Goal: Task Accomplishment & Management: Manage account settings

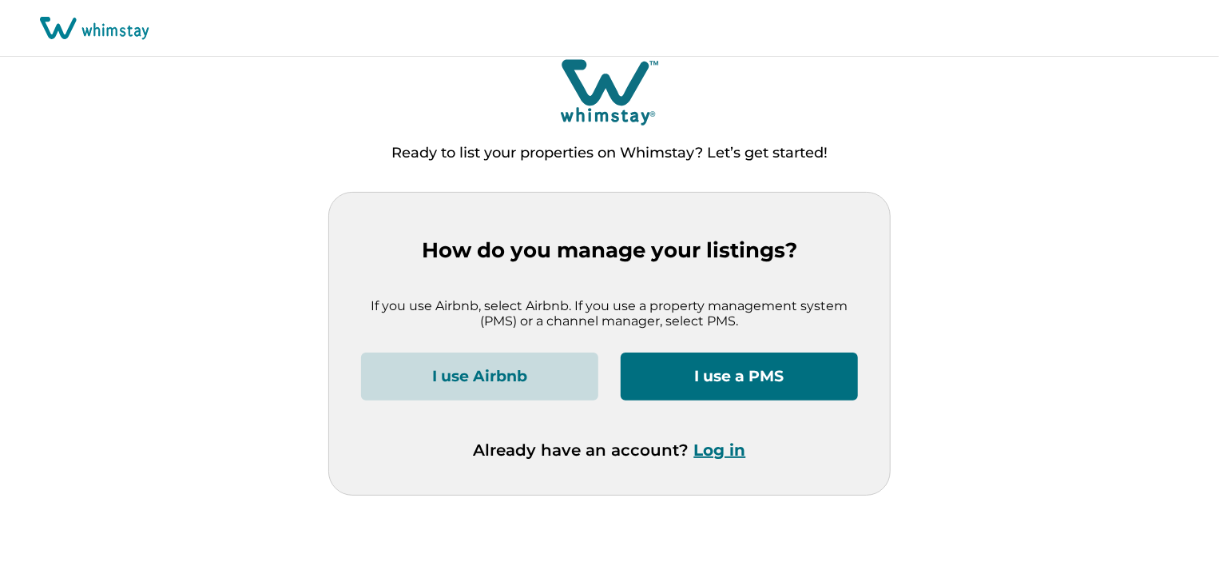
scroll to position [10, 0]
click at [716, 448] on button "Log in" at bounding box center [720, 449] width 52 height 19
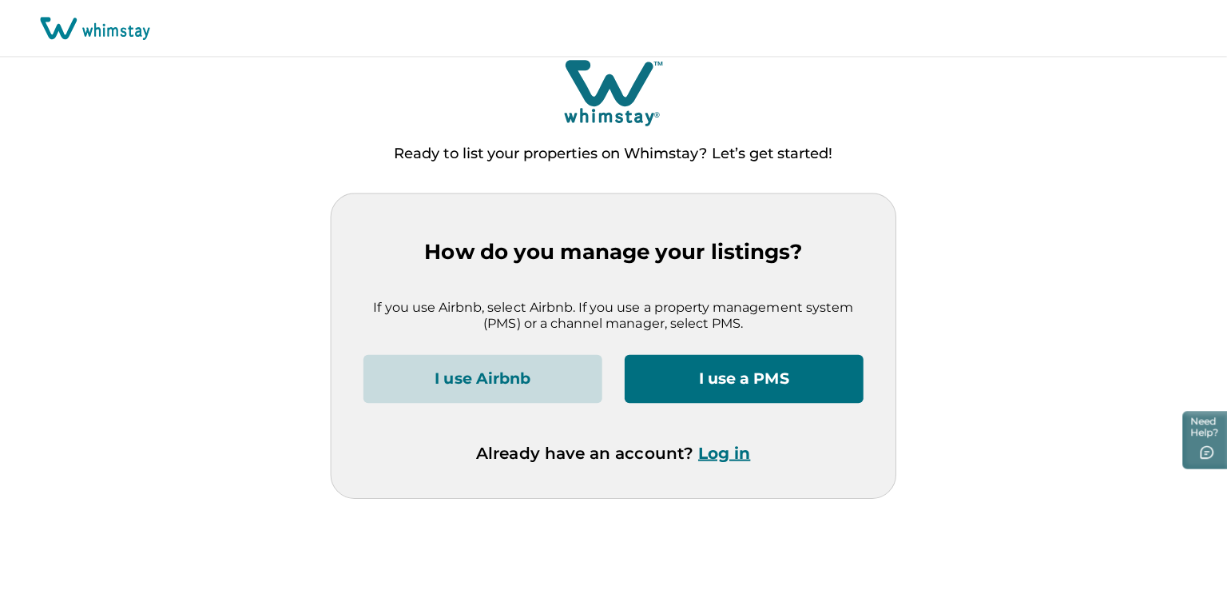
scroll to position [6, 0]
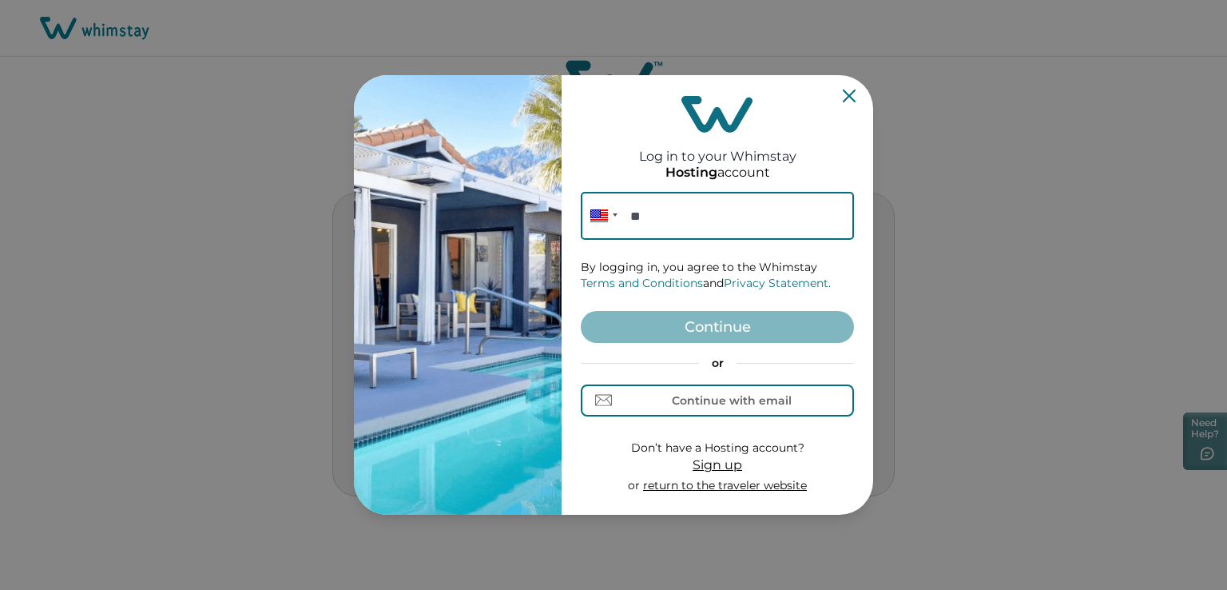
click at [1051, 513] on div "Log in to your Whimstay Hosting account Phone ** By logging in, you agree to th…" at bounding box center [613, 295] width 1227 height 590
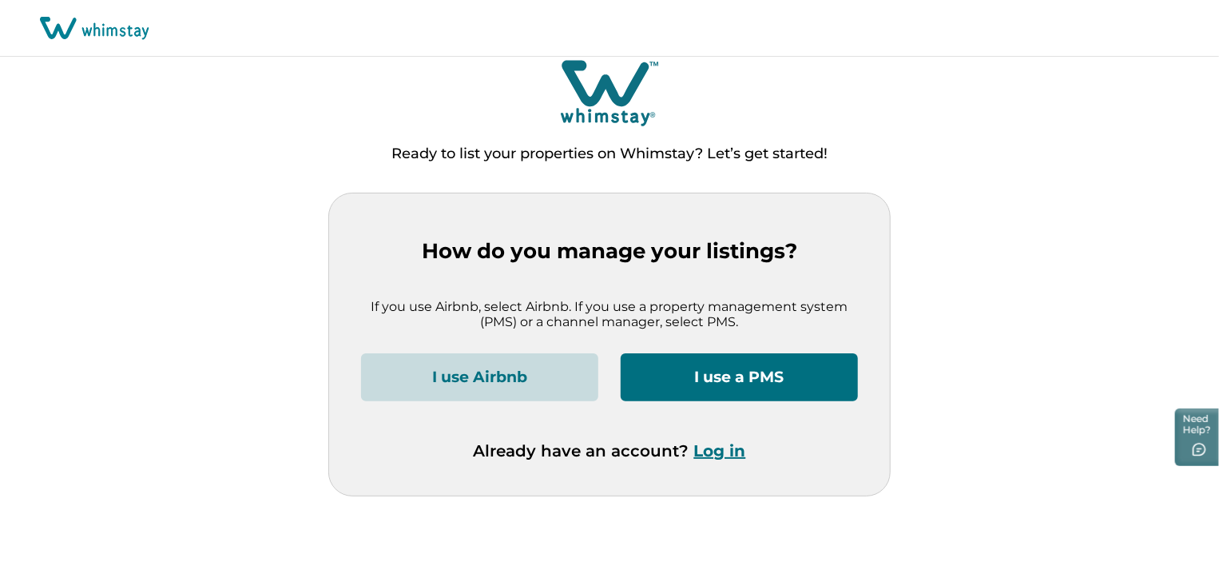
click at [729, 371] on button "I use a PMS" at bounding box center [739, 377] width 237 height 48
click at [719, 447] on button "Log in" at bounding box center [720, 450] width 52 height 19
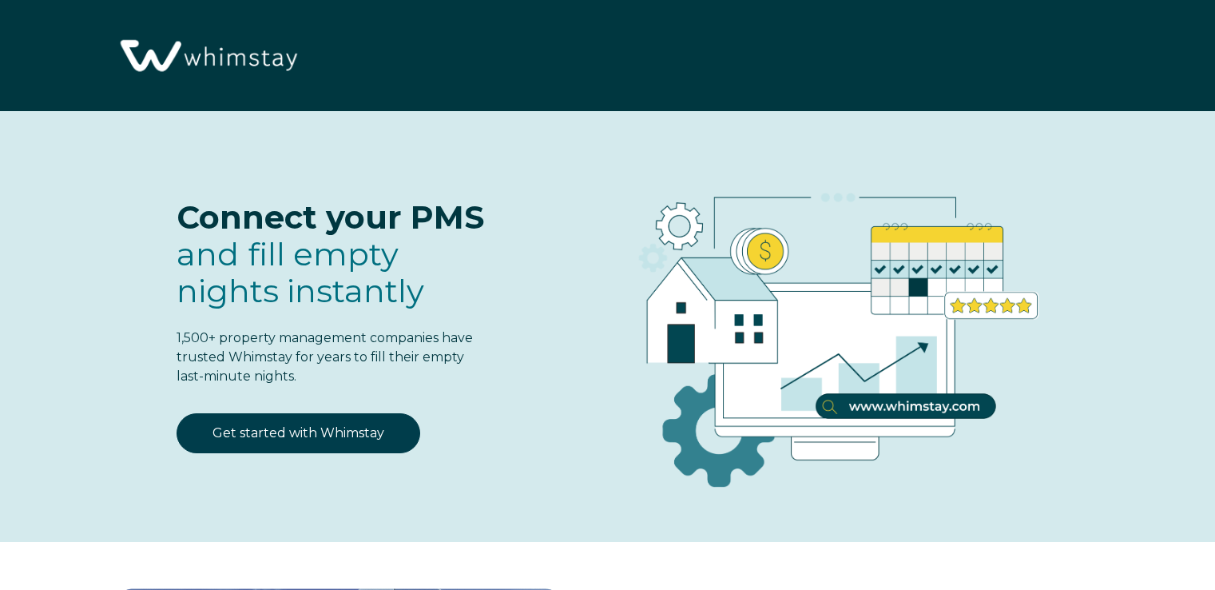
select select "US"
select select "Standard"
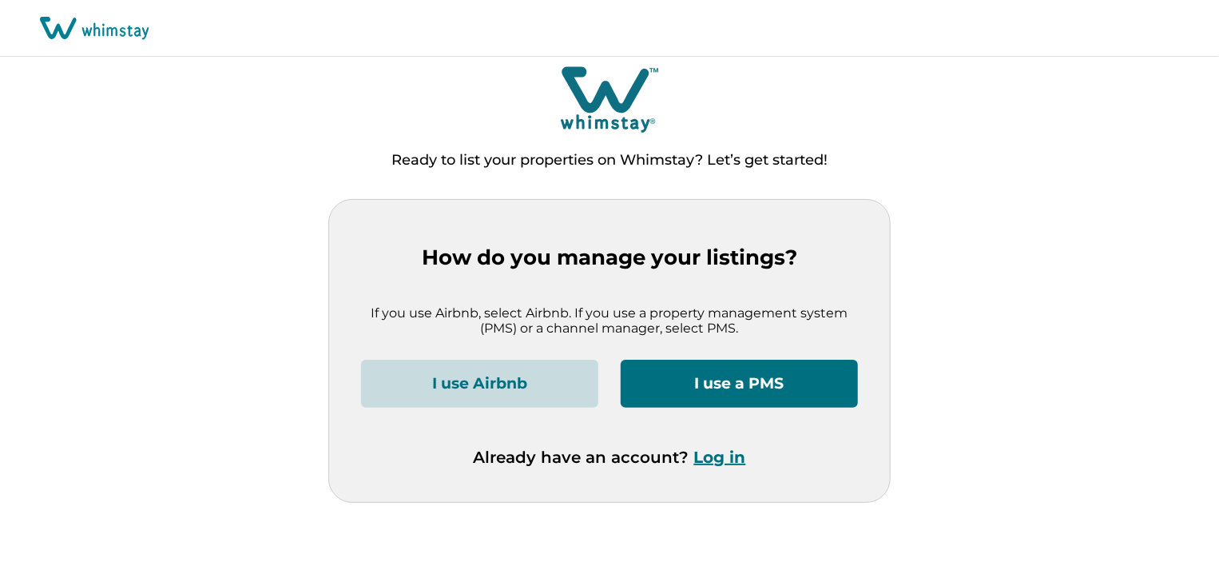
click at [725, 459] on button "Log in" at bounding box center [720, 456] width 52 height 19
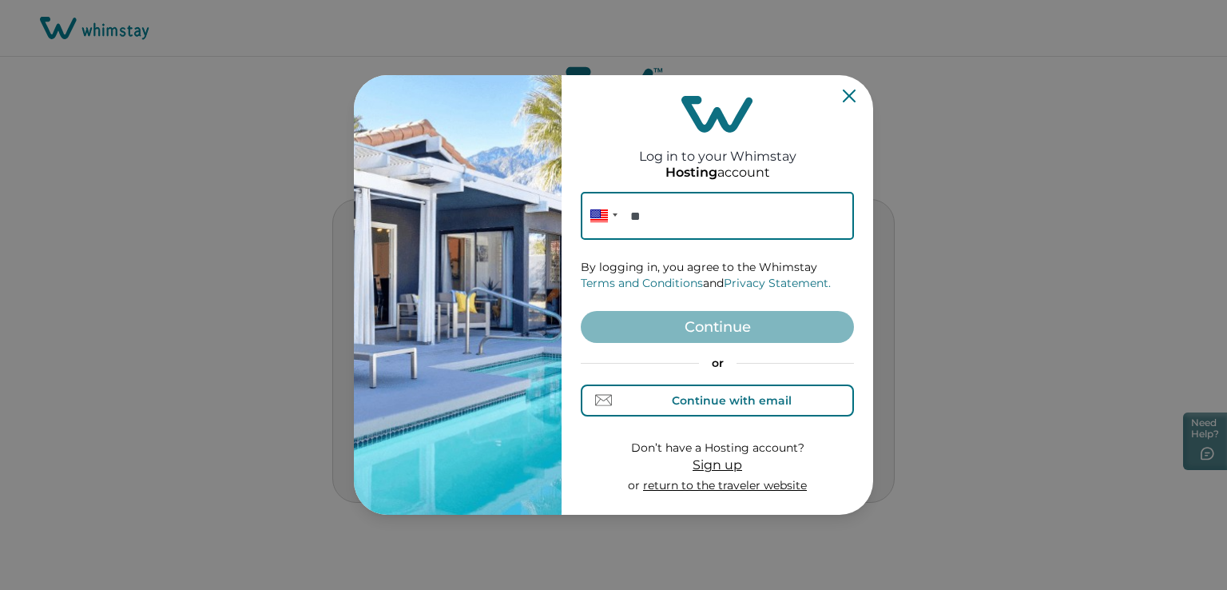
click at [754, 395] on div "Continue with email" at bounding box center [732, 400] width 120 height 13
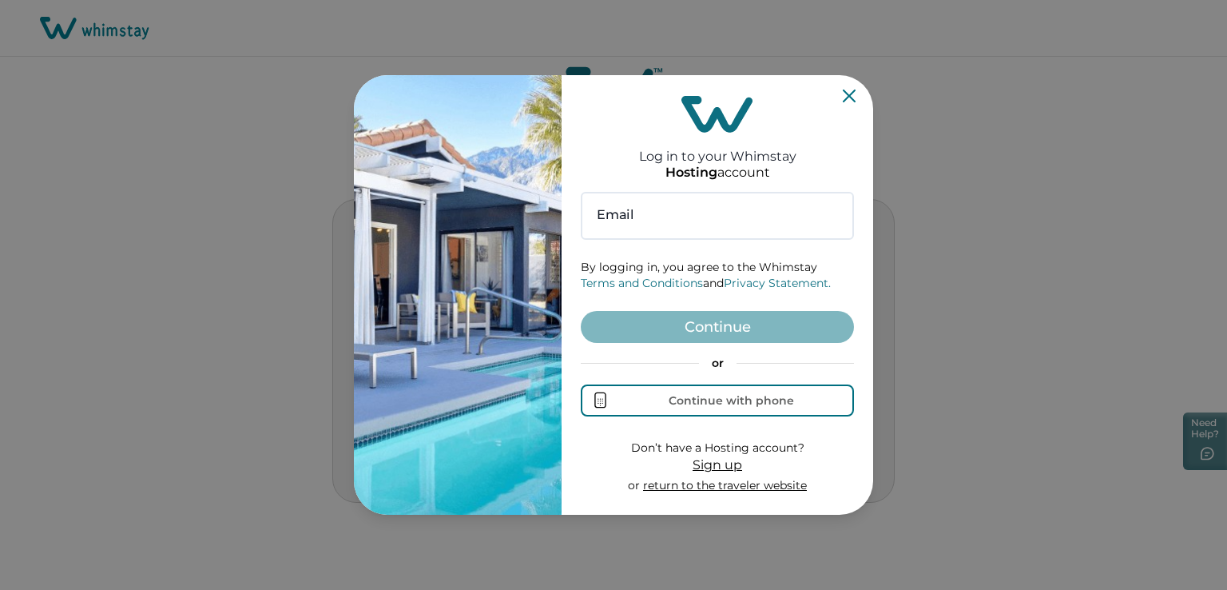
drag, startPoint x: 1085, startPoint y: 401, endPoint x: 1077, endPoint y: 400, distance: 8.0
click at [1085, 400] on div "Log in to your Whimstay Hosting account Email By logging in, you agree to the W…" at bounding box center [613, 295] width 1227 height 590
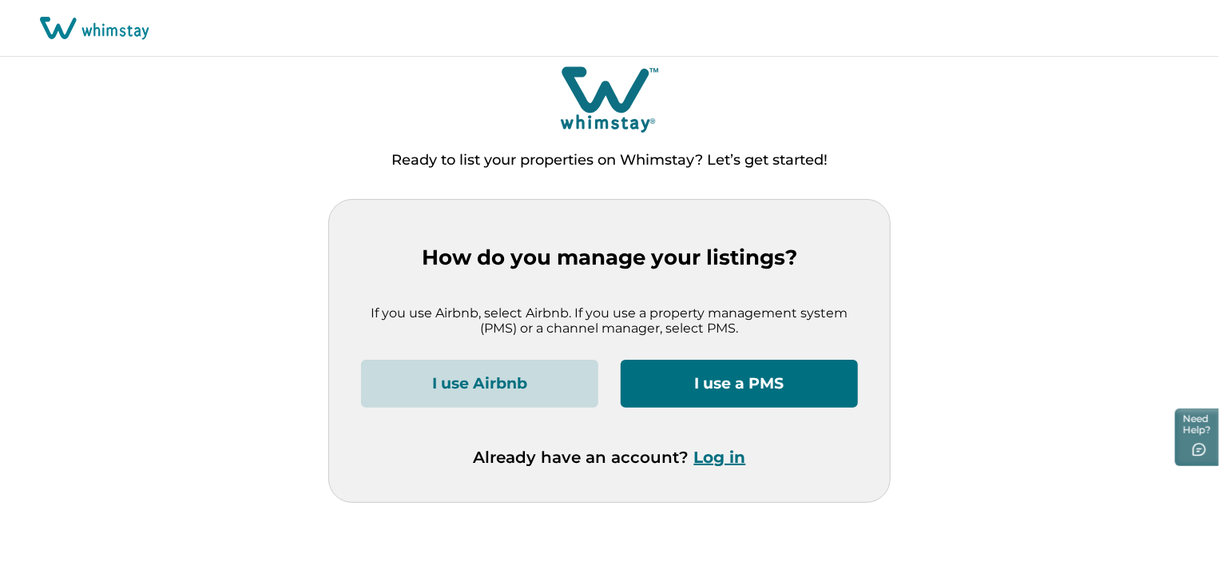
click at [722, 458] on button "Log in" at bounding box center [720, 456] width 52 height 19
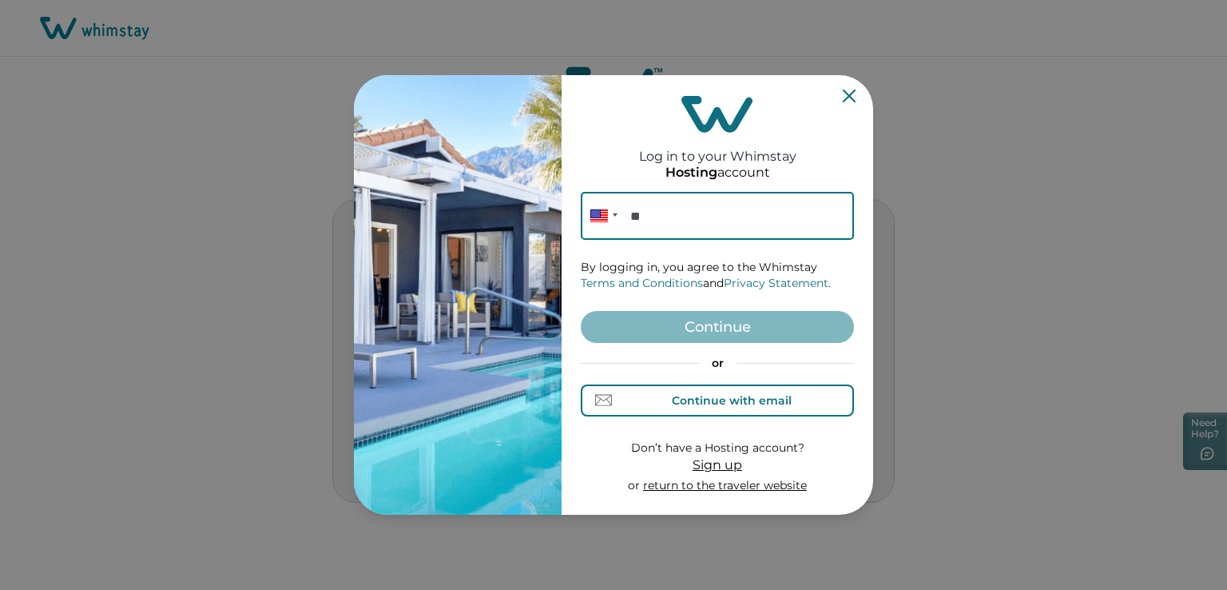
click at [717, 403] on div "Continue with email" at bounding box center [732, 400] width 120 height 13
click at [617, 221] on input at bounding box center [717, 216] width 273 height 48
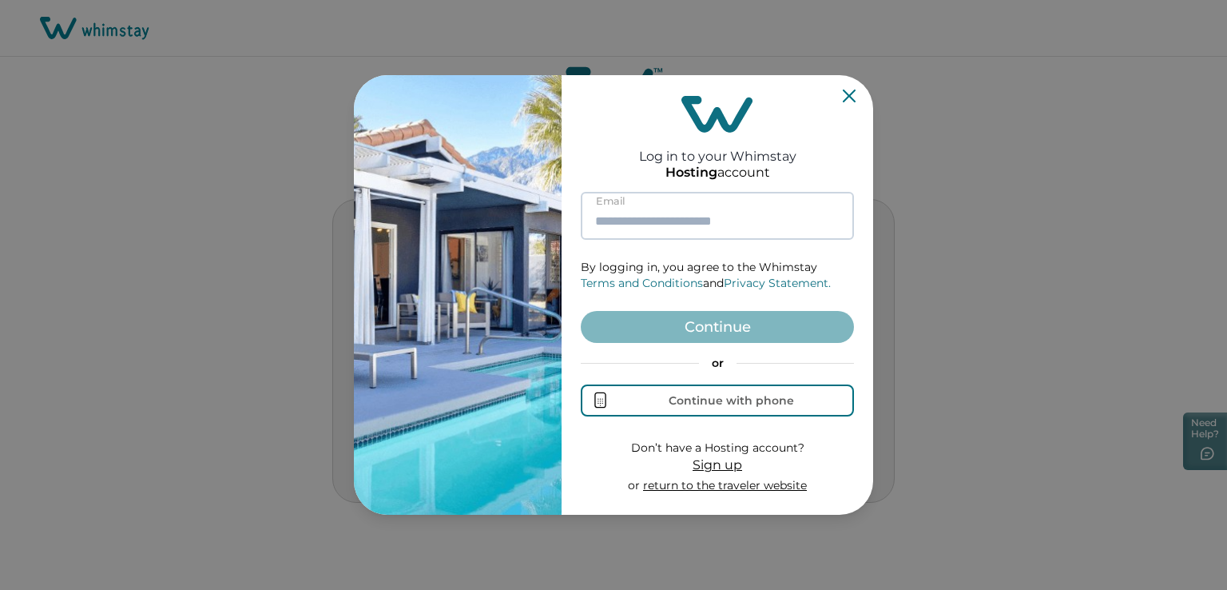
paste input "**********"
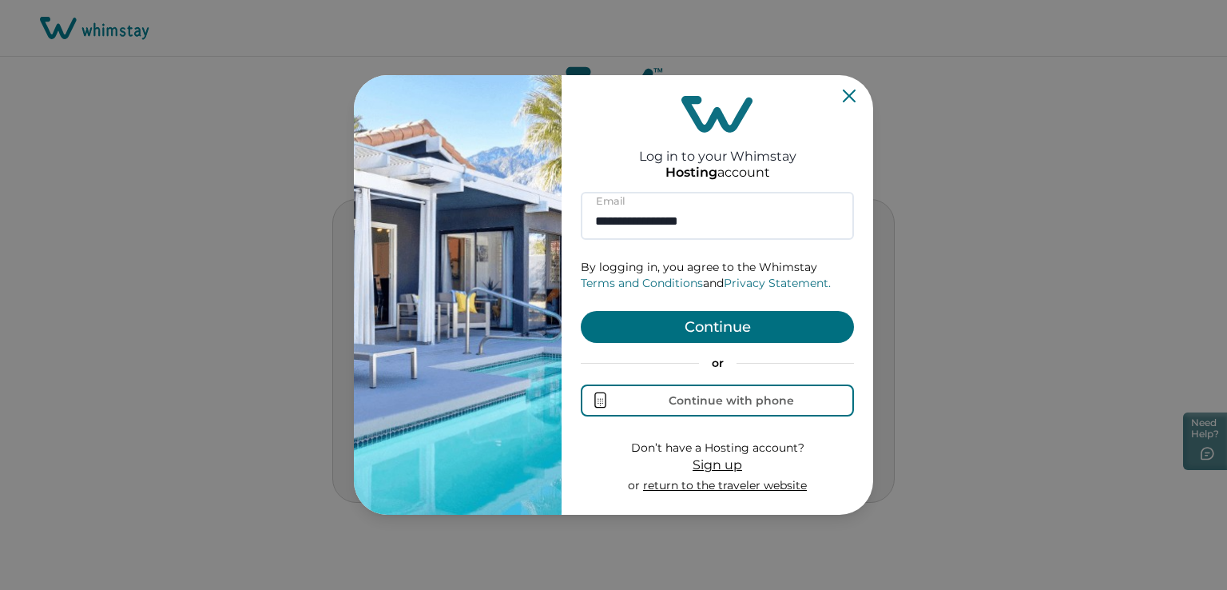
type input "**********"
click at [720, 323] on button "Continue" at bounding box center [717, 327] width 273 height 32
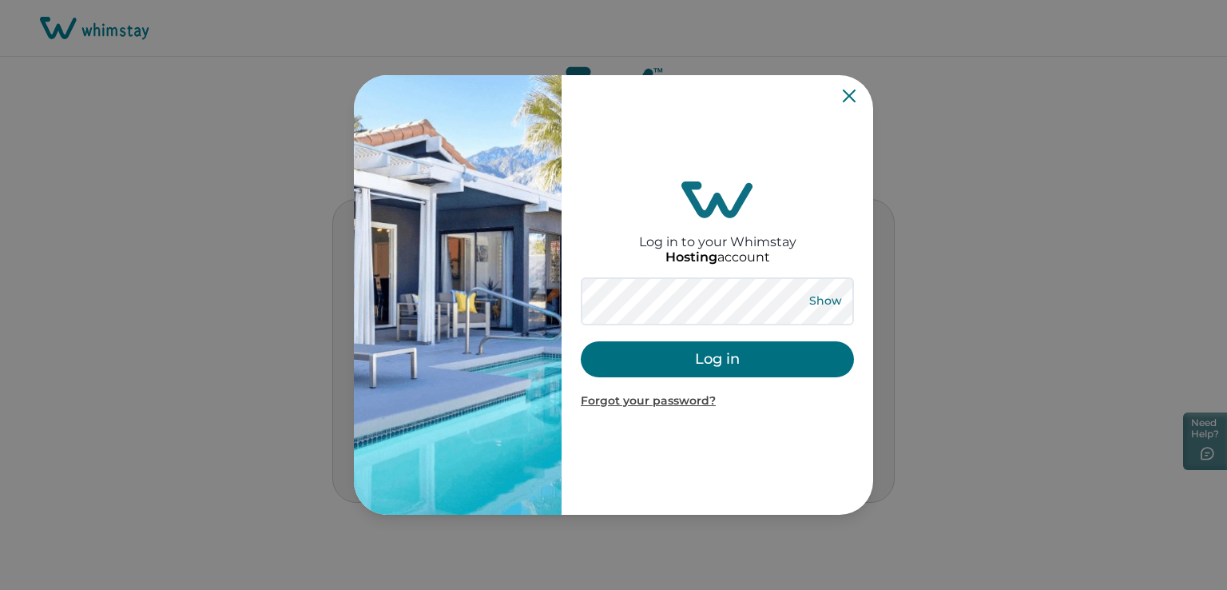
click at [816, 297] on button "Show" at bounding box center [825, 301] width 58 height 22
click at [818, 297] on button "Hide" at bounding box center [825, 301] width 53 height 22
click at [716, 359] on button "Log in" at bounding box center [717, 359] width 273 height 36
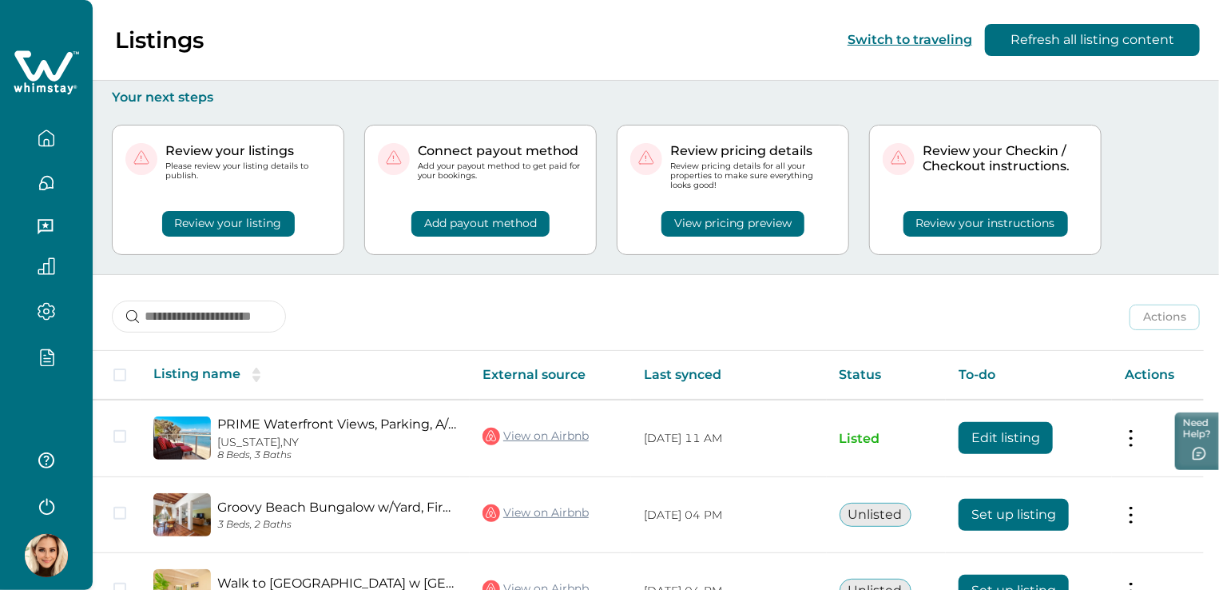
click at [50, 361] on icon "button" at bounding box center [47, 361] width 6 height 0
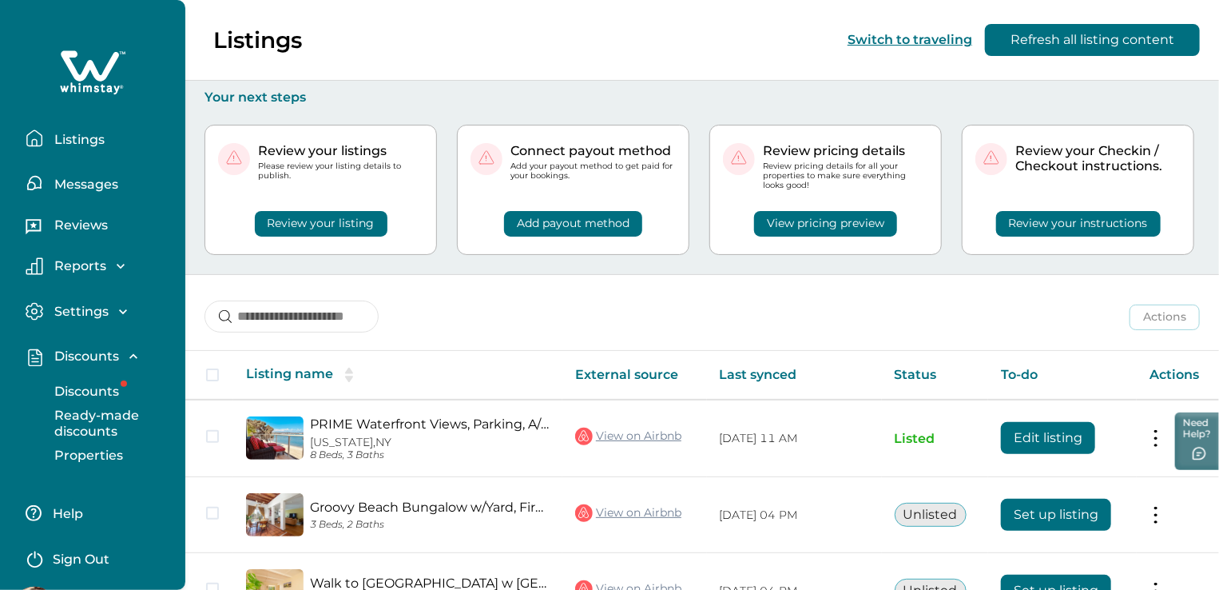
click at [96, 379] on button "Discounts" at bounding box center [110, 391] width 147 height 32
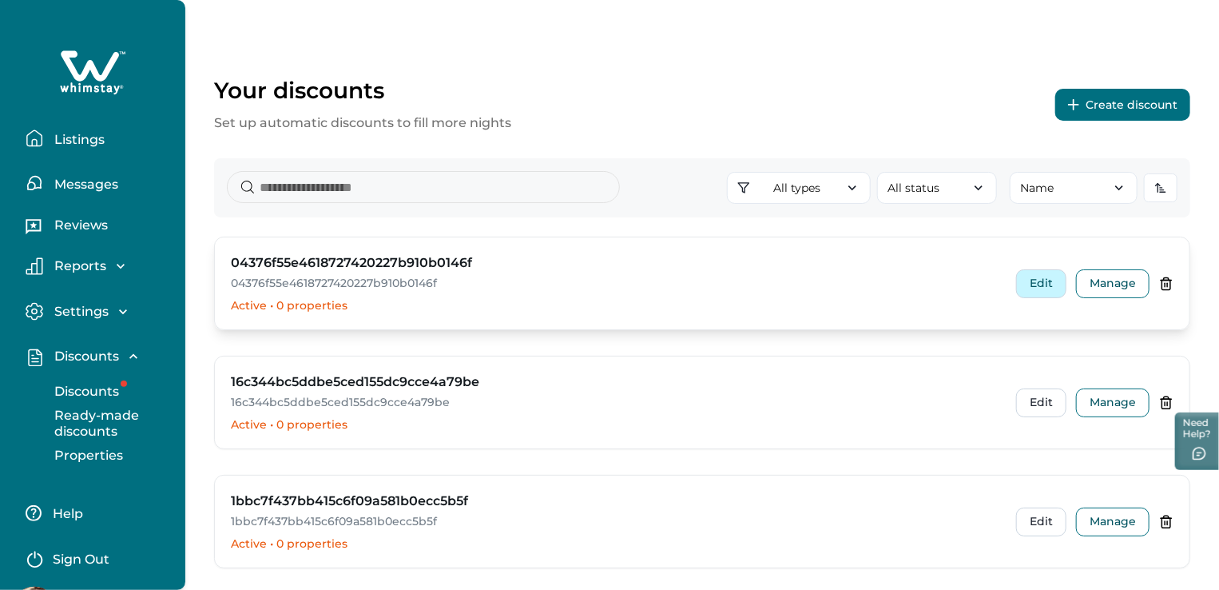
click at [1026, 279] on button "Edit" at bounding box center [1041, 283] width 50 height 29
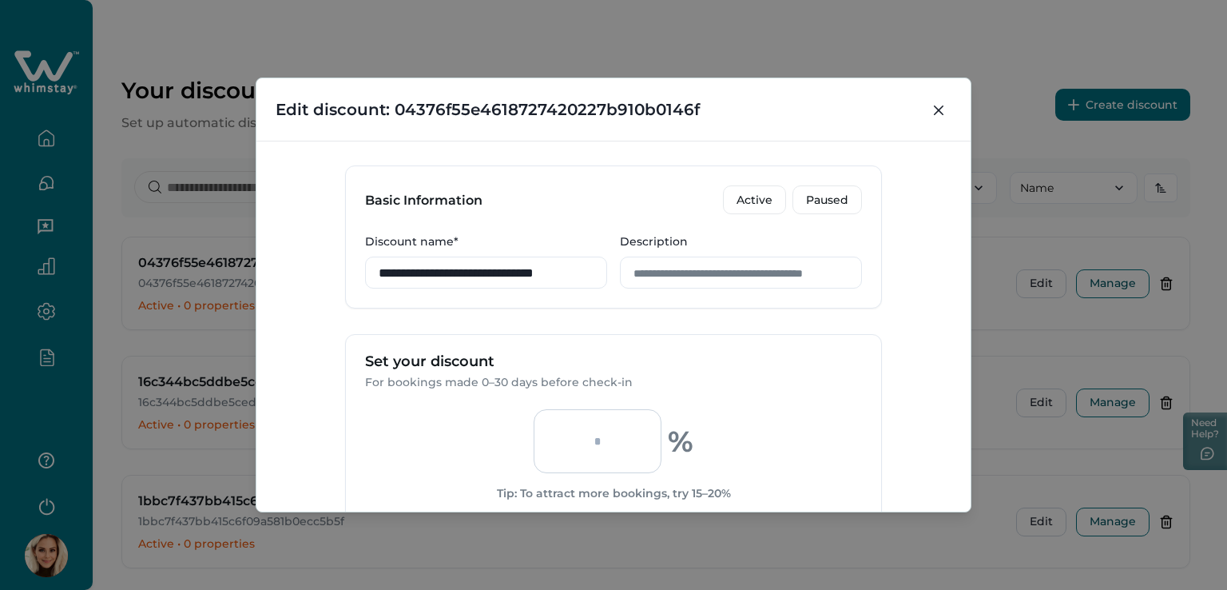
scroll to position [348, 0]
click at [936, 113] on icon "Close" at bounding box center [939, 110] width 10 height 10
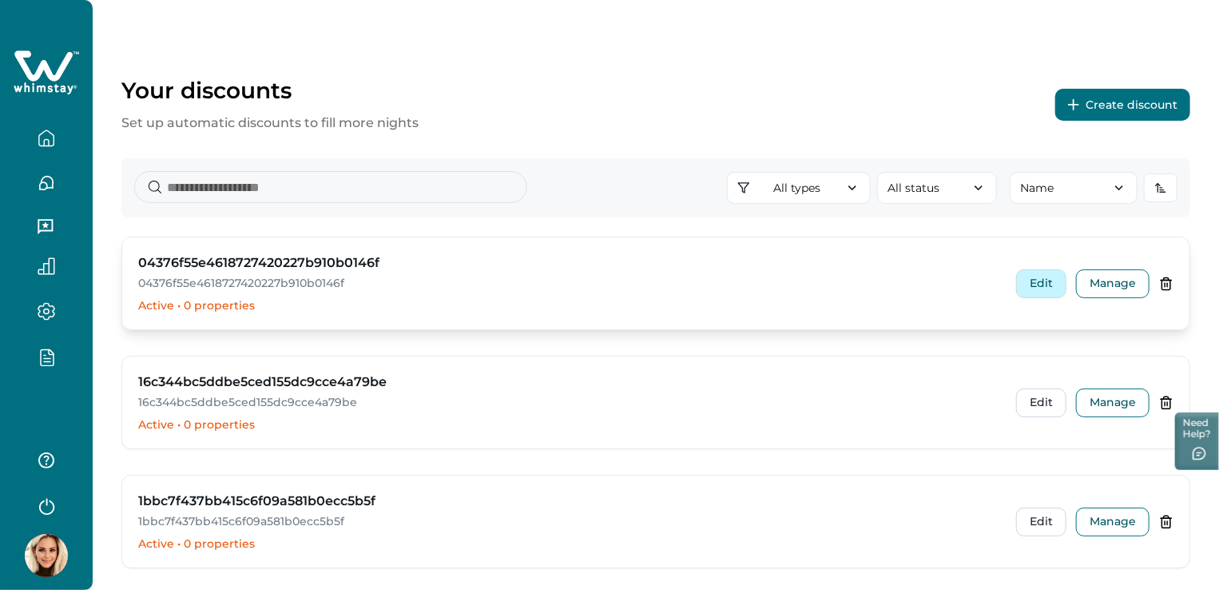
click at [1043, 291] on button "Edit" at bounding box center [1041, 283] width 50 height 29
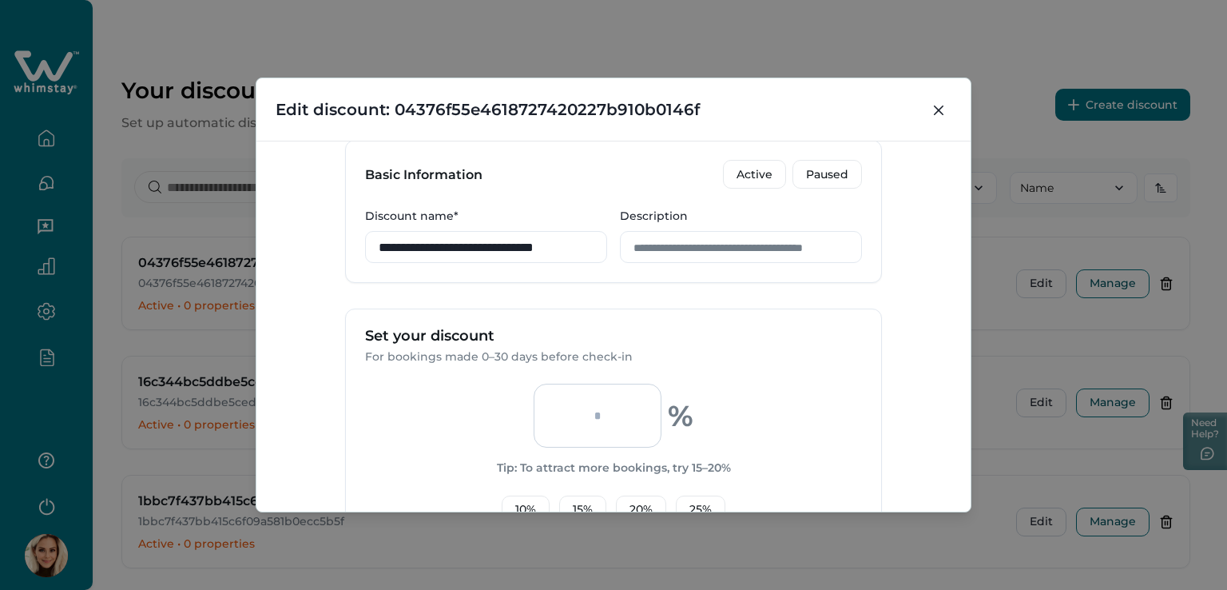
scroll to position [399, 0]
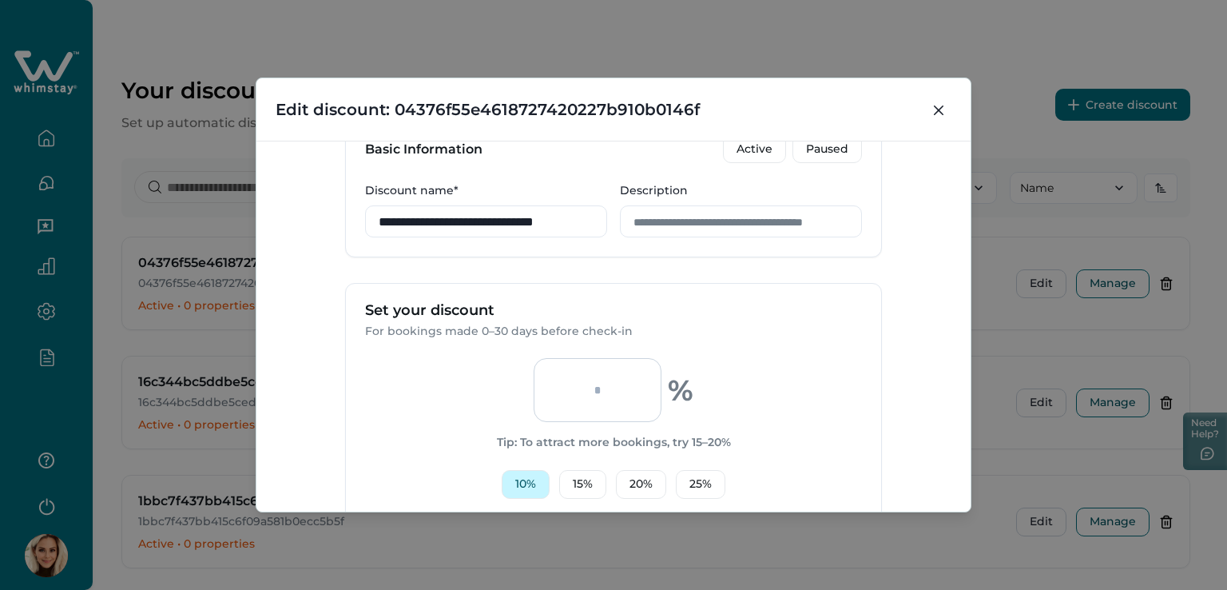
click at [521, 483] on button "10 %" at bounding box center [526, 484] width 48 height 29
click at [614, 394] on input "**" at bounding box center [598, 390] width 128 height 64
type input "*"
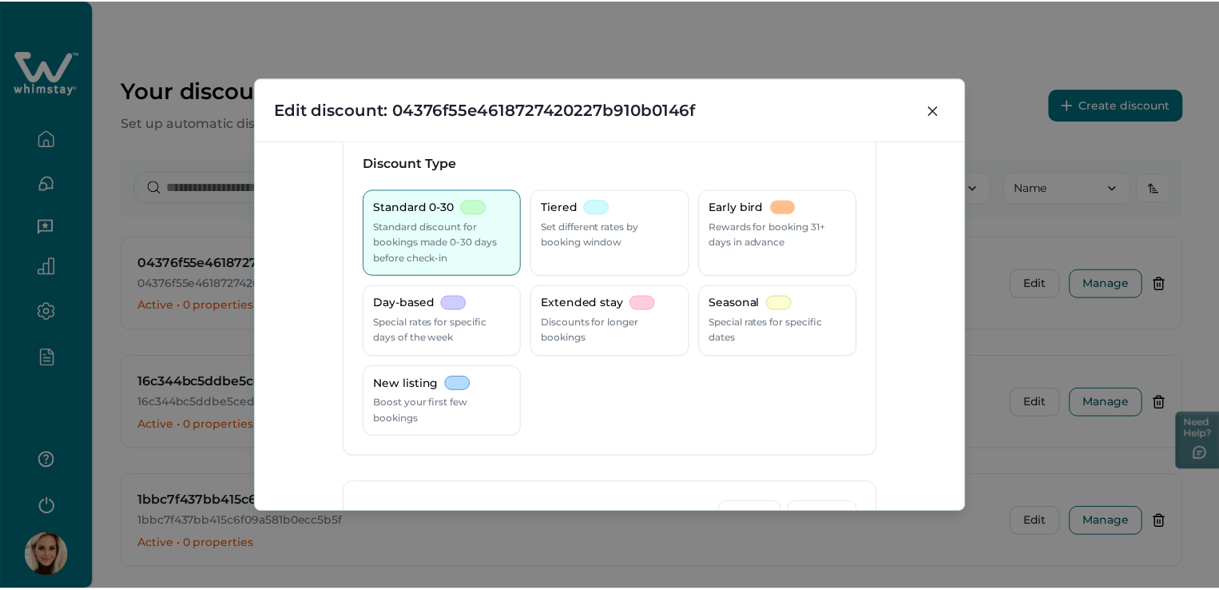
scroll to position [0, 0]
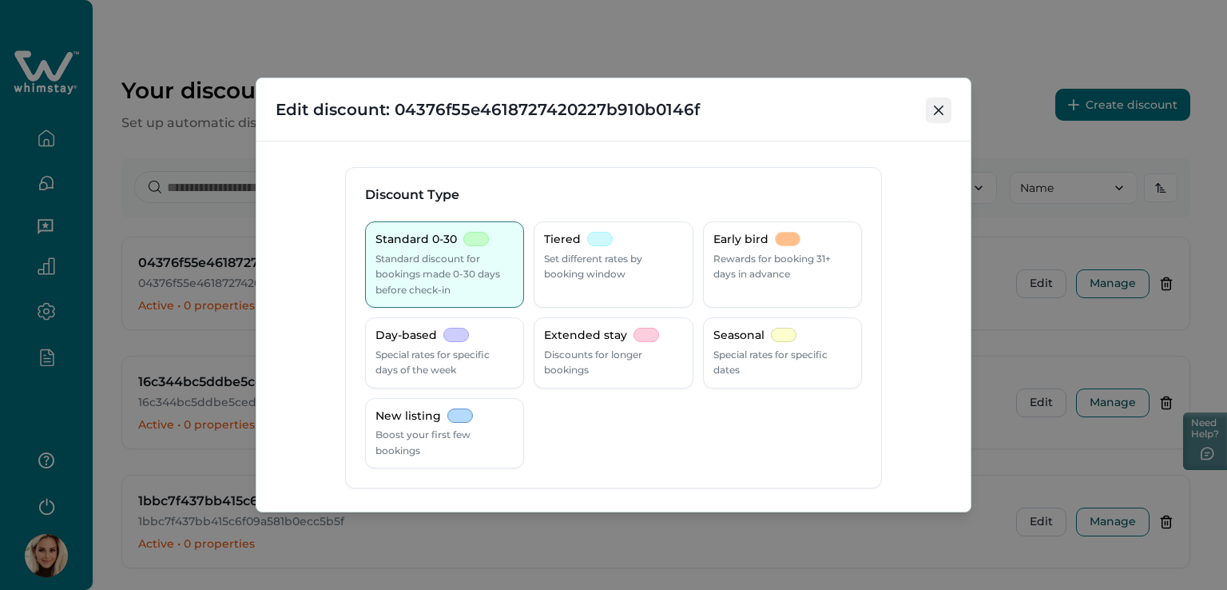
click at [939, 106] on icon "Close" at bounding box center [939, 110] width 10 height 10
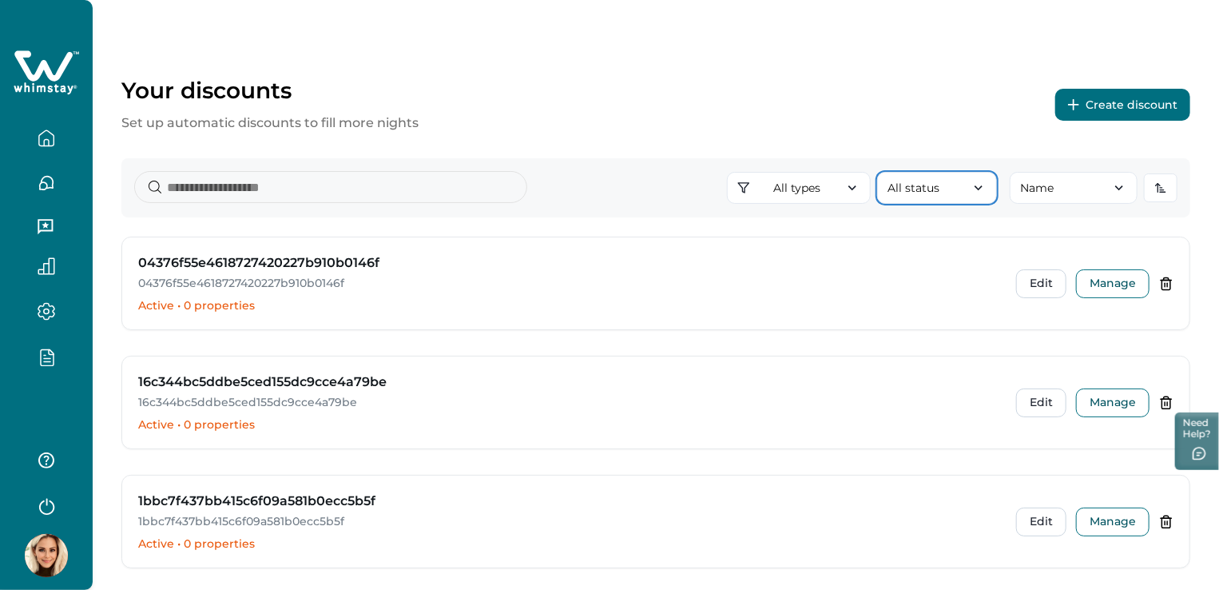
click at [976, 189] on icon "button" at bounding box center [979, 188] width 16 height 16
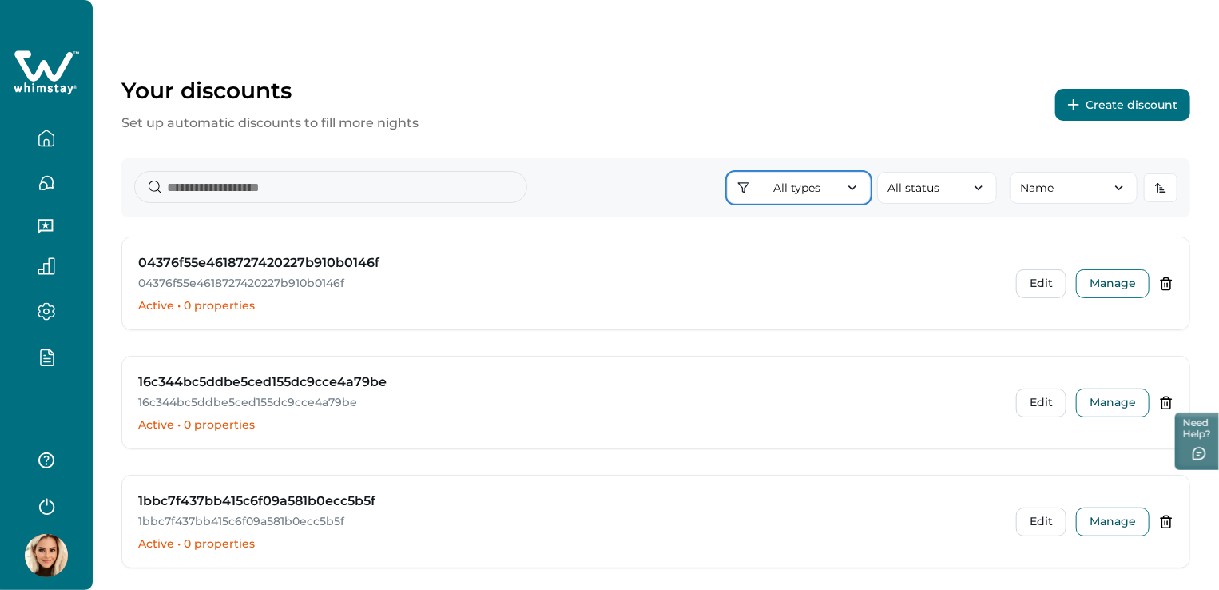
click at [860, 190] on icon "button" at bounding box center [852, 188] width 16 height 16
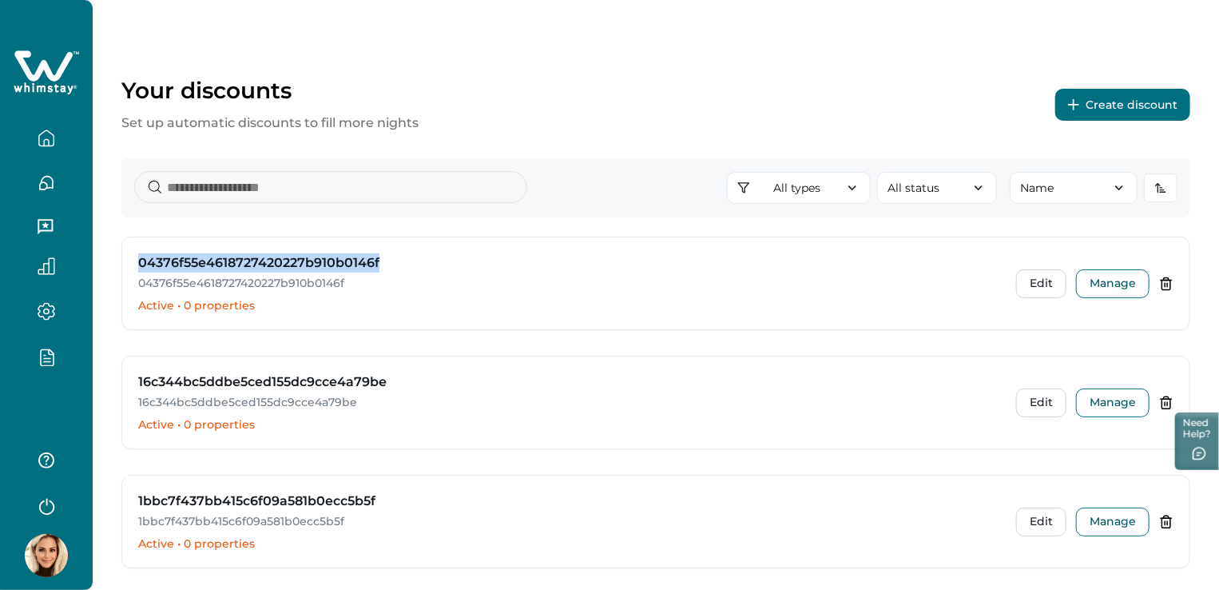
drag, startPoint x: 840, startPoint y: 229, endPoint x: 983, endPoint y: 209, distance: 144.5
click at [840, 195] on div "Your discounts Set up automatic discounts to fill more nights Create discount A…" at bounding box center [656, 456] width 1126 height 912
click at [1041, 284] on button "Edit" at bounding box center [1041, 283] width 50 height 29
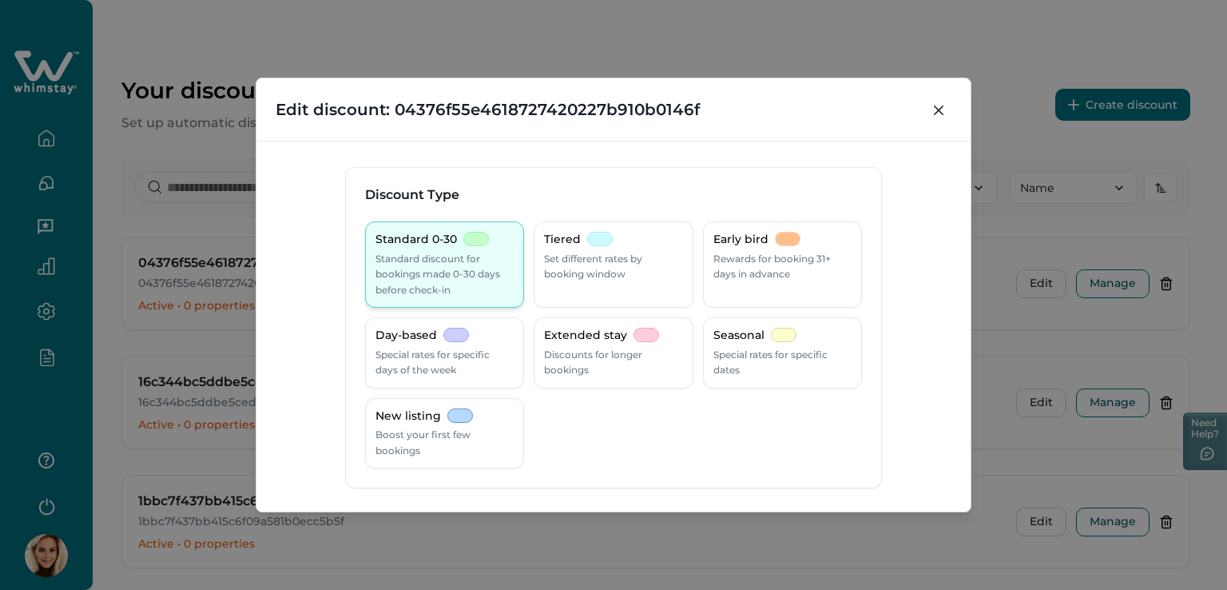
click at [453, 276] on p "Standard discount for bookings made 0-30 days before check-in" at bounding box center [444, 274] width 138 height 47
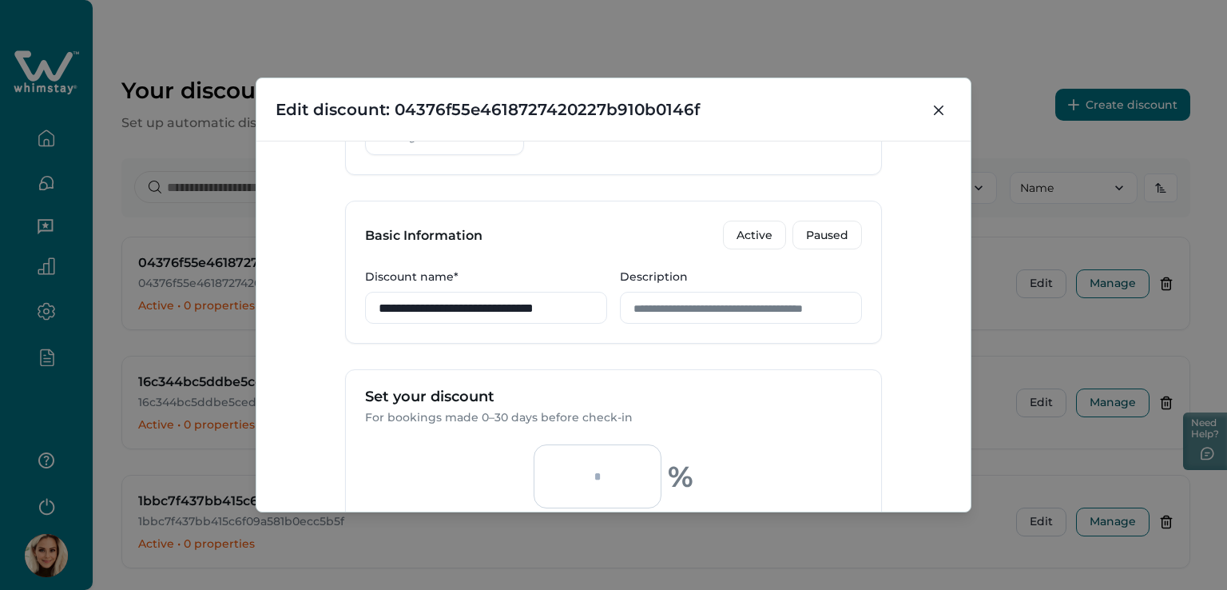
scroll to position [320, 0]
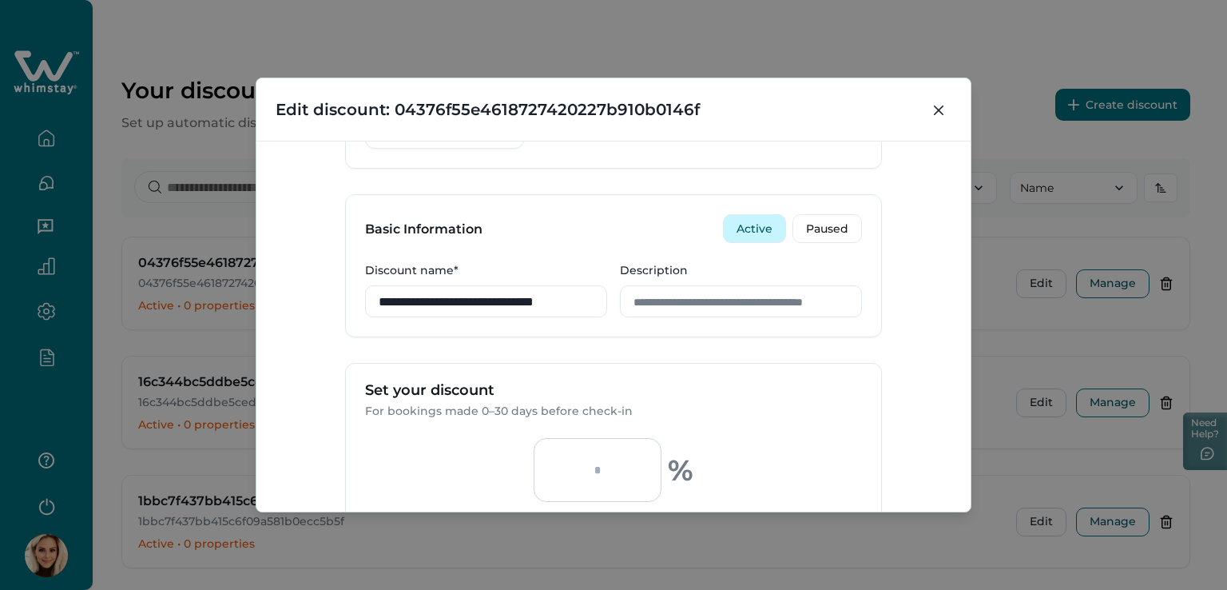
click at [747, 229] on button "Active" at bounding box center [754, 228] width 63 height 29
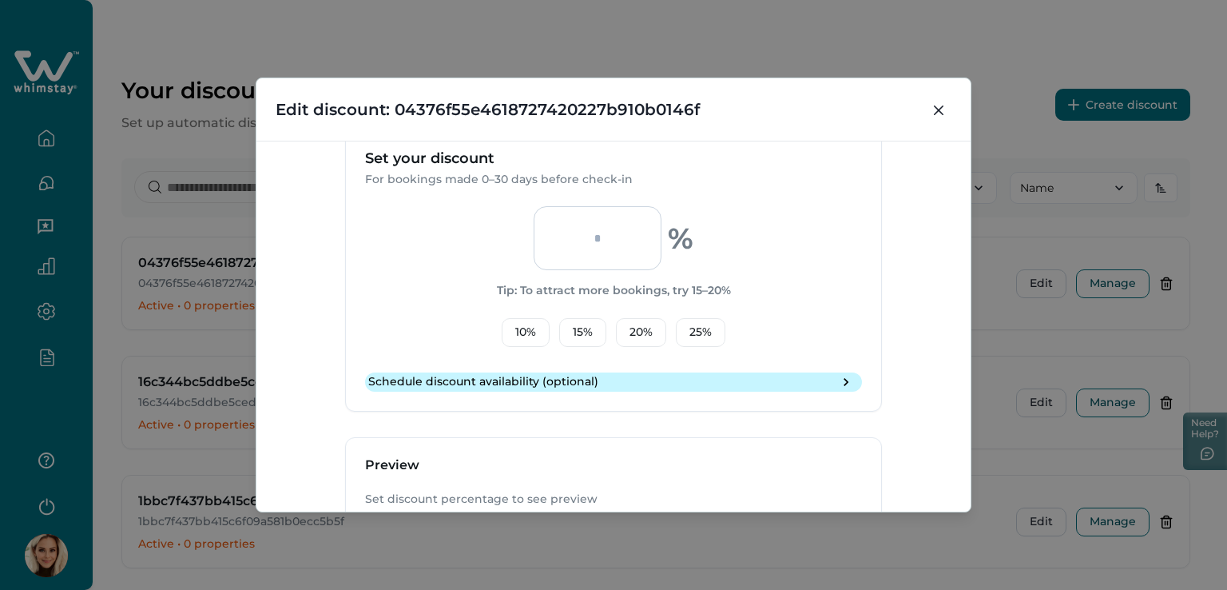
scroll to position [559, 0]
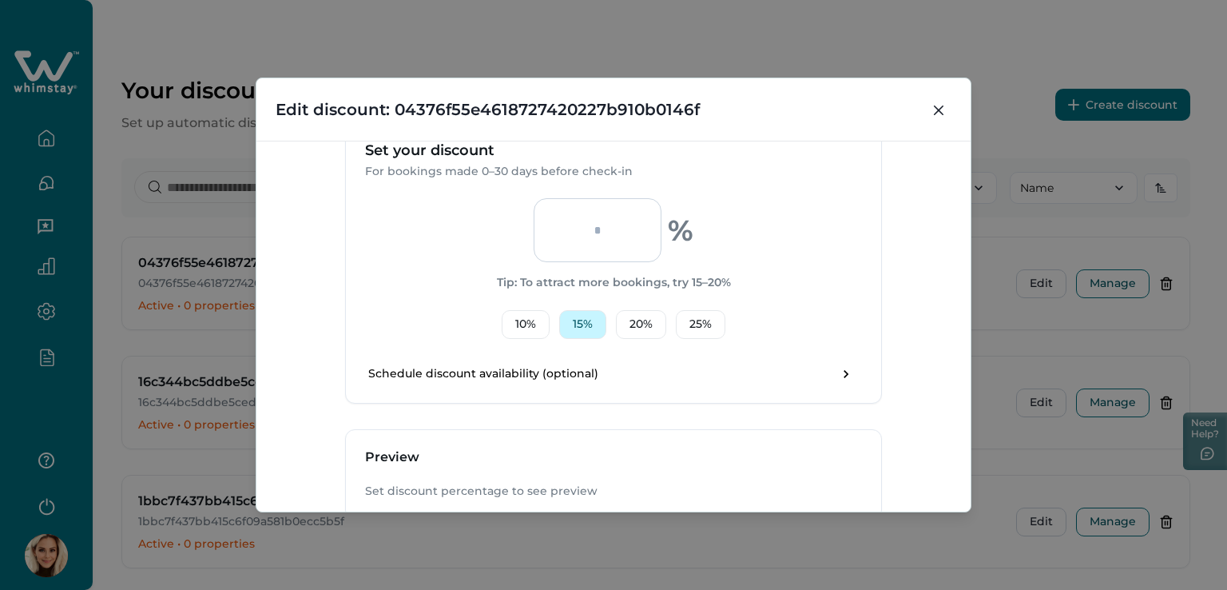
click at [562, 323] on button "15 %" at bounding box center [582, 324] width 47 height 29
click at [641, 317] on button "20 %" at bounding box center [641, 324] width 50 height 29
click at [709, 318] on button "25 %" at bounding box center [701, 324] width 50 height 29
click at [516, 317] on button "10 %" at bounding box center [526, 324] width 48 height 29
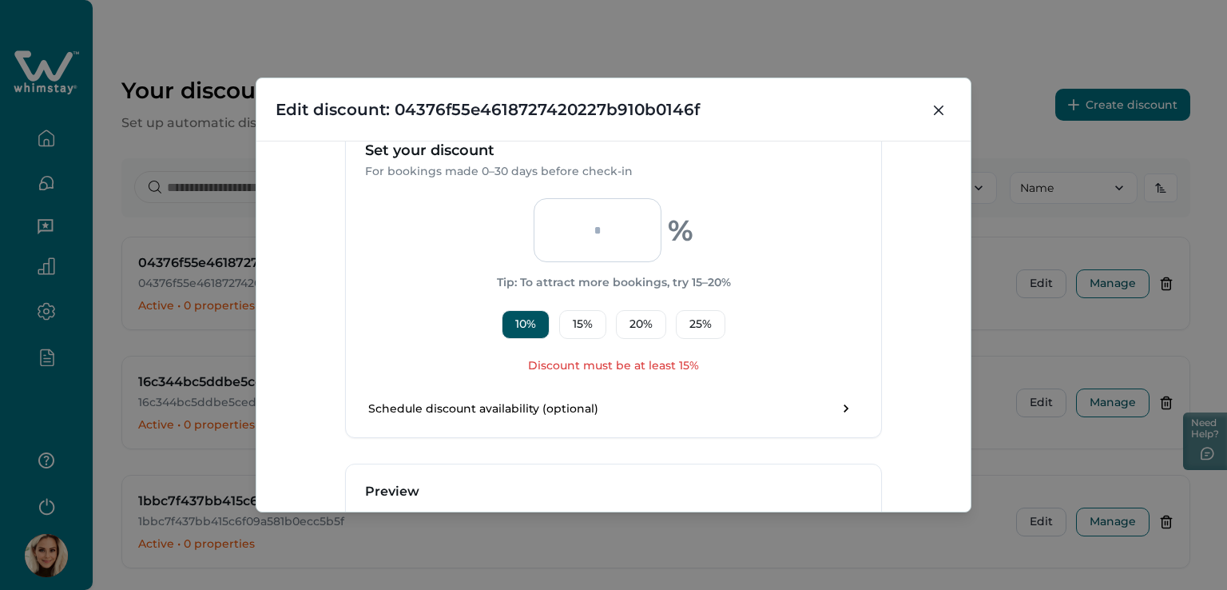
click at [610, 233] on input "**" at bounding box center [598, 230] width 128 height 64
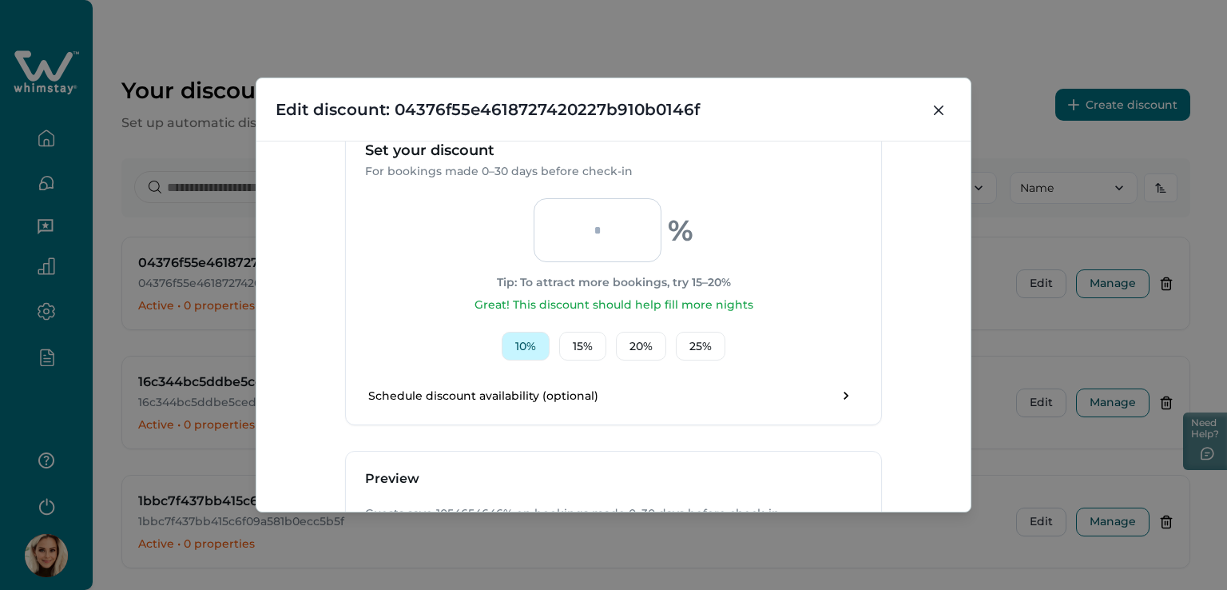
click at [539, 345] on button "10 %" at bounding box center [526, 346] width 48 height 29
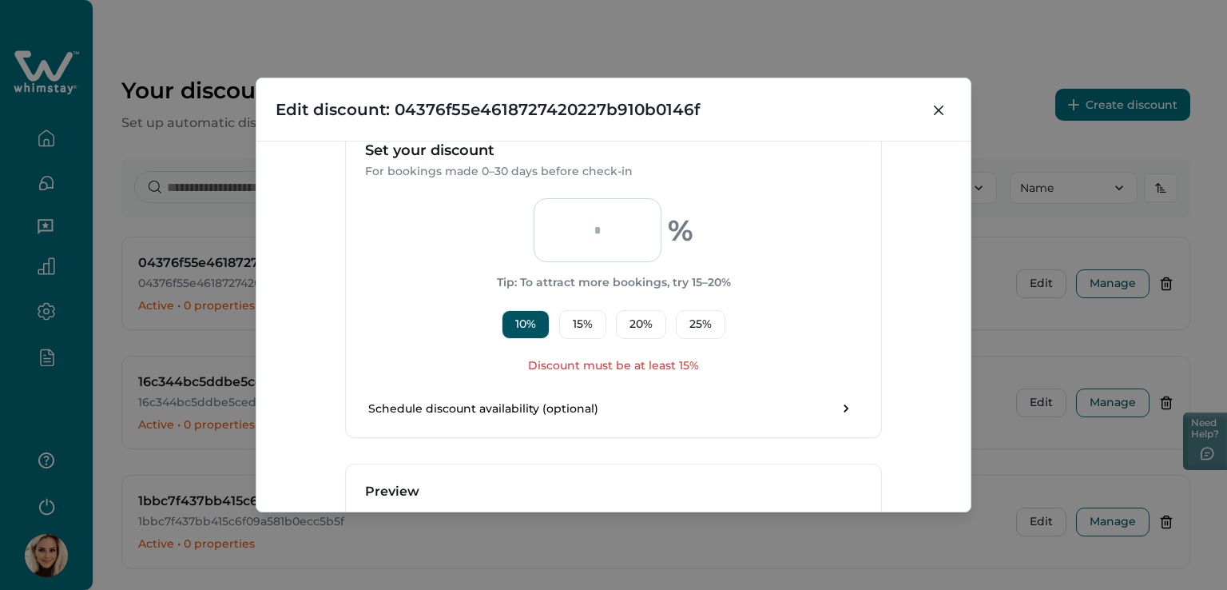
click at [614, 242] on input "**" at bounding box center [598, 230] width 128 height 64
click at [574, 324] on button "15 %" at bounding box center [582, 324] width 47 height 29
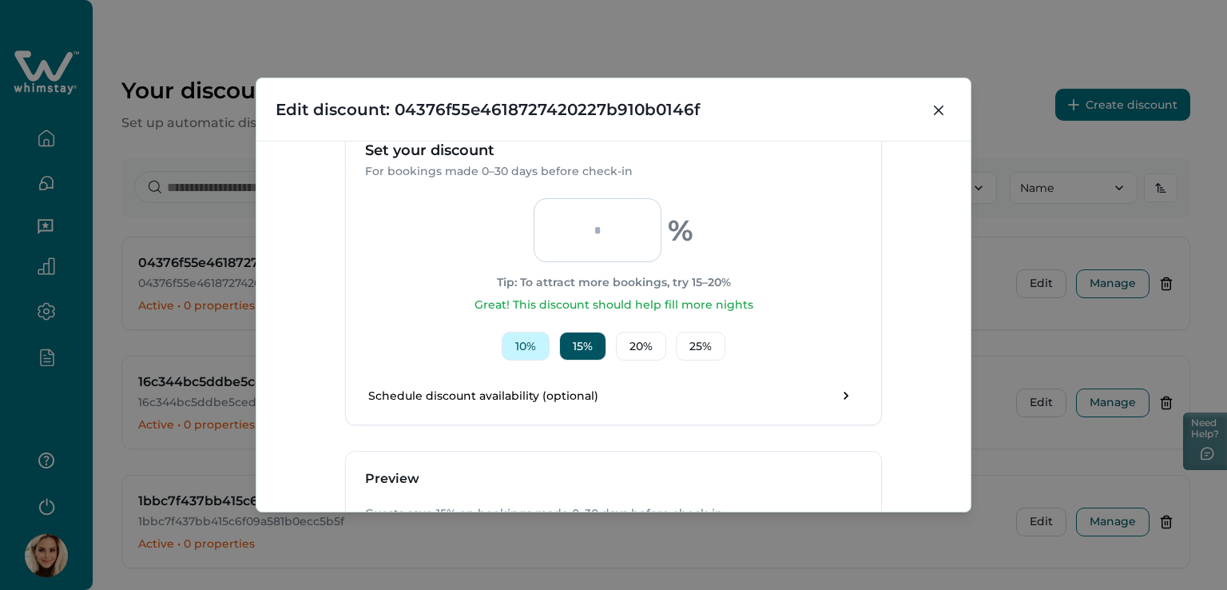
click at [517, 339] on button "10 %" at bounding box center [526, 346] width 48 height 29
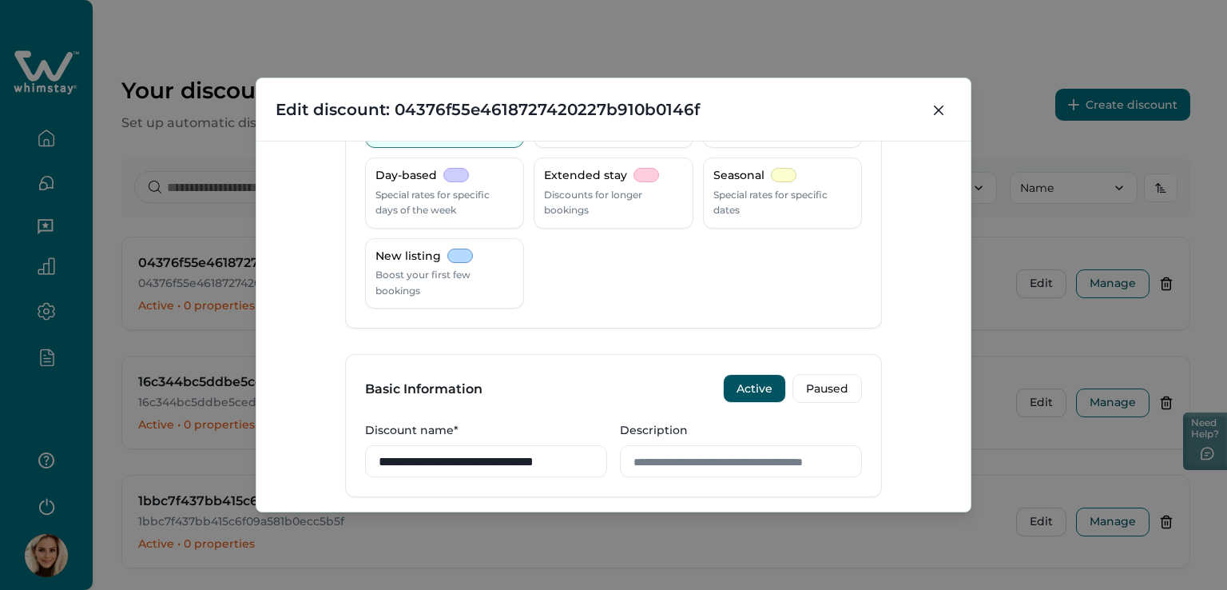
scroll to position [0, 0]
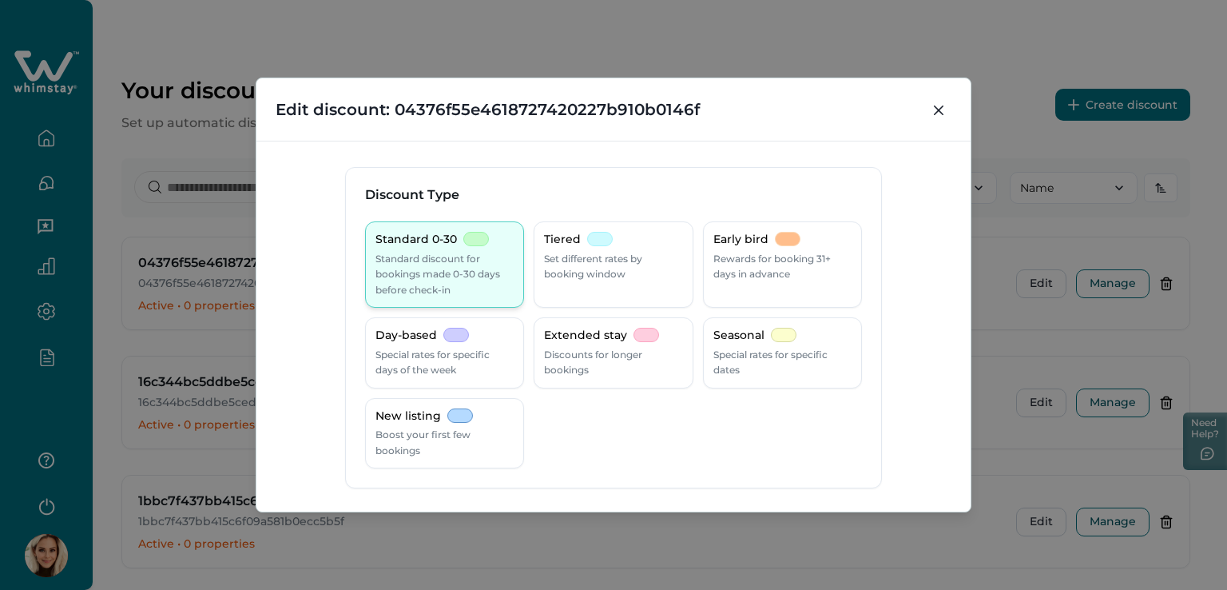
click at [450, 251] on p "Standard discount for bookings made 0-30 days before check-in" at bounding box center [444, 274] width 138 height 47
click at [431, 294] on p "Standard discount for bookings made 0-30 days before check-in" at bounding box center [444, 274] width 138 height 47
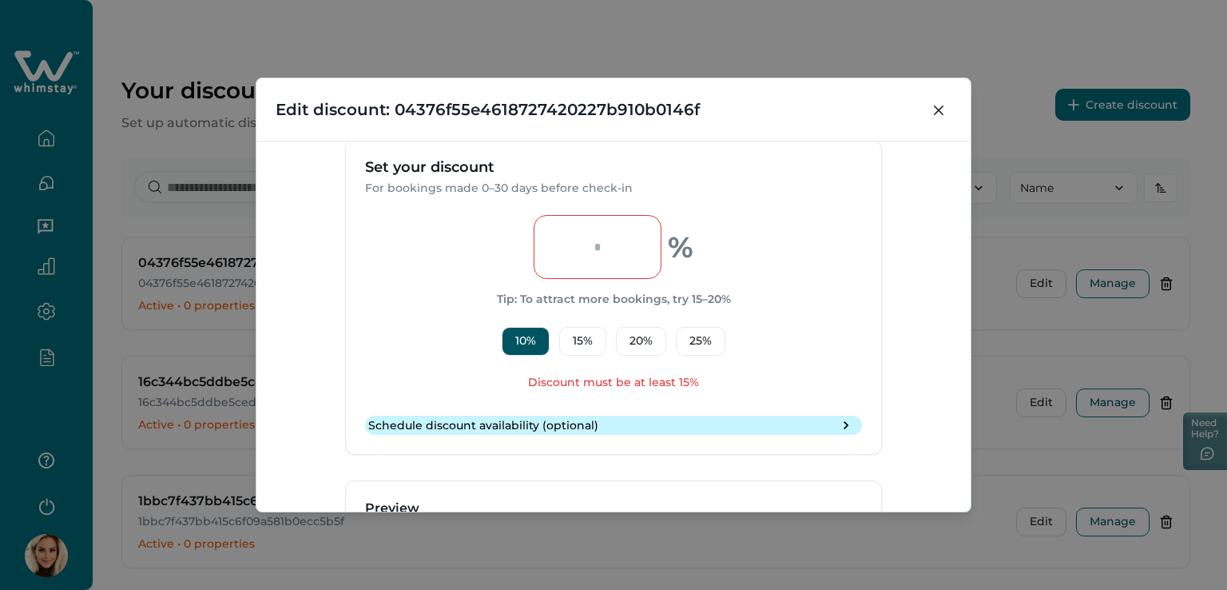
scroll to position [559, 0]
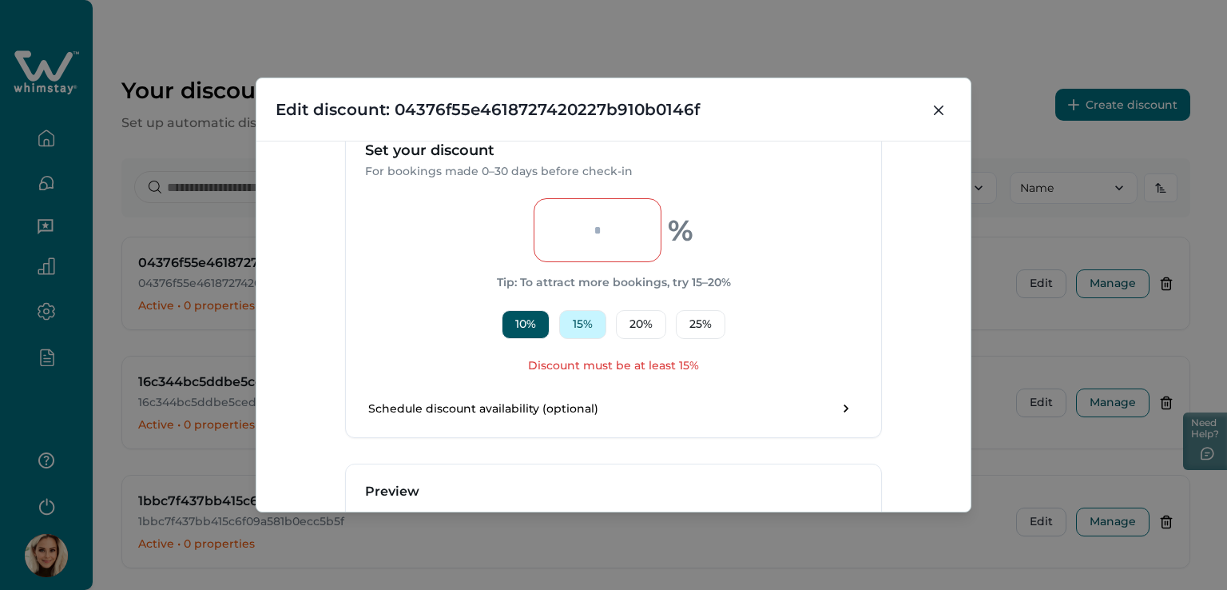
click at [578, 324] on button "15 %" at bounding box center [582, 324] width 47 height 29
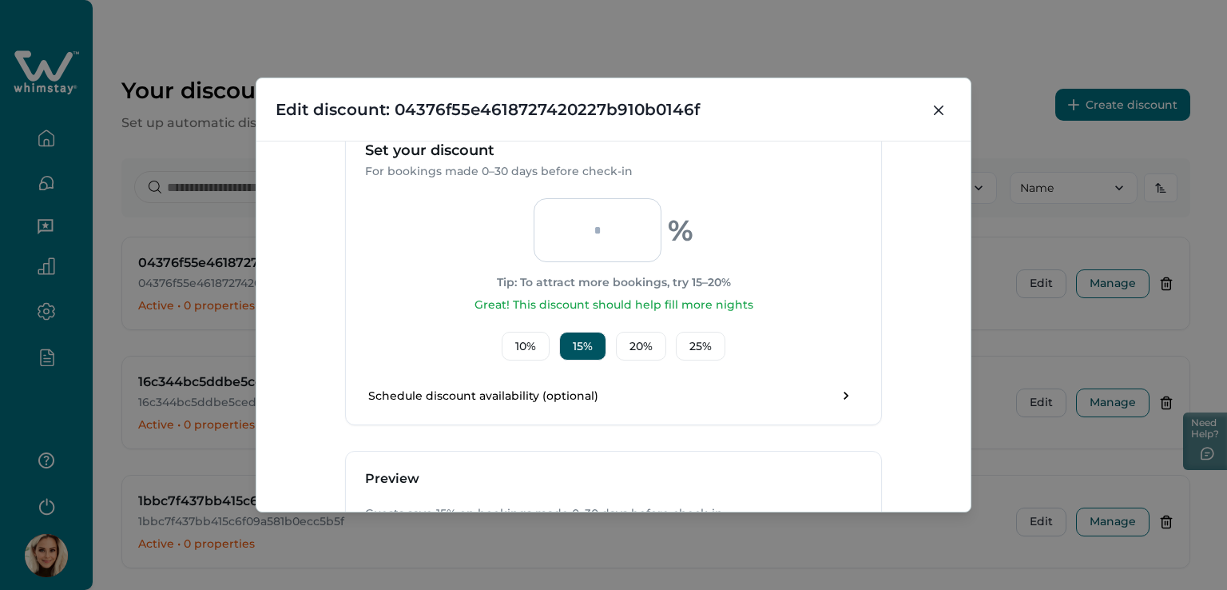
click at [517, 328] on div "** % Tip: To attract more bookings, try 15–20% Great! This discount should help…" at bounding box center [613, 279] width 497 height 162
click at [524, 337] on button "10 %" at bounding box center [526, 346] width 48 height 29
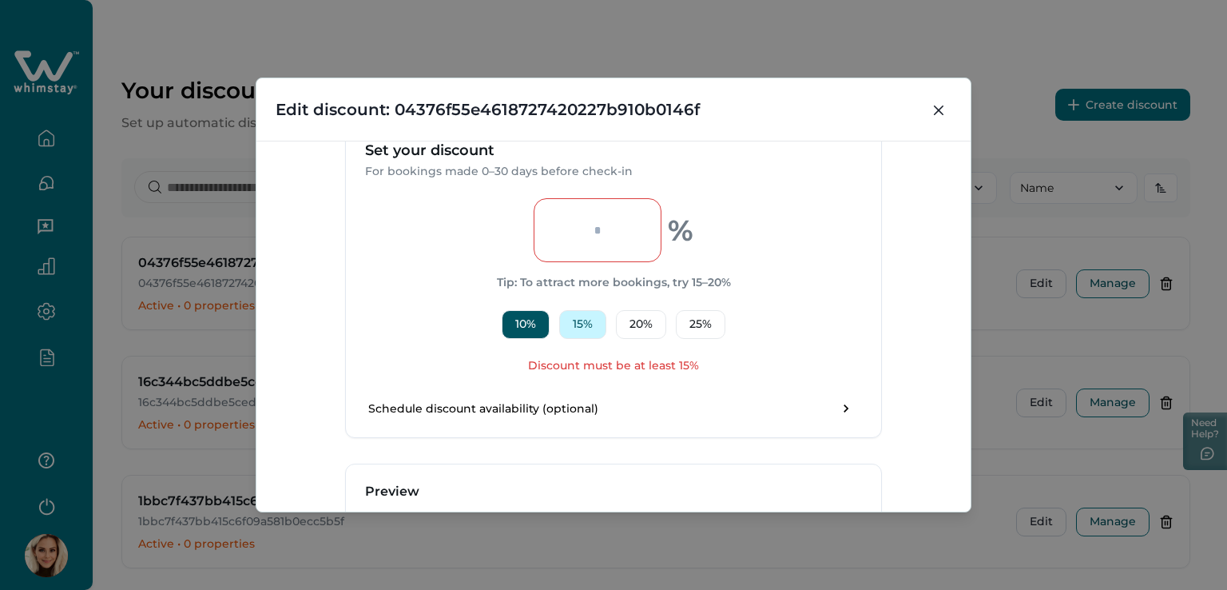
click at [582, 324] on button "15 %" at bounding box center [582, 324] width 47 height 29
type input "**"
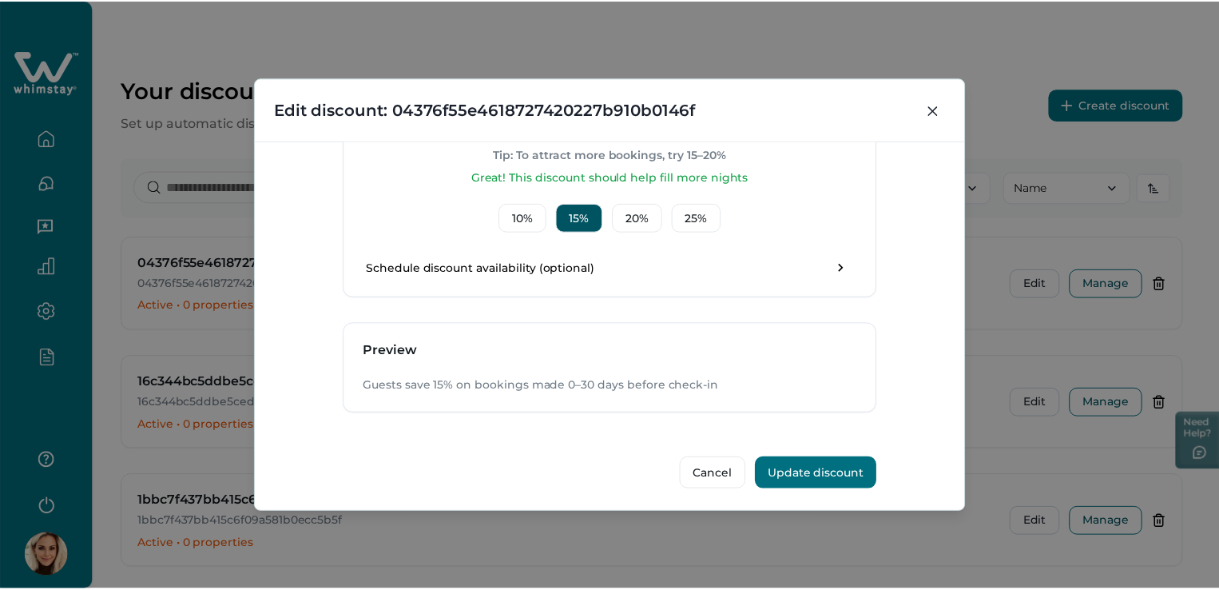
scroll to position [689, 0]
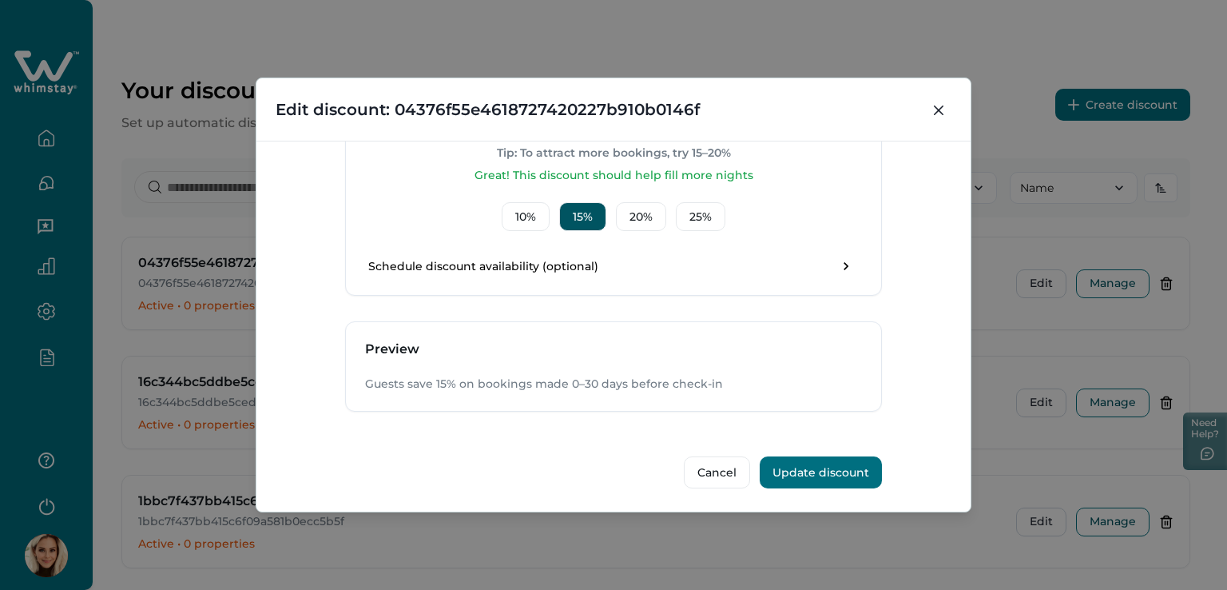
click at [816, 467] on button "Update discount" at bounding box center [821, 472] width 122 height 32
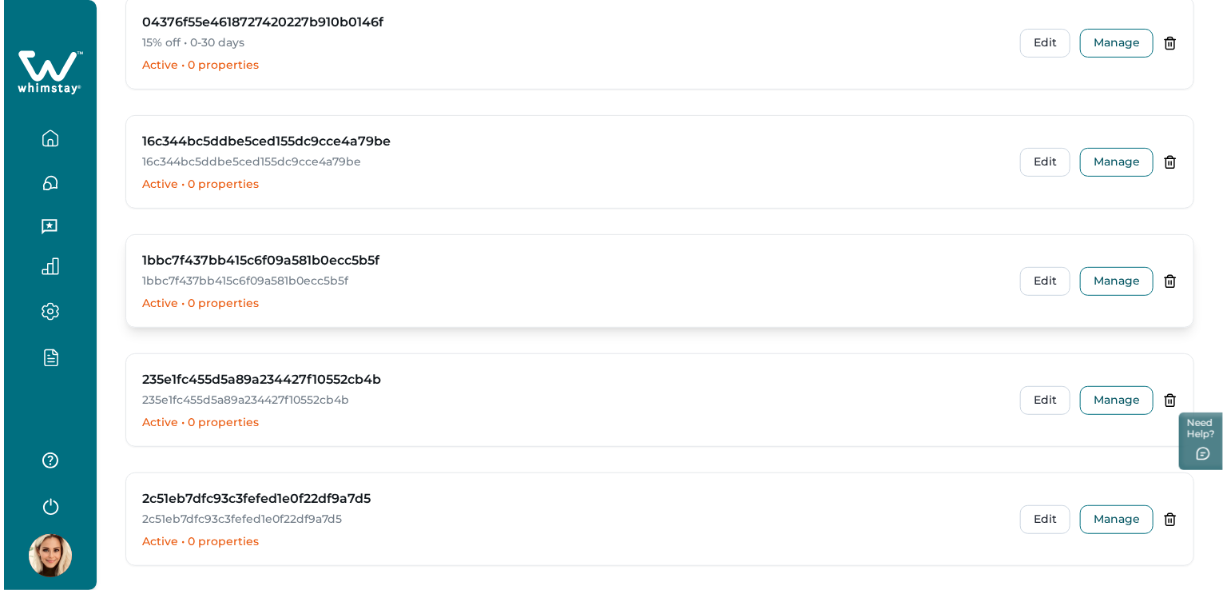
scroll to position [0, 0]
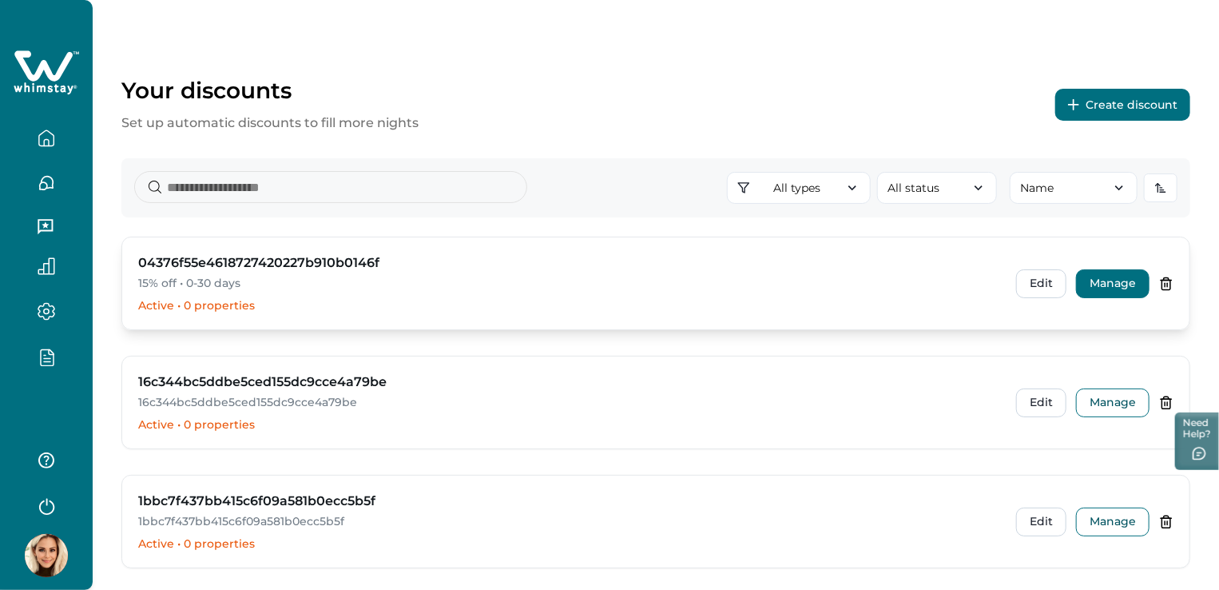
click at [1114, 284] on button "Manage" at bounding box center [1112, 283] width 73 height 29
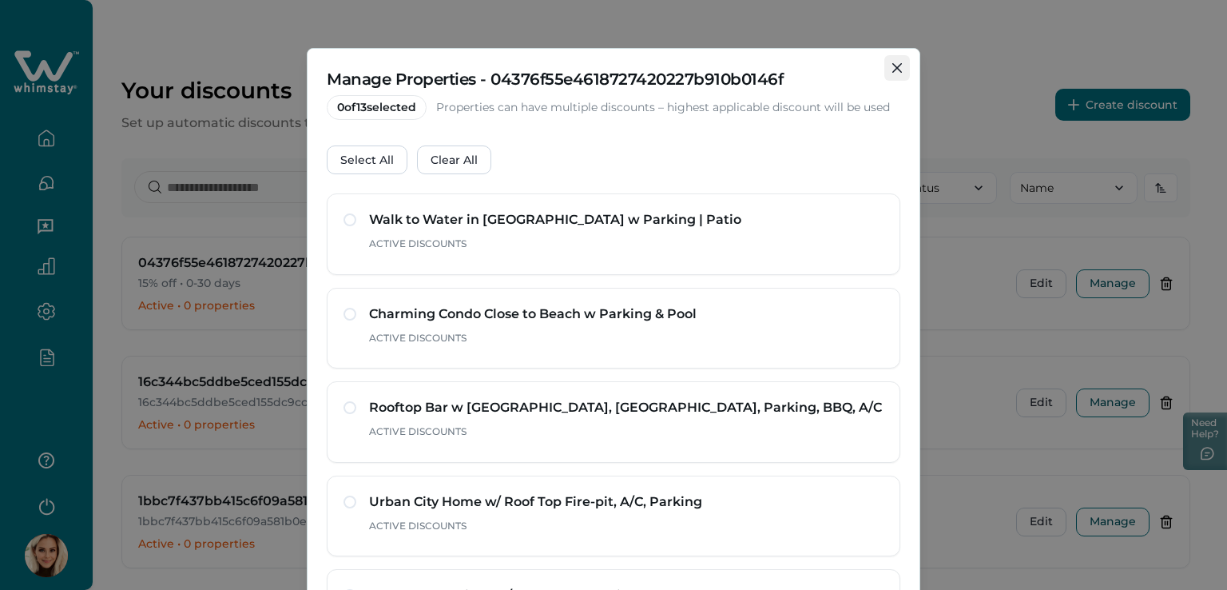
click at [886, 66] on button "Close" at bounding box center [897, 68] width 26 height 26
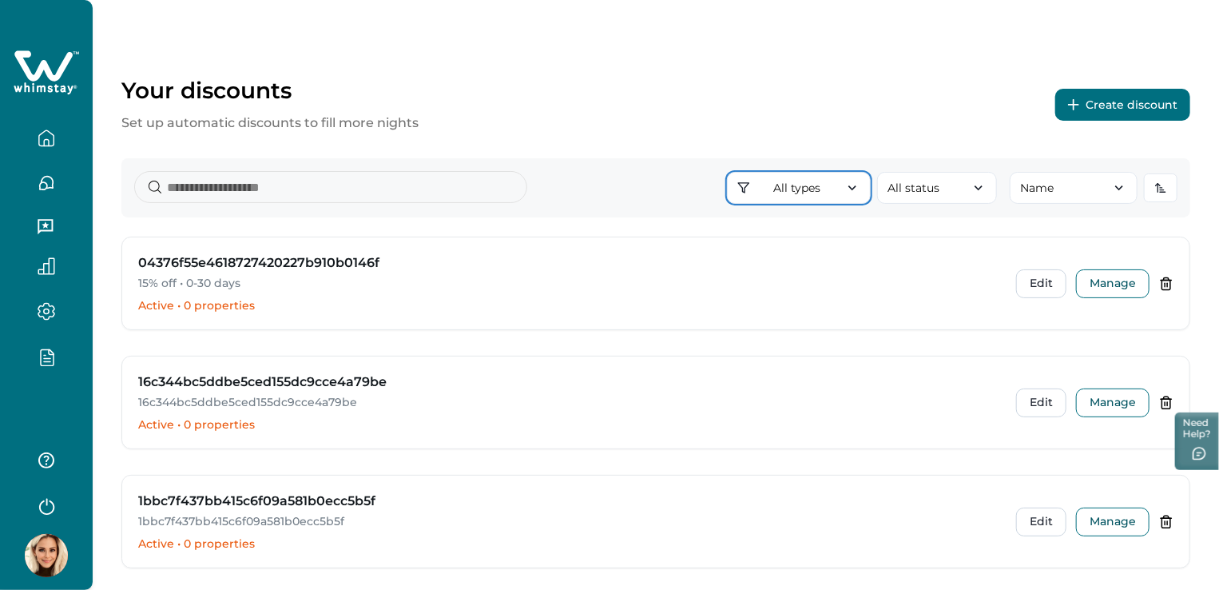
click at [854, 189] on icon "button" at bounding box center [852, 187] width 8 height 5
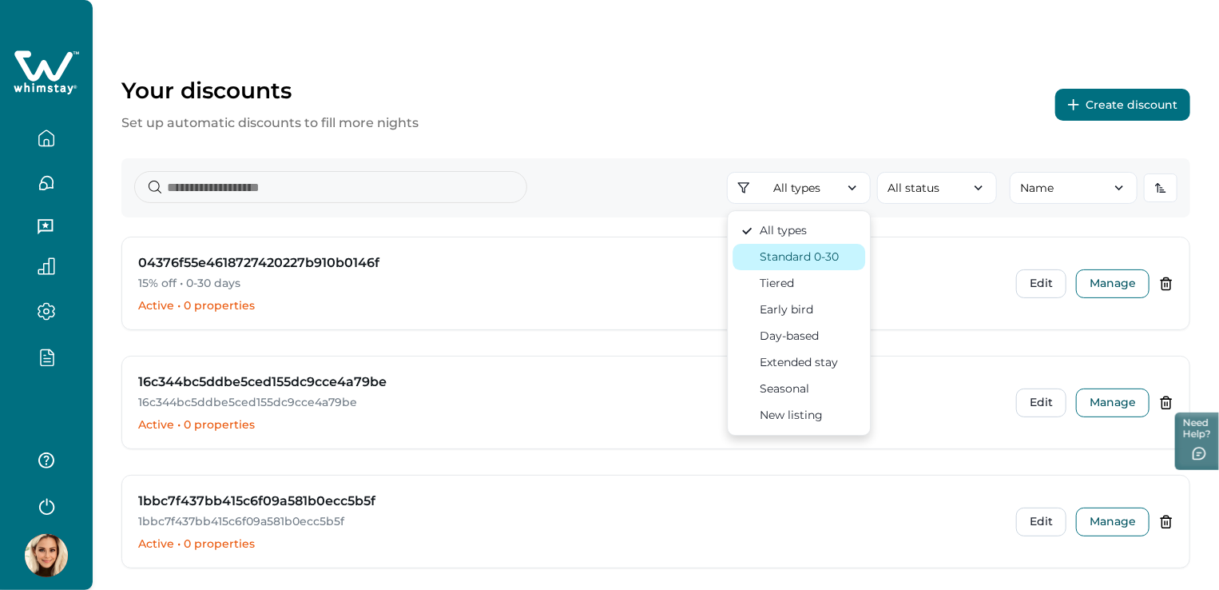
click at [828, 253] on div "Standard 0-30" at bounding box center [799, 256] width 79 height 17
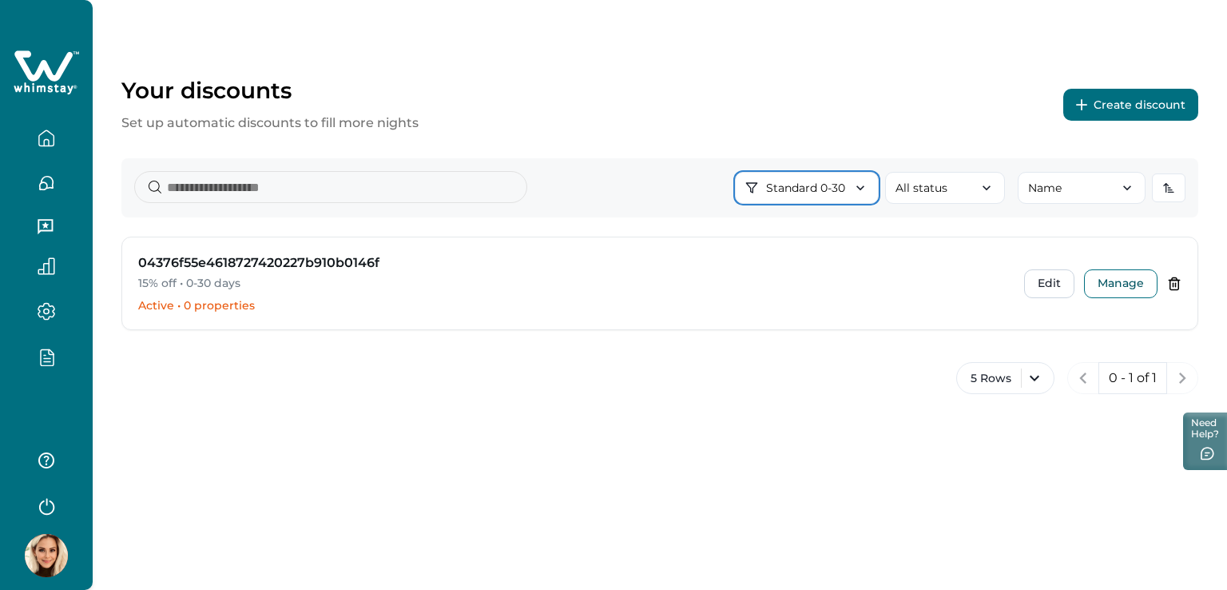
click at [860, 192] on icon "button" at bounding box center [860, 188] width 16 height 16
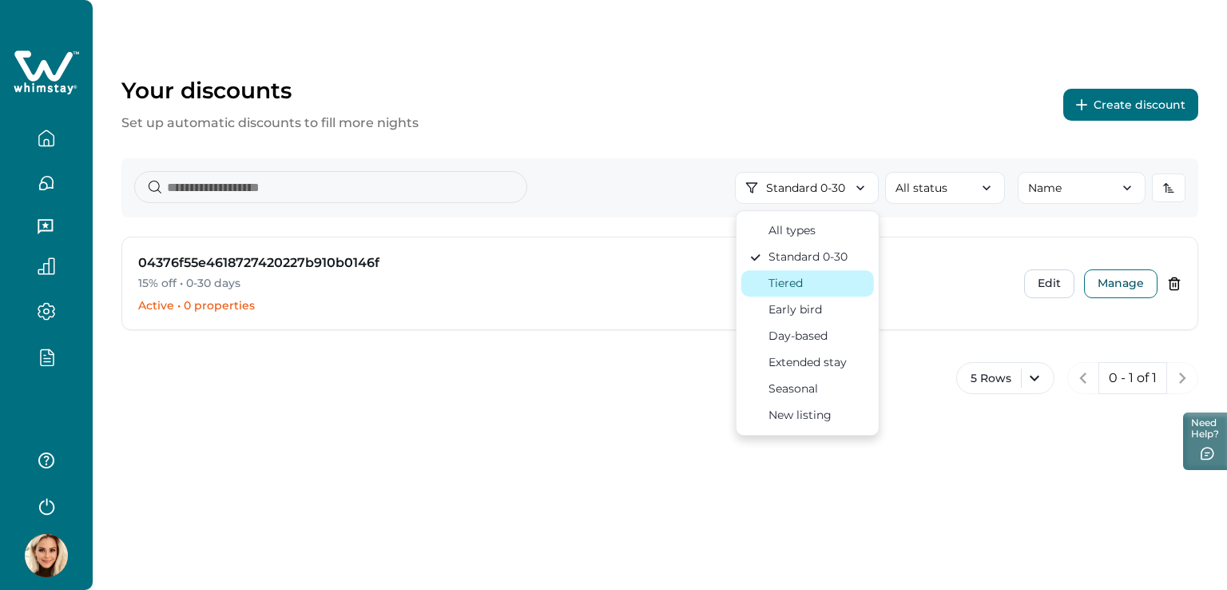
click at [800, 284] on div "Tiered" at bounding box center [786, 283] width 34 height 17
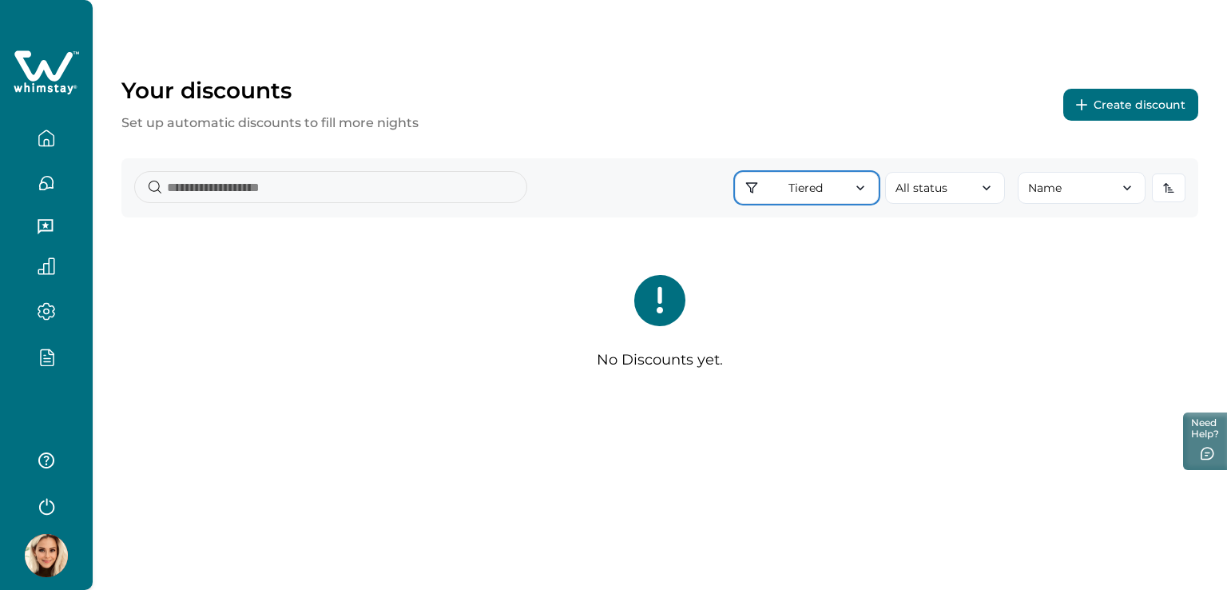
click at [858, 189] on icon "button" at bounding box center [860, 188] width 16 height 16
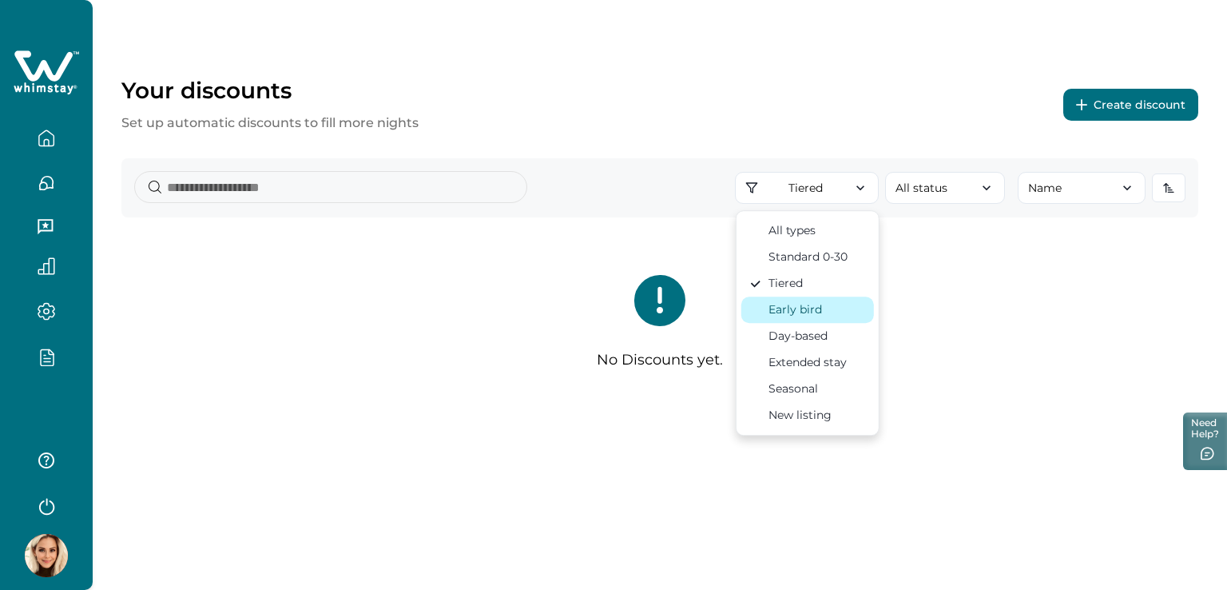
click at [812, 304] on div "Early bird" at bounding box center [796, 309] width 54 height 17
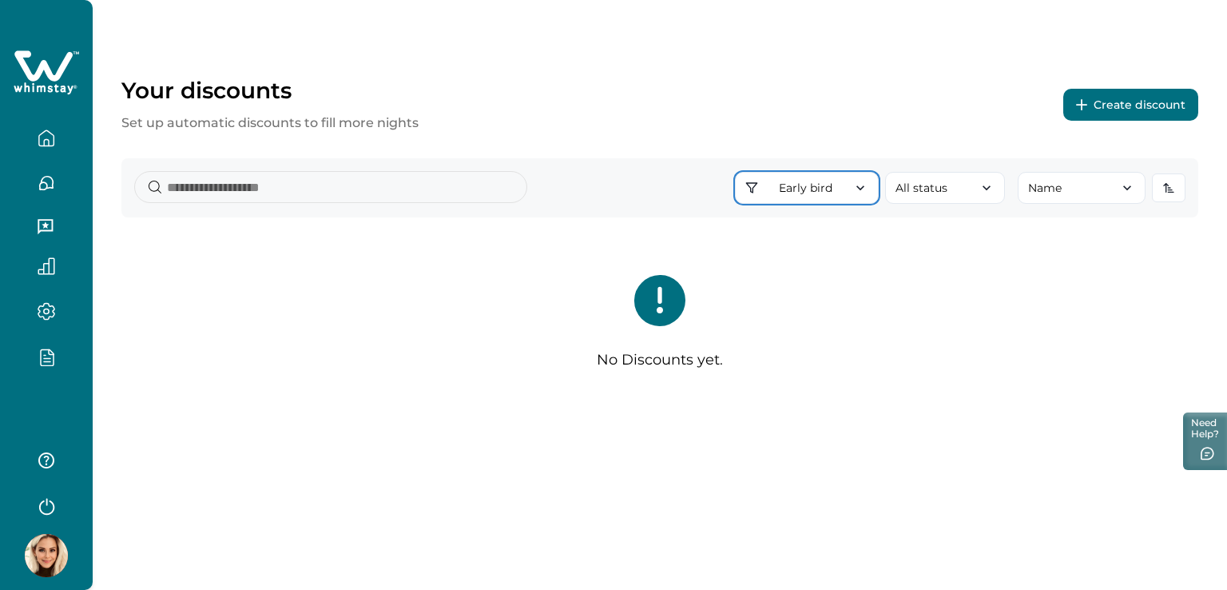
click at [865, 188] on icon "button" at bounding box center [860, 188] width 16 height 16
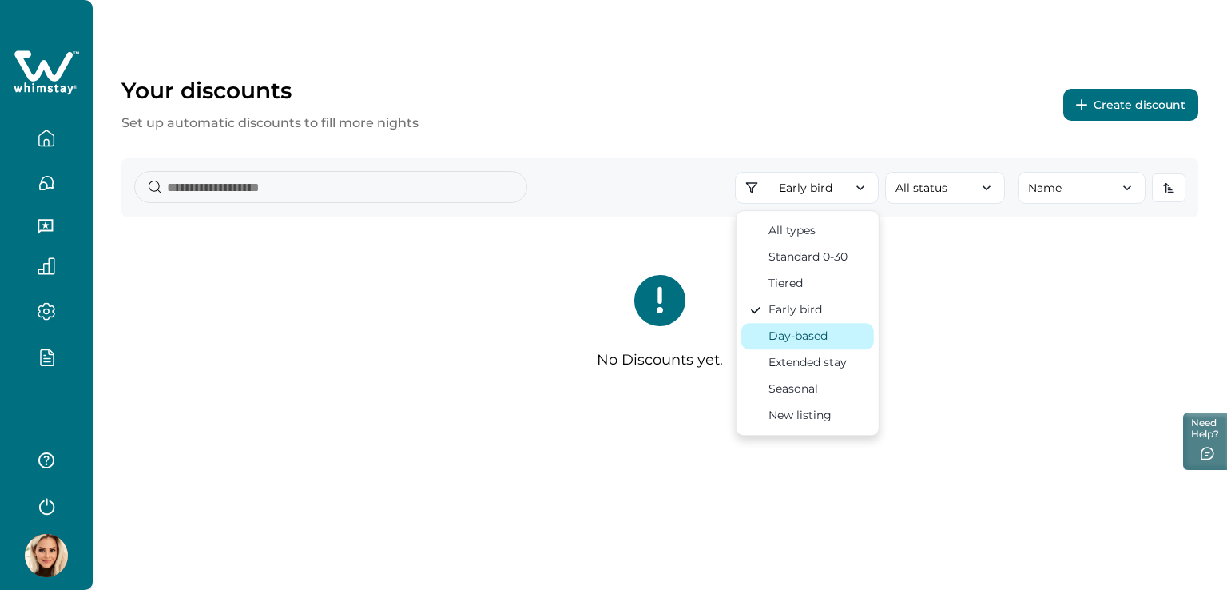
click at [823, 340] on div "Day-based" at bounding box center [798, 336] width 59 height 17
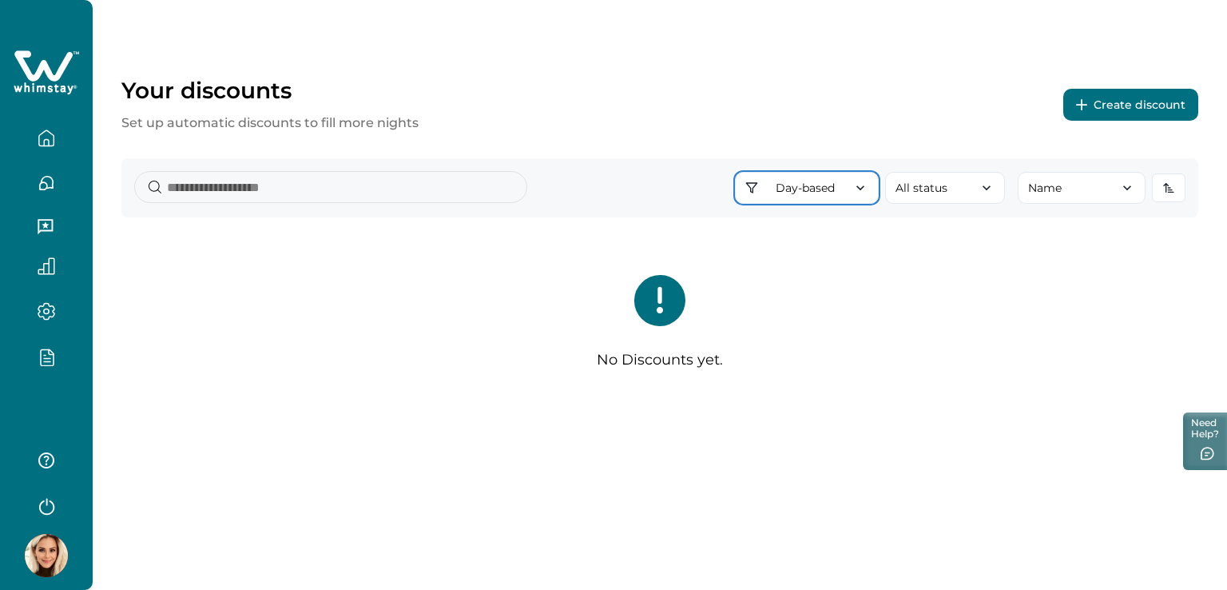
click at [861, 190] on icon "button" at bounding box center [860, 188] width 16 height 16
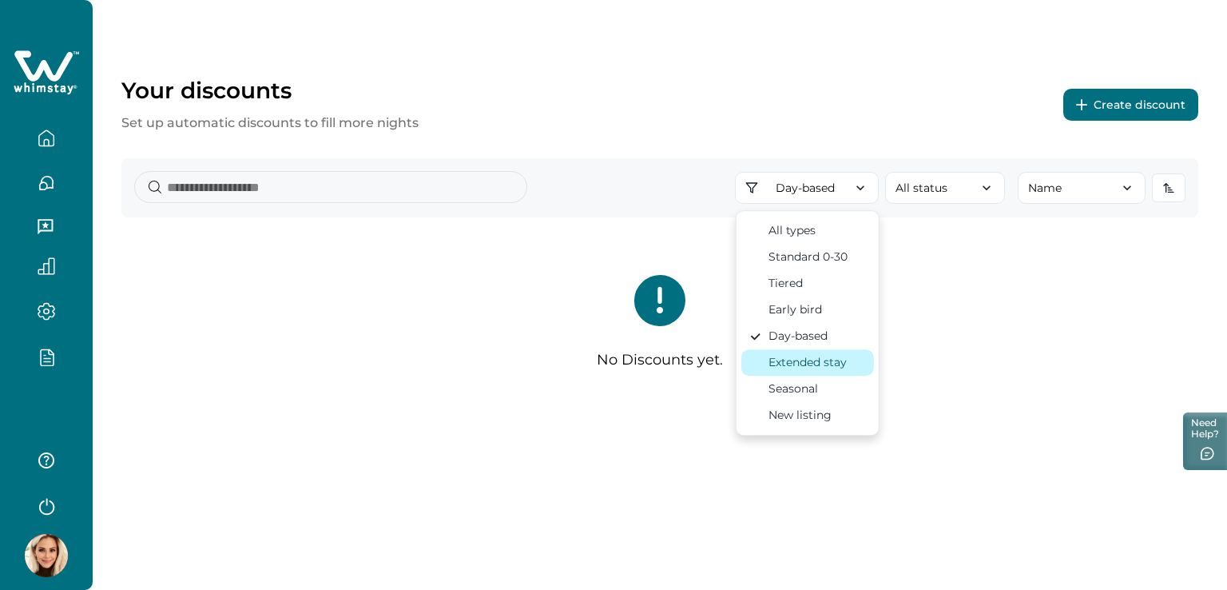
click at [831, 362] on div "Extended stay" at bounding box center [808, 362] width 78 height 17
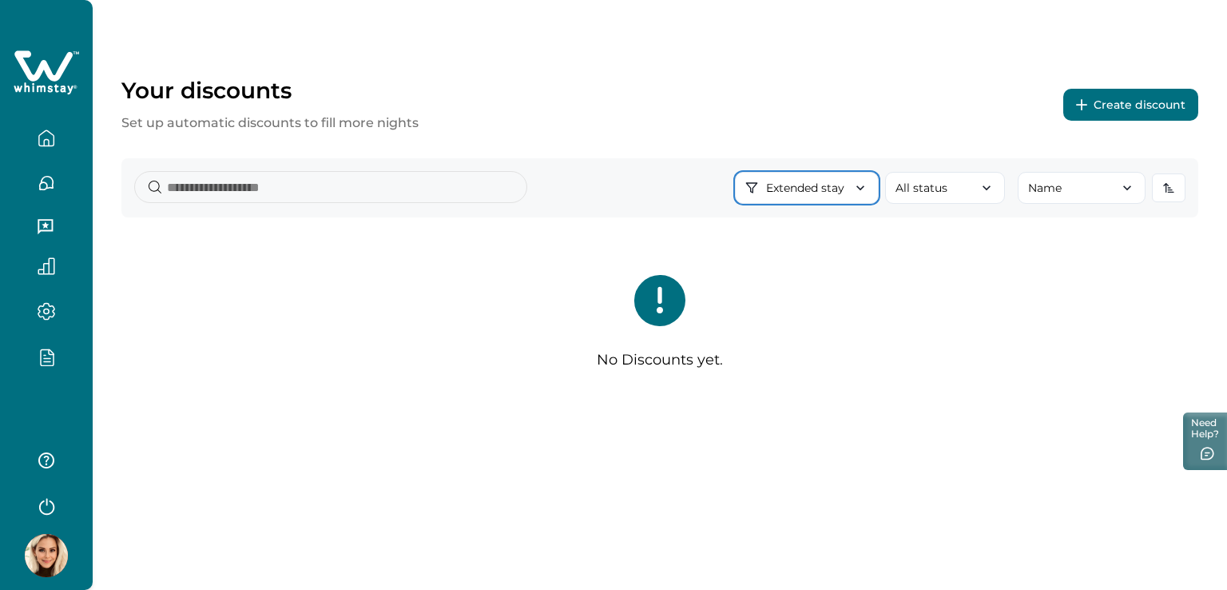
click at [862, 187] on icon "button" at bounding box center [860, 187] width 8 height 5
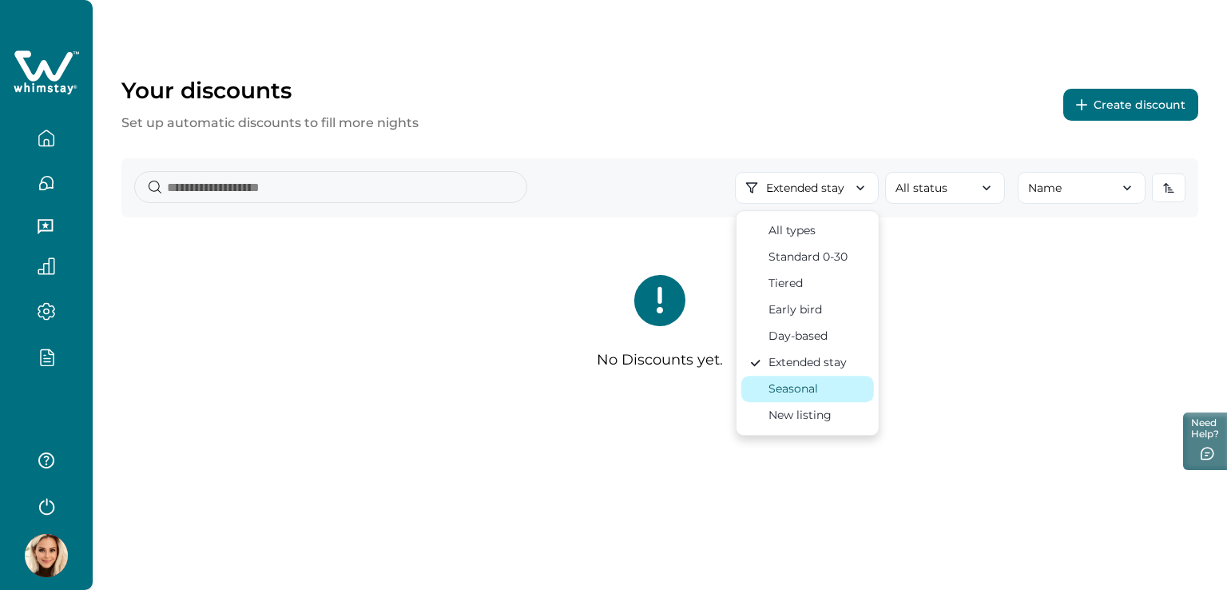
click at [791, 389] on div "Seasonal" at bounding box center [794, 388] width 50 height 17
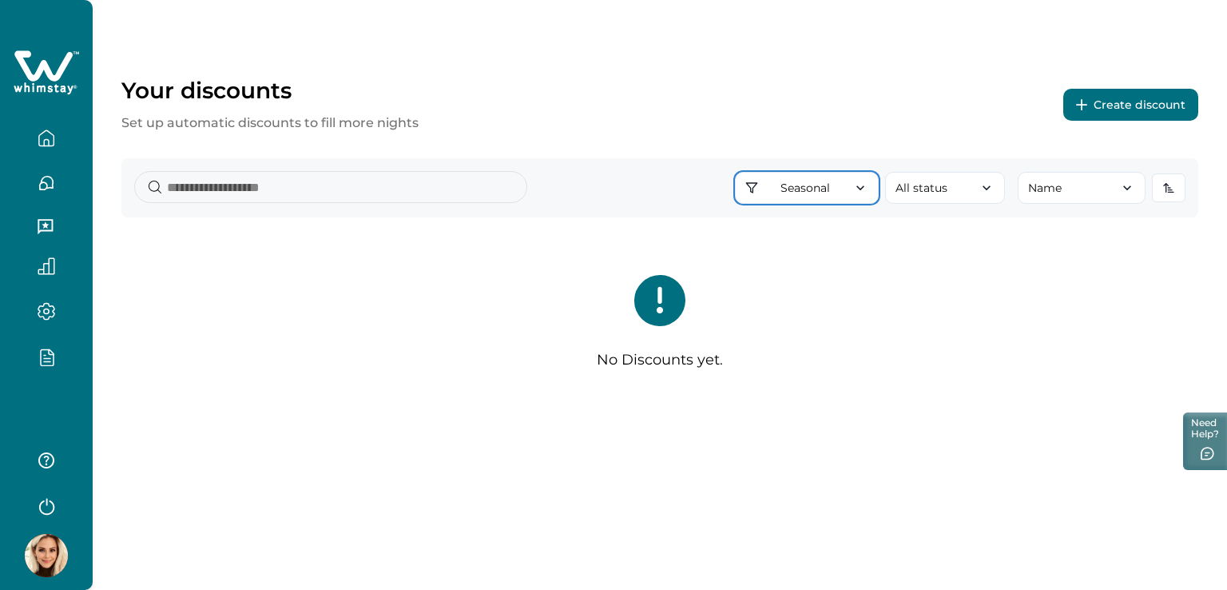
click at [824, 184] on button "Seasonal" at bounding box center [807, 188] width 144 height 32
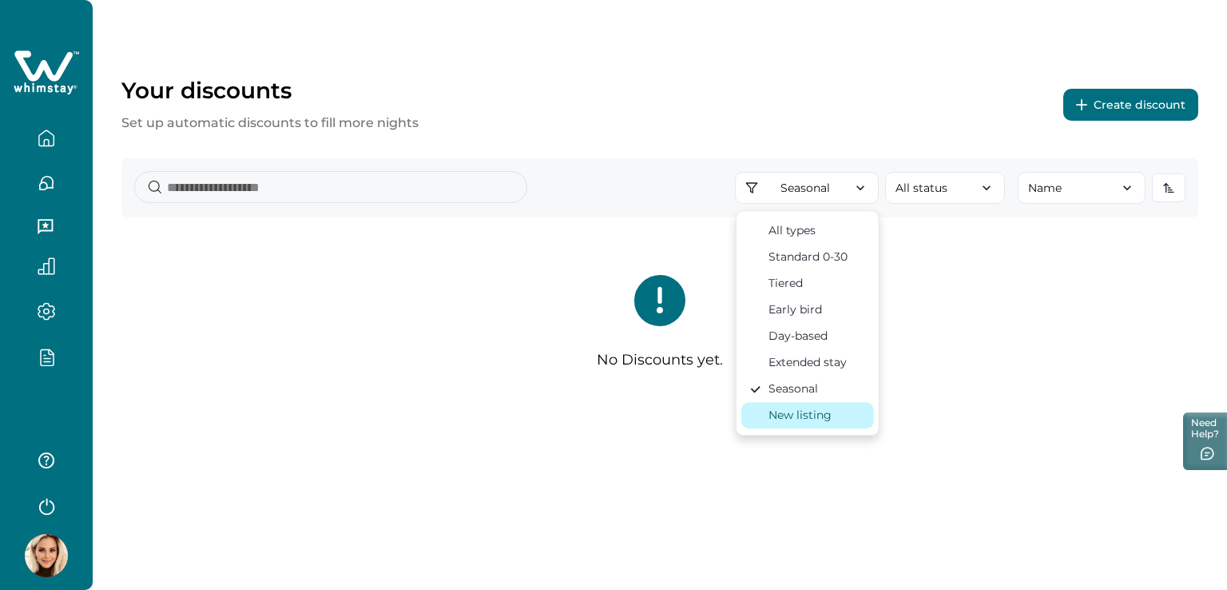
click at [804, 413] on div "New listing" at bounding box center [800, 415] width 63 height 17
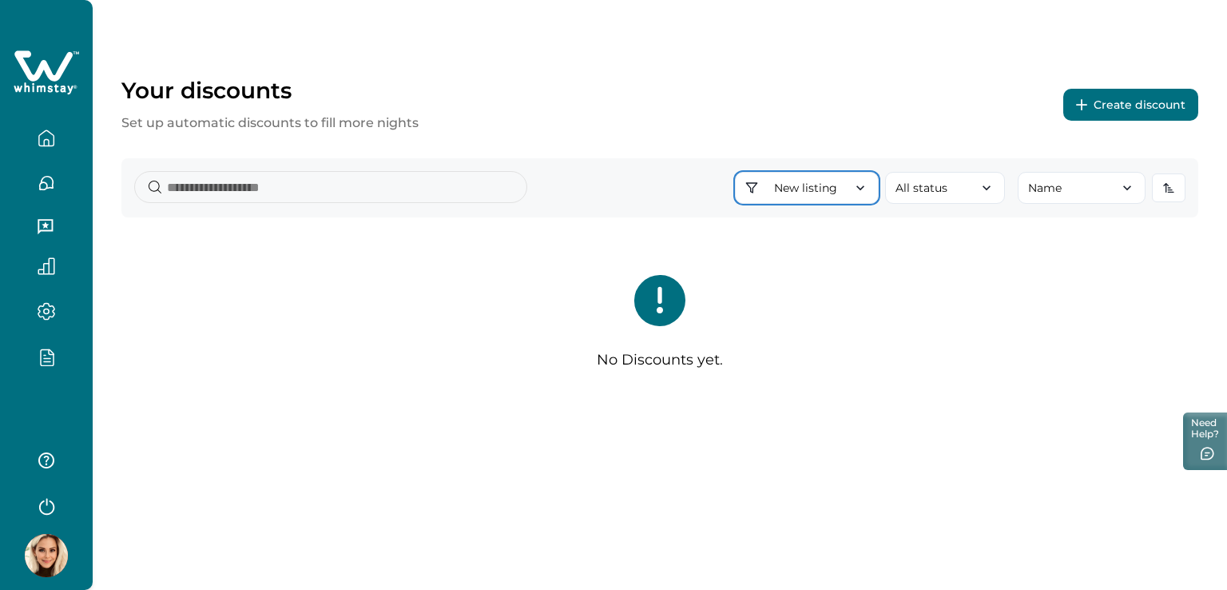
click at [796, 186] on button "New listing" at bounding box center [807, 188] width 144 height 32
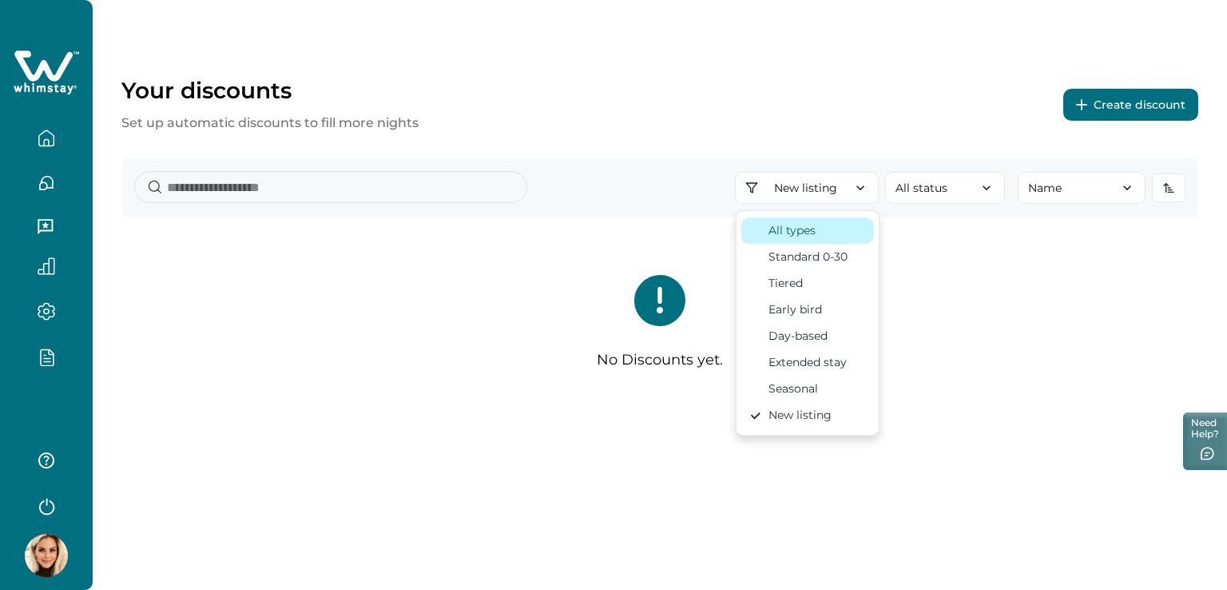
click at [785, 231] on div "All types" at bounding box center [792, 230] width 47 height 17
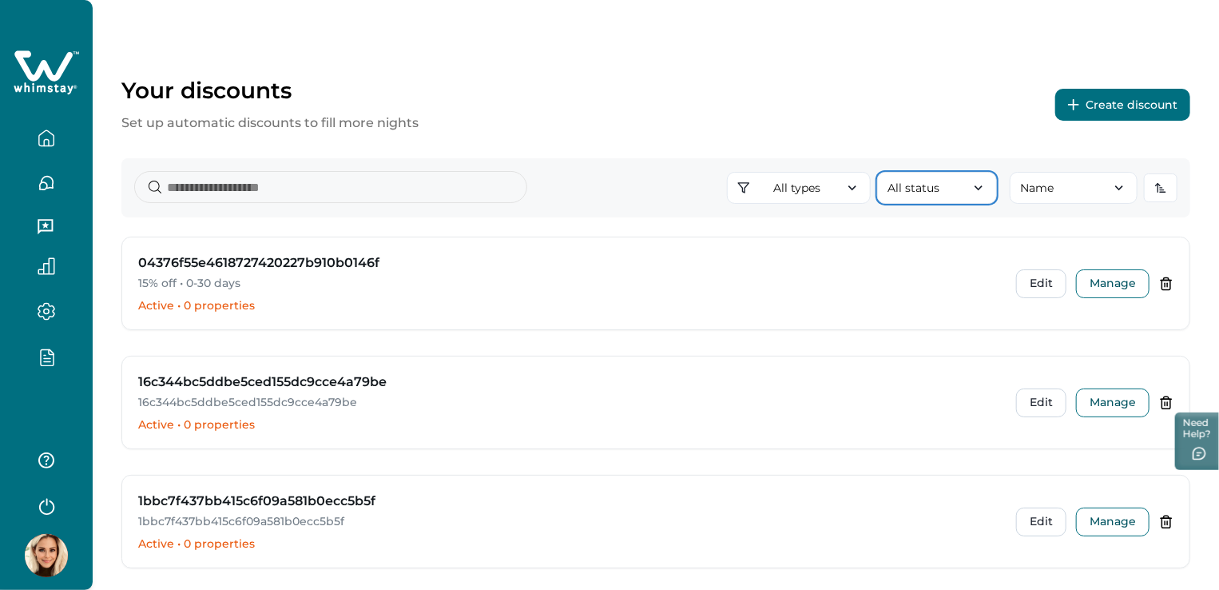
click at [981, 189] on icon "button" at bounding box center [979, 188] width 16 height 16
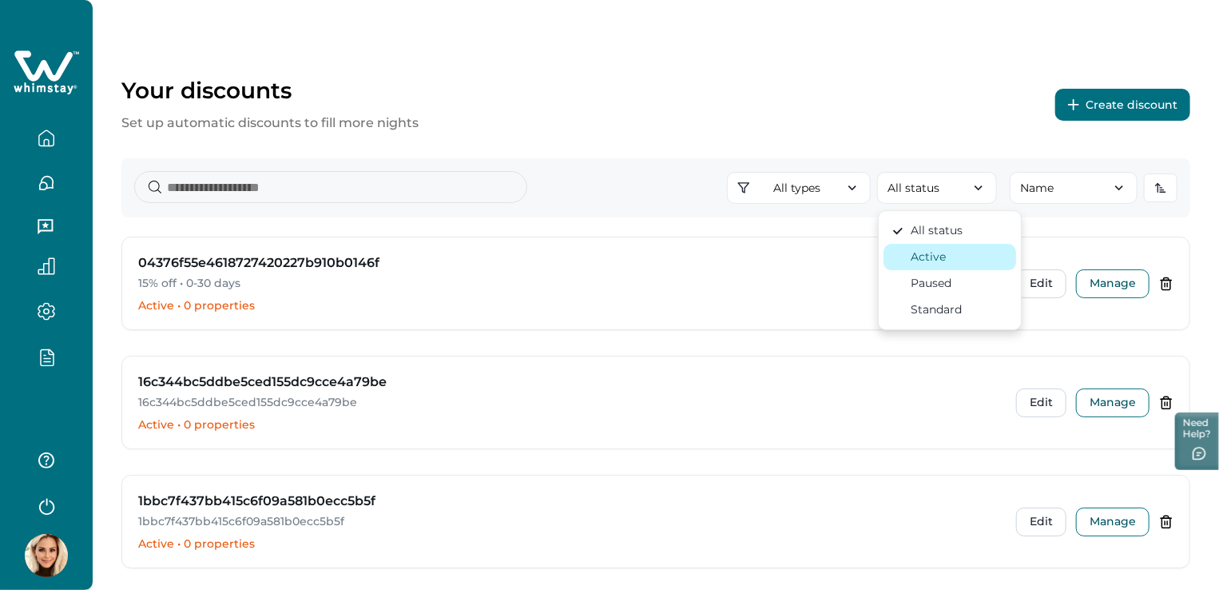
click at [931, 256] on div "Active" at bounding box center [928, 256] width 35 height 17
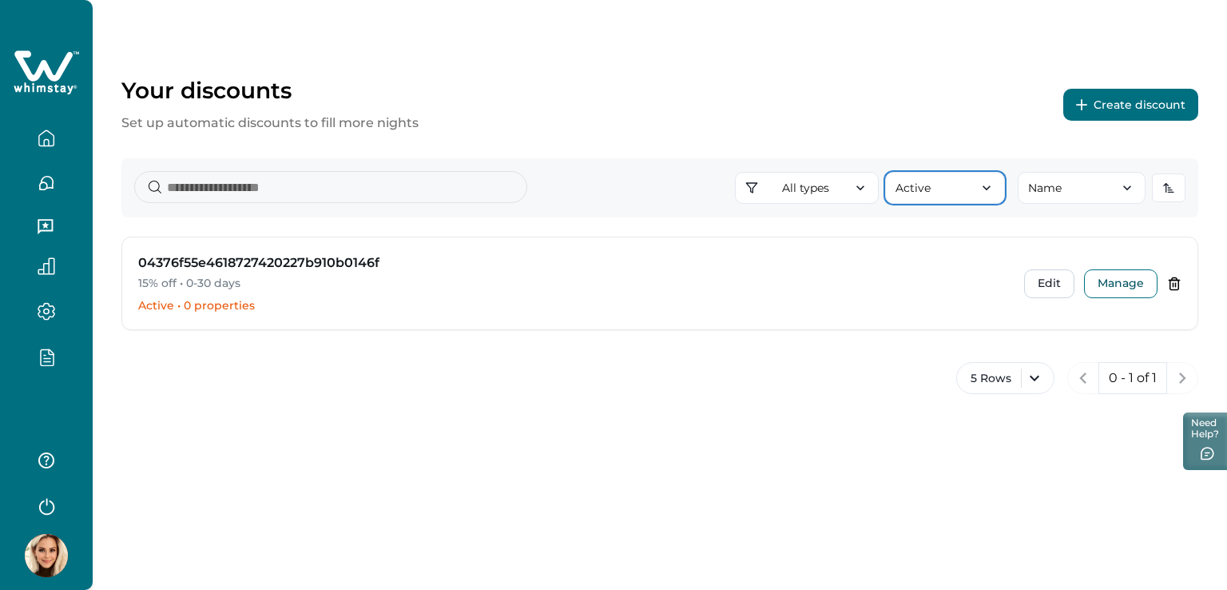
click at [994, 189] on icon "button" at bounding box center [987, 188] width 16 height 16
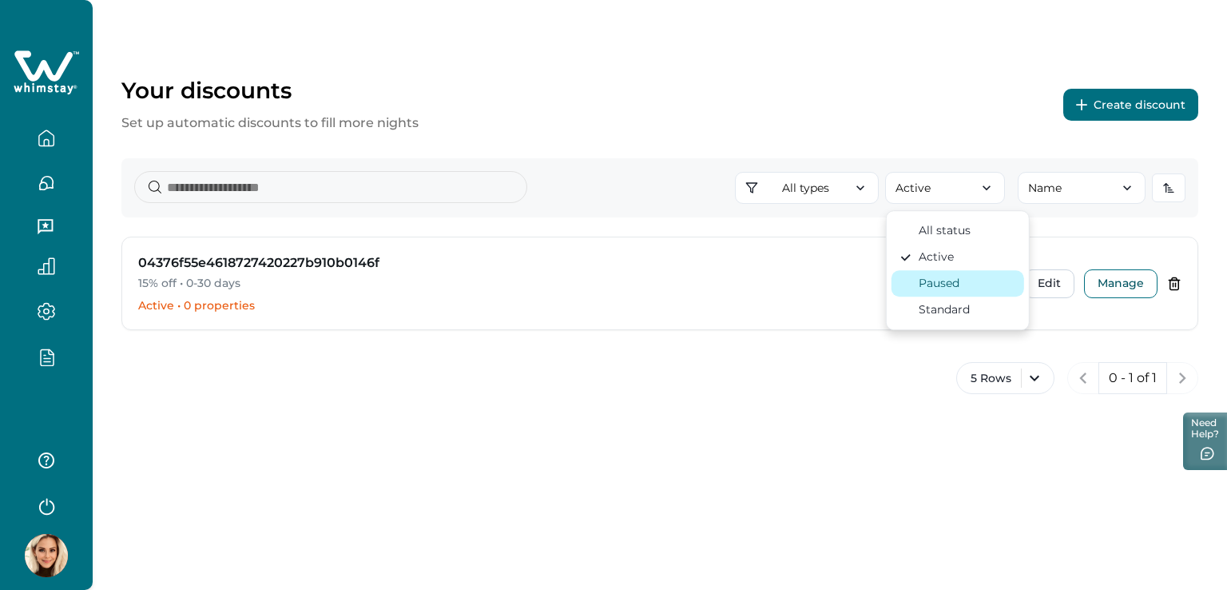
click at [974, 280] on div "Paused" at bounding box center [958, 283] width 117 height 17
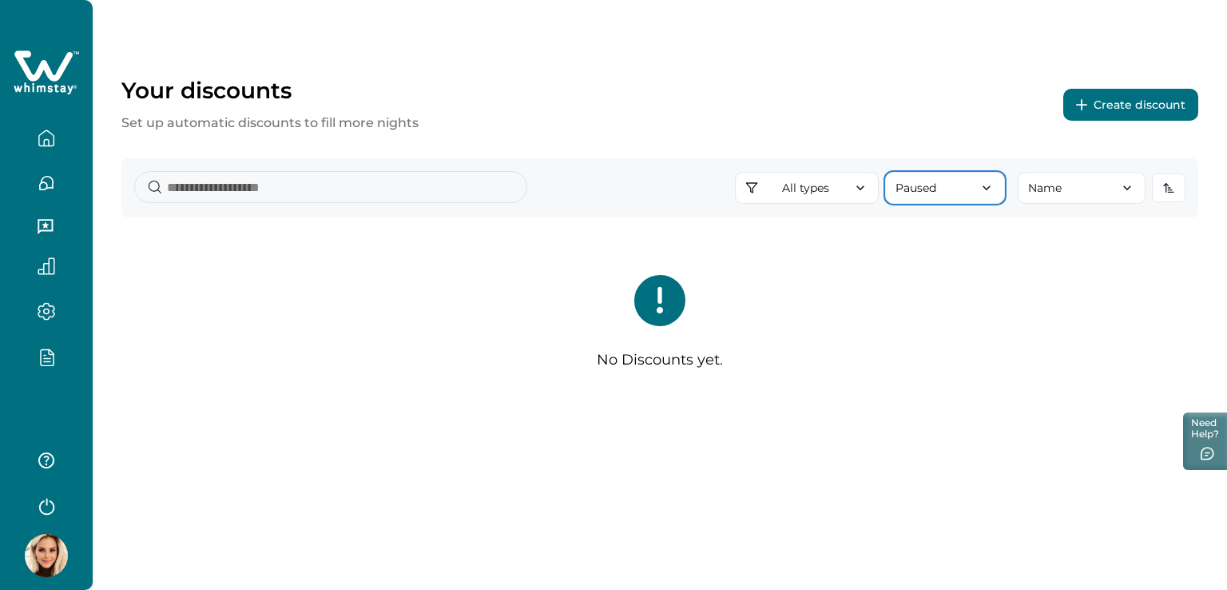
click at [971, 183] on button "Paused" at bounding box center [945, 188] width 120 height 32
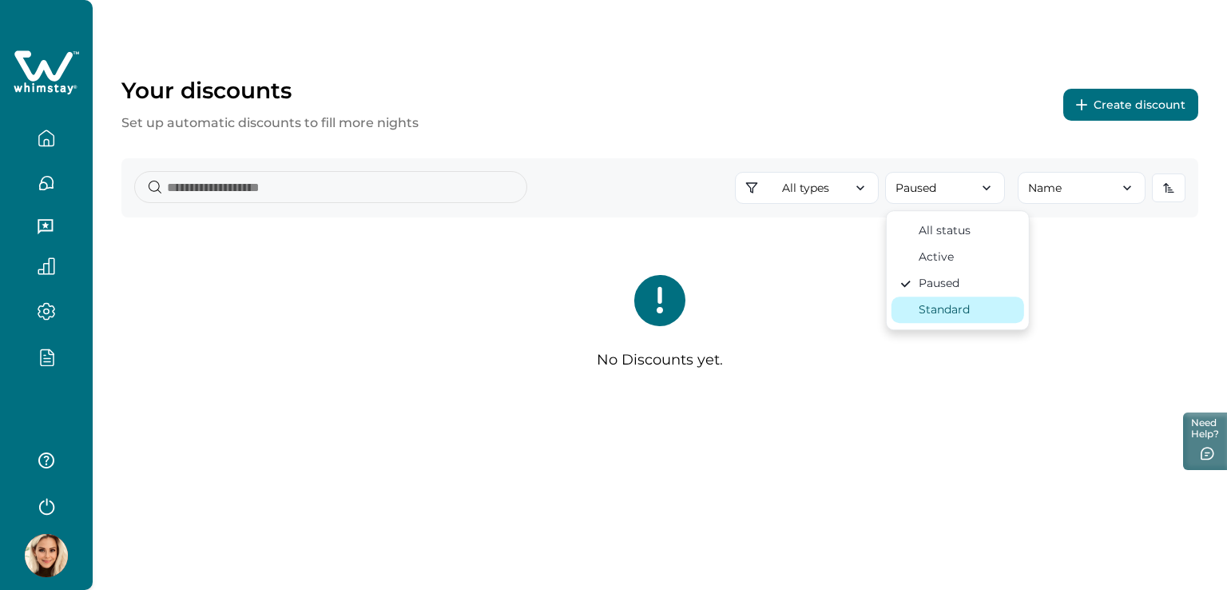
click at [955, 305] on div "Standard" at bounding box center [944, 309] width 51 height 17
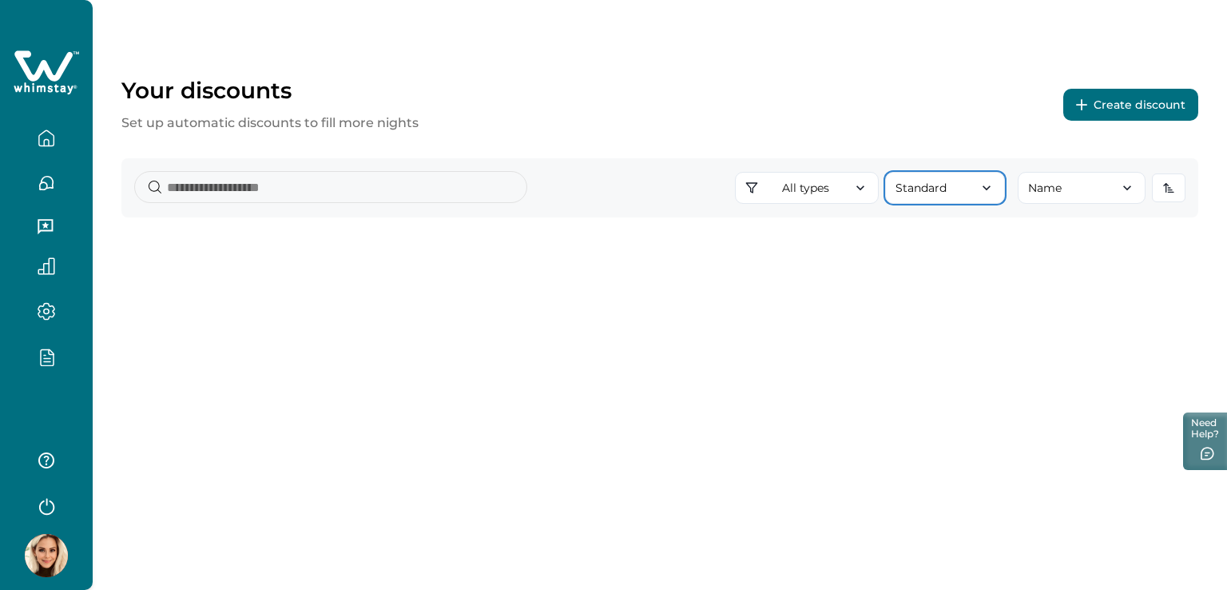
click at [990, 183] on icon "button" at bounding box center [987, 188] width 16 height 16
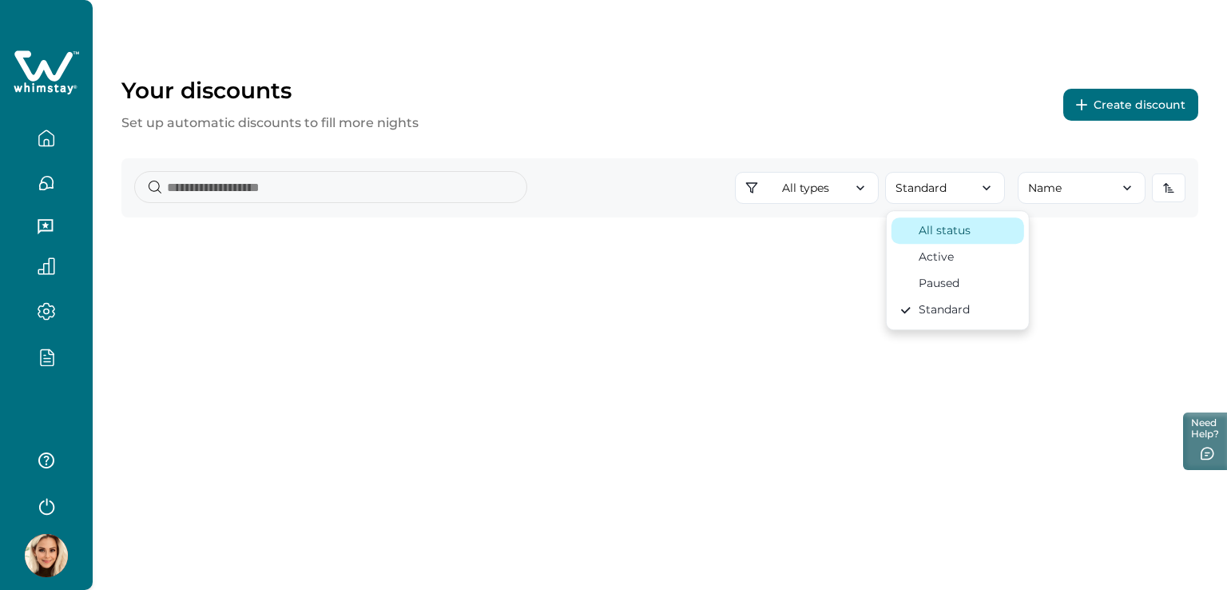
click at [948, 225] on div "All status" at bounding box center [945, 230] width 52 height 17
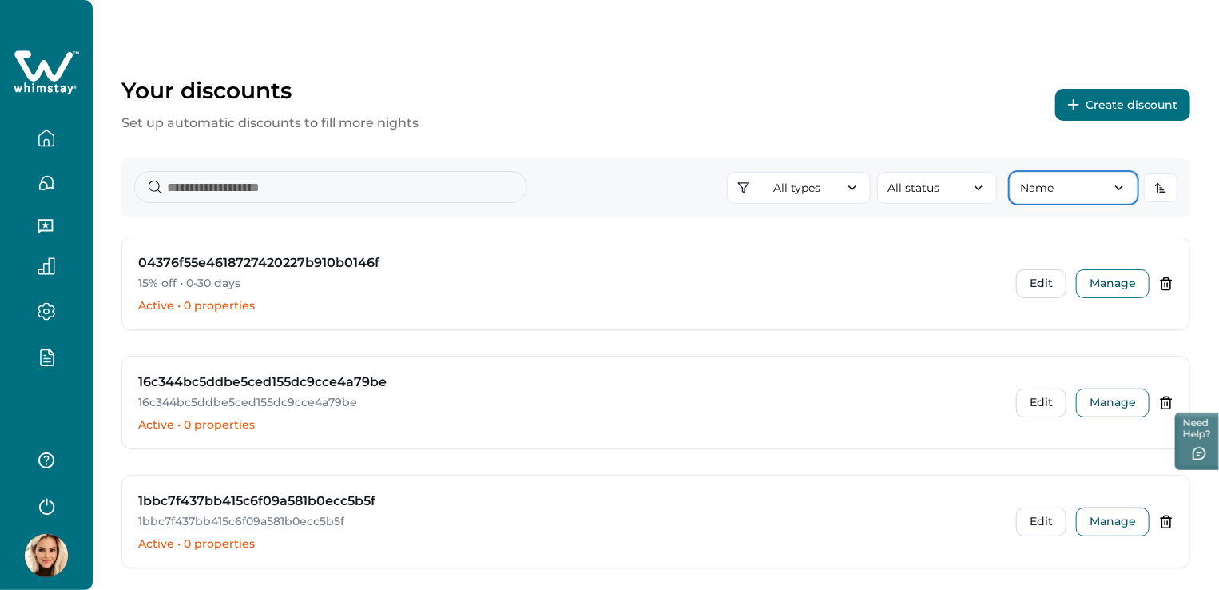
click at [1122, 190] on icon "button" at bounding box center [1119, 188] width 16 height 16
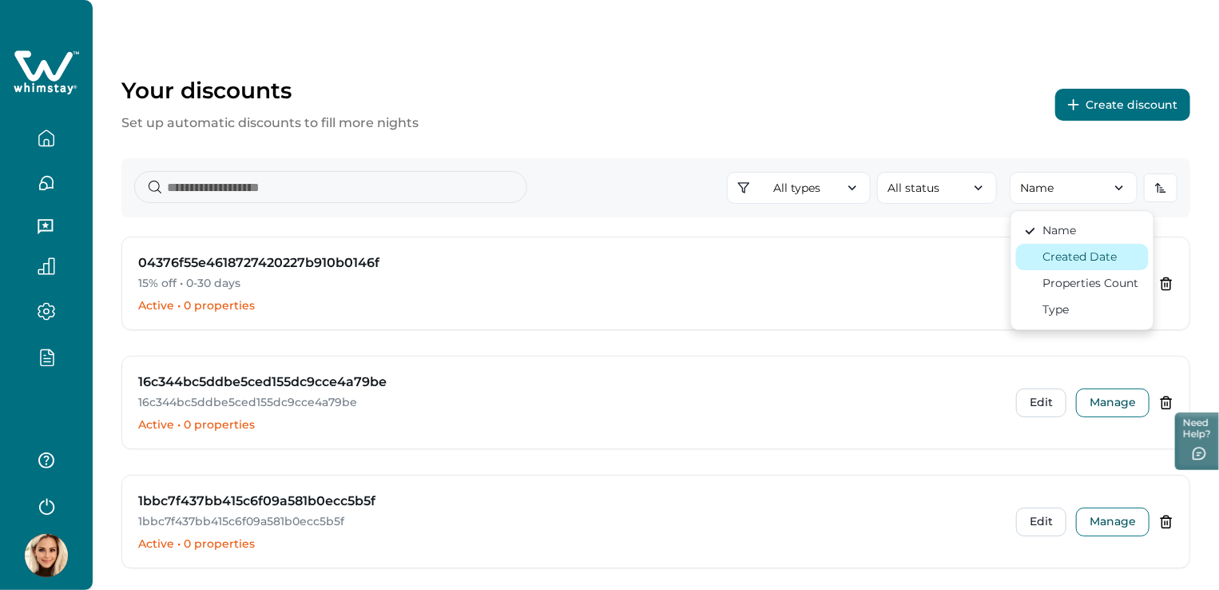
click at [1083, 254] on div "Created Date" at bounding box center [1080, 256] width 74 height 17
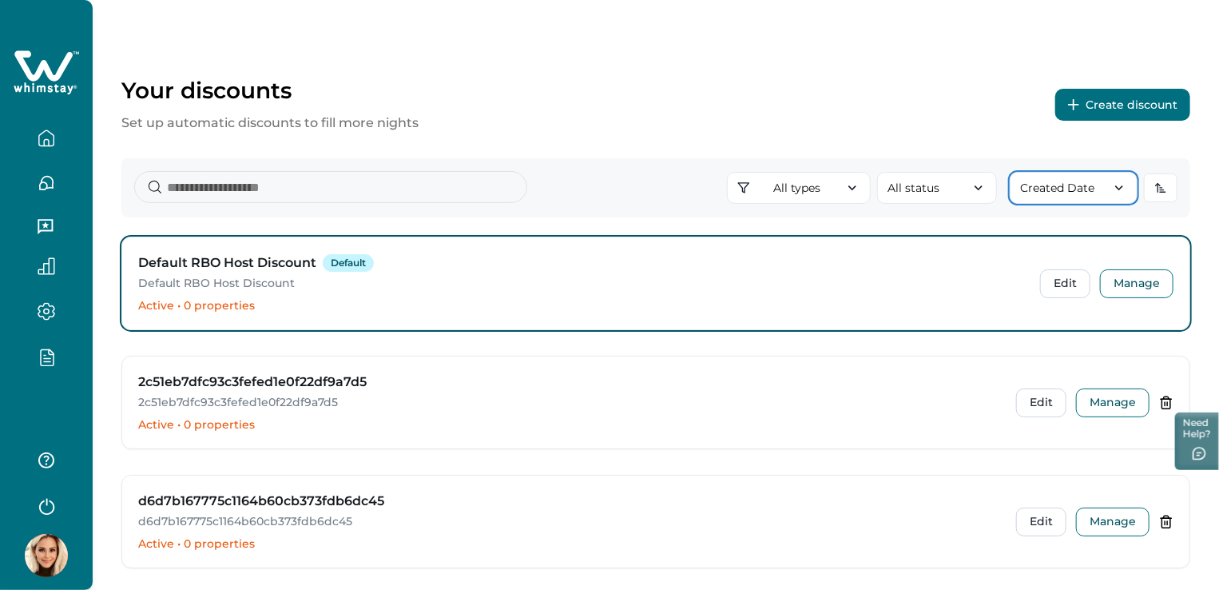
click at [1080, 188] on button "Created Date" at bounding box center [1074, 188] width 128 height 32
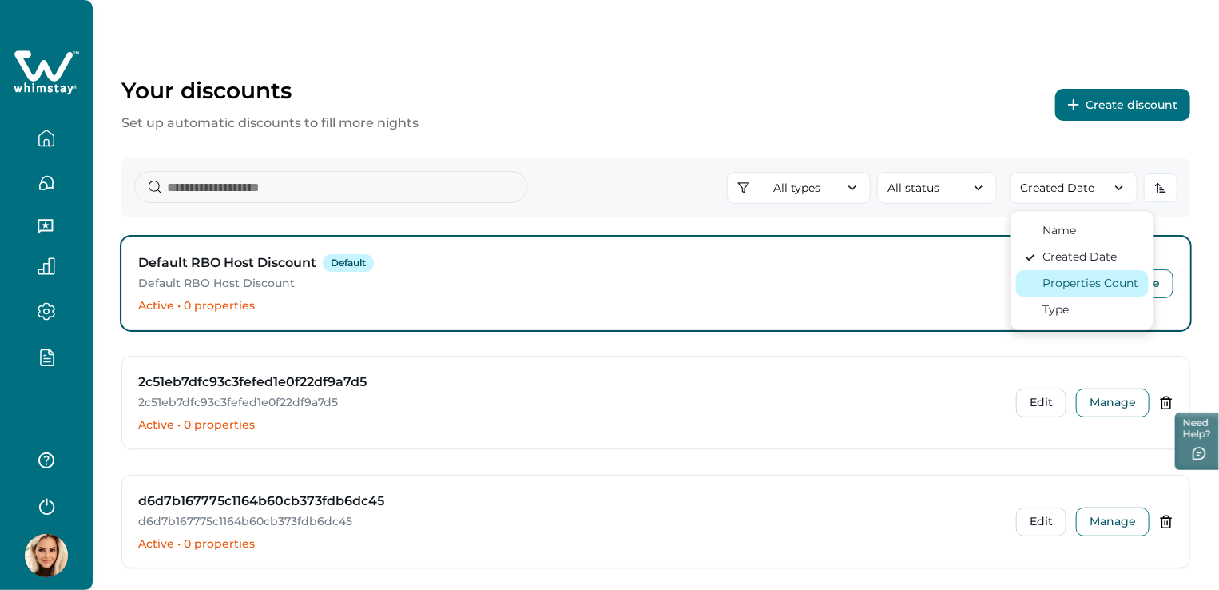
click at [1122, 279] on div "Properties Count" at bounding box center [1091, 283] width 96 height 17
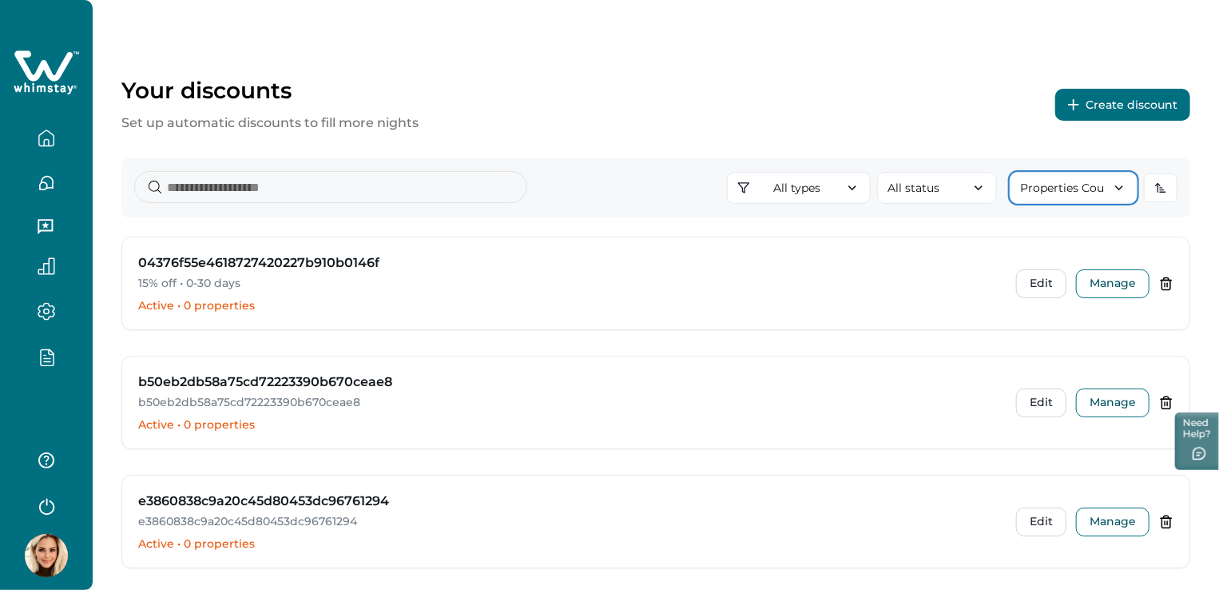
click at [1093, 192] on button "Properties Count" at bounding box center [1074, 188] width 128 height 32
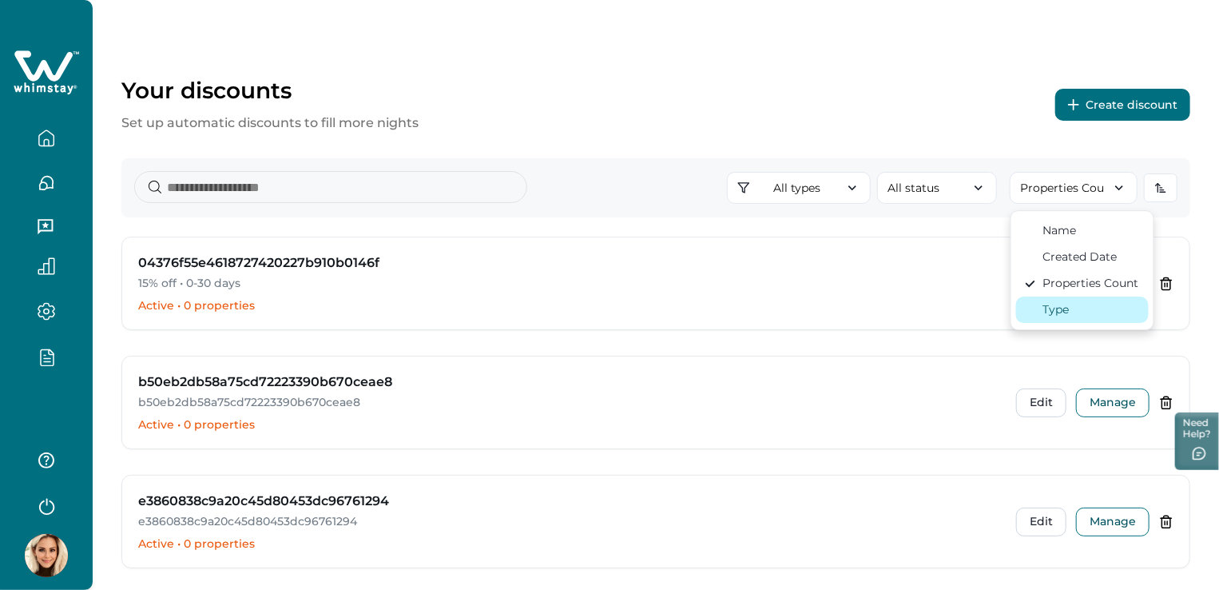
click at [1039, 304] on div "Type" at bounding box center [1047, 309] width 46 height 17
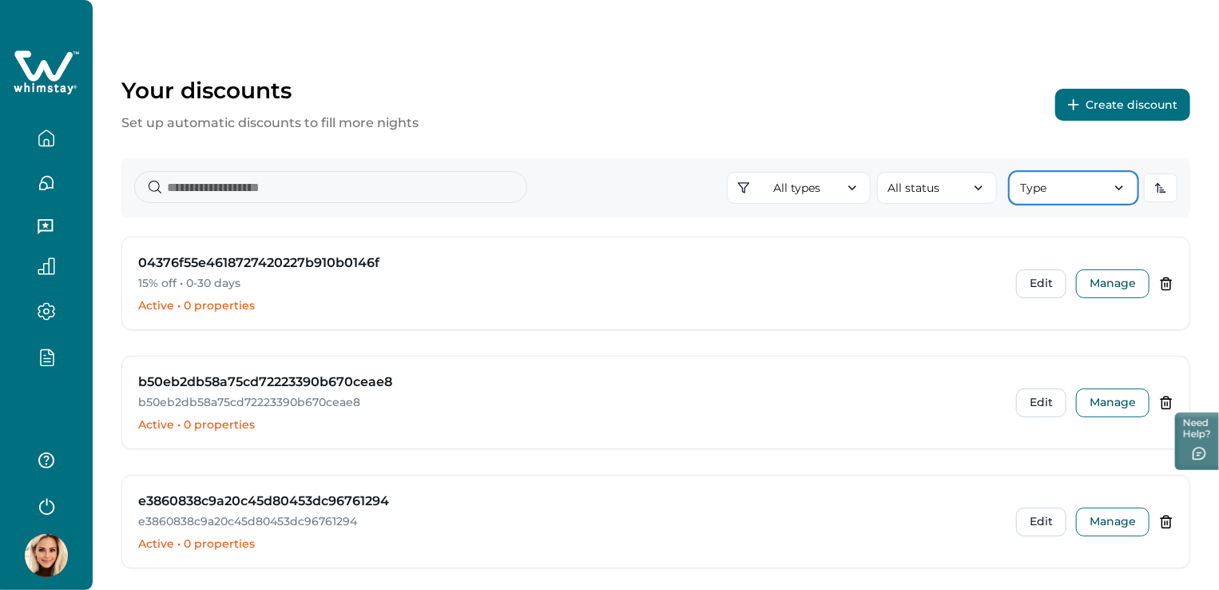
click at [1075, 182] on button "Type" at bounding box center [1074, 188] width 128 height 32
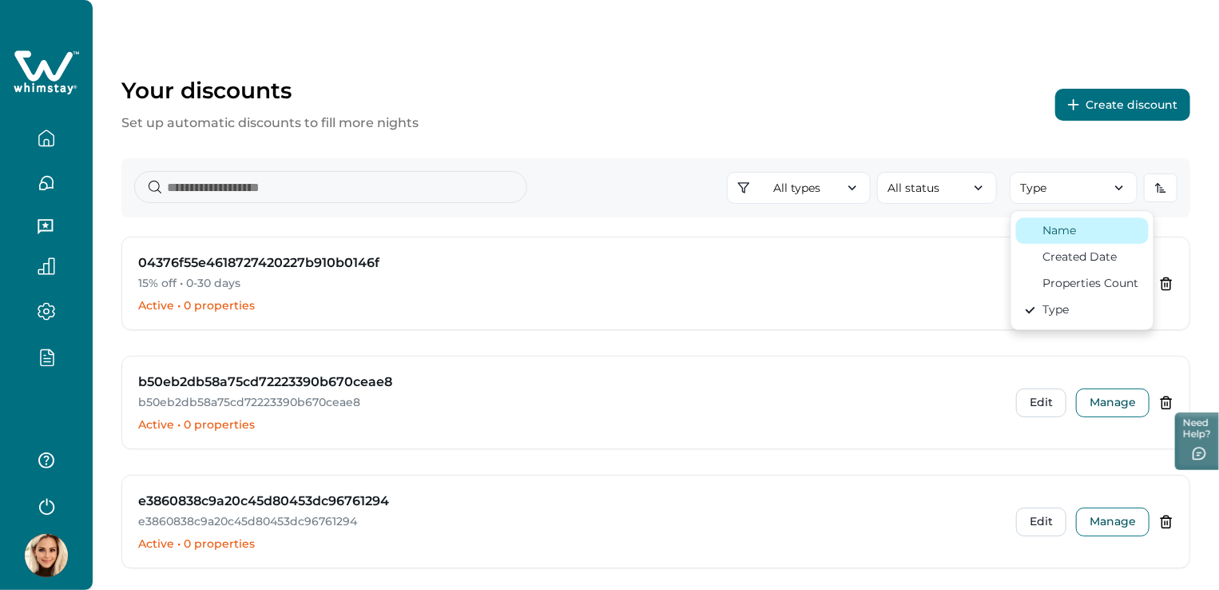
click at [1070, 231] on div "Name" at bounding box center [1060, 230] width 34 height 17
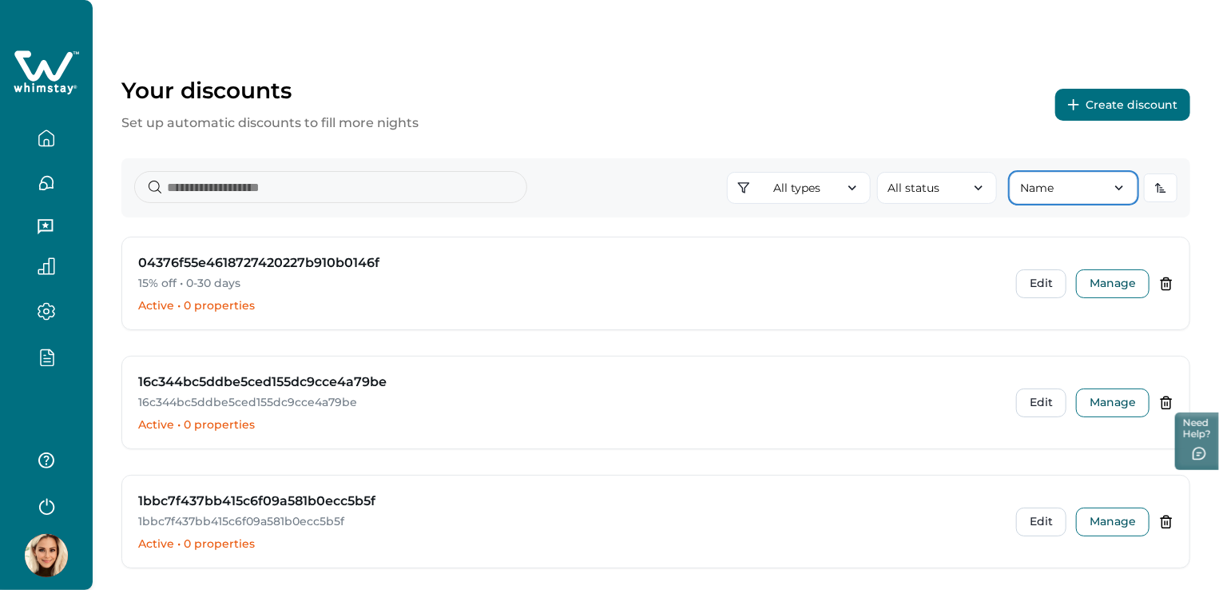
click at [1079, 190] on button "Name" at bounding box center [1074, 188] width 128 height 32
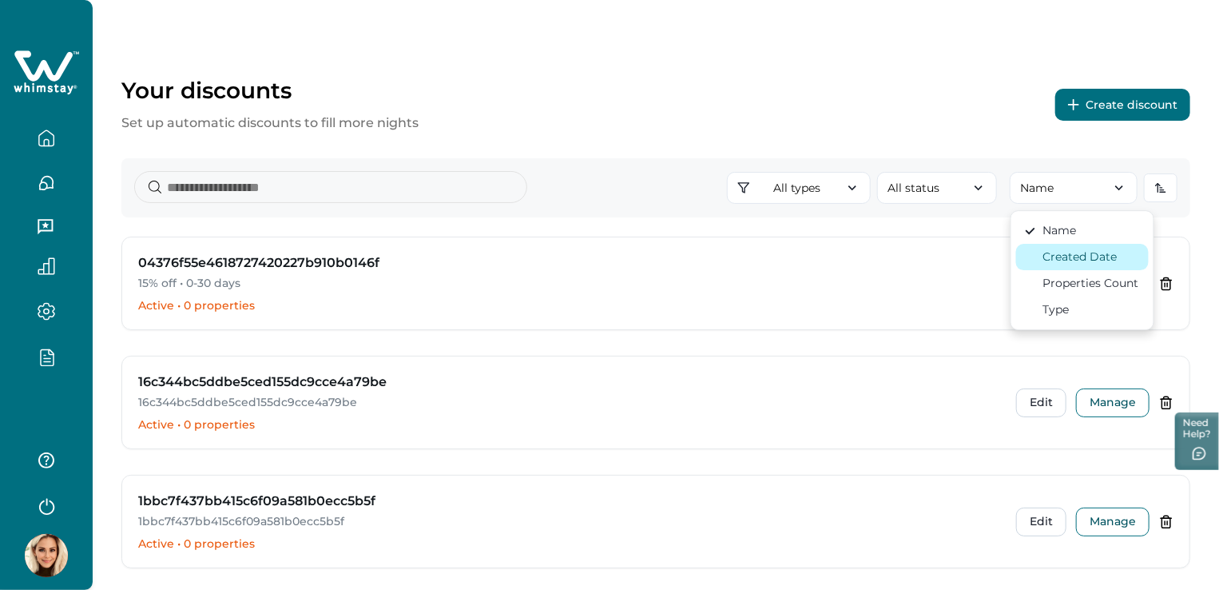
click at [1077, 250] on div "Created Date" at bounding box center [1080, 256] width 74 height 17
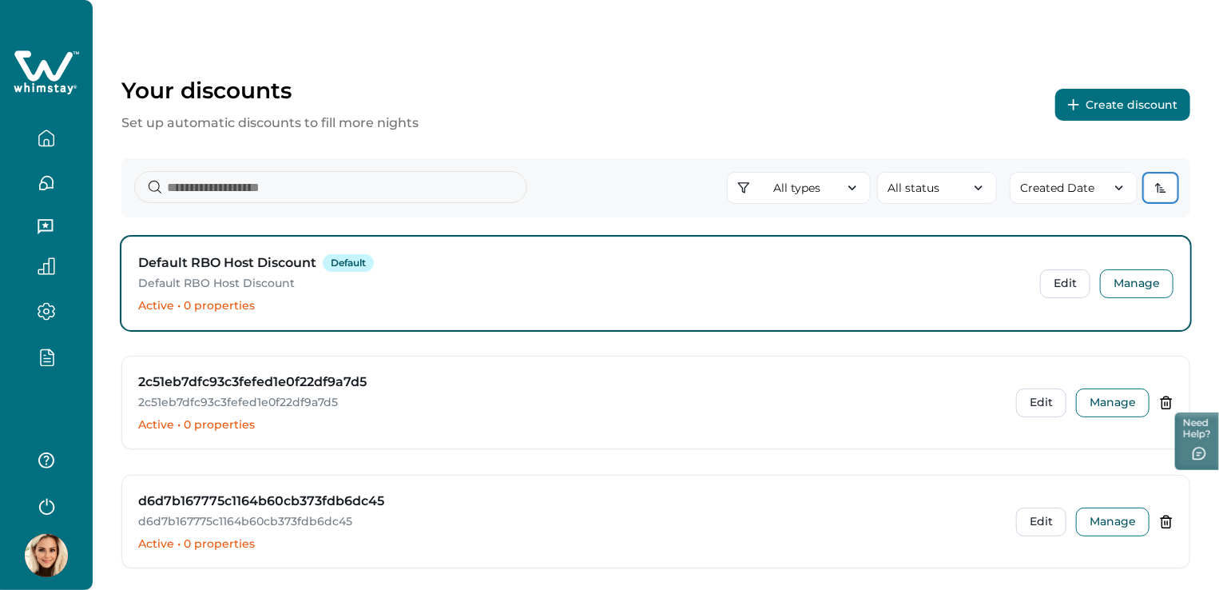
click at [1158, 189] on icon "button" at bounding box center [1158, 188] width 0 height 9
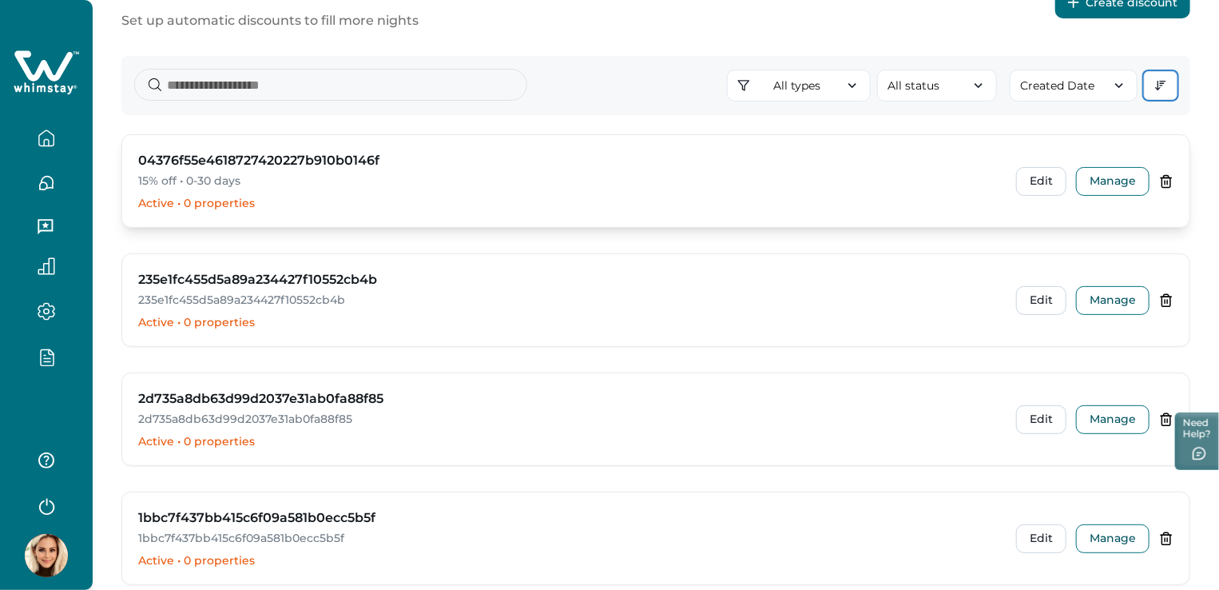
scroll to position [1, 0]
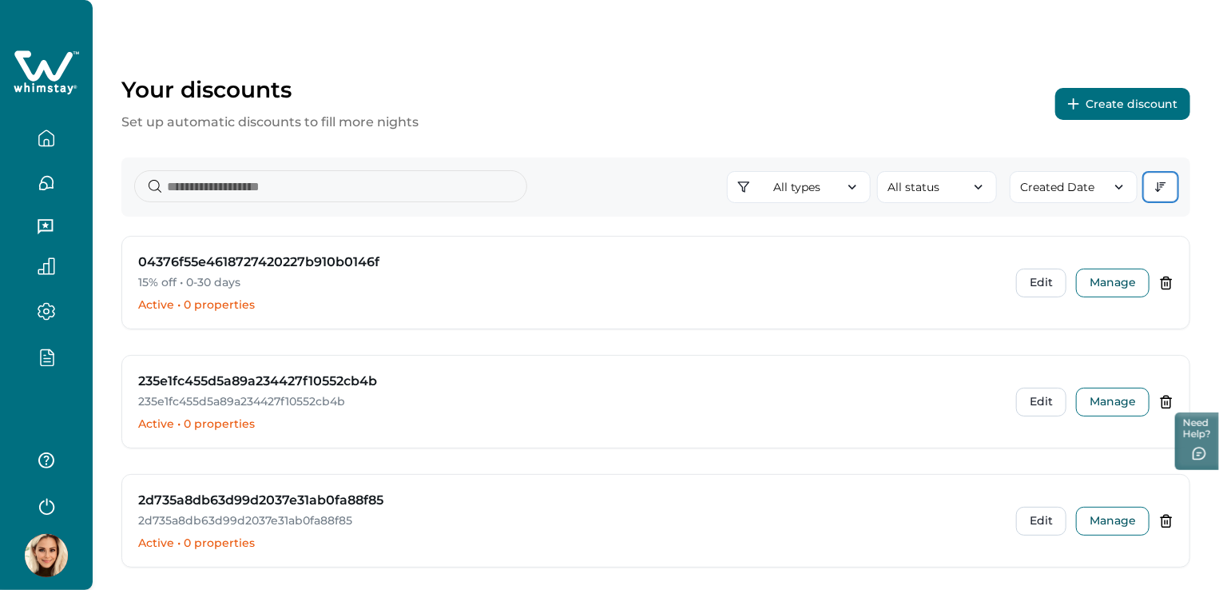
click at [1161, 190] on icon "button" at bounding box center [1160, 187] width 13 height 13
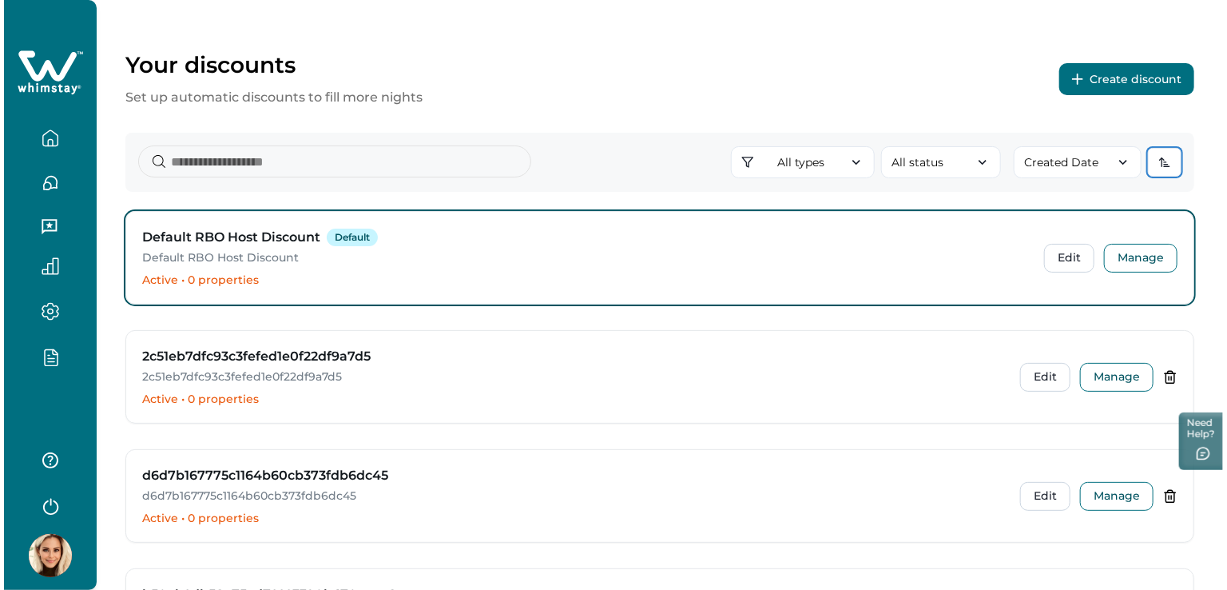
scroll to position [0, 0]
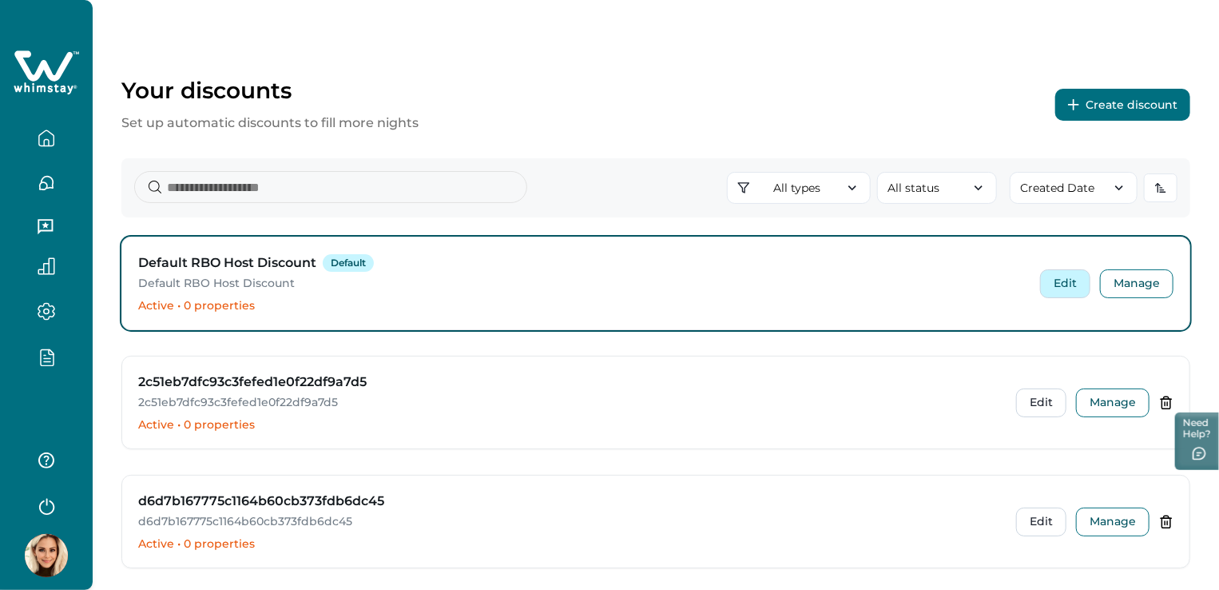
click at [1074, 285] on button "Edit" at bounding box center [1065, 283] width 50 height 29
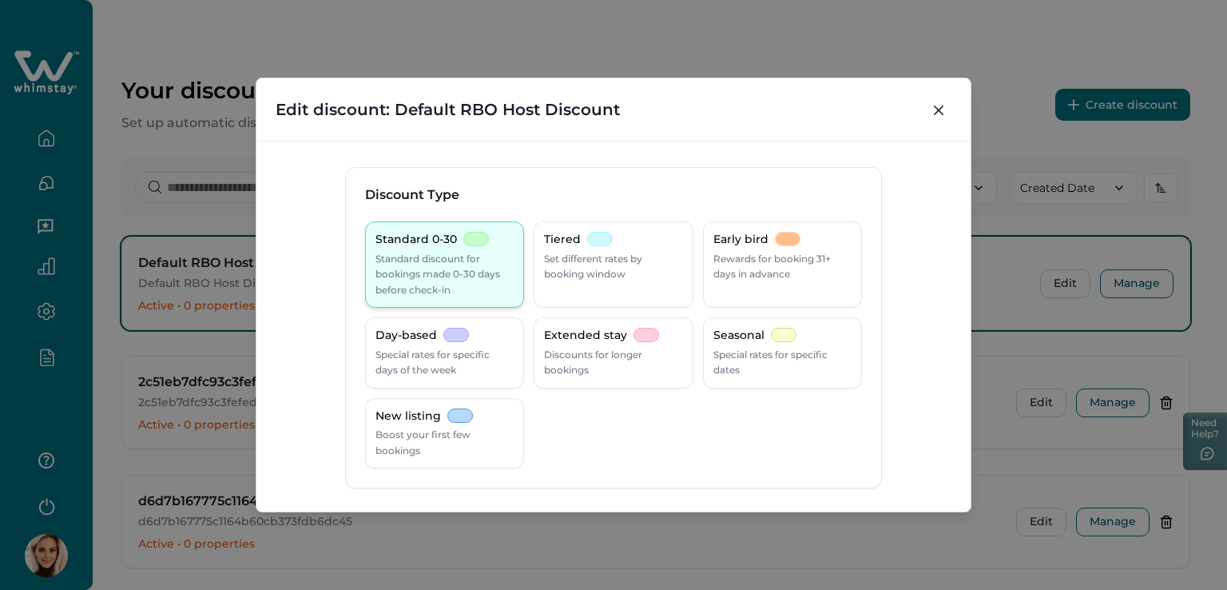
click at [424, 275] on p "Standard discount for bookings made 0-30 days before check-in" at bounding box center [444, 274] width 138 height 47
click at [454, 269] on p "Standard discount for bookings made 0-30 days before check-in" at bounding box center [444, 274] width 138 height 47
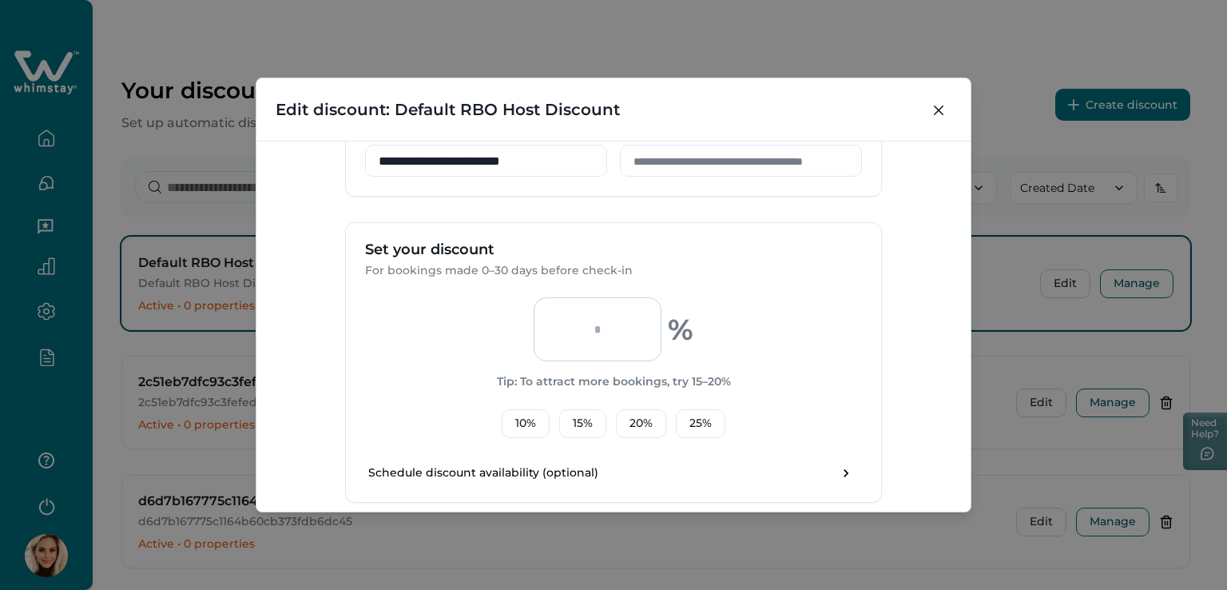
scroll to position [479, 0]
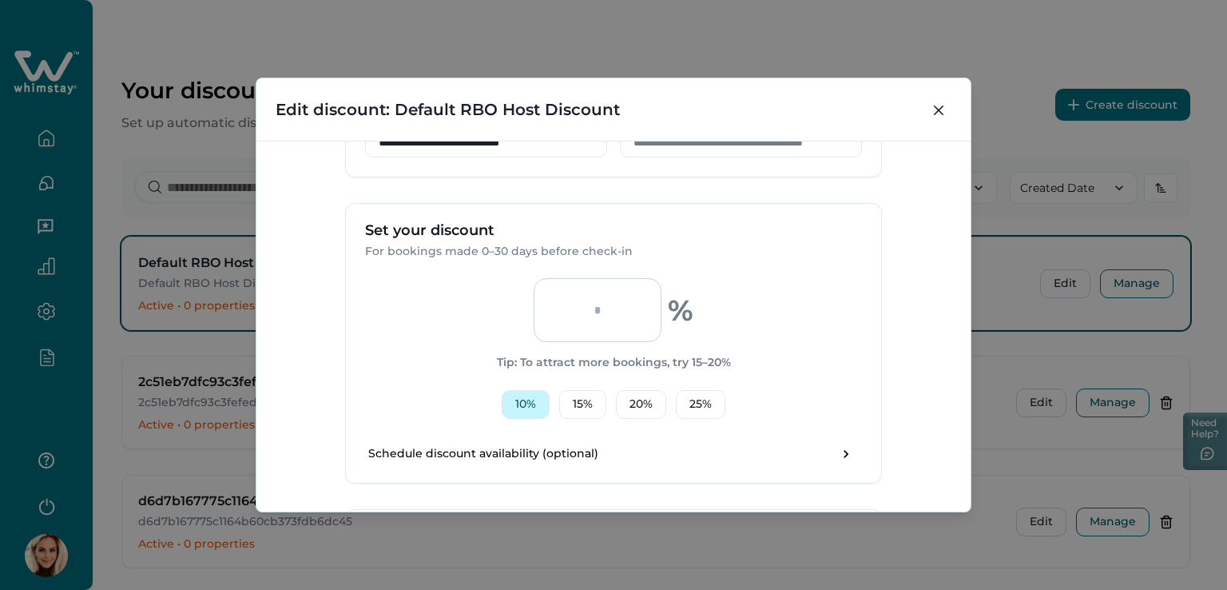
click at [518, 397] on button "10 %" at bounding box center [526, 404] width 48 height 29
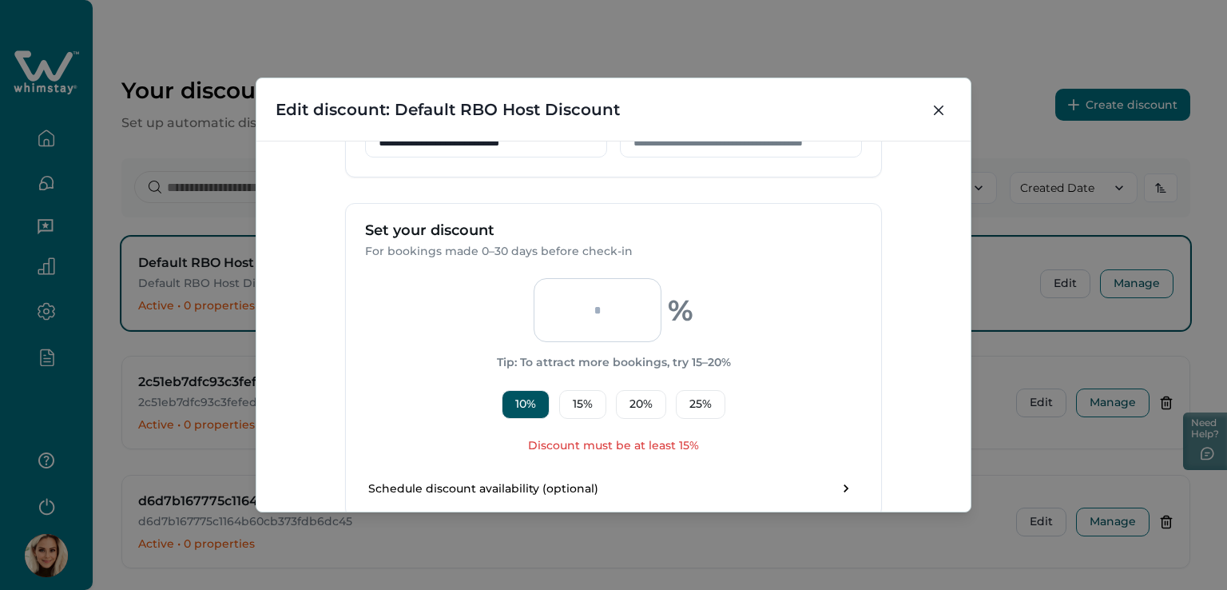
click at [602, 308] on input "**" at bounding box center [598, 310] width 128 height 64
click at [587, 407] on button "15 %" at bounding box center [582, 404] width 47 height 29
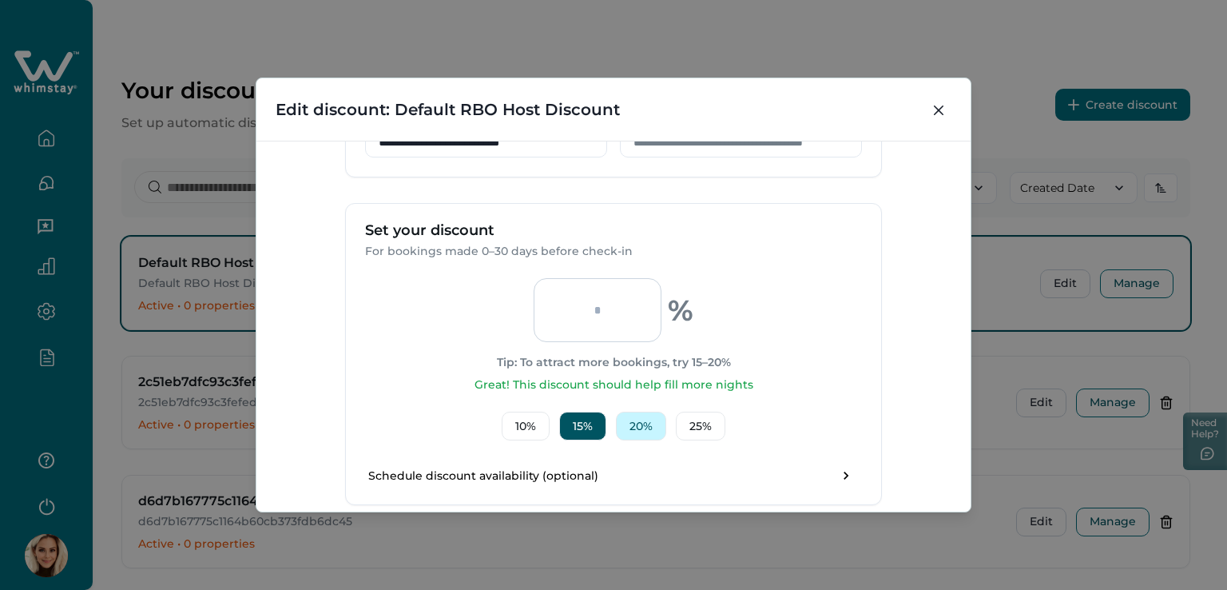
click at [646, 431] on button "20 %" at bounding box center [641, 425] width 50 height 29
click at [703, 423] on button "25 %" at bounding box center [701, 425] width 50 height 29
click at [635, 419] on button "20 %" at bounding box center [641, 425] width 50 height 29
click at [585, 415] on button "15 %" at bounding box center [582, 425] width 47 height 29
type input "**"
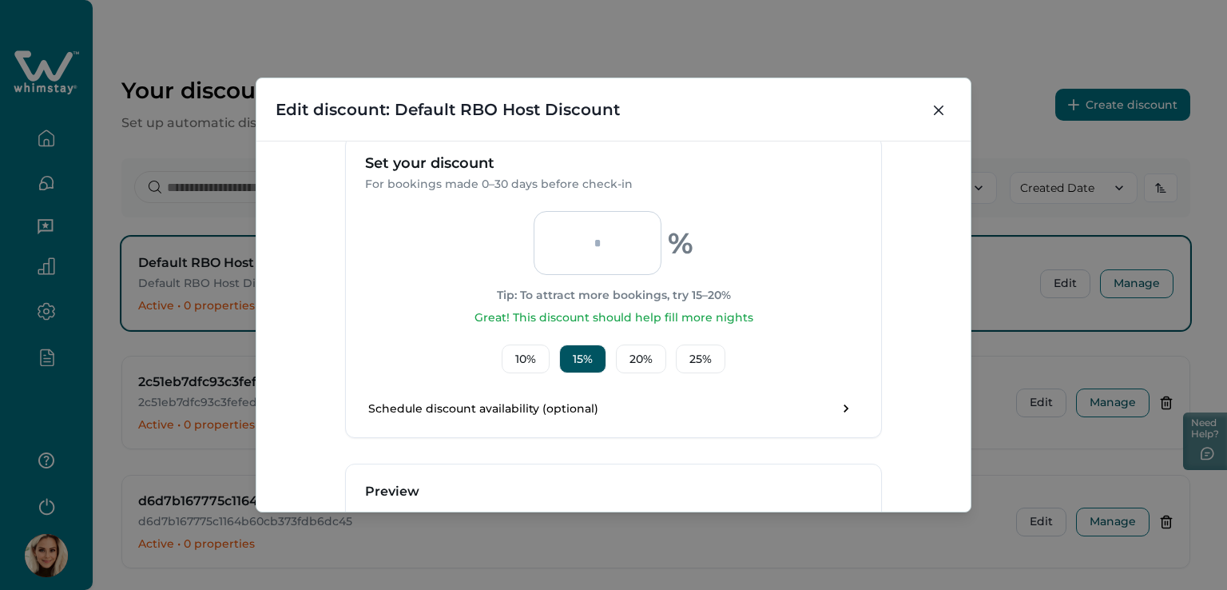
scroll to position [559, 0]
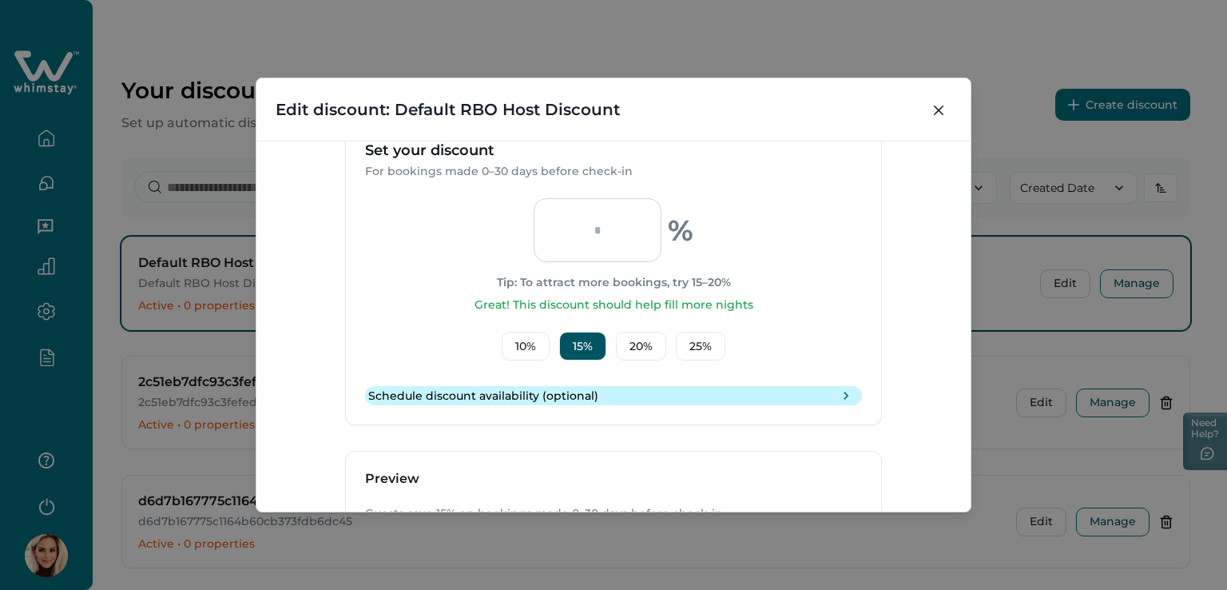
click at [844, 396] on icon "toggle schedule" at bounding box center [846, 395] width 16 height 16
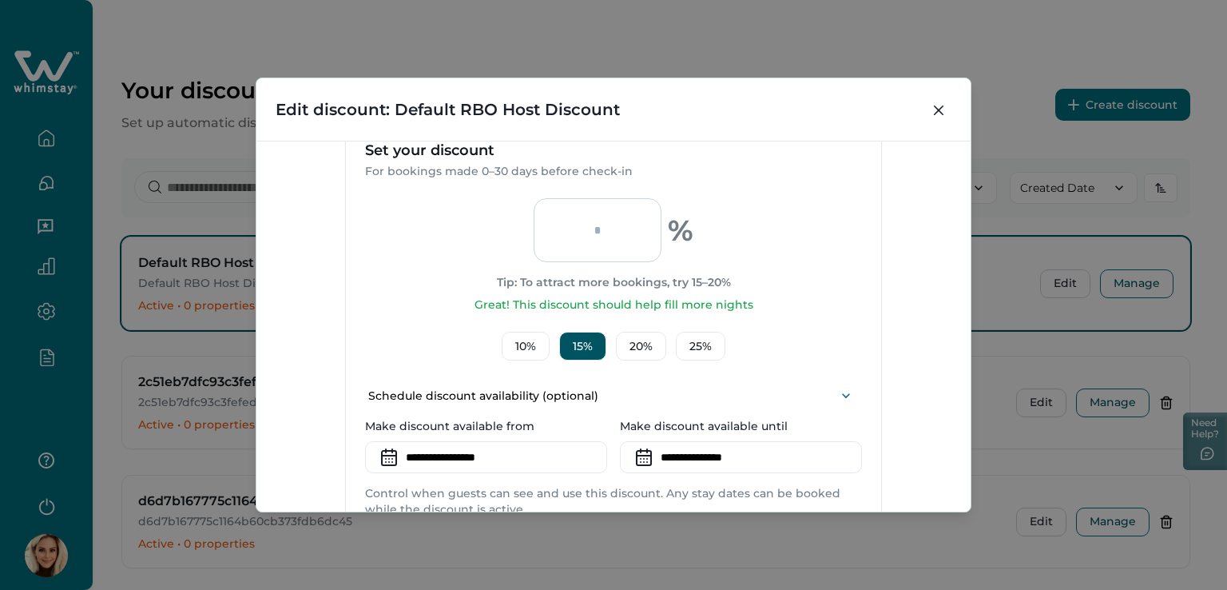
scroll to position [639, 0]
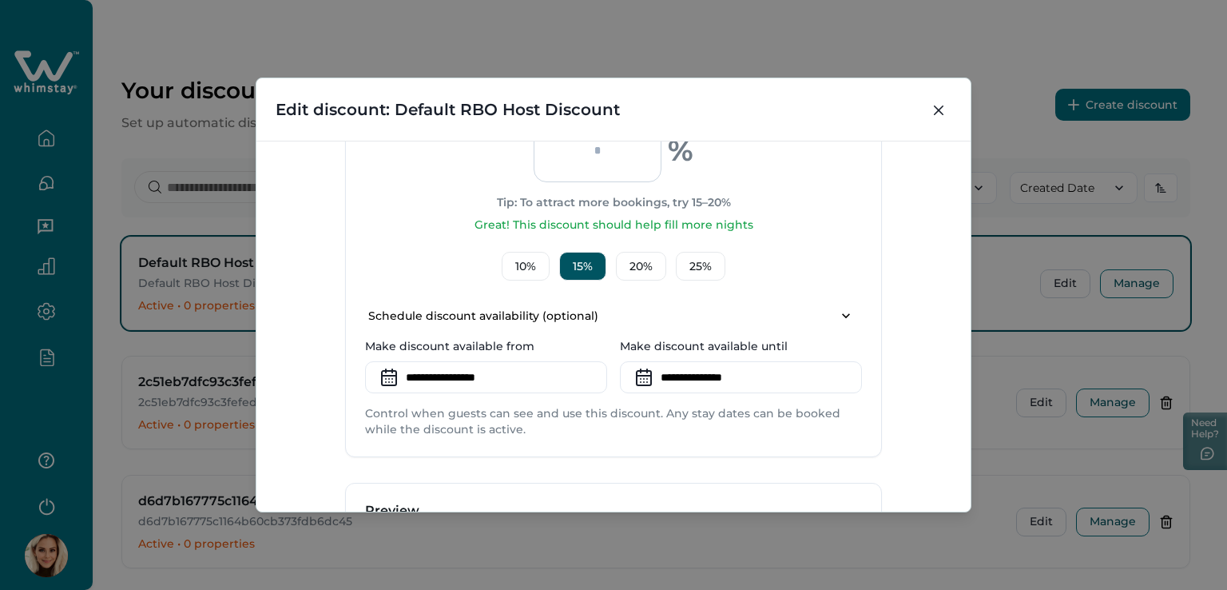
click at [391, 376] on icon at bounding box center [389, 377] width 26 height 26
click at [450, 375] on input at bounding box center [486, 377] width 242 height 32
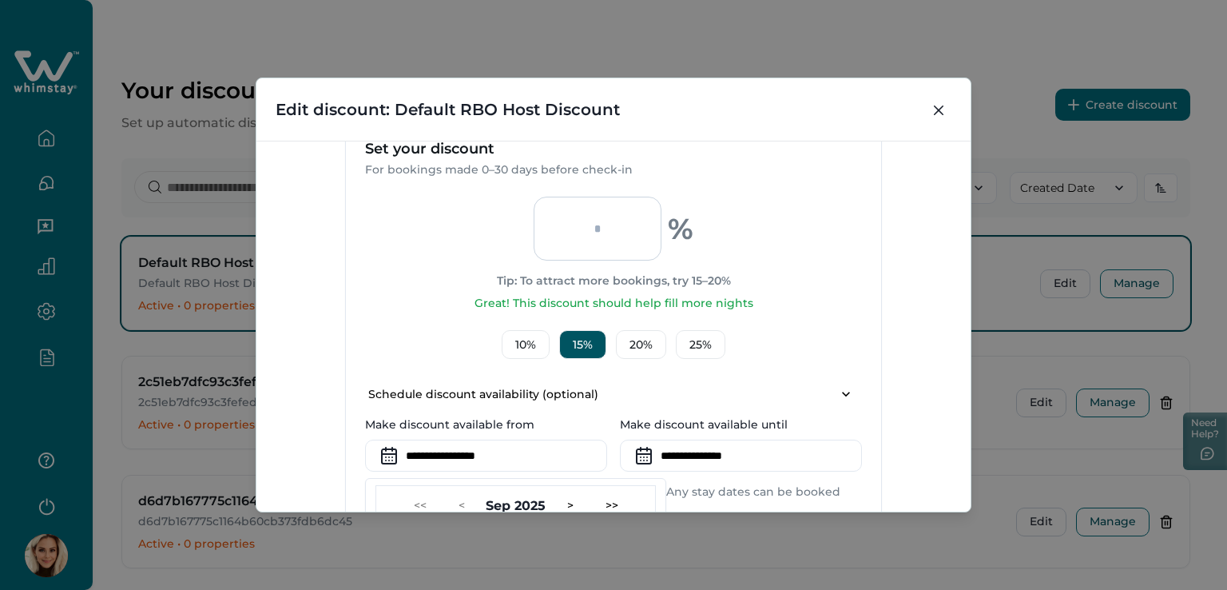
scroll to position [800, 0]
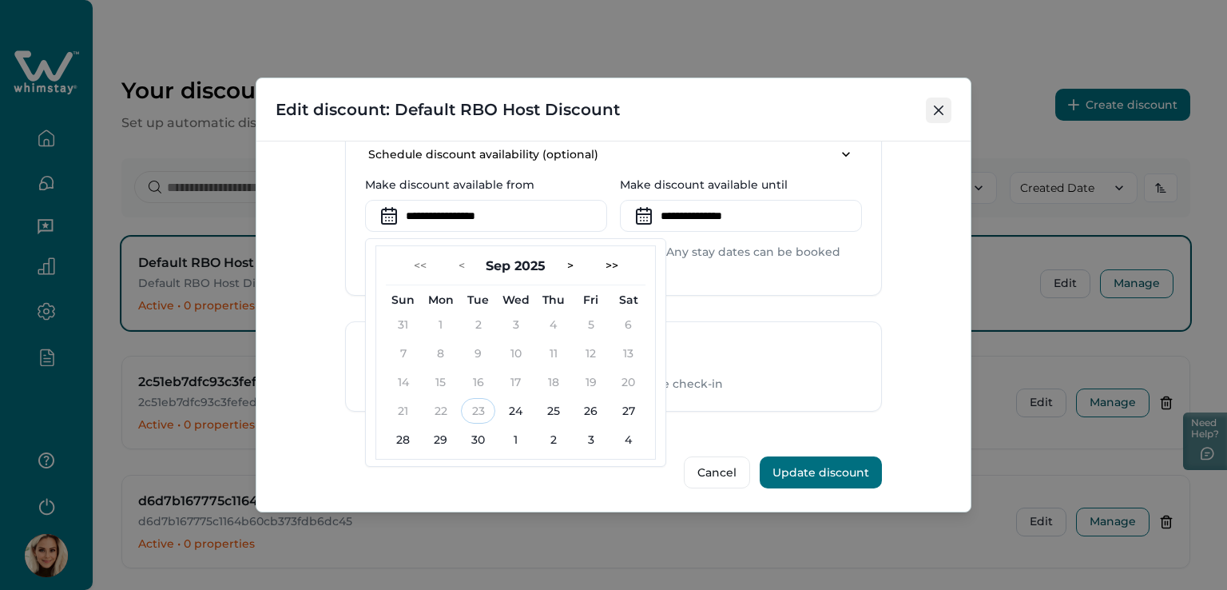
click at [938, 113] on icon "Close" at bounding box center [939, 110] width 10 height 10
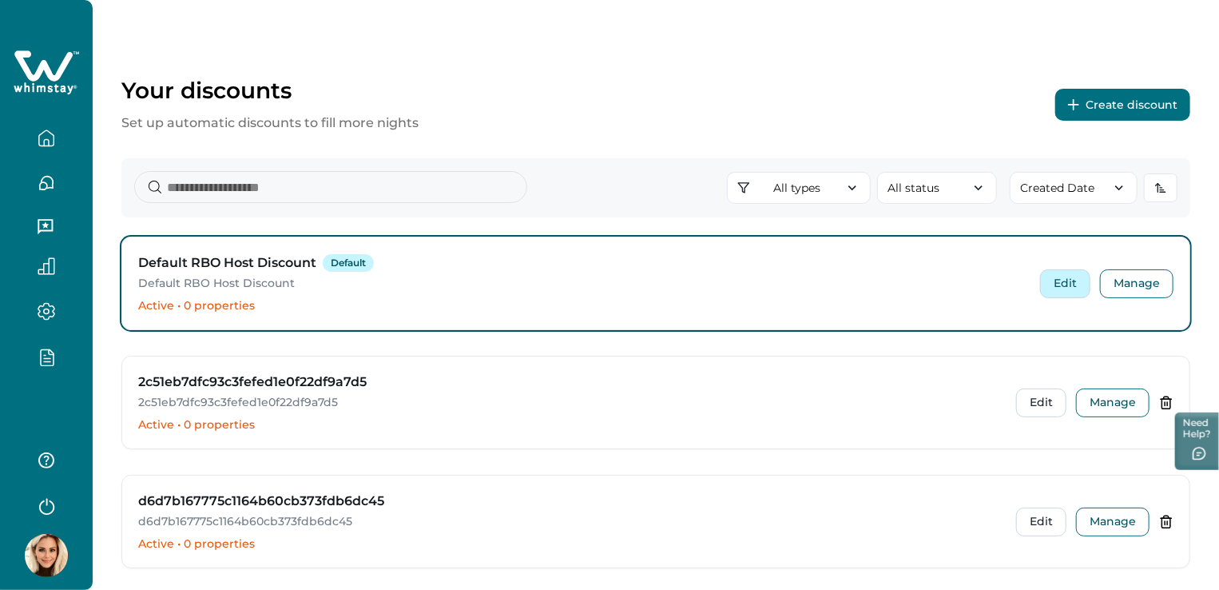
click at [1051, 284] on button "Edit" at bounding box center [1065, 283] width 50 height 29
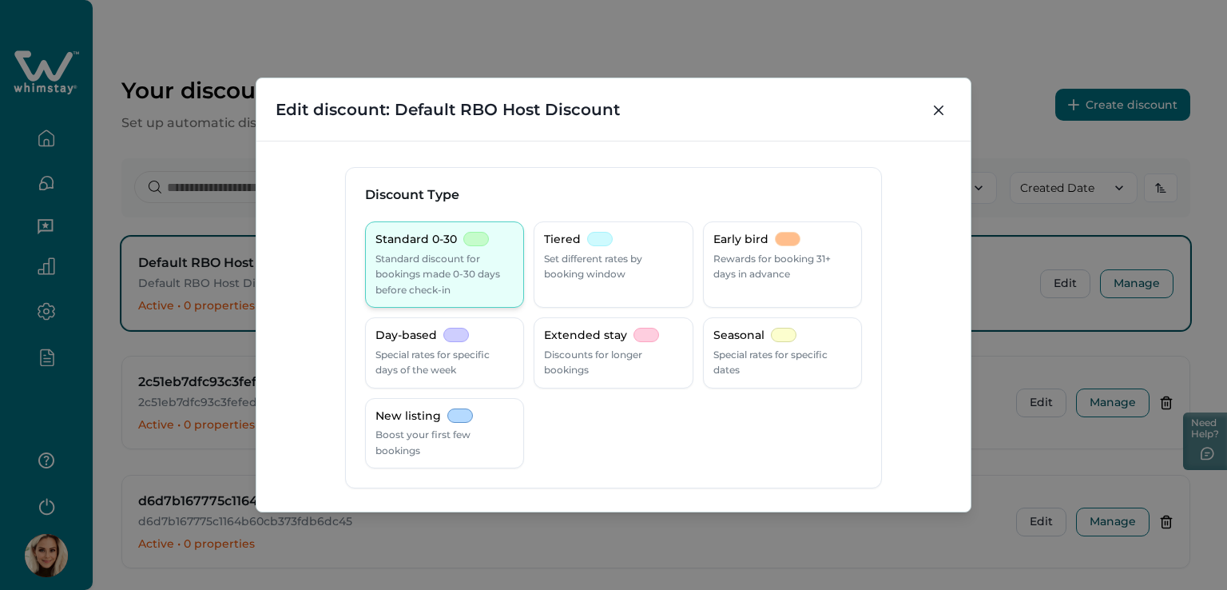
click at [447, 272] on p "Standard discount for bookings made 0-30 days before check-in" at bounding box center [444, 274] width 138 height 47
drag, startPoint x: 437, startPoint y: 268, endPoint x: 429, endPoint y: 269, distance: 8.1
click at [429, 269] on p "Standard discount for bookings made 0-30 days before check-in" at bounding box center [444, 274] width 138 height 47
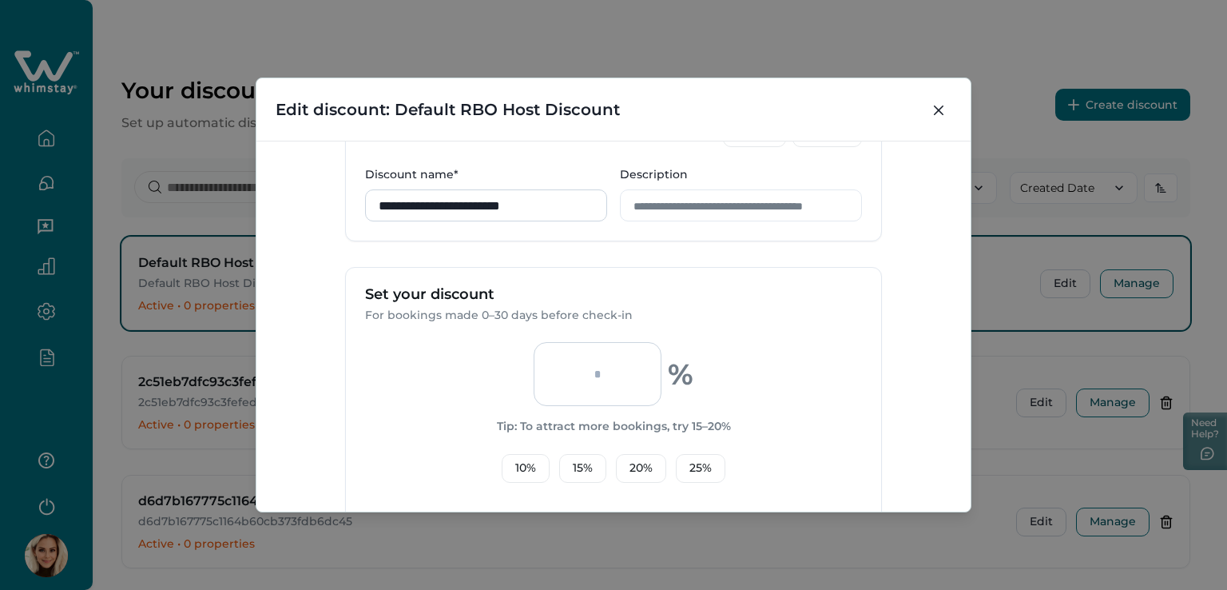
scroll to position [507, 0]
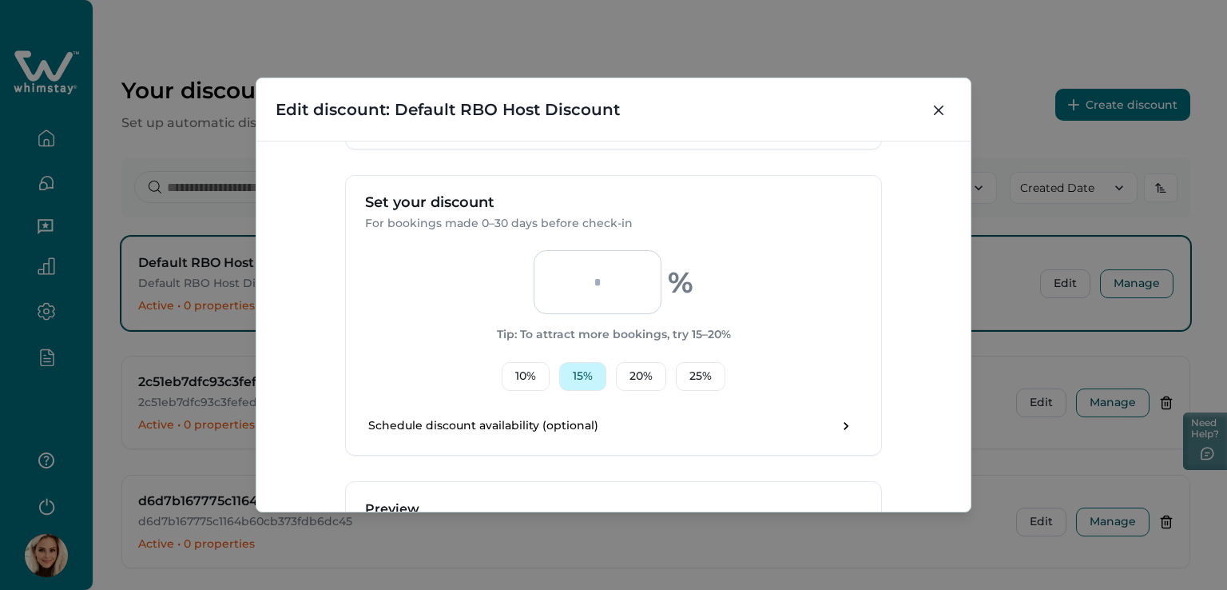
click at [577, 379] on button "15 %" at bounding box center [582, 376] width 47 height 29
click at [527, 379] on button "10 %" at bounding box center [526, 376] width 48 height 29
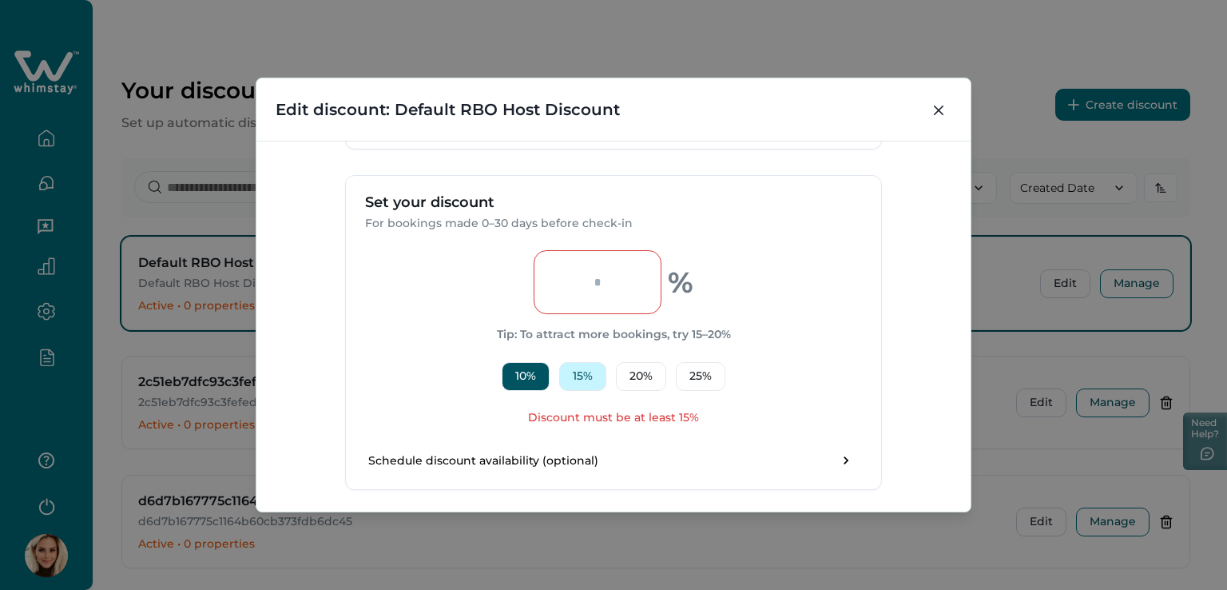
click at [578, 379] on button "15 %" at bounding box center [582, 376] width 47 height 29
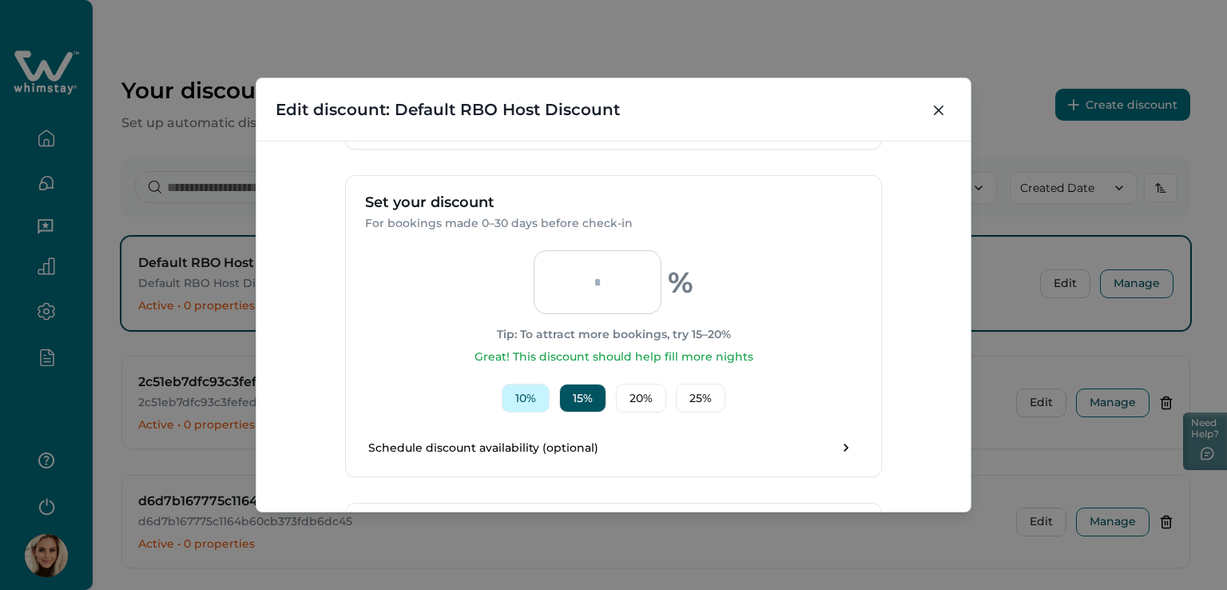
click at [521, 397] on button "10 %" at bounding box center [526, 397] width 48 height 29
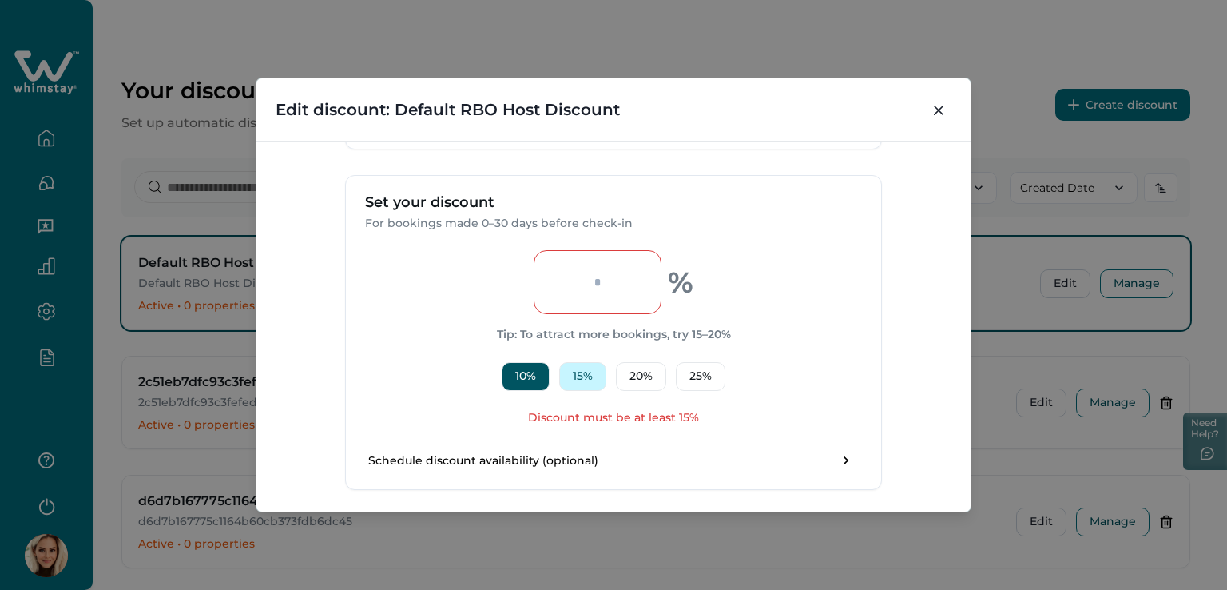
click at [578, 375] on button "15 %" at bounding box center [582, 376] width 47 height 29
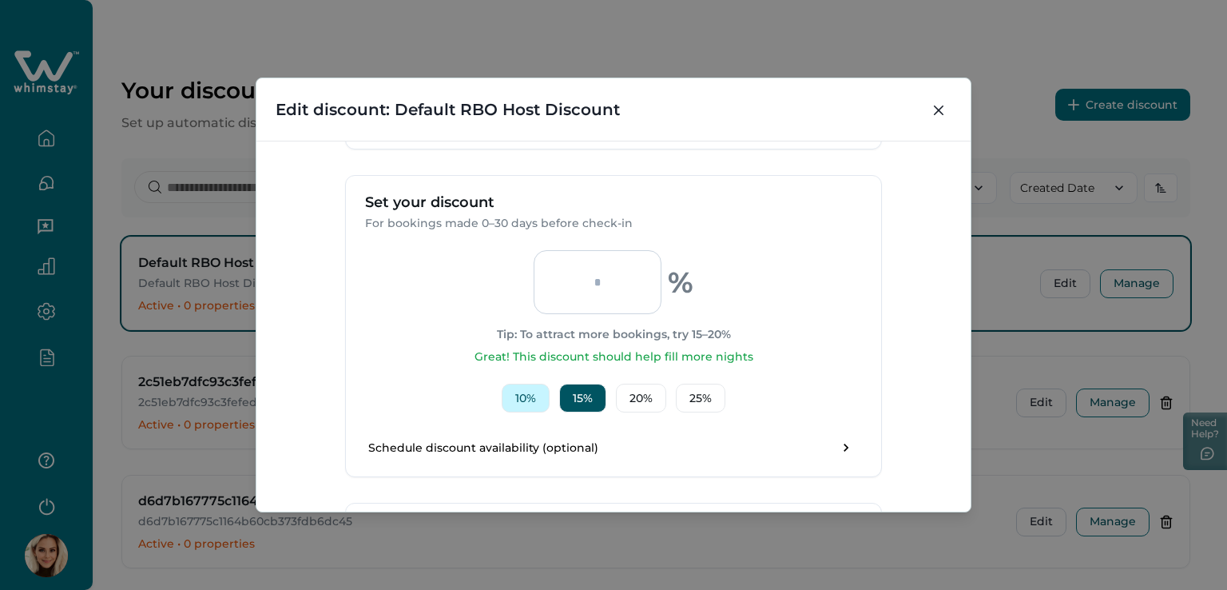
click at [522, 397] on button "10 %" at bounding box center [526, 397] width 48 height 29
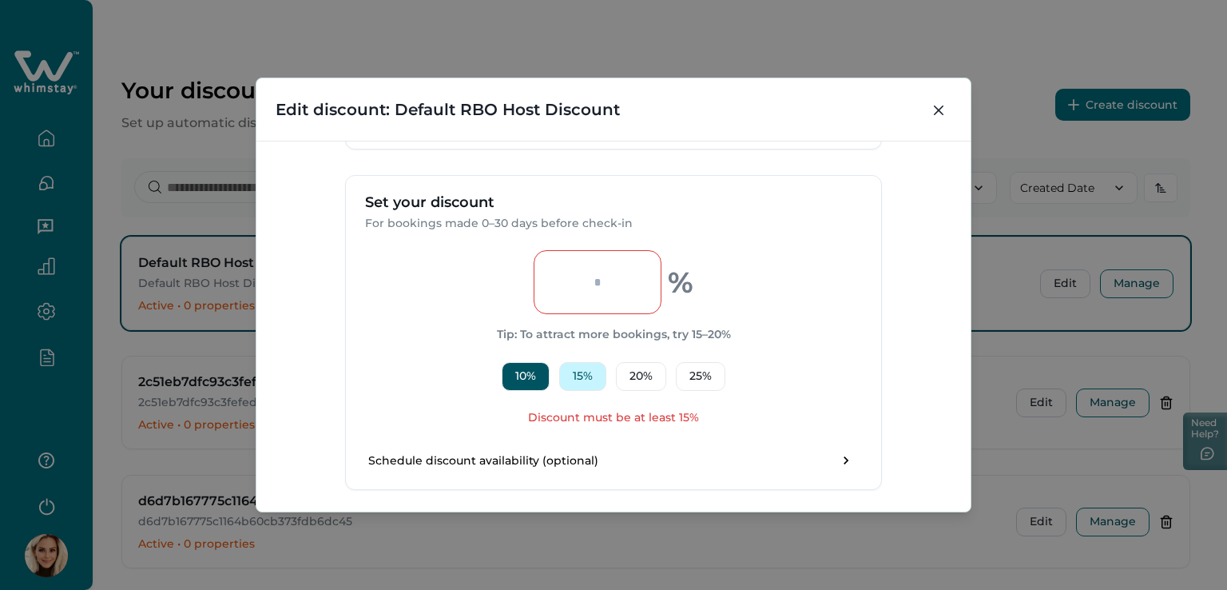
click at [598, 381] on button "15 %" at bounding box center [582, 376] width 47 height 29
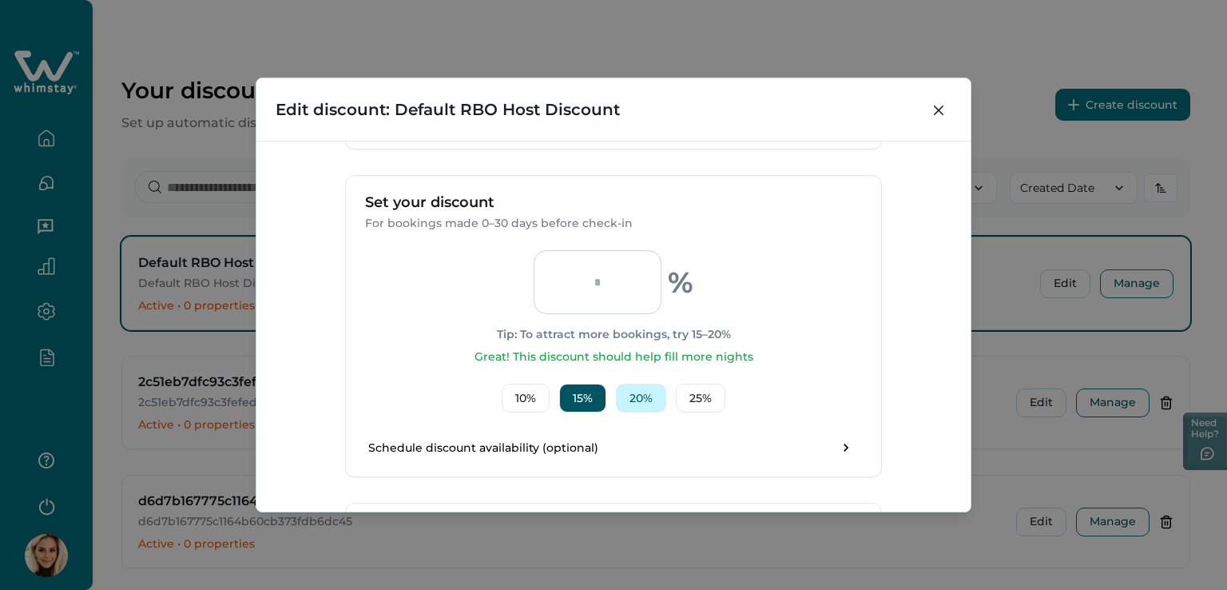
click at [646, 394] on button "20 %" at bounding box center [641, 397] width 50 height 29
click at [713, 396] on button "25 %" at bounding box center [701, 397] width 50 height 29
type input "**"
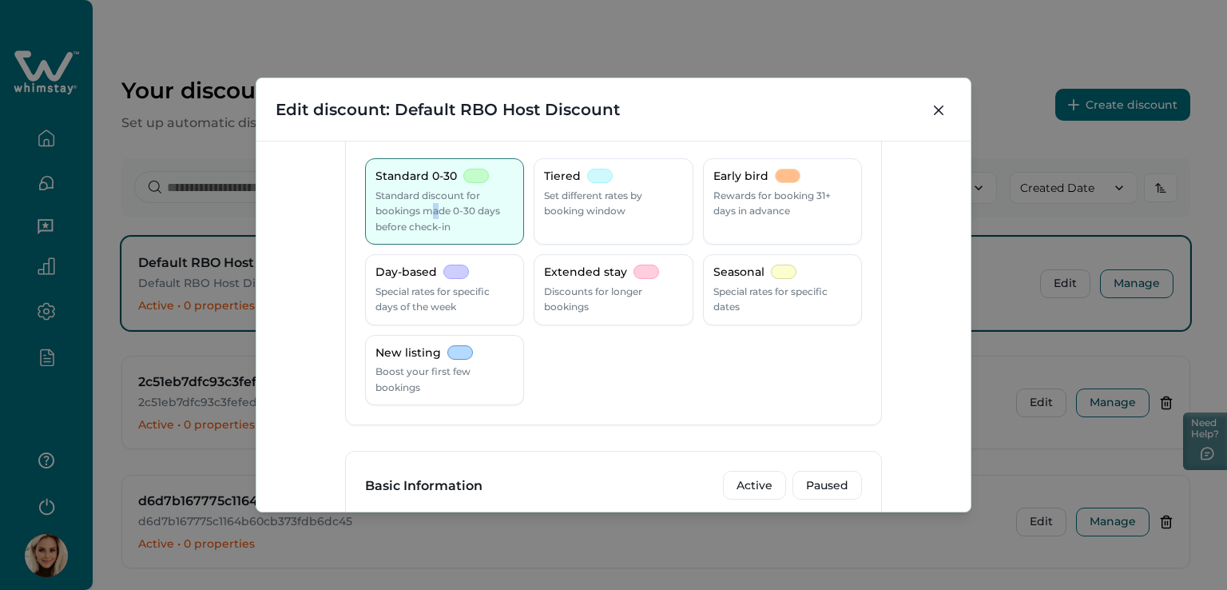
scroll to position [0, 0]
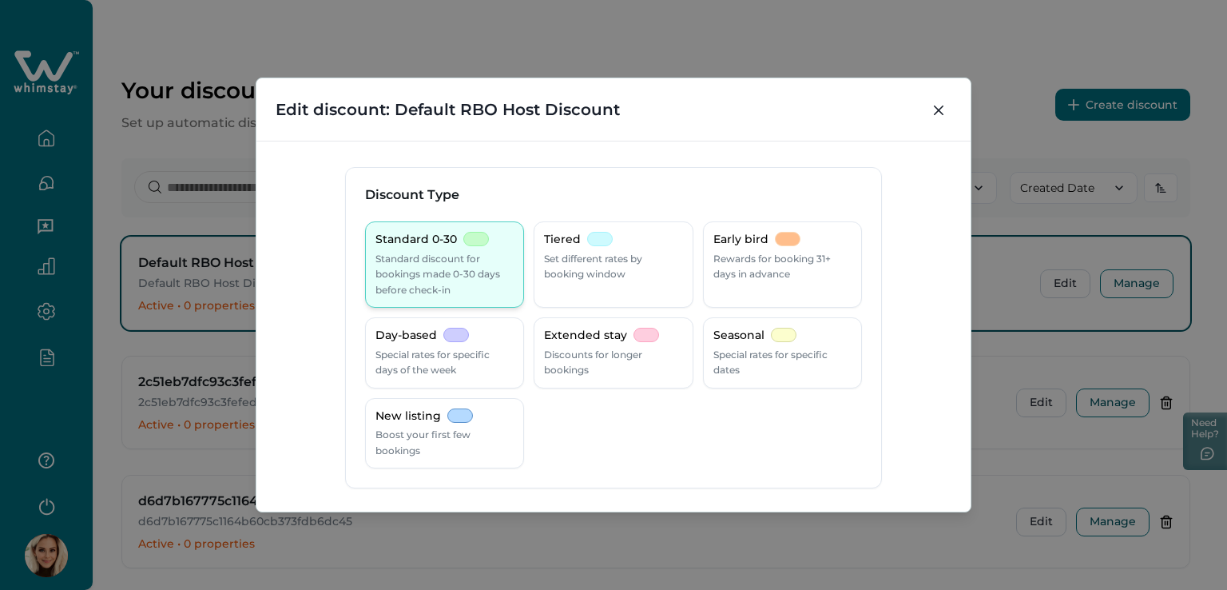
click at [428, 263] on p "Standard discount for bookings made 0-30 days before check-in" at bounding box center [444, 274] width 138 height 47
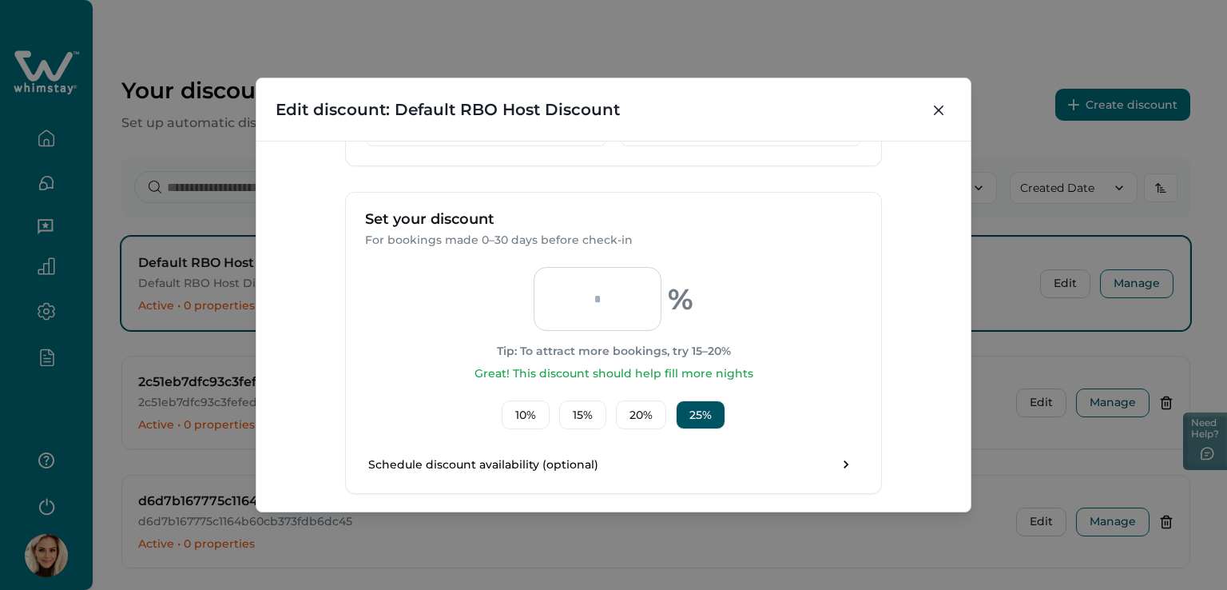
scroll to position [320, 0]
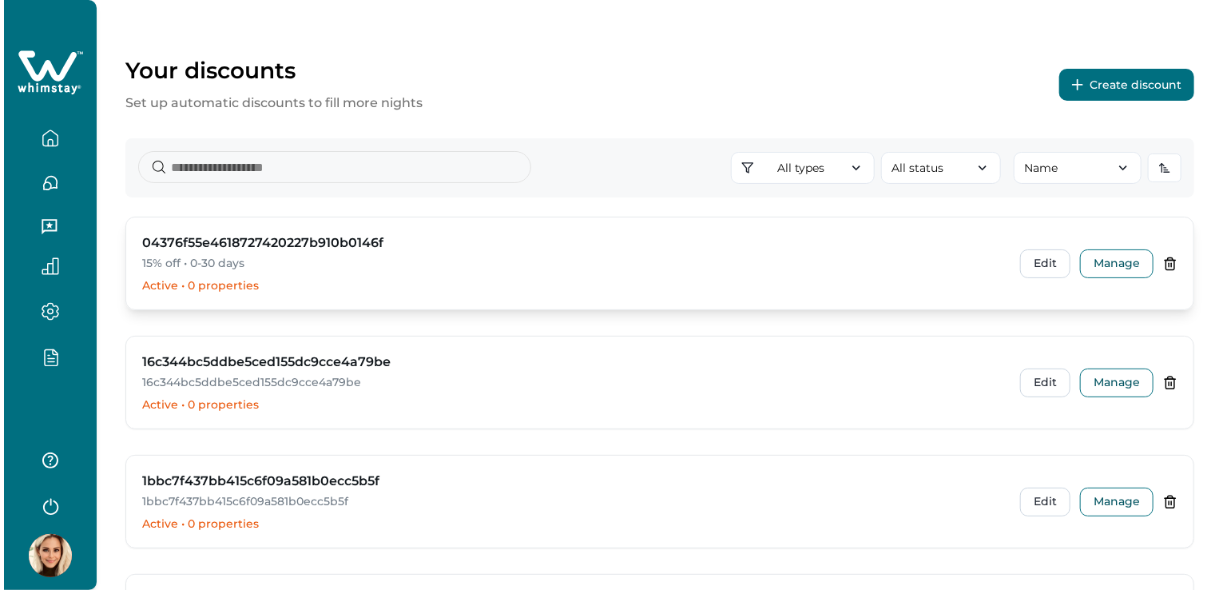
scroll to position [1, 0]
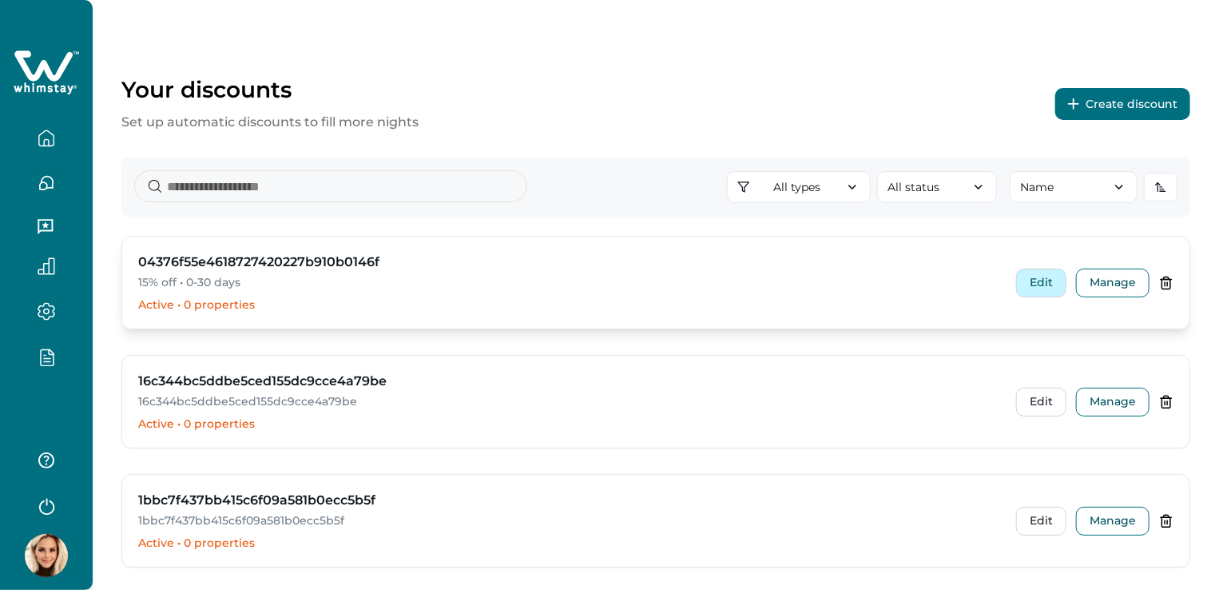
click at [1041, 283] on button "Edit" at bounding box center [1041, 282] width 50 height 29
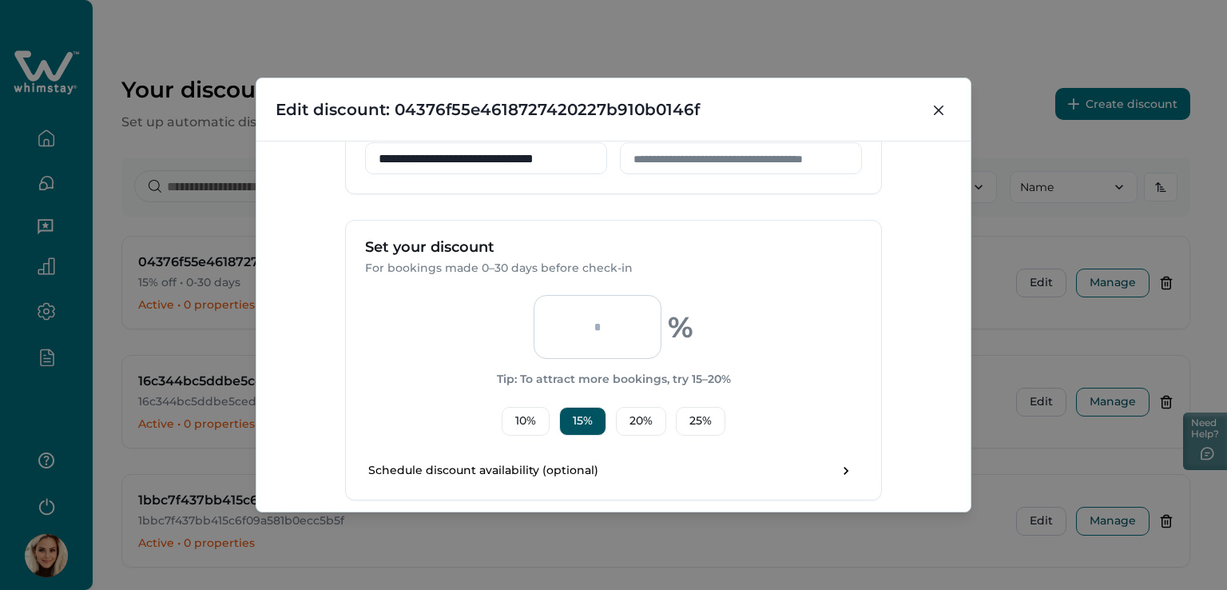
scroll to position [479, 0]
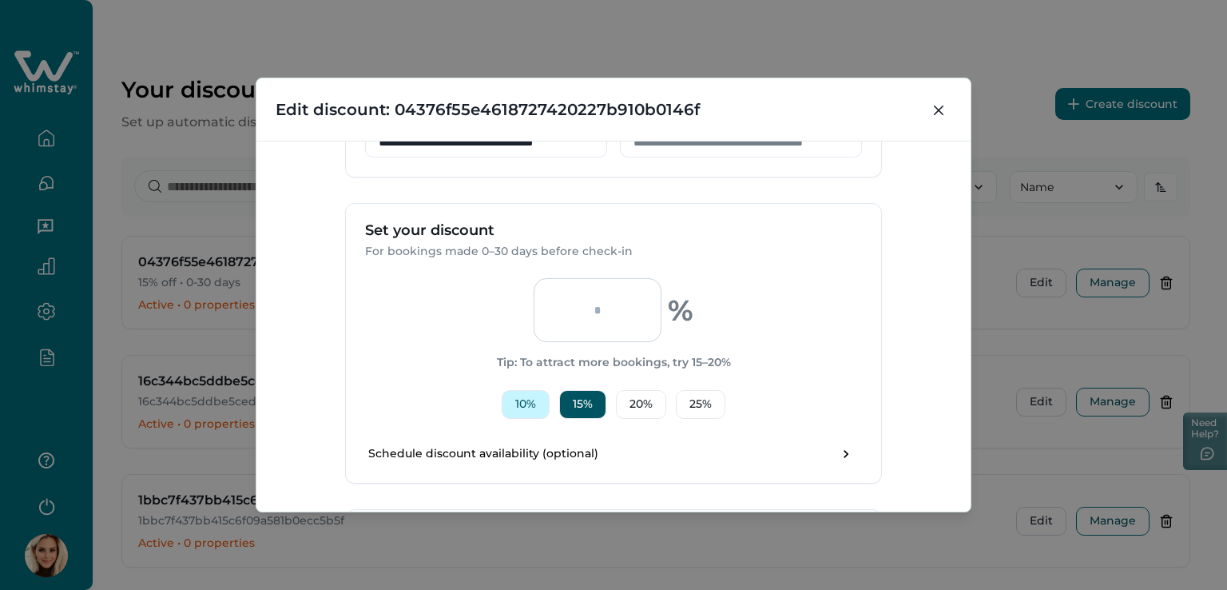
click at [520, 398] on button "10 %" at bounding box center [526, 404] width 48 height 29
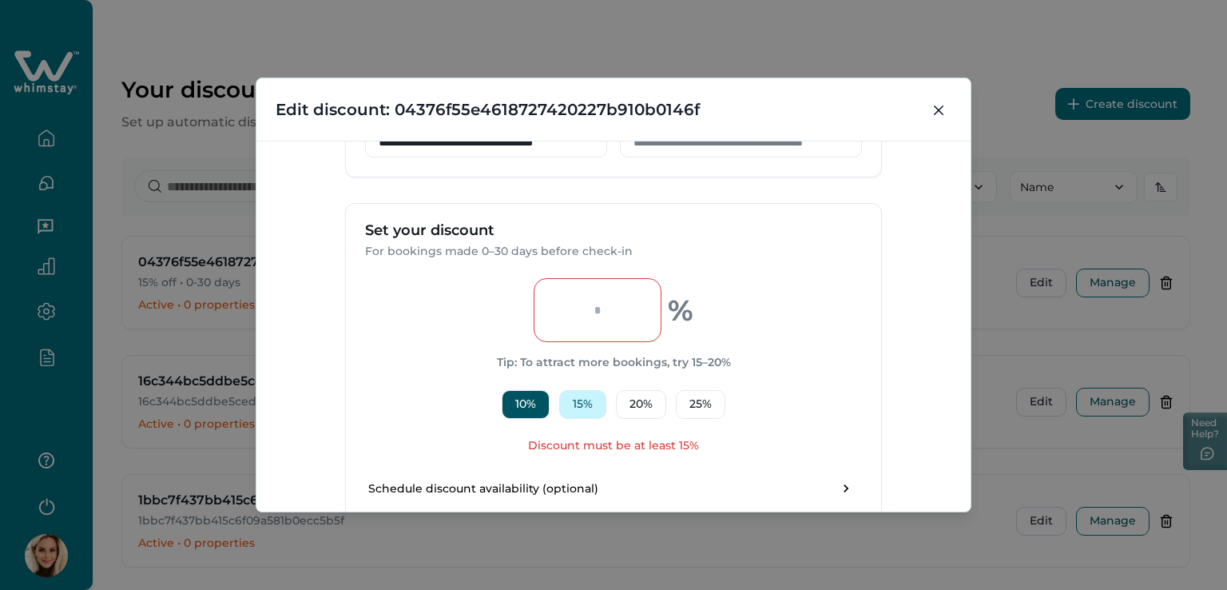
click at [582, 397] on button "15 %" at bounding box center [582, 404] width 47 height 29
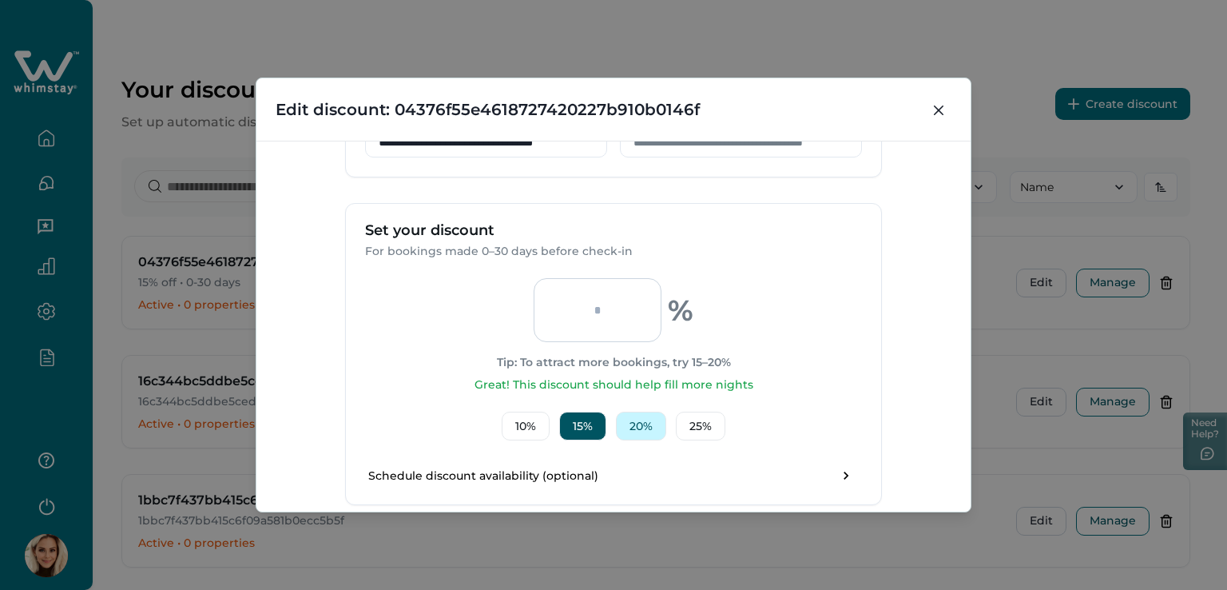
click at [645, 421] on button "20 %" at bounding box center [641, 425] width 50 height 29
click at [693, 420] on button "25 %" at bounding box center [701, 425] width 50 height 29
type input "**"
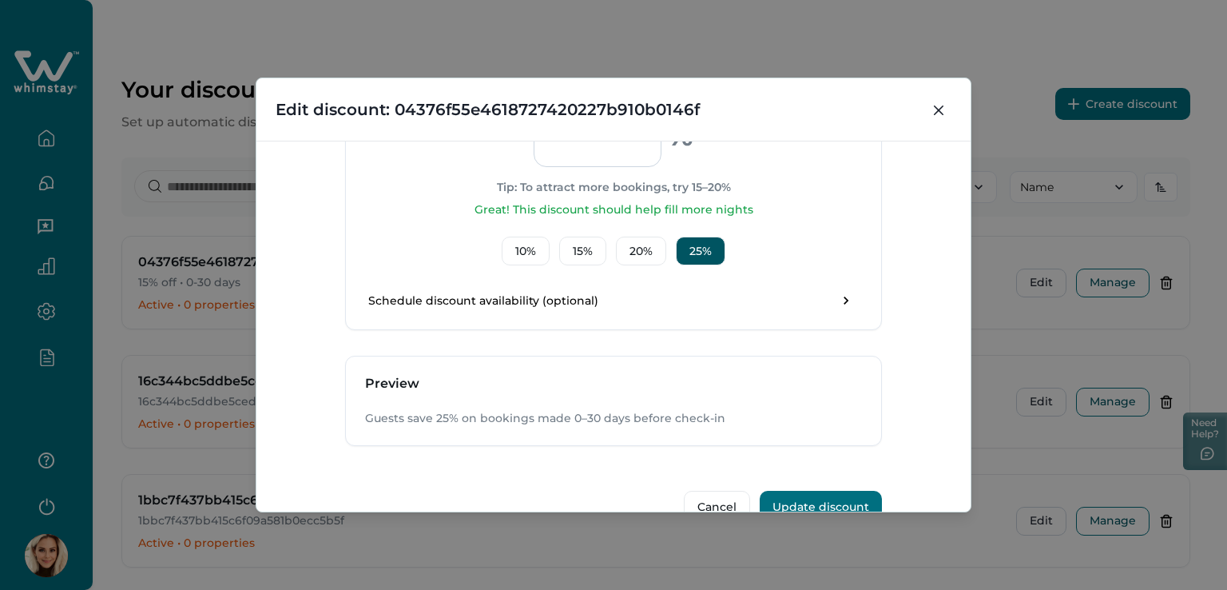
scroll to position [689, 0]
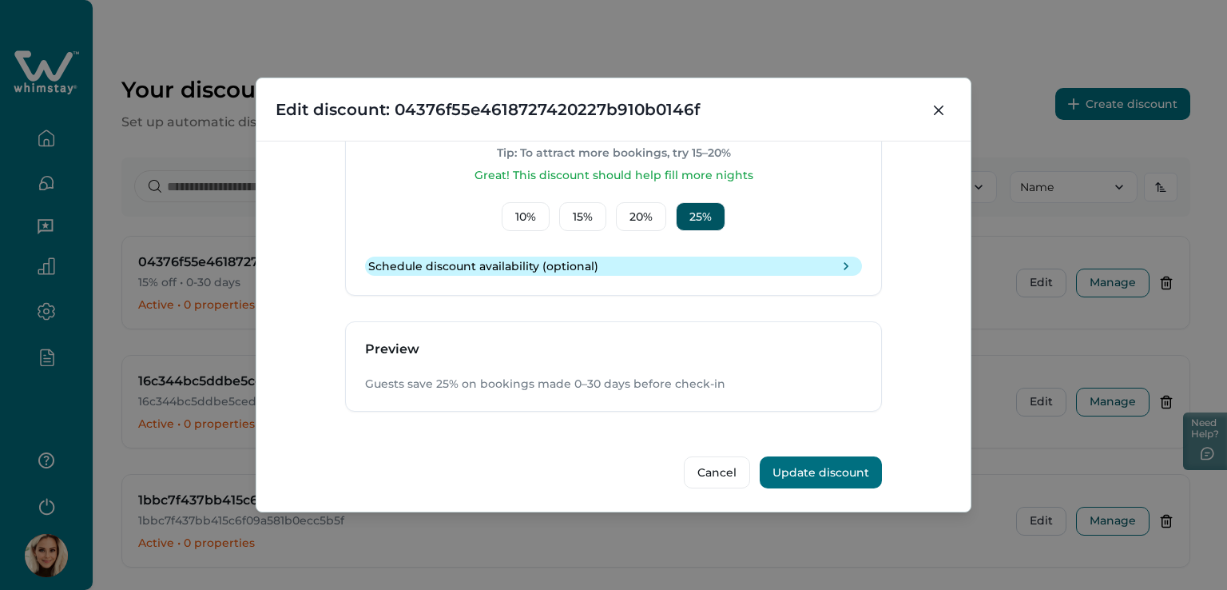
click at [846, 266] on icon "toggle schedule" at bounding box center [846, 266] width 16 height 16
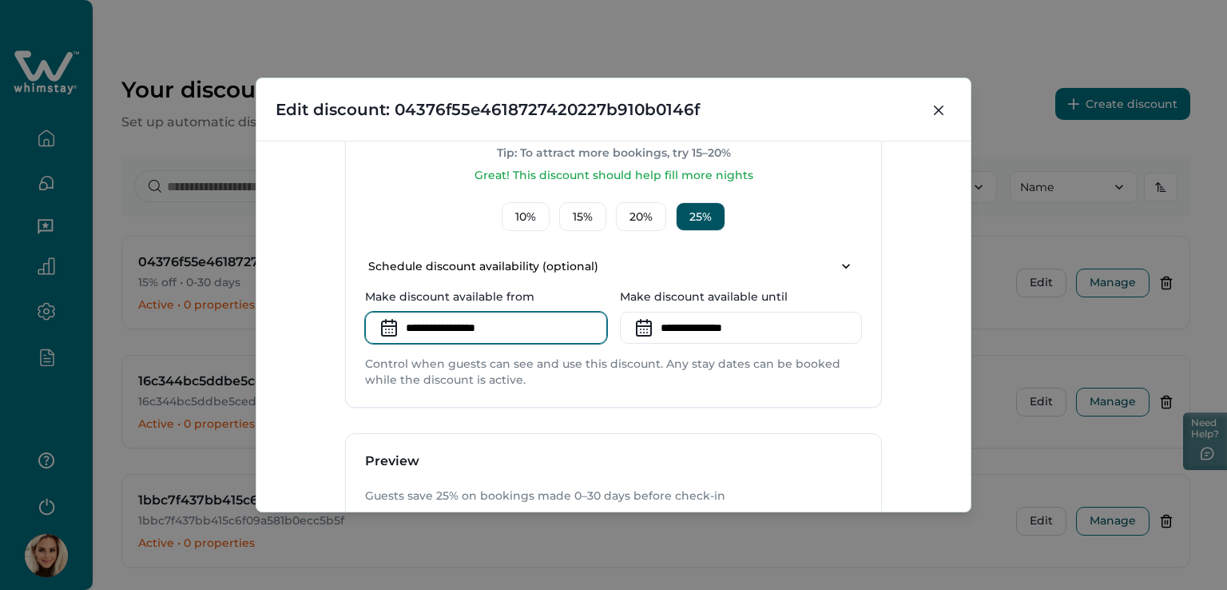
click at [487, 328] on input at bounding box center [486, 328] width 242 height 32
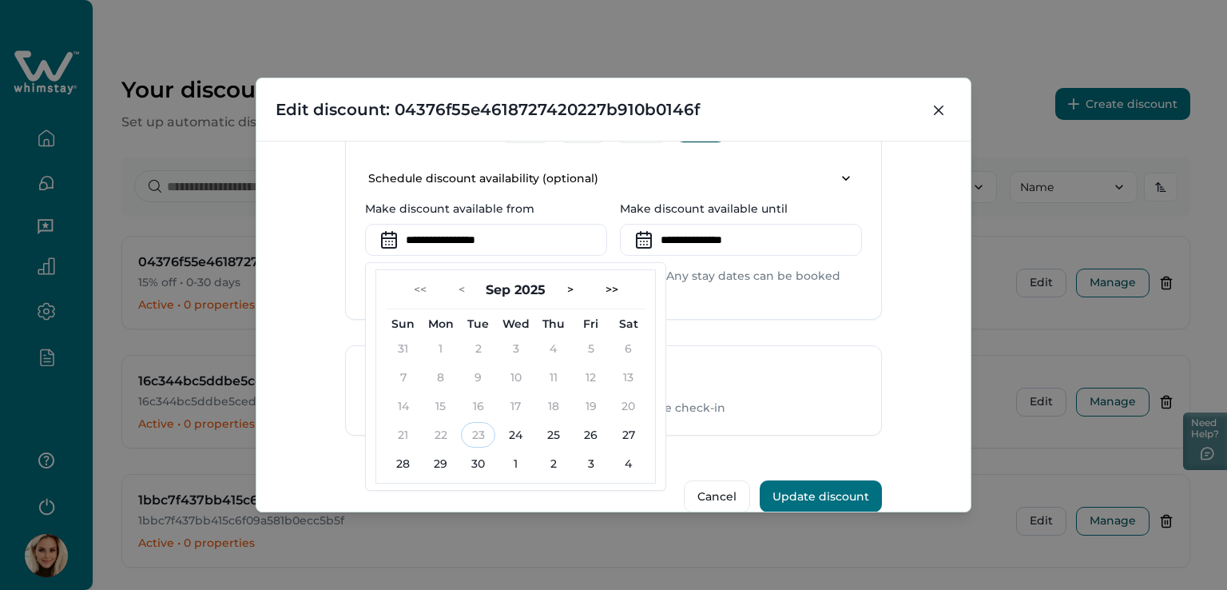
scroll to position [800, 0]
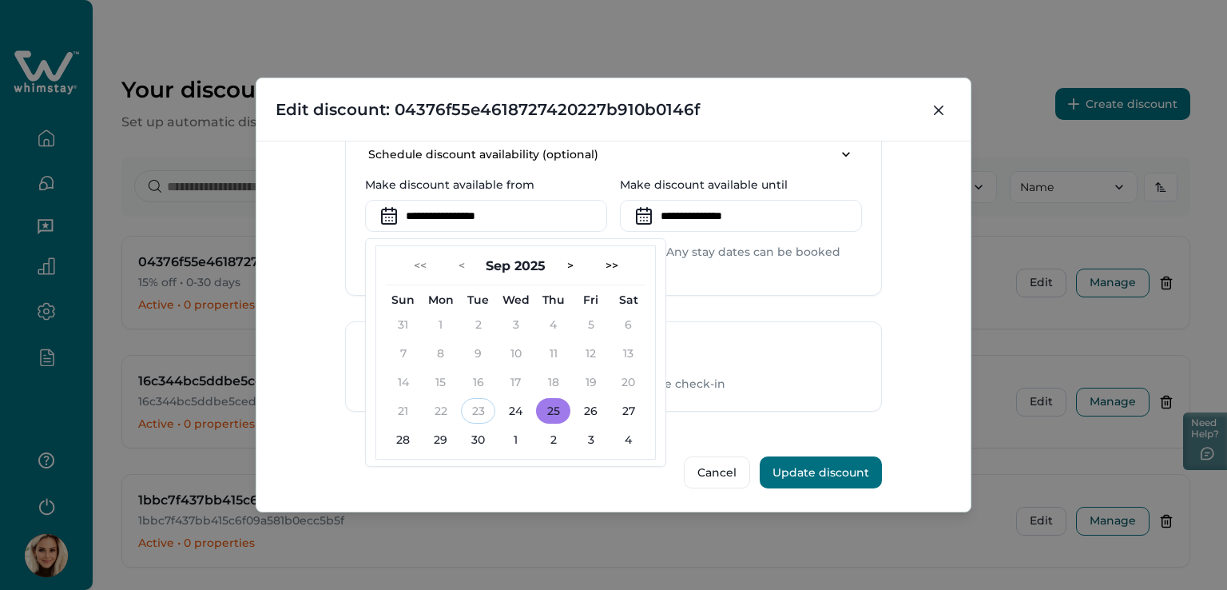
click at [554, 415] on button "25" at bounding box center [553, 411] width 34 height 26
type input "**********"
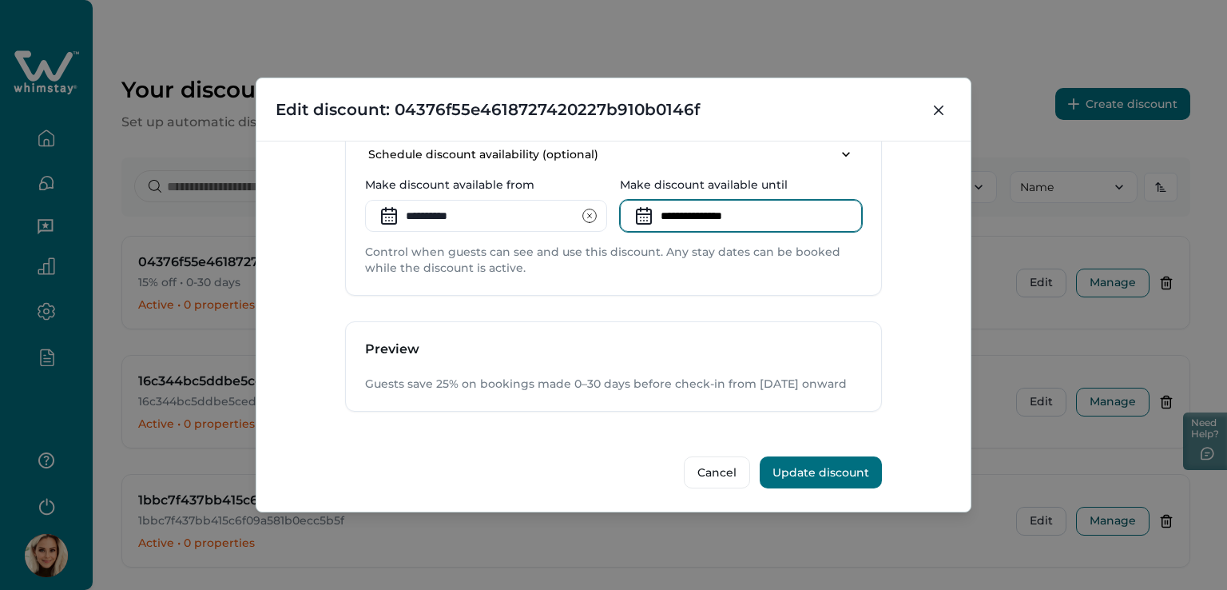
click at [714, 215] on input at bounding box center [741, 216] width 242 height 32
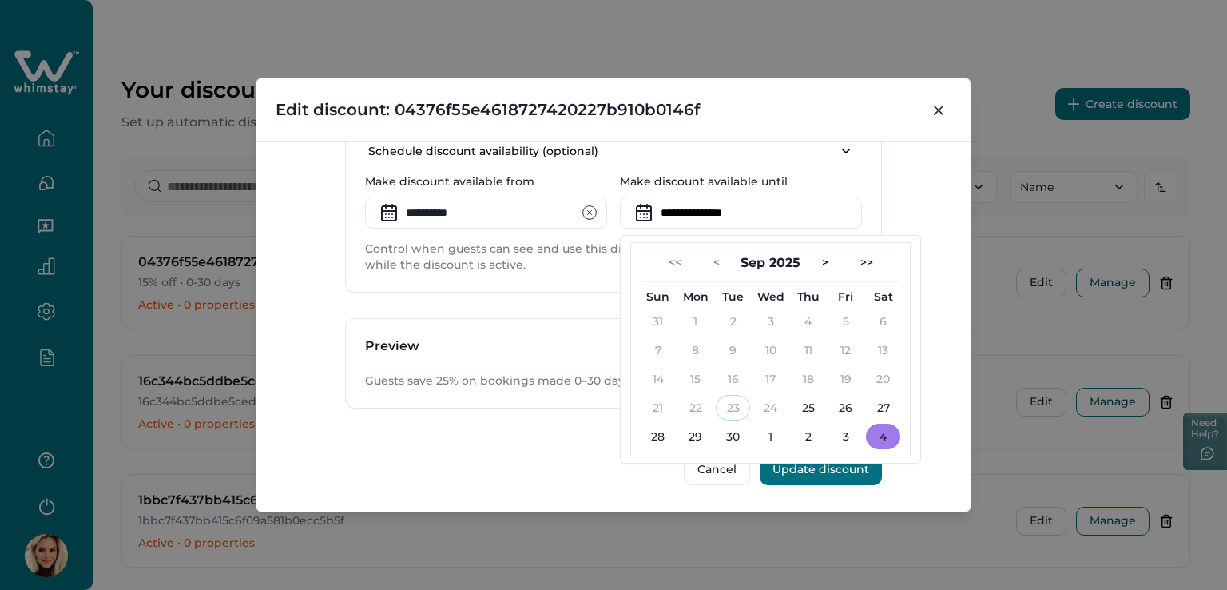
scroll to position [816, 0]
click at [872, 423] on button "4" at bounding box center [883, 436] width 34 height 26
type input "**********"
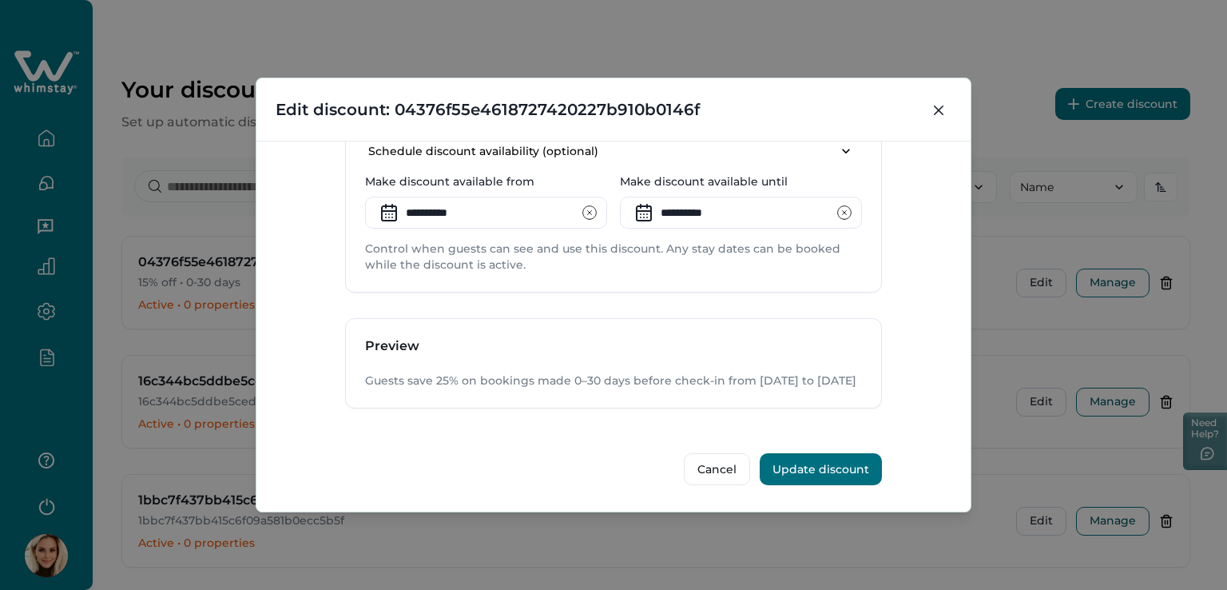
click at [834, 463] on button "Update discount" at bounding box center [821, 469] width 122 height 32
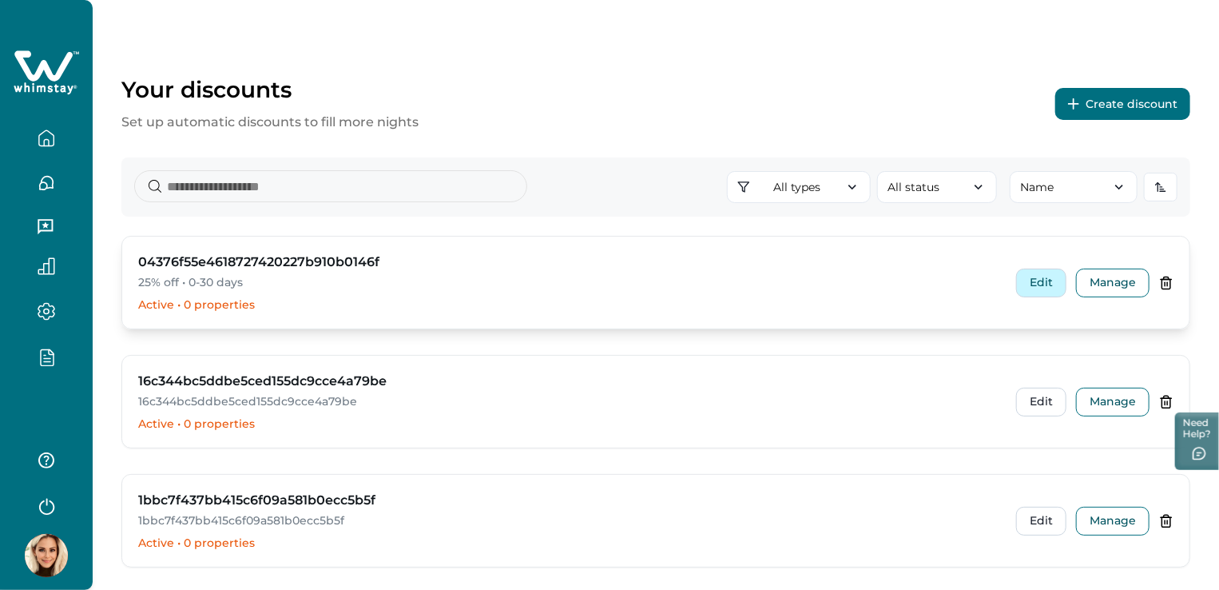
click at [1033, 285] on button "Edit" at bounding box center [1041, 282] width 50 height 29
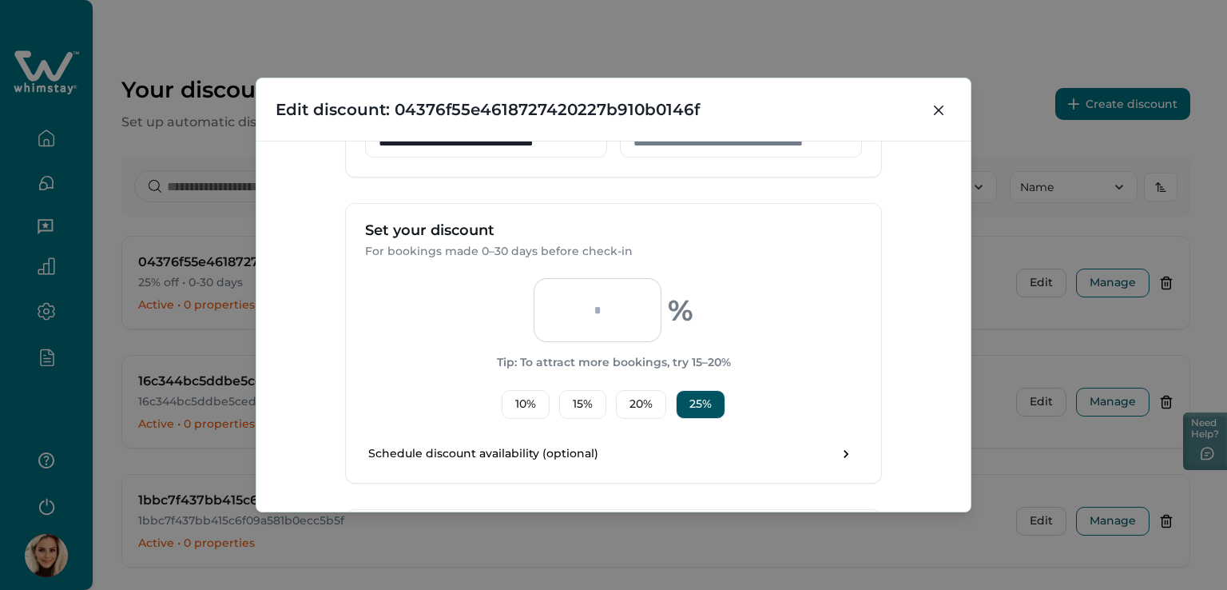
scroll to position [682, 0]
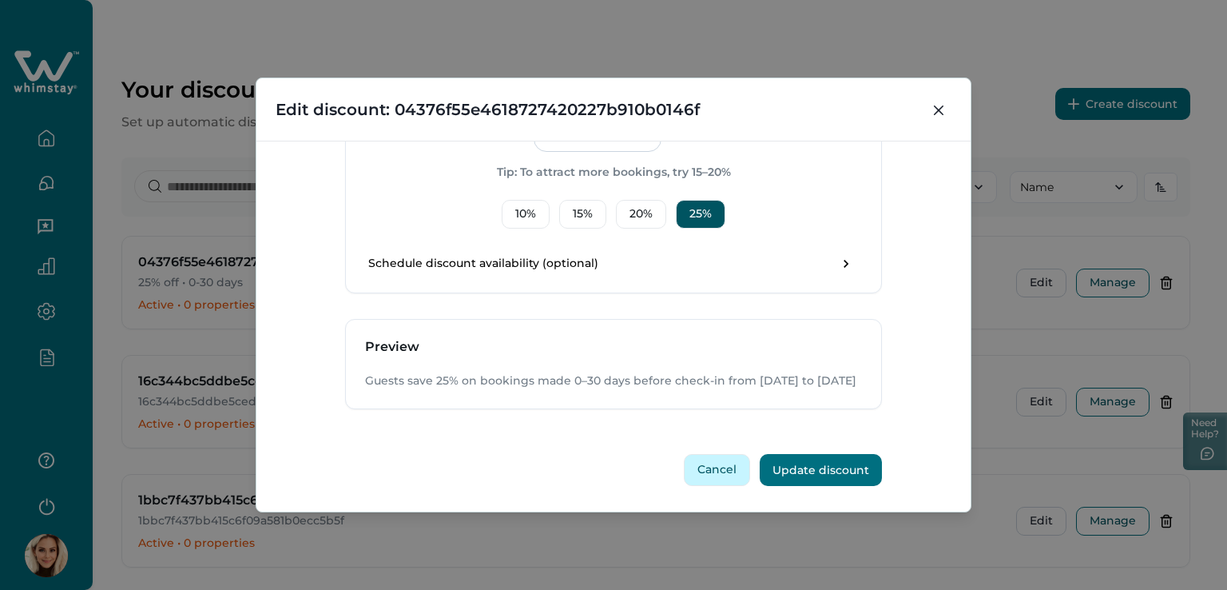
click at [713, 464] on button "Cancel" at bounding box center [717, 470] width 66 height 32
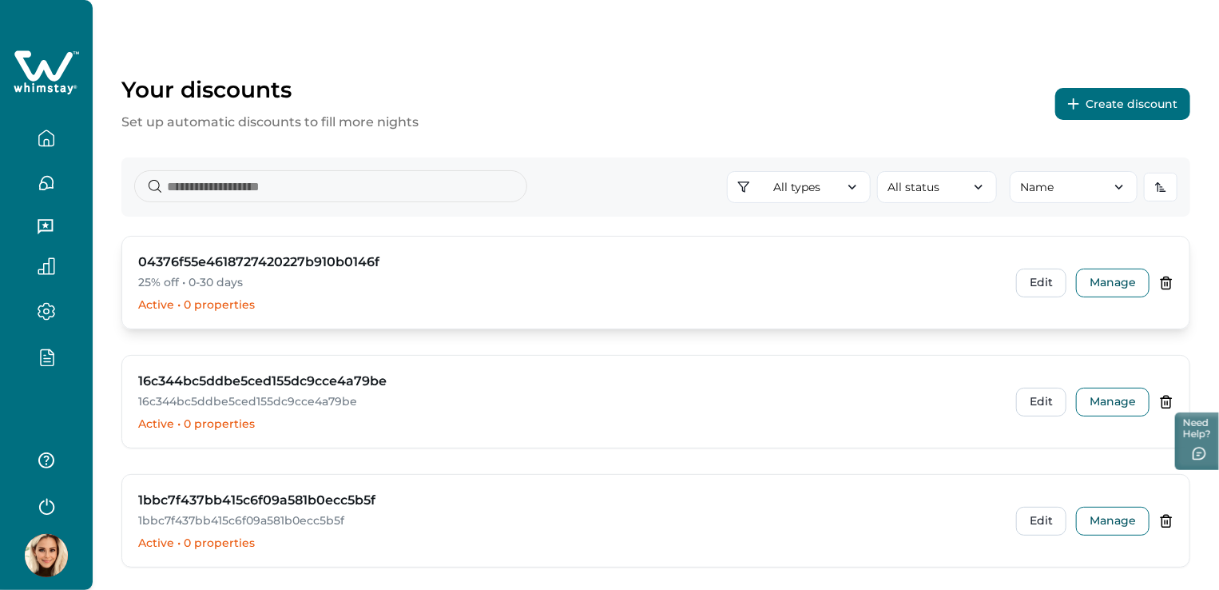
click at [143, 279] on p "25% off • 0-30 days" at bounding box center [567, 283] width 859 height 16
click at [1044, 282] on button "Edit" at bounding box center [1041, 282] width 50 height 29
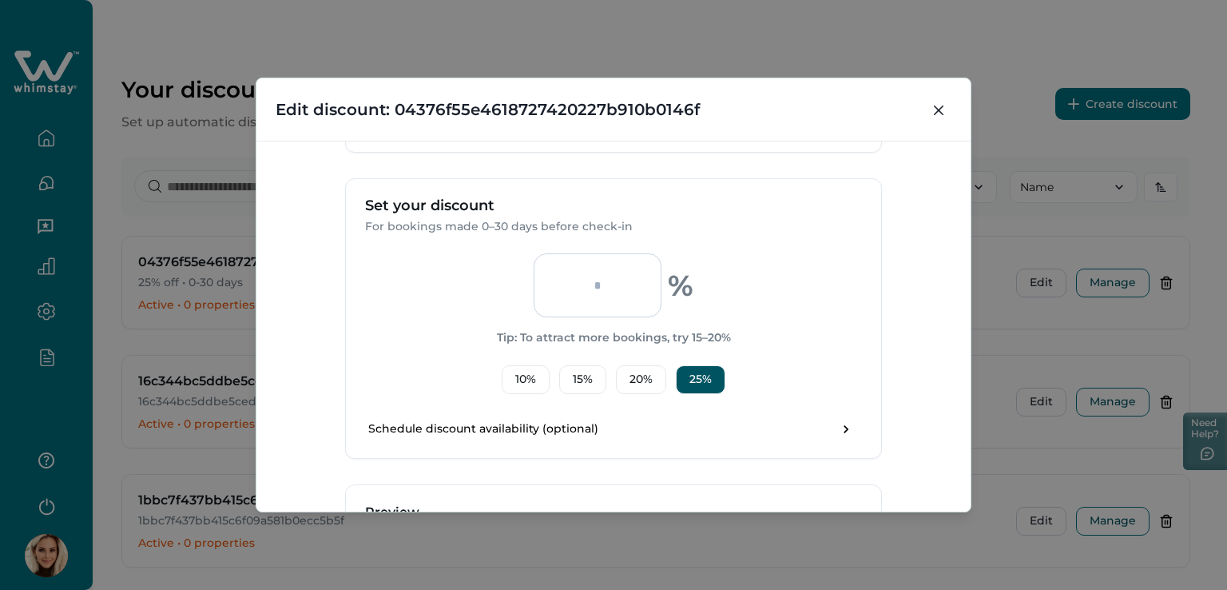
scroll to position [479, 0]
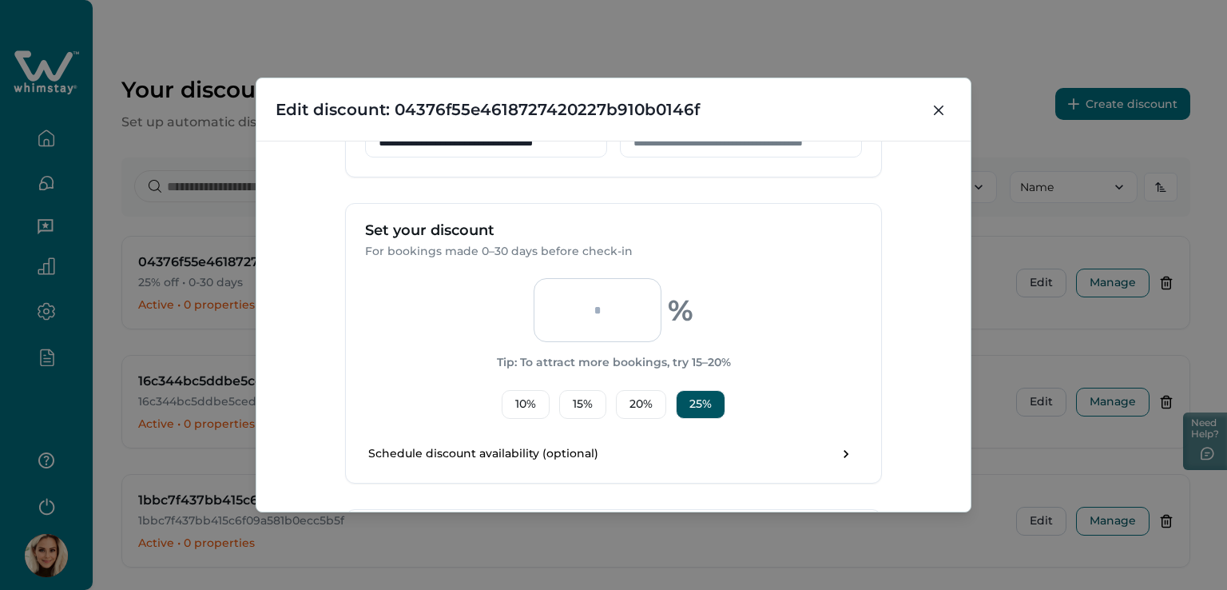
click at [624, 312] on input "**" at bounding box center [598, 310] width 128 height 64
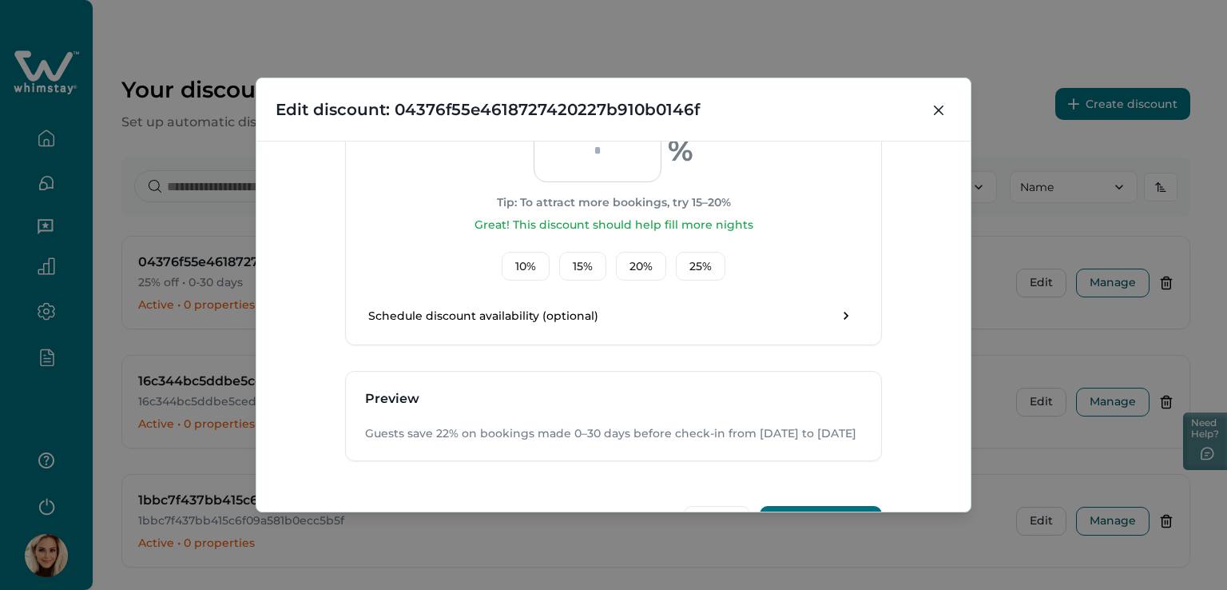
scroll to position [399, 0]
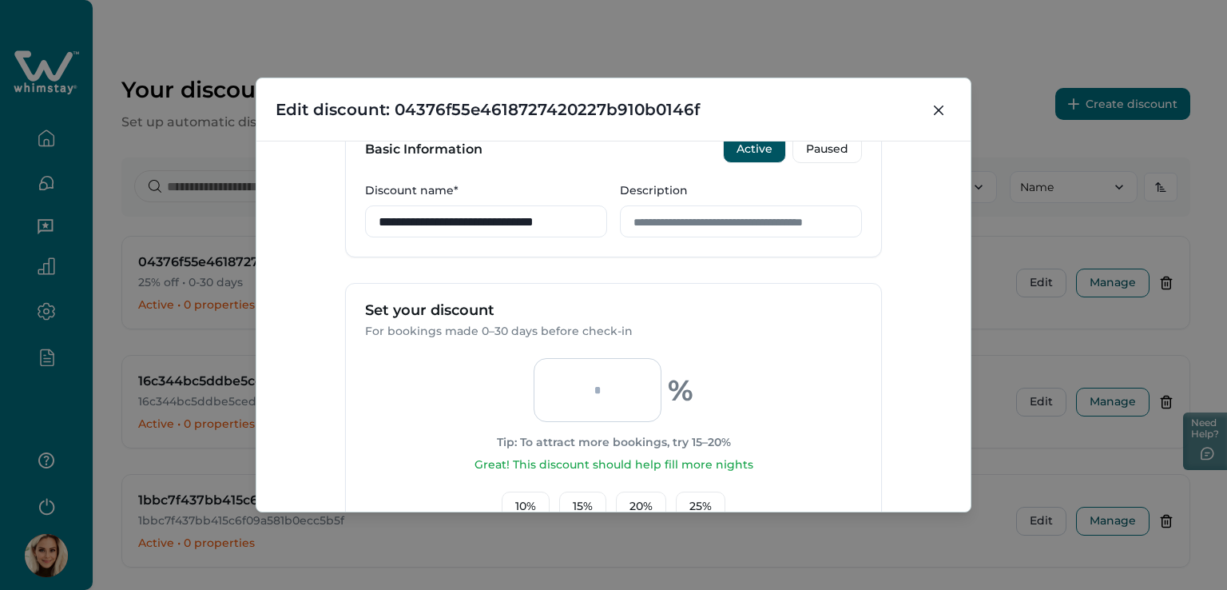
click at [740, 387] on div "** % Tip: To attract more bookings, try 15–20% Great! This discount should help…" at bounding box center [613, 439] width 497 height 162
click at [614, 390] on input "**" at bounding box center [598, 390] width 128 height 64
click at [711, 358] on div "** % Tip: To attract more bookings, try 15–20%" at bounding box center [614, 404] width 234 height 93
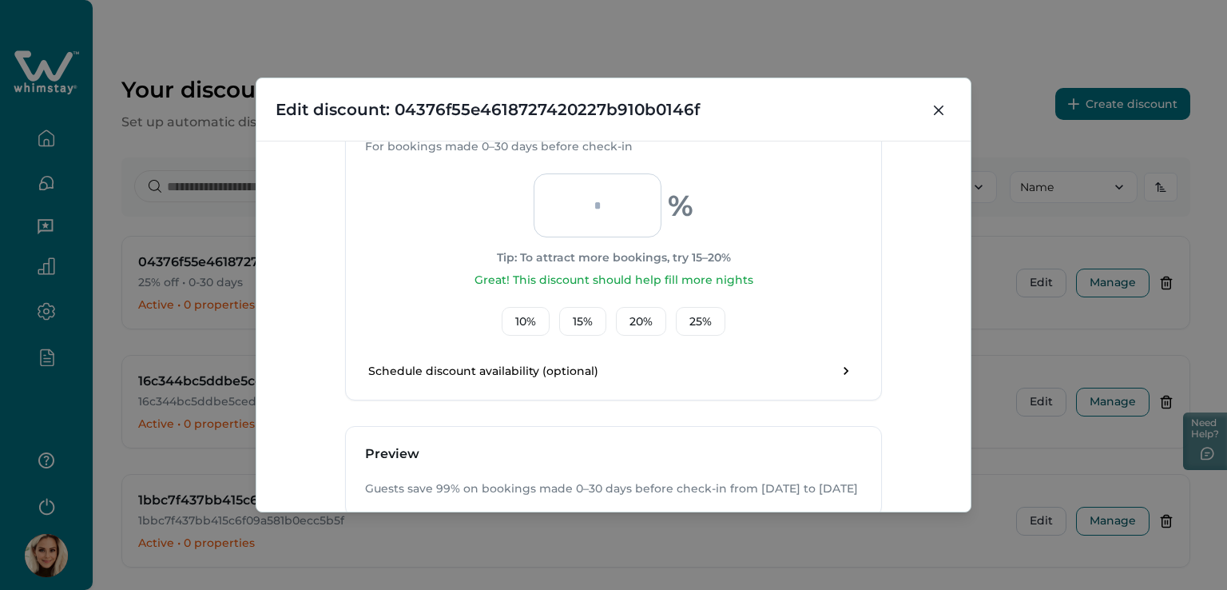
scroll to position [559, 0]
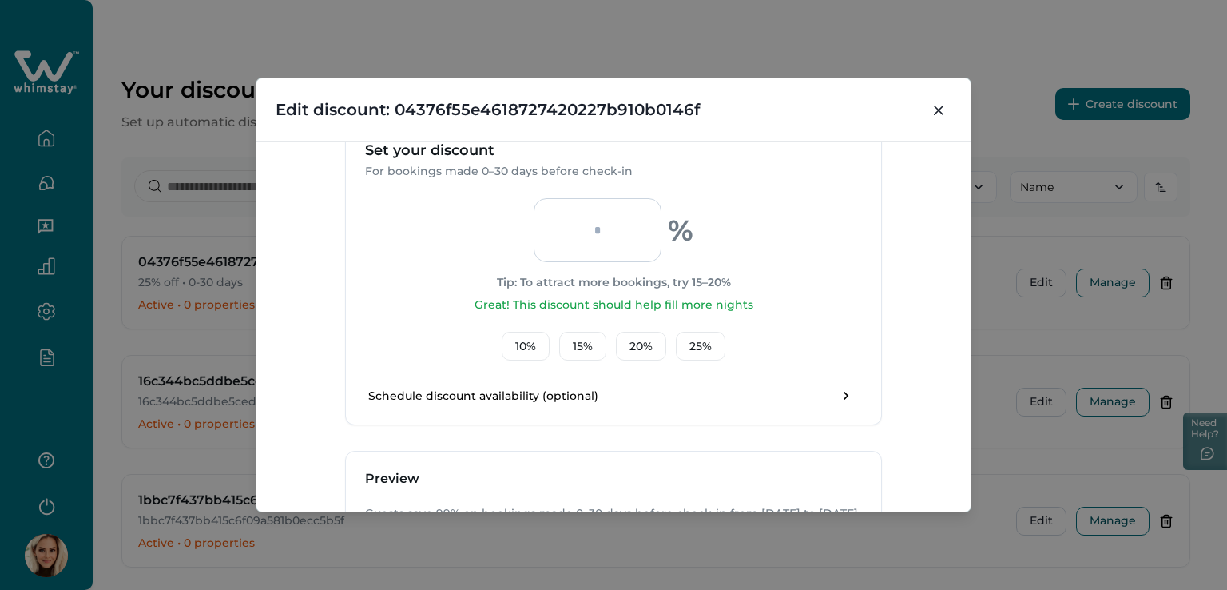
click at [607, 223] on input "**" at bounding box center [598, 230] width 128 height 64
type input "*"
type input "******"
click at [783, 352] on div "****** % Tip: To attract more bookings, try 15–20% Great! This discount should …" at bounding box center [613, 279] width 497 height 162
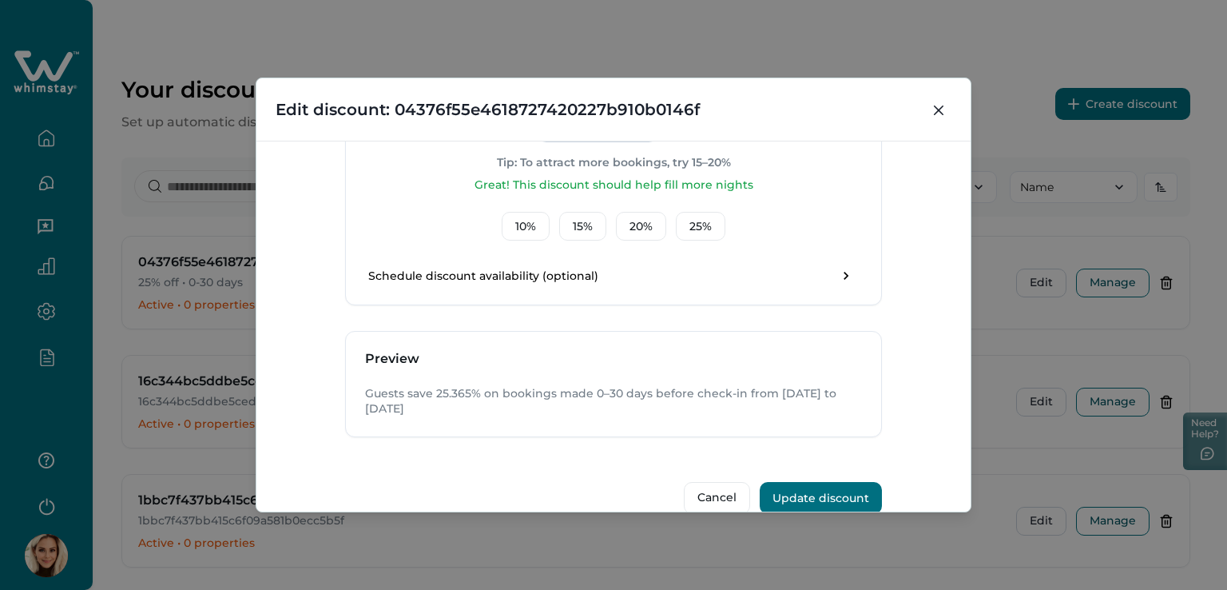
scroll to position [704, 0]
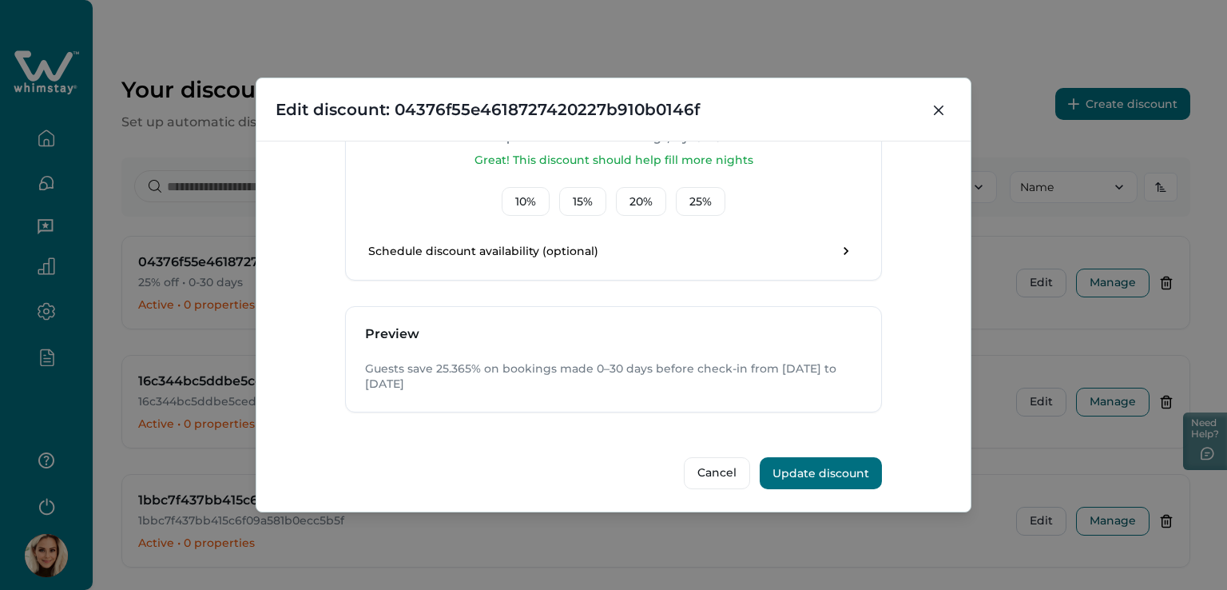
click at [815, 469] on button "Update discount" at bounding box center [821, 473] width 122 height 32
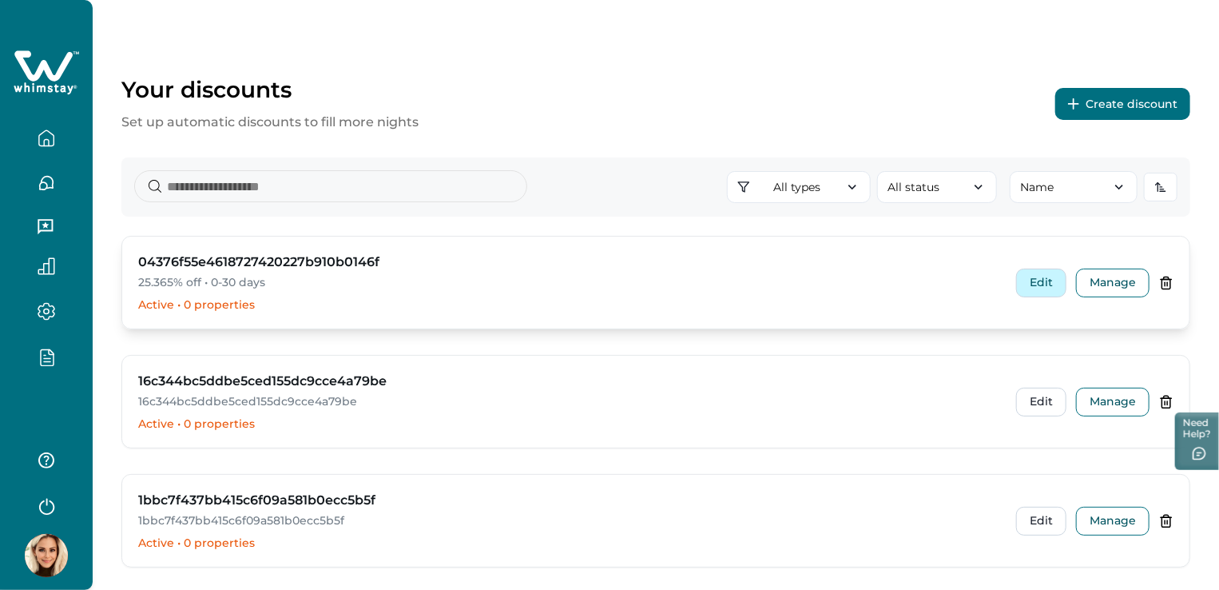
click at [1041, 280] on button "Edit" at bounding box center [1041, 282] width 50 height 29
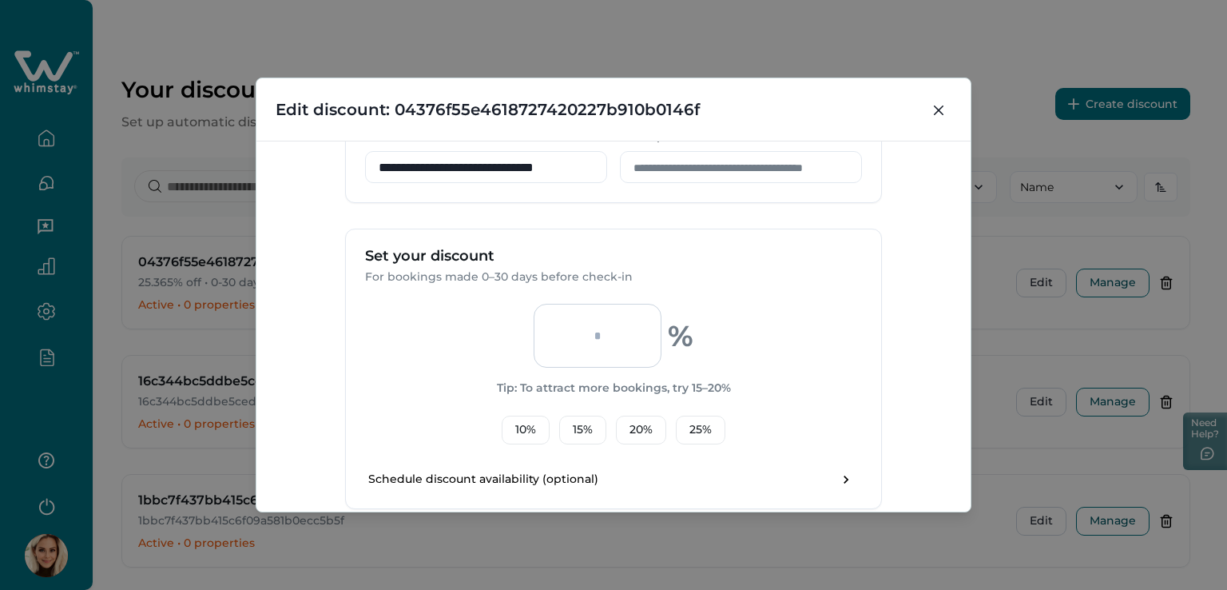
scroll to position [479, 0]
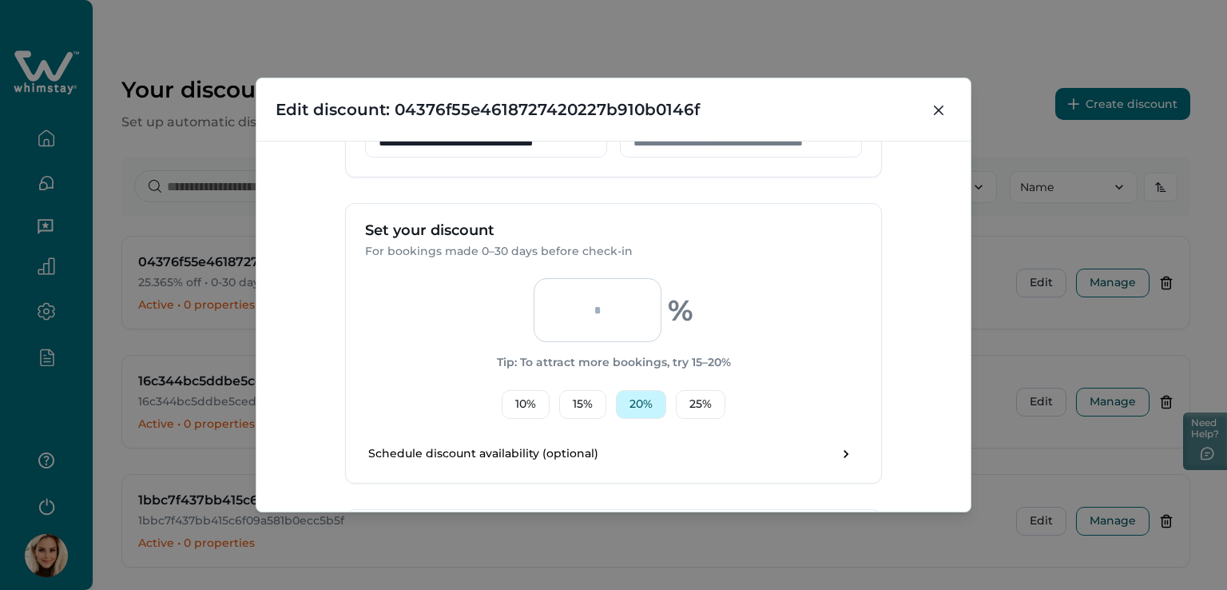
click at [630, 403] on button "20 %" at bounding box center [641, 404] width 50 height 29
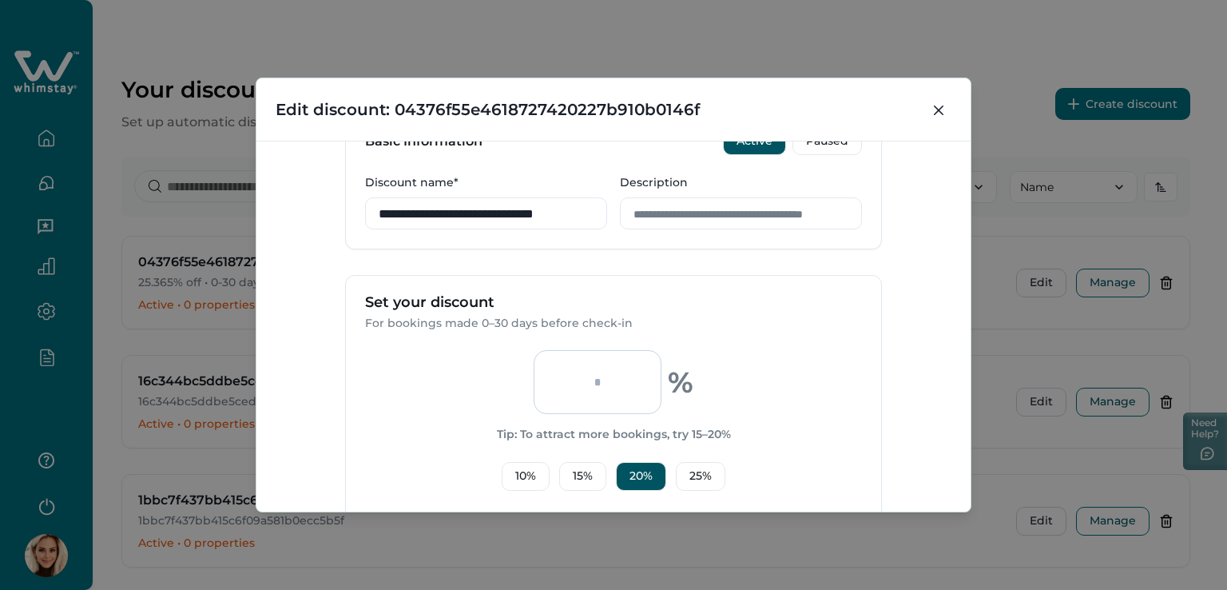
scroll to position [443, 0]
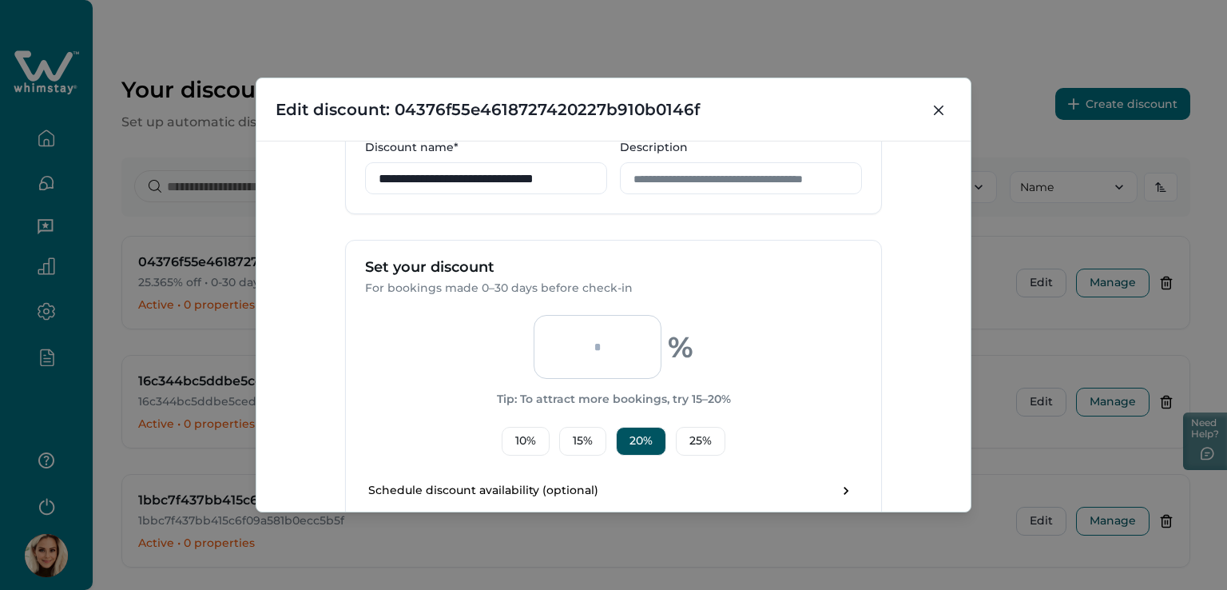
click at [614, 351] on input "**" at bounding box center [598, 347] width 128 height 64
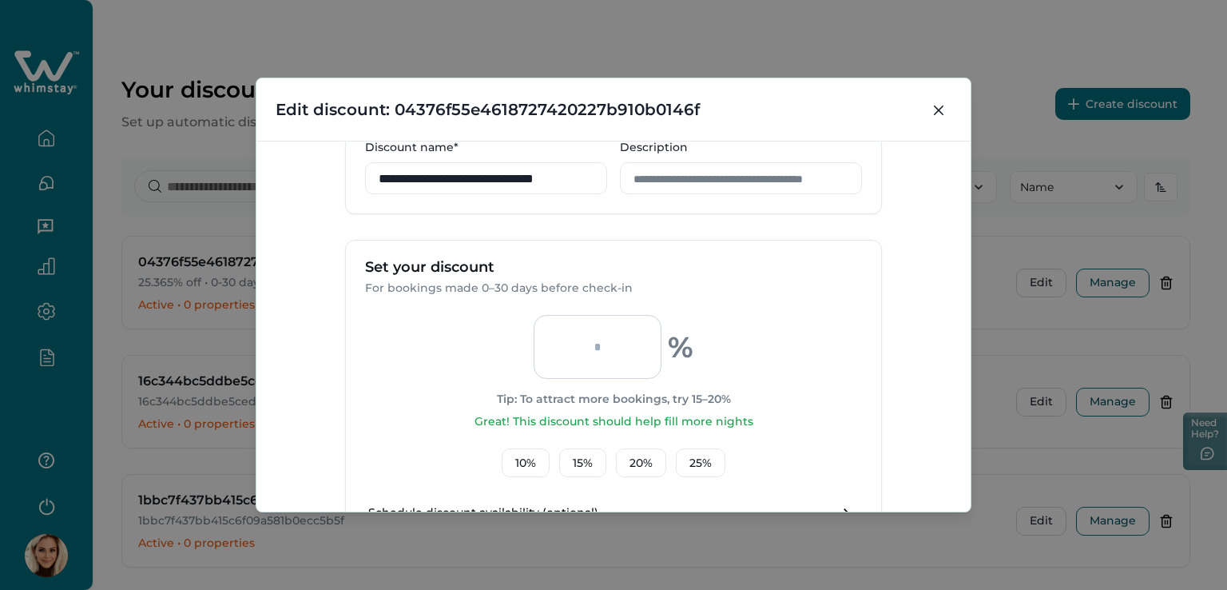
scroll to position [0, 0]
type input "*"
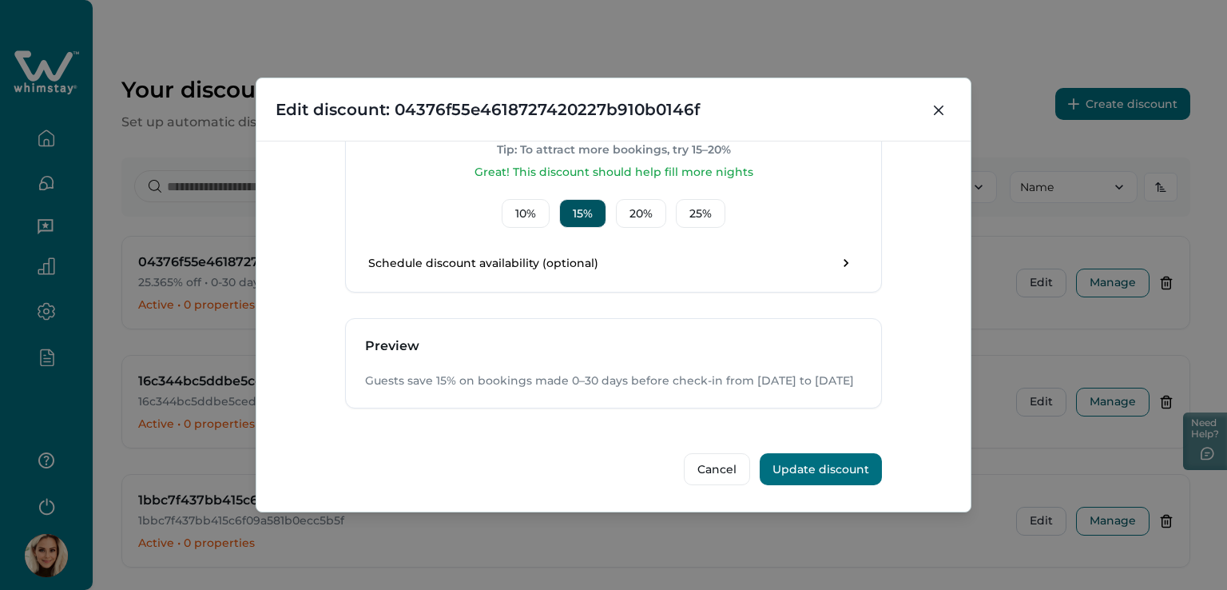
scroll to position [704, 0]
click at [519, 199] on button "10 %" at bounding box center [526, 213] width 48 height 29
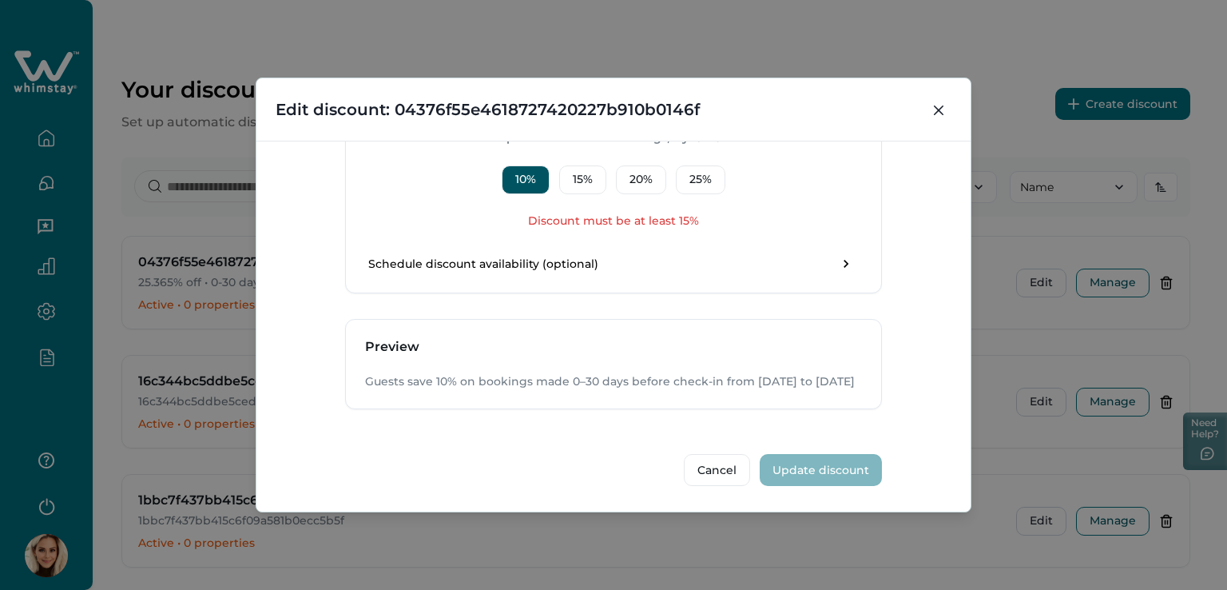
scroll to position [624, 0]
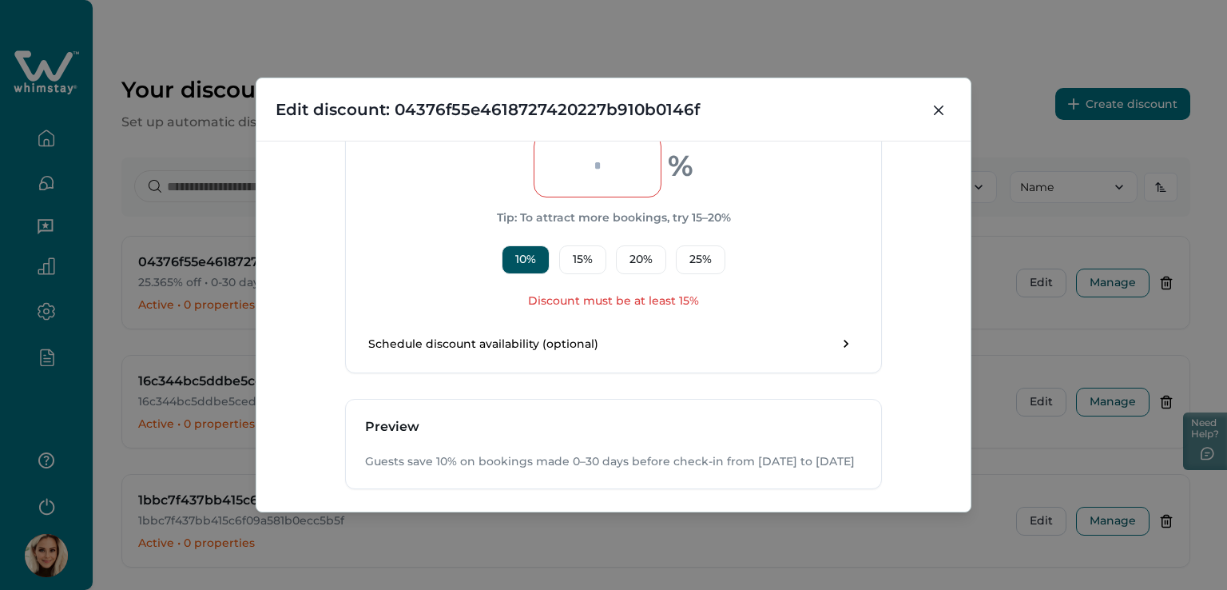
click at [588, 263] on button "15 %" at bounding box center [582, 259] width 47 height 29
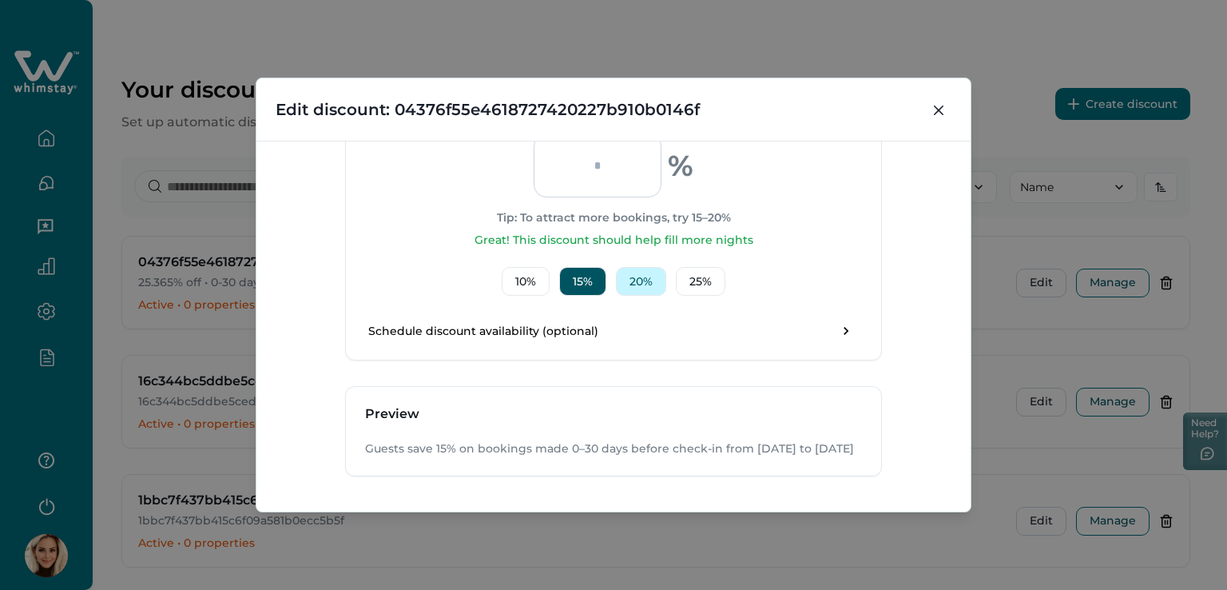
click at [636, 267] on button "20 %" at bounding box center [641, 281] width 50 height 29
click at [719, 280] on button "25 %" at bounding box center [701, 281] width 50 height 29
click at [521, 276] on button "10 %" at bounding box center [526, 281] width 48 height 29
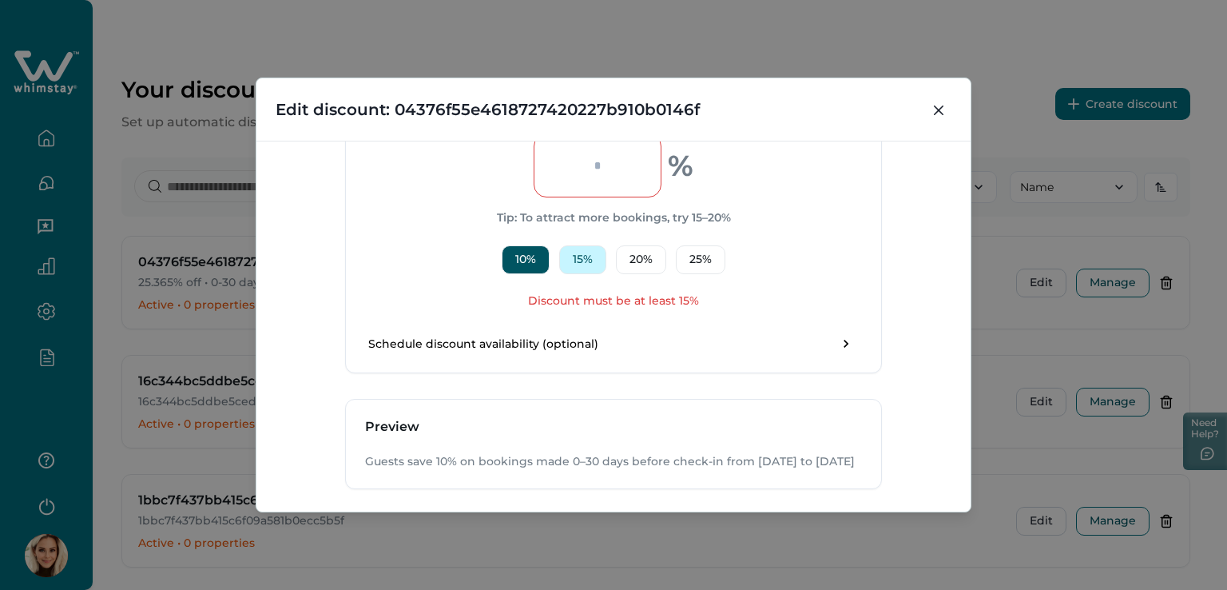
click at [578, 259] on button "15 %" at bounding box center [582, 259] width 47 height 29
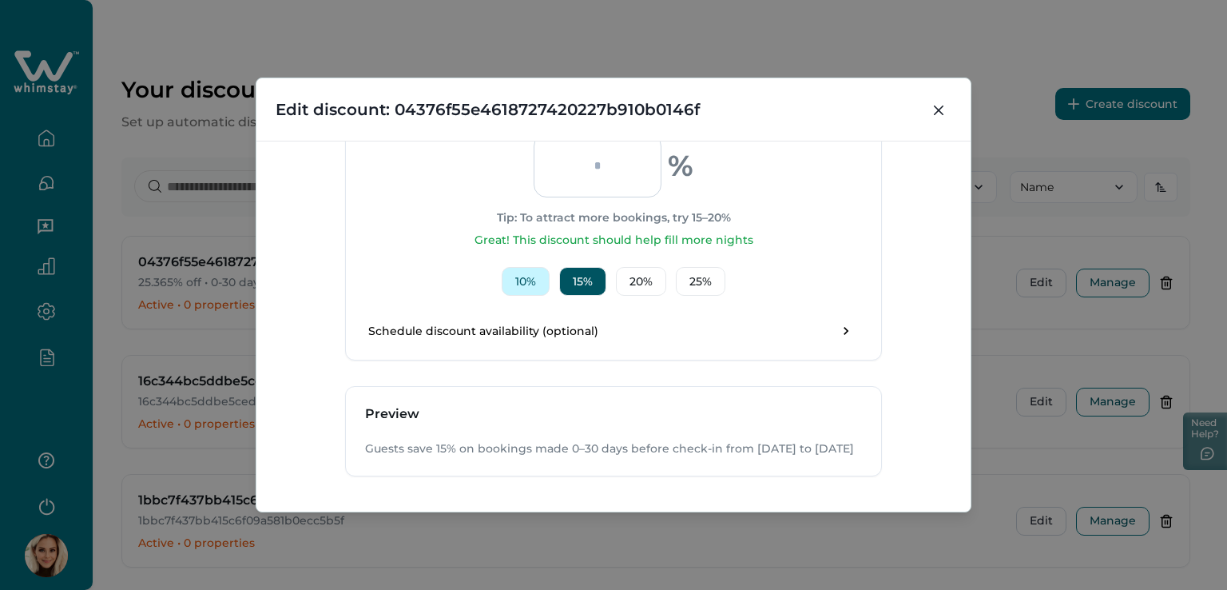
click at [522, 275] on button "10 %" at bounding box center [526, 281] width 48 height 29
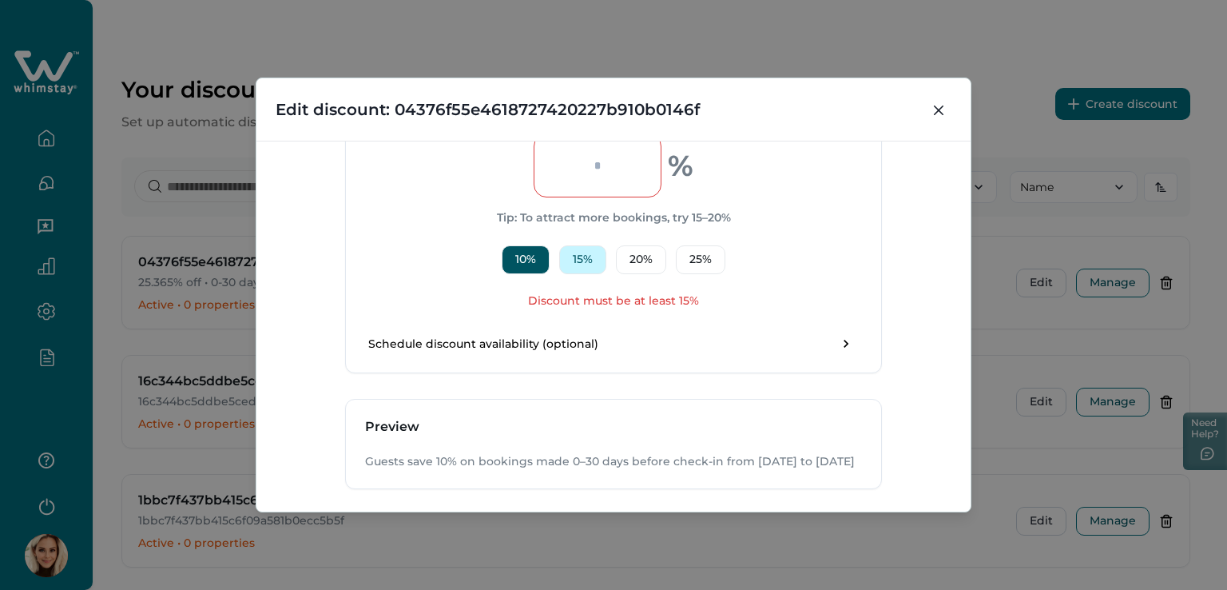
click at [578, 263] on button "15 %" at bounding box center [582, 259] width 47 height 29
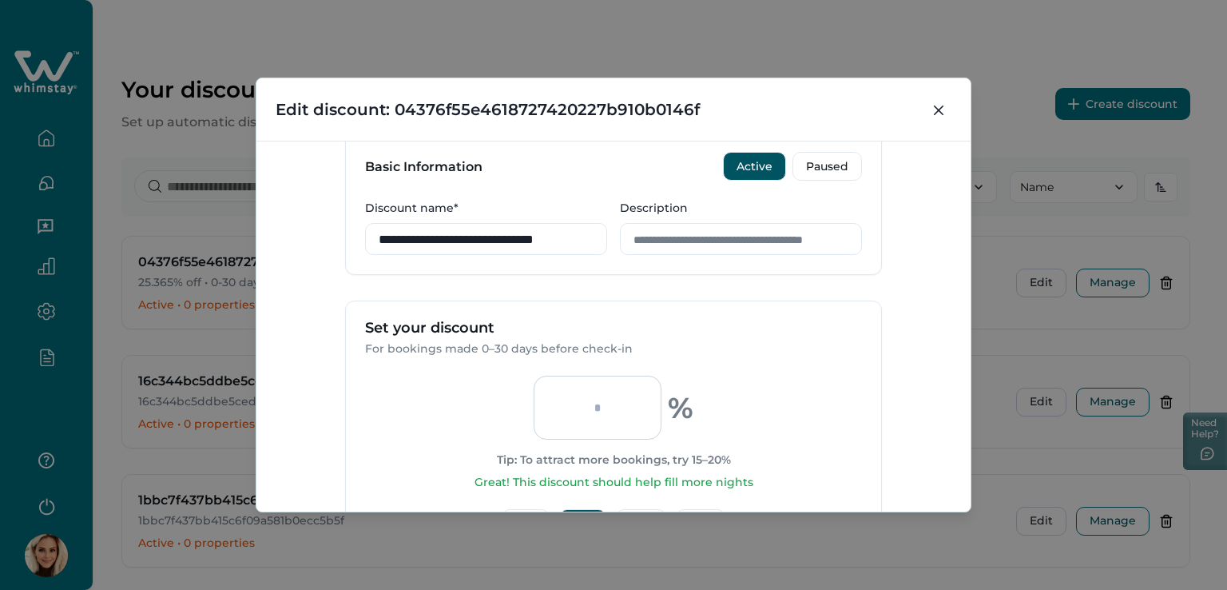
scroll to position [544, 0]
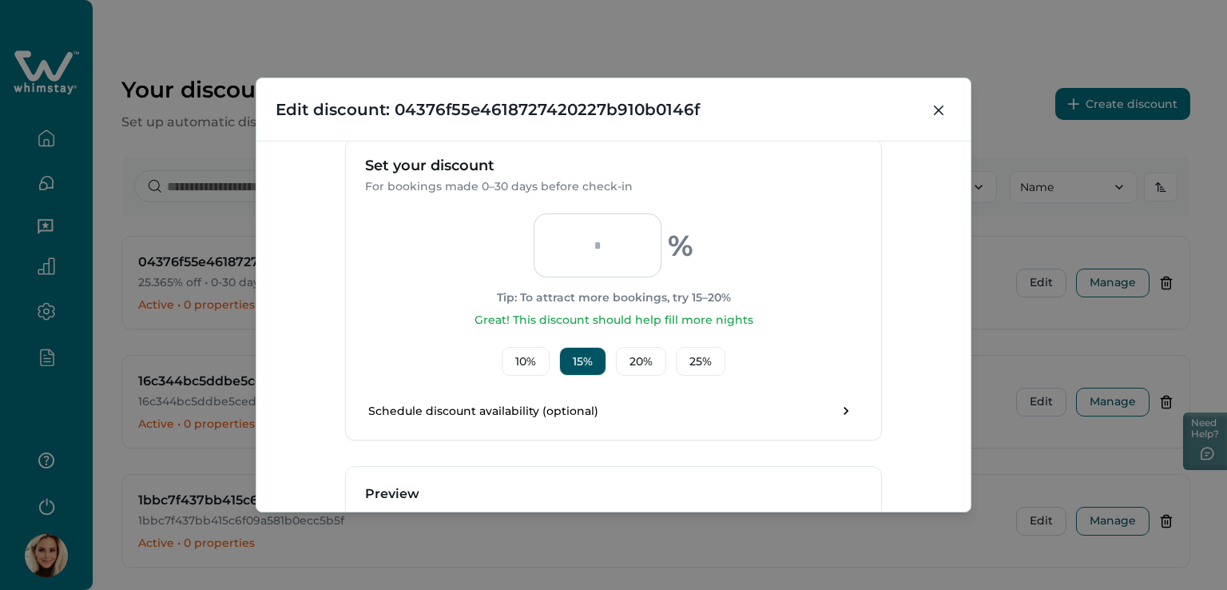
click at [616, 247] on input "**" at bounding box center [598, 245] width 128 height 64
type input "*****"
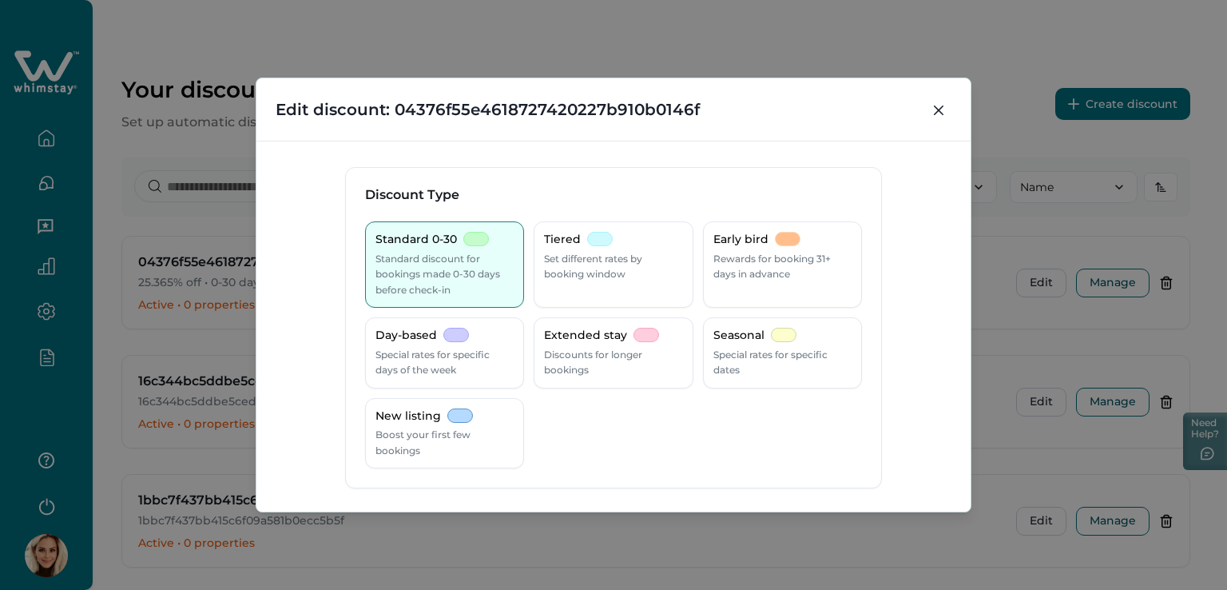
click at [892, 65] on div "**********" at bounding box center [613, 295] width 1227 height 590
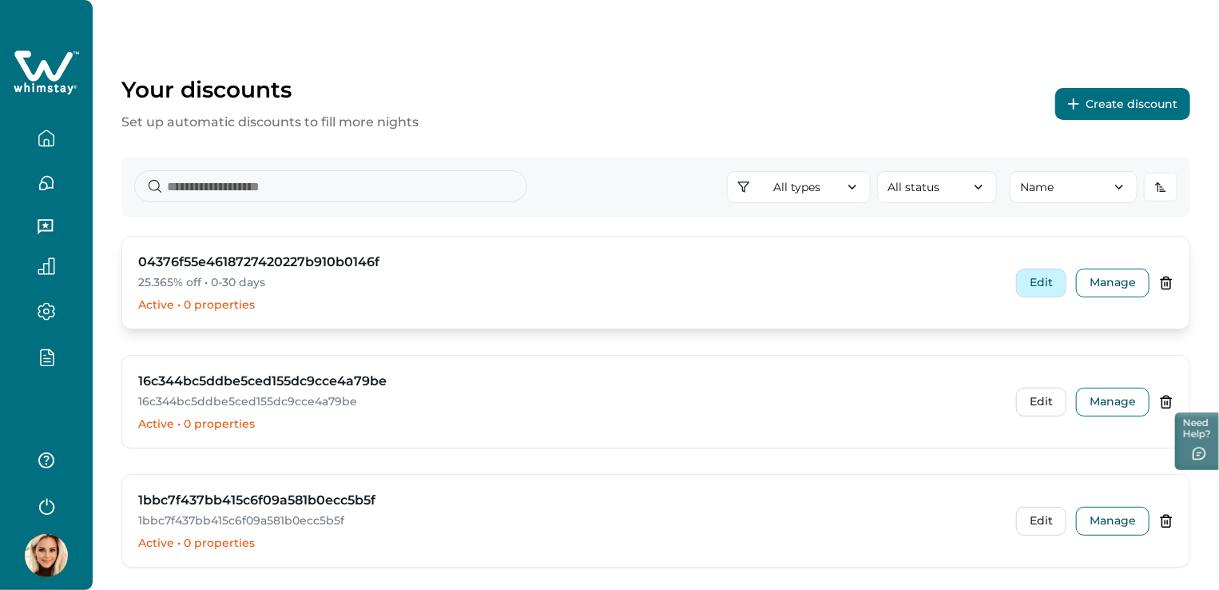
click at [1048, 284] on button "Edit" at bounding box center [1041, 282] width 50 height 29
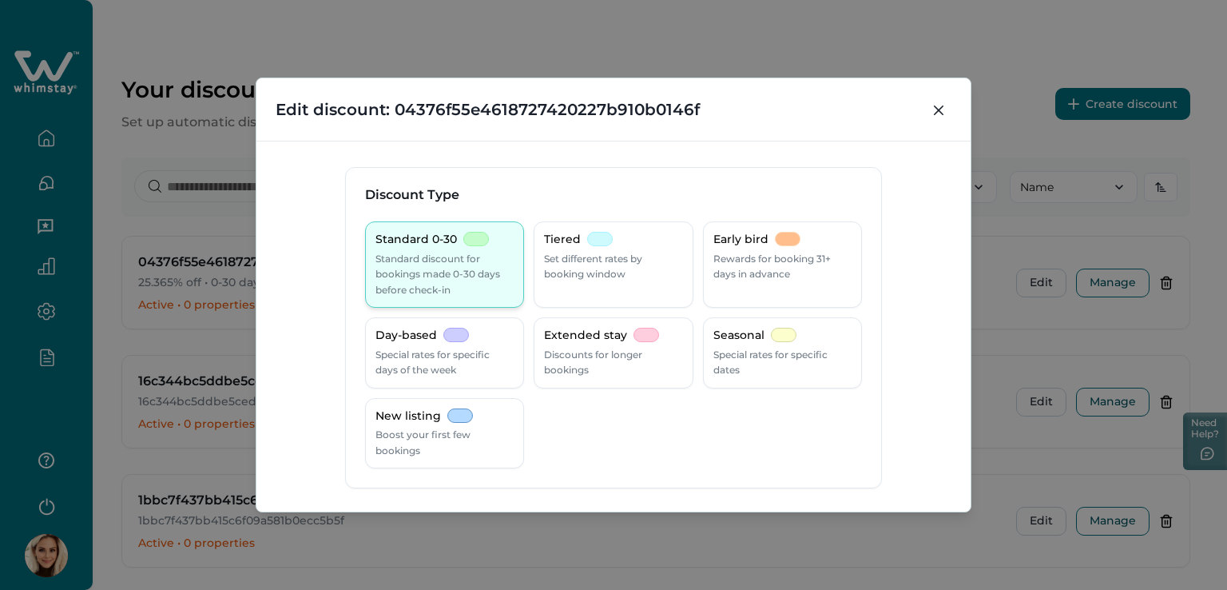
click at [459, 260] on p "Standard discount for bookings made 0-30 days before check-in" at bounding box center [444, 274] width 138 height 47
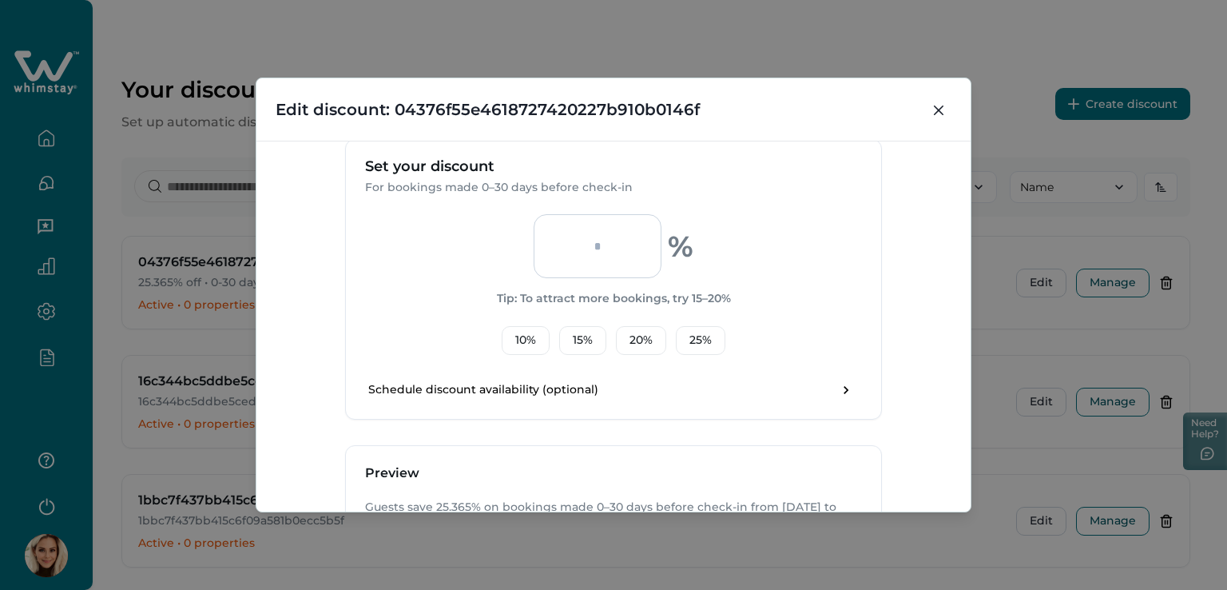
scroll to position [522, 0]
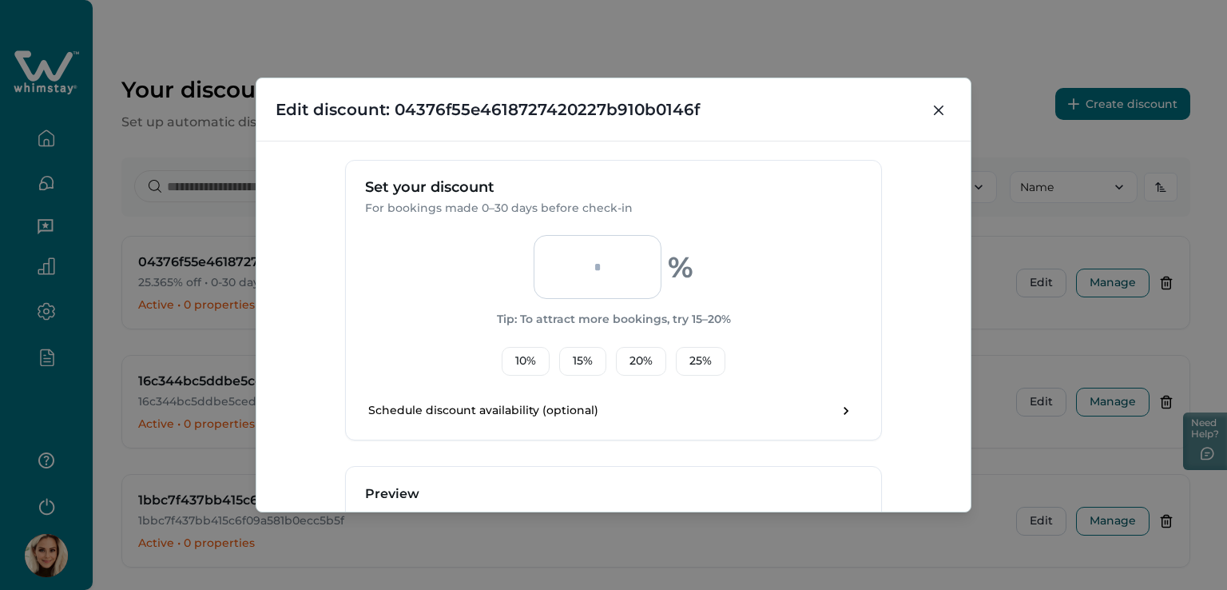
click at [621, 268] on input "******" at bounding box center [598, 267] width 128 height 64
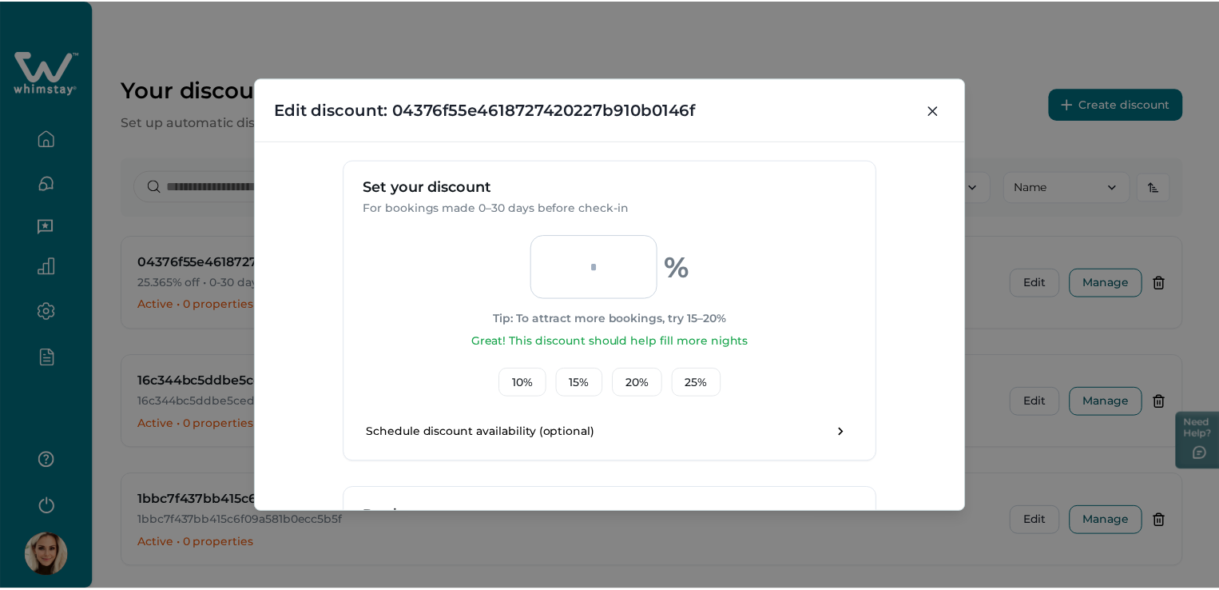
scroll to position [0, 0]
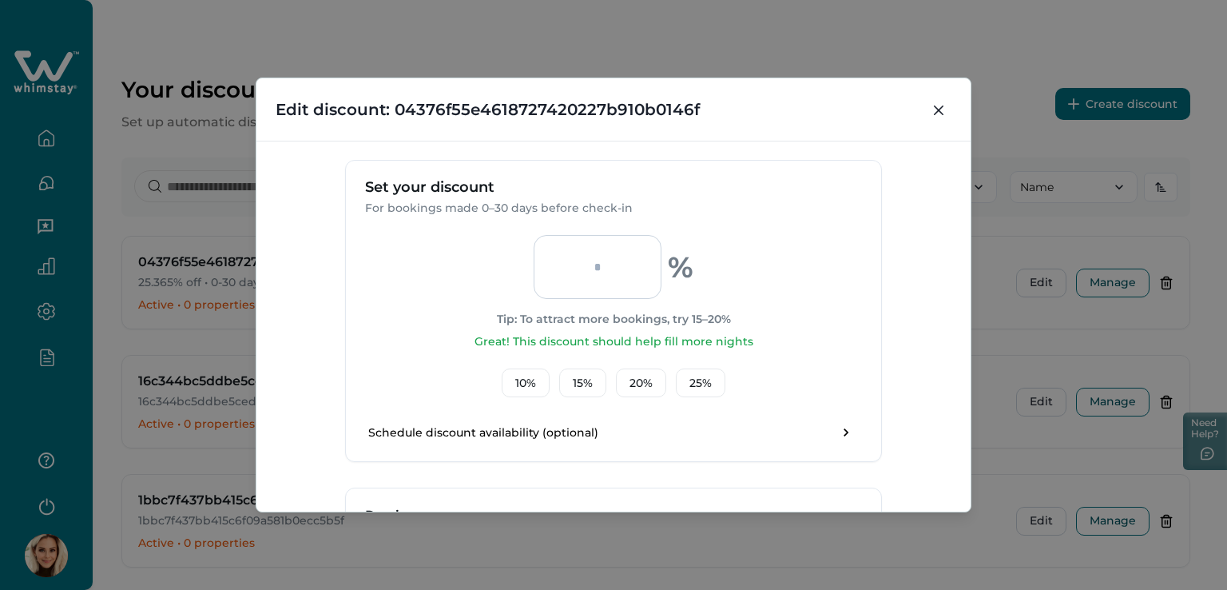
type input "*****"
click at [773, 38] on div "**********" at bounding box center [613, 295] width 1227 height 590
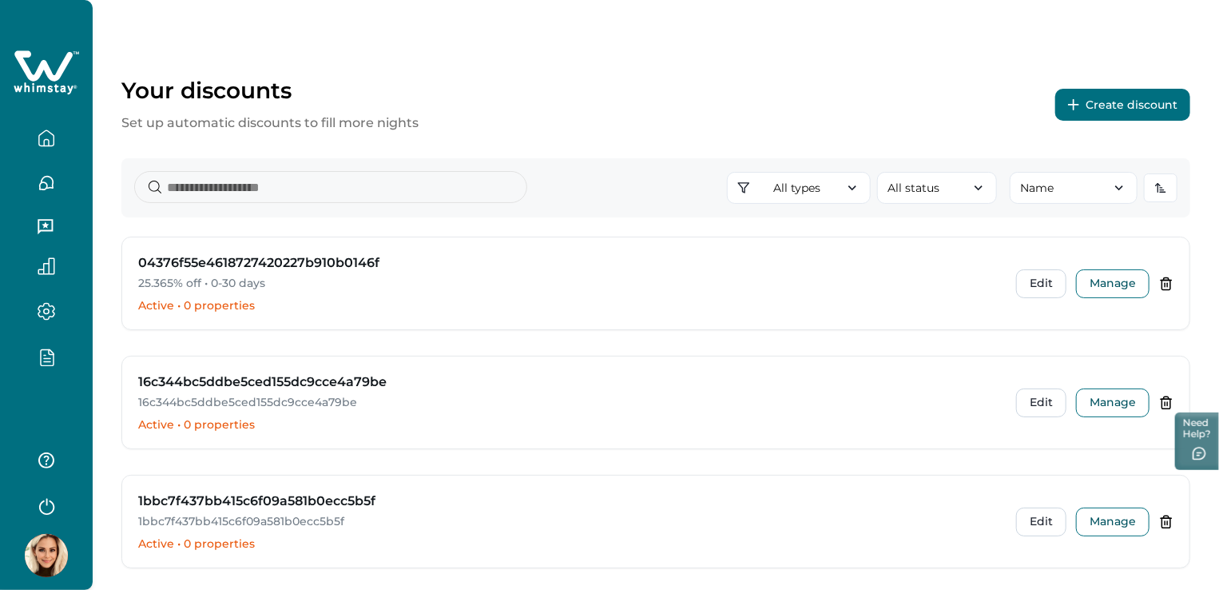
click at [475, 58] on div "Your discounts Set up automatic discounts to fill more nights Create discount A…" at bounding box center [656, 456] width 1126 height 912
click at [1045, 276] on button "Edit" at bounding box center [1041, 283] width 50 height 29
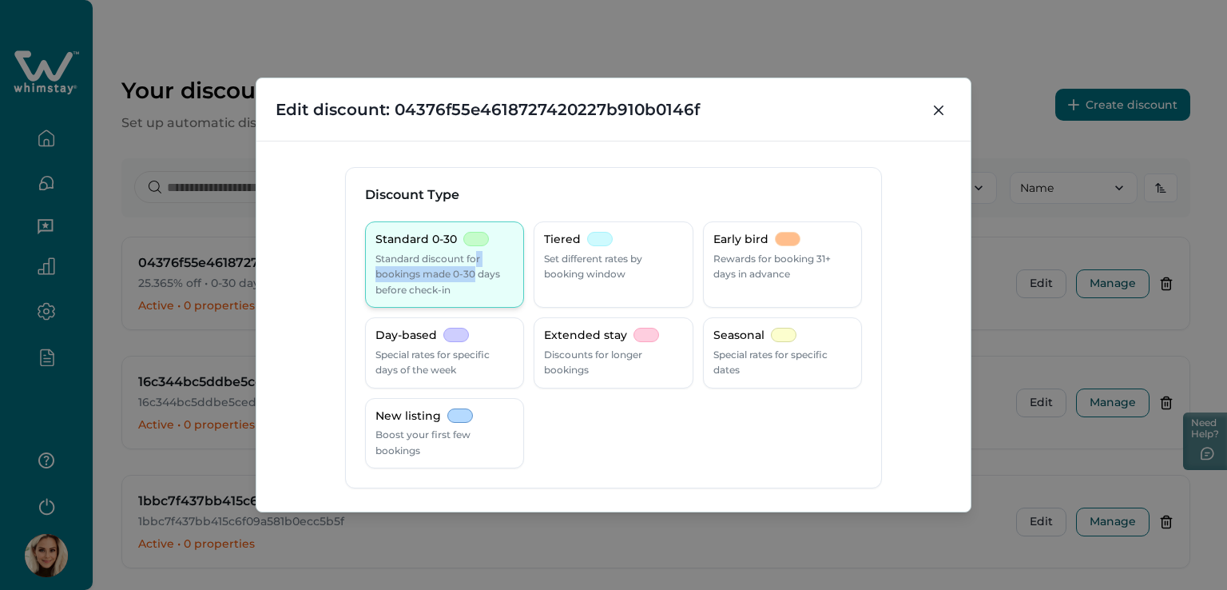
click at [467, 268] on p "Standard discount for bookings made 0-30 days before check-in" at bounding box center [444, 274] width 138 height 47
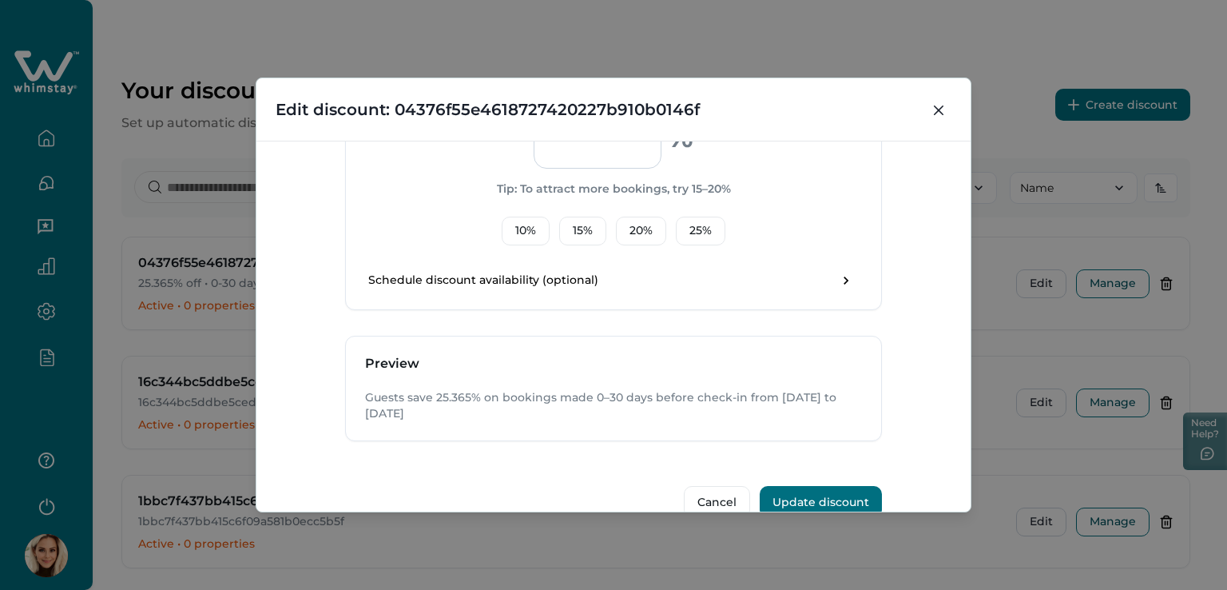
scroll to position [682, 0]
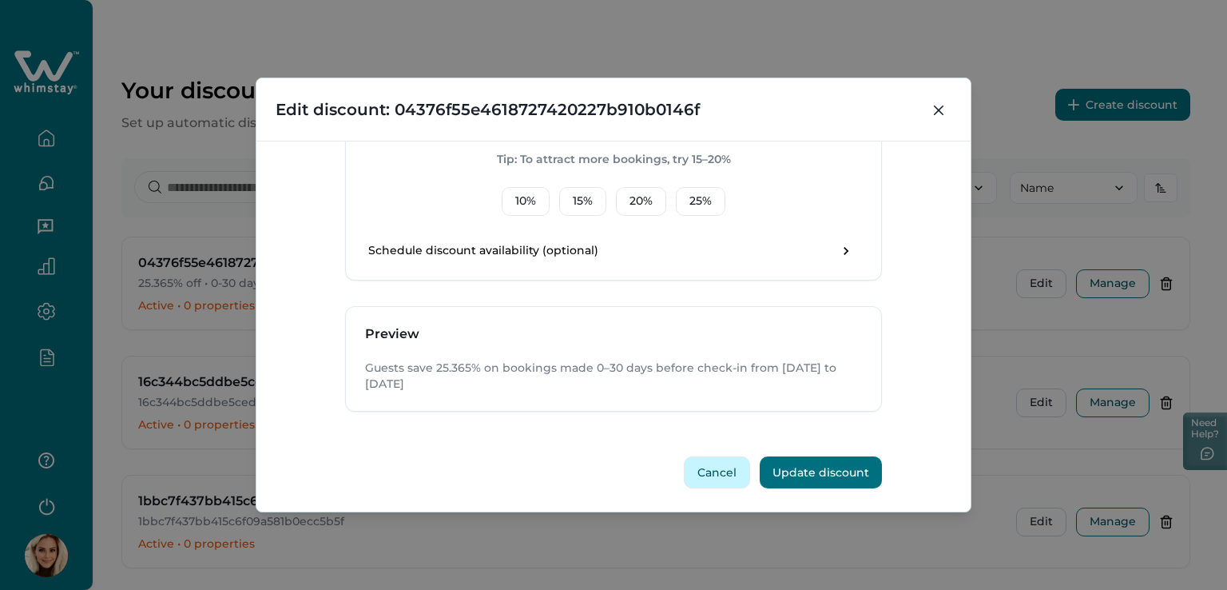
click at [714, 472] on button "Cancel" at bounding box center [717, 472] width 66 height 32
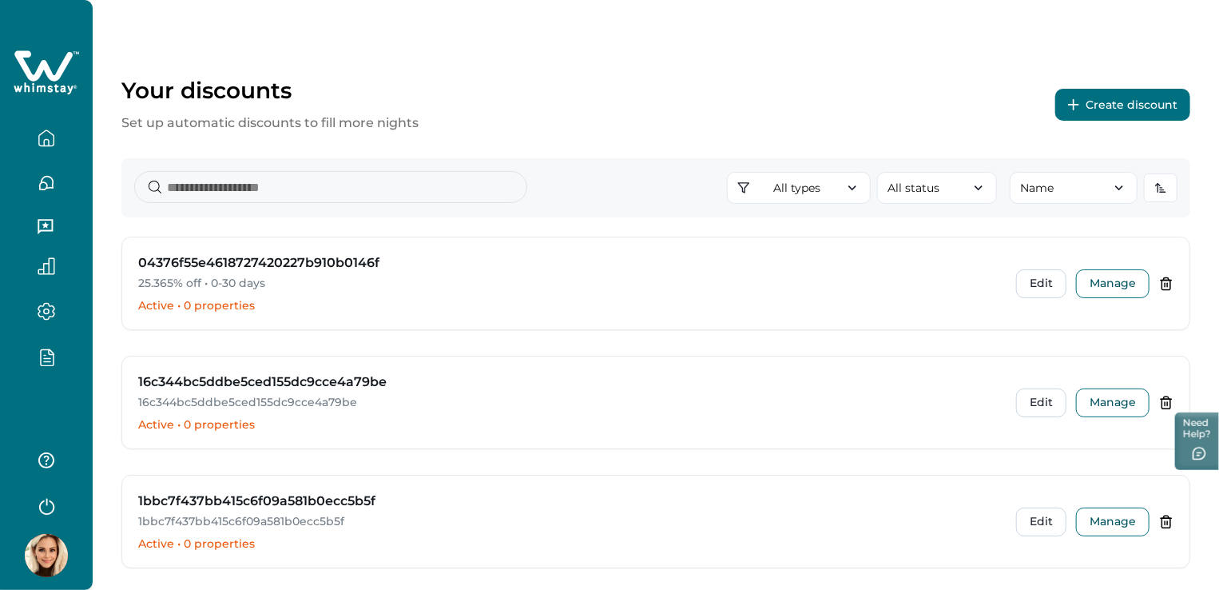
click at [1117, 103] on button "Create discount" at bounding box center [1122, 105] width 135 height 32
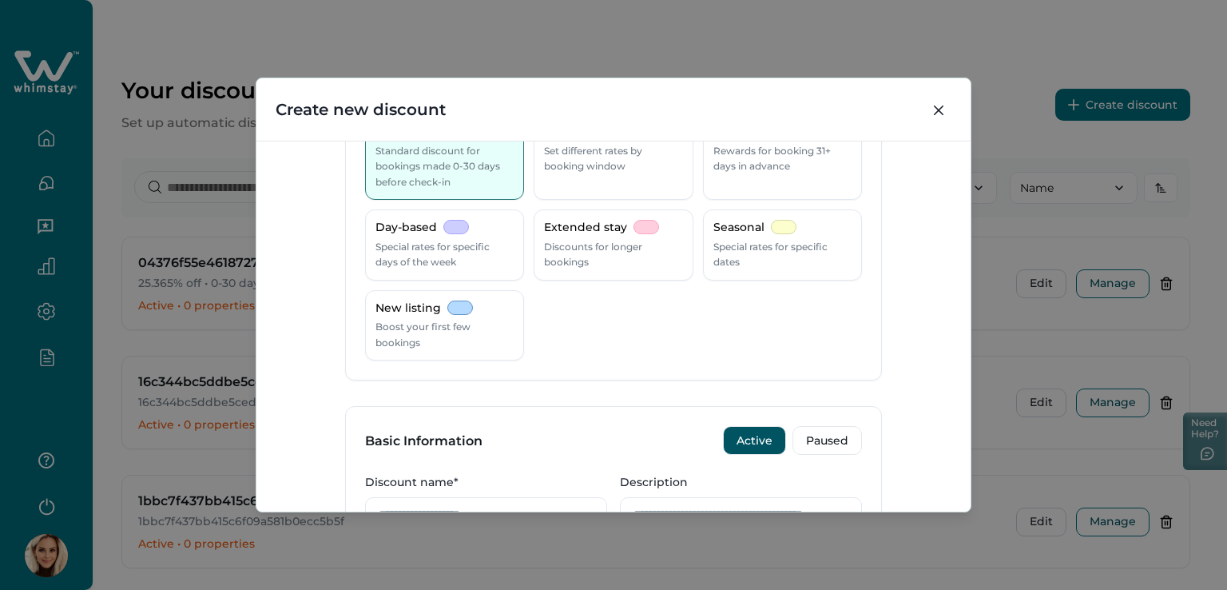
scroll to position [0, 0]
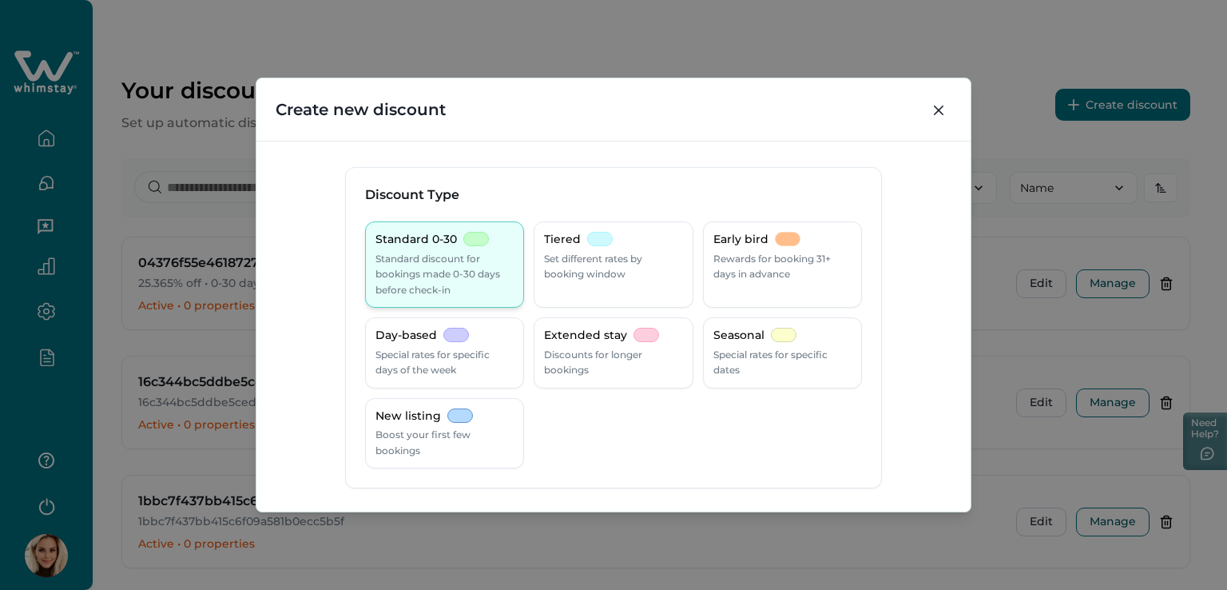
click at [415, 268] on p "Standard discount for bookings made 0-30 days before check-in" at bounding box center [444, 274] width 138 height 47
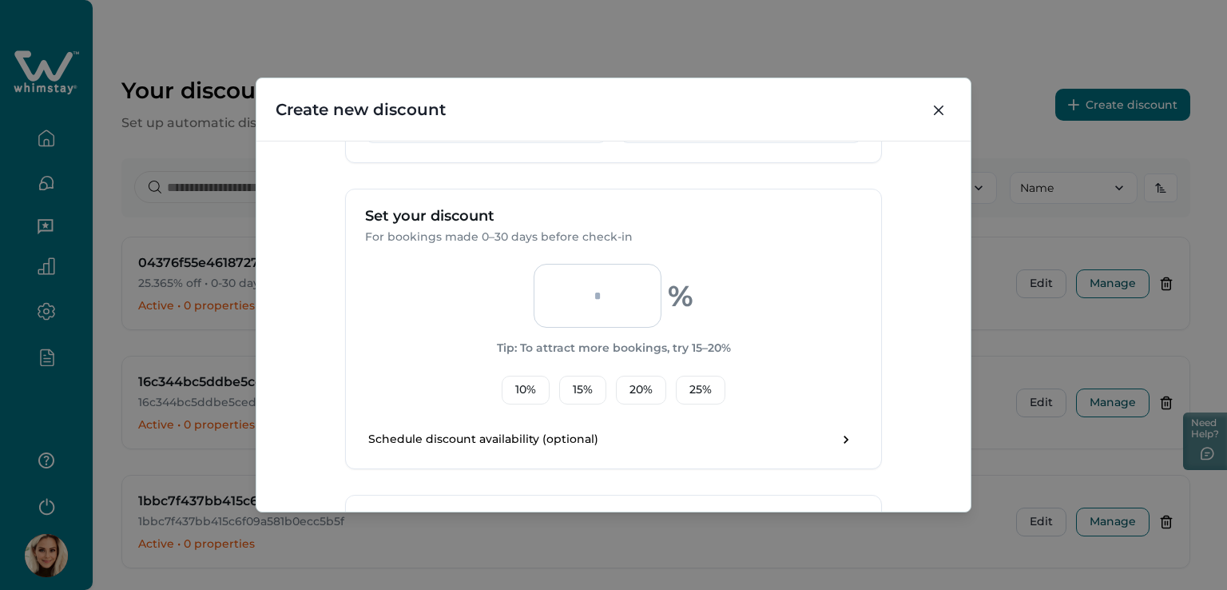
scroll to position [559, 0]
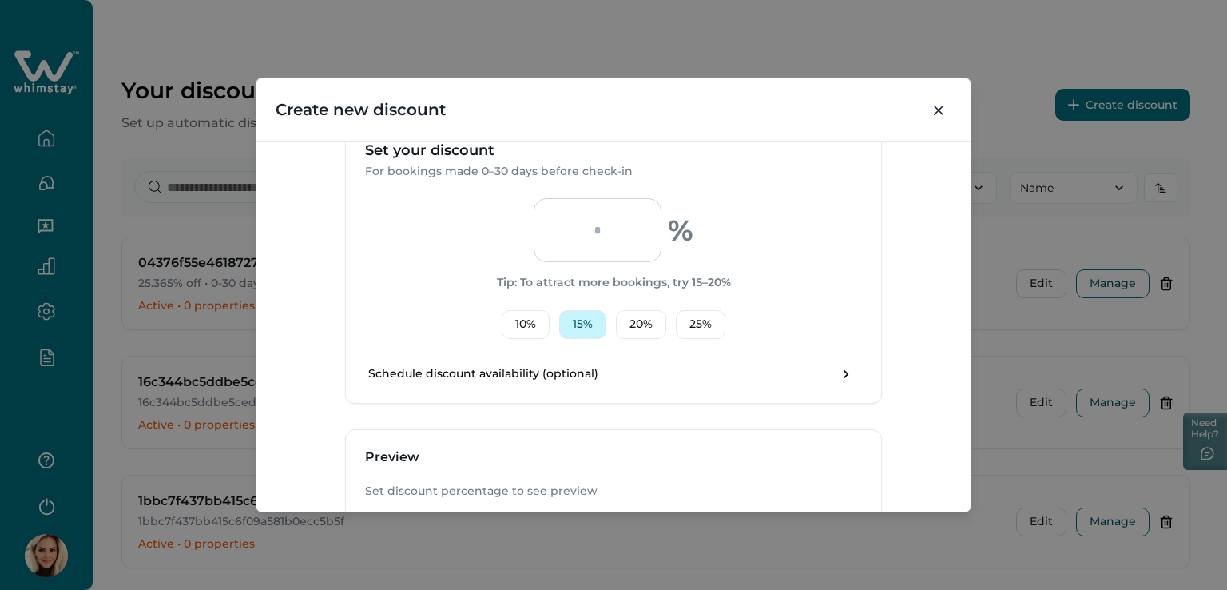
click at [582, 323] on button "15 %" at bounding box center [582, 324] width 47 height 29
type input "**"
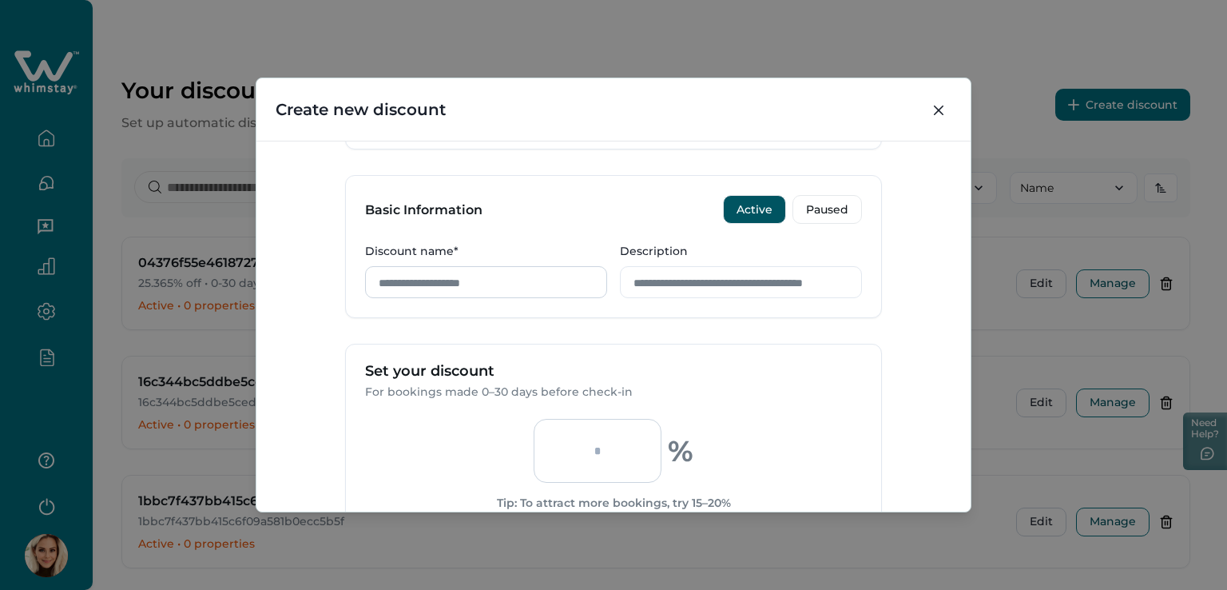
scroll to position [320, 0]
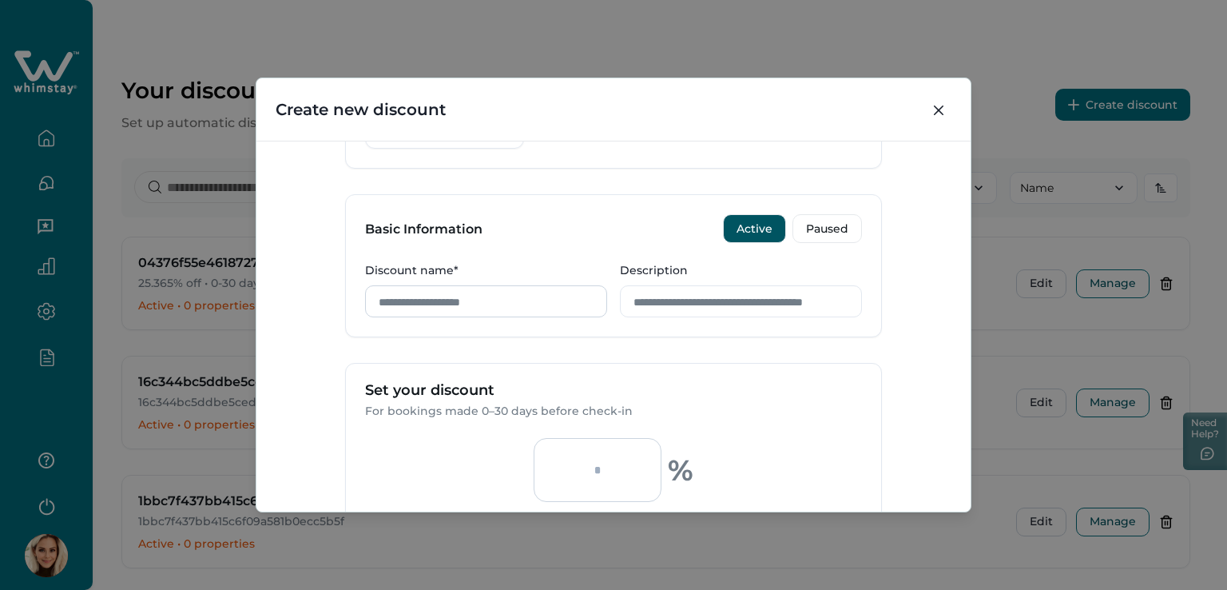
click at [430, 297] on input "Discount name*" at bounding box center [486, 301] width 242 height 32
type input "*"
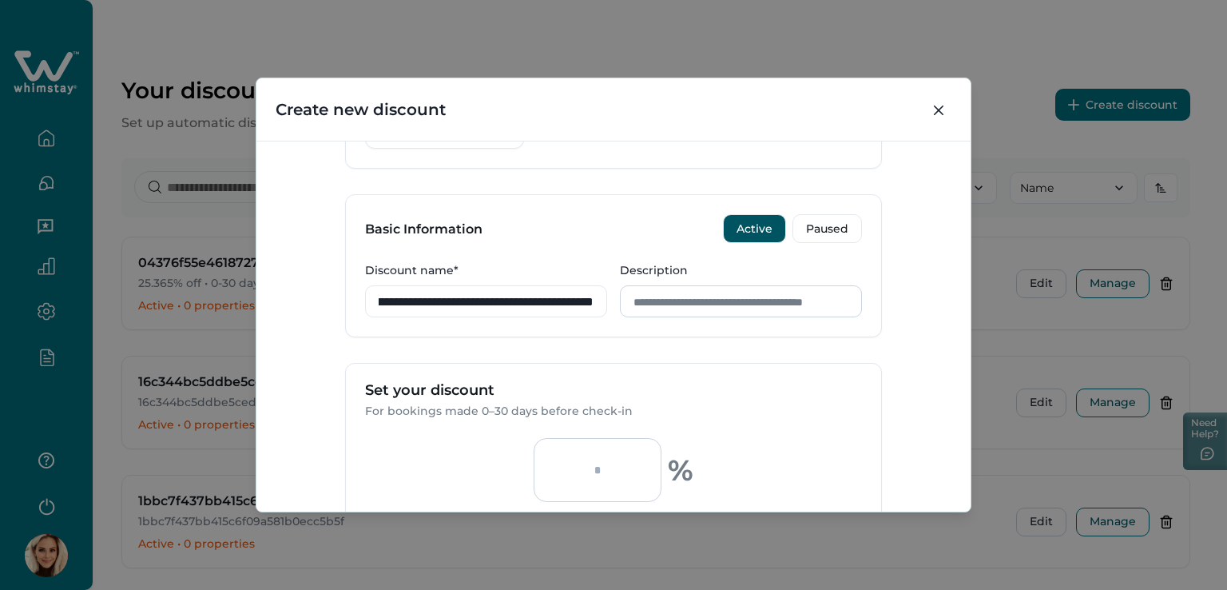
type input "**********"
click at [682, 306] on input "Description" at bounding box center [741, 301] width 242 height 32
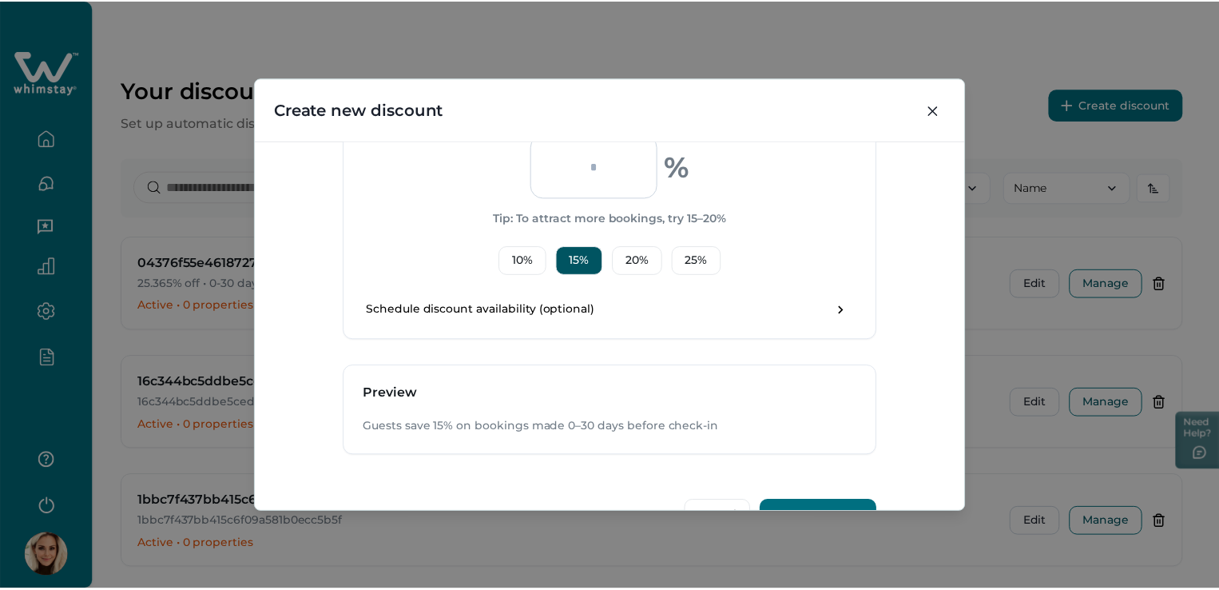
scroll to position [667, 0]
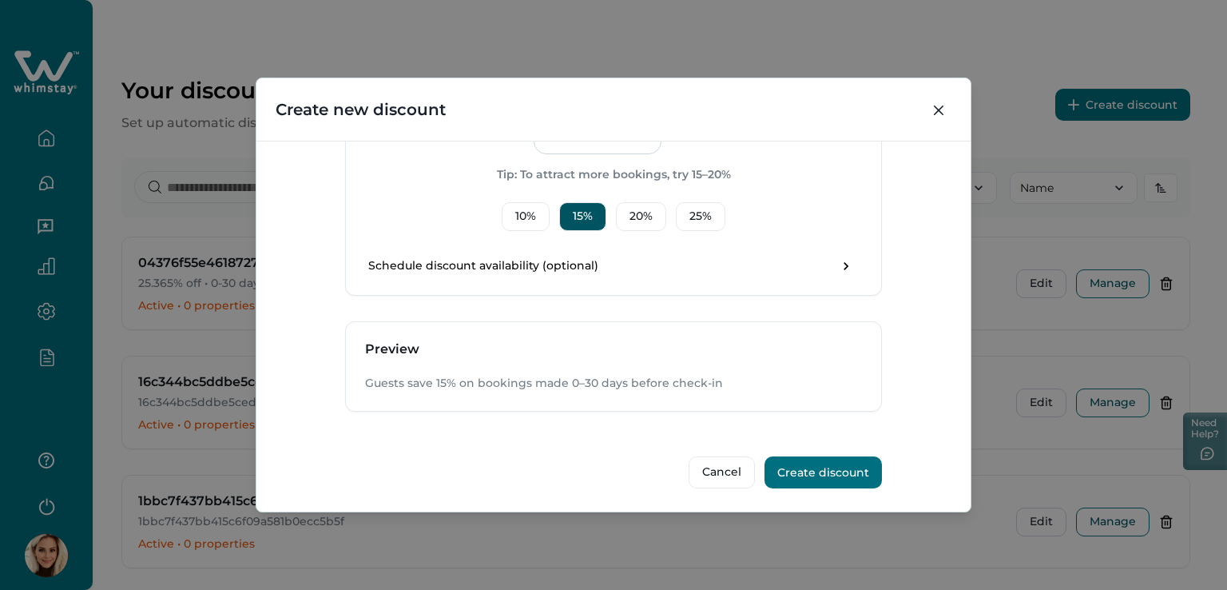
click at [837, 463] on button "Create discount" at bounding box center [823, 472] width 117 height 32
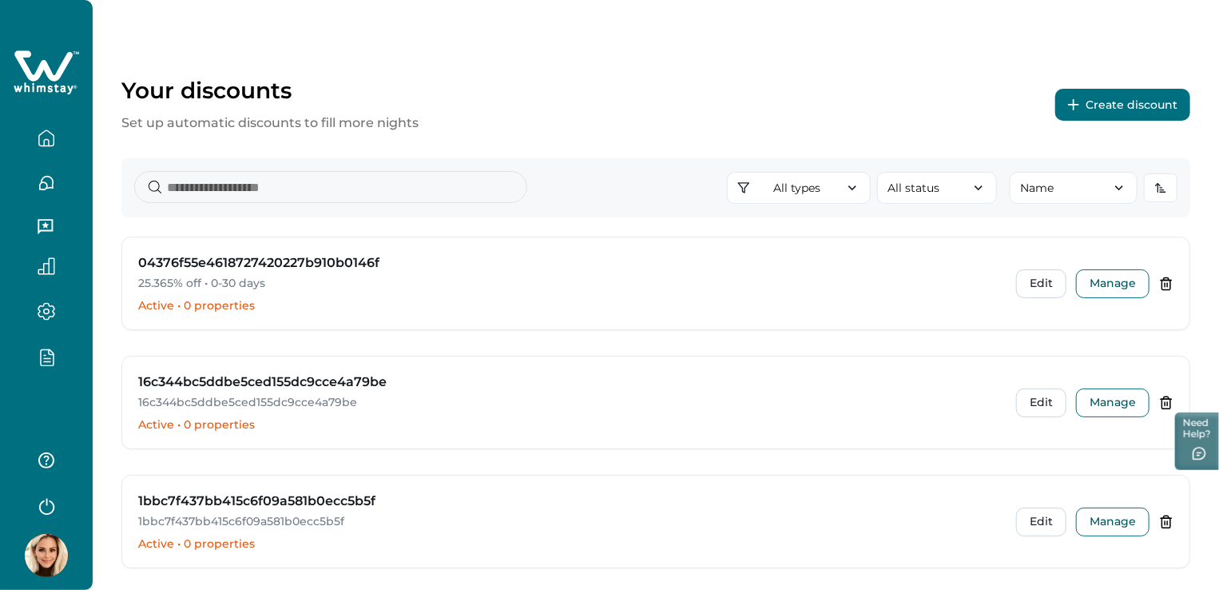
scroll to position [320, 0]
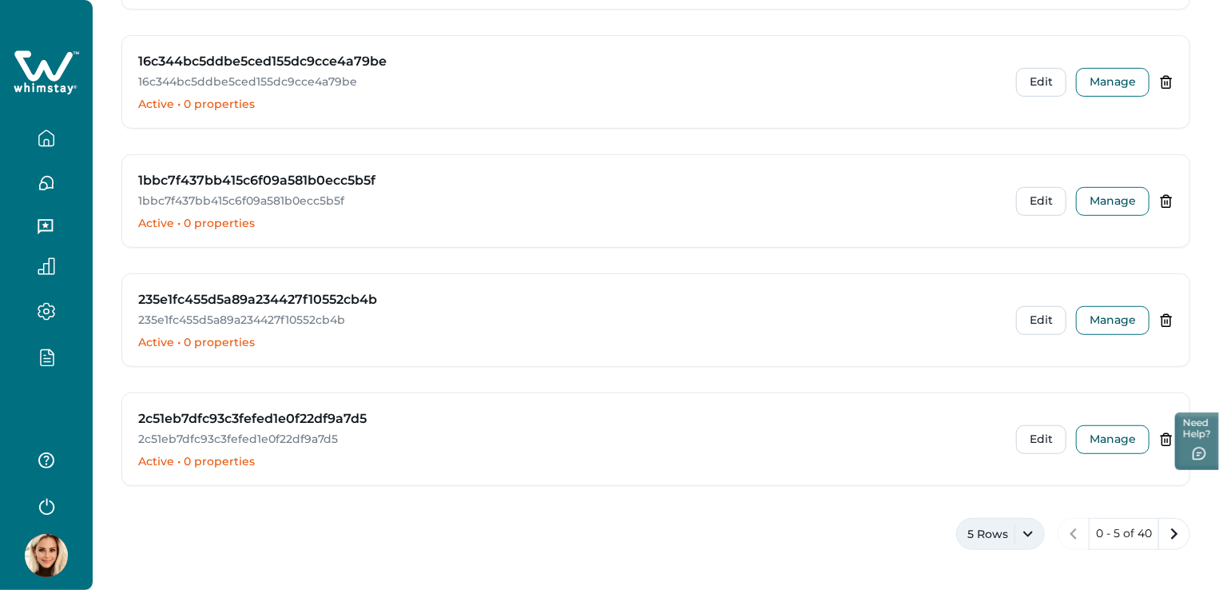
click at [967, 528] on button "5 Rows" at bounding box center [1000, 534] width 89 height 32
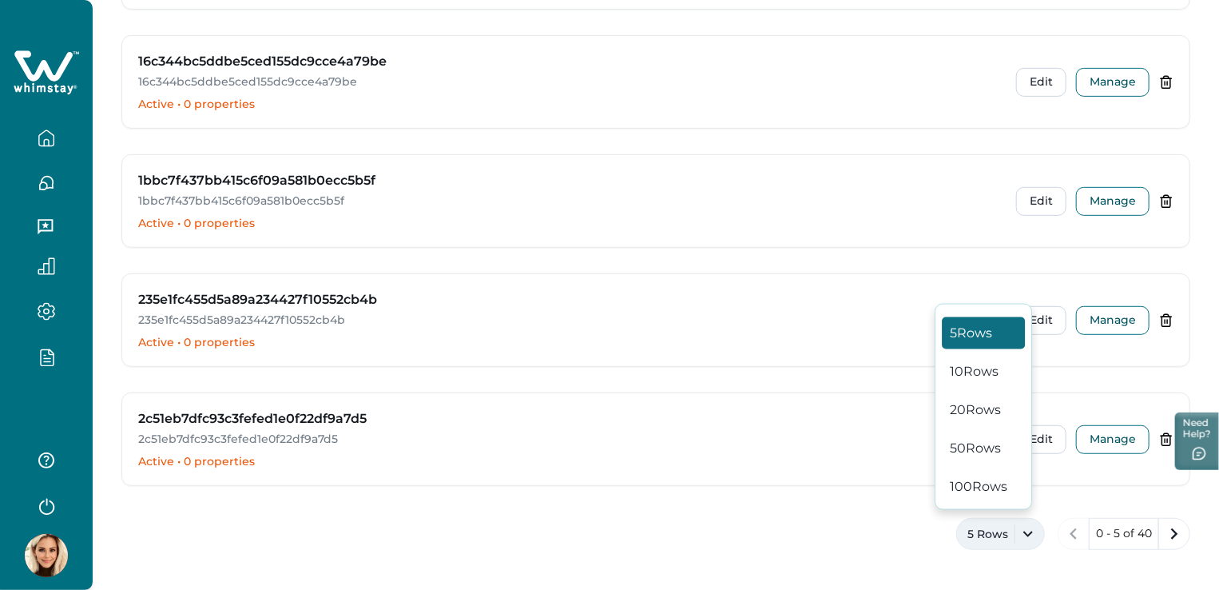
click at [729, 552] on div "5 Rows 0 - 5 of 40" at bounding box center [655, 543] width 1069 height 51
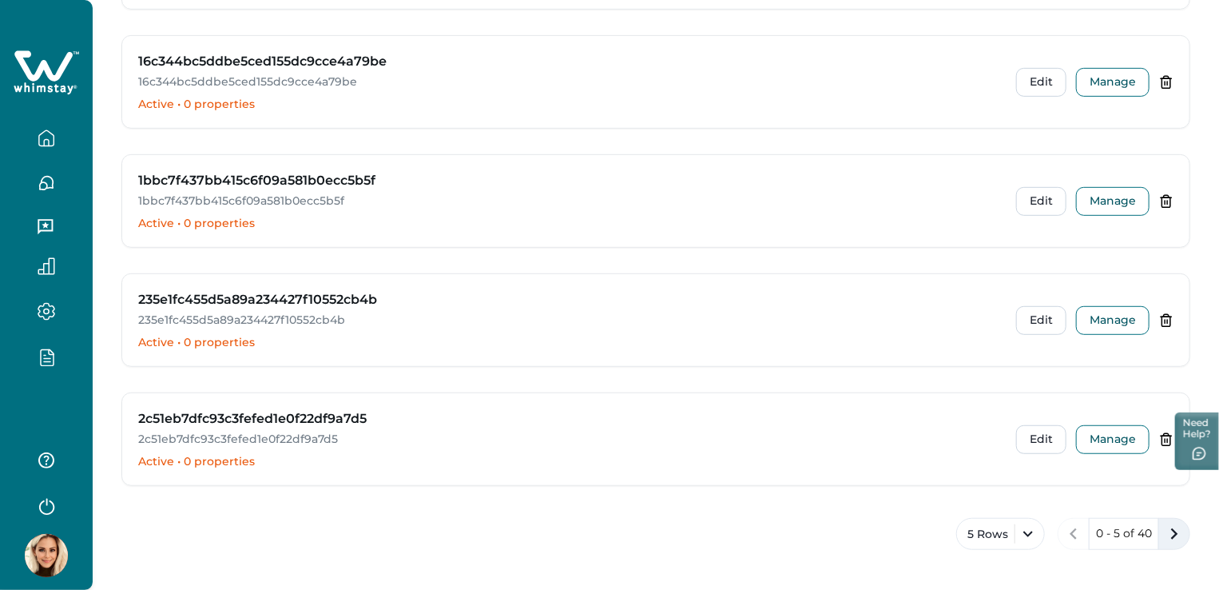
click at [1176, 530] on icon "next page" at bounding box center [1174, 533] width 7 height 11
click at [1171, 531] on icon "next page" at bounding box center [1174, 533] width 22 height 22
click at [1175, 537] on icon "next page" at bounding box center [1174, 533] width 22 height 22
click at [1162, 529] on button "next page" at bounding box center [1174, 534] width 32 height 32
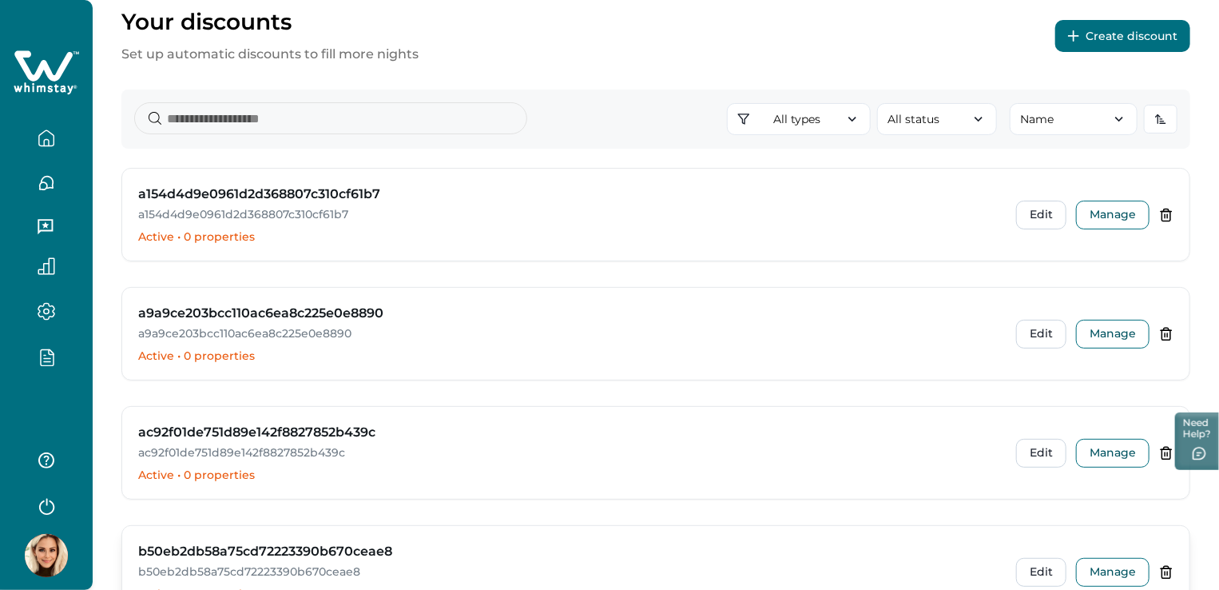
scroll to position [0, 0]
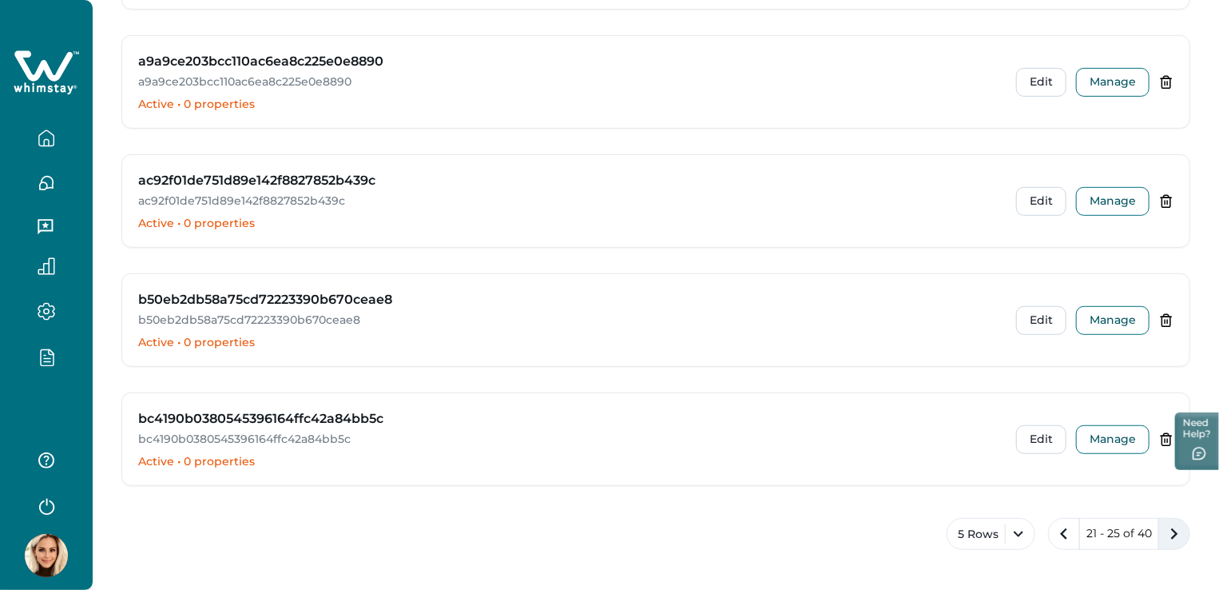
click at [1175, 534] on icon "next page" at bounding box center [1174, 533] width 22 height 22
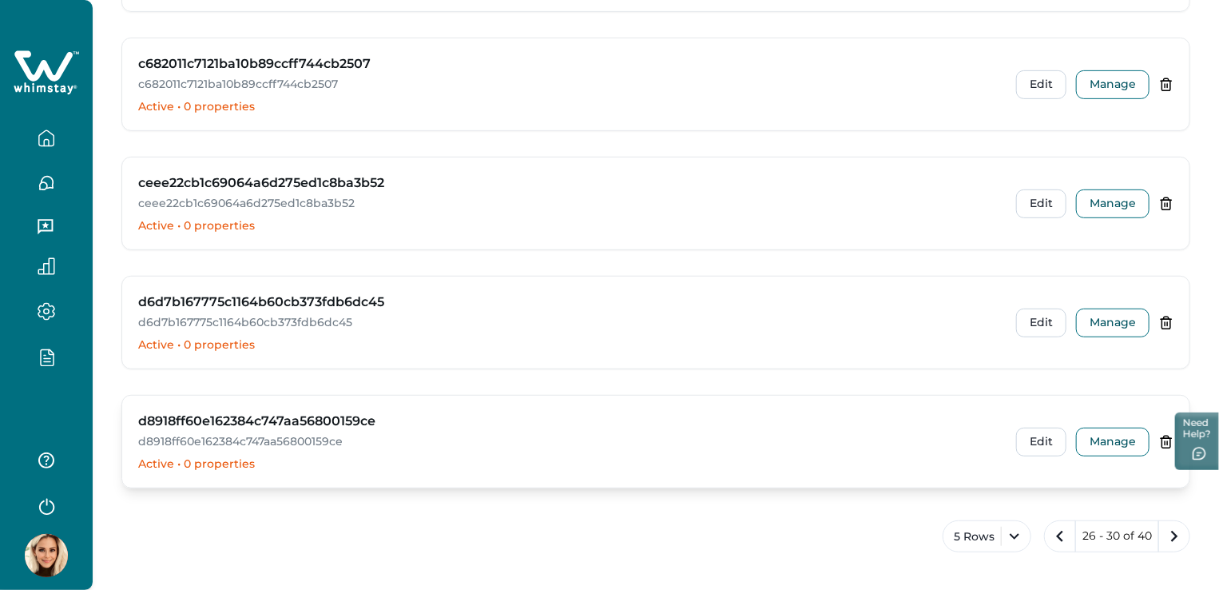
scroll to position [320, 0]
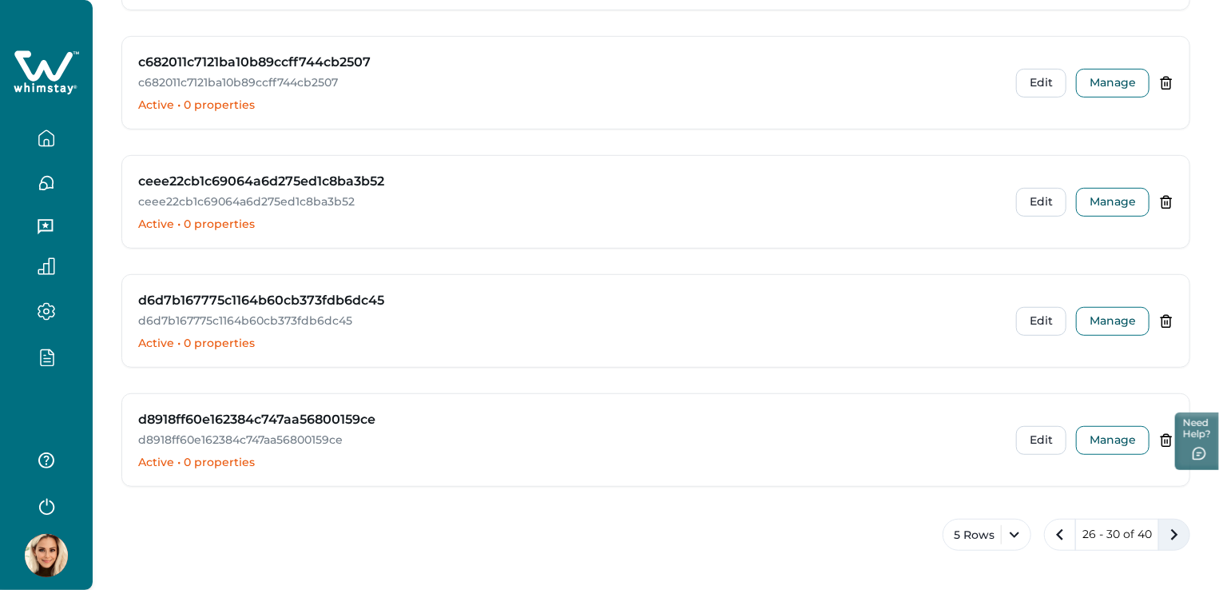
click at [1178, 532] on icon "next page" at bounding box center [1174, 534] width 7 height 11
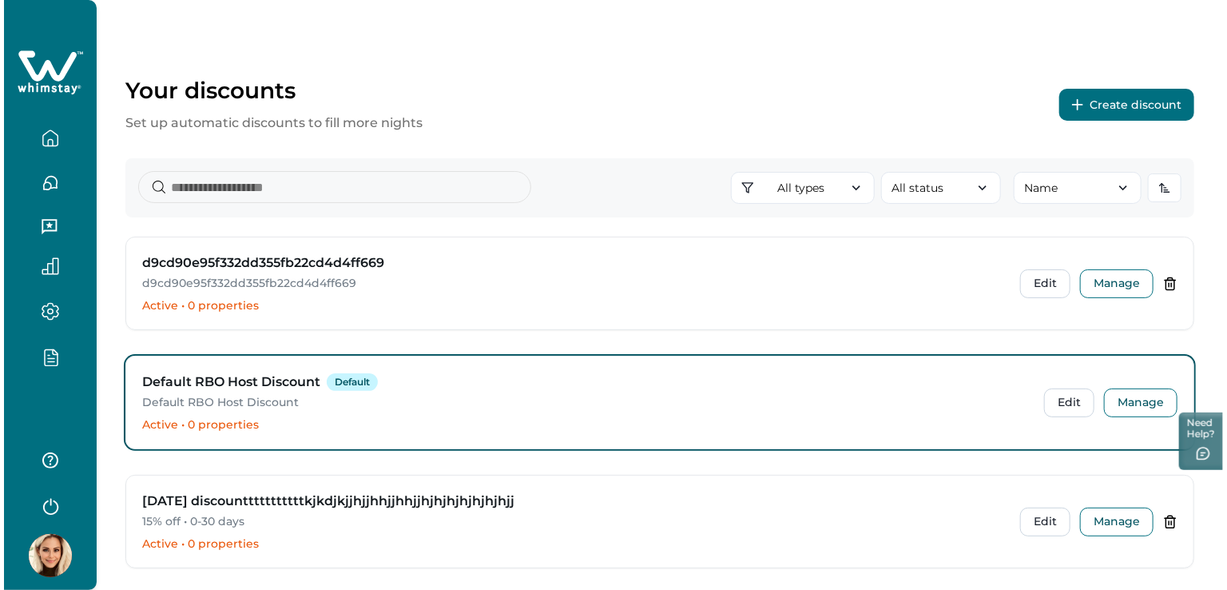
scroll to position [80, 0]
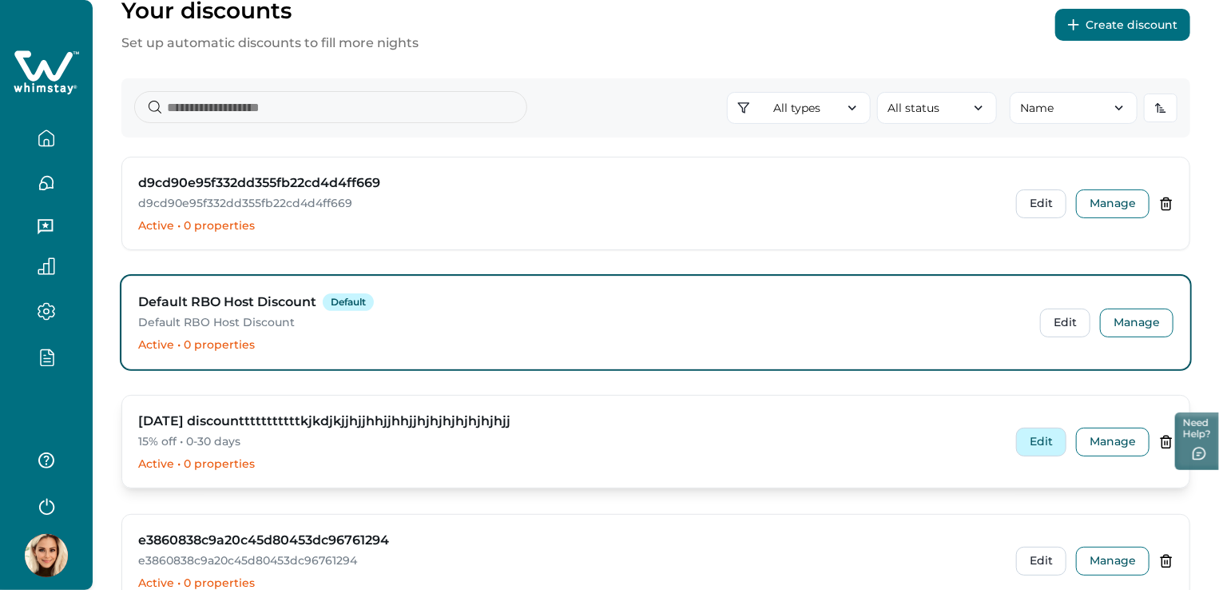
click at [1037, 447] on button "Edit" at bounding box center [1041, 441] width 50 height 29
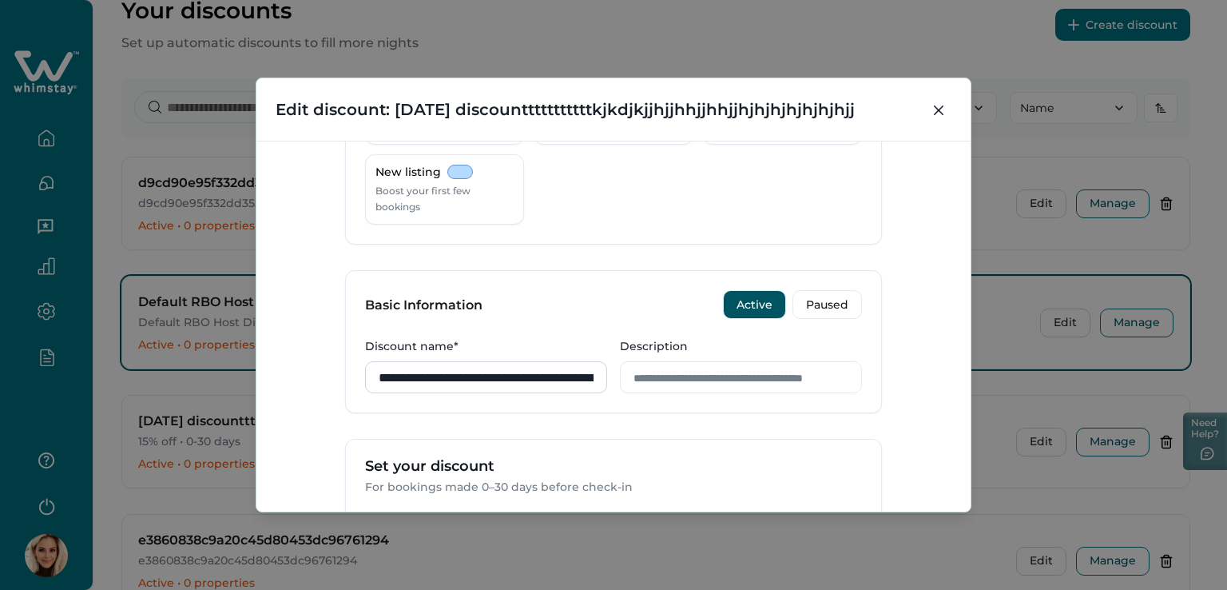
scroll to position [240, 0]
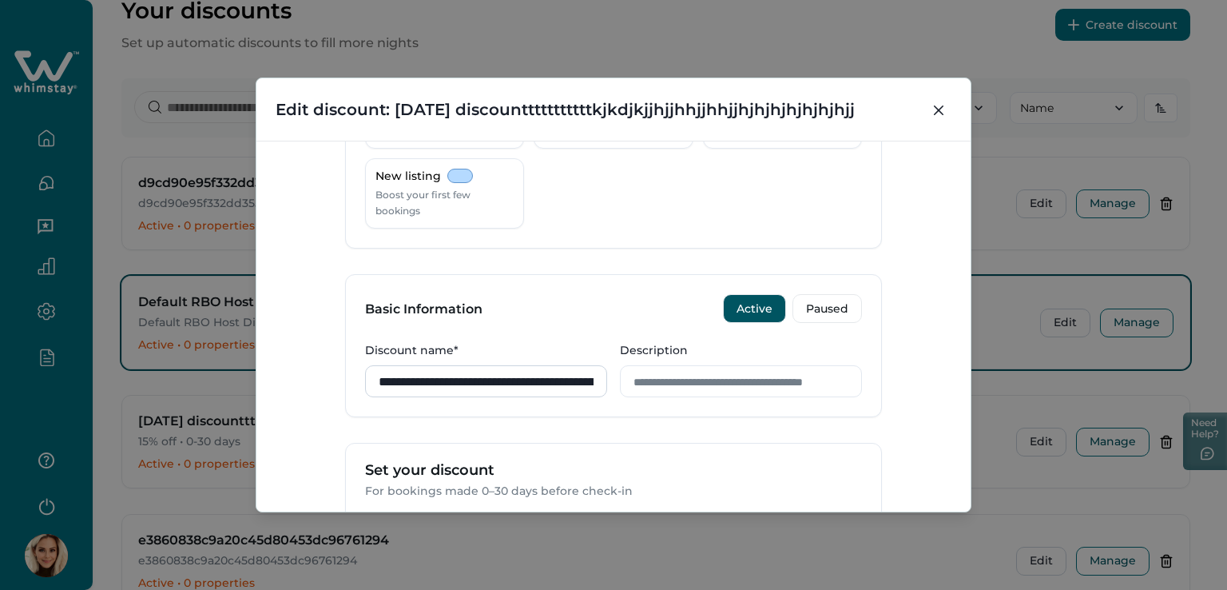
click at [490, 378] on input "**********" at bounding box center [486, 381] width 242 height 32
click at [586, 375] on input "**********" at bounding box center [486, 381] width 242 height 32
click at [579, 384] on input "**********" at bounding box center [486, 381] width 242 height 32
click at [584, 379] on input "**********" at bounding box center [486, 381] width 242 height 32
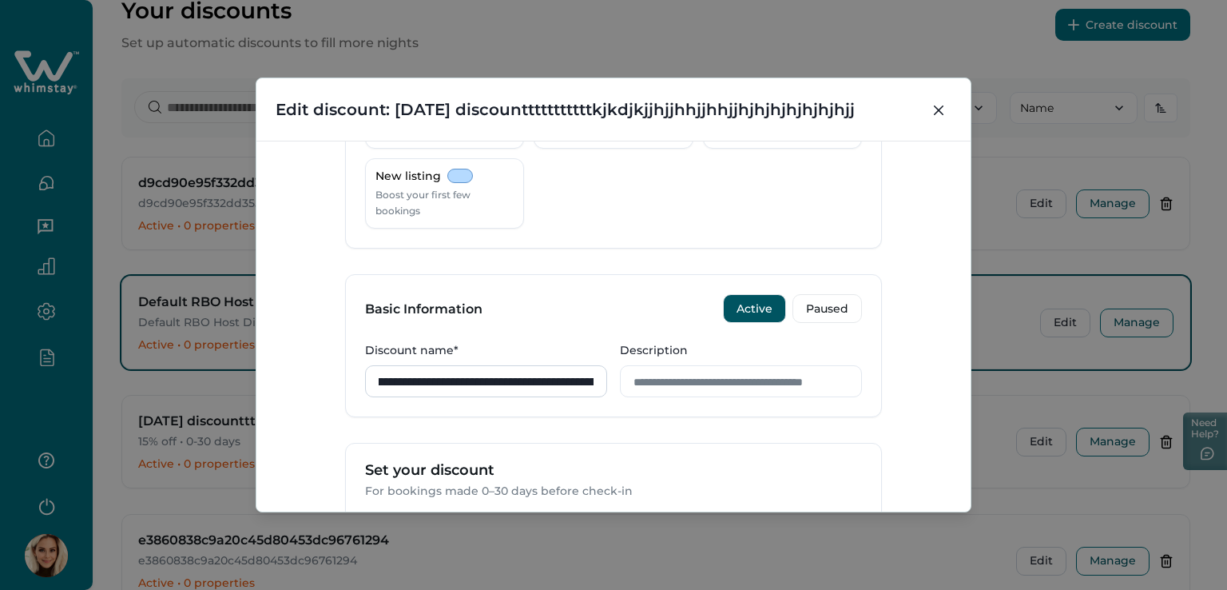
click at [584, 379] on input "**********" at bounding box center [486, 381] width 242 height 32
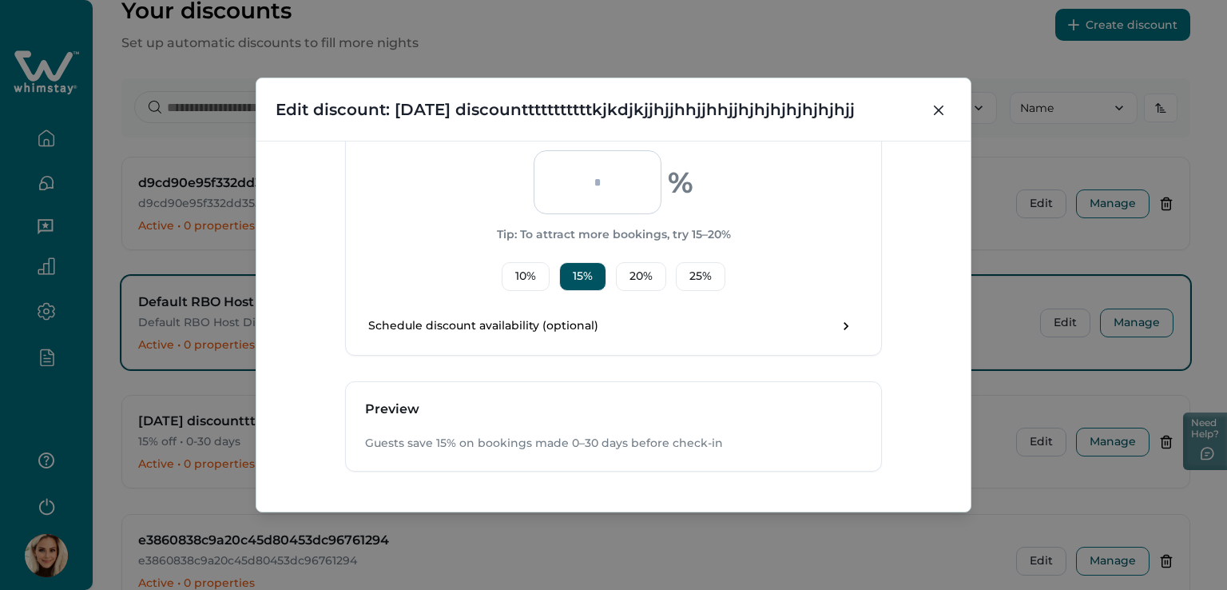
scroll to position [587, 0]
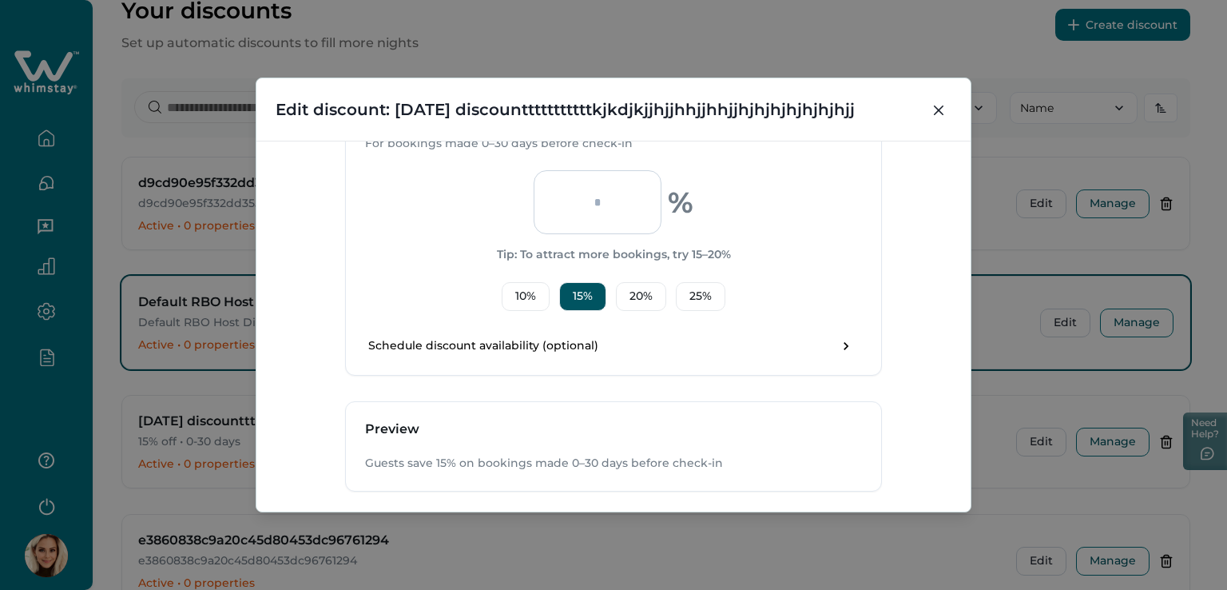
type input "**********"
click at [622, 198] on input "**" at bounding box center [598, 202] width 128 height 64
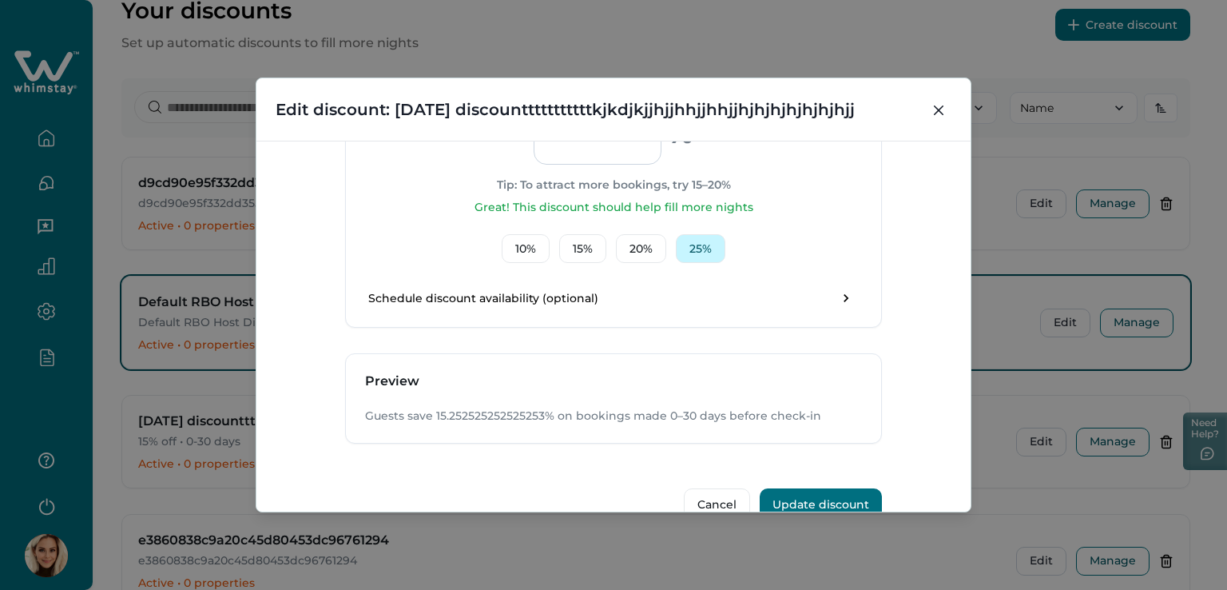
scroll to position [689, 0]
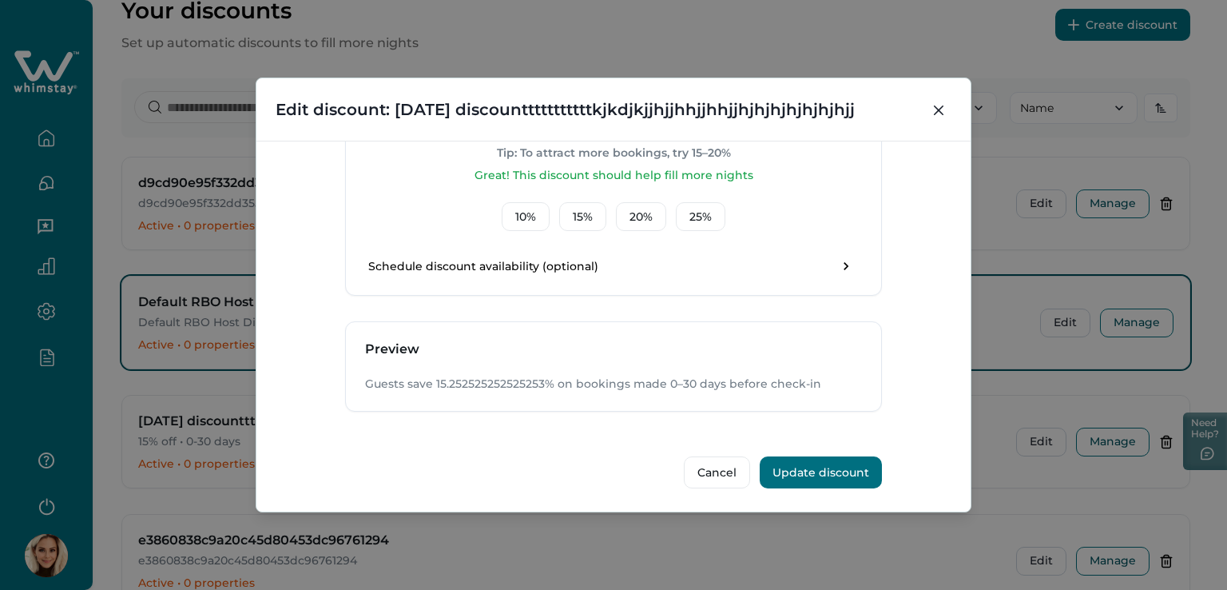
type input "**********"
click at [810, 465] on button "Update discount" at bounding box center [821, 472] width 122 height 32
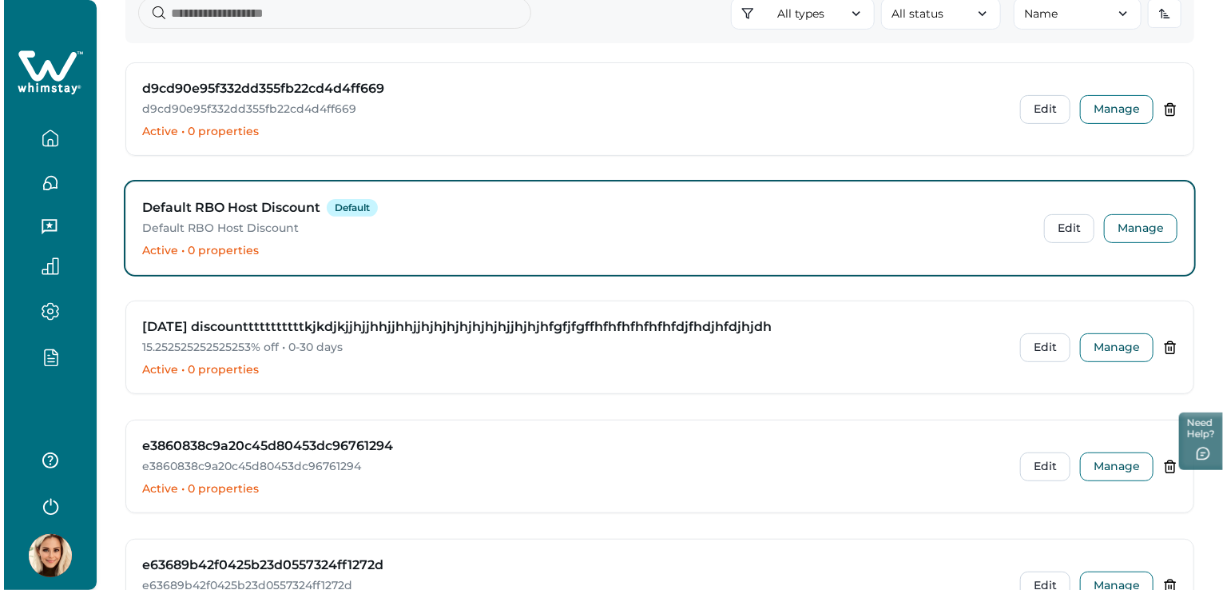
scroll to position [160, 0]
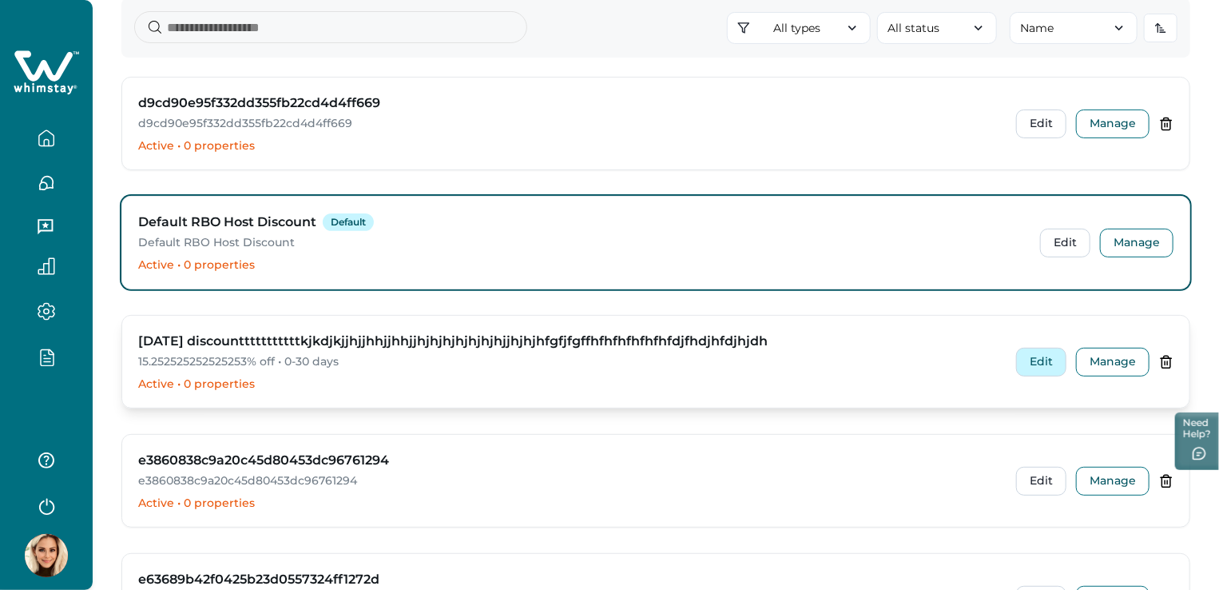
click at [1035, 365] on button "Edit" at bounding box center [1041, 362] width 50 height 29
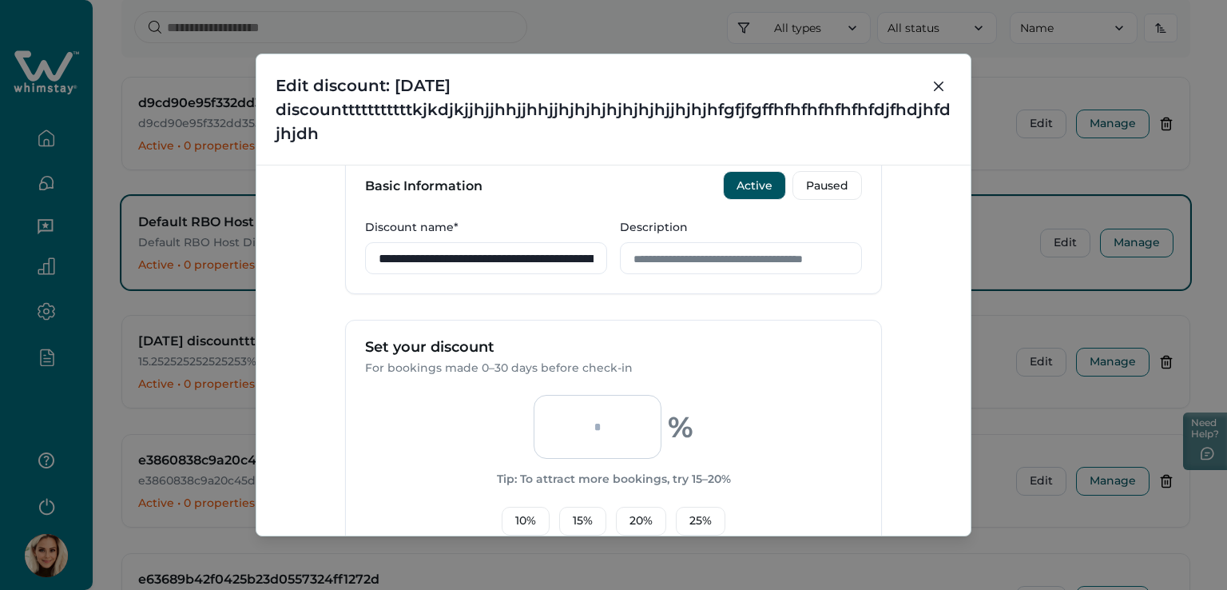
scroll to position [320, 0]
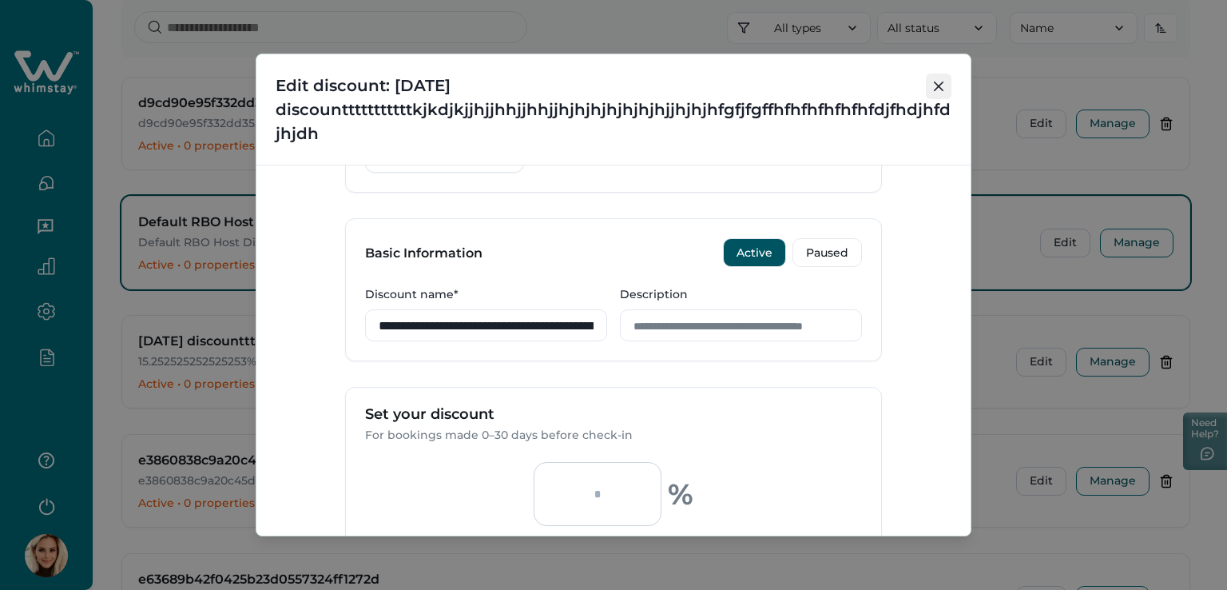
click at [936, 83] on icon "Close" at bounding box center [939, 86] width 10 height 10
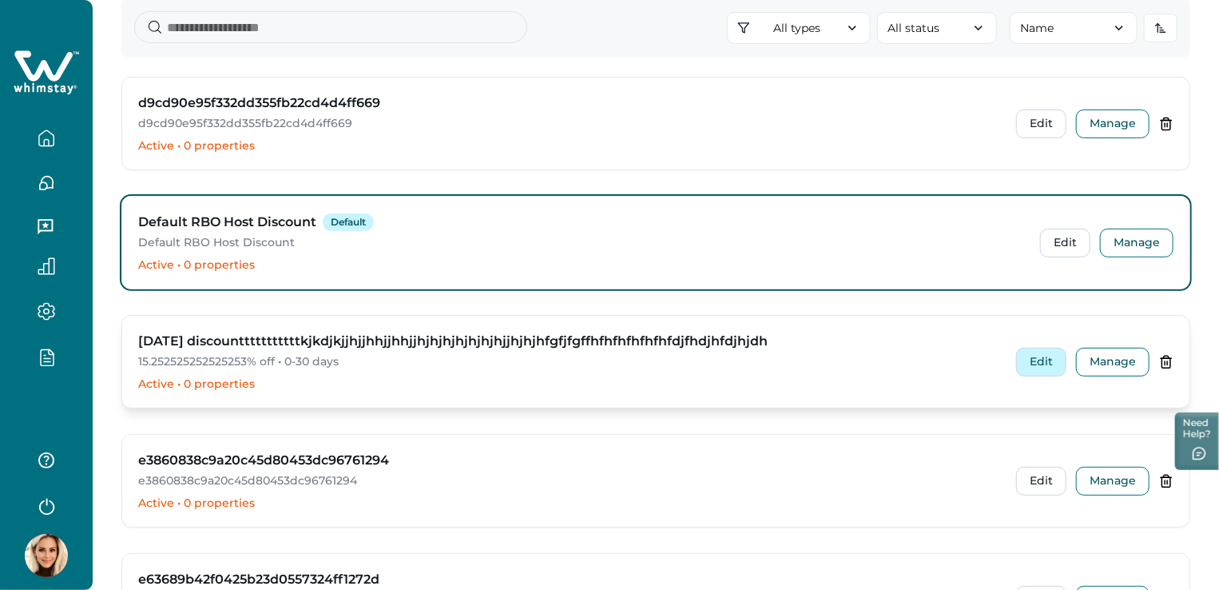
click at [1043, 360] on button "Edit" at bounding box center [1041, 362] width 50 height 29
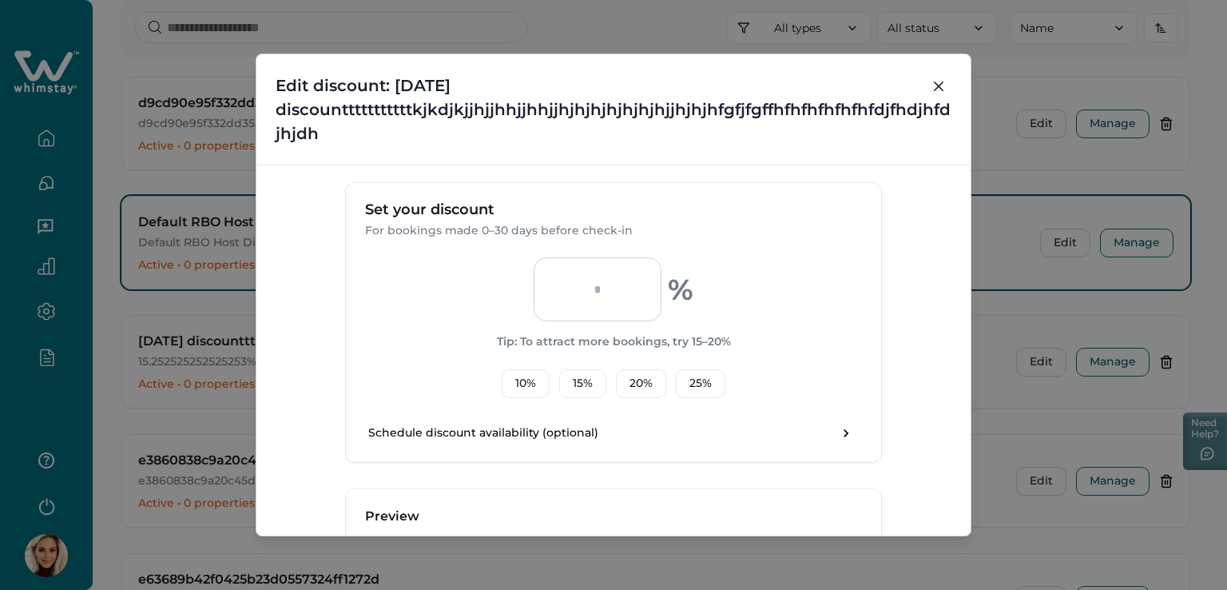
scroll to position [639, 0]
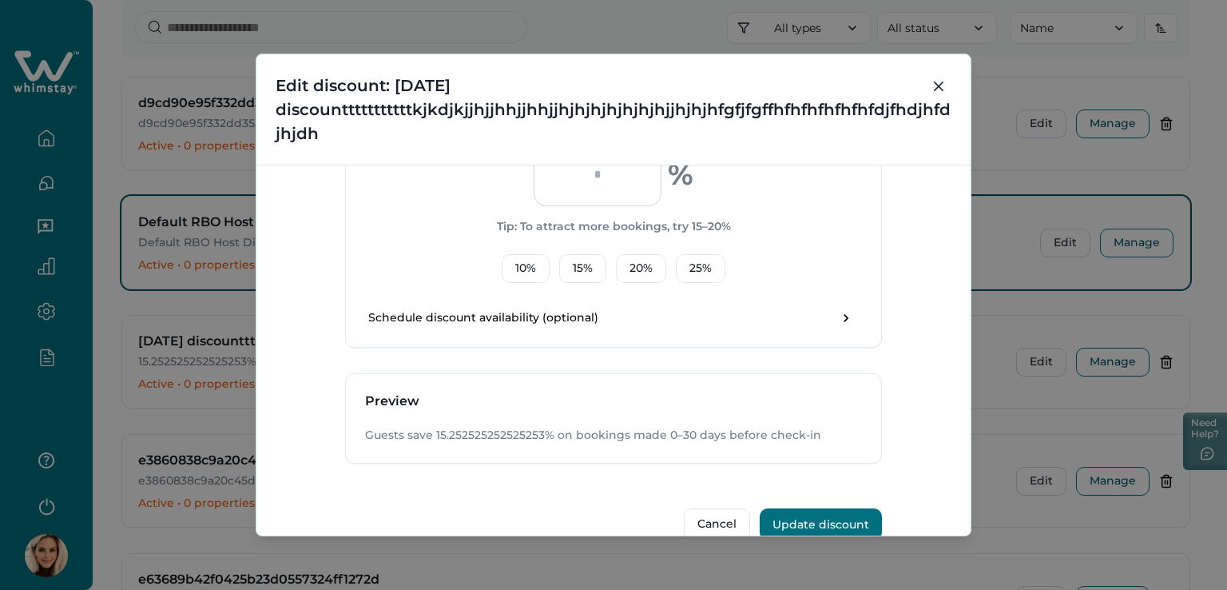
click at [601, 168] on input "**********" at bounding box center [598, 174] width 128 height 64
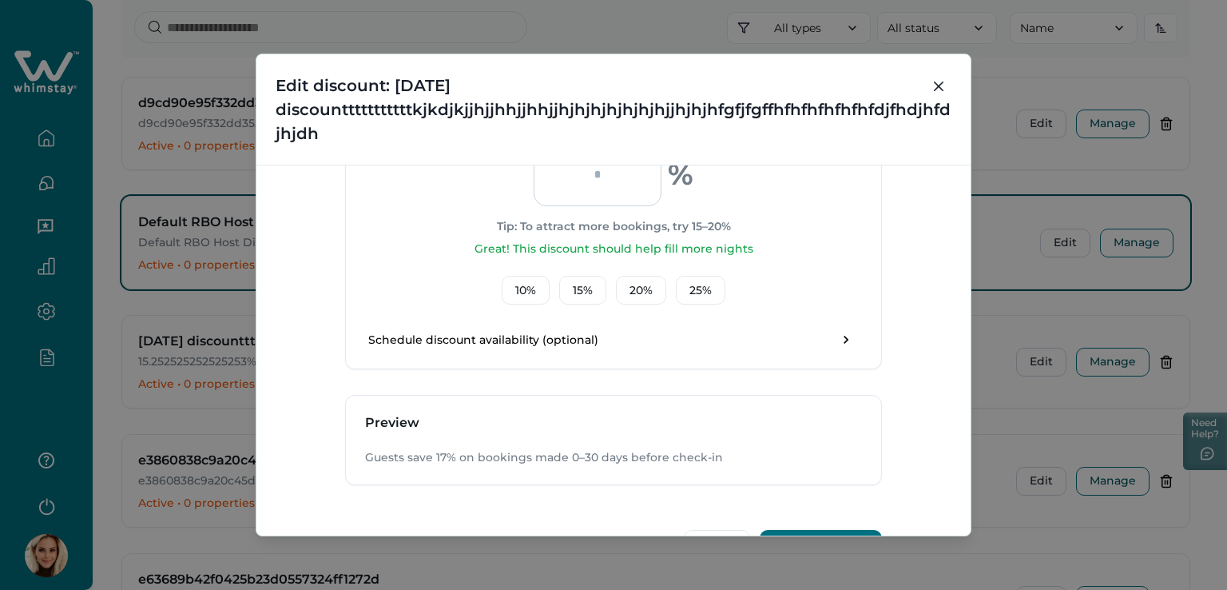
scroll to position [479, 0]
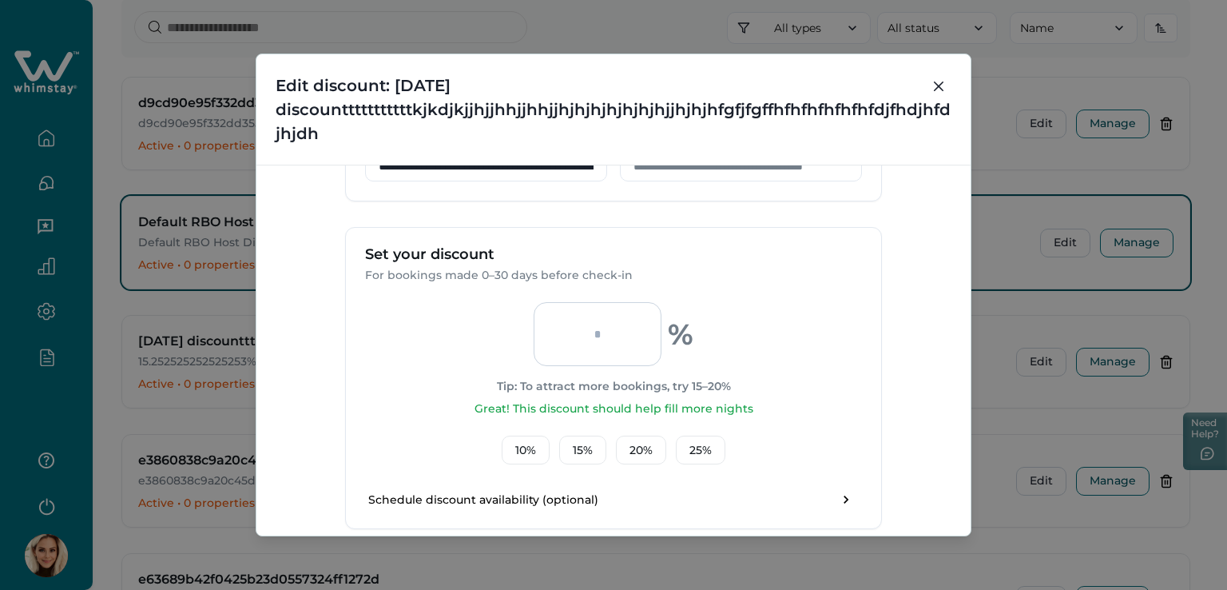
type input "*****"
click at [792, 285] on div "Set your discount For bookings made 0–30 days before check-in" at bounding box center [613, 265] width 535 height 74
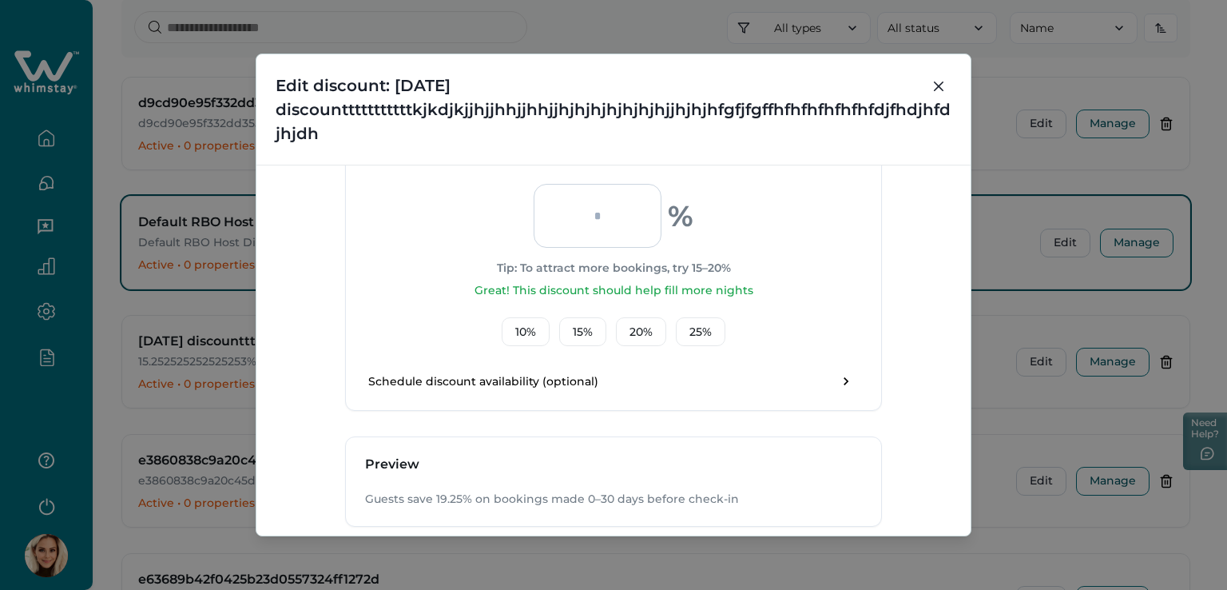
scroll to position [689, 0]
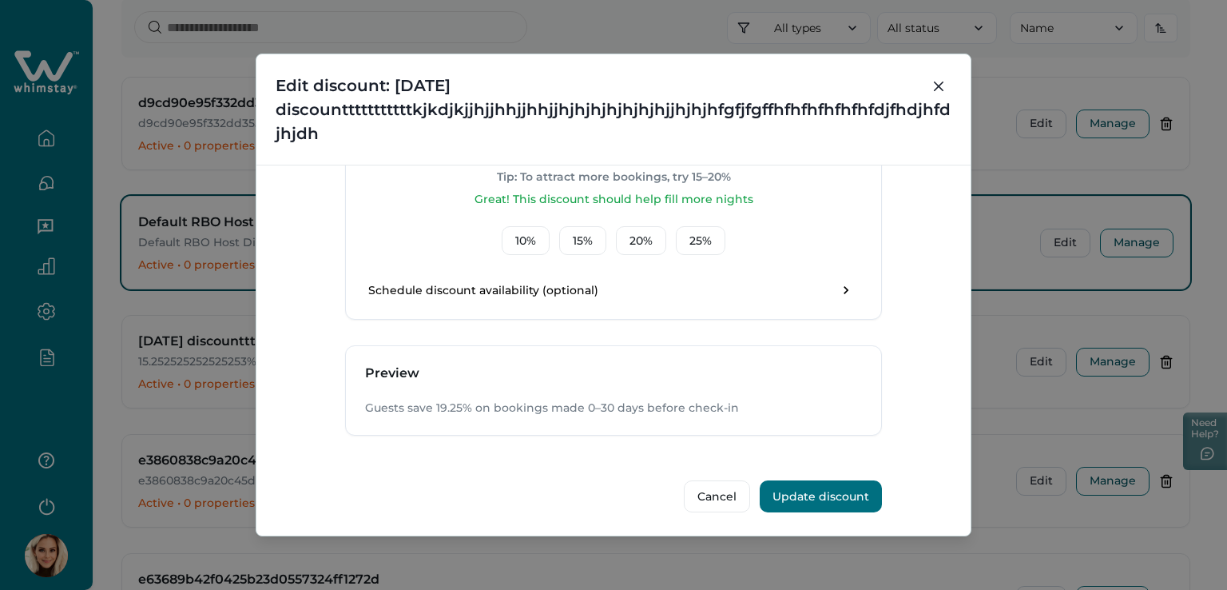
click at [840, 487] on button "Update discount" at bounding box center [821, 496] width 122 height 32
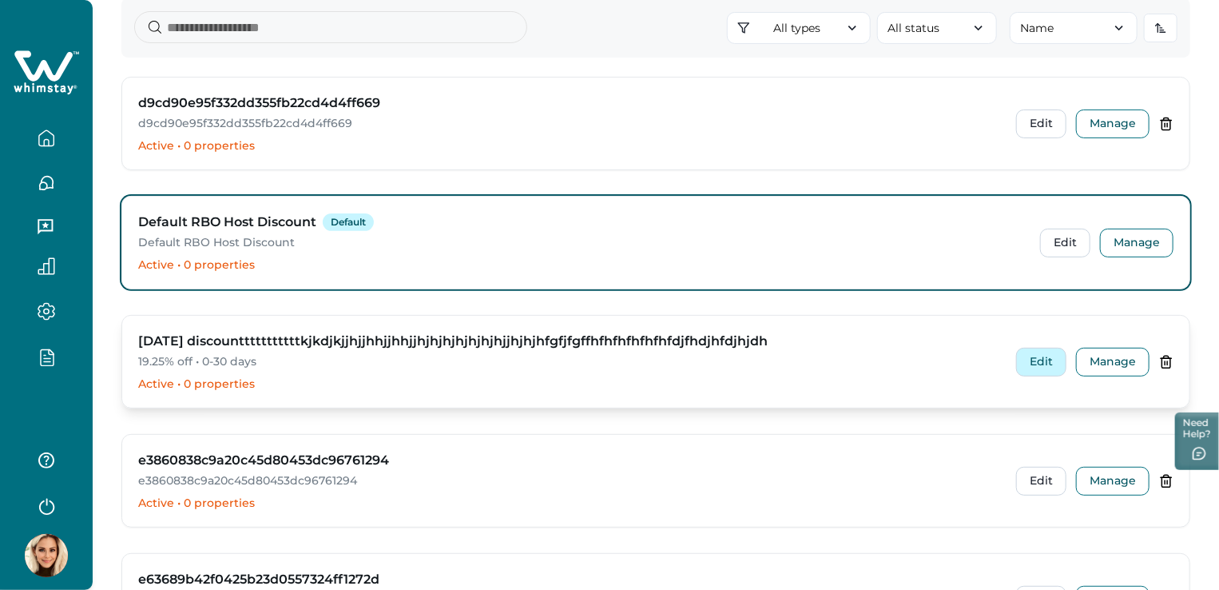
click at [1037, 363] on button "Edit" at bounding box center [1041, 362] width 50 height 29
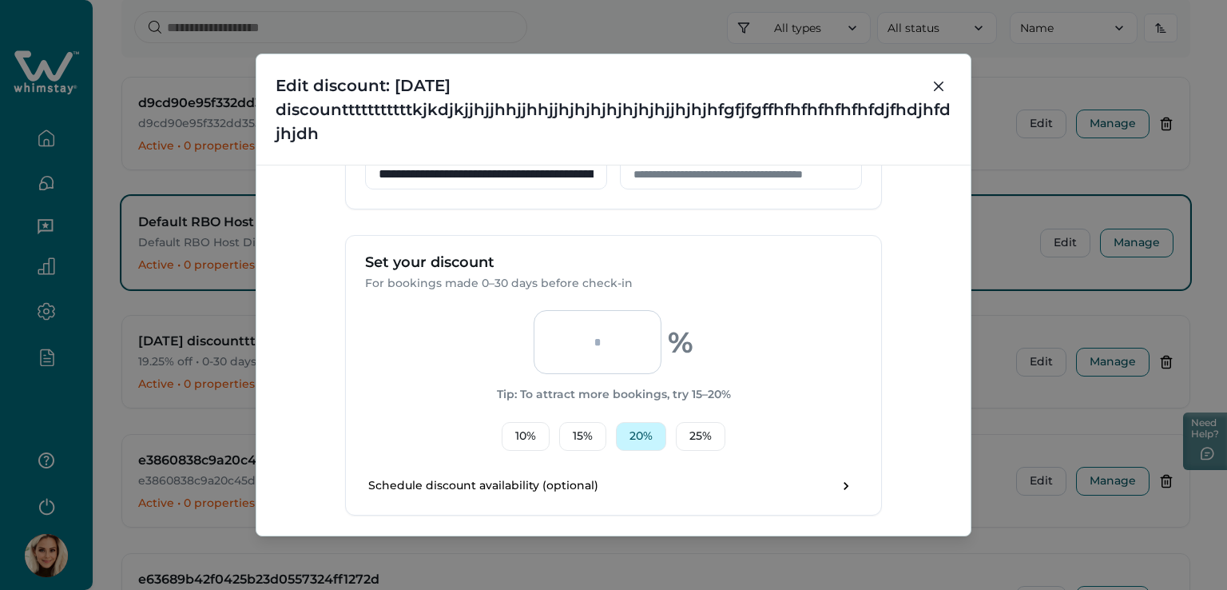
scroll to position [479, 0]
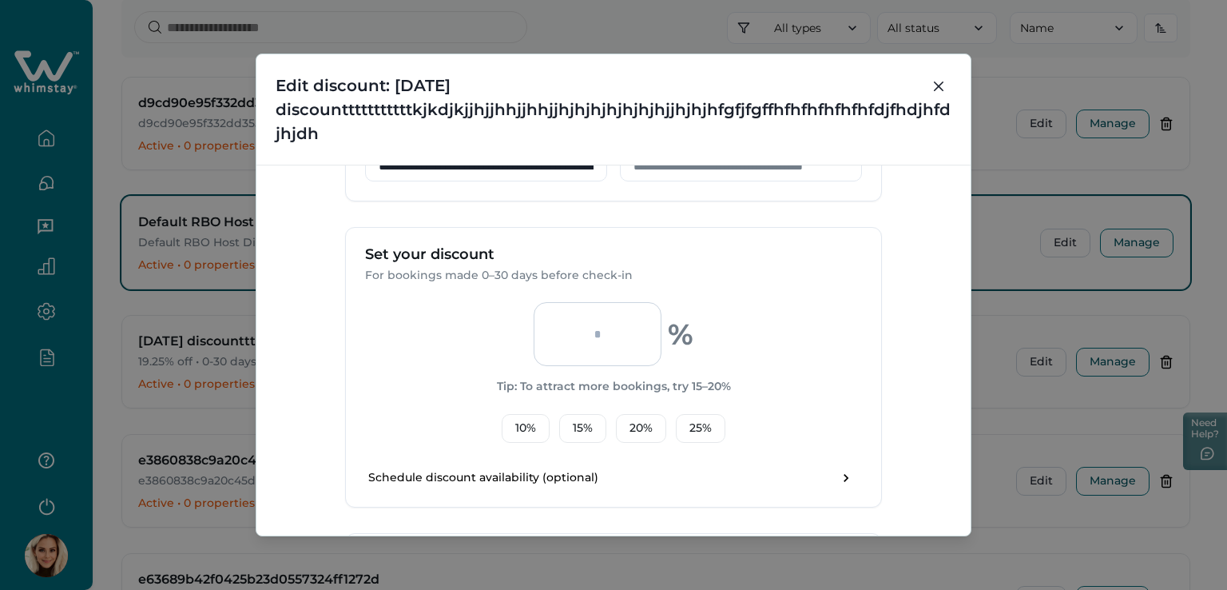
click at [617, 343] on input "*****" at bounding box center [598, 334] width 128 height 64
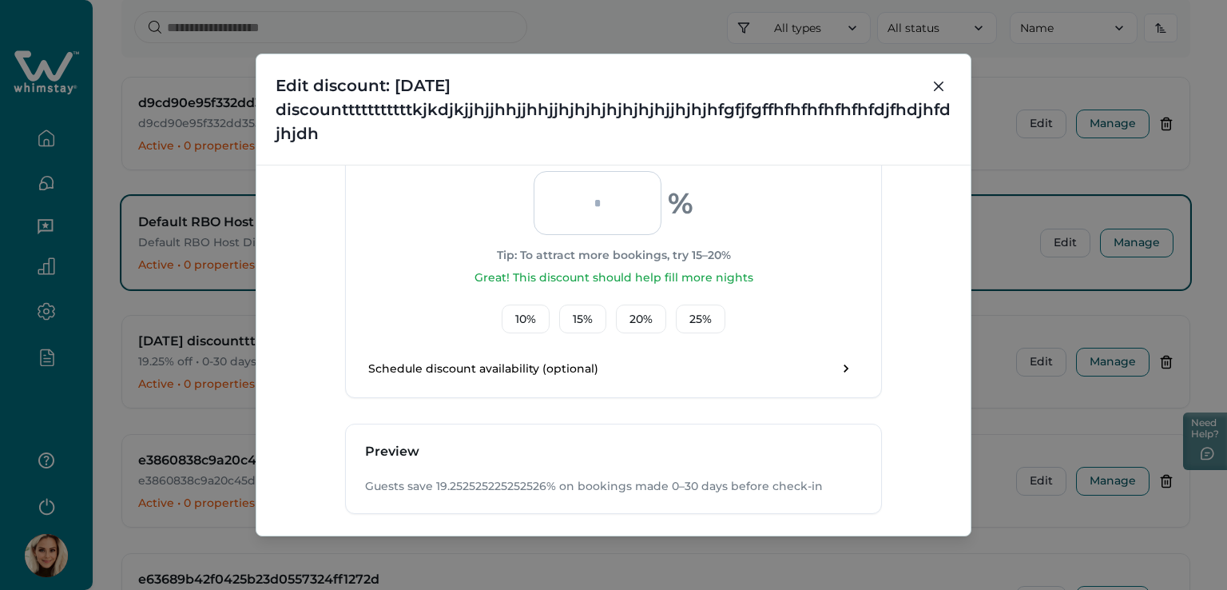
scroll to position [689, 0]
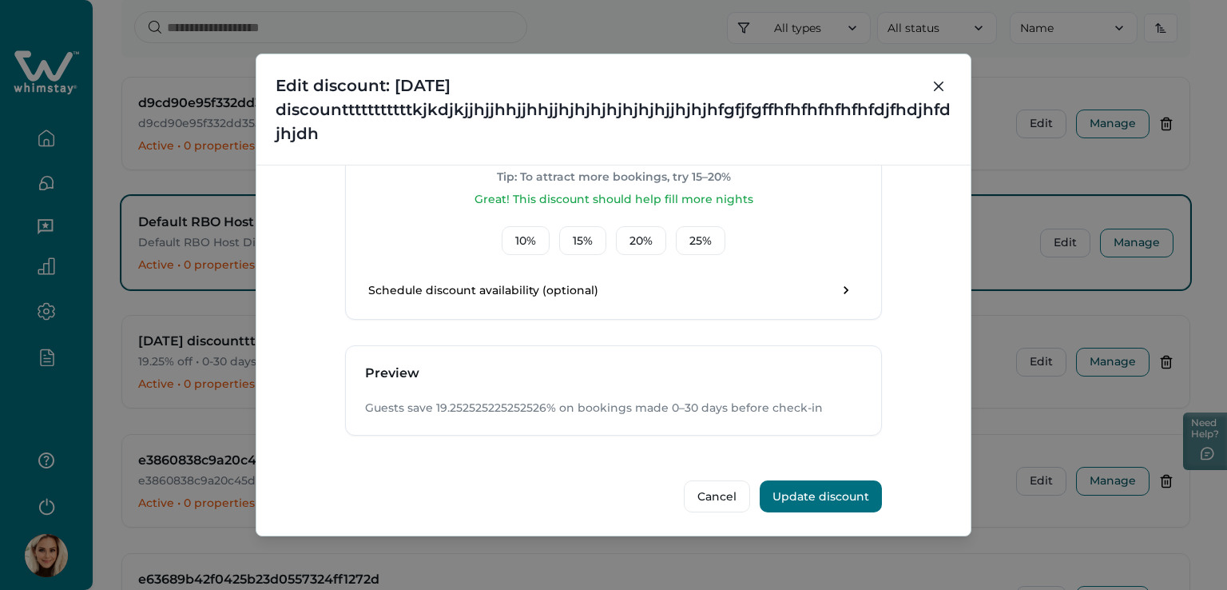
type input "**********"
click at [831, 494] on button "Update discount" at bounding box center [821, 496] width 122 height 32
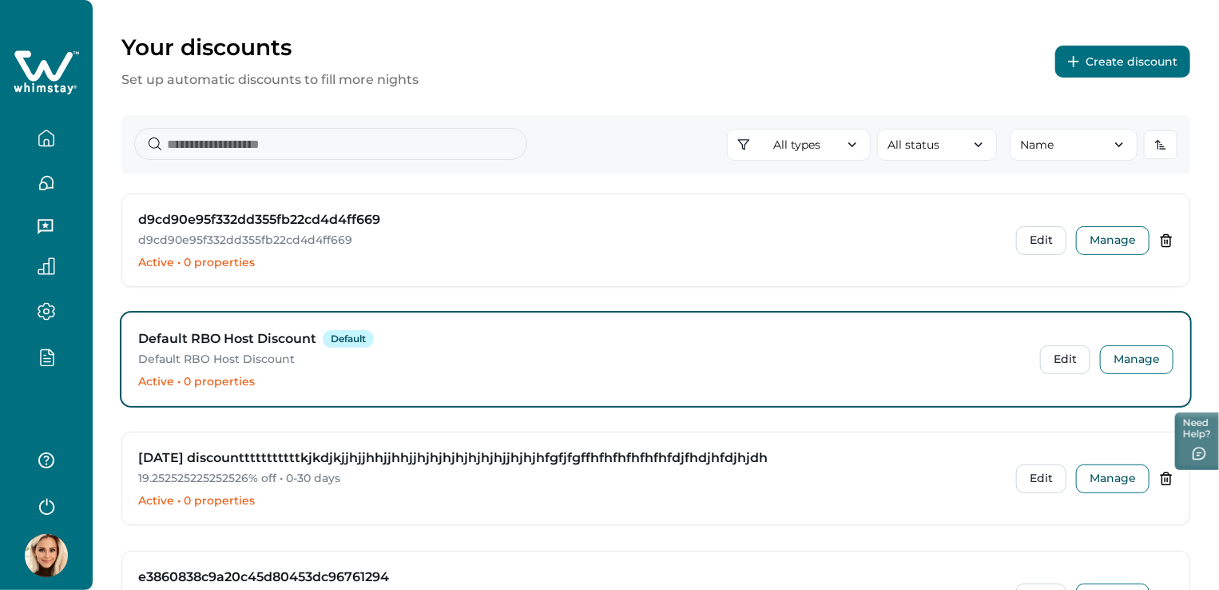
scroll to position [80, 0]
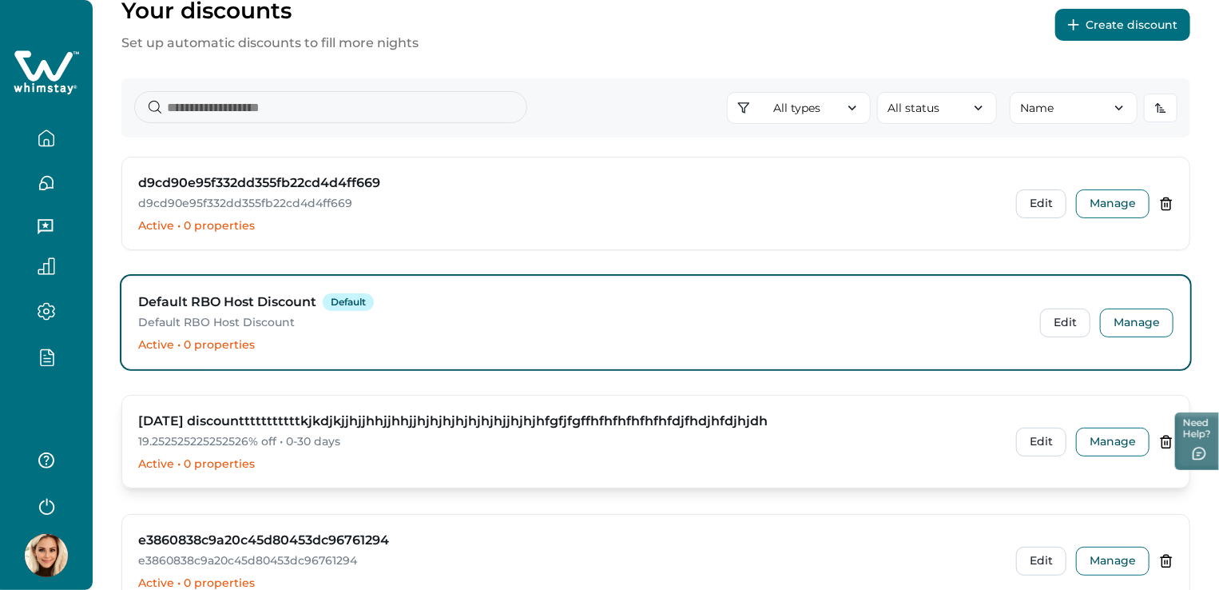
click at [191, 445] on p "19.252525225252526% off • 0-30 days" at bounding box center [567, 442] width 859 height 16
click at [558, 446] on p "19.252525225252526% off • 0-30 days" at bounding box center [567, 442] width 859 height 16
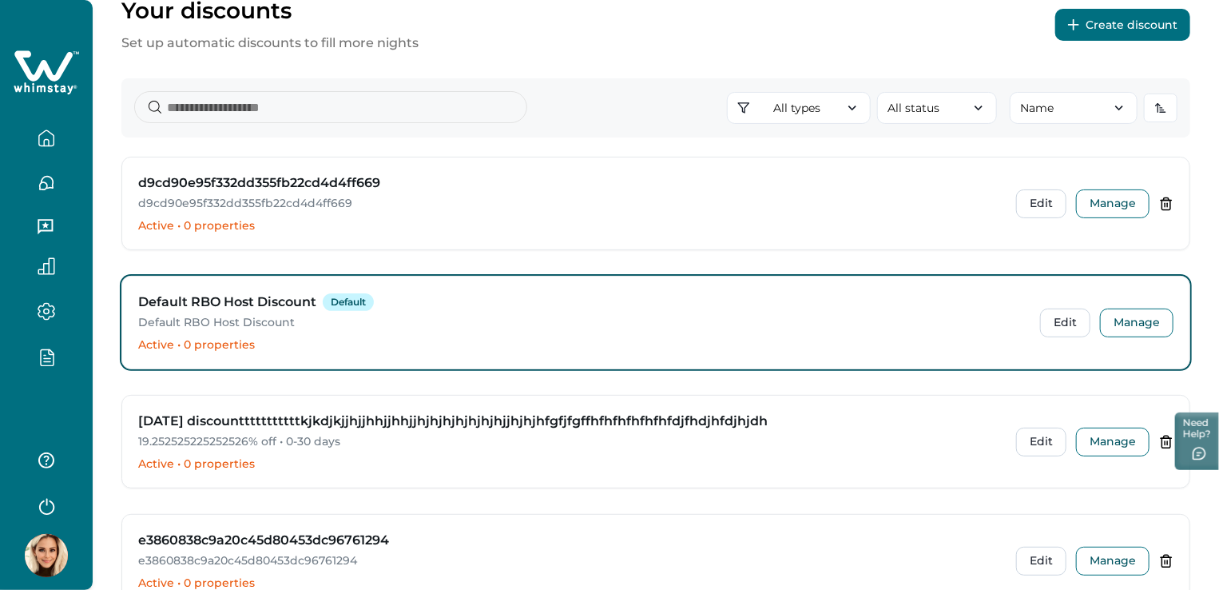
click at [574, 295] on div "Default RBO Host Discount Default" at bounding box center [579, 301] width 883 height 19
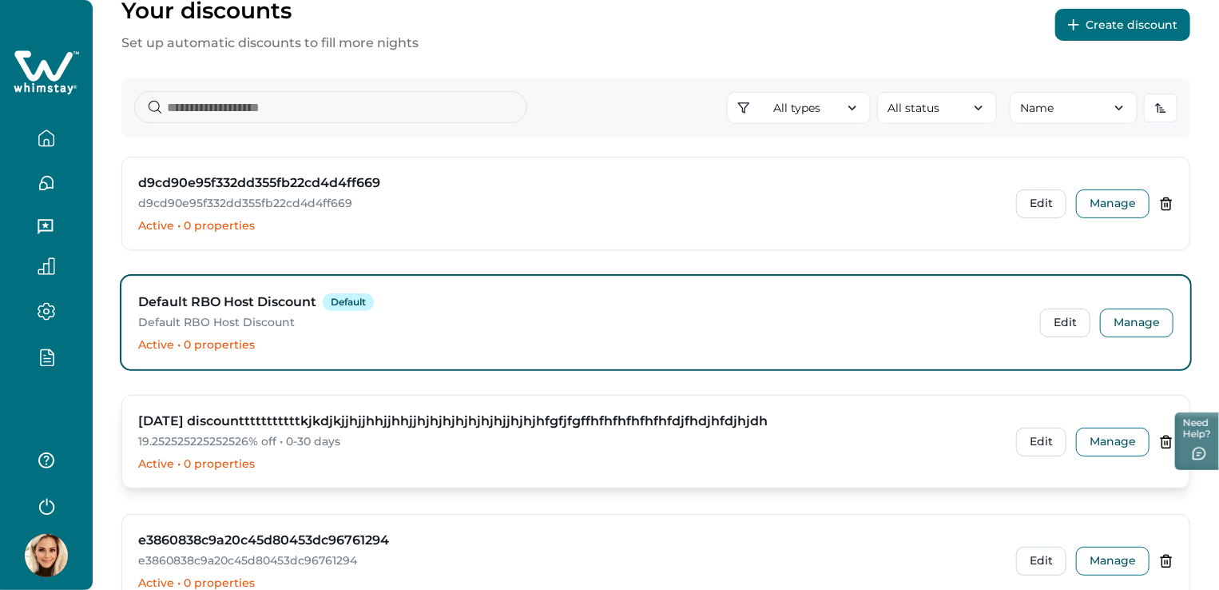
click at [439, 449] on div "diwali discountttttttttttkjkdjkjjhjjhhjjhhjjhjhjhjhjhjhjhjjhjhjhfgfjfgffhfhfhfh…" at bounding box center [567, 441] width 859 height 60
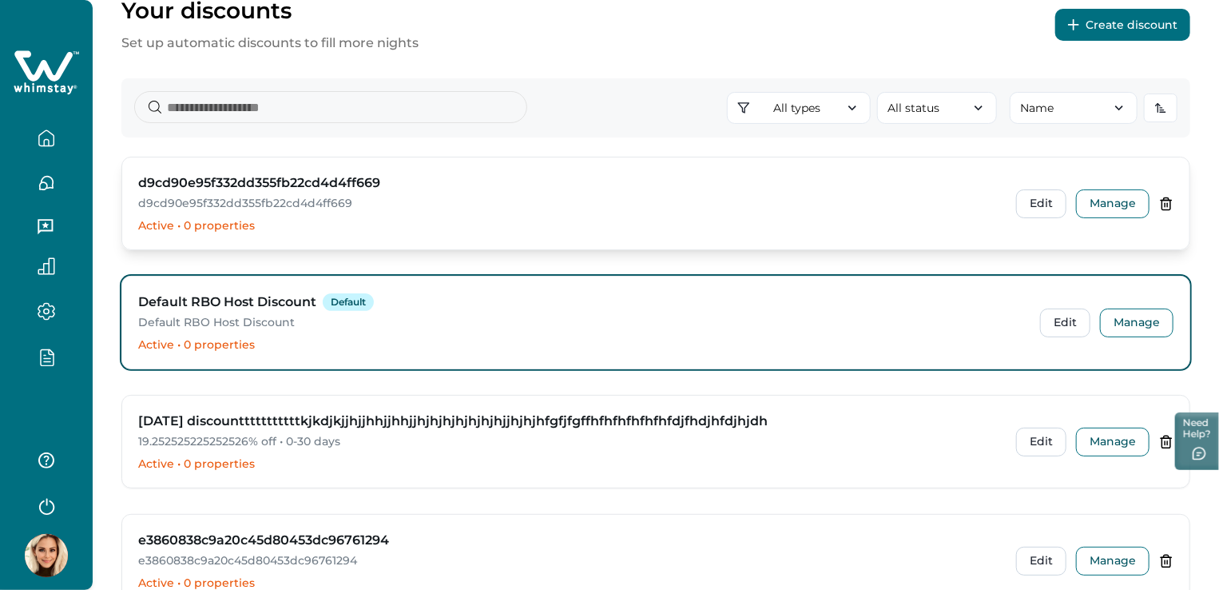
click at [635, 228] on p "Active • 0 properties" at bounding box center [567, 226] width 859 height 16
click at [489, 339] on p "Active • 0 properties" at bounding box center [579, 345] width 883 height 16
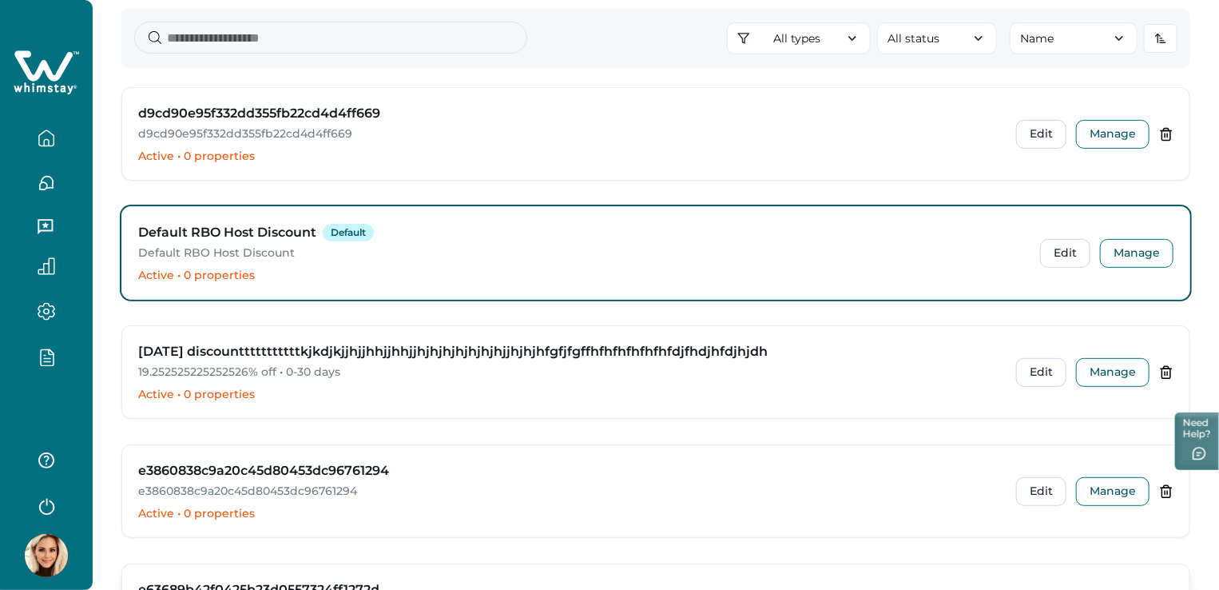
scroll to position [320, 0]
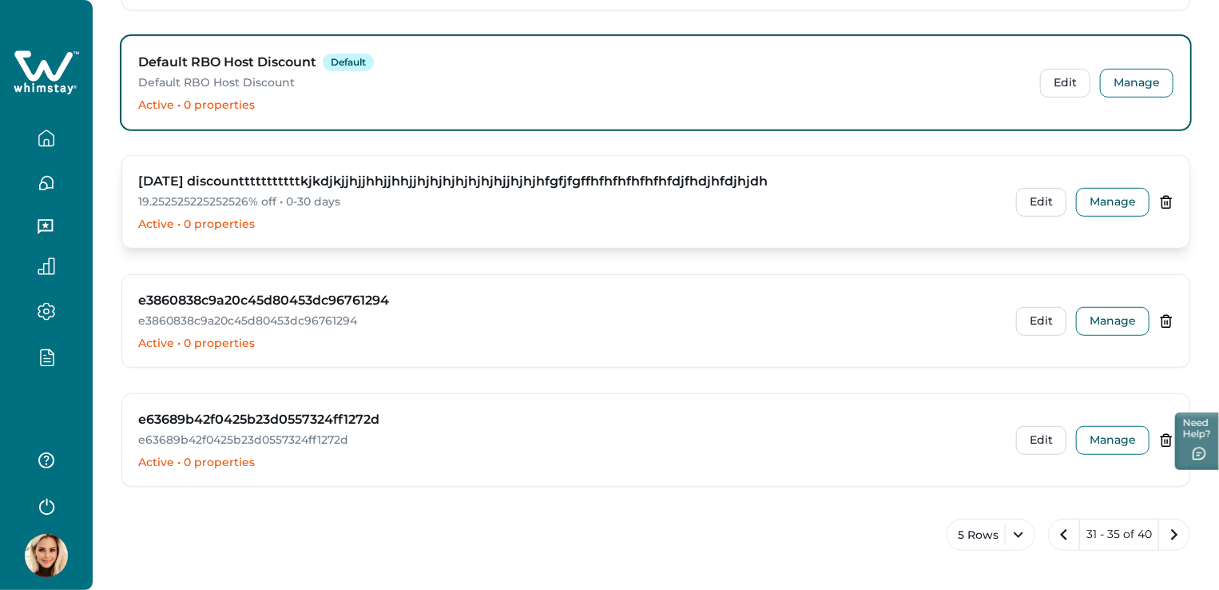
click at [448, 243] on div "diwali discountttttttttttkjkdjkjjhjjhhjjhhjjhjhjhjhjhjhjhjjhjhjhfgfjfgffhfhfhfh…" at bounding box center [655, 202] width 1067 height 92
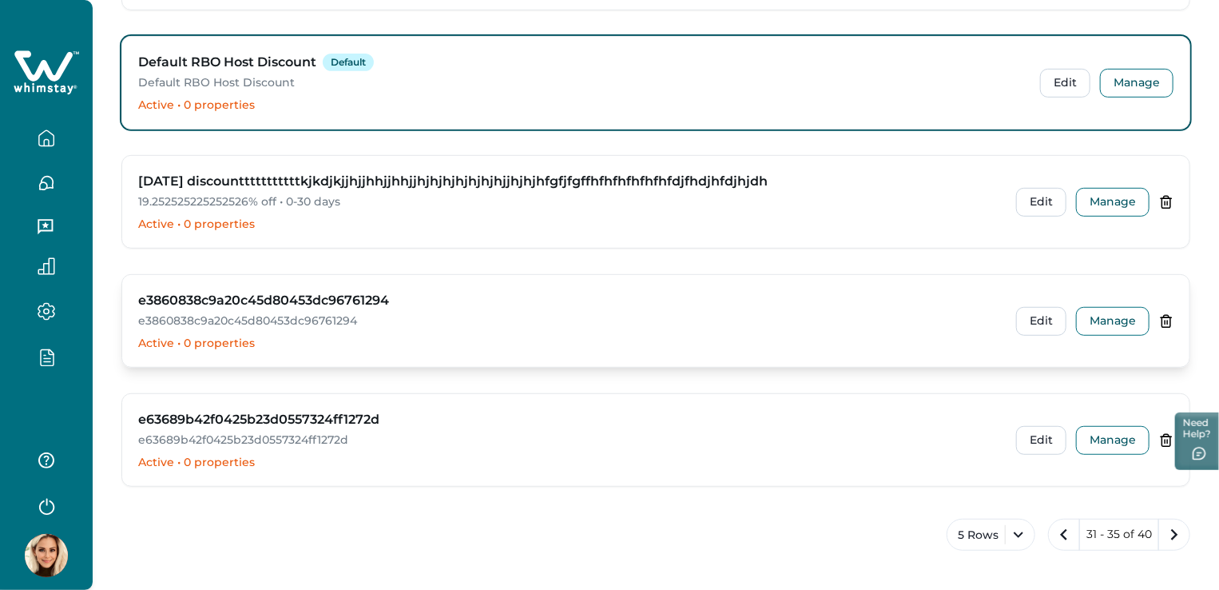
click at [465, 328] on div "e3860838c9a20c45d80453dc96761294 e3860838c9a20c45d80453dc96761294 Active • 0 pr…" at bounding box center [567, 321] width 859 height 60
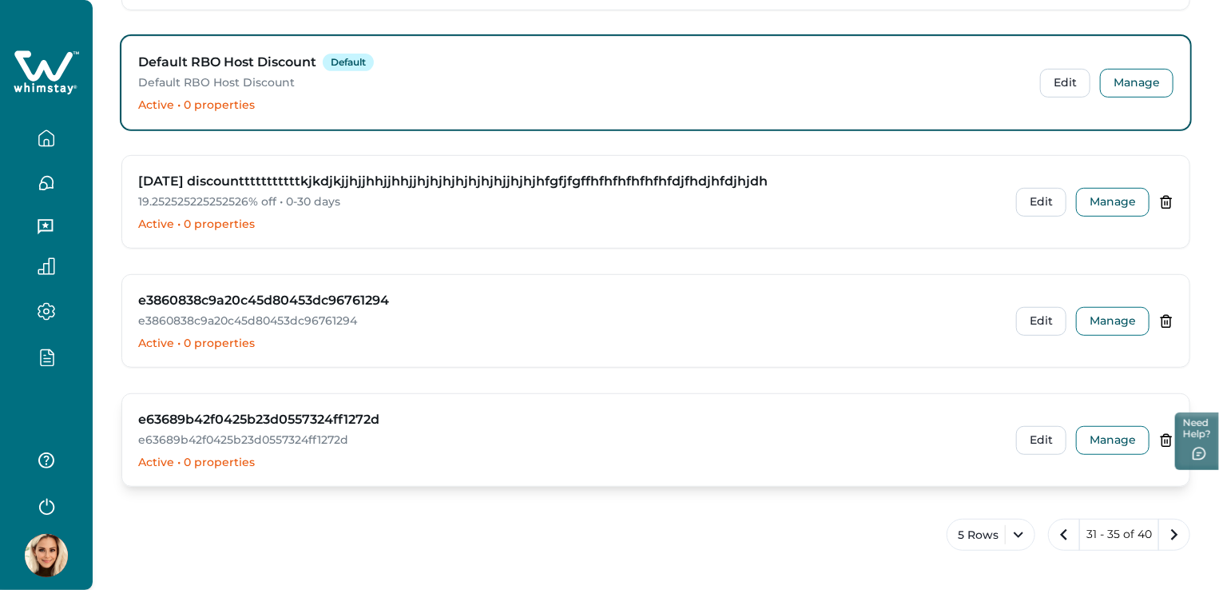
click at [511, 446] on p "e63689b42f0425b23d0557324ff1272d" at bounding box center [567, 440] width 859 height 16
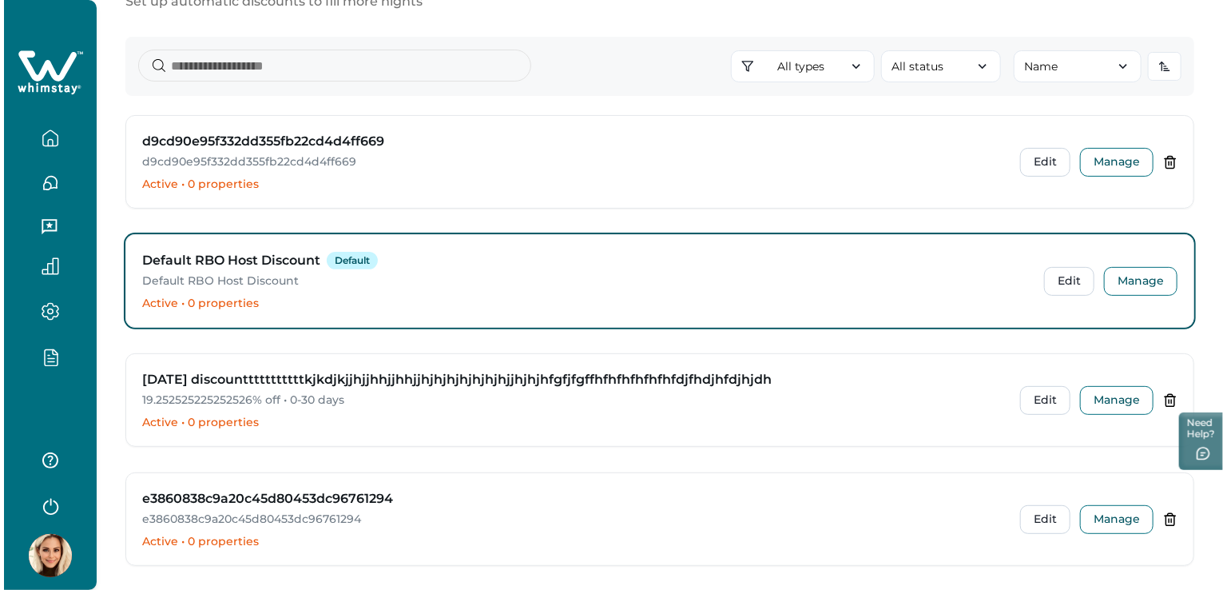
scroll to position [160, 0]
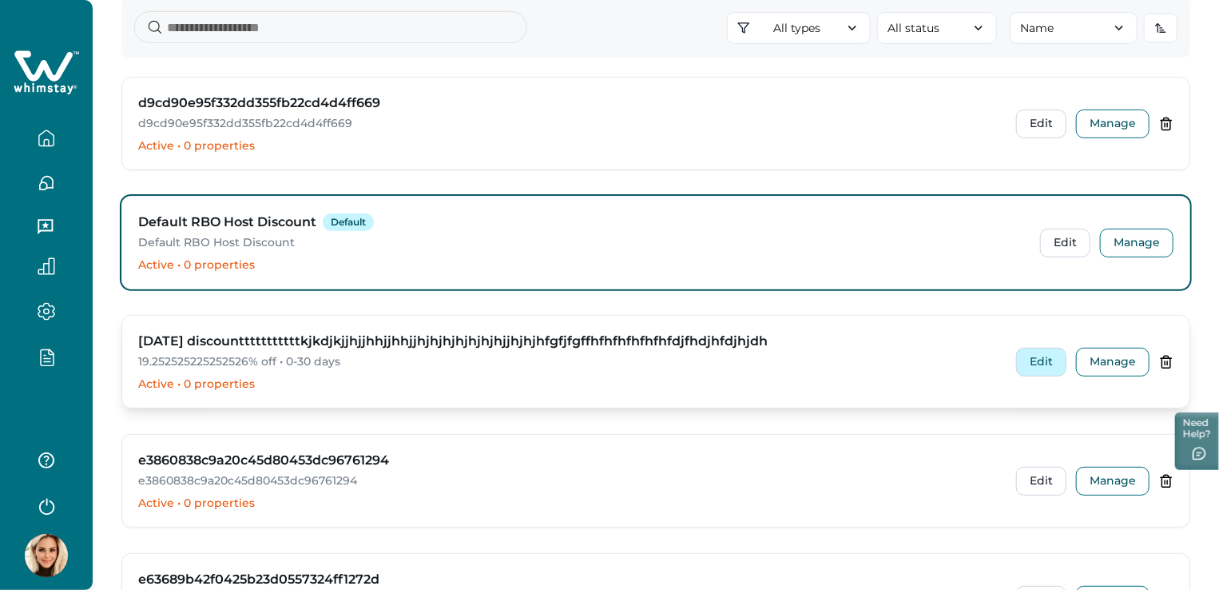
click at [1028, 363] on button "Edit" at bounding box center [1041, 362] width 50 height 29
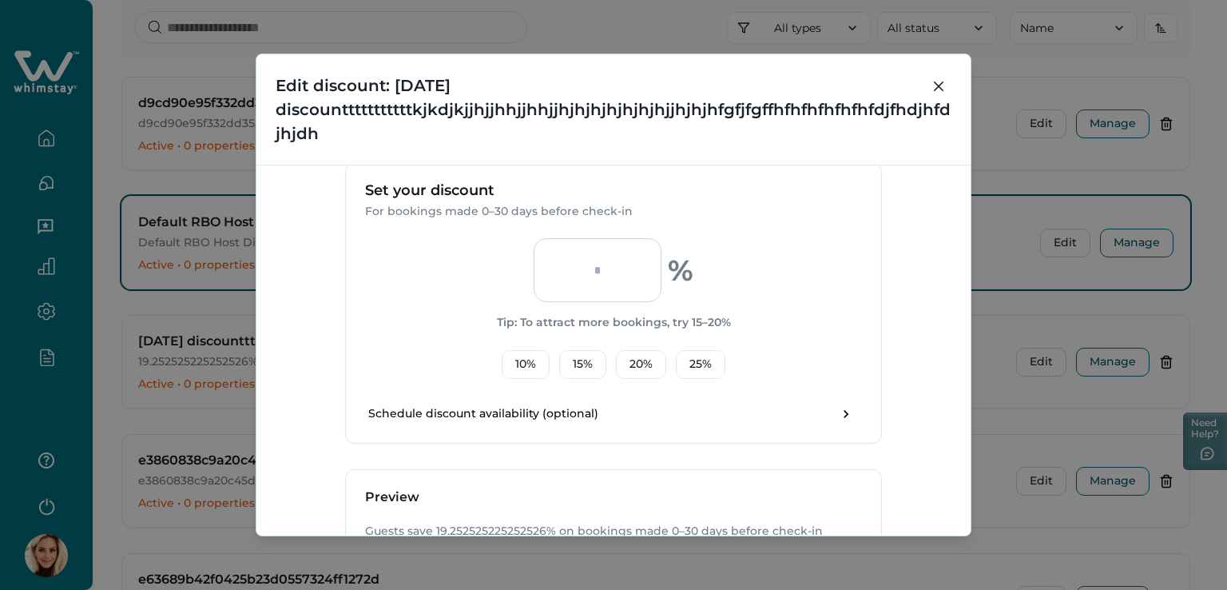
scroll to position [559, 0]
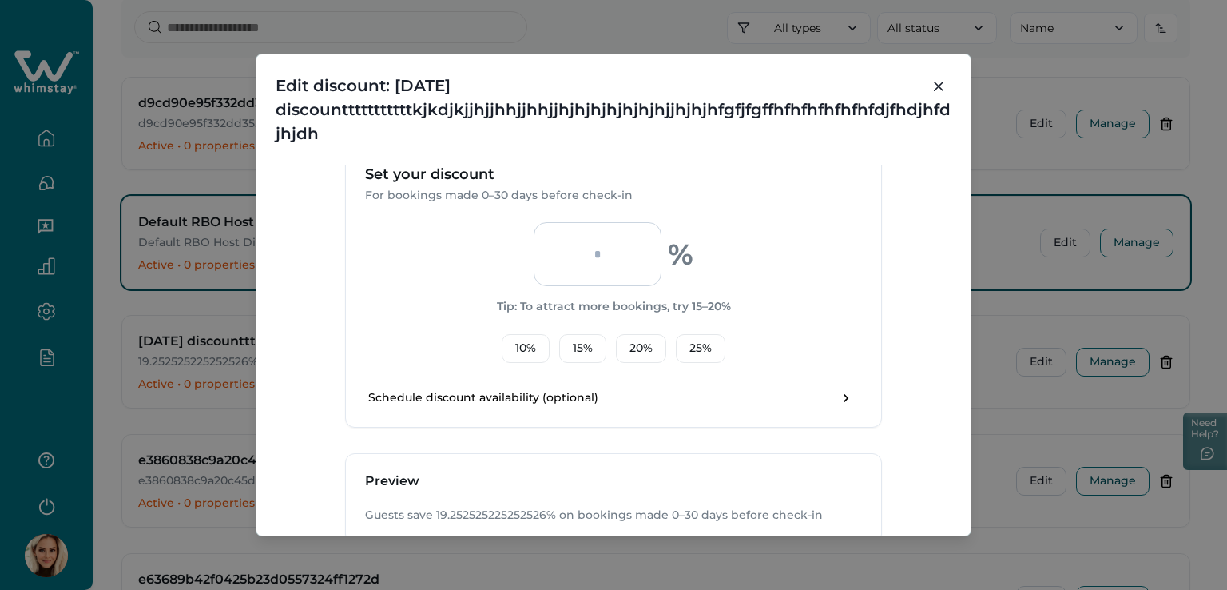
click at [637, 250] on input "**********" at bounding box center [598, 254] width 128 height 64
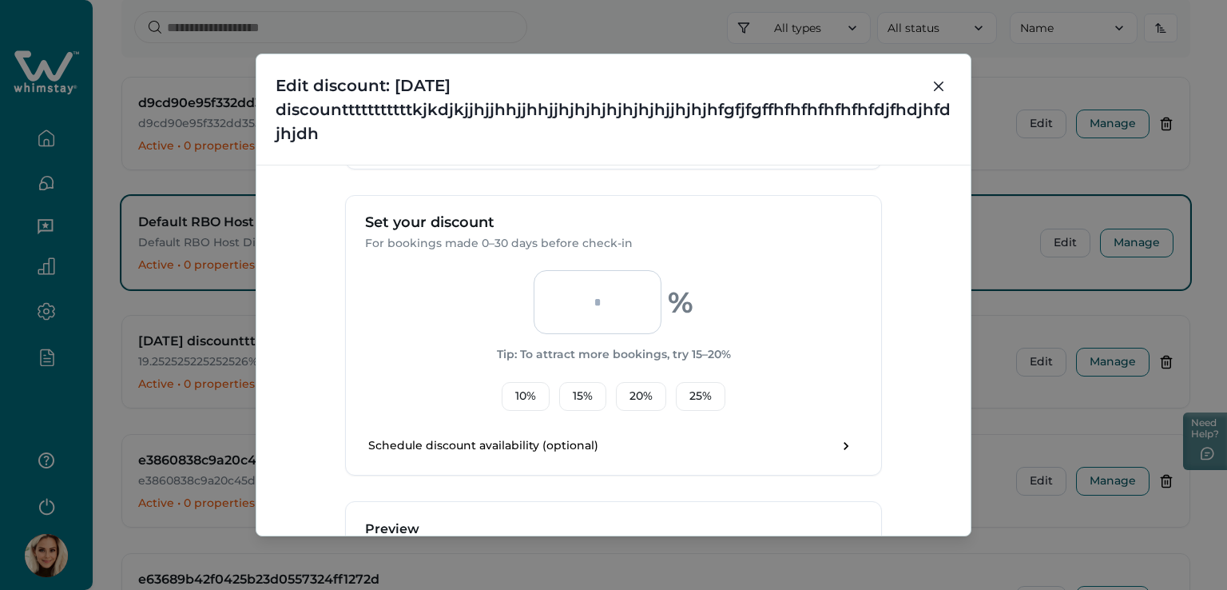
scroll to position [507, 0]
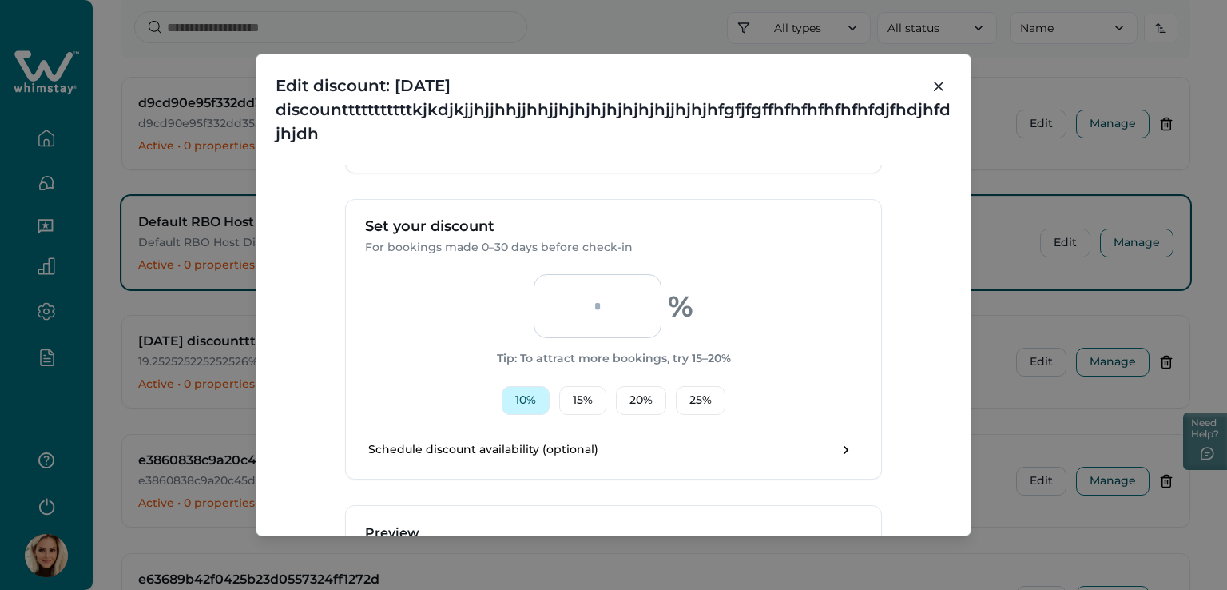
click at [524, 394] on button "10 %" at bounding box center [526, 400] width 48 height 29
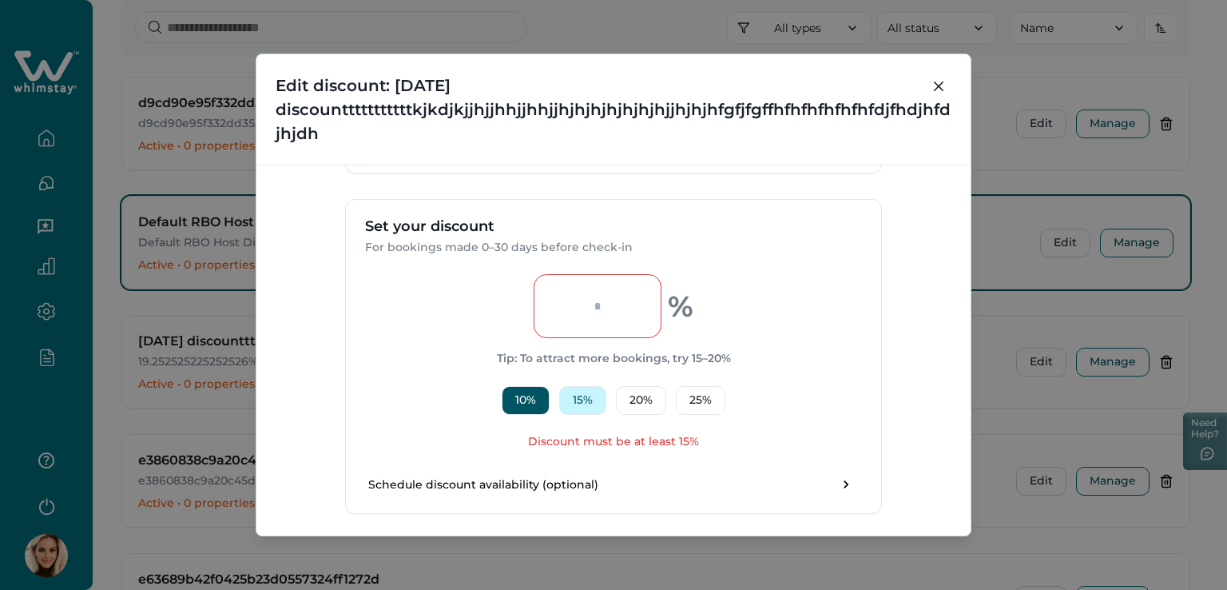
click at [573, 399] on button "15 %" at bounding box center [582, 400] width 47 height 29
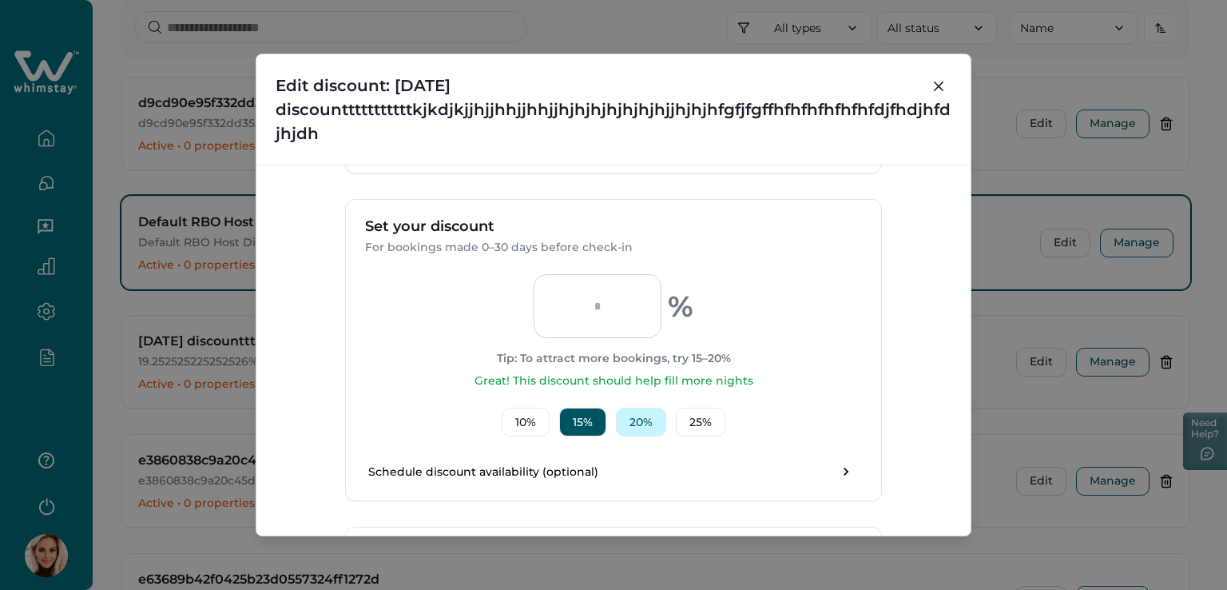
click at [646, 426] on button "20 %" at bounding box center [641, 421] width 50 height 29
click at [695, 422] on button "25 %" at bounding box center [701, 421] width 50 height 29
type input "**"
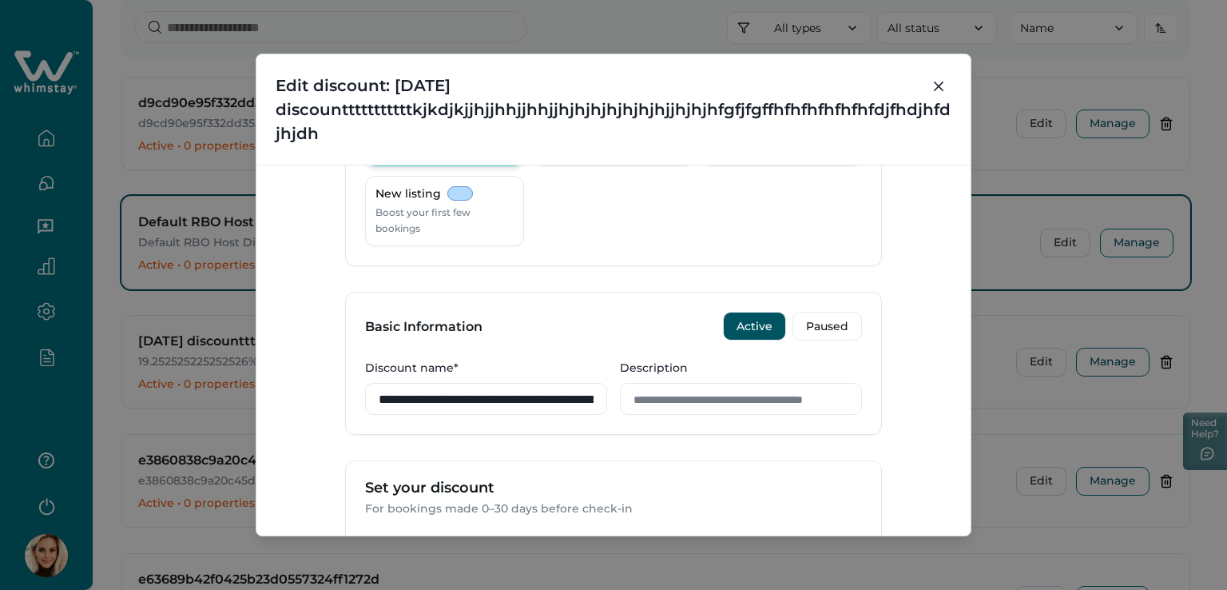
scroll to position [0, 0]
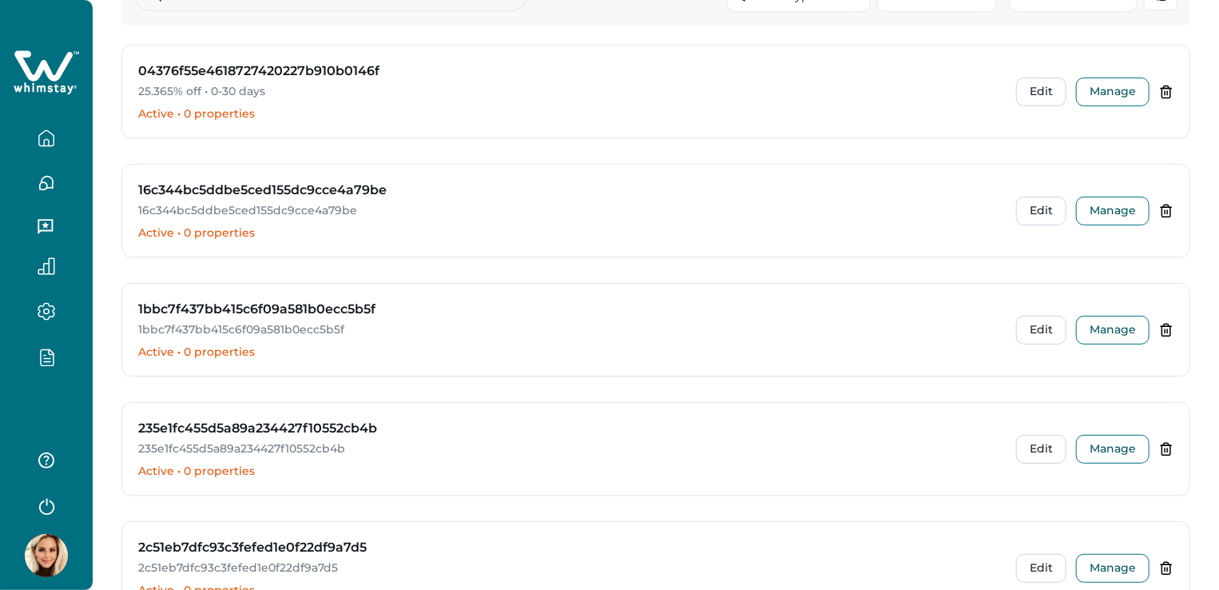
scroll to position [320, 0]
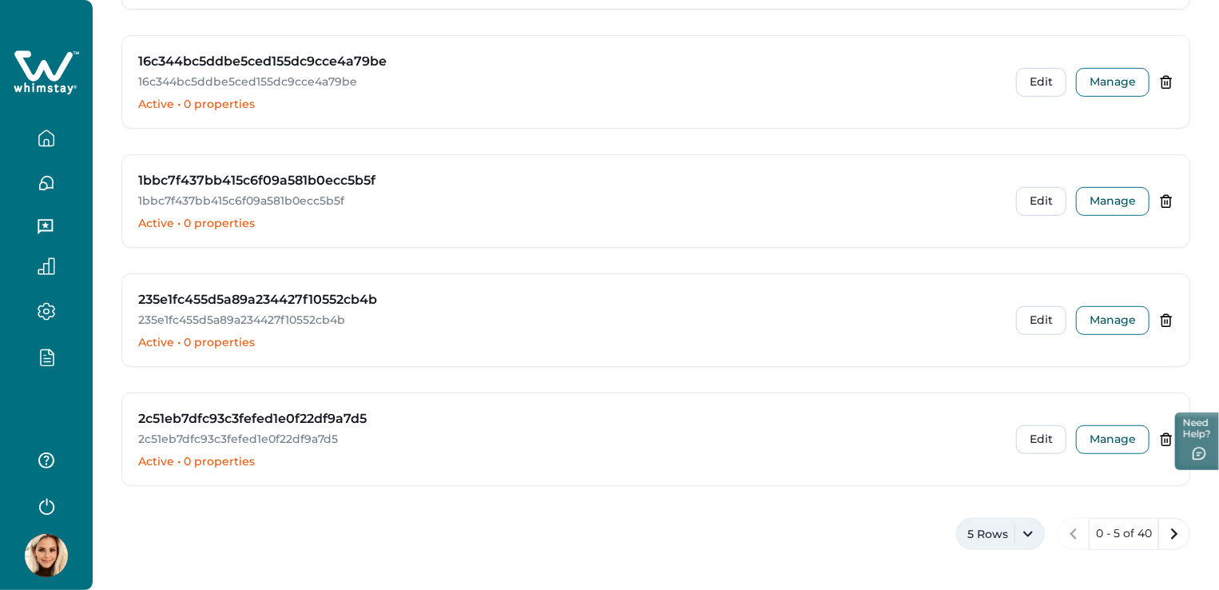
click at [1019, 531] on button "5 Rows" at bounding box center [1000, 534] width 89 height 32
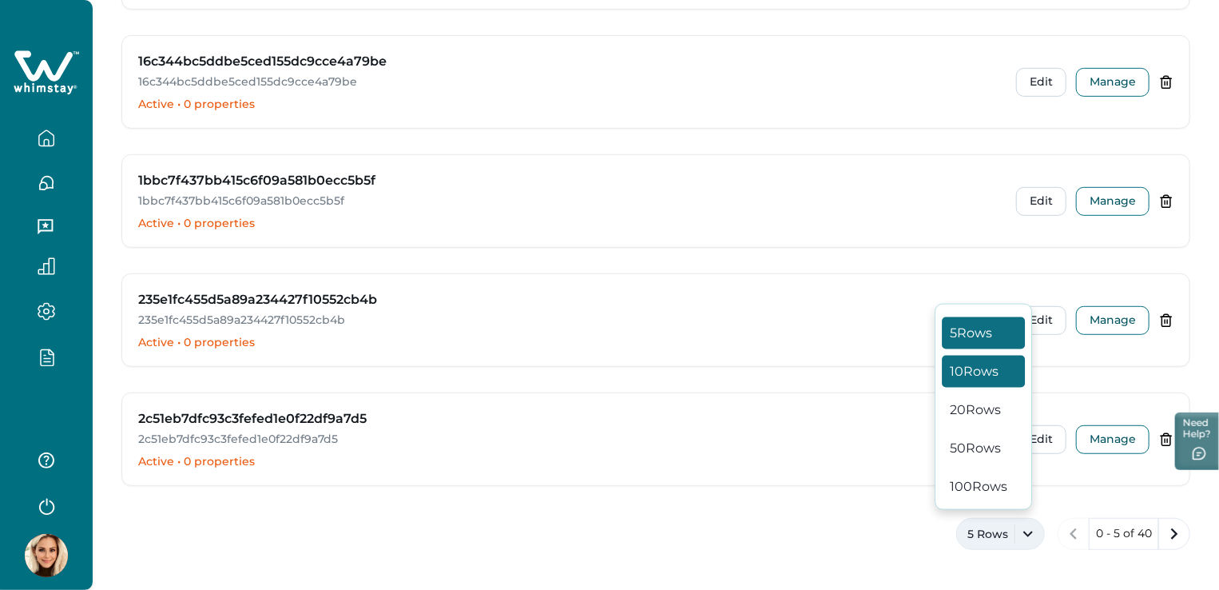
click at [983, 369] on button "10 Rows" at bounding box center [983, 371] width 83 height 32
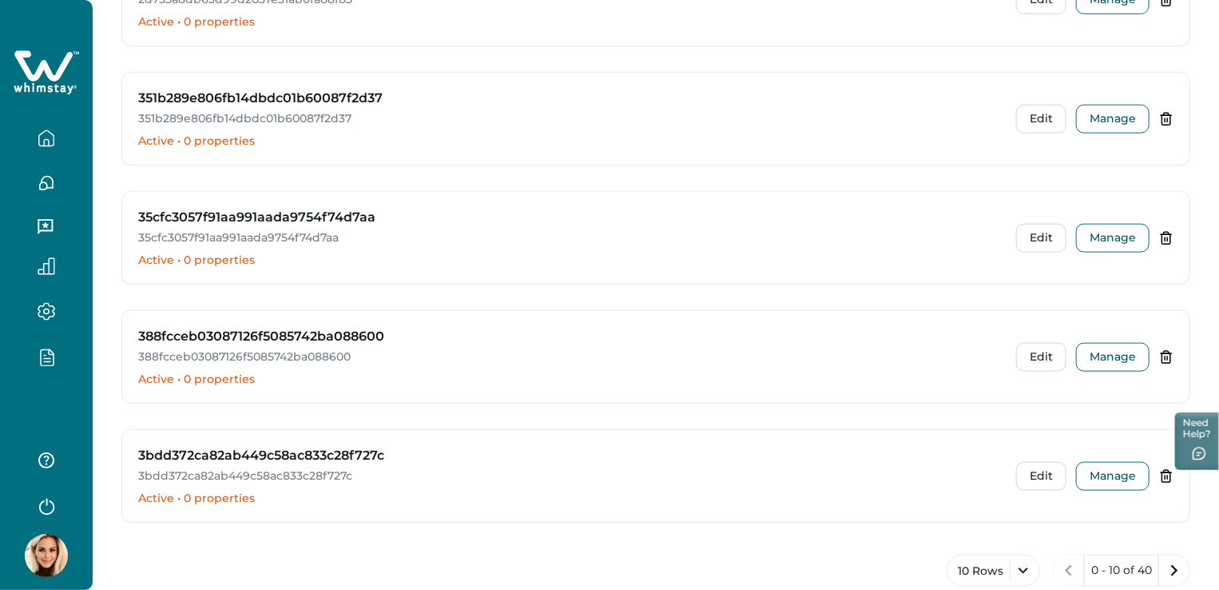
scroll to position [914, 0]
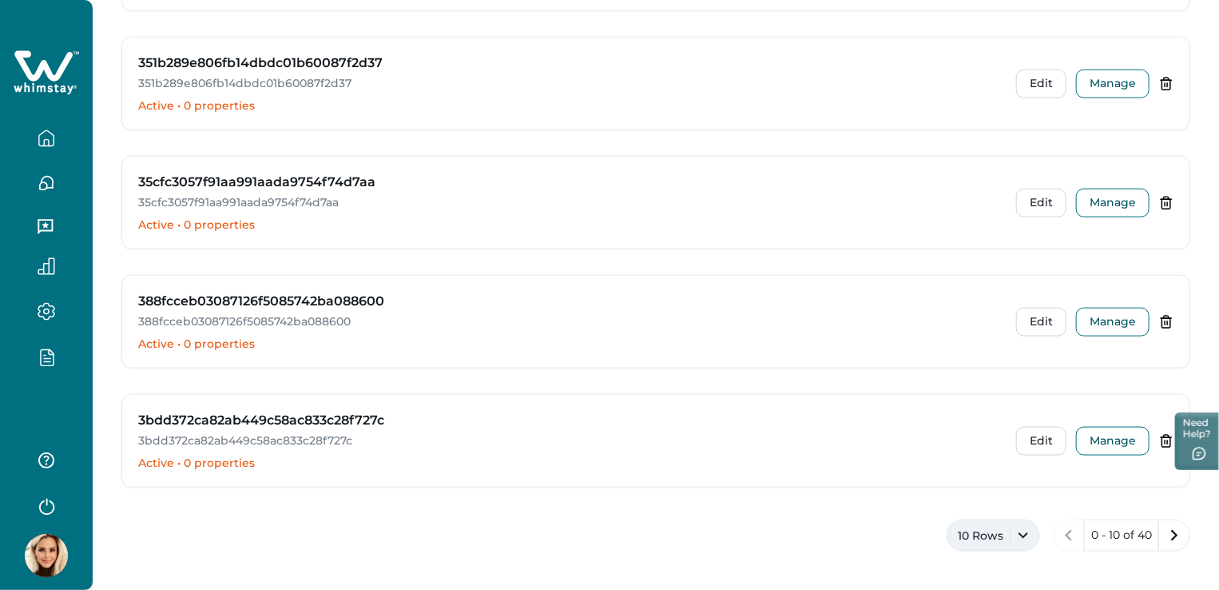
click at [1000, 534] on button "10 Rows" at bounding box center [993, 535] width 93 height 32
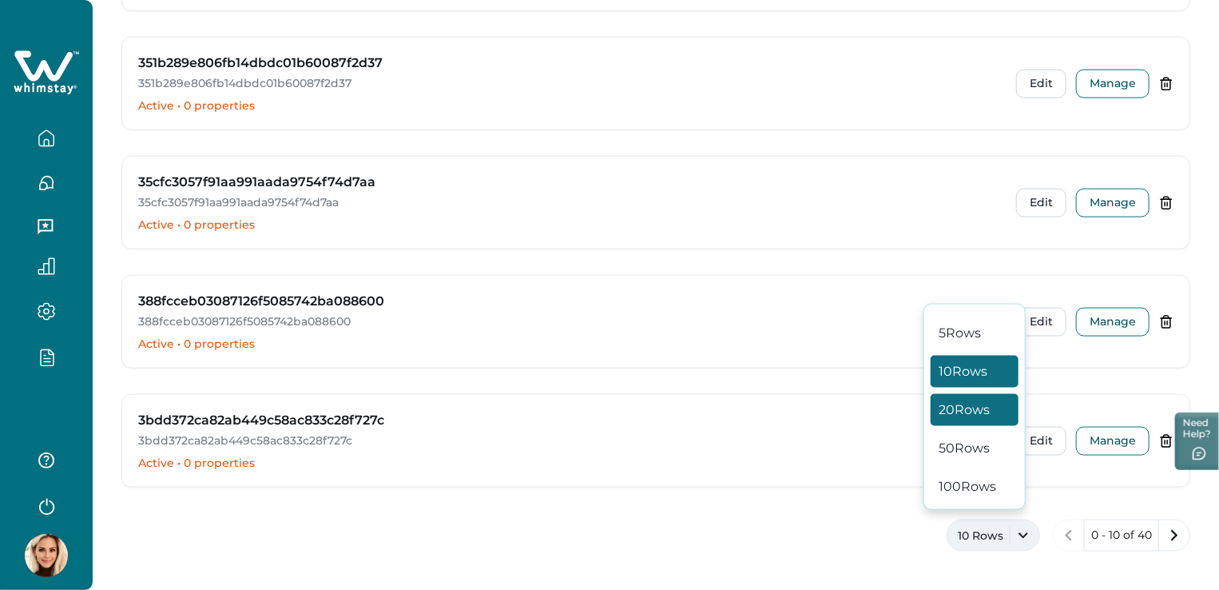
click at [972, 409] on button "20 Rows" at bounding box center [975, 410] width 88 height 32
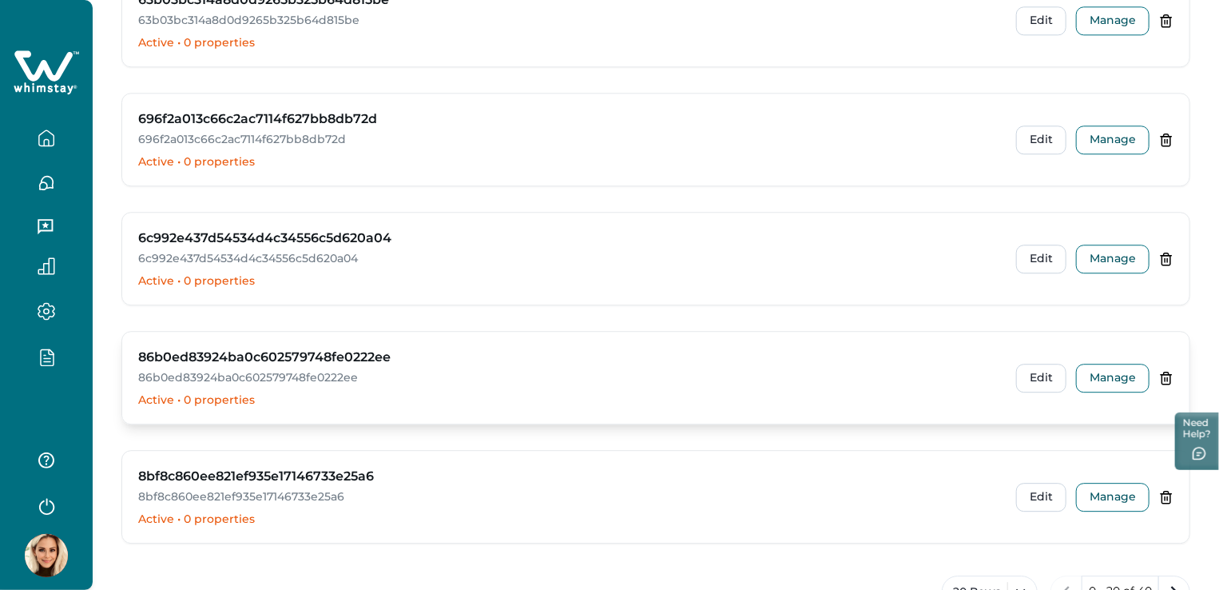
scroll to position [2101, 0]
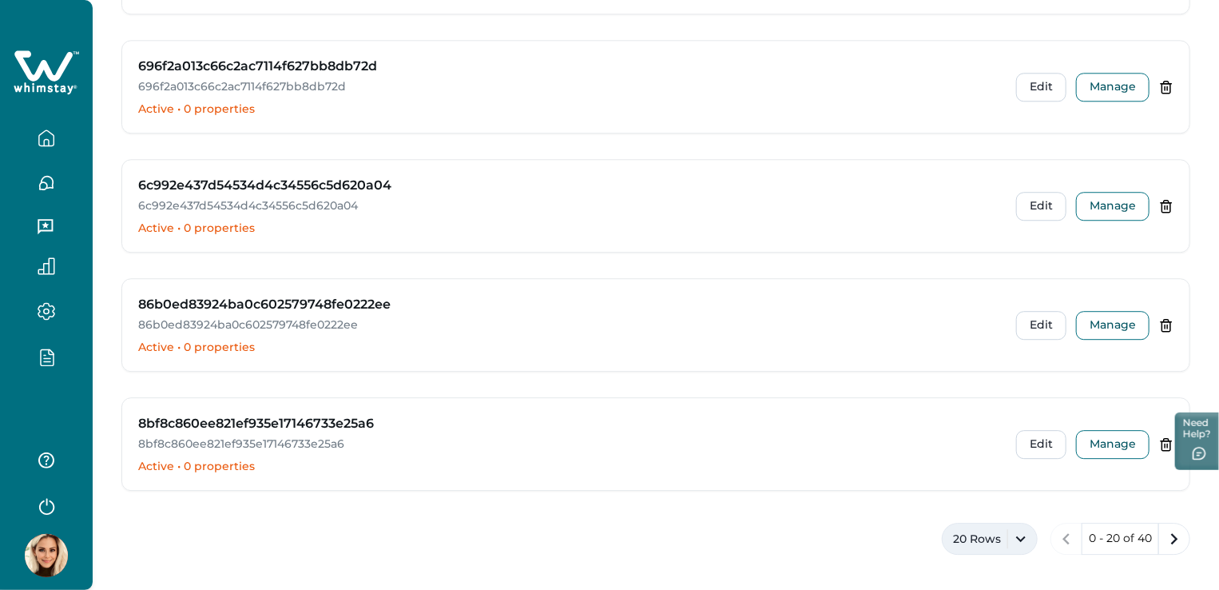
click at [1004, 529] on button "20 Rows" at bounding box center [990, 538] width 96 height 32
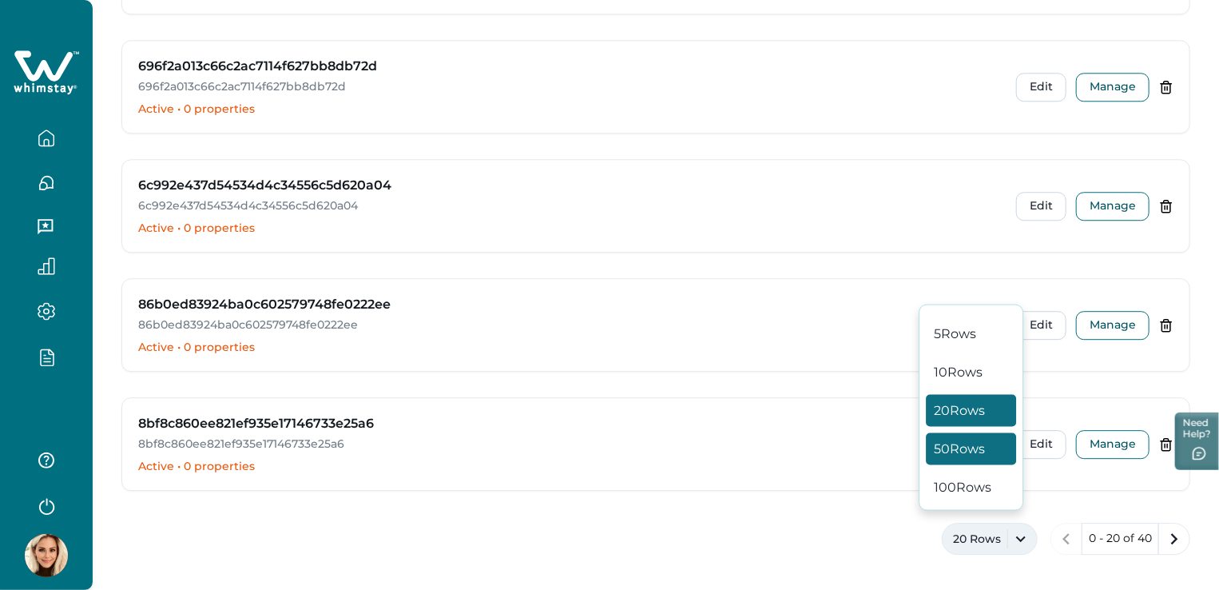
click at [945, 442] on button "50 Rows" at bounding box center [971, 448] width 90 height 32
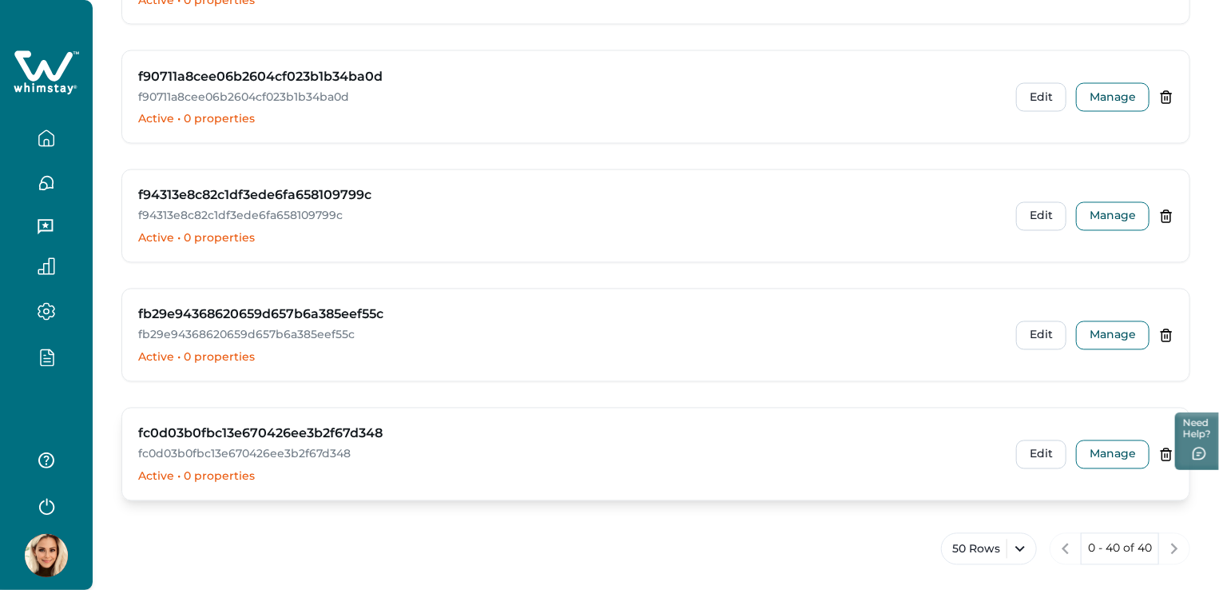
scroll to position [4475, 0]
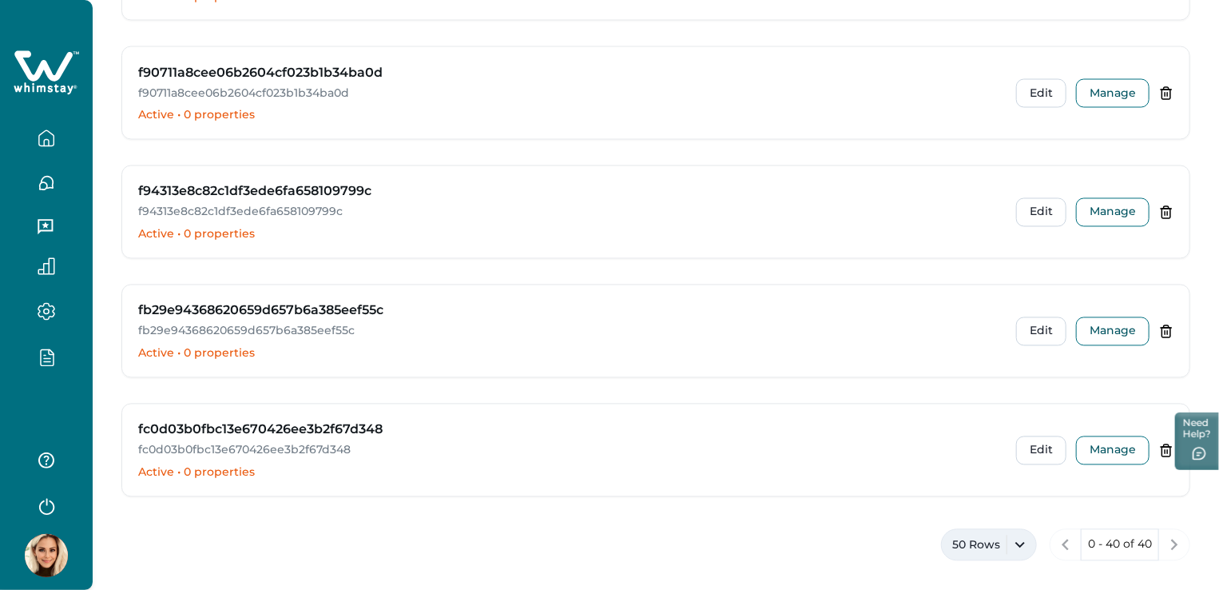
click at [994, 541] on button "50 Rows" at bounding box center [989, 545] width 96 height 32
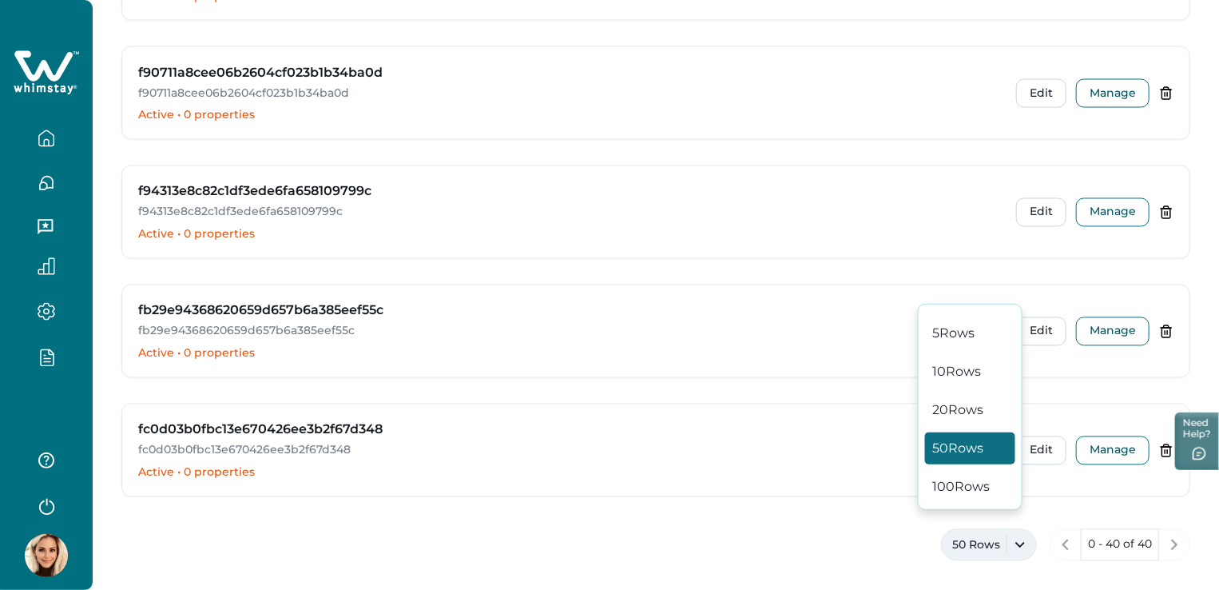
click at [1017, 533] on button "50 Rows" at bounding box center [989, 545] width 96 height 32
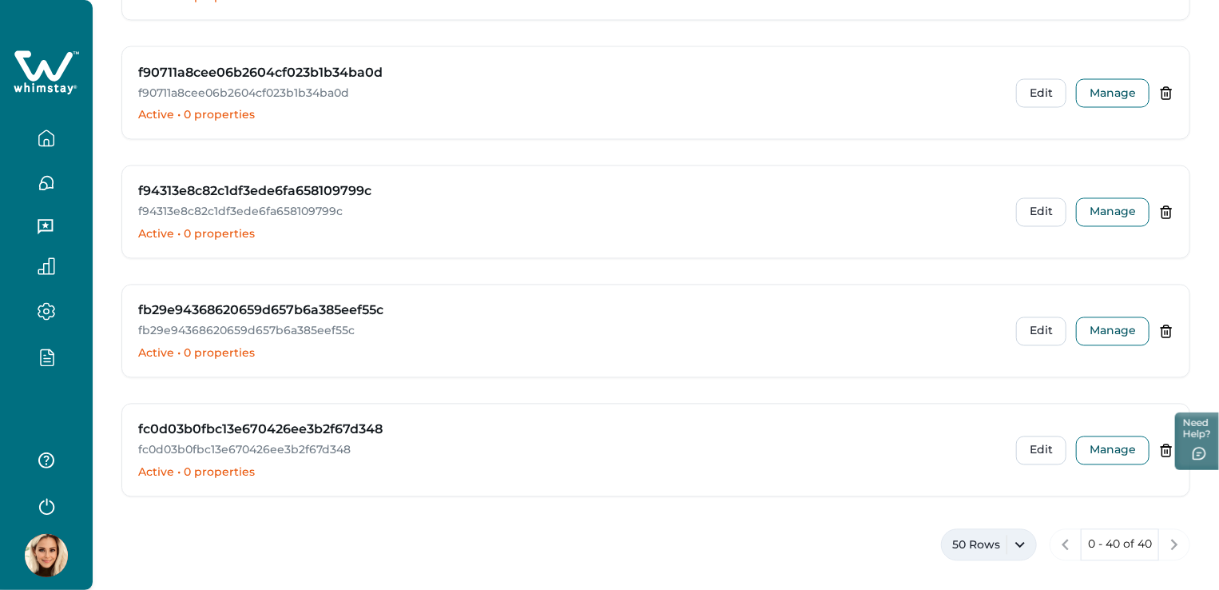
click at [992, 536] on button "50 Rows" at bounding box center [989, 545] width 96 height 32
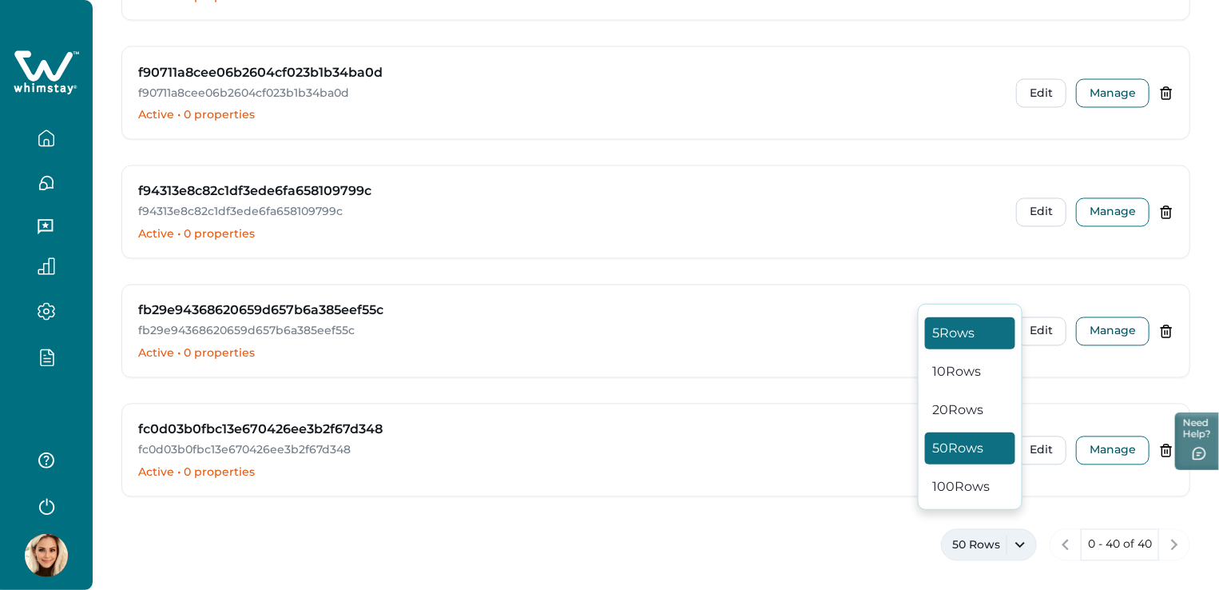
click at [968, 336] on button "5 Rows" at bounding box center [970, 333] width 90 height 32
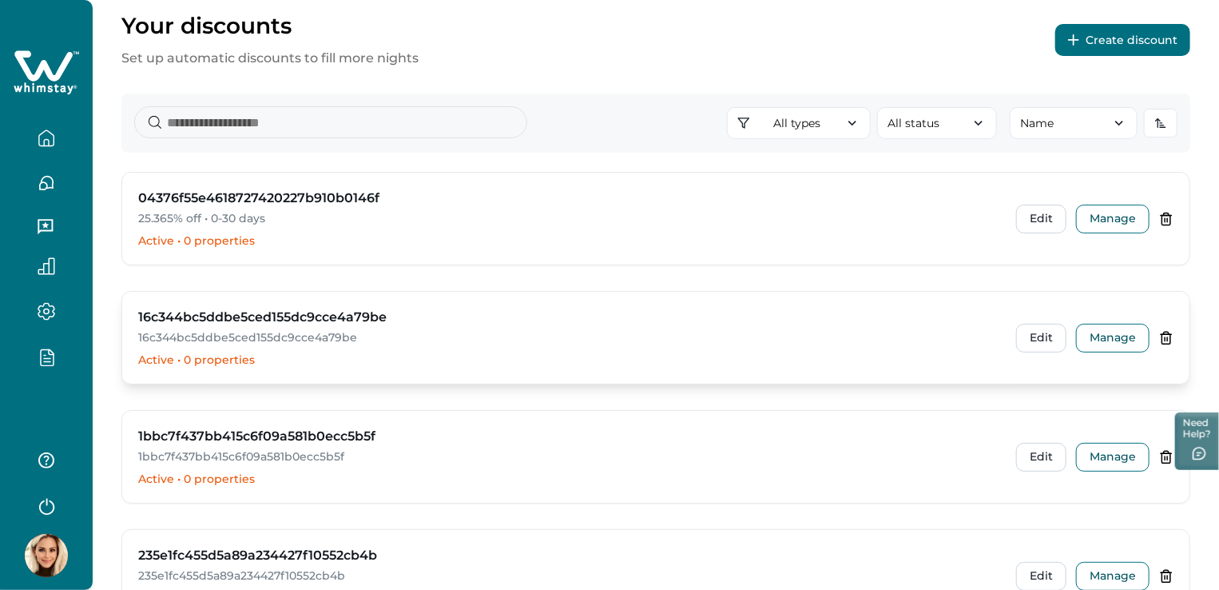
scroll to position [81, 0]
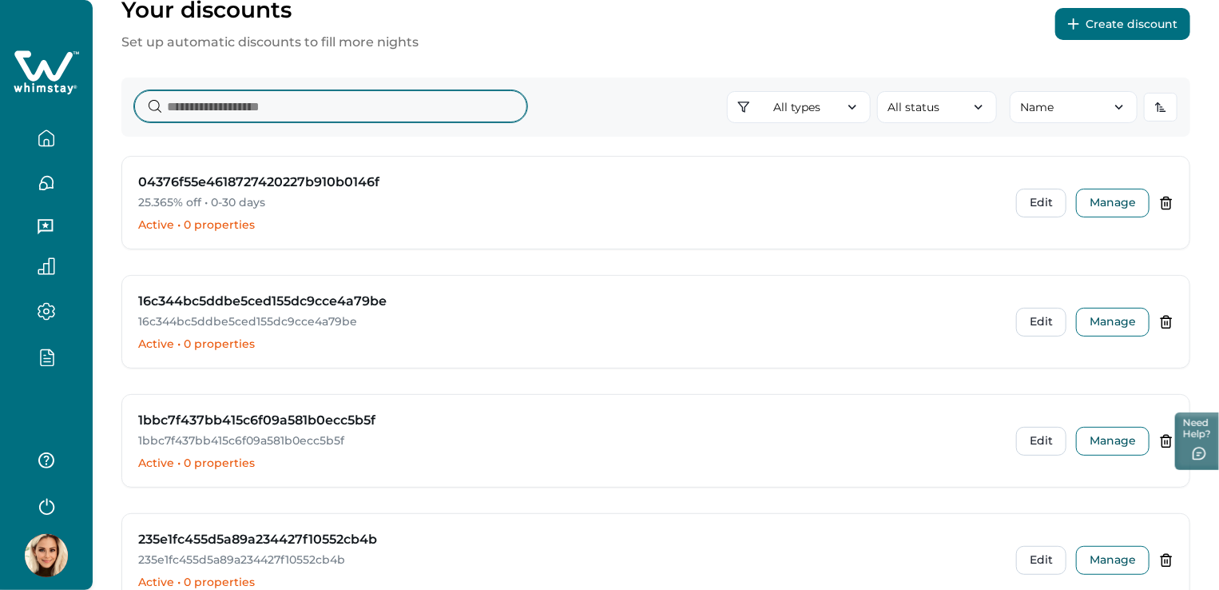
click at [252, 109] on input at bounding box center [330, 106] width 393 height 32
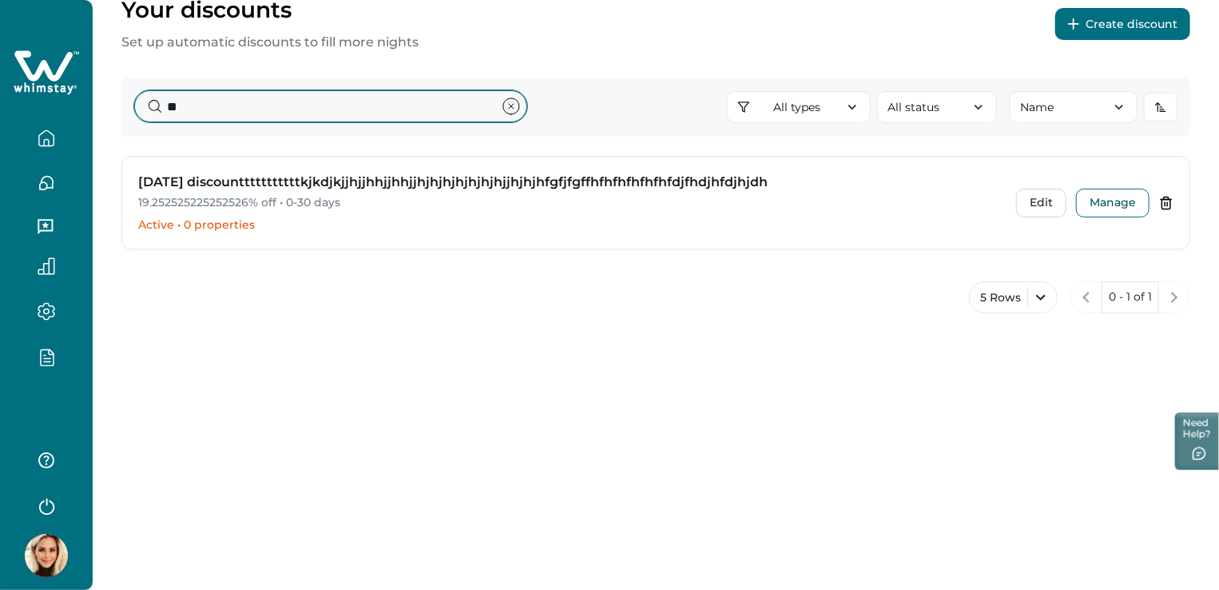
type input "*"
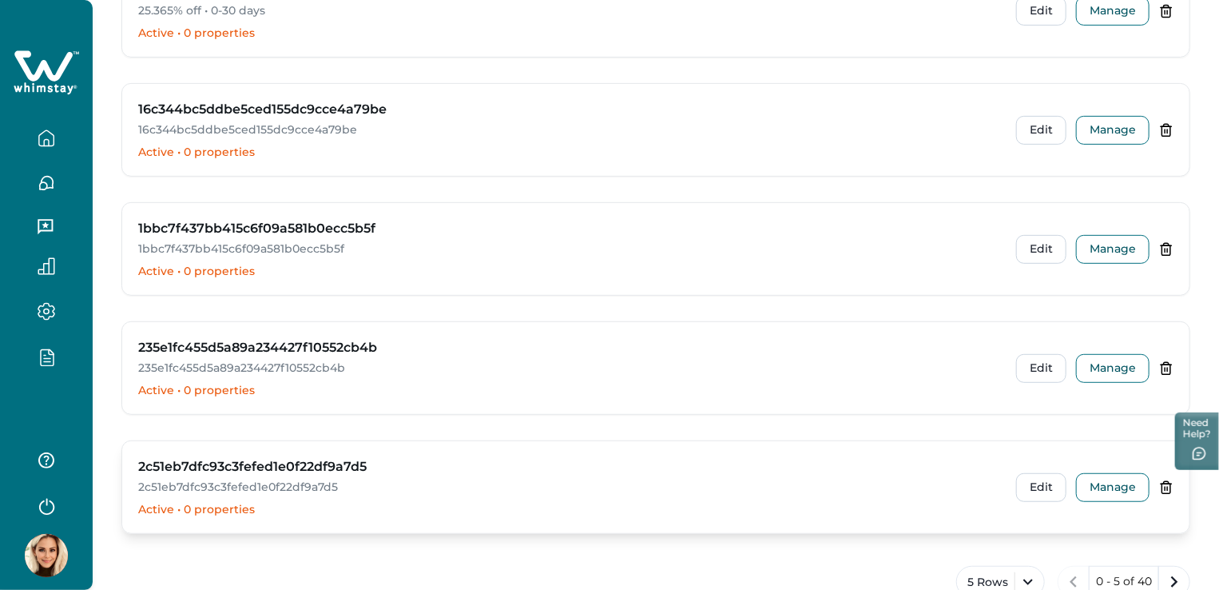
scroll to position [320, 0]
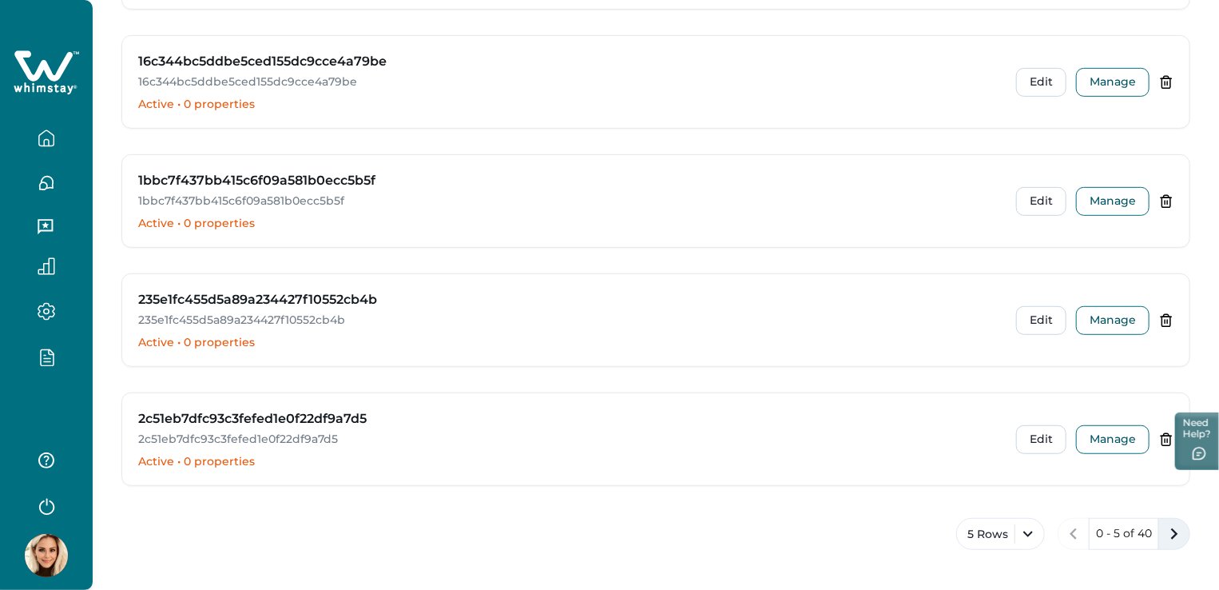
click at [1173, 532] on icon "next page" at bounding box center [1174, 533] width 22 height 22
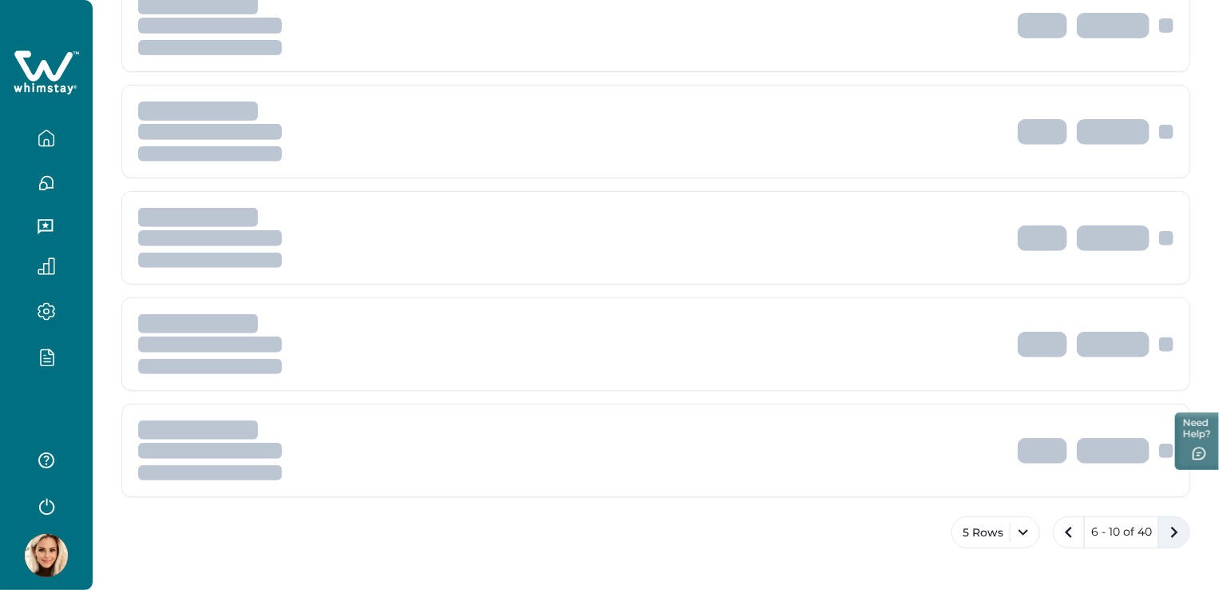
scroll to position [256, 0]
click at [1173, 532] on icon "next page" at bounding box center [1174, 533] width 22 height 22
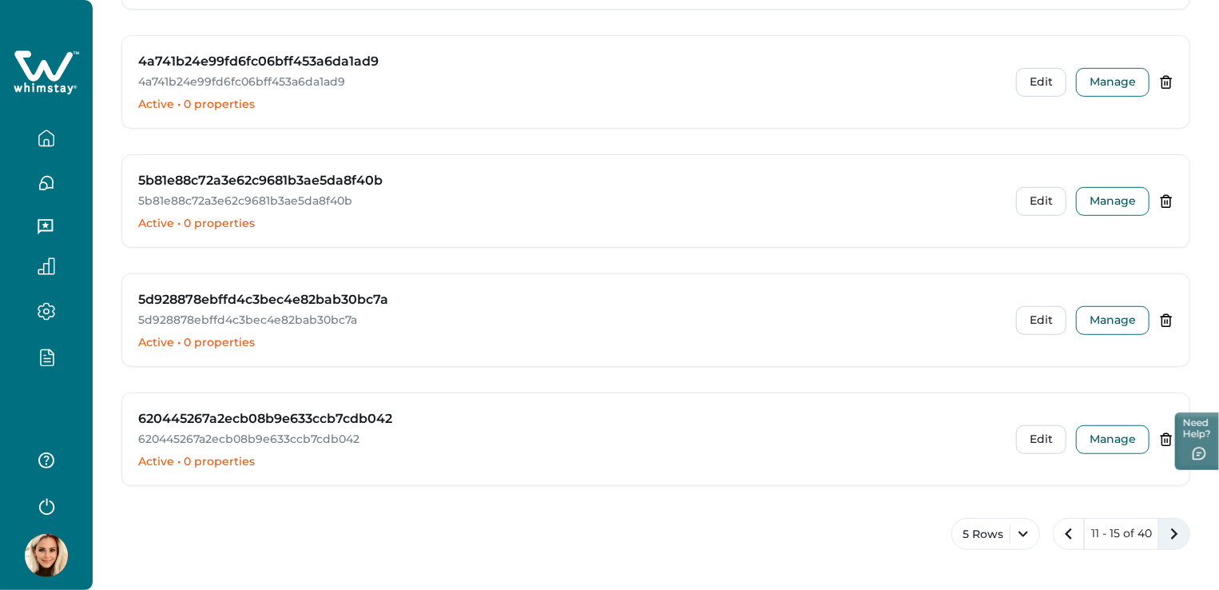
click at [1176, 532] on icon "next page" at bounding box center [1174, 533] width 7 height 11
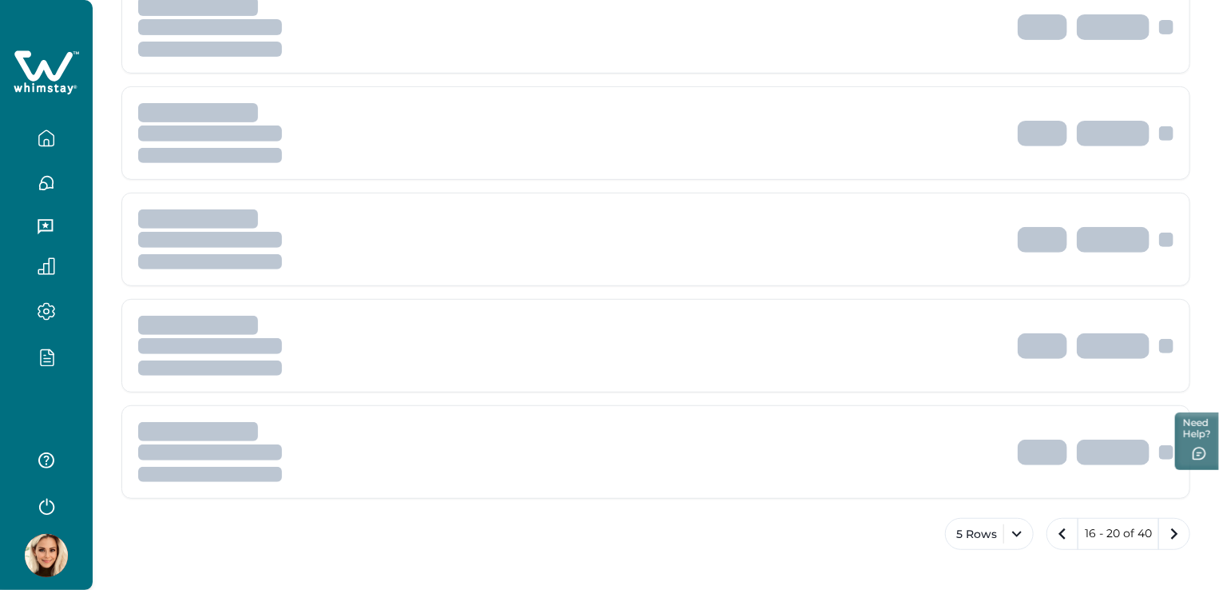
scroll to position [320, 0]
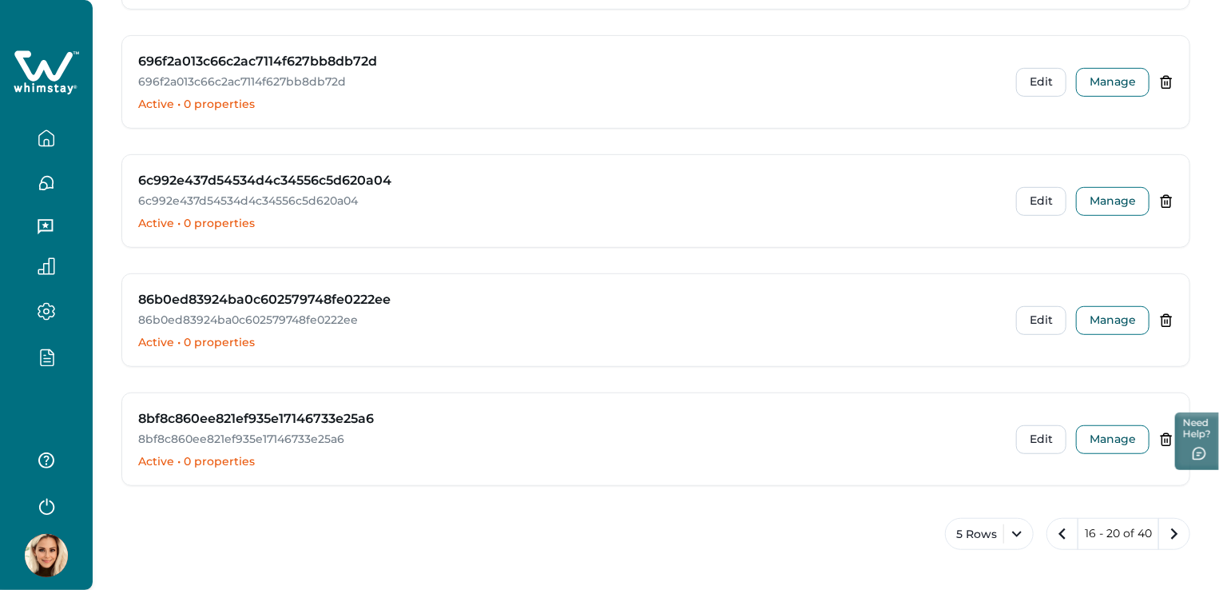
click at [1176, 528] on icon "next page" at bounding box center [1174, 533] width 22 height 22
click at [1170, 530] on icon "next page" at bounding box center [1174, 533] width 22 height 22
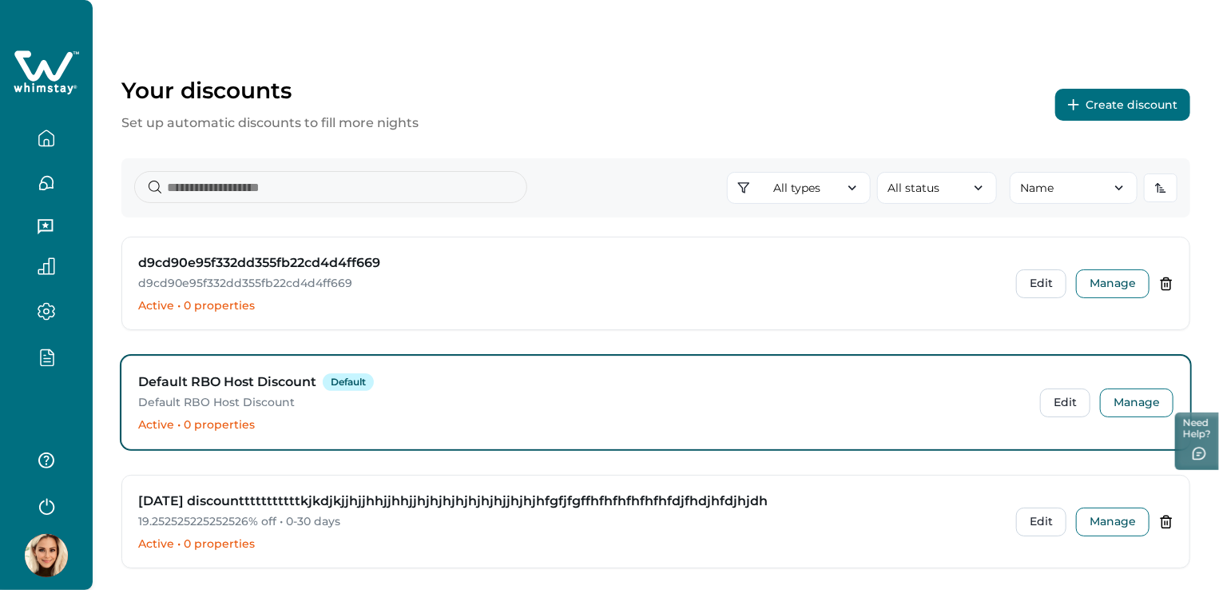
scroll to position [80, 0]
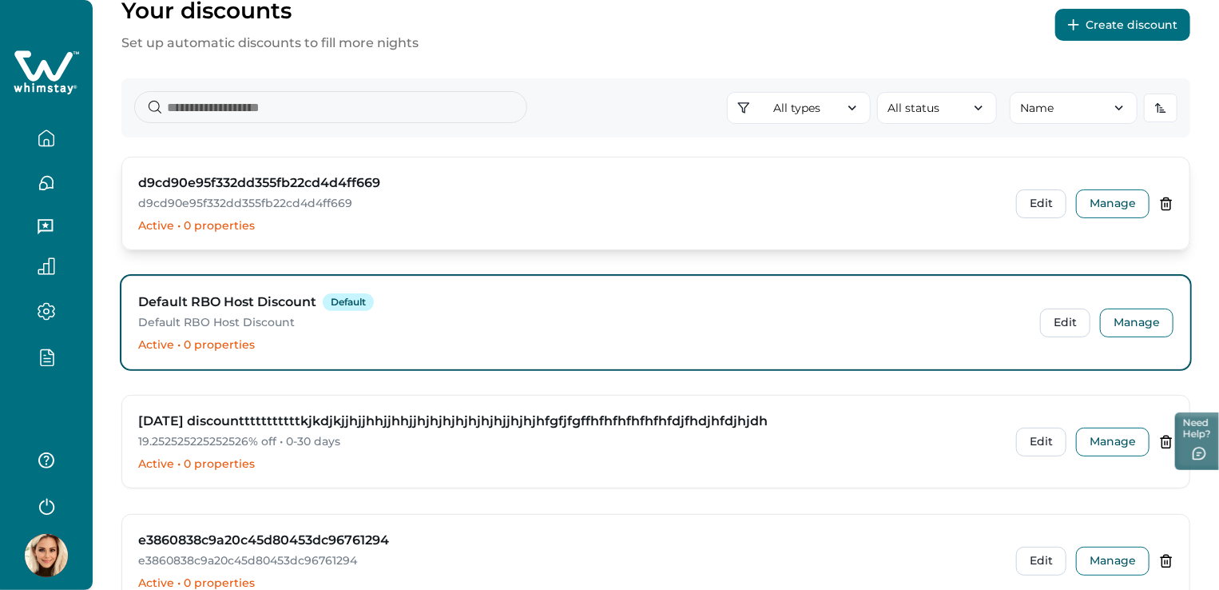
click at [301, 227] on p "Active • 0 properties" at bounding box center [567, 226] width 859 height 16
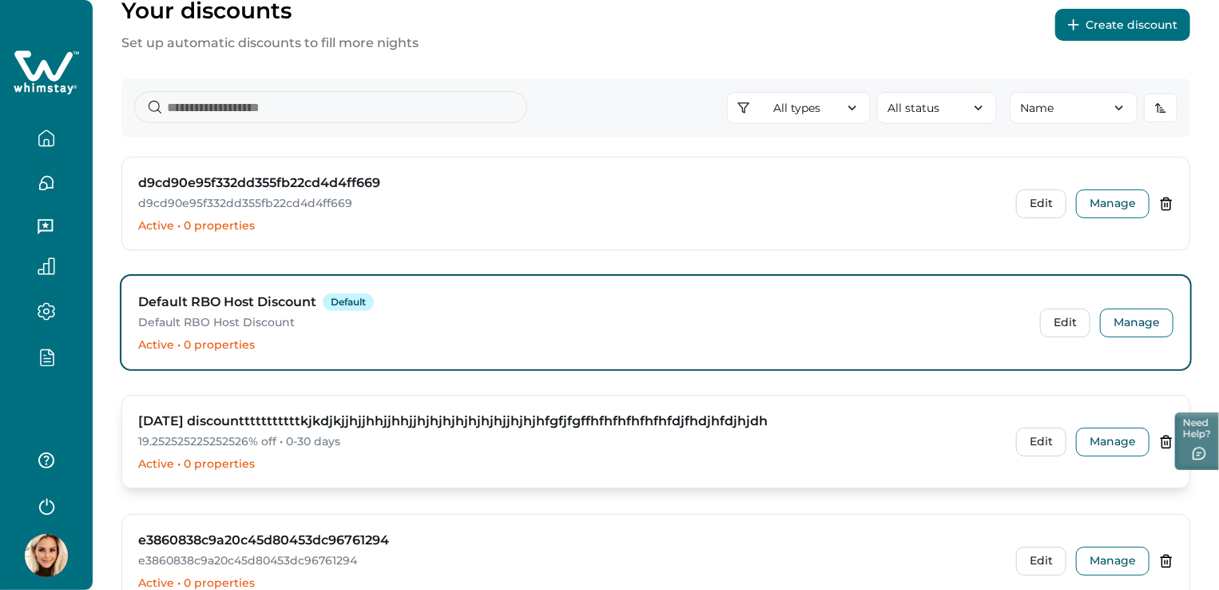
click at [317, 444] on p "19.252525225252526% off • 0-30 days" at bounding box center [567, 442] width 859 height 16
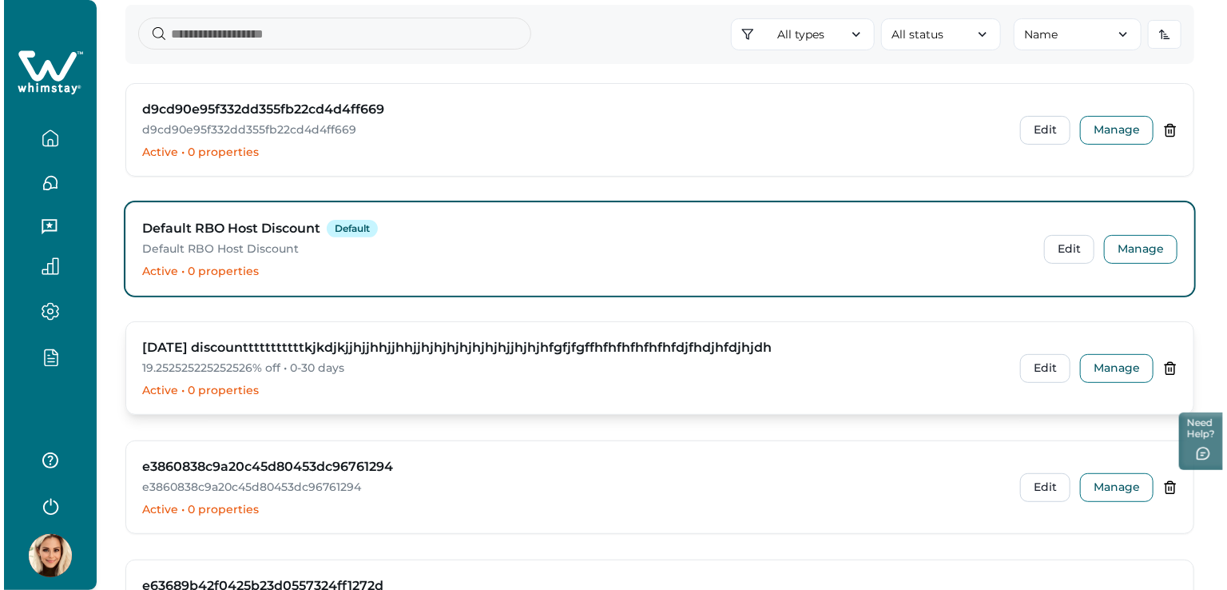
scroll to position [160, 0]
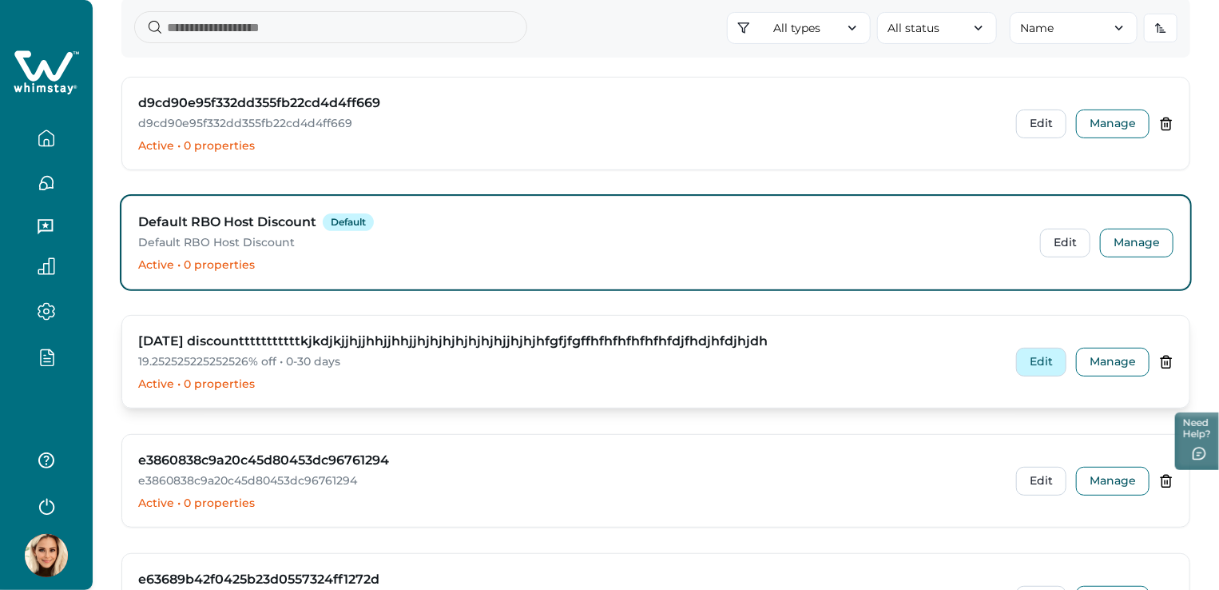
click at [1041, 364] on button "Edit" at bounding box center [1041, 362] width 50 height 29
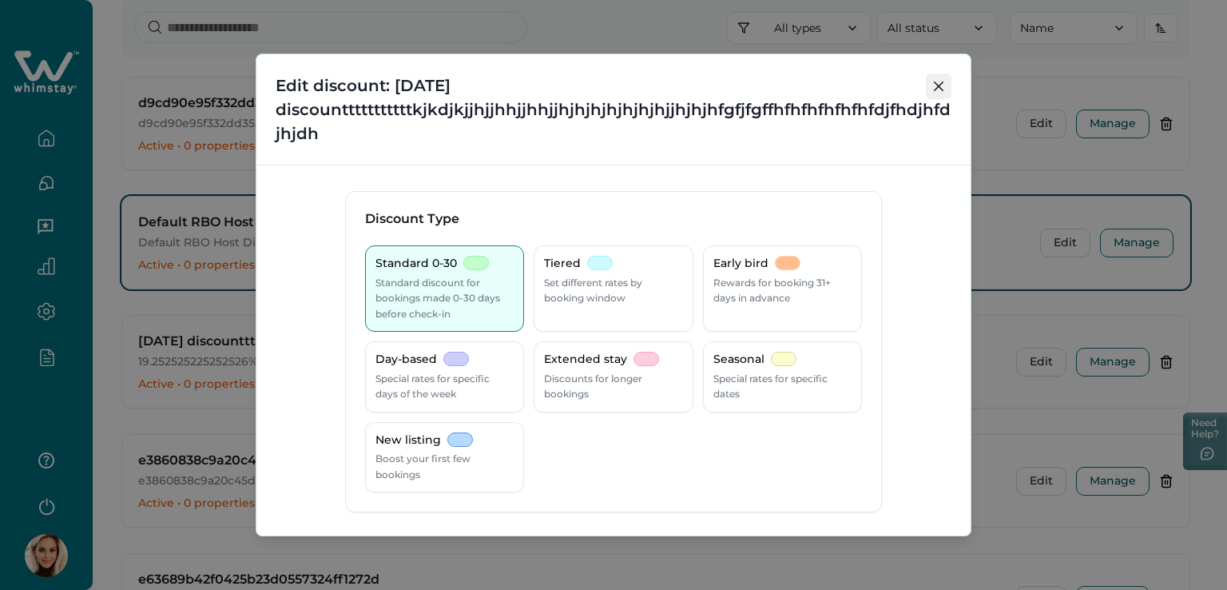
click at [938, 84] on icon "Close" at bounding box center [939, 86] width 10 height 10
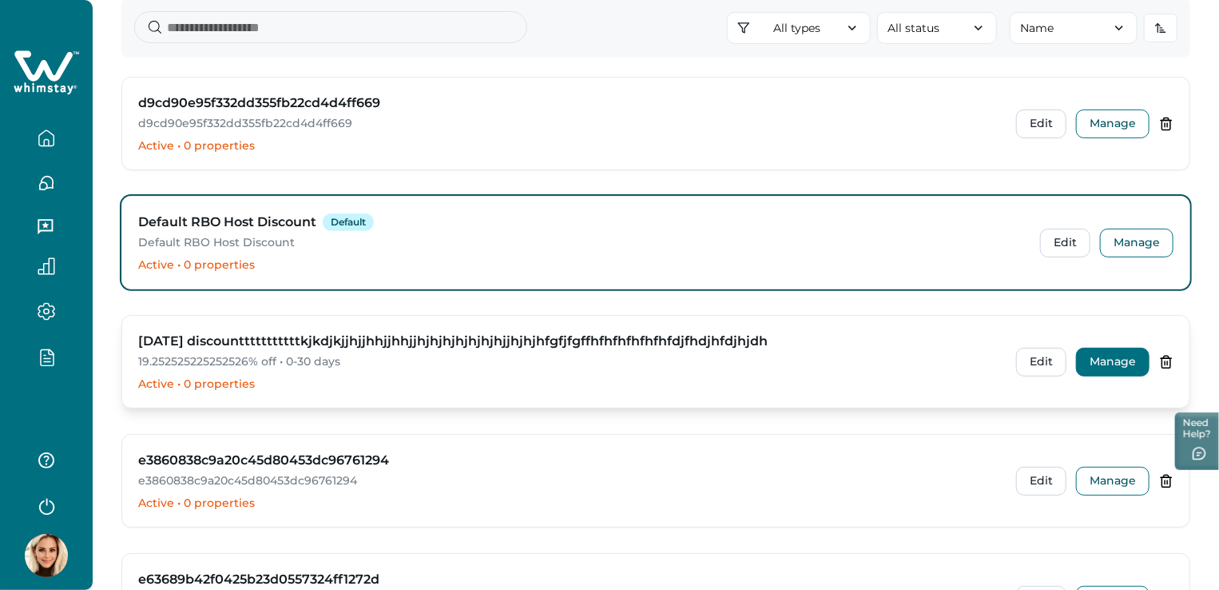
click at [1101, 355] on button "Manage" at bounding box center [1112, 362] width 73 height 29
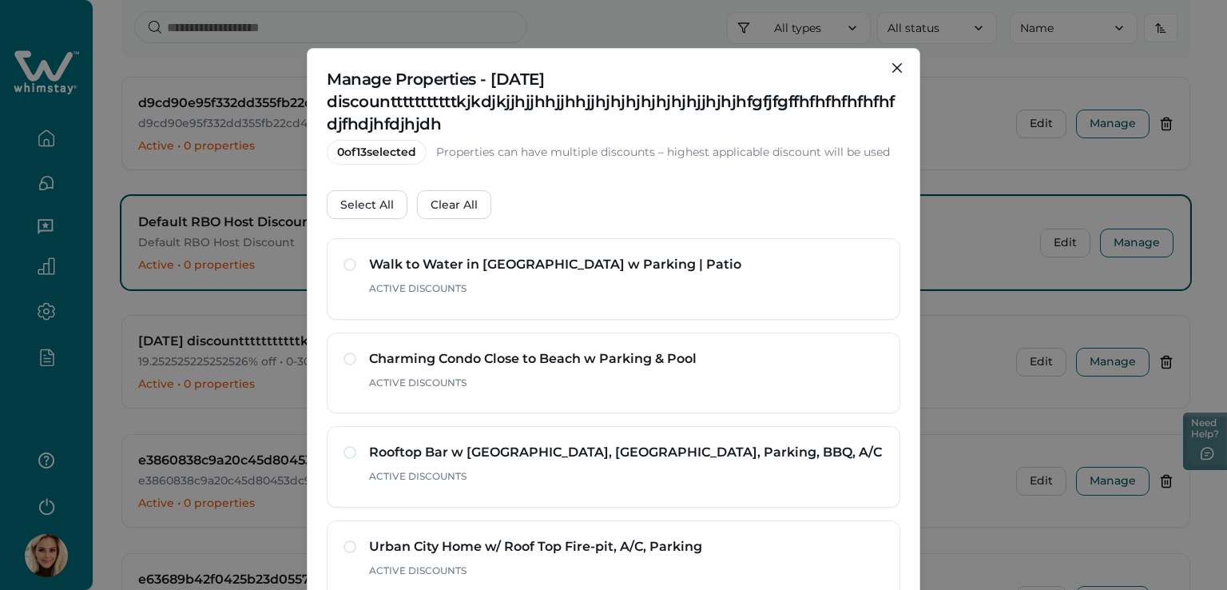
click at [367, 156] on span "0 of 13 selected" at bounding box center [377, 152] width 100 height 25
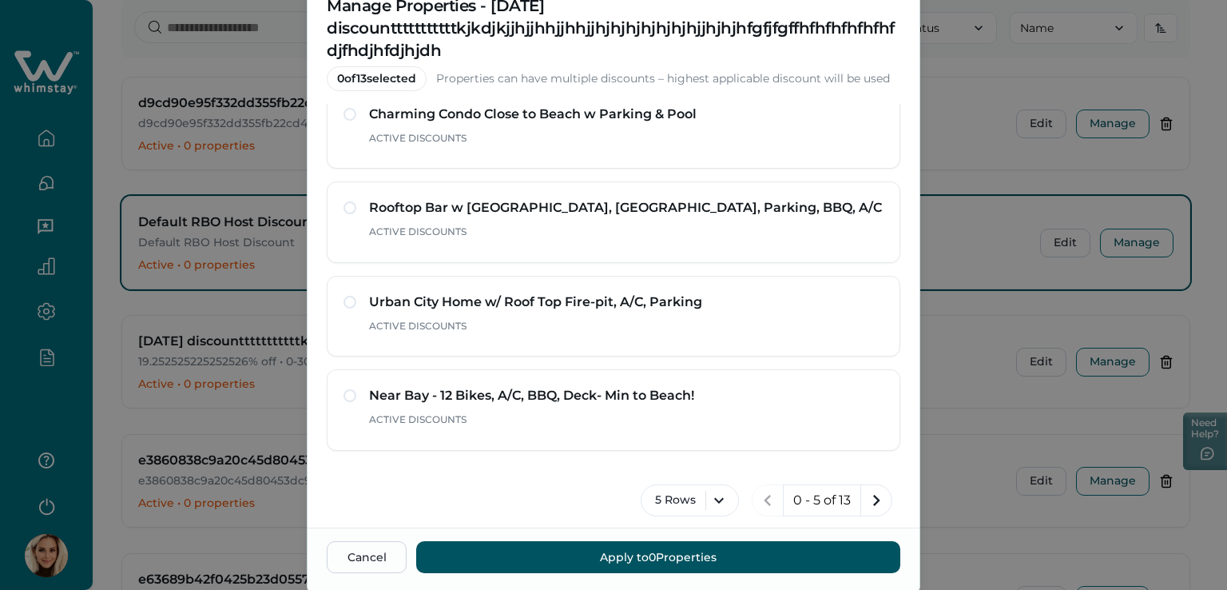
scroll to position [125, 0]
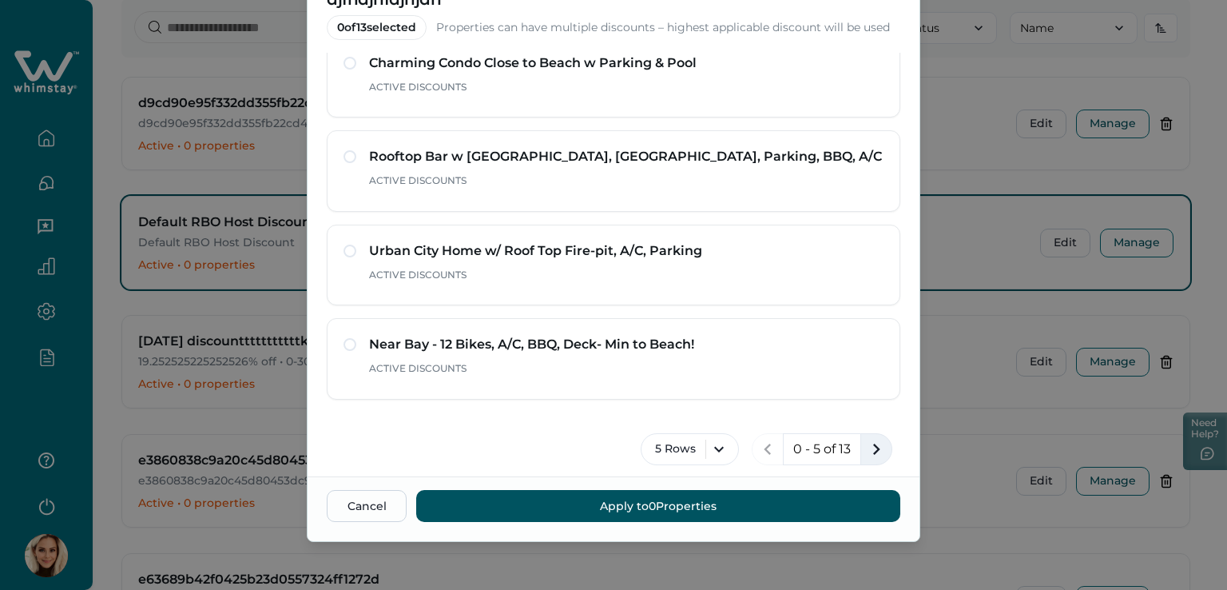
click at [873, 443] on icon "next page" at bounding box center [876, 448] width 7 height 11
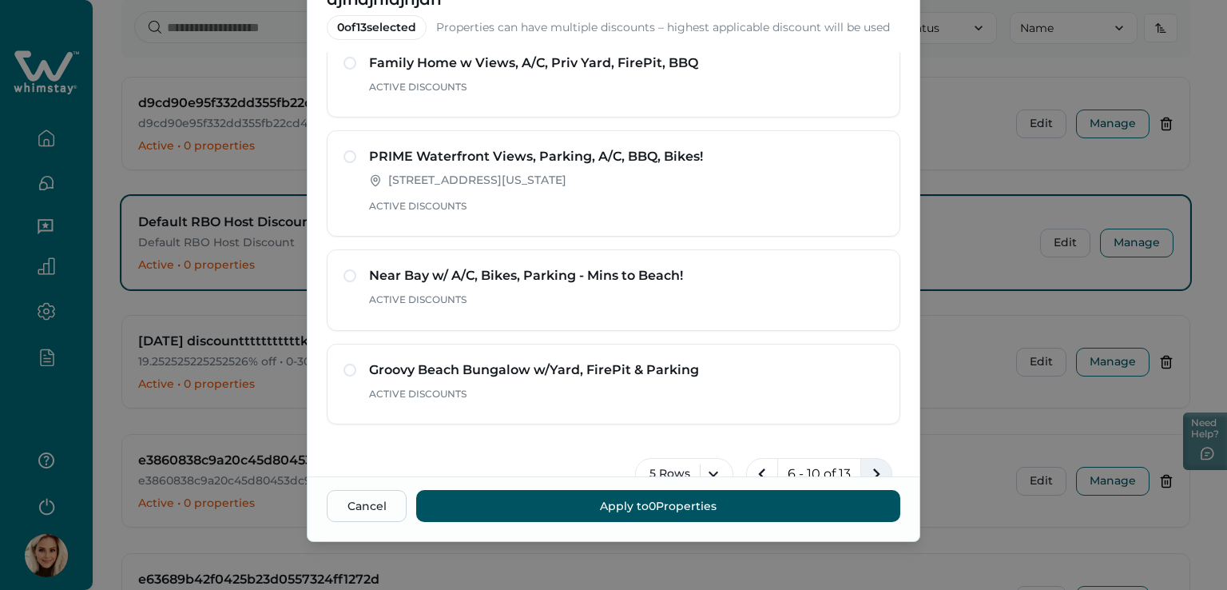
click at [873, 468] on icon "next page" at bounding box center [876, 473] width 7 height 11
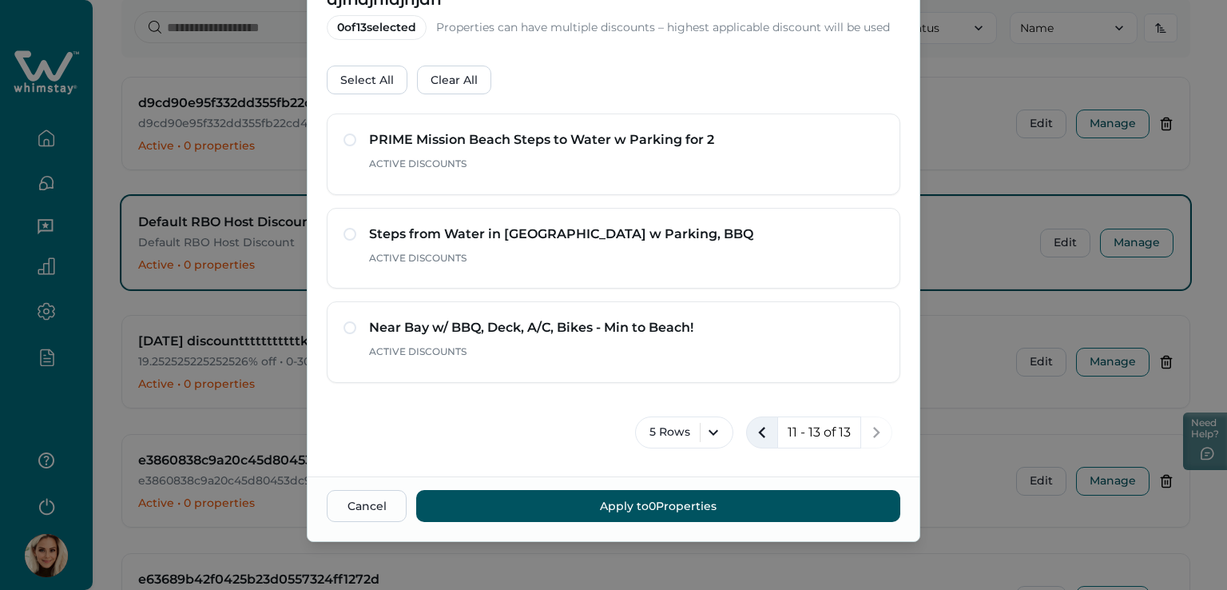
click at [763, 432] on icon "previous page" at bounding box center [762, 432] width 22 height 22
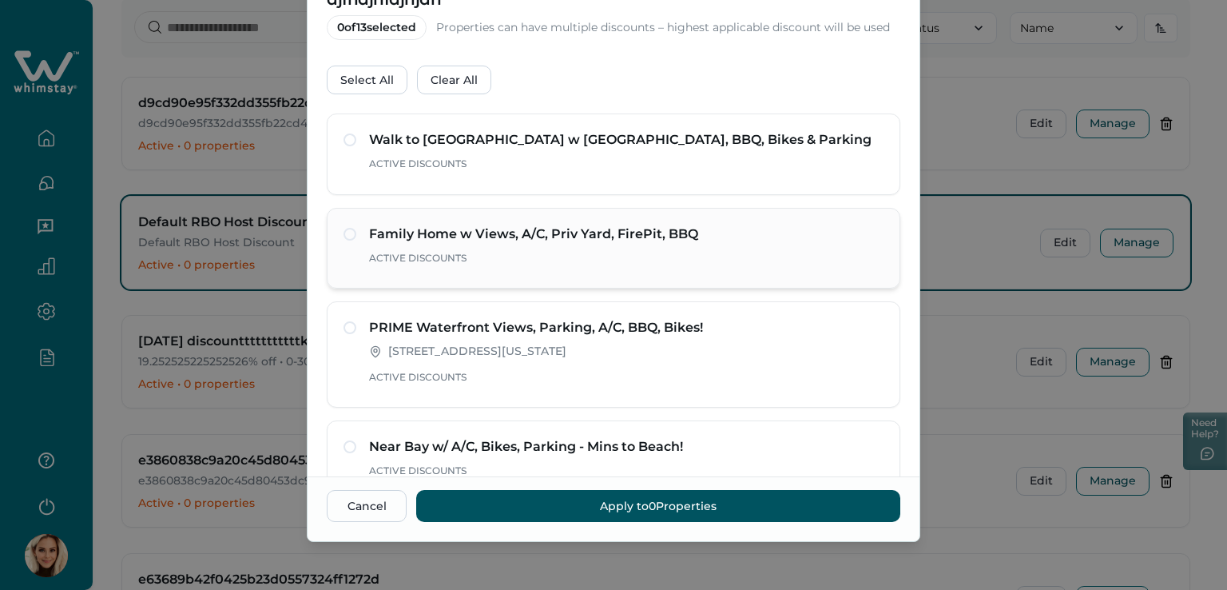
scroll to position [0, 0]
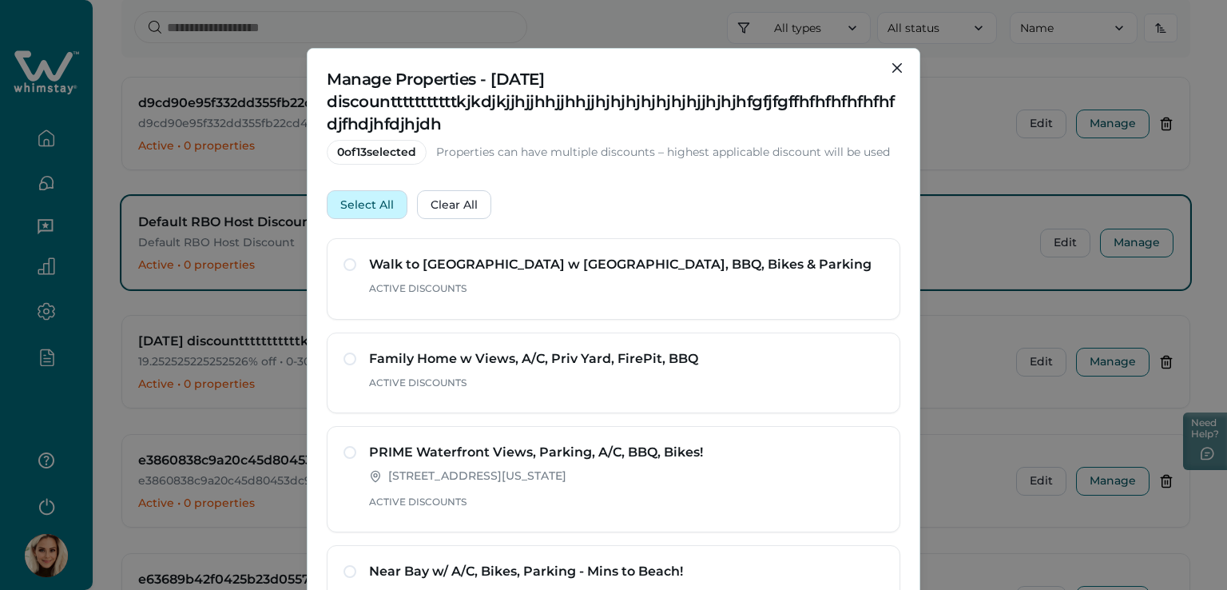
click at [358, 202] on button "Select All" at bounding box center [367, 204] width 81 height 29
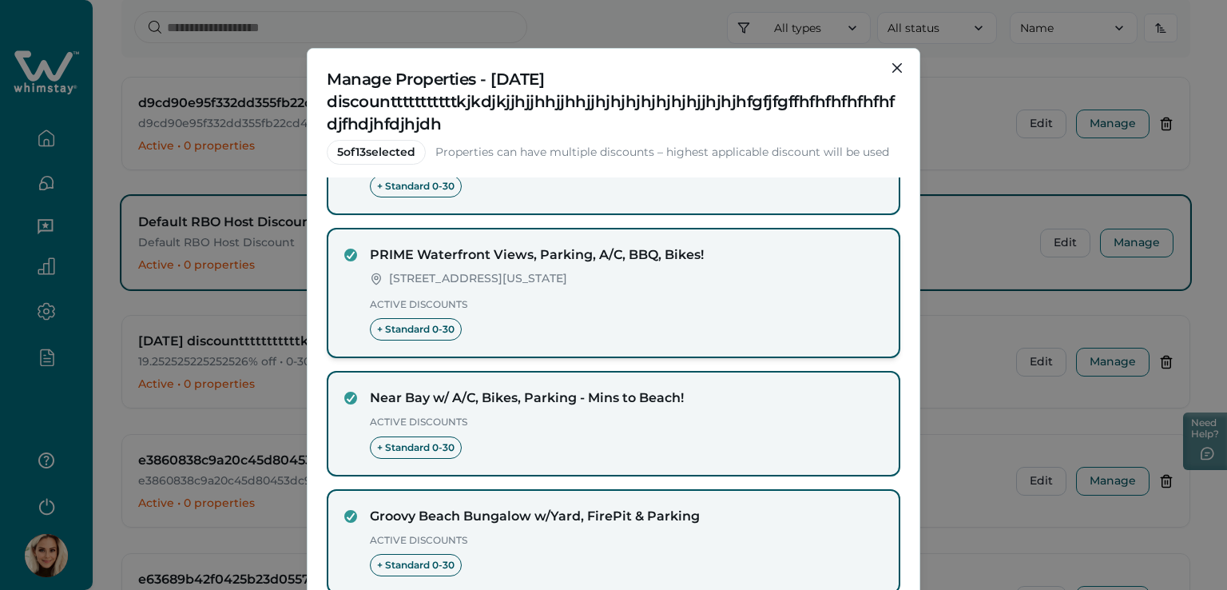
scroll to position [313, 0]
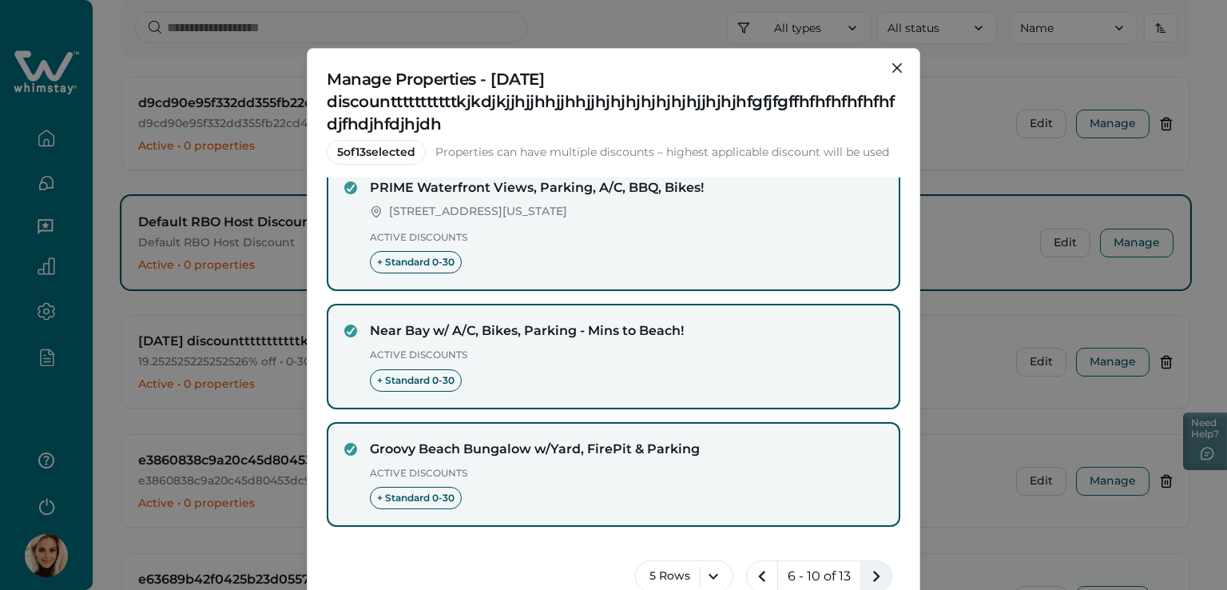
click at [865, 568] on icon "next page" at bounding box center [876, 576] width 22 height 22
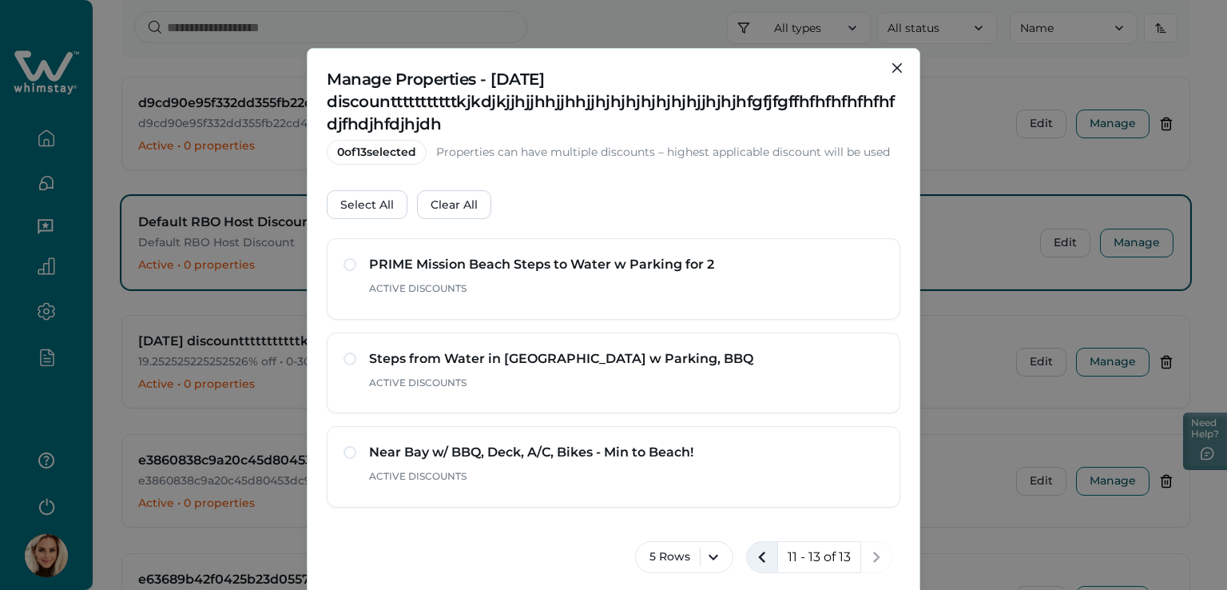
click at [763, 558] on icon "previous page" at bounding box center [762, 557] width 22 height 22
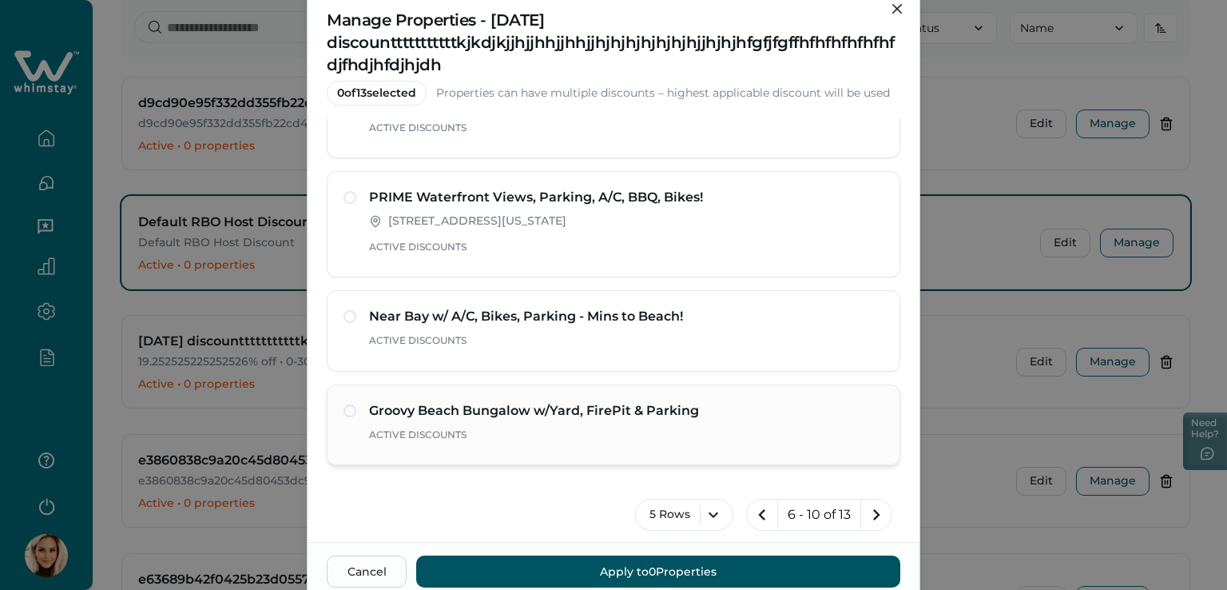
scroll to position [125, 0]
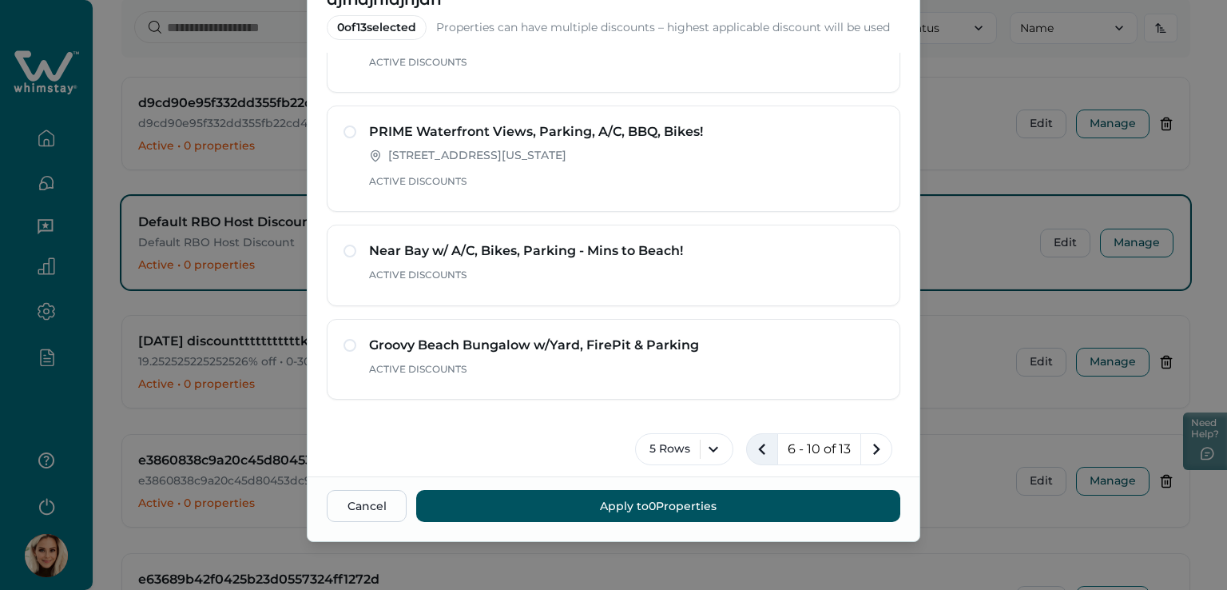
click at [758, 447] on icon "previous page" at bounding box center [761, 448] width 7 height 11
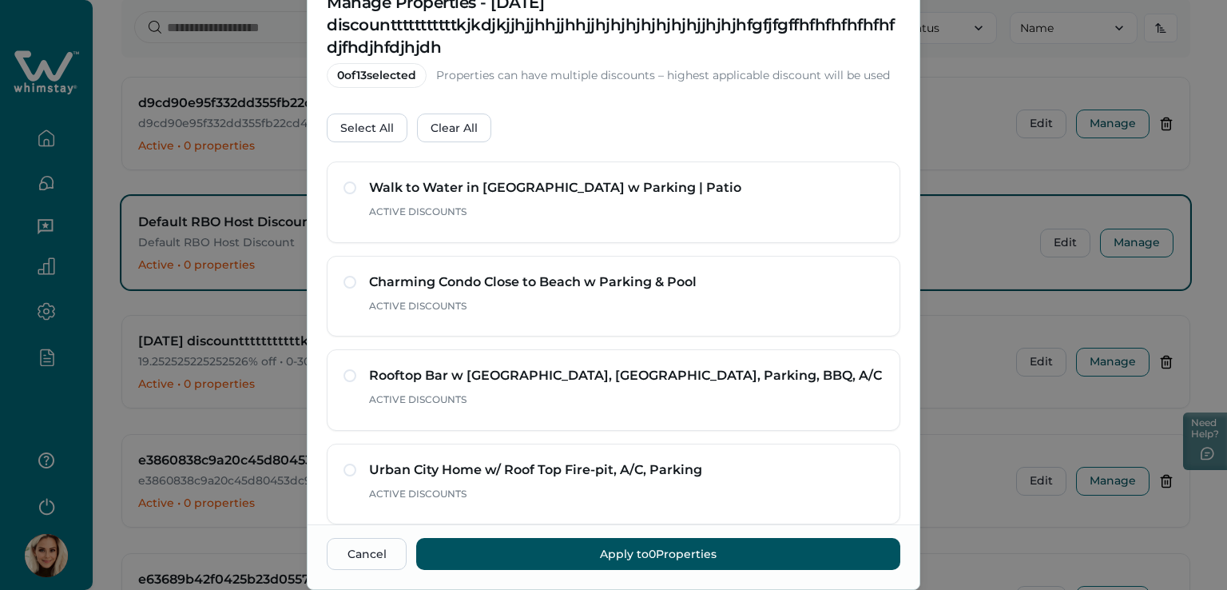
scroll to position [0, 0]
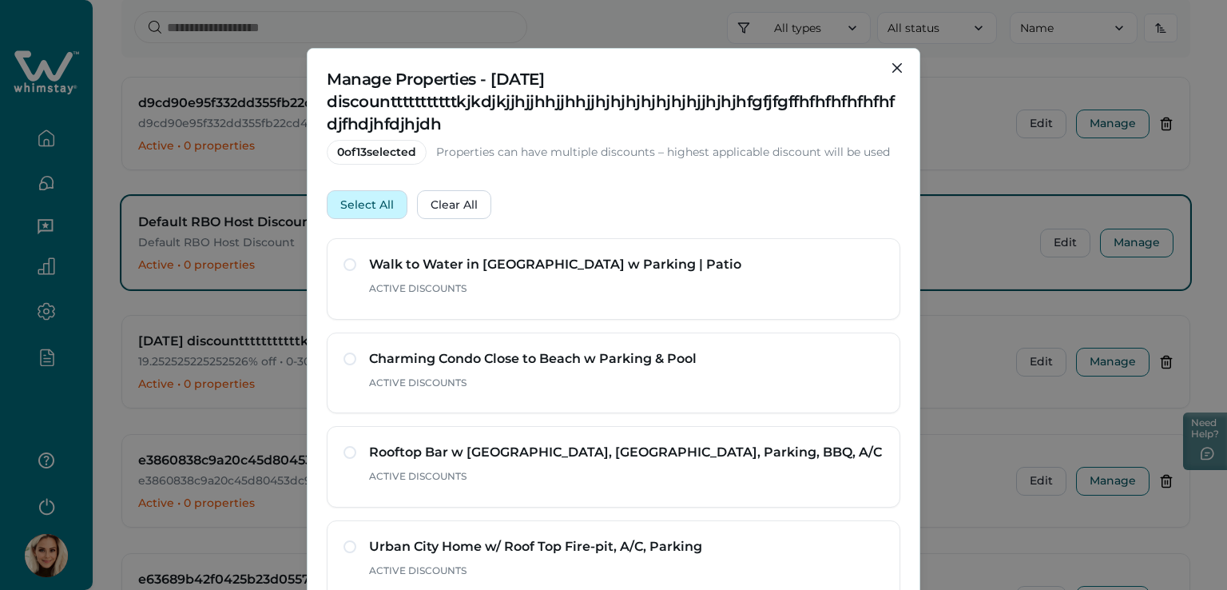
click at [361, 203] on button "Select All" at bounding box center [367, 204] width 81 height 29
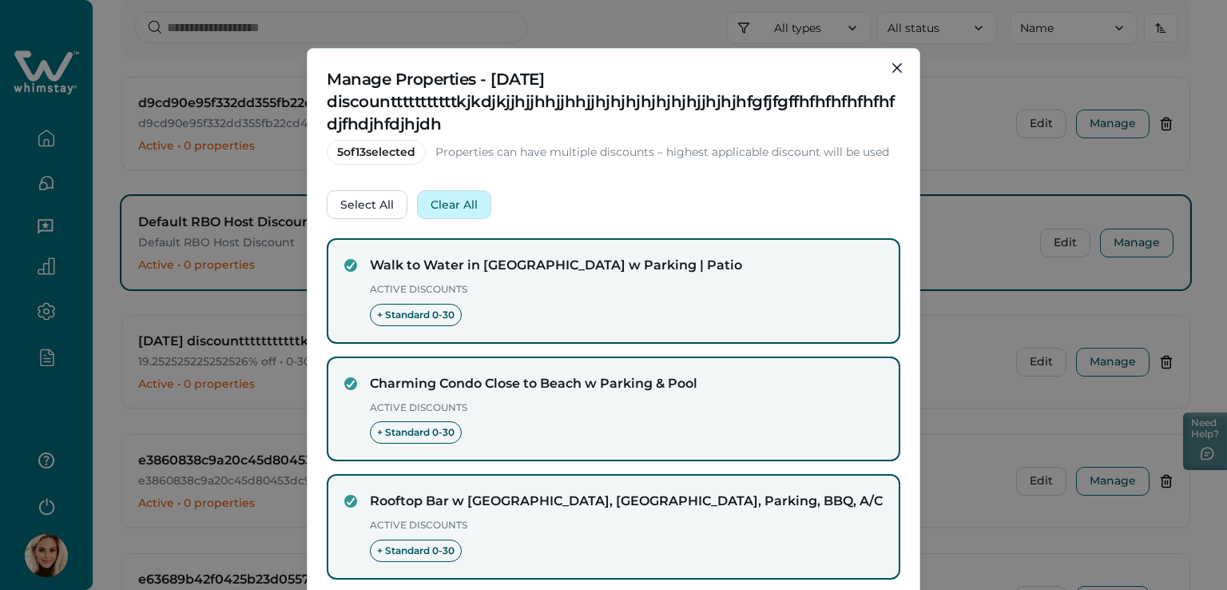
click at [446, 202] on button "Clear All" at bounding box center [454, 204] width 74 height 29
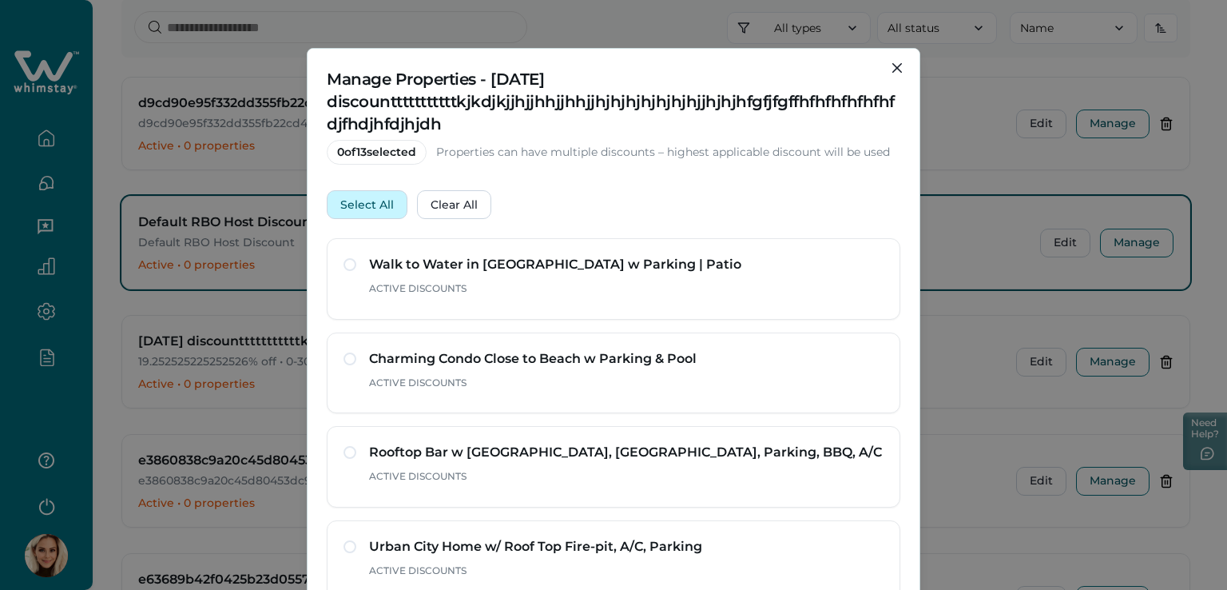
click at [351, 209] on button "Select All" at bounding box center [367, 204] width 81 height 29
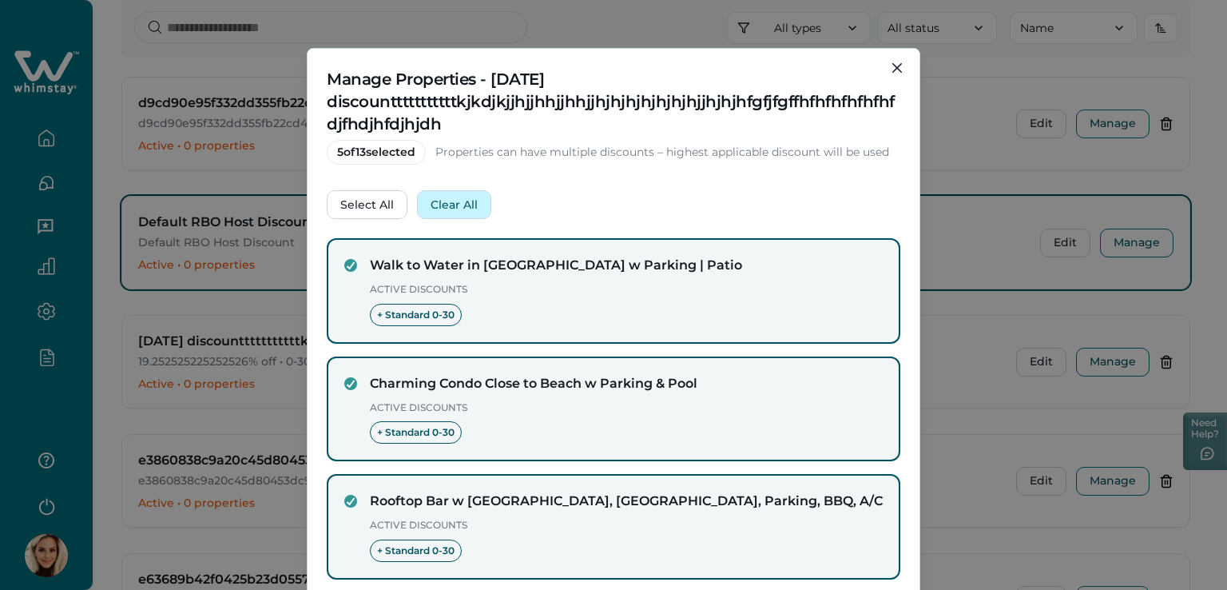
click at [444, 201] on button "Clear All" at bounding box center [454, 204] width 74 height 29
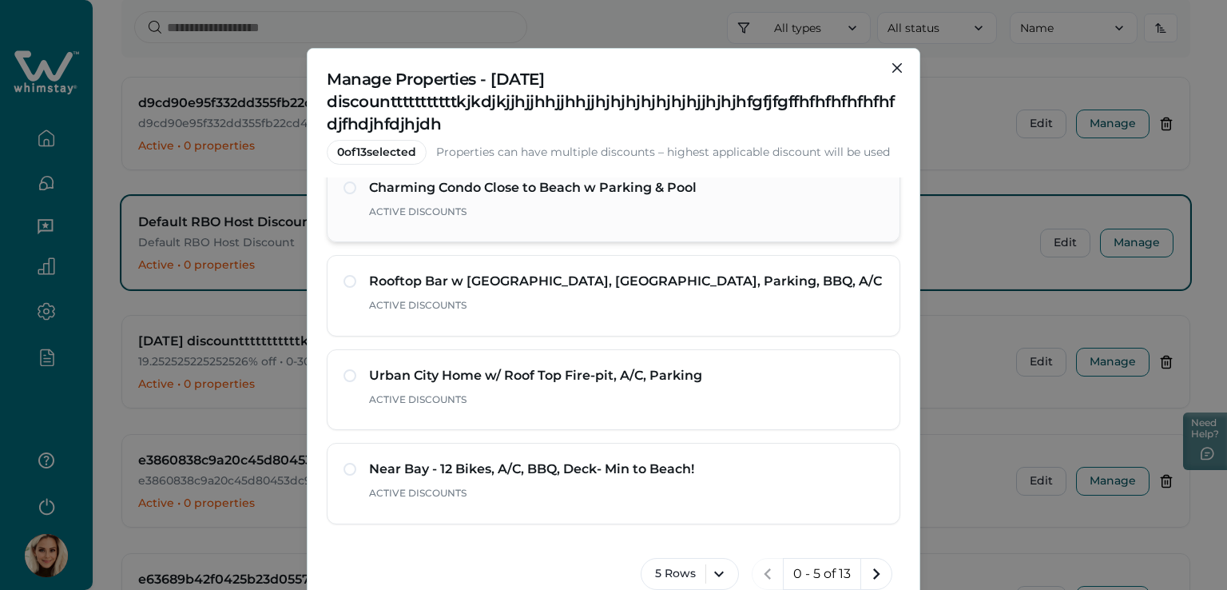
click at [348, 189] on span at bounding box center [350, 187] width 13 height 13
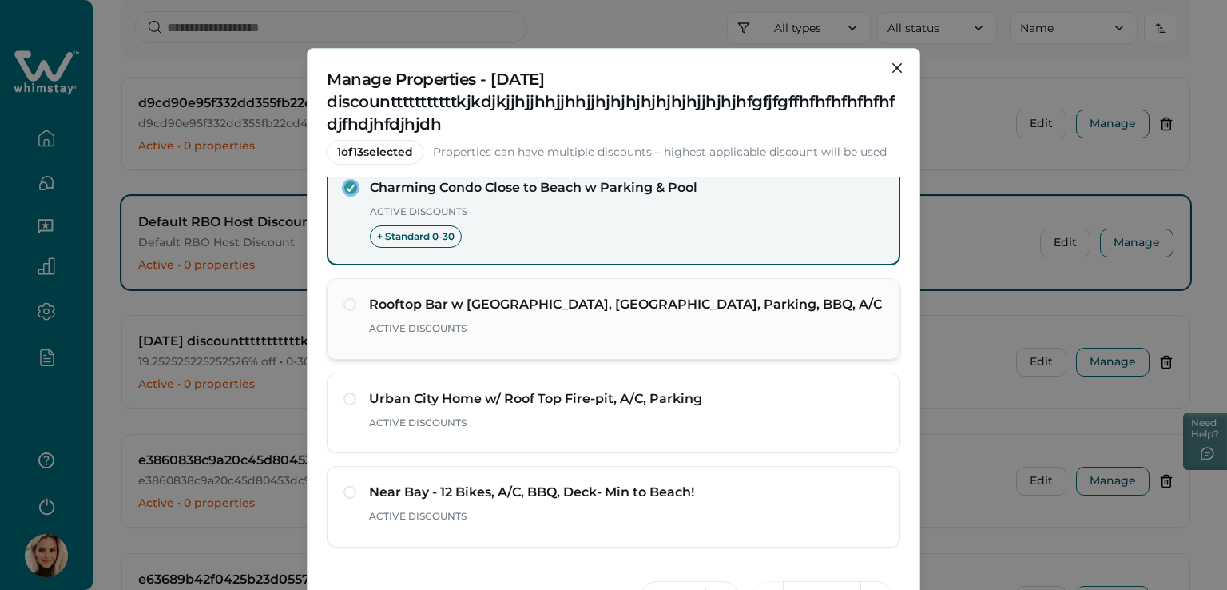
click at [351, 304] on span at bounding box center [350, 304] width 13 height 13
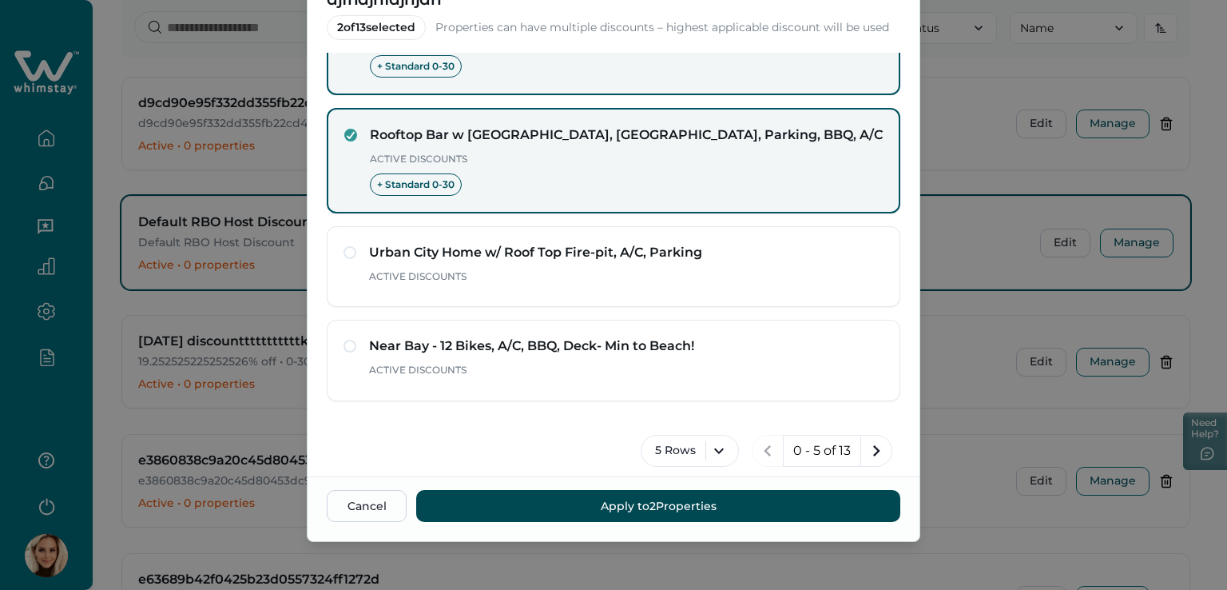
click at [610, 512] on button "Apply to 2 Properties" at bounding box center [658, 506] width 484 height 32
click at [640, 508] on button "Apply to 2 Properties" at bounding box center [658, 506] width 484 height 32
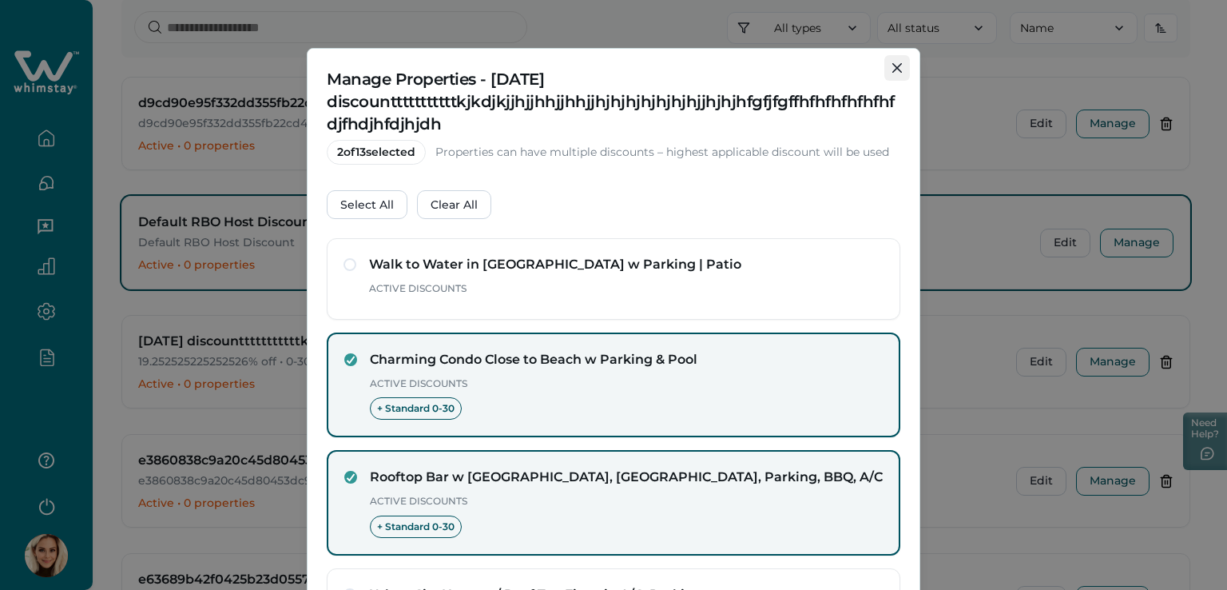
click at [898, 59] on button "Close" at bounding box center [897, 68] width 26 height 26
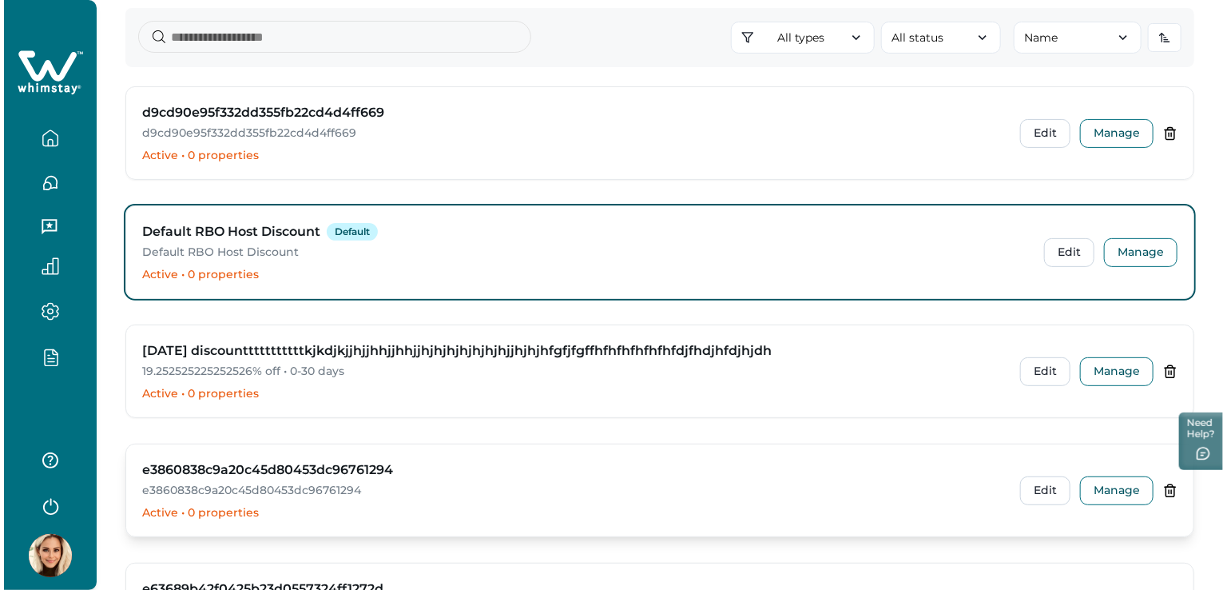
scroll to position [240, 0]
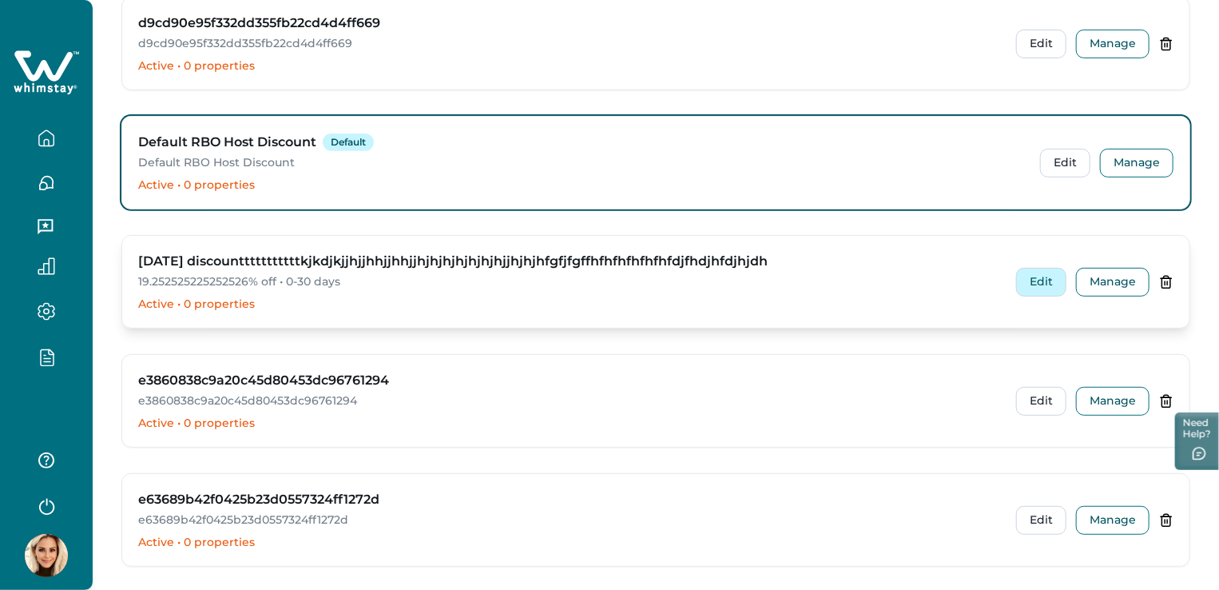
click at [1039, 286] on button "Edit" at bounding box center [1041, 282] width 50 height 29
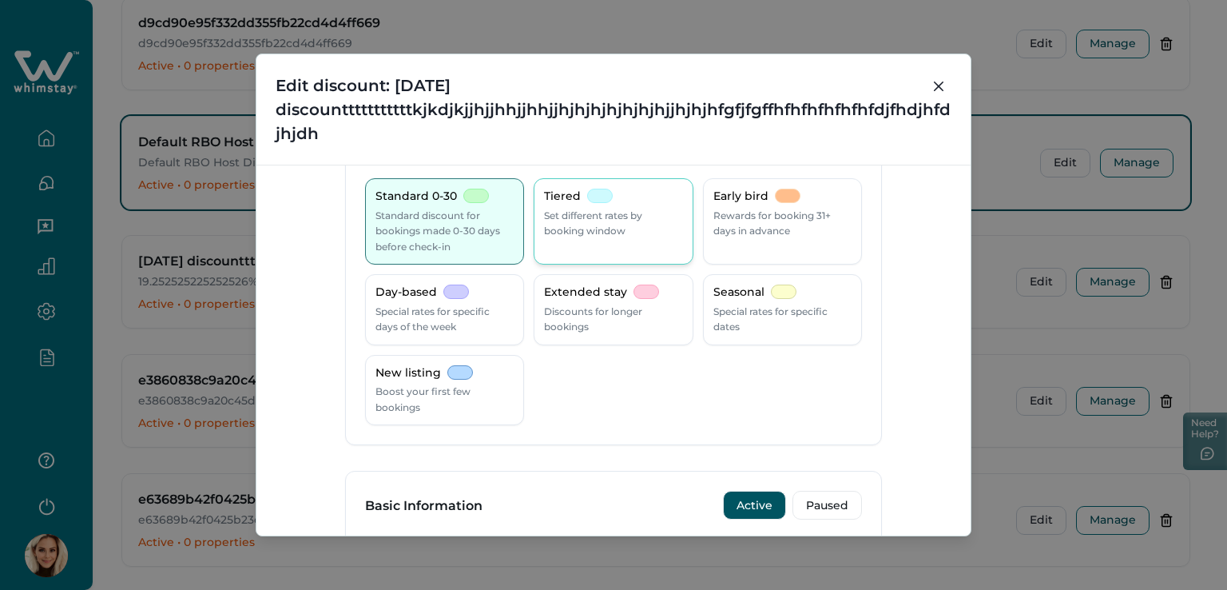
scroll to position [0, 0]
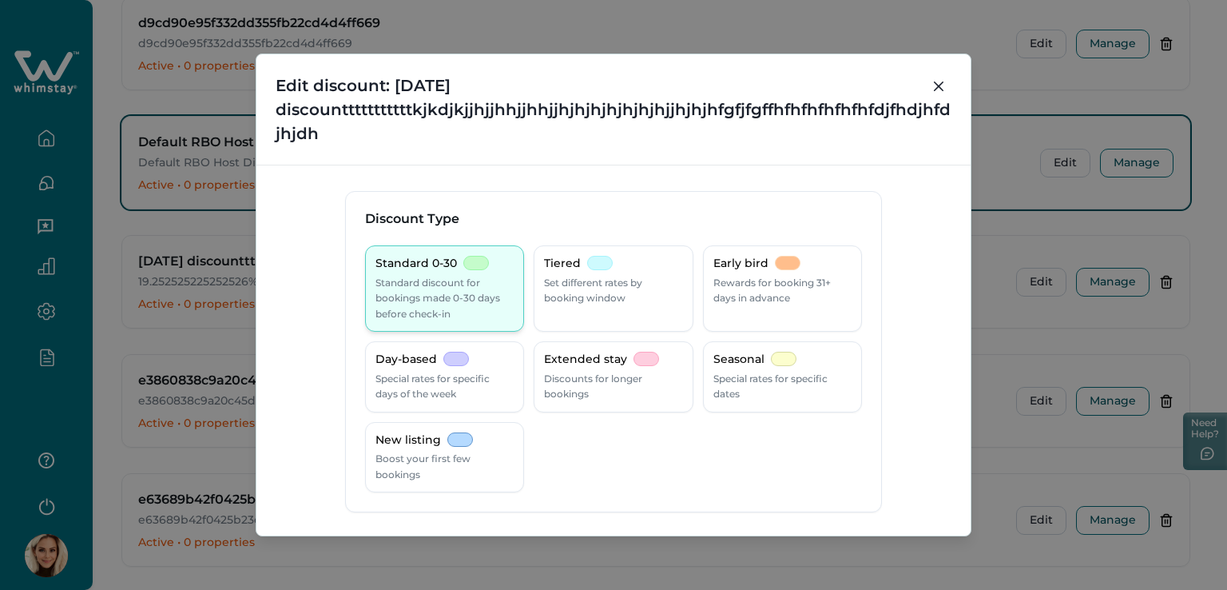
click at [447, 285] on p "Standard discount for bookings made 0-30 days before check-in" at bounding box center [444, 298] width 138 height 47
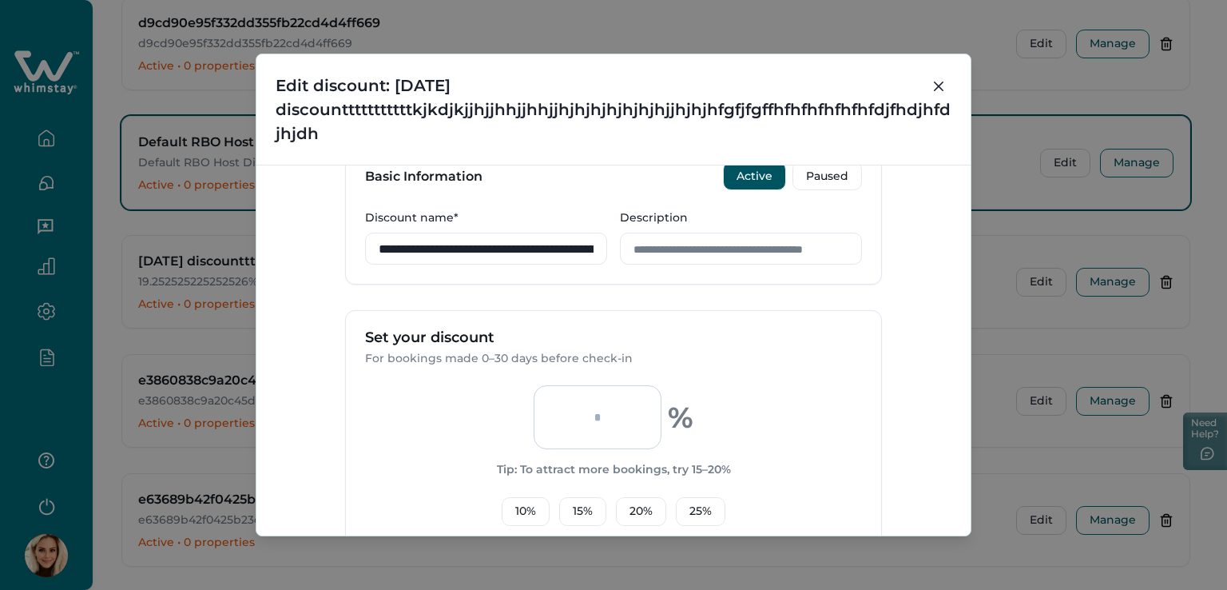
scroll to position [320, 0]
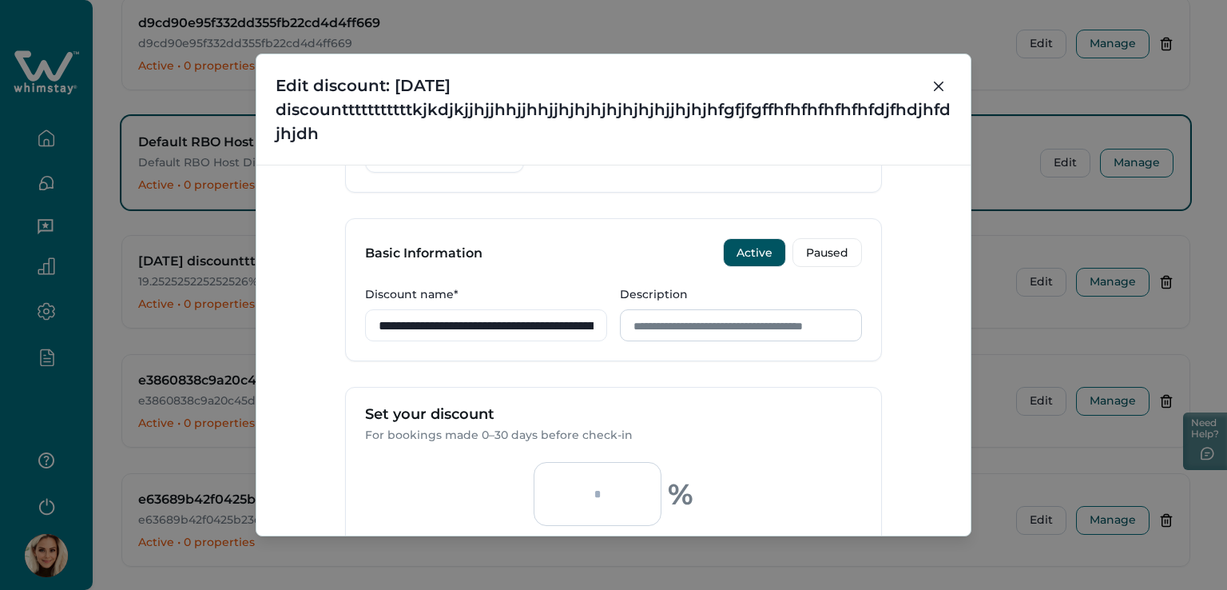
click at [668, 328] on input "Description" at bounding box center [741, 325] width 242 height 32
drag, startPoint x: 721, startPoint y: 324, endPoint x: 848, endPoint y: 324, distance: 127.0
click at [848, 324] on input "**********" at bounding box center [741, 325] width 242 height 32
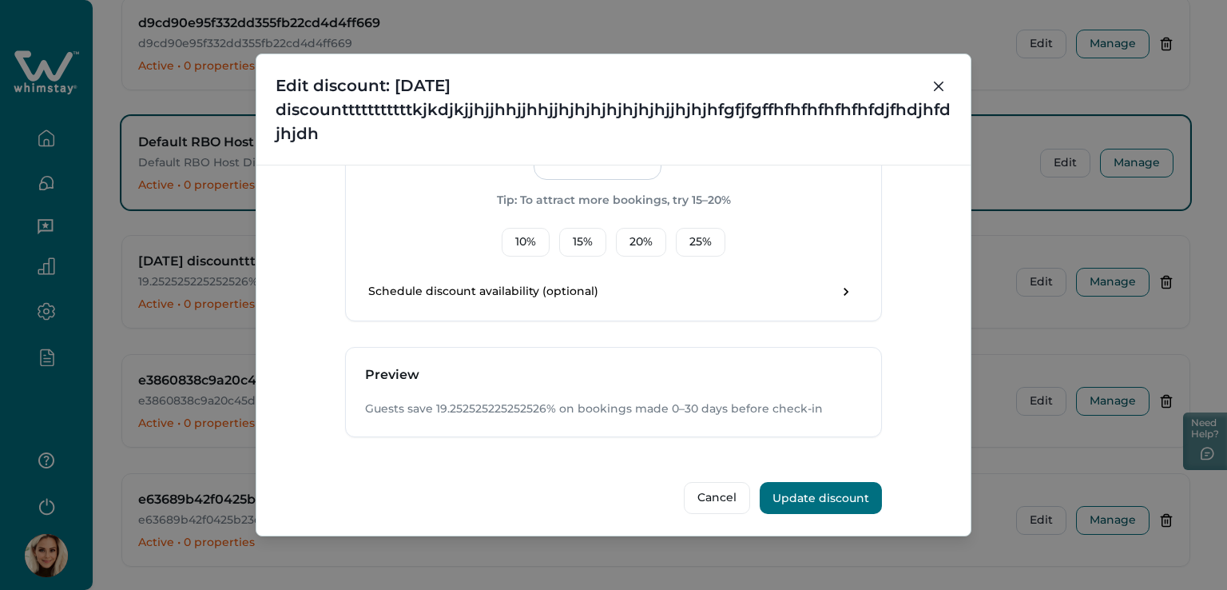
scroll to position [667, 0]
type input "**********"
click at [820, 487] on button "Update discount" at bounding box center [821, 496] width 122 height 32
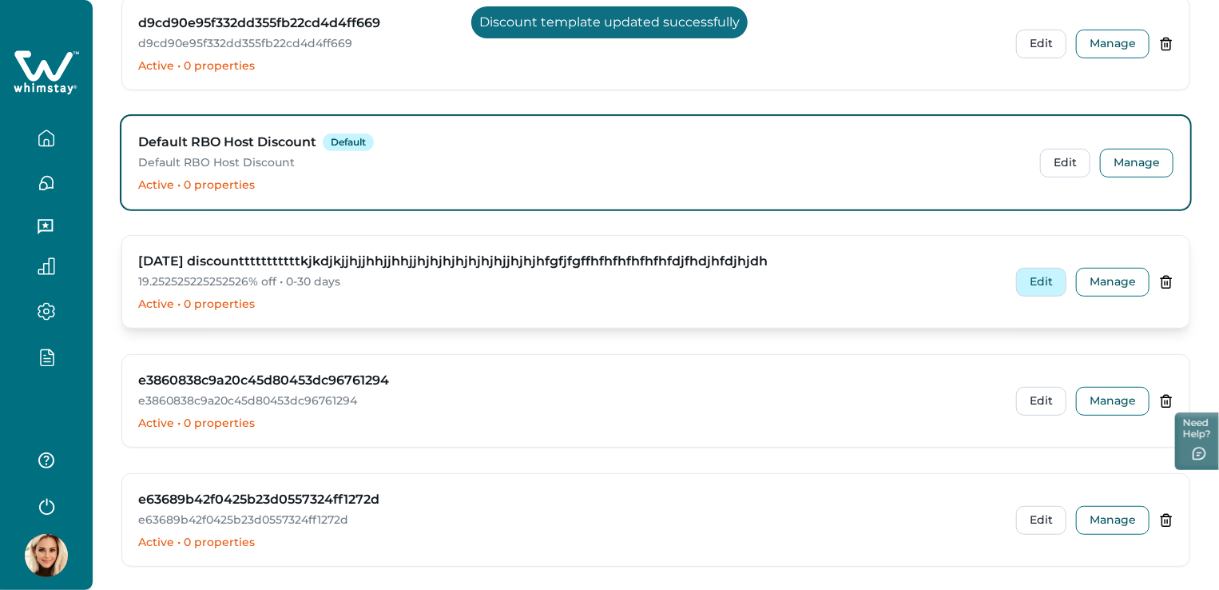
click at [1050, 280] on button "Edit" at bounding box center [1041, 282] width 50 height 29
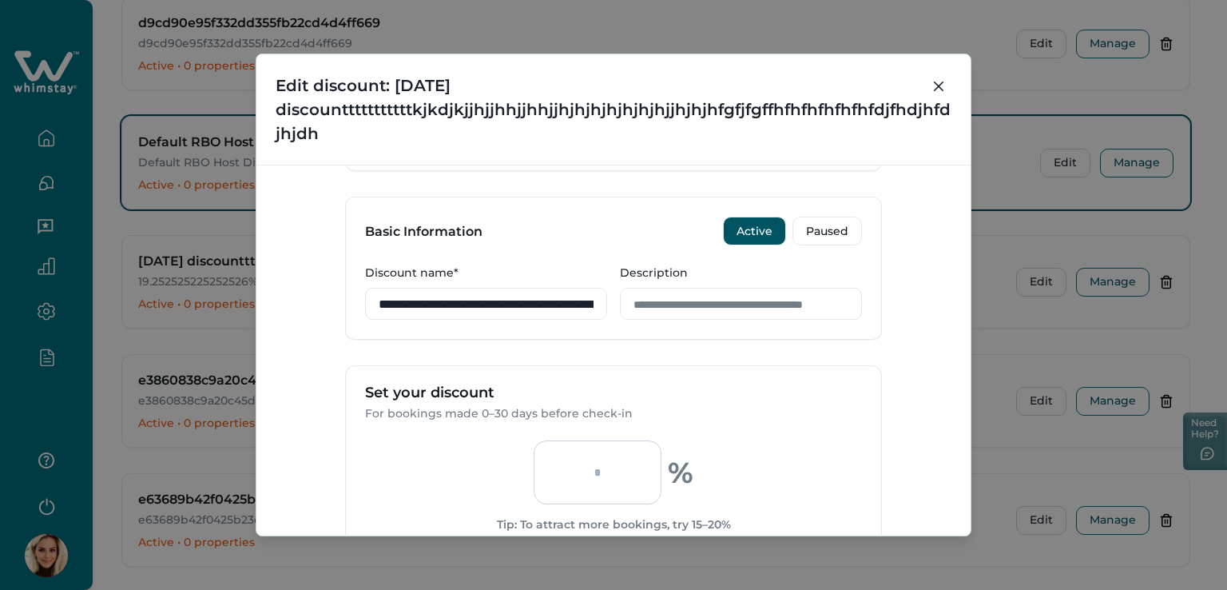
scroll to position [320, 0]
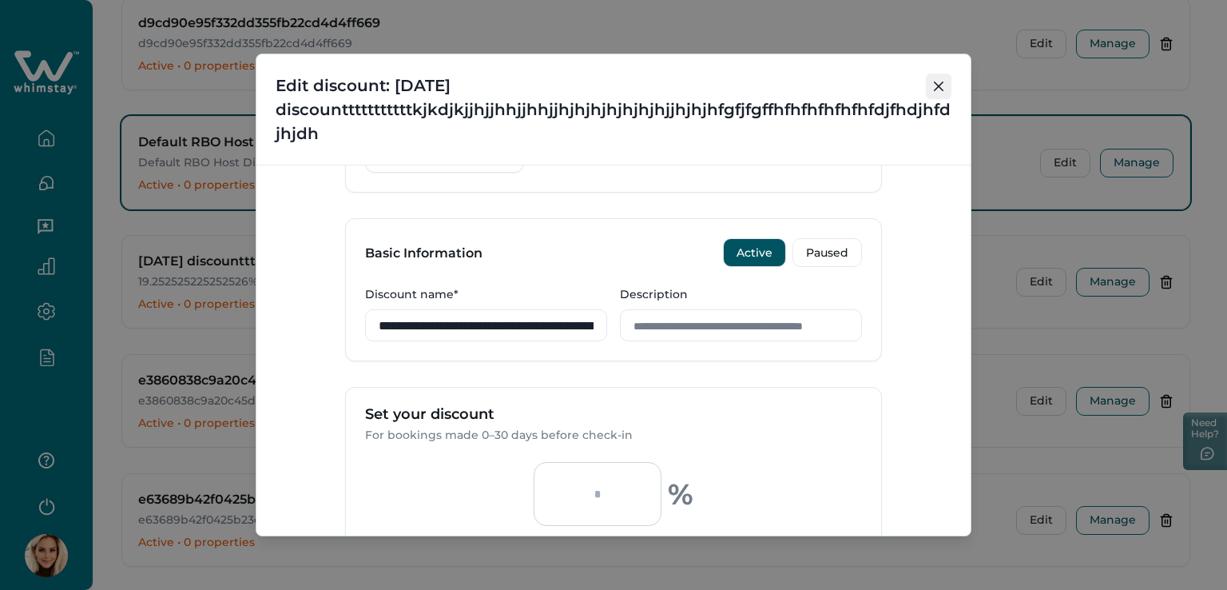
click at [935, 77] on button "Close" at bounding box center [939, 86] width 26 height 26
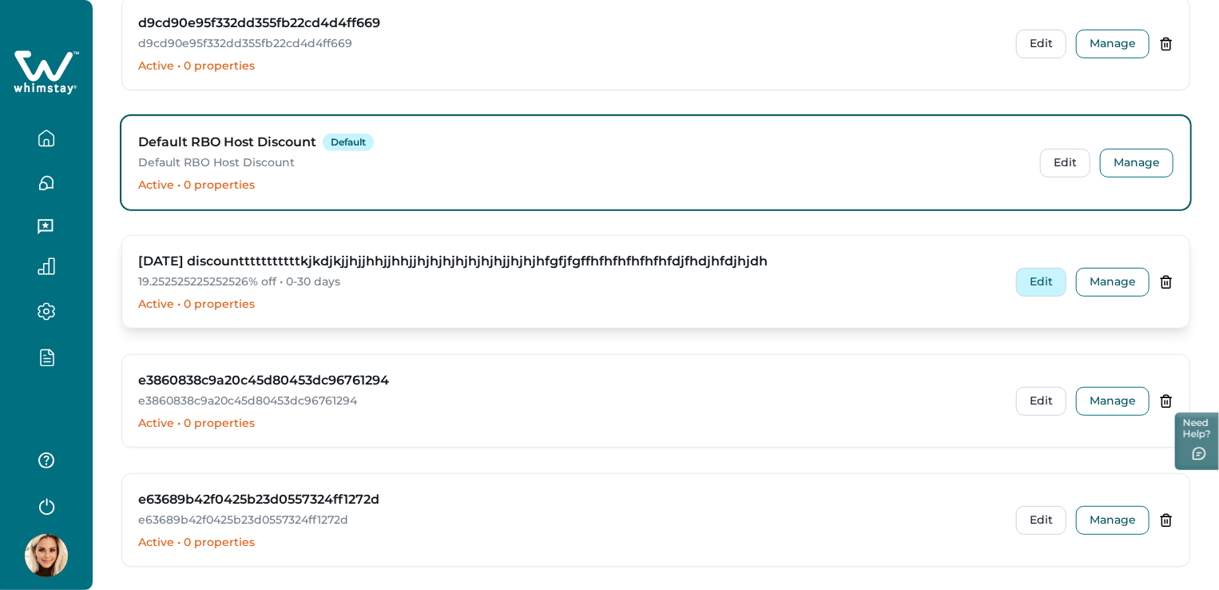
click at [1043, 281] on button "Edit" at bounding box center [1041, 282] width 50 height 29
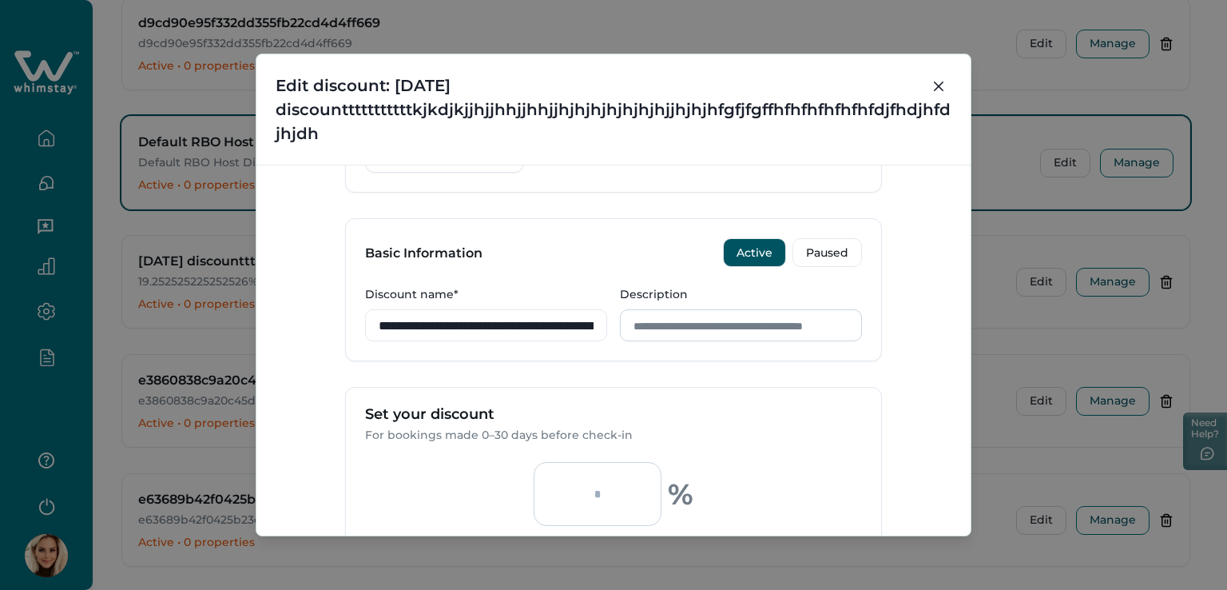
click at [684, 324] on input "Description" at bounding box center [741, 325] width 242 height 32
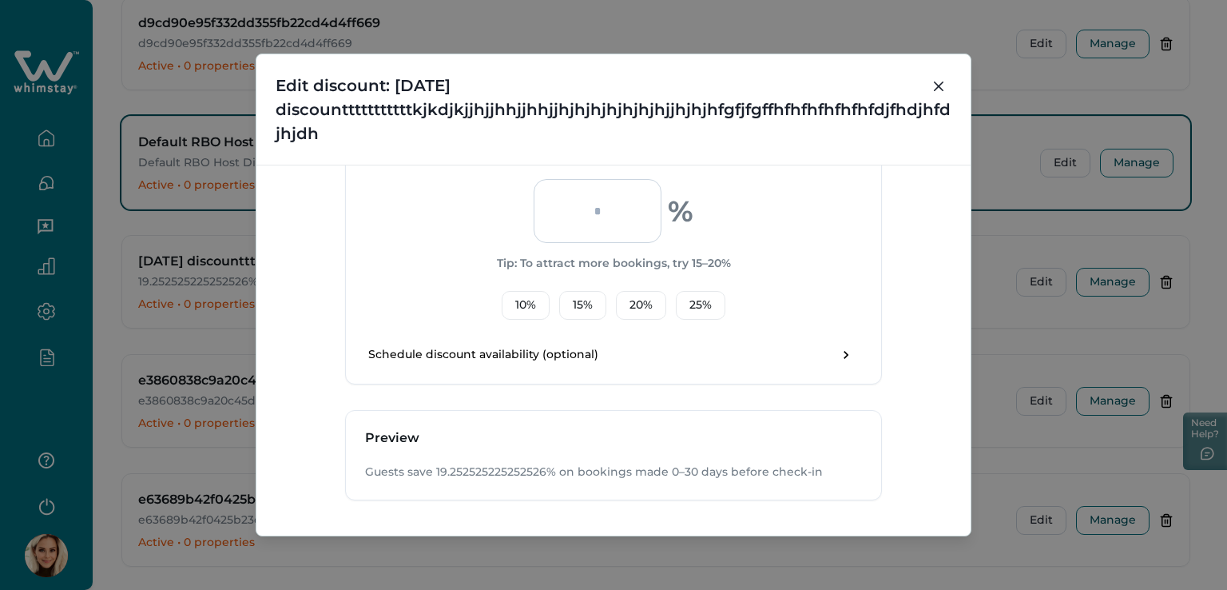
scroll to position [667, 0]
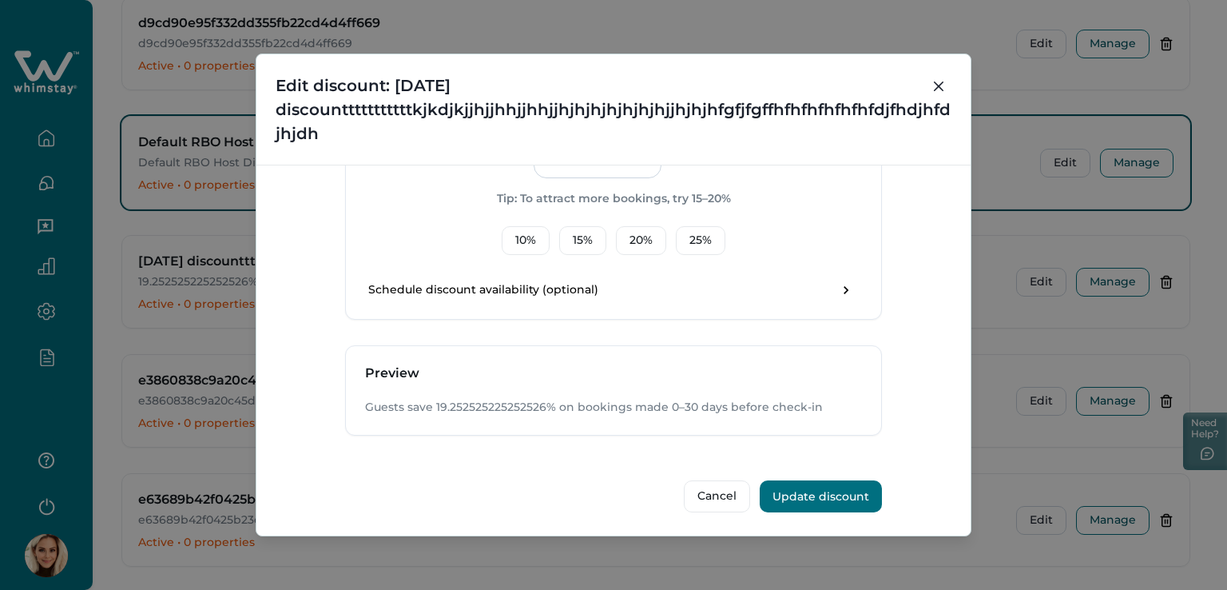
type input "**********"
click at [837, 495] on button "Update discount" at bounding box center [821, 496] width 122 height 32
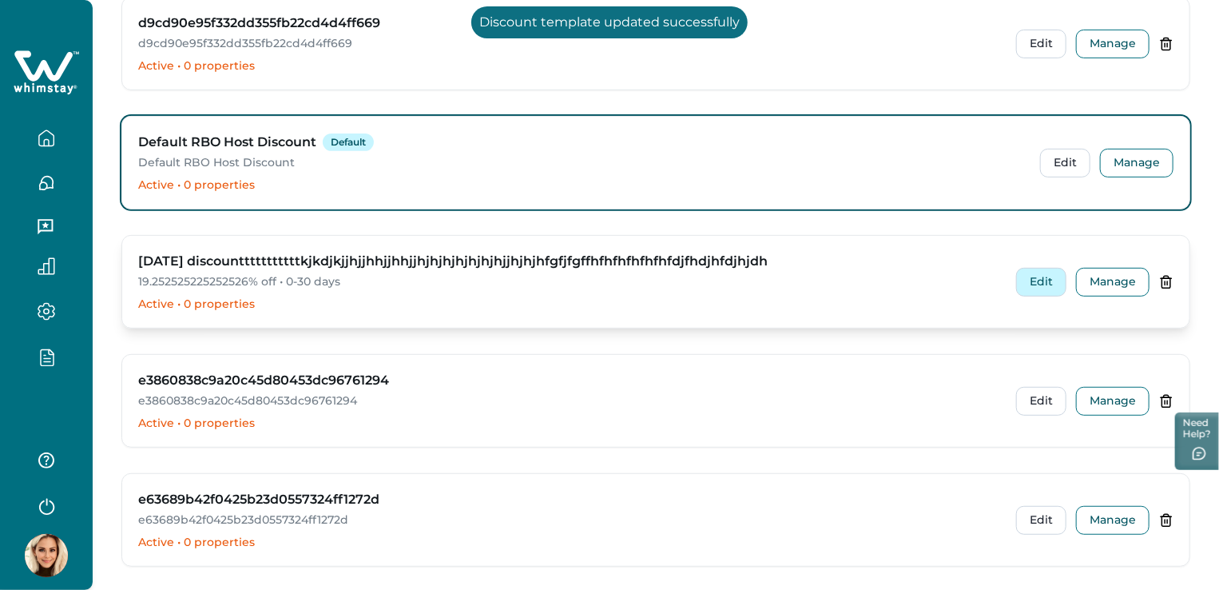
click at [1021, 286] on button "Edit" at bounding box center [1041, 282] width 50 height 29
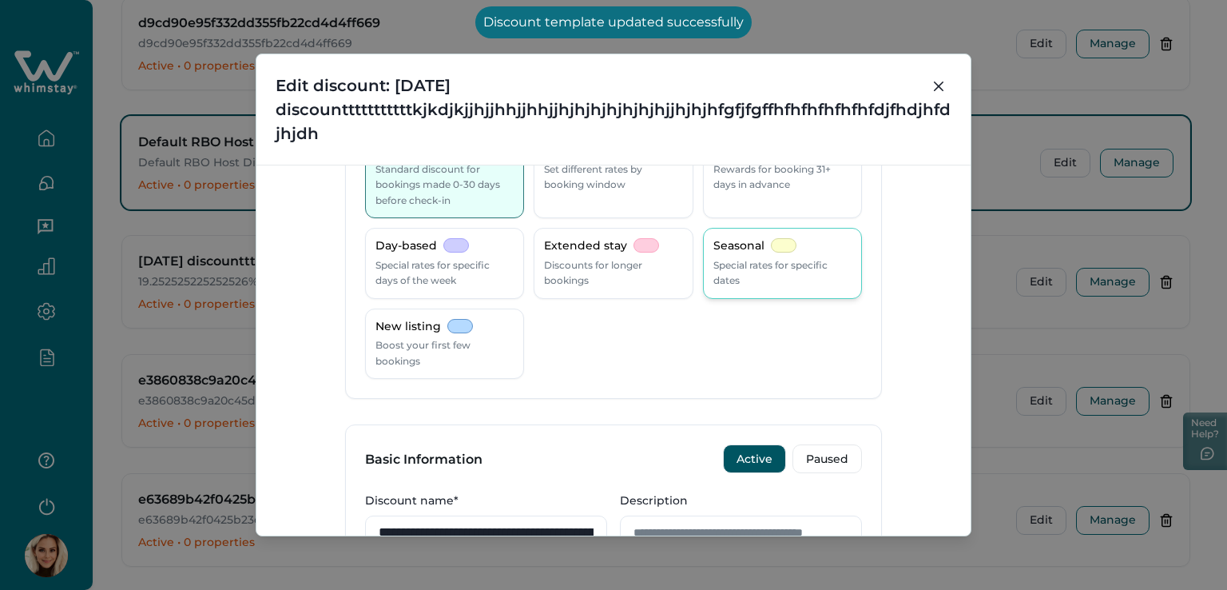
scroll to position [240, 0]
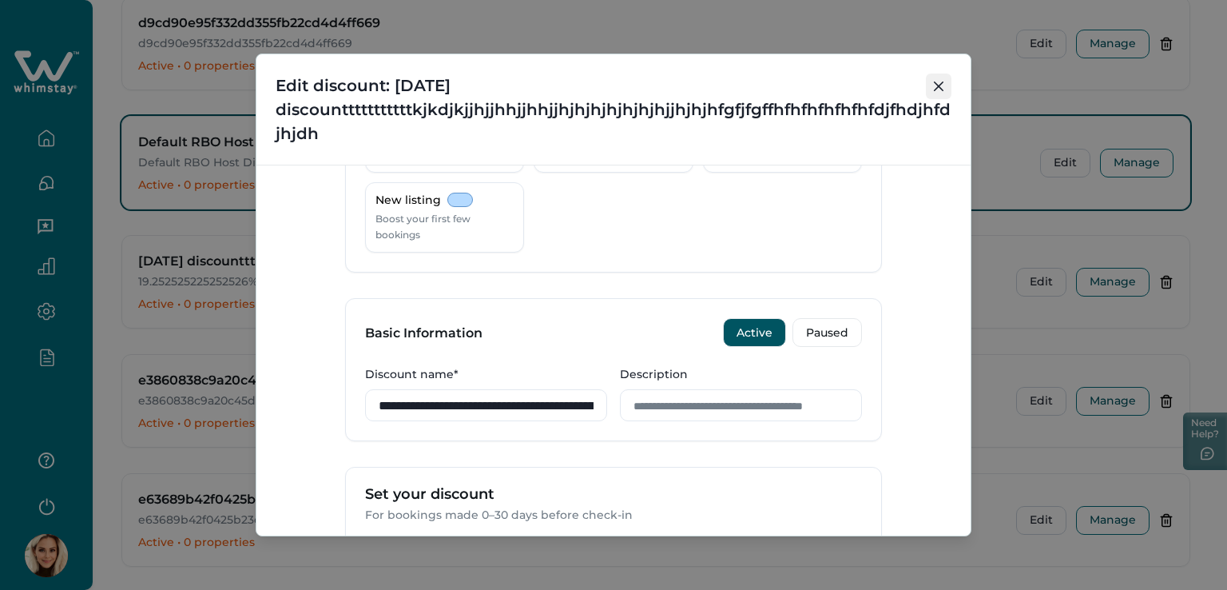
click at [935, 89] on icon "Close" at bounding box center [939, 86] width 10 height 10
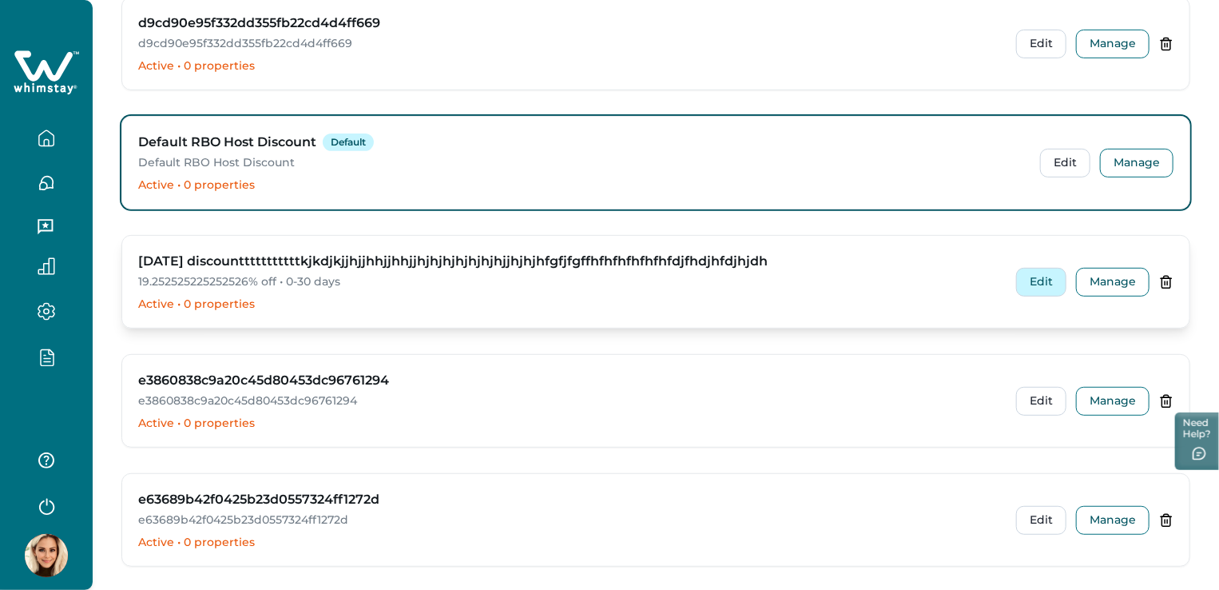
click at [1039, 281] on button "Edit" at bounding box center [1041, 282] width 50 height 29
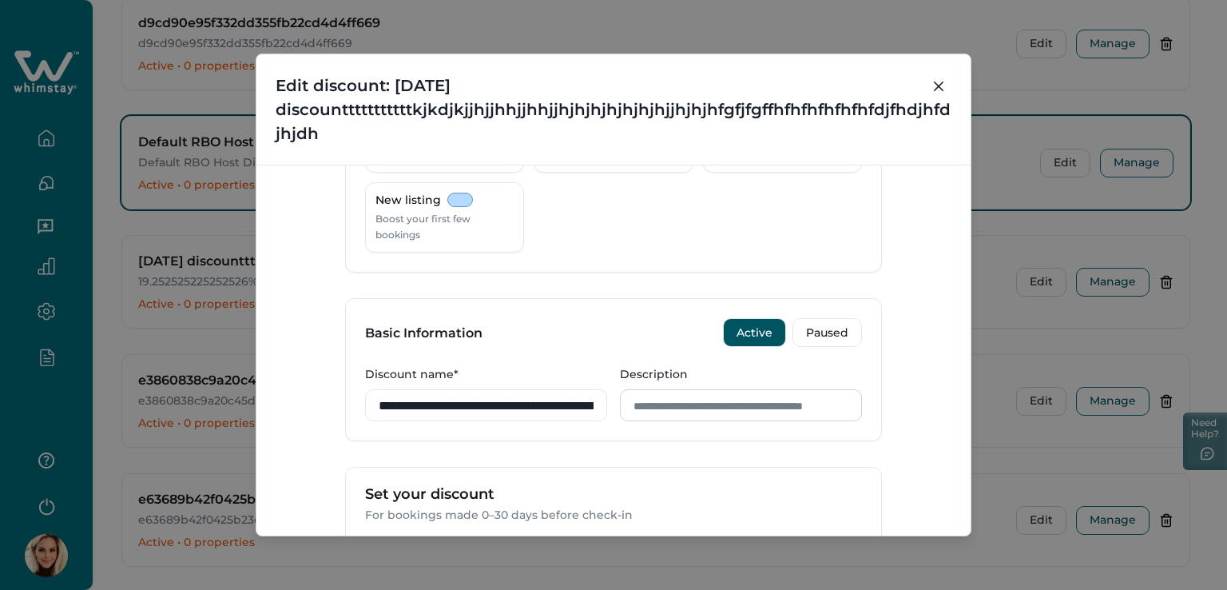
click at [719, 403] on input "Description" at bounding box center [741, 405] width 242 height 32
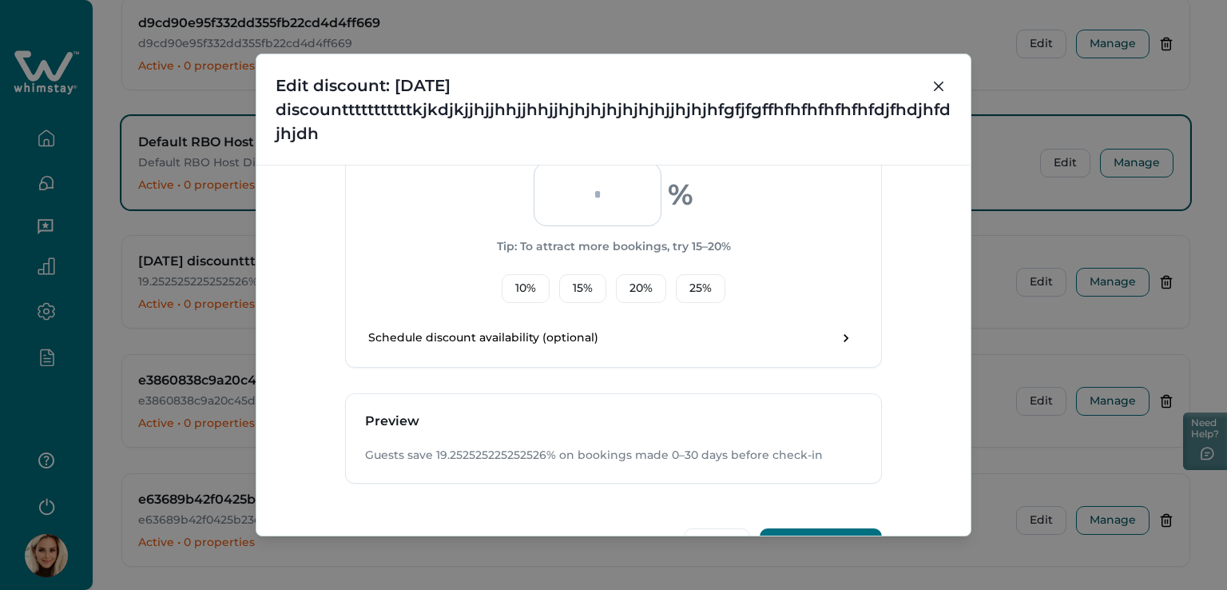
scroll to position [667, 0]
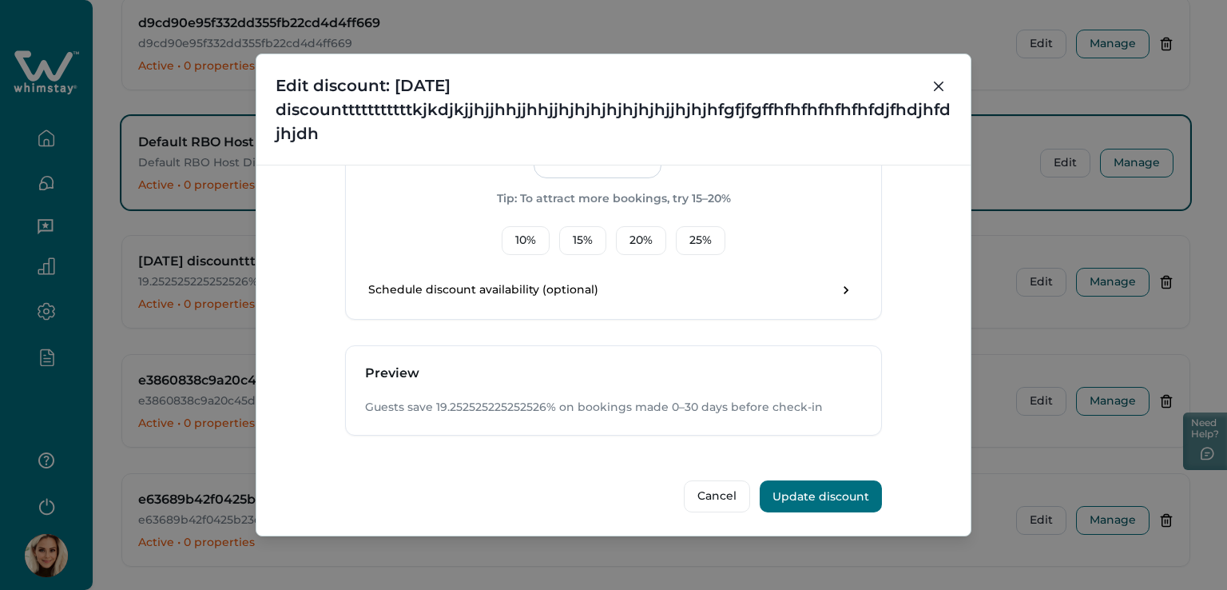
type input "**********"
click at [838, 494] on button "Update discount" at bounding box center [821, 496] width 122 height 32
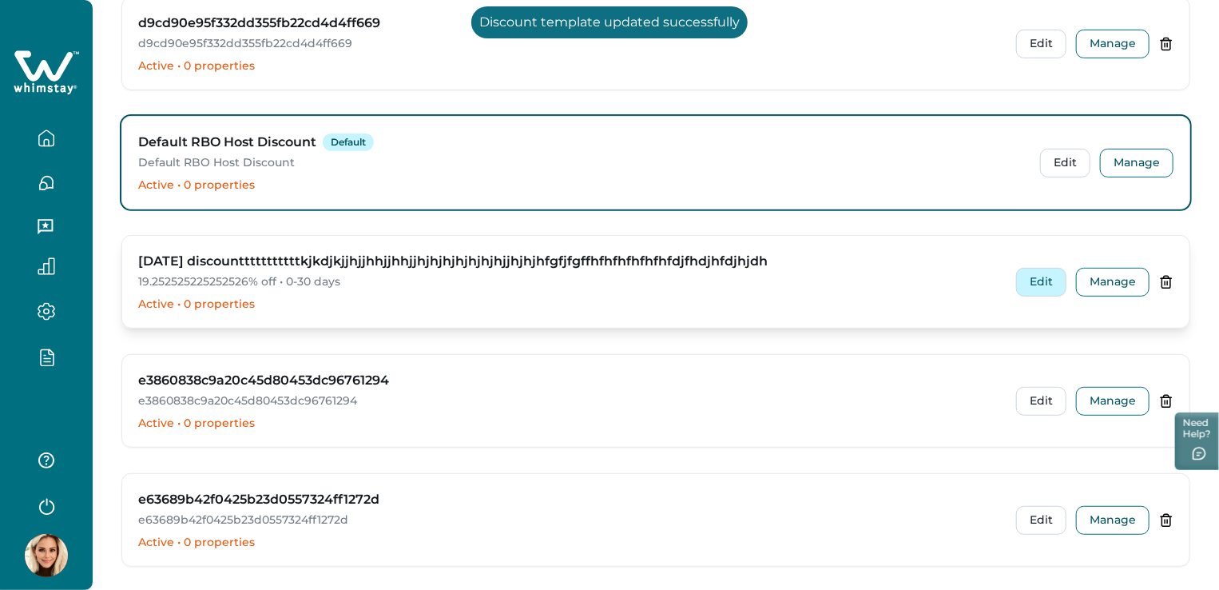
click at [1045, 284] on button "Edit" at bounding box center [1041, 282] width 50 height 29
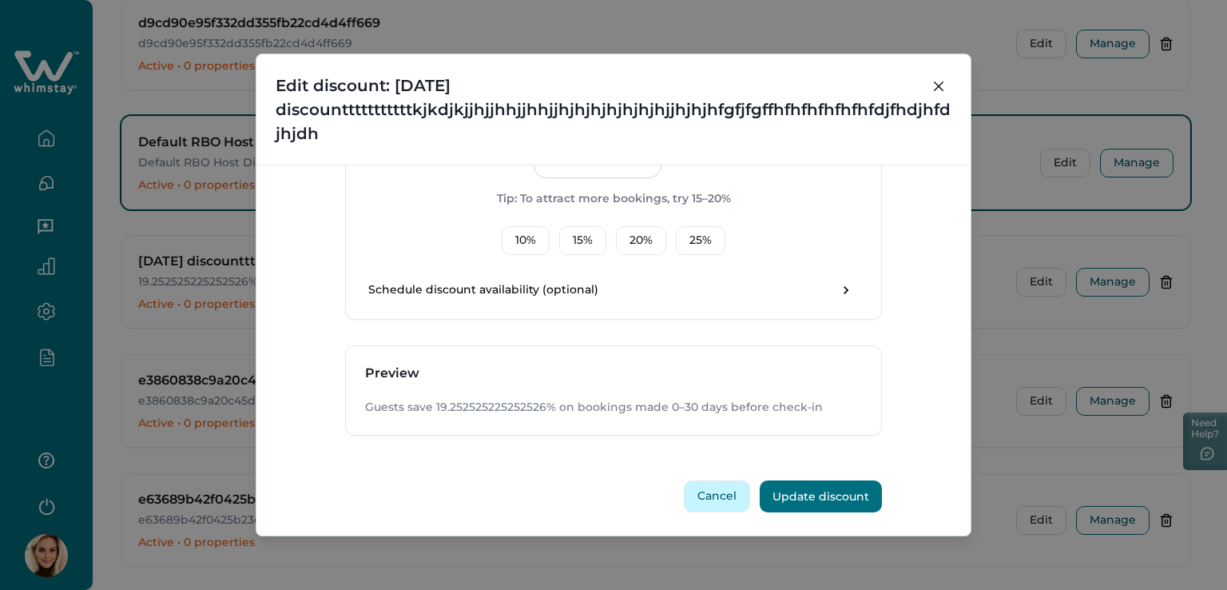
click at [720, 502] on button "Cancel" at bounding box center [717, 496] width 66 height 32
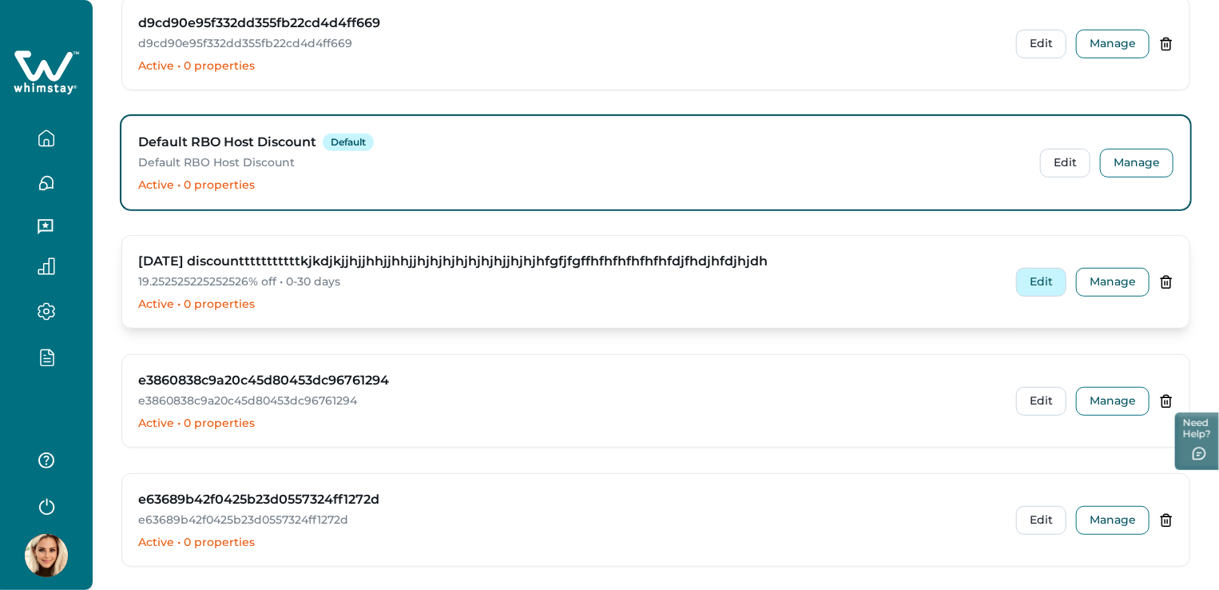
click at [1046, 282] on button "Edit" at bounding box center [1041, 282] width 50 height 29
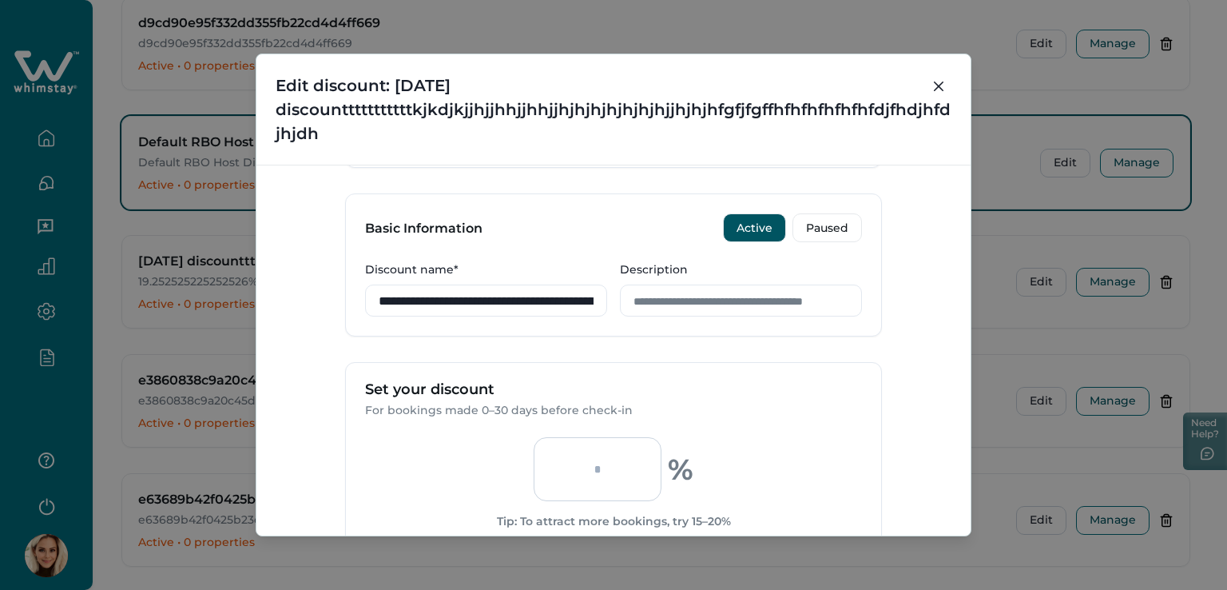
scroll to position [399, 0]
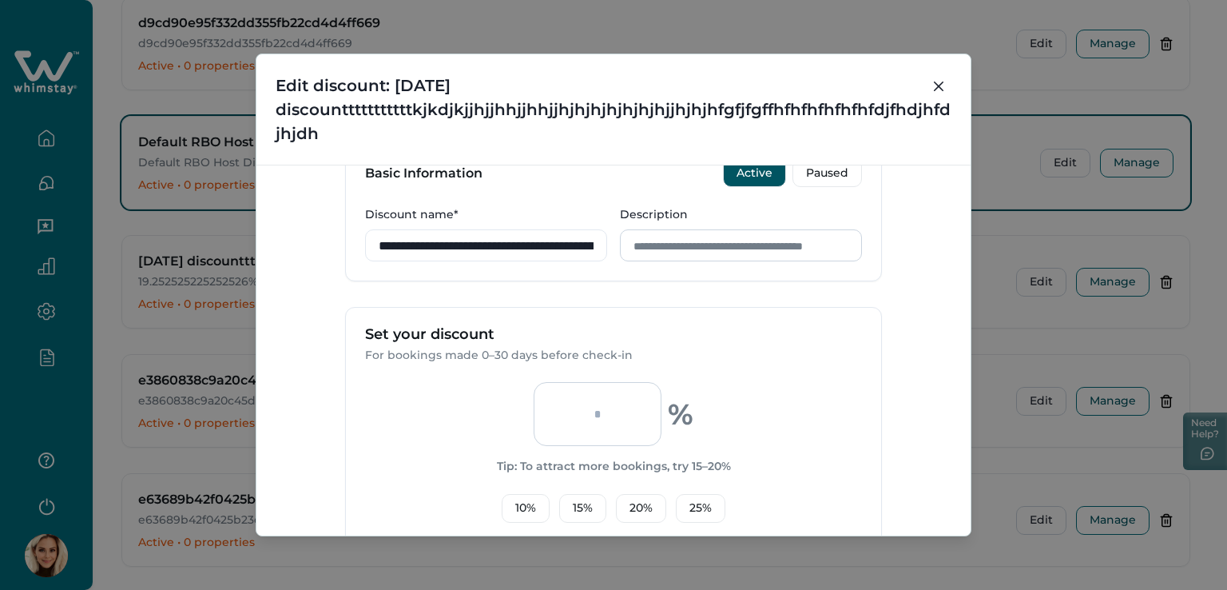
click at [668, 247] on input "Description" at bounding box center [741, 245] width 242 height 32
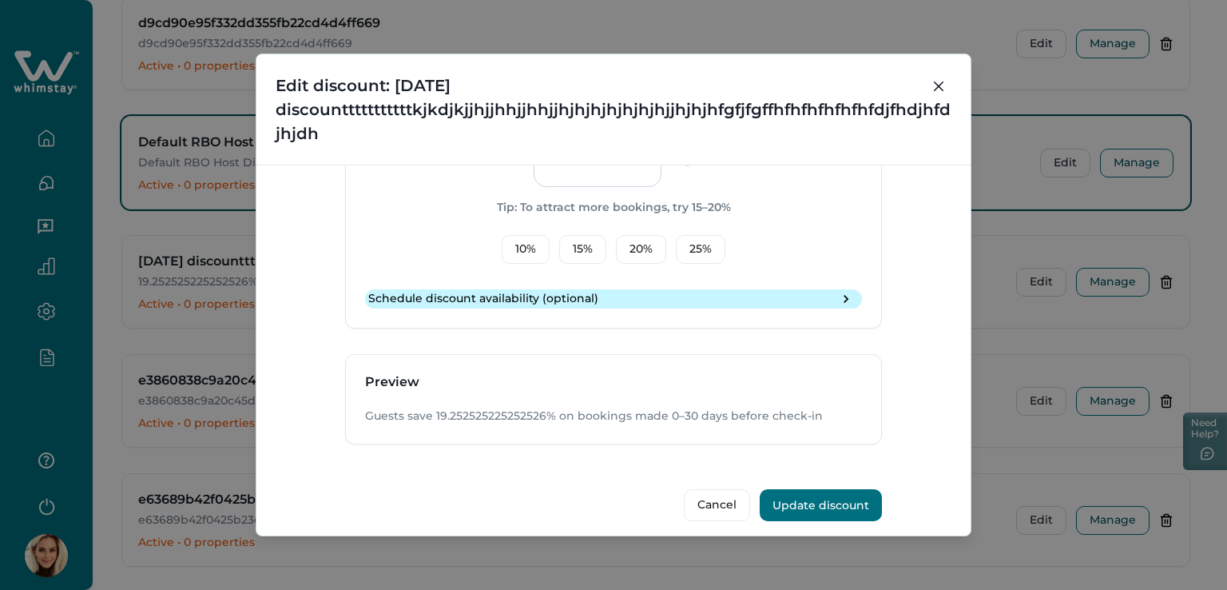
scroll to position [667, 0]
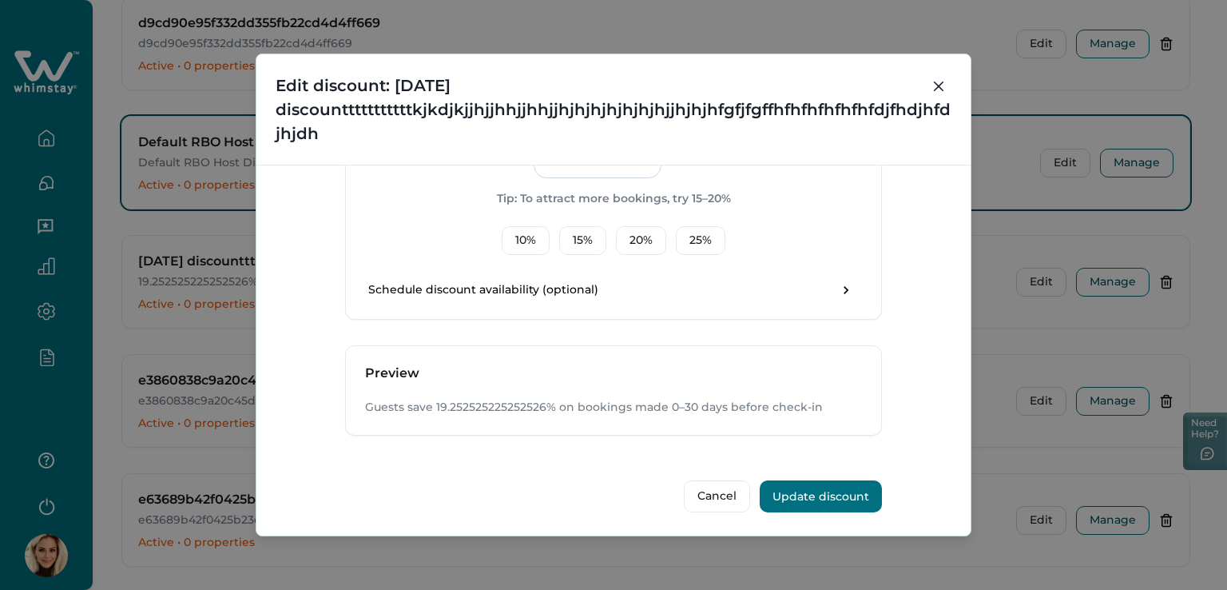
type input "**********"
click at [825, 499] on button "Update discount" at bounding box center [821, 496] width 122 height 32
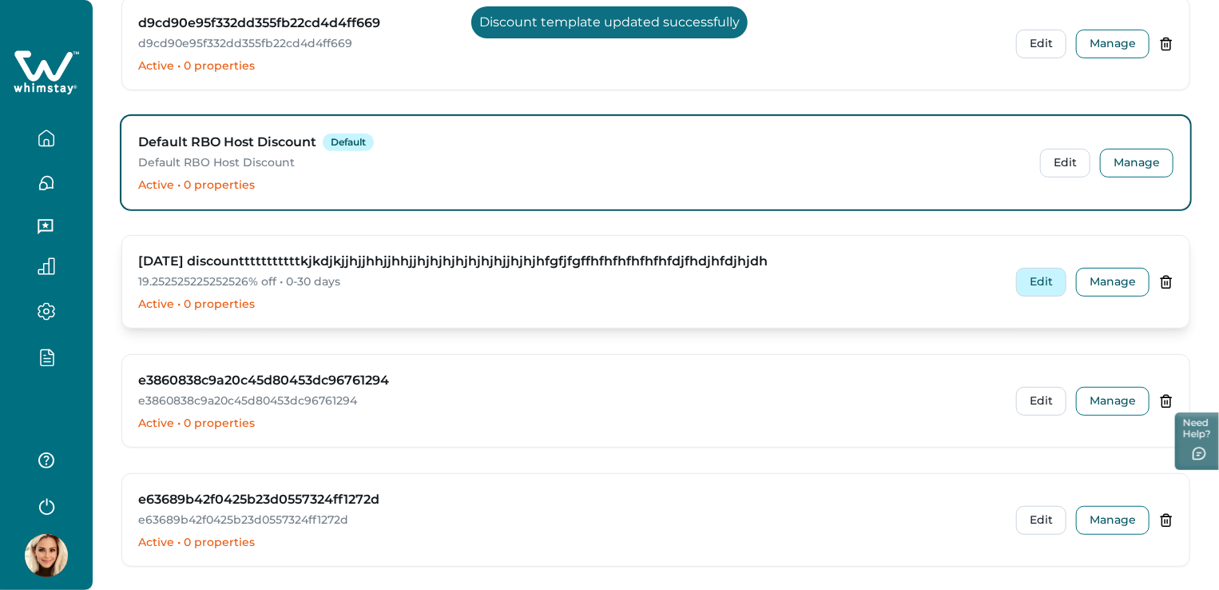
click at [1048, 281] on button "Edit" at bounding box center [1041, 282] width 50 height 29
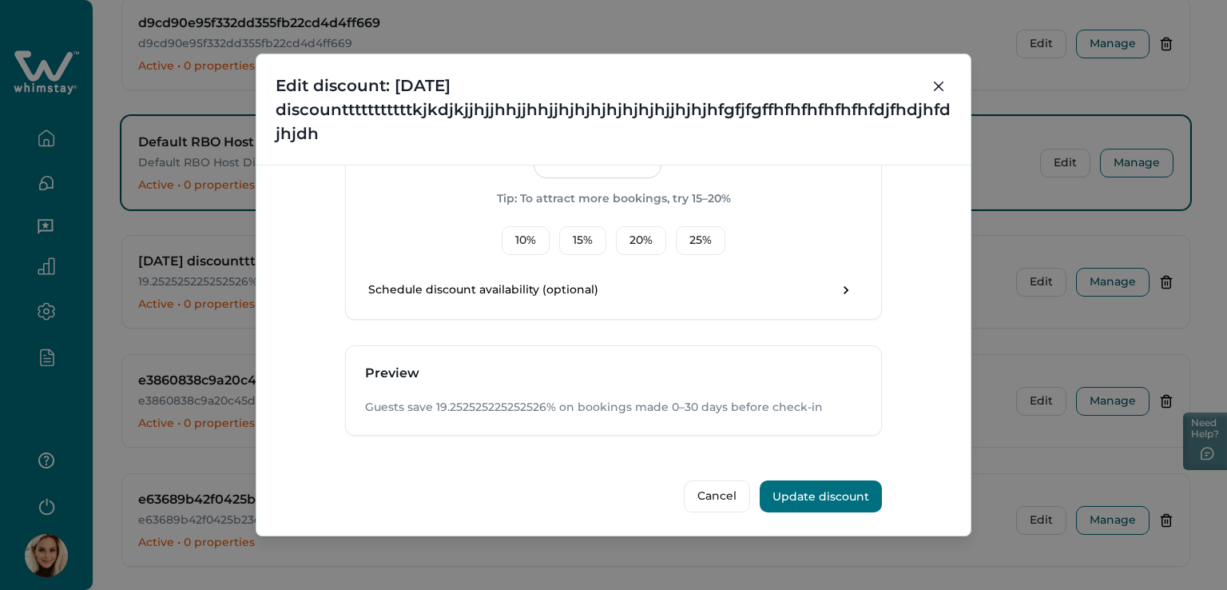
click at [827, 493] on button "Update discount" at bounding box center [821, 496] width 122 height 32
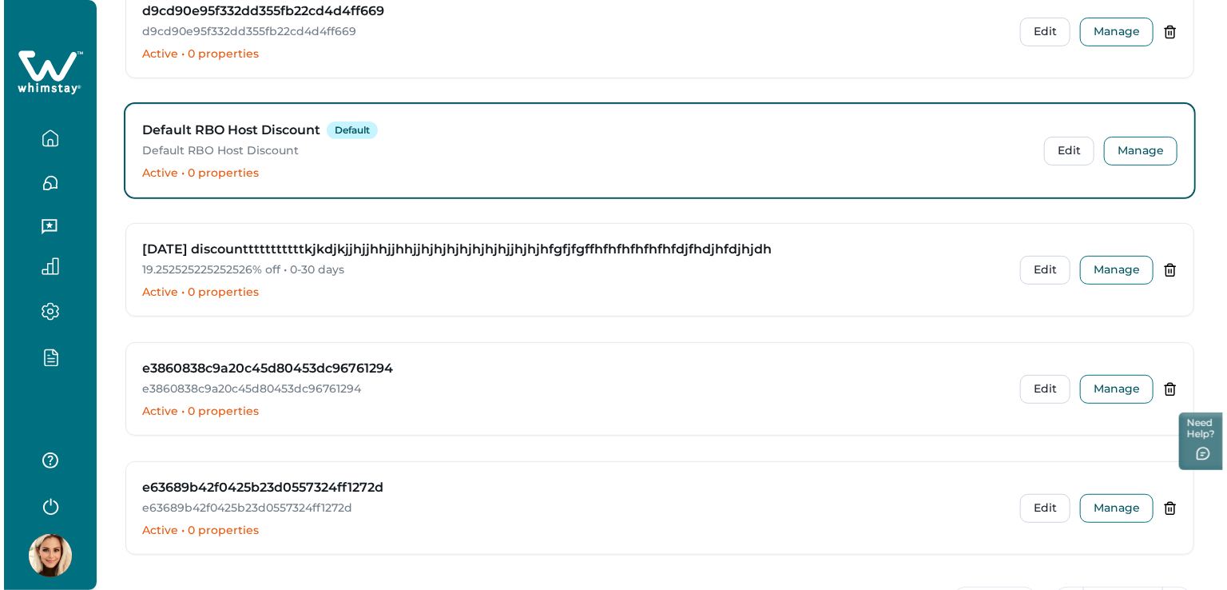
scroll to position [81, 0]
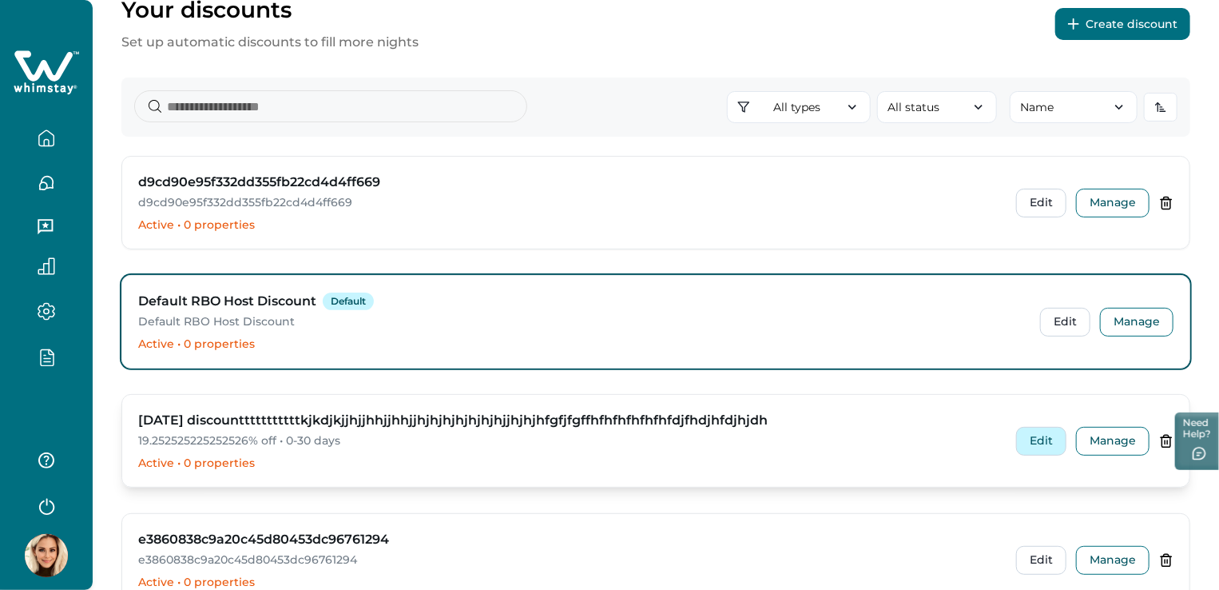
click at [1047, 450] on button "Edit" at bounding box center [1041, 441] width 50 height 29
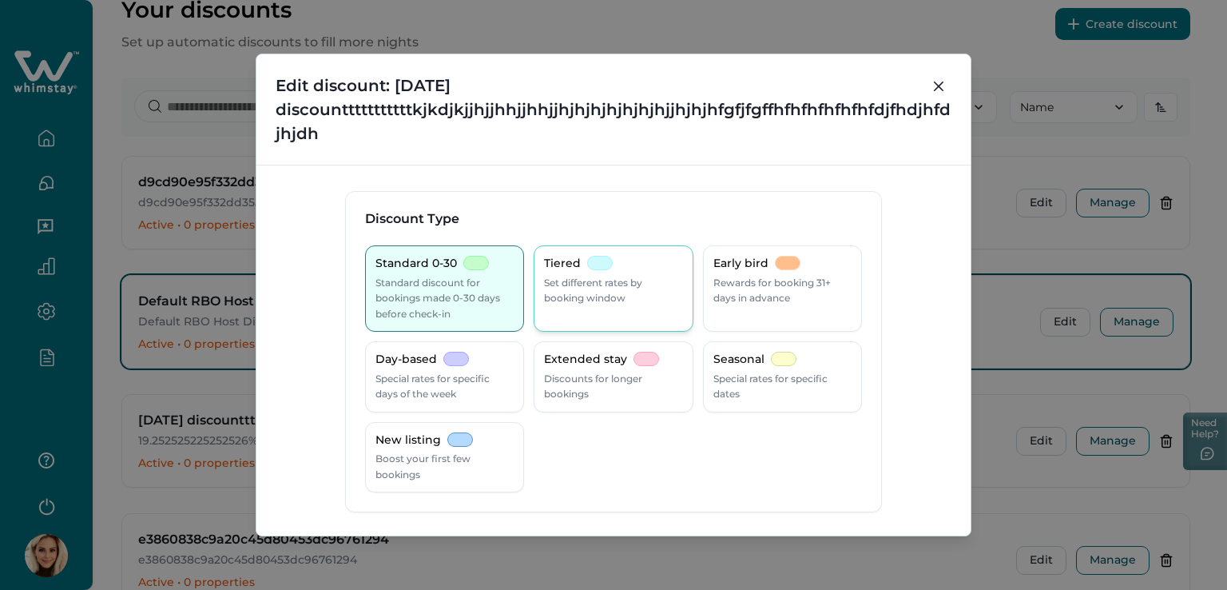
click at [575, 289] on p "Set different rates by booking window" at bounding box center [613, 290] width 138 height 31
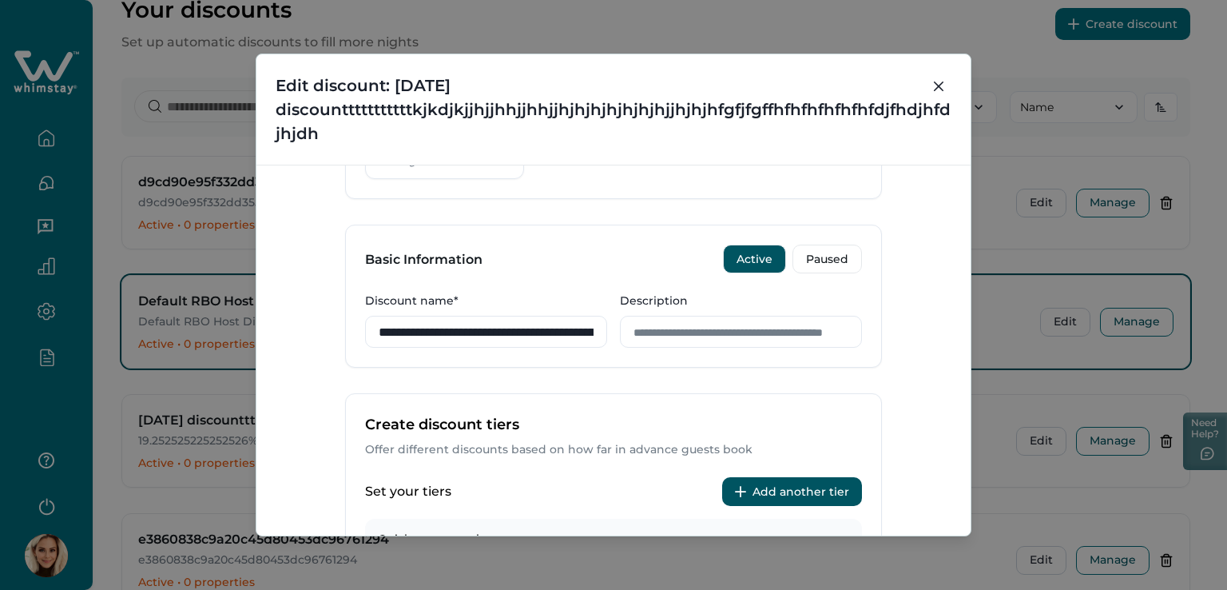
scroll to position [320, 0]
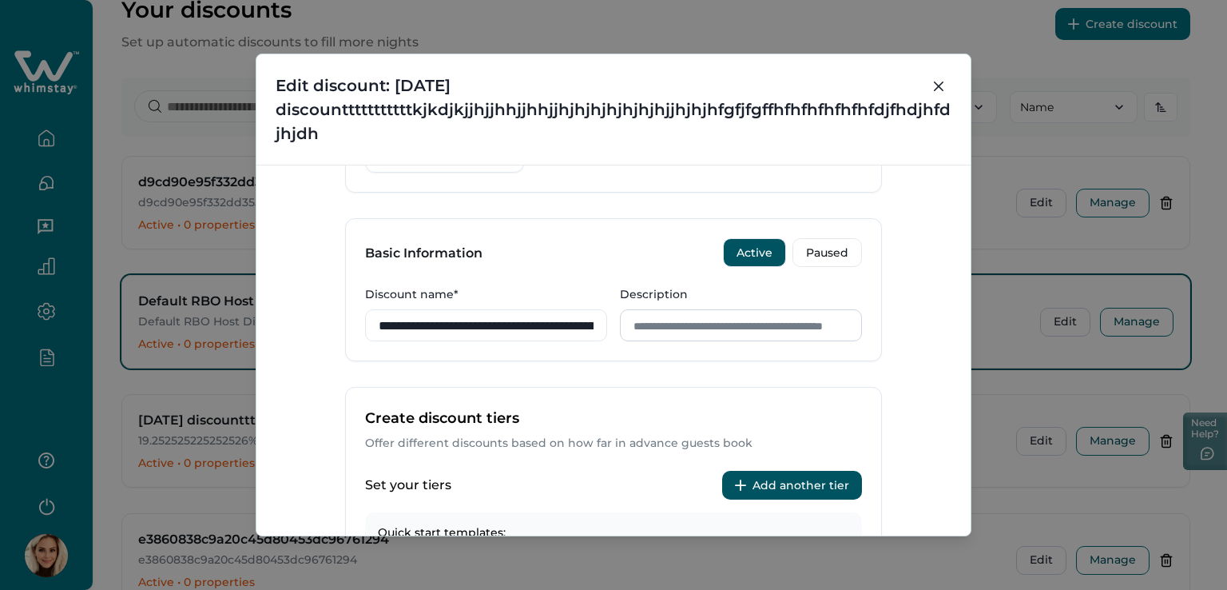
click at [735, 320] on input "Description" at bounding box center [741, 325] width 242 height 32
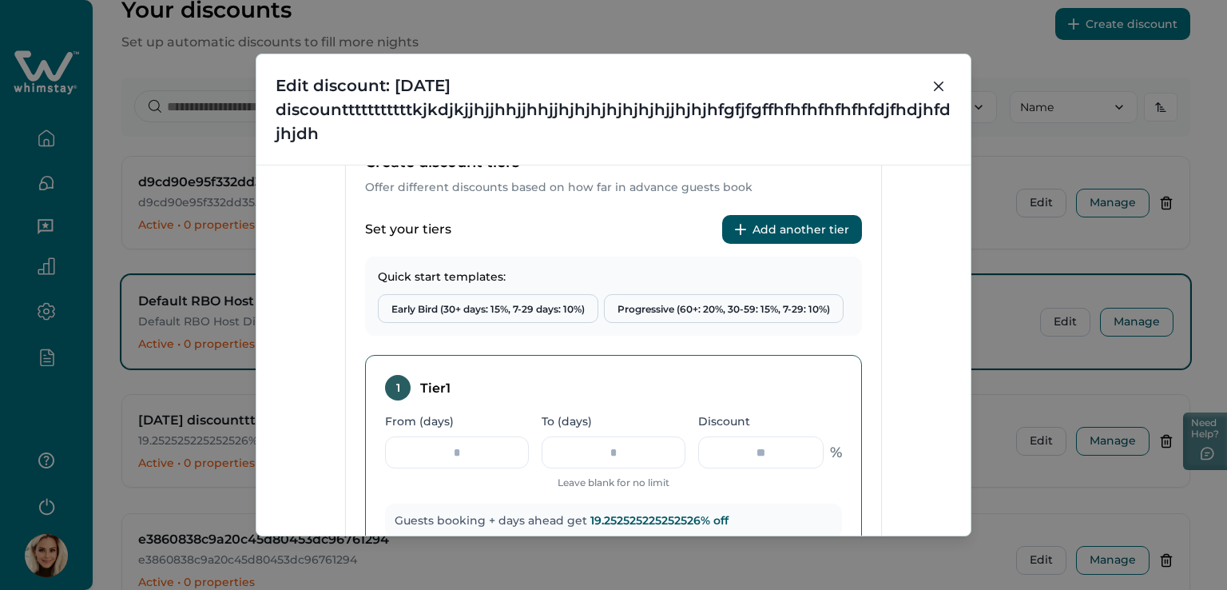
scroll to position [559, 0]
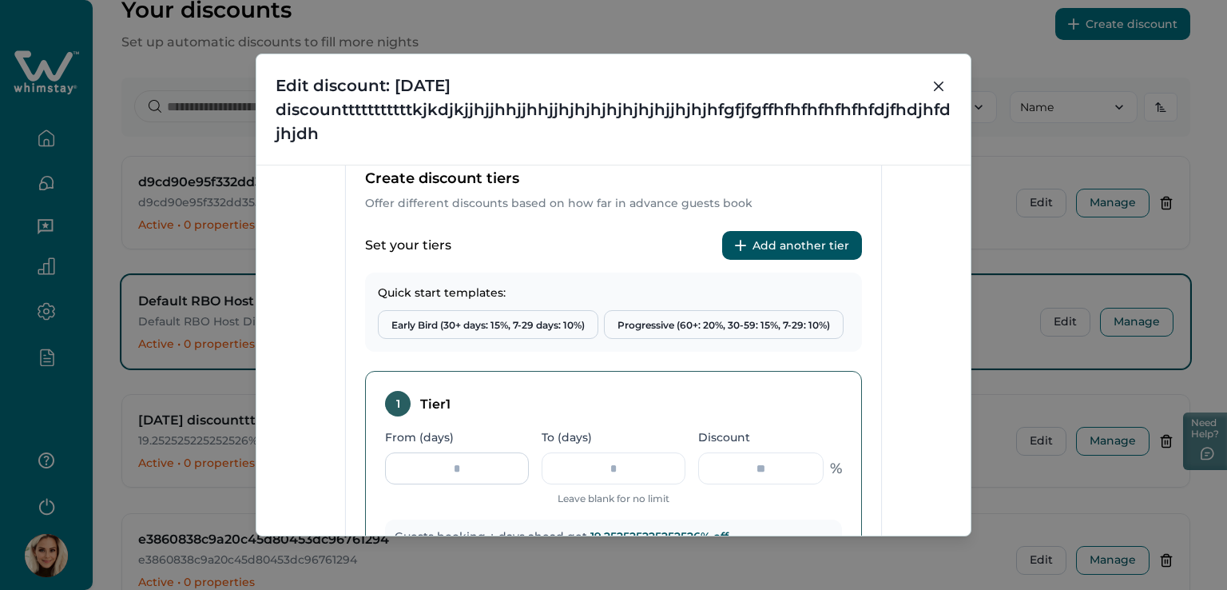
click at [406, 466] on input "From (days)" at bounding box center [457, 468] width 144 height 32
type input "*"
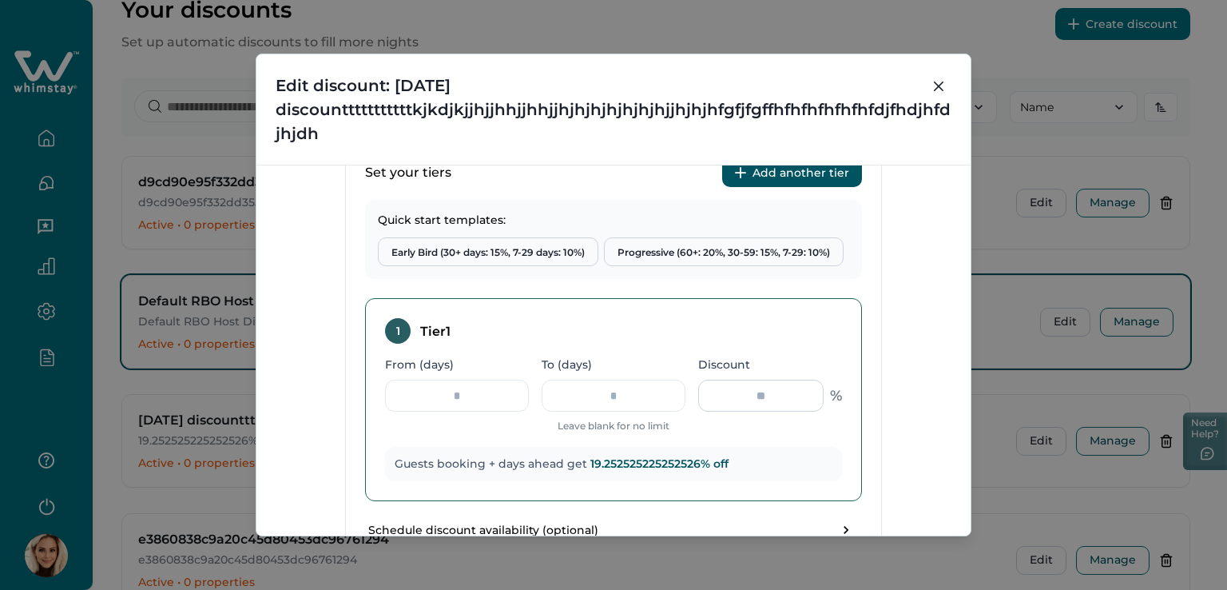
scroll to position [792, 0]
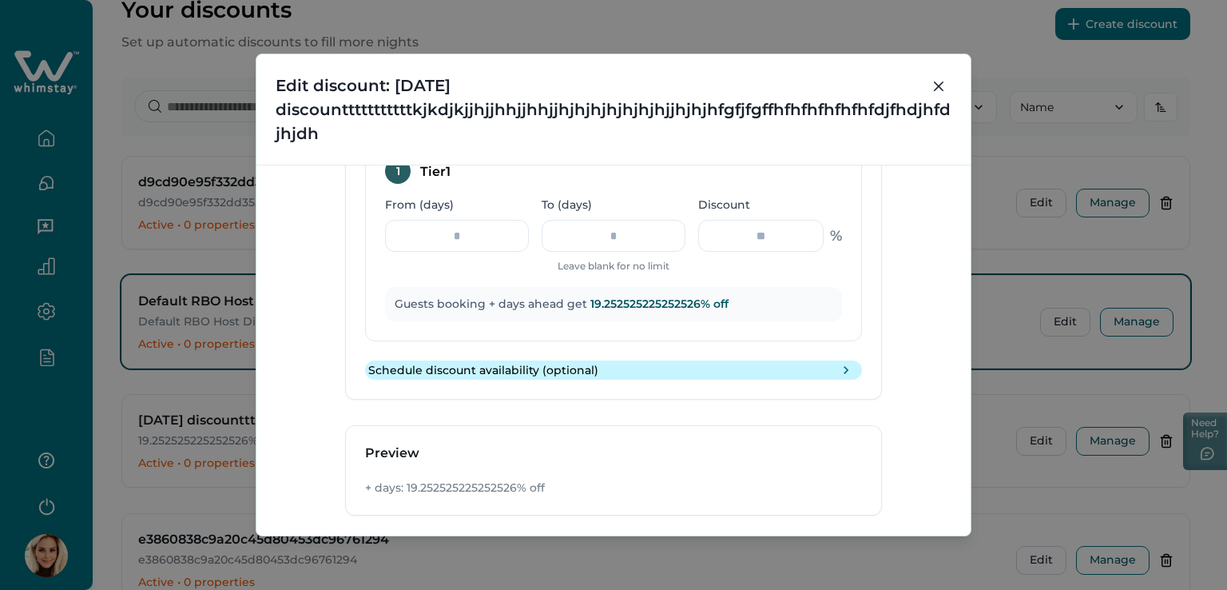
click at [845, 369] on icon "toggle schedule" at bounding box center [846, 370] width 16 height 16
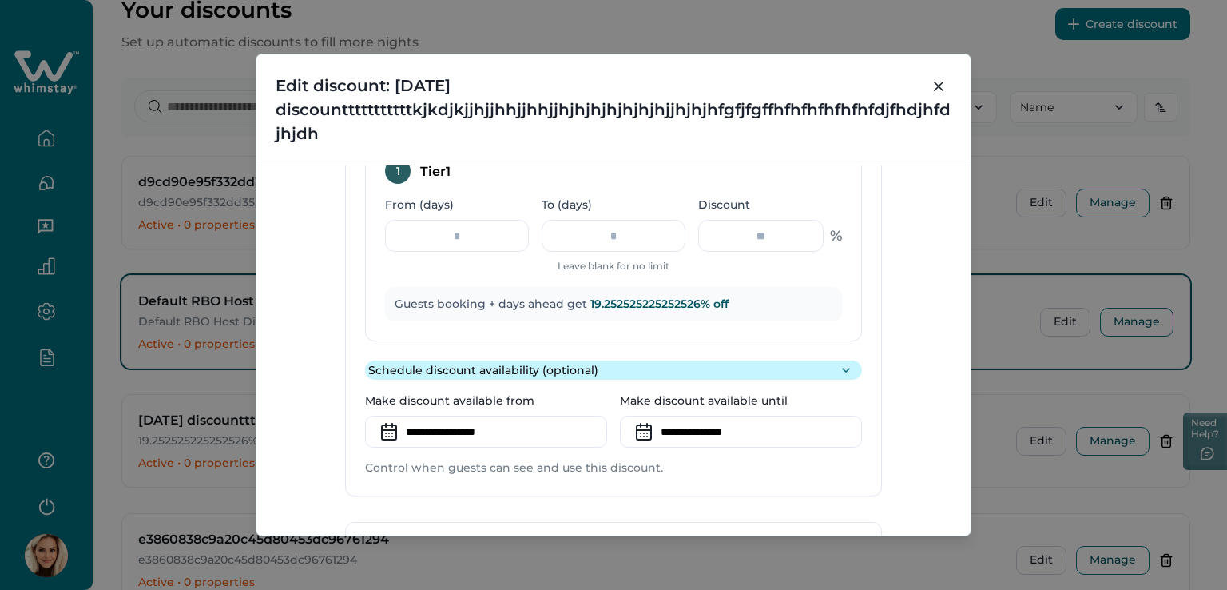
click at [845, 368] on icon "toggle schedule" at bounding box center [846, 370] width 16 height 16
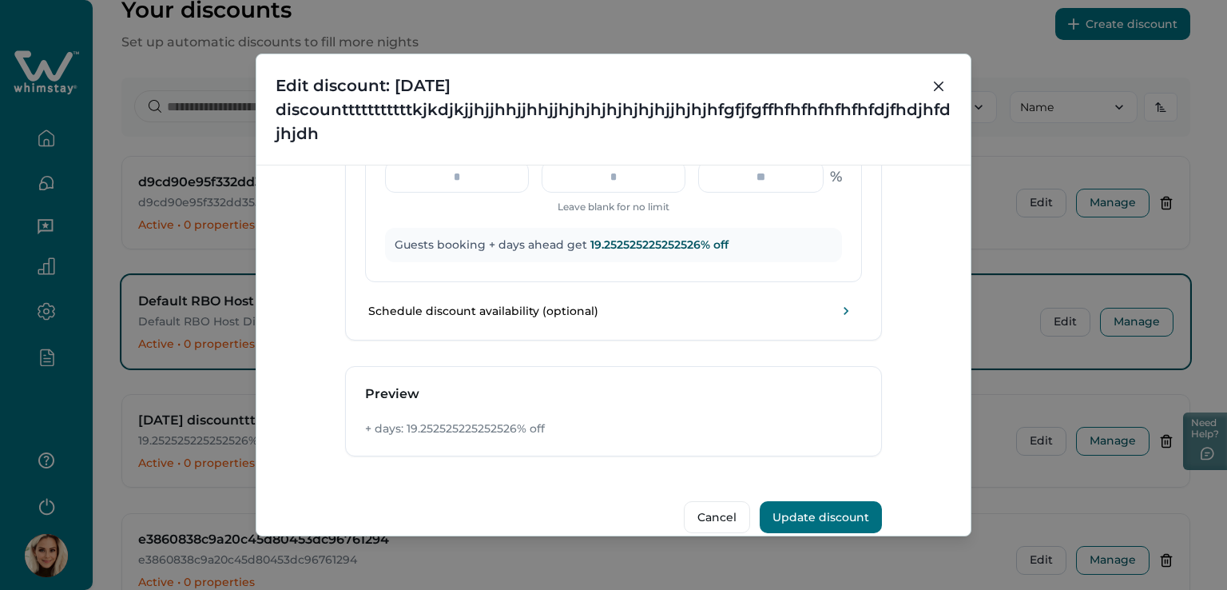
scroll to position [872, 0]
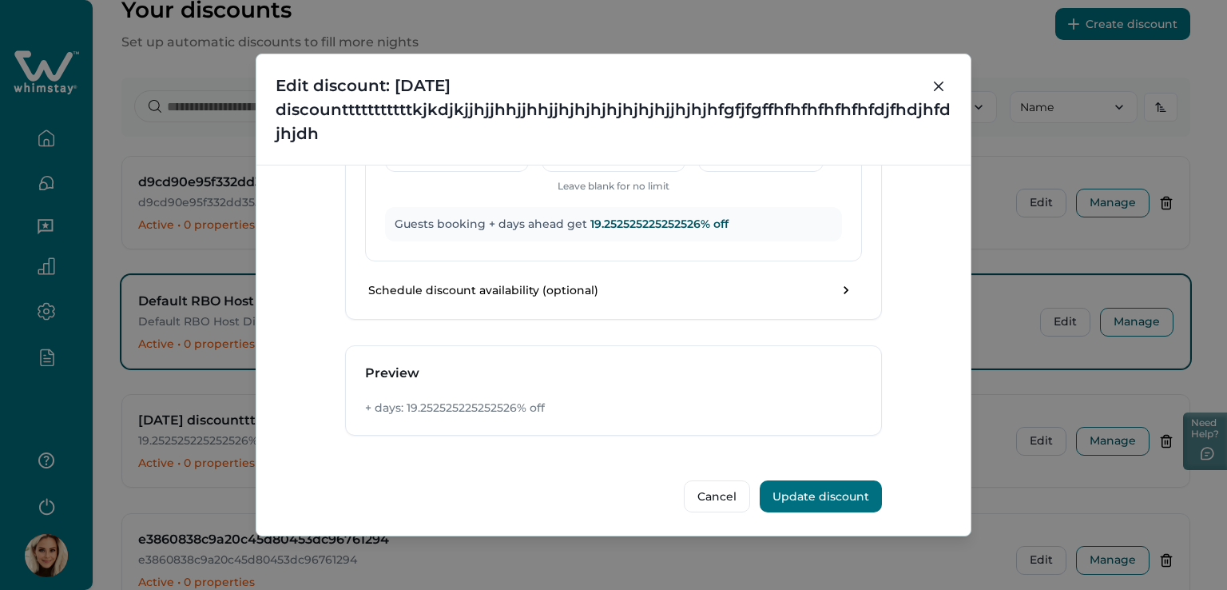
click at [476, 412] on p "+ days: 19.252525225252526% off" at bounding box center [613, 408] width 497 height 16
click at [479, 408] on p "+ days: 19.252525225252526% off" at bounding box center [613, 408] width 497 height 16
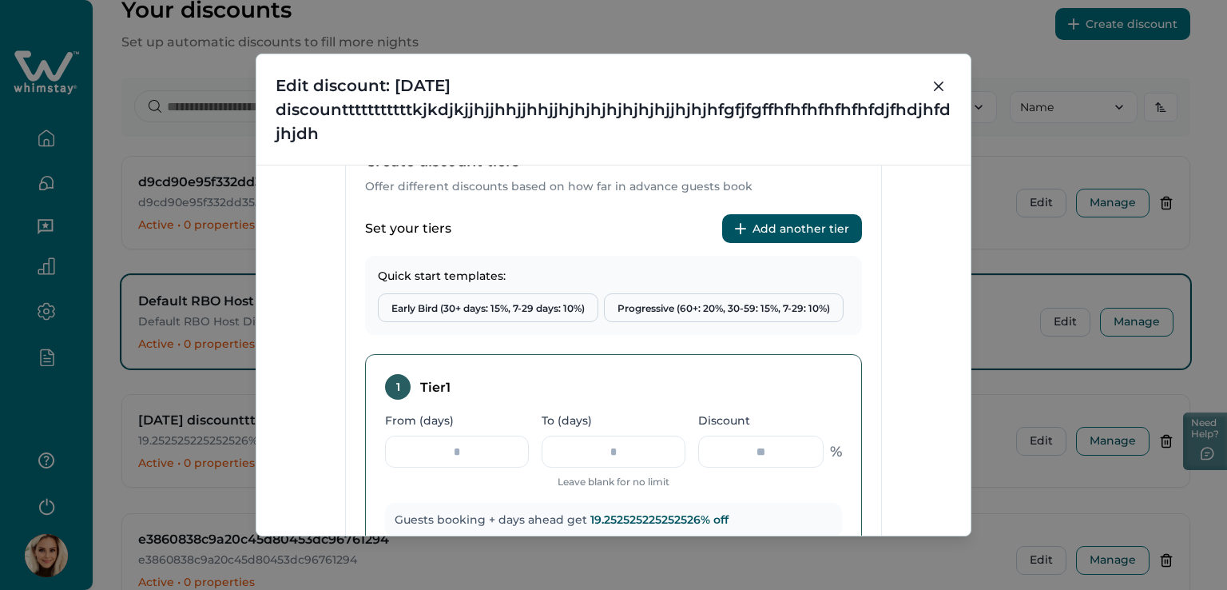
scroll to position [552, 0]
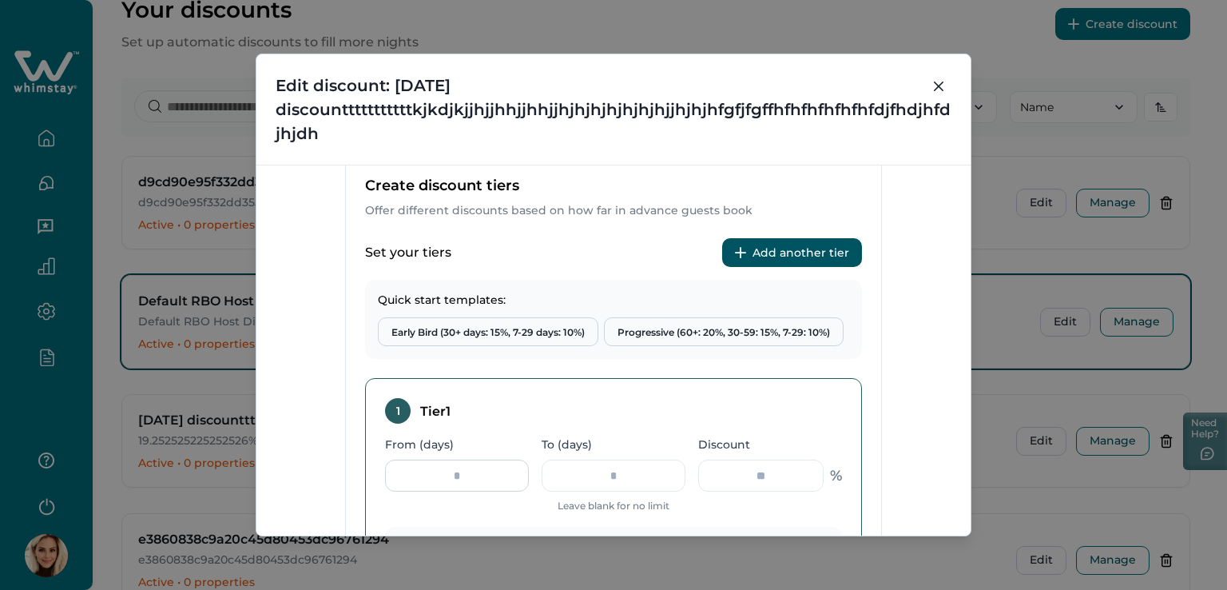
drag, startPoint x: 474, startPoint y: 461, endPoint x: 419, endPoint y: 470, distance: 55.0
click at [419, 470] on input "From (days)" at bounding box center [457, 475] width 144 height 32
type input "*"
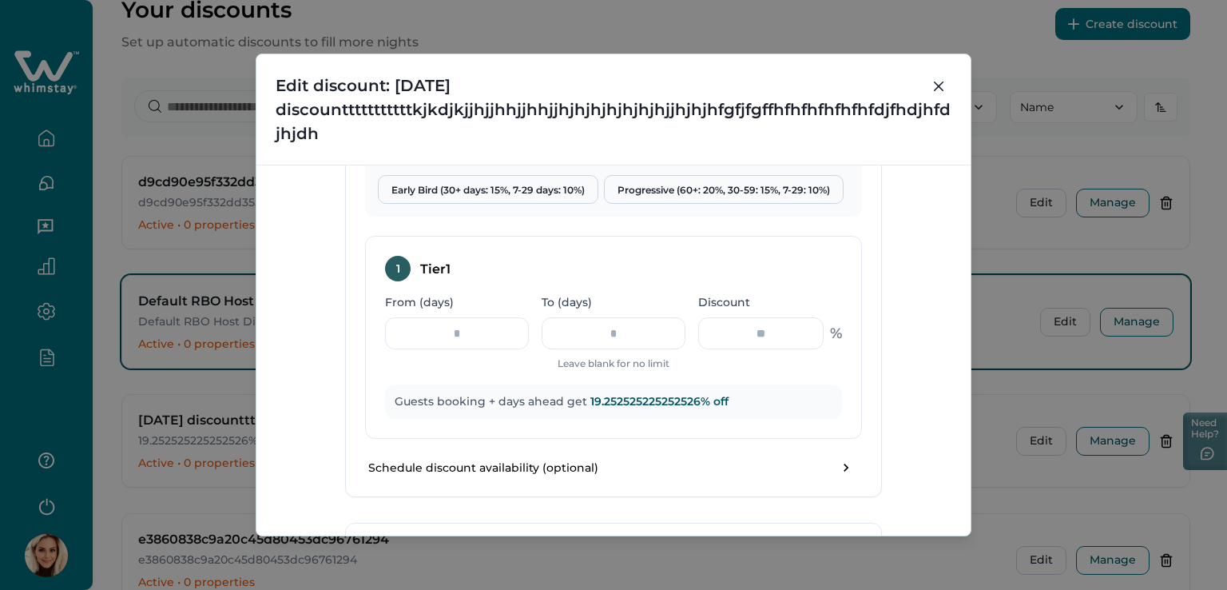
scroll to position [792, 0]
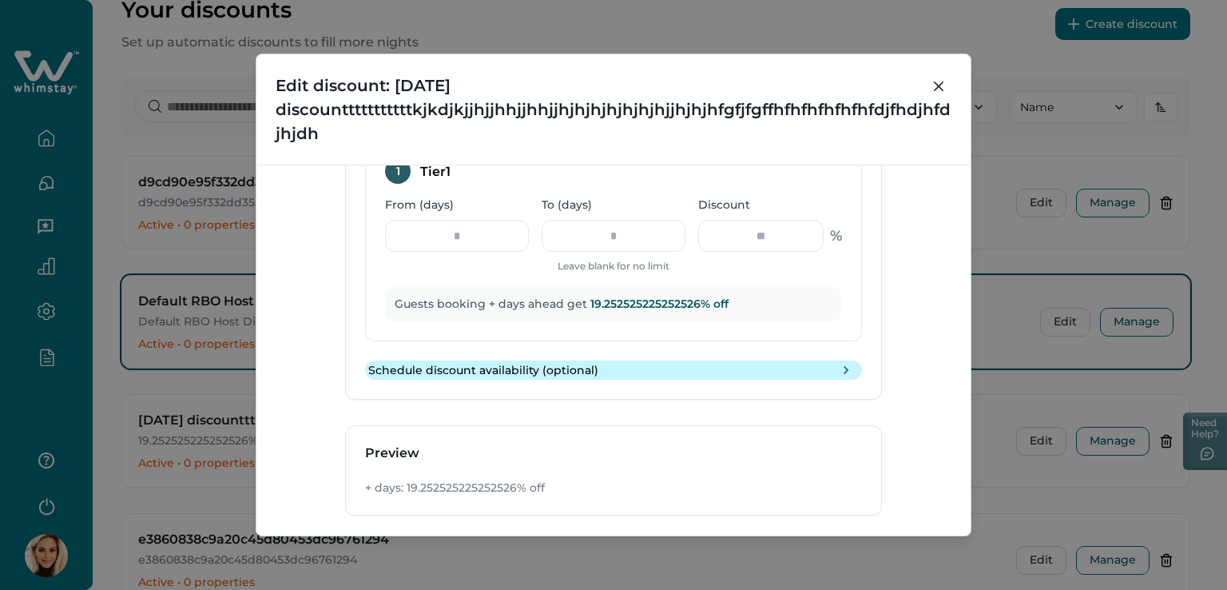
click at [842, 371] on icon "toggle schedule" at bounding box center [846, 370] width 16 height 16
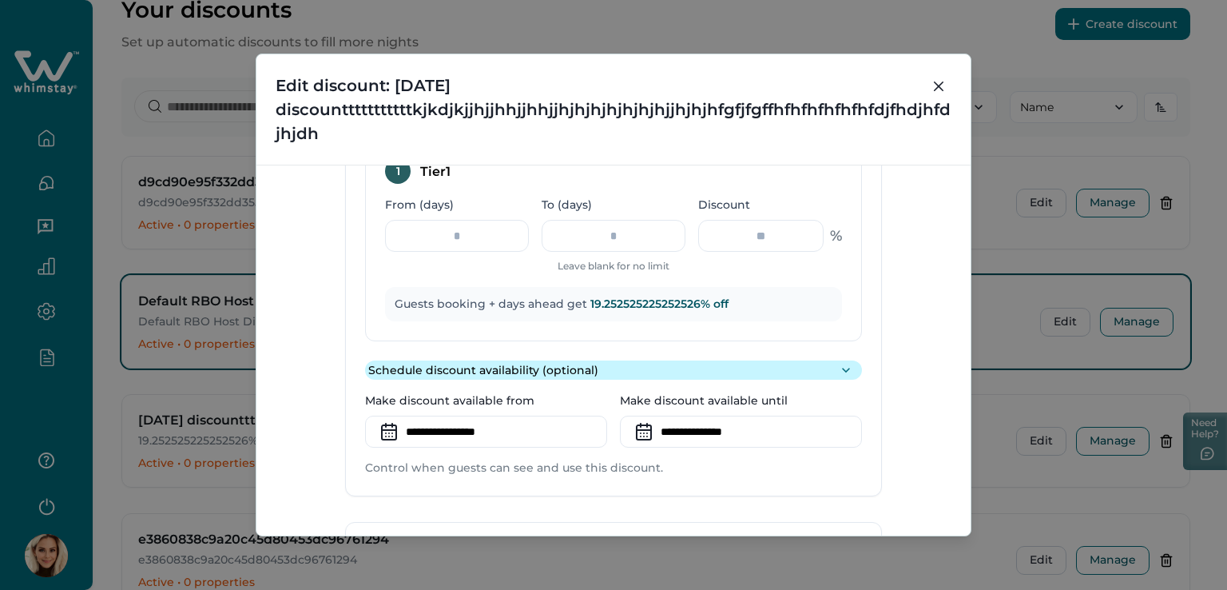
click at [842, 371] on icon "toggle schedule" at bounding box center [846, 370] width 16 height 16
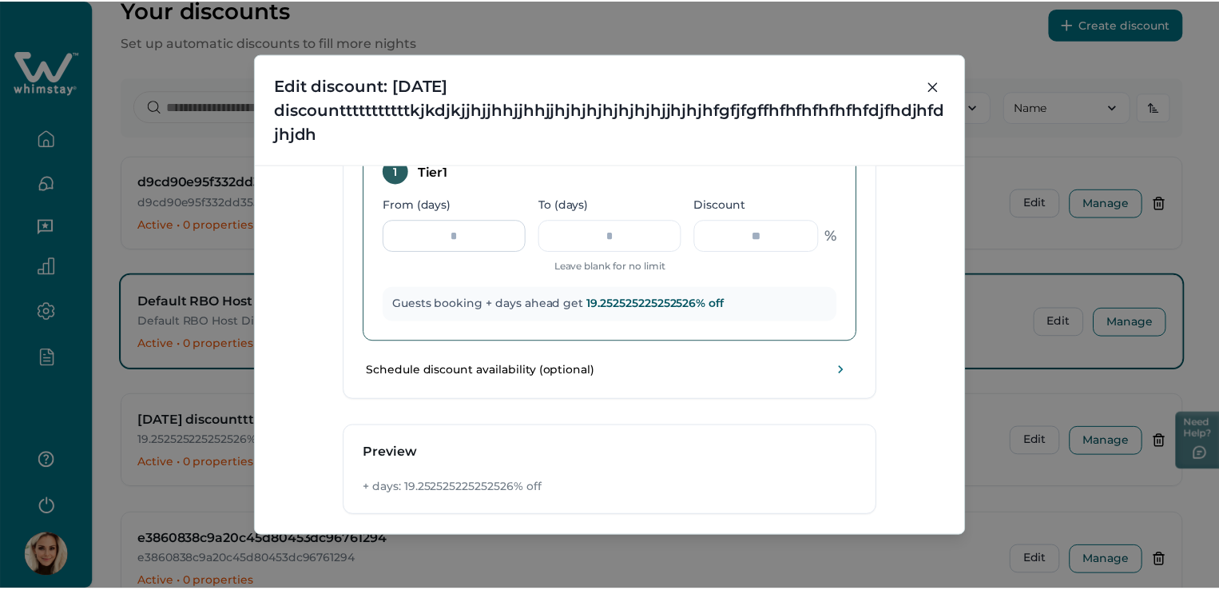
scroll to position [632, 0]
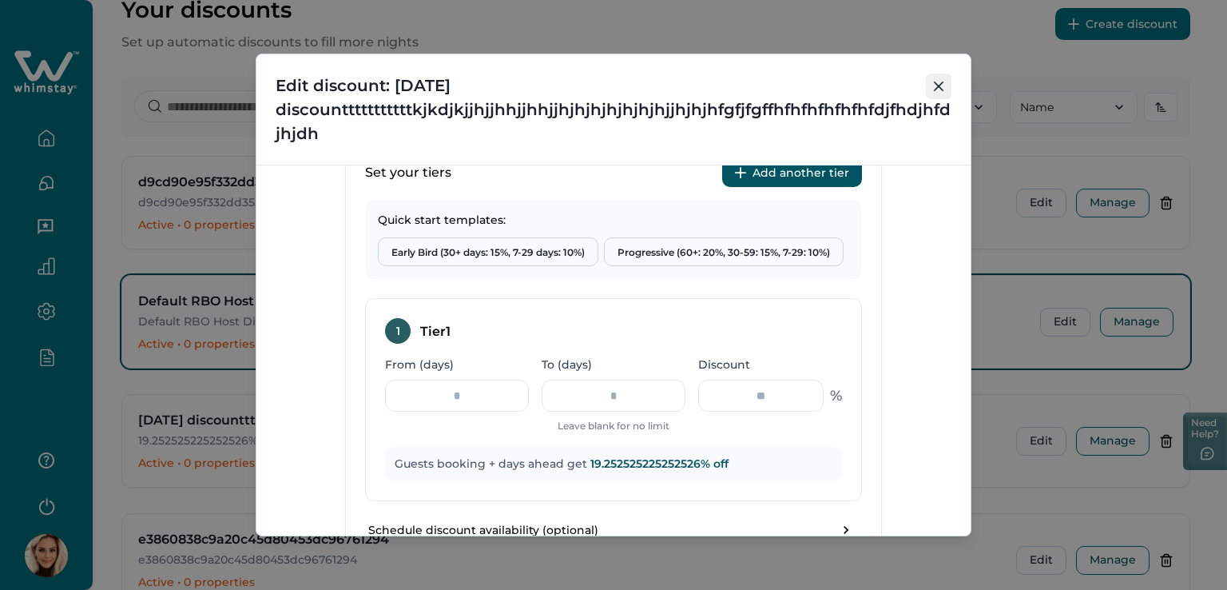
click at [931, 84] on button "Close" at bounding box center [939, 86] width 26 height 26
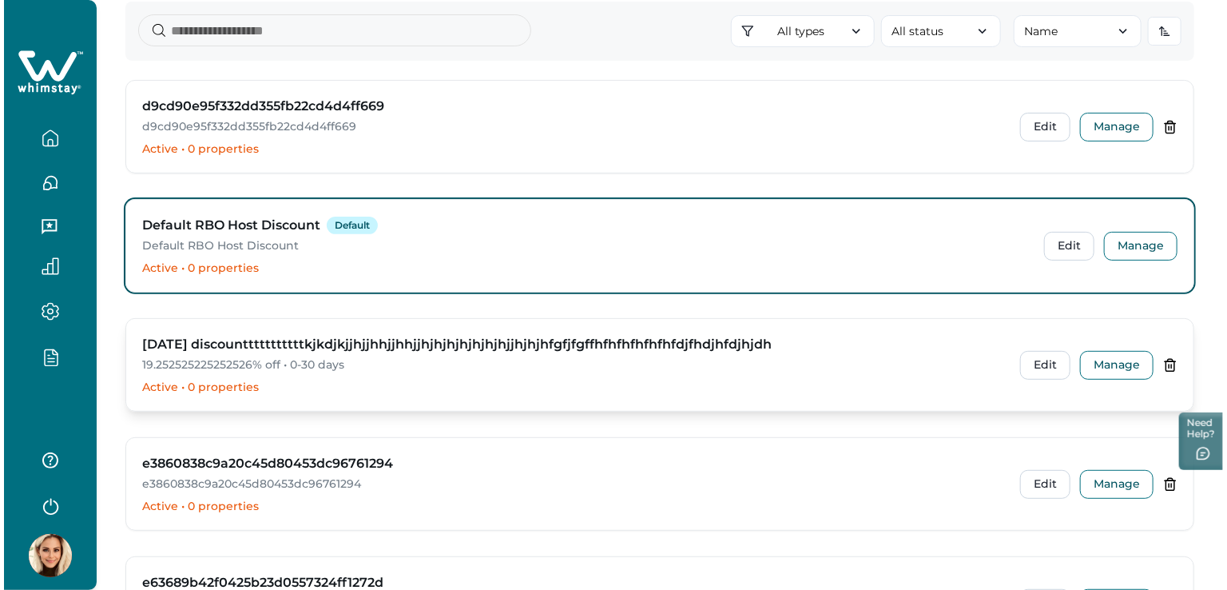
scroll to position [160, 0]
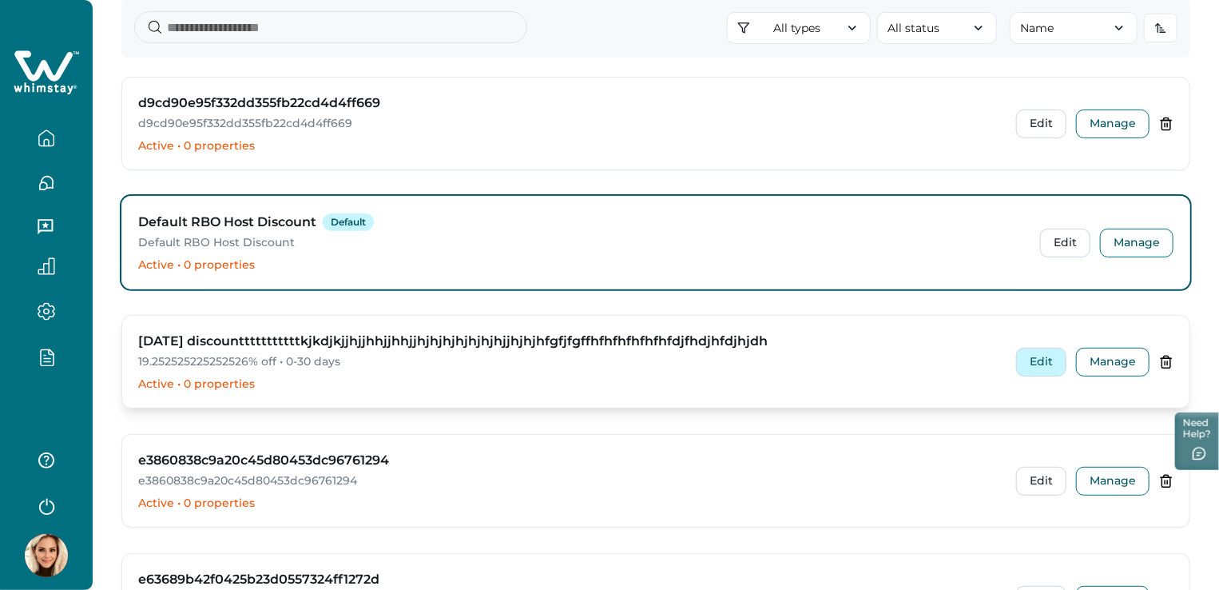
click at [1042, 367] on button "Edit" at bounding box center [1041, 362] width 50 height 29
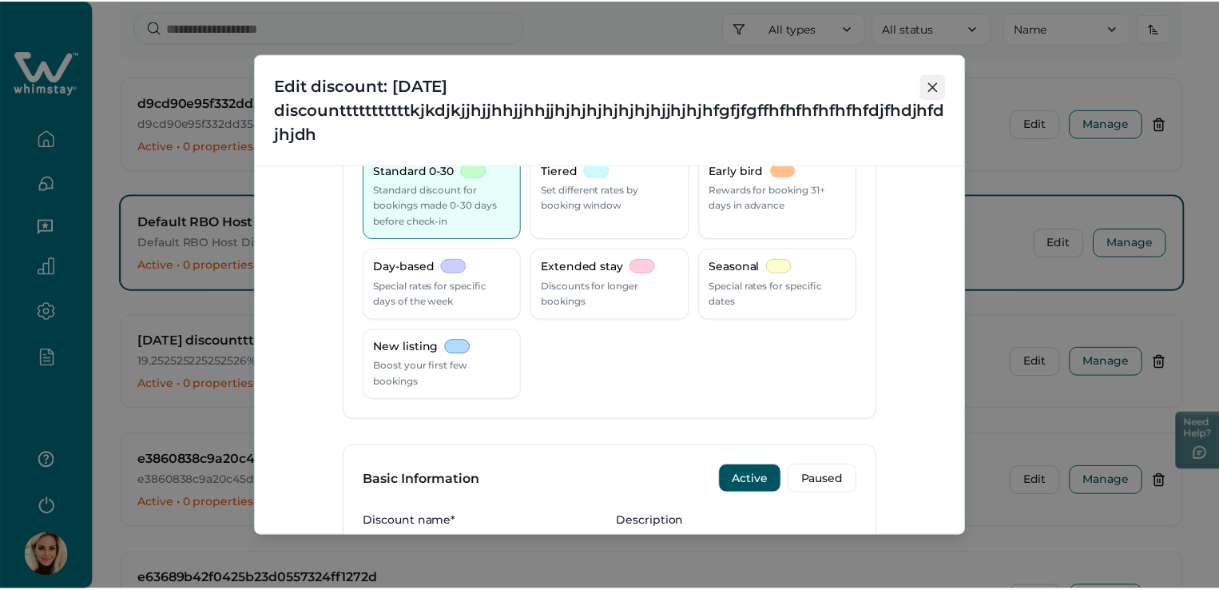
scroll to position [28, 0]
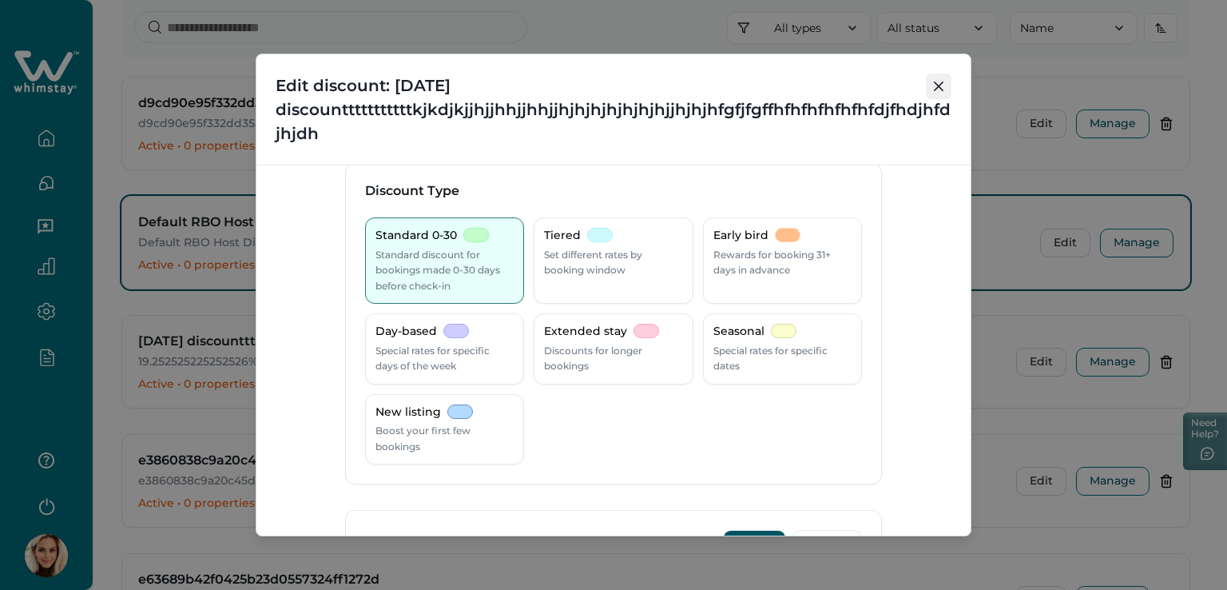
click at [941, 77] on button "Close" at bounding box center [939, 86] width 26 height 26
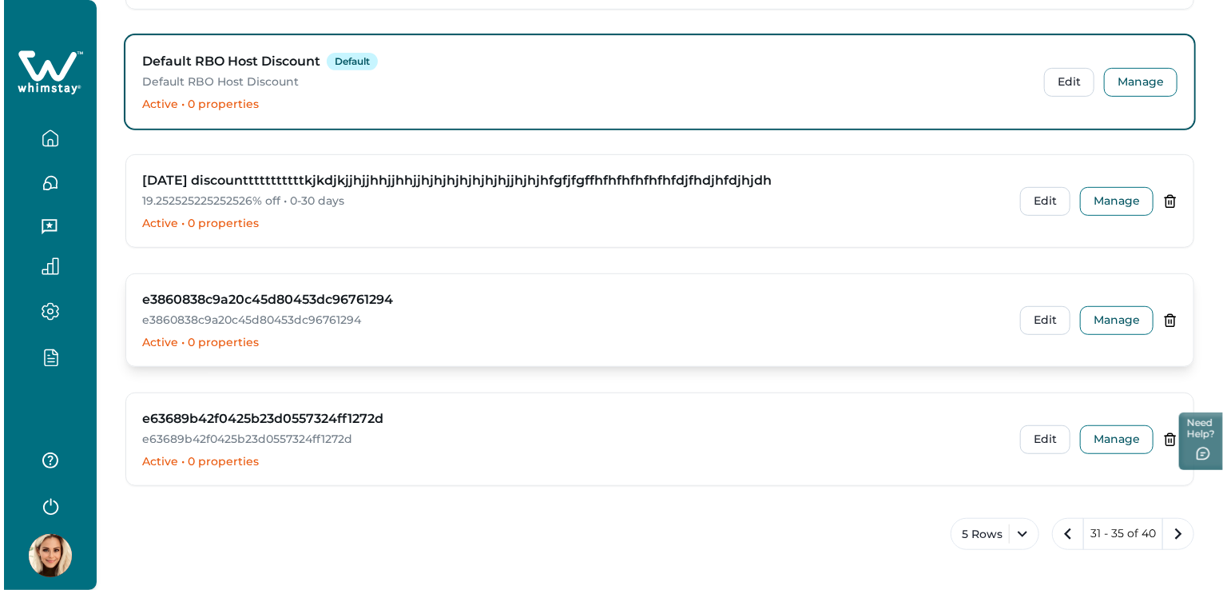
scroll to position [240, 0]
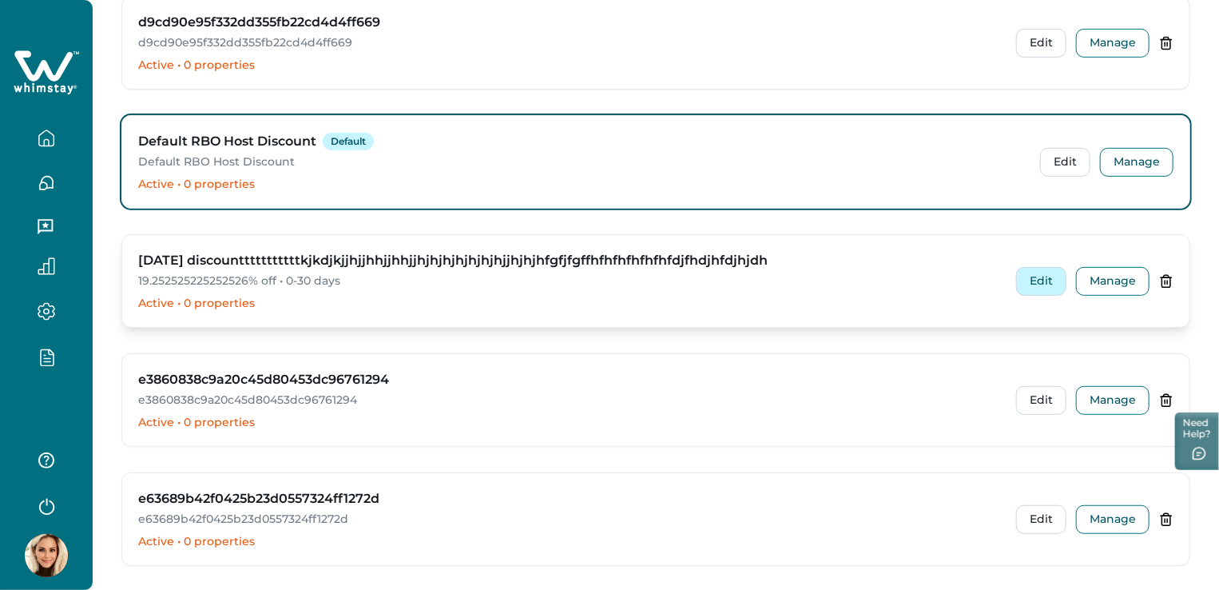
click at [1055, 268] on button "Edit" at bounding box center [1041, 281] width 50 height 29
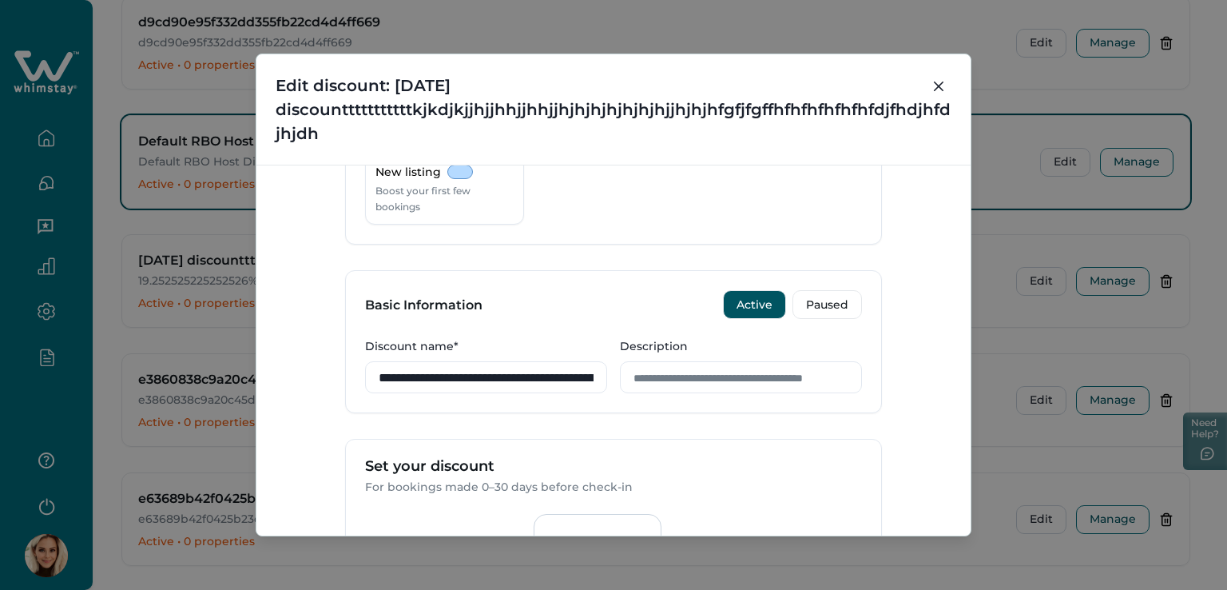
scroll to position [0, 0]
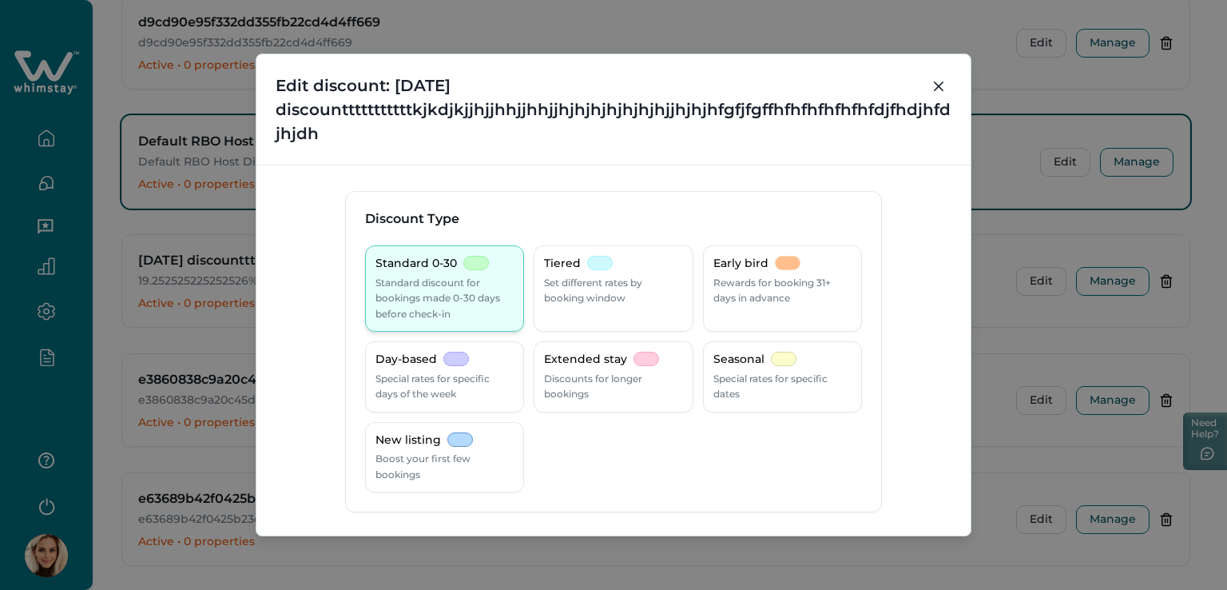
click at [443, 288] on p "Standard discount for bookings made 0-30 days before check-in" at bounding box center [444, 298] width 138 height 47
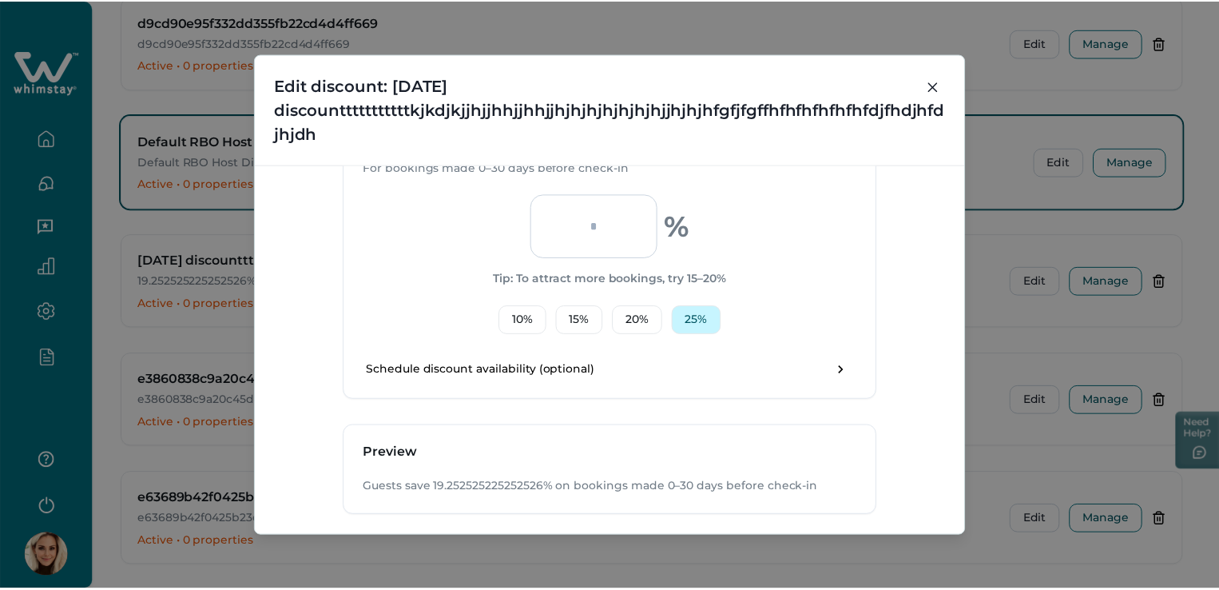
scroll to position [667, 0]
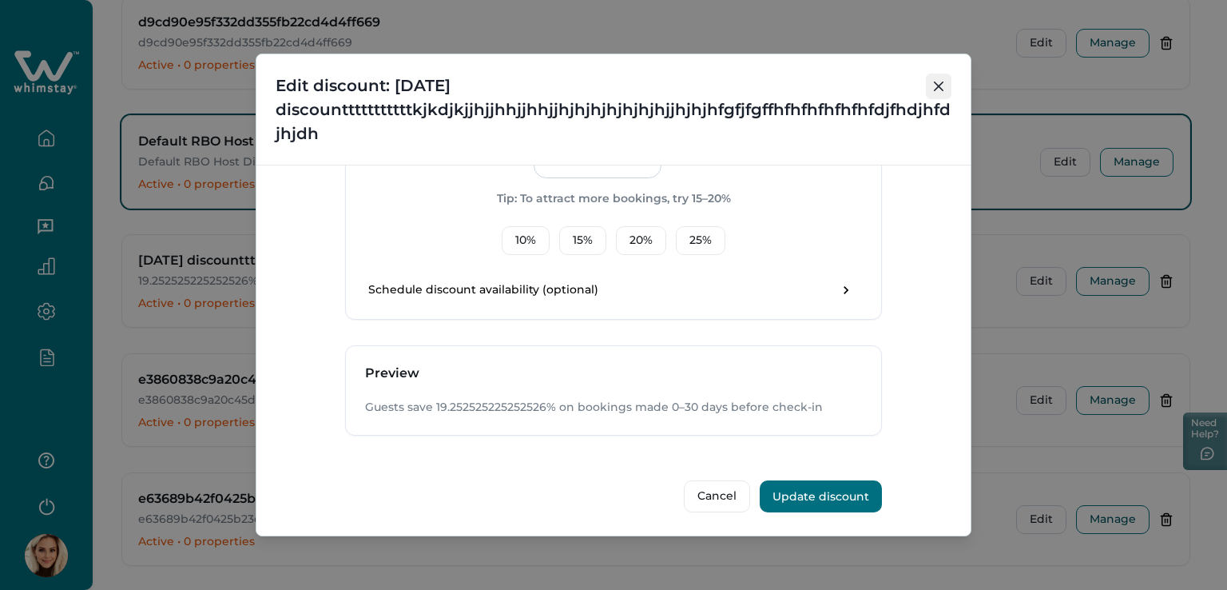
click at [934, 90] on icon "Close" at bounding box center [939, 86] width 10 height 10
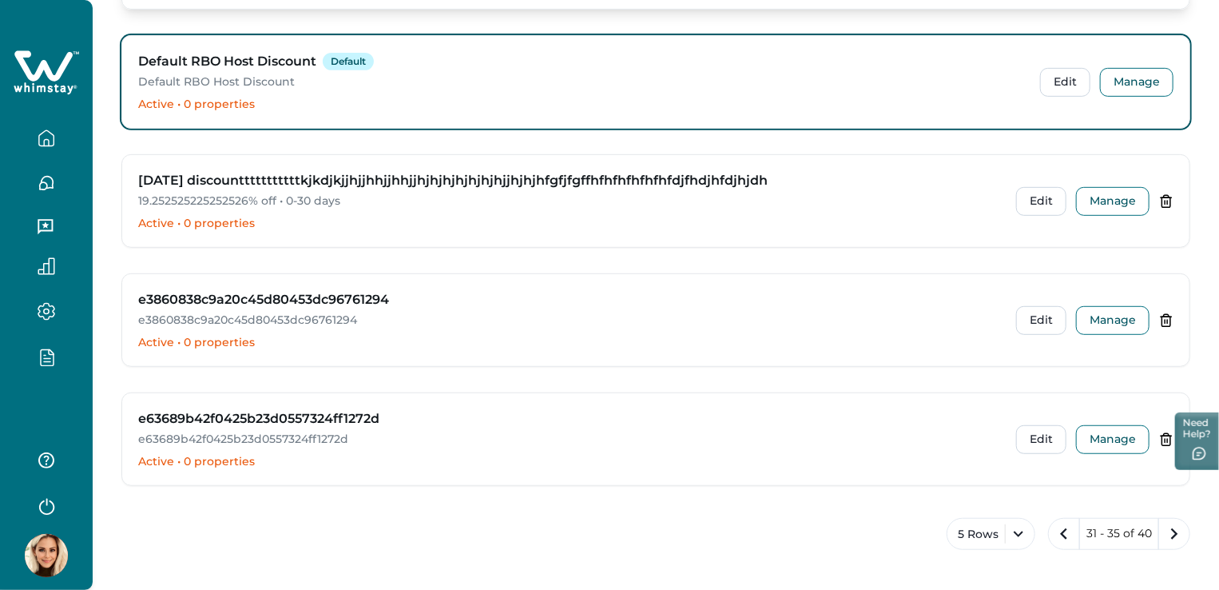
scroll to position [0, 0]
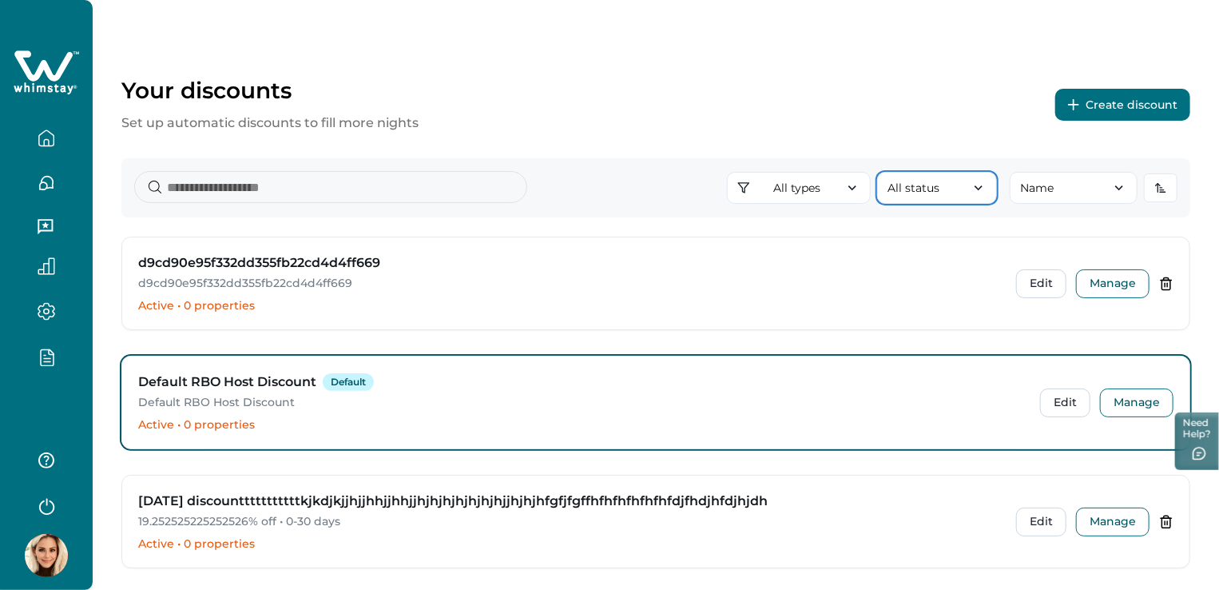
click at [972, 196] on icon "button" at bounding box center [979, 188] width 16 height 16
click at [1121, 182] on icon "button" at bounding box center [1119, 188] width 16 height 16
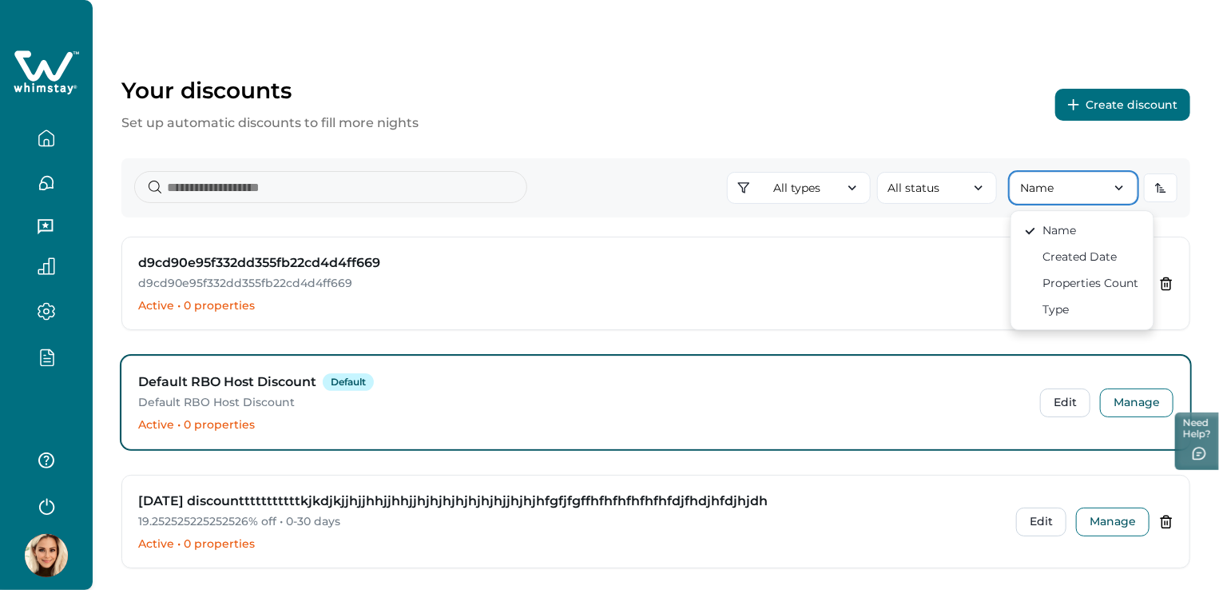
click at [1121, 182] on icon "button" at bounding box center [1119, 188] width 16 height 16
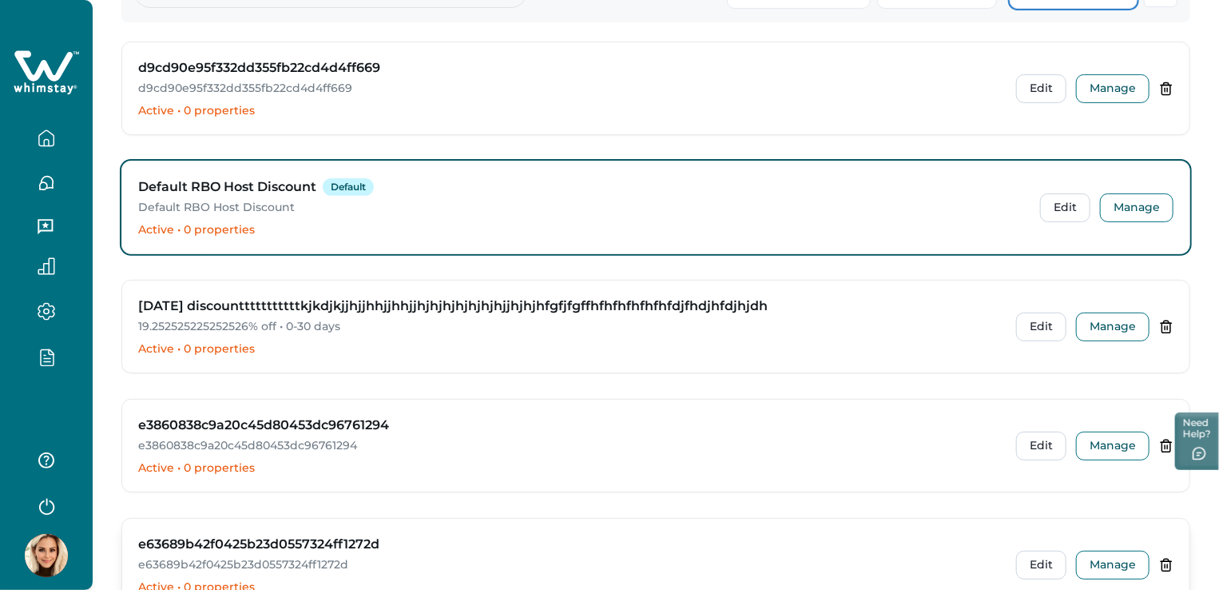
scroll to position [320, 0]
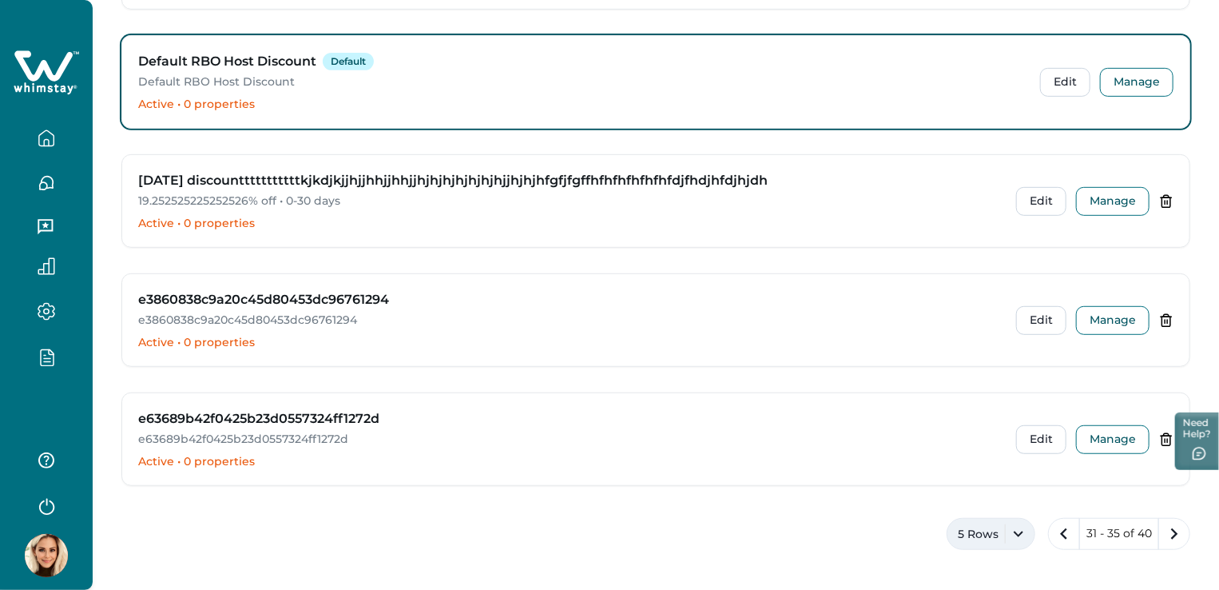
click at [1005, 534] on button "5 Rows" at bounding box center [991, 534] width 89 height 32
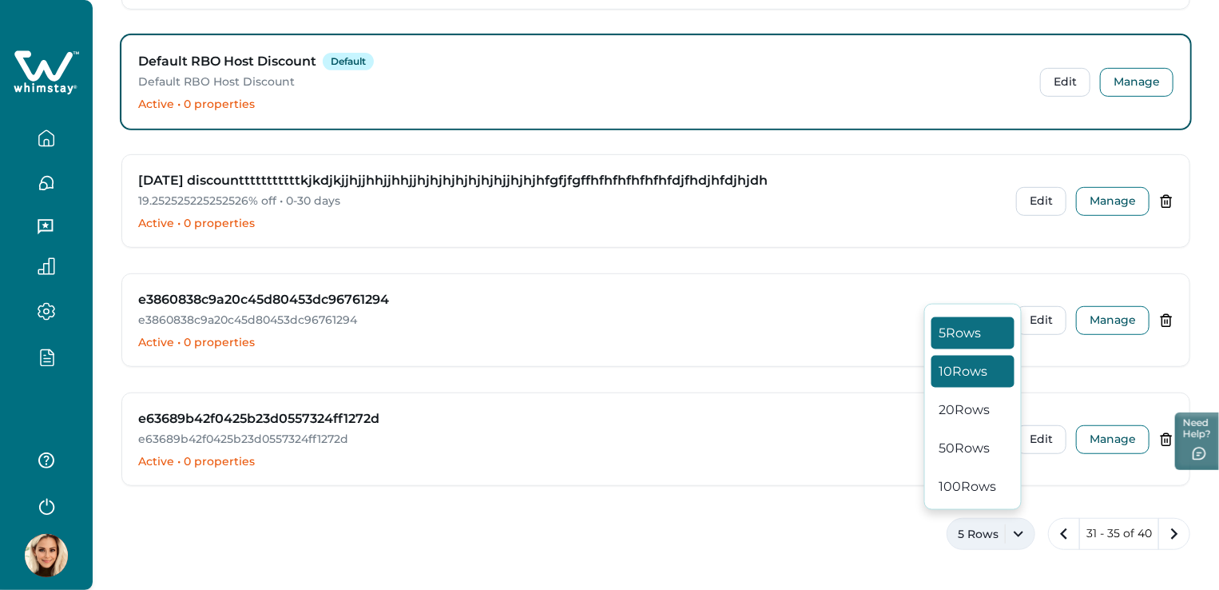
click at [968, 365] on button "10 Rows" at bounding box center [972, 371] width 83 height 32
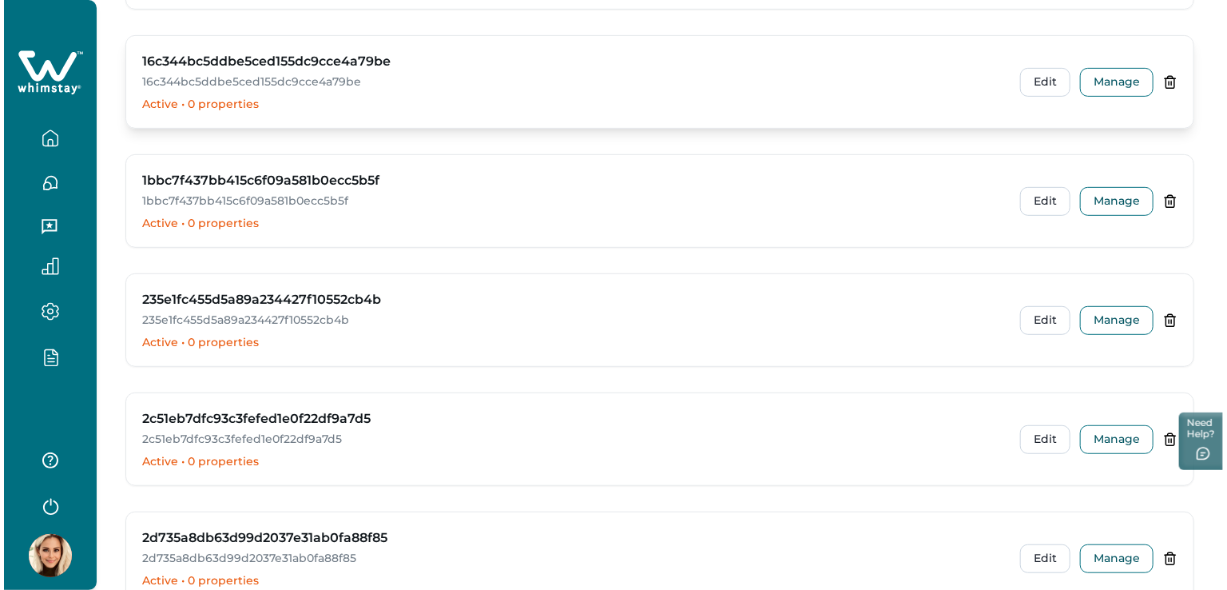
scroll to position [0, 0]
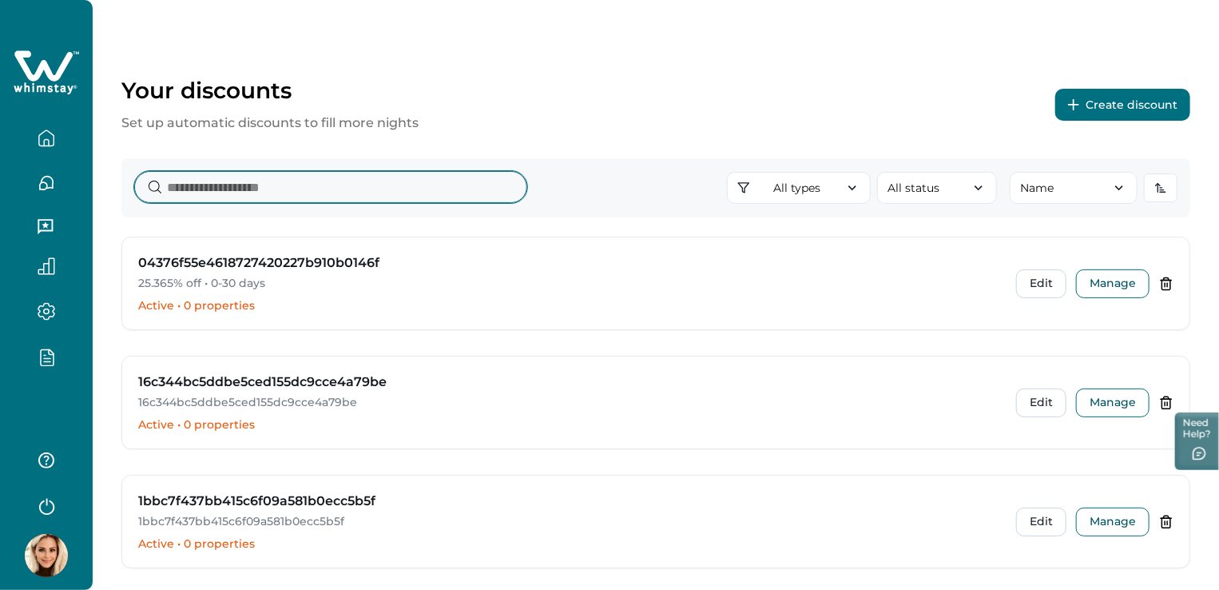
click at [356, 197] on input at bounding box center [330, 187] width 393 height 32
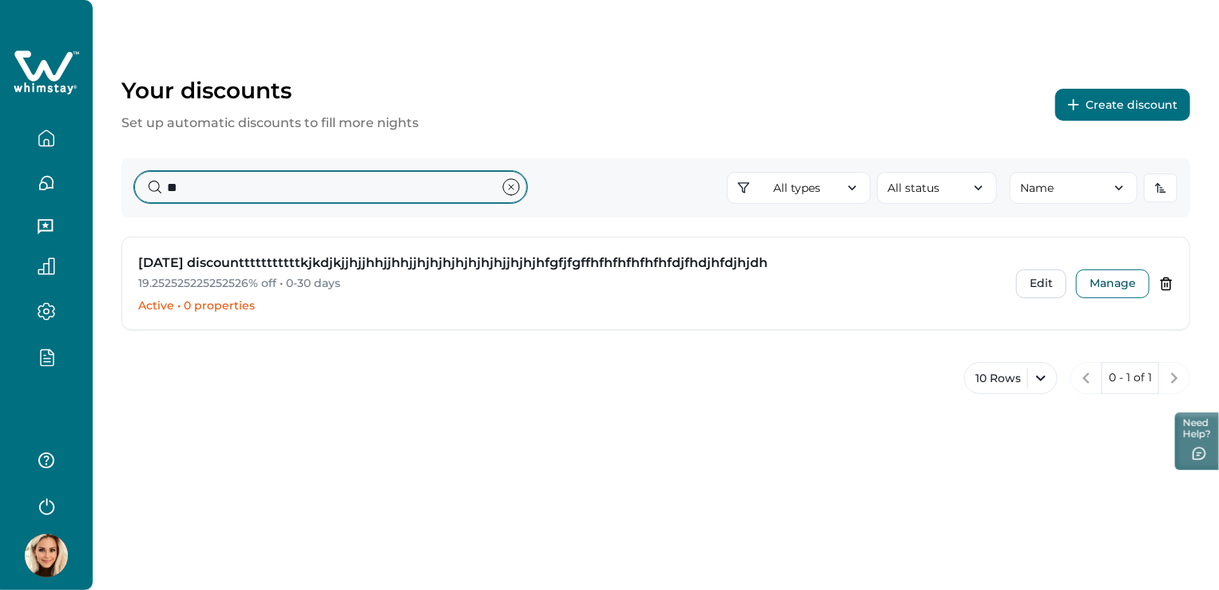
type input "*"
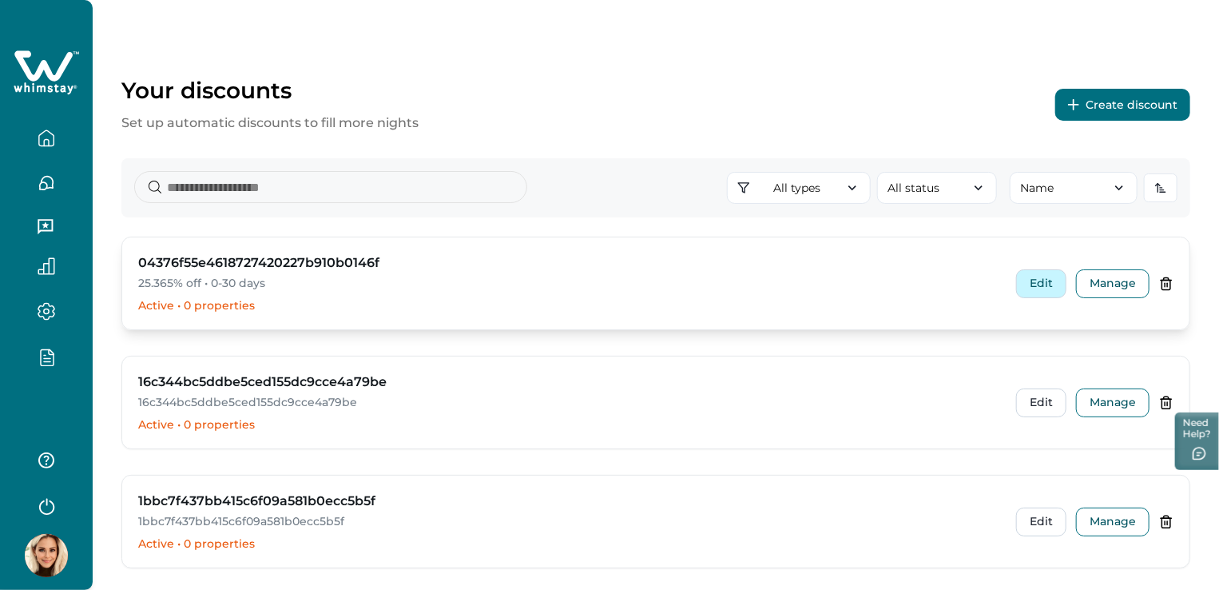
click at [1031, 285] on button "Edit" at bounding box center [1041, 283] width 50 height 29
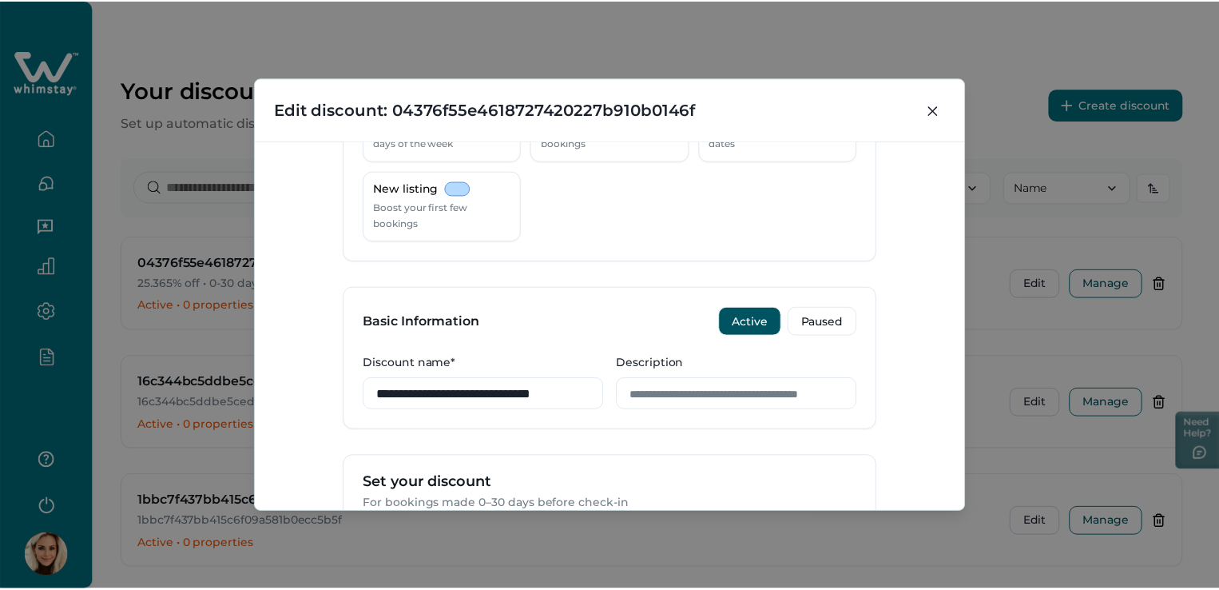
scroll to position [203, 0]
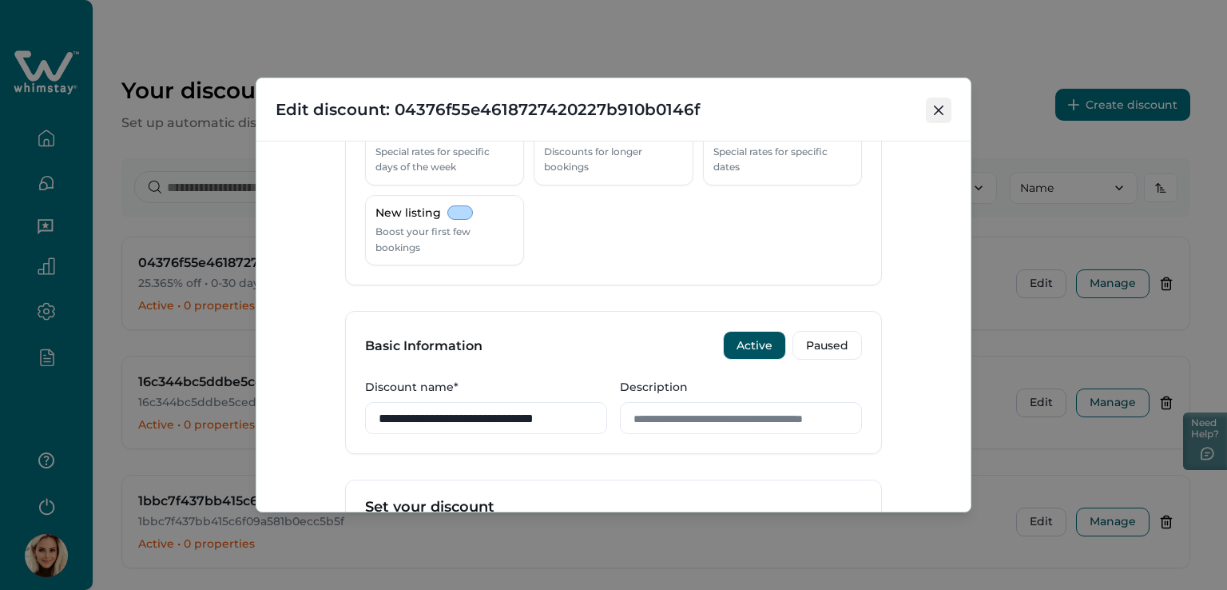
click at [939, 110] on icon "Close" at bounding box center [939, 110] width 10 height 10
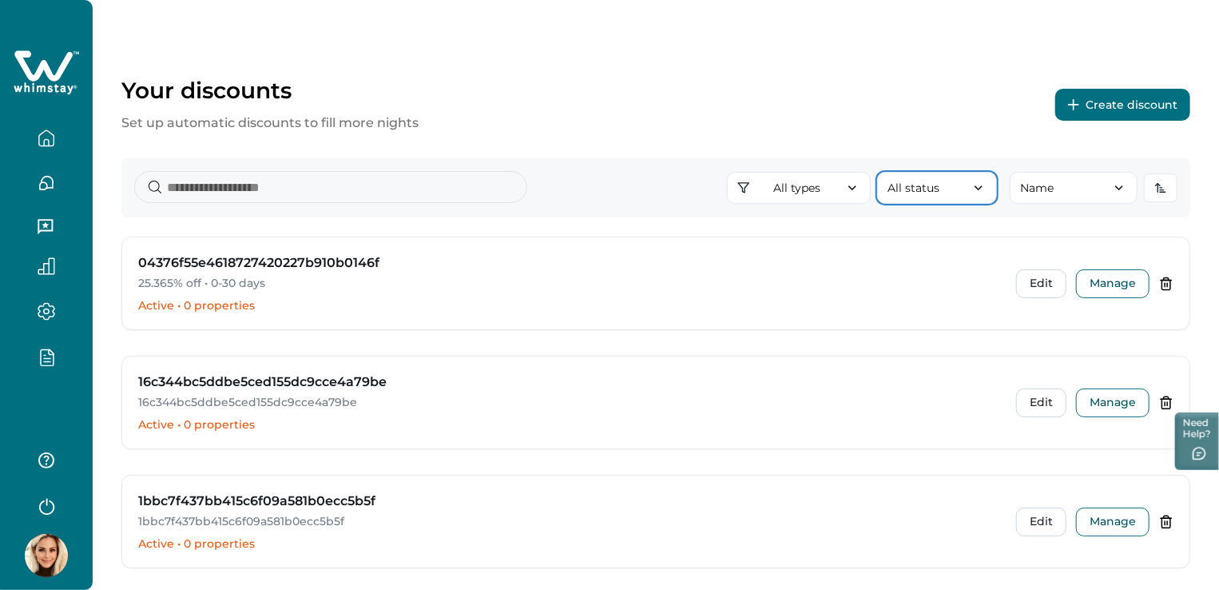
click at [951, 181] on button "All status" at bounding box center [937, 188] width 120 height 32
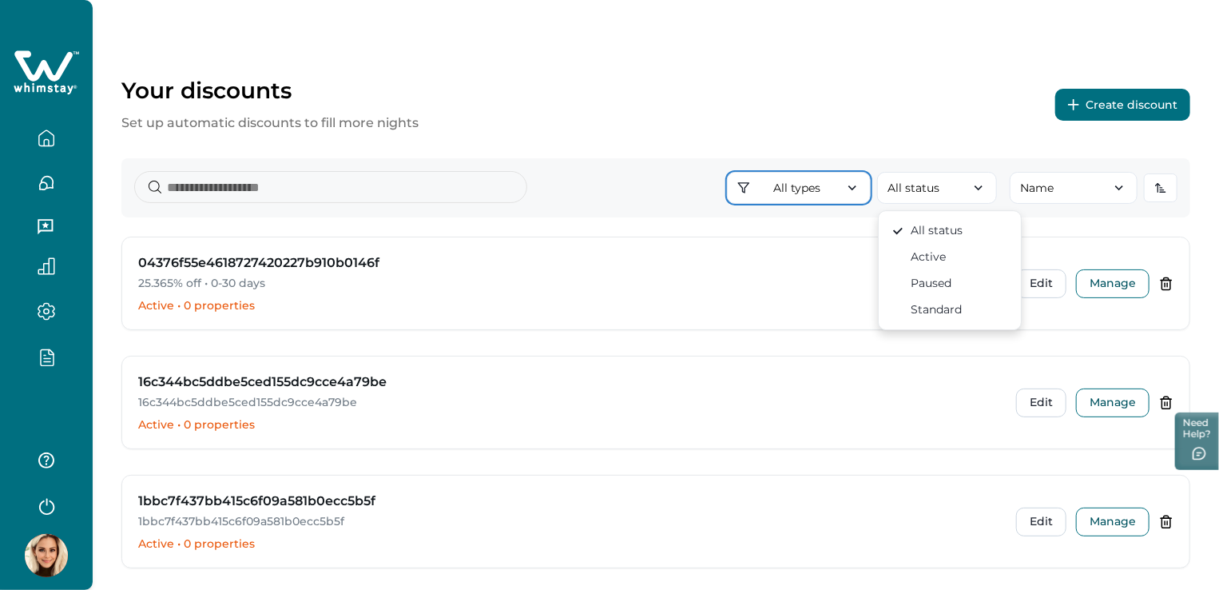
click at [844, 183] on button "All types" at bounding box center [799, 188] width 144 height 32
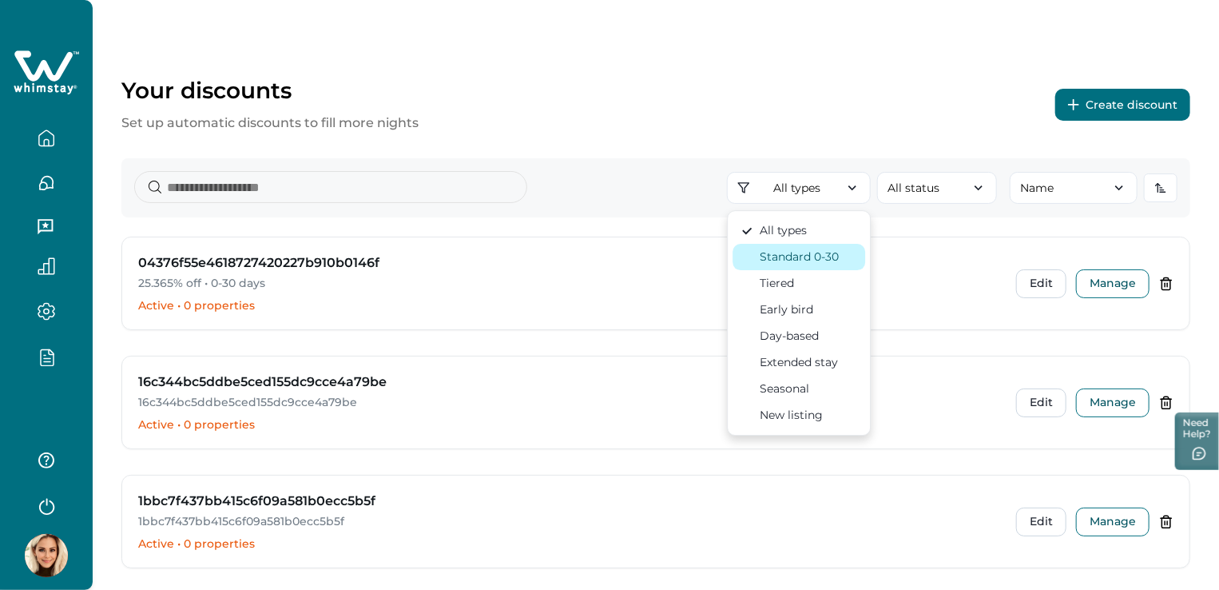
click at [802, 257] on div "Standard 0-30" at bounding box center [799, 256] width 79 height 17
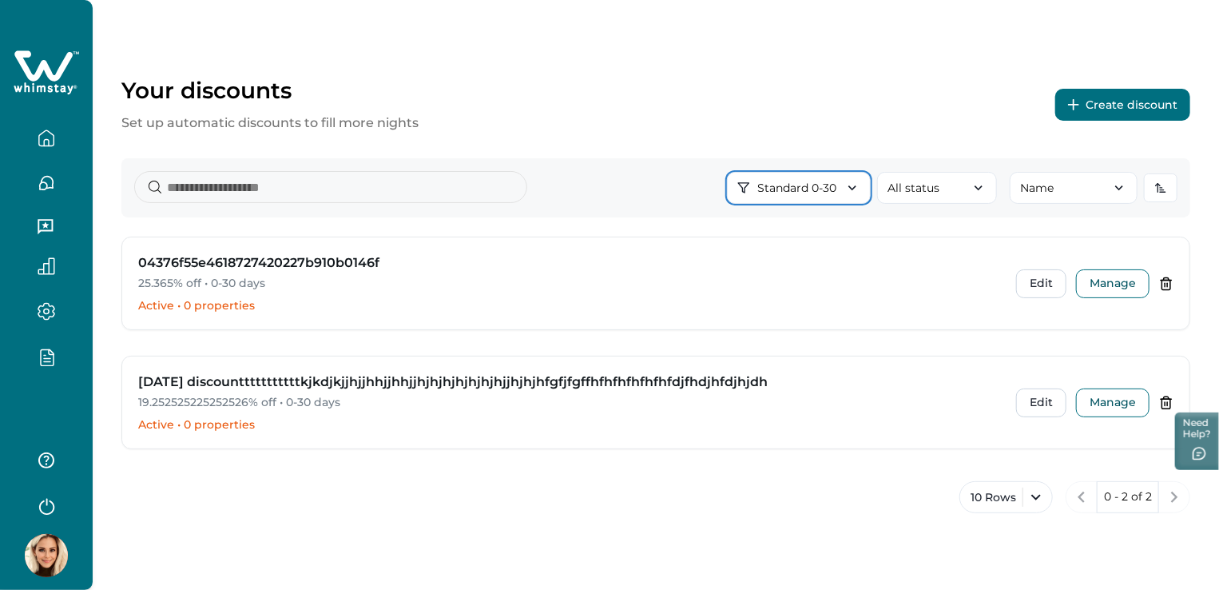
click at [855, 183] on icon "button" at bounding box center [852, 188] width 16 height 16
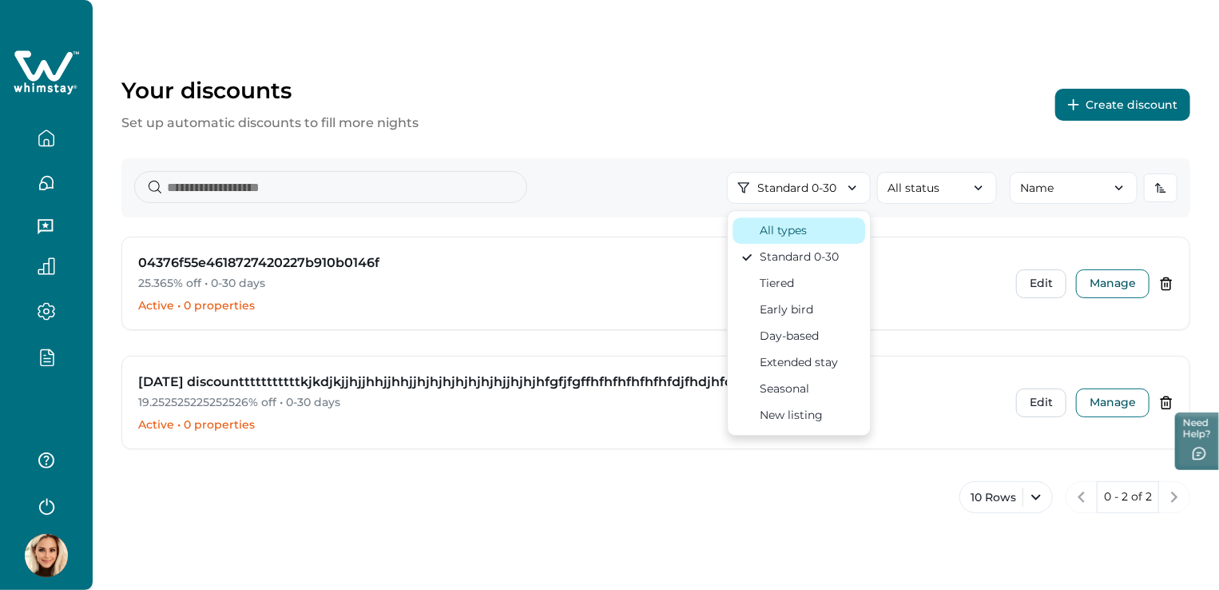
click at [793, 227] on div "All types" at bounding box center [783, 230] width 47 height 17
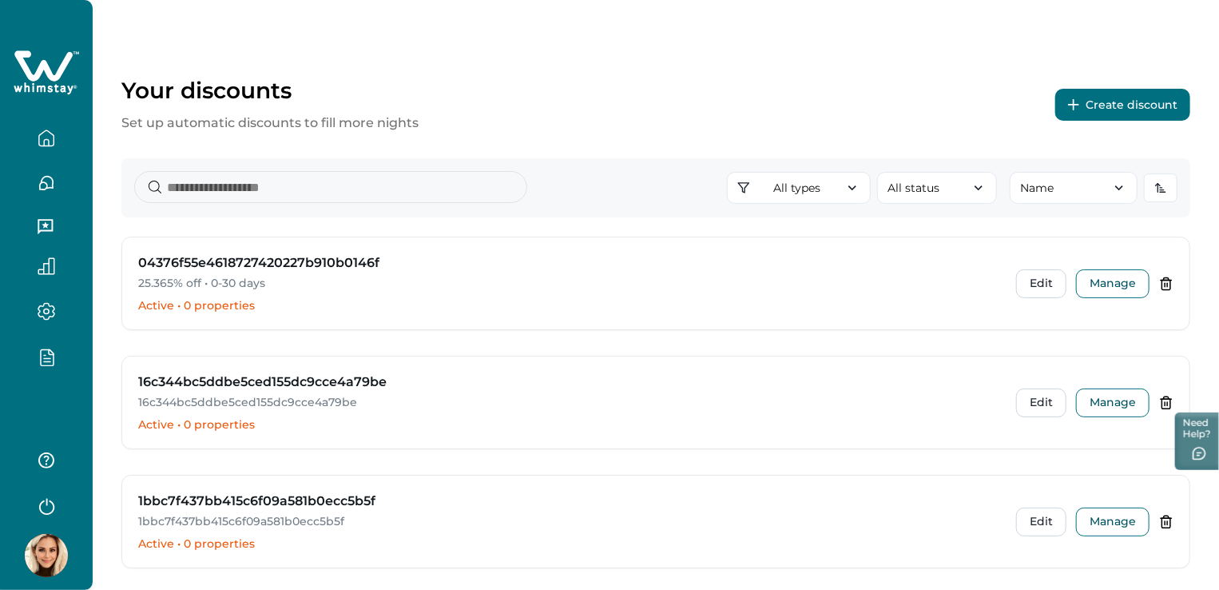
click at [60, 345] on div at bounding box center [46, 357] width 67 height 46
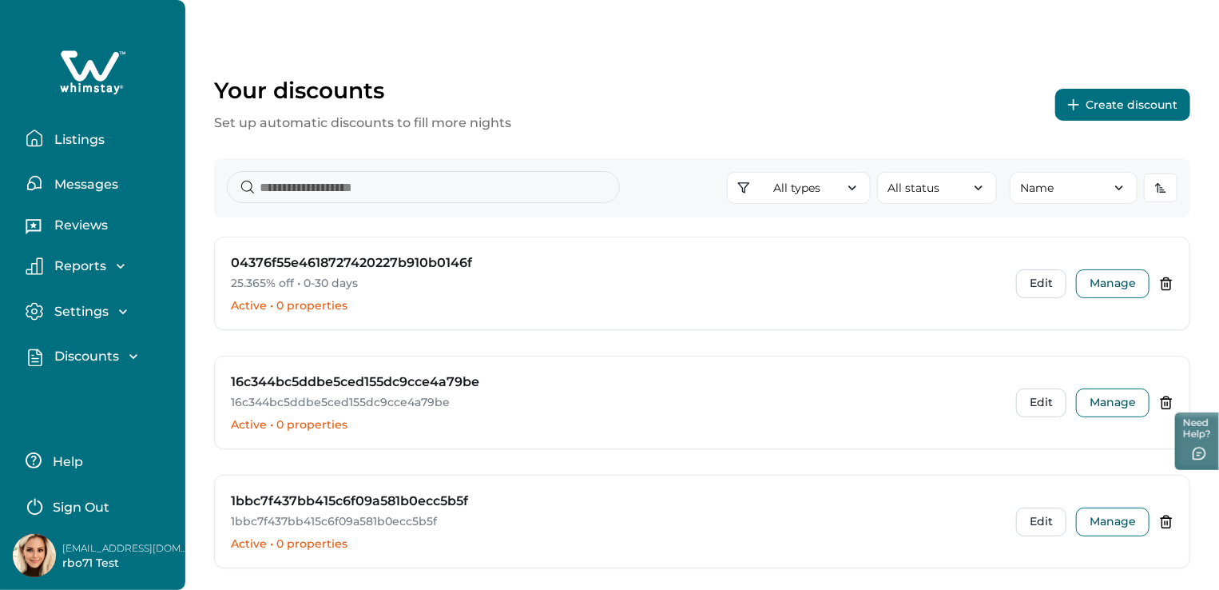
click at [85, 359] on p "Discounts" at bounding box center [85, 356] width 70 height 16
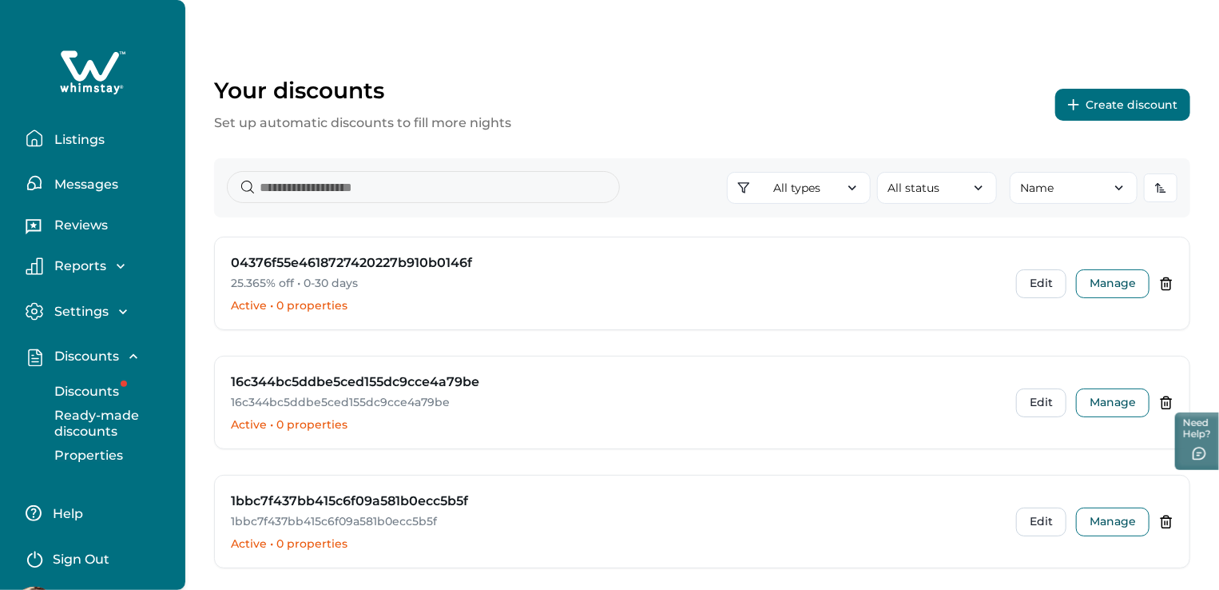
click at [96, 455] on p "Properties" at bounding box center [86, 455] width 73 height 16
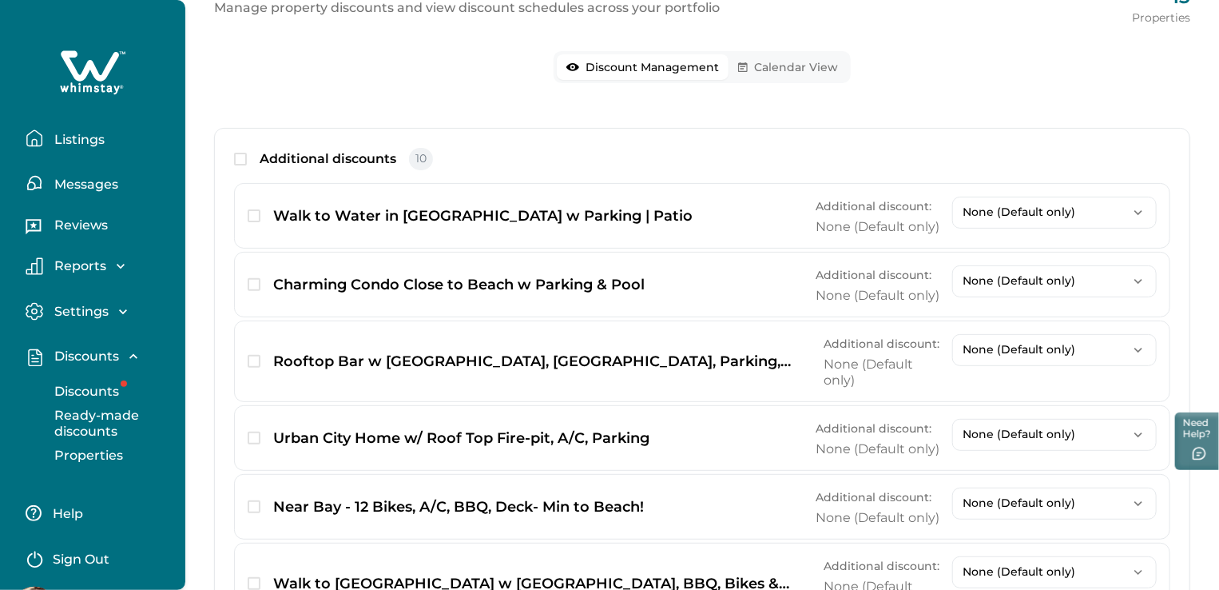
scroll to position [111, 0]
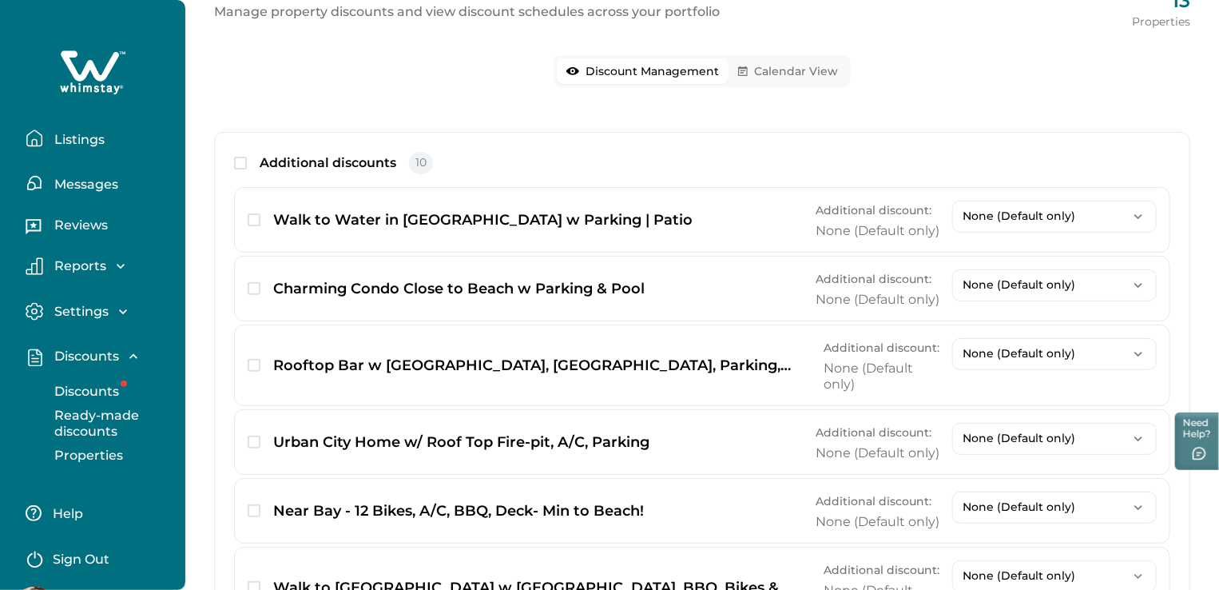
click at [87, 356] on p "Discounts" at bounding box center [85, 356] width 70 height 16
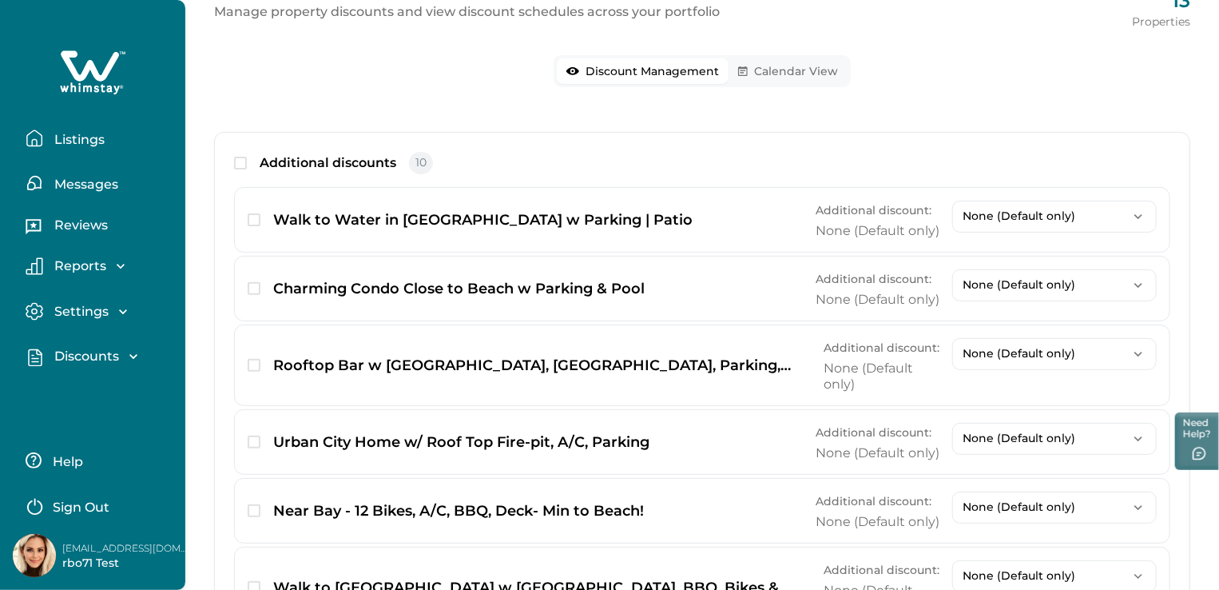
click at [133, 351] on icon "button" at bounding box center [133, 356] width 16 height 16
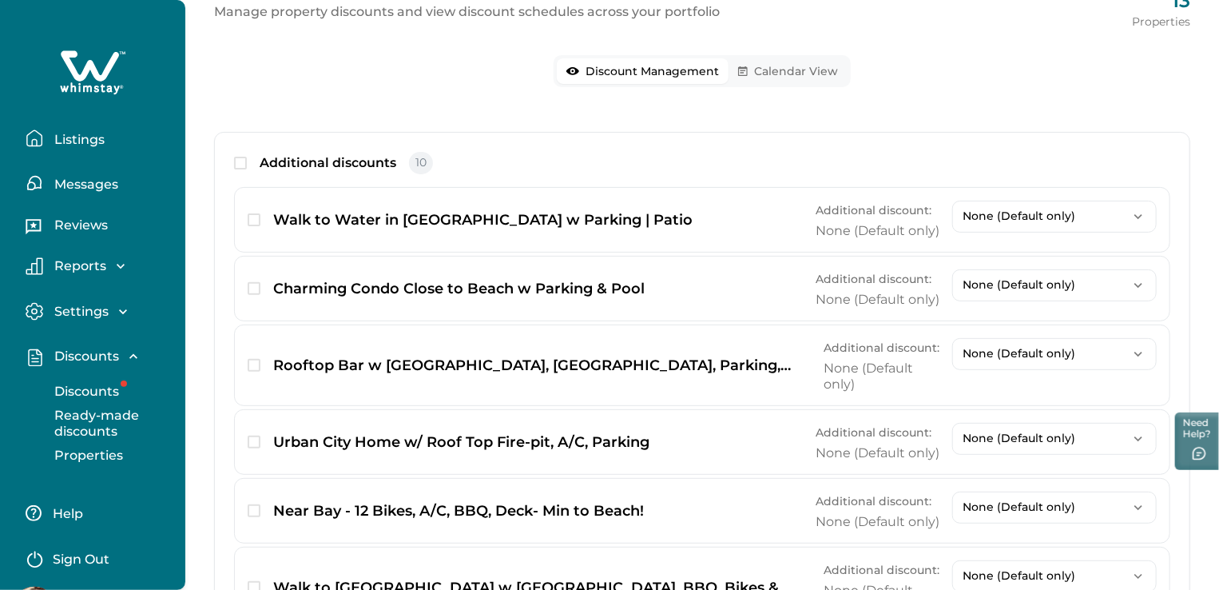
click at [127, 349] on icon "button" at bounding box center [133, 356] width 16 height 16
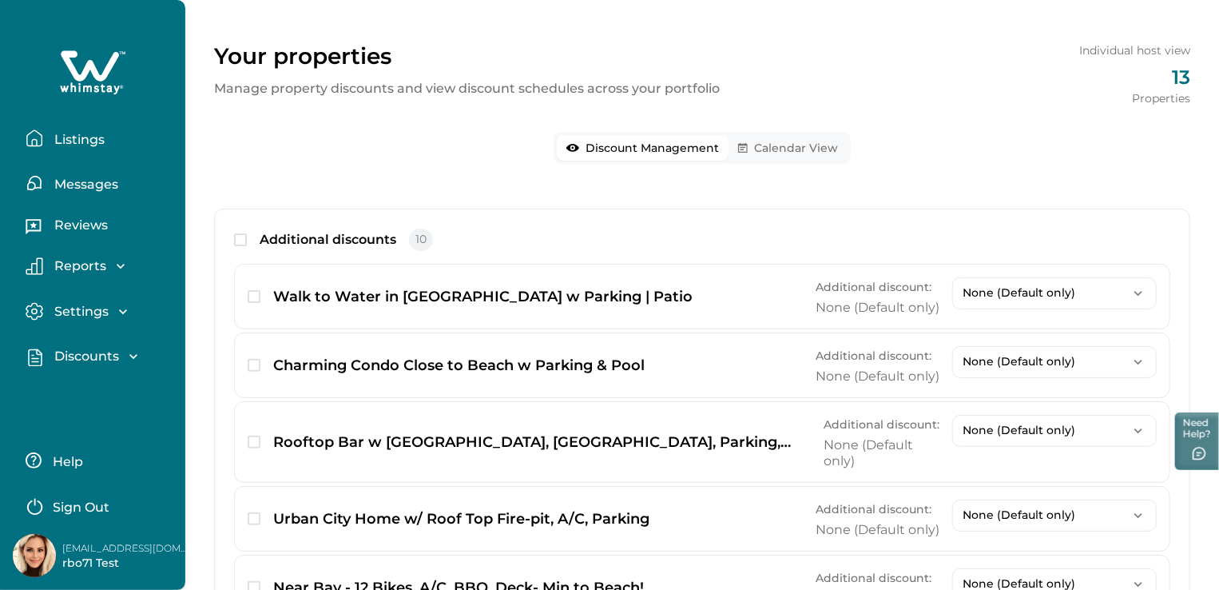
scroll to position [31, 0]
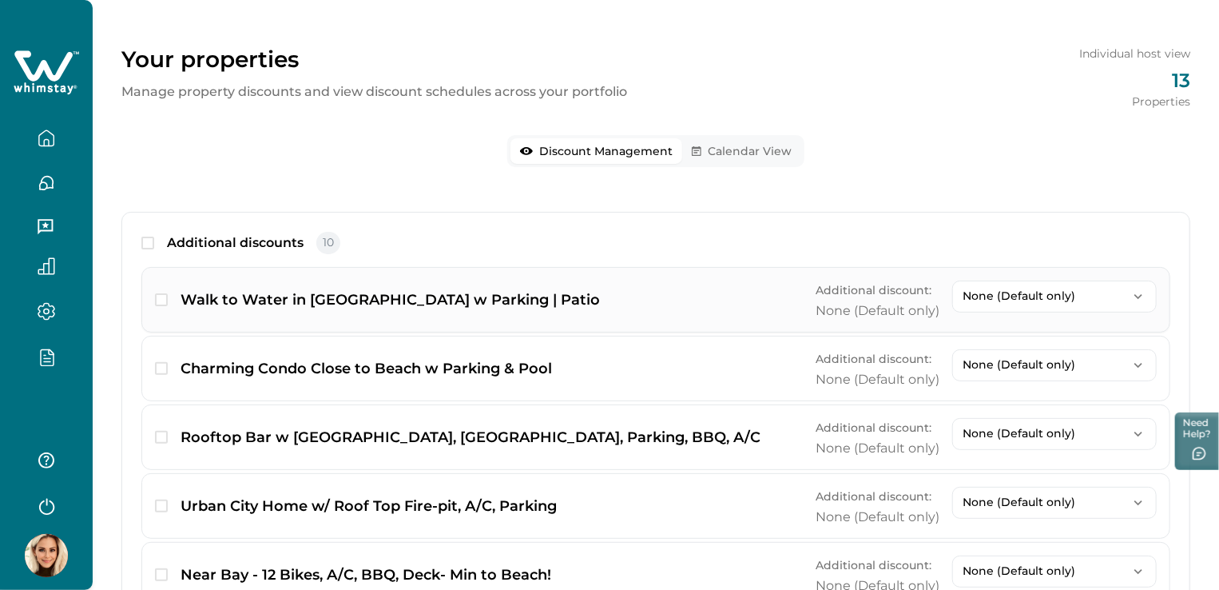
click at [245, 304] on div "Walk to Water in Mission Beach w Parking | Patio Additional discount: None (Def…" at bounding box center [655, 300] width 1029 height 66
click at [159, 301] on span "button" at bounding box center [161, 299] width 13 height 13
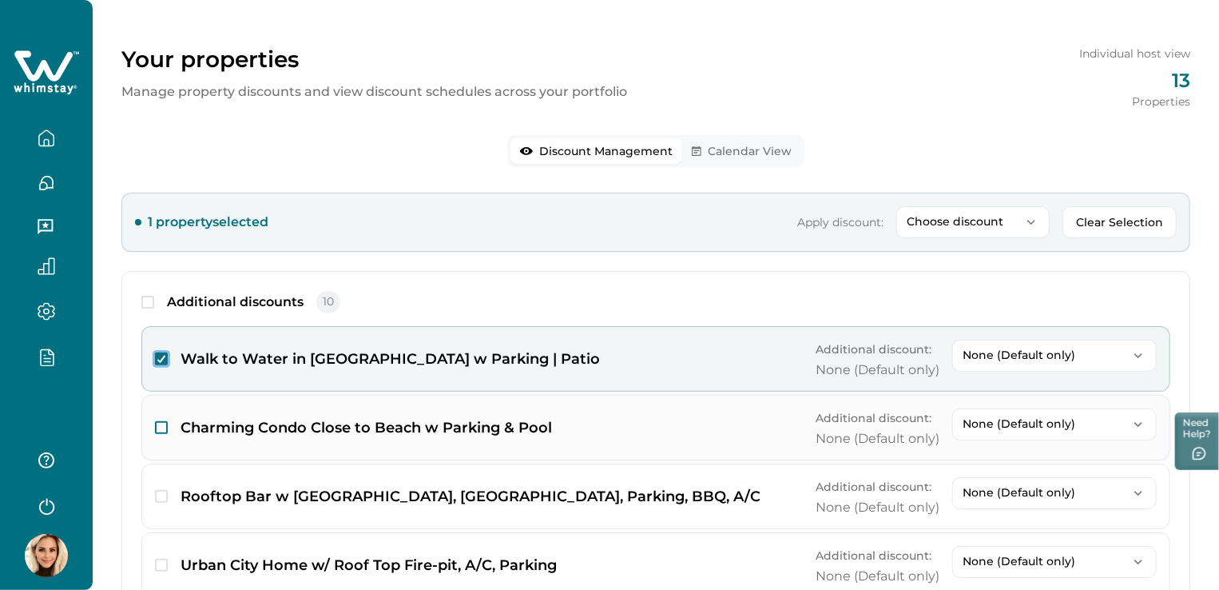
click at [166, 424] on span "button" at bounding box center [161, 427] width 13 height 13
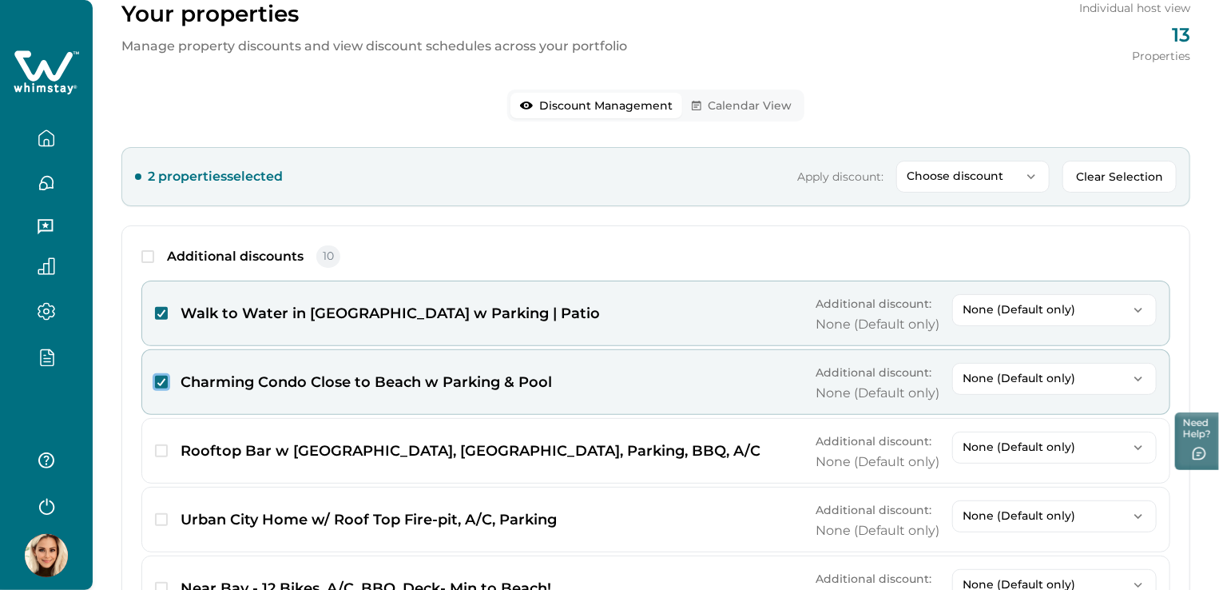
scroll to position [0, 0]
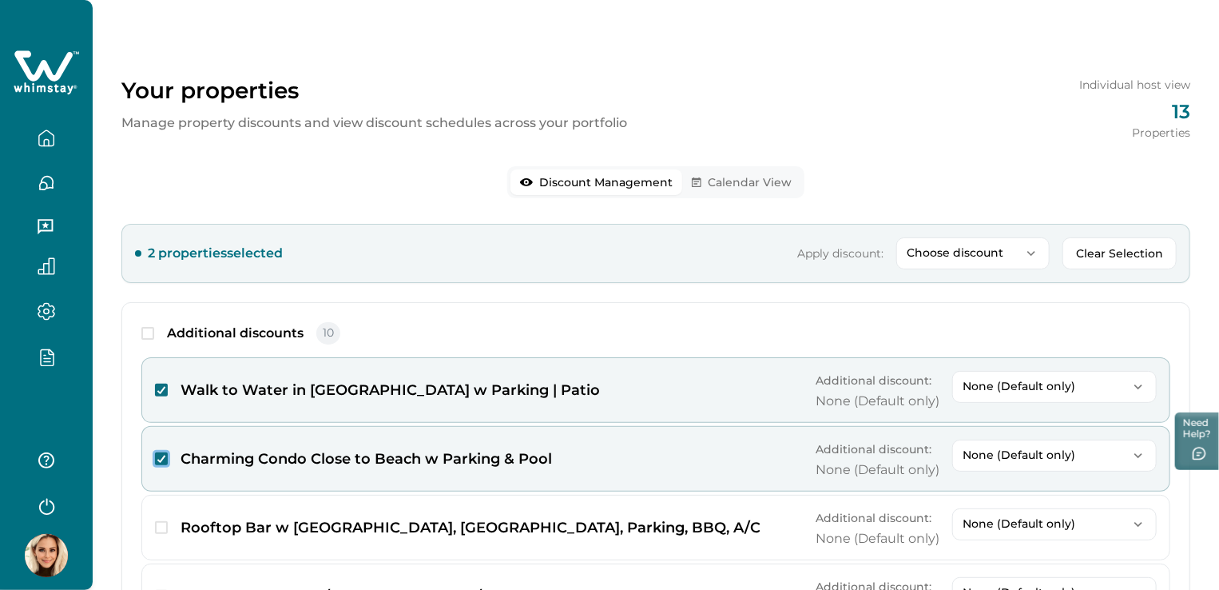
click at [952, 256] on p "Choose discount" at bounding box center [963, 253] width 113 height 14
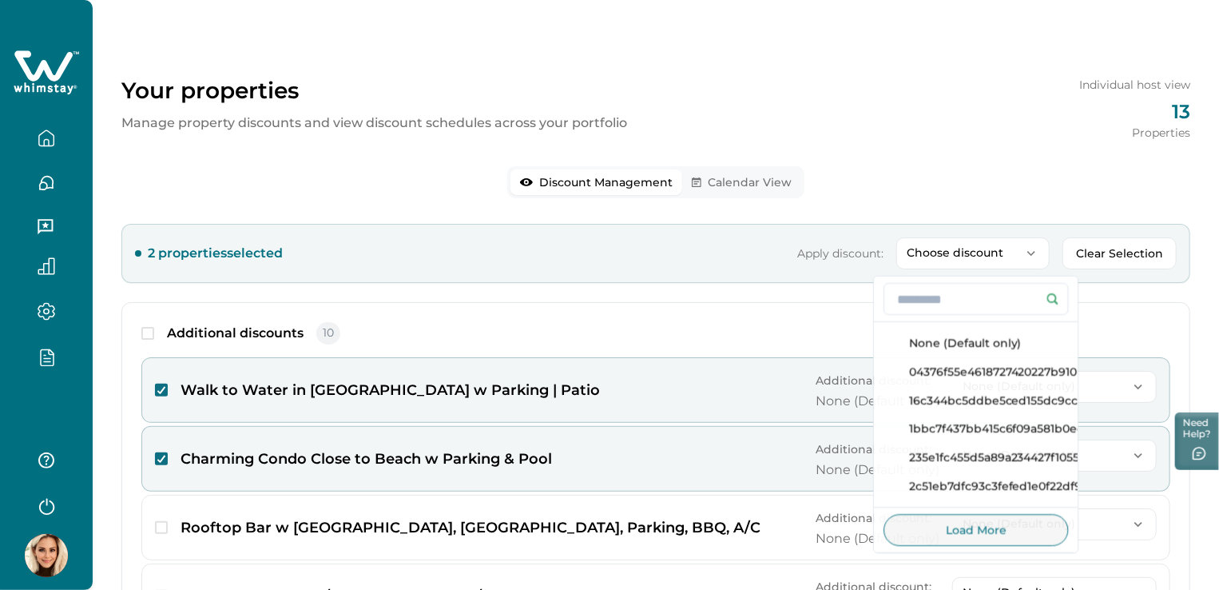
click at [662, 266] on div "2 properties selected Apply discount: Choose discount None (Default only) 04376…" at bounding box center [655, 253] width 1069 height 59
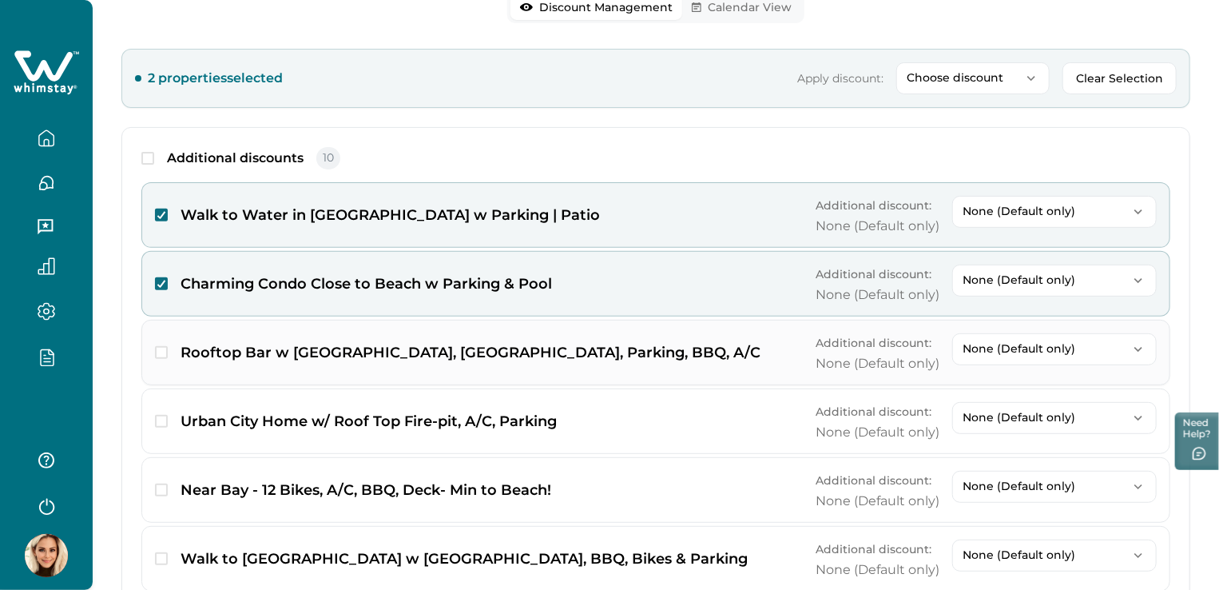
scroll to position [169, 0]
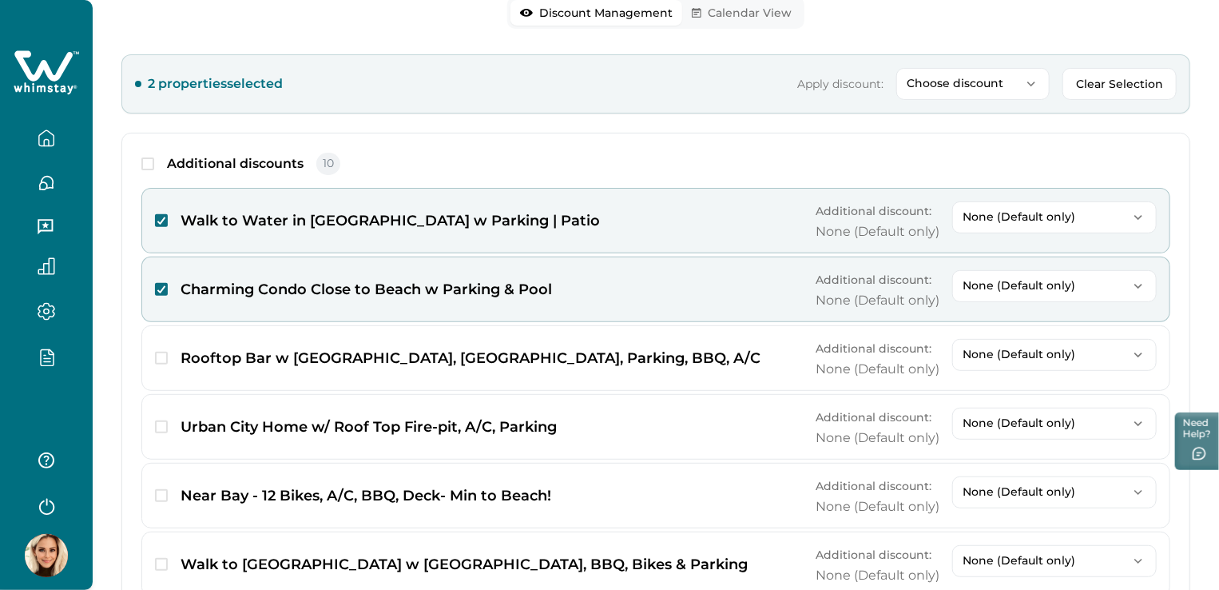
click at [51, 349] on icon "button" at bounding box center [47, 357] width 18 height 18
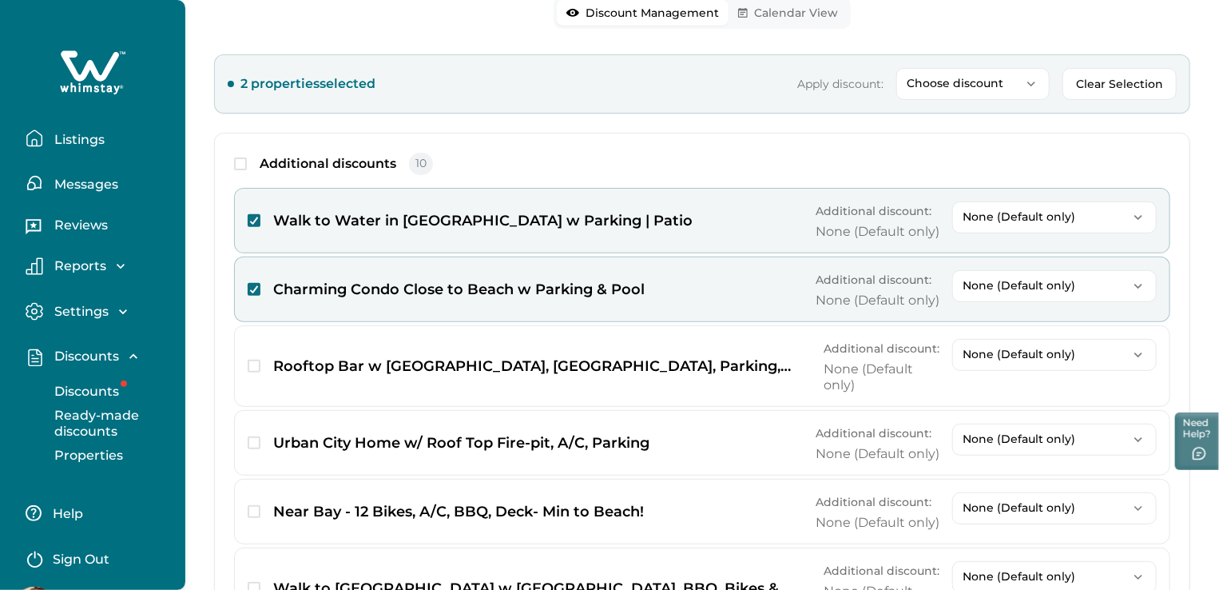
click at [93, 351] on p "Discounts" at bounding box center [85, 356] width 70 height 16
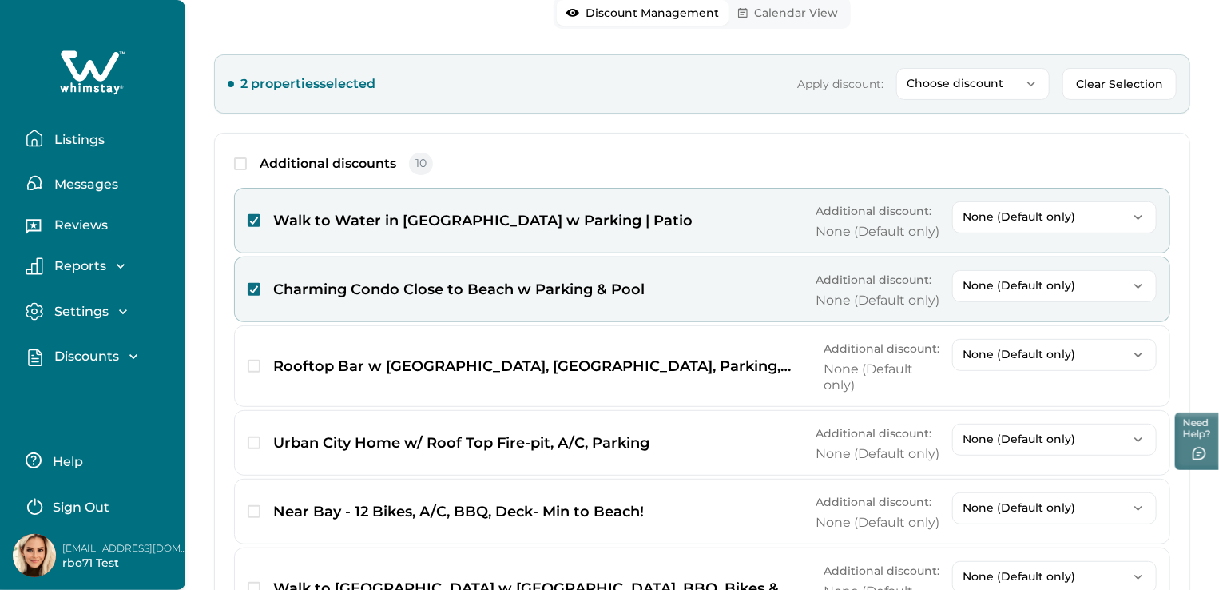
click at [107, 361] on p "Discounts" at bounding box center [85, 356] width 70 height 16
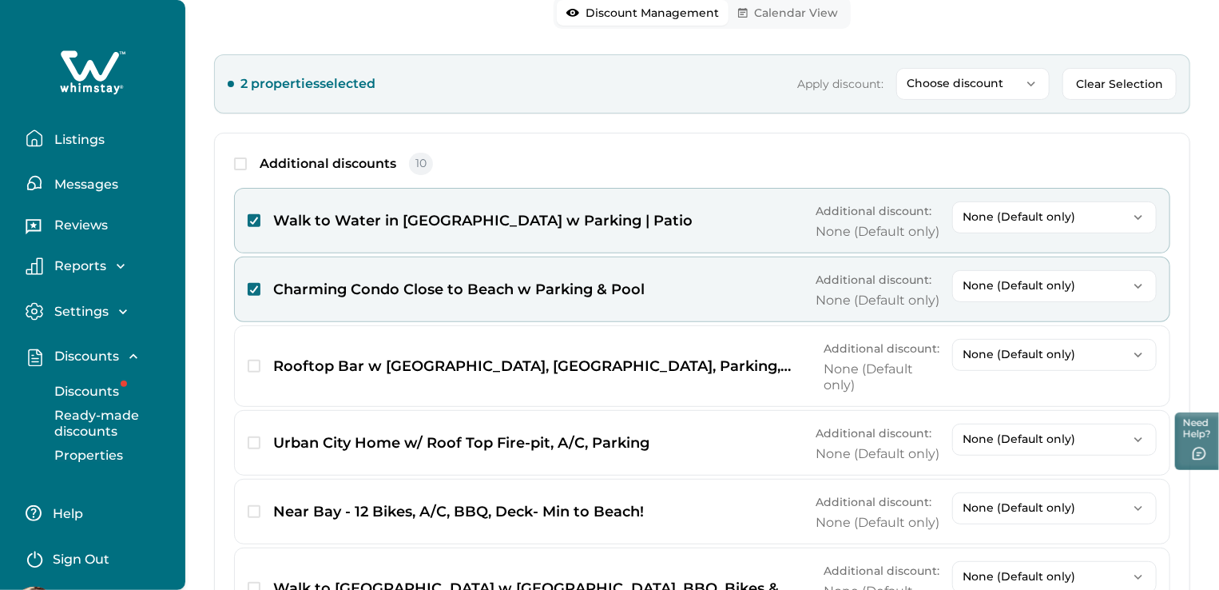
click at [113, 451] on p "Properties" at bounding box center [86, 455] width 73 height 16
click at [102, 426] on p "Ready-made discounts" at bounding box center [117, 422] width 134 height 31
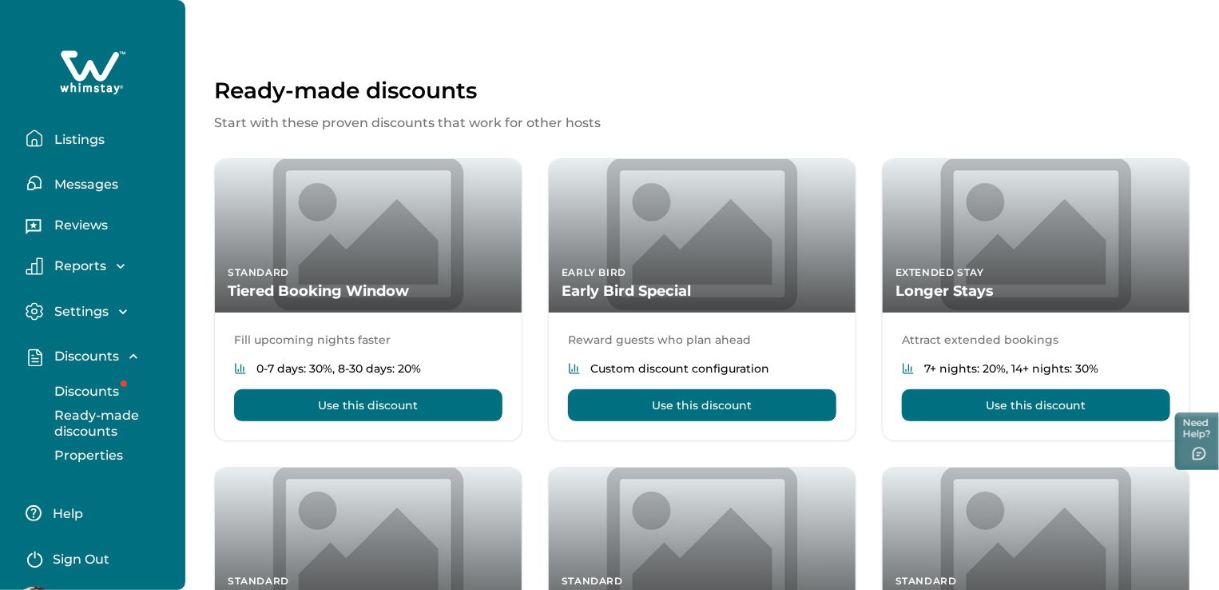
click at [73, 387] on p "Discounts" at bounding box center [85, 391] width 70 height 16
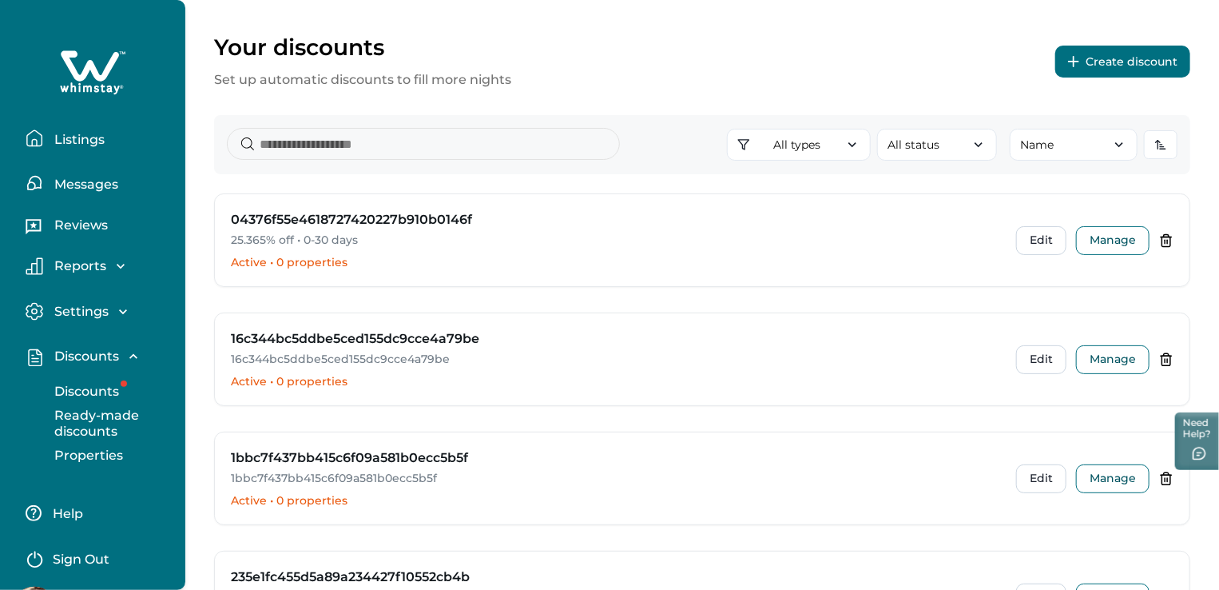
scroll to position [80, 0]
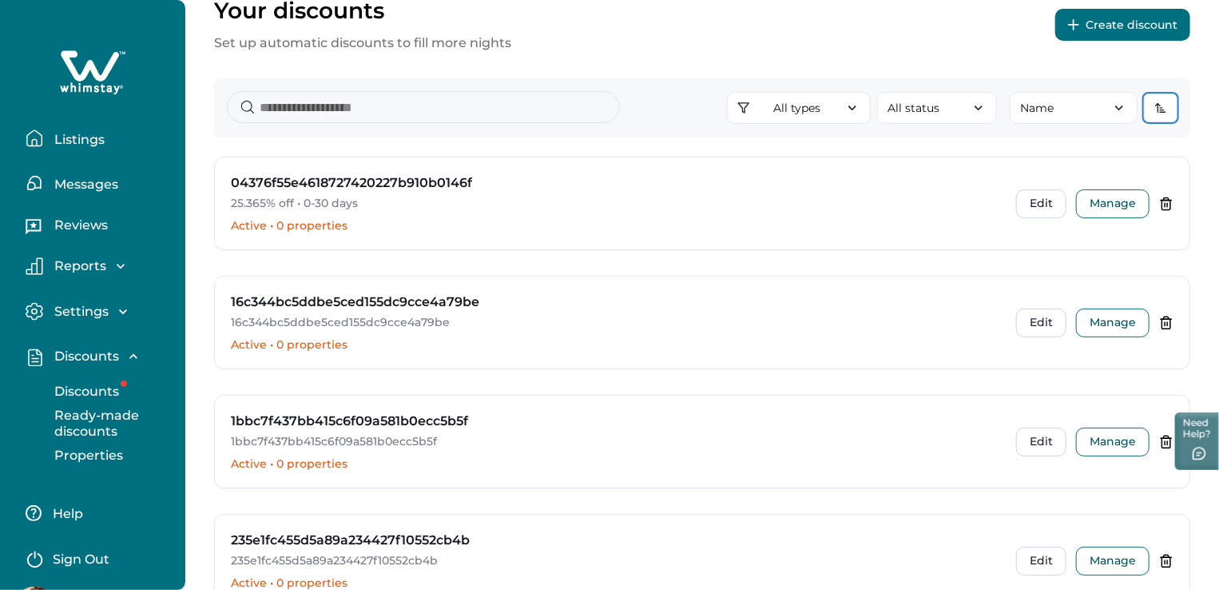
click at [1160, 109] on icon "button" at bounding box center [1160, 107] width 13 height 13
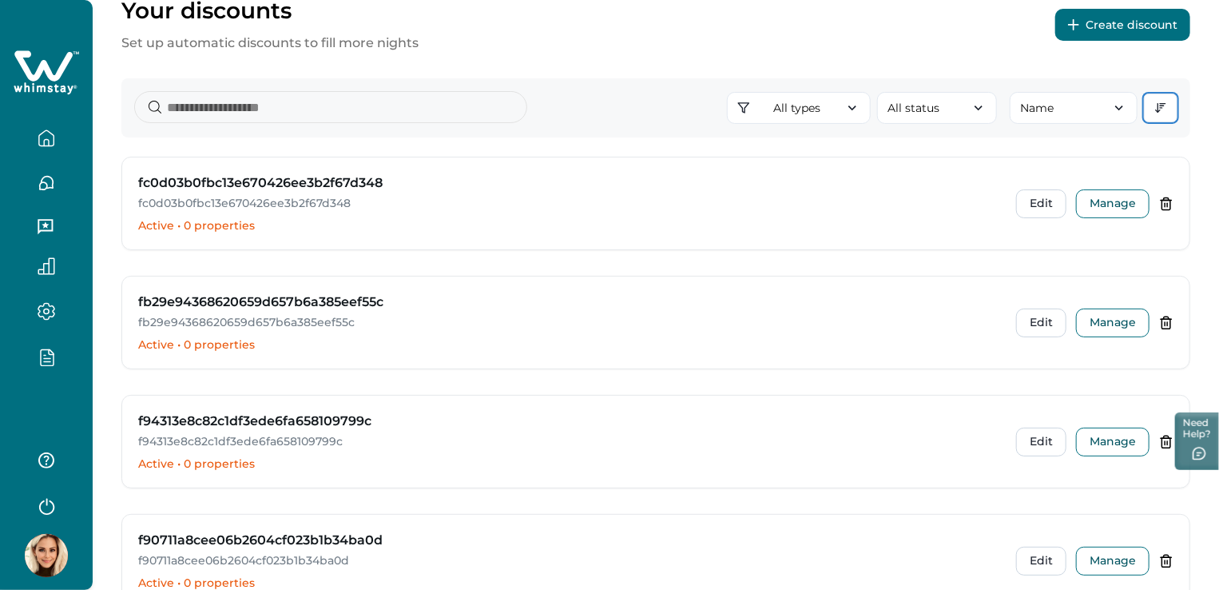
click at [1160, 110] on icon "button" at bounding box center [1158, 111] width 4 height 2
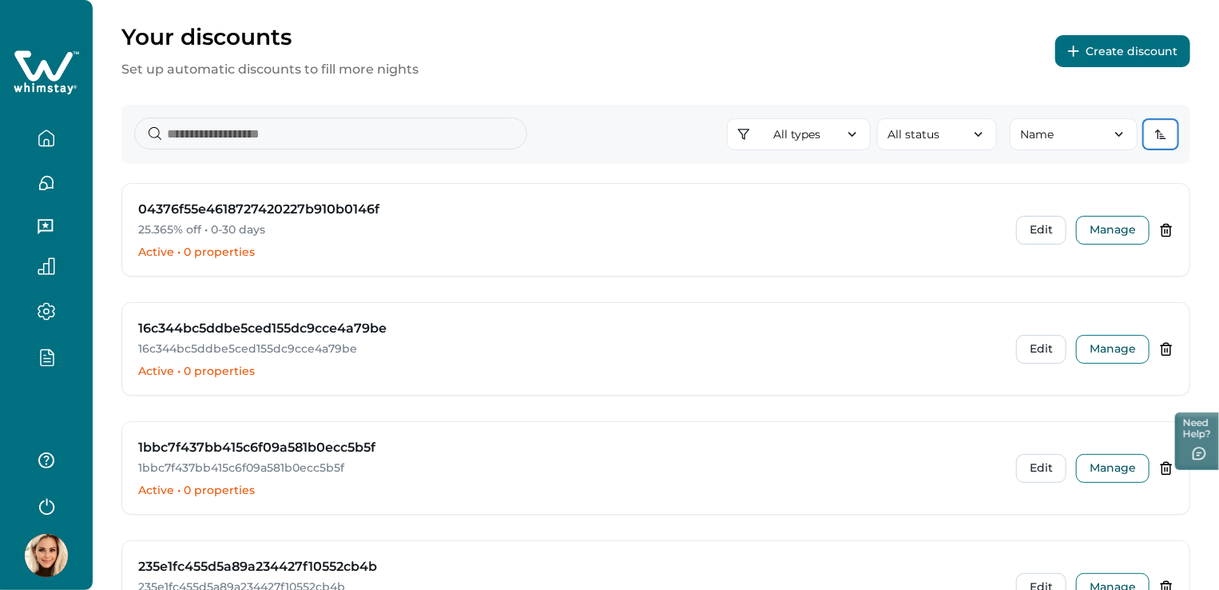
scroll to position [0, 0]
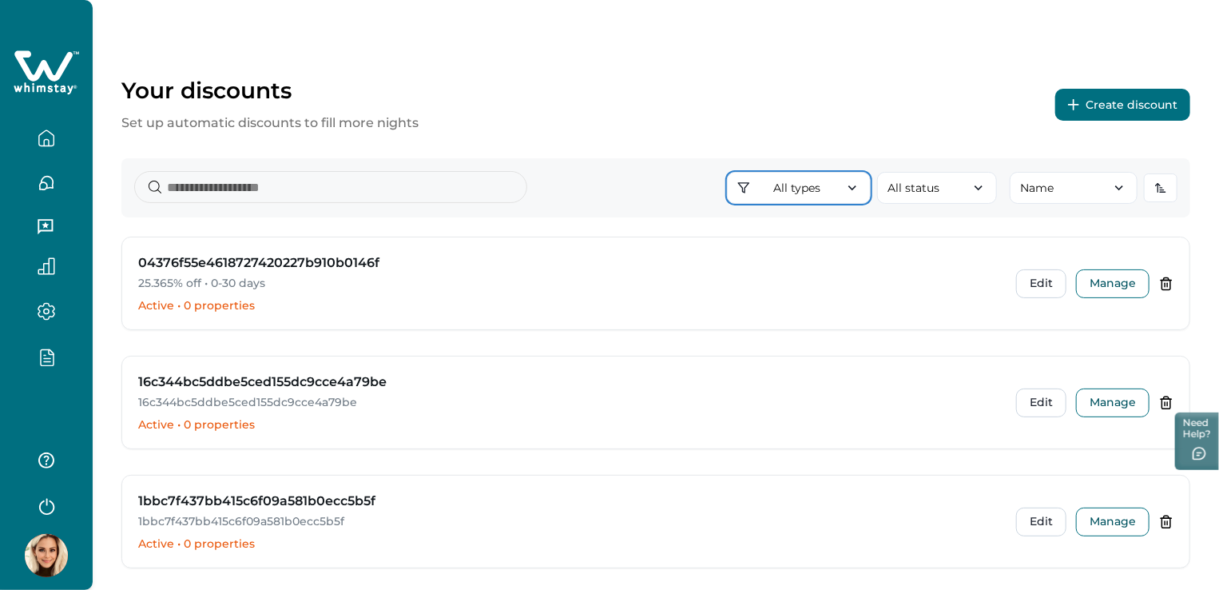
click at [859, 189] on icon "button" at bounding box center [852, 188] width 16 height 16
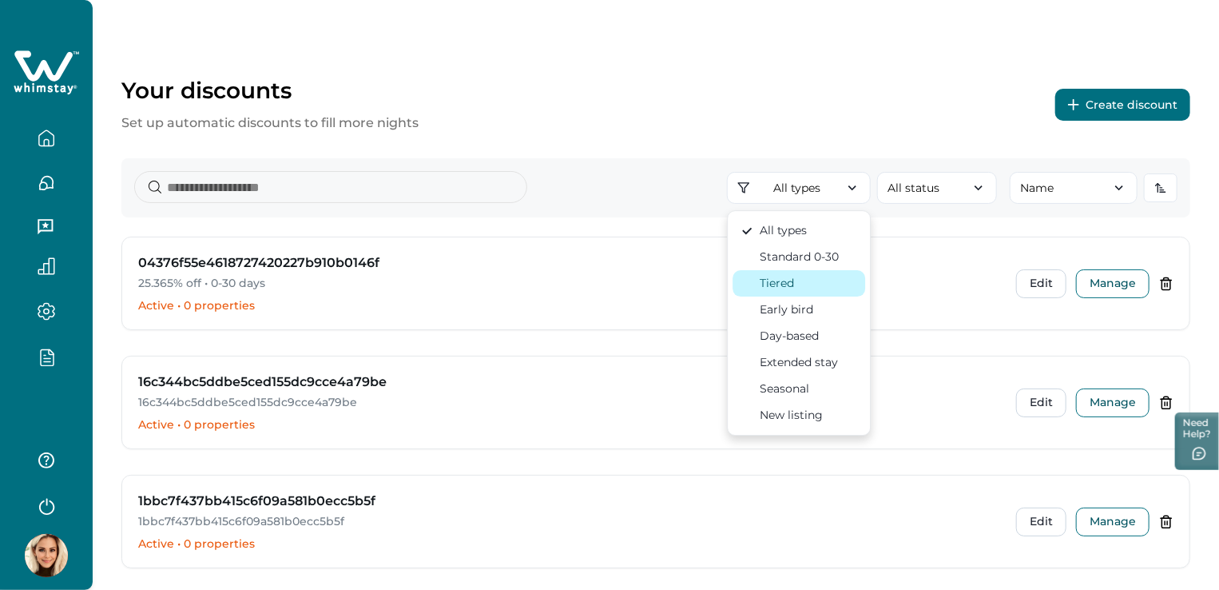
click at [804, 280] on div "Tiered" at bounding box center [799, 283] width 117 height 17
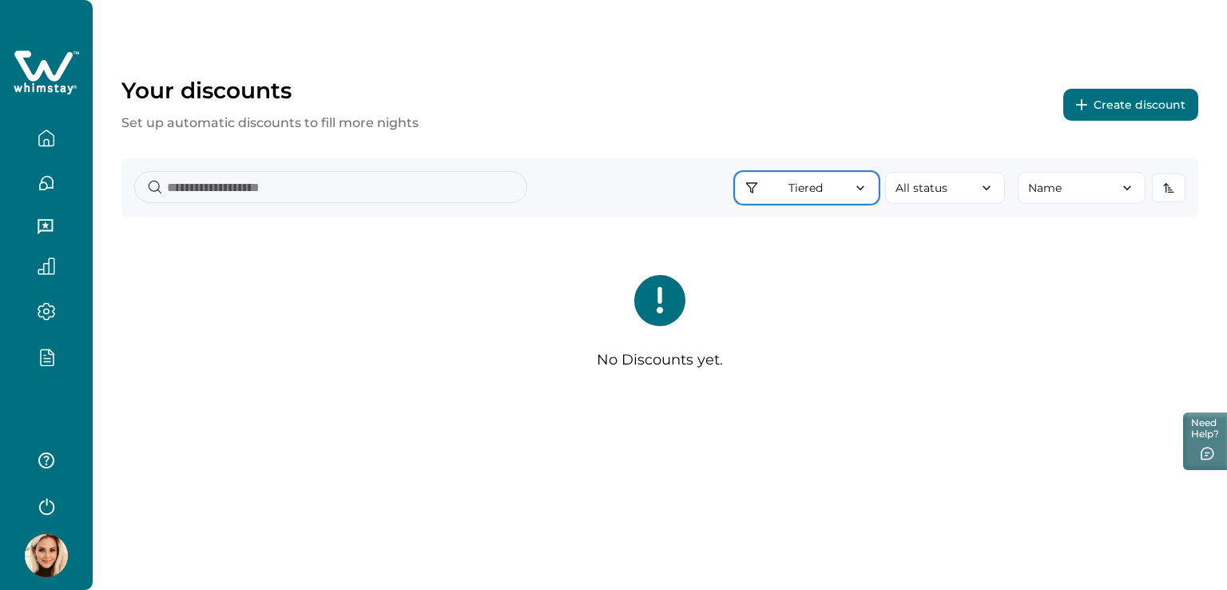
click at [831, 182] on button "Tiered" at bounding box center [807, 188] width 144 height 32
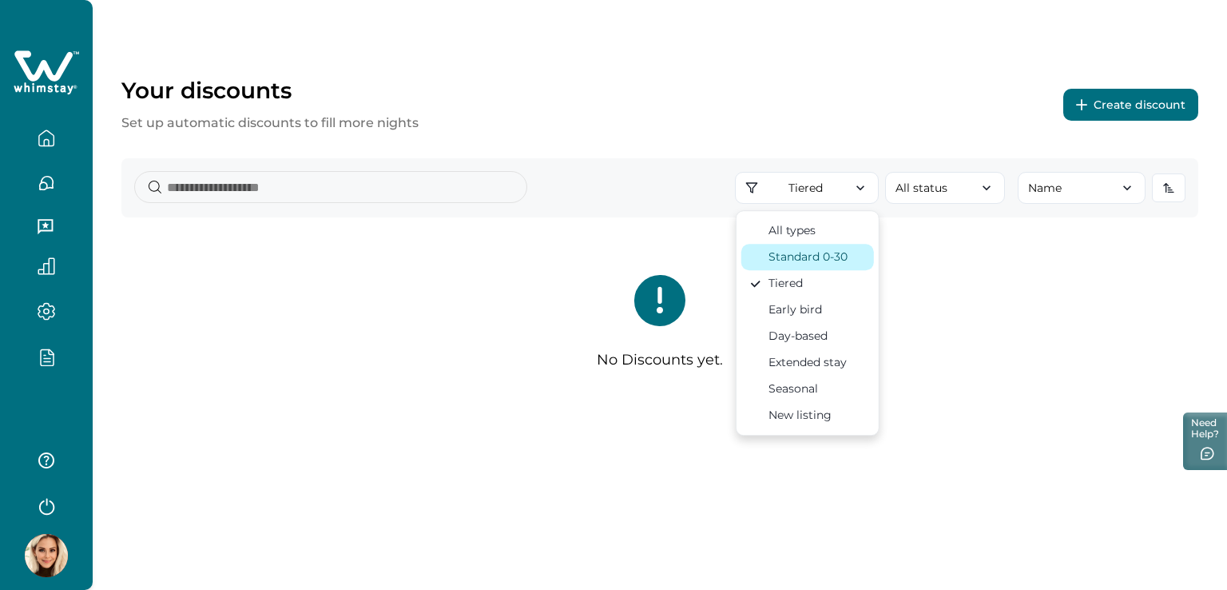
click at [841, 253] on div "Standard 0-30" at bounding box center [808, 256] width 79 height 17
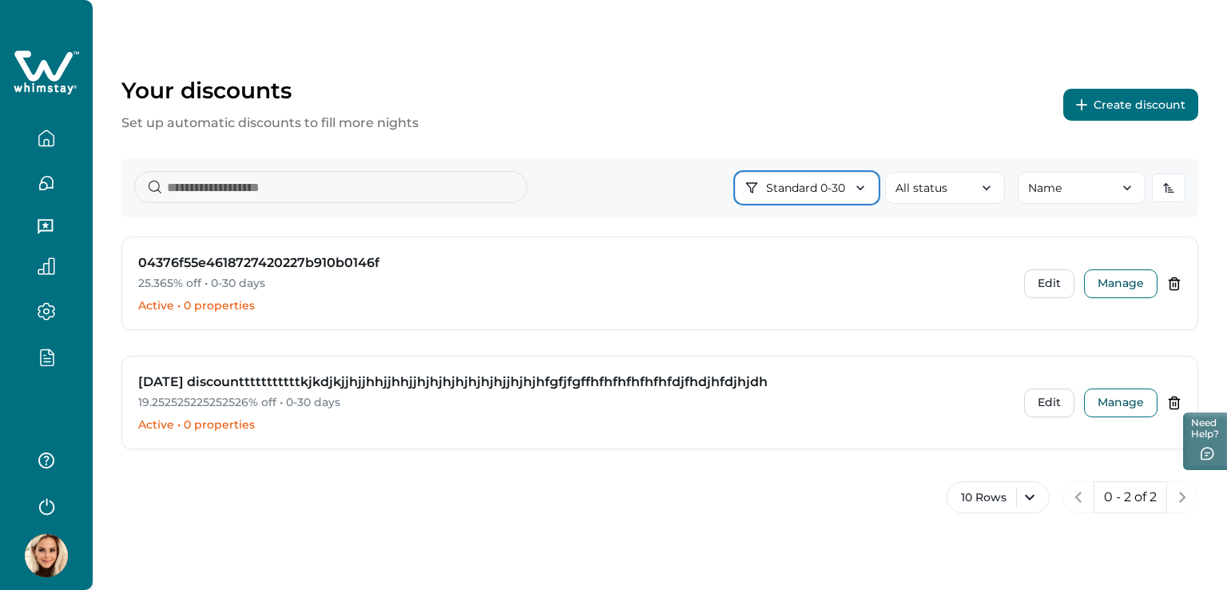
click at [824, 189] on button "Standard 0-30" at bounding box center [807, 188] width 144 height 32
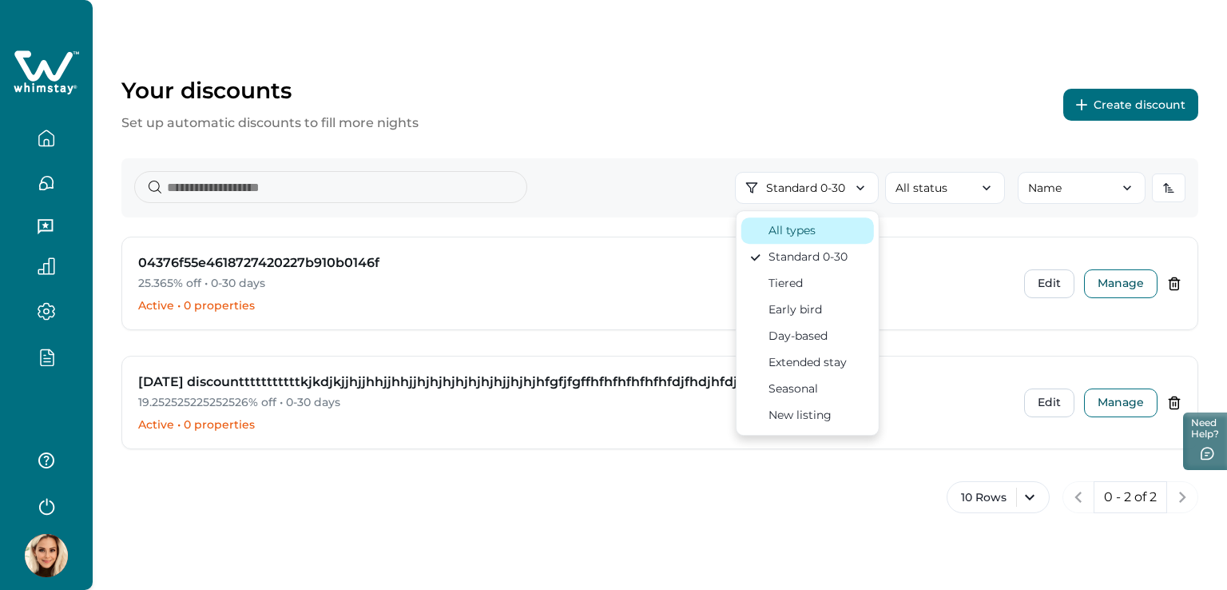
click at [783, 240] on button "All types" at bounding box center [807, 230] width 133 height 26
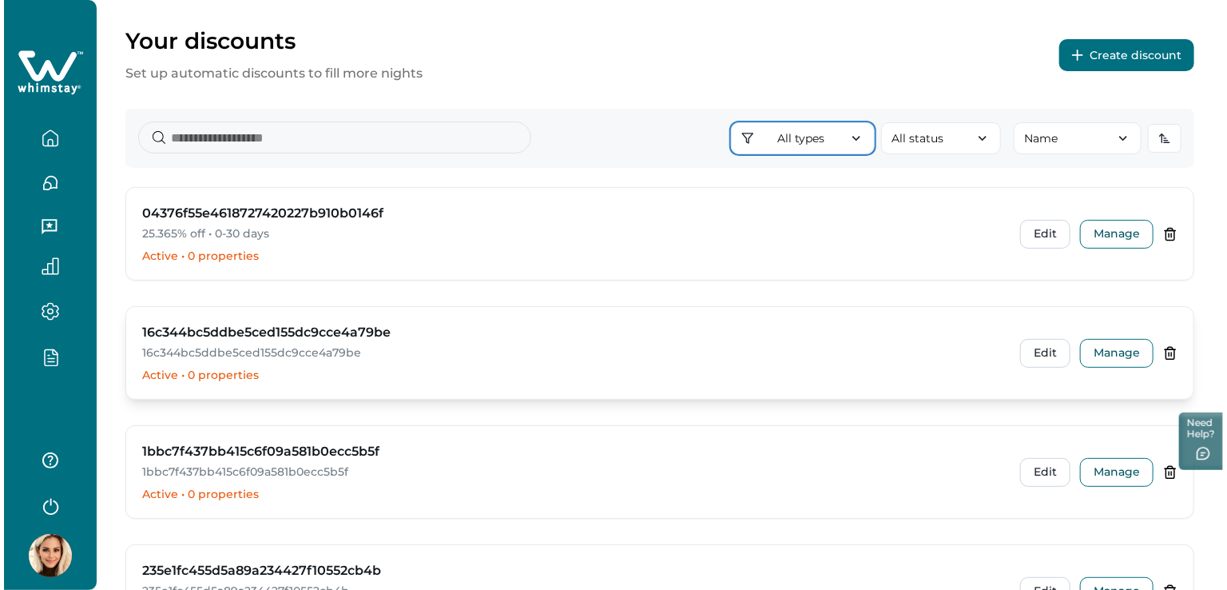
scroll to position [35, 0]
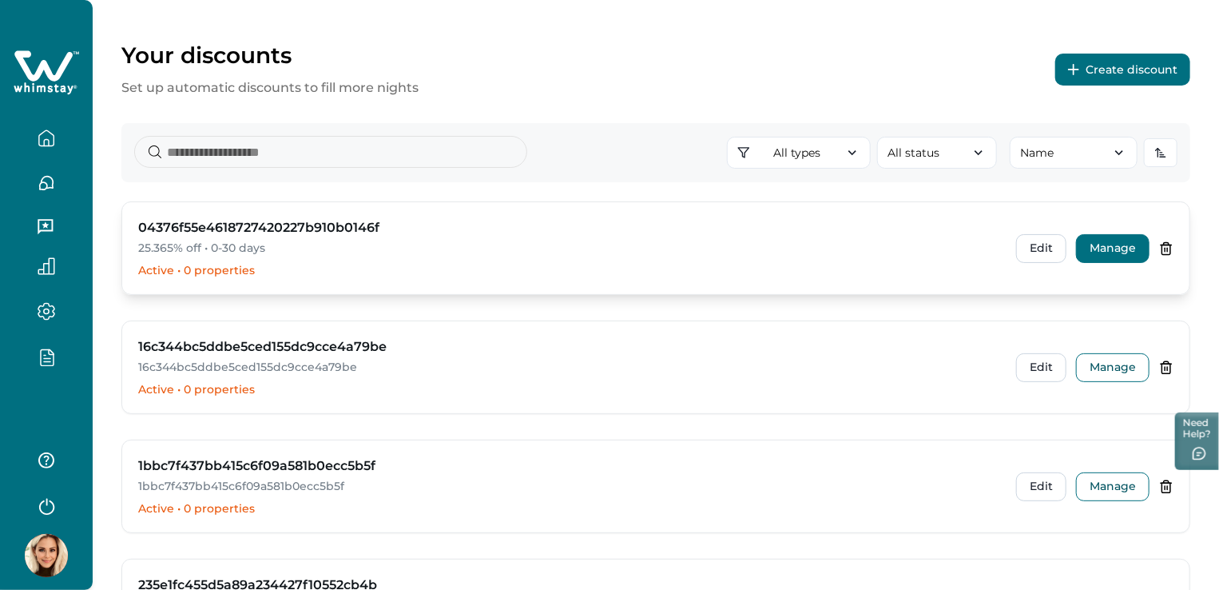
click at [1102, 245] on button "Manage" at bounding box center [1112, 248] width 73 height 29
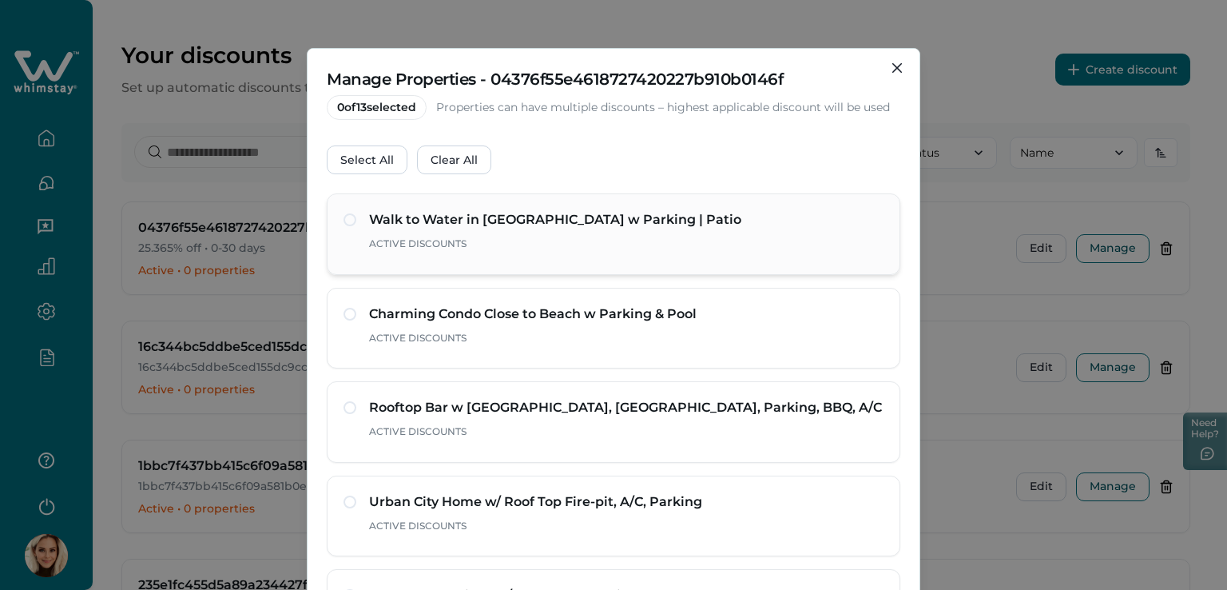
click at [348, 221] on span at bounding box center [350, 219] width 13 height 13
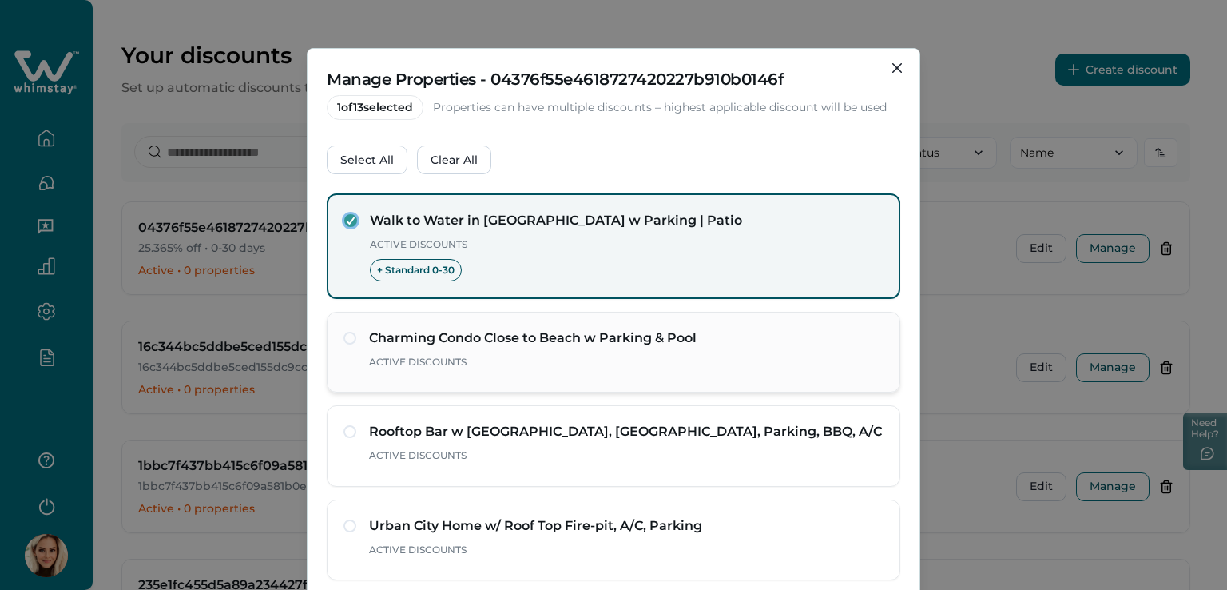
click at [348, 341] on span at bounding box center [350, 338] width 13 height 13
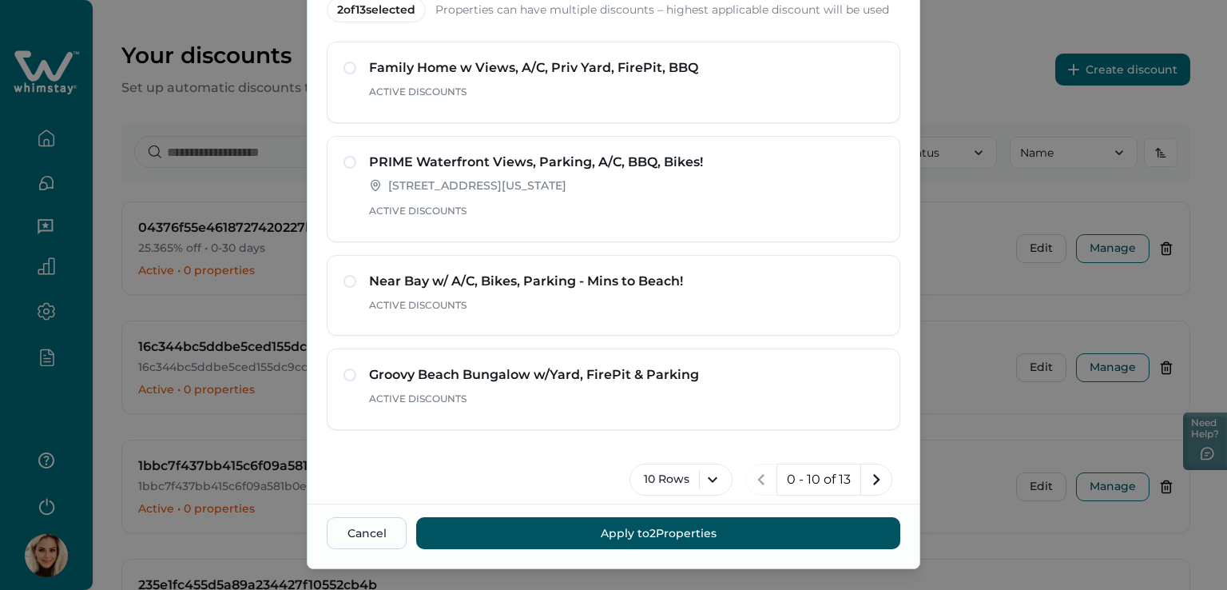
scroll to position [125, 0]
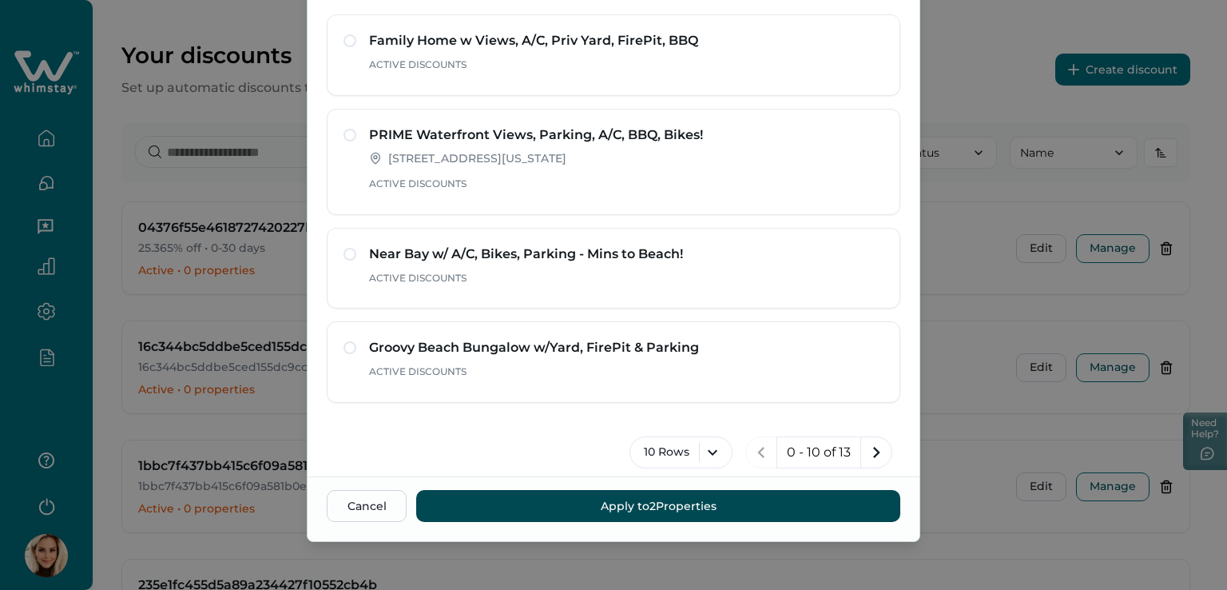
click at [659, 506] on button "Apply to 2 Properties" at bounding box center [658, 506] width 484 height 32
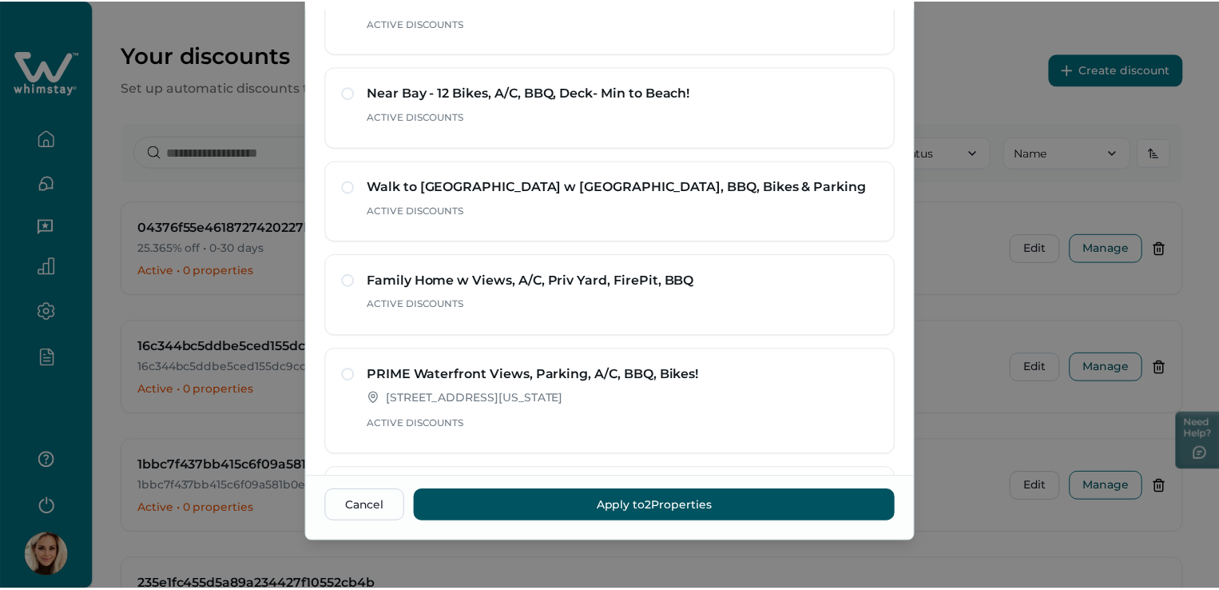
scroll to position [0, 0]
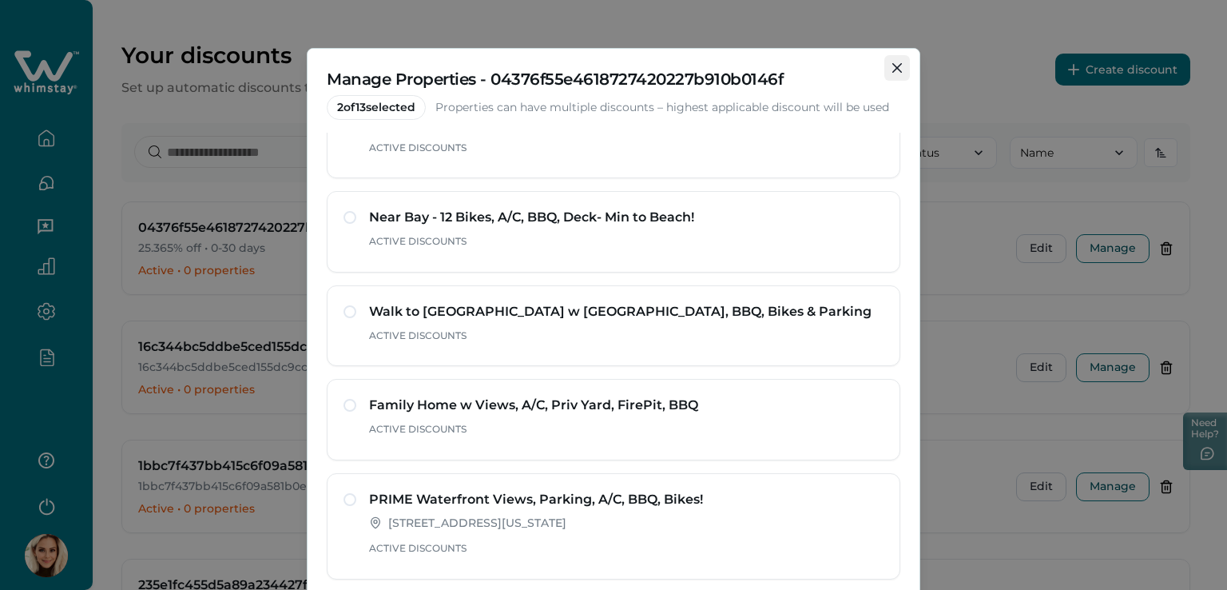
click at [896, 65] on icon "Close" at bounding box center [897, 68] width 10 height 10
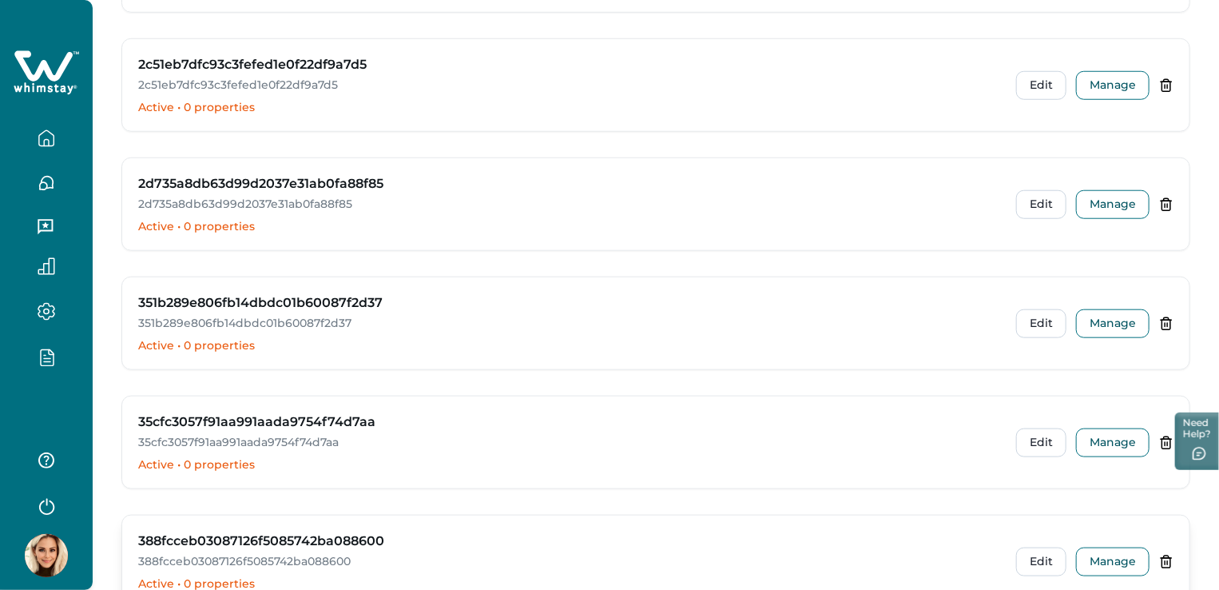
scroll to position [914, 0]
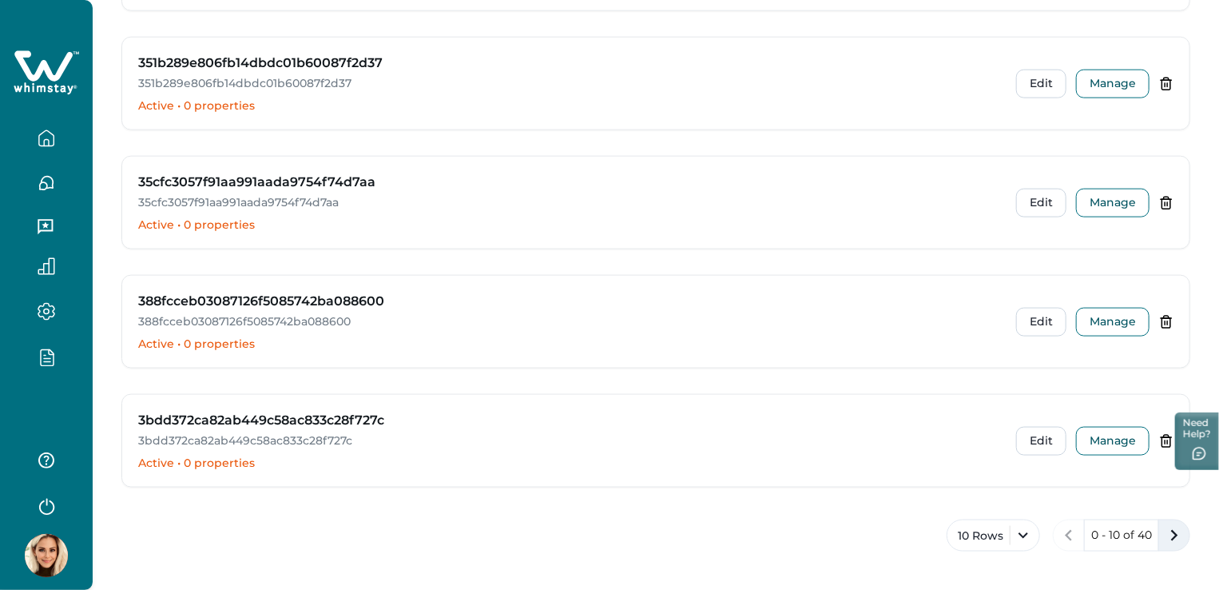
click at [1171, 528] on icon "next page" at bounding box center [1174, 535] width 22 height 22
click at [1171, 530] on icon "next page" at bounding box center [1174, 535] width 22 height 22
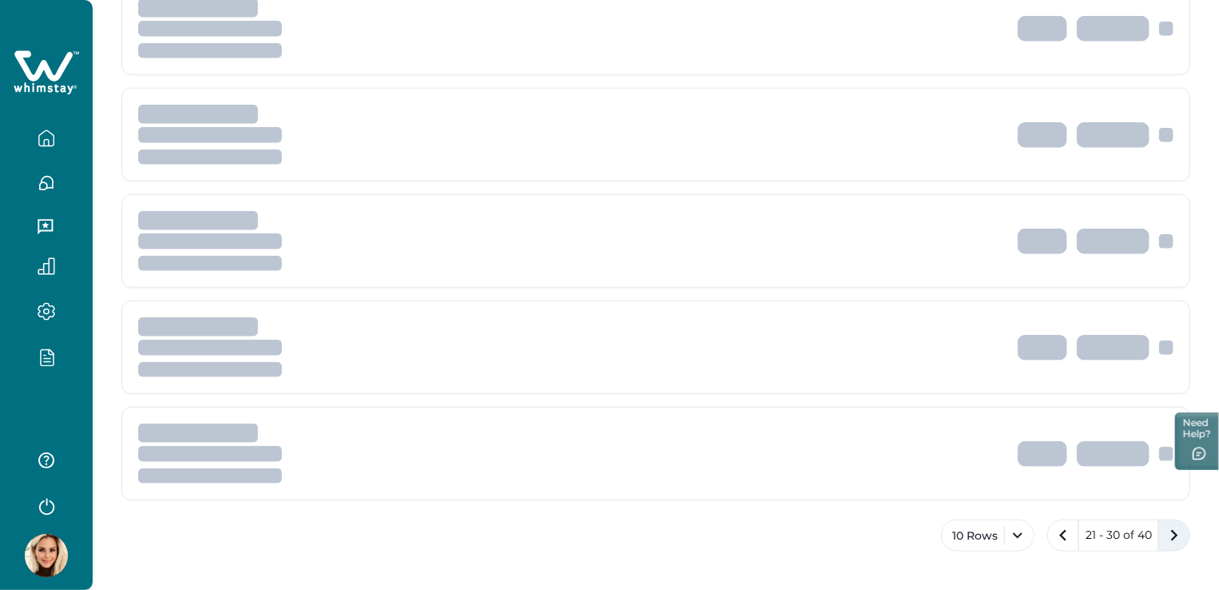
click at [1171, 530] on icon "next page" at bounding box center [1174, 535] width 22 height 22
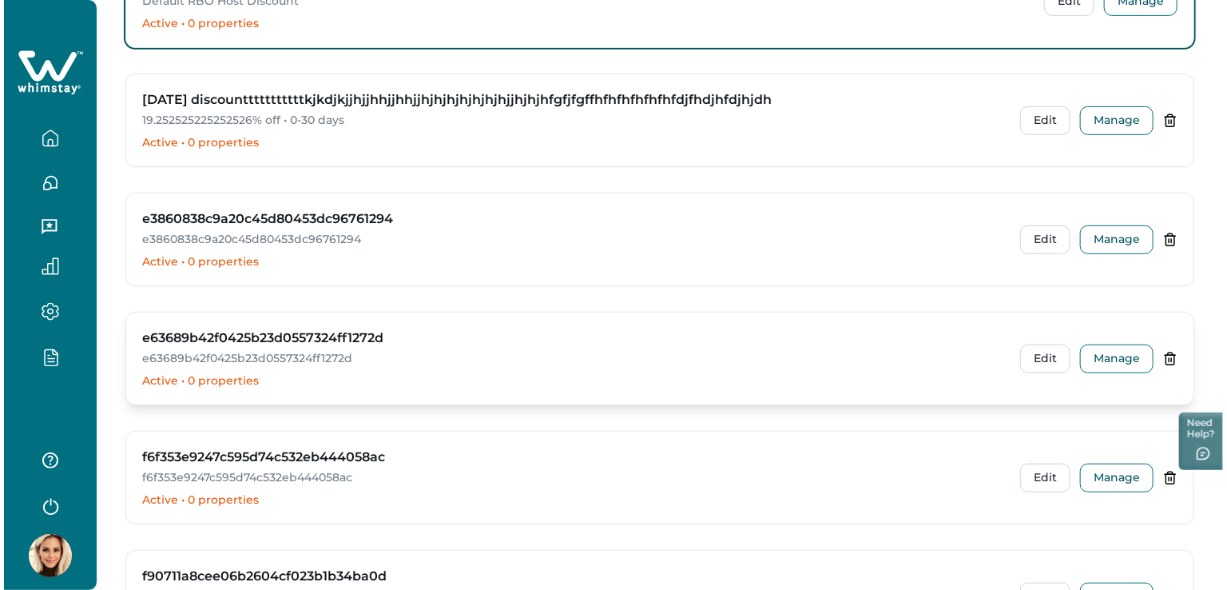
scroll to position [195, 0]
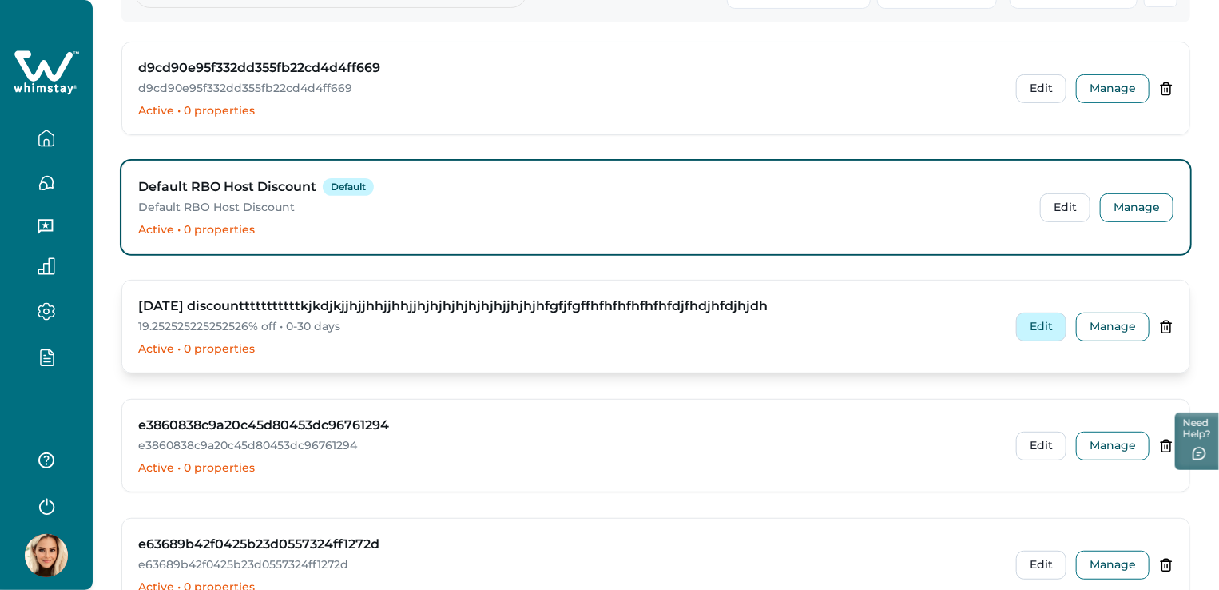
click at [1030, 328] on button "Edit" at bounding box center [1041, 326] width 50 height 29
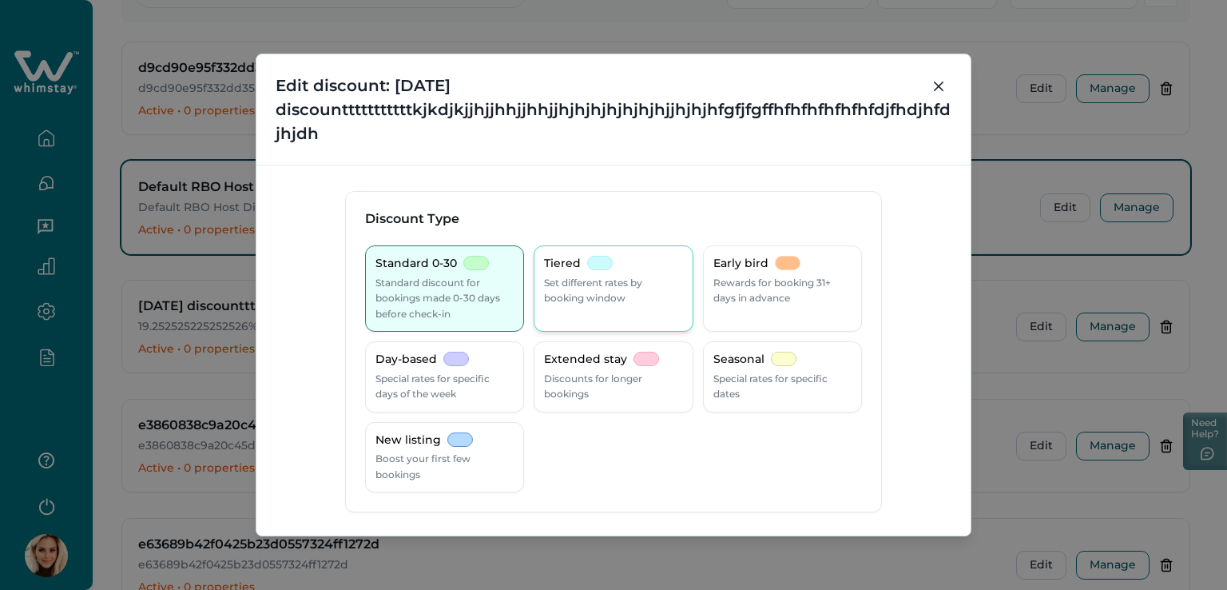
click at [570, 268] on p "Tiered" at bounding box center [562, 264] width 37 height 16
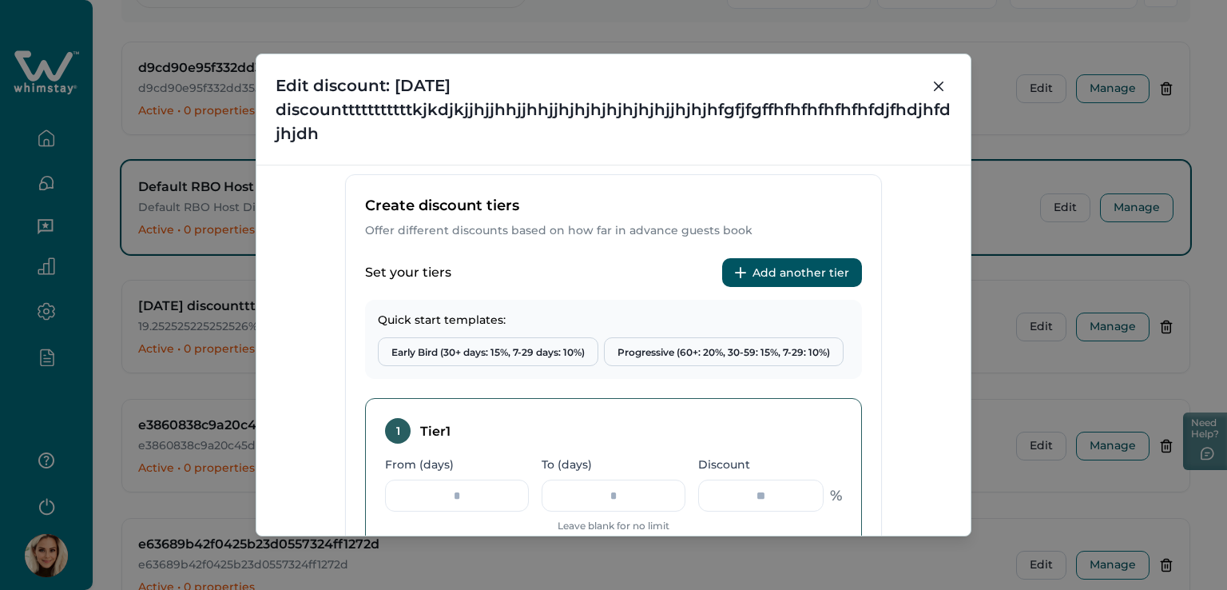
scroll to position [639, 0]
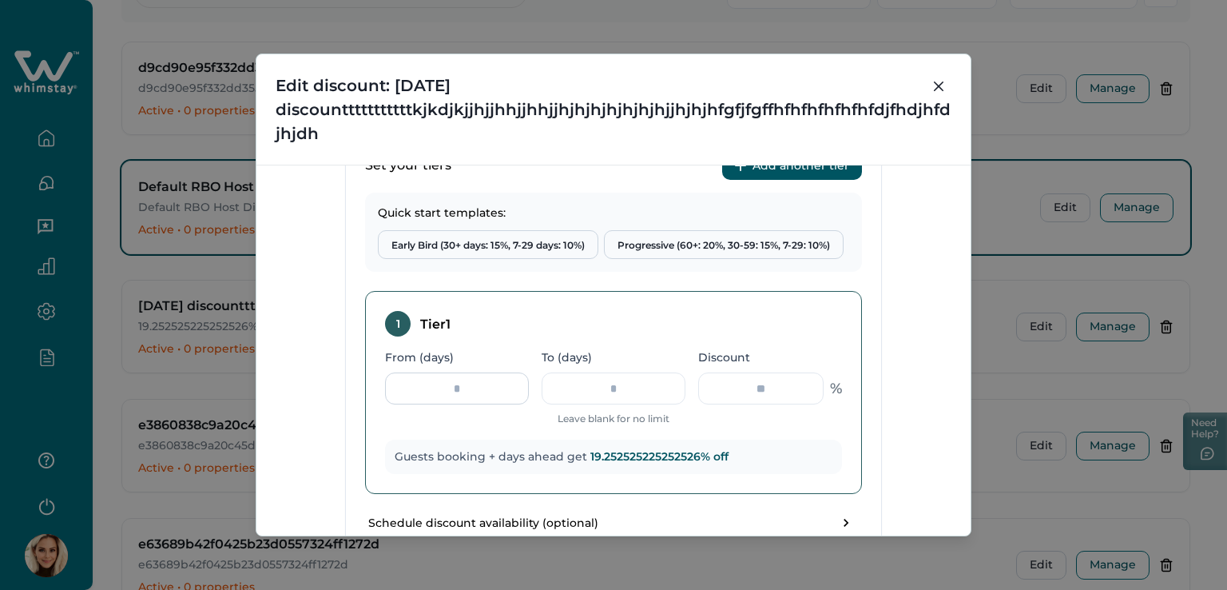
click at [485, 391] on input "From (days)" at bounding box center [457, 388] width 144 height 32
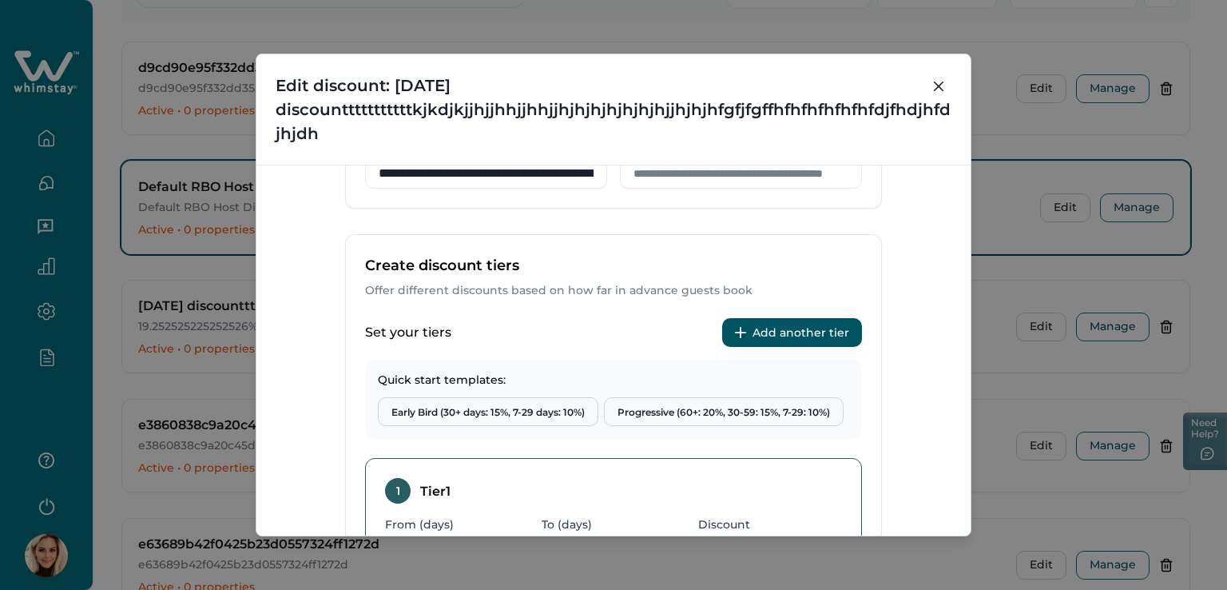
scroll to position [632, 0]
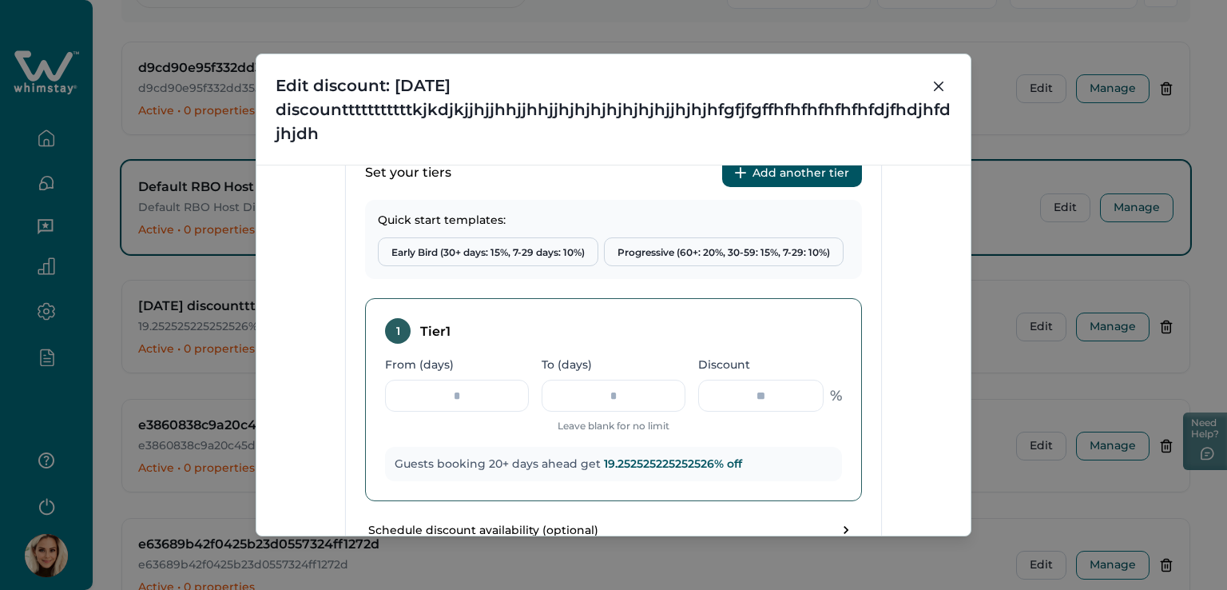
type input "*"
drag, startPoint x: 478, startPoint y: 407, endPoint x: 467, endPoint y: 397, distance: 14.1
click at [467, 397] on input "From (days)" at bounding box center [457, 395] width 144 height 32
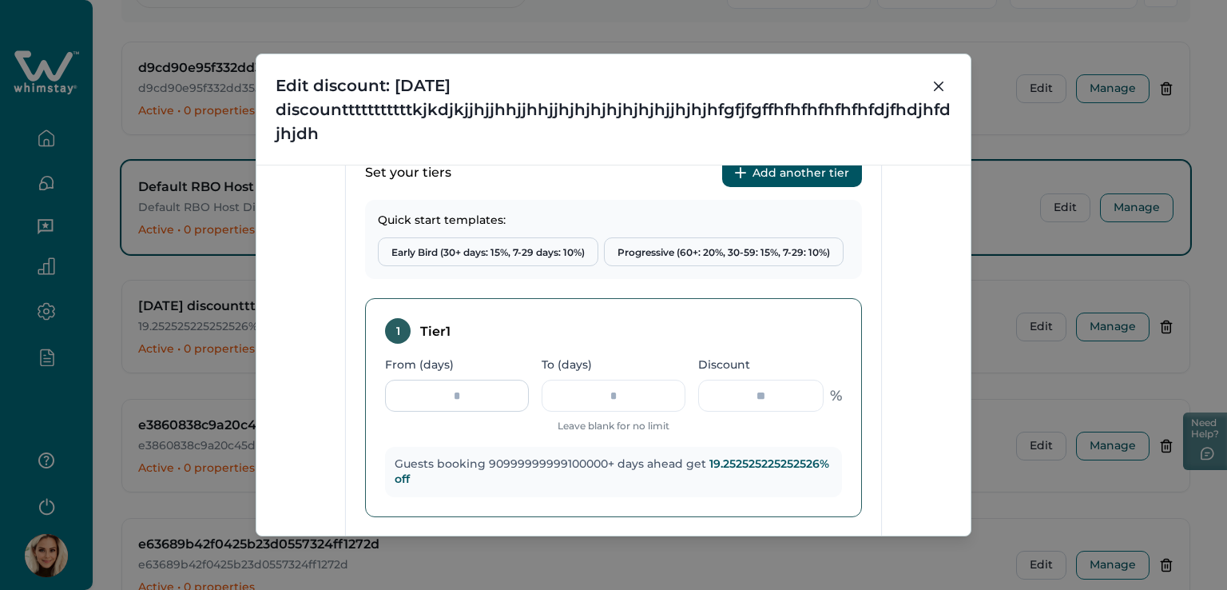
scroll to position [0, 2]
type input "*"
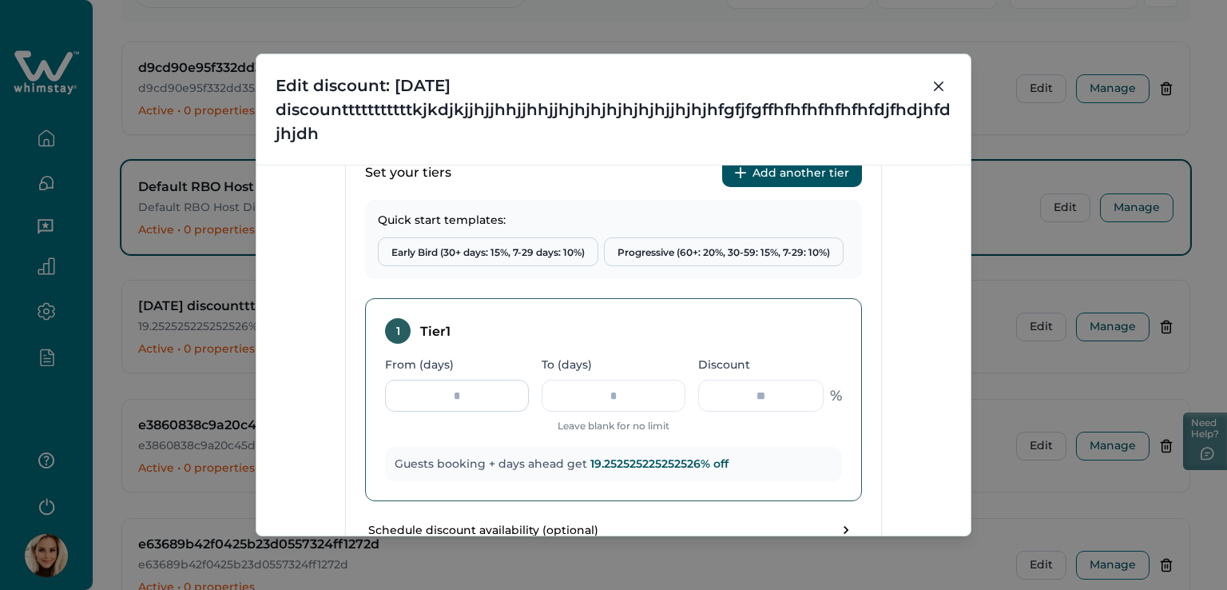
scroll to position [0, 0]
type input "*"
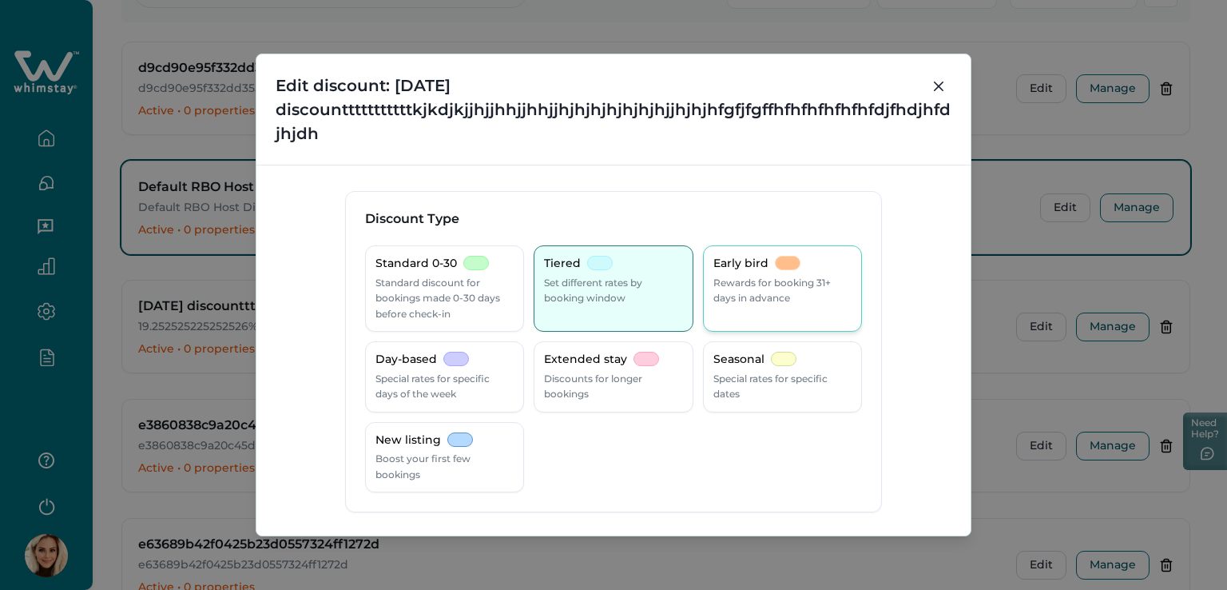
click at [753, 271] on div "Early bird Rewards for booking 31+ days in advance" at bounding box center [782, 281] width 138 height 50
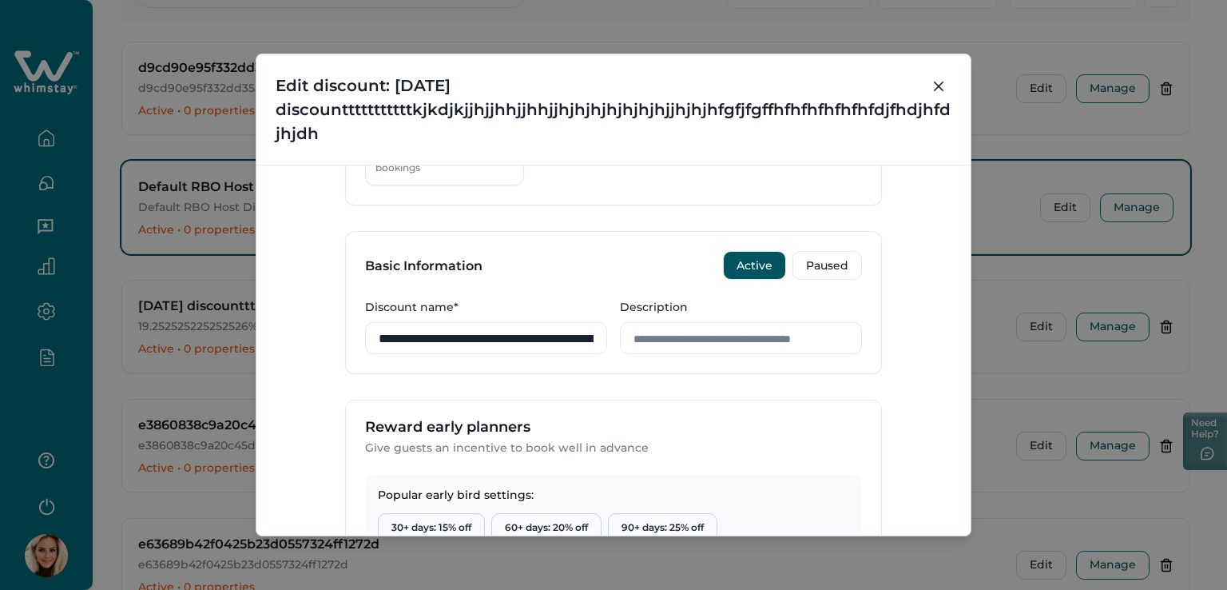
scroll to position [399, 0]
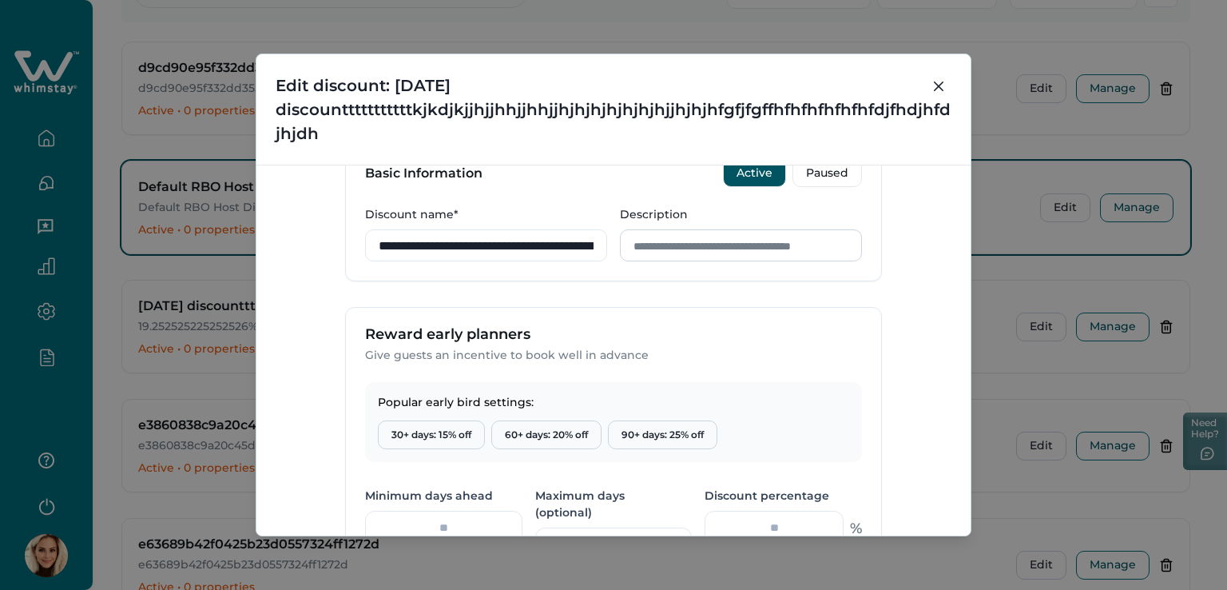
click at [729, 244] on input "Description" at bounding box center [741, 245] width 242 height 32
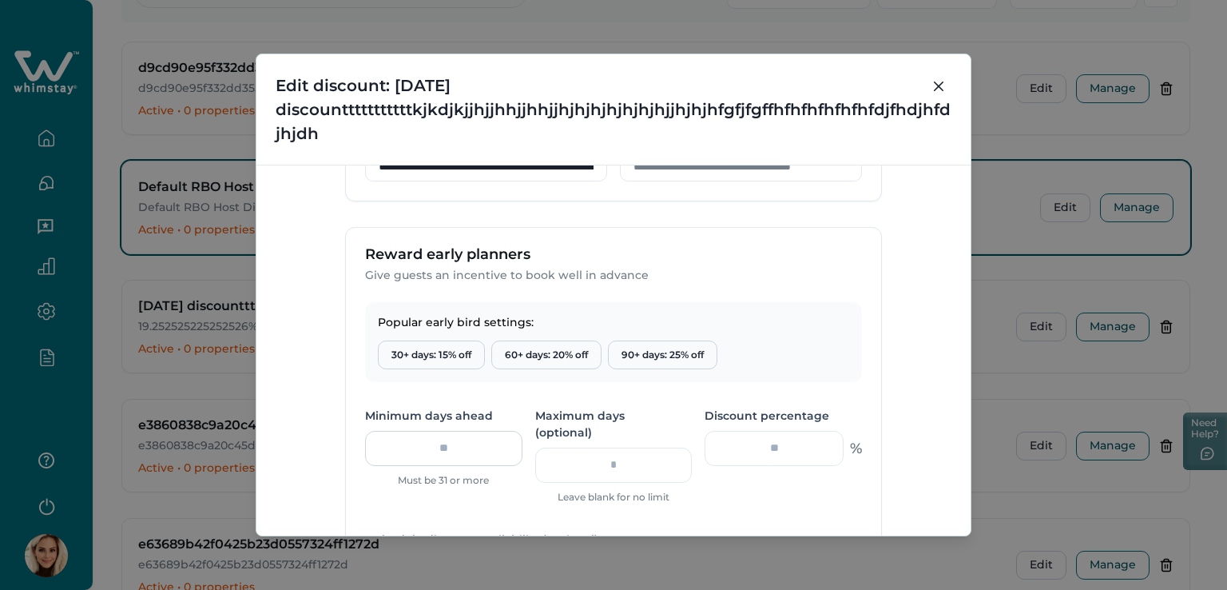
click at [460, 462] on input "number" at bounding box center [443, 448] width 157 height 35
click at [558, 455] on input "number" at bounding box center [613, 464] width 157 height 35
click at [455, 439] on input "number" at bounding box center [443, 448] width 157 height 35
type input "*"
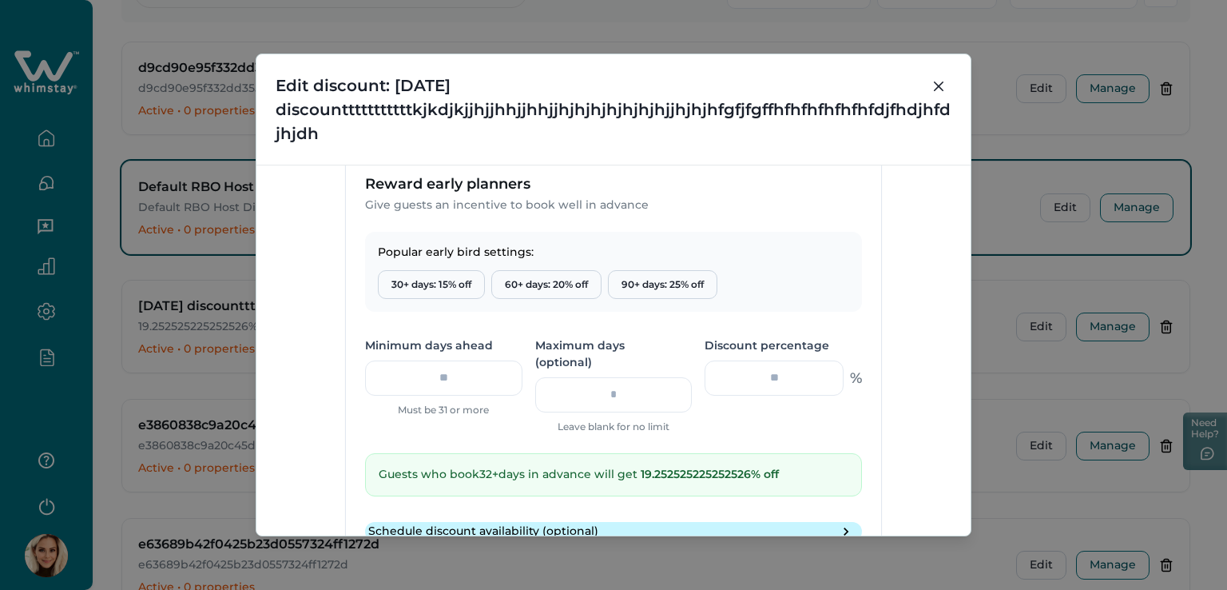
scroll to position [559, 0]
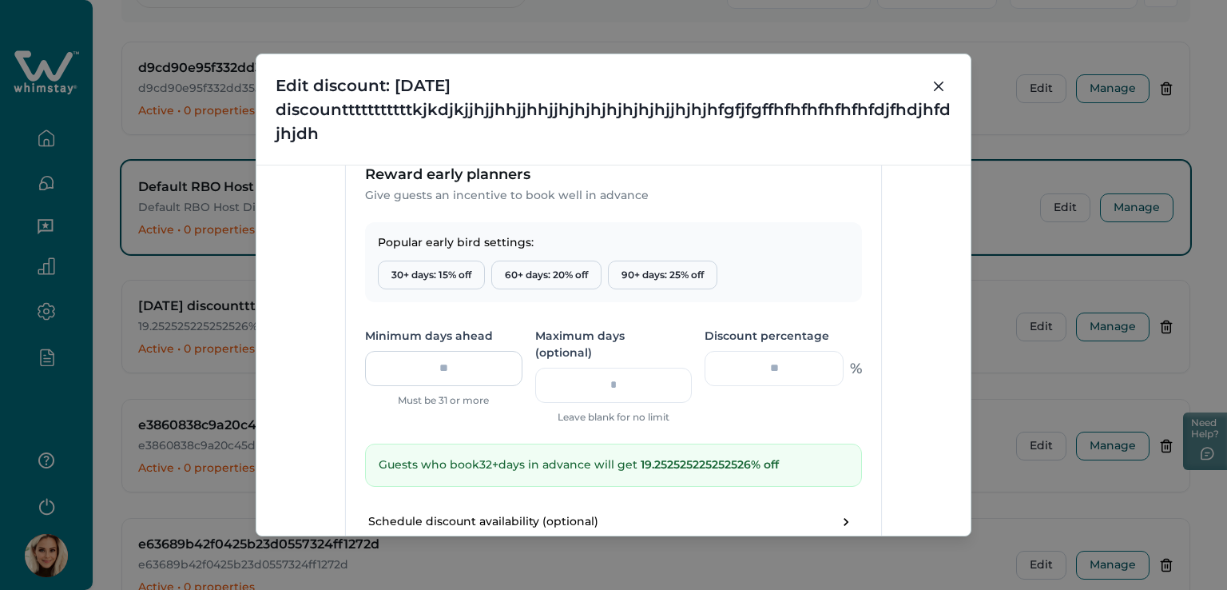
drag, startPoint x: 471, startPoint y: 365, endPoint x: 416, endPoint y: 359, distance: 54.6
click at [416, 359] on input "**" at bounding box center [443, 368] width 157 height 35
type input "*"
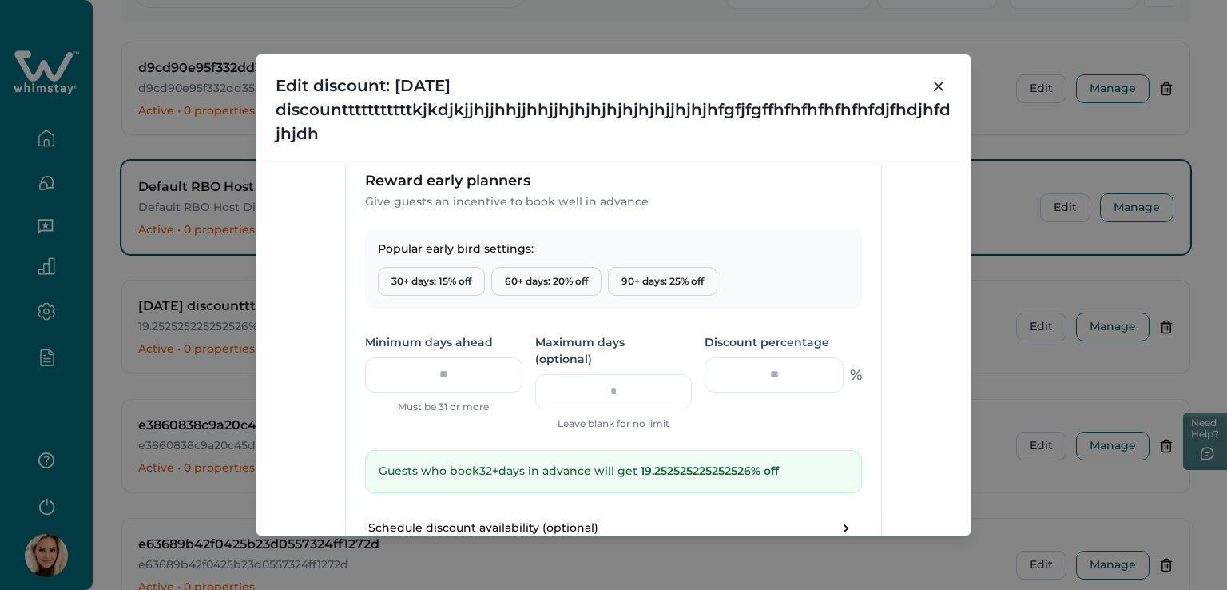
scroll to position [552, 0]
drag, startPoint x: 473, startPoint y: 378, endPoint x: 387, endPoint y: 373, distance: 86.4
click at [387, 373] on input "**" at bounding box center [443, 375] width 157 height 35
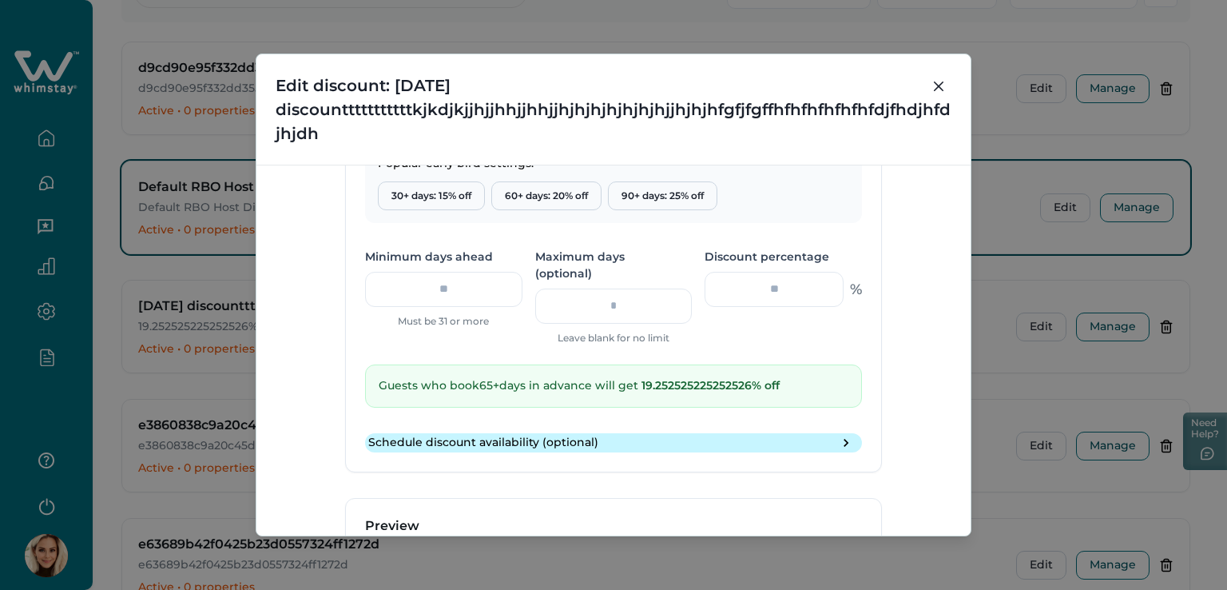
scroll to position [712, 0]
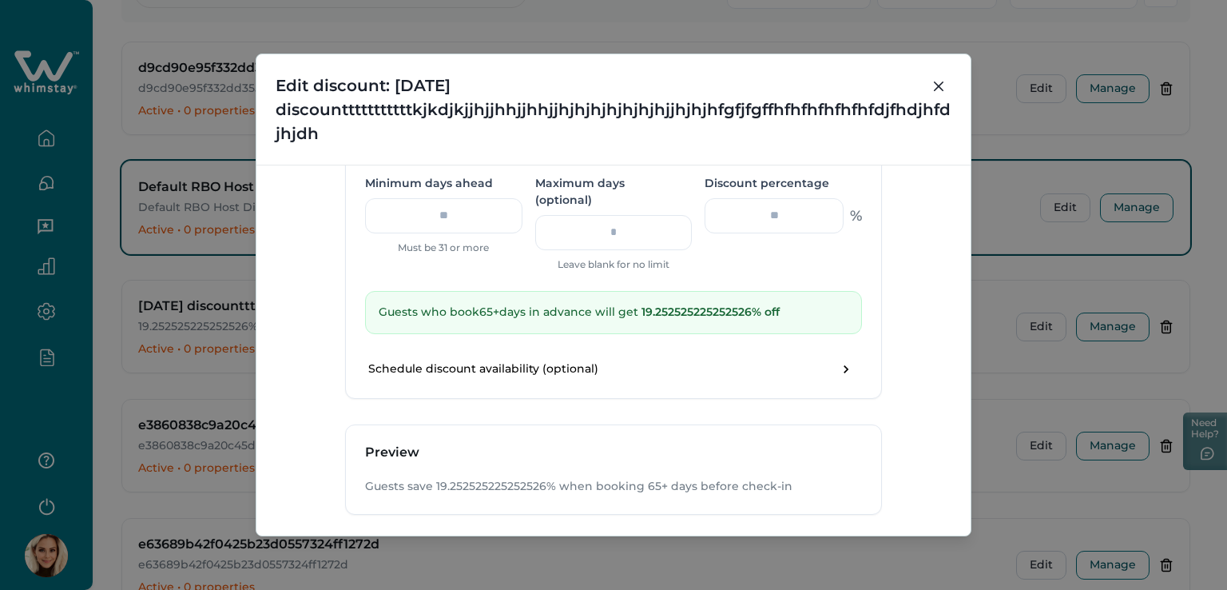
type input "**"
click at [408, 387] on form "**********" at bounding box center [613, 35] width 537 height 1112
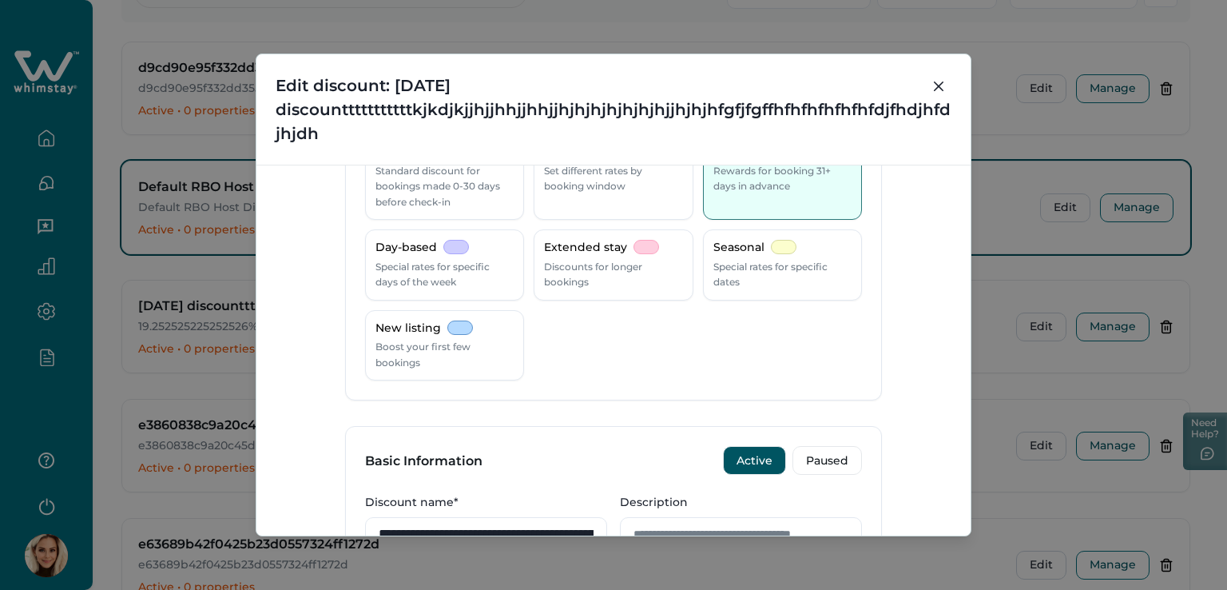
scroll to position [0, 0]
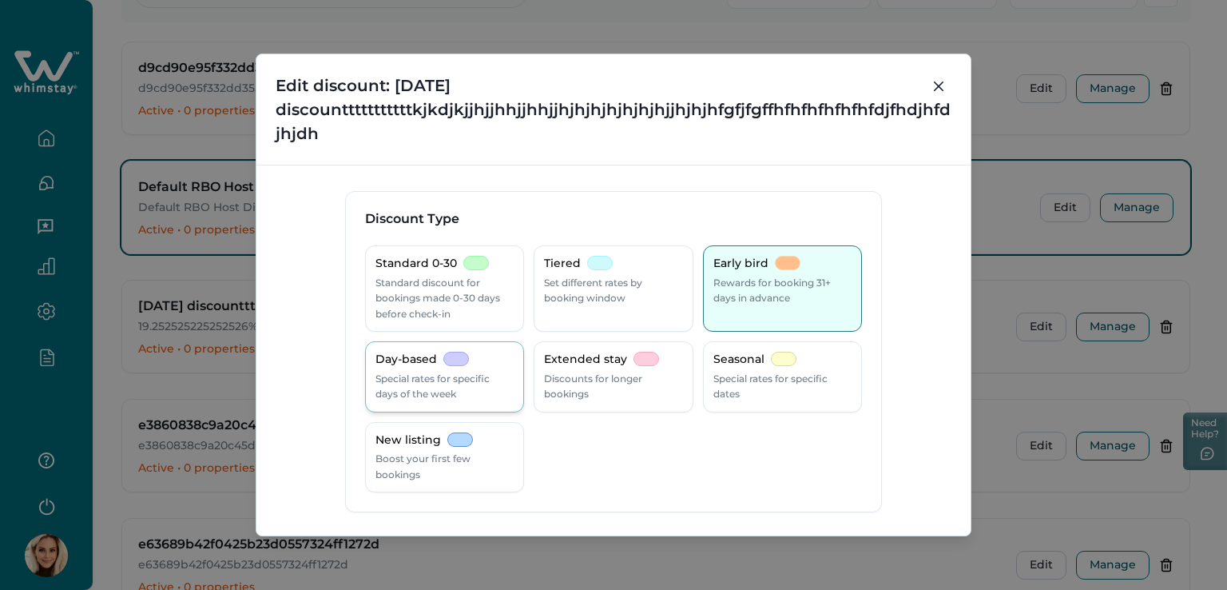
click at [406, 392] on p "Special rates for specific days of the week" at bounding box center [444, 386] width 138 height 31
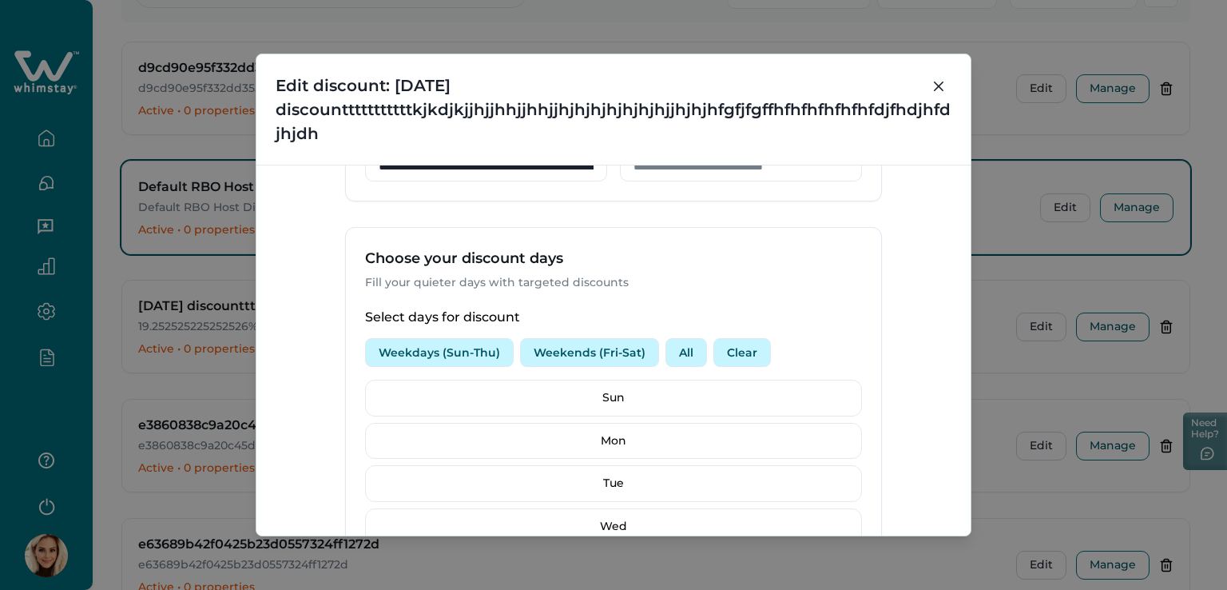
scroll to position [559, 0]
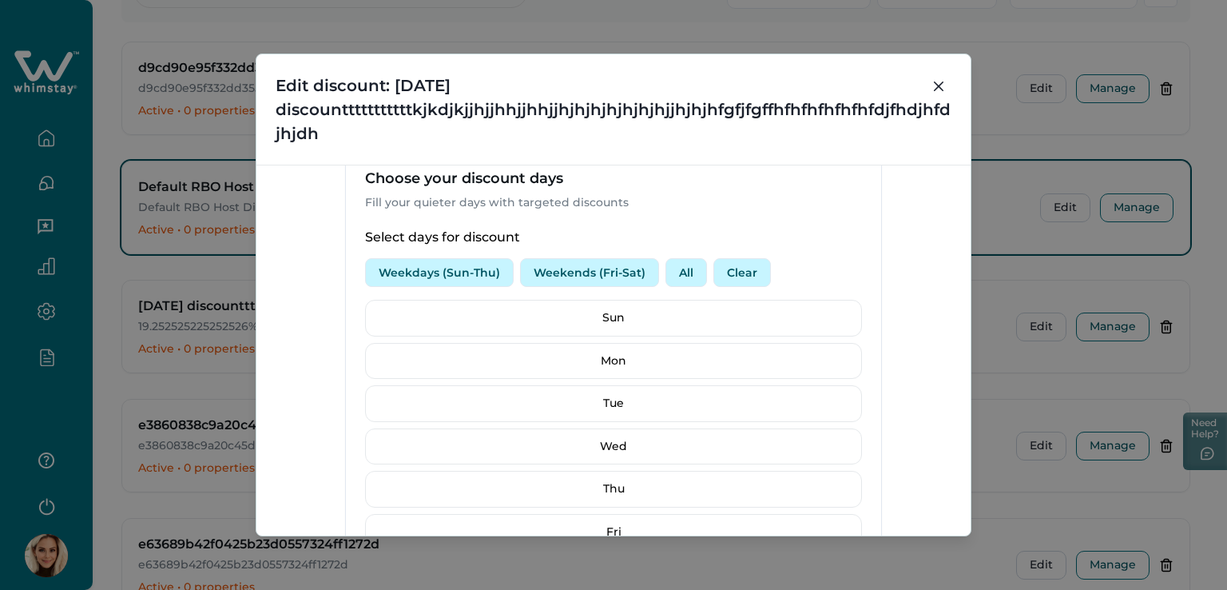
click at [602, 269] on button "Weekends (Fri-Sat)" at bounding box center [589, 272] width 139 height 29
click at [428, 276] on button "Weekdays (Sun-Thu)" at bounding box center [439, 272] width 149 height 29
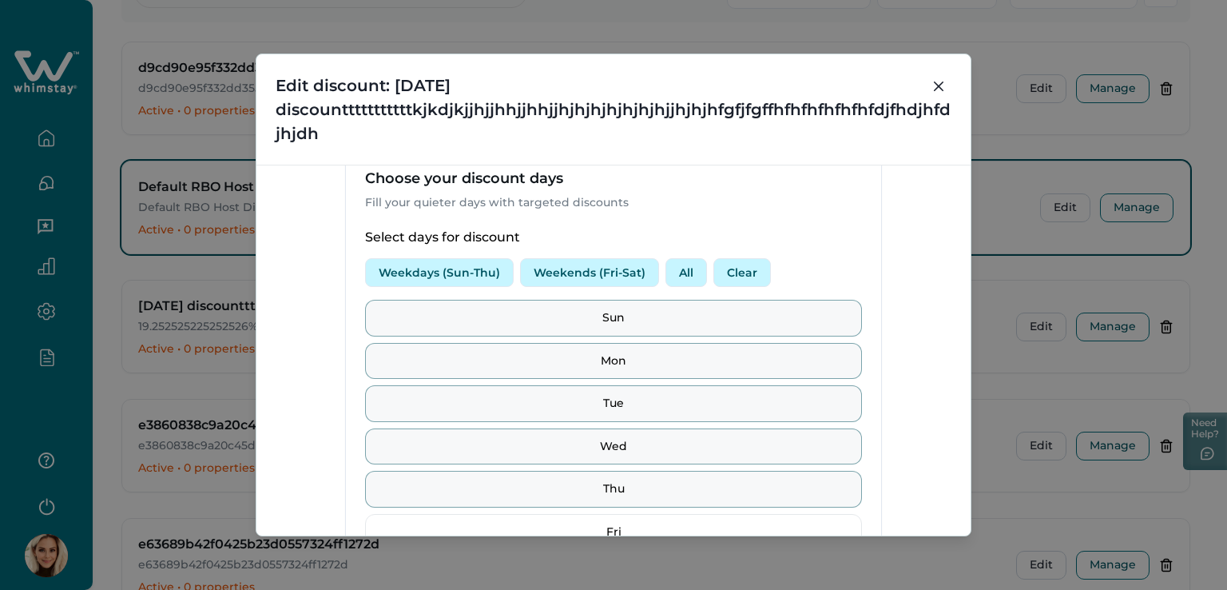
click at [558, 271] on button "Weekends (Fri-Sat)" at bounding box center [589, 272] width 139 height 29
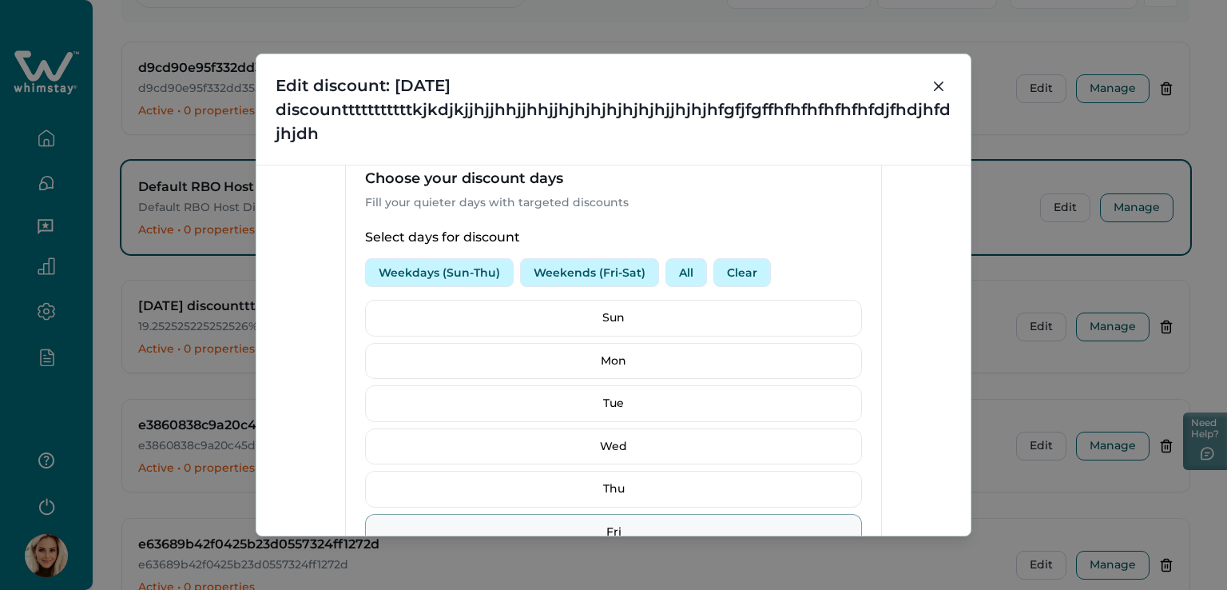
click at [677, 272] on button "All" at bounding box center [686, 272] width 42 height 29
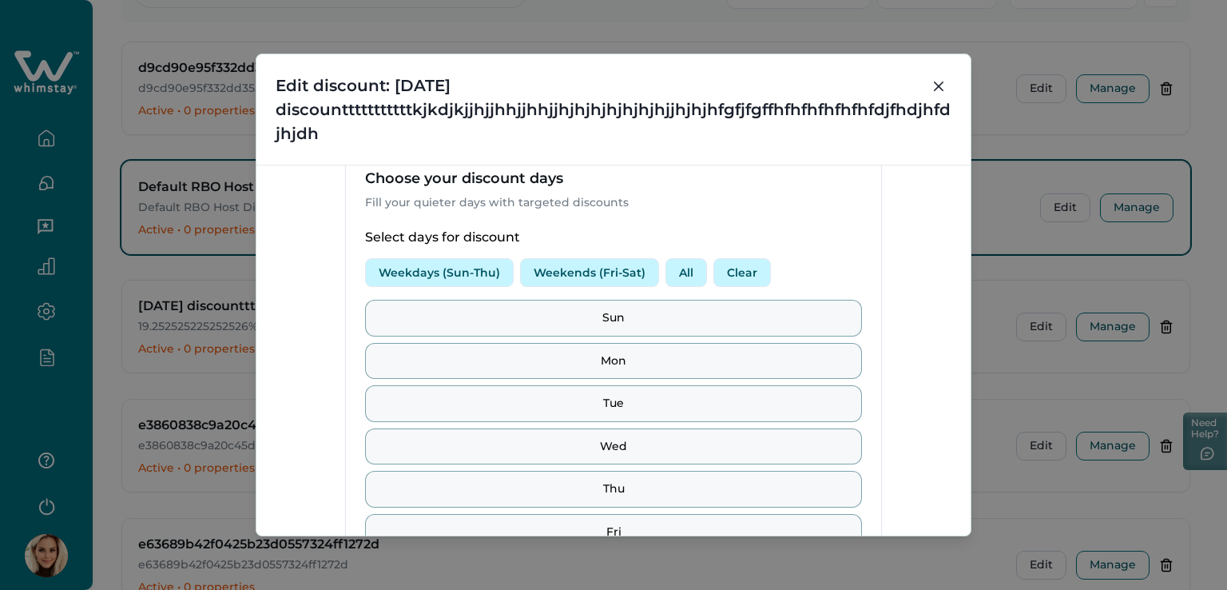
click at [744, 272] on button "Clear" at bounding box center [742, 272] width 58 height 29
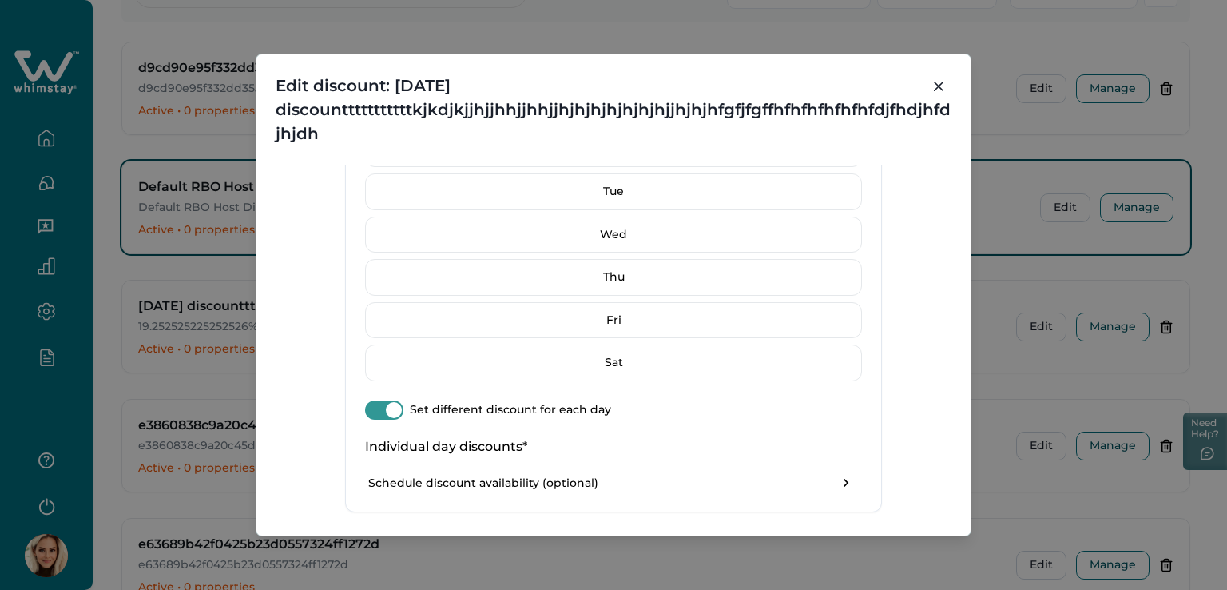
scroll to position [799, 0]
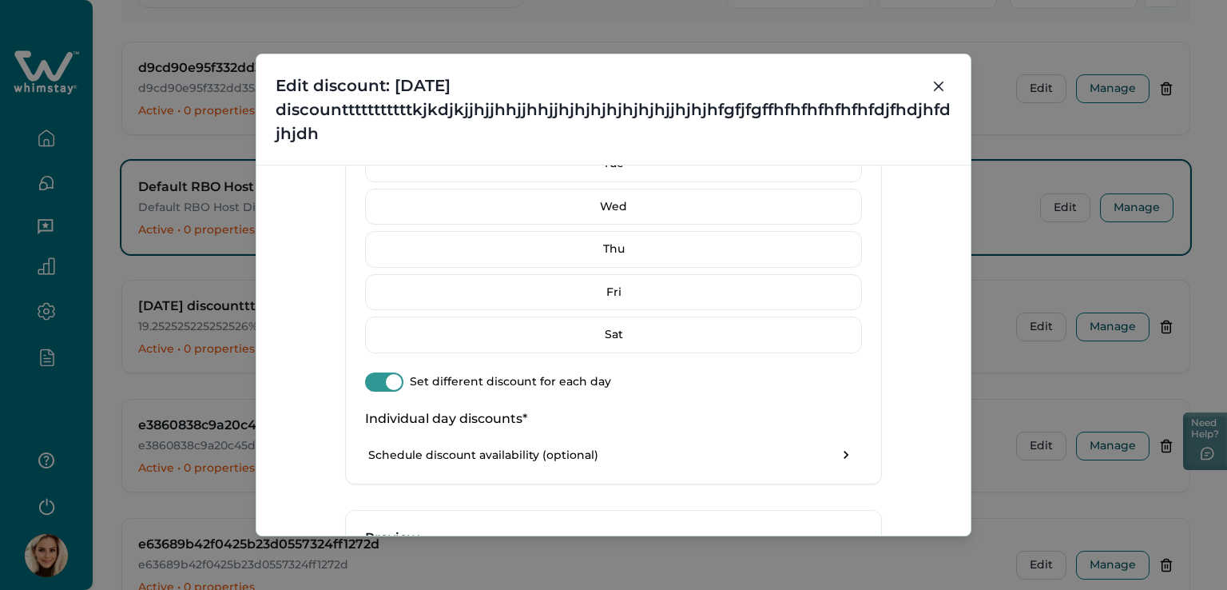
click at [392, 379] on span at bounding box center [394, 382] width 16 height 16
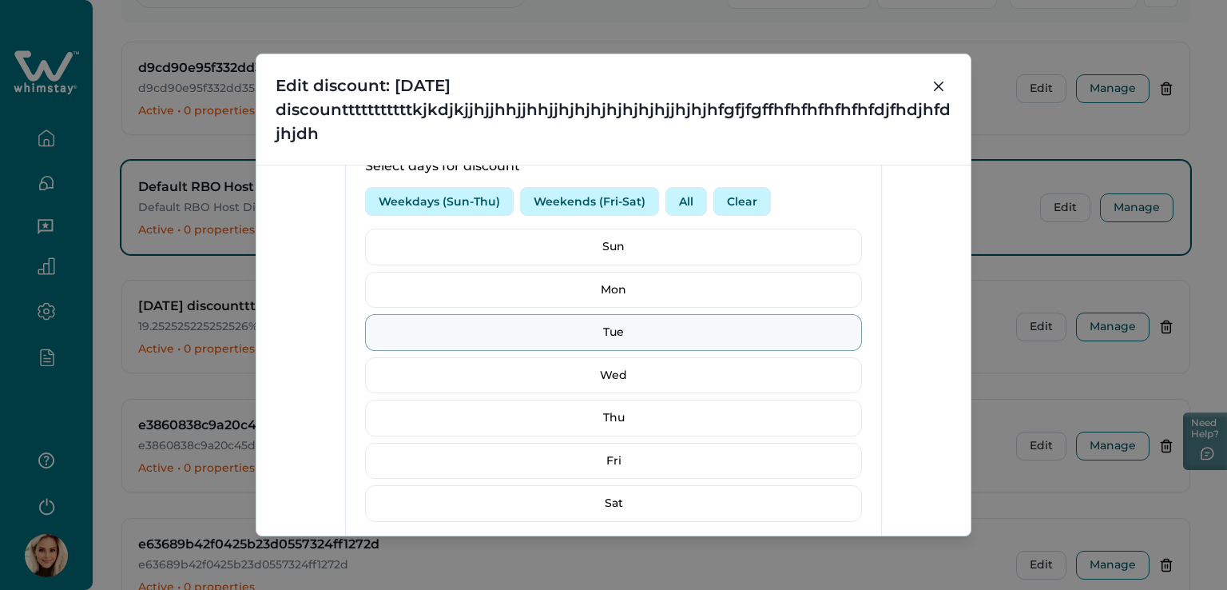
scroll to position [559, 0]
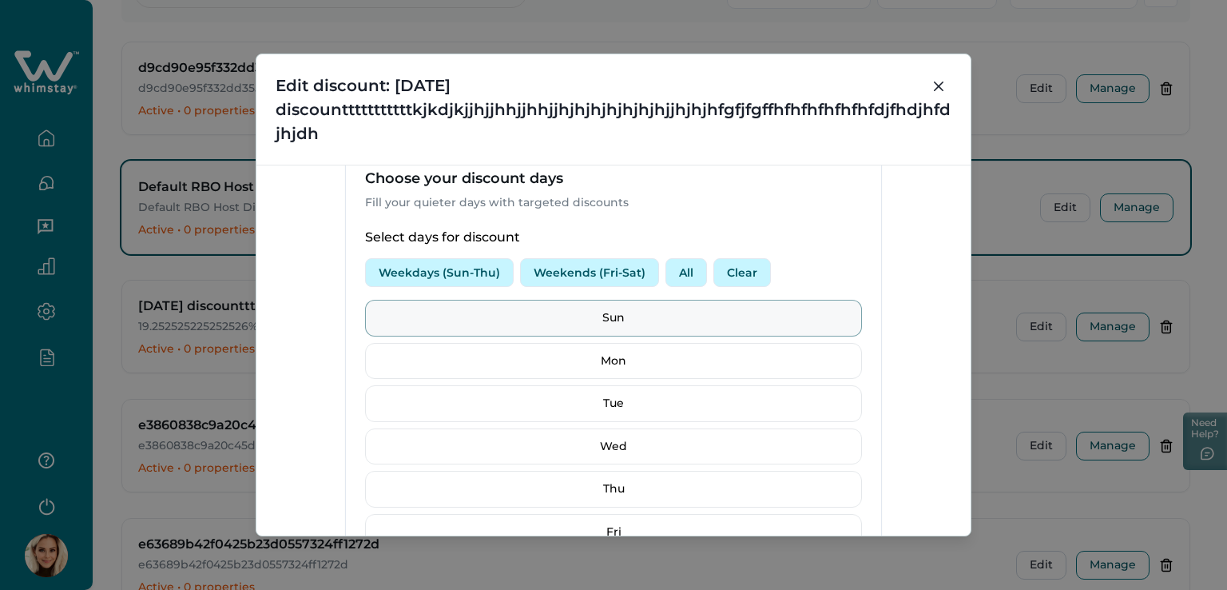
click at [510, 318] on p "Sun" at bounding box center [613, 318] width 476 height 16
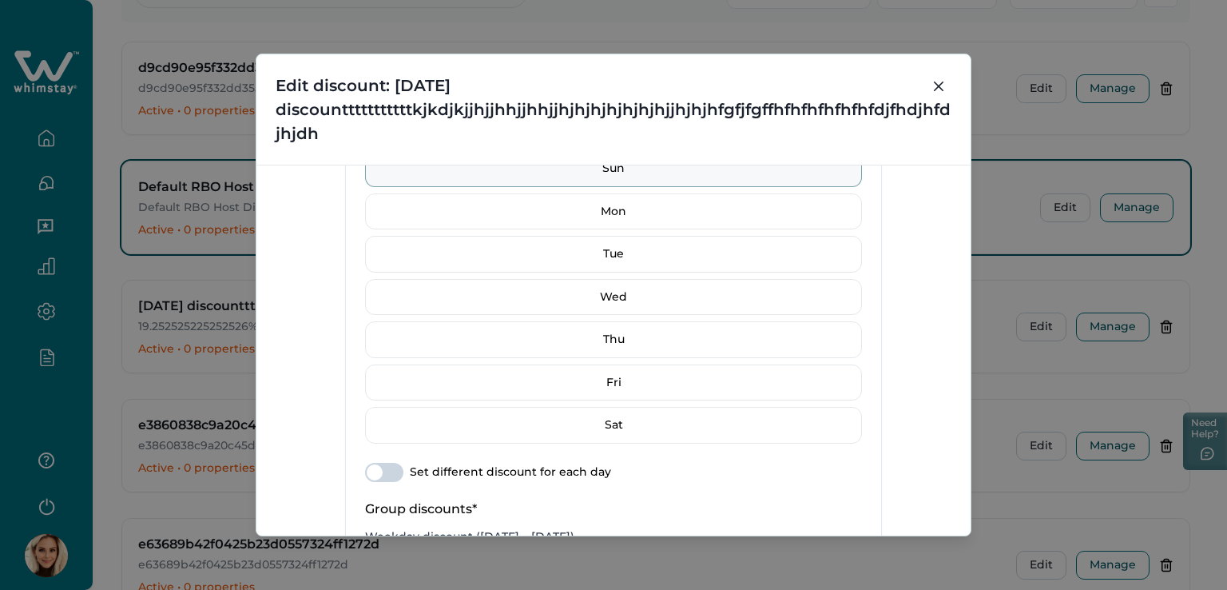
scroll to position [788, 0]
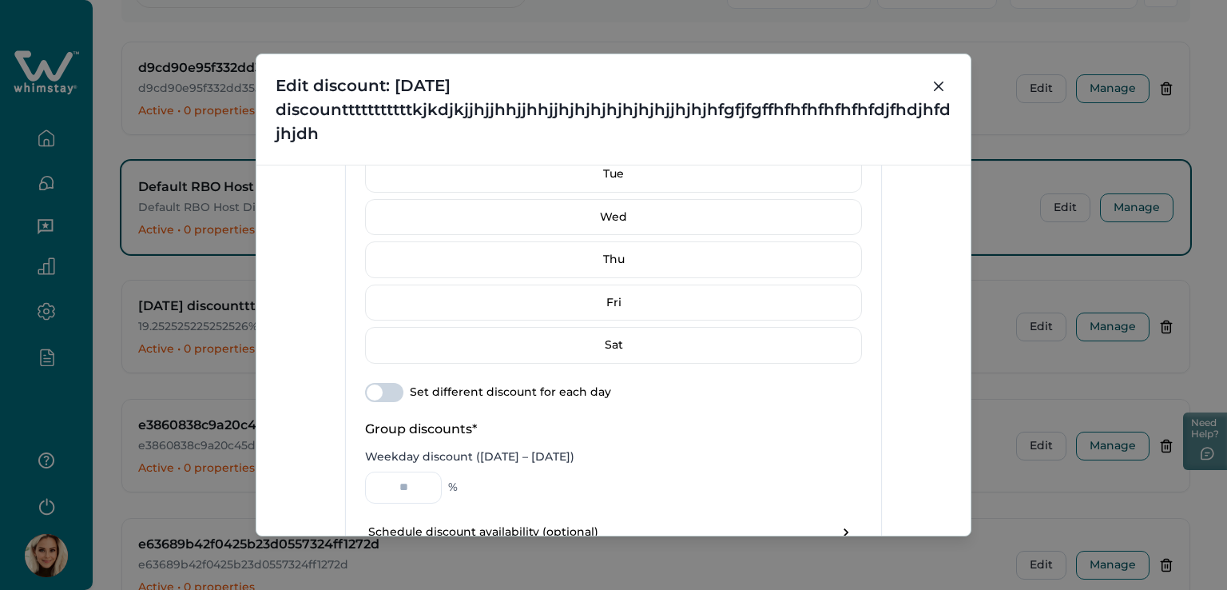
click at [370, 388] on span at bounding box center [375, 392] width 16 height 16
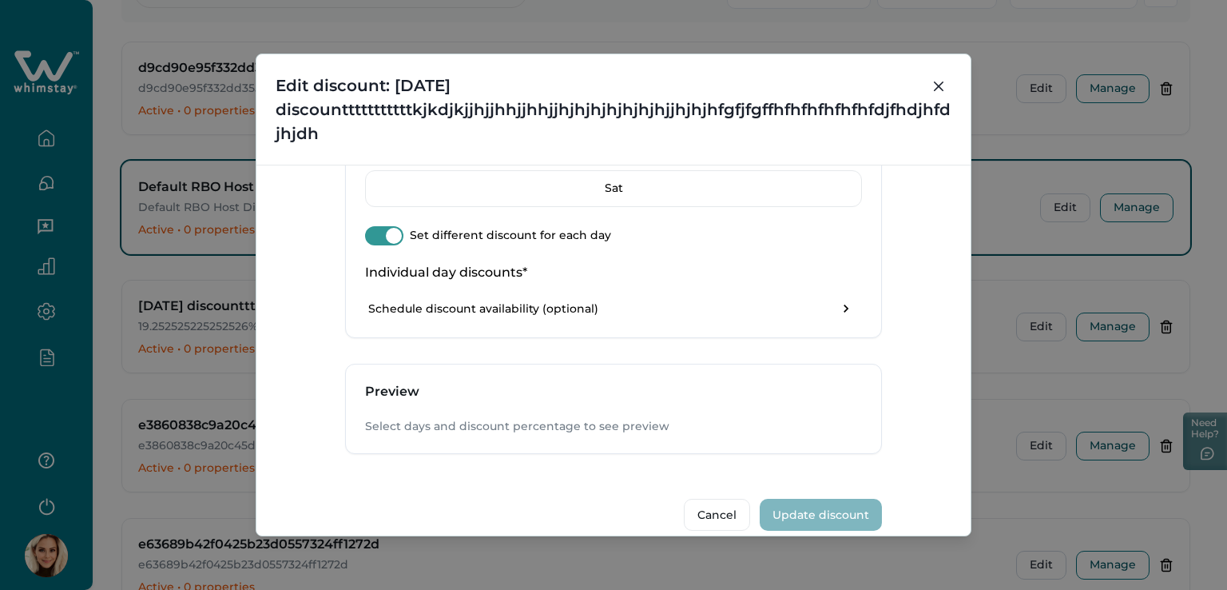
scroll to position [948, 0]
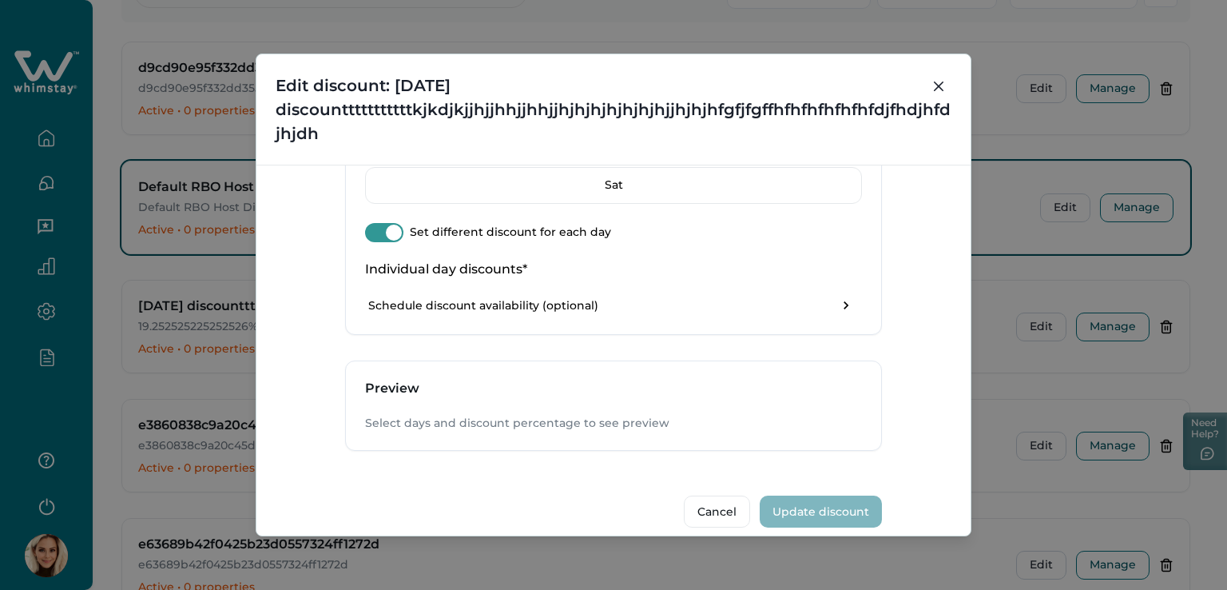
click at [388, 224] on span at bounding box center [394, 232] width 16 height 16
click at [371, 225] on span at bounding box center [375, 232] width 16 height 16
click at [386, 228] on span at bounding box center [394, 232] width 16 height 16
click at [367, 224] on span at bounding box center [375, 232] width 16 height 16
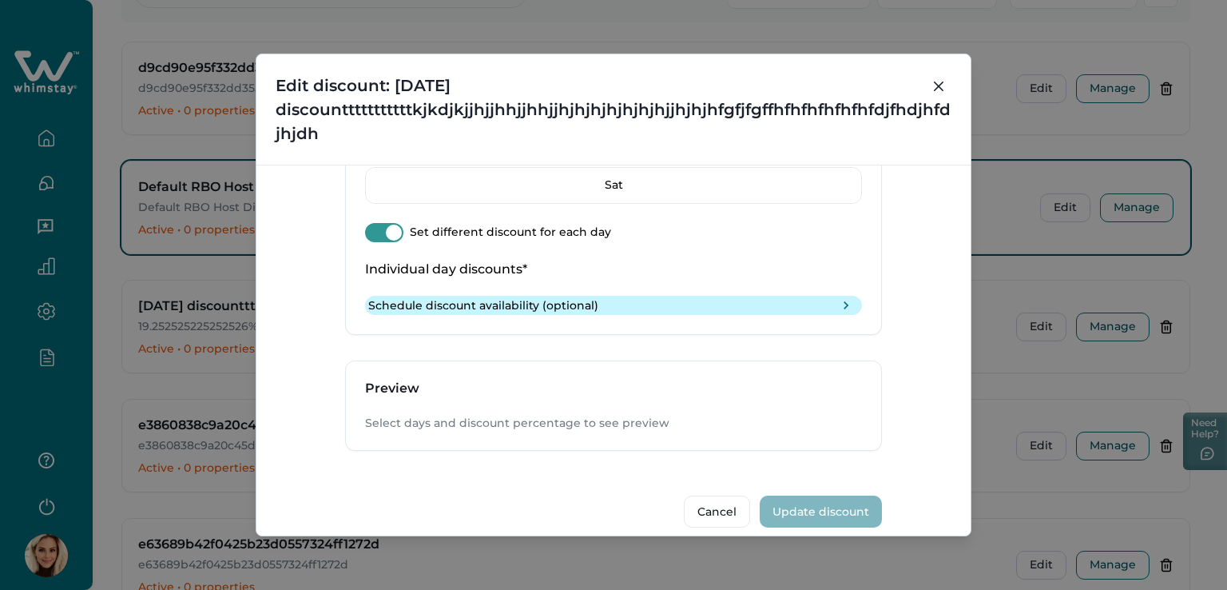
click at [838, 300] on icon "toggle schedule" at bounding box center [846, 305] width 16 height 16
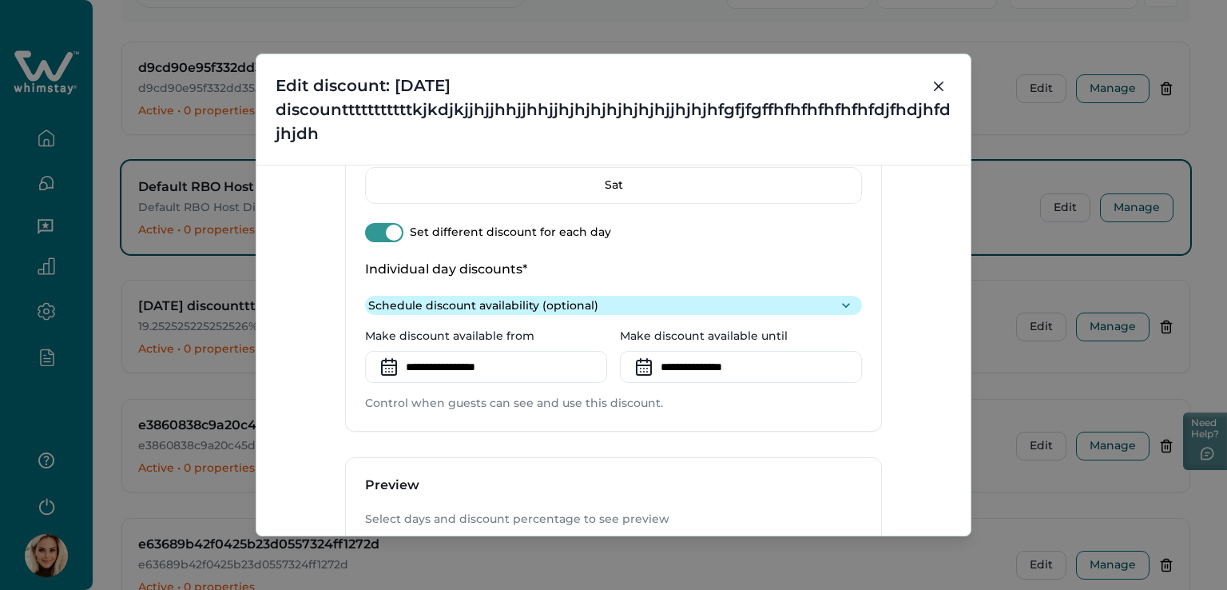
click at [833, 301] on button "toggle schedule" at bounding box center [846, 305] width 26 height 26
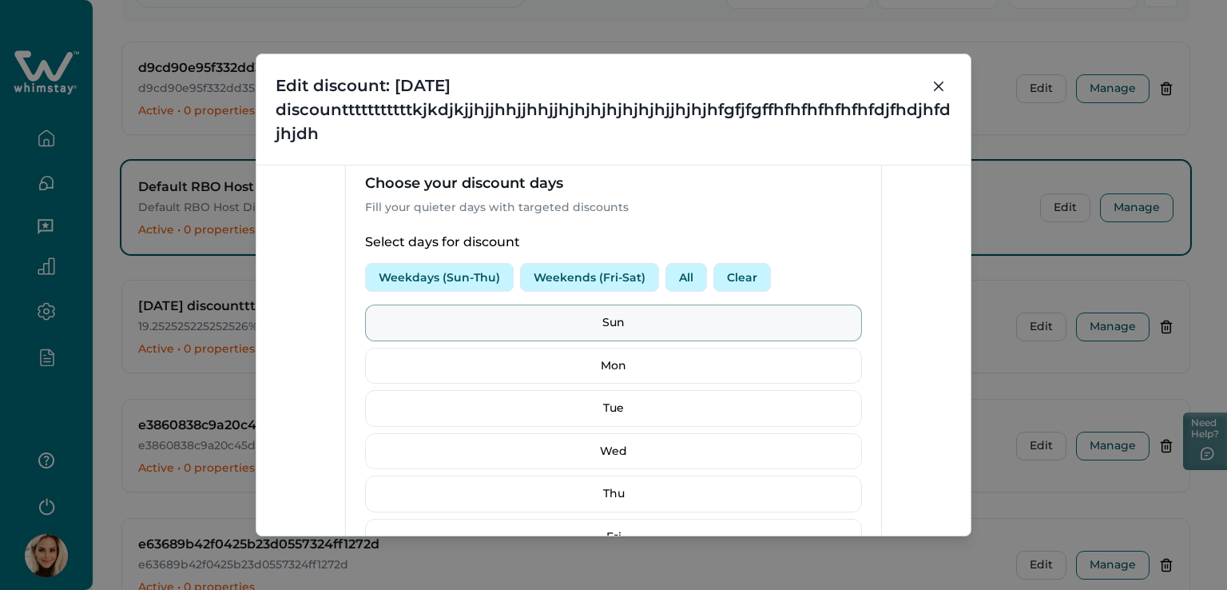
scroll to position [469, 0]
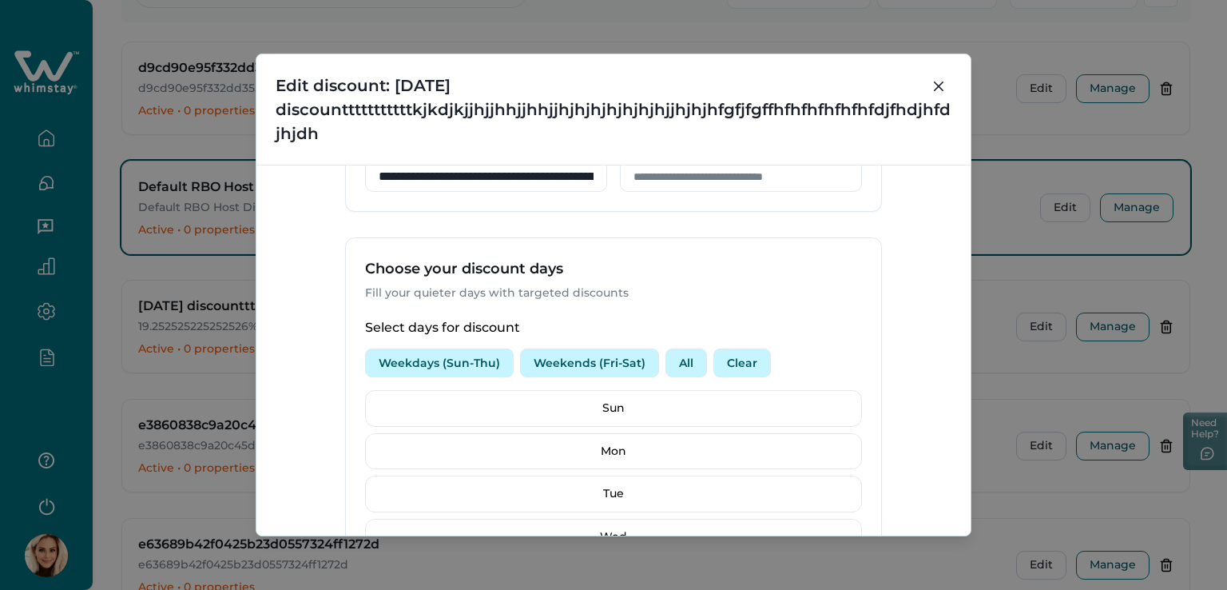
click at [456, 357] on button "Weekdays (Sun-Thu)" at bounding box center [439, 362] width 149 height 29
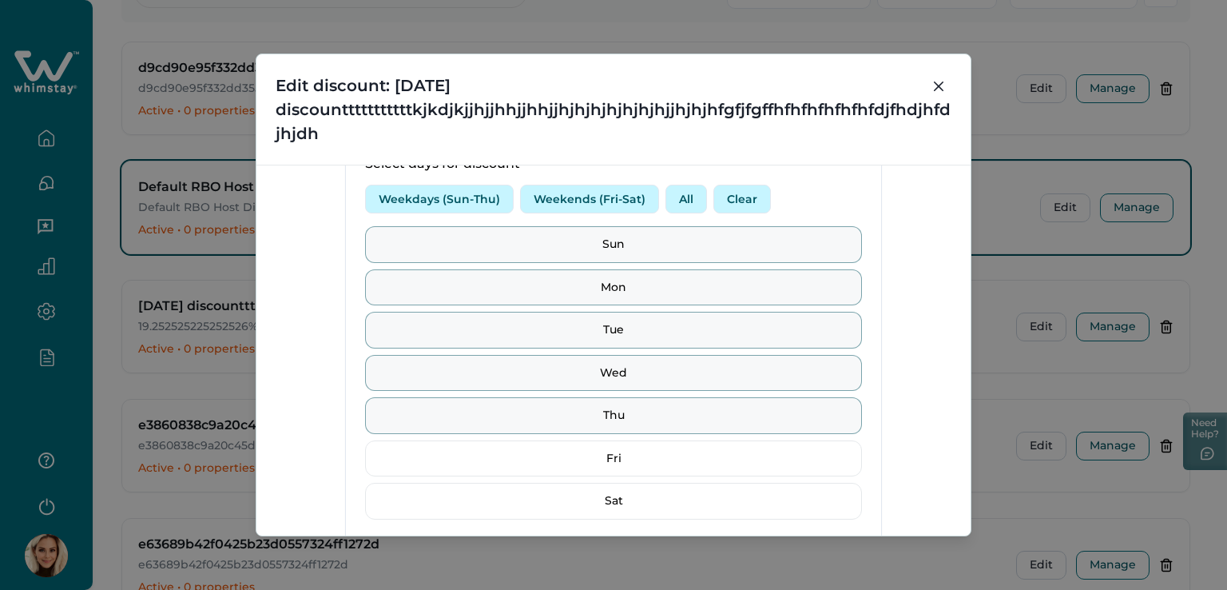
scroll to position [629, 0]
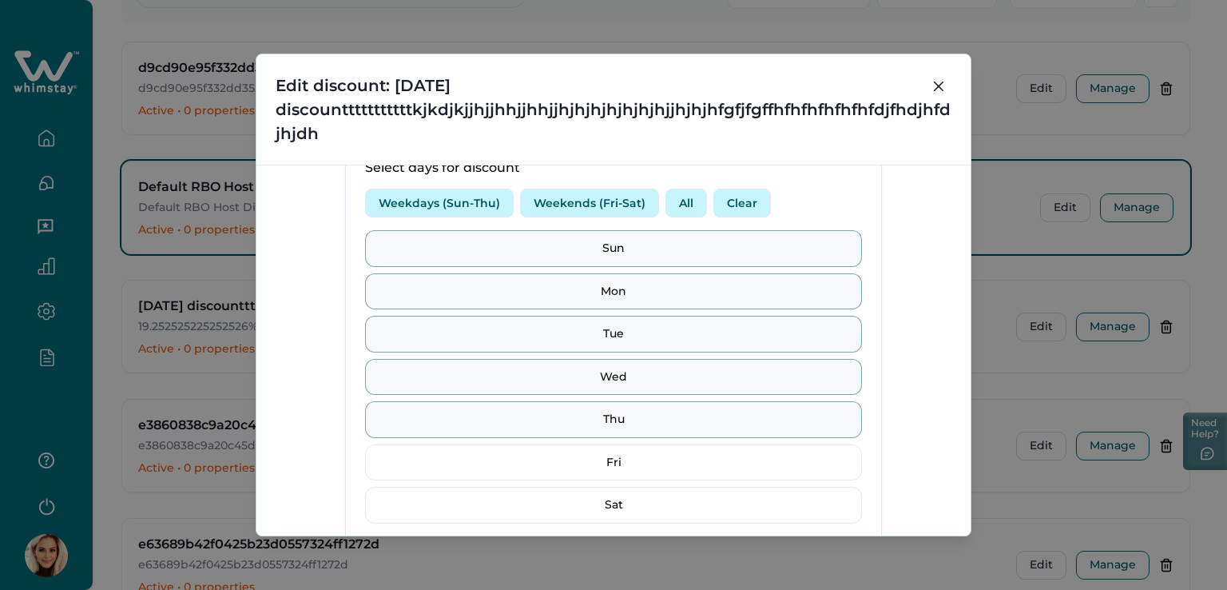
click at [538, 203] on button "Weekends (Fri-Sat)" at bounding box center [589, 203] width 139 height 29
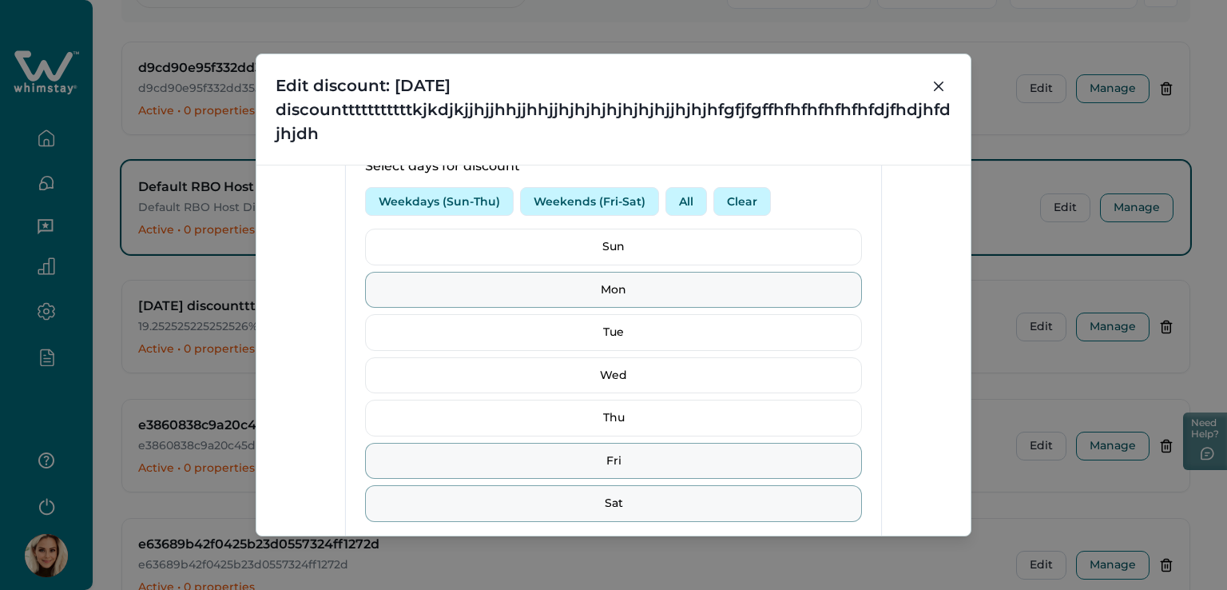
scroll to position [549, 0]
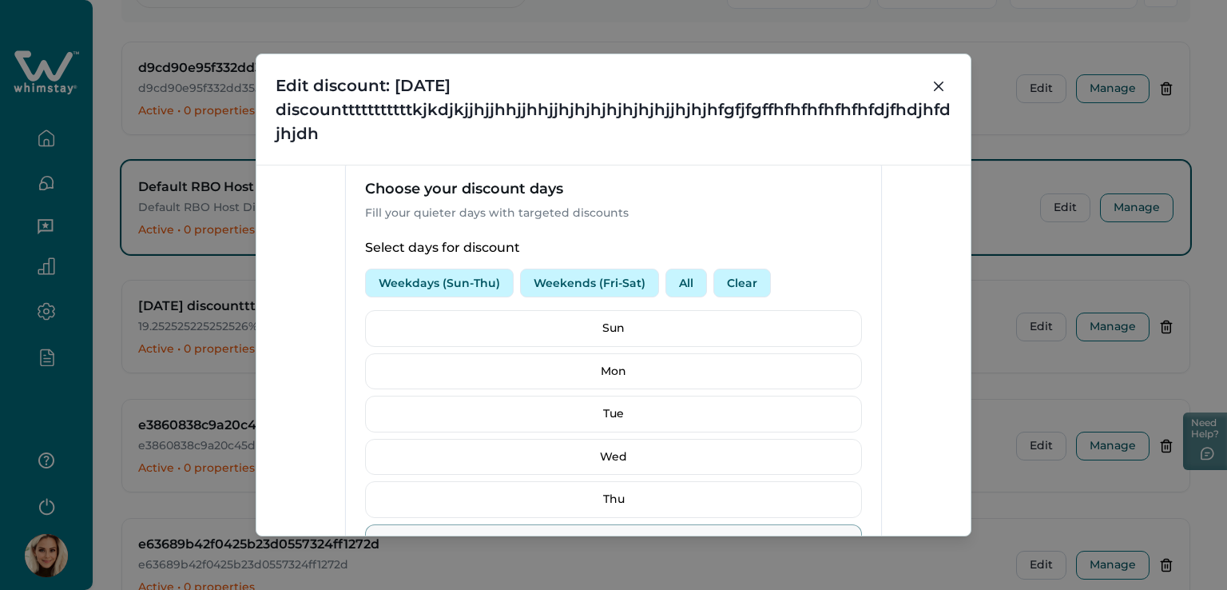
click at [426, 282] on button "Weekdays (Sun-Thu)" at bounding box center [439, 282] width 149 height 29
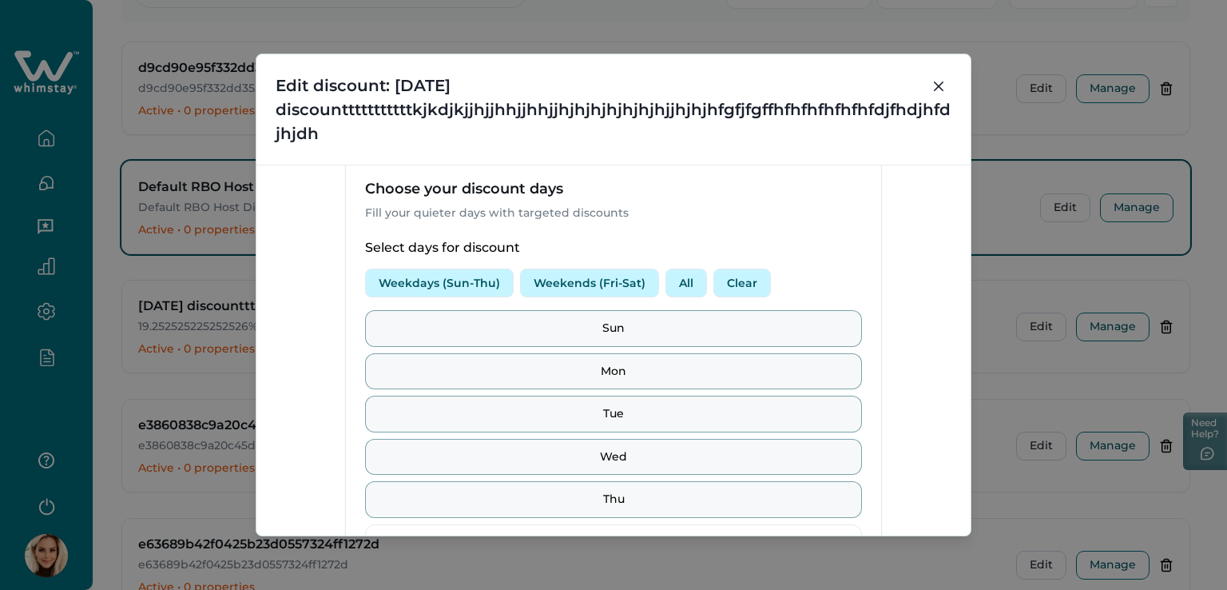
scroll to position [868, 0]
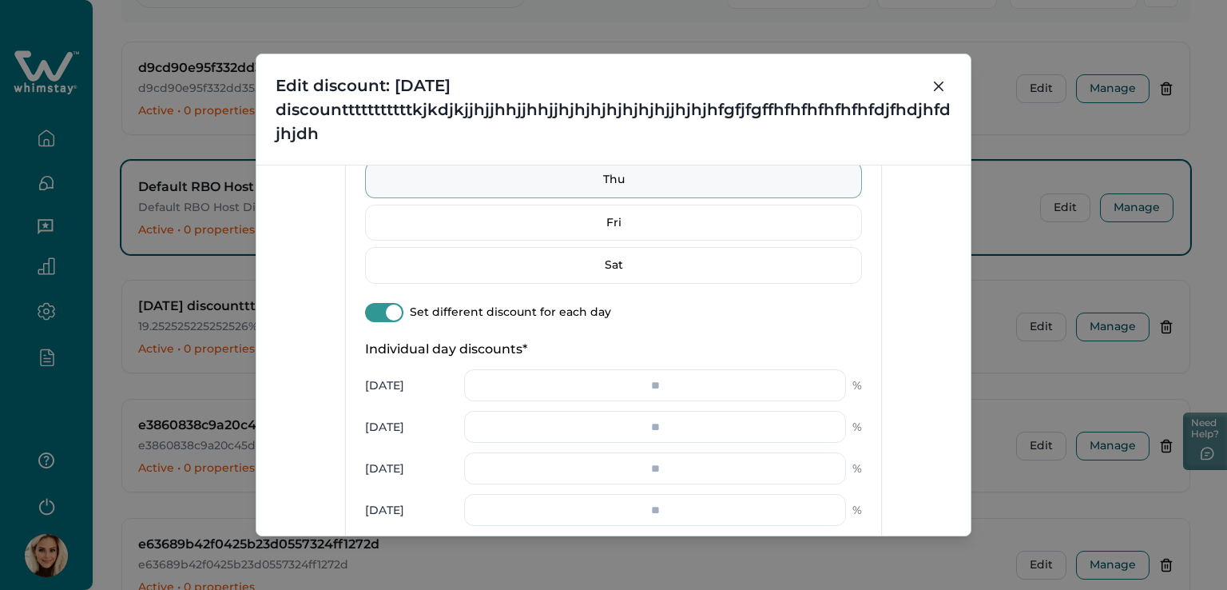
click at [369, 387] on div "Sunday" at bounding box center [409, 385] width 89 height 17
click at [657, 383] on input "number" at bounding box center [655, 385] width 382 height 32
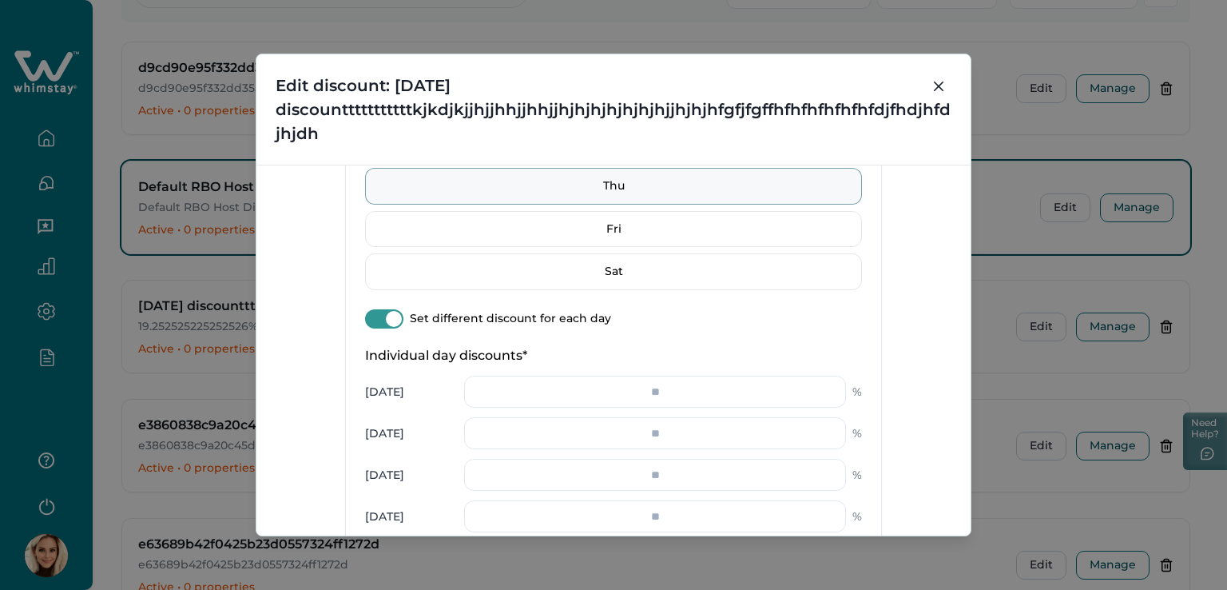
scroll to position [879, 0]
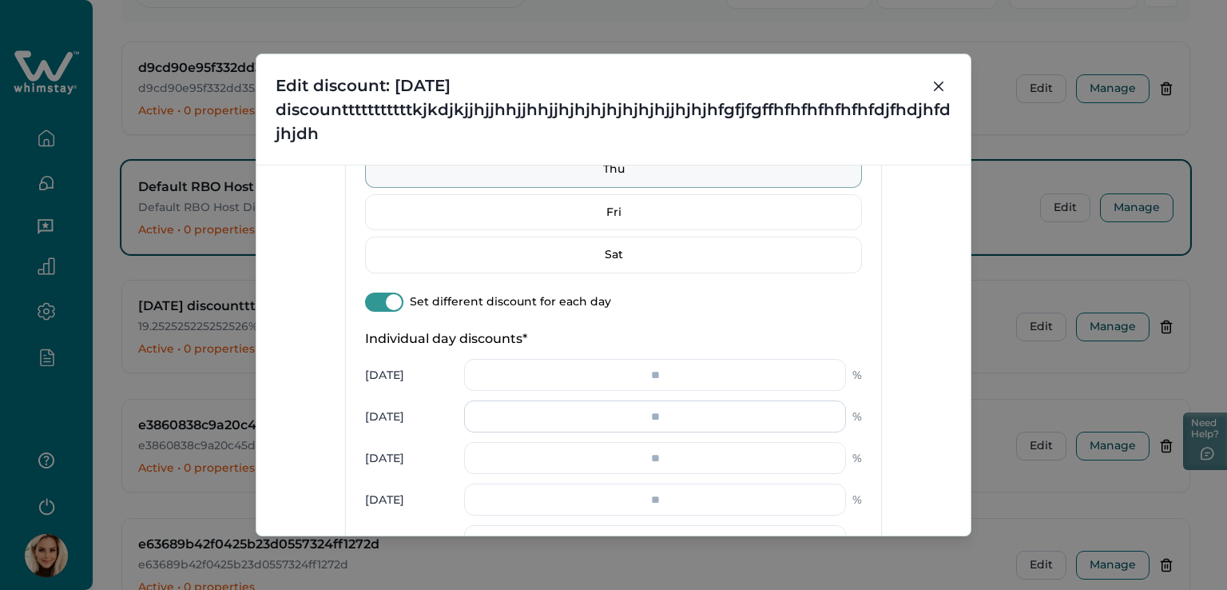
type input "**"
click at [649, 423] on input "number" at bounding box center [655, 416] width 382 height 32
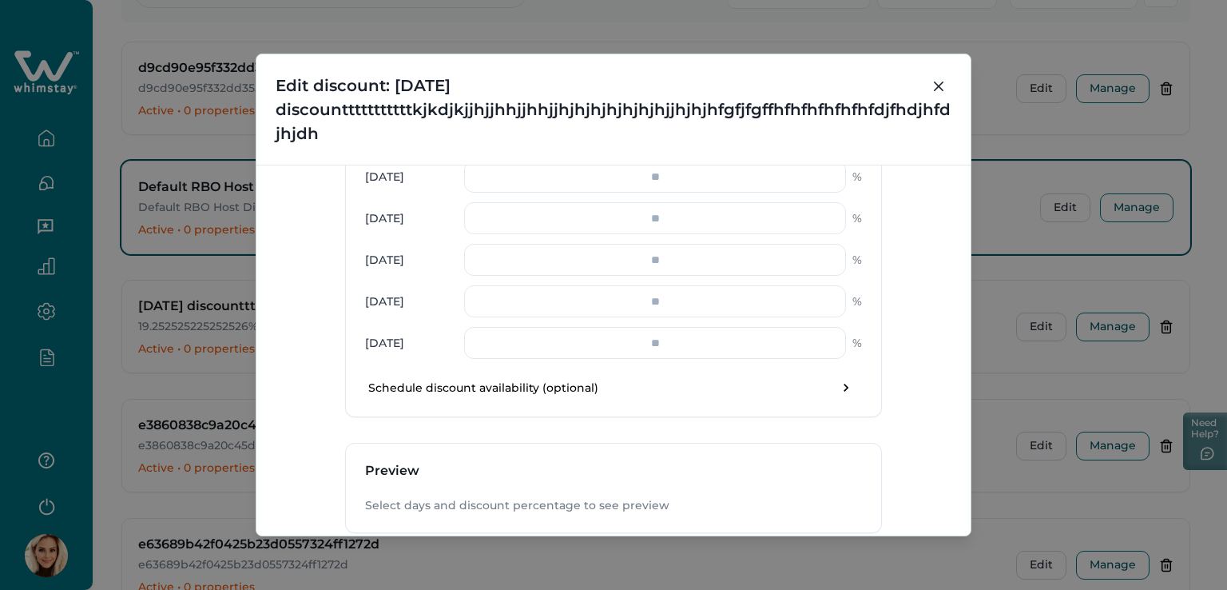
scroll to position [1118, 0]
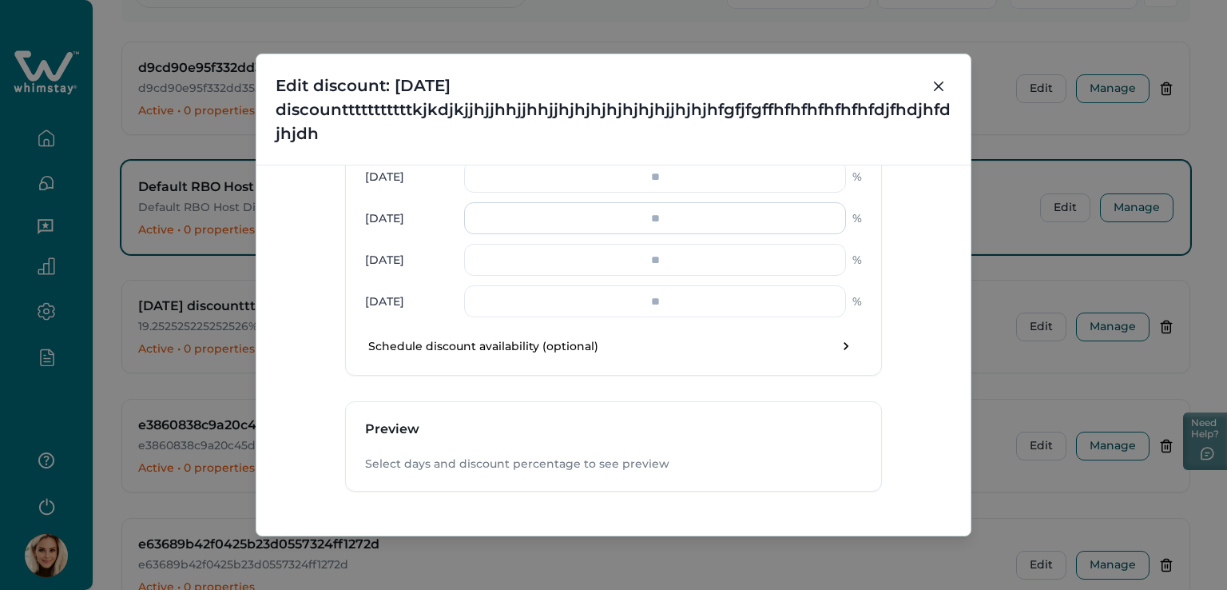
type input "**********"
click at [649, 214] on input "number" at bounding box center [655, 218] width 382 height 32
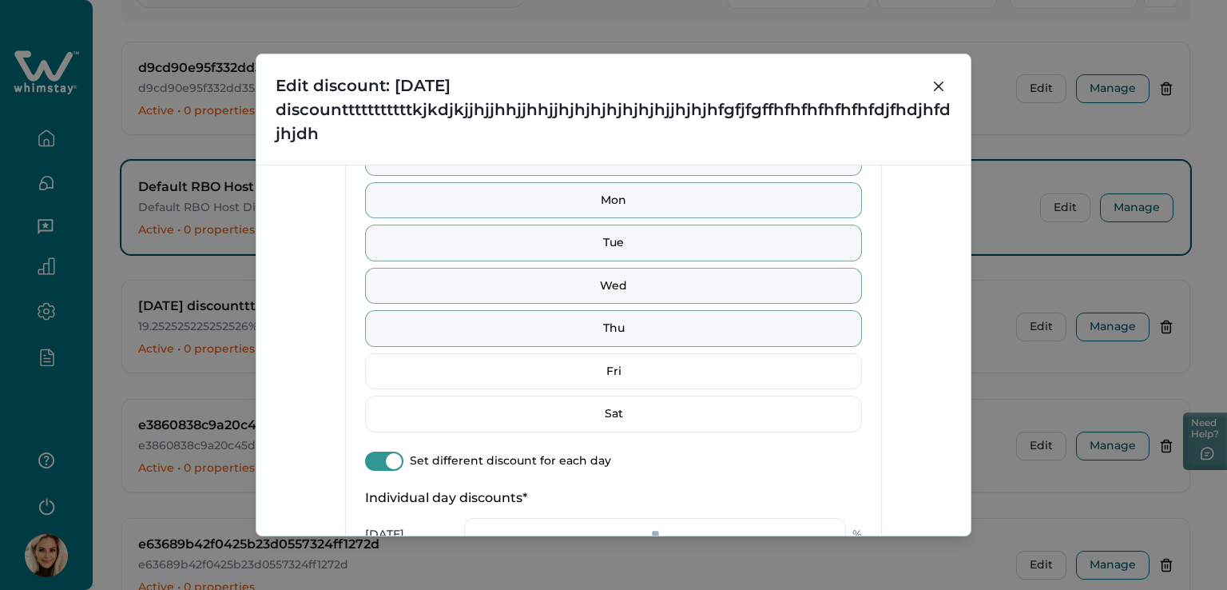
scroll to position [853, 0]
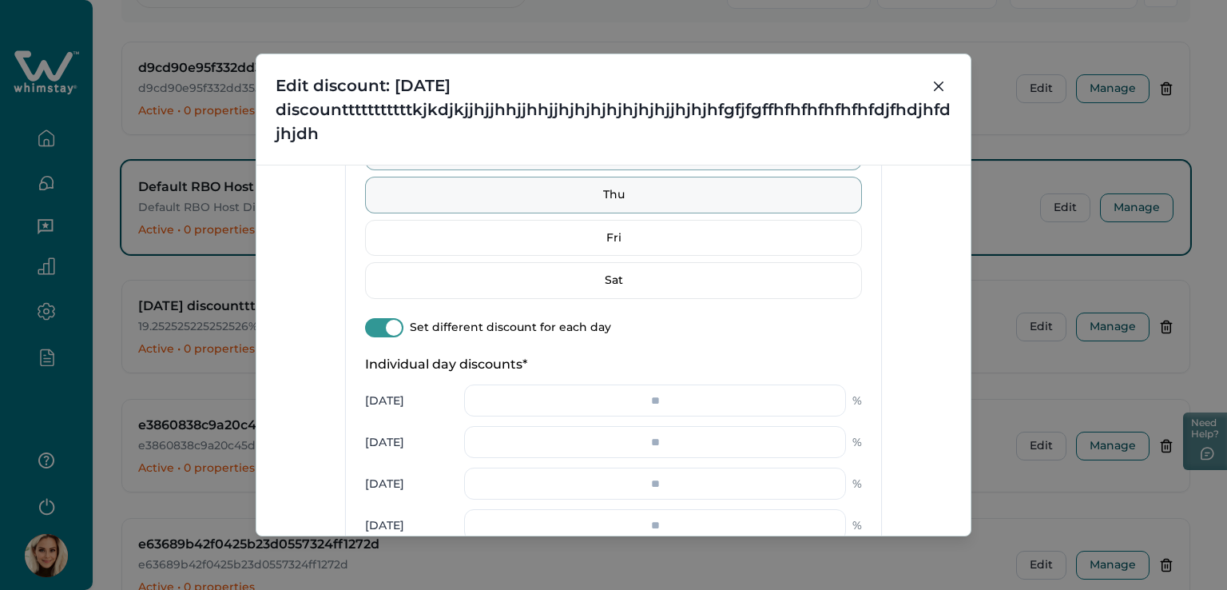
type input "**********"
click at [386, 329] on span at bounding box center [394, 328] width 16 height 16
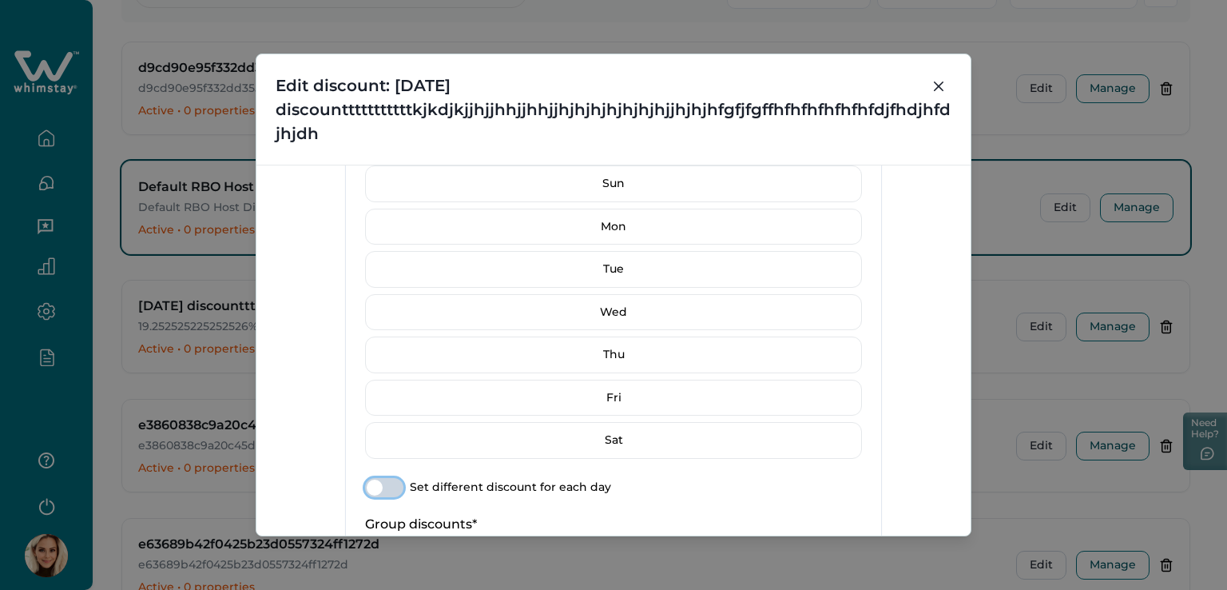
scroll to position [454, 0]
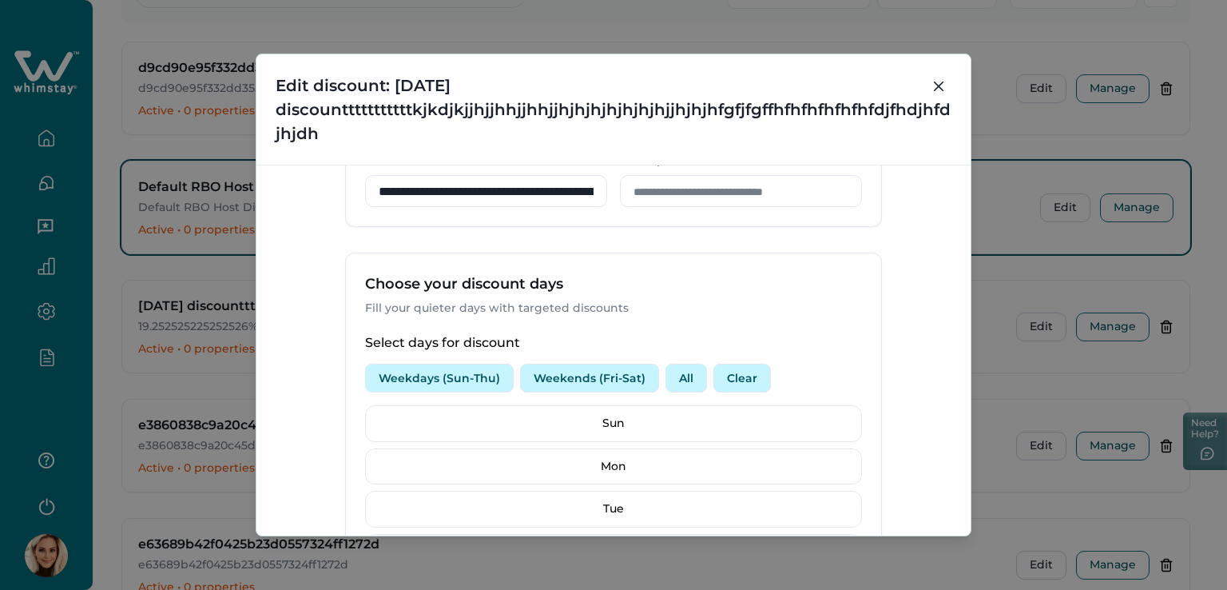
click at [435, 366] on button "Weekdays (Sun-Thu)" at bounding box center [439, 377] width 149 height 29
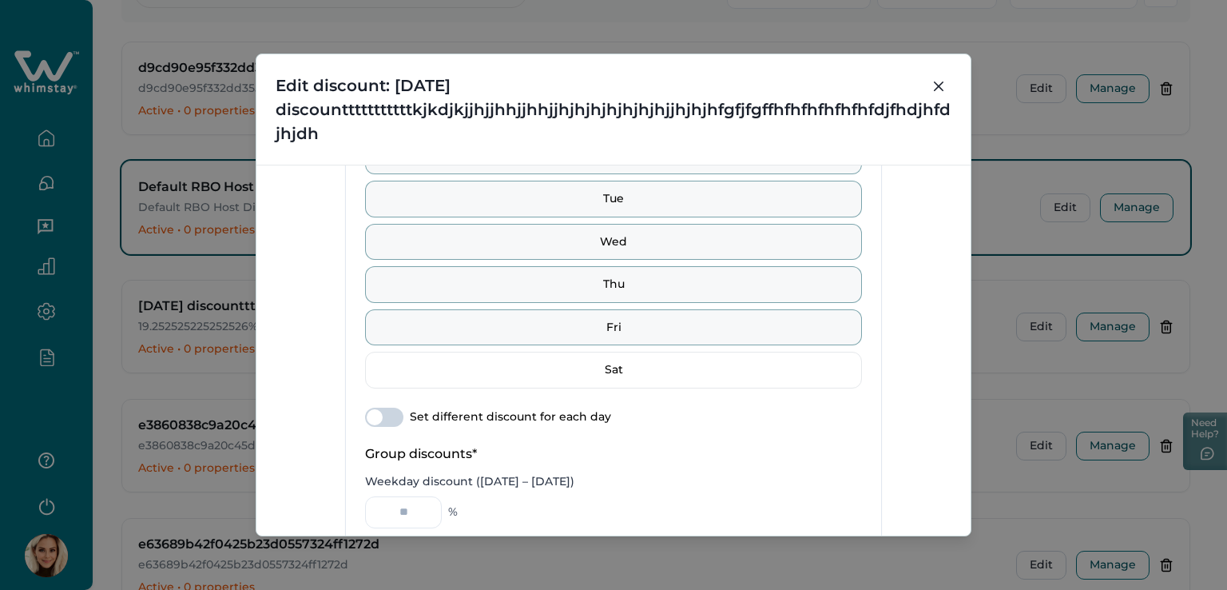
scroll to position [788, 0]
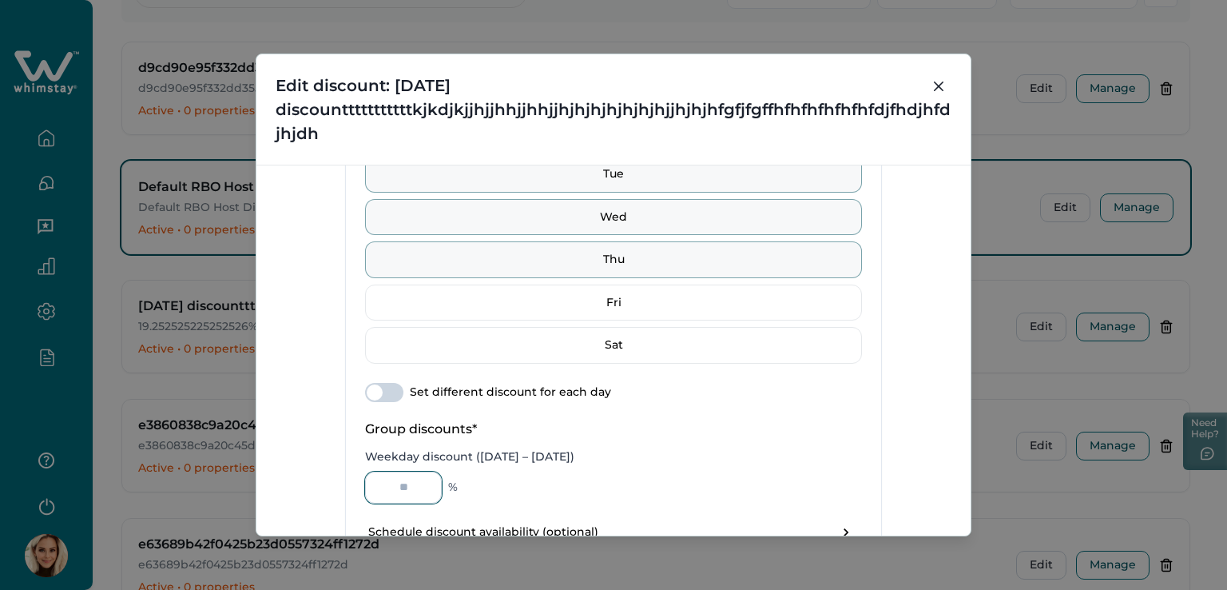
click at [388, 479] on input "Weekday discount (Sunday – Thursday)" at bounding box center [403, 487] width 77 height 32
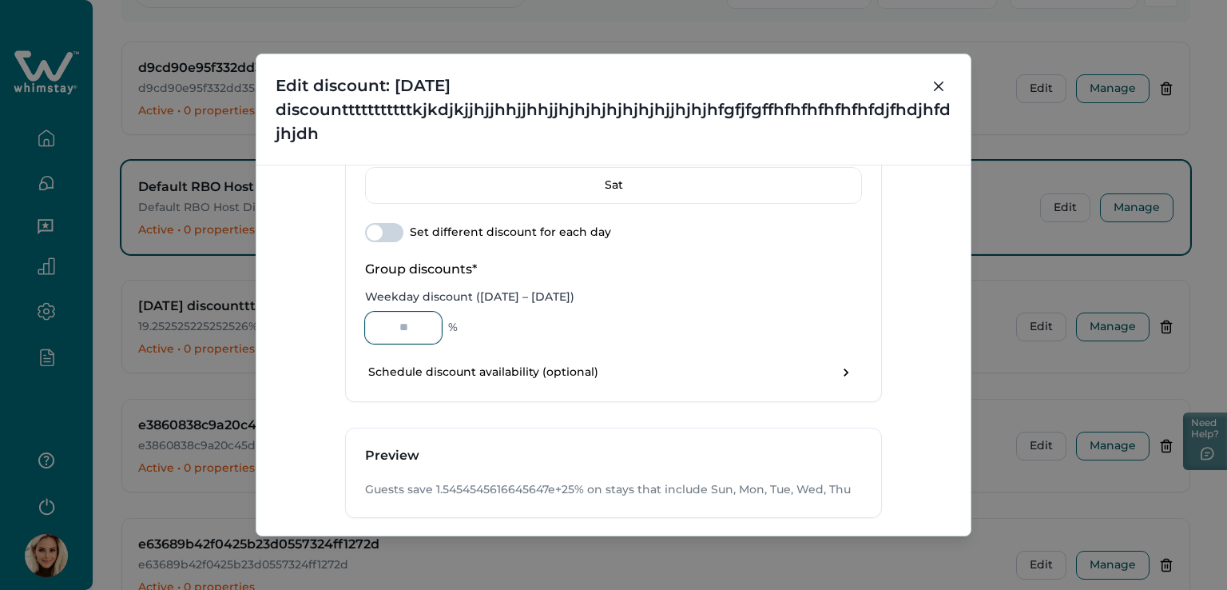
scroll to position [1028, 0]
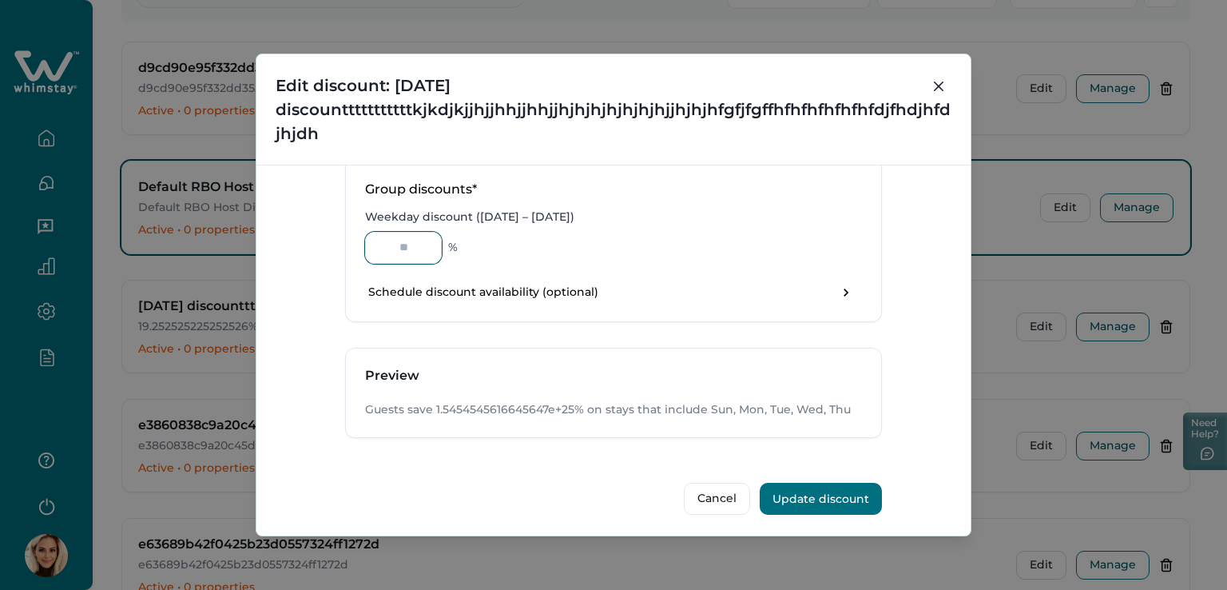
type input "**********"
click at [828, 493] on button "Update discount" at bounding box center [821, 499] width 122 height 32
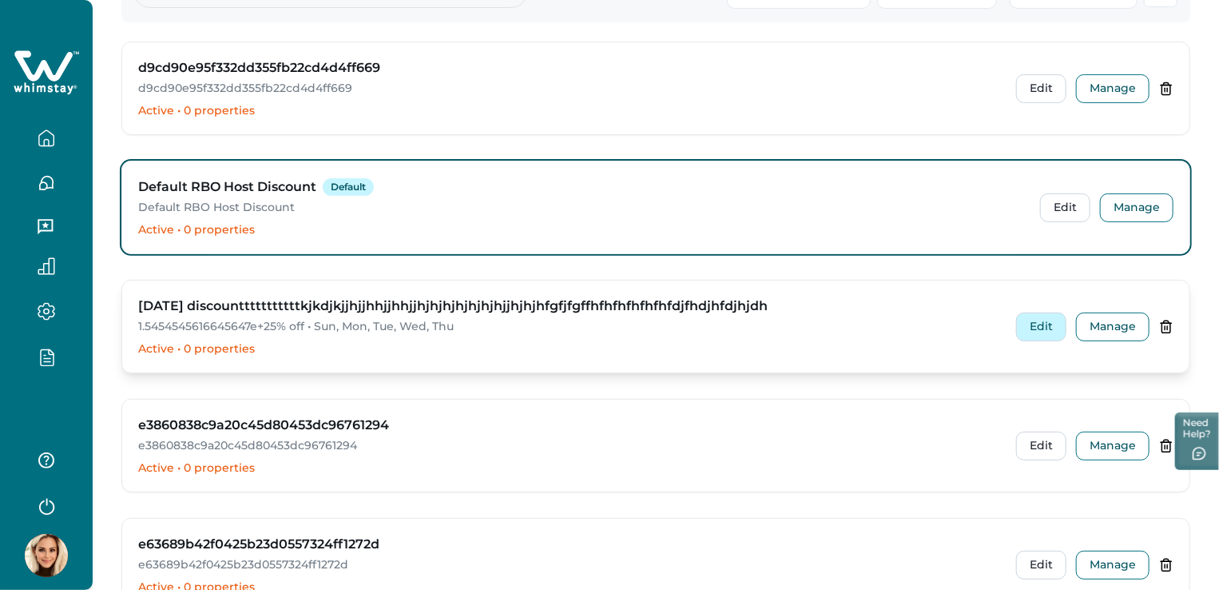
click at [1049, 333] on button "Edit" at bounding box center [1041, 326] width 50 height 29
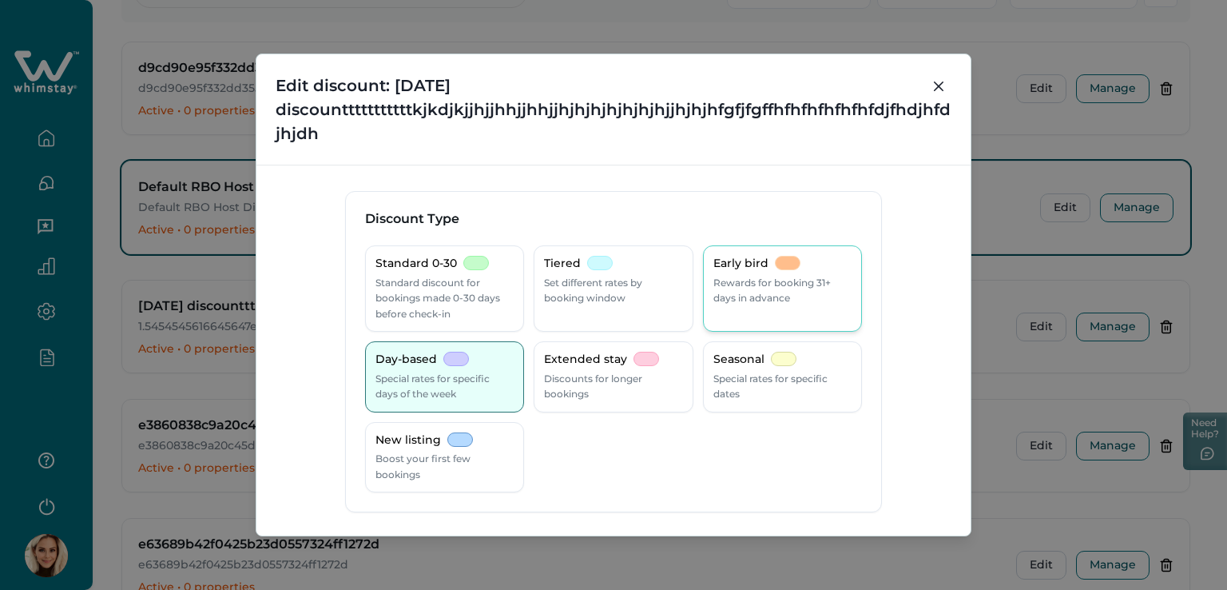
click at [757, 279] on p "Rewards for booking 31+ days in advance" at bounding box center [782, 290] width 138 height 31
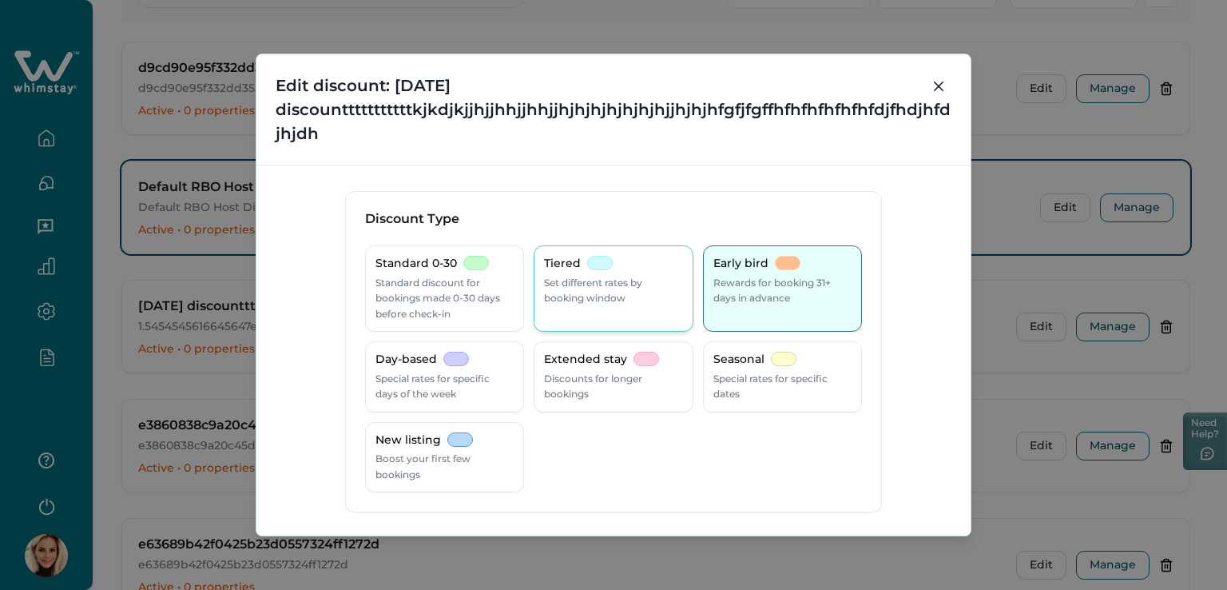
click at [651, 288] on p "Set different rates by booking window" at bounding box center [613, 290] width 138 height 31
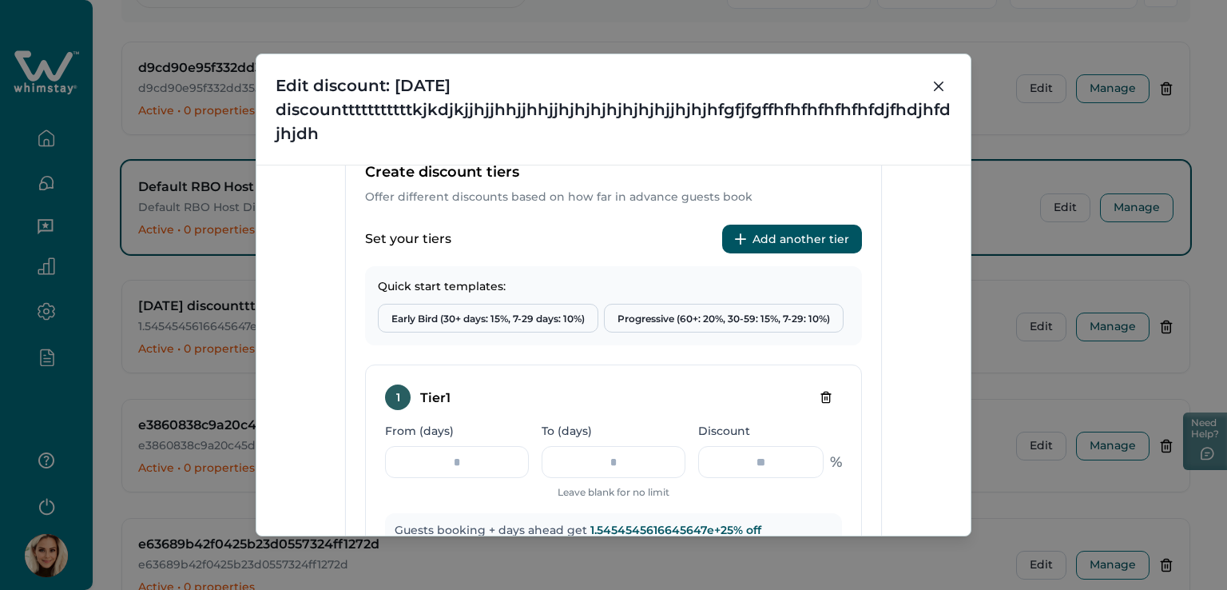
scroll to position [719, 0]
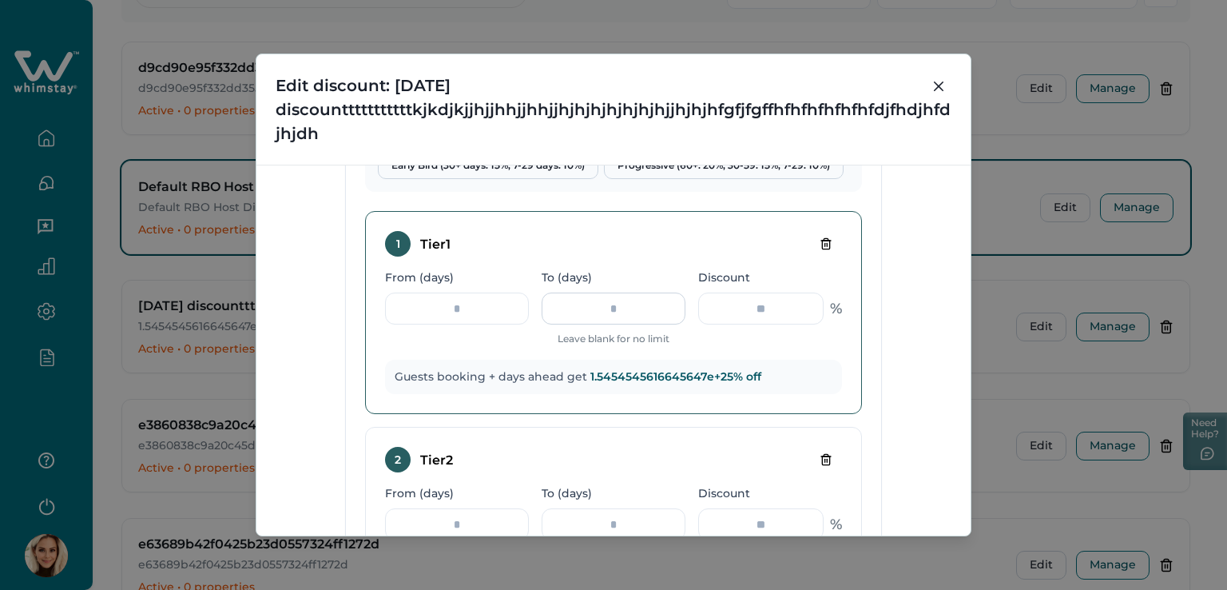
click at [603, 304] on input "To (days)" at bounding box center [614, 308] width 144 height 32
click at [460, 300] on input "From (days)" at bounding box center [457, 308] width 144 height 32
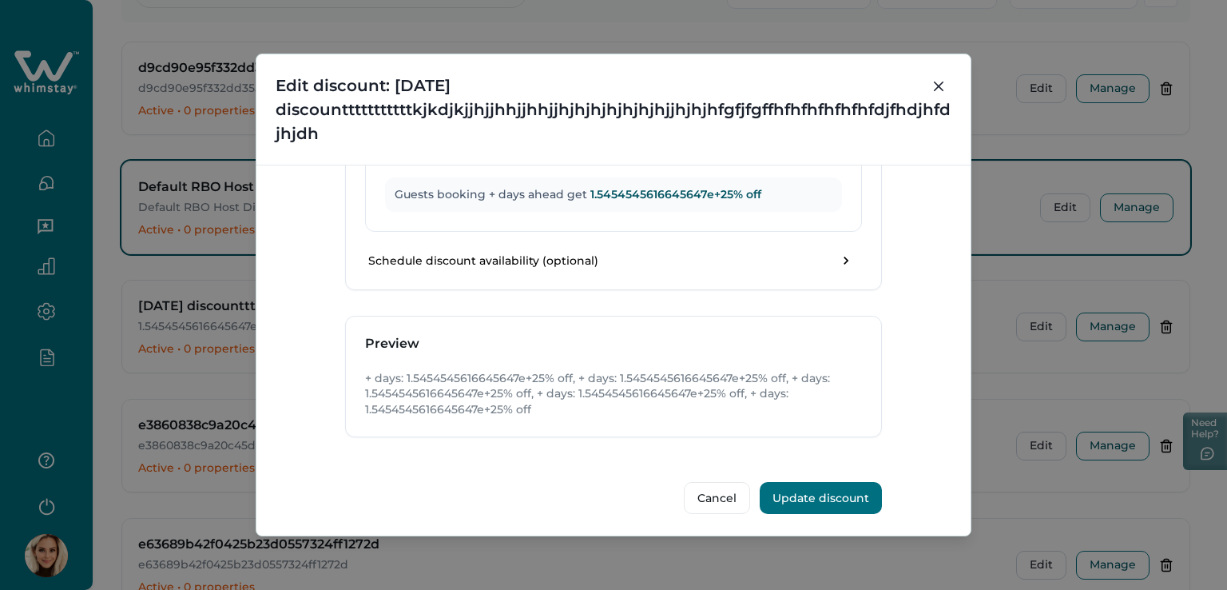
scroll to position [1764, 0]
click at [458, 189] on p "Guests booking + days ahead get 1.5454545616645647e+25 % off" at bounding box center [614, 195] width 438 height 16
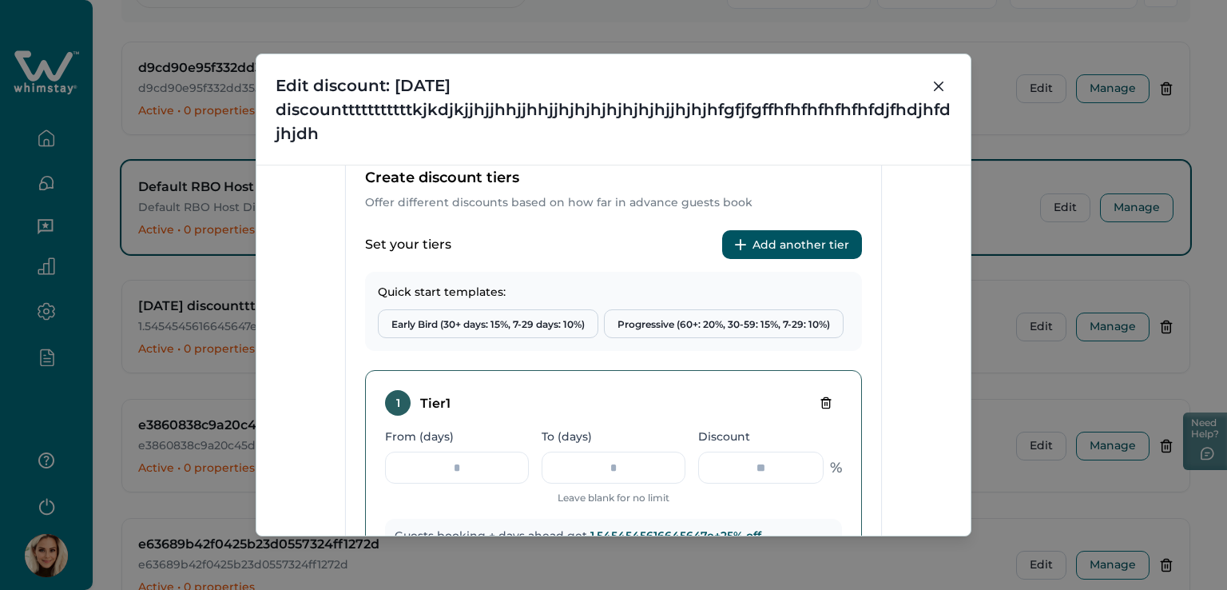
scroll to position [566, 0]
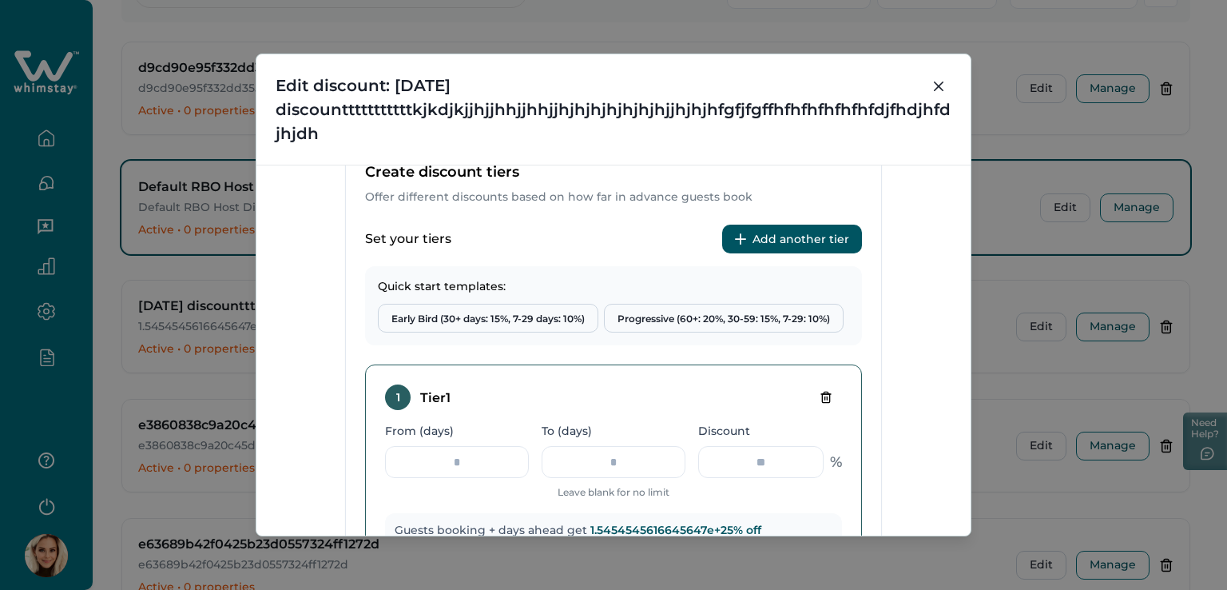
click at [681, 395] on div "1 Tier 1" at bounding box center [613, 397] width 457 height 26
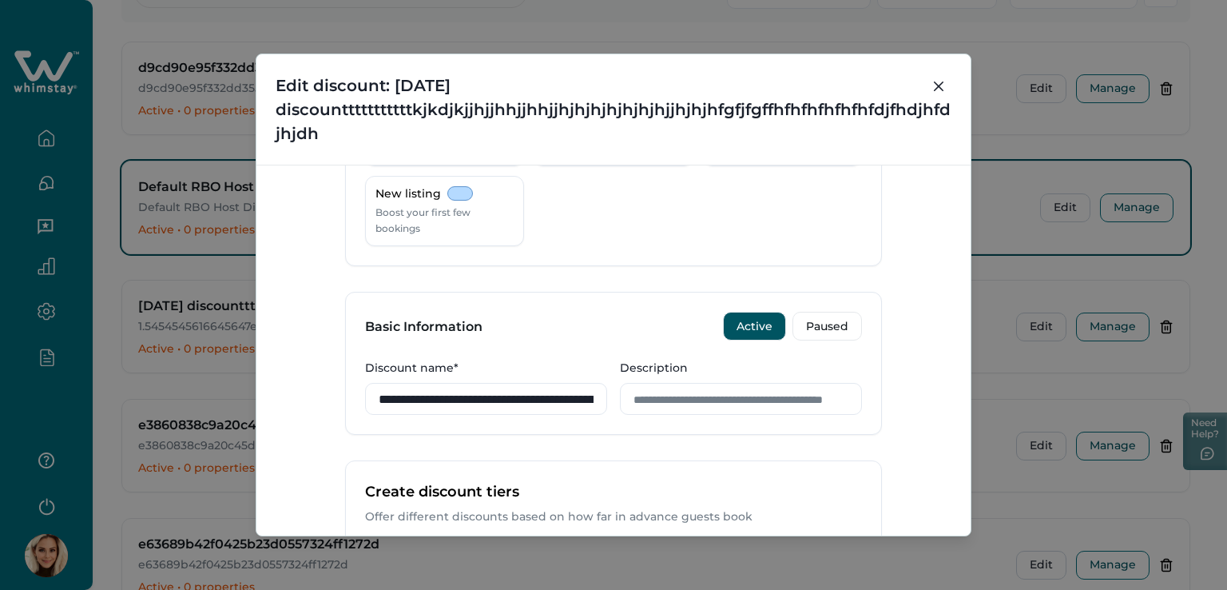
scroll to position [6, 0]
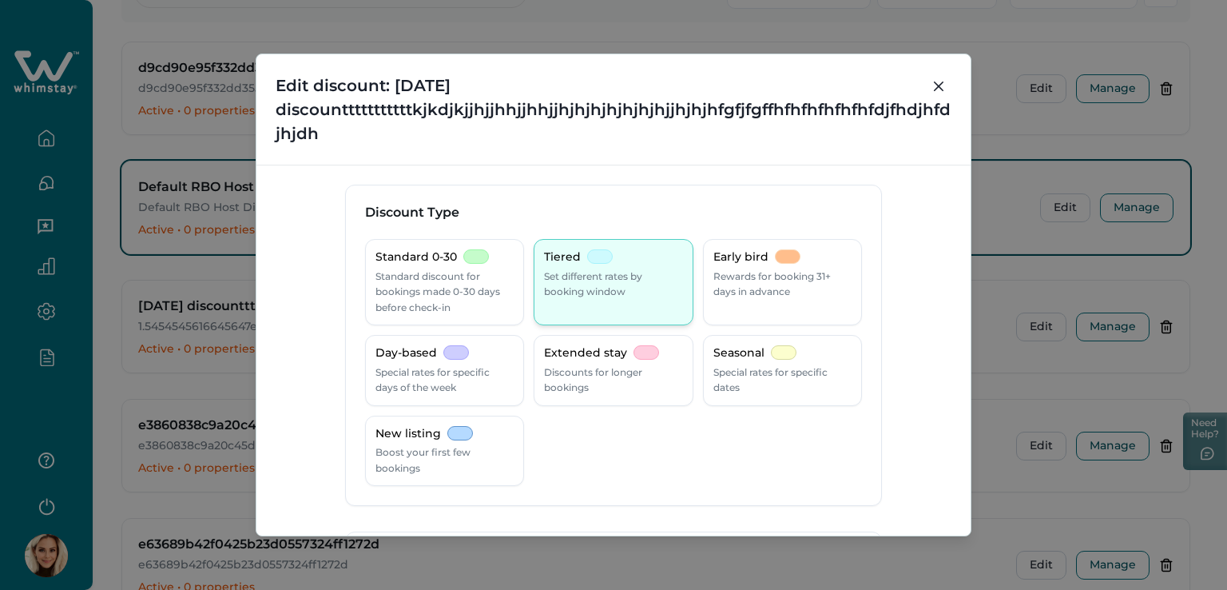
click at [570, 282] on p "Set different rates by booking window" at bounding box center [613, 283] width 138 height 31
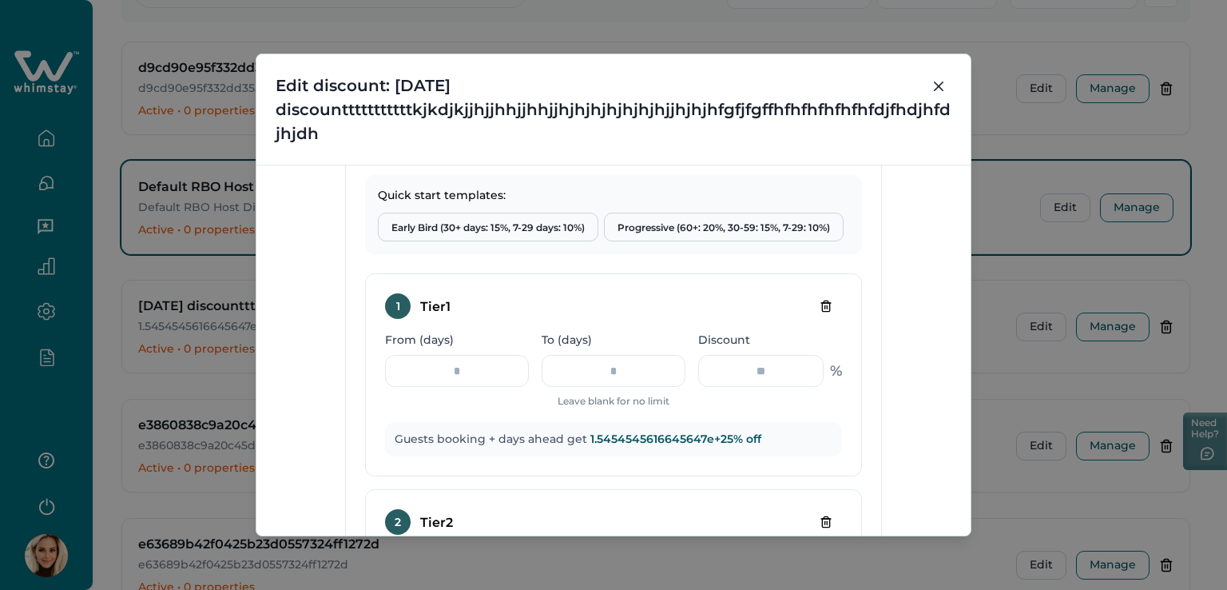
scroll to position [725, 0]
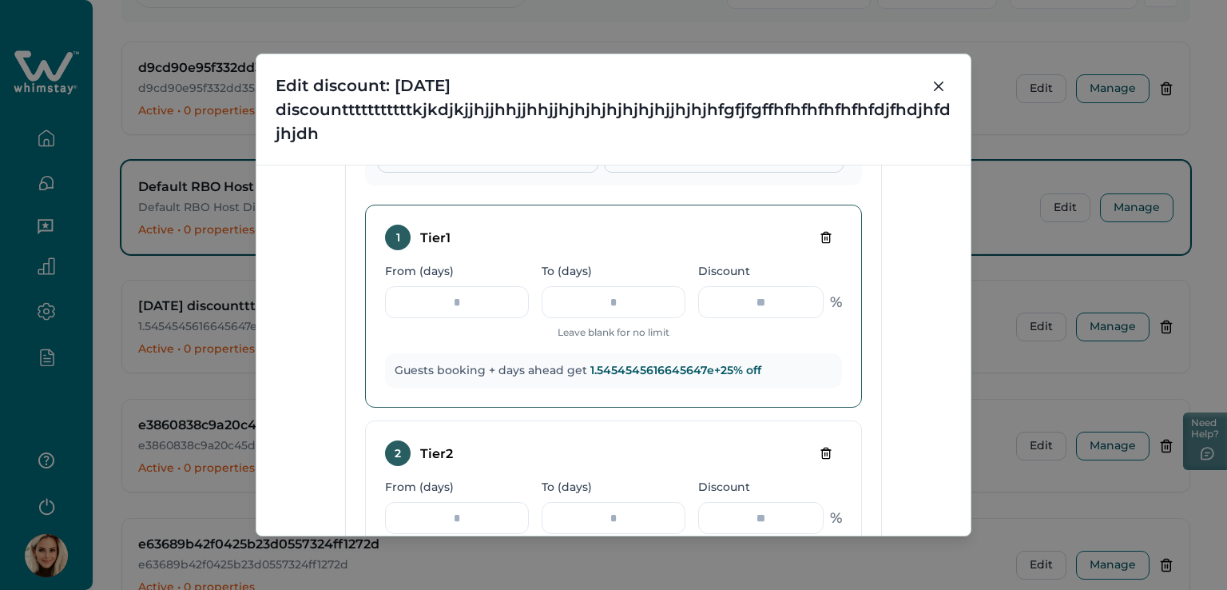
click at [545, 256] on div "**********" at bounding box center [613, 306] width 497 height 203
click at [442, 295] on input "From (days)" at bounding box center [457, 302] width 144 height 32
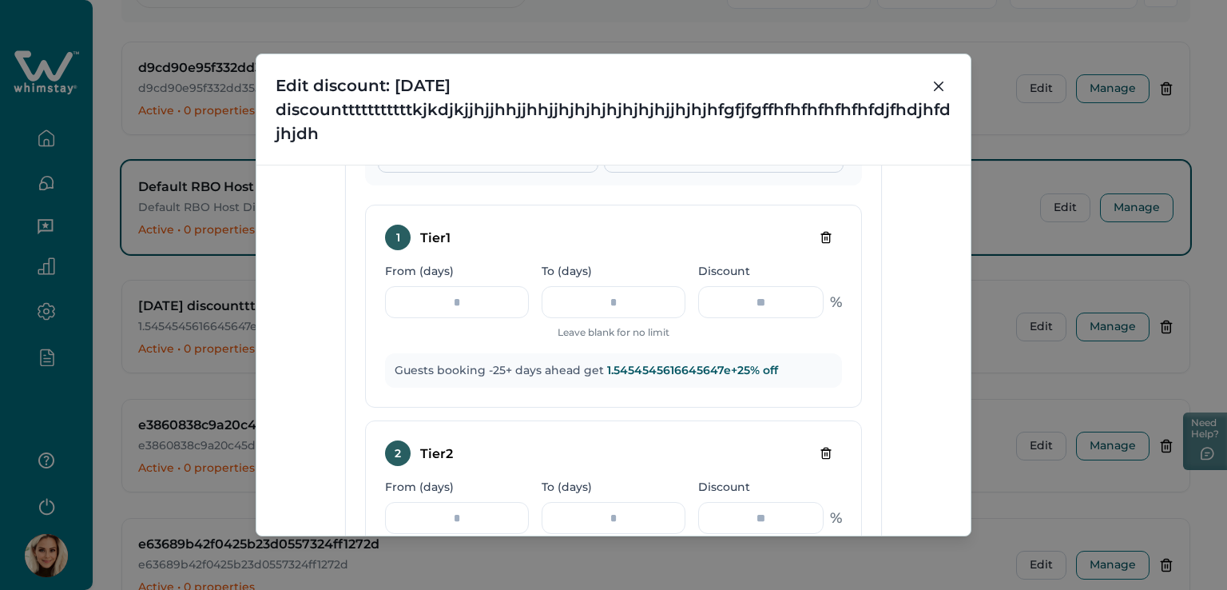
type input "***"
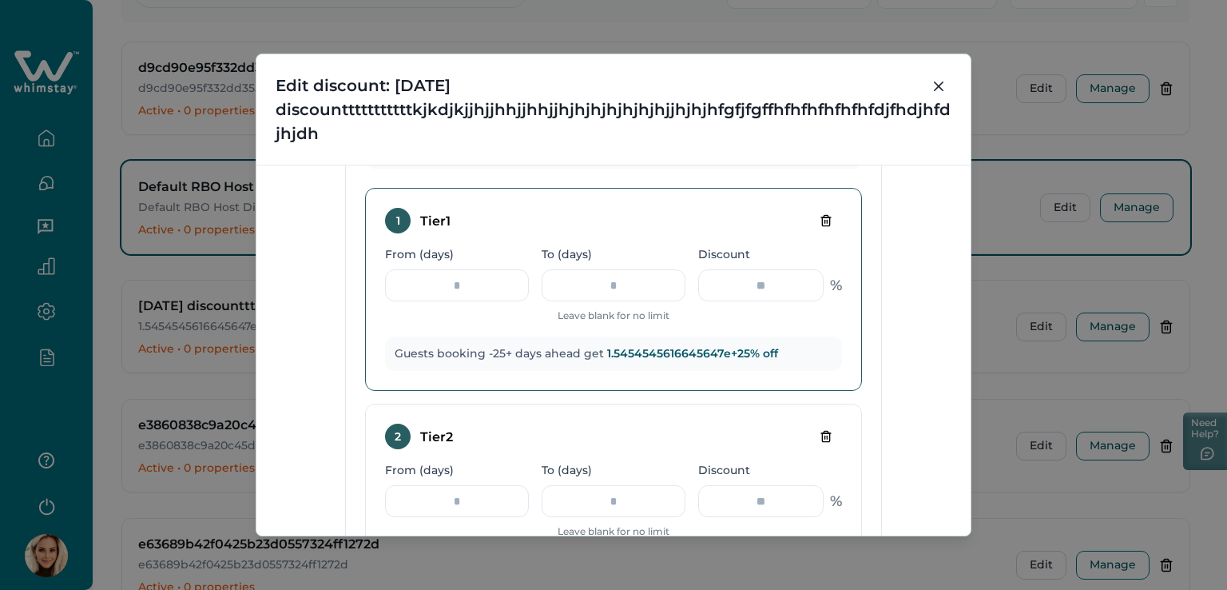
scroll to position [645, 0]
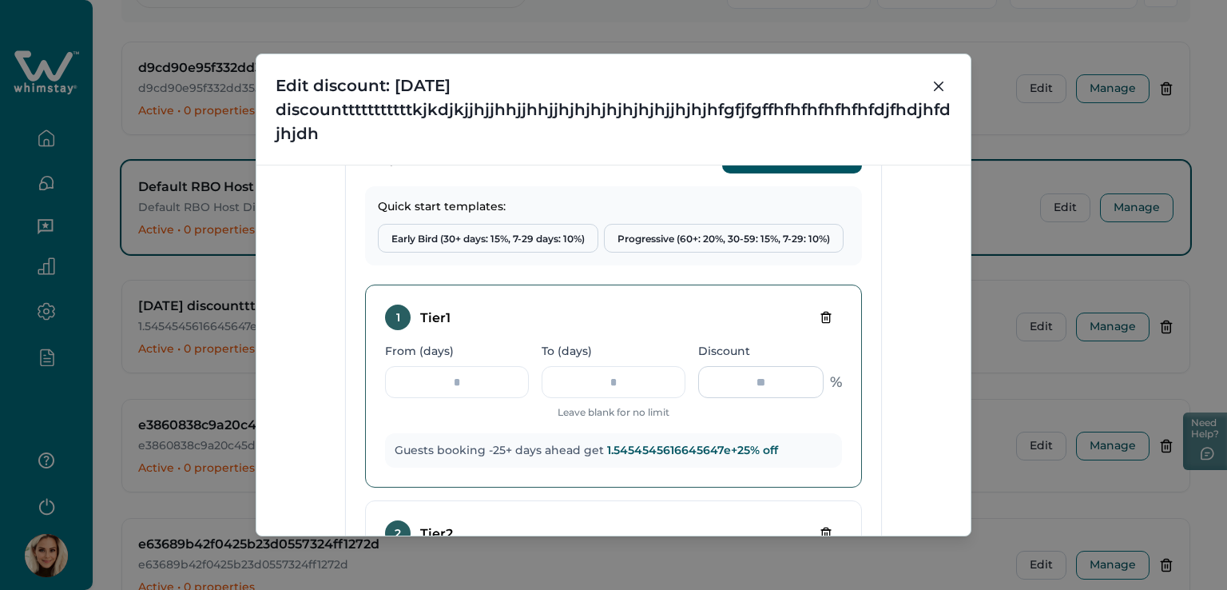
click at [745, 372] on input "**********" at bounding box center [760, 382] width 125 height 32
click at [424, 386] on input "***" at bounding box center [457, 382] width 144 height 32
click at [745, 386] on input "**********" at bounding box center [760, 382] width 125 height 32
drag, startPoint x: 812, startPoint y: 382, endPoint x: 739, endPoint y: 378, distance: 72.8
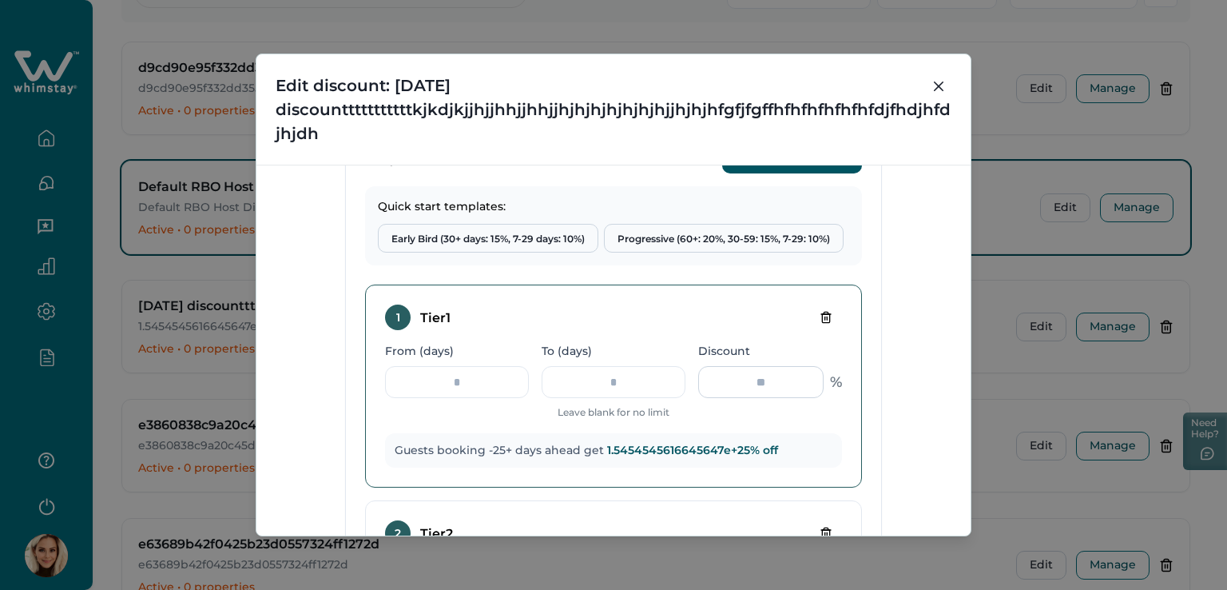
click at [725, 381] on input "**********" at bounding box center [760, 382] width 125 height 32
click at [735, 383] on input "**********" at bounding box center [760, 382] width 125 height 32
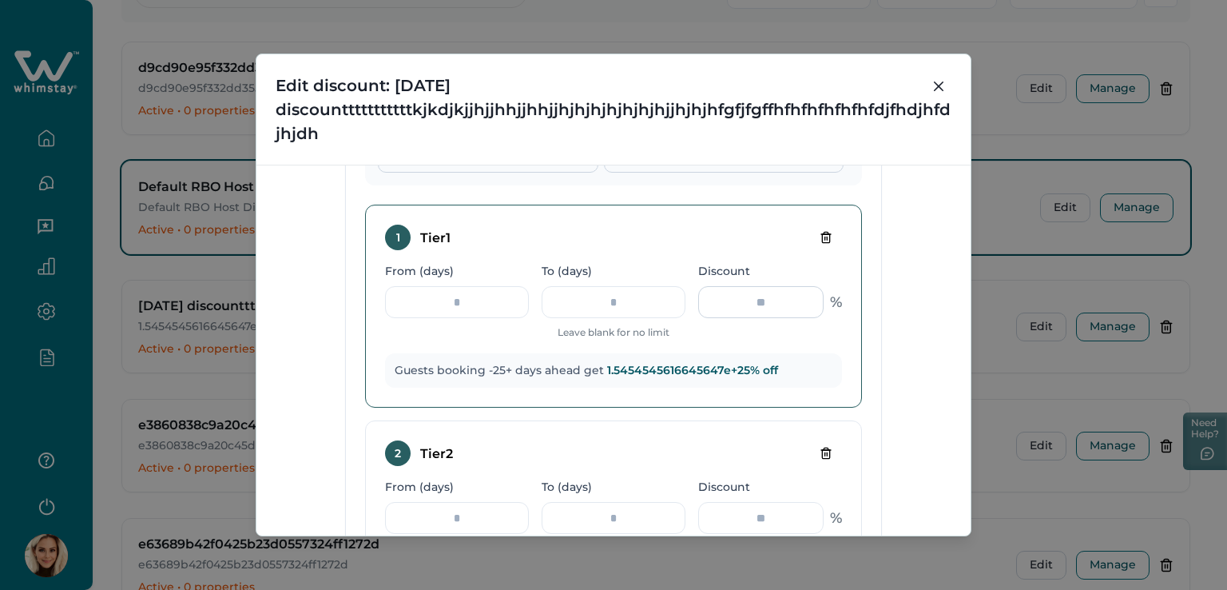
scroll to position [0, 44]
drag, startPoint x: 703, startPoint y: 300, endPoint x: 833, endPoint y: 287, distance: 130.8
click at [833, 287] on div "**********" at bounding box center [770, 302] width 144 height 32
type input "*"
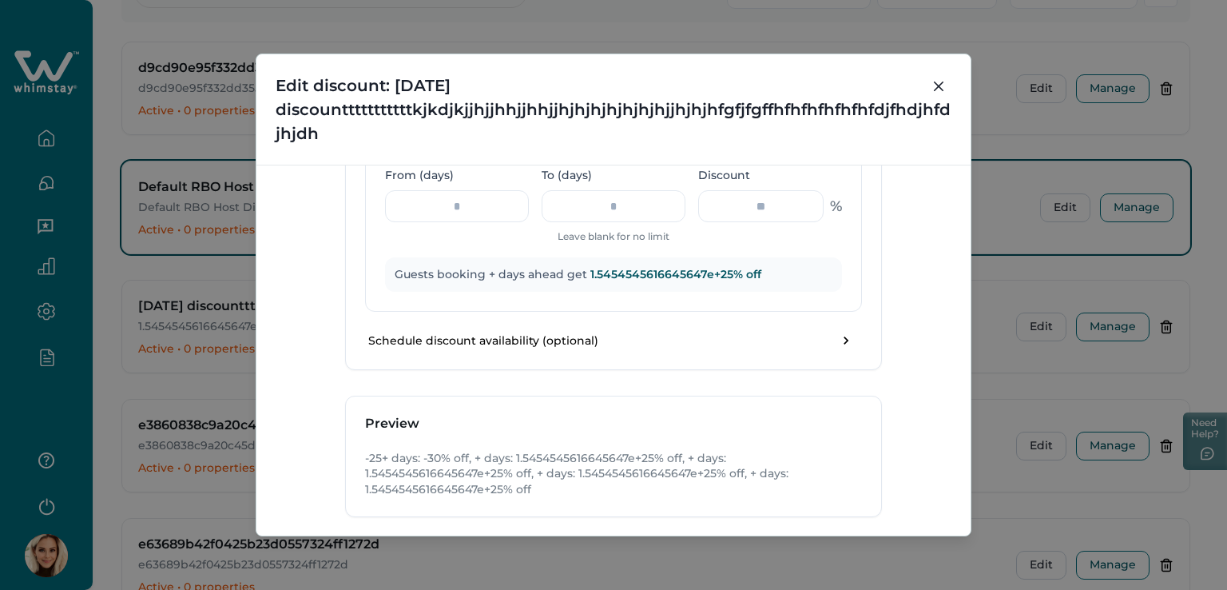
scroll to position [1764, 0]
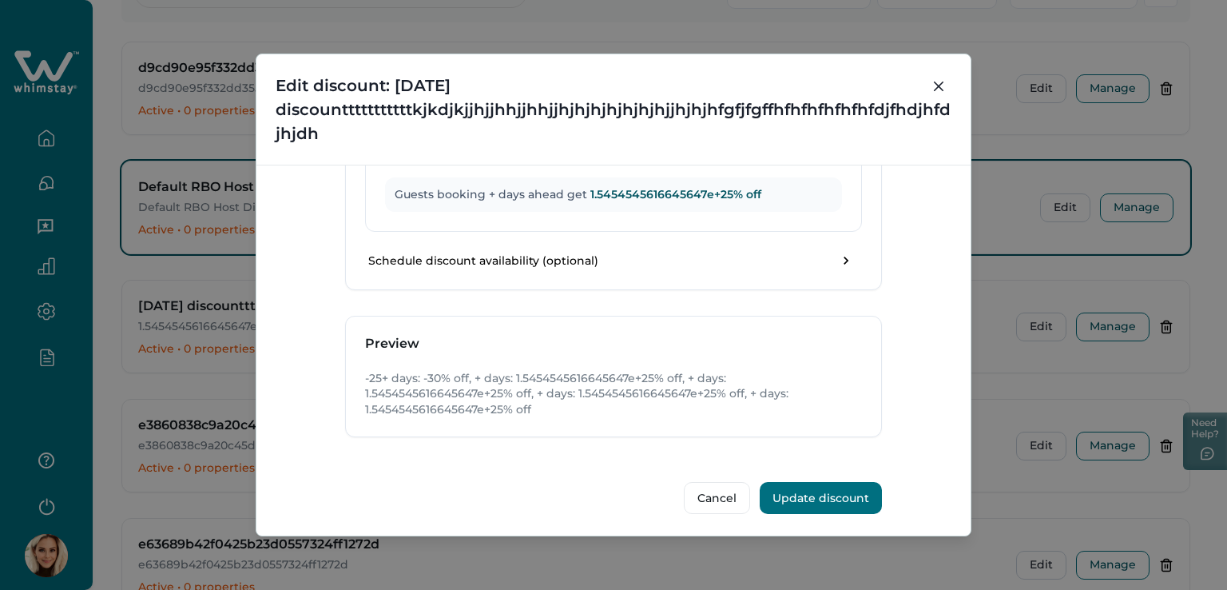
click at [822, 499] on button "Update discount" at bounding box center [821, 498] width 122 height 32
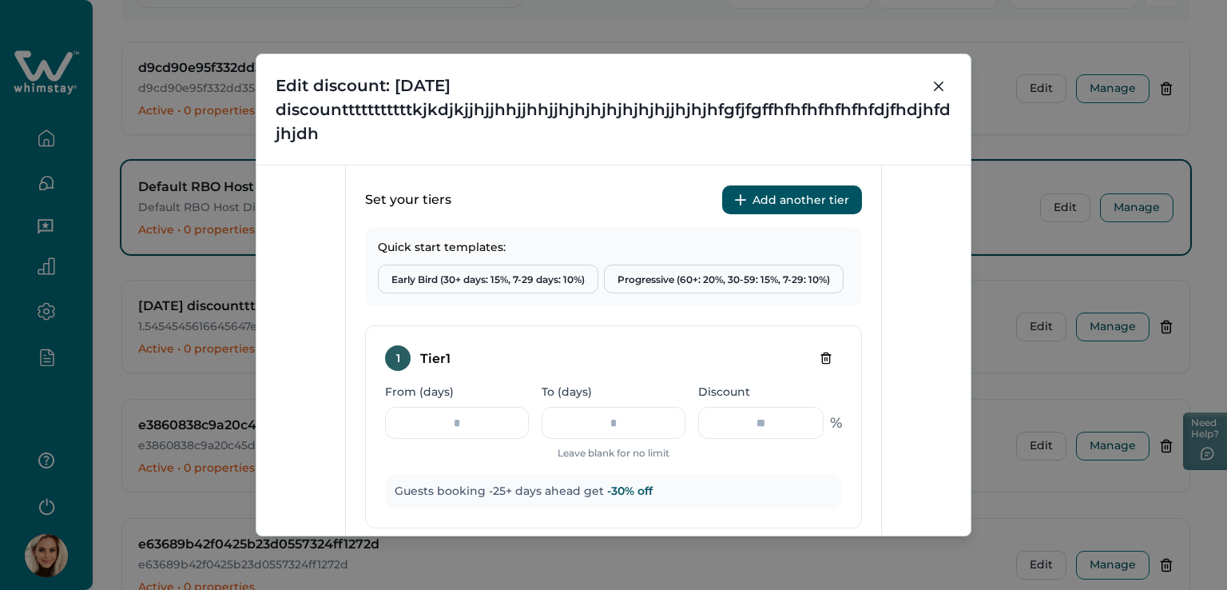
scroll to position [639, 0]
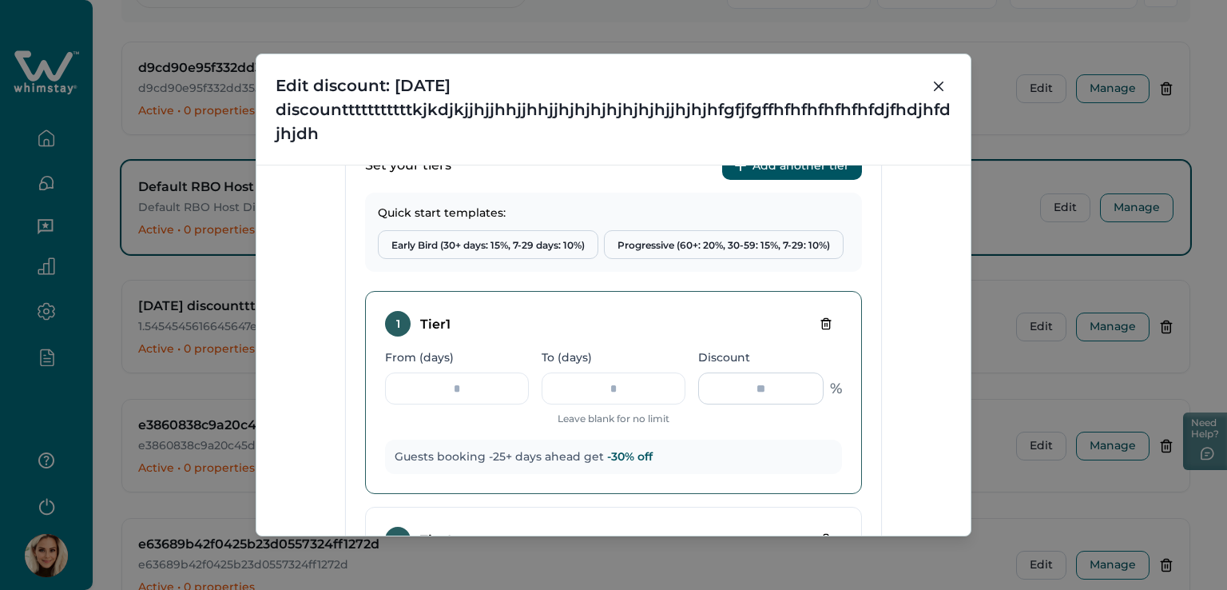
drag, startPoint x: 719, startPoint y: 391, endPoint x: 711, endPoint y: 391, distance: 8.0
click at [711, 391] on input "***" at bounding box center [760, 388] width 125 height 32
type input "**"
click at [447, 387] on input "***" at bounding box center [457, 388] width 144 height 32
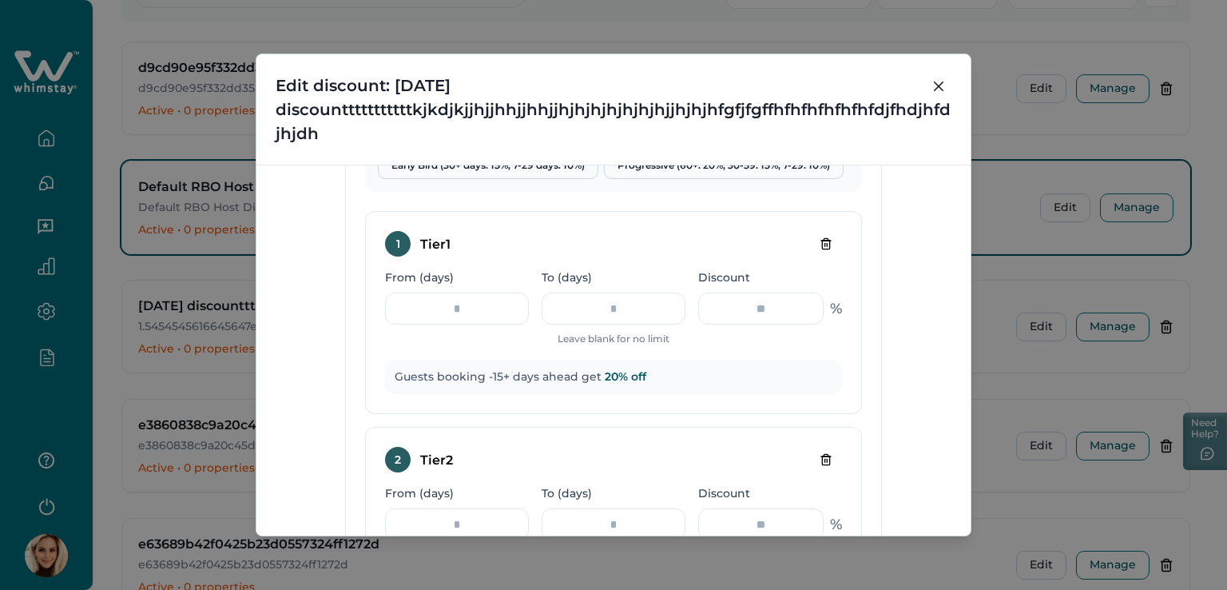
type input "***"
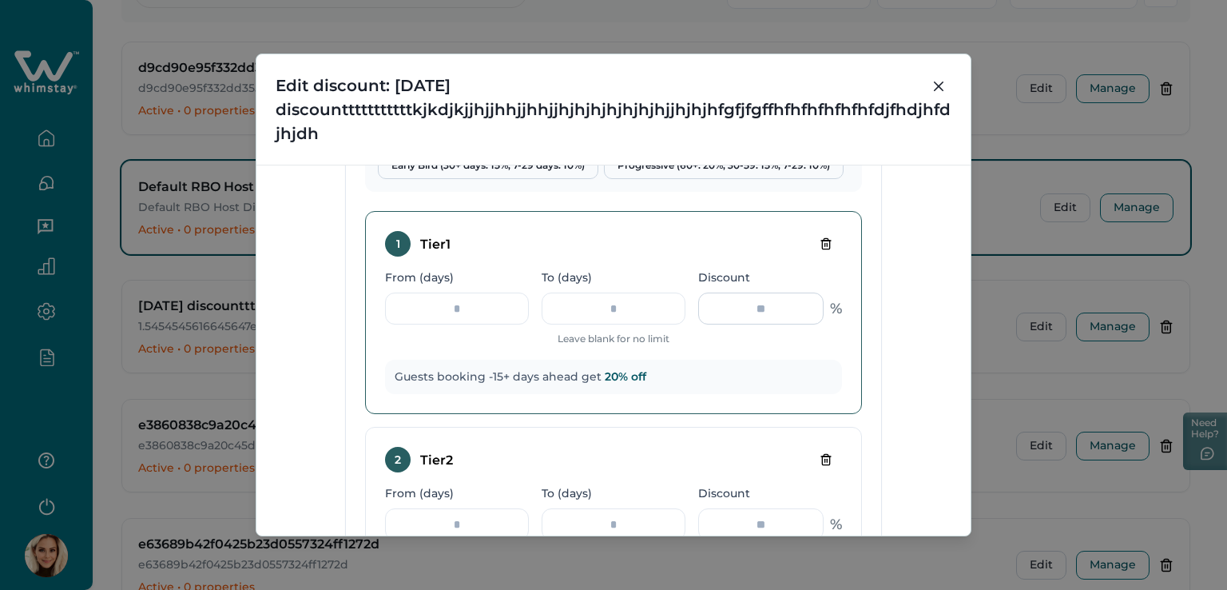
click at [780, 311] on input "**" at bounding box center [760, 308] width 125 height 32
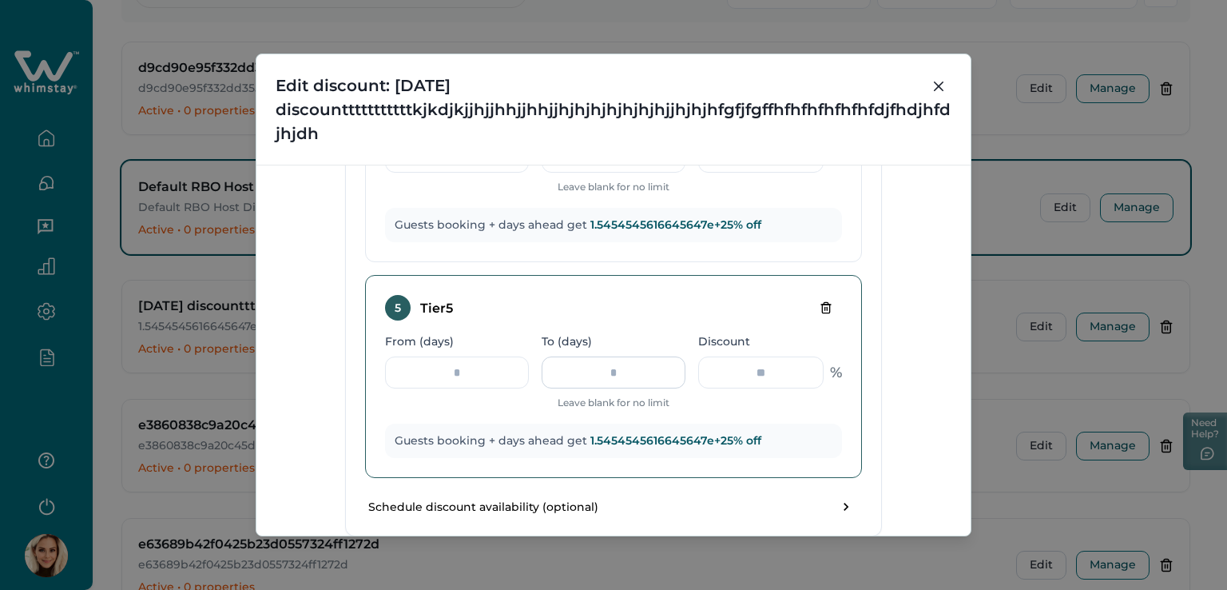
scroll to position [1757, 0]
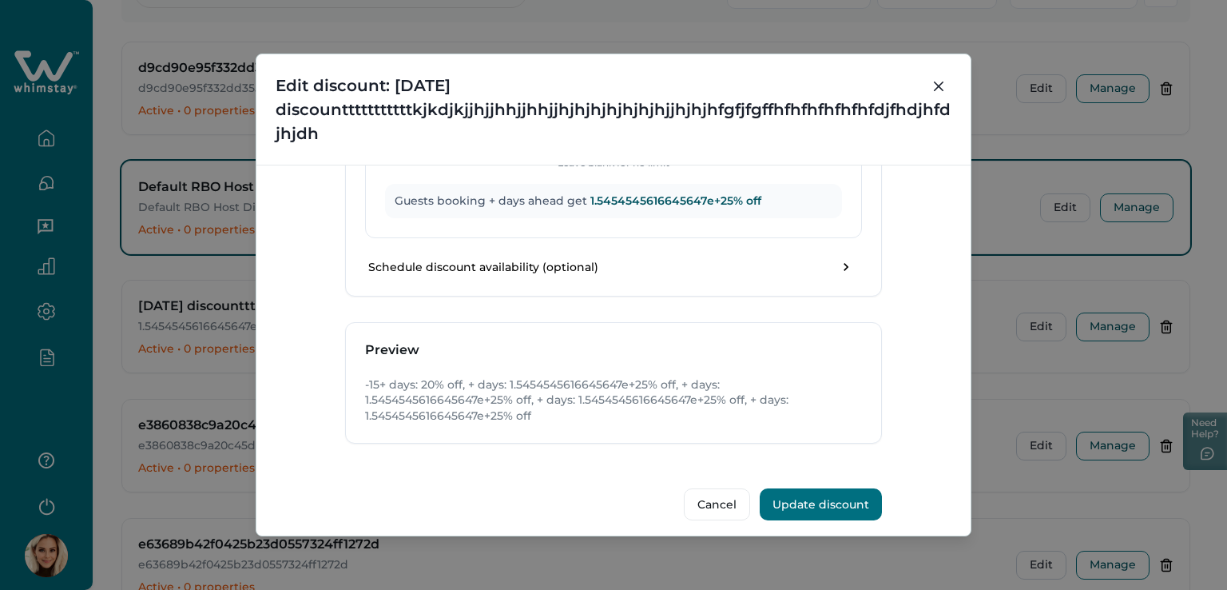
click at [844, 500] on button "Update discount" at bounding box center [821, 504] width 122 height 32
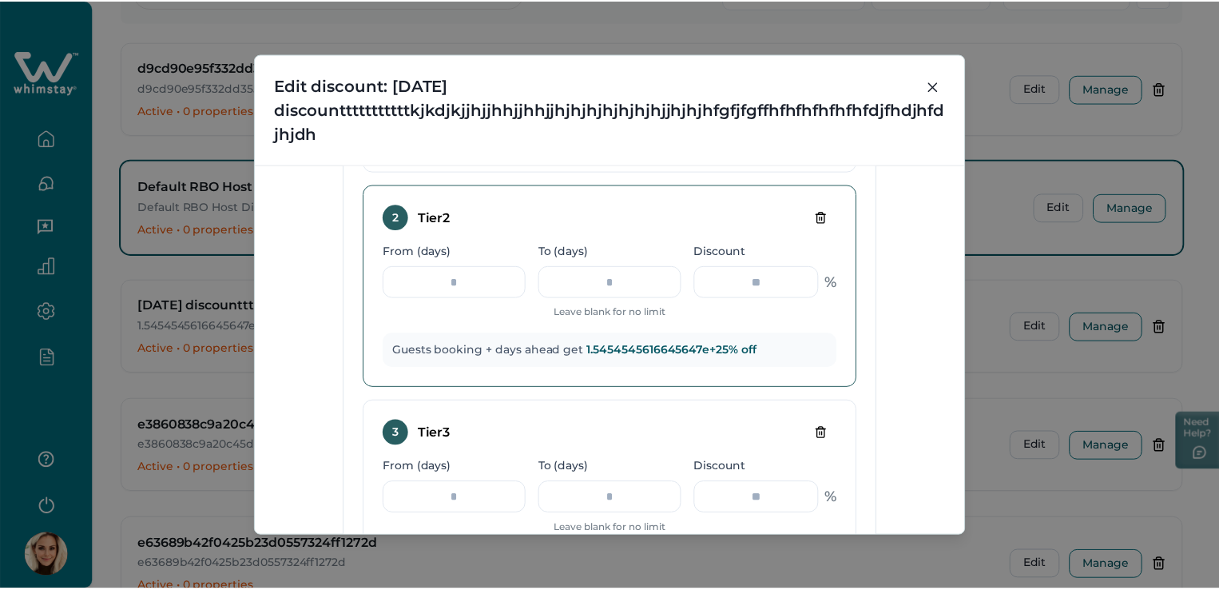
scroll to position [1039, 0]
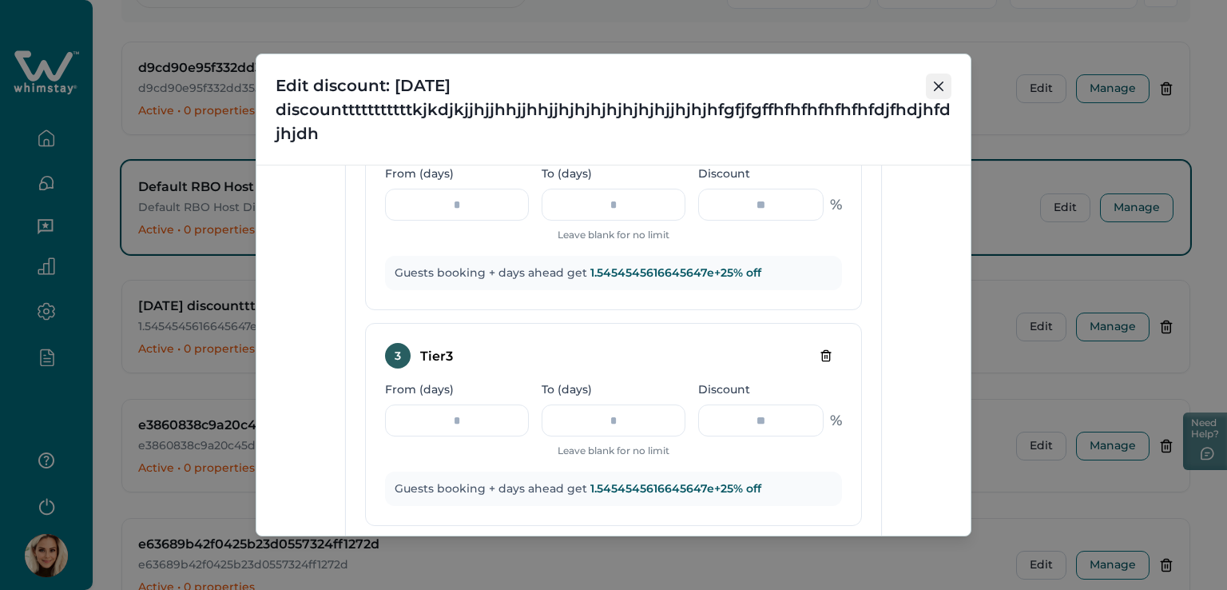
click at [934, 81] on icon "Close" at bounding box center [939, 86] width 10 height 10
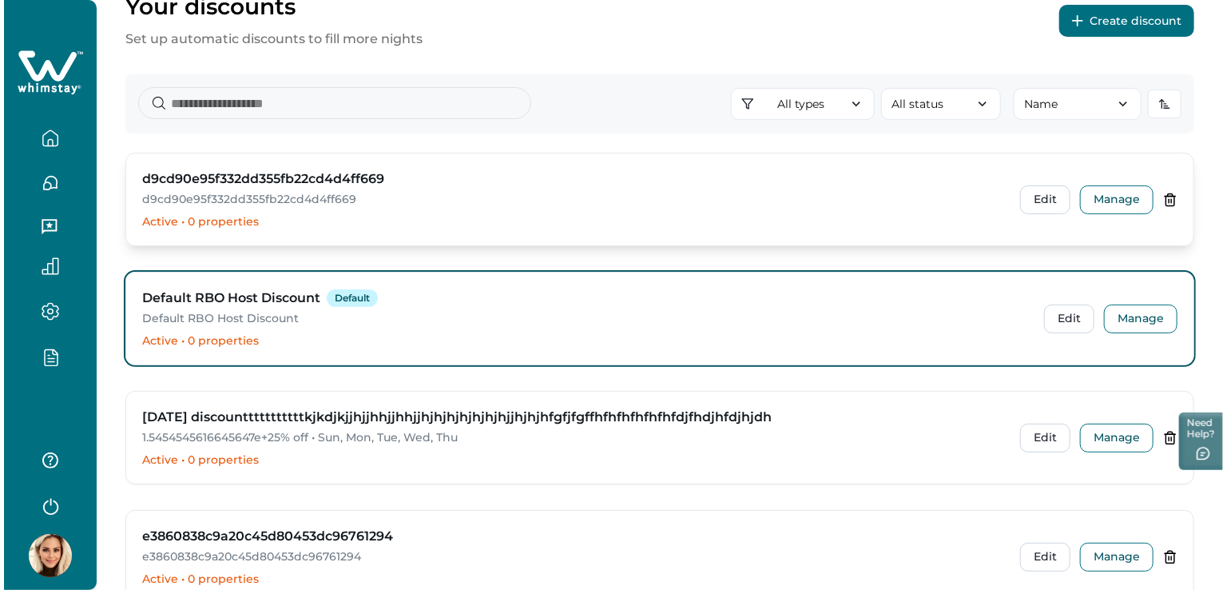
scroll to position [0, 0]
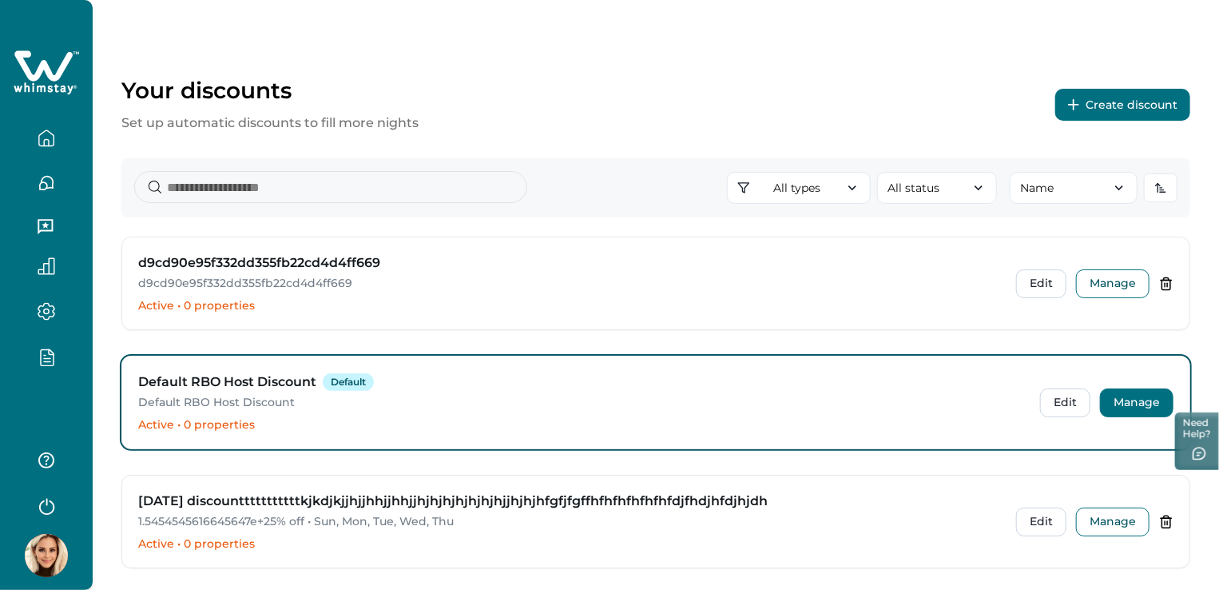
click at [1154, 410] on button "Manage" at bounding box center [1136, 402] width 73 height 29
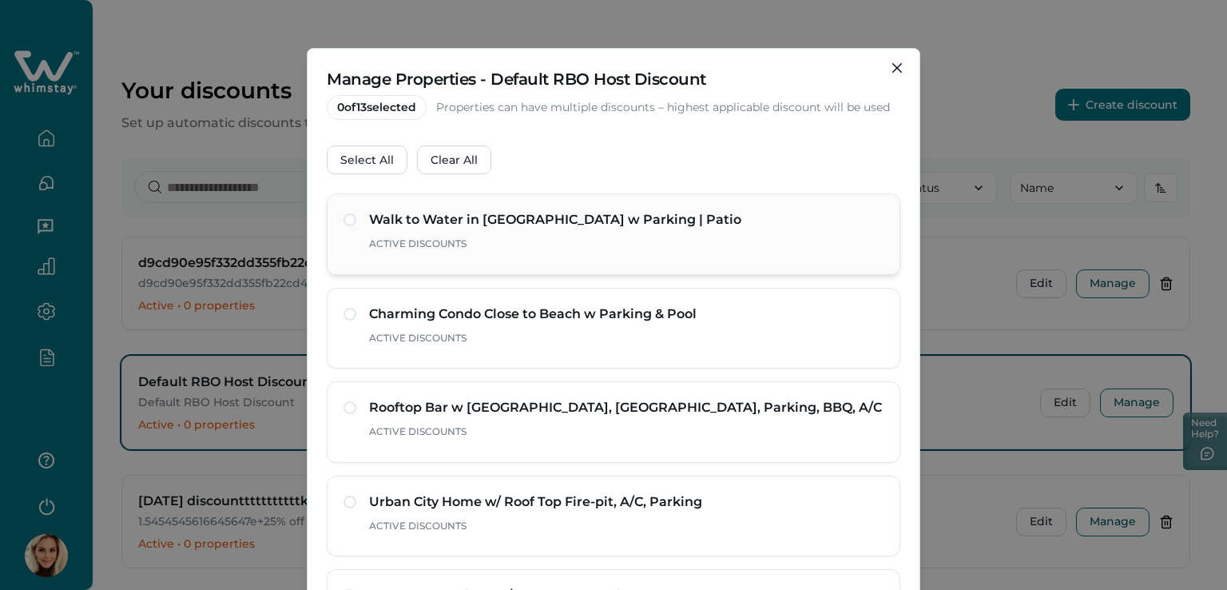
click at [347, 216] on span at bounding box center [350, 219] width 13 height 13
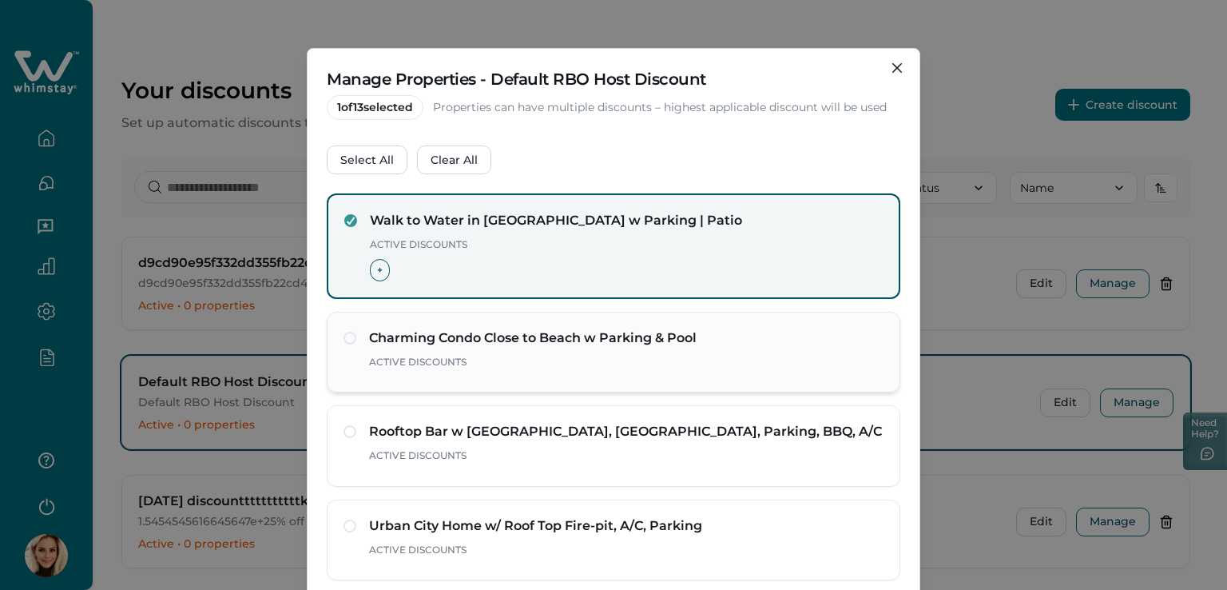
click at [344, 340] on span at bounding box center [350, 338] width 13 height 13
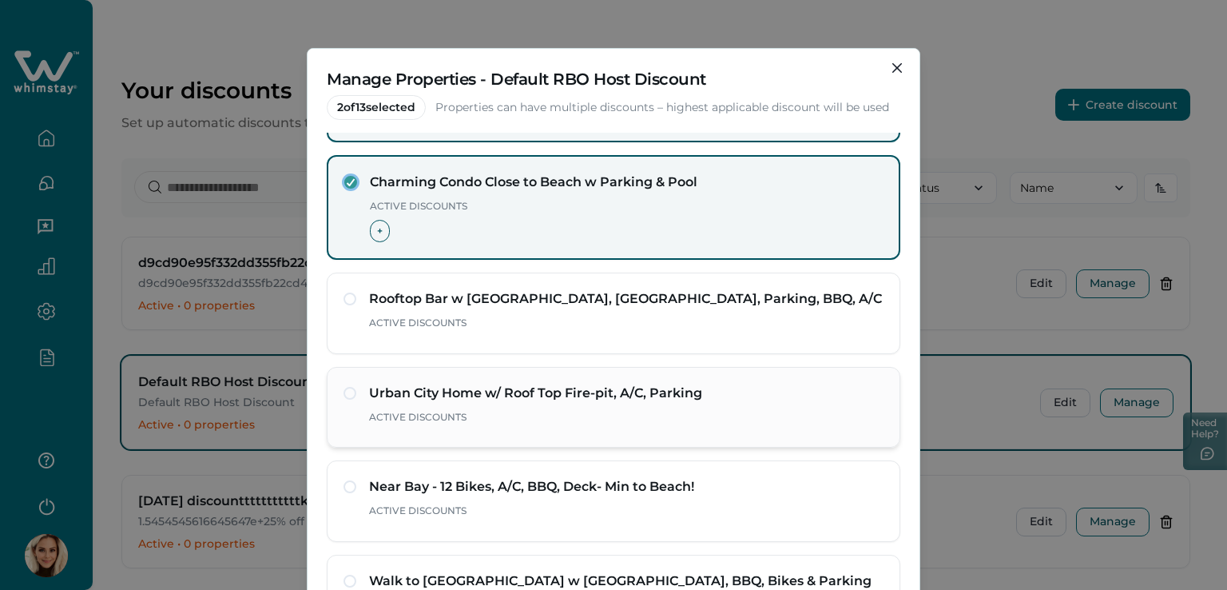
scroll to position [160, 0]
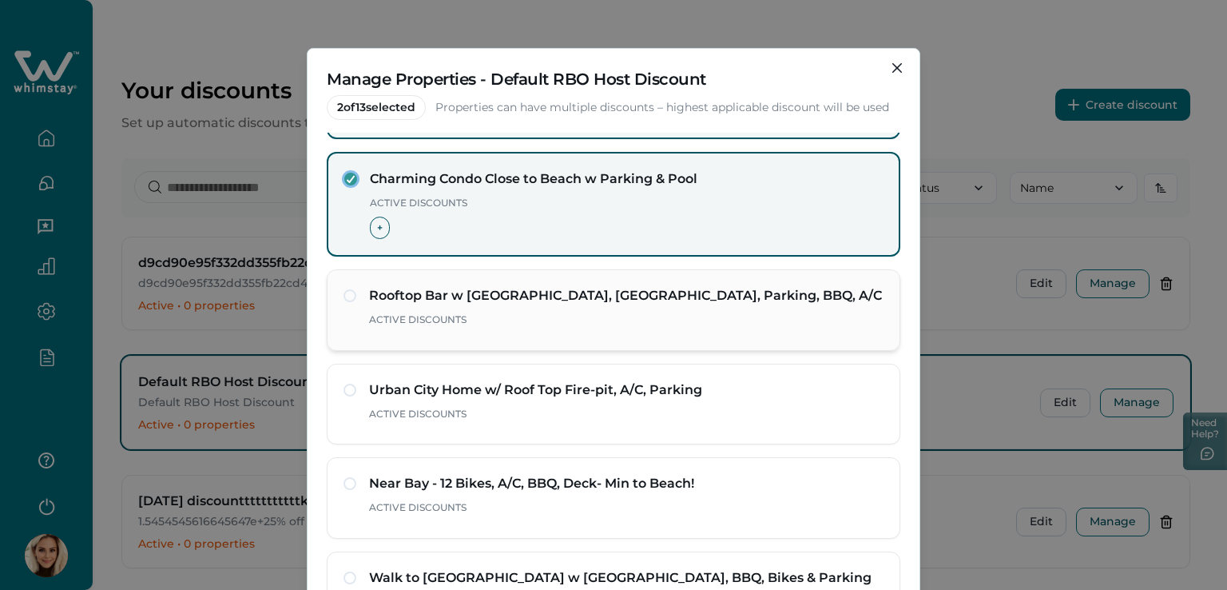
click at [347, 293] on span at bounding box center [350, 295] width 13 height 13
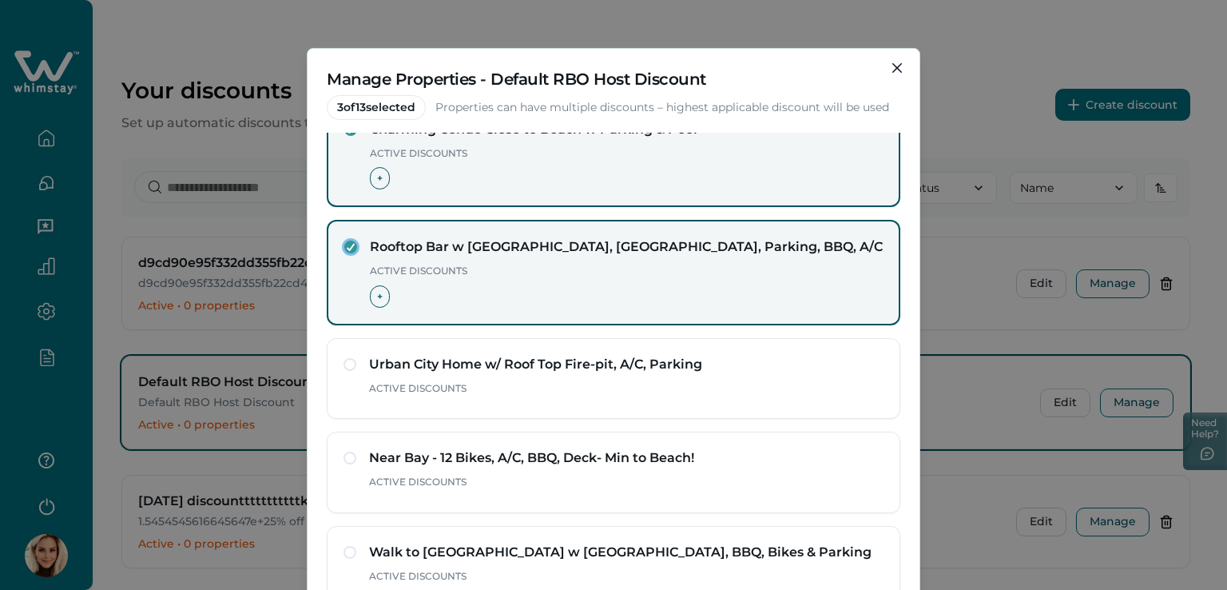
scroll to position [0, 0]
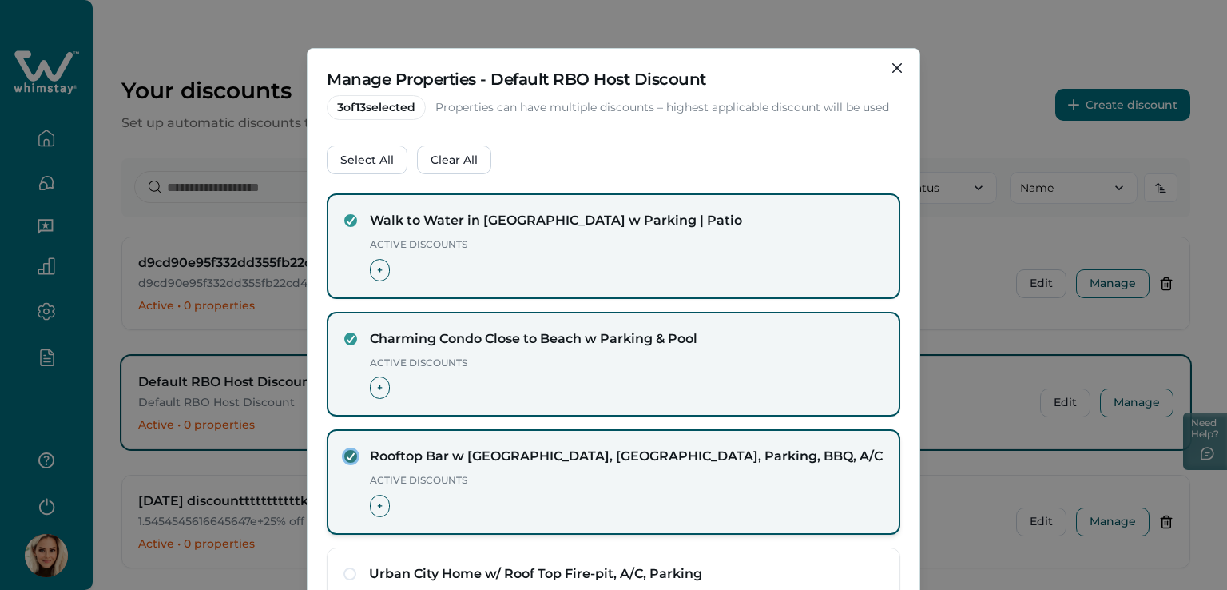
click at [350, 453] on icon at bounding box center [351, 456] width 10 height 8
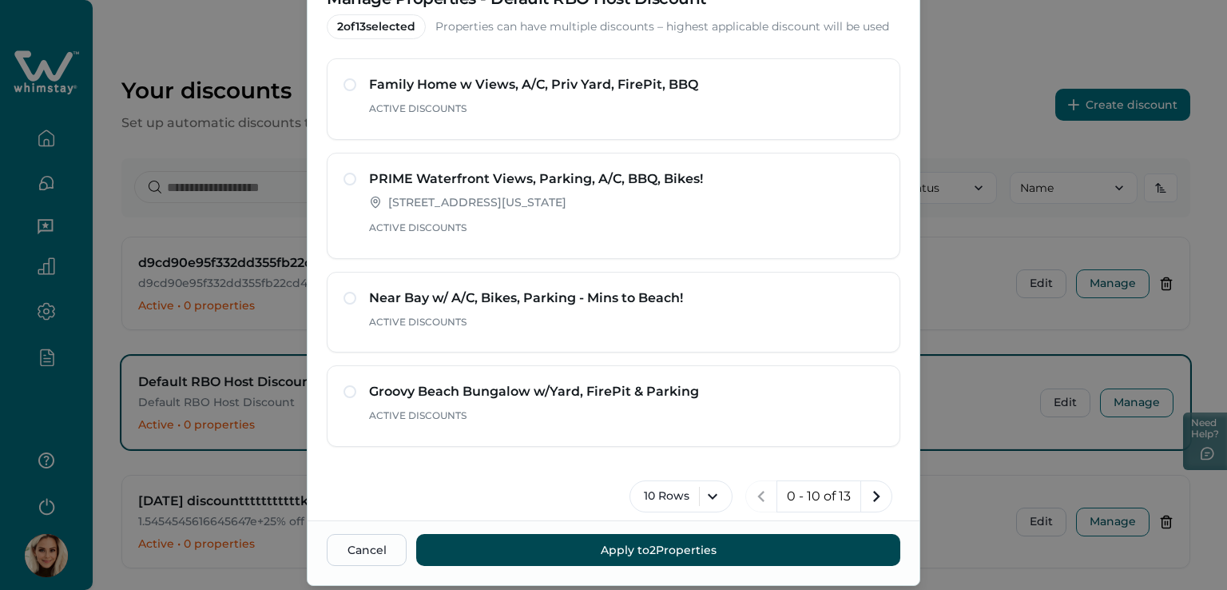
scroll to position [125, 0]
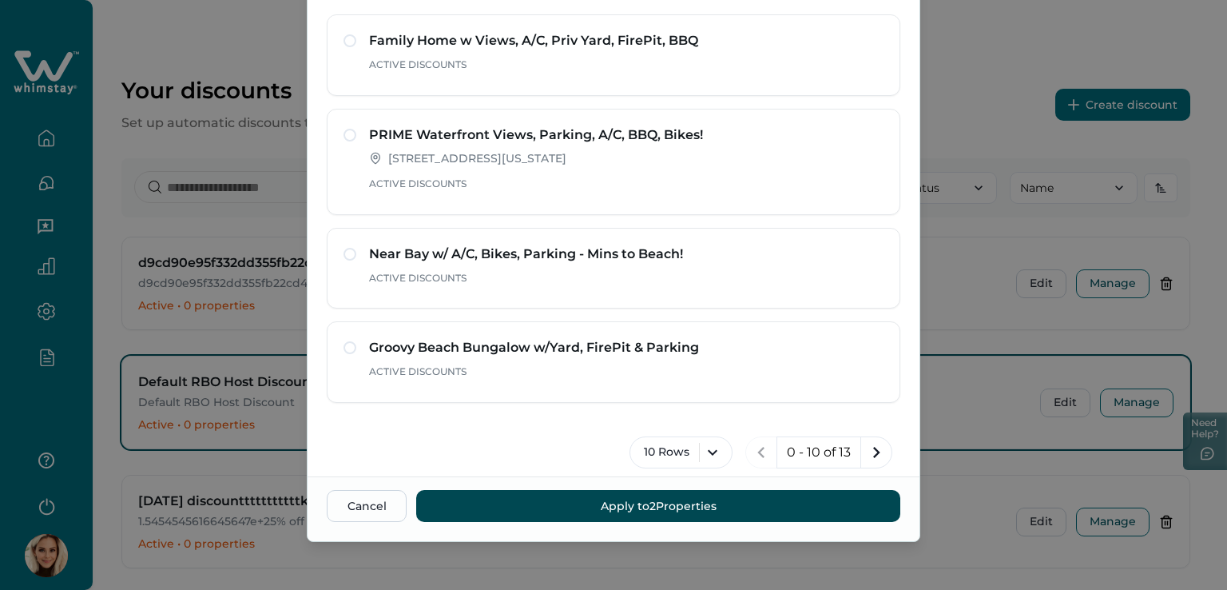
click at [611, 496] on button "Apply to 2 Properties" at bounding box center [658, 506] width 484 height 32
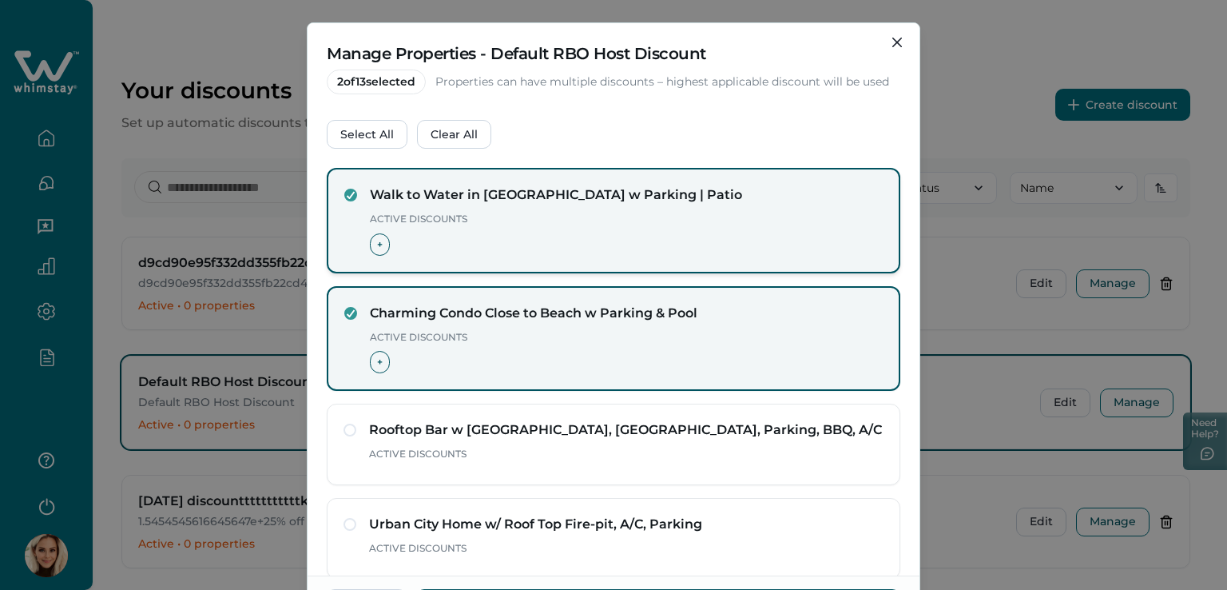
scroll to position [0, 0]
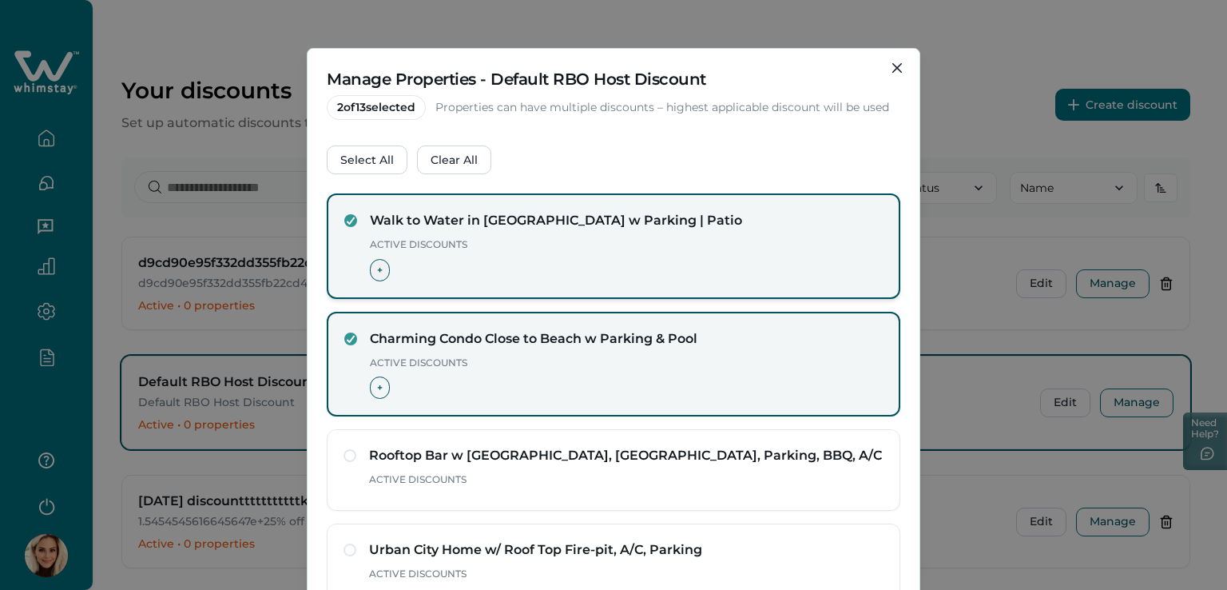
click at [376, 266] on span "+" at bounding box center [380, 270] width 20 height 22
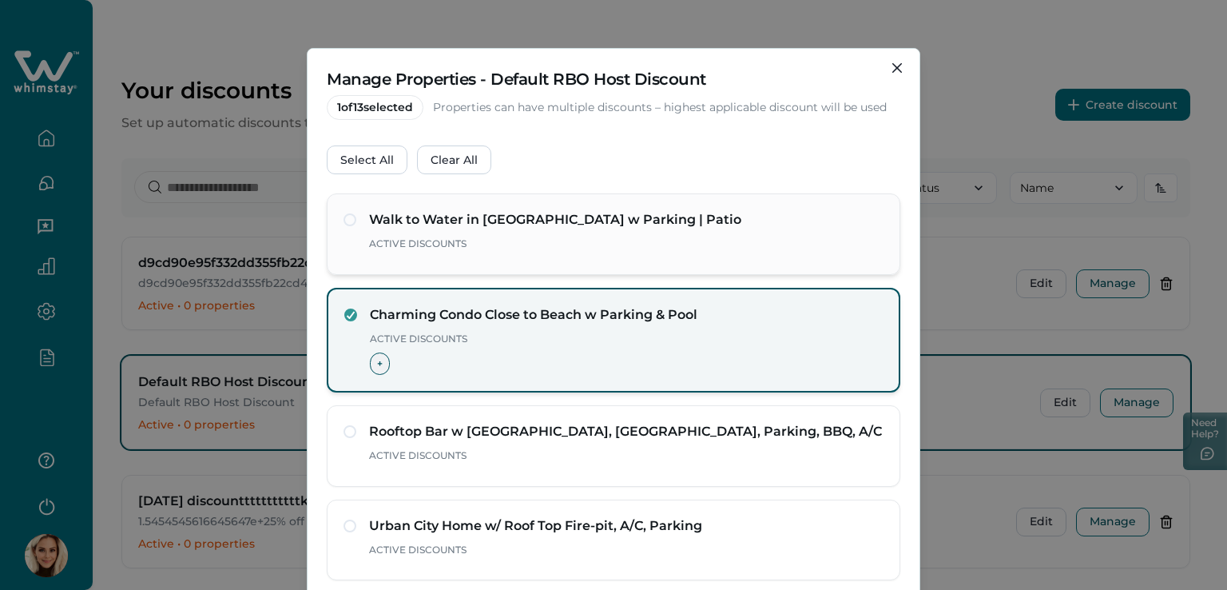
click at [372, 364] on span "+" at bounding box center [380, 363] width 20 height 22
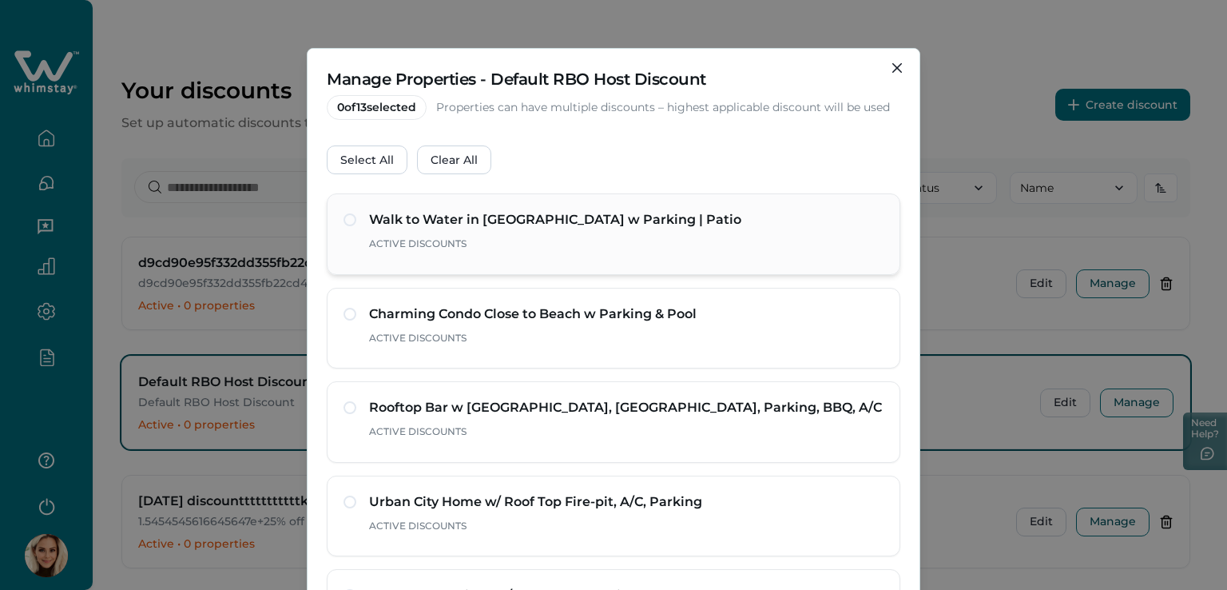
click at [347, 218] on span at bounding box center [350, 219] width 13 height 13
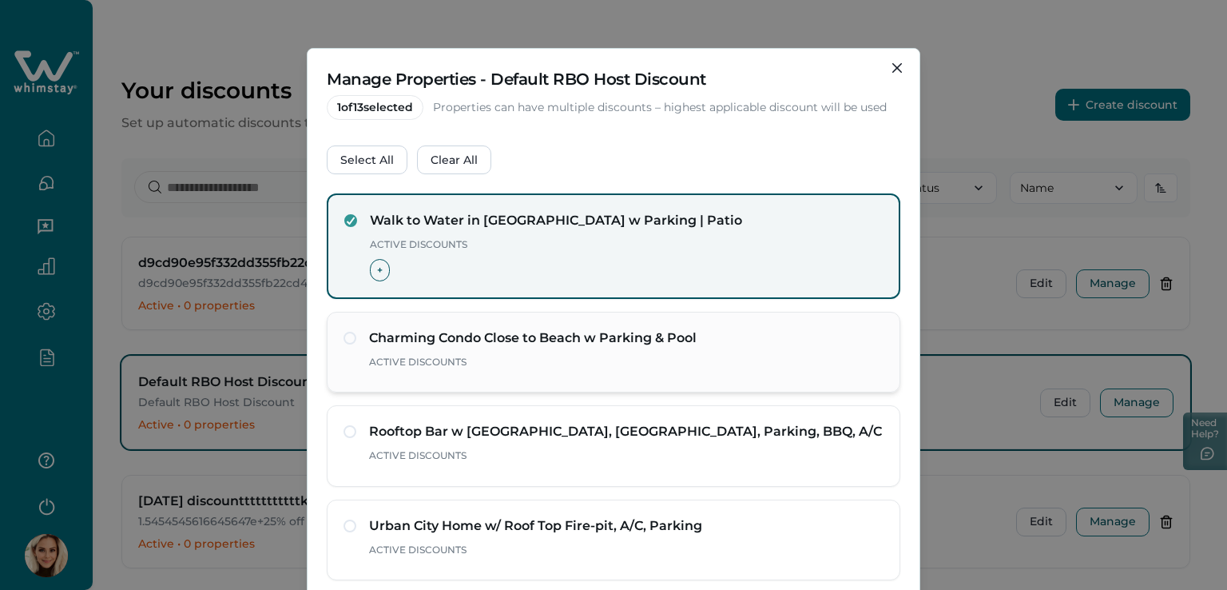
click at [344, 344] on div "Charming Condo Close to Beach w Parking & Pool Active Discounts" at bounding box center [614, 352] width 540 height 48
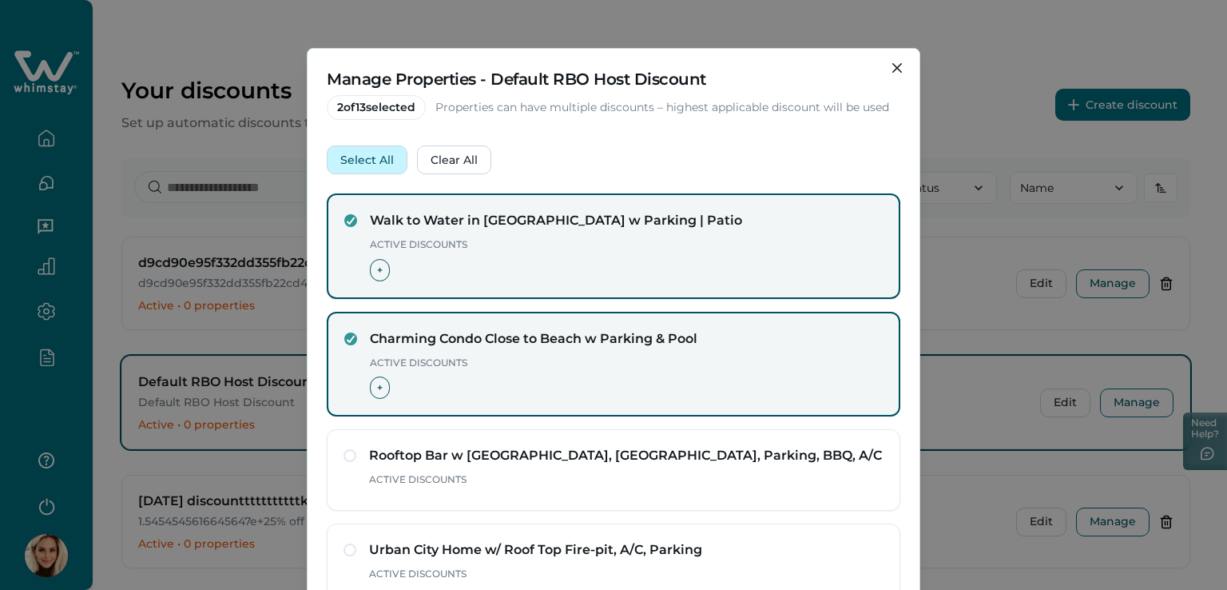
click at [374, 157] on button "Select All" at bounding box center [367, 159] width 81 height 29
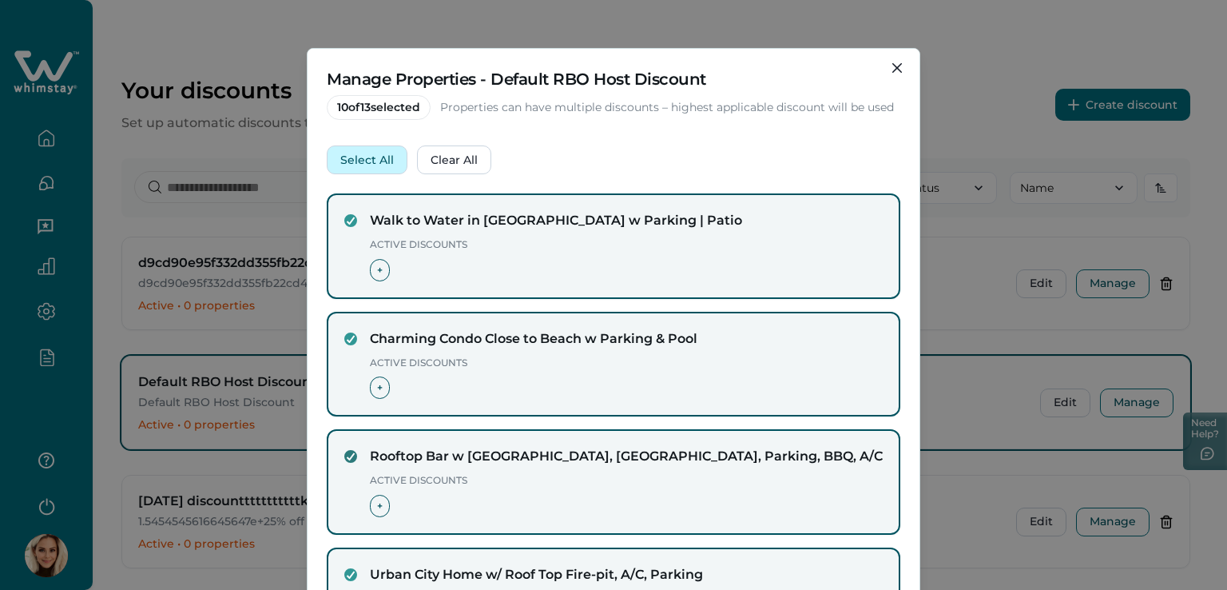
click at [351, 168] on button "Select All" at bounding box center [367, 159] width 81 height 29
click at [435, 162] on button "Clear All" at bounding box center [454, 159] width 74 height 29
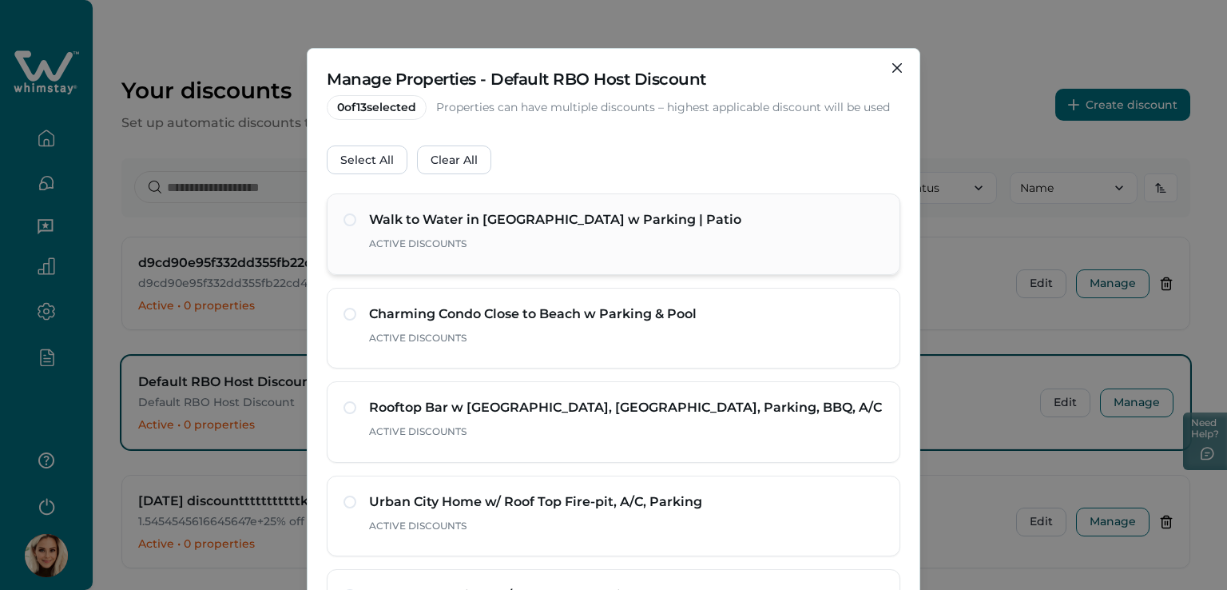
click at [345, 227] on div "Walk to Water in Mission Beach w Parking | Patio Active Discounts" at bounding box center [614, 234] width 540 height 48
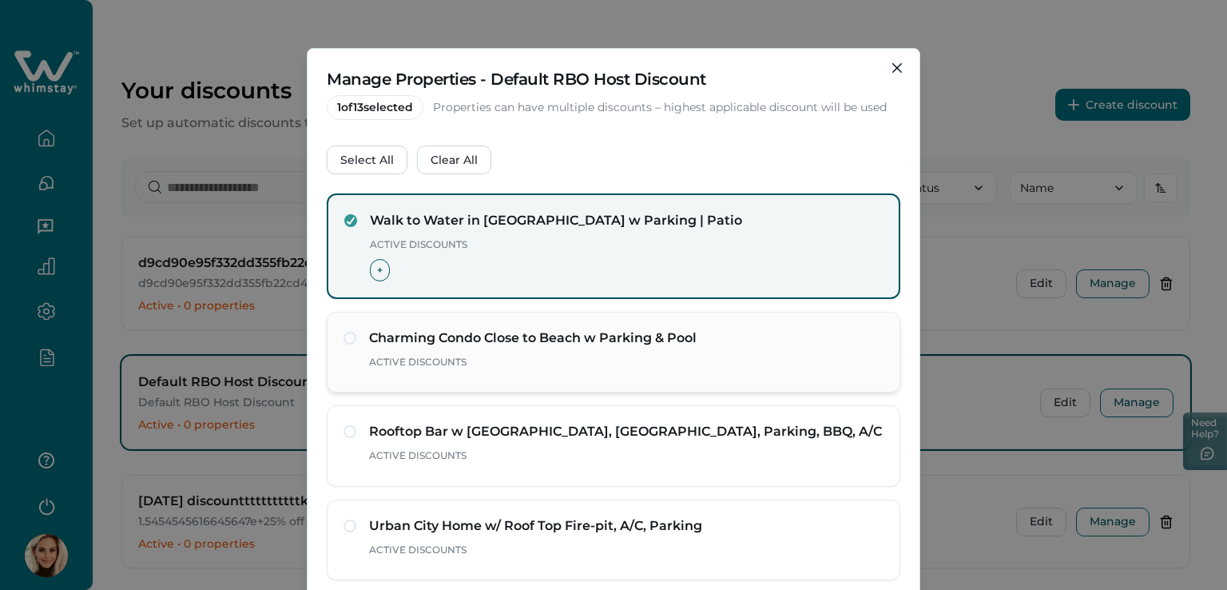
click at [337, 322] on div "Charming Condo Close to Beach w Parking & Pool Active Discounts" at bounding box center [614, 352] width 574 height 81
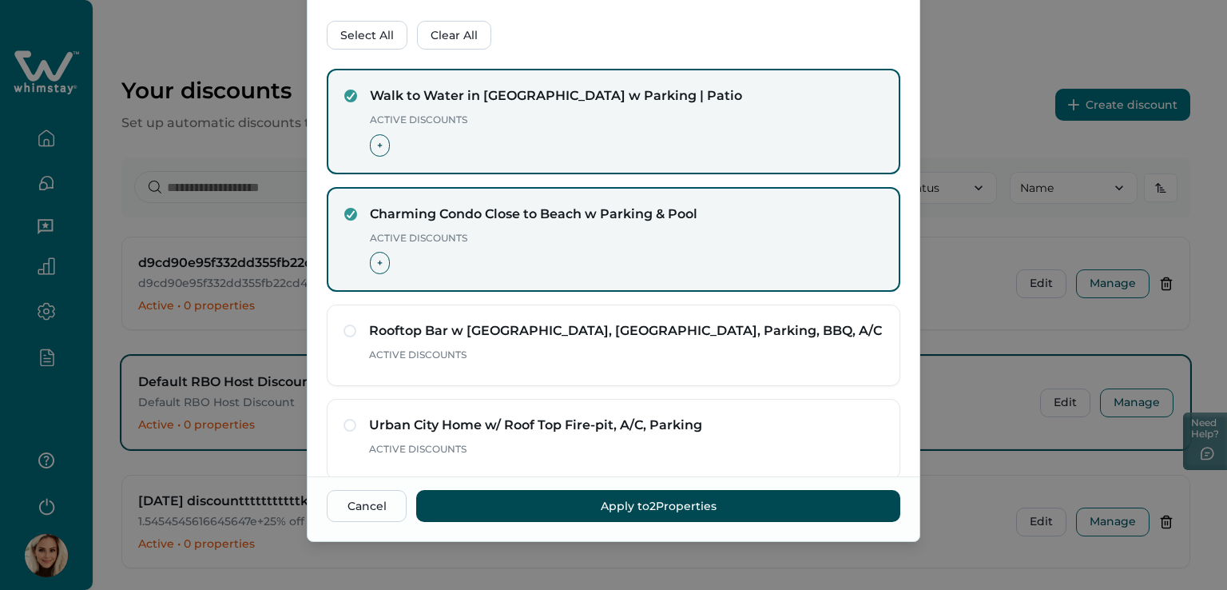
click at [681, 509] on button "Apply to 2 Properties" at bounding box center [658, 506] width 484 height 32
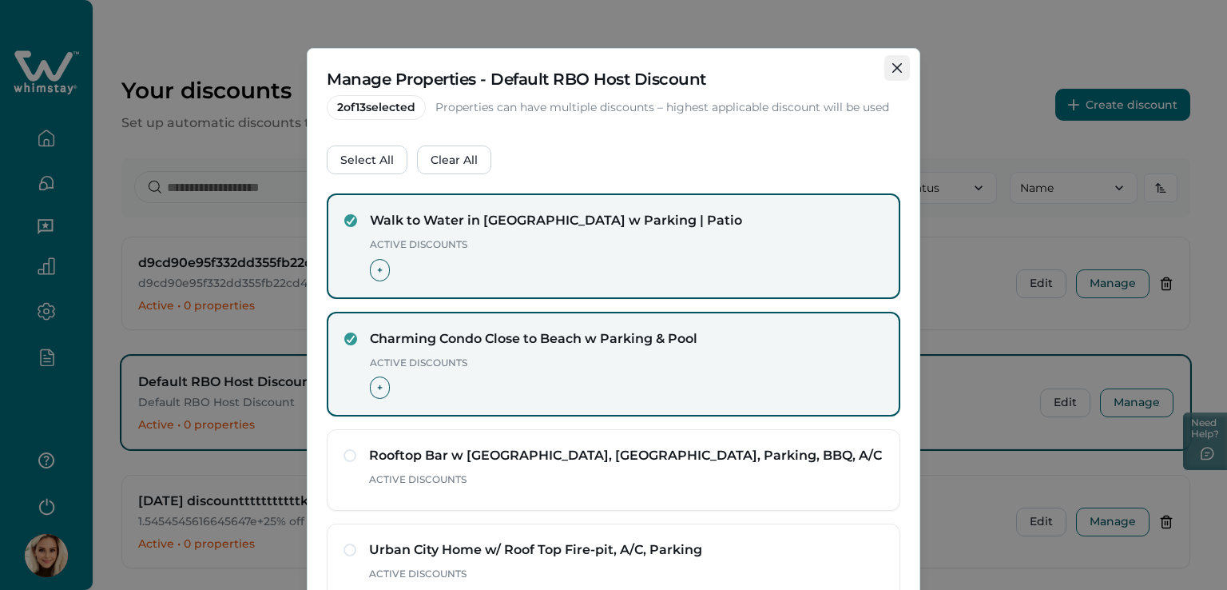
click at [886, 64] on button "Close" at bounding box center [897, 68] width 26 height 26
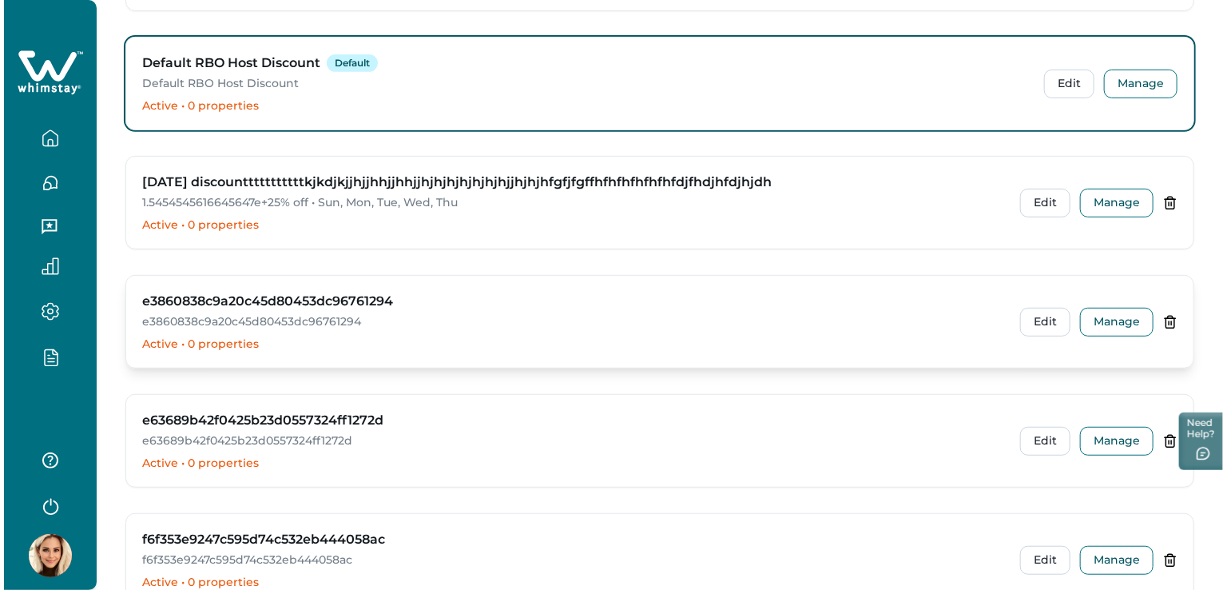
scroll to position [320, 0]
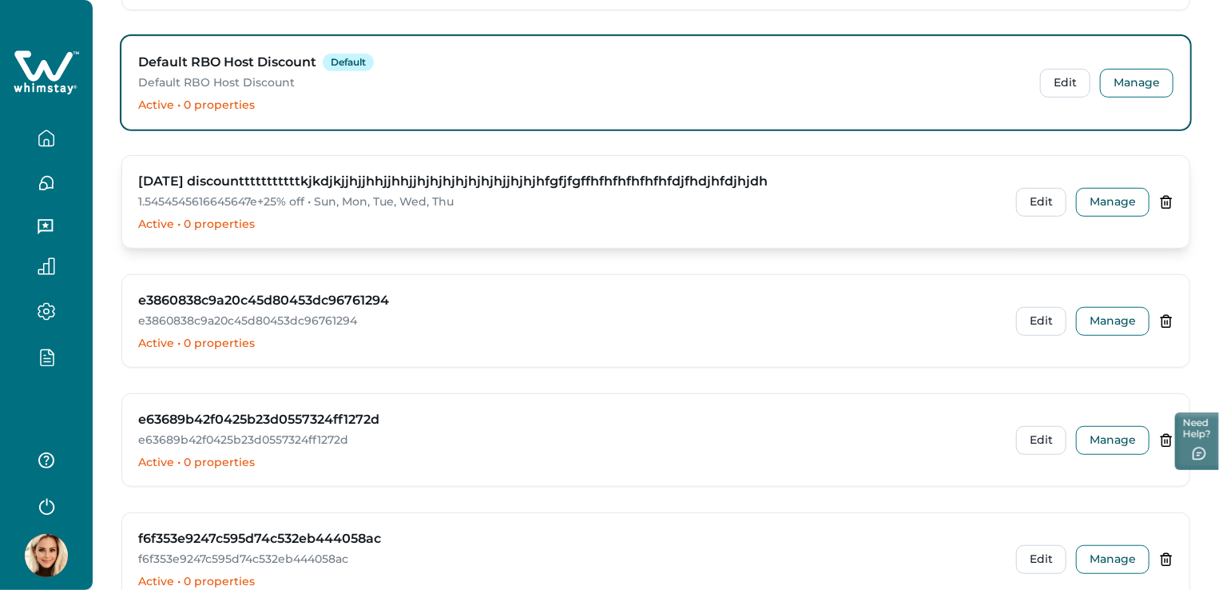
click at [216, 187] on h3 "diwali discountttttttttttkjkdjkjjhjjhhjjhhjjhjhjhjhjhjhjhjjhjhjhfgfjfgffhfhfhfh…" at bounding box center [453, 181] width 630 height 19
click at [1111, 197] on button "Manage" at bounding box center [1112, 202] width 73 height 29
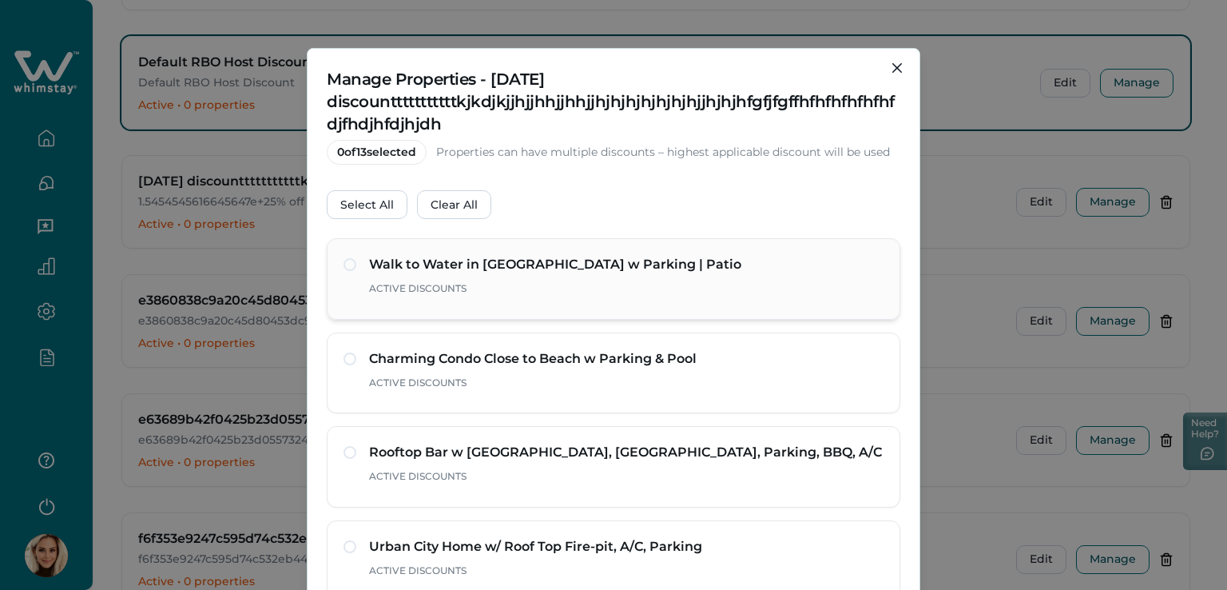
click at [347, 265] on span at bounding box center [350, 264] width 13 height 13
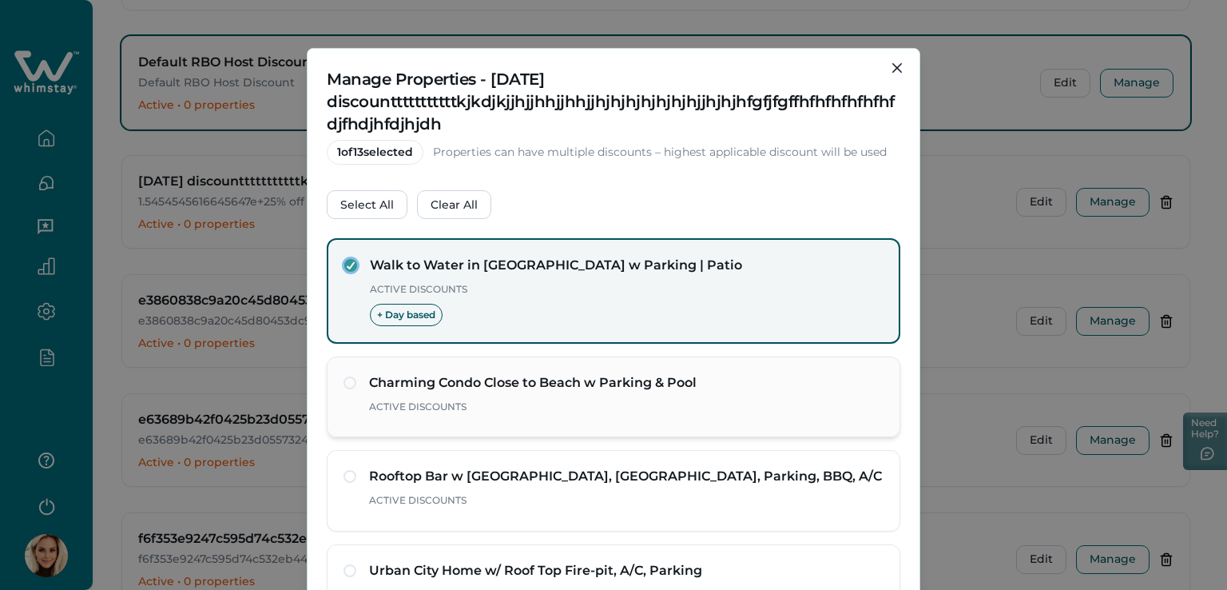
click at [347, 370] on div "Charming Condo Close to Beach w Parking & Pool Active Discounts" at bounding box center [614, 396] width 574 height 81
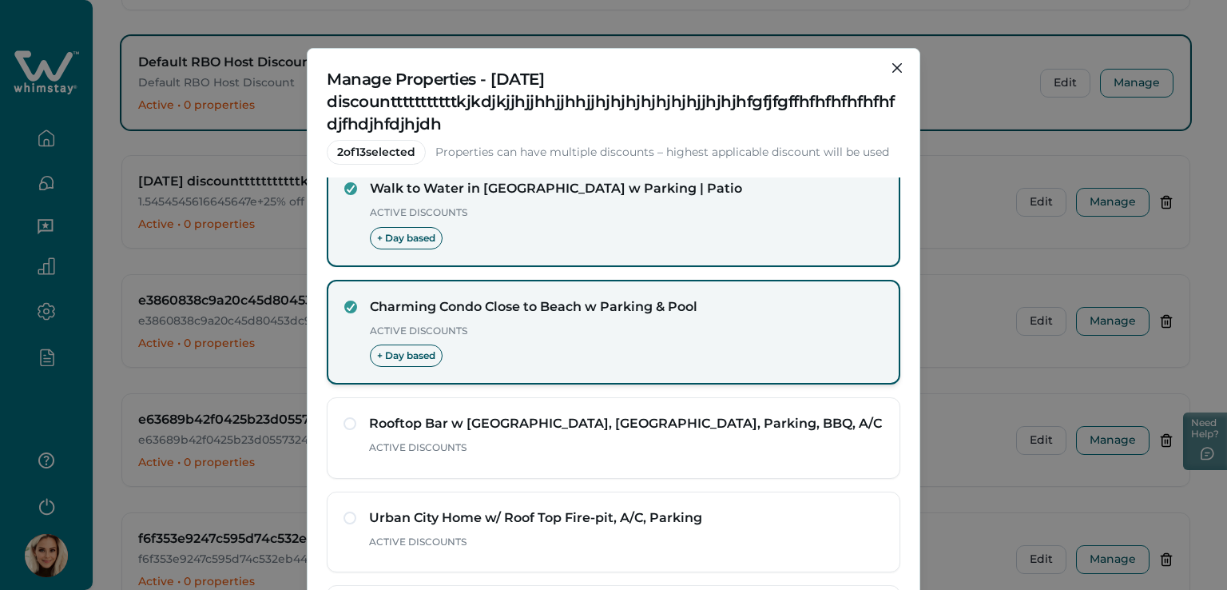
scroll to position [160, 0]
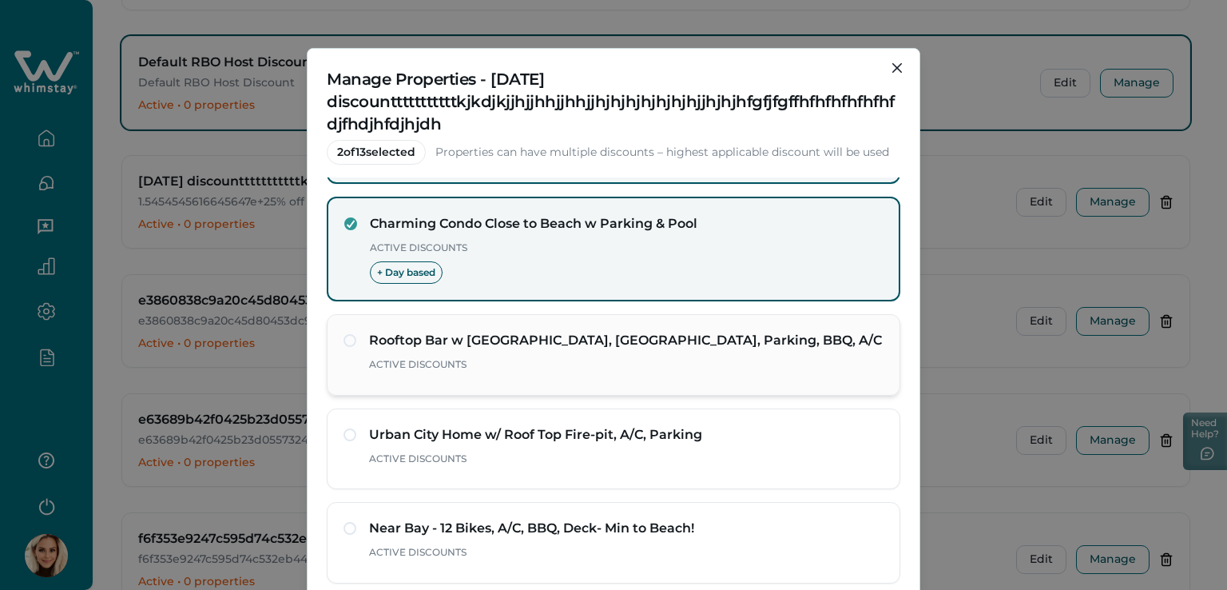
click at [344, 348] on div "Rooftop Bar w Bay View, Jacuzzi, Parking, BBQ, A/C Active Discounts" at bounding box center [614, 355] width 540 height 48
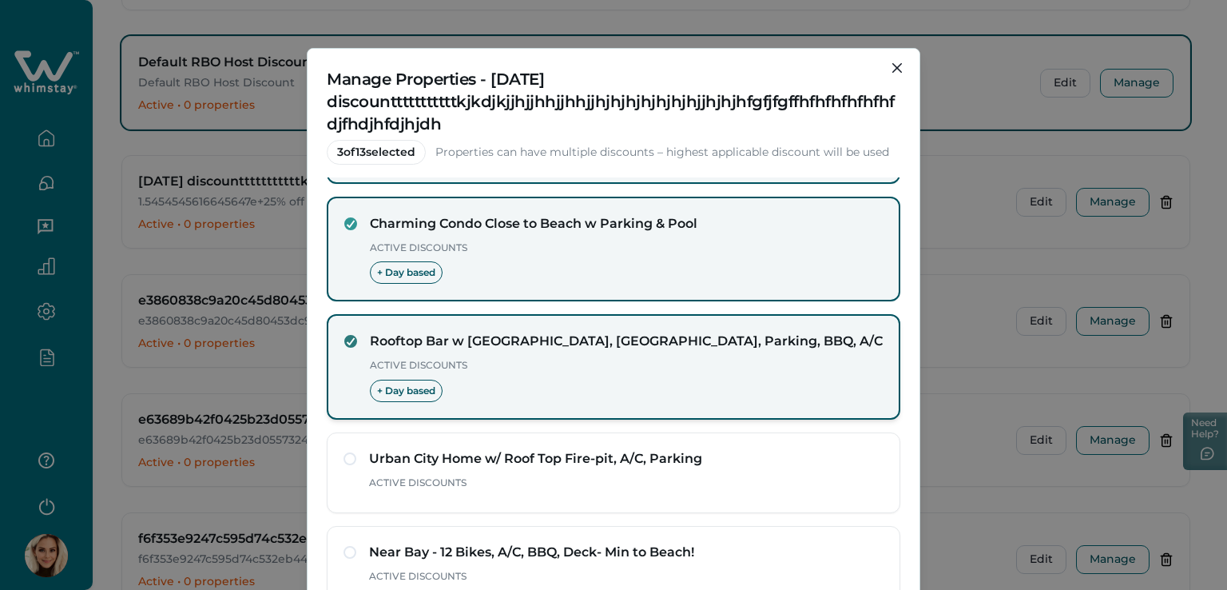
click at [348, 340] on polyline at bounding box center [351, 341] width 7 height 6
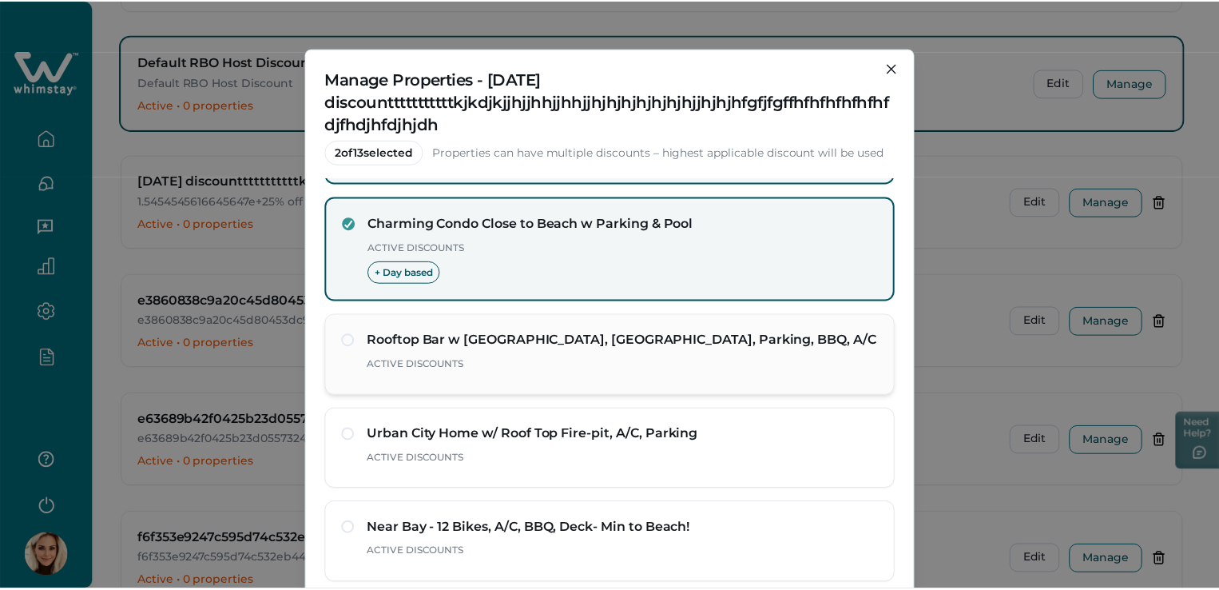
scroll to position [0, 0]
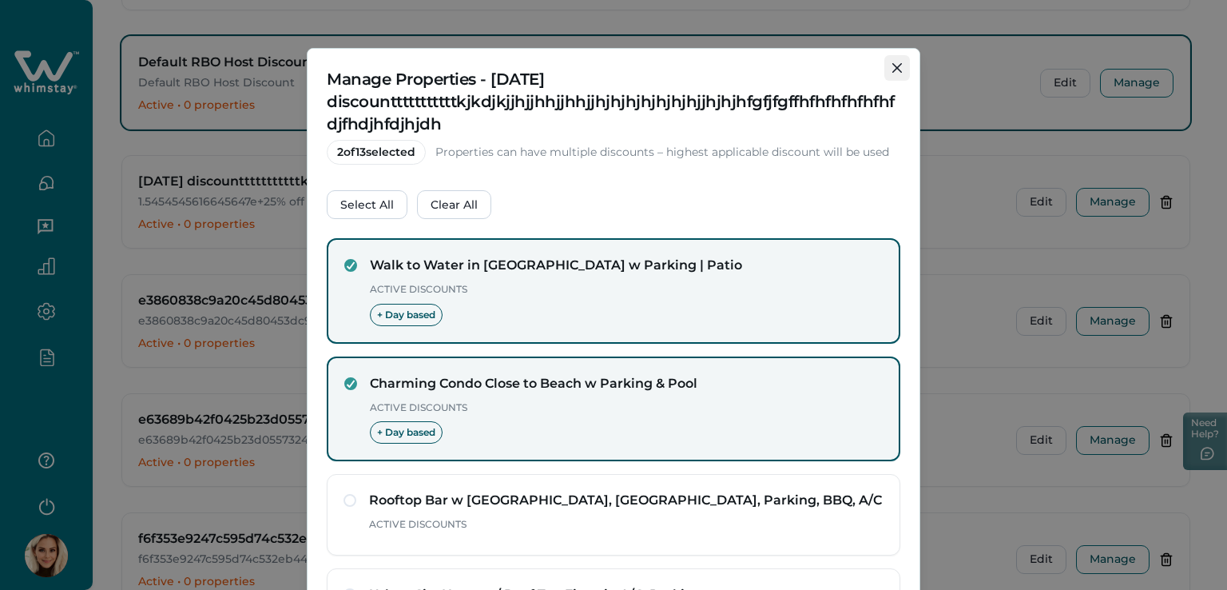
click at [892, 64] on icon "Close" at bounding box center [897, 68] width 10 height 10
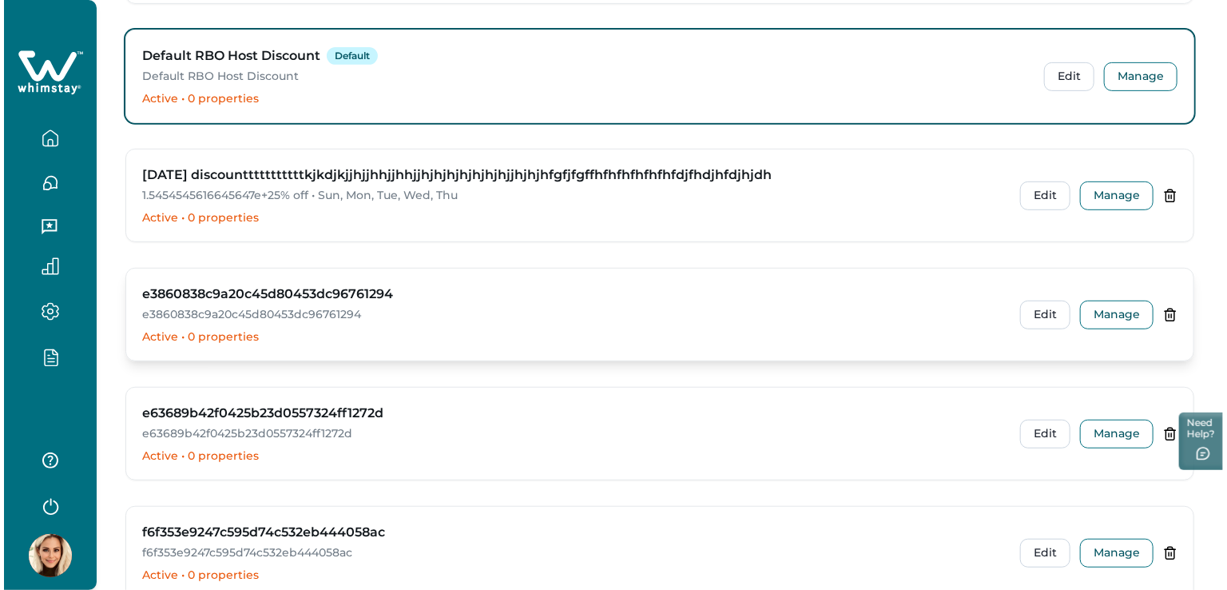
scroll to position [320, 0]
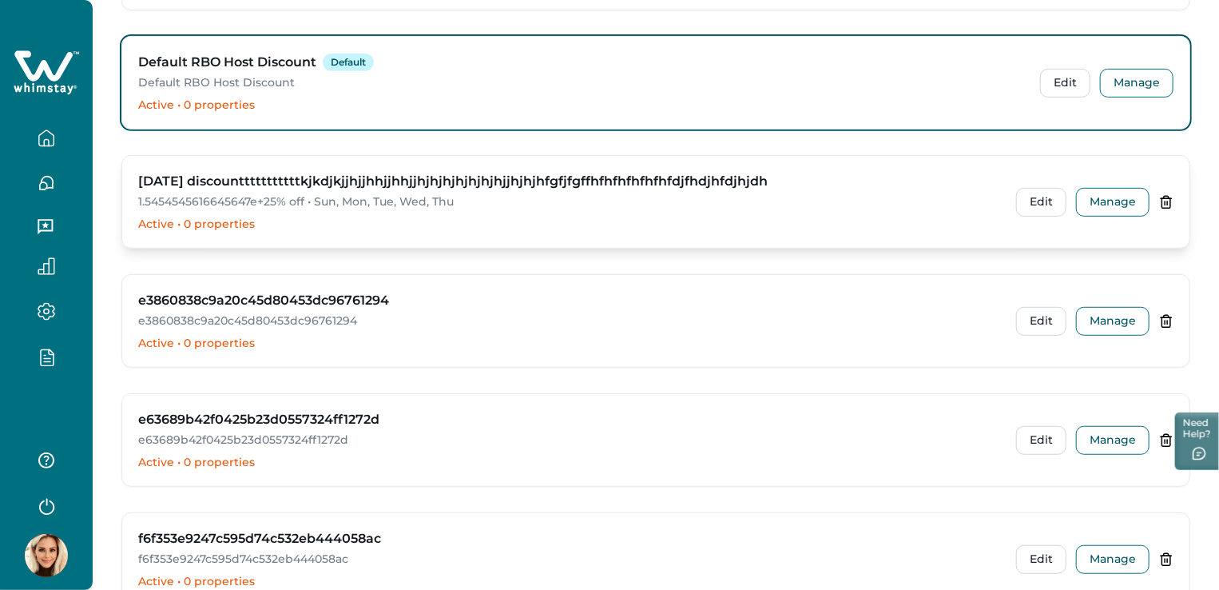
click at [337, 190] on div "diwali discountttttttttttkjkdjkjjhjjhhjjhhjjhjhjhjhjhjhjhjjhjhjhfgfjfgffhfhfhfh…" at bounding box center [567, 191] width 859 height 38
click at [1050, 202] on button "Edit" at bounding box center [1041, 202] width 50 height 29
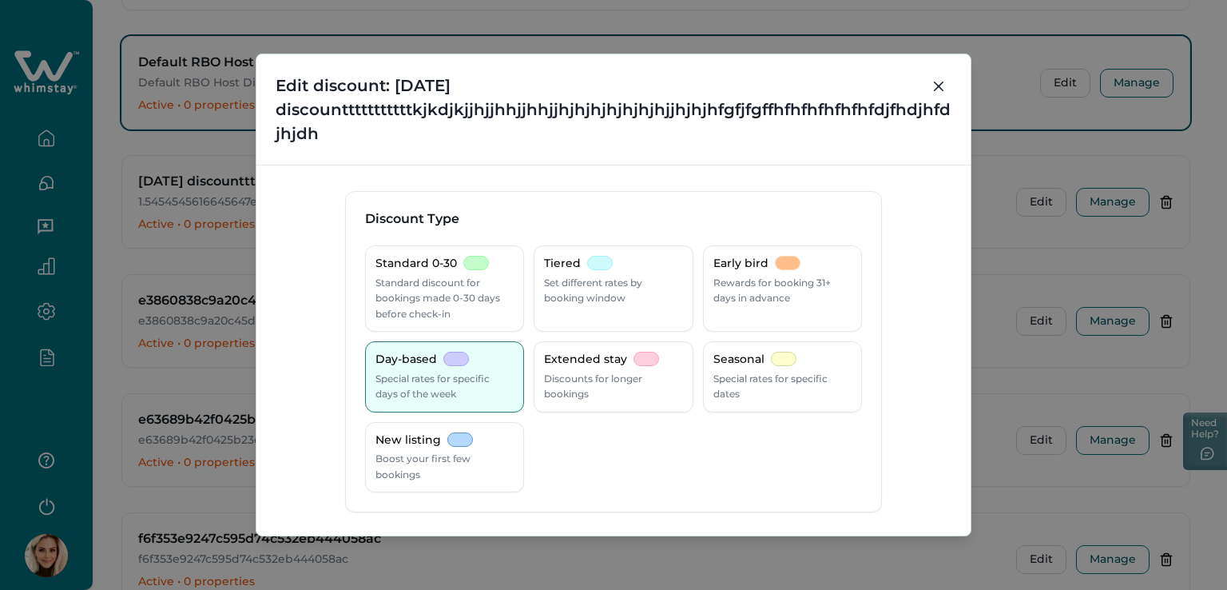
scroll to position [80, 0]
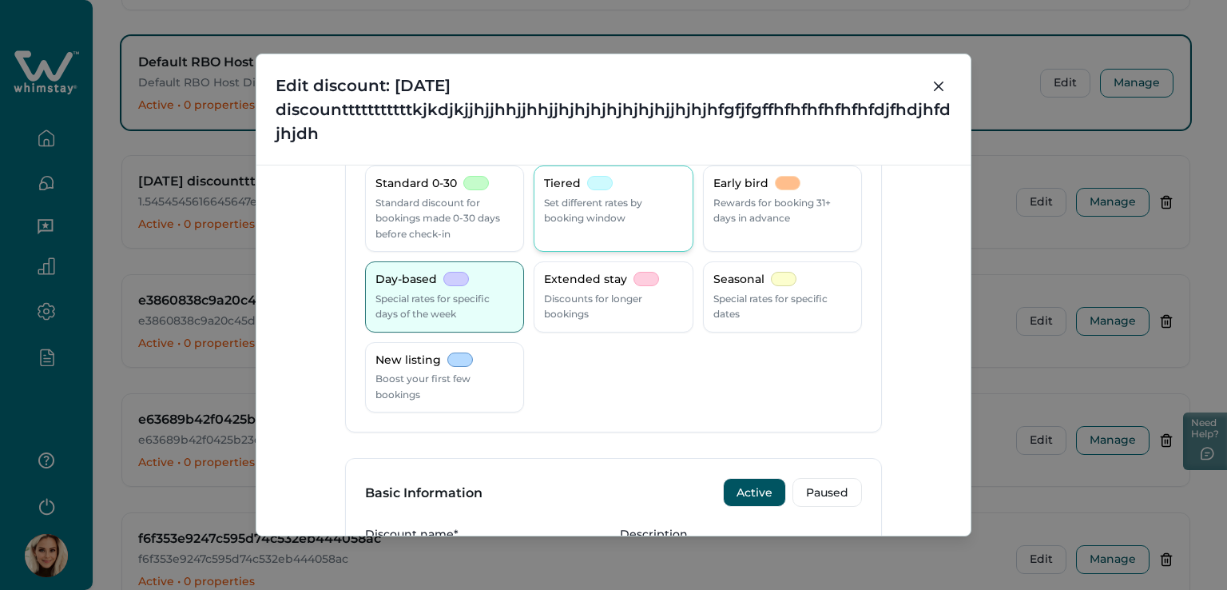
click at [626, 181] on div "Tiered Set different rates by booking window" at bounding box center [613, 201] width 138 height 50
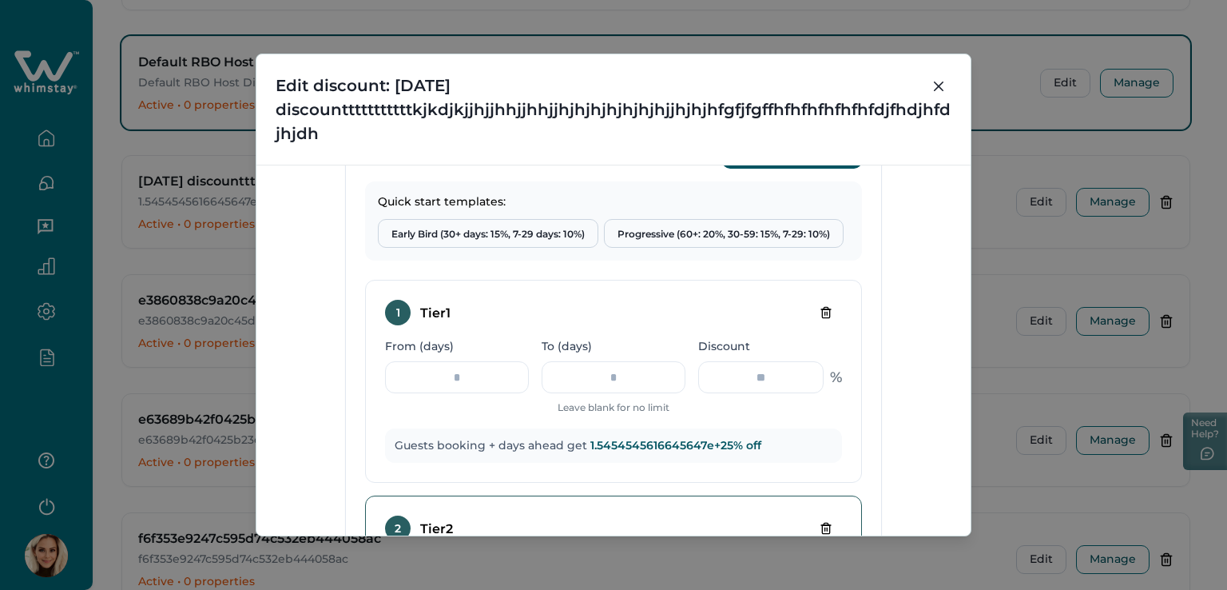
scroll to position [719, 0]
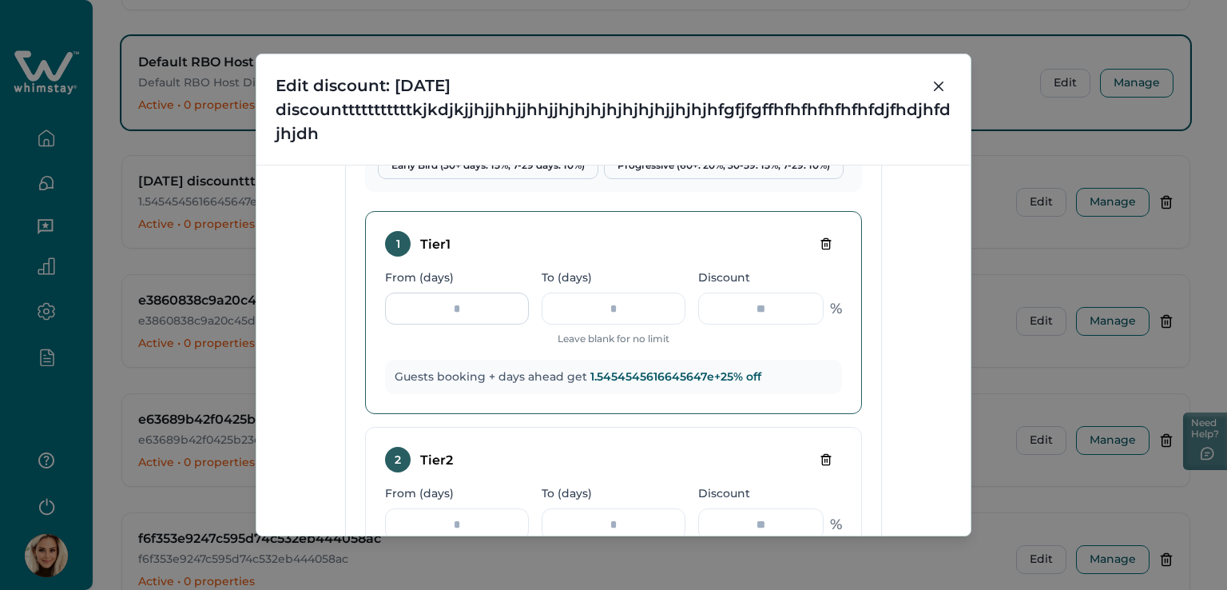
click at [495, 300] on input "From (days)" at bounding box center [457, 308] width 144 height 32
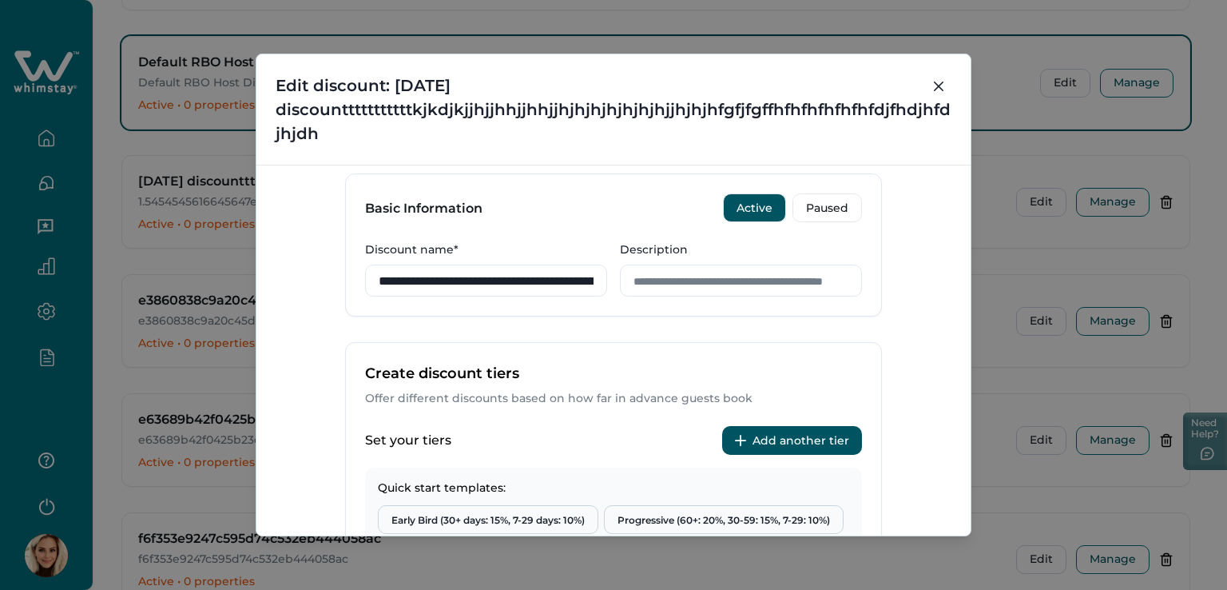
scroll to position [399, 0]
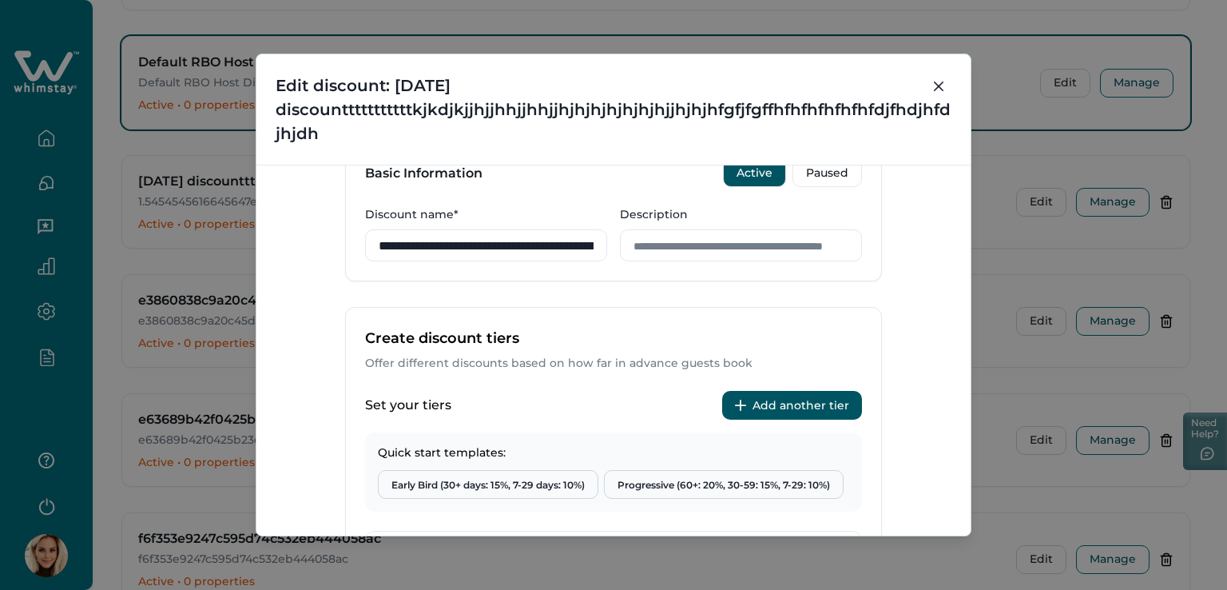
type input "***"
click at [761, 401] on button "Add another tier" at bounding box center [792, 405] width 140 height 29
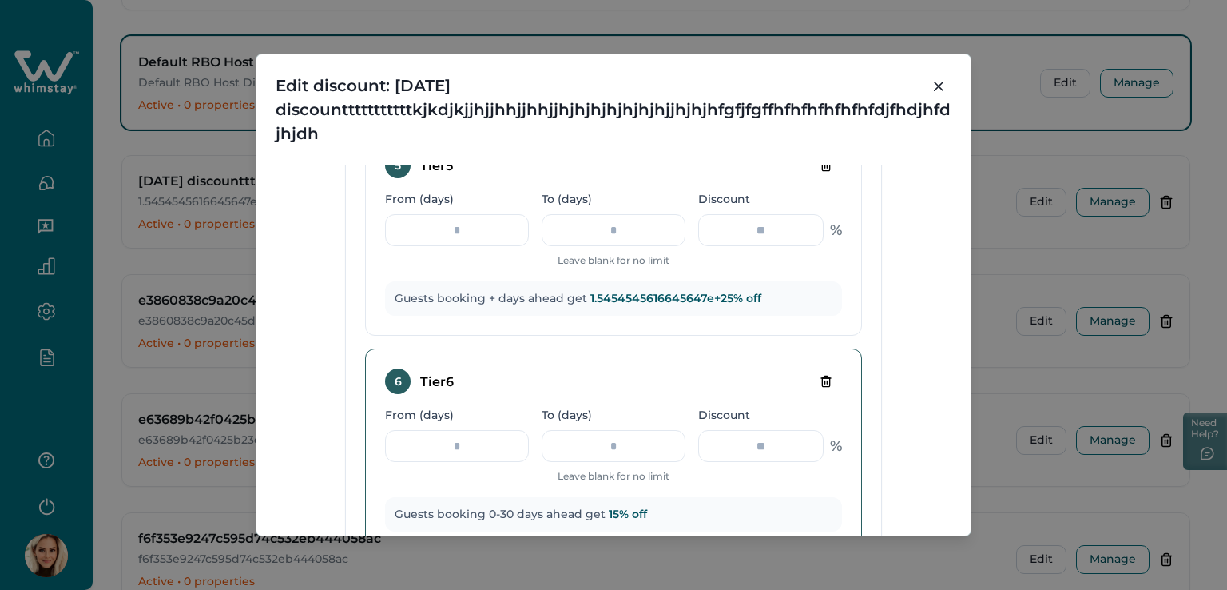
scroll to position [1740, 0]
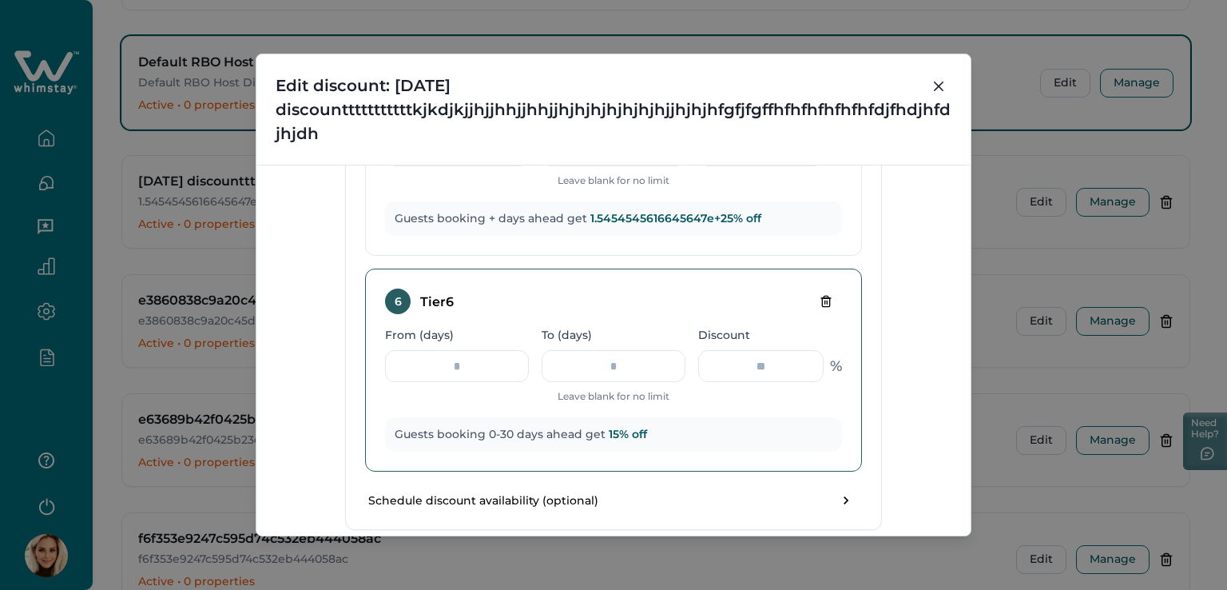
click at [822, 303] on icon "Delete tier" at bounding box center [825, 301] width 7 height 10
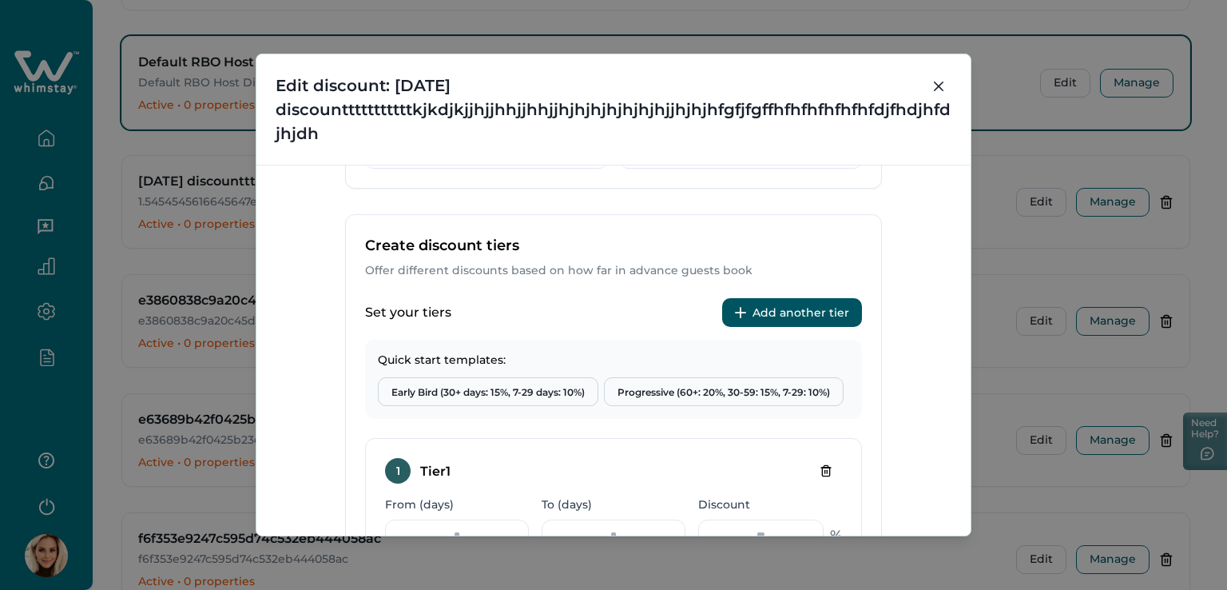
scroll to position [622, 0]
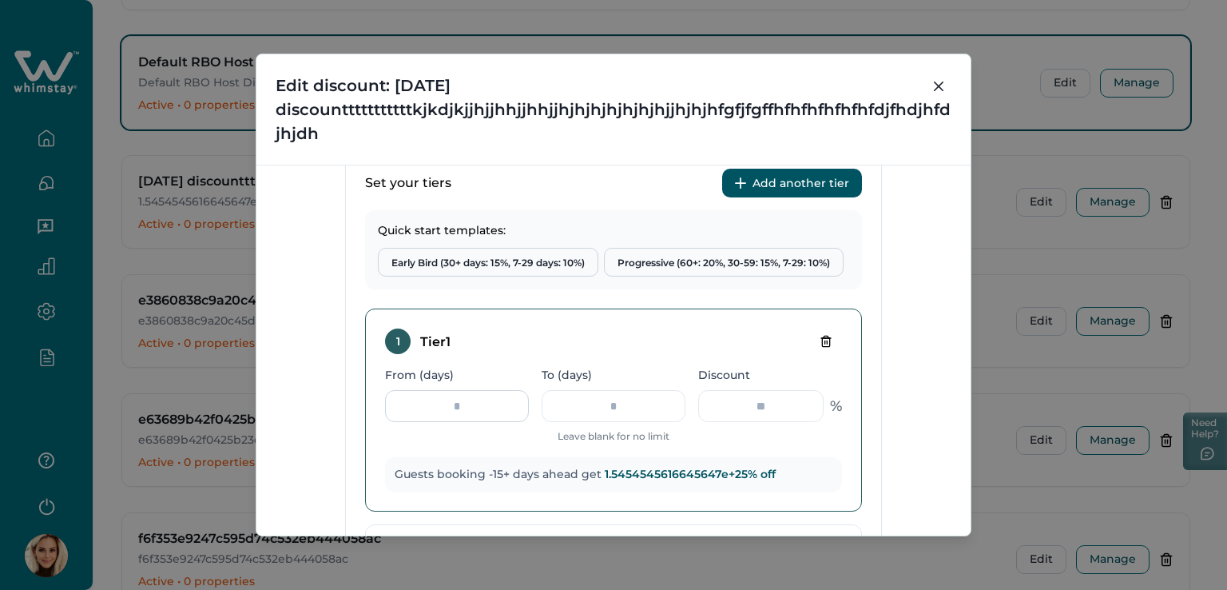
click at [508, 399] on input "***" at bounding box center [457, 406] width 144 height 32
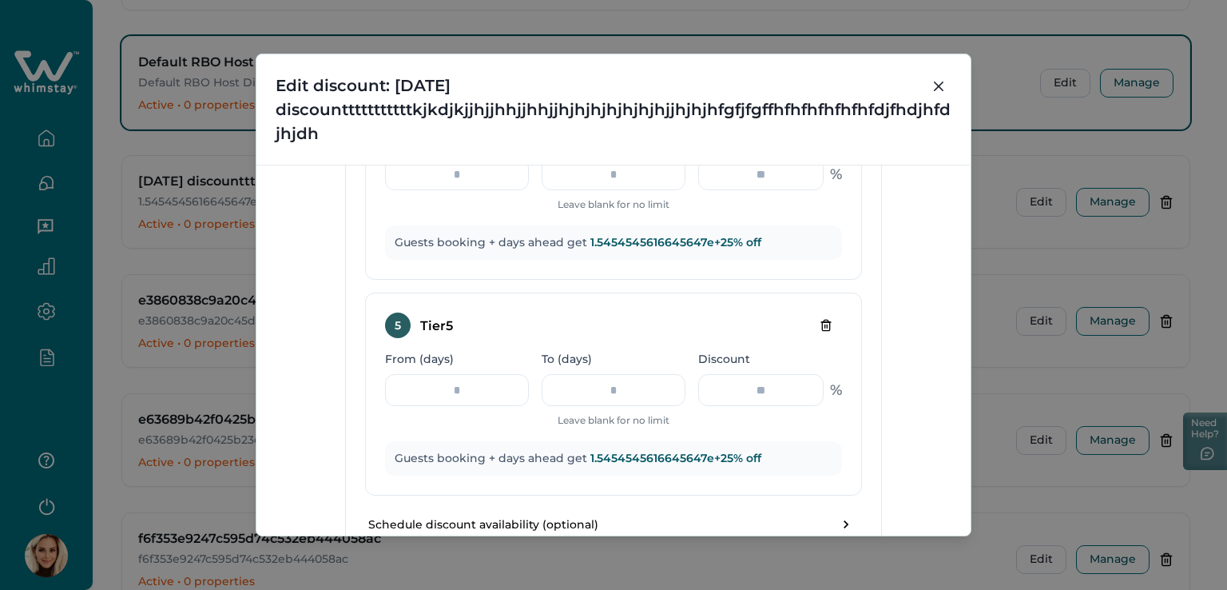
scroll to position [1764, 0]
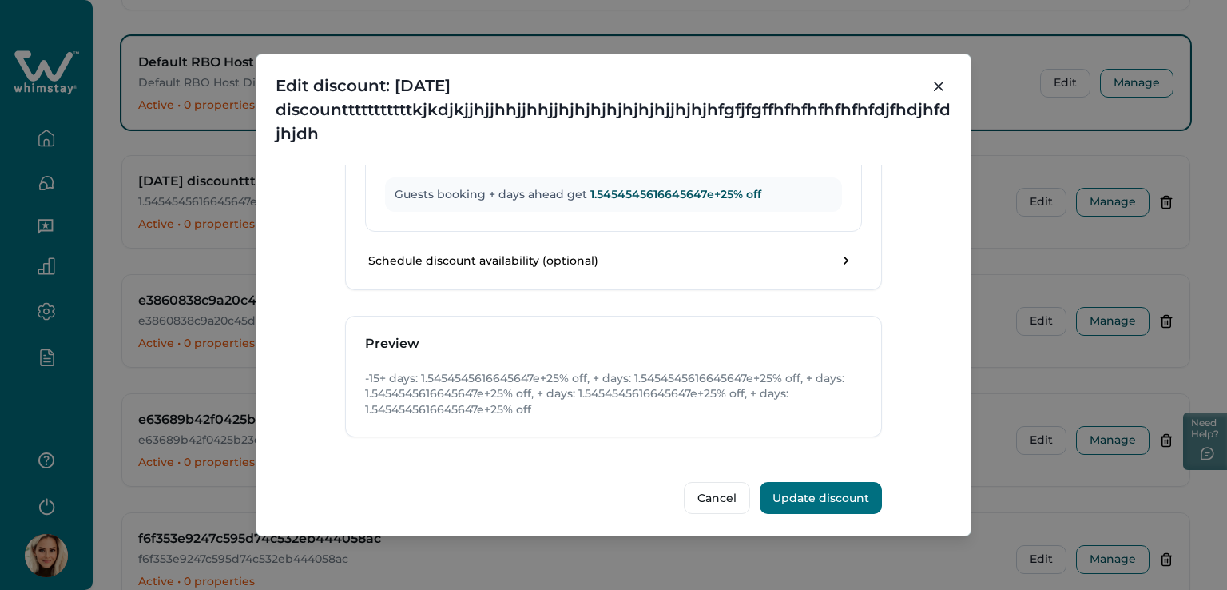
click at [810, 506] on button "Update discount" at bounding box center [821, 498] width 122 height 32
click at [824, 496] on button "Update discount" at bounding box center [821, 498] width 122 height 32
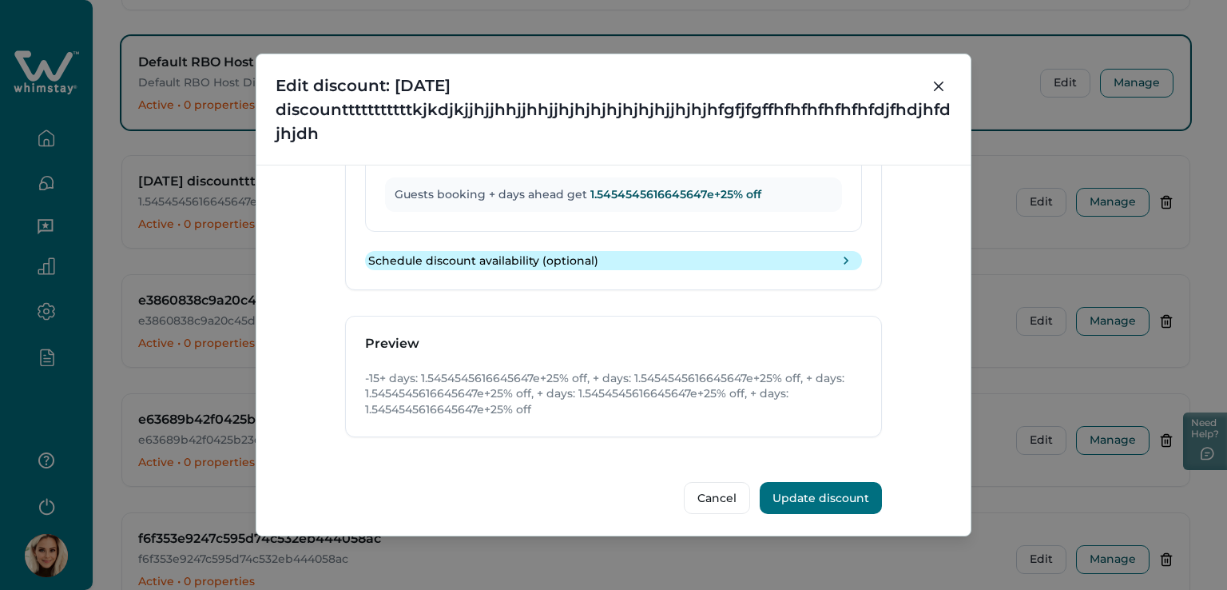
click at [853, 253] on button "toggle schedule" at bounding box center [846, 261] width 26 height 26
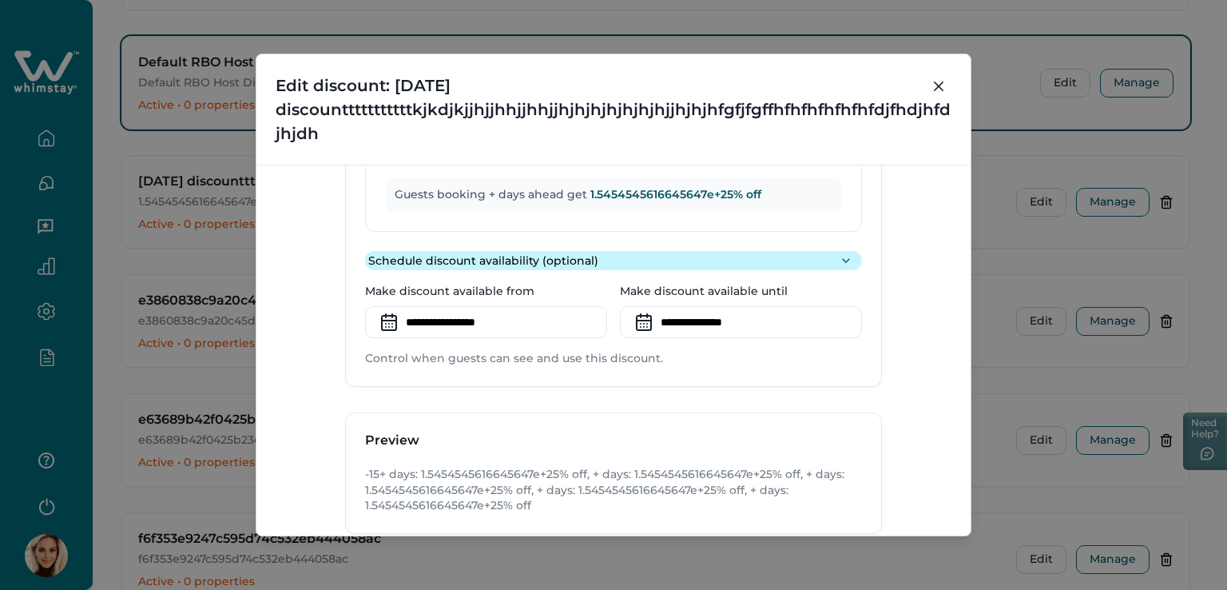
click at [853, 253] on button "toggle schedule" at bounding box center [846, 261] width 26 height 26
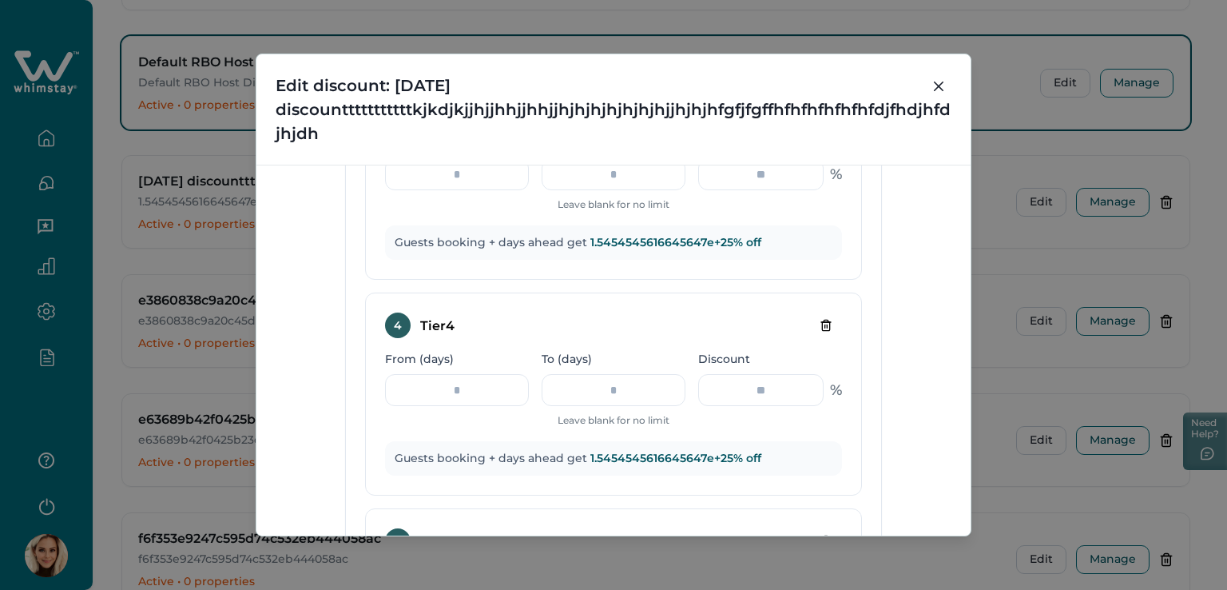
scroll to position [1684, 0]
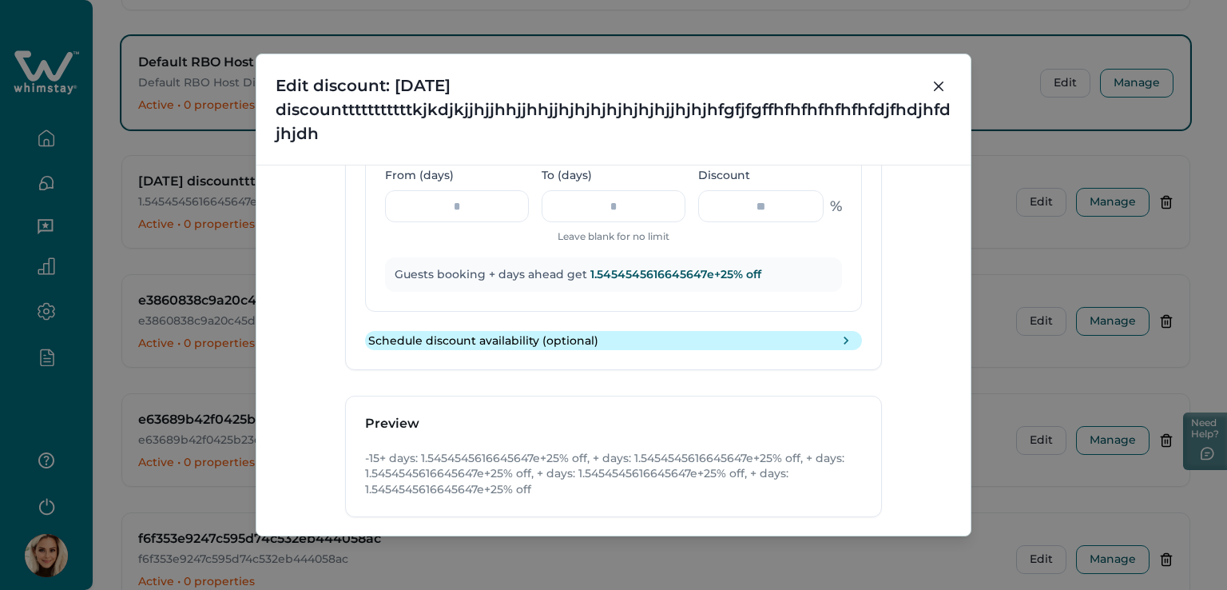
click at [844, 340] on icon "toggle schedule" at bounding box center [846, 340] width 16 height 16
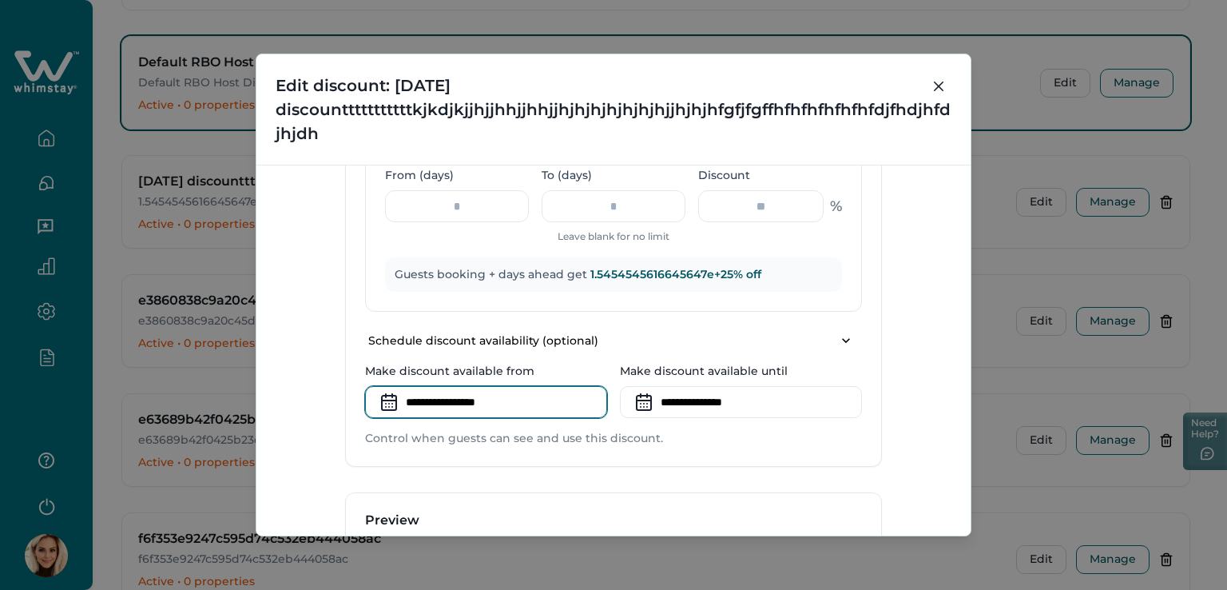
click at [423, 399] on input at bounding box center [486, 402] width 242 height 32
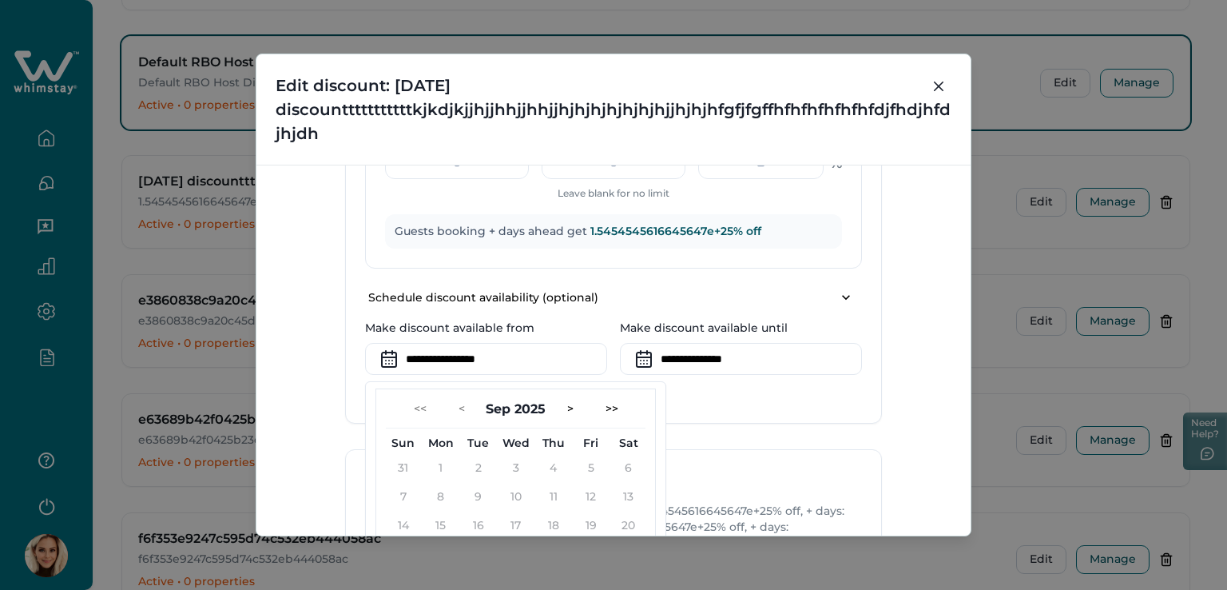
scroll to position [1860, 0]
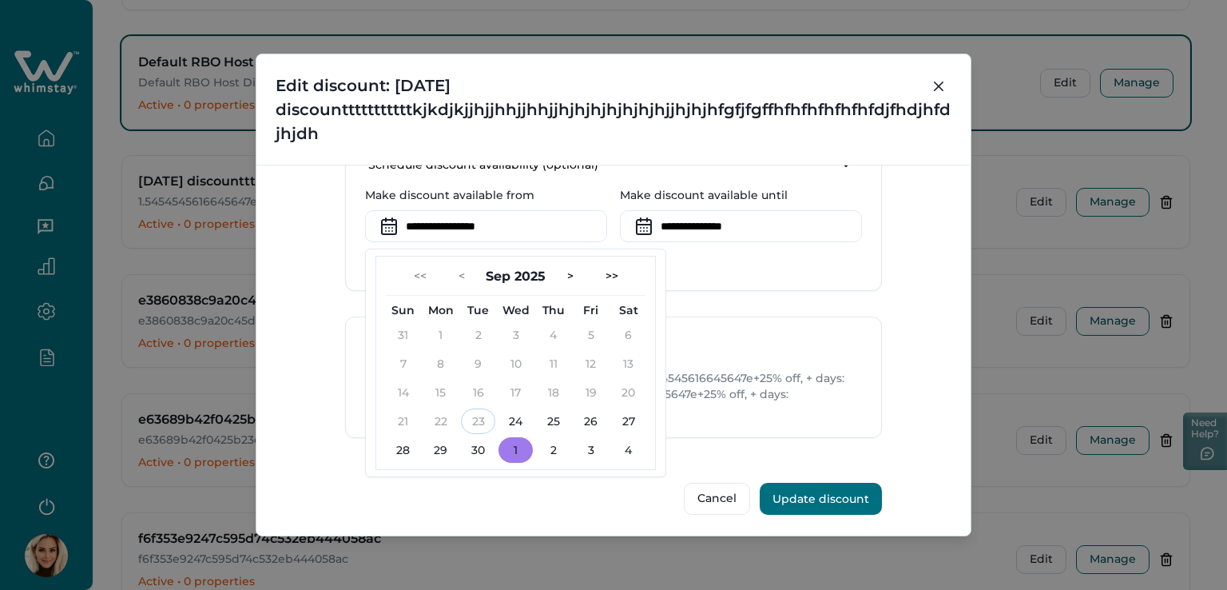
click at [517, 447] on button "1" at bounding box center [515, 450] width 34 height 26
type input "**********"
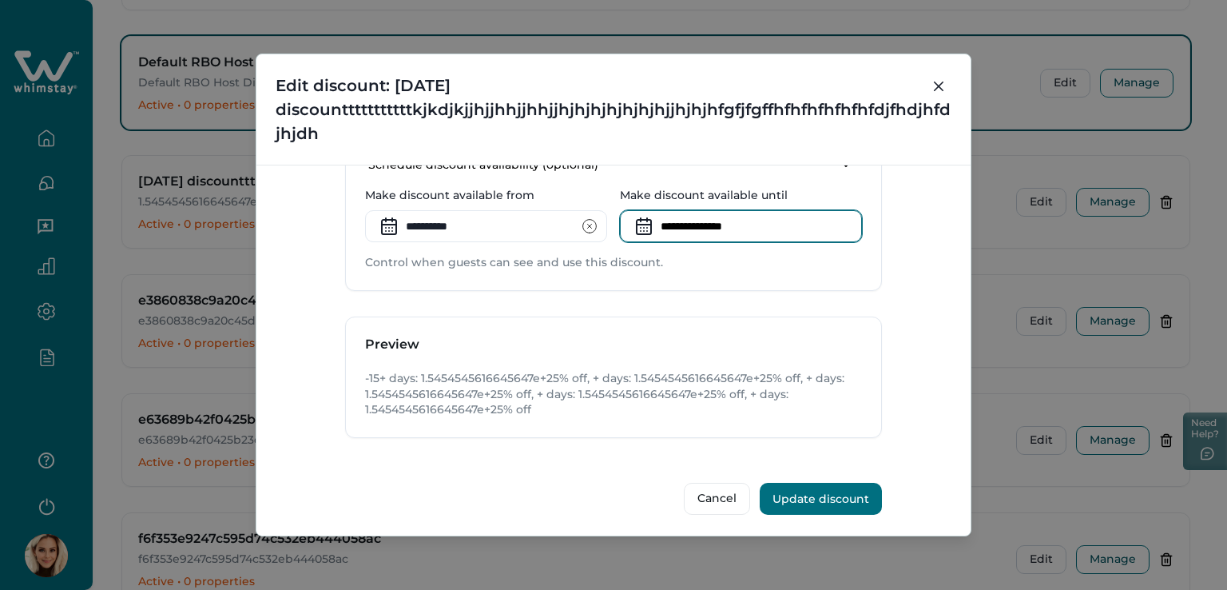
click at [725, 219] on input at bounding box center [741, 226] width 242 height 32
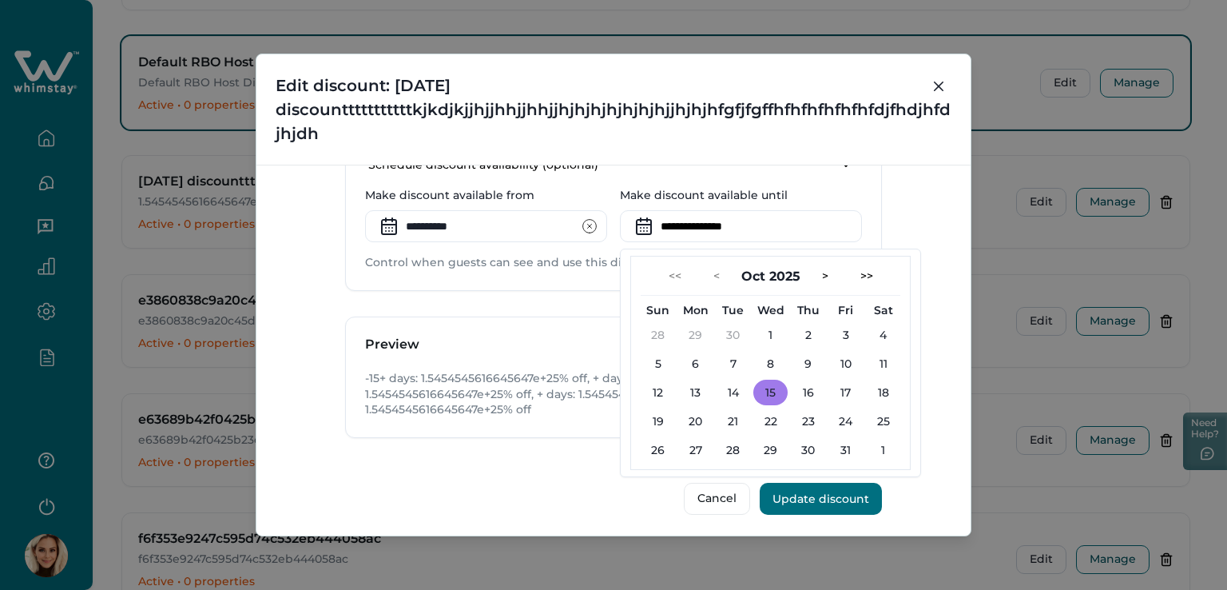
click at [765, 391] on button "15" at bounding box center [770, 392] width 34 height 26
type input "**********"
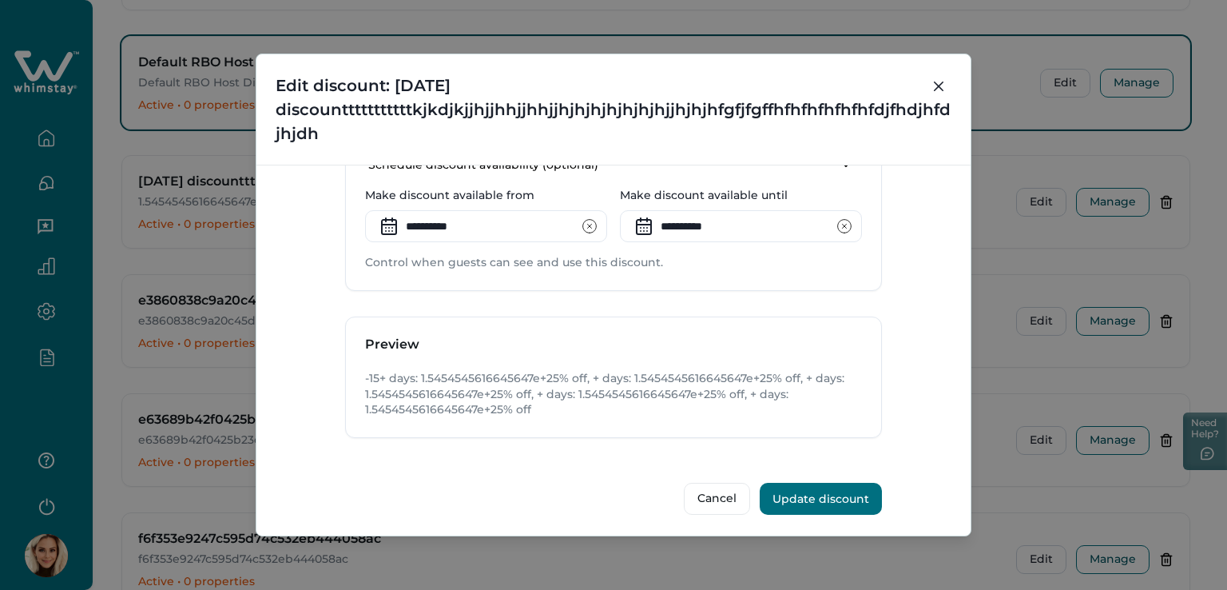
click at [812, 487] on button "Update discount" at bounding box center [821, 499] width 122 height 32
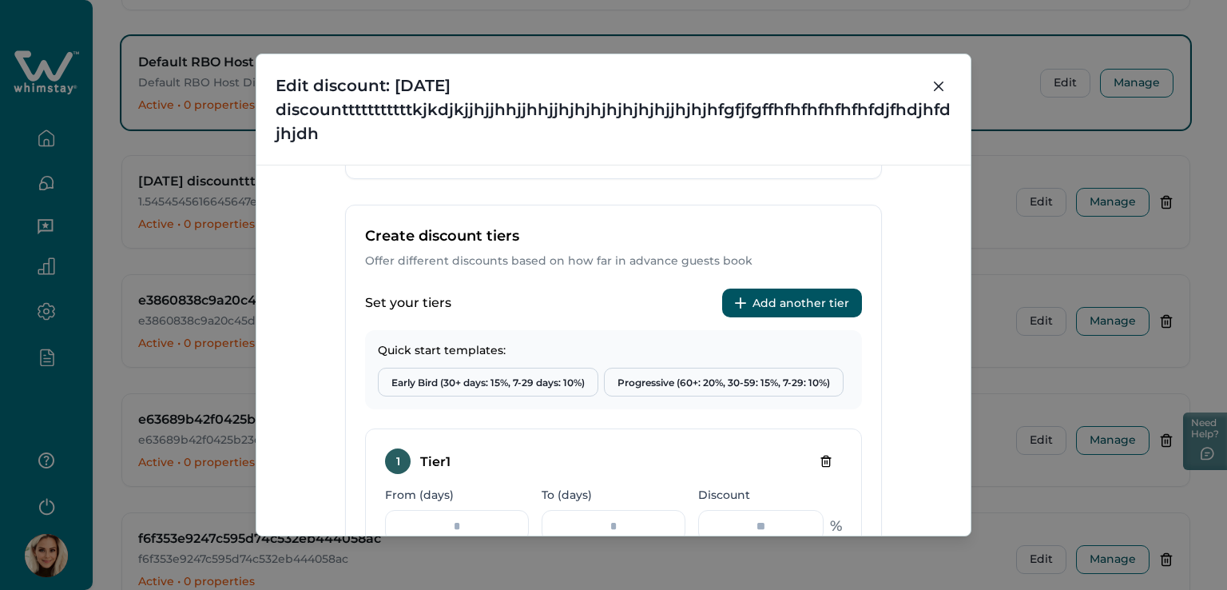
scroll to position [661, 0]
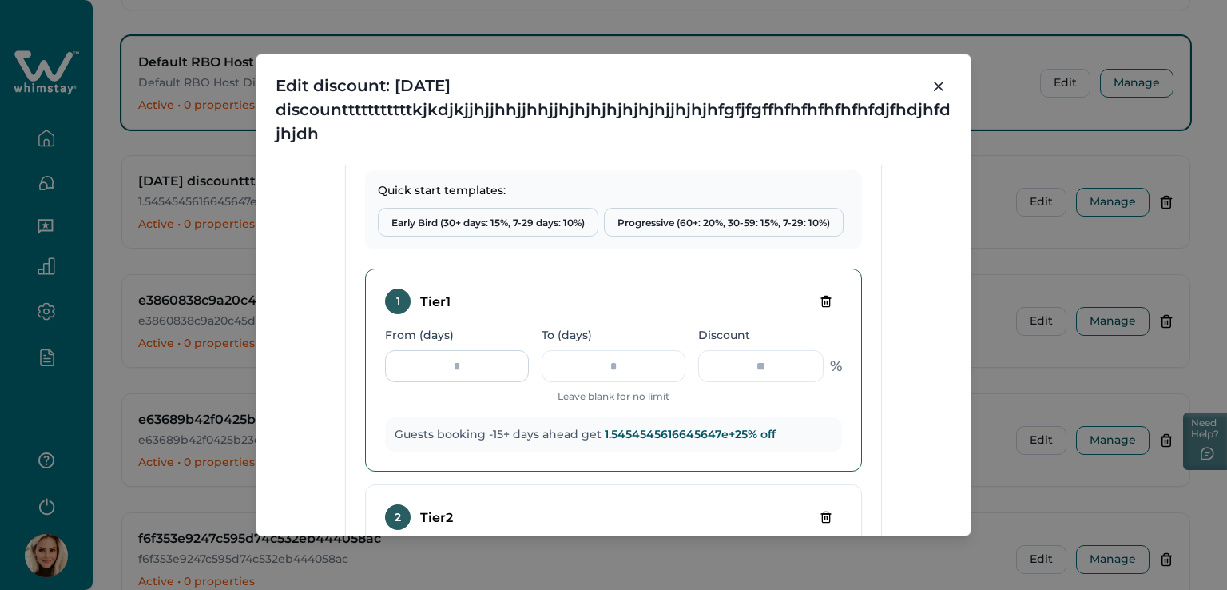
click at [490, 368] on input "***" at bounding box center [457, 366] width 144 height 32
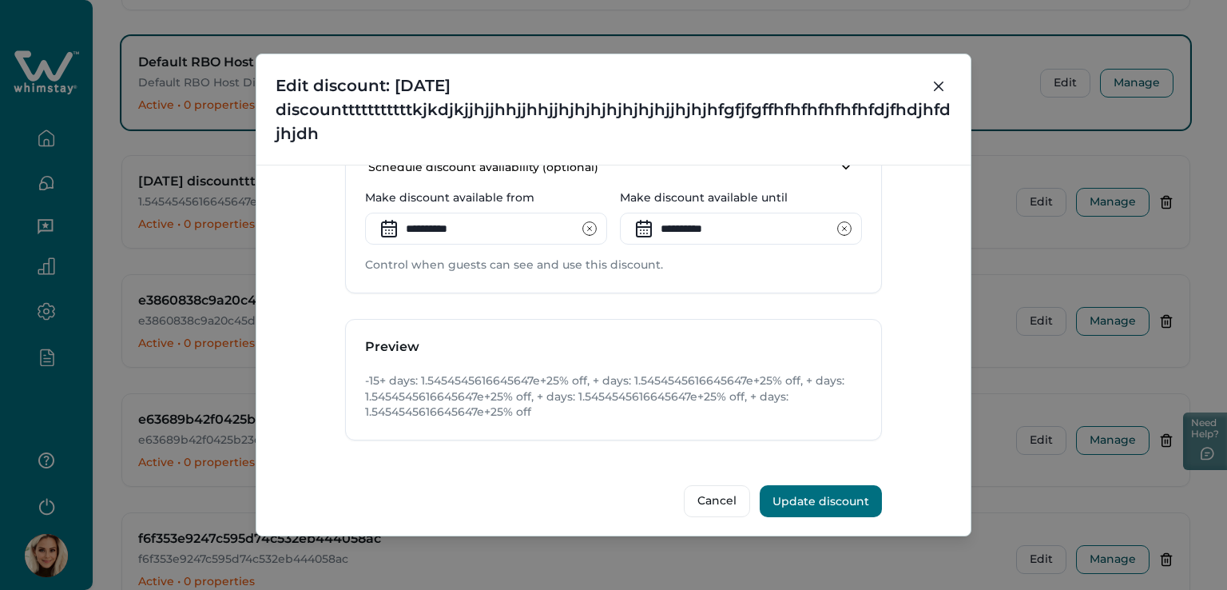
scroll to position [1860, 0]
click at [583, 223] on icon "clear input" at bounding box center [590, 226] width 16 height 16
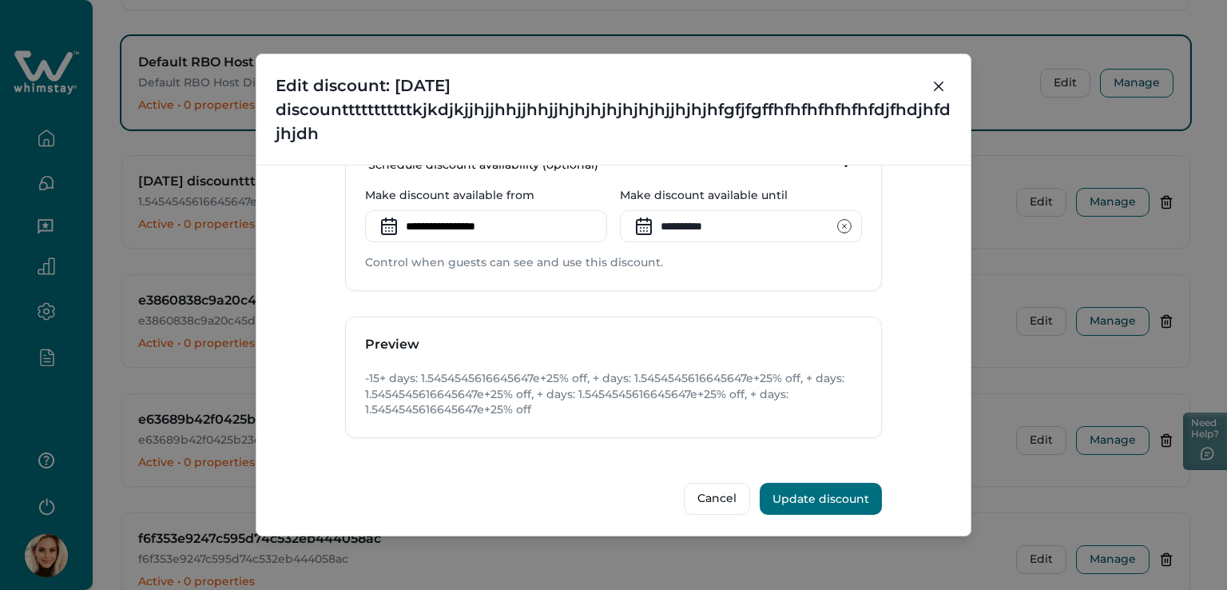
click at [391, 218] on icon at bounding box center [389, 226] width 26 height 26
click at [409, 221] on input at bounding box center [486, 226] width 242 height 32
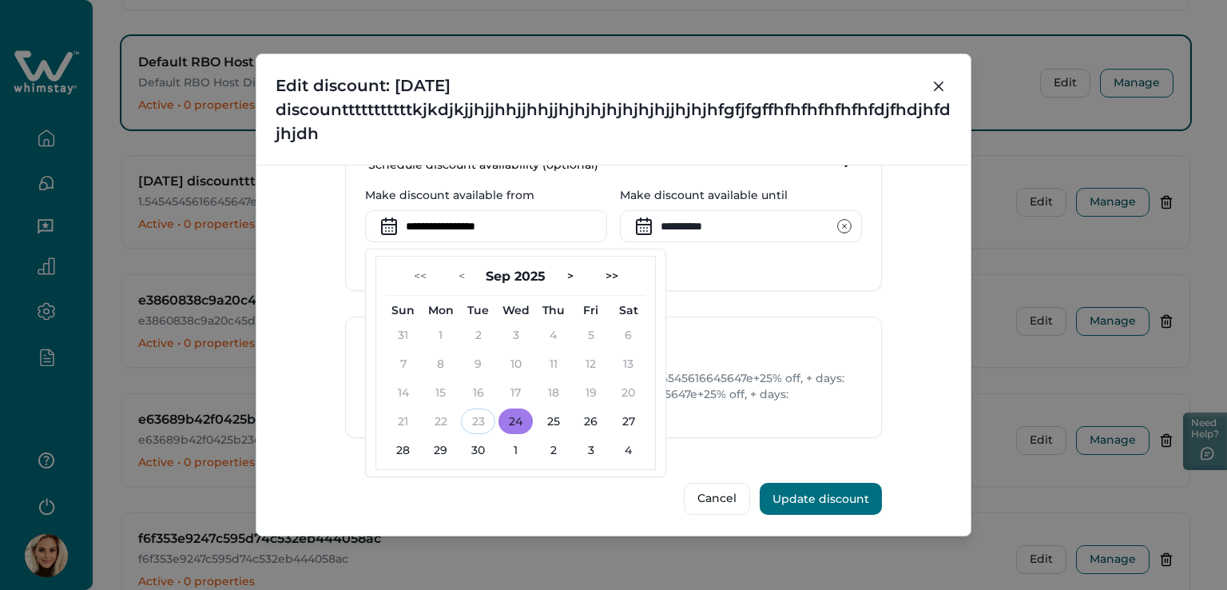
click at [499, 422] on button "24" at bounding box center [515, 421] width 34 height 26
type input "**********"
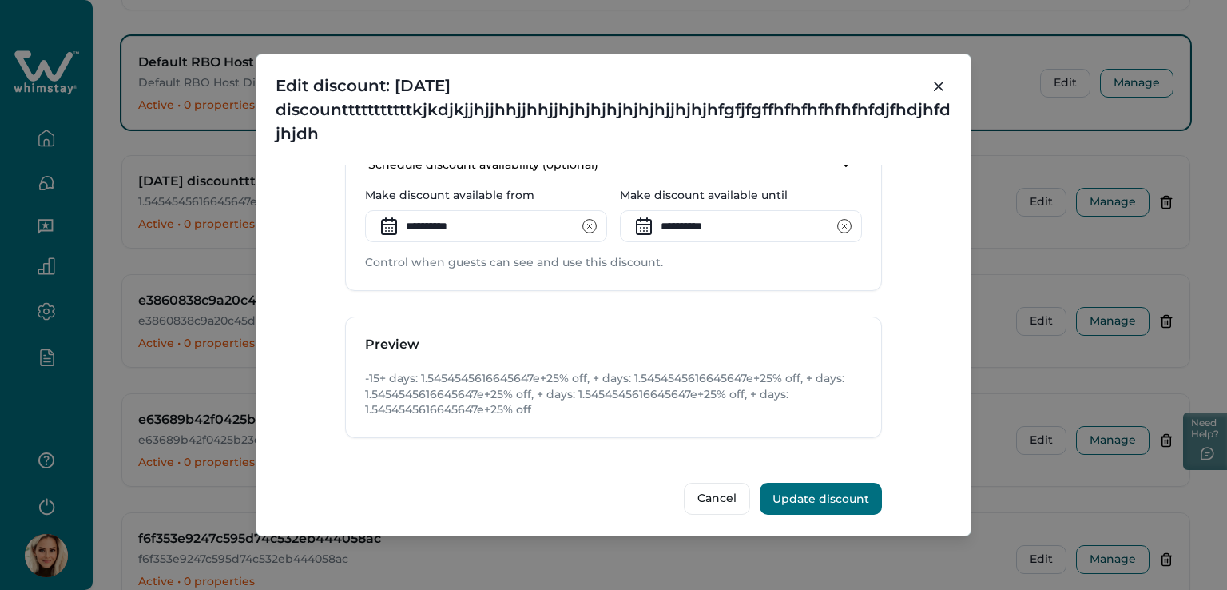
click at [837, 220] on icon "clear input" at bounding box center [844, 226] width 16 height 16
click at [672, 224] on input at bounding box center [741, 226] width 242 height 32
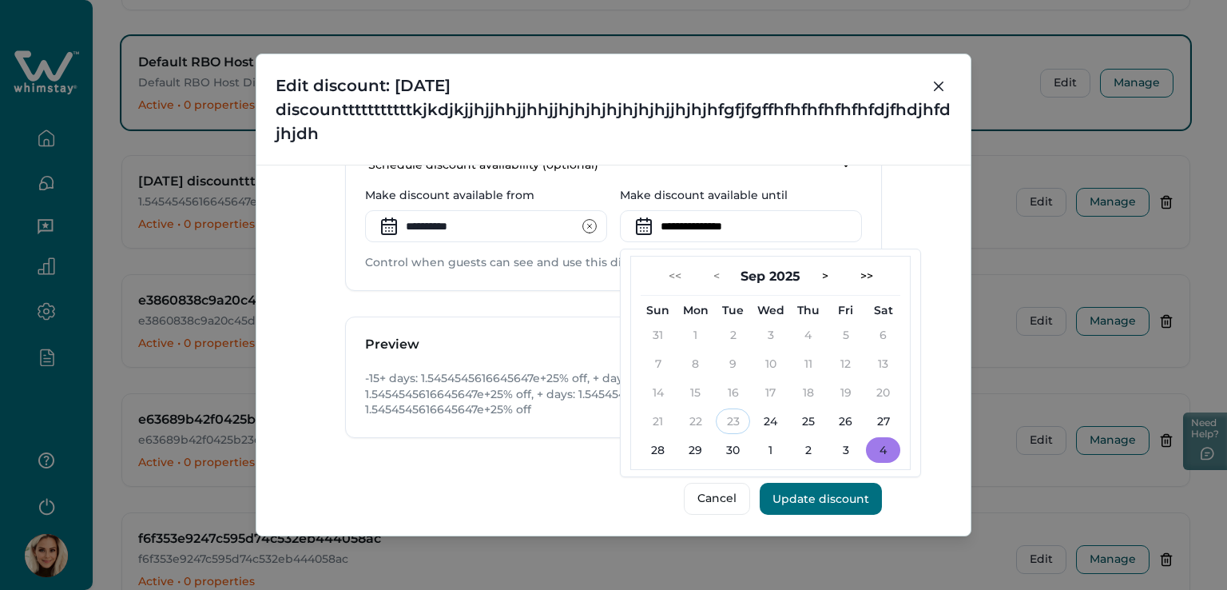
click at [872, 439] on button "4" at bounding box center [883, 450] width 34 height 26
type input "**********"
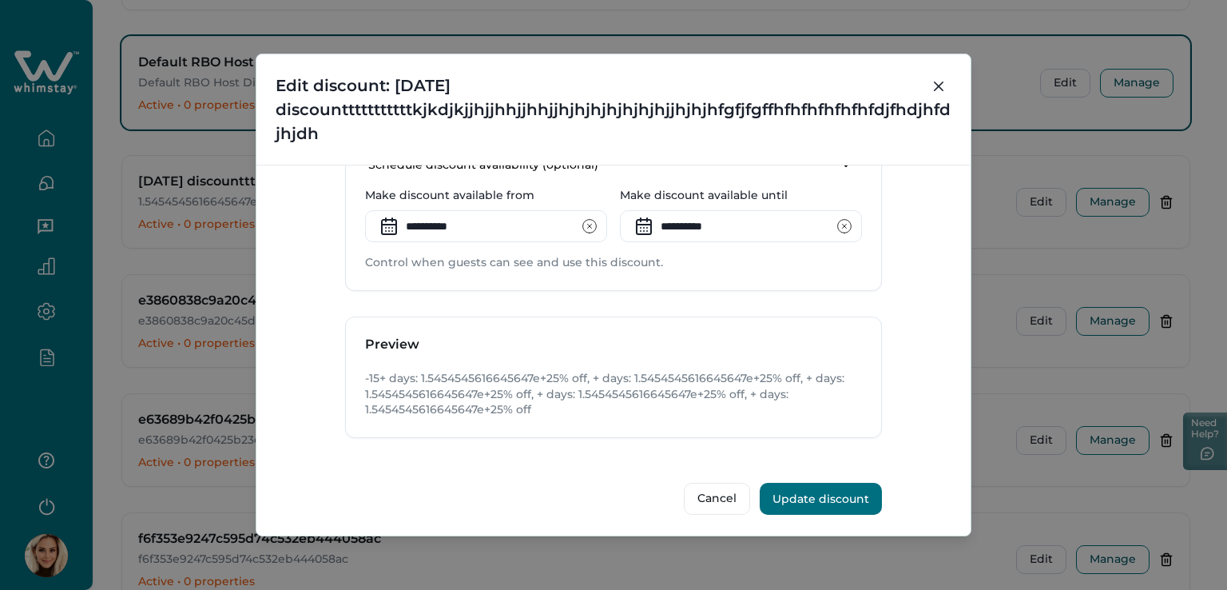
click at [800, 491] on button "Update discount" at bounding box center [821, 499] width 122 height 32
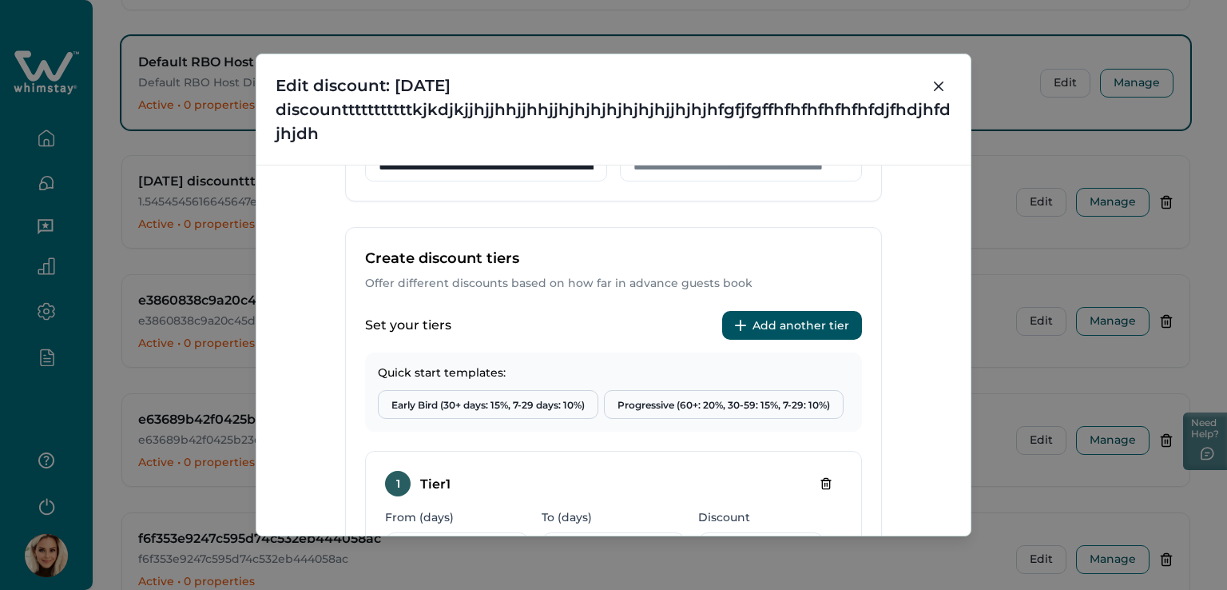
scroll to position [639, 0]
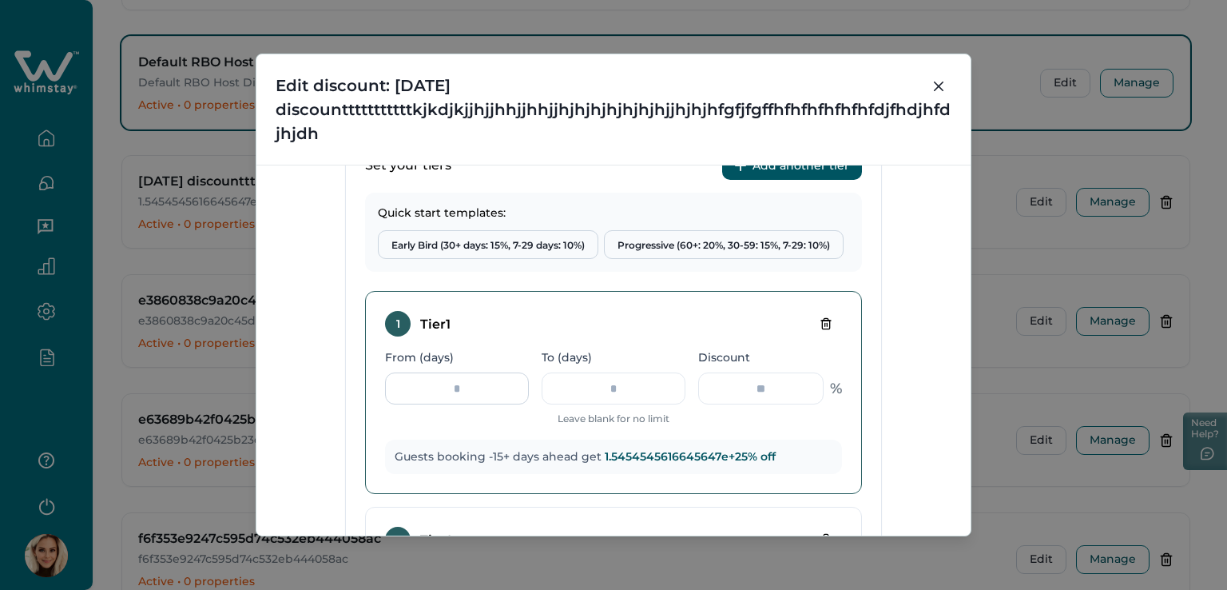
click at [471, 394] on input "***" at bounding box center [457, 388] width 144 height 32
drag, startPoint x: 471, startPoint y: 394, endPoint x: 438, endPoint y: 388, distance: 34.0
click at [438, 388] on input "***" at bounding box center [457, 388] width 144 height 32
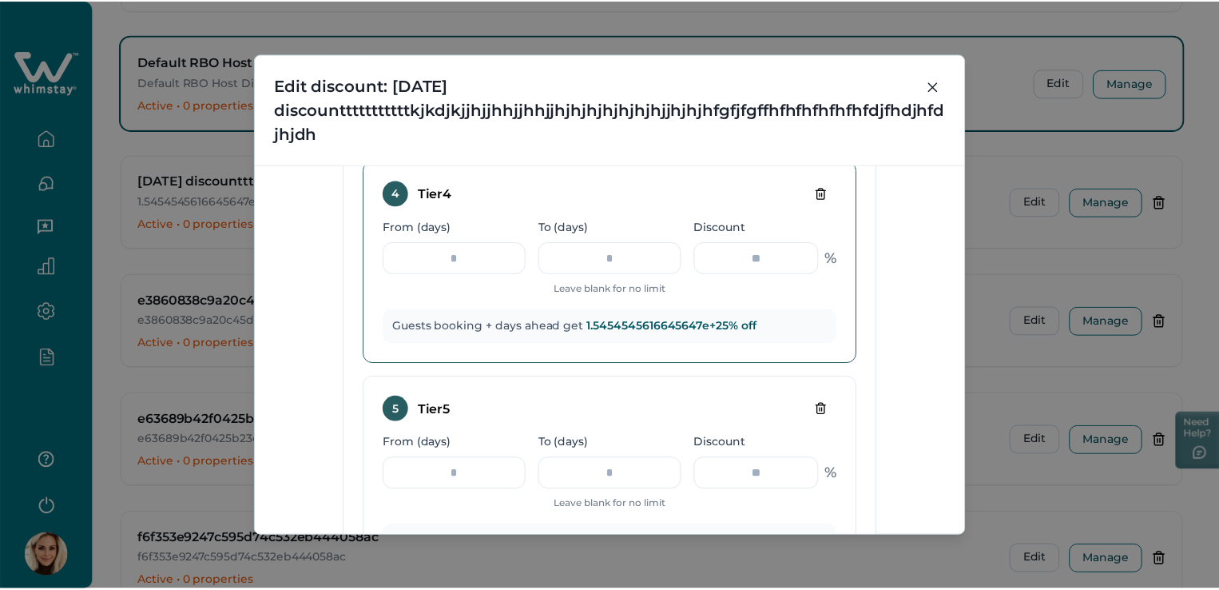
scroll to position [1518, 0]
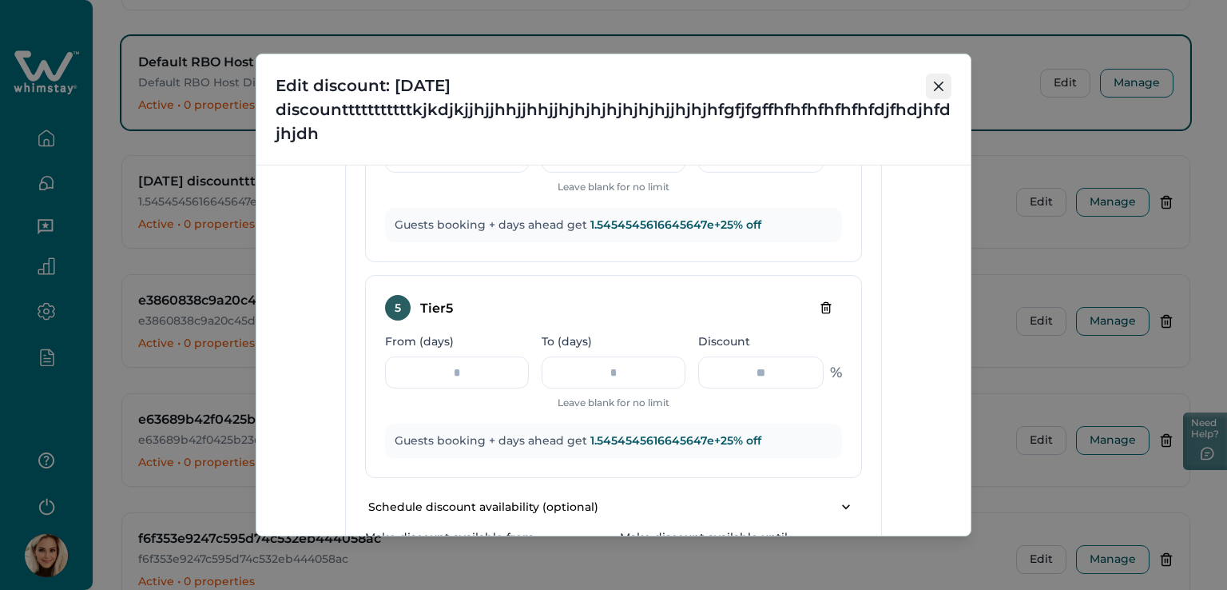
type input "**"
click at [936, 76] on button "Close" at bounding box center [939, 86] width 26 height 26
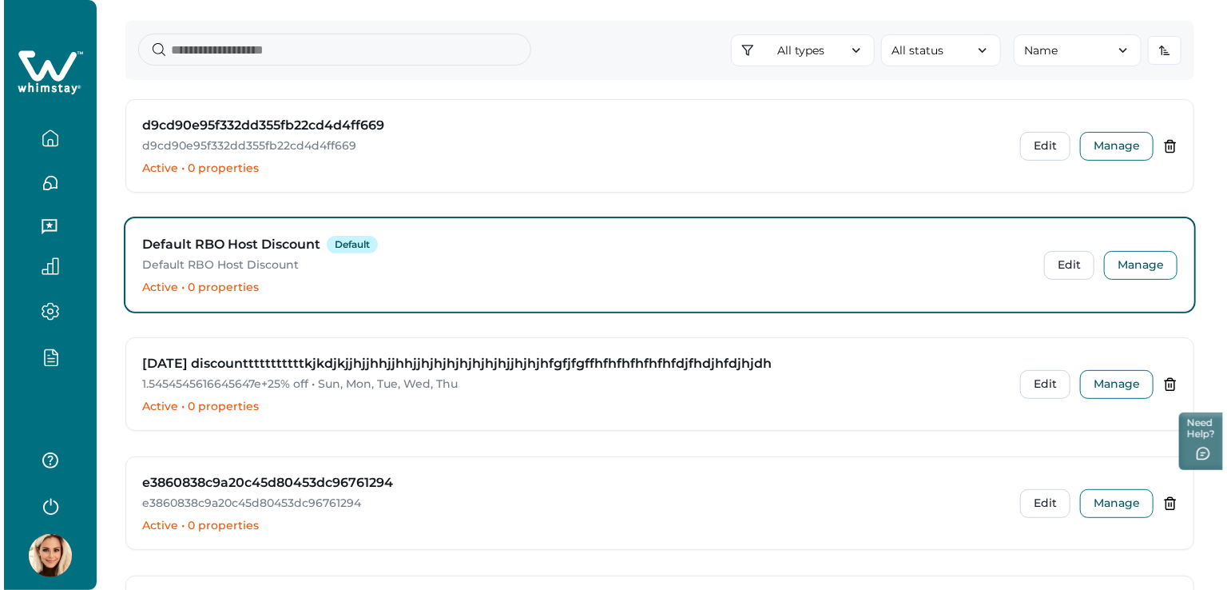
scroll to position [160, 0]
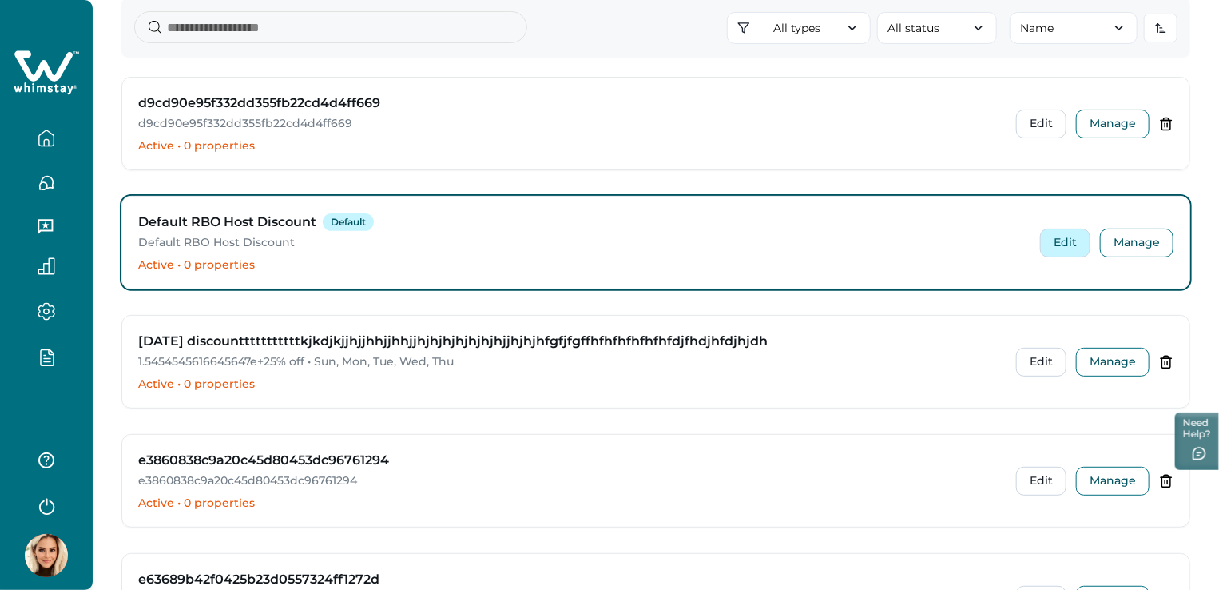
click at [1077, 247] on button "Edit" at bounding box center [1065, 242] width 50 height 29
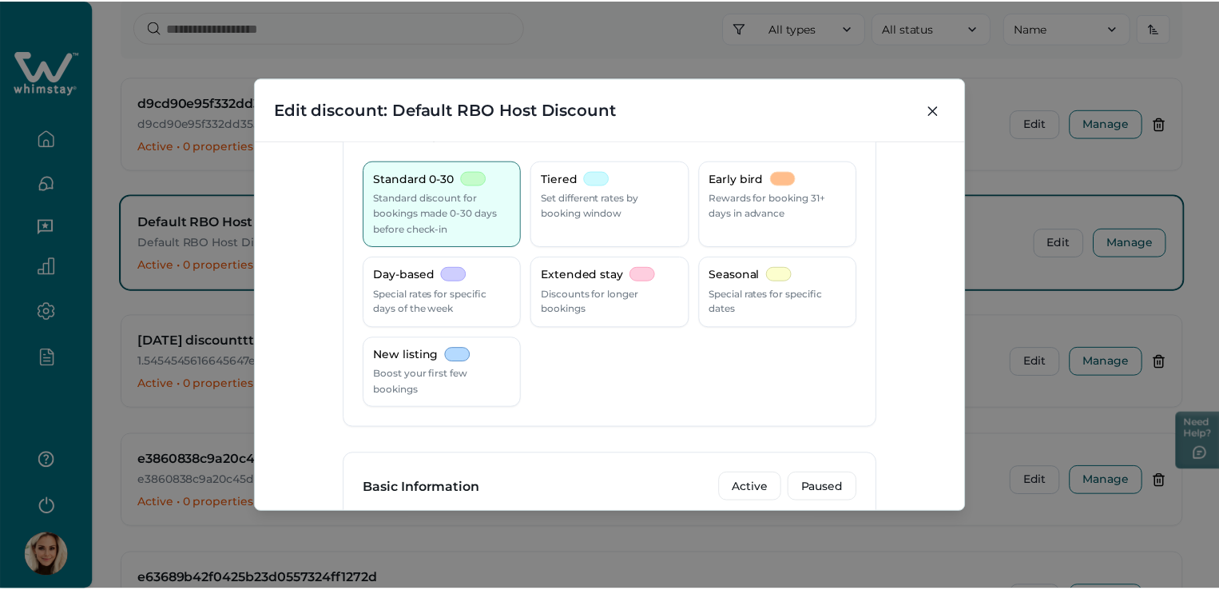
scroll to position [0, 0]
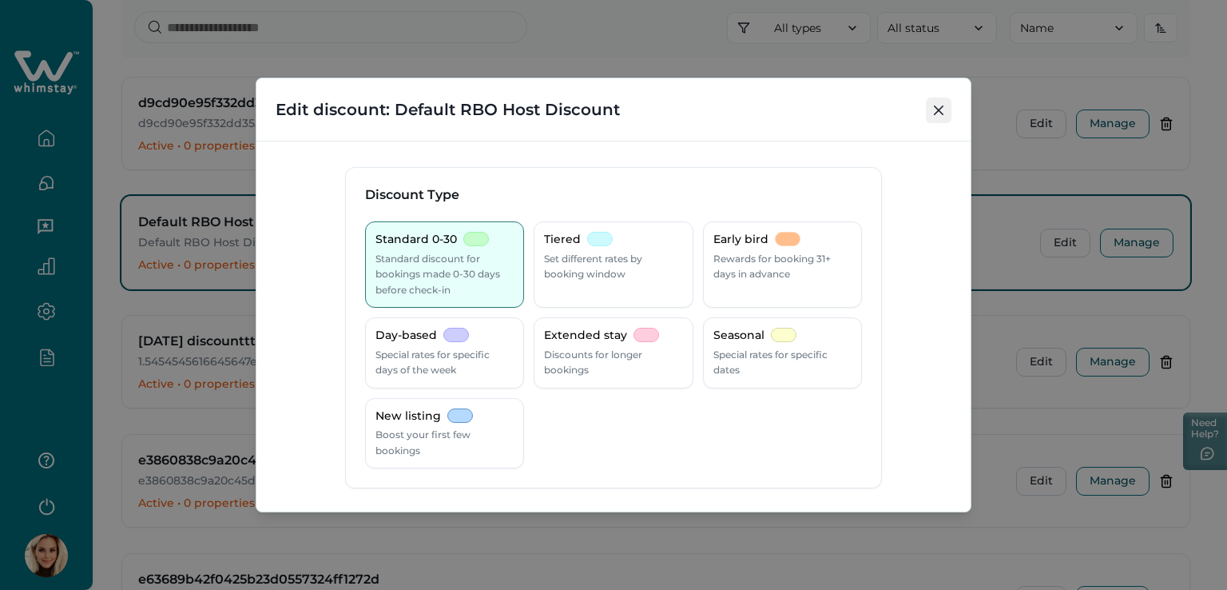
click at [936, 109] on icon "Close" at bounding box center [939, 110] width 10 height 10
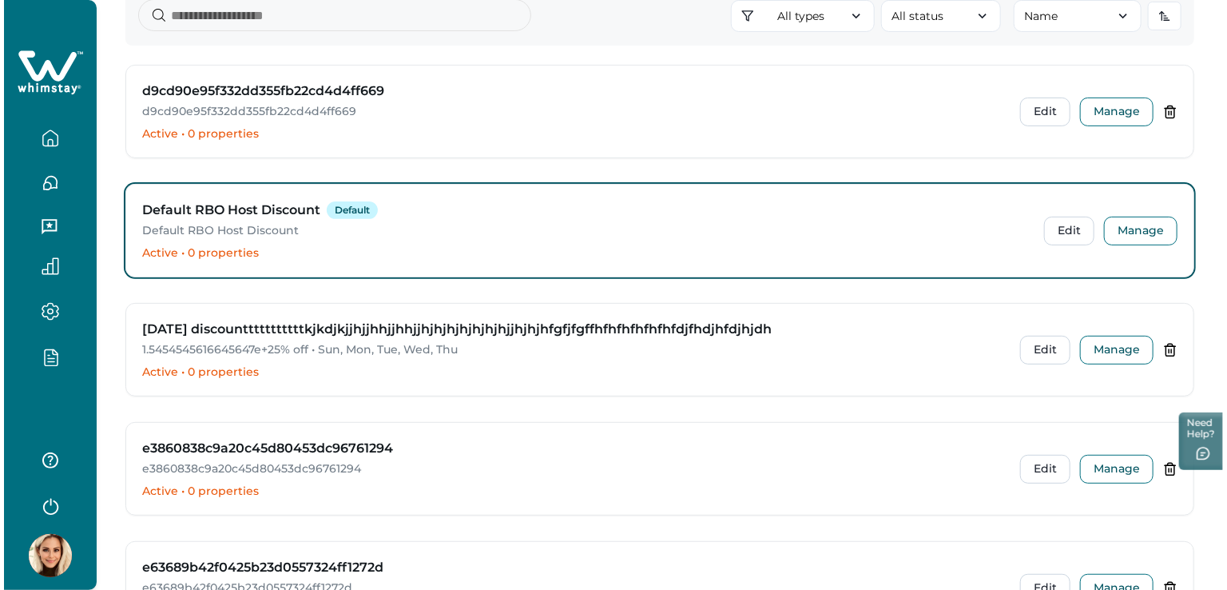
scroll to position [80, 0]
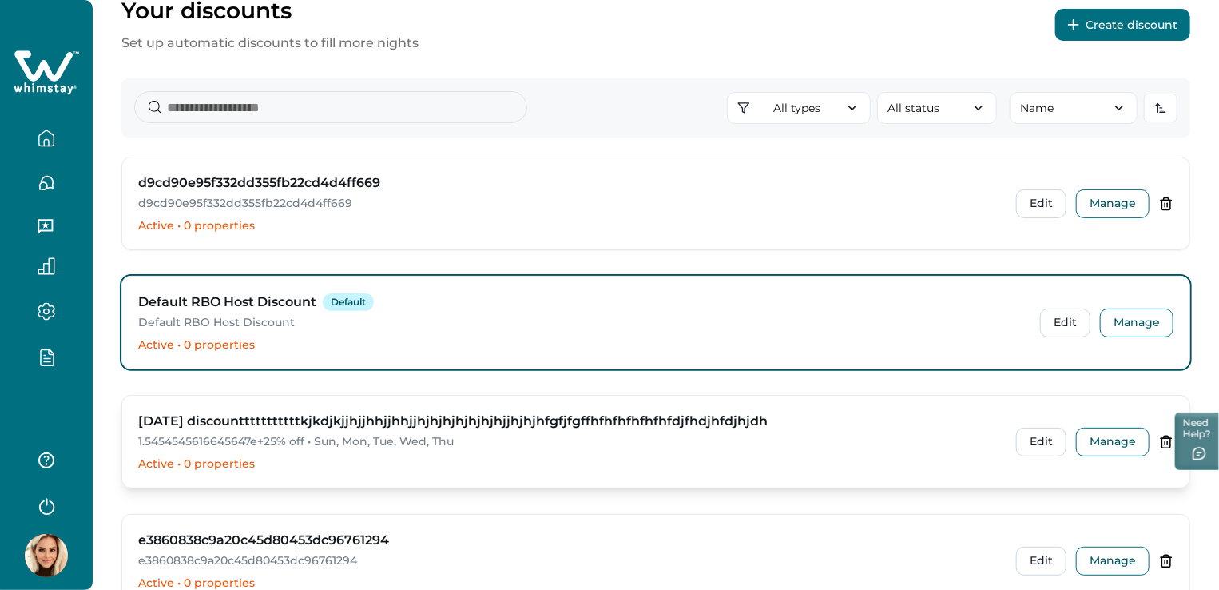
click at [643, 431] on div "diwali discountttttttttttkjkdjkjjhjjhhjjhhjjhjhjhjhjhjhjhjjhjhjhfgfjfgffhfhfhfh…" at bounding box center [567, 430] width 859 height 38
click at [1045, 440] on button "Edit" at bounding box center [1041, 441] width 50 height 29
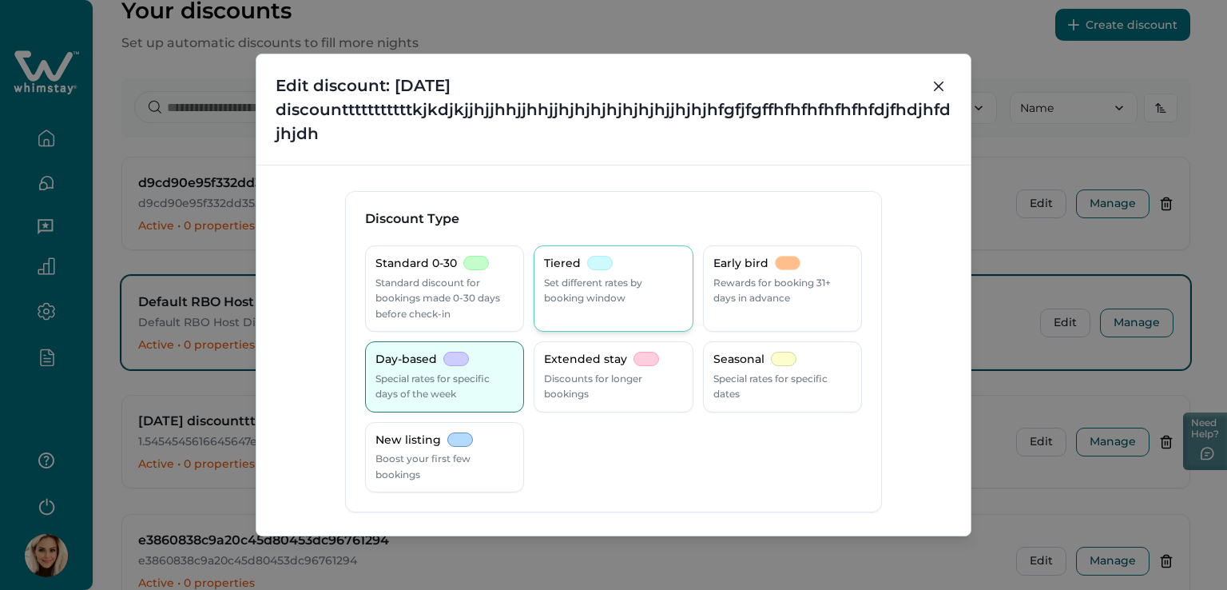
click at [565, 285] on p "Set different rates by booking window" at bounding box center [613, 290] width 138 height 31
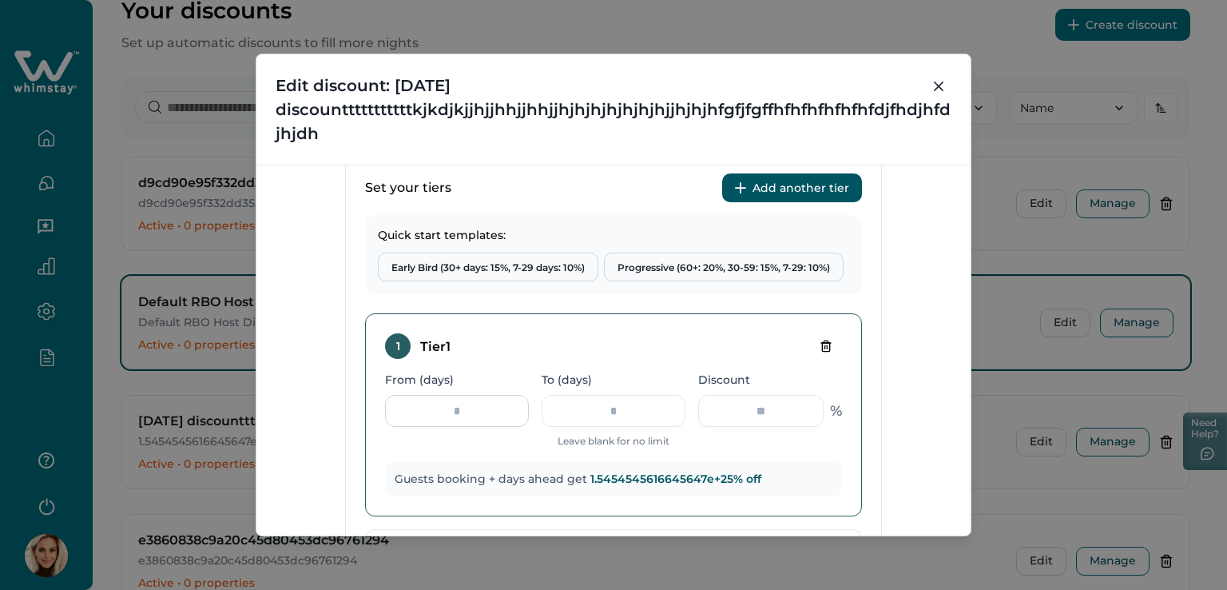
scroll to position [559, 0]
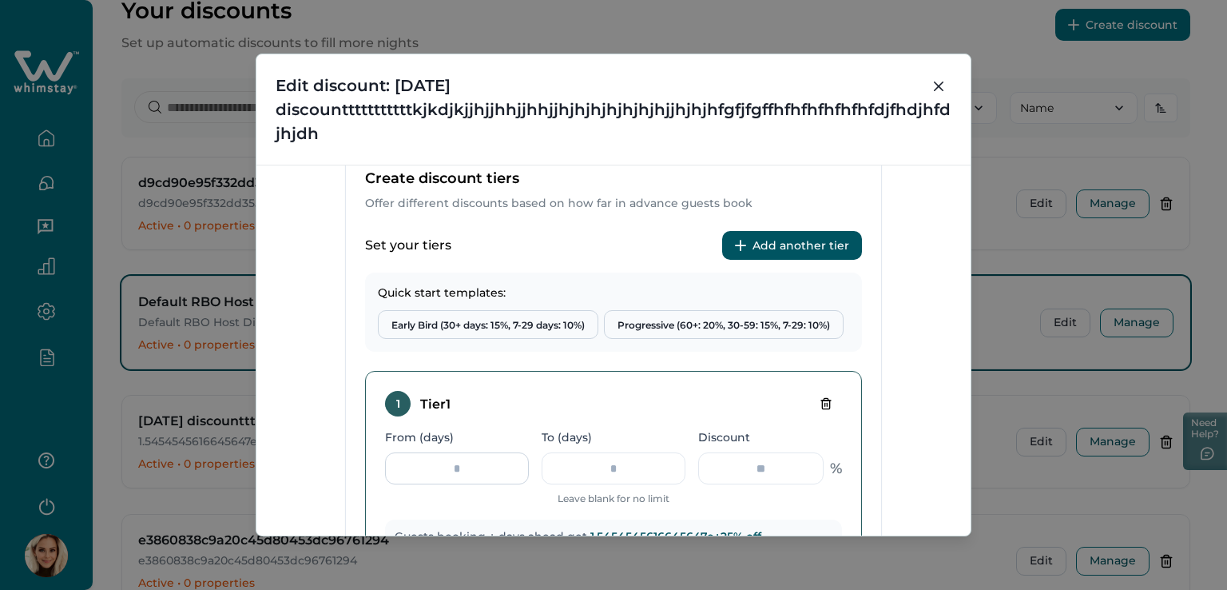
click at [458, 466] on input "From (days)" at bounding box center [457, 468] width 144 height 32
type input "*"
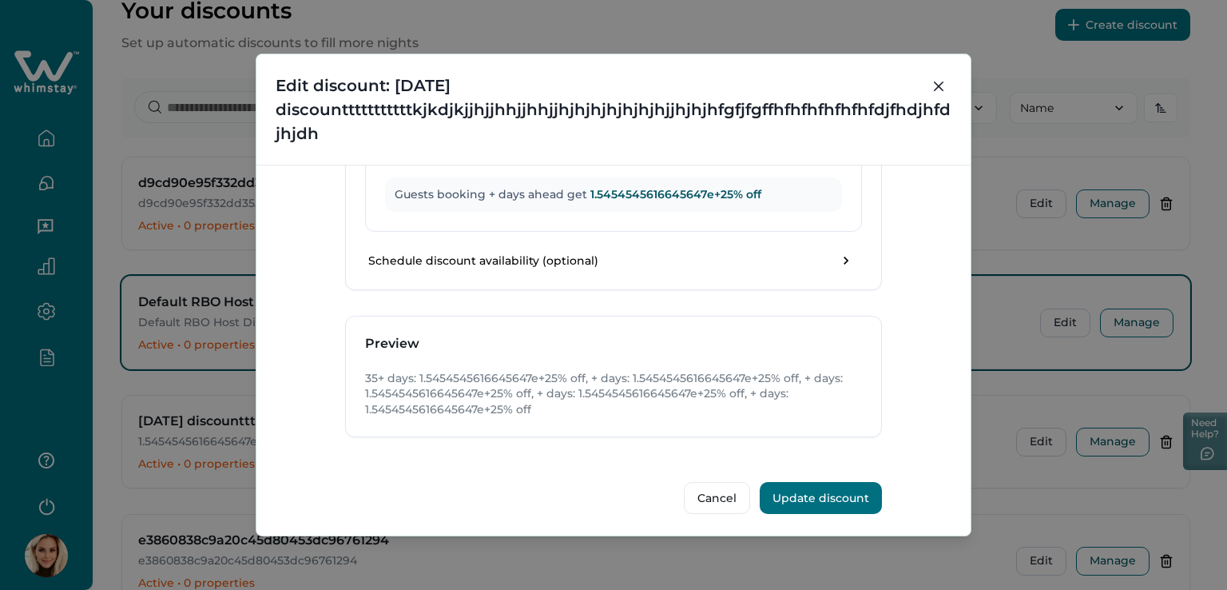
scroll to position [1604, 0]
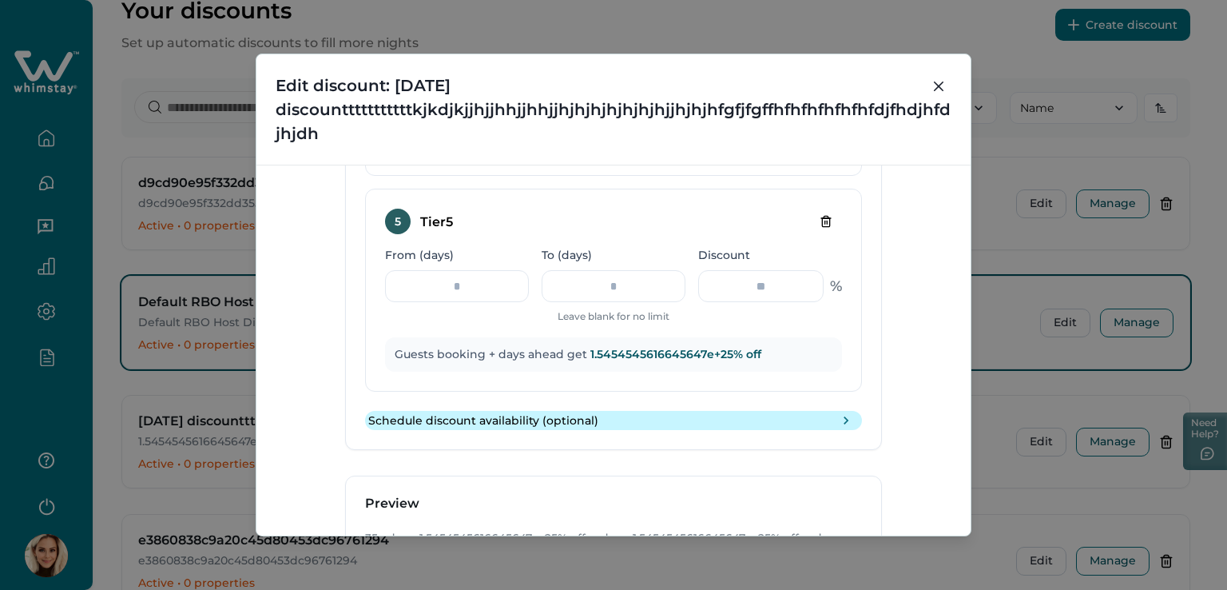
type input "**"
click at [840, 417] on icon "toggle schedule" at bounding box center [846, 420] width 16 height 16
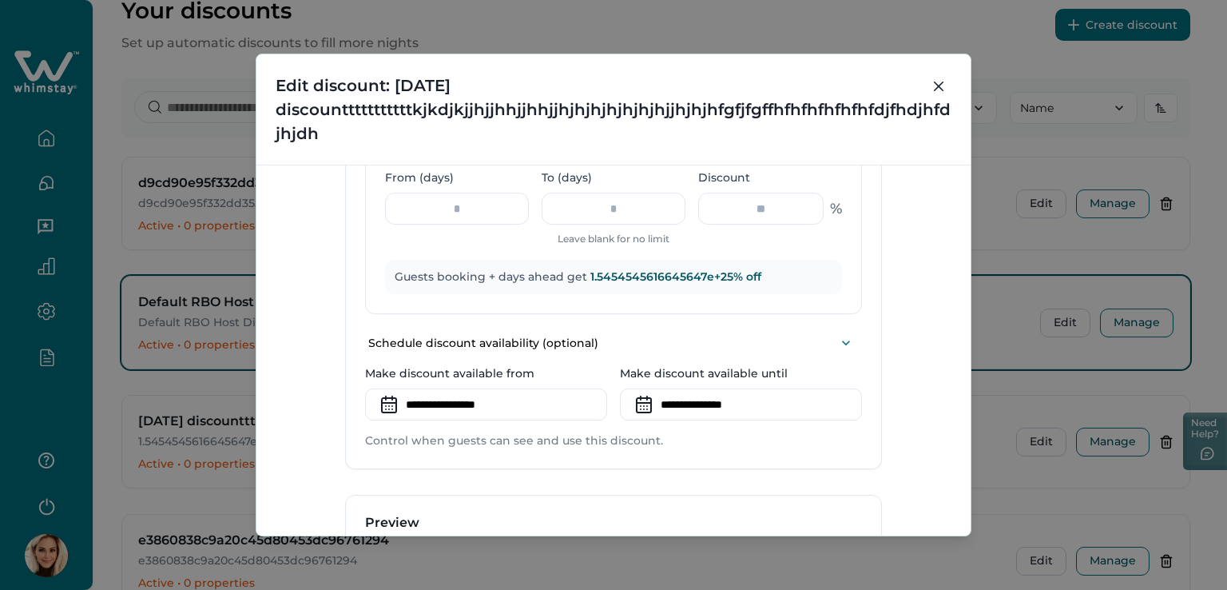
scroll to position [1764, 0]
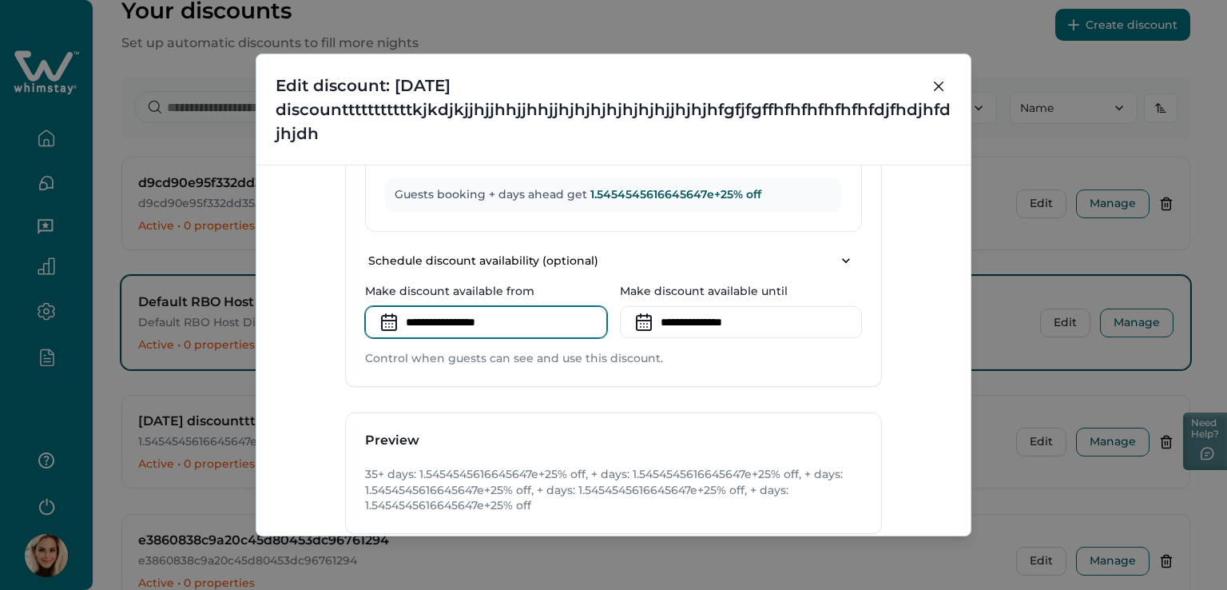
click at [502, 318] on input at bounding box center [486, 322] width 242 height 32
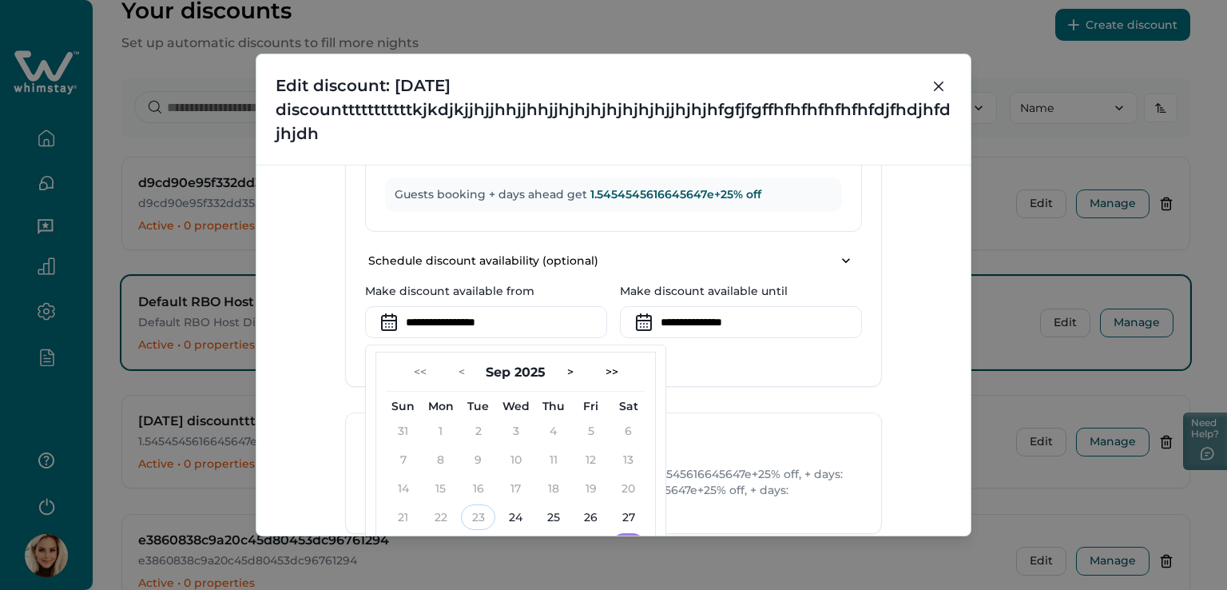
scroll to position [1844, 0]
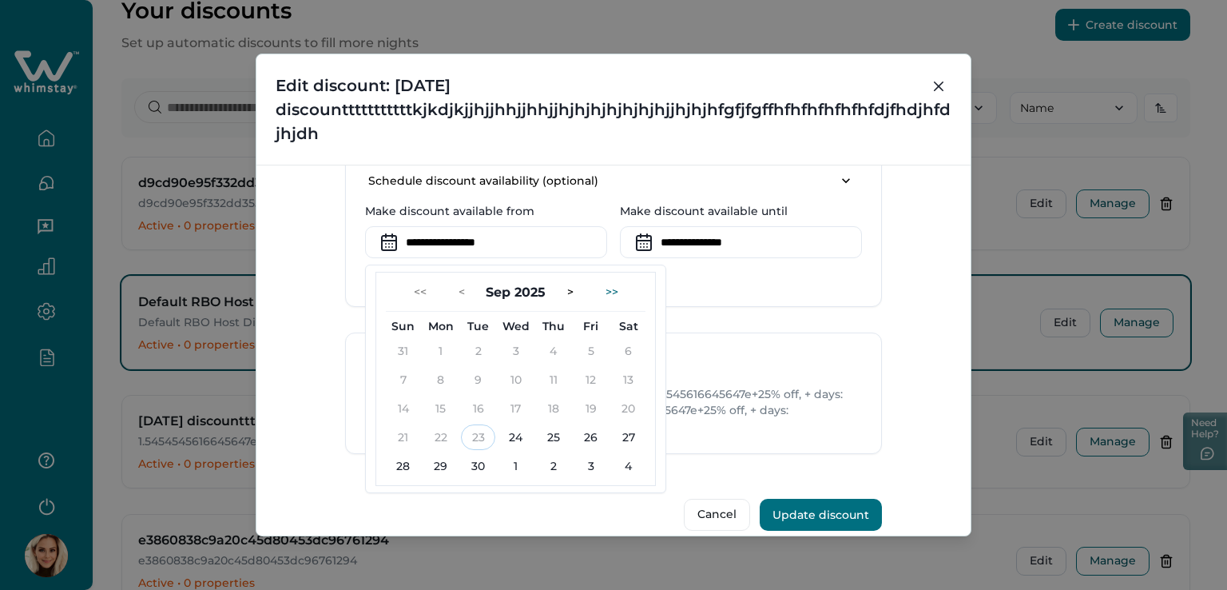
click at [610, 284] on button ">>" at bounding box center [612, 292] width 38 height 26
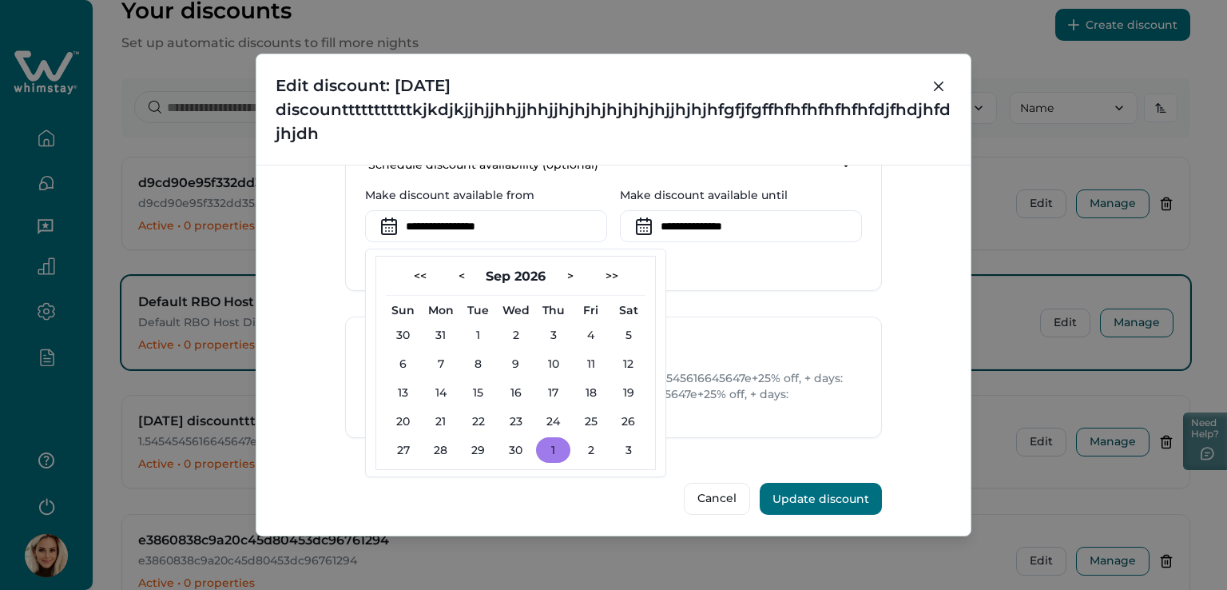
click at [551, 445] on button "1" at bounding box center [553, 450] width 34 height 26
type input "**********"
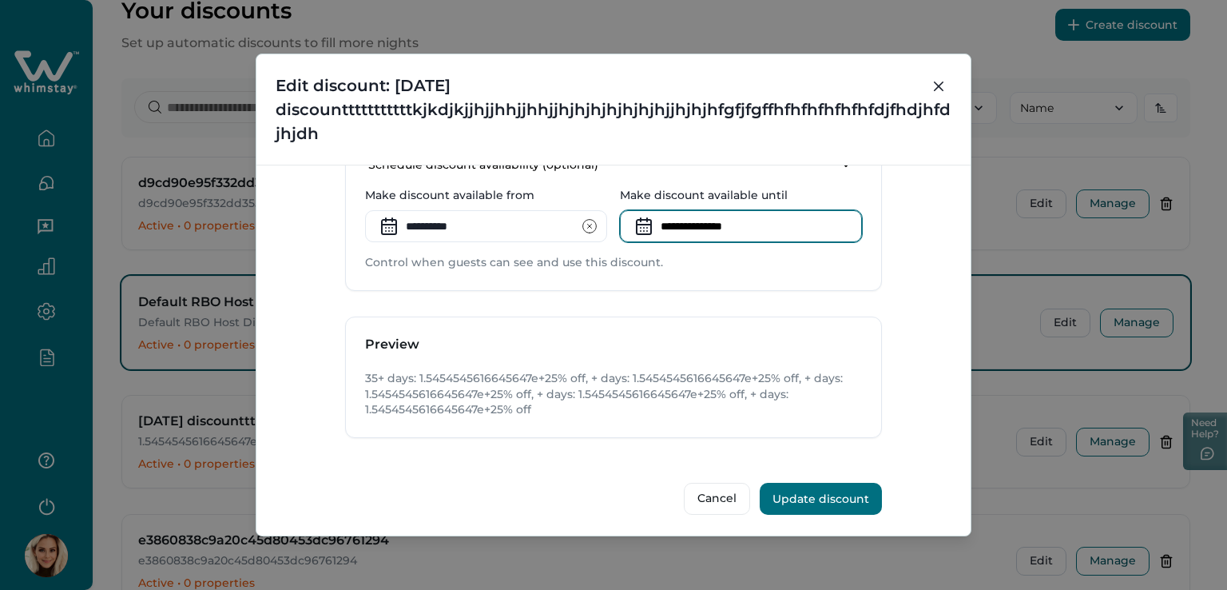
click at [720, 219] on input at bounding box center [741, 226] width 242 height 32
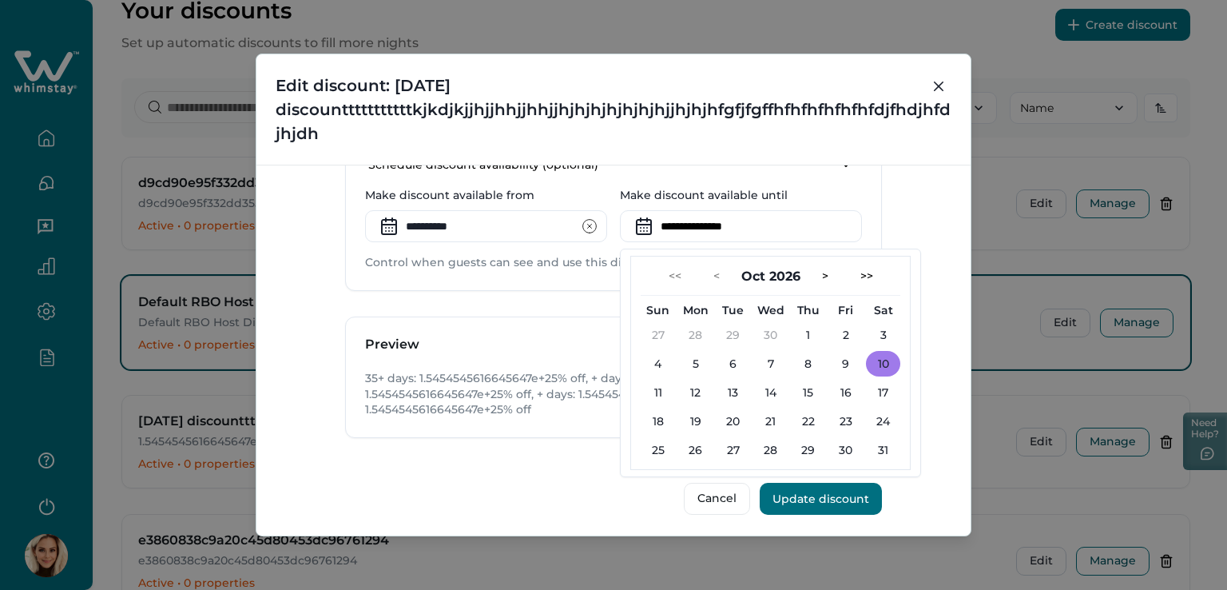
click at [876, 358] on button "10" at bounding box center [883, 364] width 34 height 26
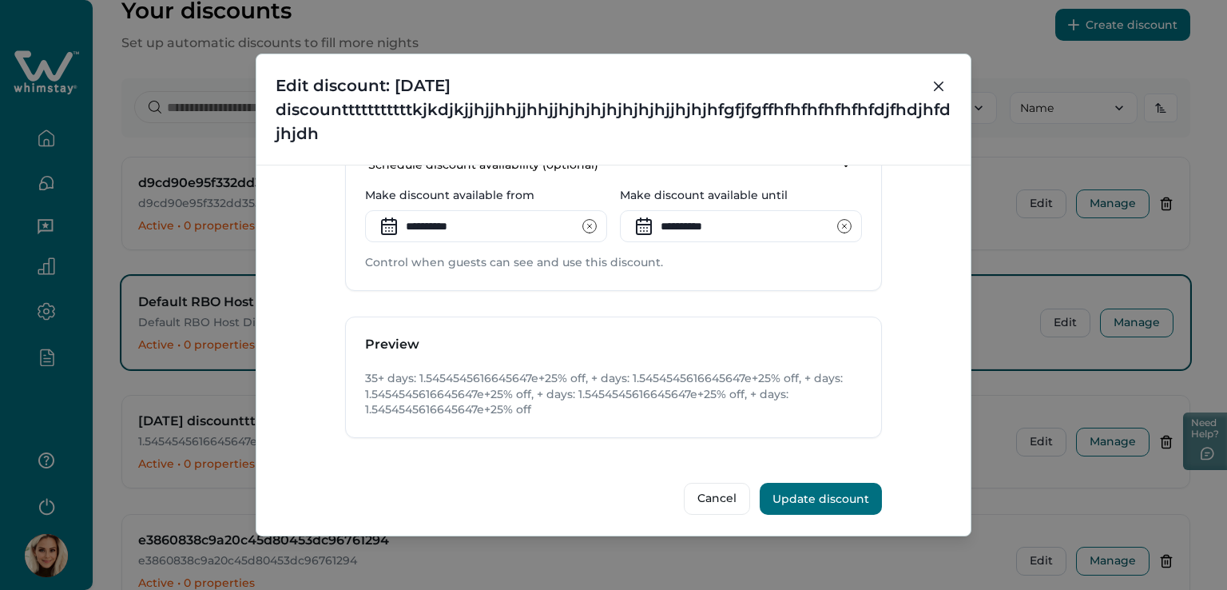
click at [644, 224] on icon at bounding box center [644, 226] width 26 height 26
click at [689, 218] on input "**********" at bounding box center [741, 226] width 242 height 32
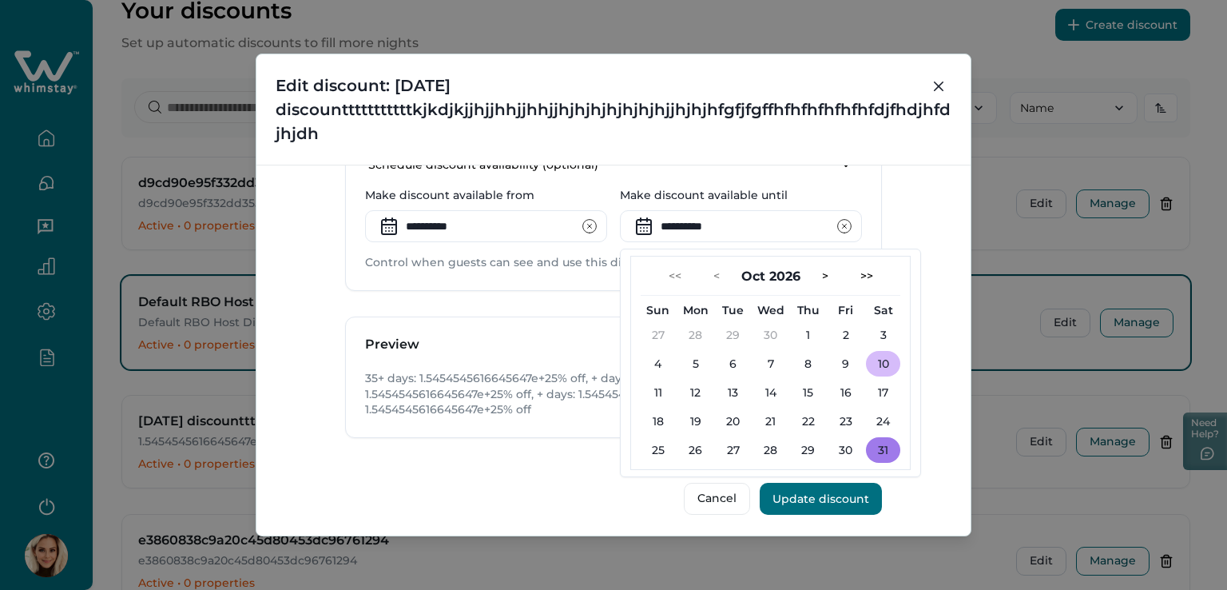
click at [884, 437] on button "31" at bounding box center [883, 450] width 34 height 26
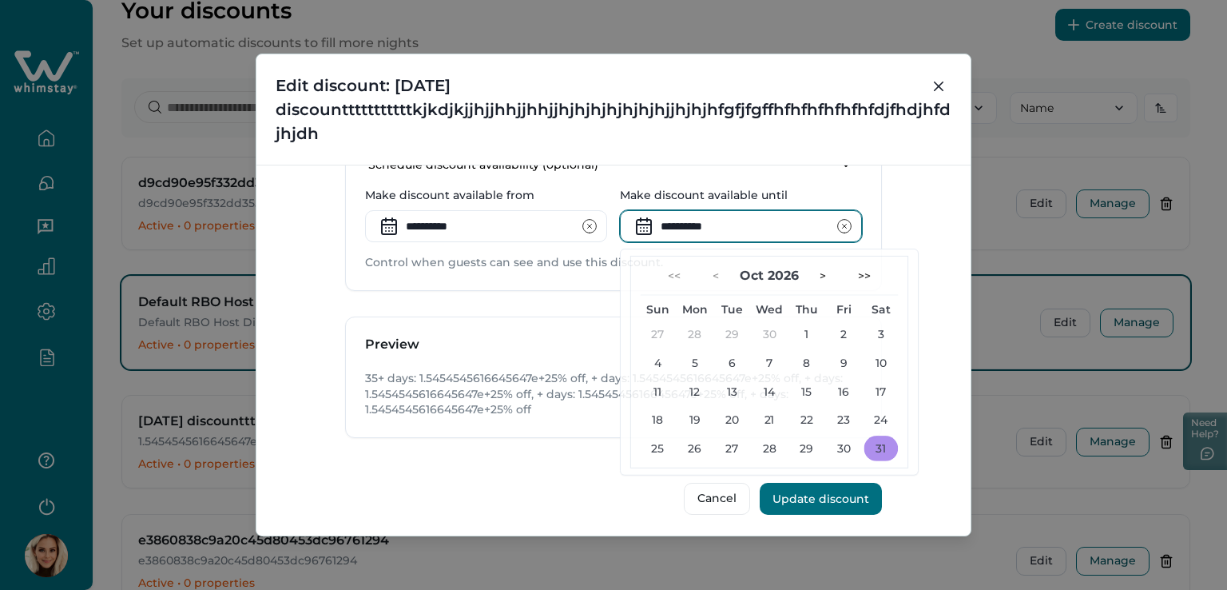
type input "**********"
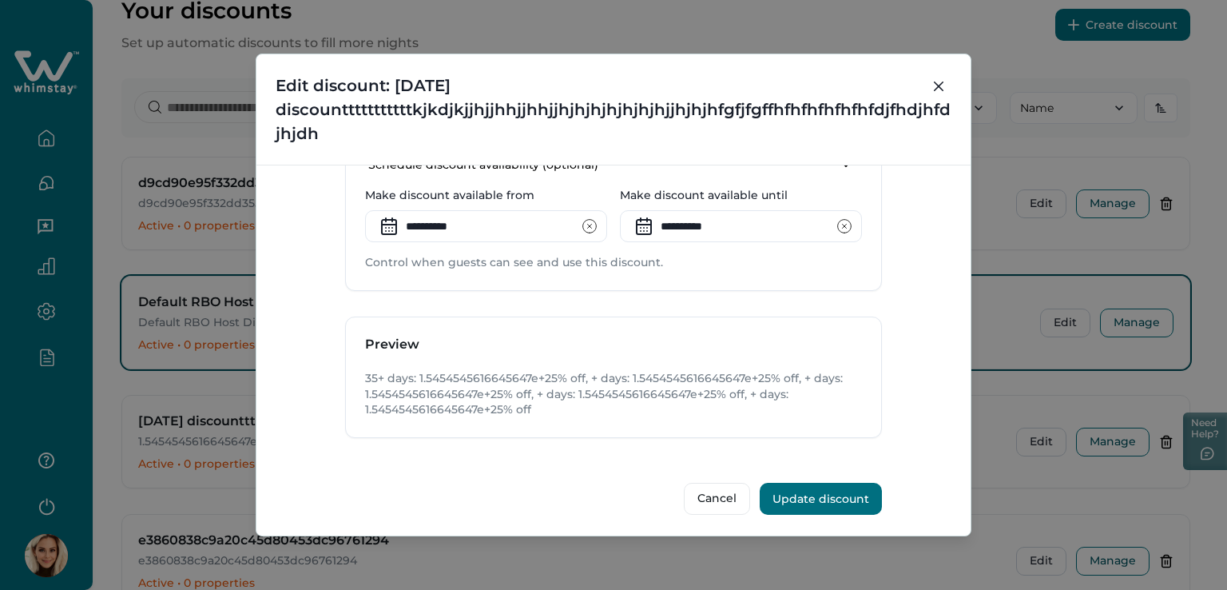
click at [293, 276] on div "**********" at bounding box center [613, 350] width 714 height 371
click at [805, 492] on button "Update discount" at bounding box center [821, 499] width 122 height 32
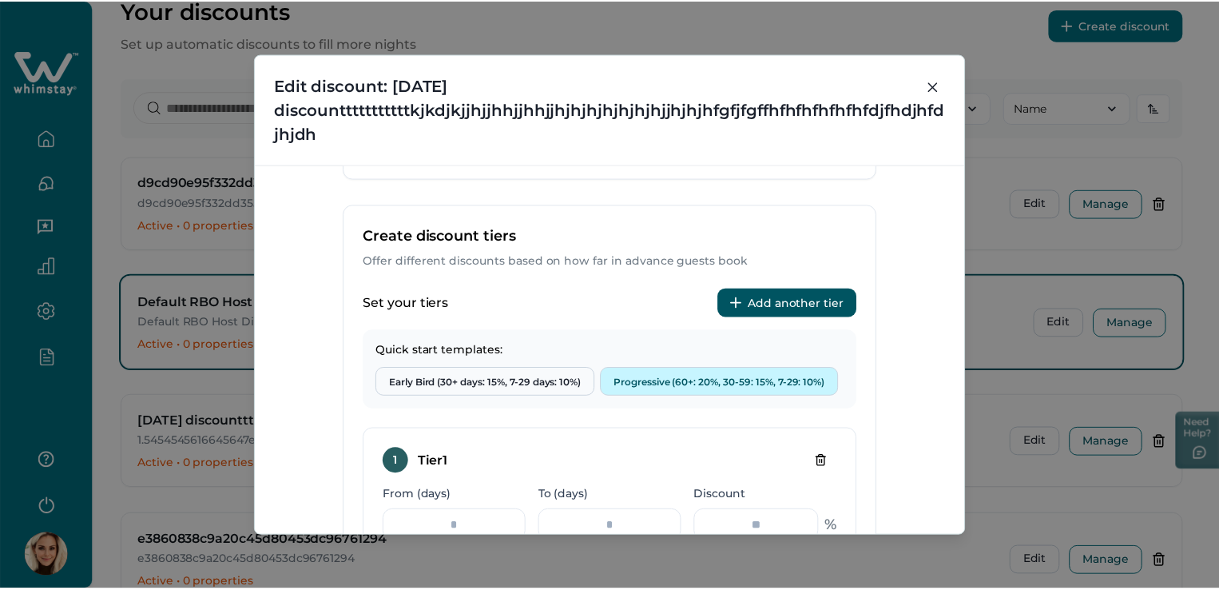
scroll to position [661, 0]
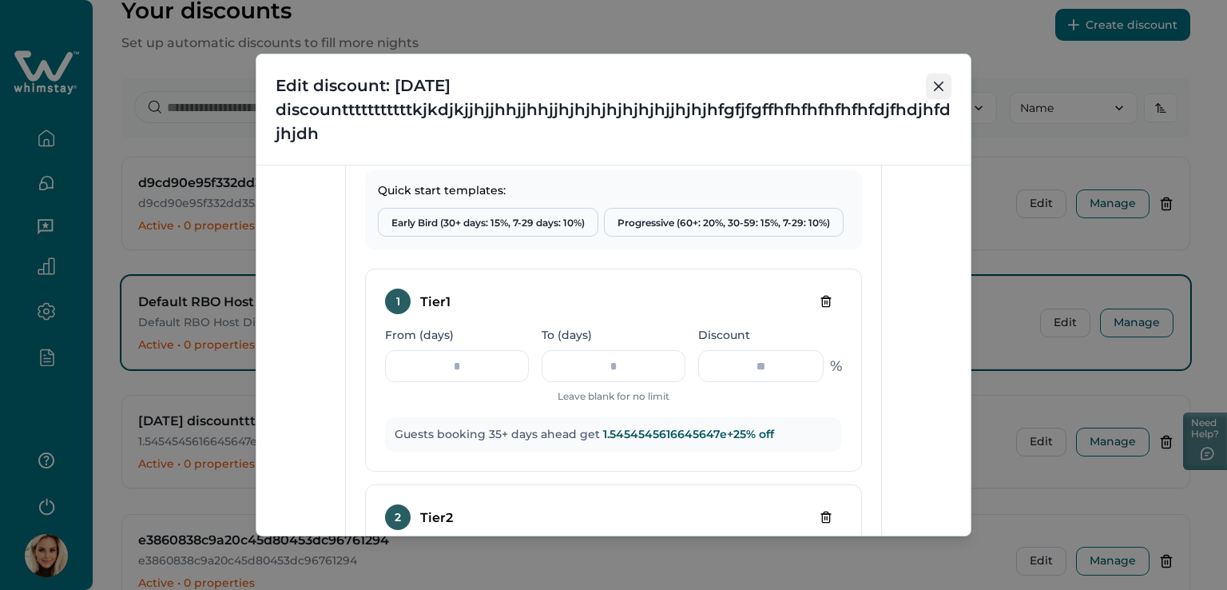
click at [936, 81] on button "Close" at bounding box center [939, 86] width 26 height 26
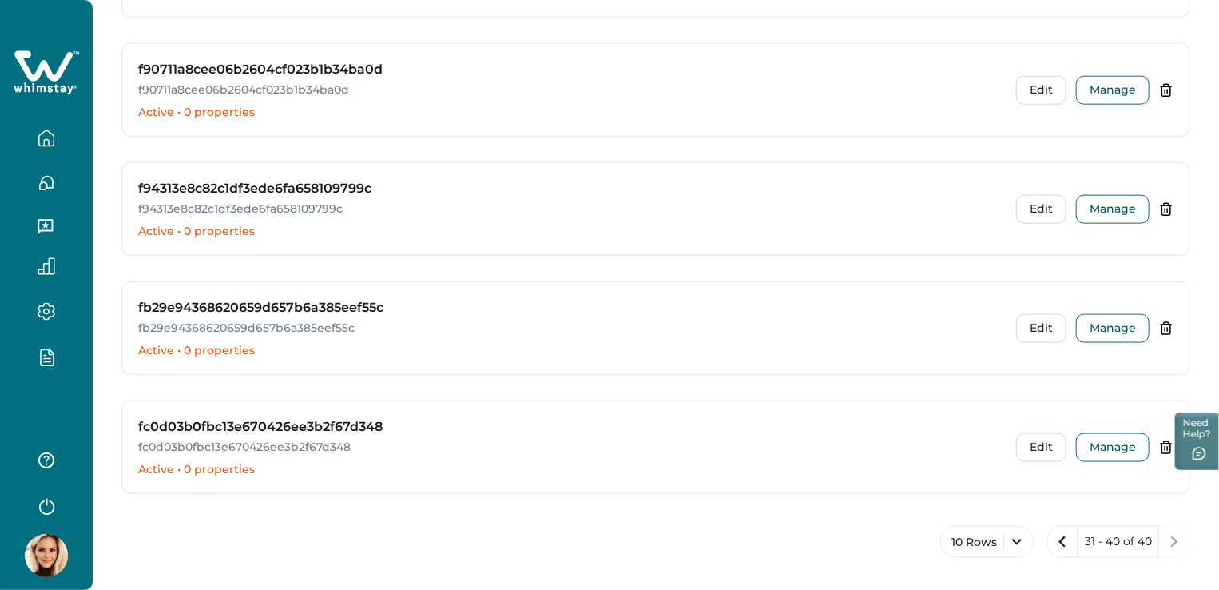
scroll to position [914, 0]
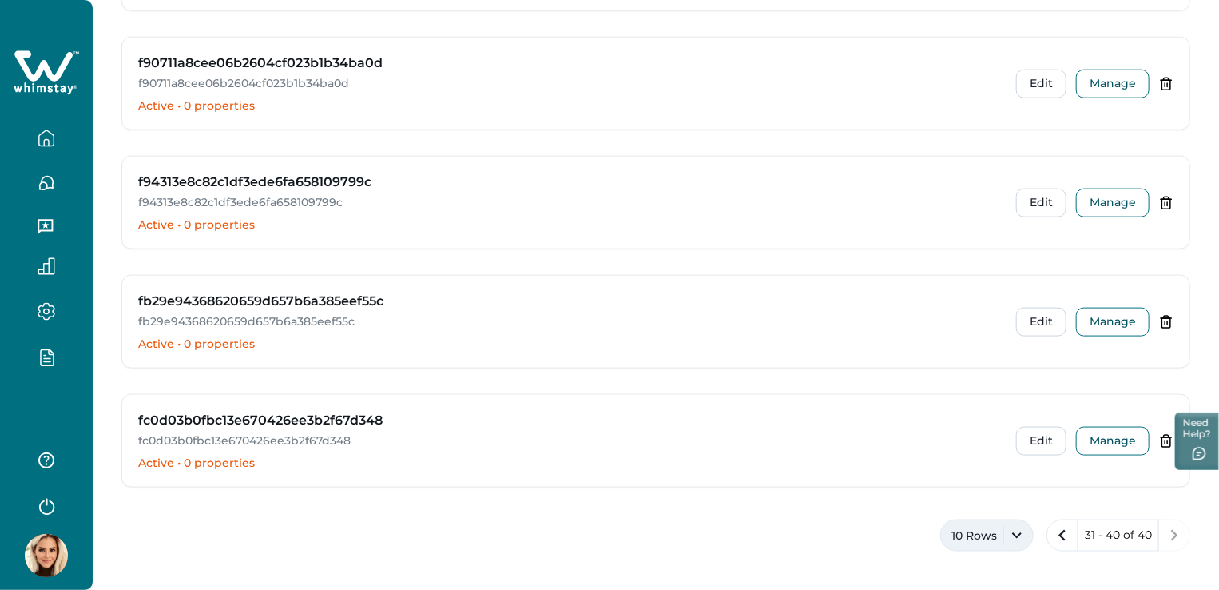
click at [995, 530] on button "10 Rows" at bounding box center [986, 535] width 93 height 32
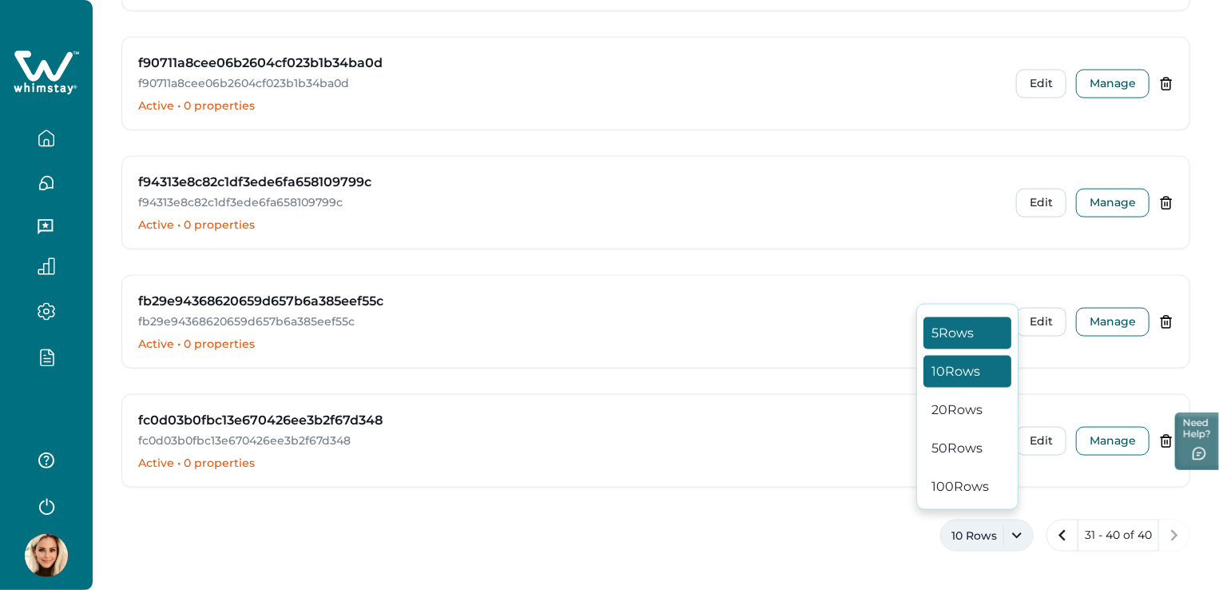
click at [951, 320] on button "5 Rows" at bounding box center [967, 333] width 88 height 32
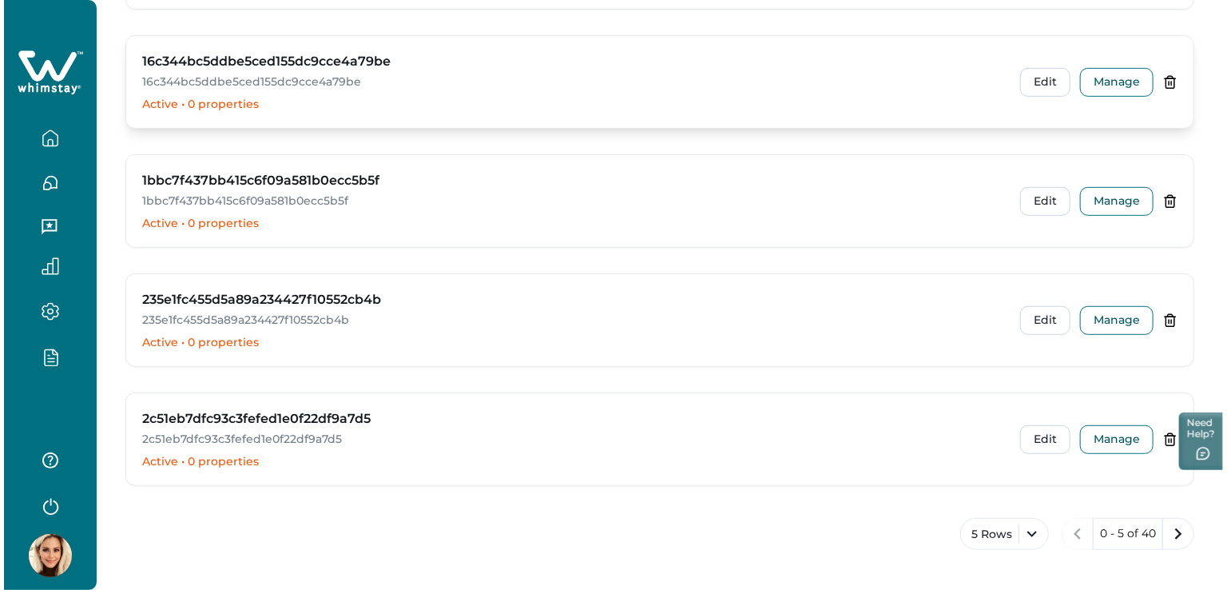
scroll to position [0, 0]
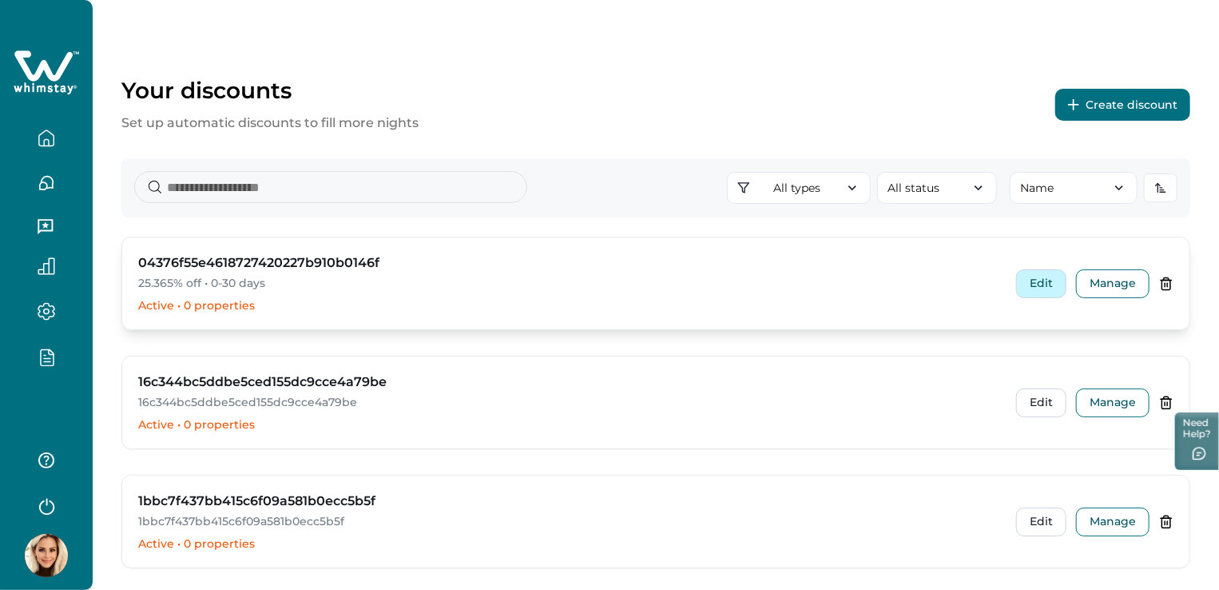
click at [1035, 283] on button "Edit" at bounding box center [1041, 283] width 50 height 29
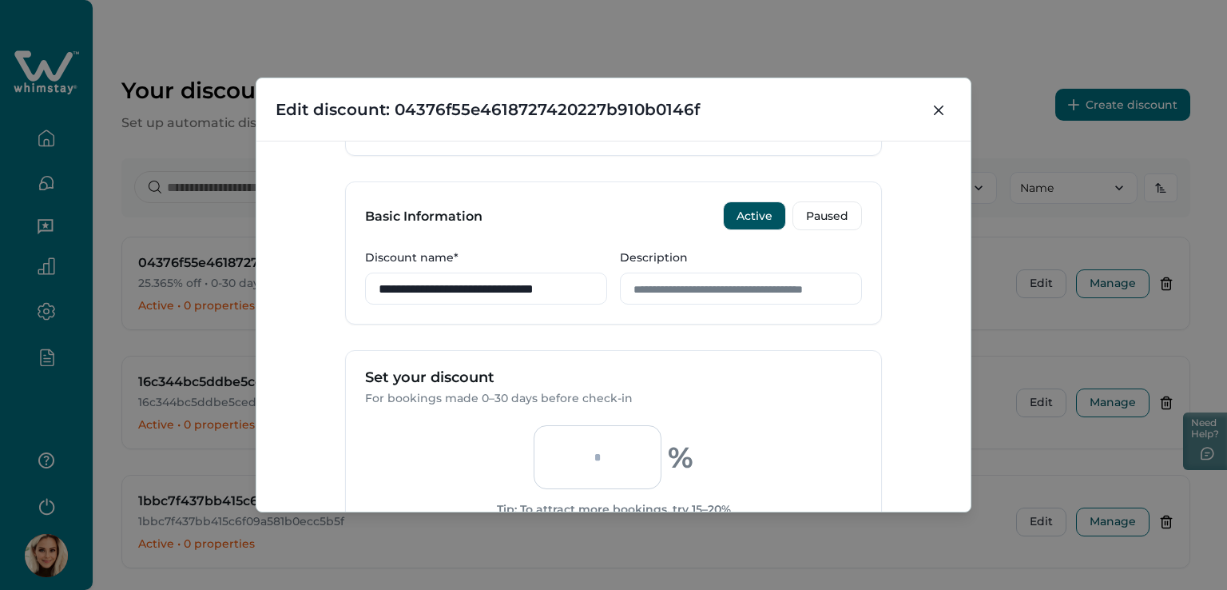
scroll to position [240, 0]
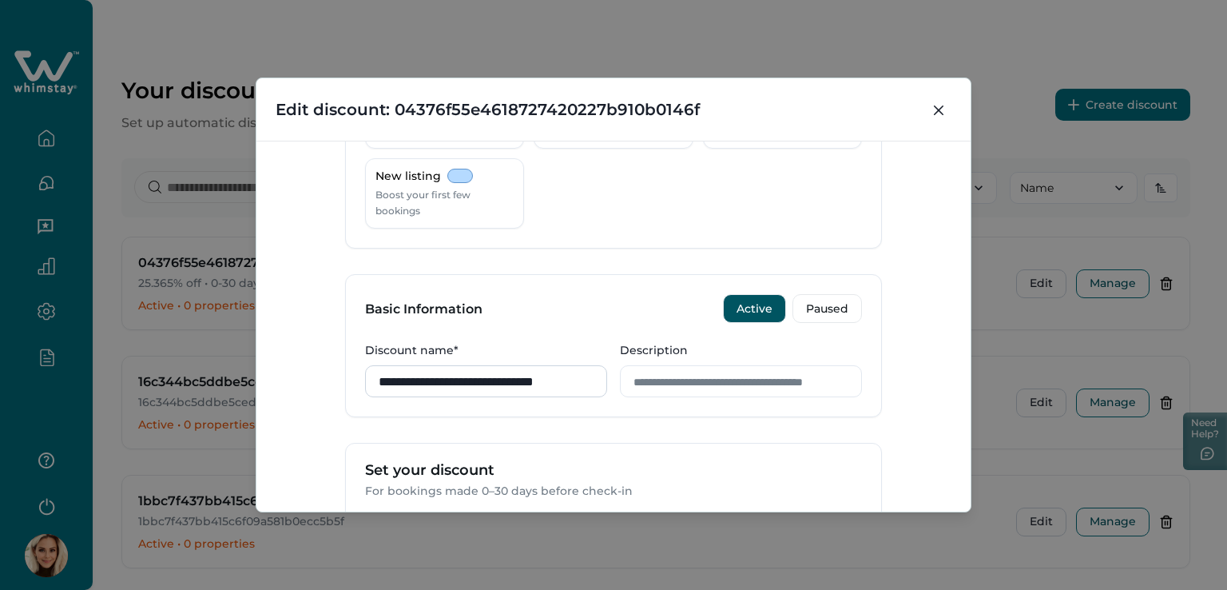
click at [504, 384] on input "**********" at bounding box center [486, 381] width 242 height 32
click at [585, 376] on input "**********" at bounding box center [486, 381] width 242 height 32
drag, startPoint x: 590, startPoint y: 378, endPoint x: 330, endPoint y: 381, distance: 260.4
click at [330, 381] on div "**********" at bounding box center [613, 326] width 714 height 371
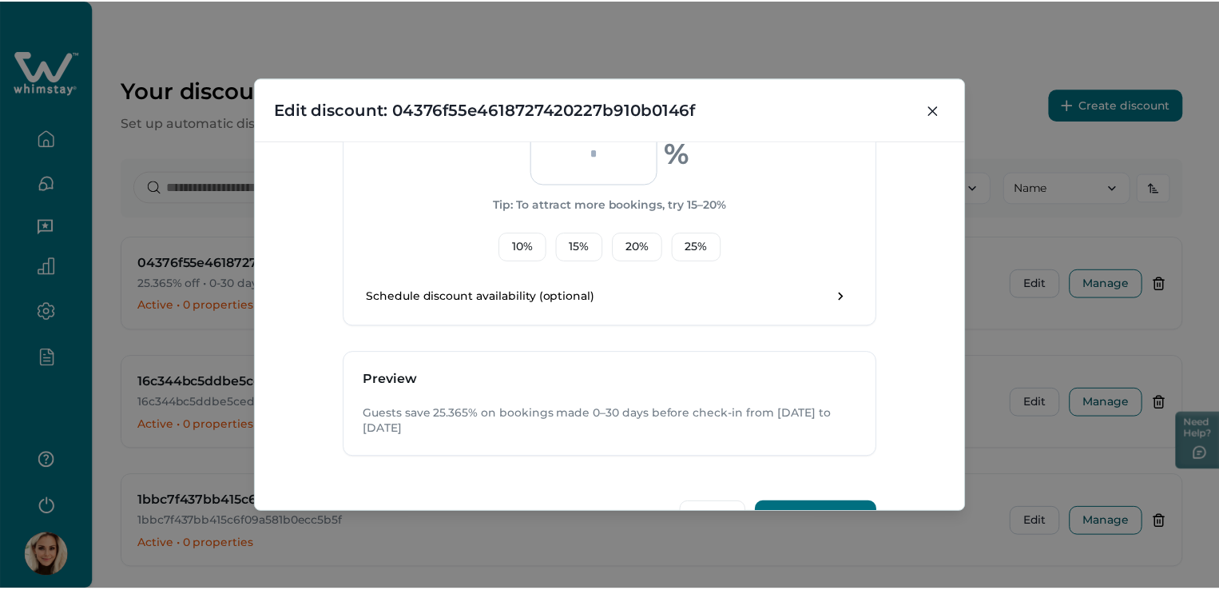
scroll to position [682, 0]
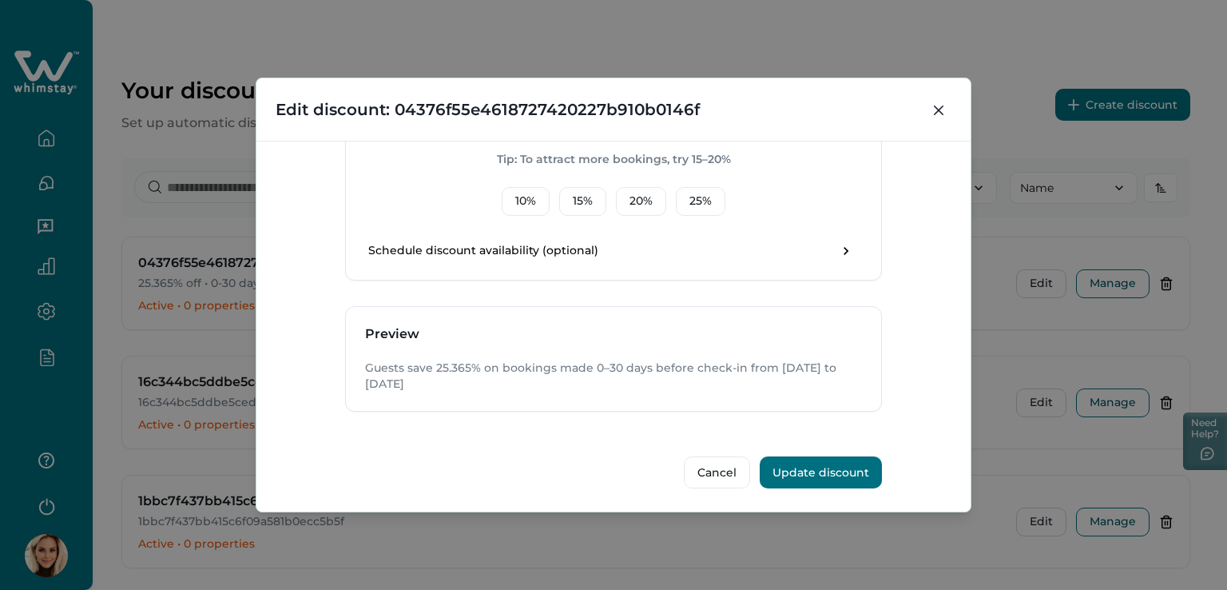
type input "**********"
click at [831, 471] on button "Update discount" at bounding box center [821, 472] width 122 height 32
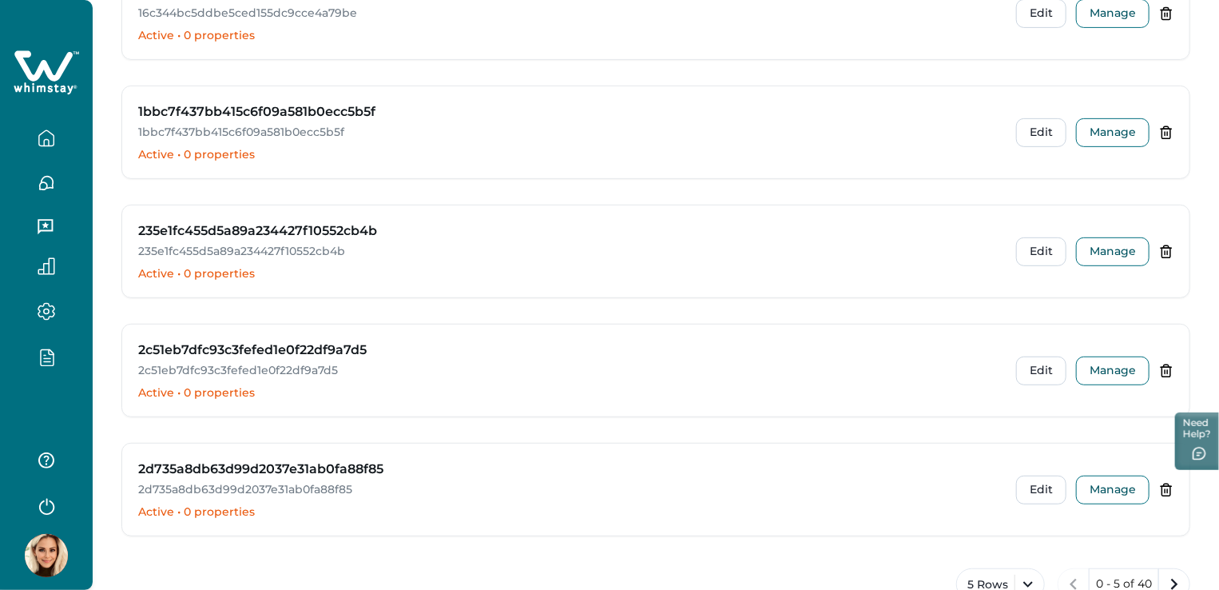
scroll to position [320, 0]
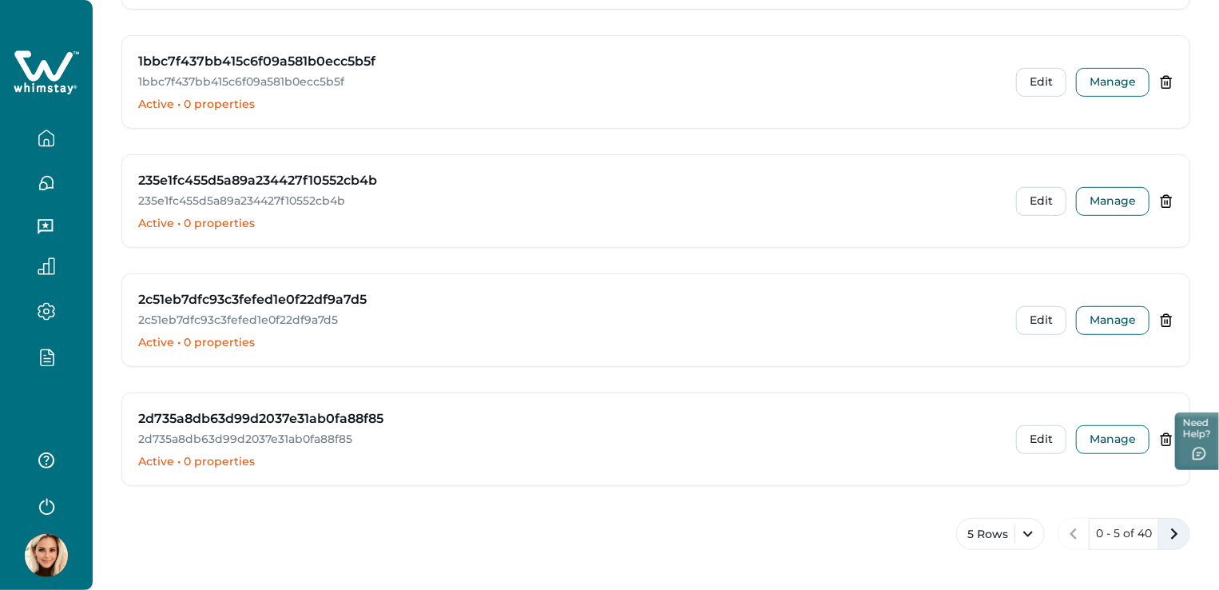
click at [1176, 530] on icon "next page" at bounding box center [1174, 533] width 7 height 11
click at [963, 534] on button "5 Rows" at bounding box center [995, 534] width 89 height 32
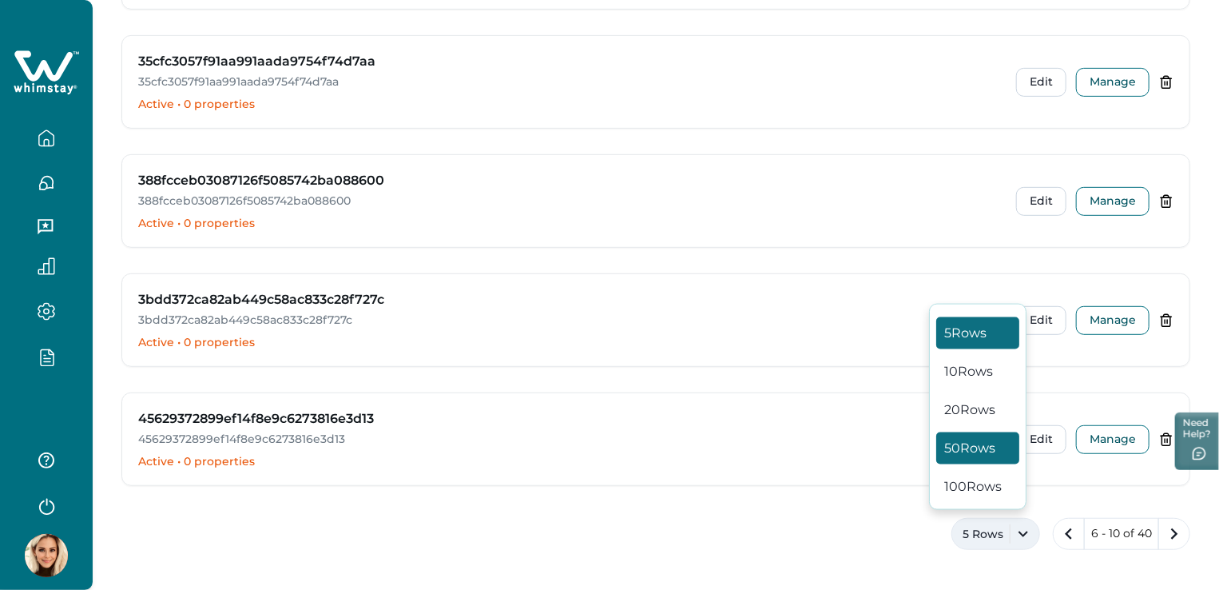
click at [947, 448] on button "50 Rows" at bounding box center [977, 448] width 83 height 32
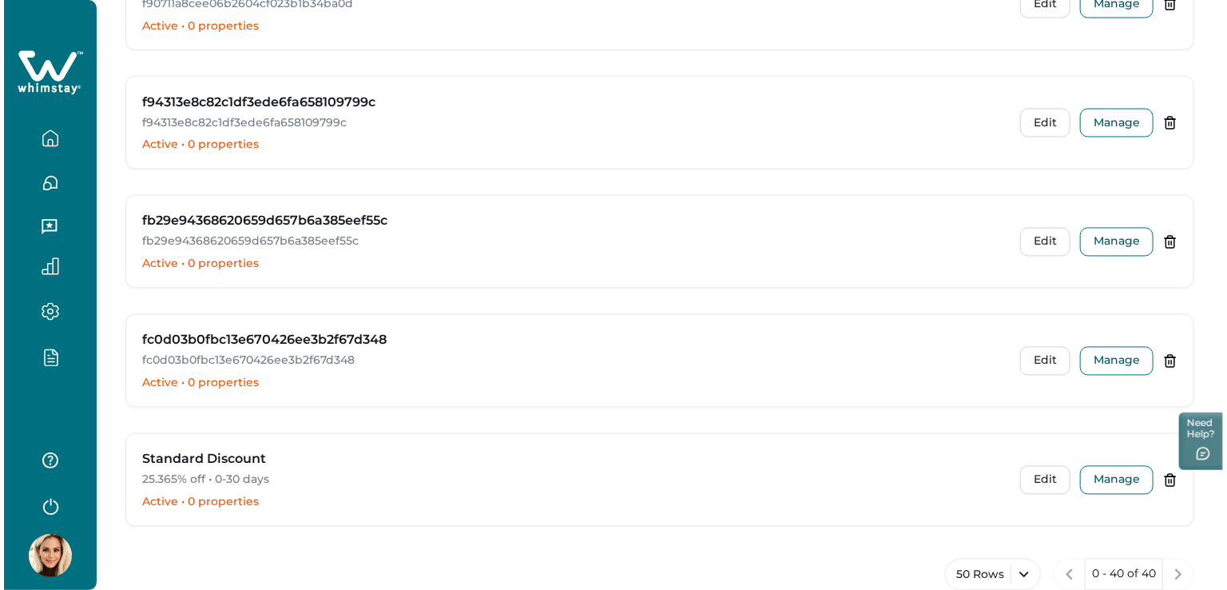
scroll to position [4475, 0]
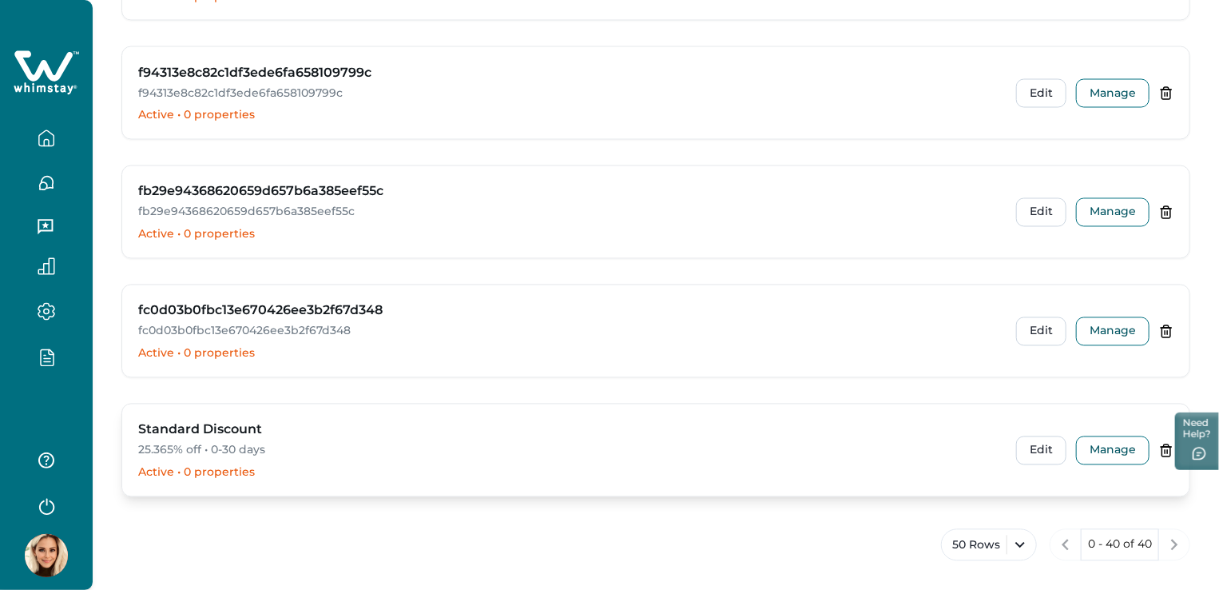
click at [151, 420] on h3 "Standard Discount" at bounding box center [200, 429] width 124 height 19
click at [1047, 441] on button "Edit" at bounding box center [1041, 450] width 50 height 29
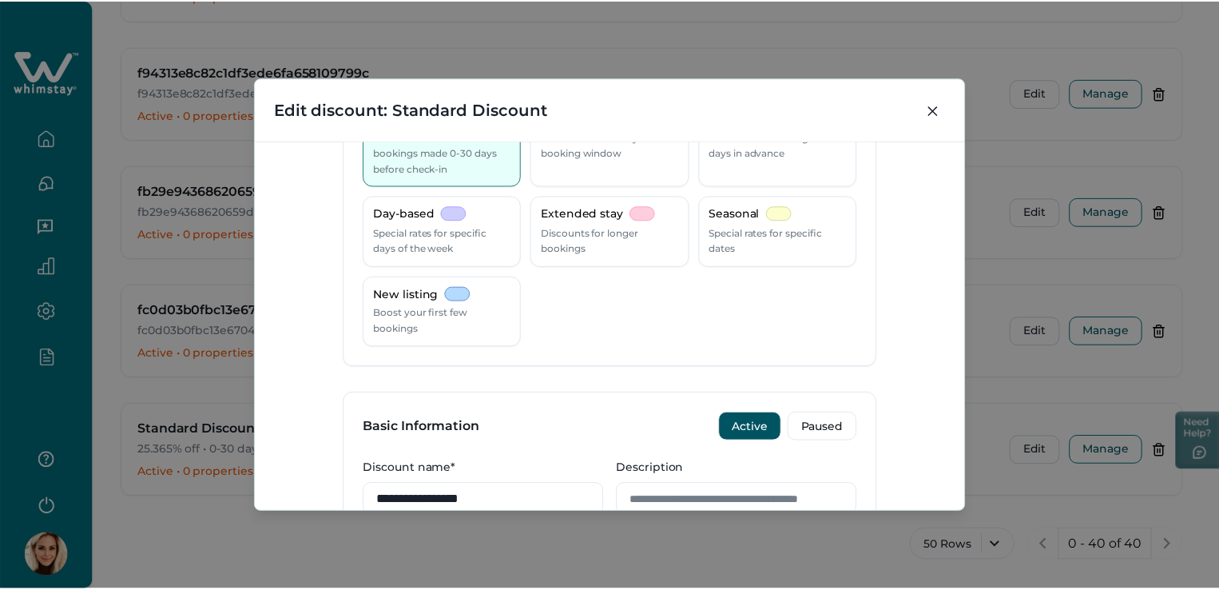
scroll to position [0, 0]
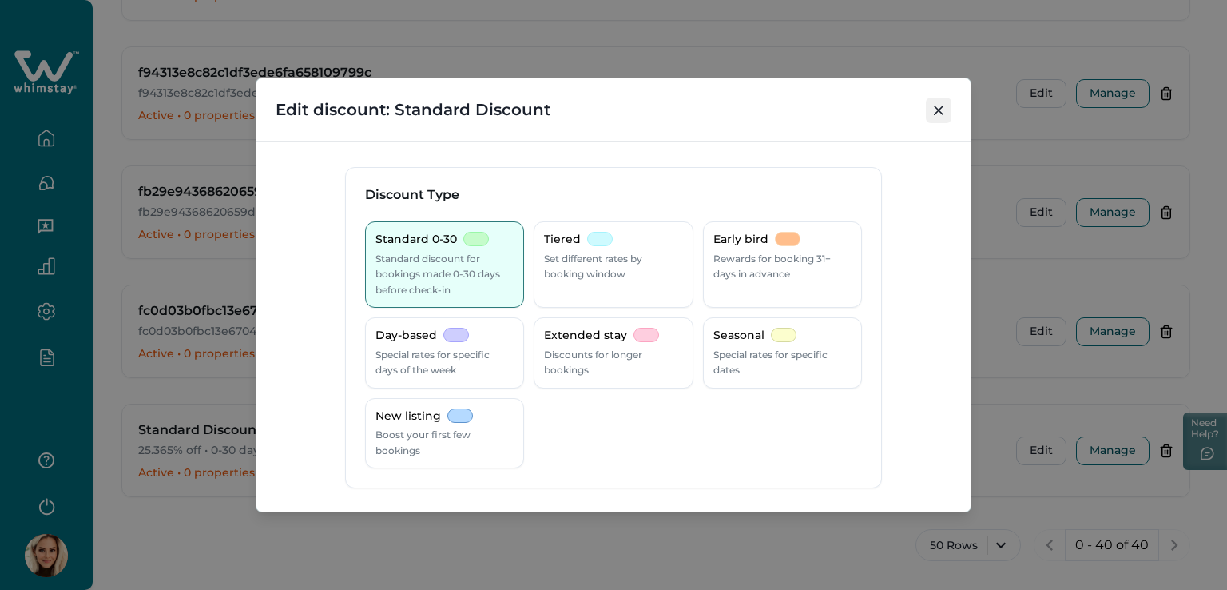
click at [950, 112] on button "Close" at bounding box center [939, 110] width 26 height 26
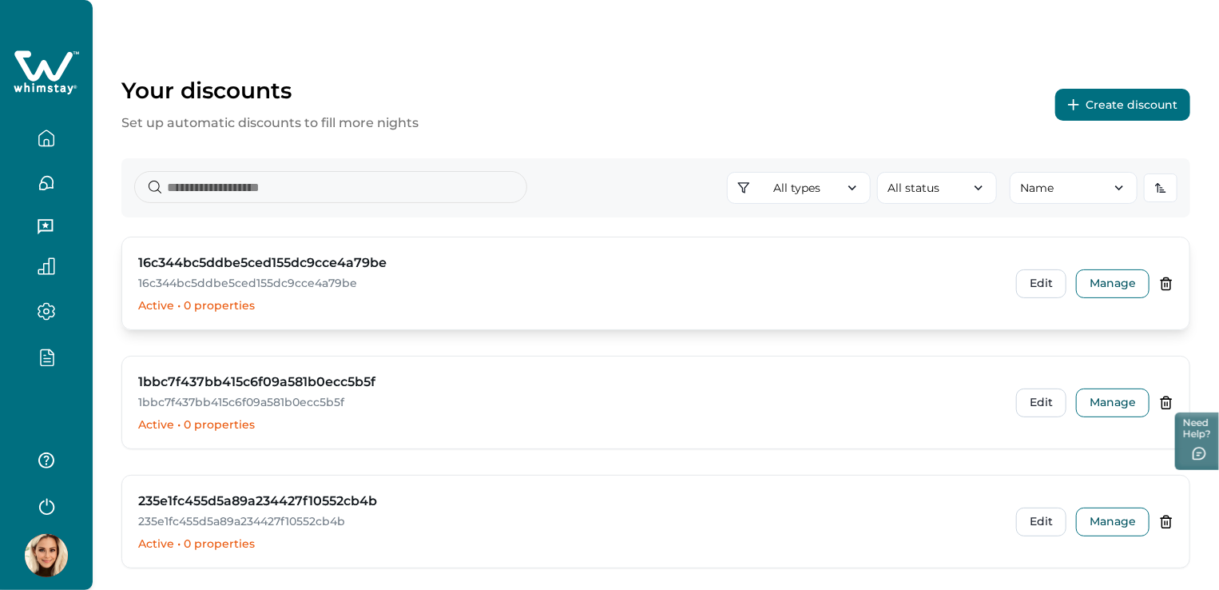
click at [309, 266] on h3 "16c344bc5ddbe5ced155dc9cce4a79be" at bounding box center [262, 262] width 248 height 19
click at [1029, 277] on button "Edit" at bounding box center [1041, 283] width 50 height 29
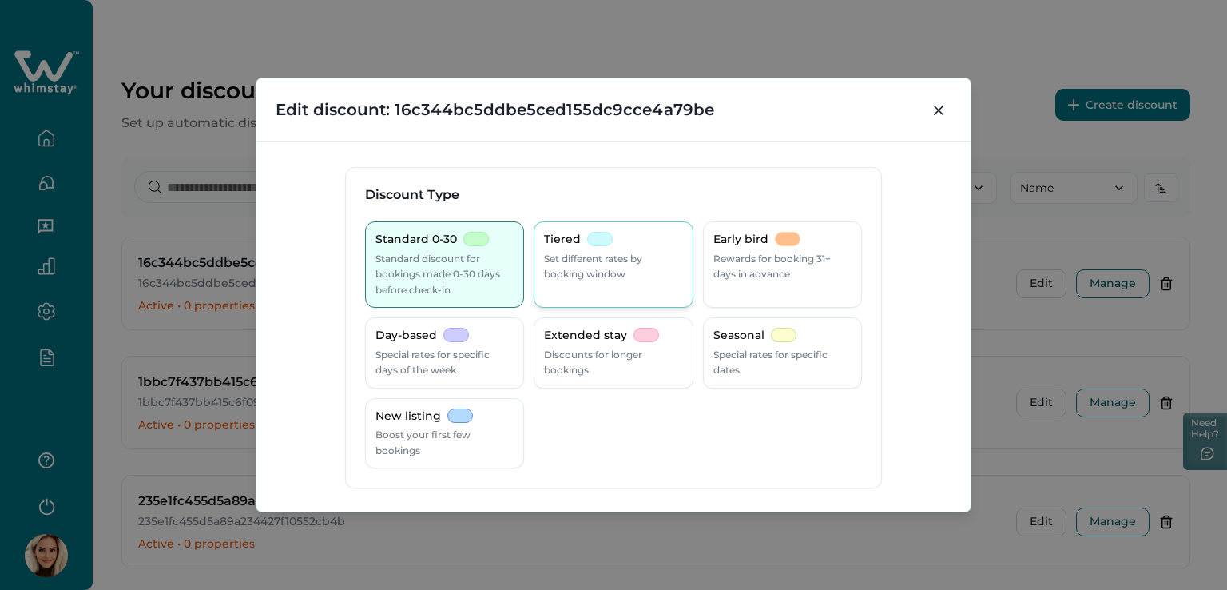
click at [602, 266] on p "Set different rates by booking window" at bounding box center [613, 266] width 138 height 31
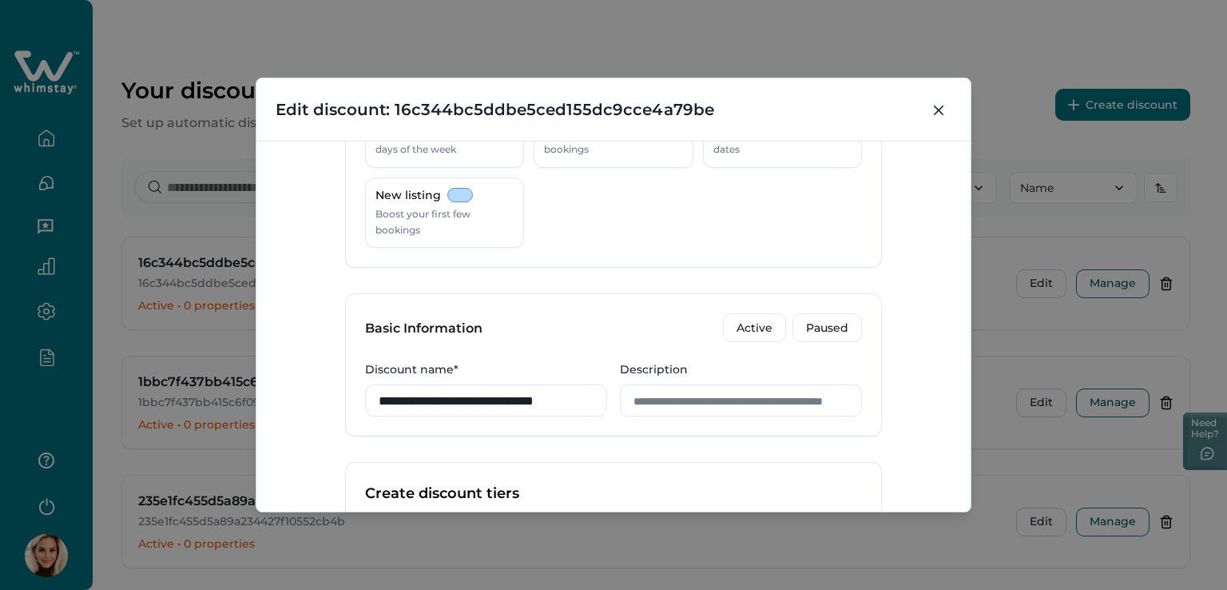
scroll to position [160, 0]
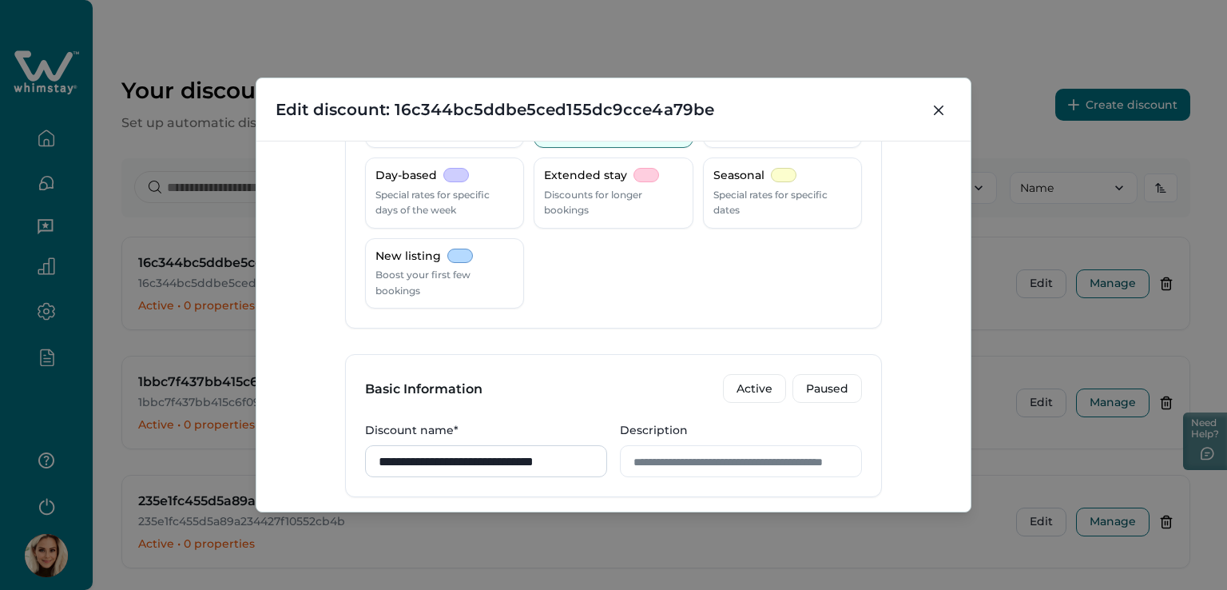
click at [417, 463] on input "**********" at bounding box center [486, 461] width 242 height 32
drag, startPoint x: 591, startPoint y: 463, endPoint x: 336, endPoint y: 459, distance: 254.9
click at [336, 459] on div "**********" at bounding box center [613, 326] width 714 height 371
type input "*"
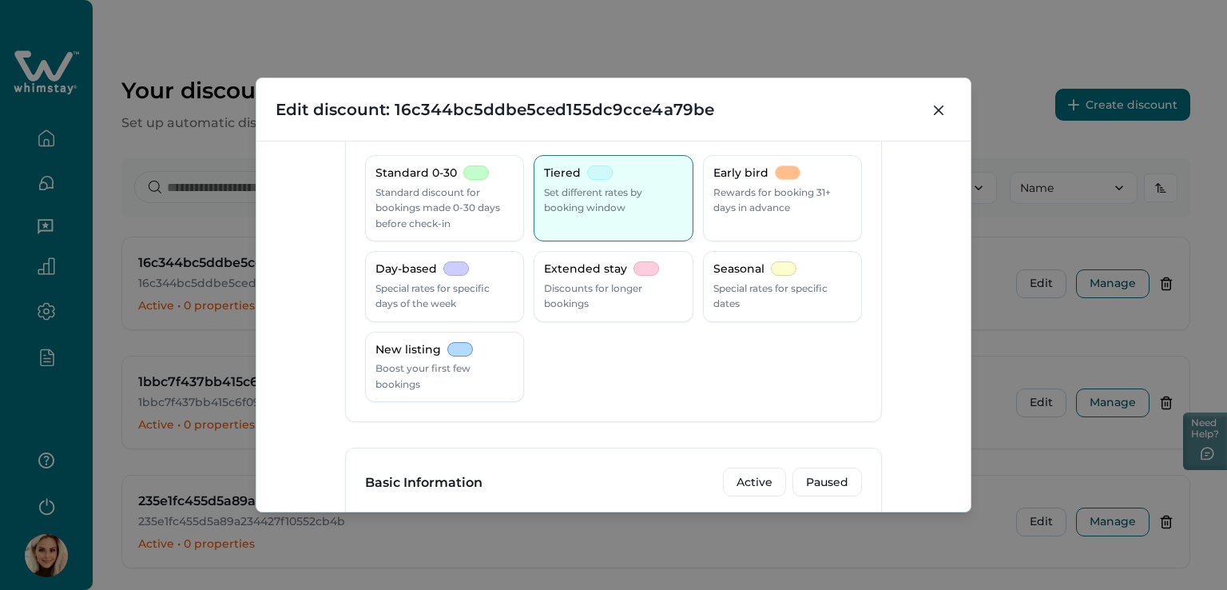
scroll to position [160, 0]
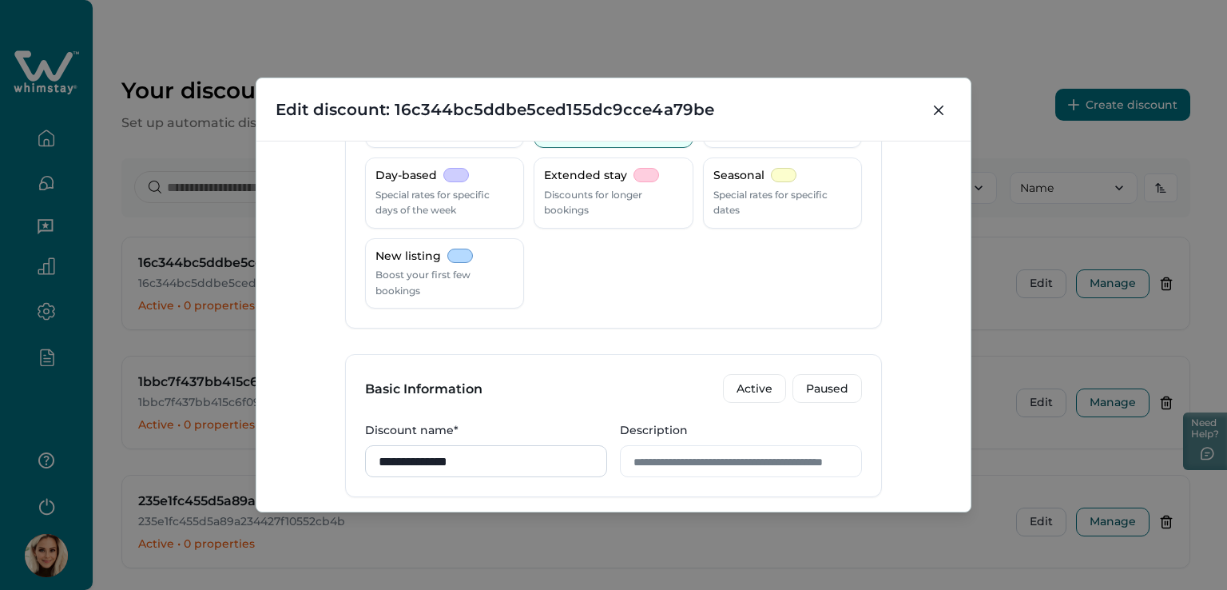
drag, startPoint x: 387, startPoint y: 462, endPoint x: 465, endPoint y: 455, distance: 78.6
click at [385, 463] on input "**********" at bounding box center [486, 461] width 242 height 32
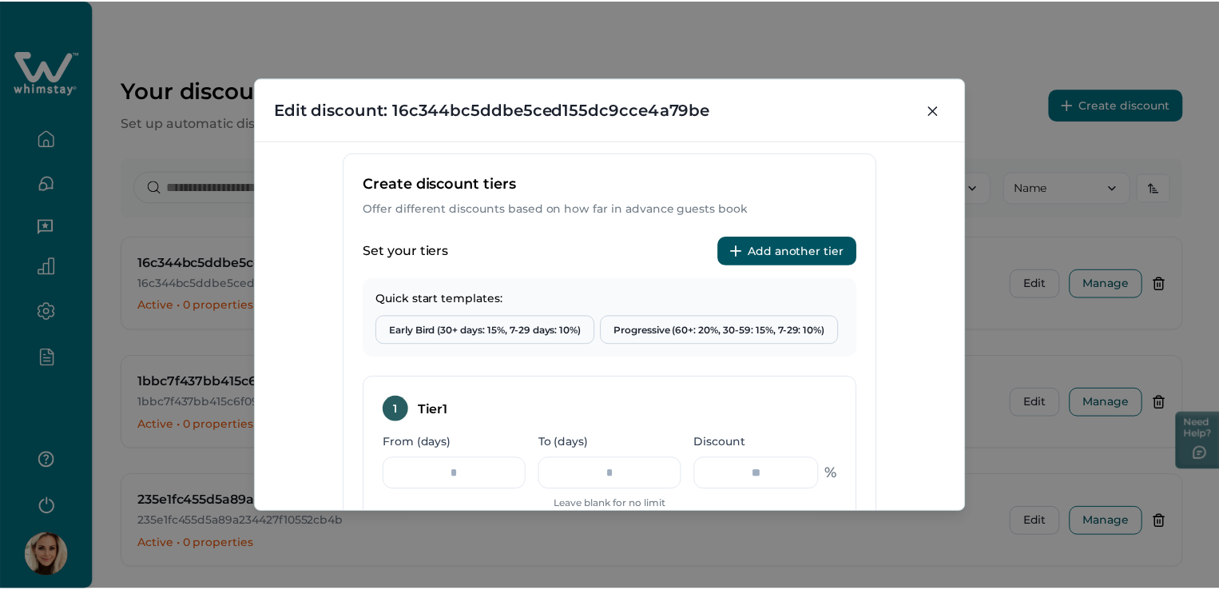
scroll to position [872, 0]
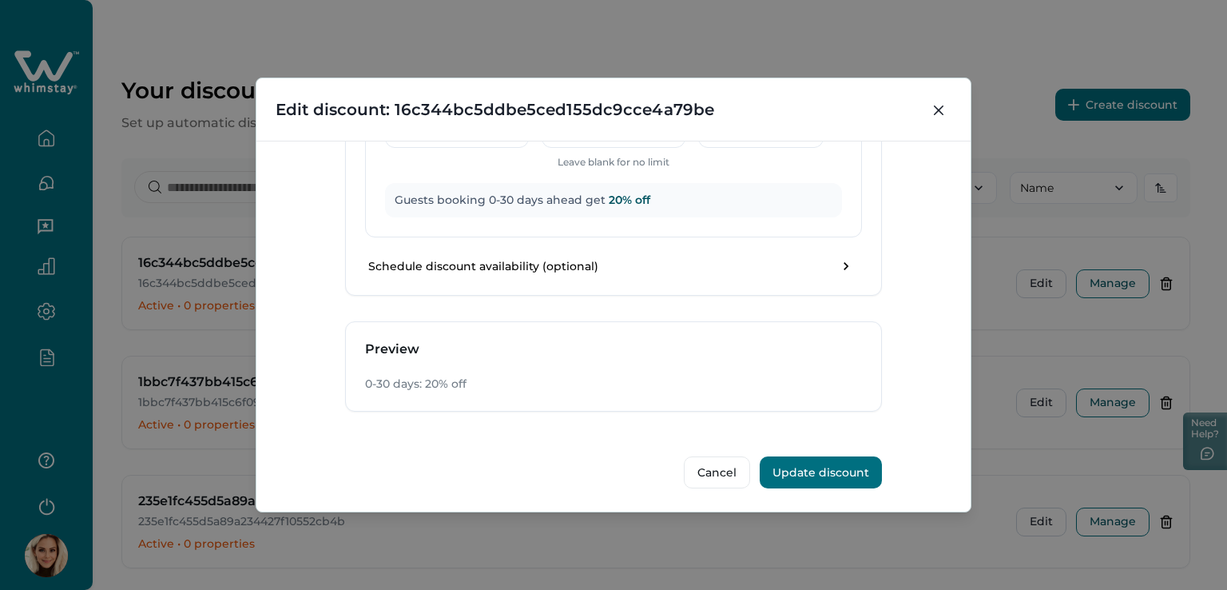
type input "**********"
click at [833, 472] on button "Update discount" at bounding box center [821, 472] width 122 height 32
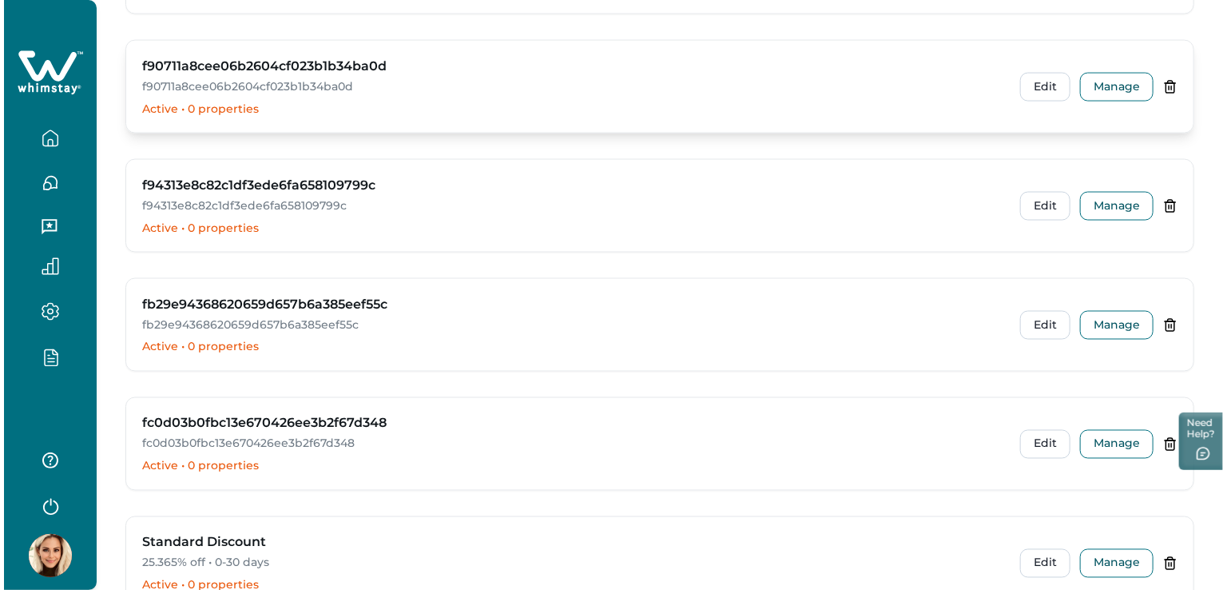
scroll to position [4474, 0]
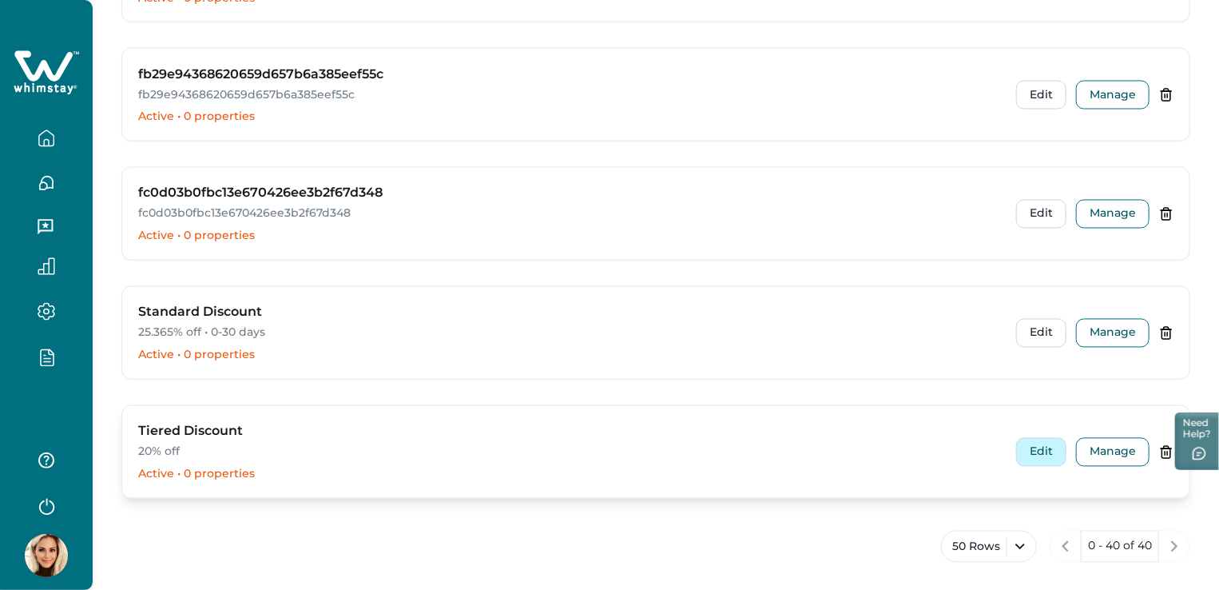
click at [1033, 438] on button "Edit" at bounding box center [1041, 452] width 50 height 29
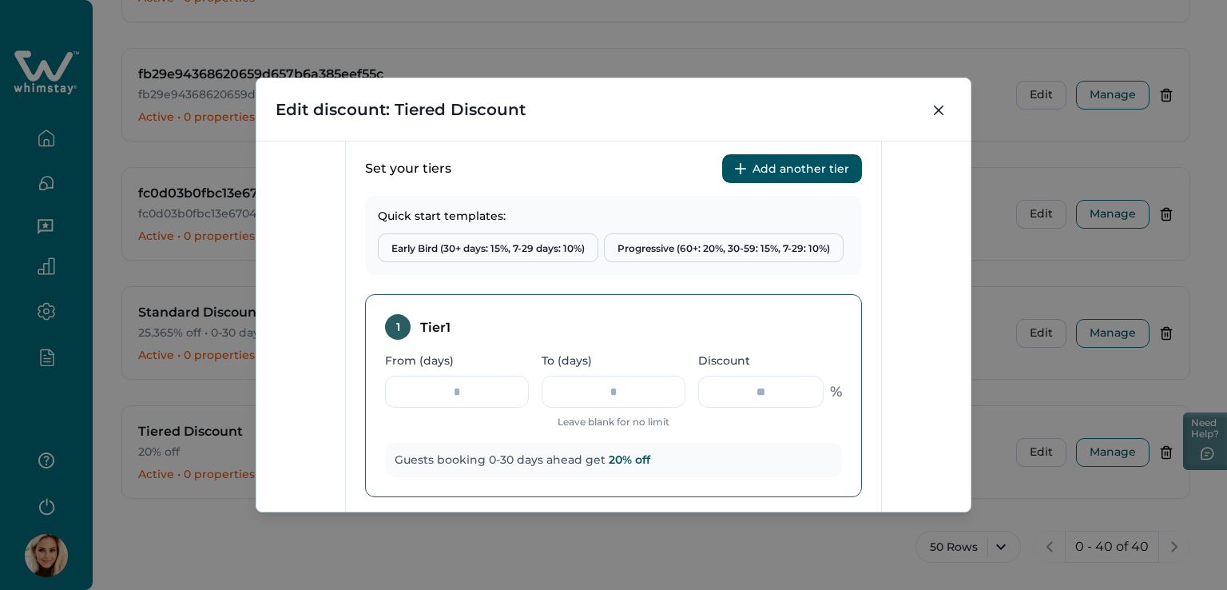
scroll to position [639, 0]
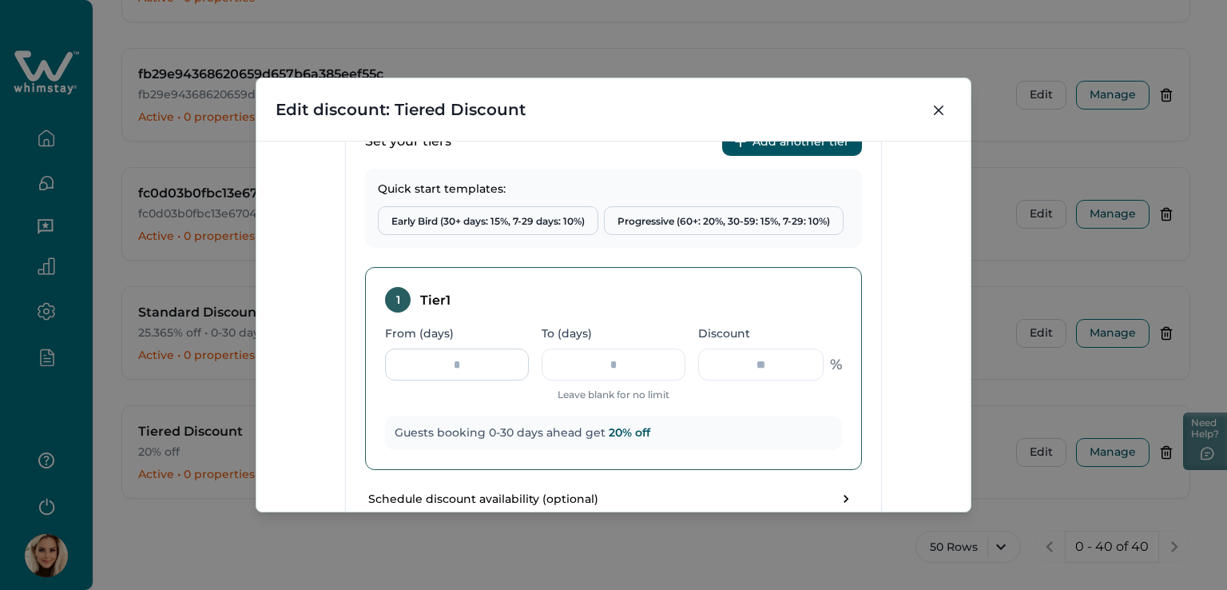
click at [447, 367] on input "*" at bounding box center [457, 364] width 144 height 32
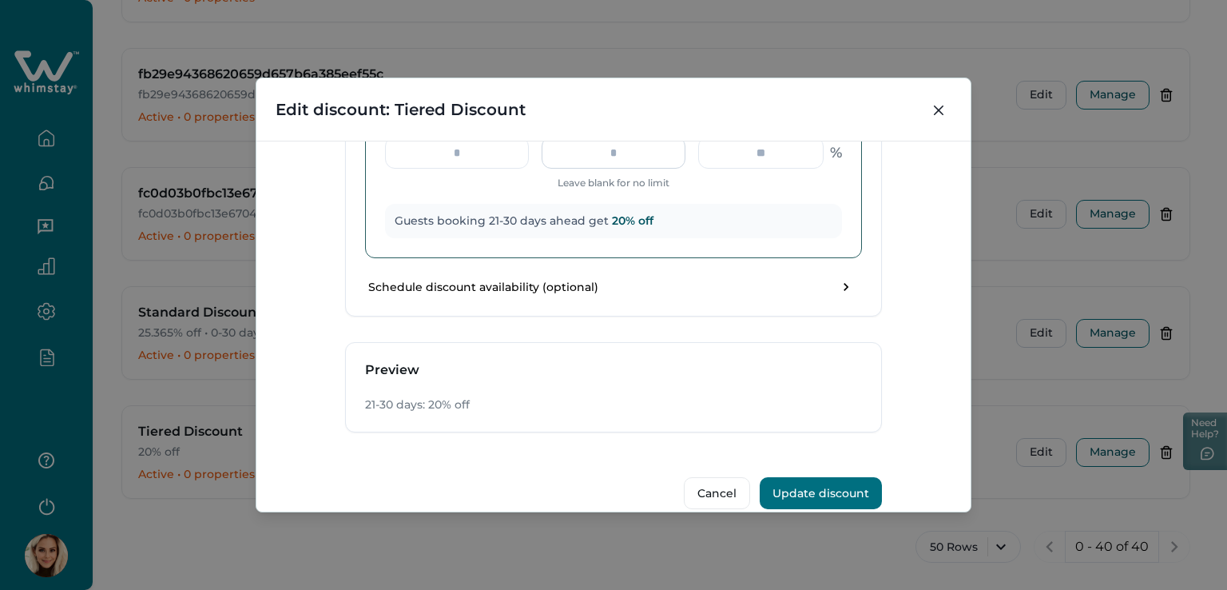
scroll to position [872, 0]
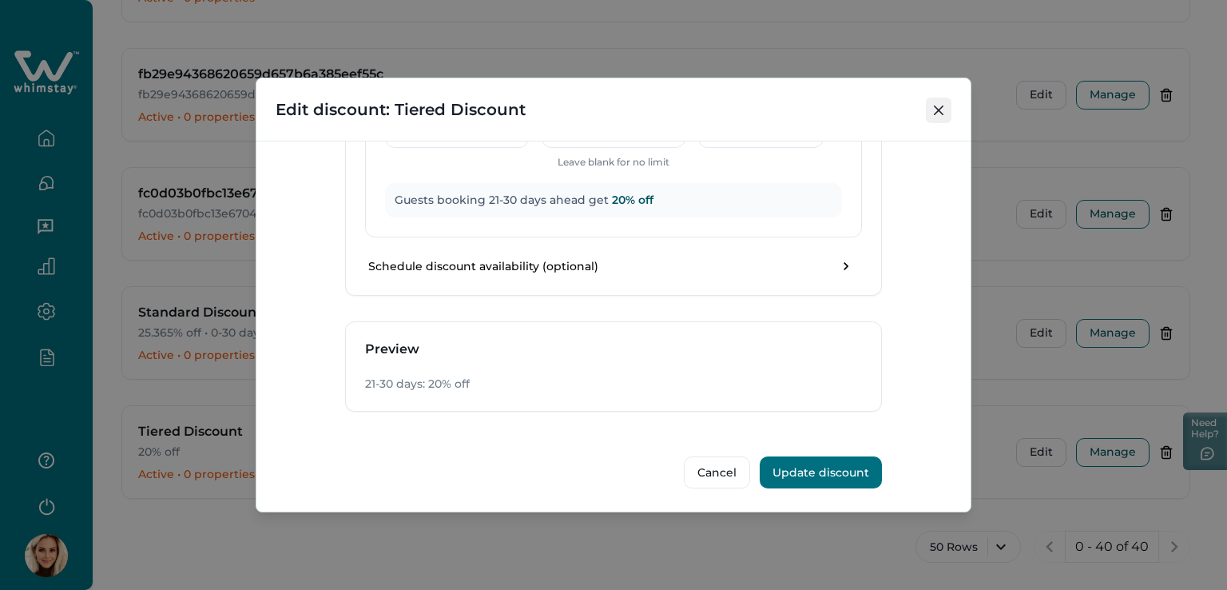
type input "**"
click at [939, 113] on icon "Close" at bounding box center [939, 110] width 10 height 10
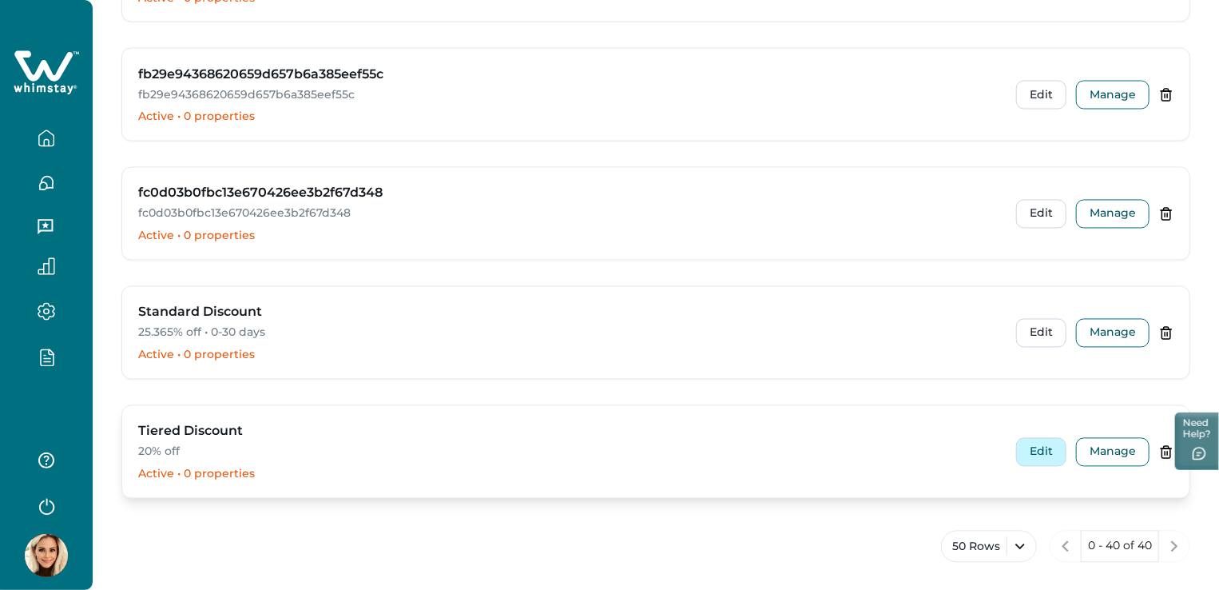
click at [1039, 443] on button "Edit" at bounding box center [1041, 452] width 50 height 29
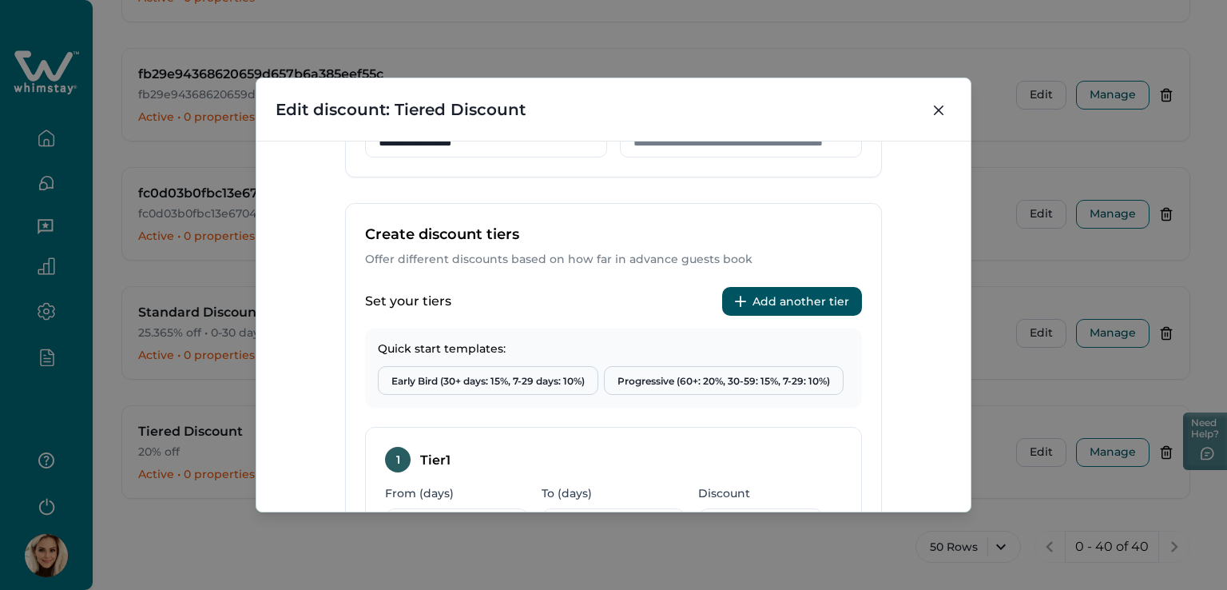
scroll to position [320, 0]
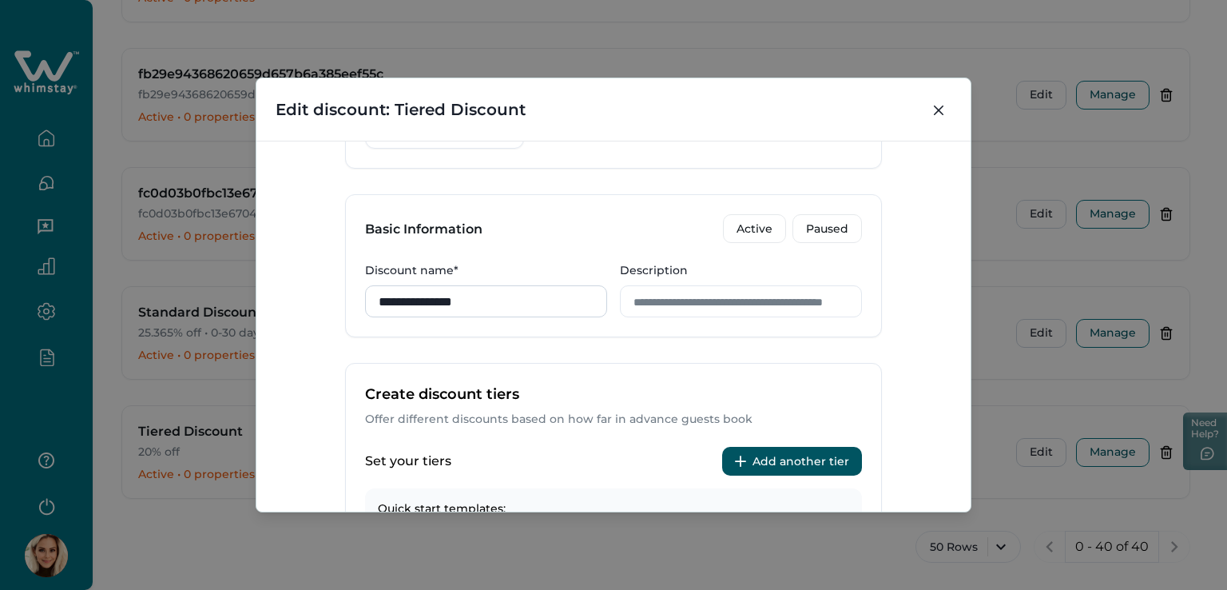
click at [438, 297] on input "**********" at bounding box center [486, 301] width 242 height 32
drag, startPoint x: 495, startPoint y: 297, endPoint x: 320, endPoint y: 312, distance: 176.3
click at [320, 312] on div "**********" at bounding box center [613, 326] width 714 height 371
type input "*"
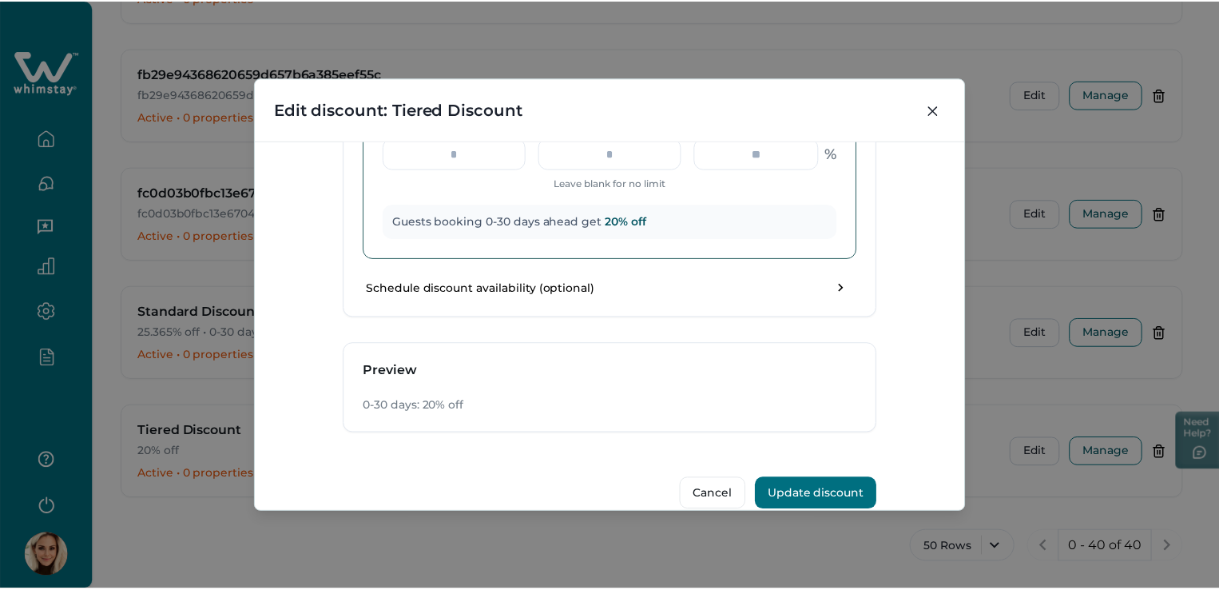
scroll to position [872, 0]
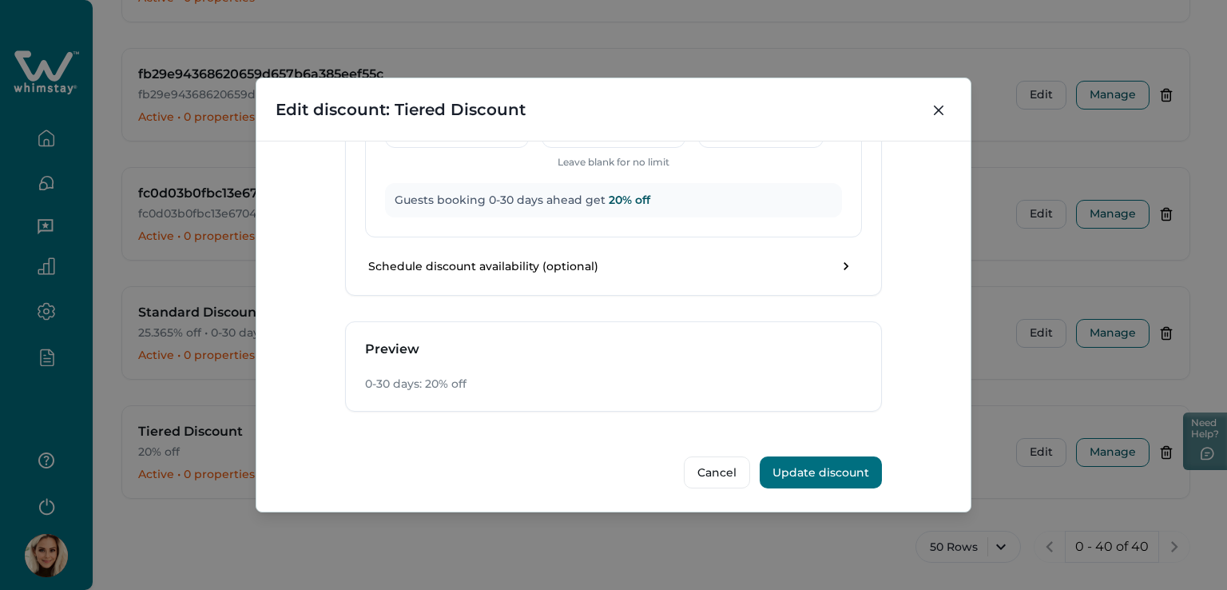
type input "**********"
click at [827, 471] on button "Update discount" at bounding box center [821, 472] width 122 height 32
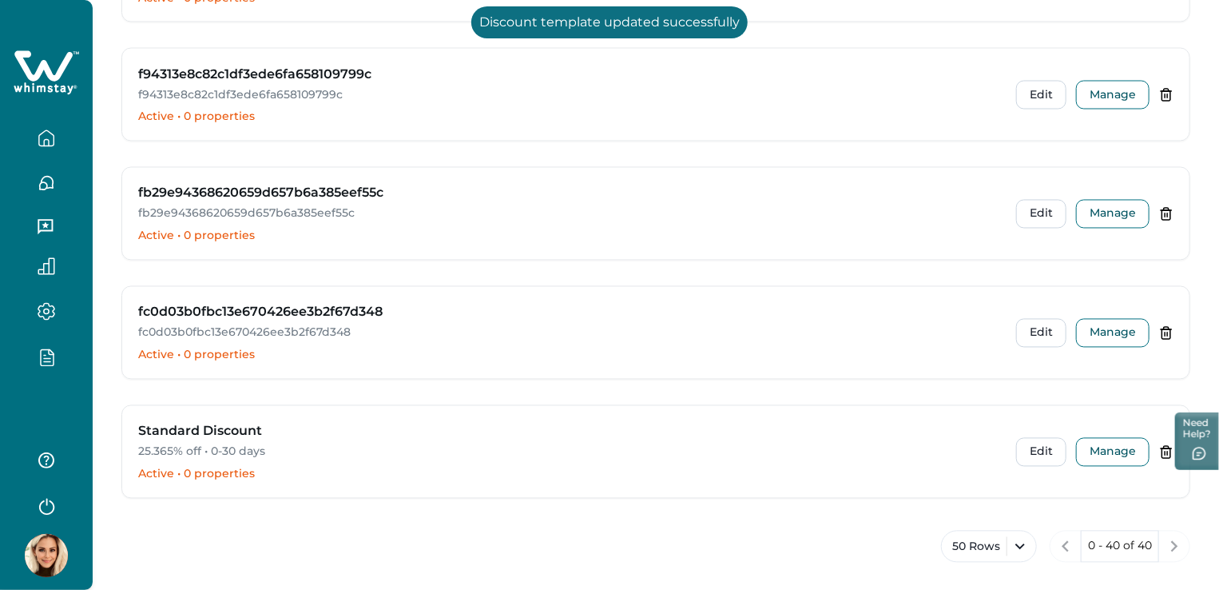
scroll to position [0, 0]
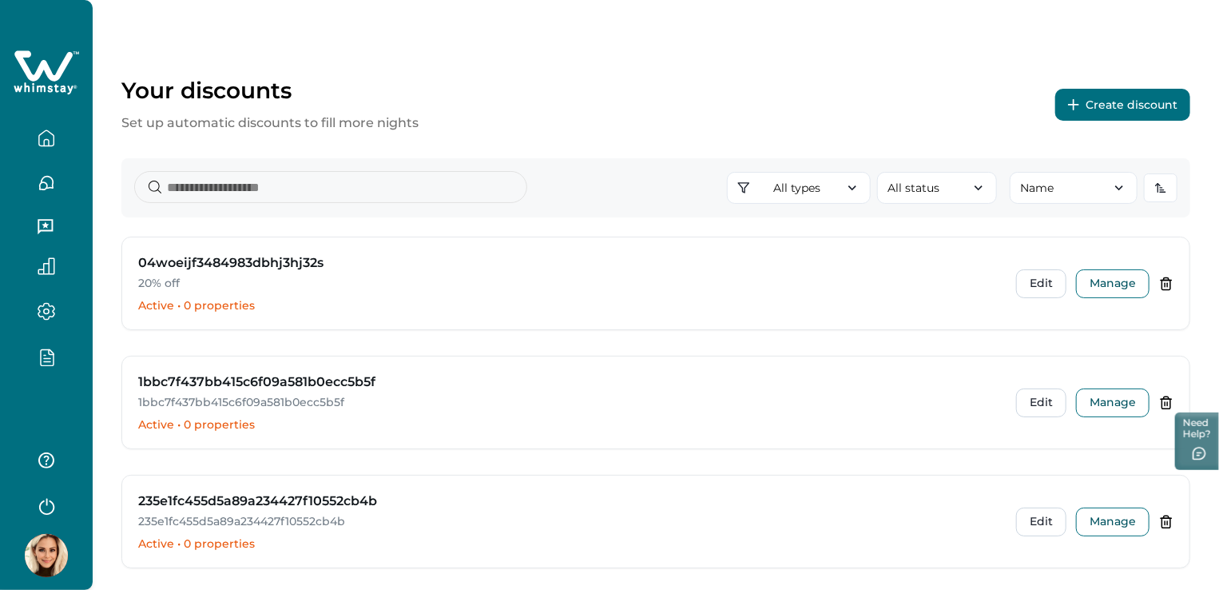
click at [1132, 97] on button "Create discount" at bounding box center [1122, 105] width 135 height 32
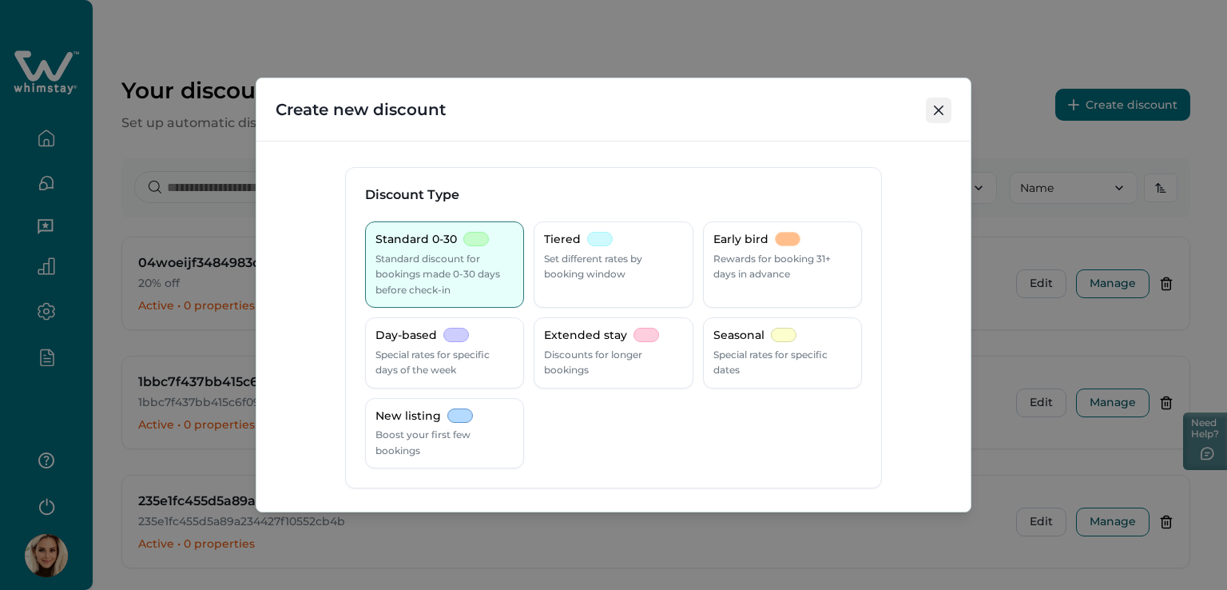
click at [934, 114] on icon "Close" at bounding box center [939, 110] width 10 height 10
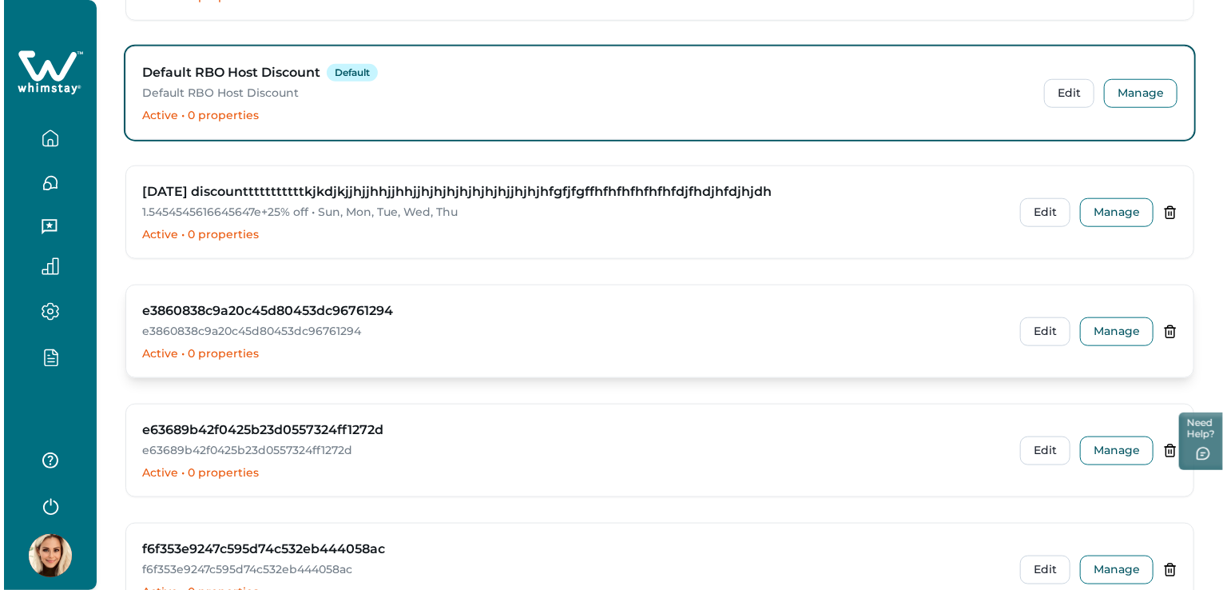
scroll to position [3755, 0]
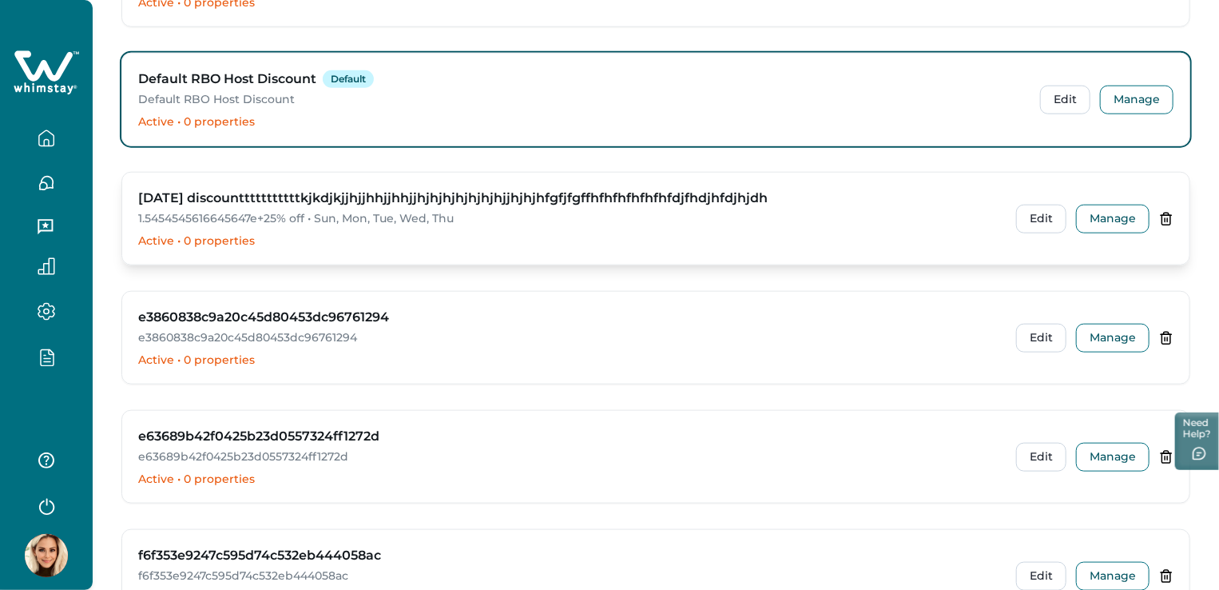
click at [327, 189] on h3 "diwali discountttttttttttkjkdjkjjhjjhhjjhhjjhjhjhjhjhjhjhjjhjhjhfgfjfgffhfhfhfh…" at bounding box center [453, 198] width 630 height 19
click at [1039, 215] on button "Edit" at bounding box center [1041, 219] width 50 height 29
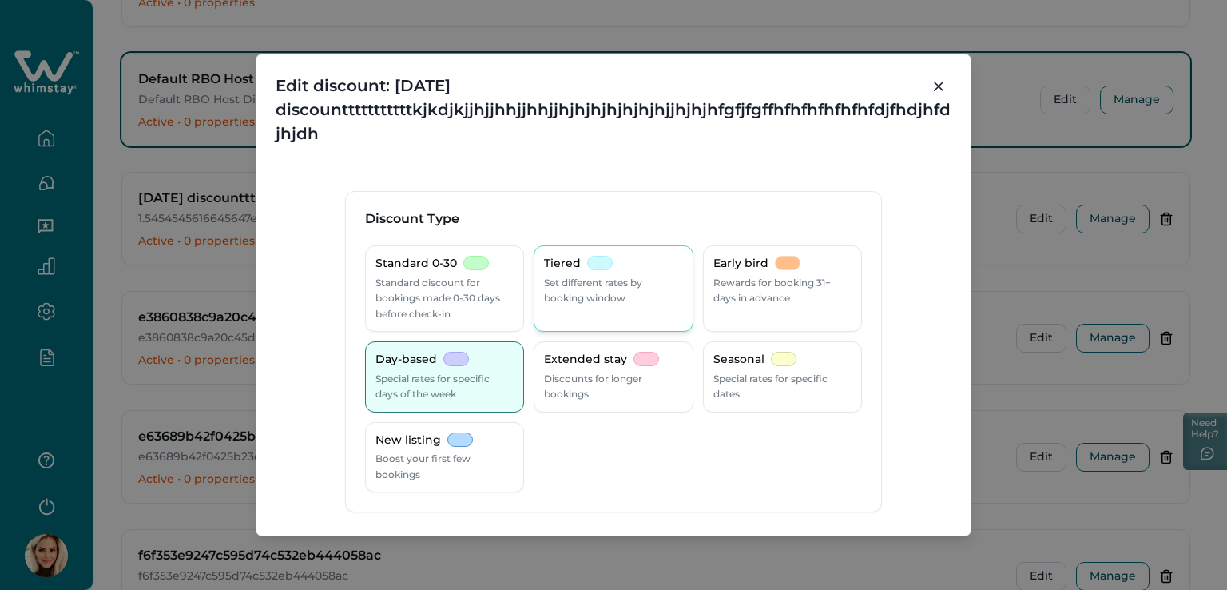
click at [610, 272] on div "Tiered Set different rates by booking window" at bounding box center [613, 281] width 138 height 50
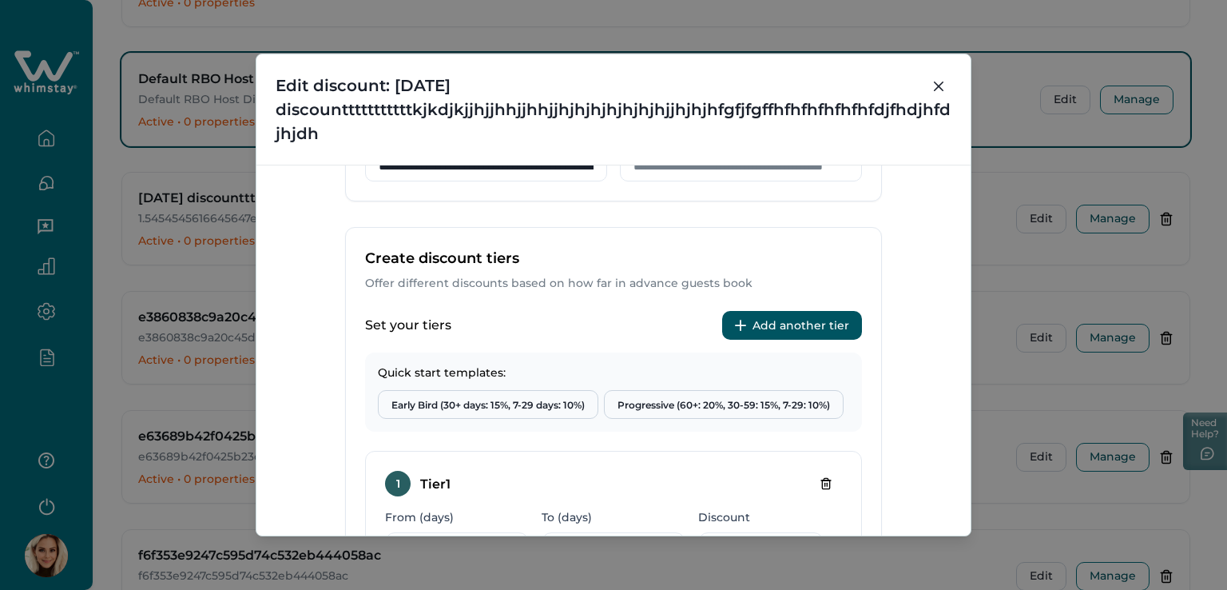
scroll to position [559, 0]
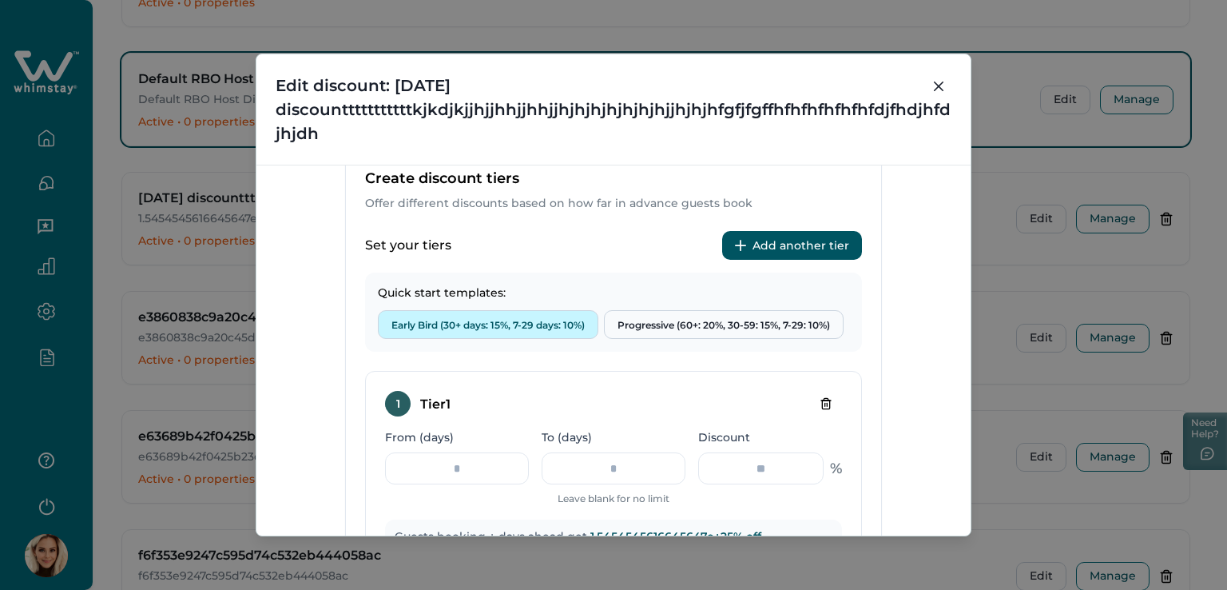
click at [500, 322] on button "Early Bird (30+ days: 15%, 7-29 days: 10%)" at bounding box center [488, 324] width 220 height 29
type input "**"
type input "*"
type input "**"
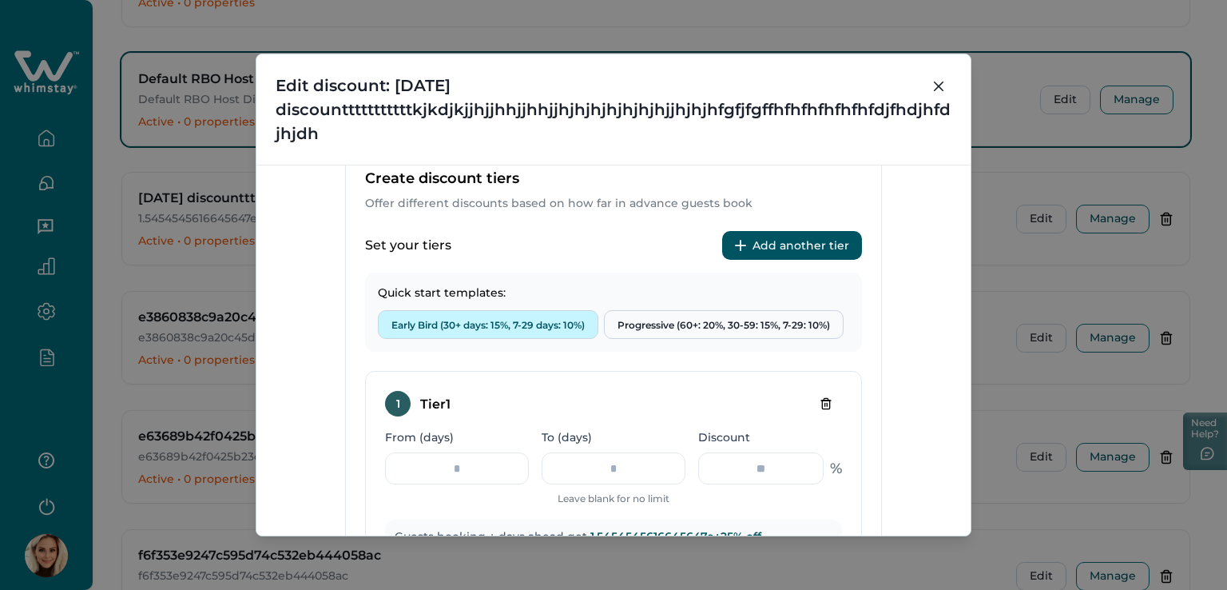
type input "**"
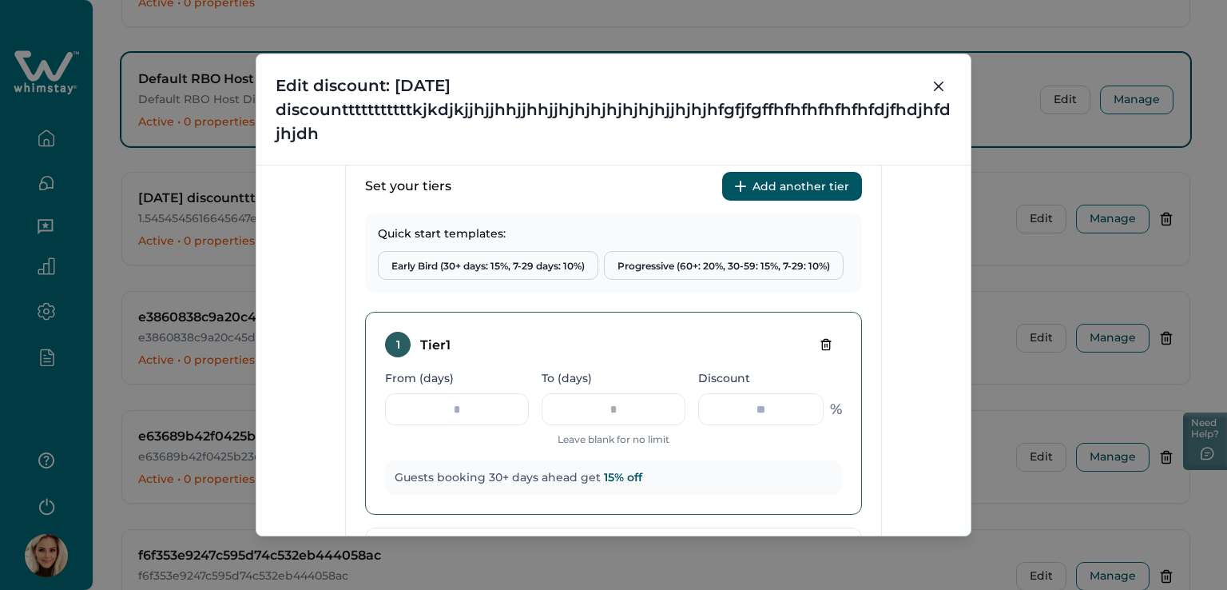
scroll to position [639, 0]
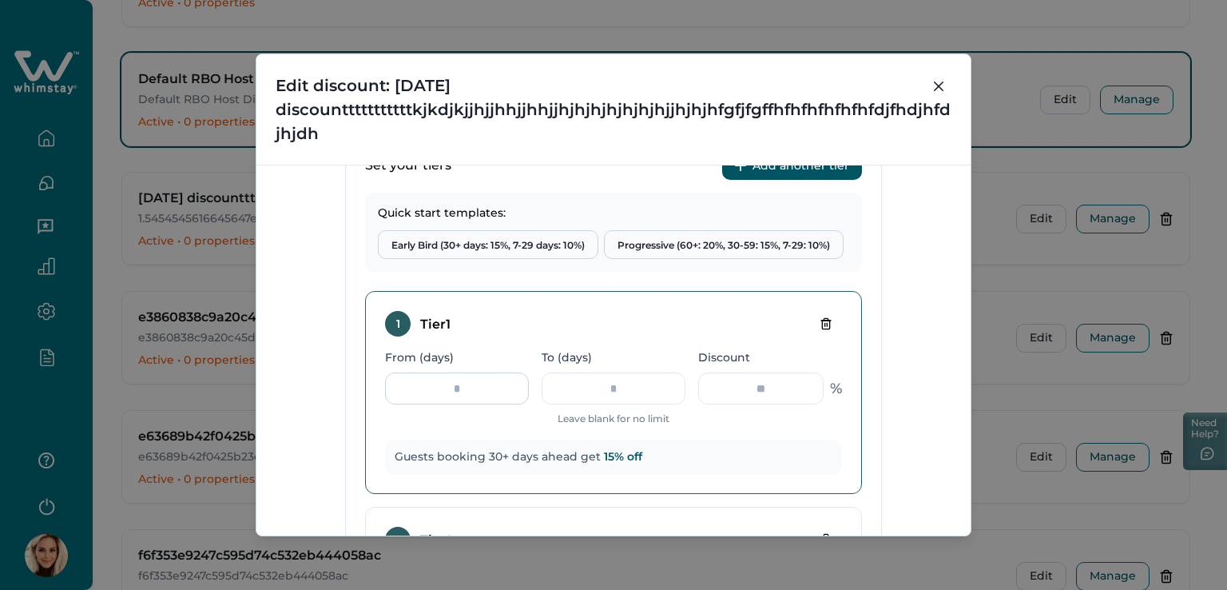
click at [399, 383] on input "**" at bounding box center [457, 388] width 144 height 32
click at [703, 476] on div "1 Tier 1 From (days) ** To (days) Leave blank for no limit Discount ** % Guests…" at bounding box center [613, 392] width 497 height 203
click at [412, 397] on input "**" at bounding box center [457, 388] width 144 height 32
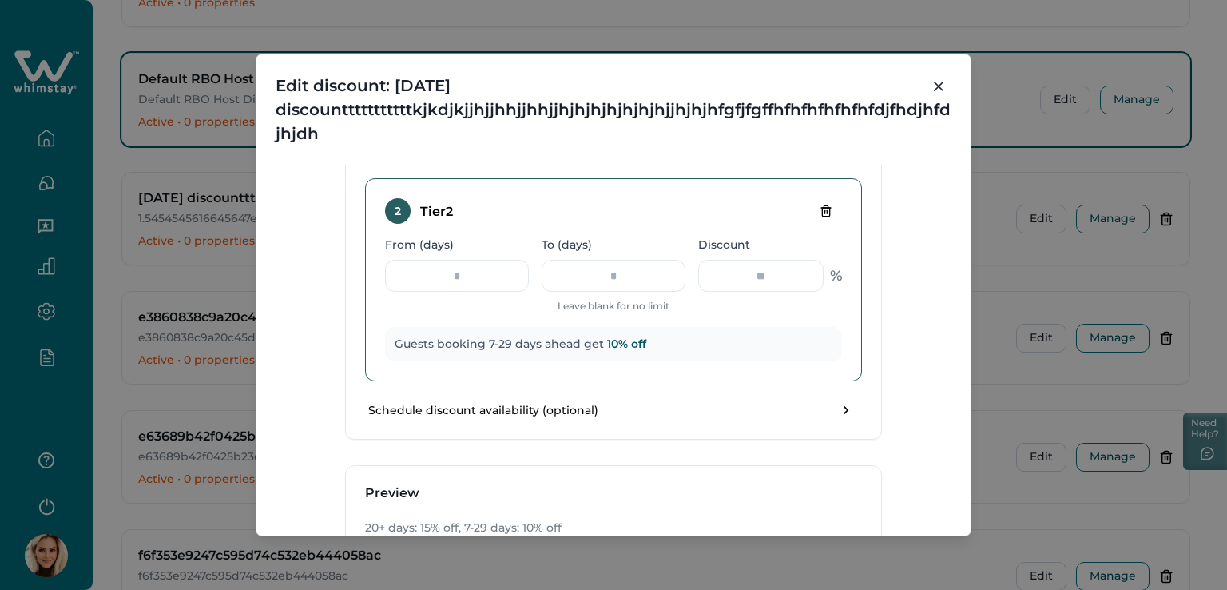
scroll to position [1086, 0]
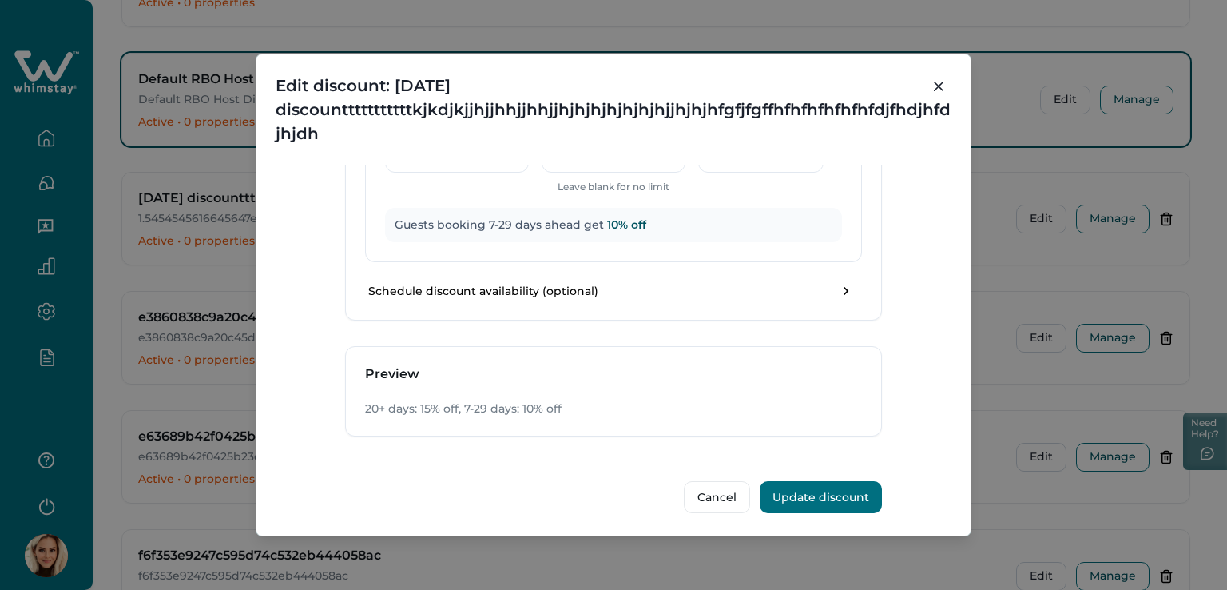
click at [814, 490] on button "Update discount" at bounding box center [821, 497] width 122 height 32
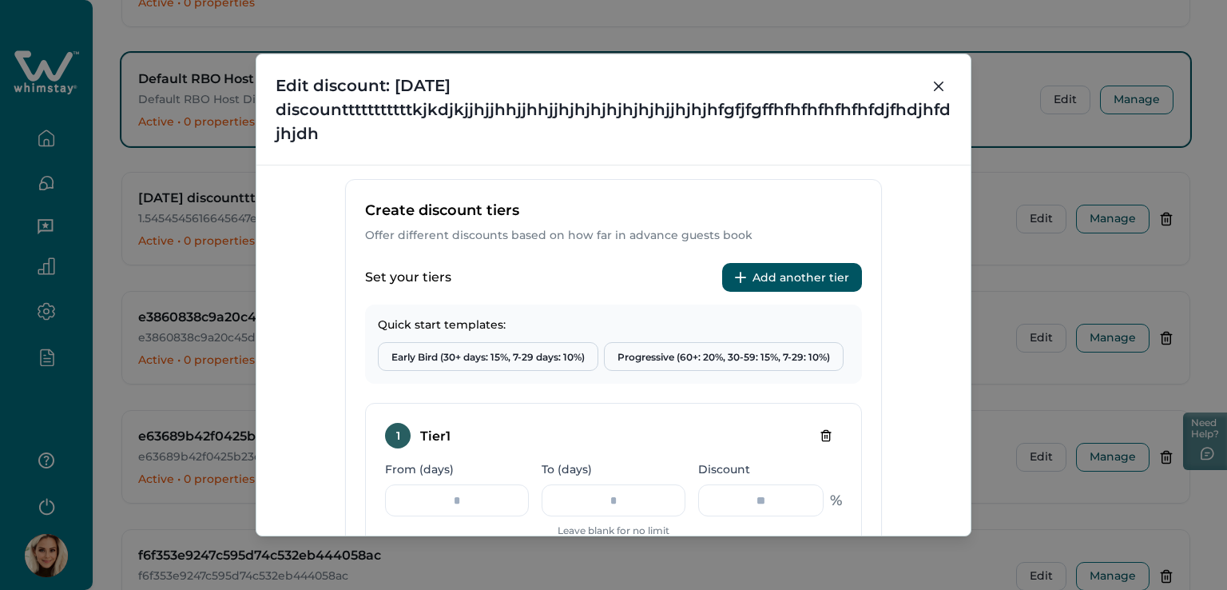
scroll to position [607, 0]
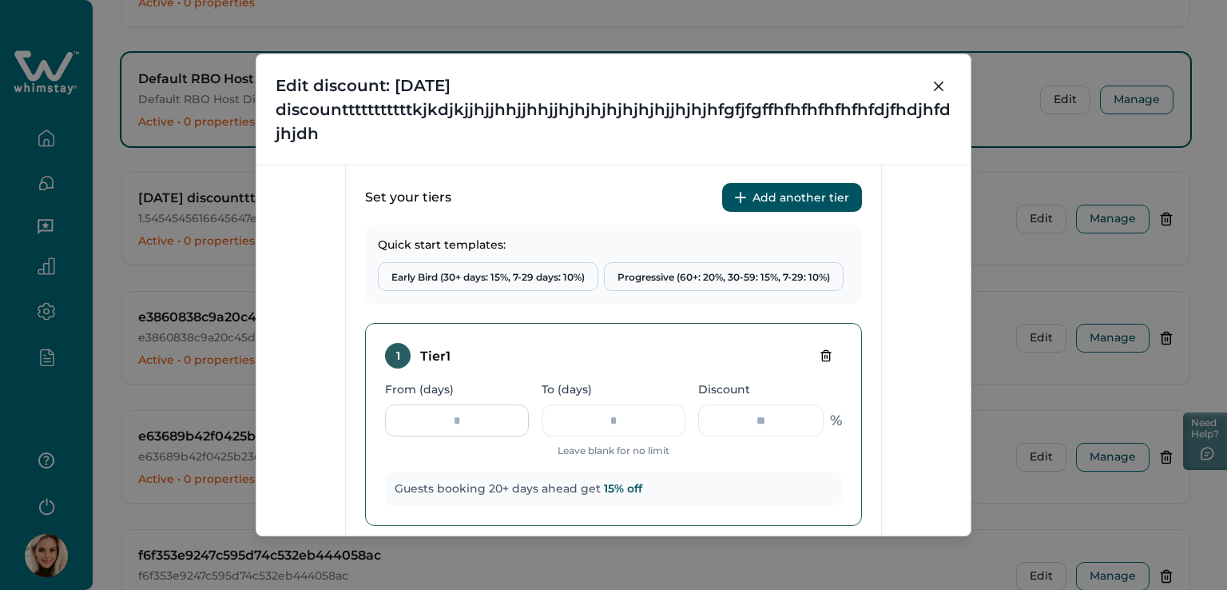
click at [430, 416] on input "**" at bounding box center [457, 420] width 144 height 32
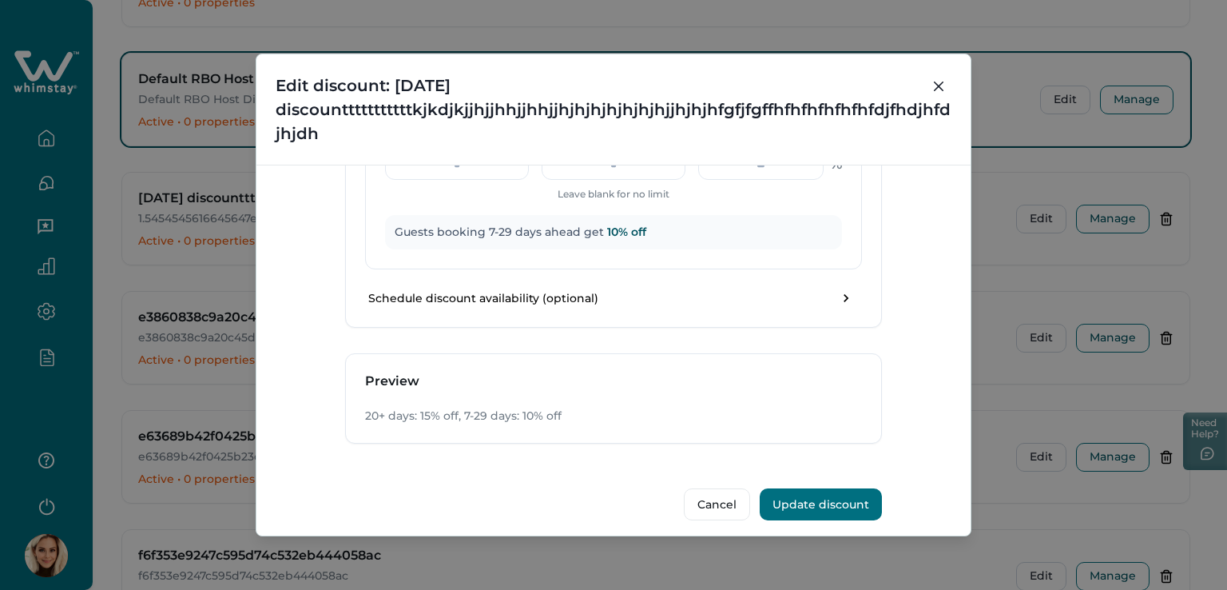
scroll to position [1086, 0]
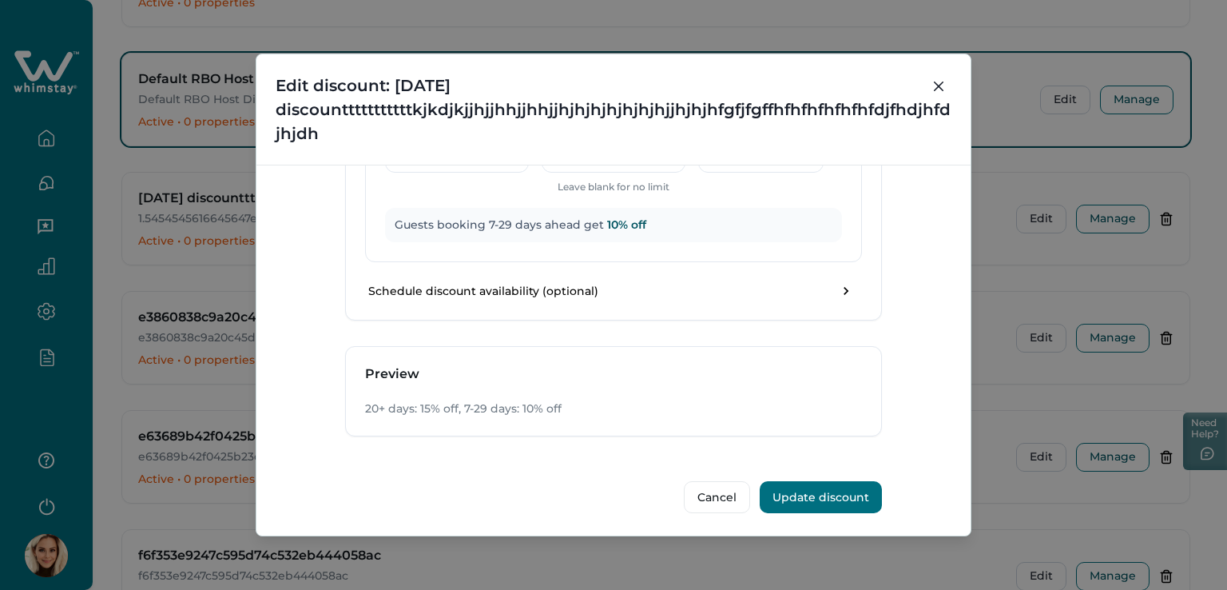
click at [821, 490] on button "Update discount" at bounding box center [821, 497] width 122 height 32
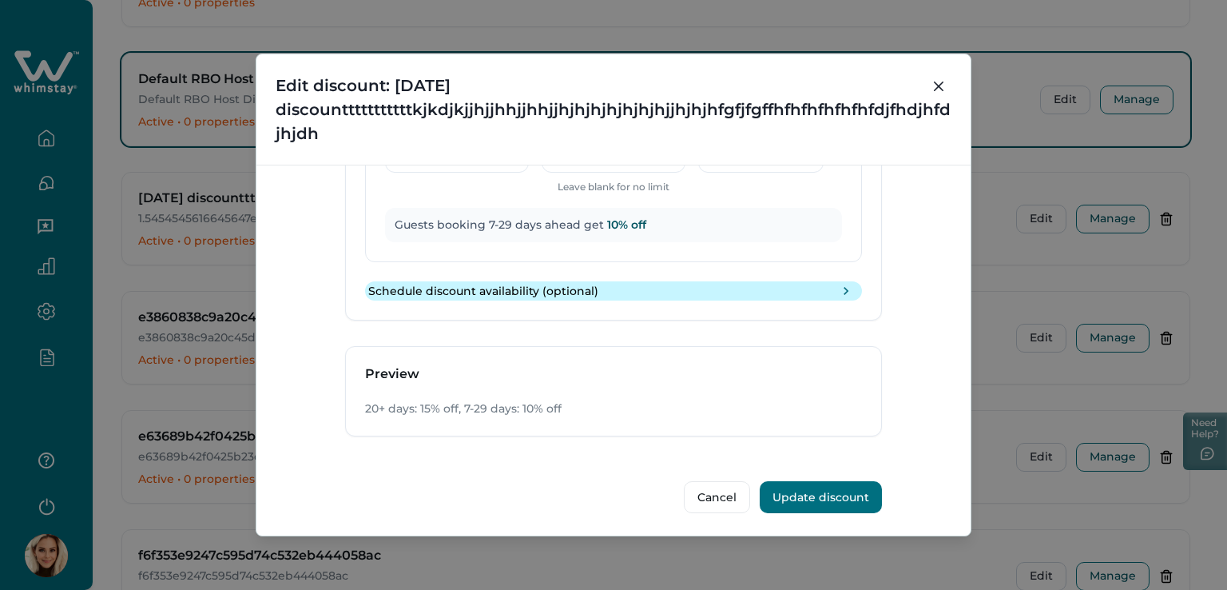
click at [844, 288] on icon "toggle schedule" at bounding box center [846, 291] width 16 height 16
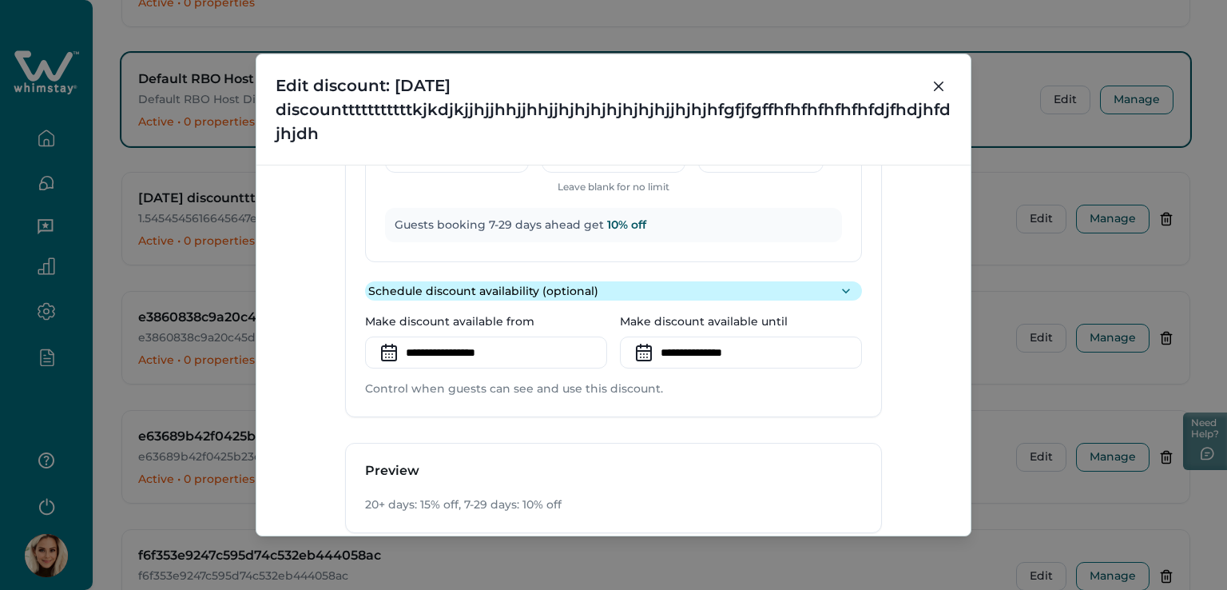
click at [844, 289] on icon "toggle schedule" at bounding box center [846, 291] width 16 height 16
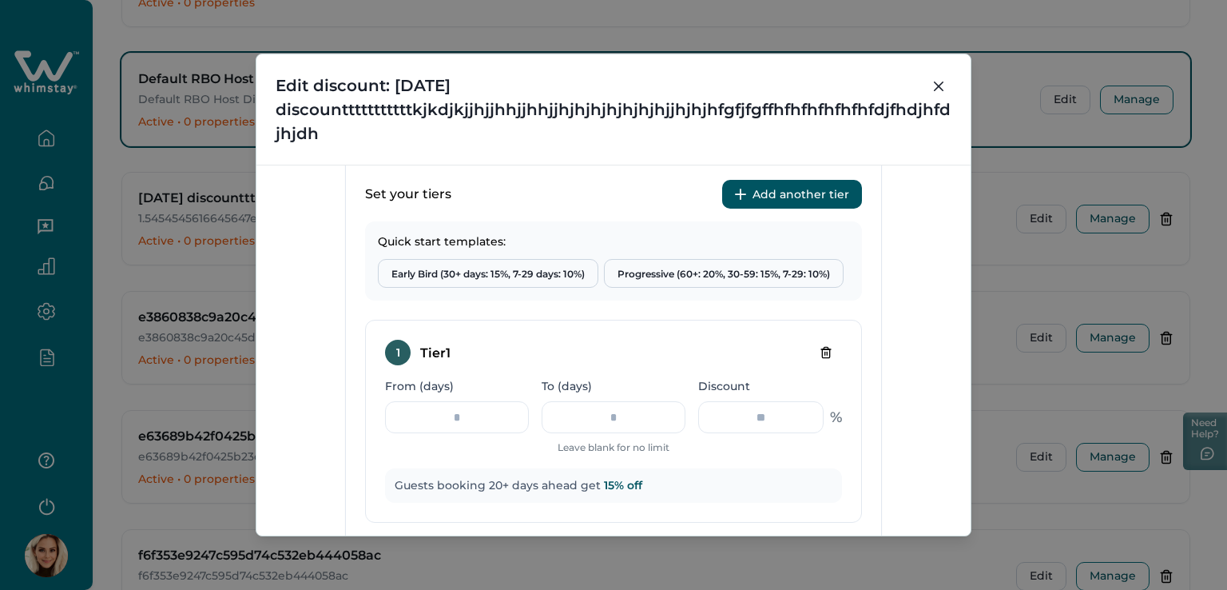
scroll to position [607, 0]
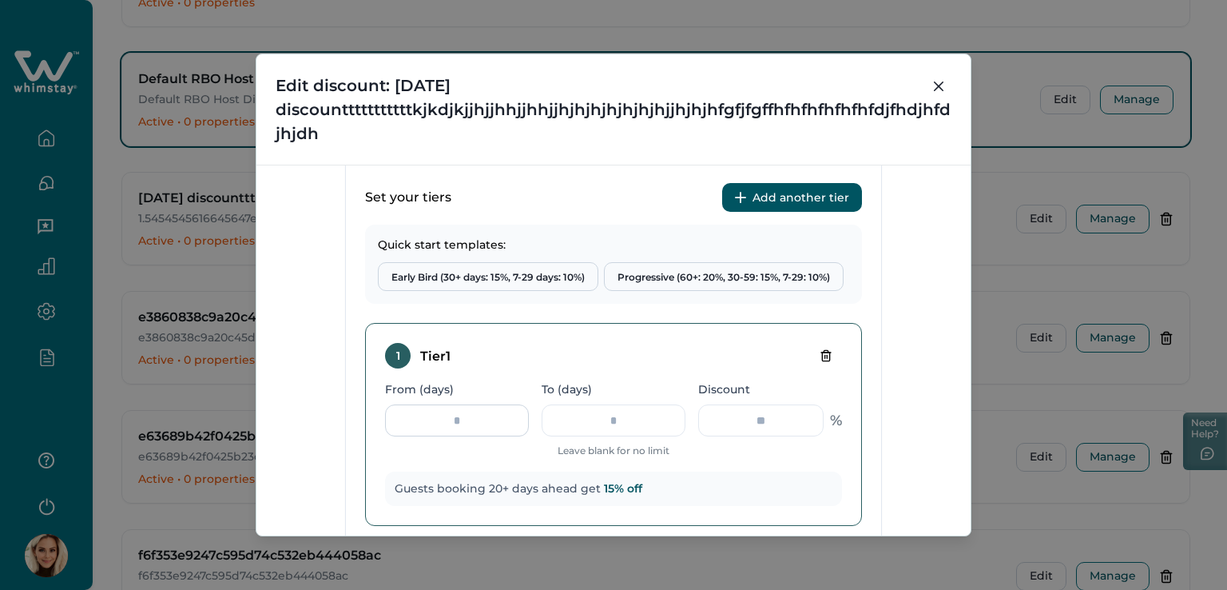
click at [422, 423] on input "**" at bounding box center [457, 420] width 144 height 32
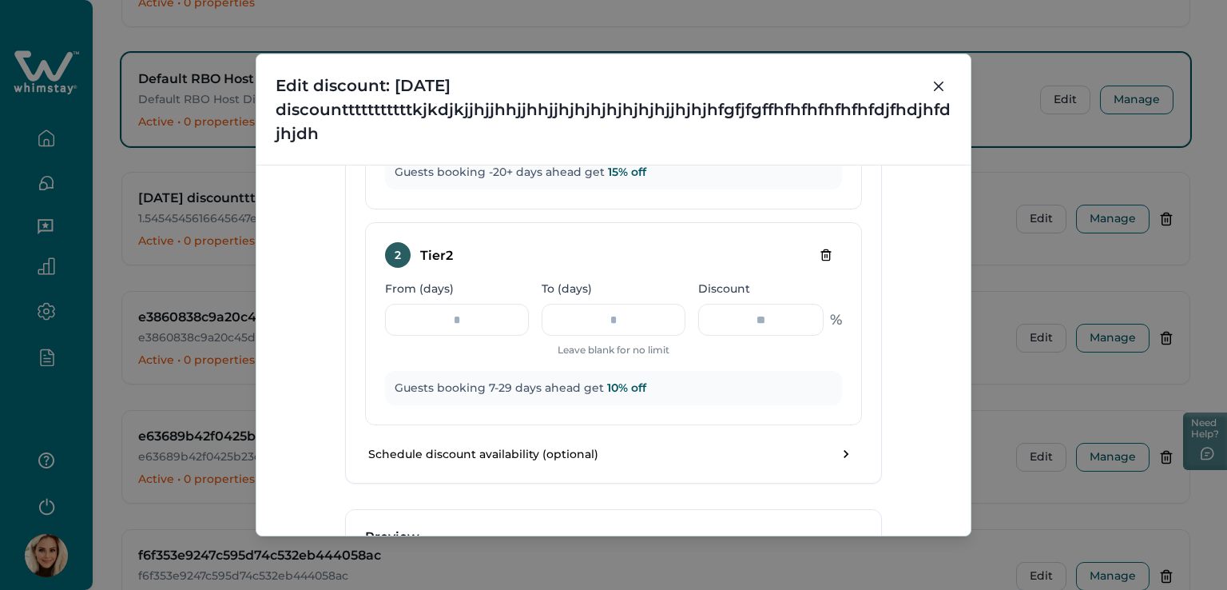
scroll to position [1086, 0]
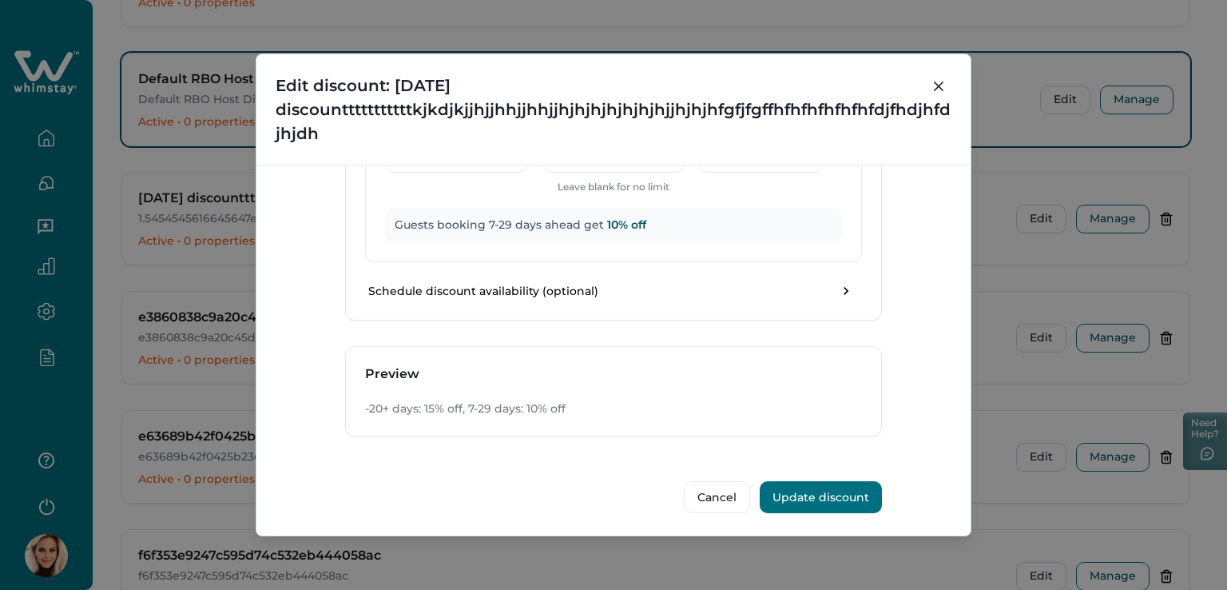
click at [785, 502] on button "Update discount" at bounding box center [821, 497] width 122 height 32
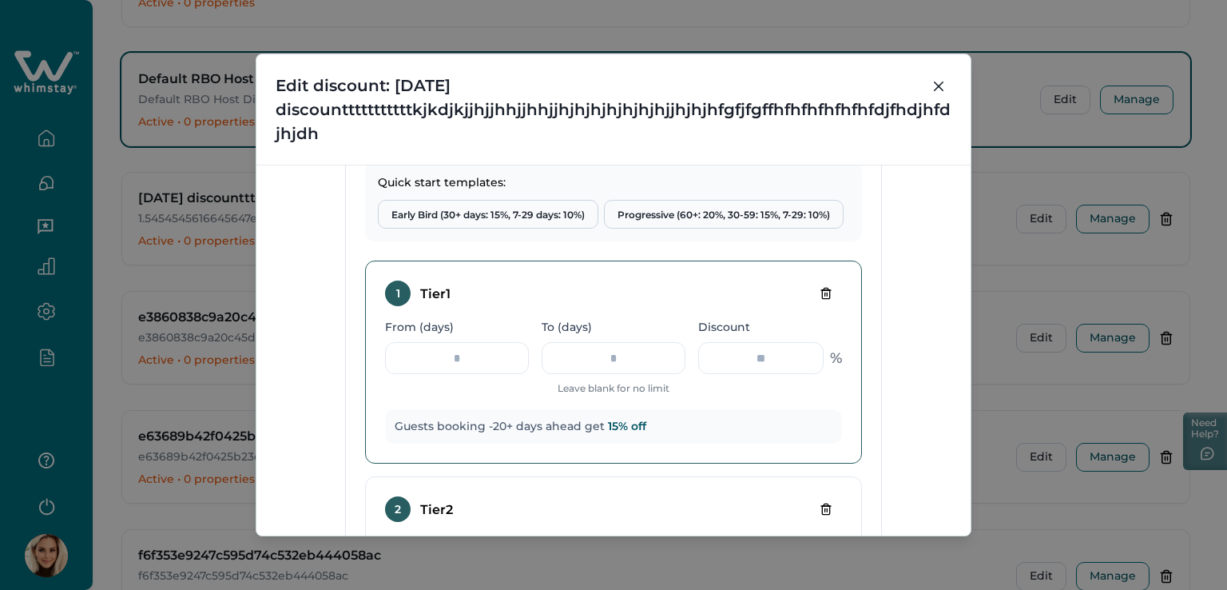
scroll to position [687, 0]
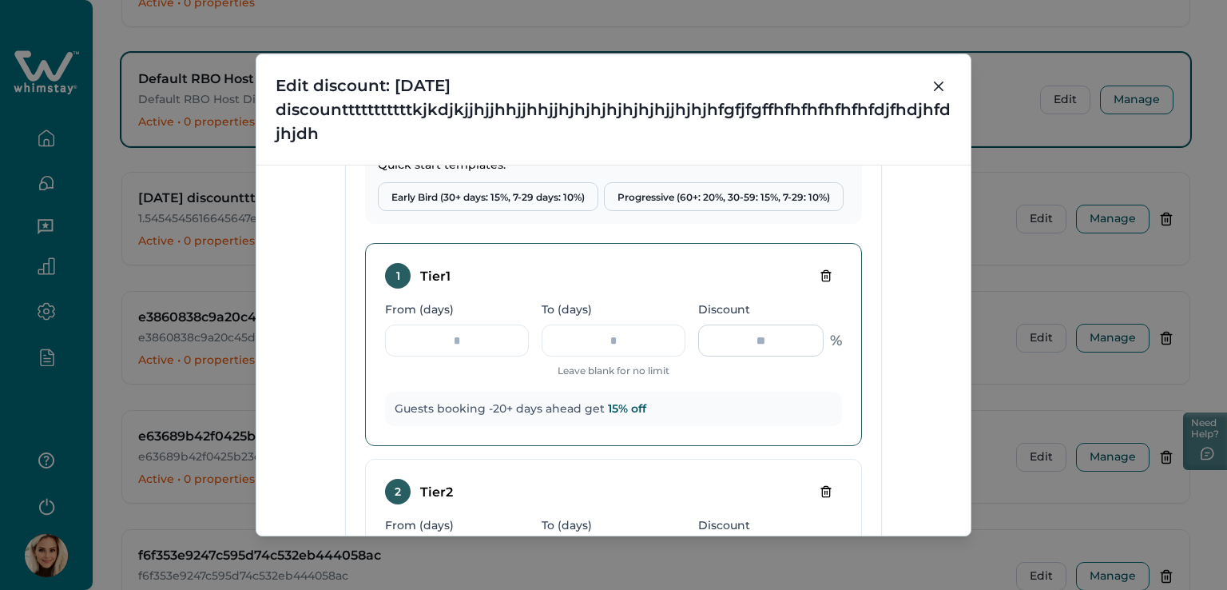
drag, startPoint x: 709, startPoint y: 340, endPoint x: 729, endPoint y: 342, distance: 20.0
click at [709, 340] on input "**" at bounding box center [760, 340] width 125 height 32
drag, startPoint x: 470, startPoint y: 339, endPoint x: 439, endPoint y: 336, distance: 30.5
click at [439, 336] on input "***" at bounding box center [457, 340] width 144 height 32
type input "**"
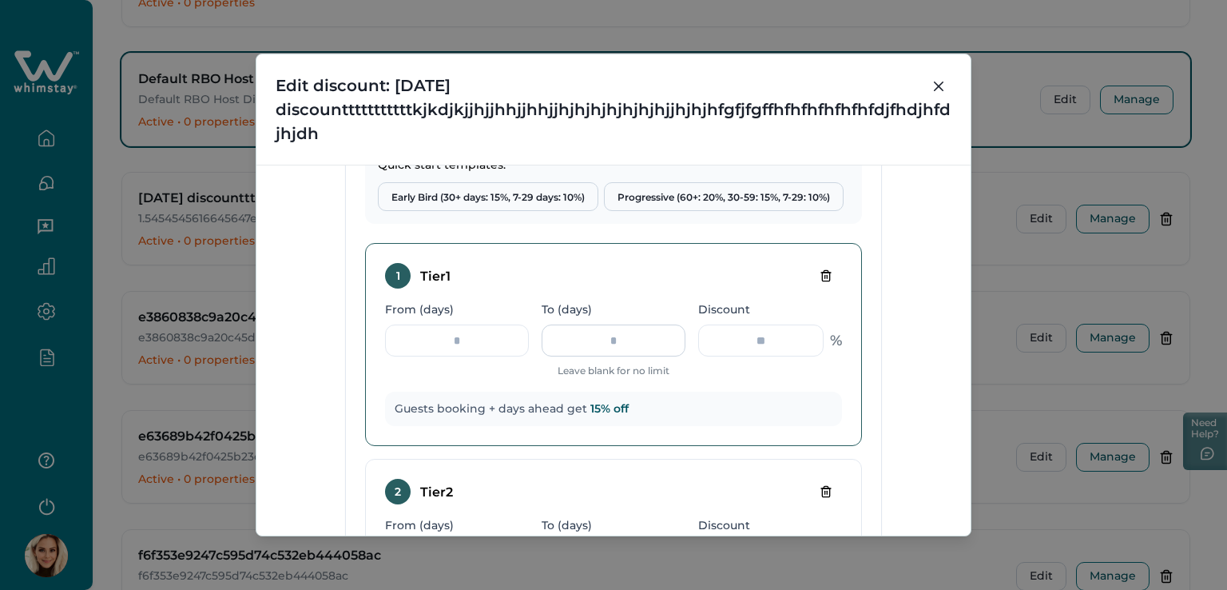
type input "**"
type input "***"
click at [742, 344] on input "**" at bounding box center [760, 340] width 125 height 32
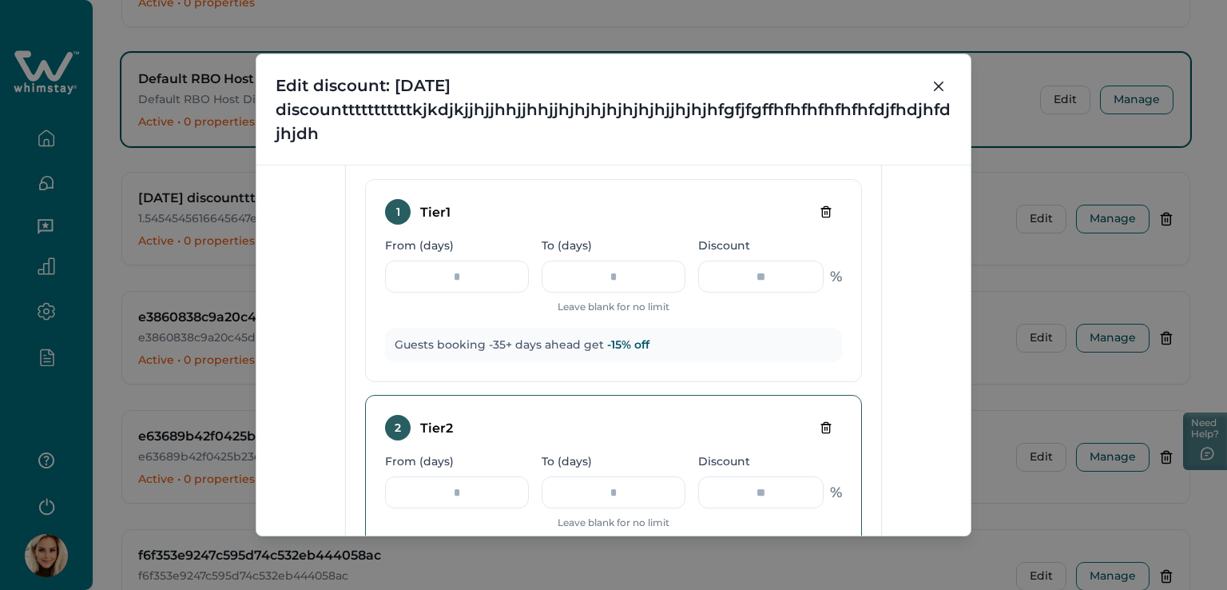
scroll to position [767, 0]
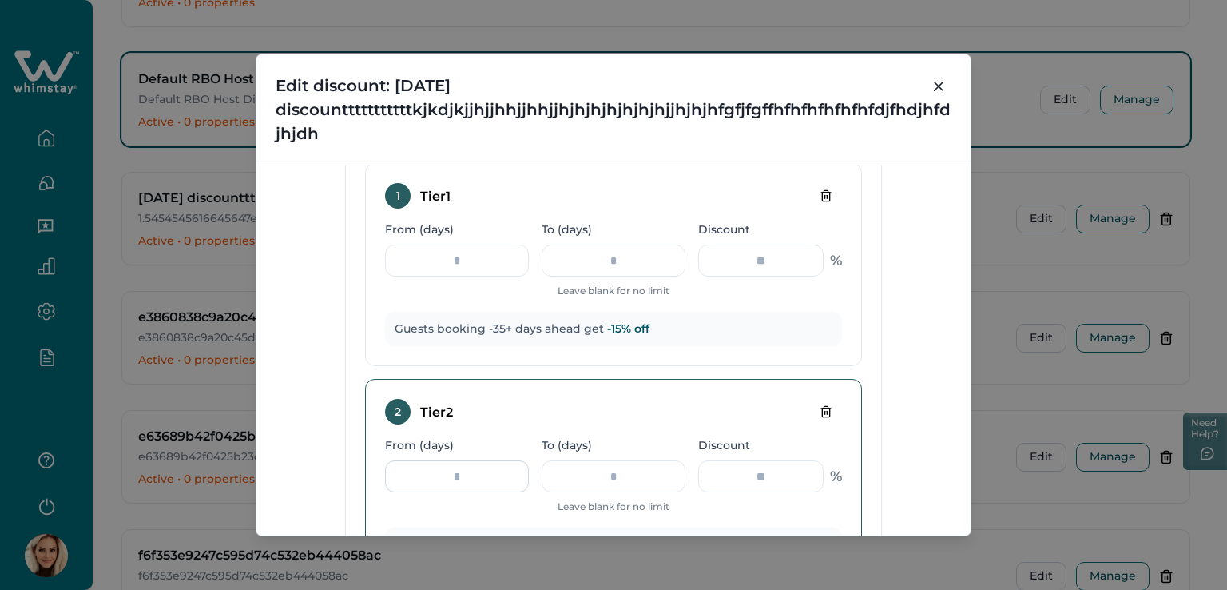
type input "***"
click at [438, 478] on input "*" at bounding box center [457, 476] width 144 height 32
type input "**"
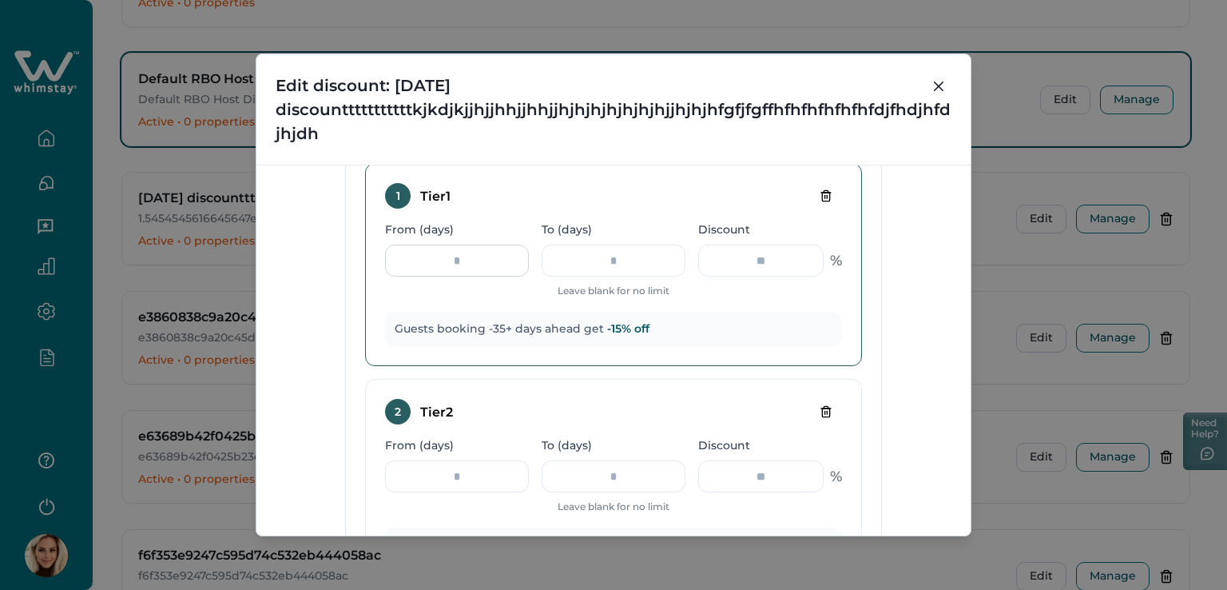
click at [447, 256] on input "***" at bounding box center [457, 260] width 144 height 32
type input "***"
click at [719, 256] on input "***" at bounding box center [760, 260] width 125 height 32
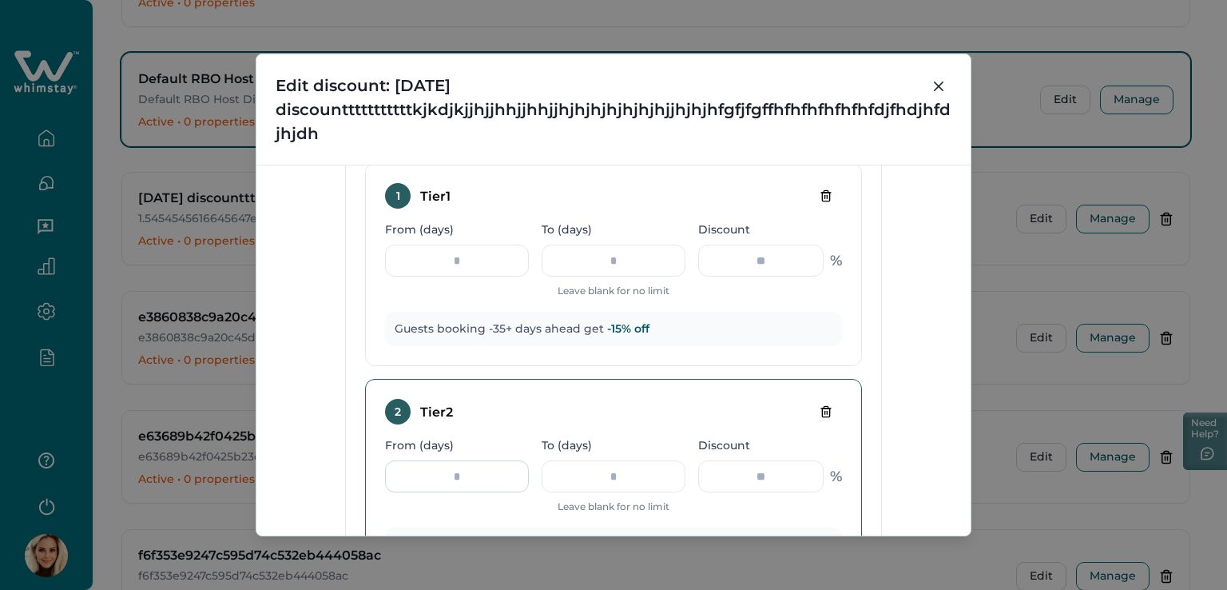
click at [493, 475] on input "**" at bounding box center [457, 476] width 144 height 32
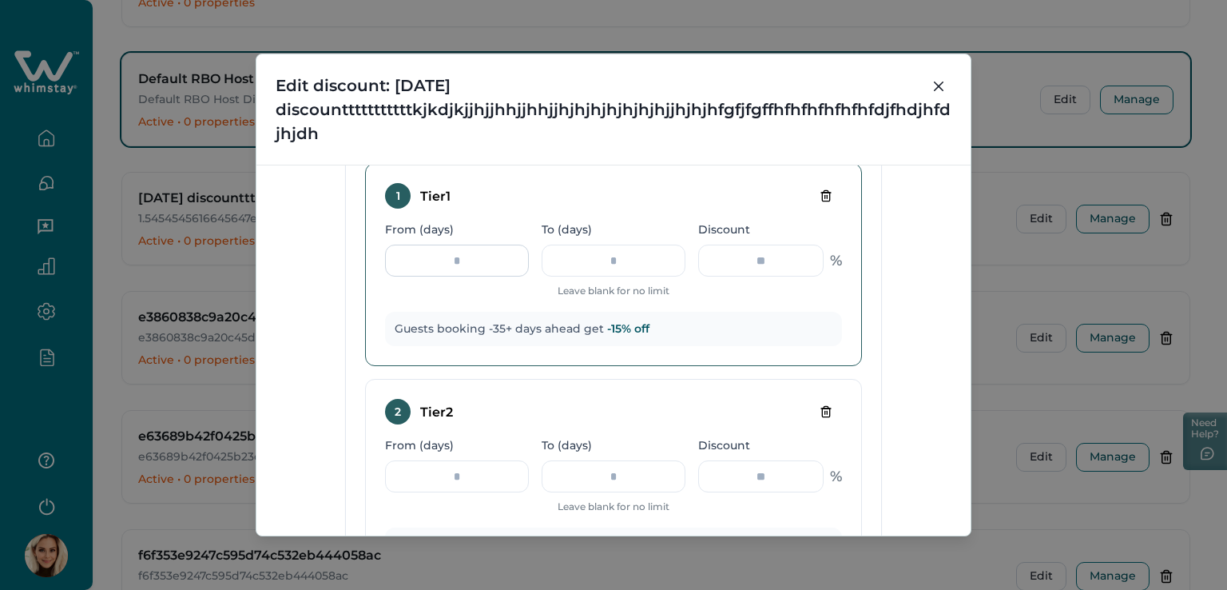
click at [406, 256] on input "***" at bounding box center [457, 260] width 144 height 32
type input "**"
drag, startPoint x: 633, startPoint y: 254, endPoint x: 603, endPoint y: 259, distance: 30.7
click at [603, 259] on input "To (days)" at bounding box center [614, 260] width 144 height 32
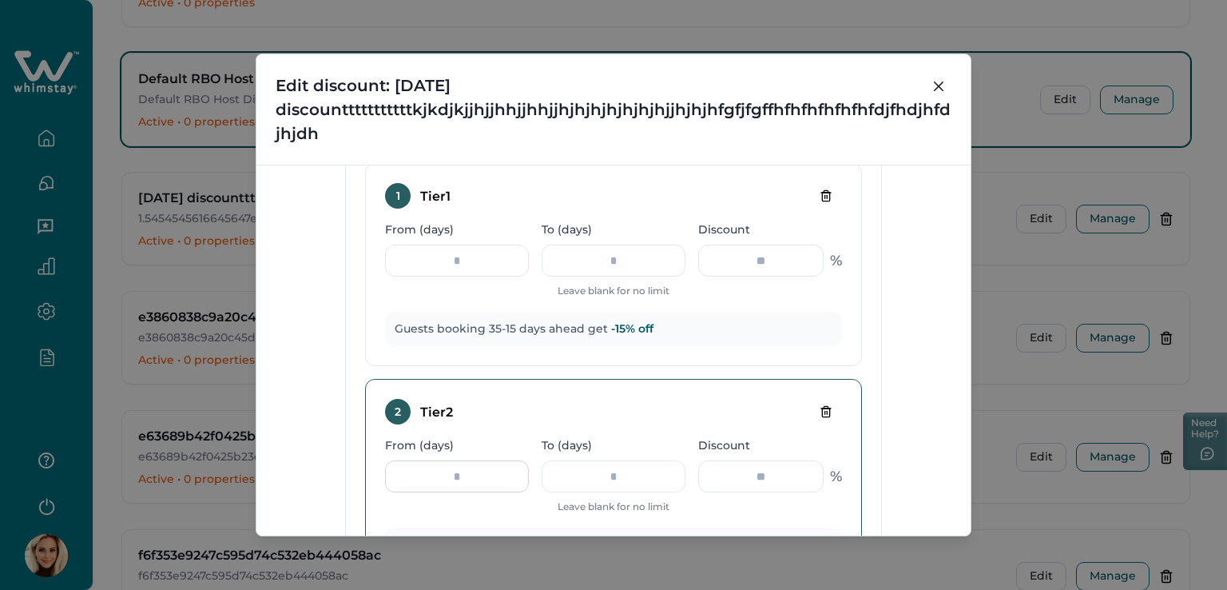
type input "**"
drag, startPoint x: 473, startPoint y: 475, endPoint x: 436, endPoint y: 475, distance: 36.7
click at [436, 475] on input "**" at bounding box center [457, 476] width 144 height 32
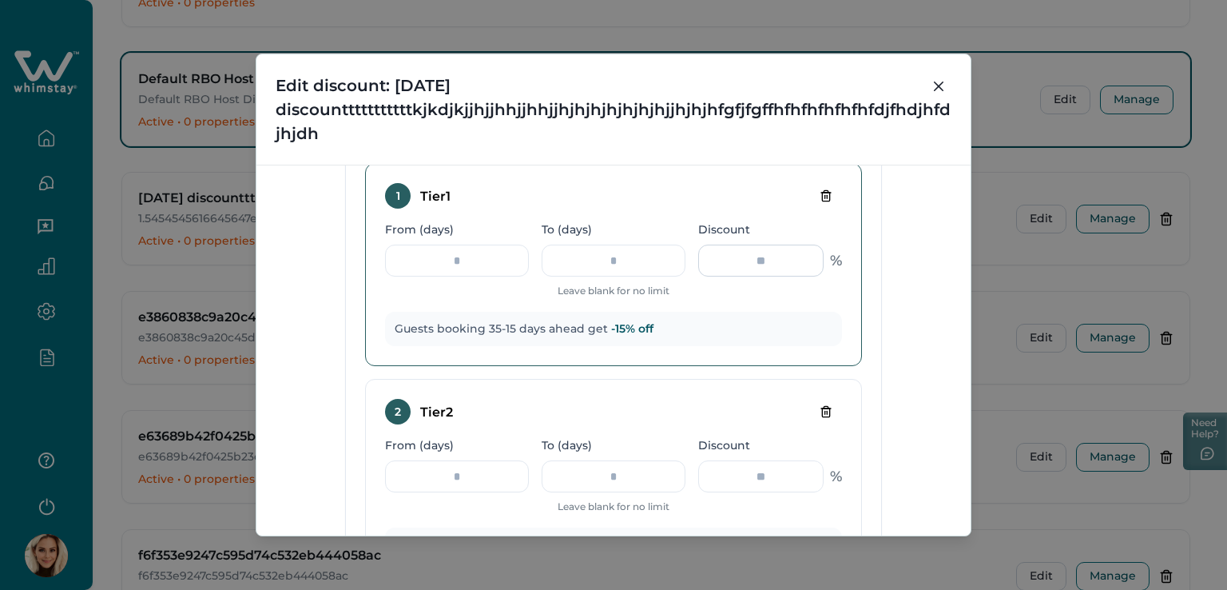
drag, startPoint x: 769, startPoint y: 260, endPoint x: 738, endPoint y: 250, distance: 32.6
click at [738, 250] on input "***" at bounding box center [760, 260] width 125 height 32
type input "**"
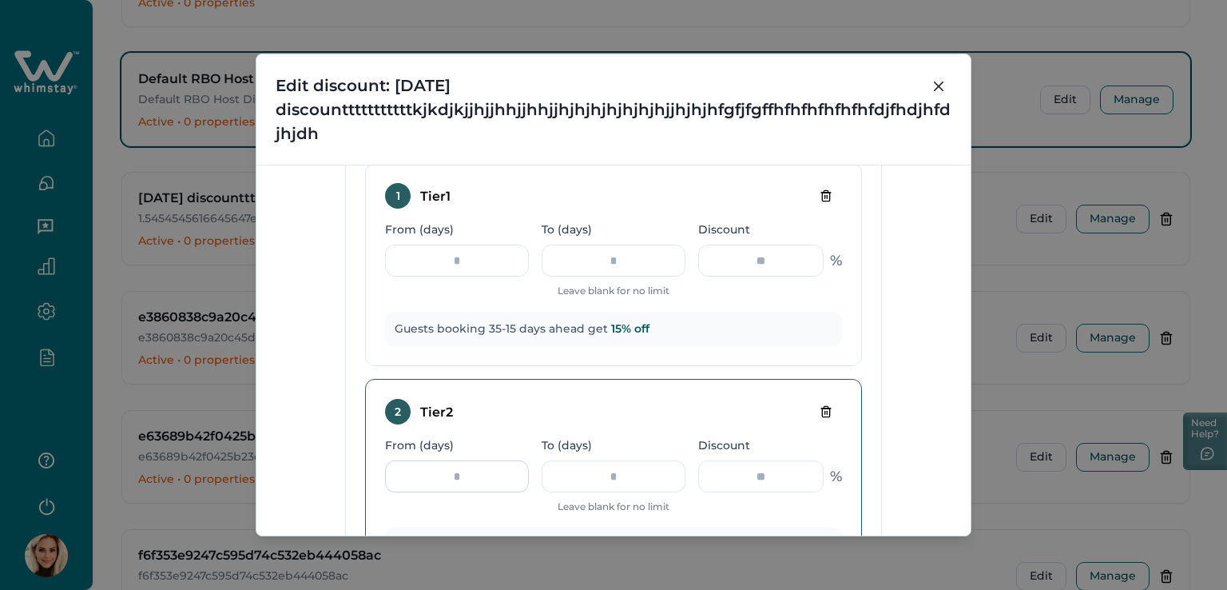
drag, startPoint x: 444, startPoint y: 479, endPoint x: 482, endPoint y: 475, distance: 37.8
click at [482, 475] on input "**" at bounding box center [457, 476] width 144 height 32
drag, startPoint x: 630, startPoint y: 466, endPoint x: 575, endPoint y: 482, distance: 56.6
click at [575, 482] on input "**" at bounding box center [614, 476] width 144 height 32
drag, startPoint x: 760, startPoint y: 482, endPoint x: 742, endPoint y: 487, distance: 18.2
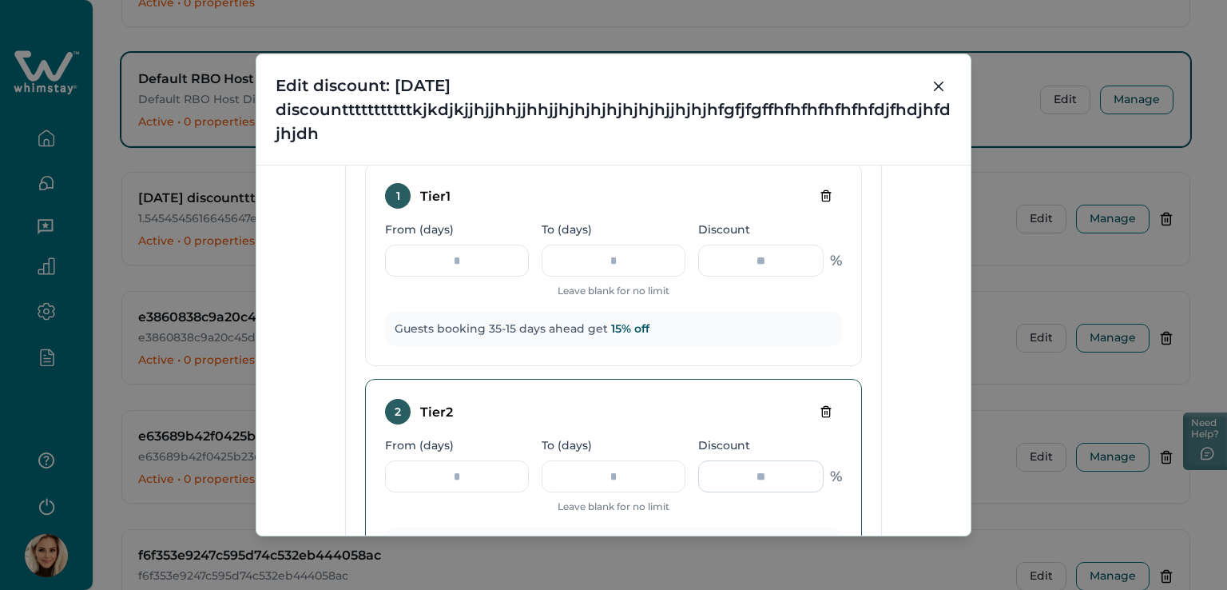
click at [742, 487] on input "**" at bounding box center [760, 476] width 125 height 32
type input "*"
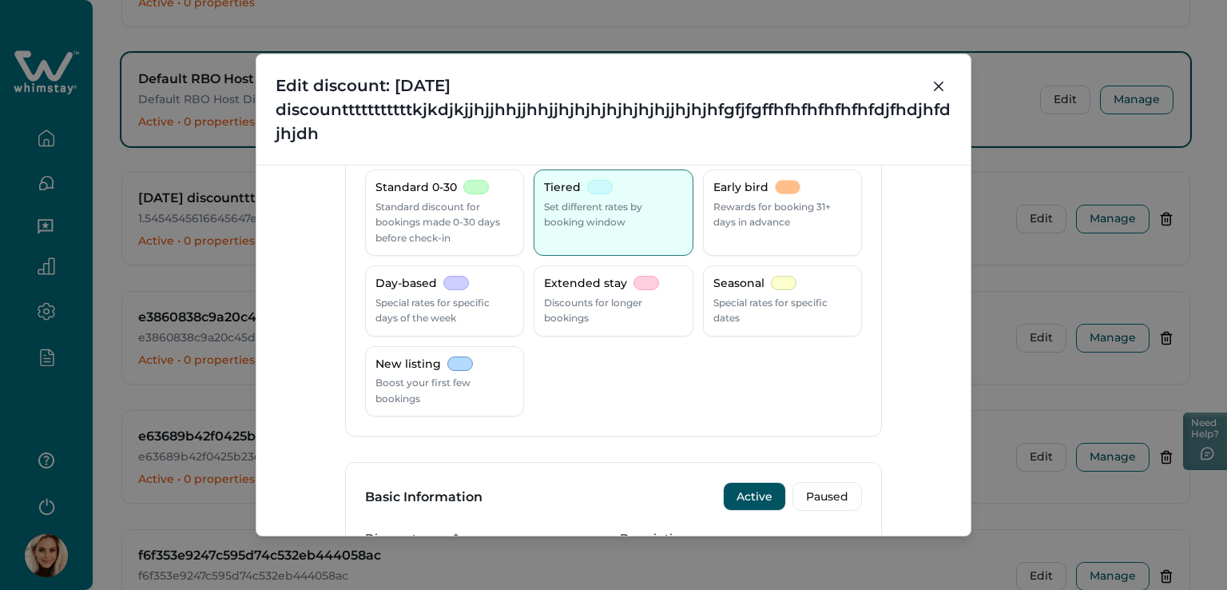
scroll to position [0, 0]
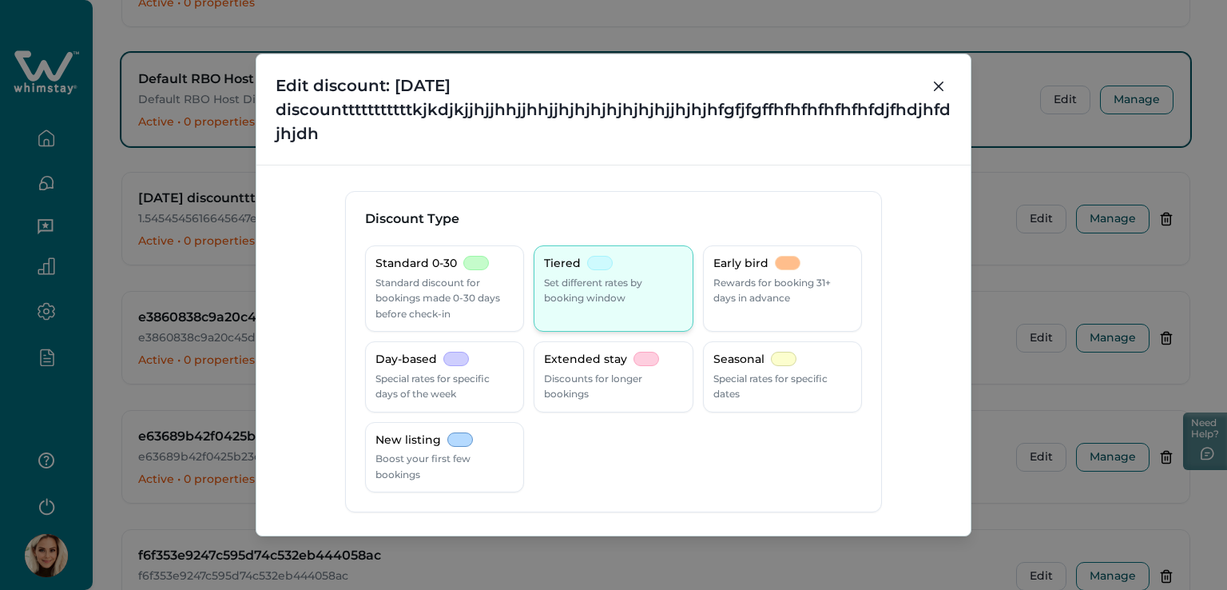
click at [606, 292] on p "Set different rates by booking window" at bounding box center [613, 290] width 138 height 31
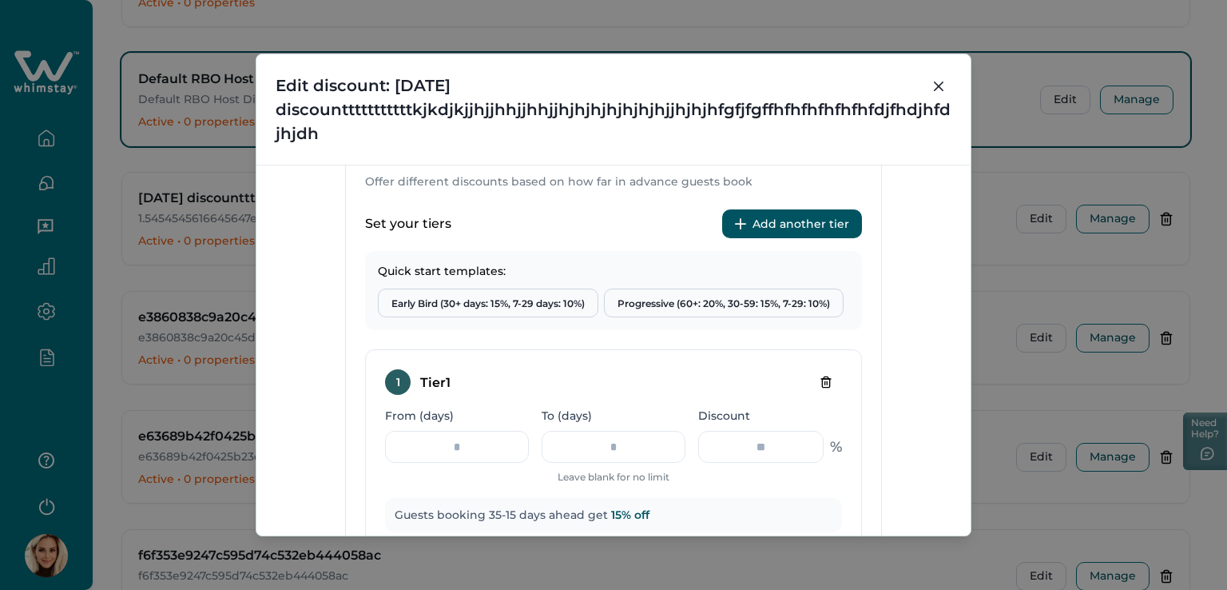
scroll to position [559, 0]
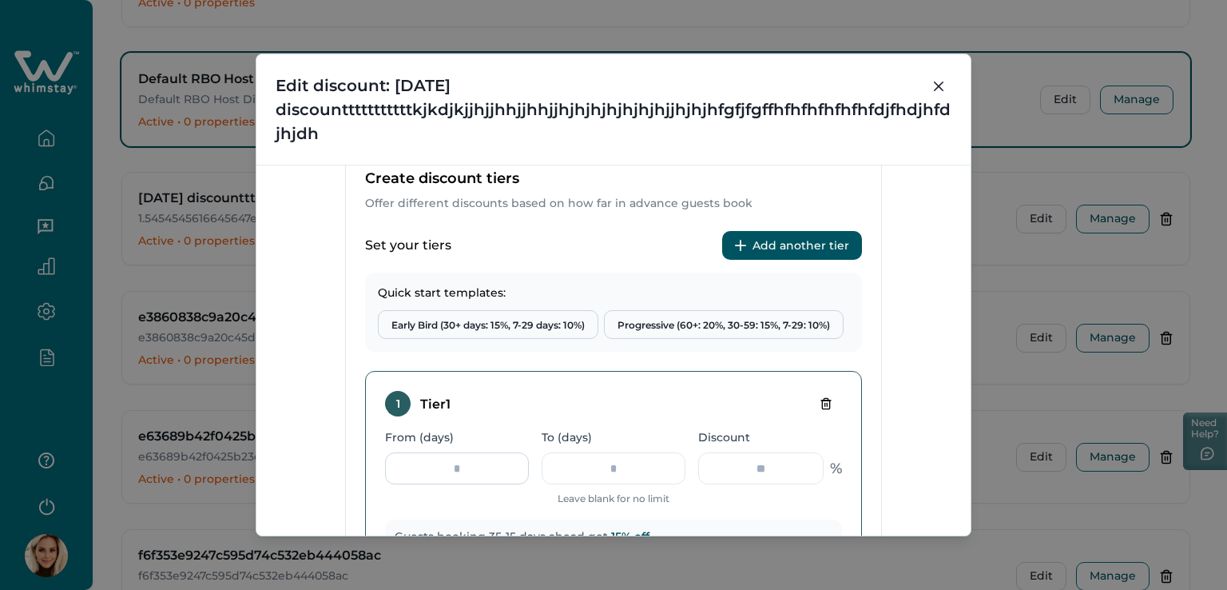
drag, startPoint x: 474, startPoint y: 468, endPoint x: 422, endPoint y: 463, distance: 52.1
click at [422, 463] on input "**" at bounding box center [457, 468] width 144 height 32
type input "*"
drag, startPoint x: 590, startPoint y: 463, endPoint x: 566, endPoint y: 458, distance: 25.2
click at [566, 458] on input "**" at bounding box center [614, 468] width 144 height 32
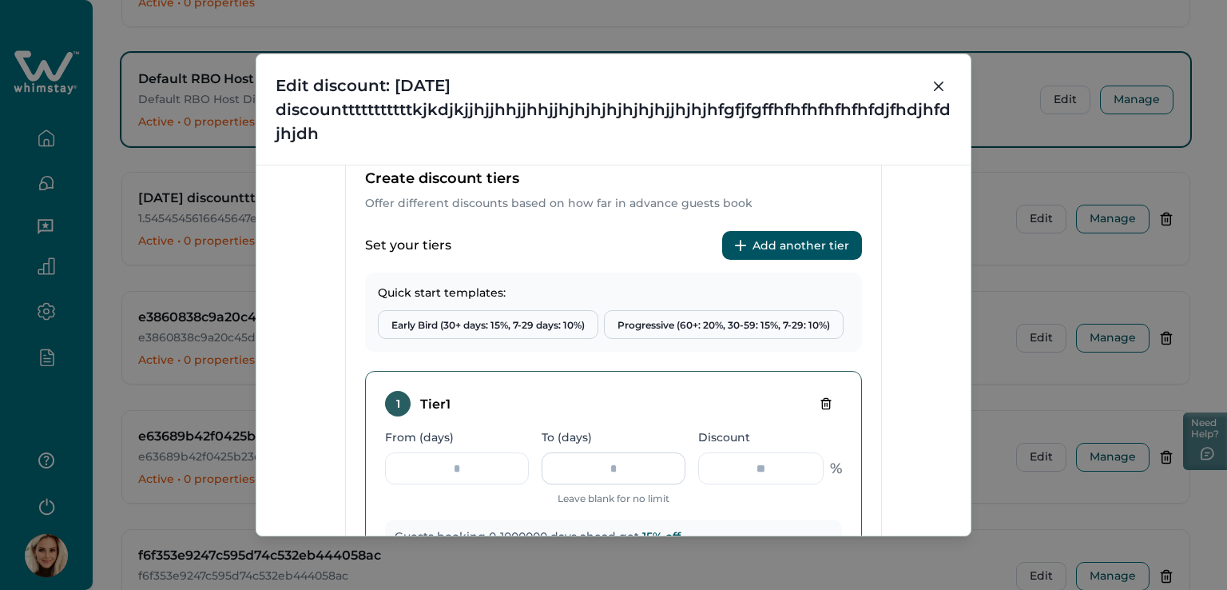
type input "*"
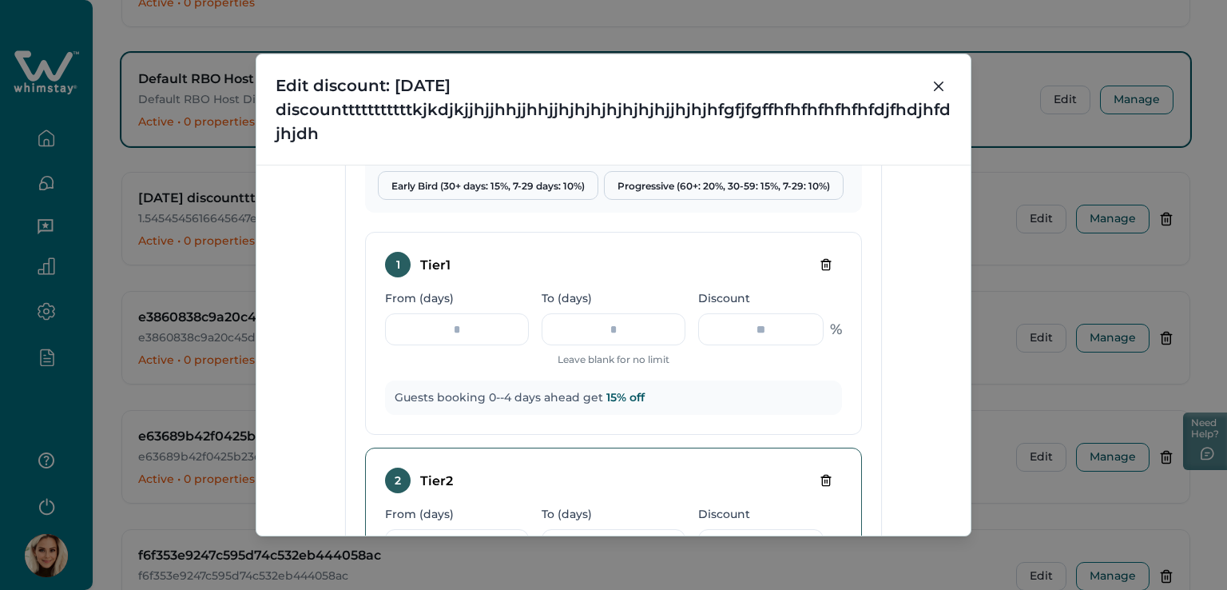
scroll to position [719, 0]
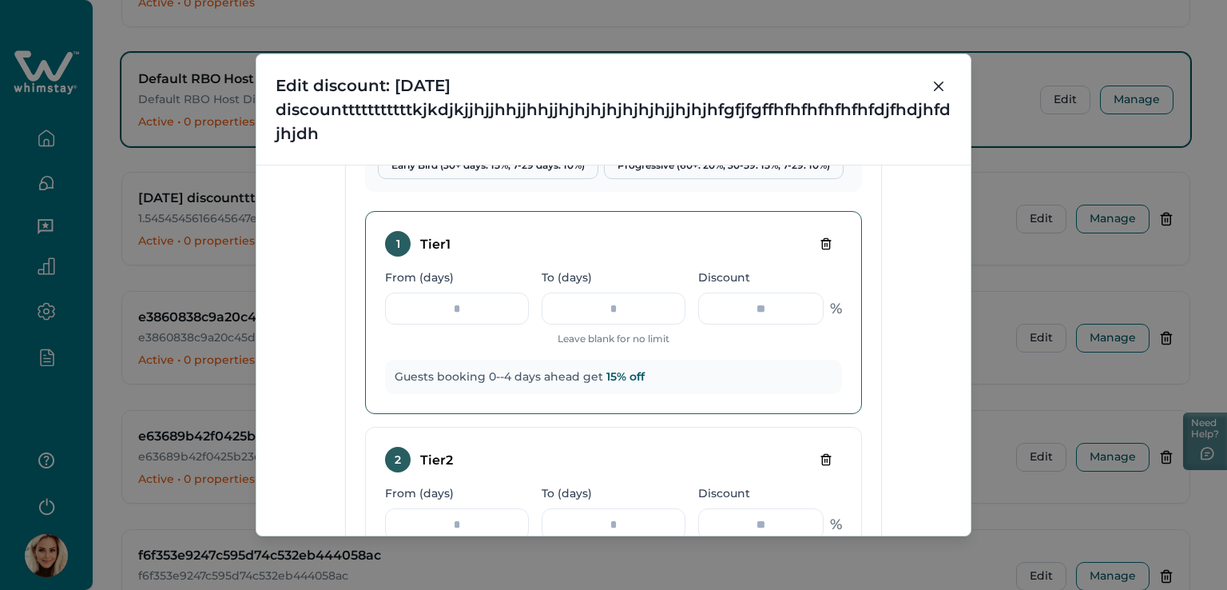
type input "**"
click at [735, 391] on div "Guests booking 0--4 days ahead get 15 % off" at bounding box center [613, 376] width 457 height 35
click at [576, 308] on input "**" at bounding box center [614, 308] width 144 height 32
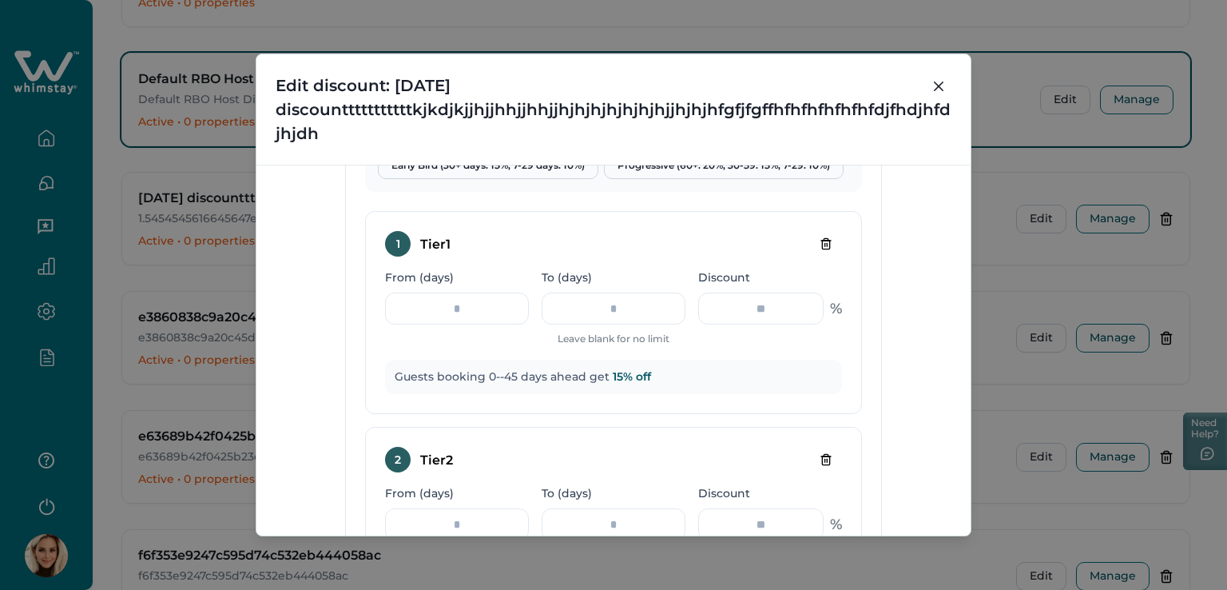
type input "**"
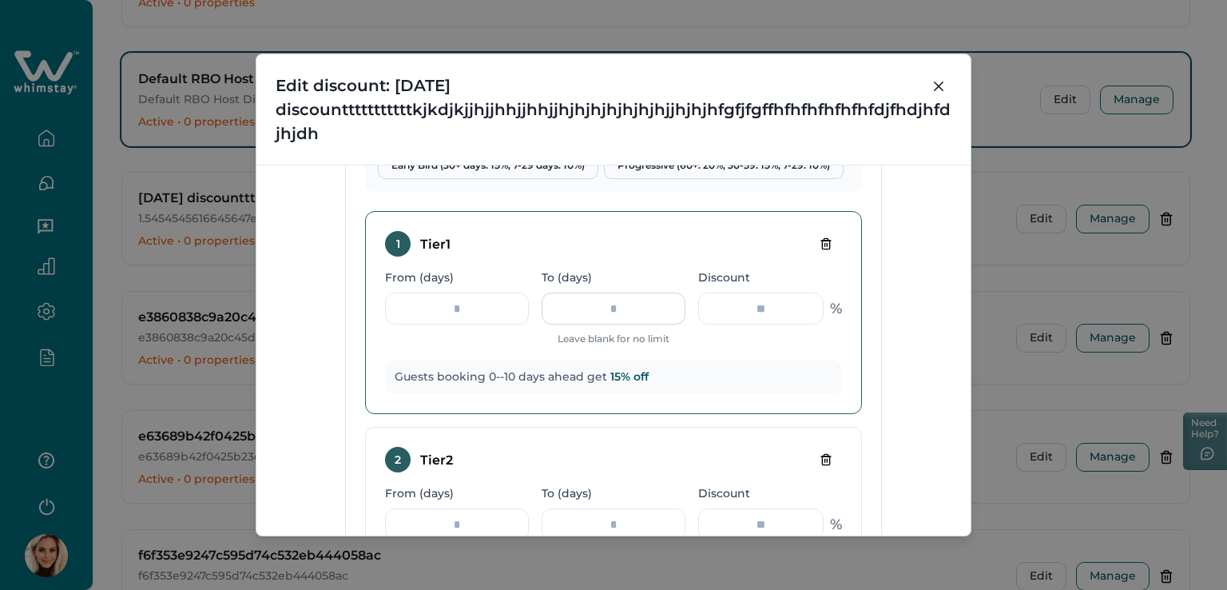
type input "**"
click at [472, 304] on input "*" at bounding box center [457, 308] width 144 height 32
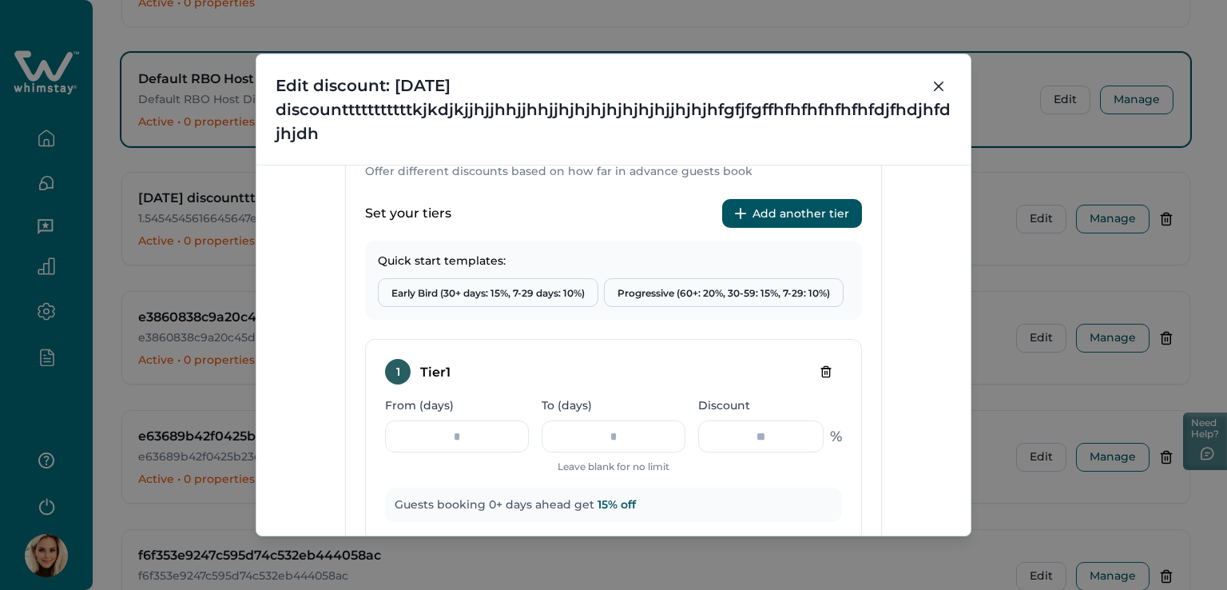
scroll to position [687, 0]
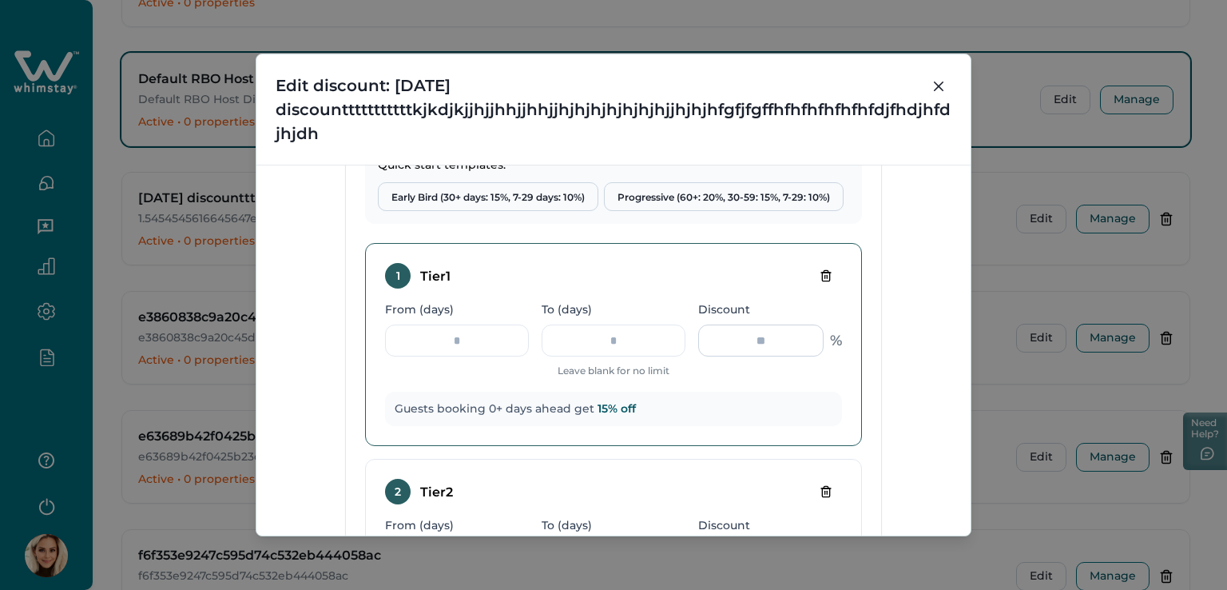
drag, startPoint x: 779, startPoint y: 340, endPoint x: 742, endPoint y: 336, distance: 36.9
click at [742, 336] on input "**" at bounding box center [760, 340] width 125 height 32
drag, startPoint x: 765, startPoint y: 336, endPoint x: 719, endPoint y: 330, distance: 45.9
click at [719, 330] on input "*" at bounding box center [760, 340] width 125 height 32
type input "*"
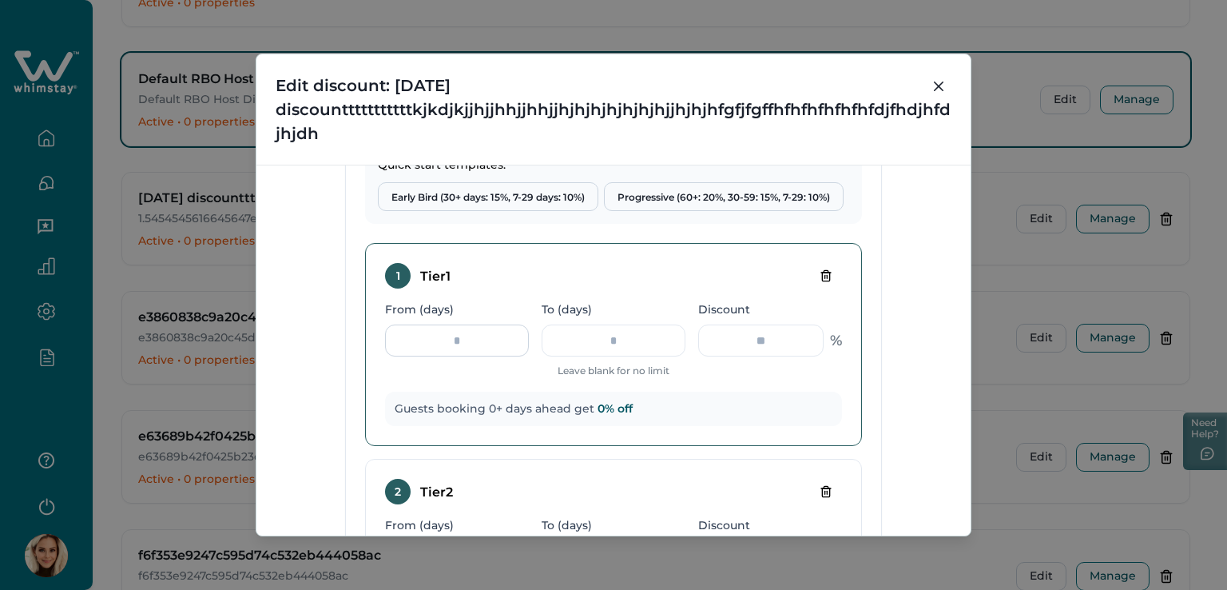
click at [435, 340] on input "*" at bounding box center [457, 340] width 144 height 32
click at [594, 341] on input "To (days)" at bounding box center [614, 340] width 144 height 32
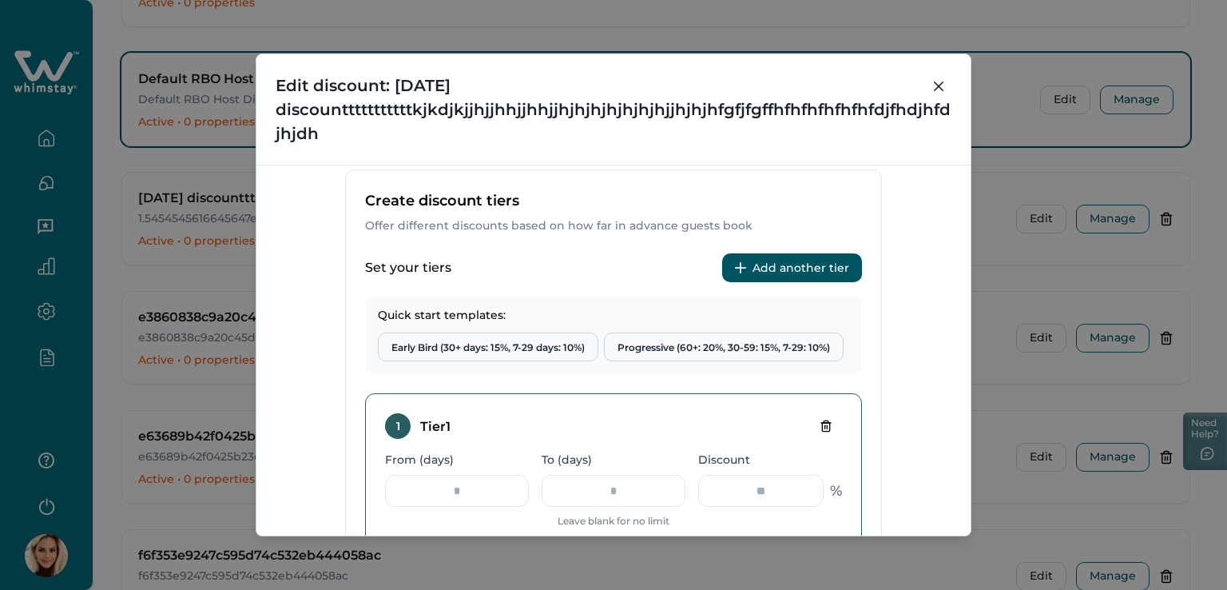
scroll to position [607, 0]
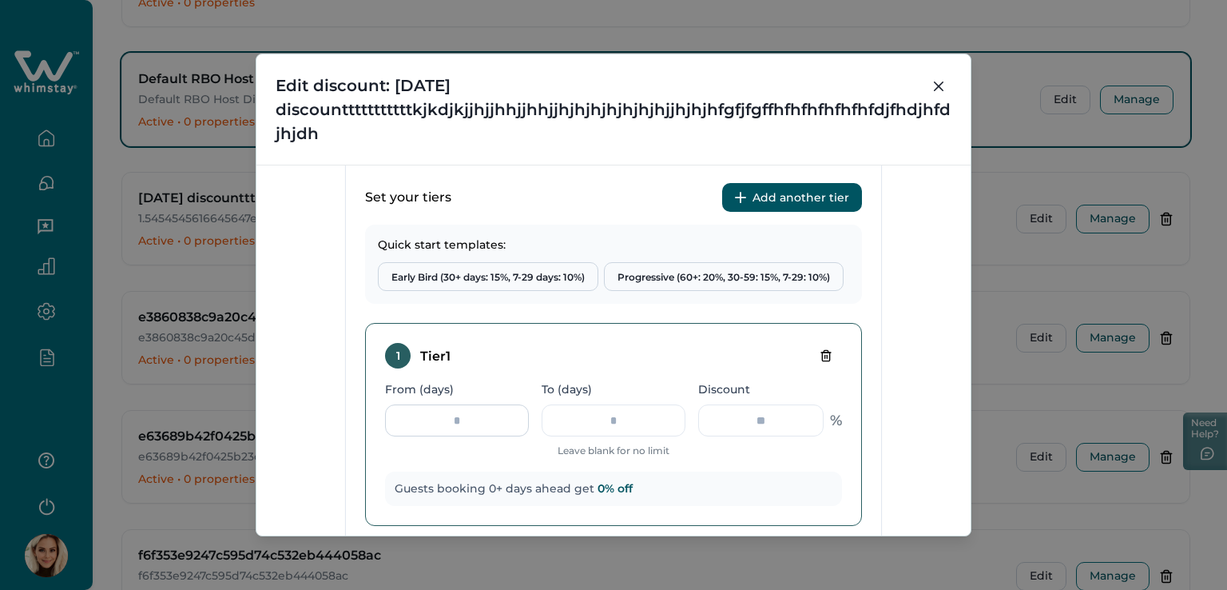
drag, startPoint x: 494, startPoint y: 426, endPoint x: 411, endPoint y: 426, distance: 83.1
click at [411, 426] on input "*" at bounding box center [457, 420] width 144 height 32
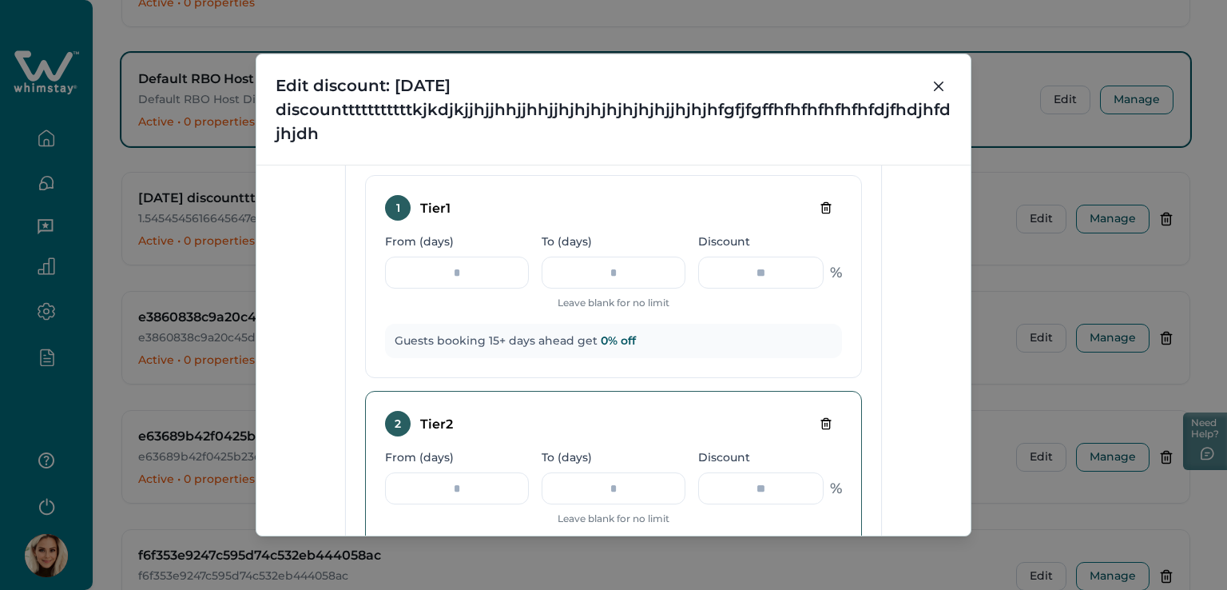
scroll to position [767, 0]
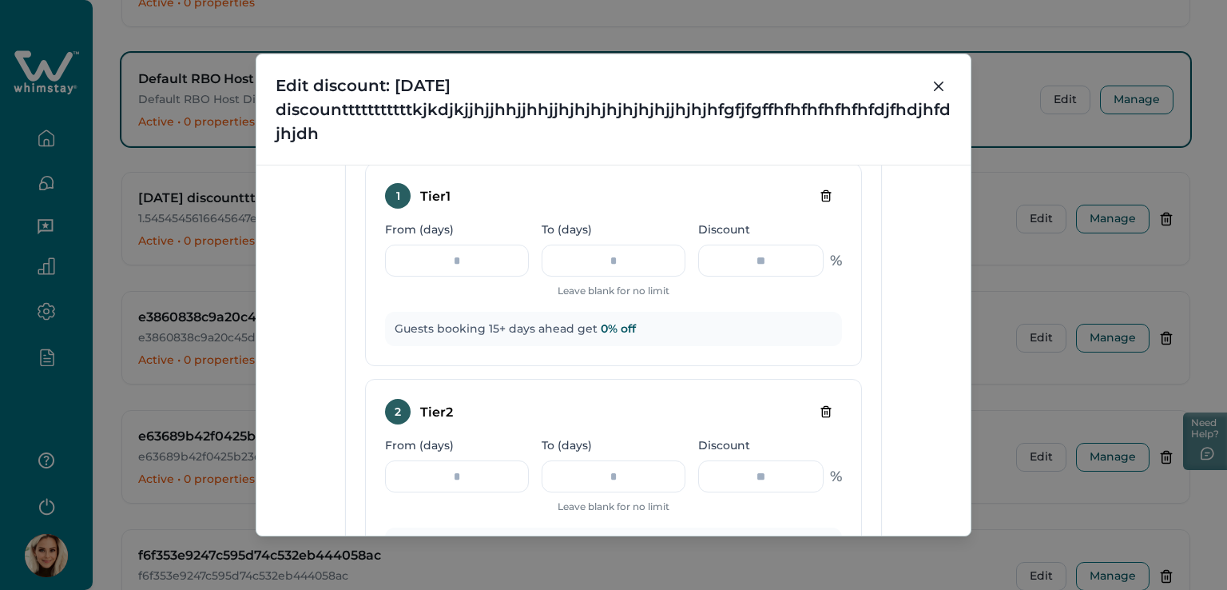
type input "**"
drag, startPoint x: 748, startPoint y: 253, endPoint x: 792, endPoint y: 257, distance: 44.1
click at [792, 257] on input "*" at bounding box center [760, 260] width 125 height 32
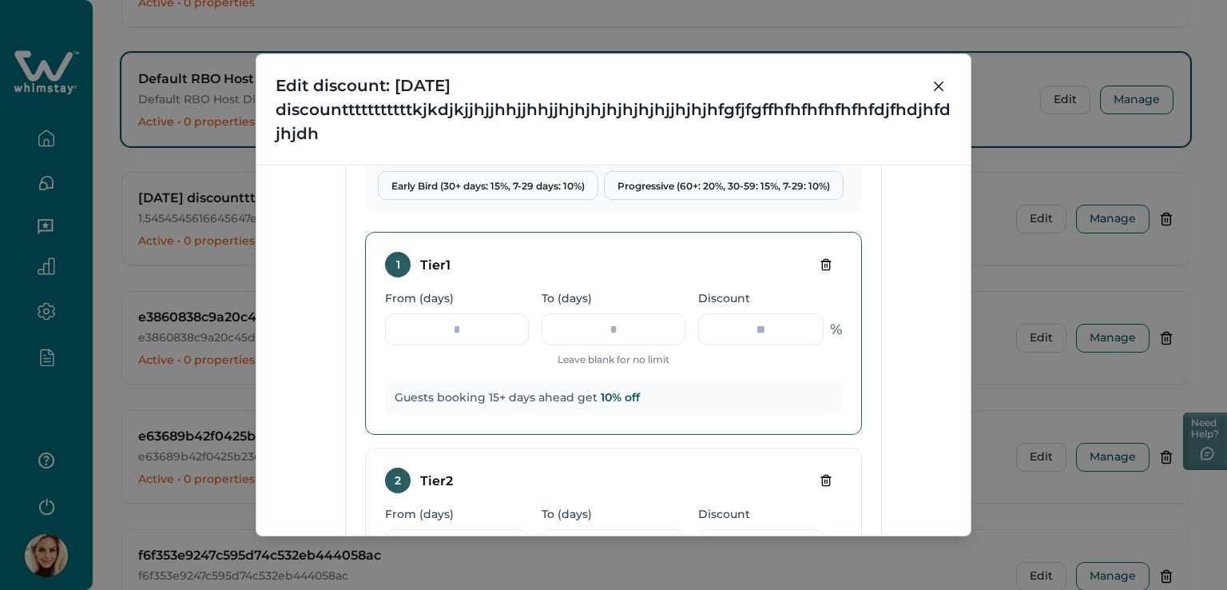
scroll to position [687, 0]
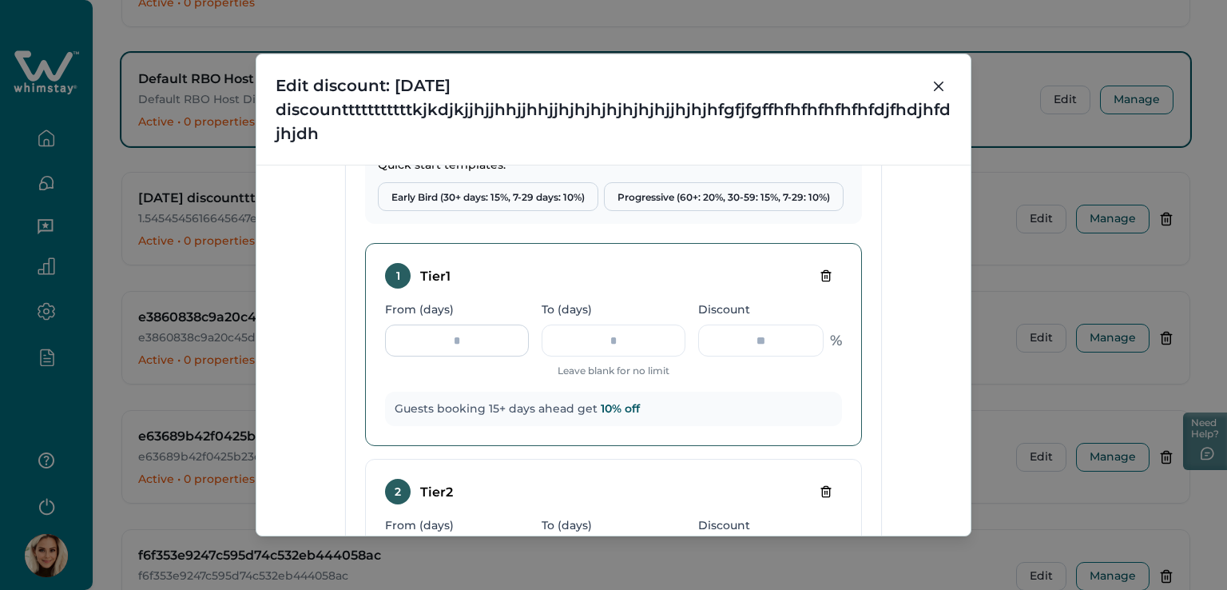
type input "**"
drag, startPoint x: 460, startPoint y: 343, endPoint x: 444, endPoint y: 343, distance: 16.0
click at [441, 344] on input "**" at bounding box center [457, 340] width 144 height 32
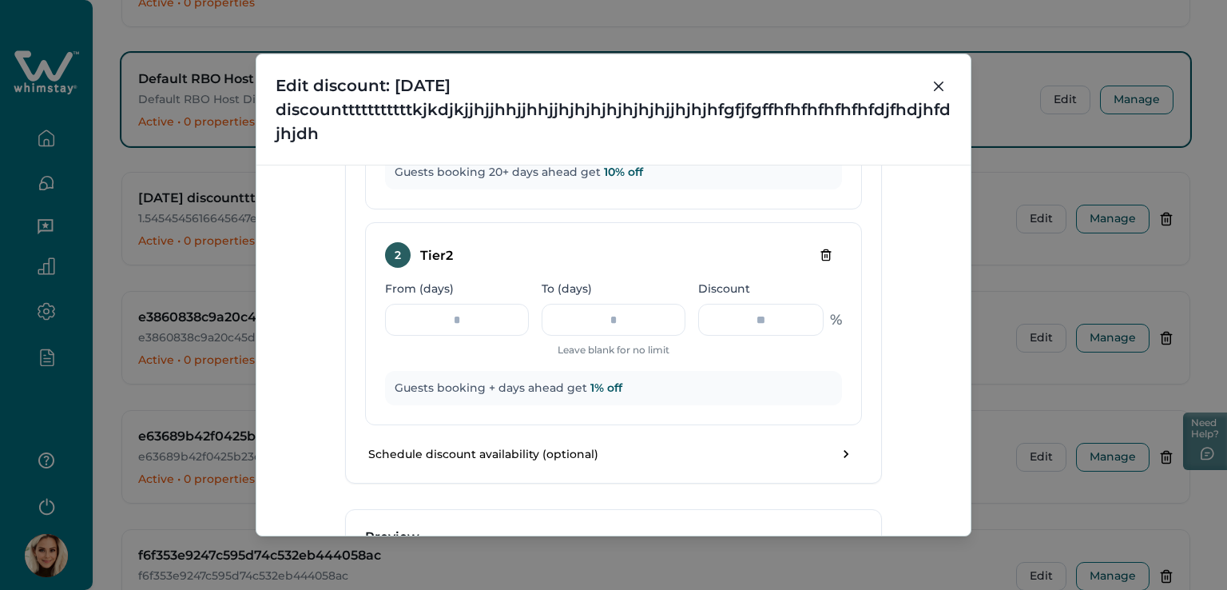
scroll to position [1086, 0]
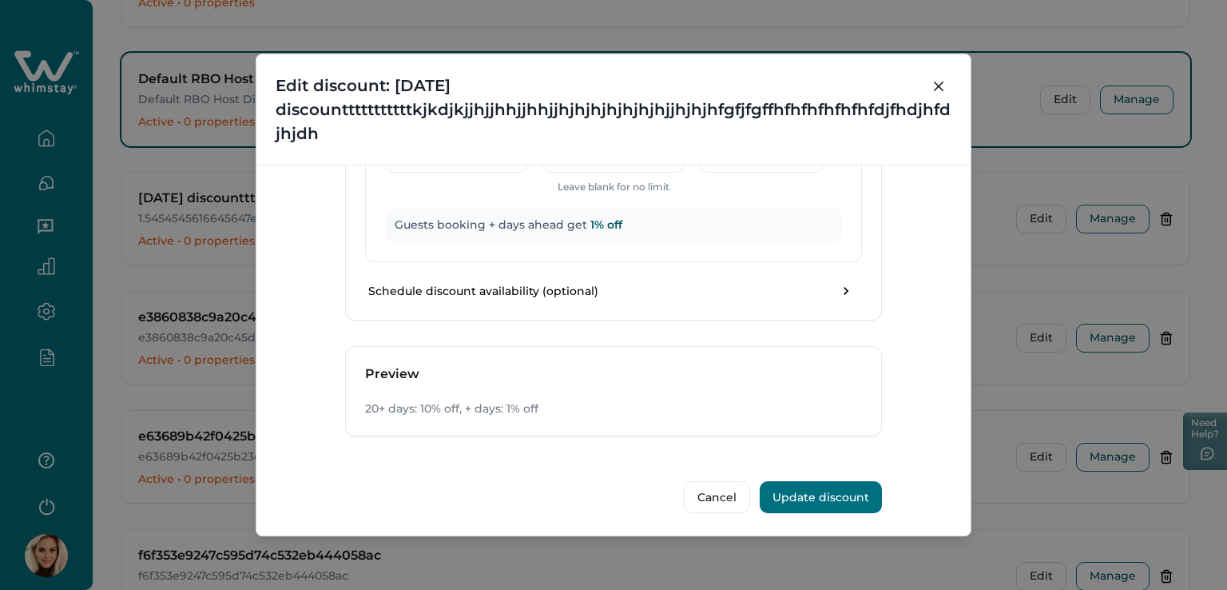
type input "**"
click at [837, 485] on button "Update discount" at bounding box center [821, 497] width 122 height 32
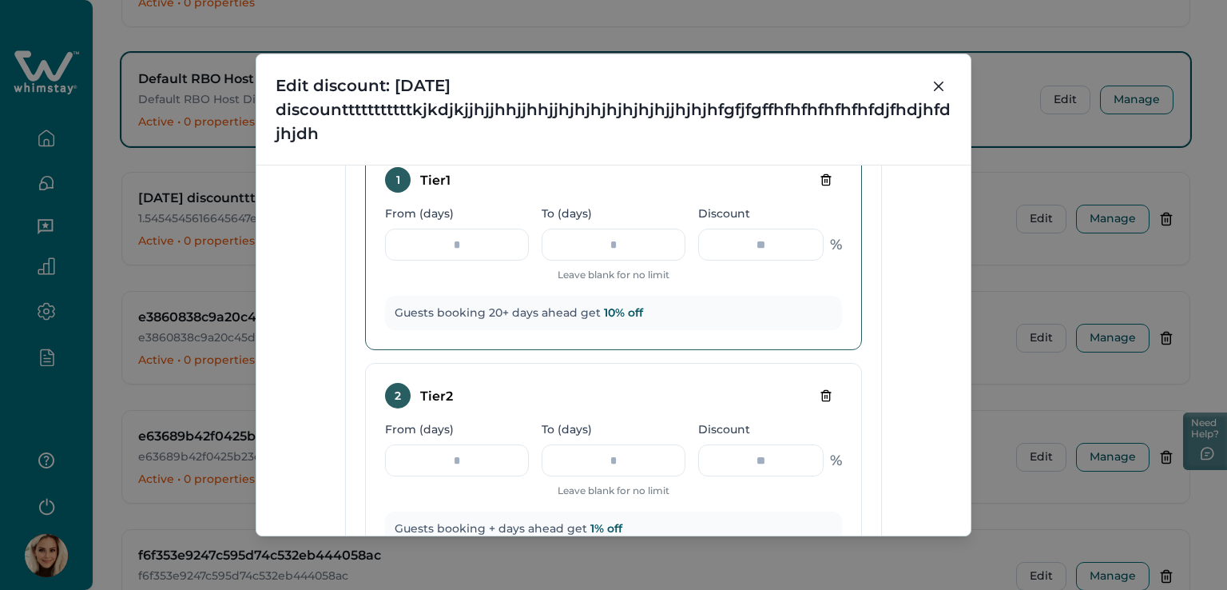
scroll to position [847, 0]
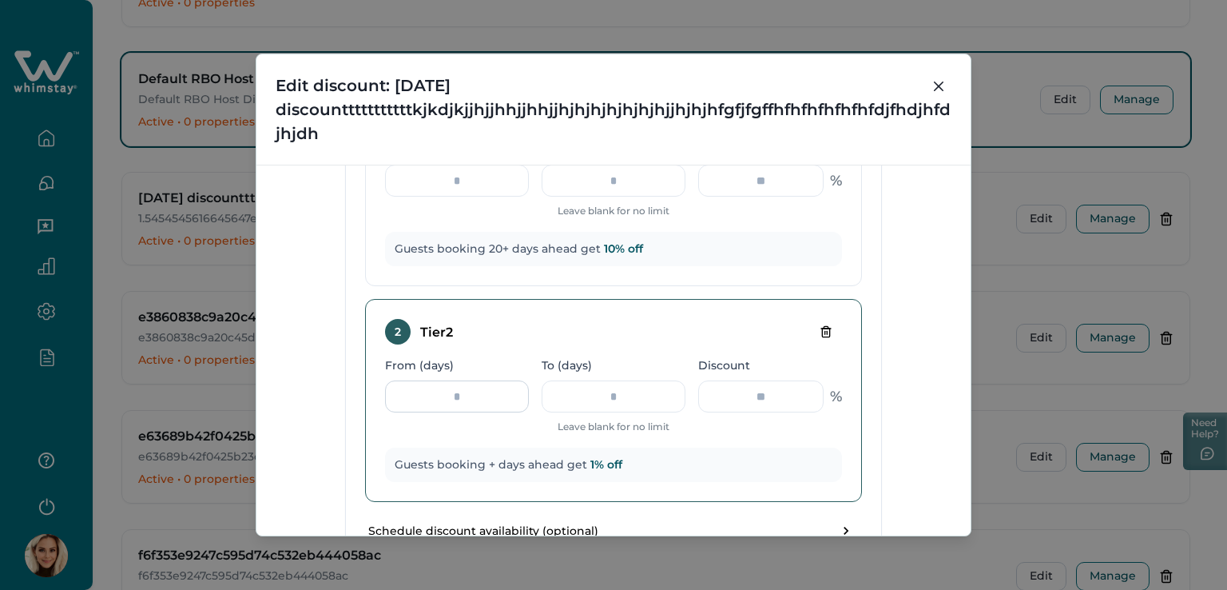
drag, startPoint x: 467, startPoint y: 400, endPoint x: 444, endPoint y: 397, distance: 22.6
click at [444, 397] on input "From (days)" at bounding box center [457, 396] width 144 height 32
type input "**"
drag, startPoint x: 776, startPoint y: 392, endPoint x: 730, endPoint y: 391, distance: 46.4
click at [730, 391] on input "*" at bounding box center [760, 396] width 125 height 32
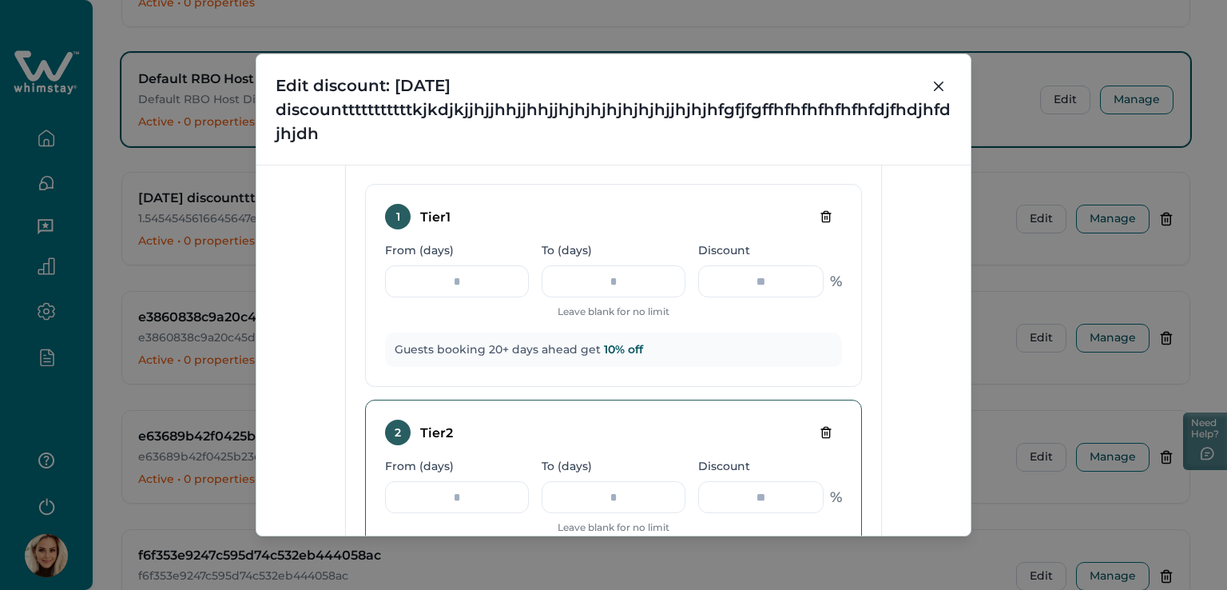
scroll to position [767, 0]
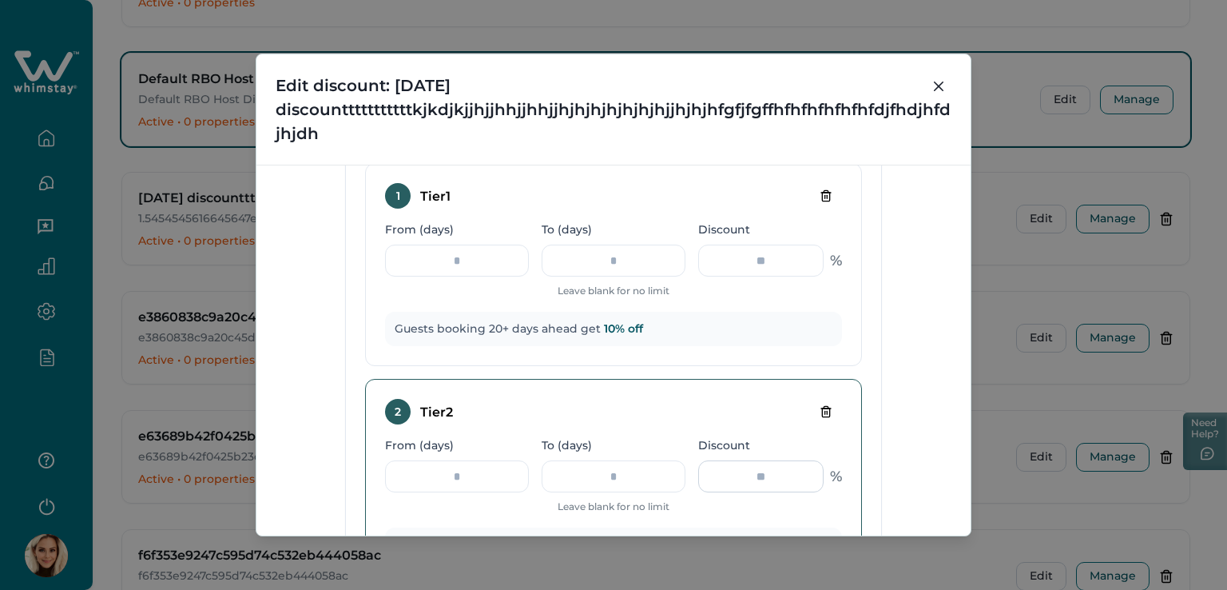
click at [789, 475] on input "*" at bounding box center [760, 476] width 125 height 32
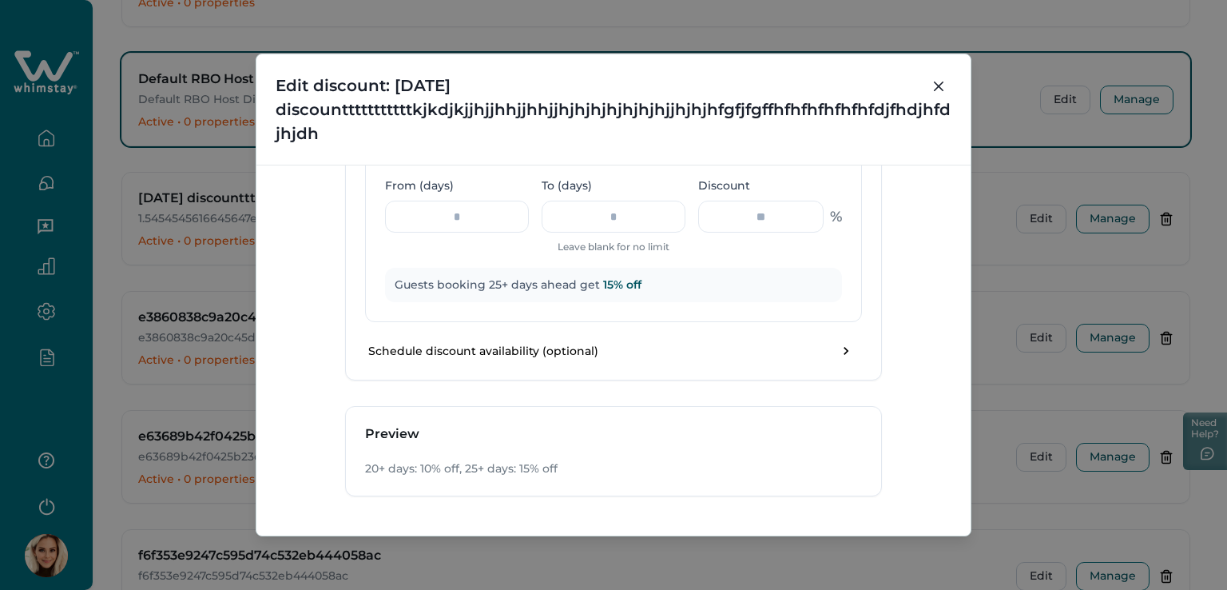
scroll to position [1086, 0]
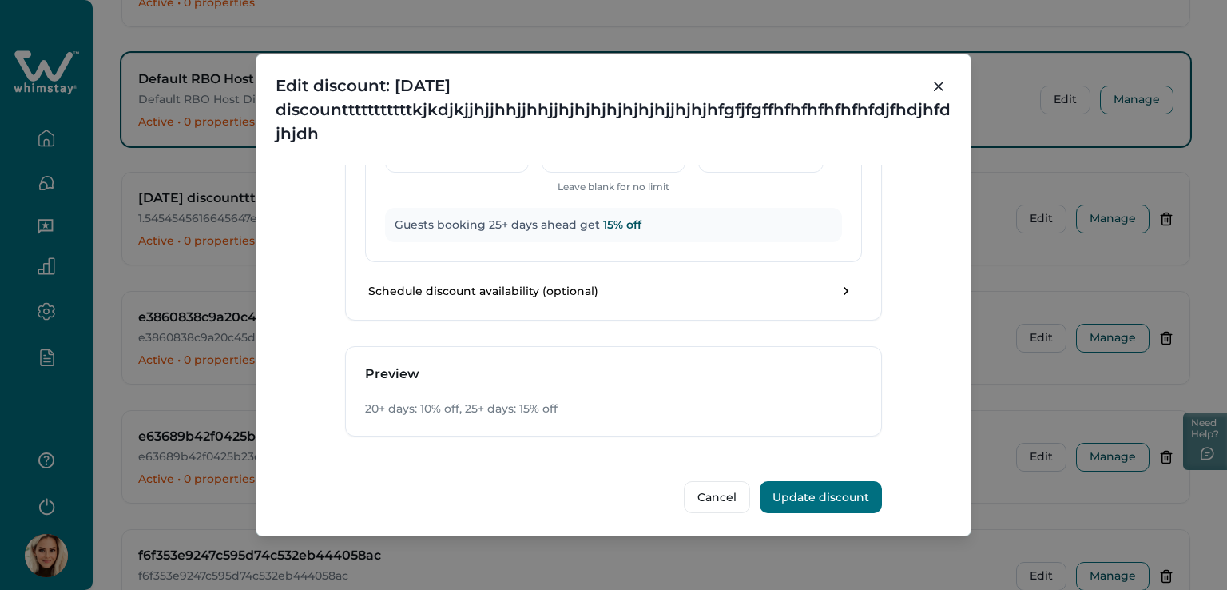
type input "**"
click at [824, 490] on button "Update discount" at bounding box center [821, 497] width 122 height 32
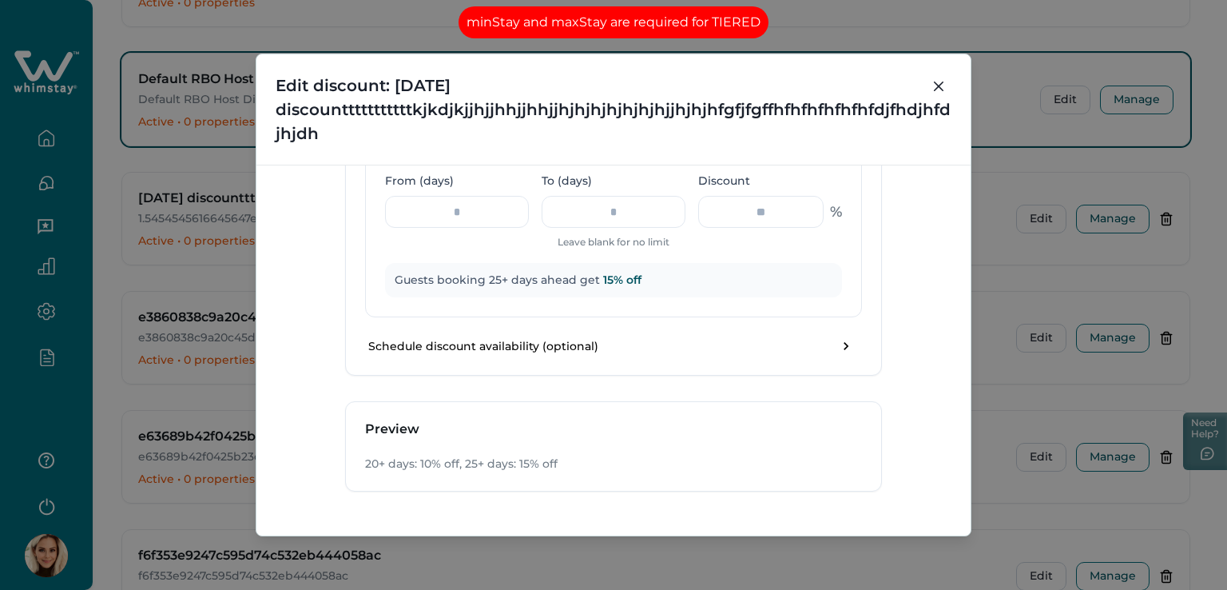
scroll to position [1007, 0]
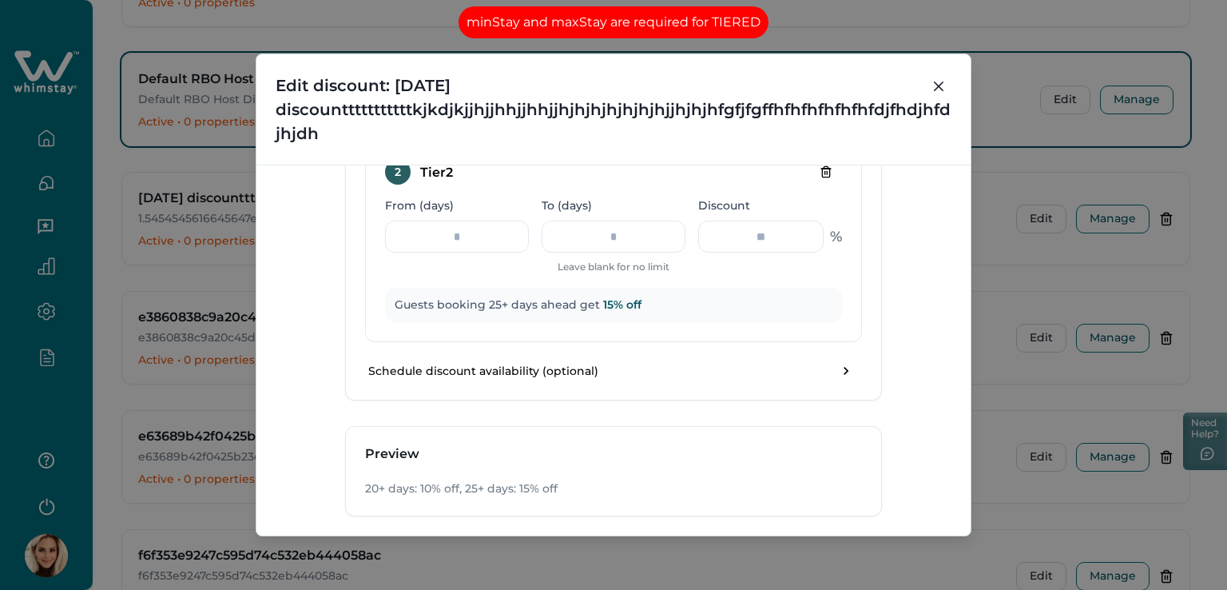
click at [797, 454] on h3 "Preview" at bounding box center [613, 454] width 497 height 16
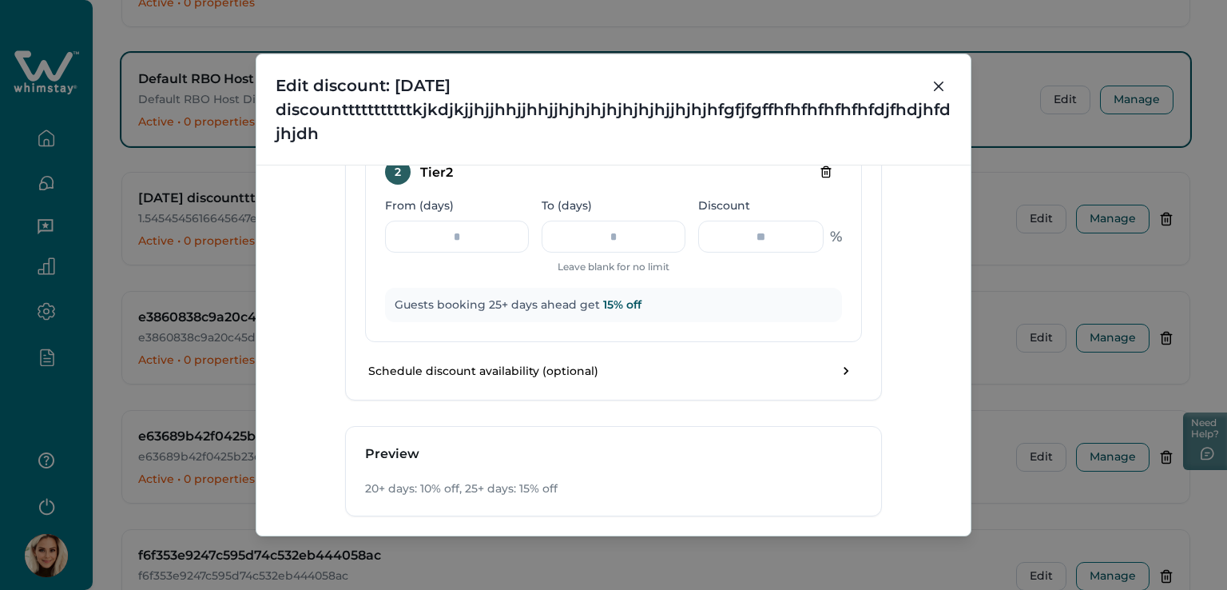
scroll to position [1086, 0]
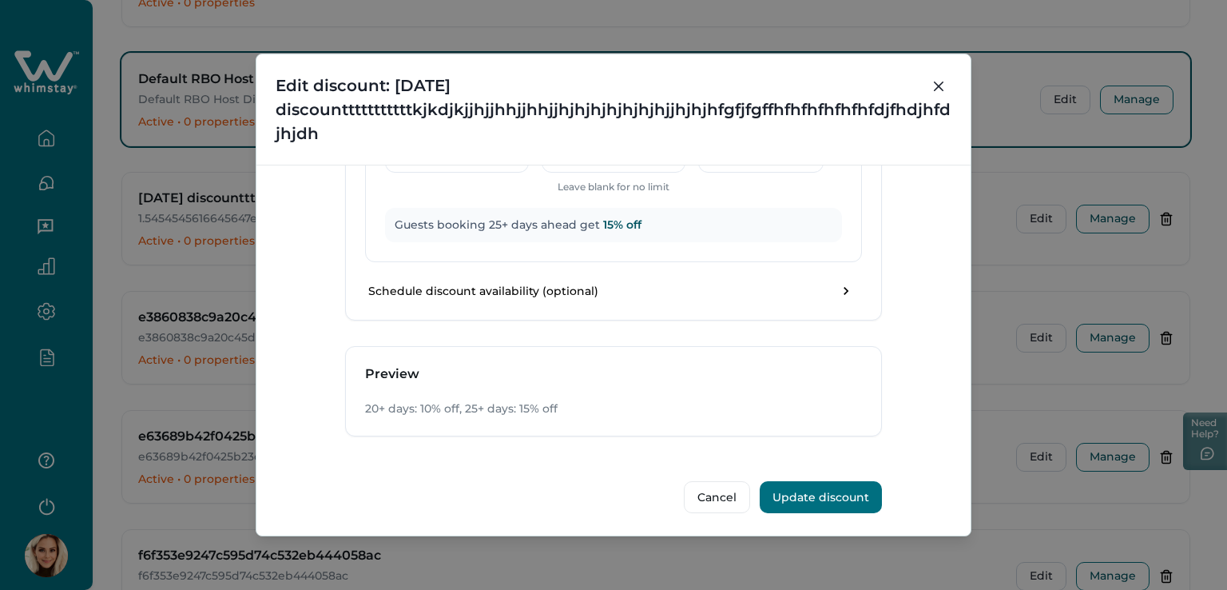
click at [838, 494] on button "Update discount" at bounding box center [821, 497] width 122 height 32
click at [848, 491] on button "Update discount" at bounding box center [821, 497] width 122 height 32
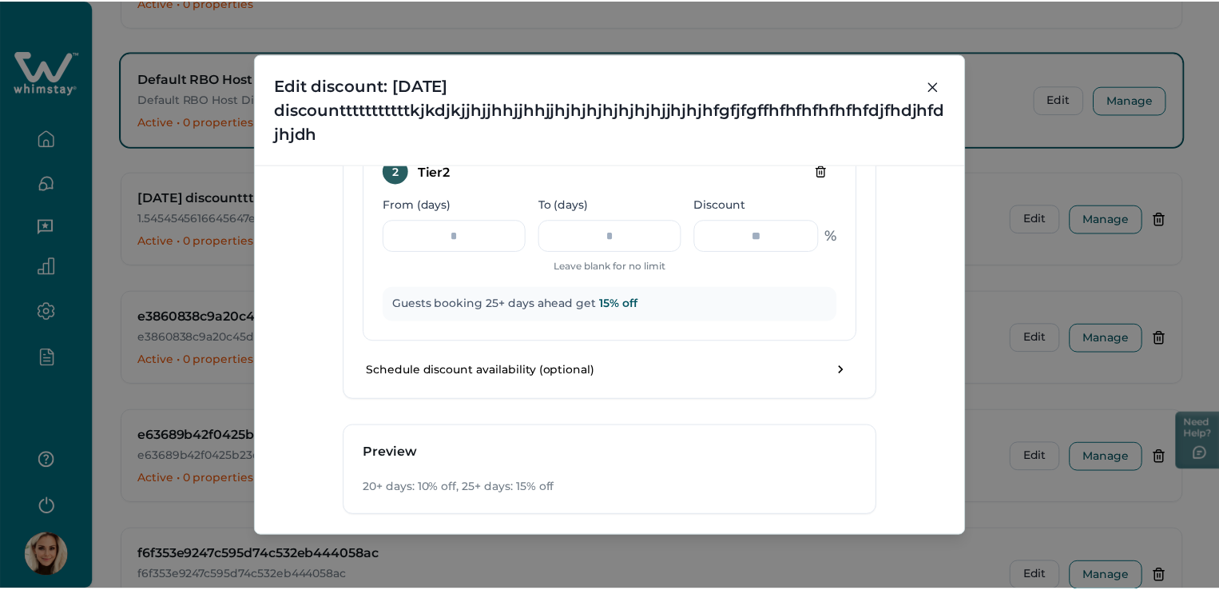
scroll to position [1039, 0]
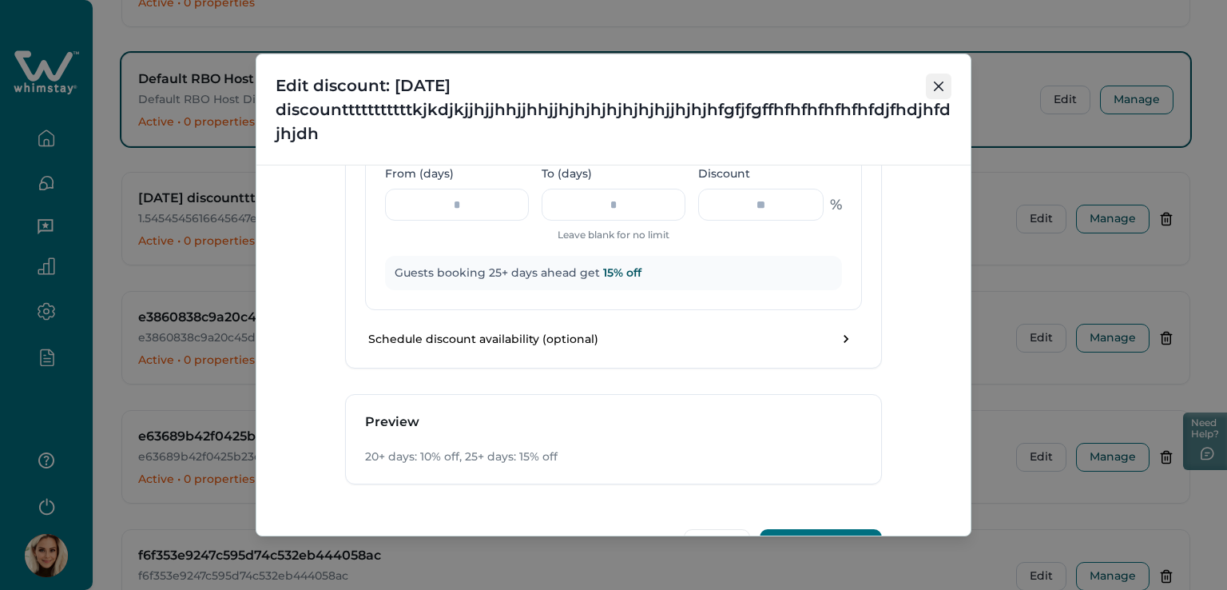
click at [944, 87] on button "Close" at bounding box center [939, 86] width 26 height 26
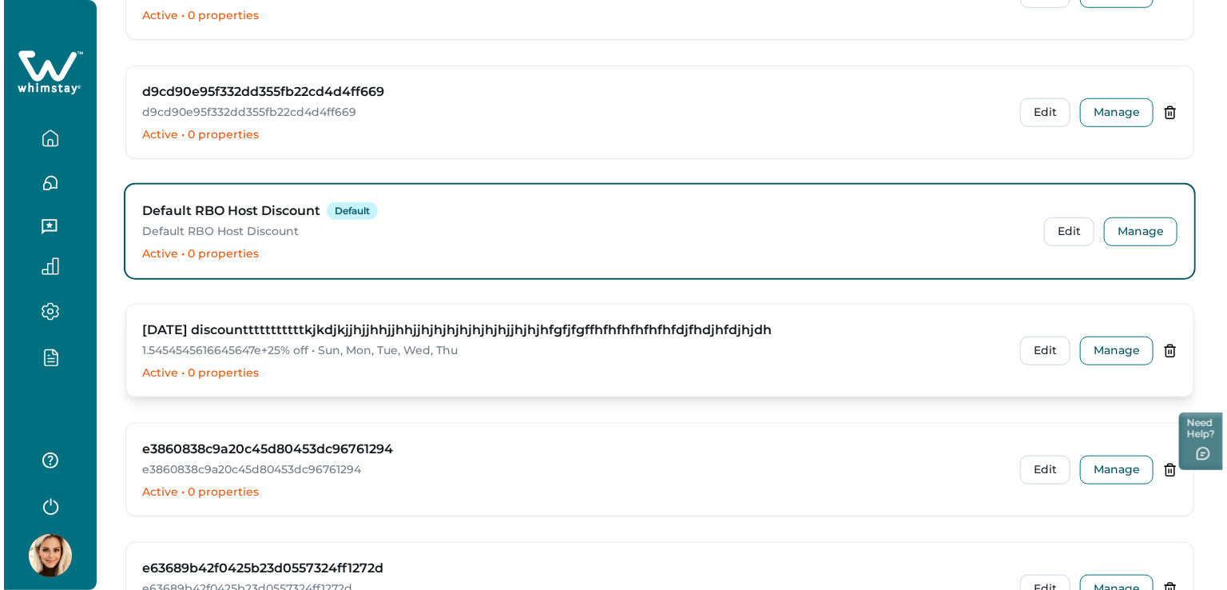
scroll to position [3675, 0]
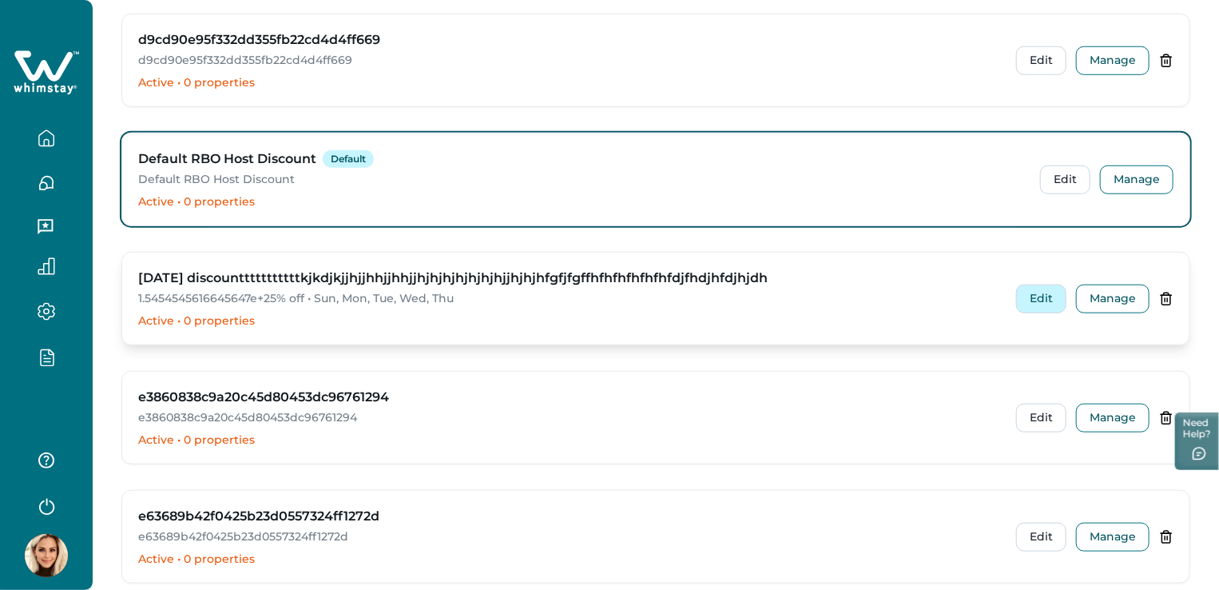
click at [1040, 286] on button "Edit" at bounding box center [1041, 298] width 50 height 29
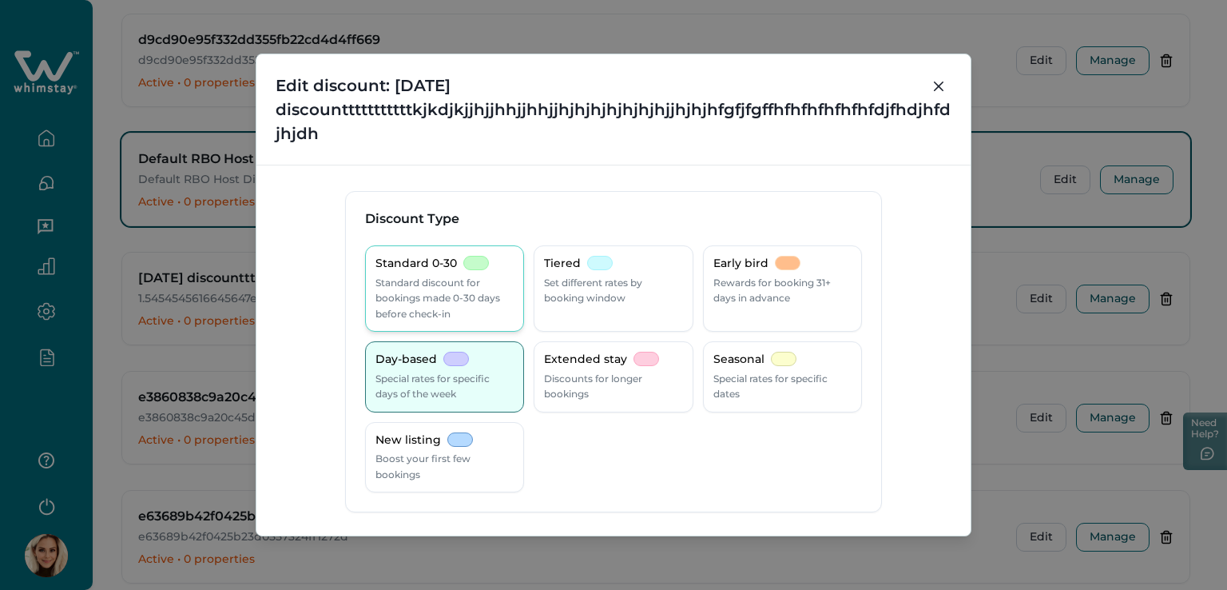
click at [431, 292] on p "Standard discount for bookings made 0-30 days before check-in" at bounding box center [444, 298] width 138 height 47
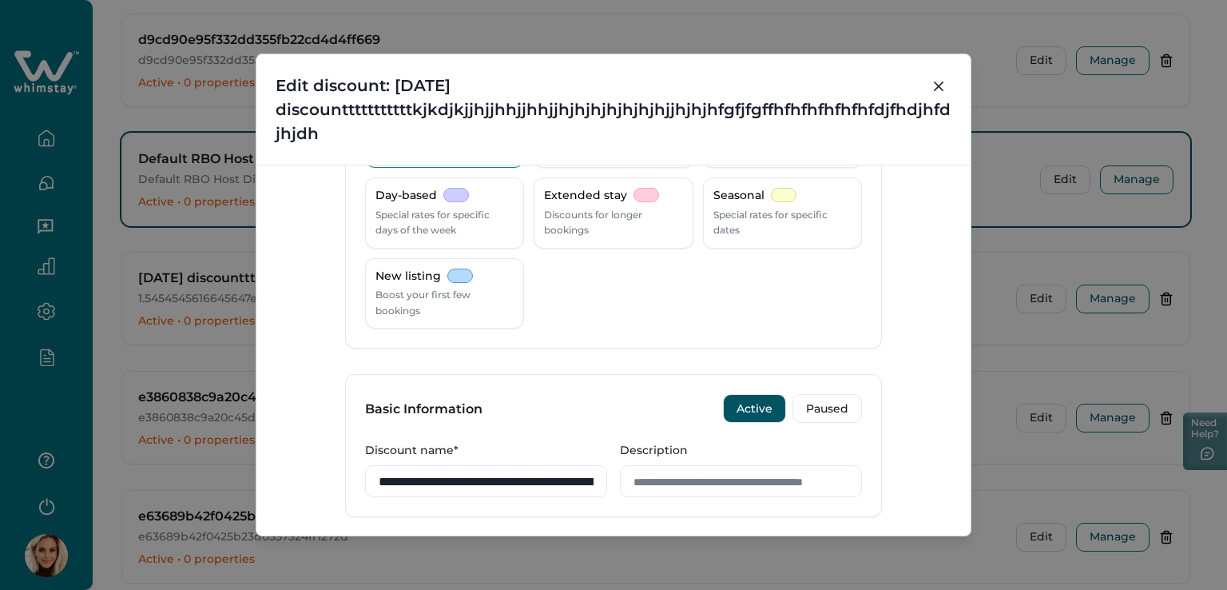
scroll to position [320, 0]
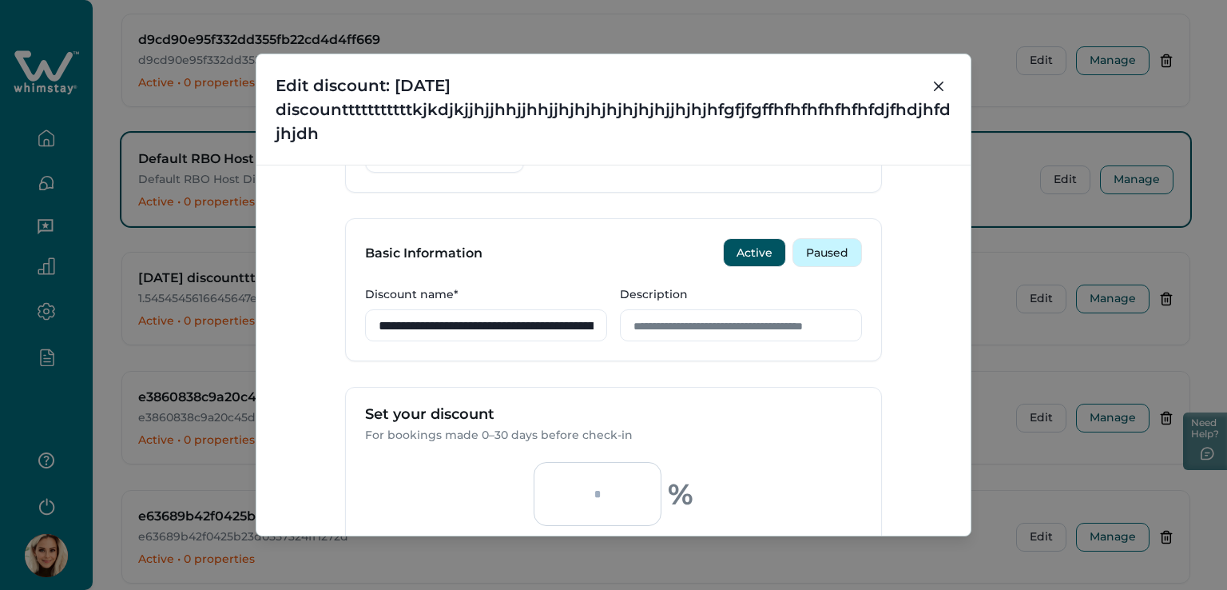
click at [812, 248] on button "Paused" at bounding box center [827, 252] width 70 height 29
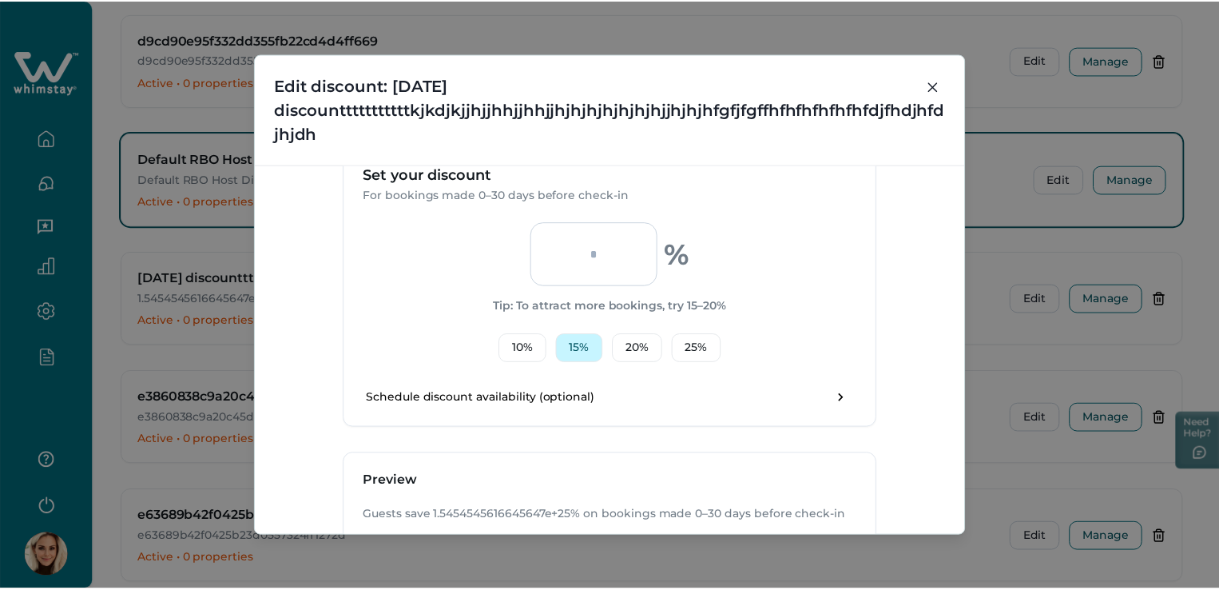
scroll to position [667, 0]
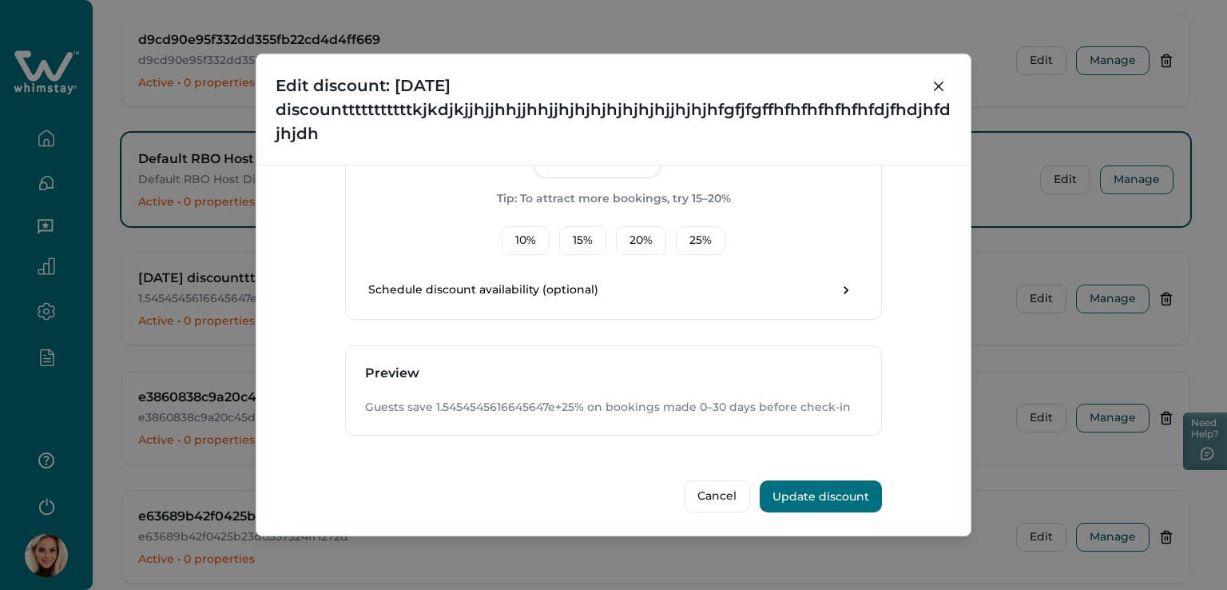
click at [820, 484] on button "Update discount" at bounding box center [821, 496] width 122 height 32
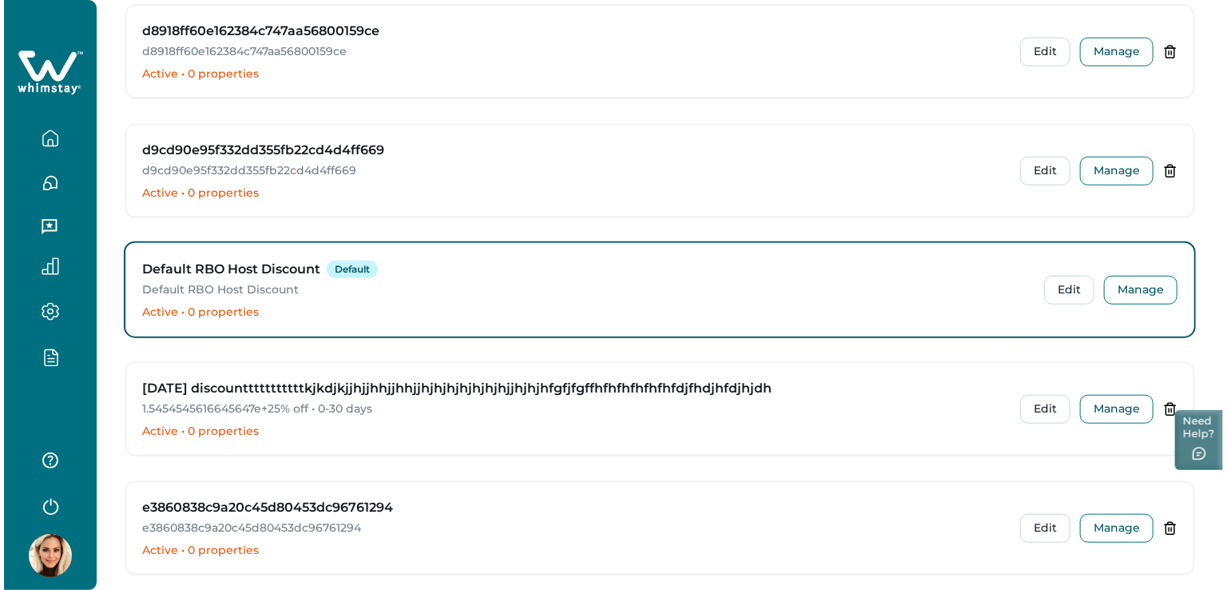
scroll to position [3595, 0]
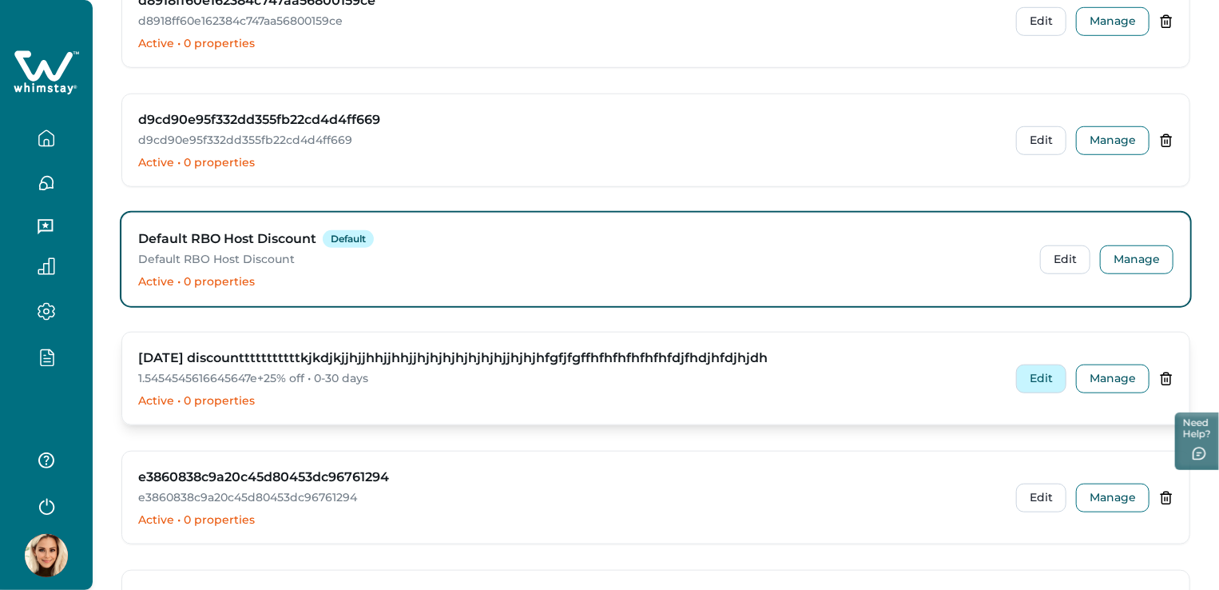
click at [1045, 371] on button "Edit" at bounding box center [1041, 378] width 50 height 29
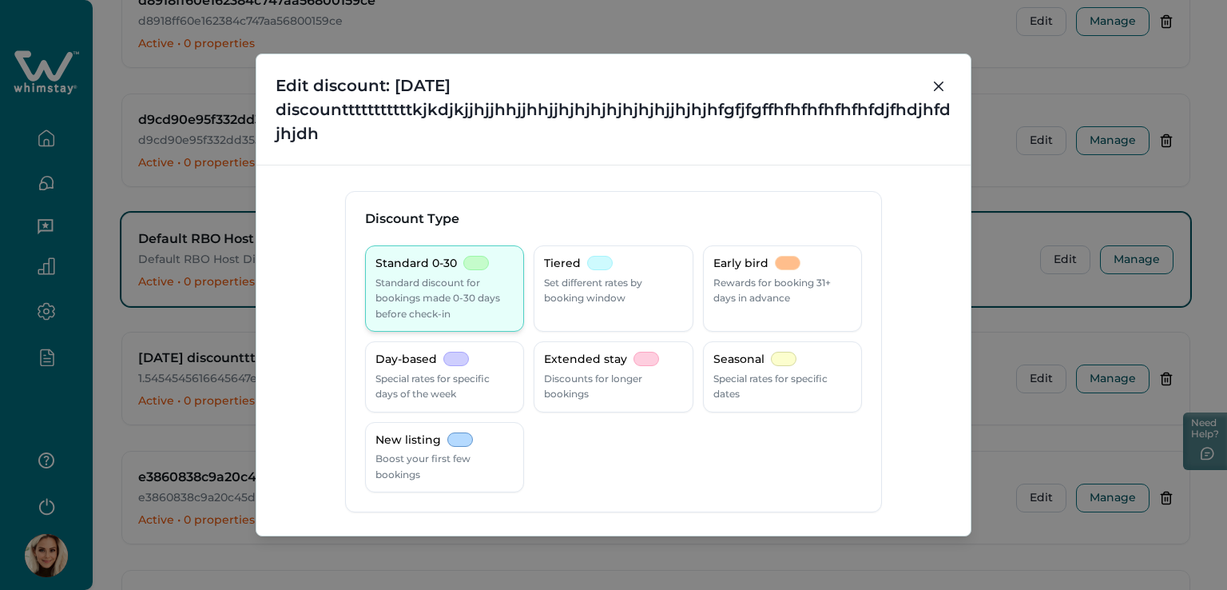
click at [439, 279] on p "Standard discount for bookings made 0-30 days before check-in" at bounding box center [444, 298] width 138 height 47
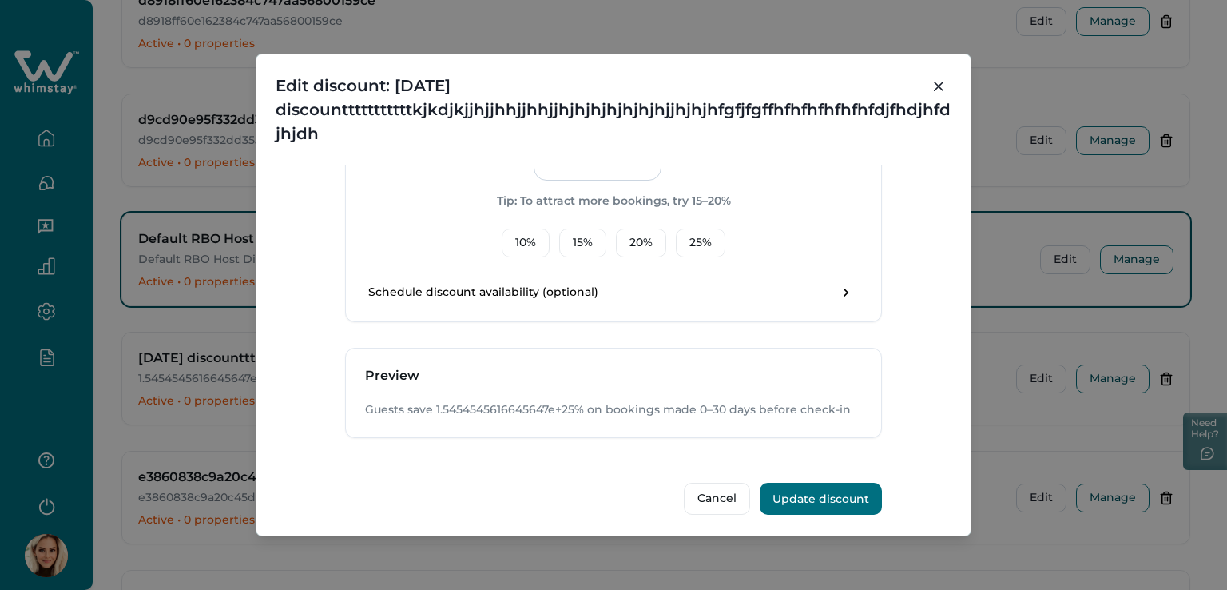
scroll to position [667, 0]
click at [946, 91] on button "Close" at bounding box center [939, 86] width 26 height 26
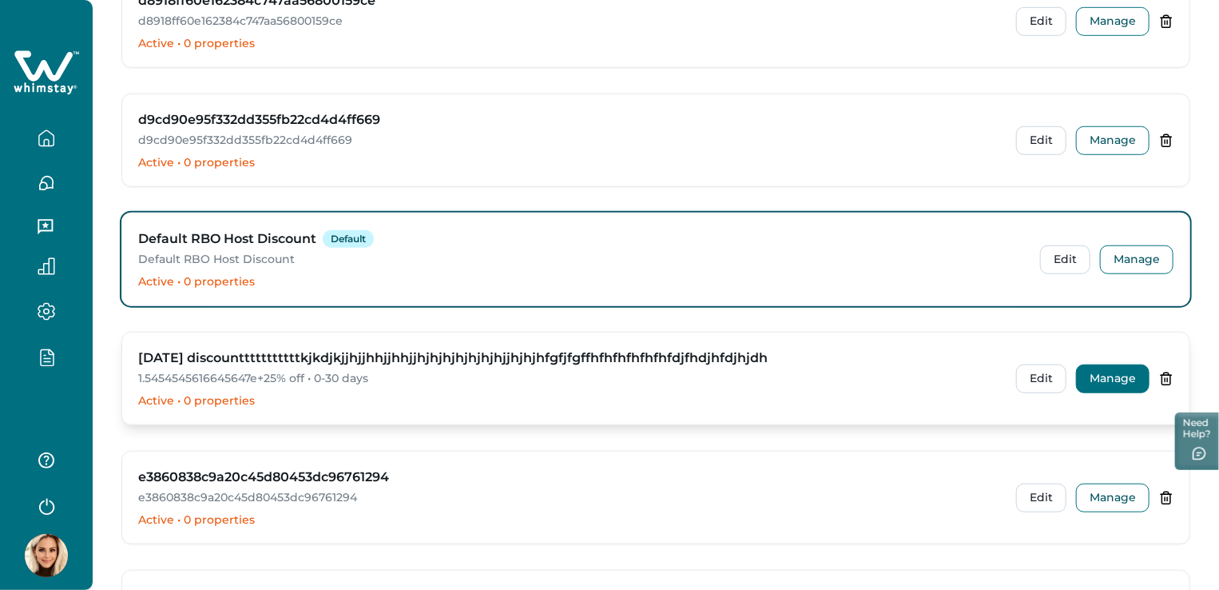
click at [1112, 368] on button "Manage" at bounding box center [1112, 378] width 73 height 29
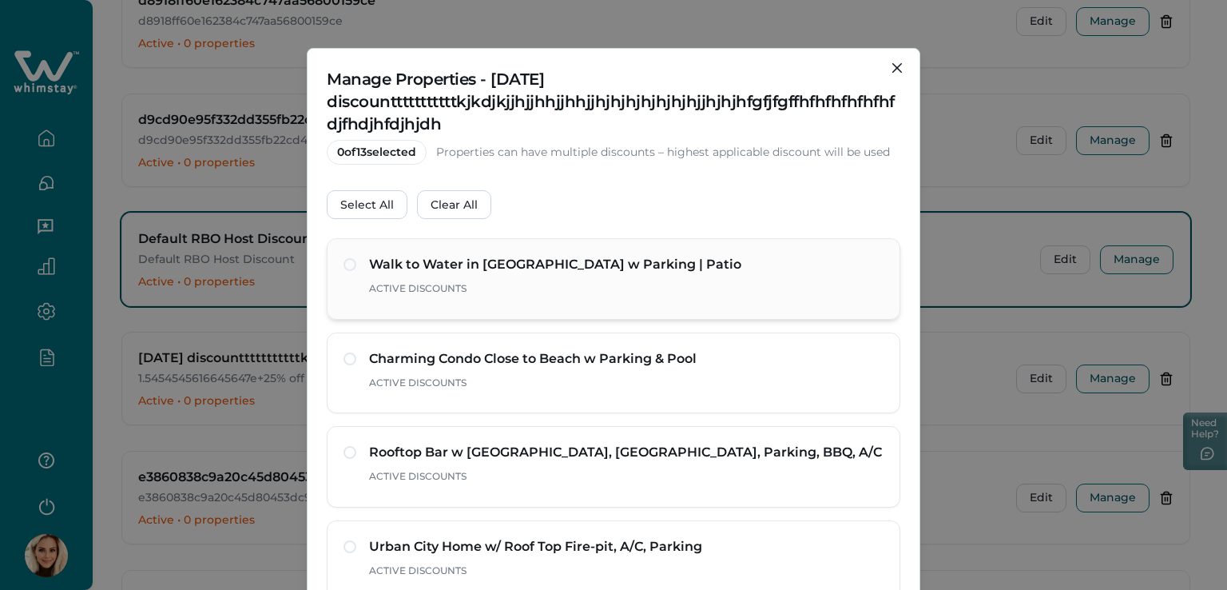
click at [348, 259] on span at bounding box center [350, 264] width 13 height 13
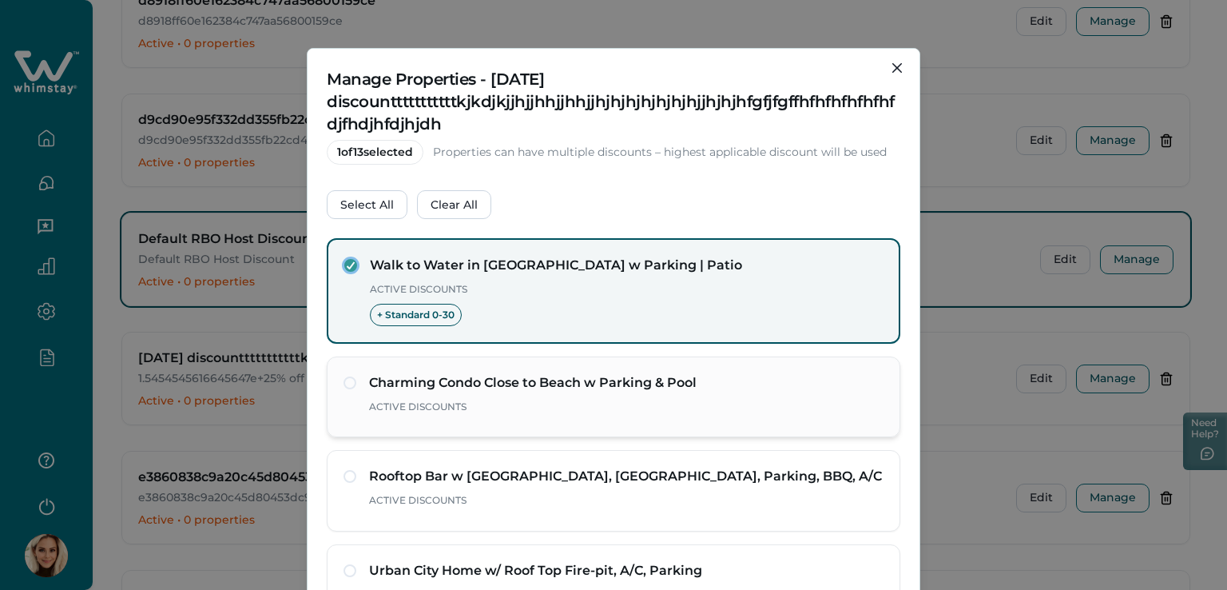
click at [355, 384] on div "Charming Condo Close to Beach w Parking & Pool Active Discounts" at bounding box center [614, 397] width 540 height 48
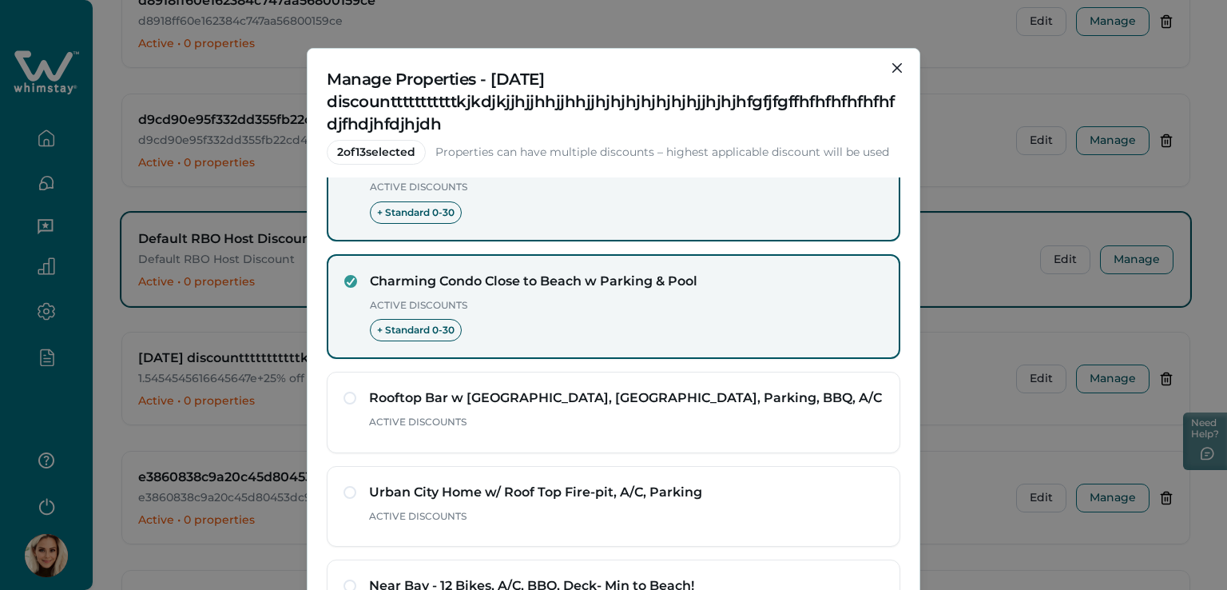
scroll to position [160, 0]
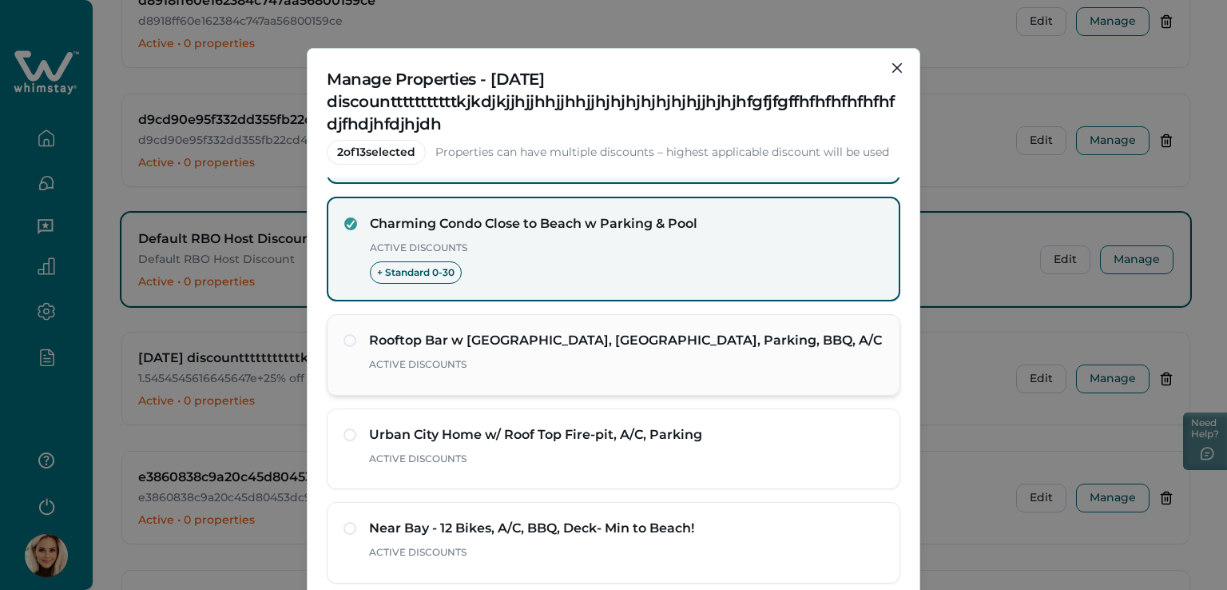
click at [348, 342] on span at bounding box center [350, 340] width 13 height 13
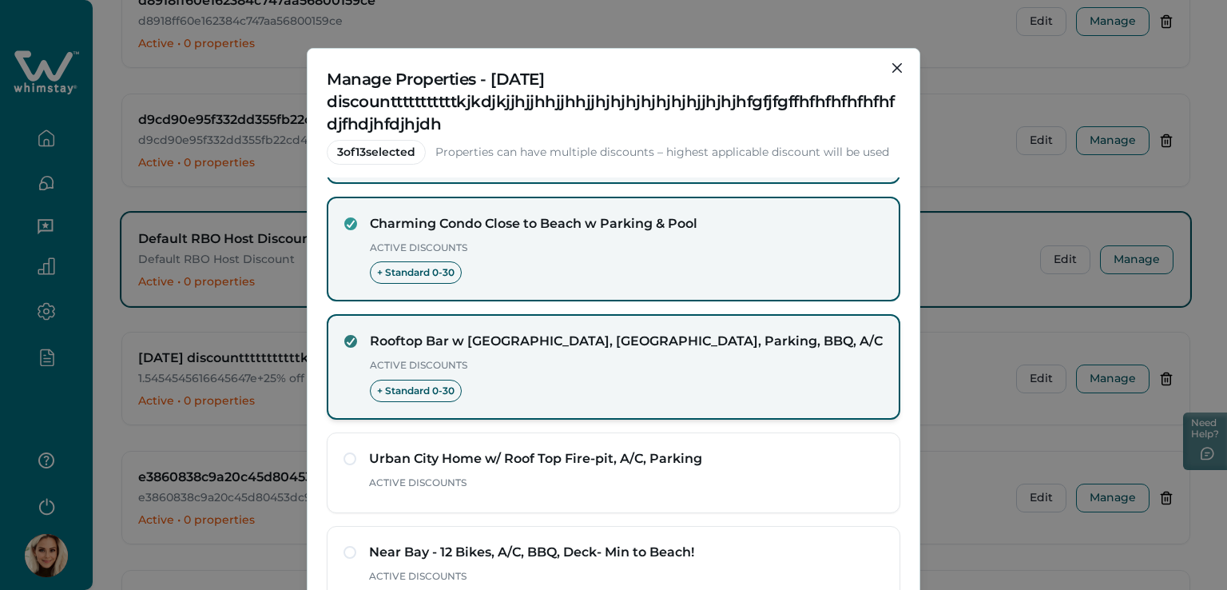
click at [348, 340] on icon at bounding box center [351, 341] width 10 height 8
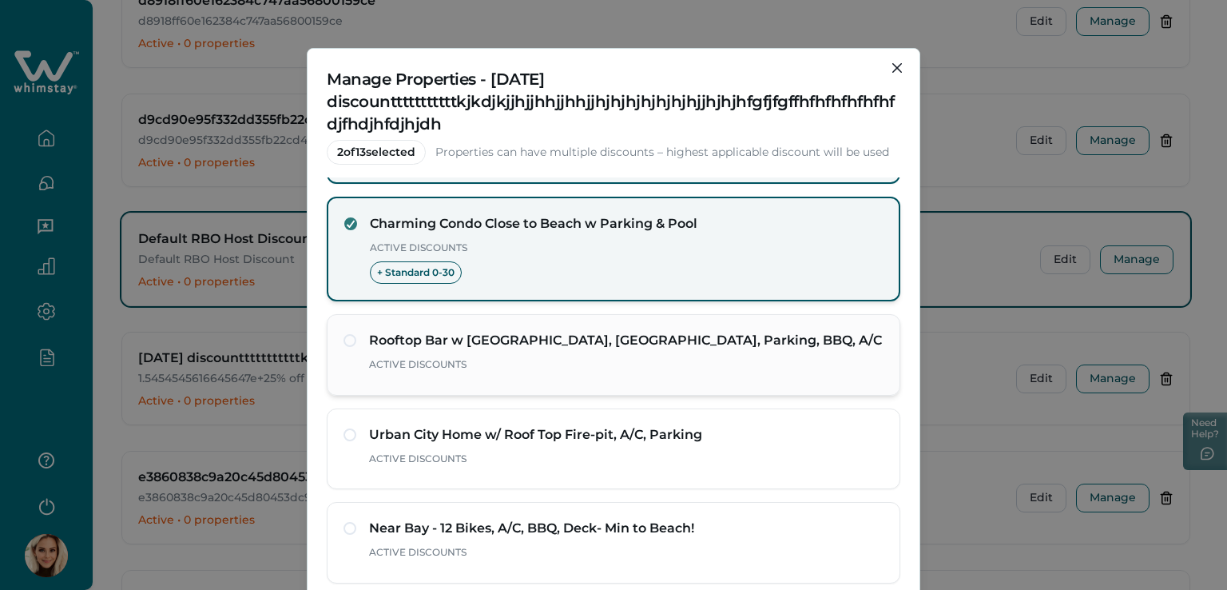
click at [348, 228] on div "Charming Condo Close to Beach w Parking & Pool Active Discounts + Standard 0-30" at bounding box center [613, 249] width 538 height 70
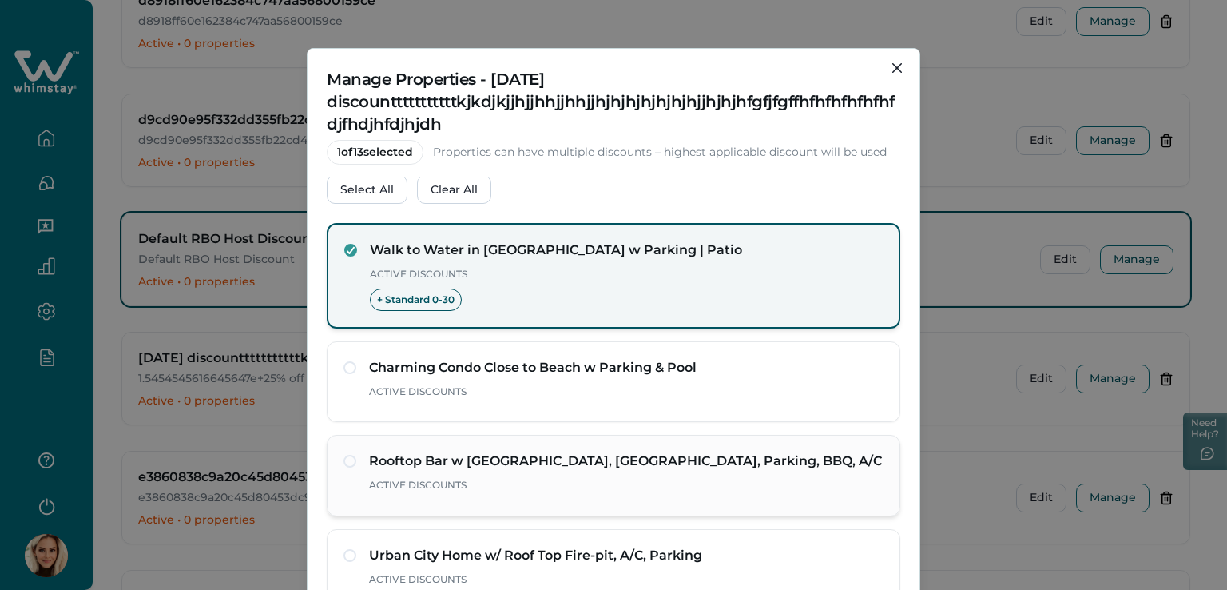
scroll to position [0, 0]
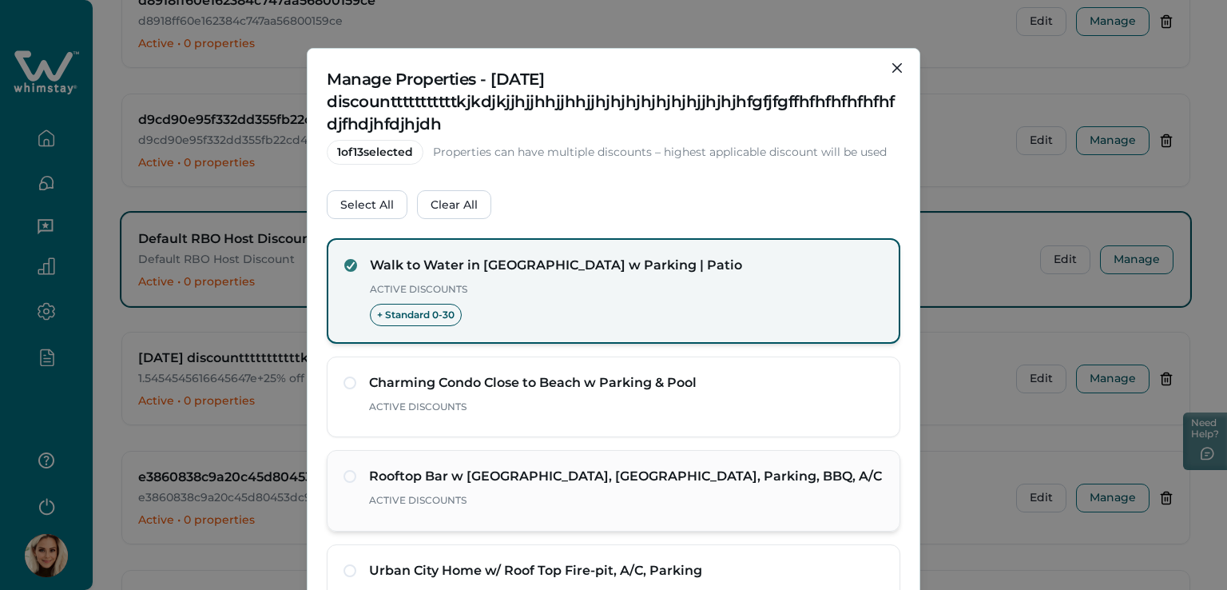
click at [346, 268] on icon at bounding box center [351, 265] width 10 height 8
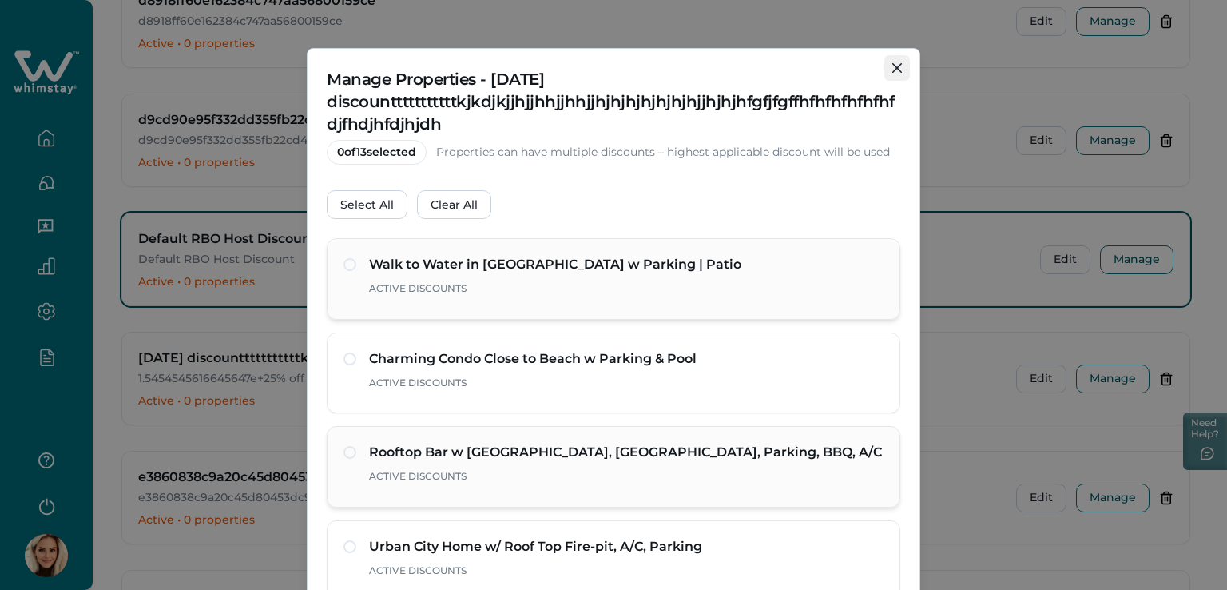
drag, startPoint x: 892, startPoint y: 61, endPoint x: 895, endPoint y: 71, distance: 10.9
click at [892, 61] on button "Close" at bounding box center [897, 68] width 26 height 26
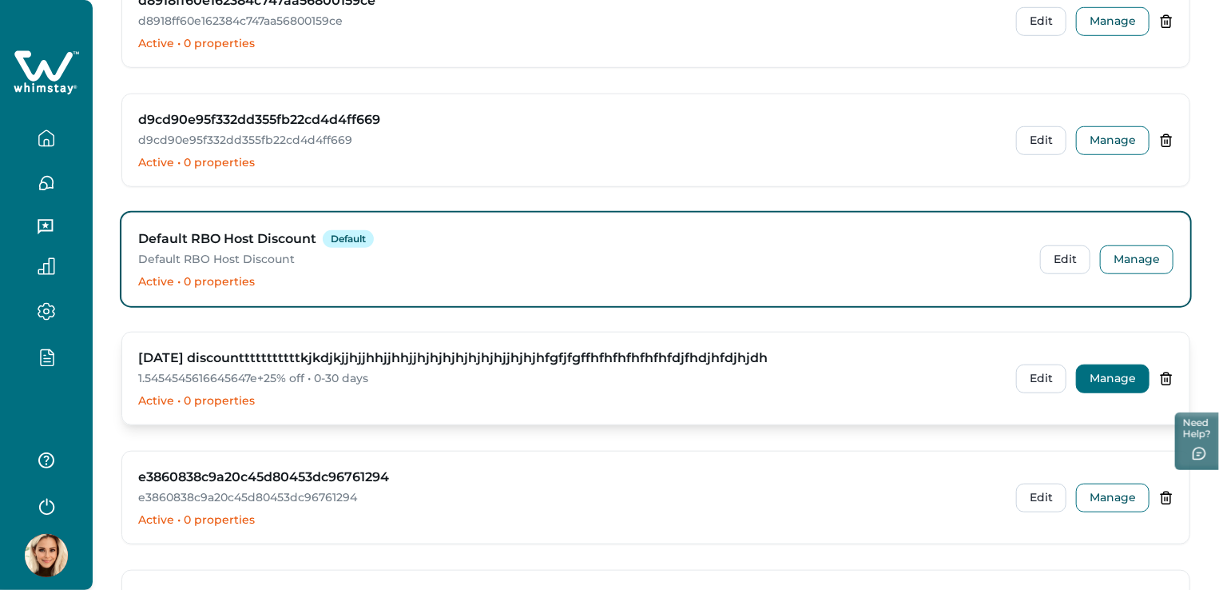
click at [1110, 367] on button "Manage" at bounding box center [1112, 378] width 73 height 29
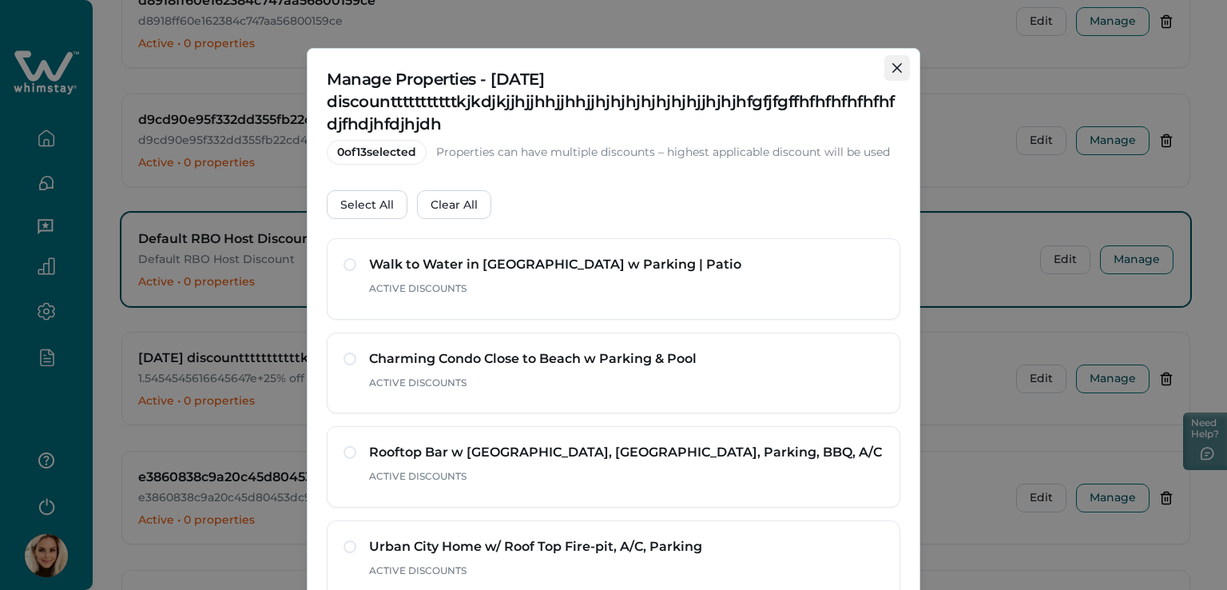
click at [896, 67] on icon "Close" at bounding box center [897, 68] width 10 height 10
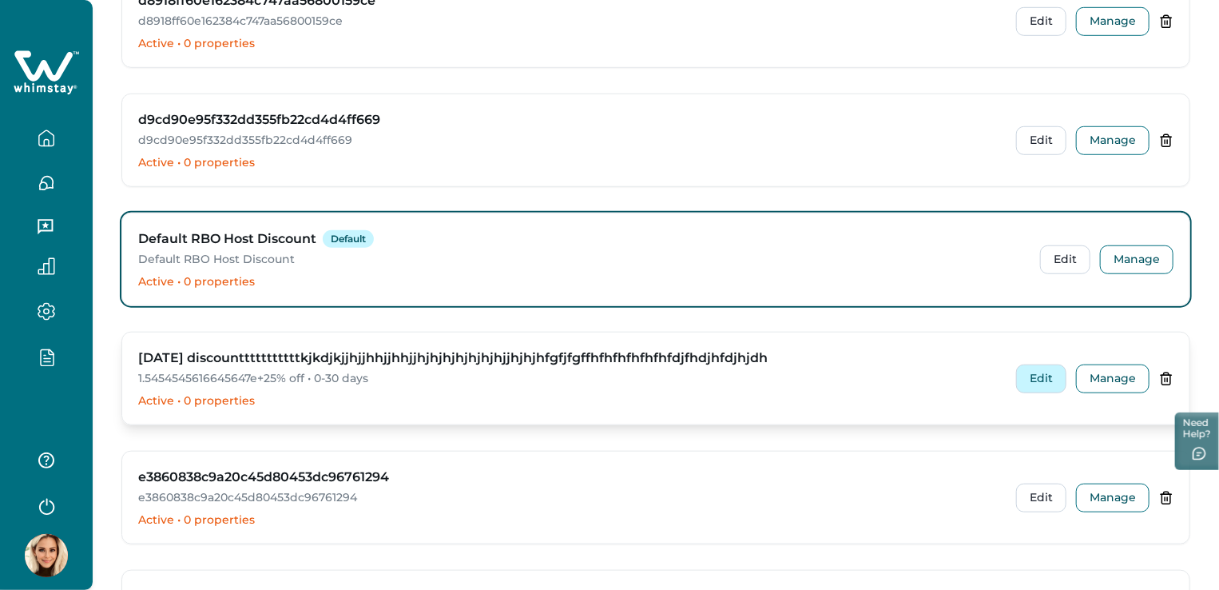
click at [1042, 371] on button "Edit" at bounding box center [1041, 378] width 50 height 29
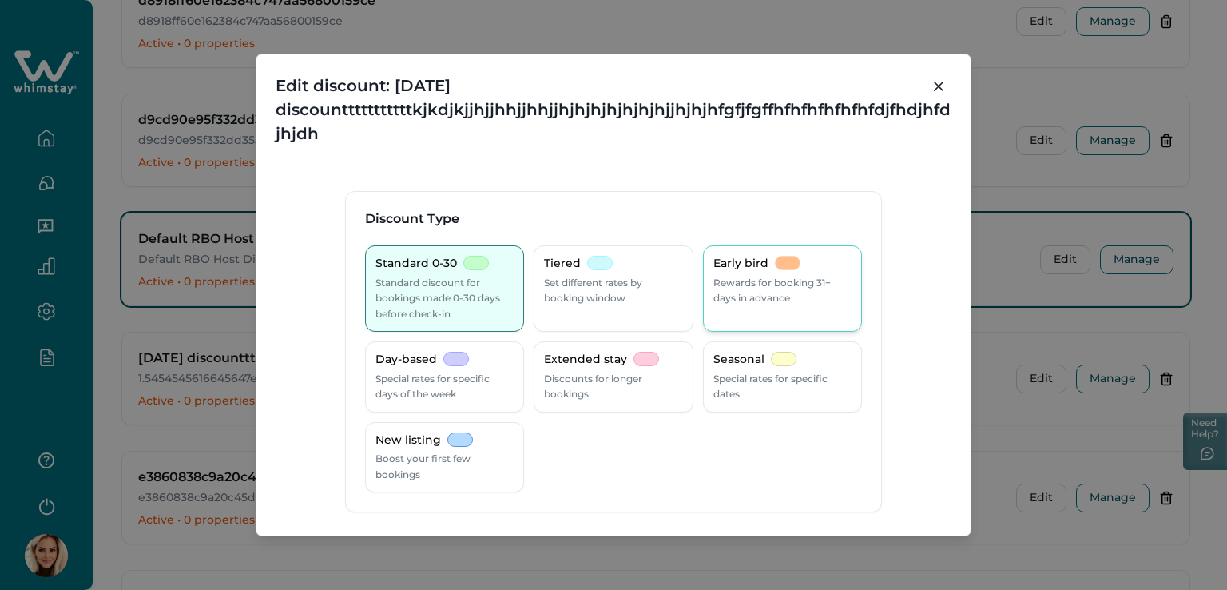
click at [721, 276] on p "Rewards for booking 31+ days in advance" at bounding box center [782, 290] width 138 height 31
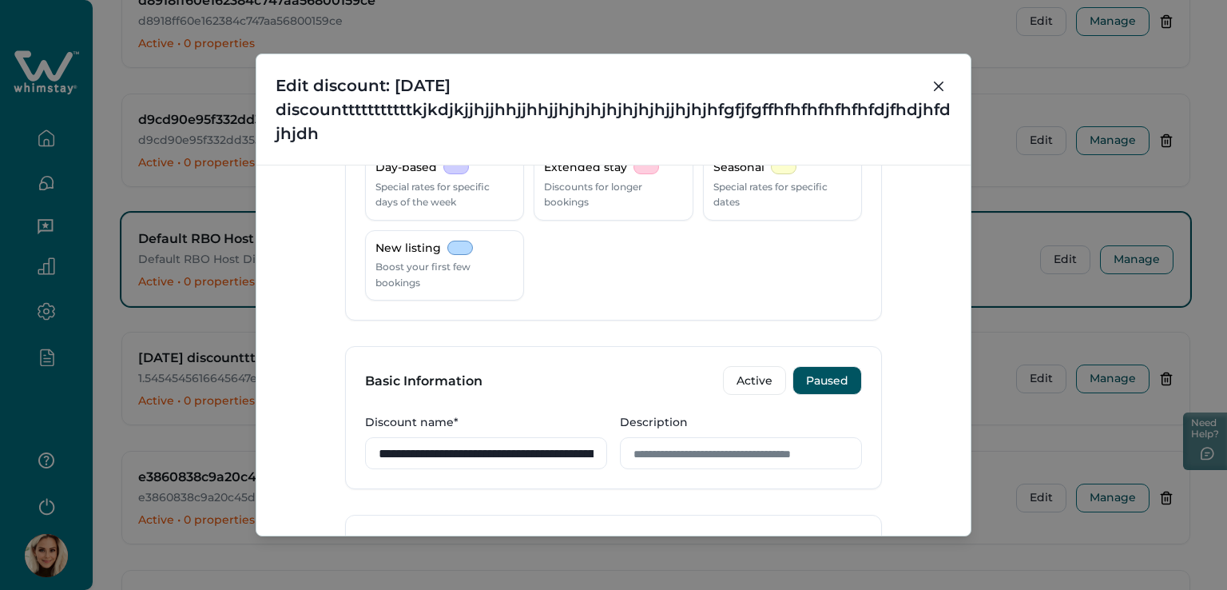
scroll to position [320, 0]
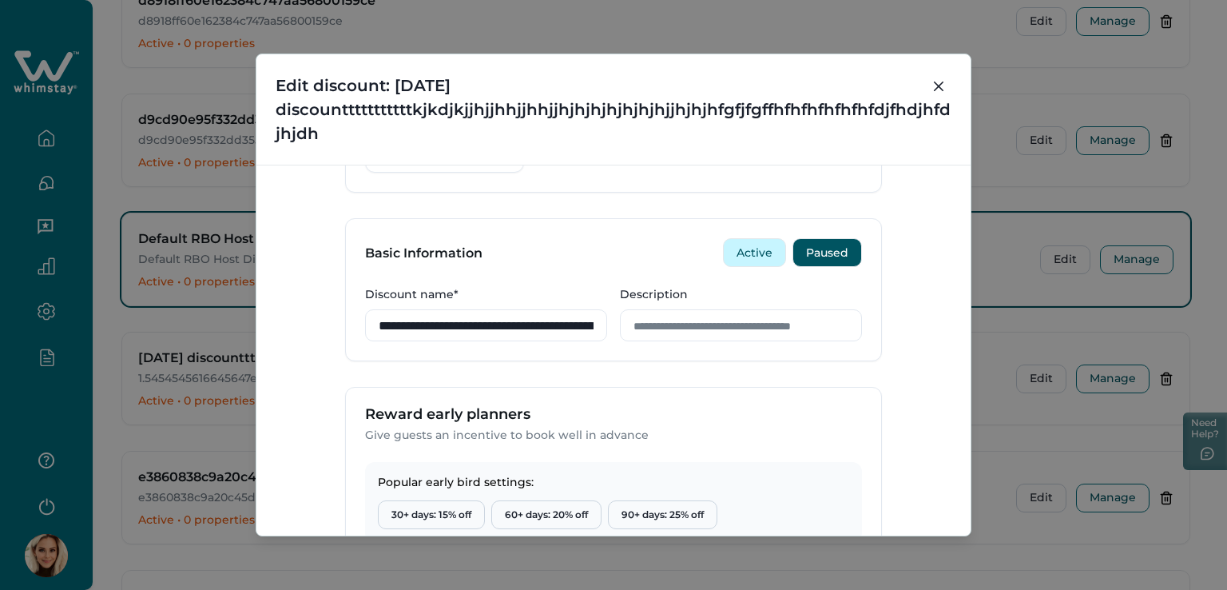
click at [723, 252] on button "Active" at bounding box center [754, 252] width 63 height 29
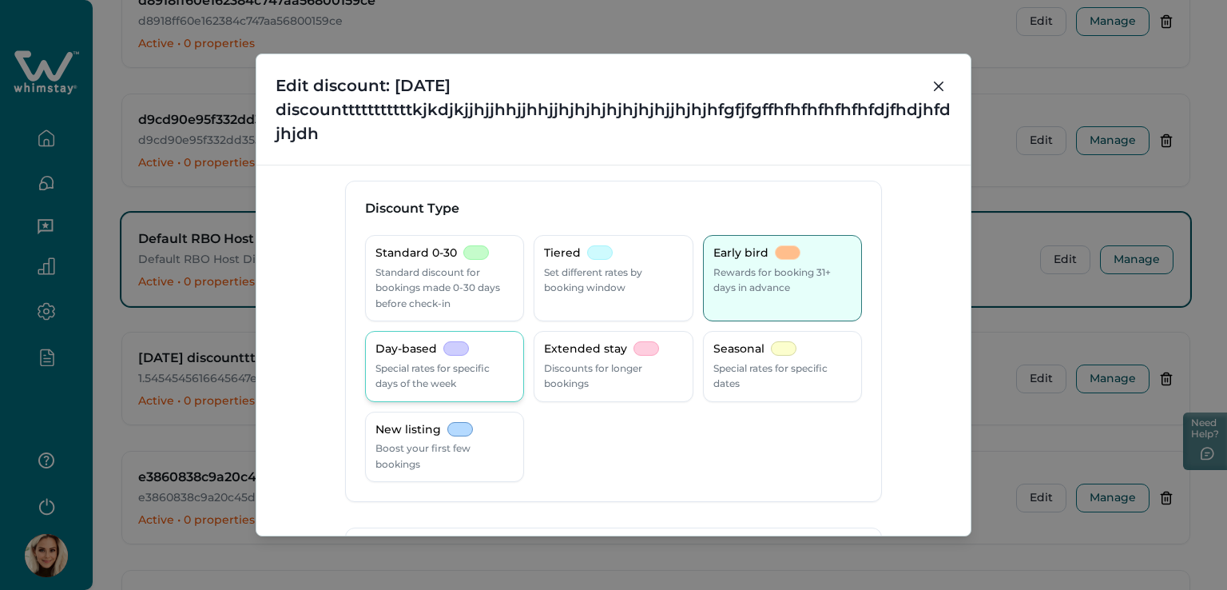
scroll to position [0, 0]
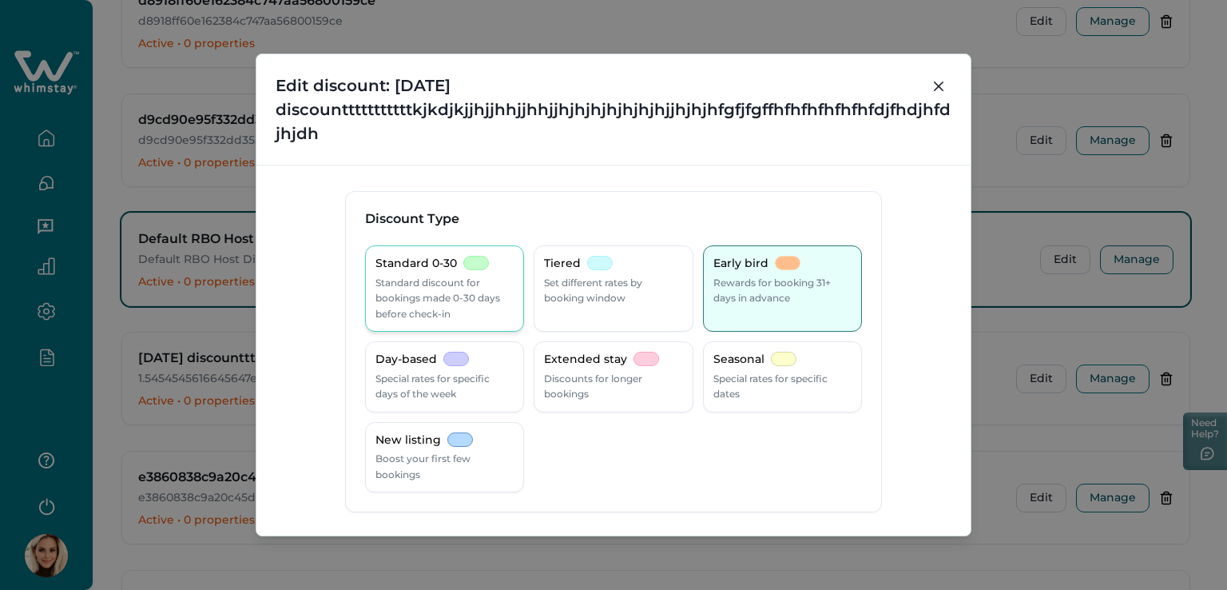
click at [457, 282] on p "Standard discount for bookings made 0-30 days before check-in" at bounding box center [444, 298] width 138 height 47
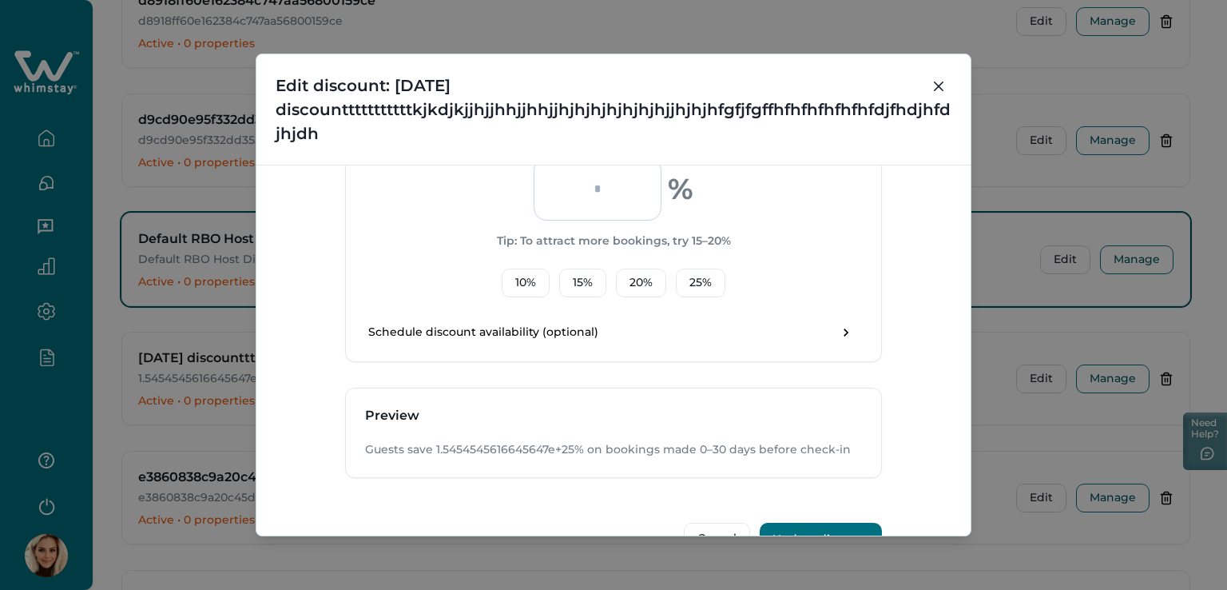
scroll to position [667, 0]
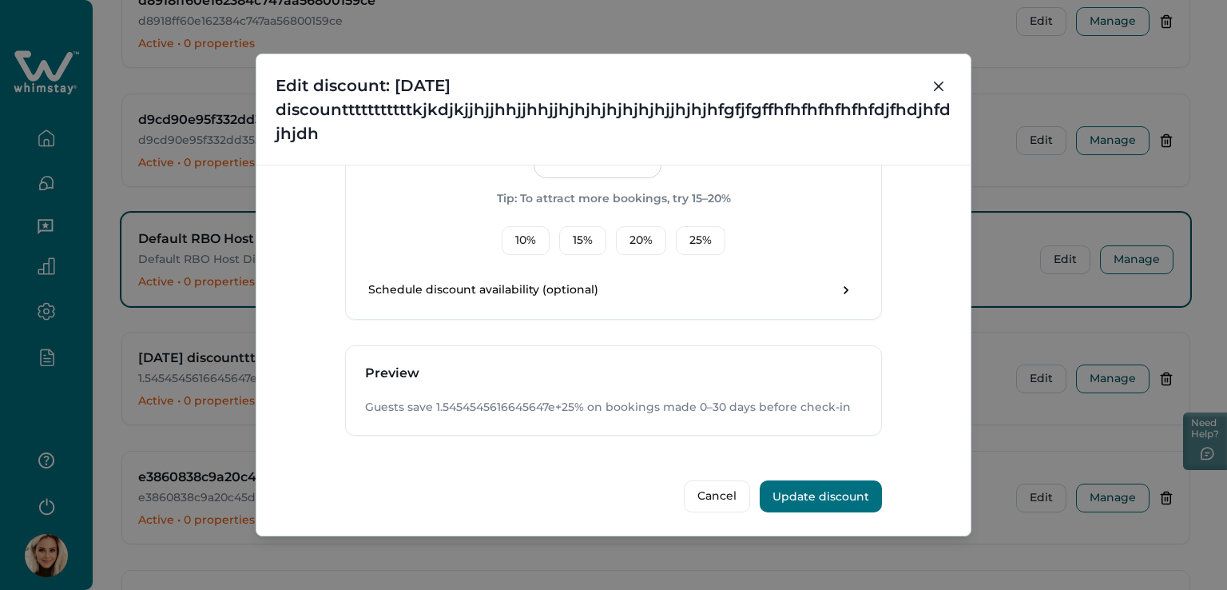
click at [815, 496] on button "Update discount" at bounding box center [821, 496] width 122 height 32
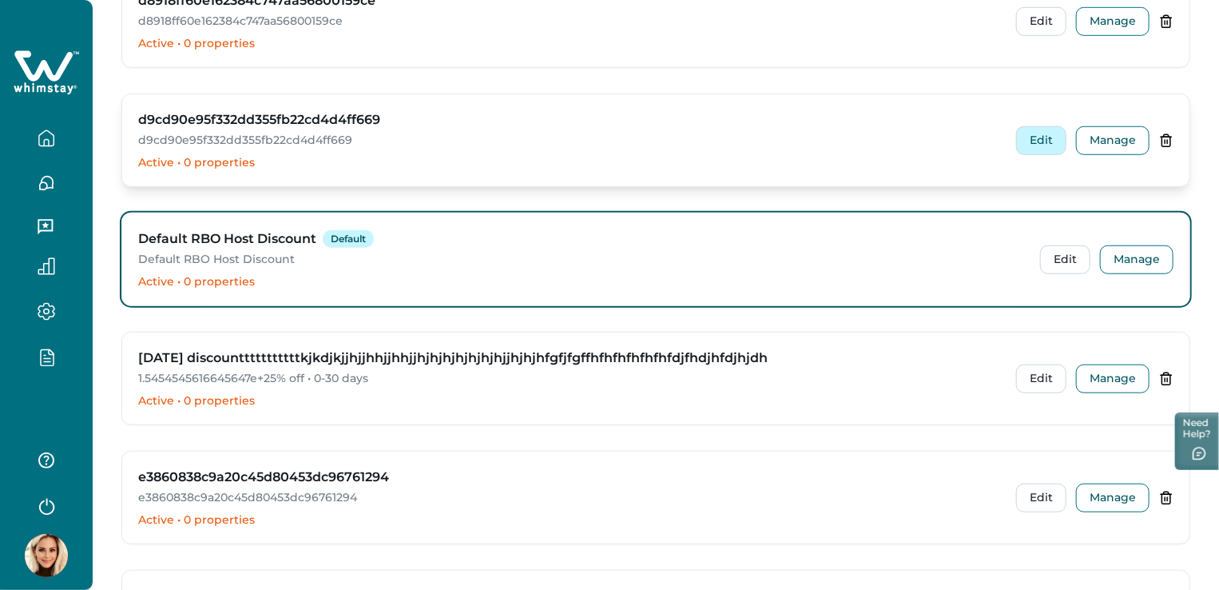
click at [1042, 133] on button "Edit" at bounding box center [1041, 140] width 50 height 29
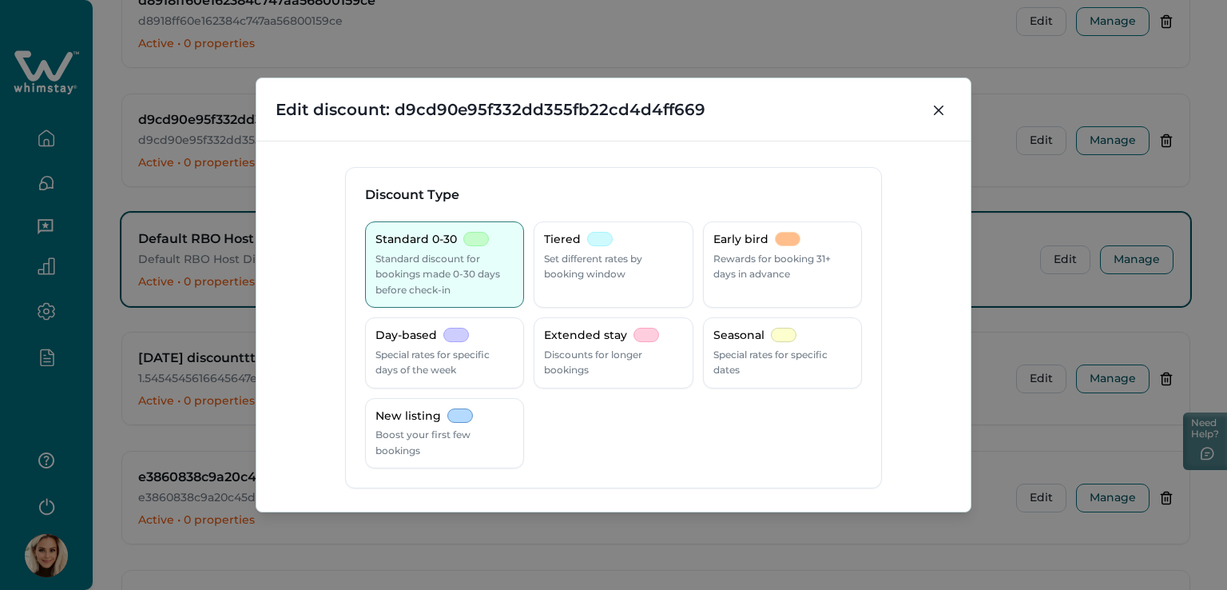
click at [256, 67] on div "**********" at bounding box center [613, 295] width 1227 height 590
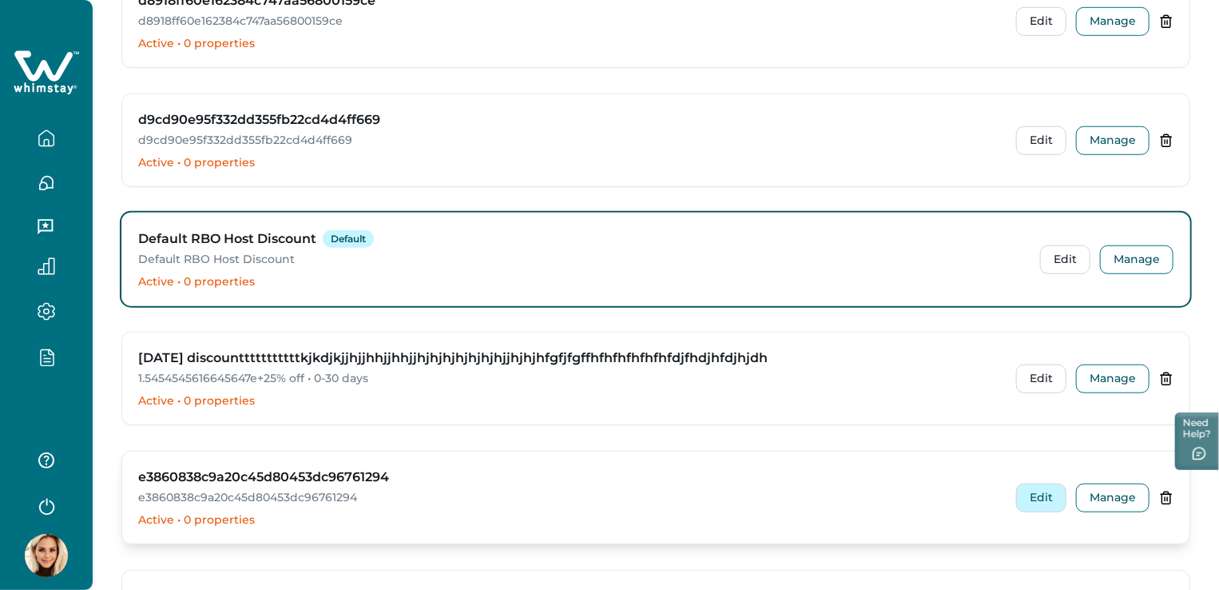
click at [1047, 491] on button "Edit" at bounding box center [1041, 497] width 50 height 29
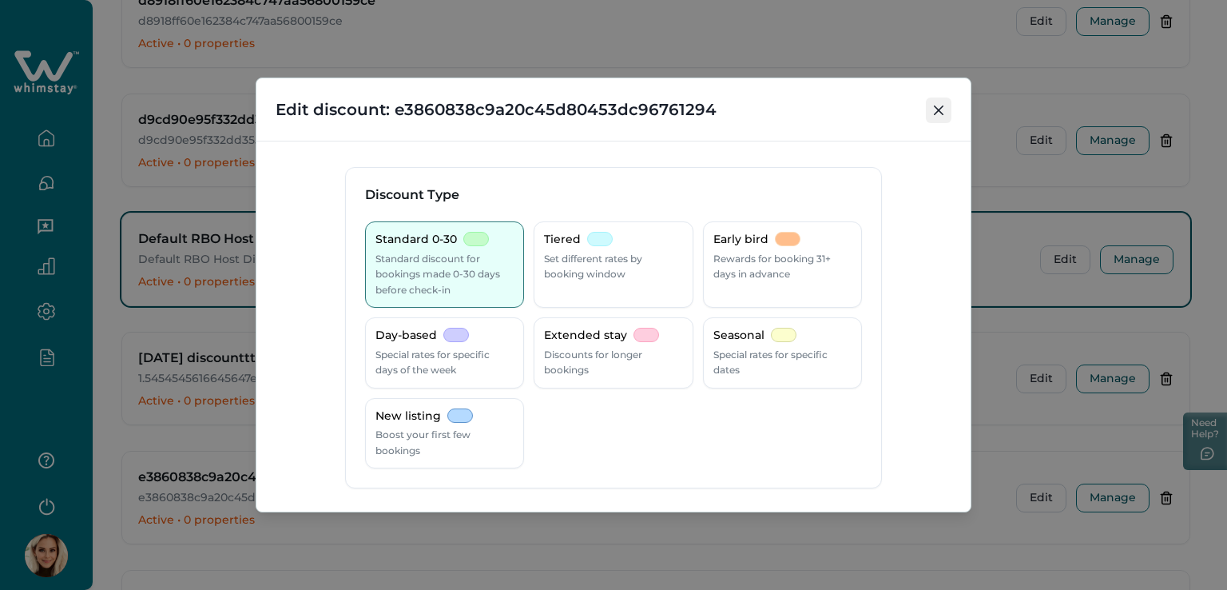
click at [936, 105] on icon "Close" at bounding box center [939, 110] width 10 height 10
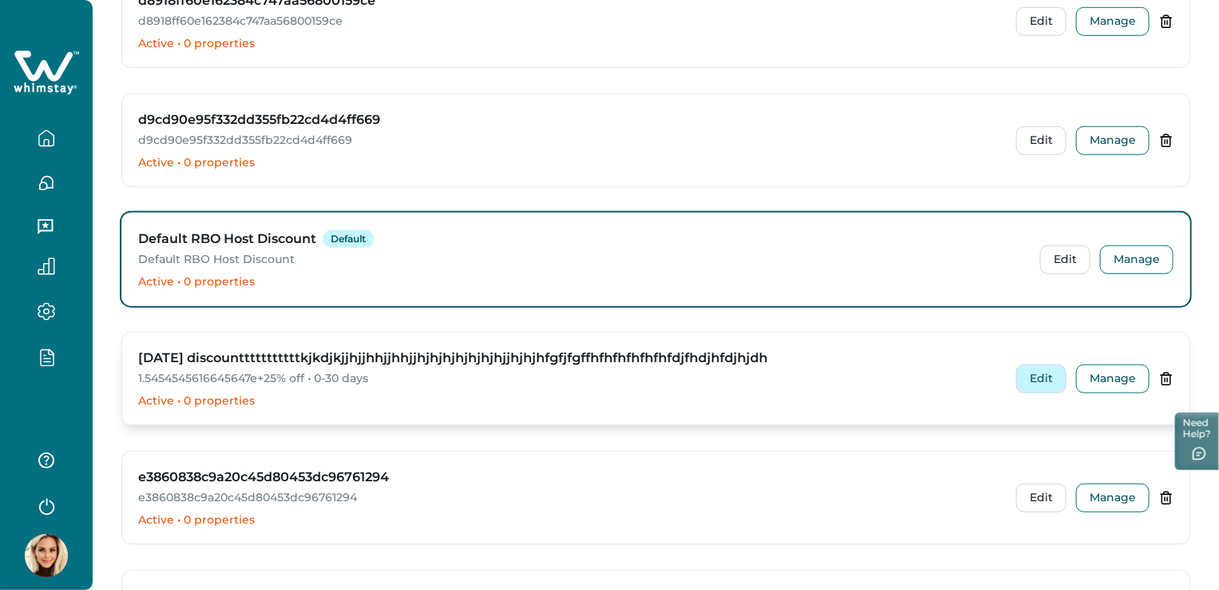
click at [1046, 366] on button "Edit" at bounding box center [1041, 378] width 50 height 29
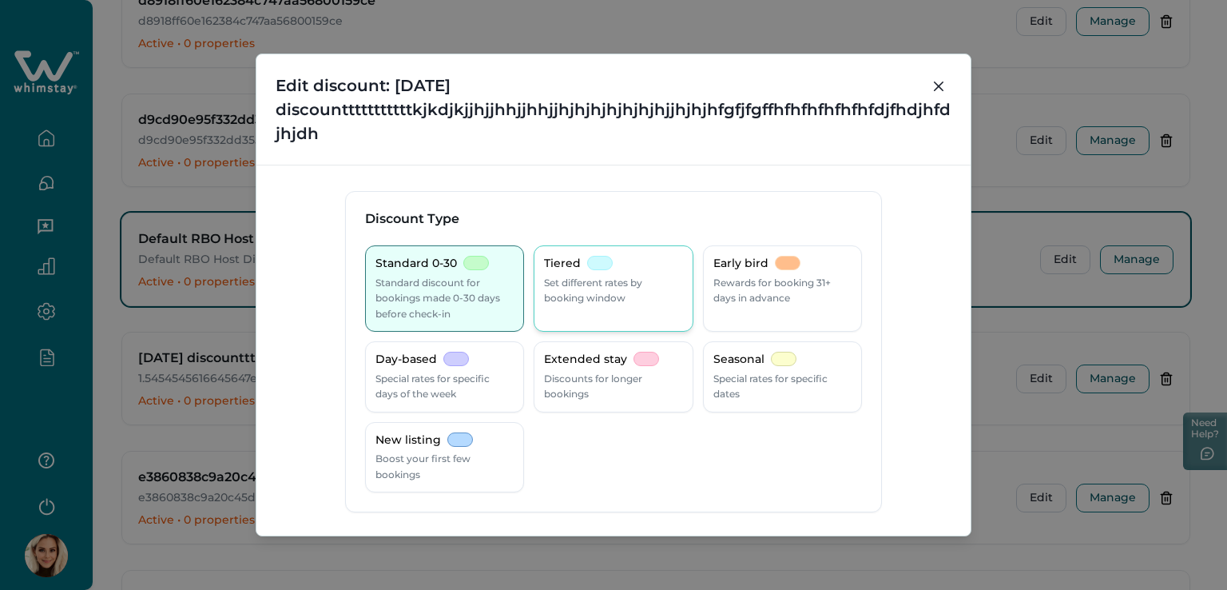
click at [593, 308] on div "Tiered Set different rates by booking window" at bounding box center [613, 288] width 159 height 86
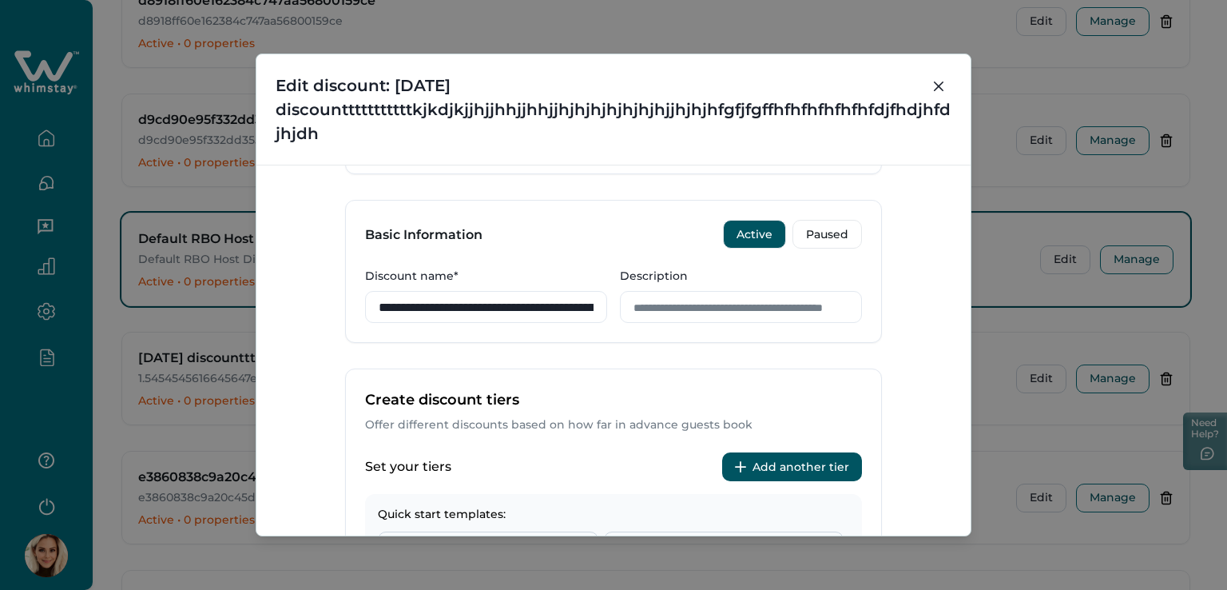
scroll to position [320, 0]
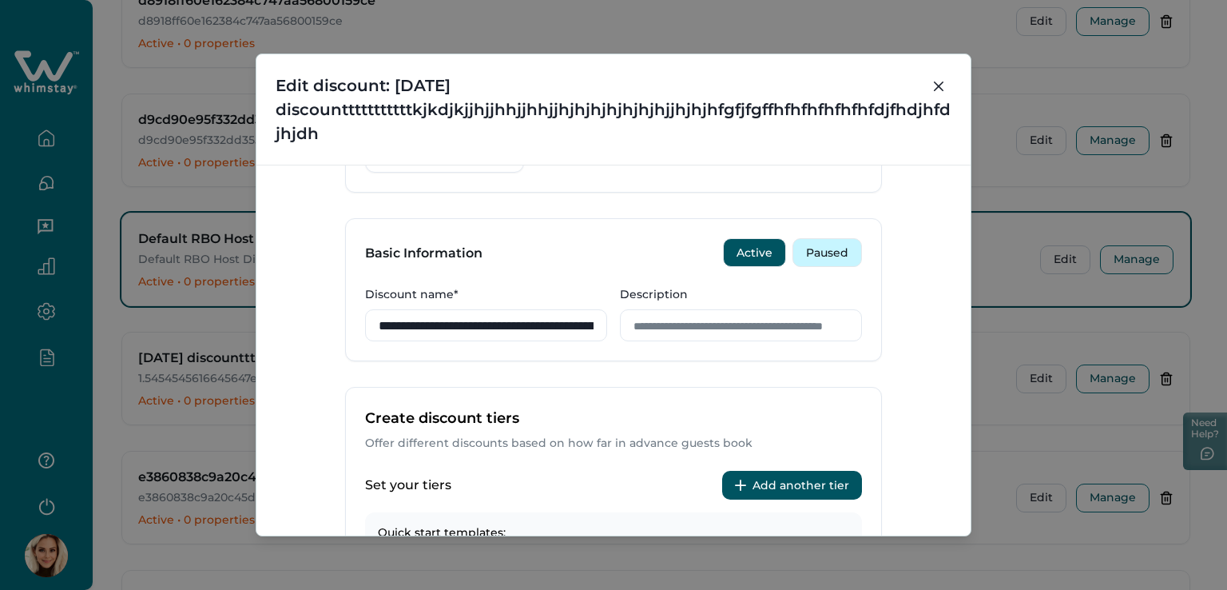
click at [843, 248] on button "Paused" at bounding box center [827, 252] width 70 height 29
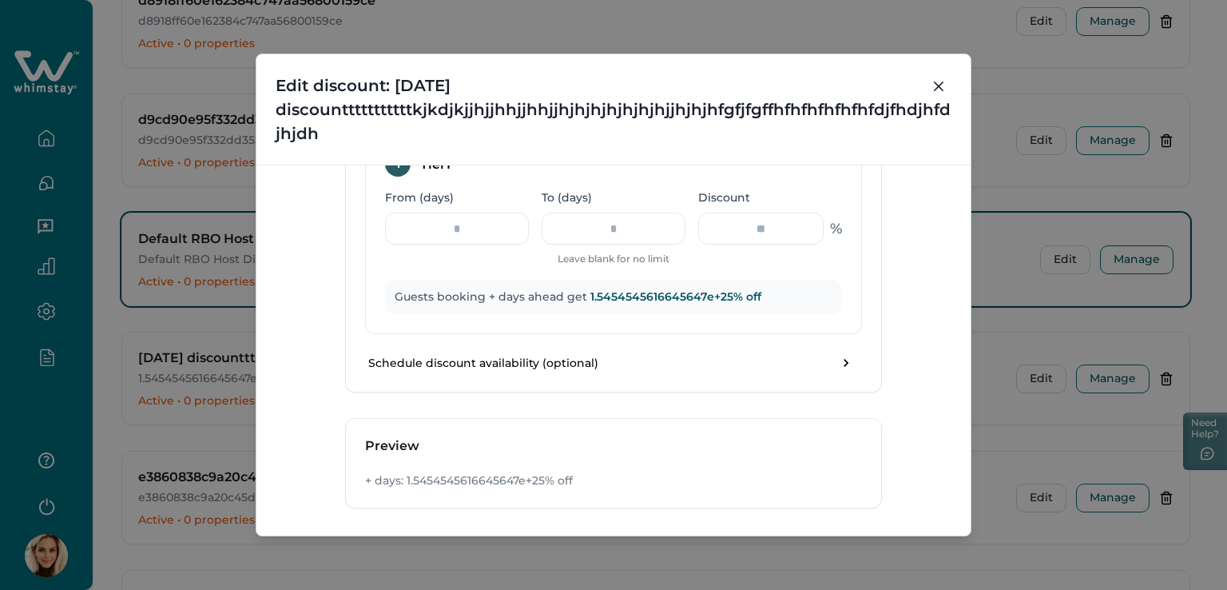
scroll to position [872, 0]
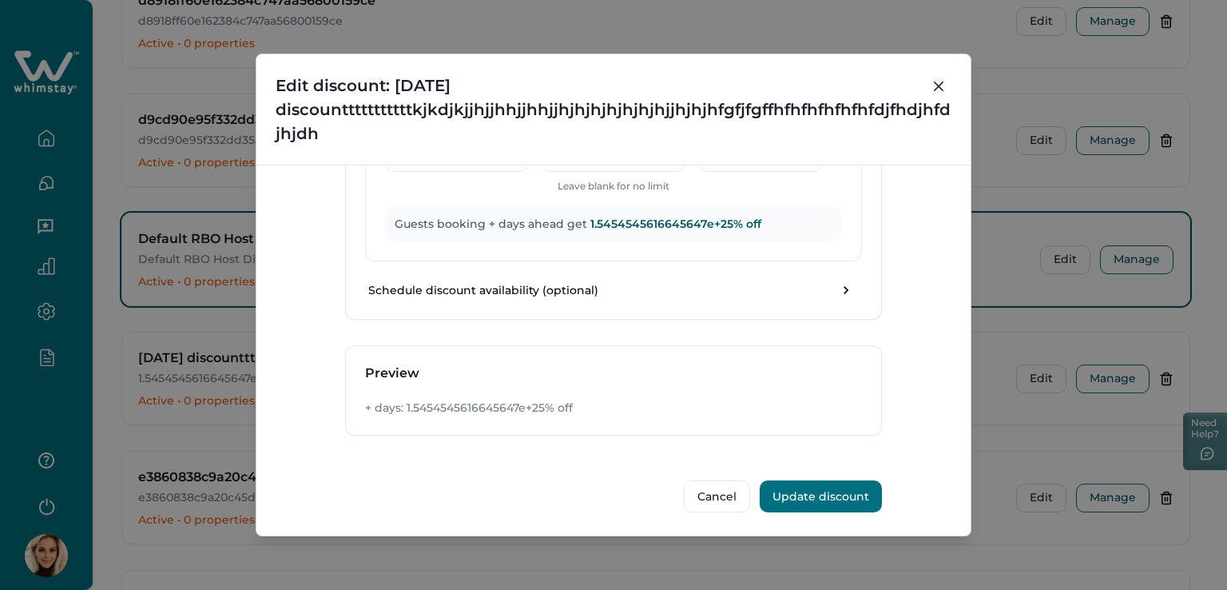
click at [822, 497] on button "Update discount" at bounding box center [821, 496] width 122 height 32
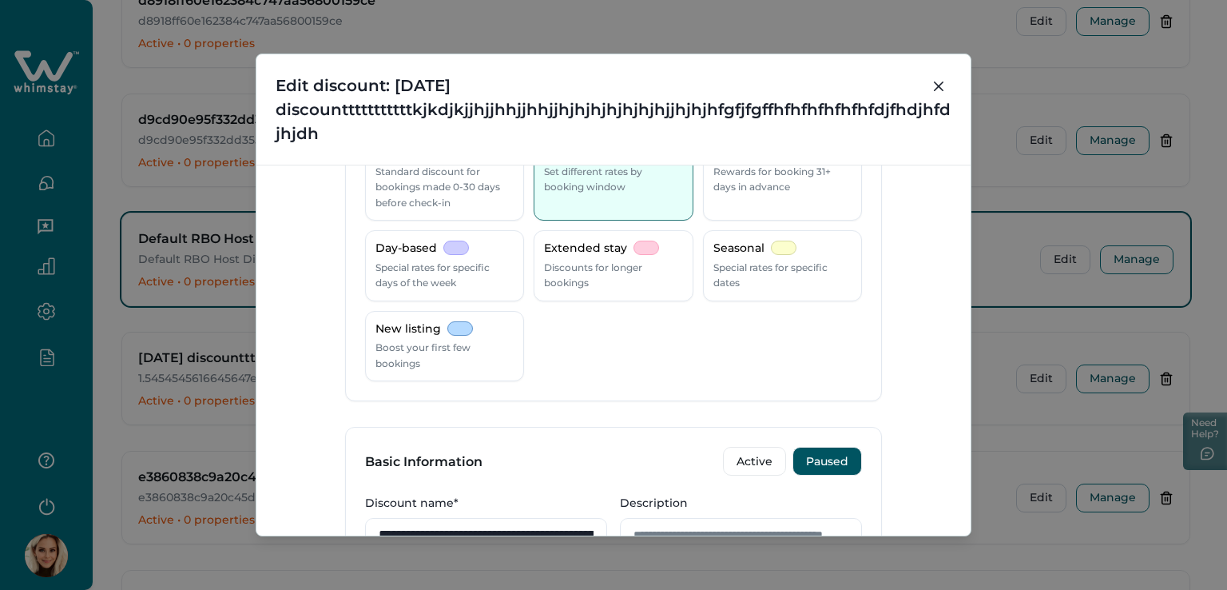
scroll to position [160, 0]
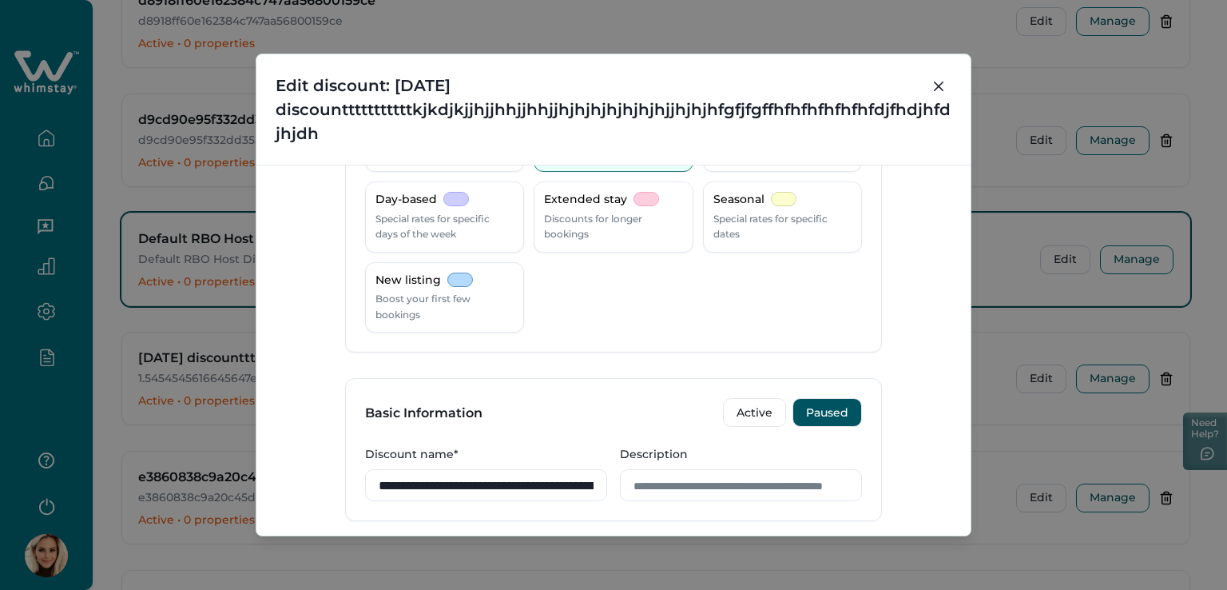
click at [816, 419] on button "Paused" at bounding box center [827, 412] width 70 height 29
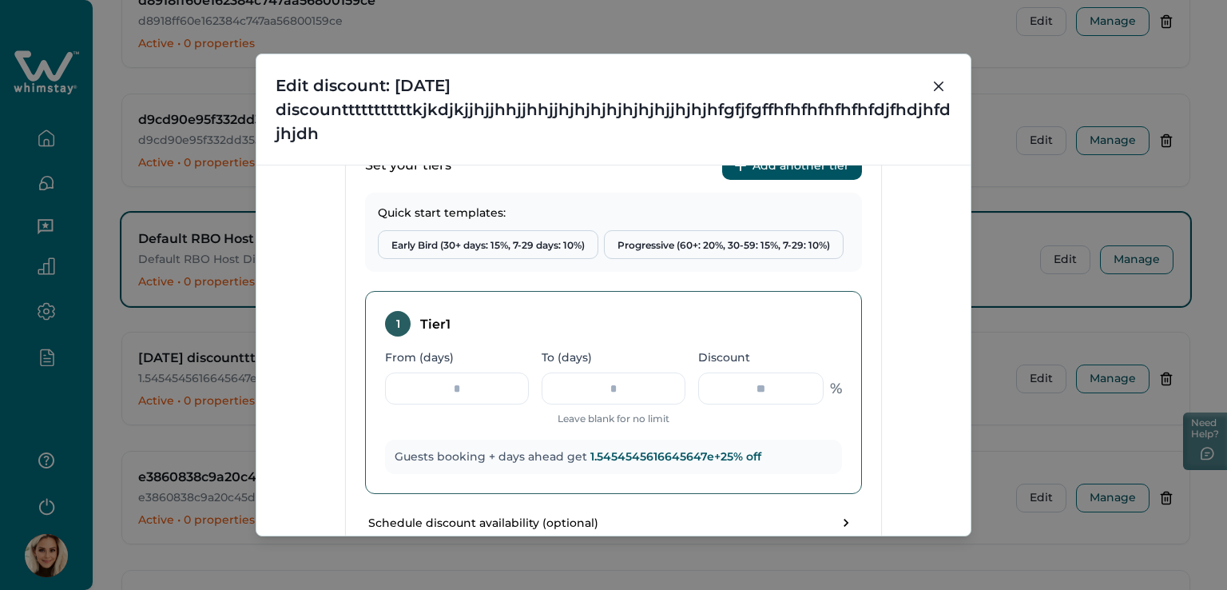
scroll to position [872, 0]
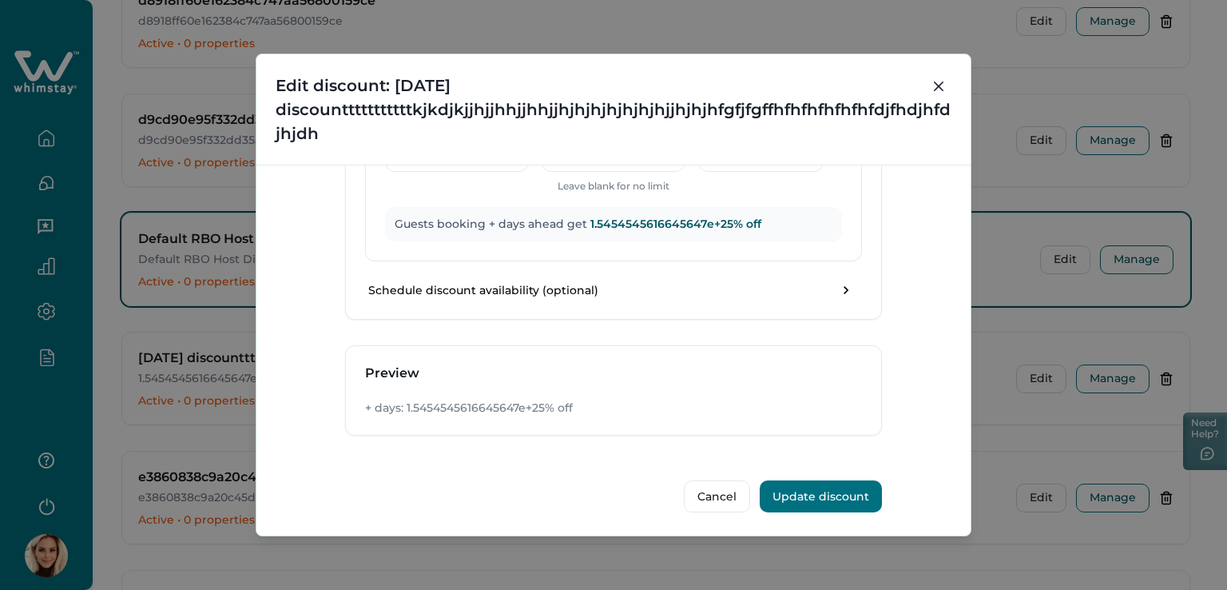
click at [812, 491] on button "Update discount" at bounding box center [821, 496] width 122 height 32
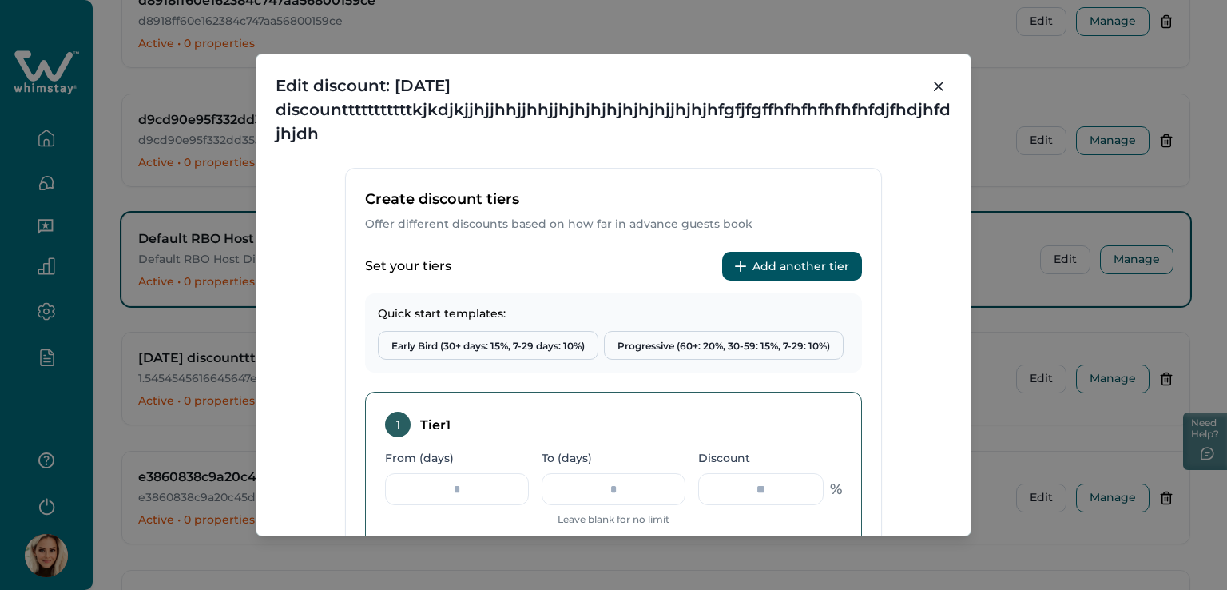
scroll to position [639, 0]
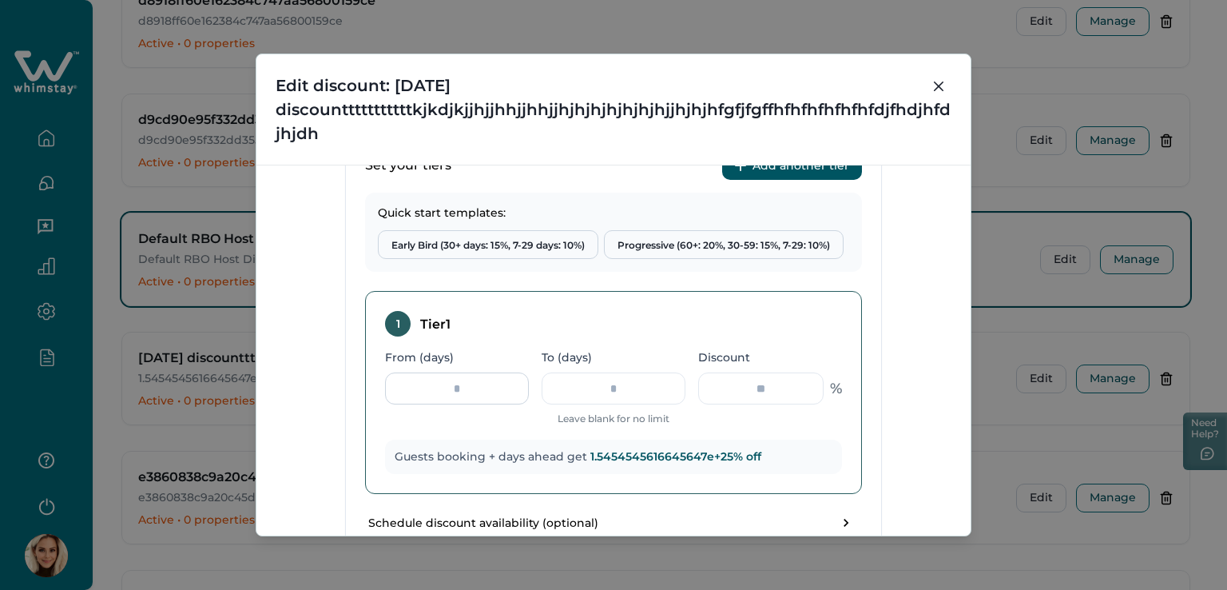
click at [459, 389] on input "From (days)" at bounding box center [457, 388] width 144 height 32
type input "**"
click at [633, 390] on input "To (days)" at bounding box center [614, 388] width 144 height 32
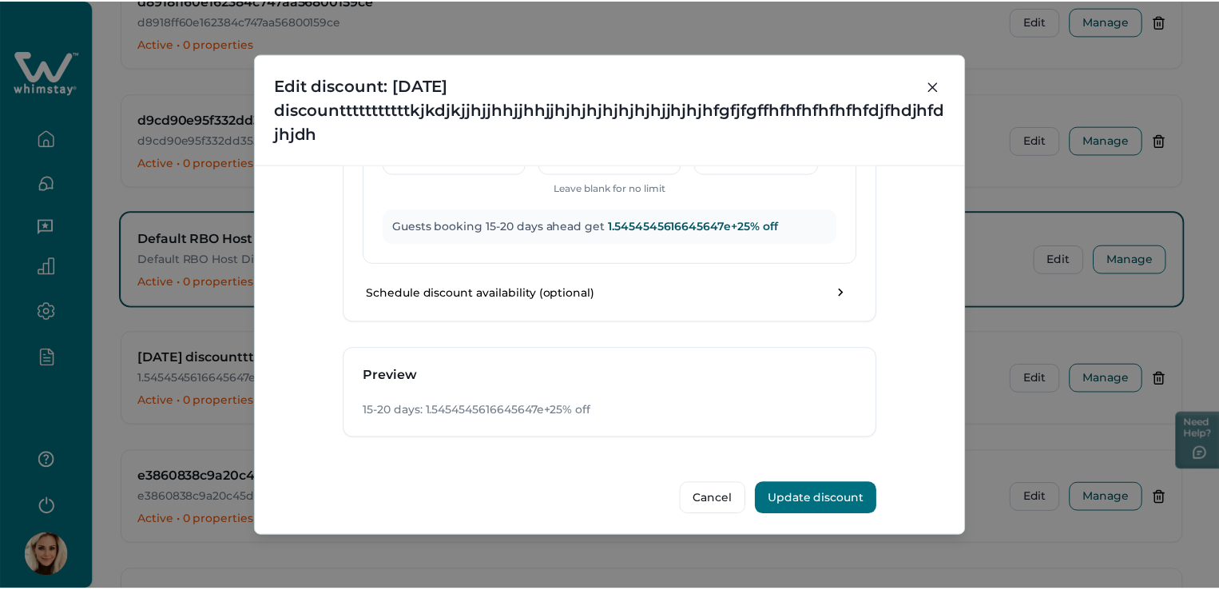
scroll to position [872, 0]
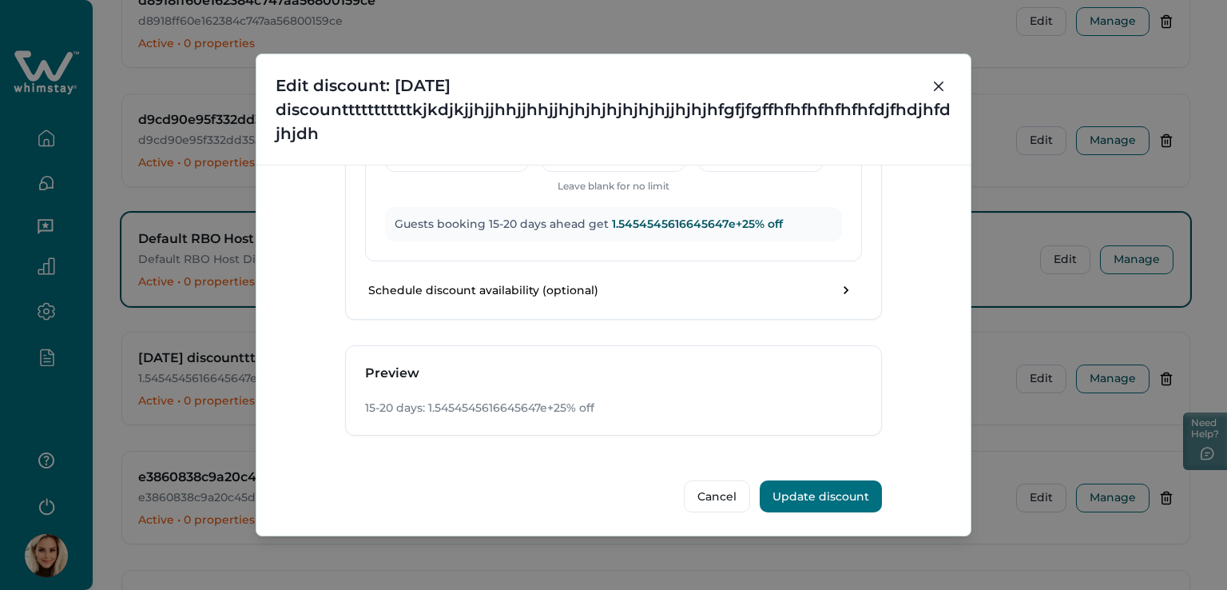
type input "**"
click at [822, 495] on button "Update discount" at bounding box center [821, 496] width 122 height 32
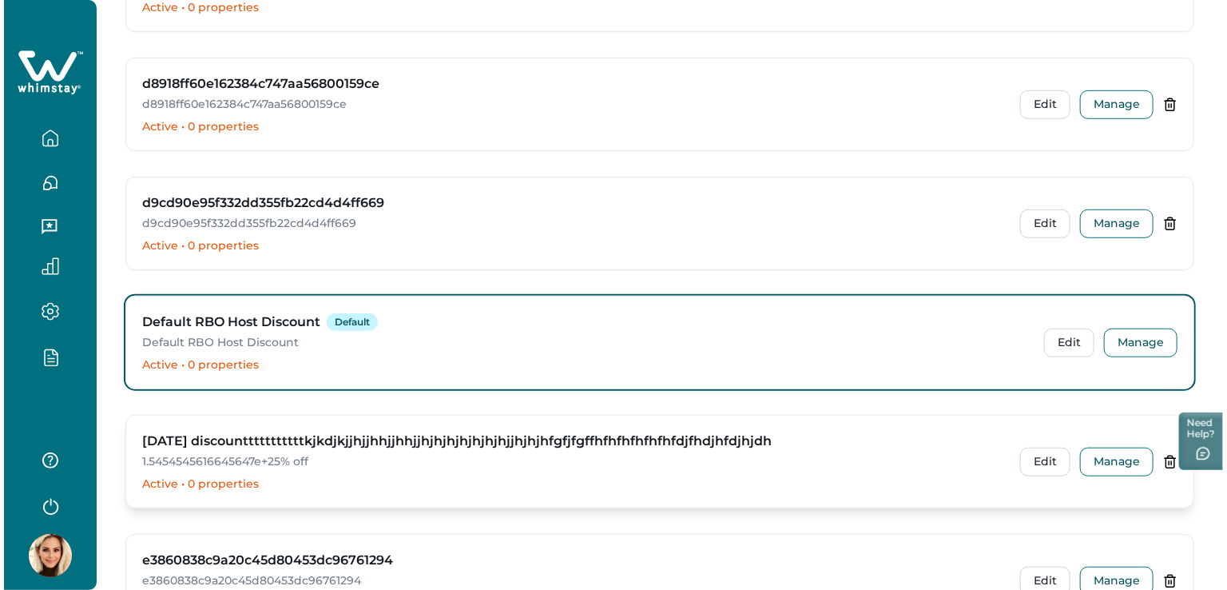
scroll to position [3595, 0]
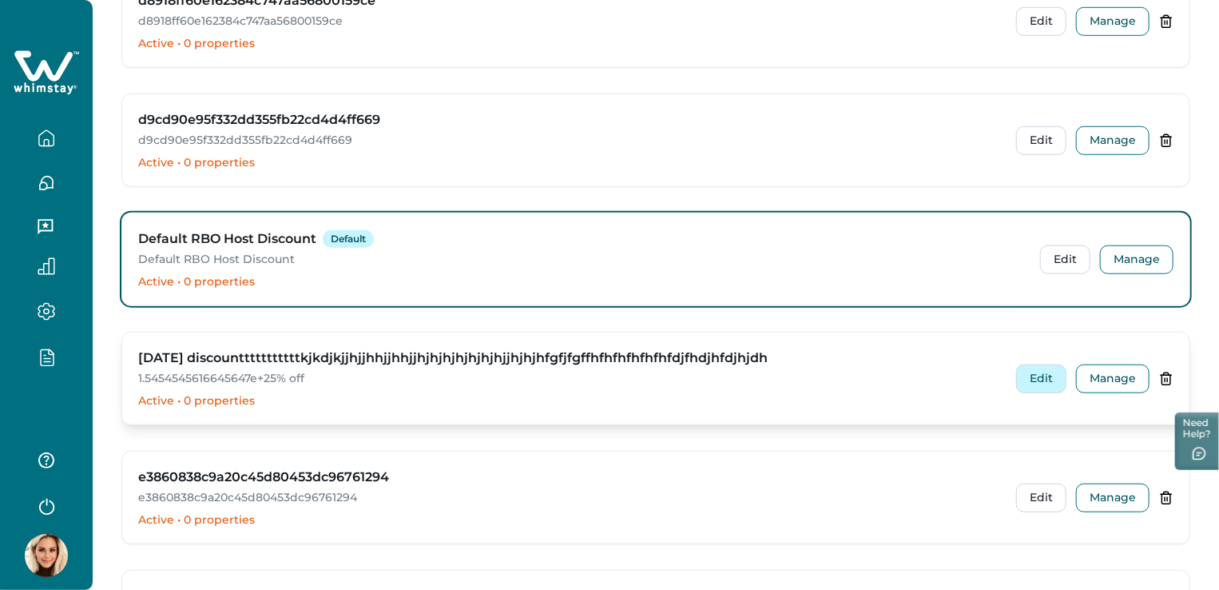
click at [1039, 368] on button "Edit" at bounding box center [1041, 378] width 50 height 29
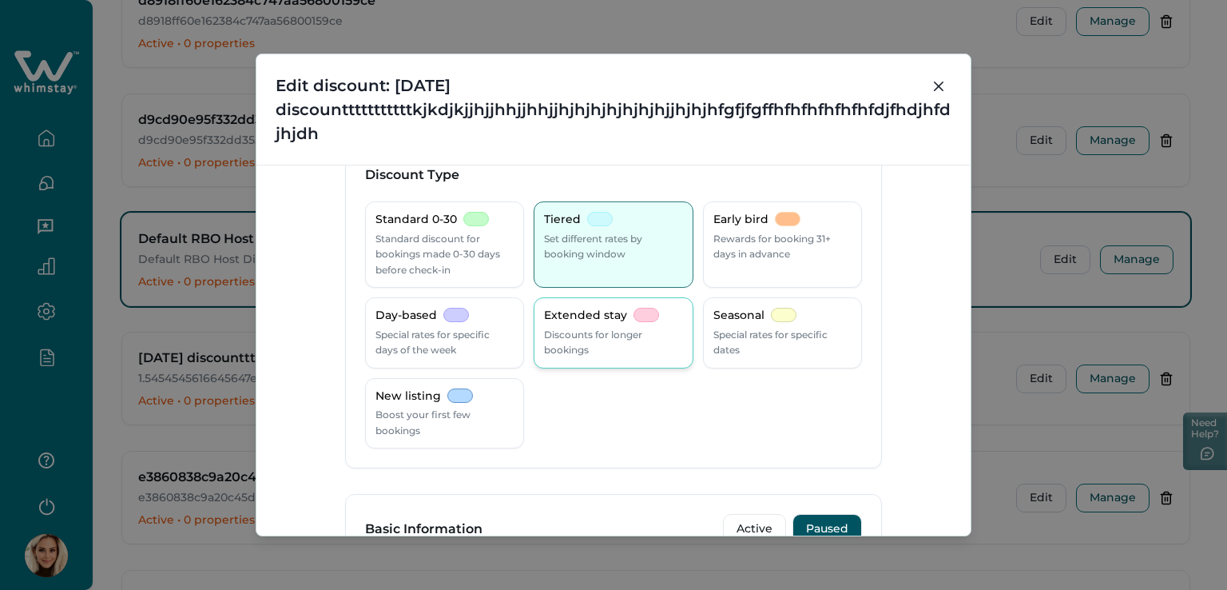
scroll to position [80, 0]
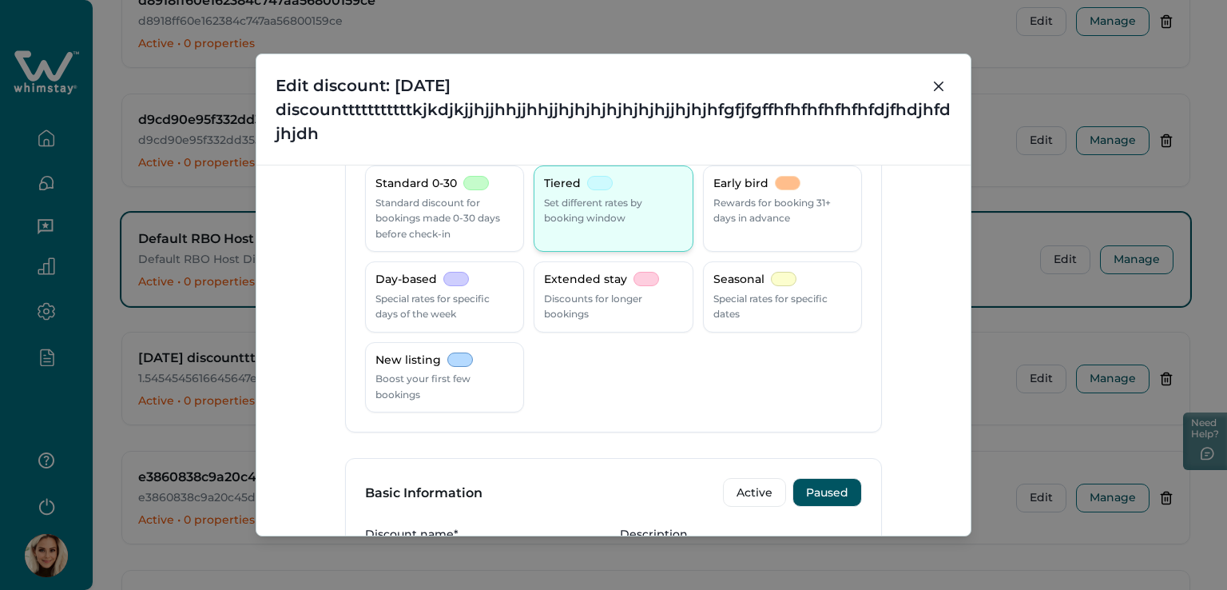
click at [587, 186] on div at bounding box center [600, 183] width 26 height 14
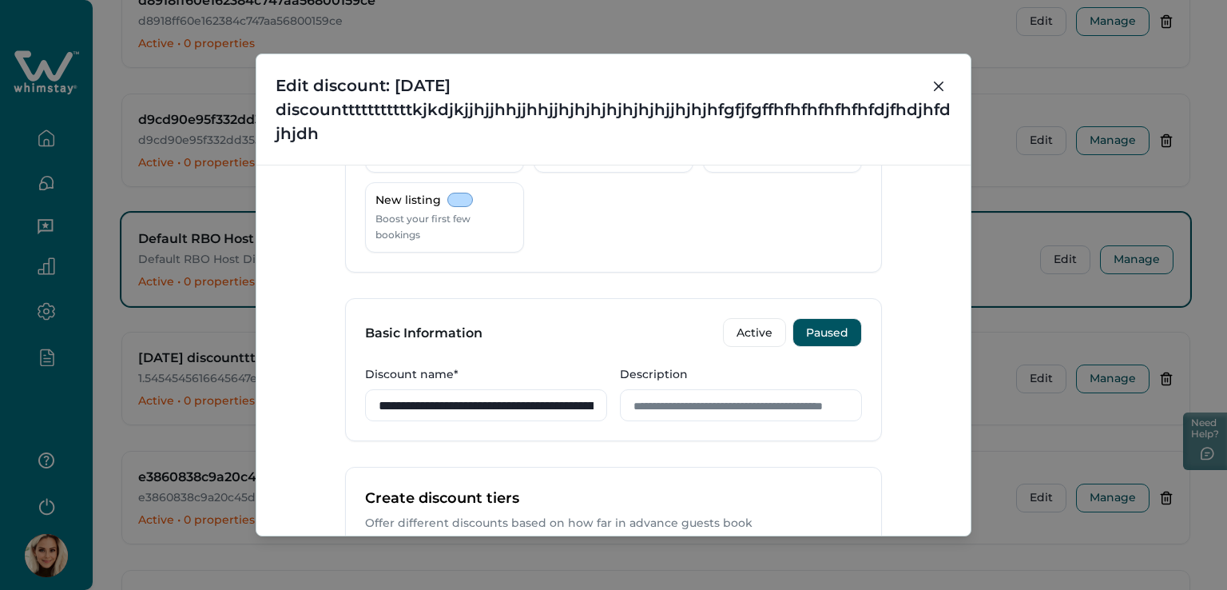
click at [751, 314] on div "Basic Information Active Paused" at bounding box center [613, 332] width 535 height 67
click at [756, 328] on button "Active" at bounding box center [754, 332] width 63 height 29
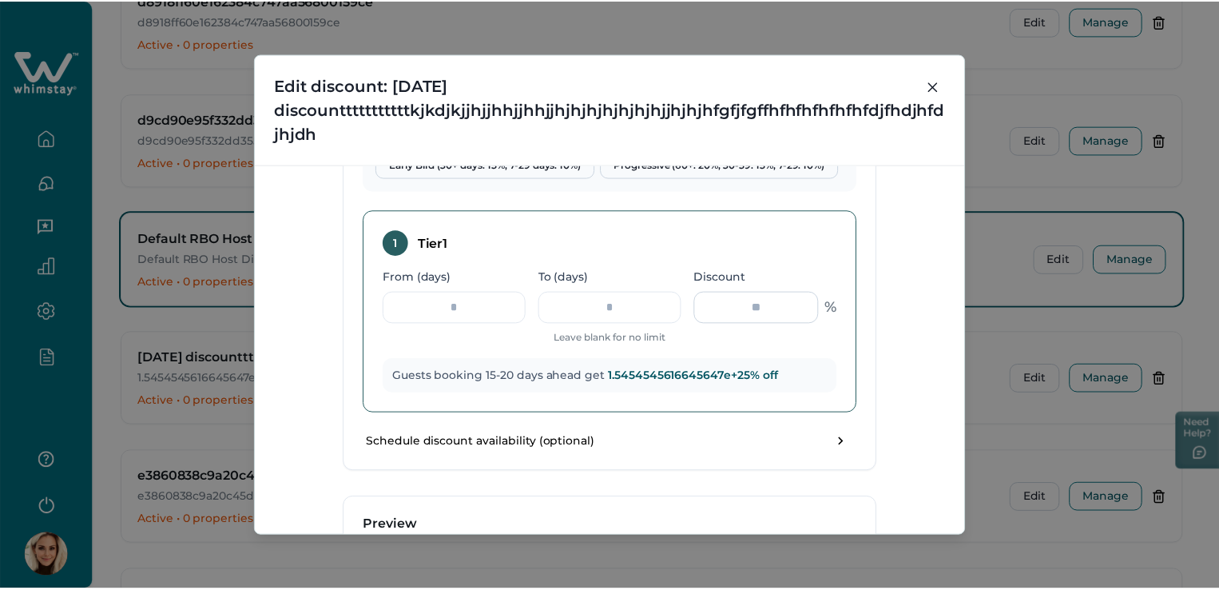
scroll to position [872, 0]
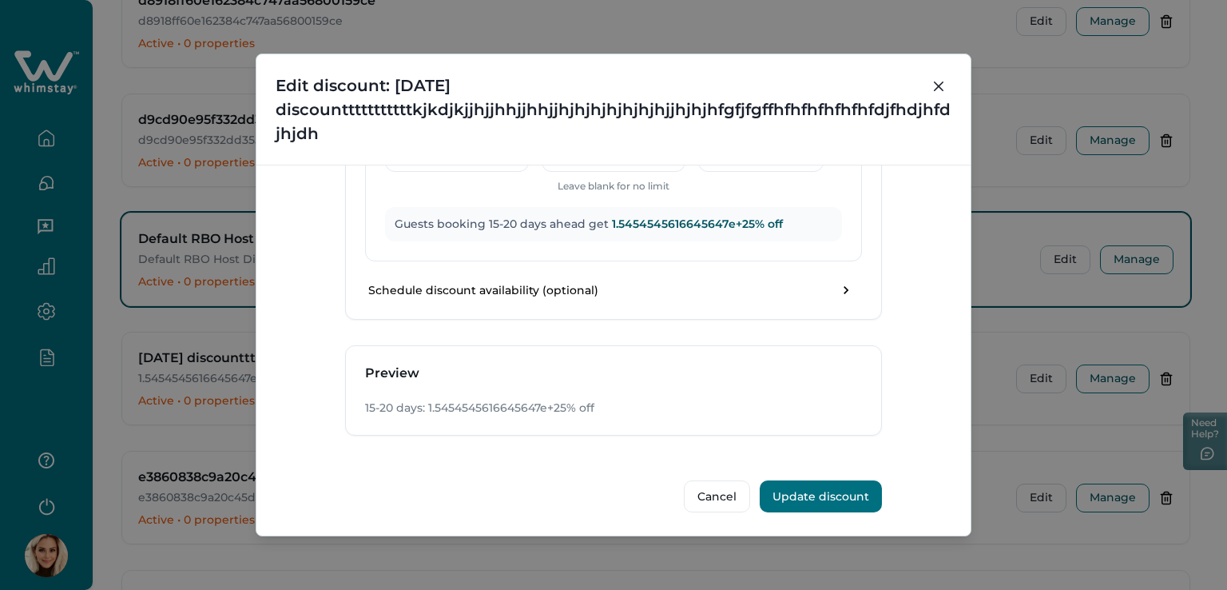
click at [837, 494] on button "Update discount" at bounding box center [821, 496] width 122 height 32
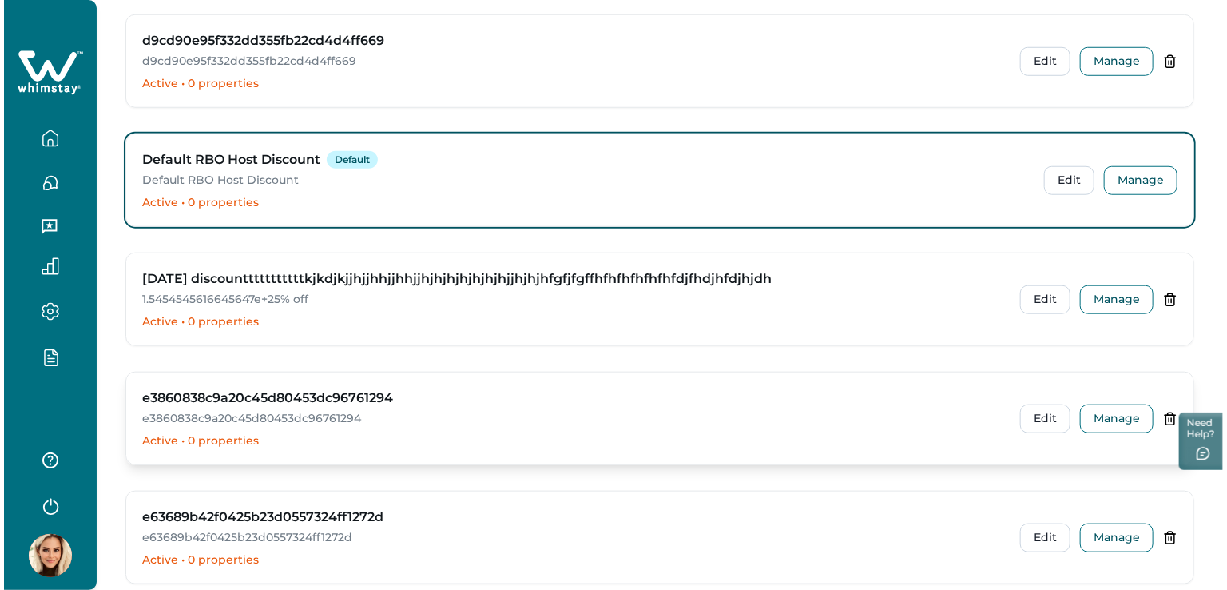
scroll to position [3675, 0]
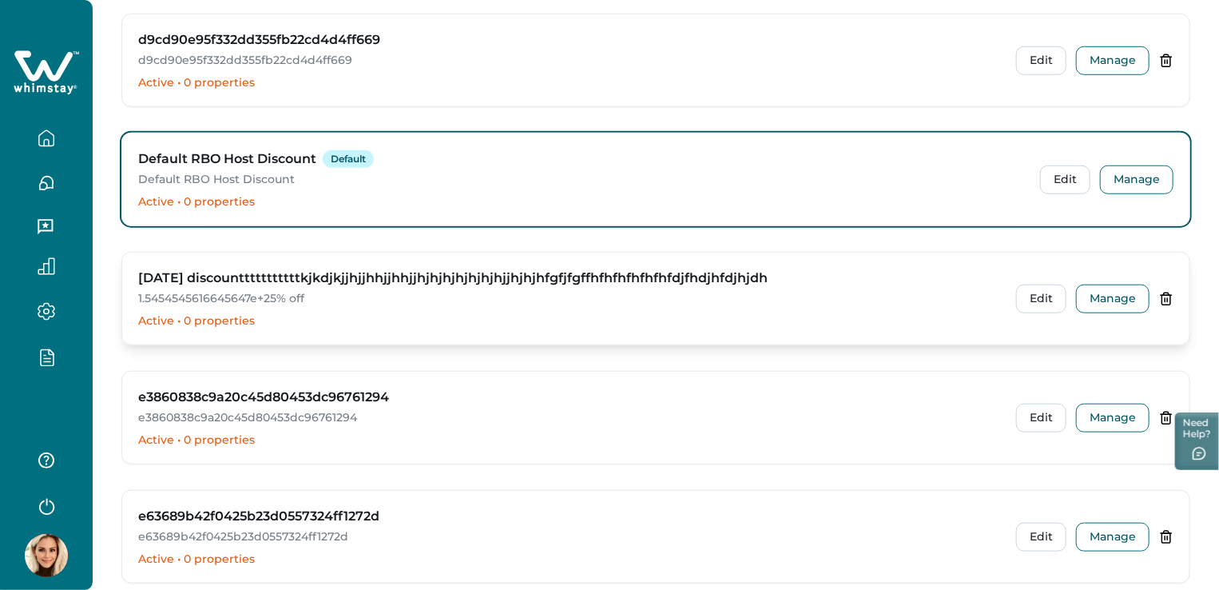
click at [299, 256] on div "diwali discountttttttttttkjkdjkjjhjjhhjjhhjjhjhjhjhjhjhjhjjhjhjhfgfjfgffhfhfhfh…" at bounding box center [655, 298] width 1067 height 92
click at [1032, 295] on button "Edit" at bounding box center [1041, 298] width 50 height 29
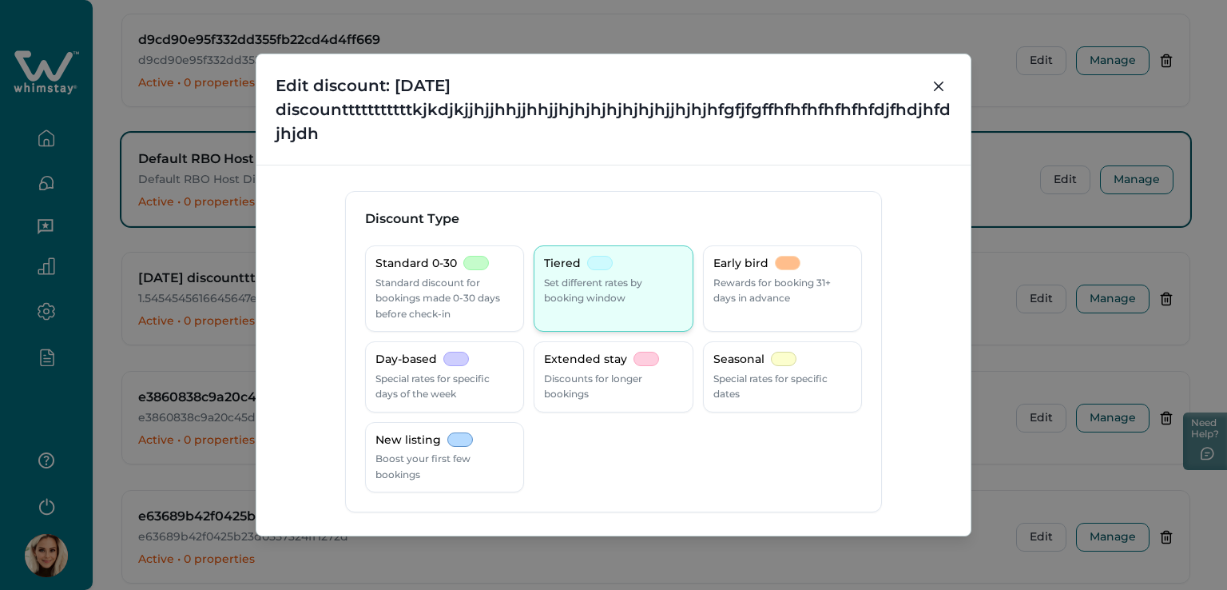
click at [583, 300] on p "Set different rates by booking window" at bounding box center [613, 290] width 138 height 31
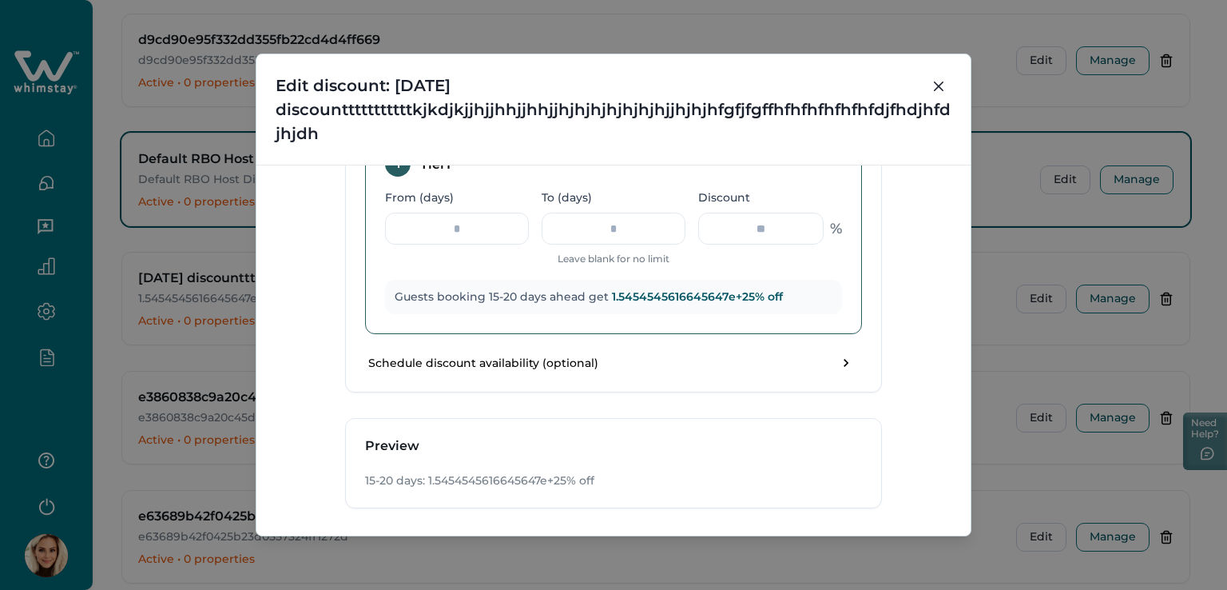
scroll to position [0, 44]
drag, startPoint x: 703, startPoint y: 225, endPoint x: 841, endPoint y: 225, distance: 138.2
click at [841, 225] on div "**********" at bounding box center [613, 232] width 497 height 203
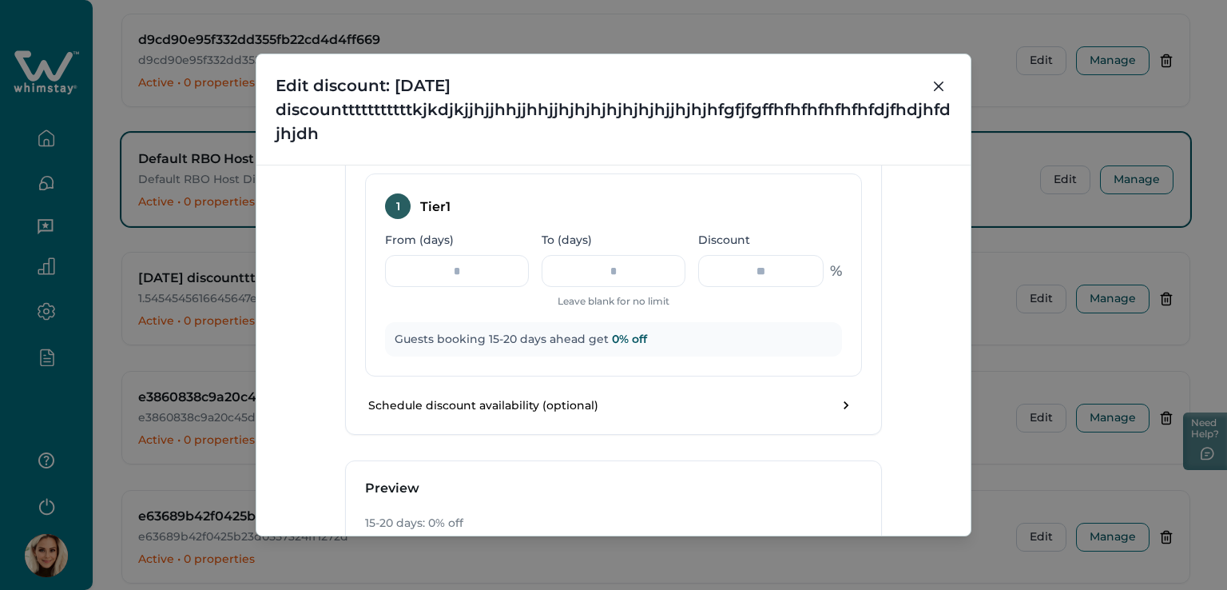
scroll to position [712, 0]
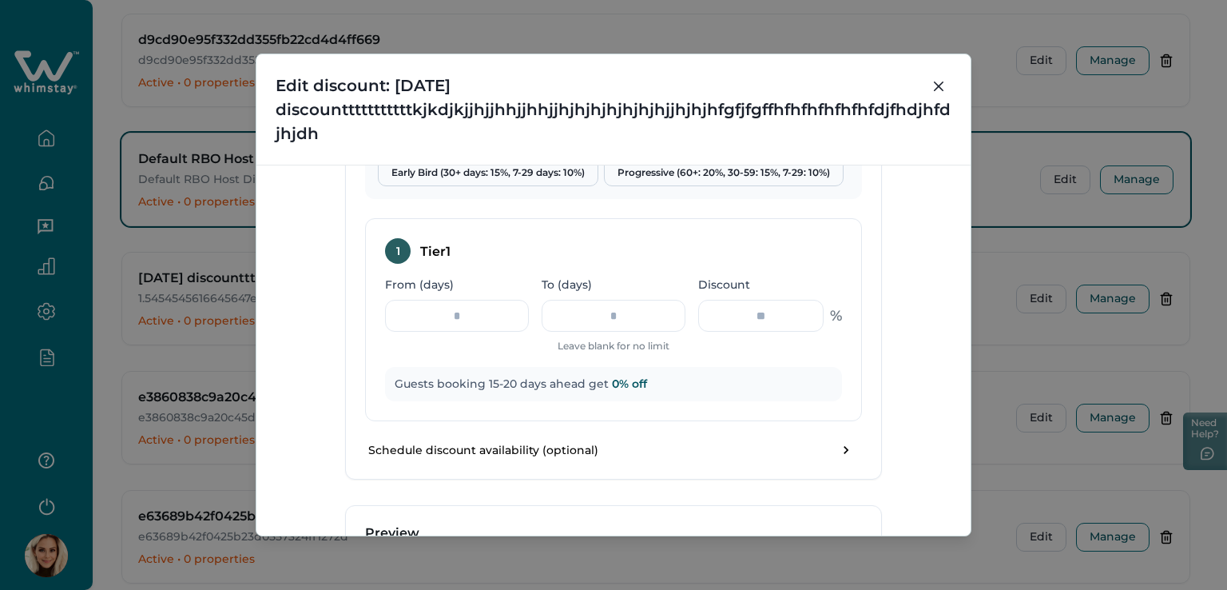
type input "*"
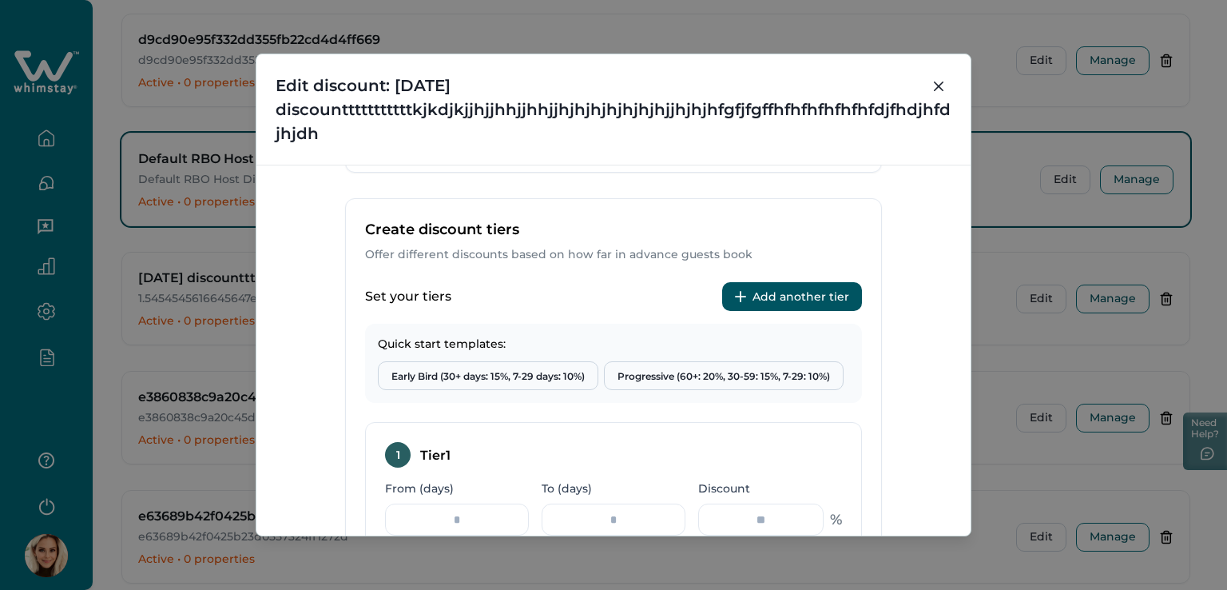
scroll to position [472, 0]
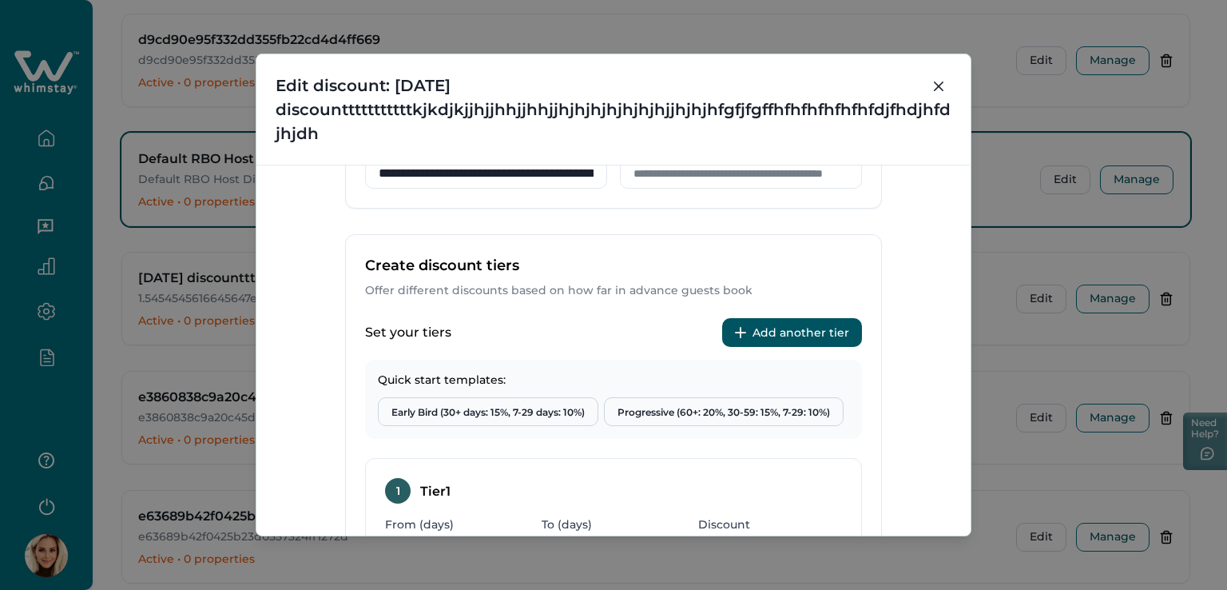
click at [778, 327] on button "Add another tier" at bounding box center [792, 332] width 140 height 29
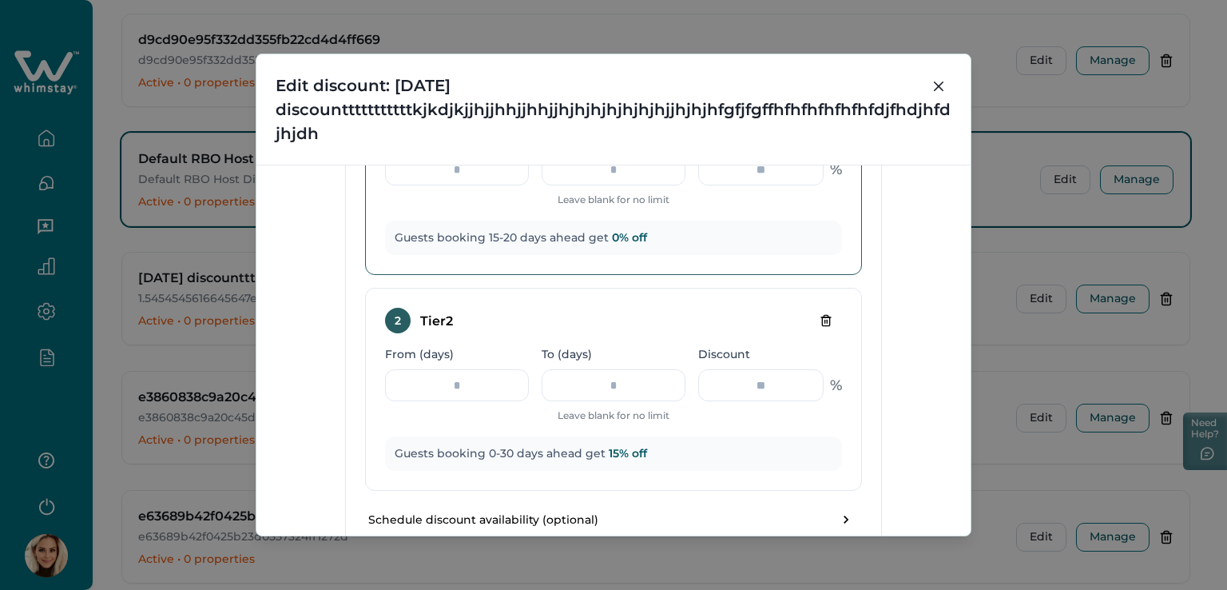
scroll to position [792, 0]
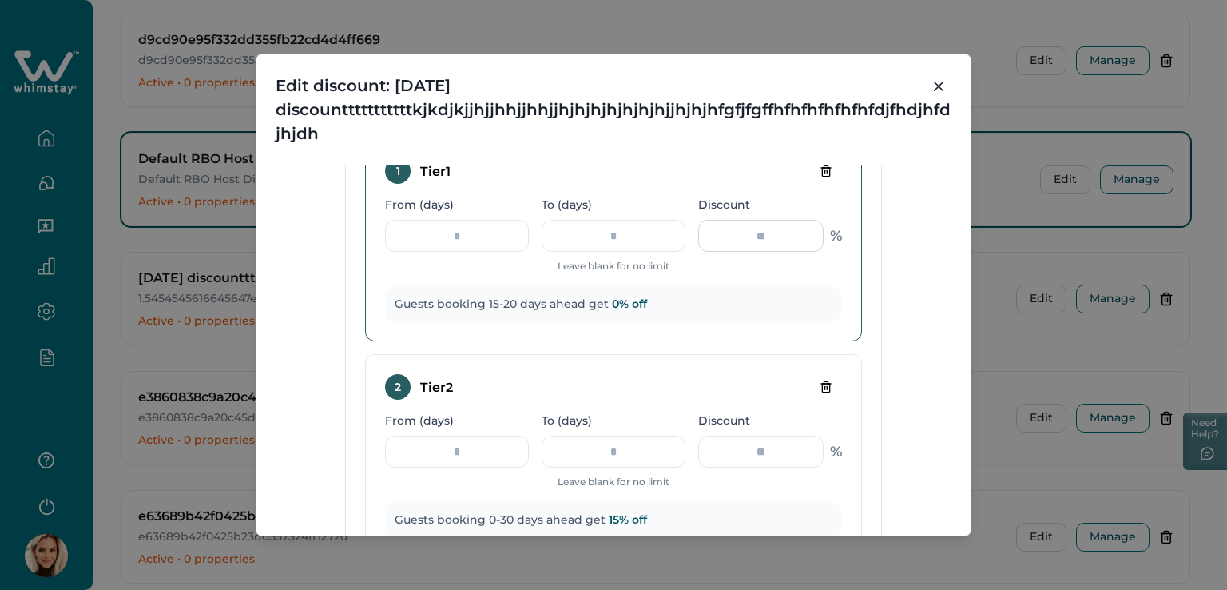
click at [792, 240] on input "*" at bounding box center [760, 236] width 125 height 32
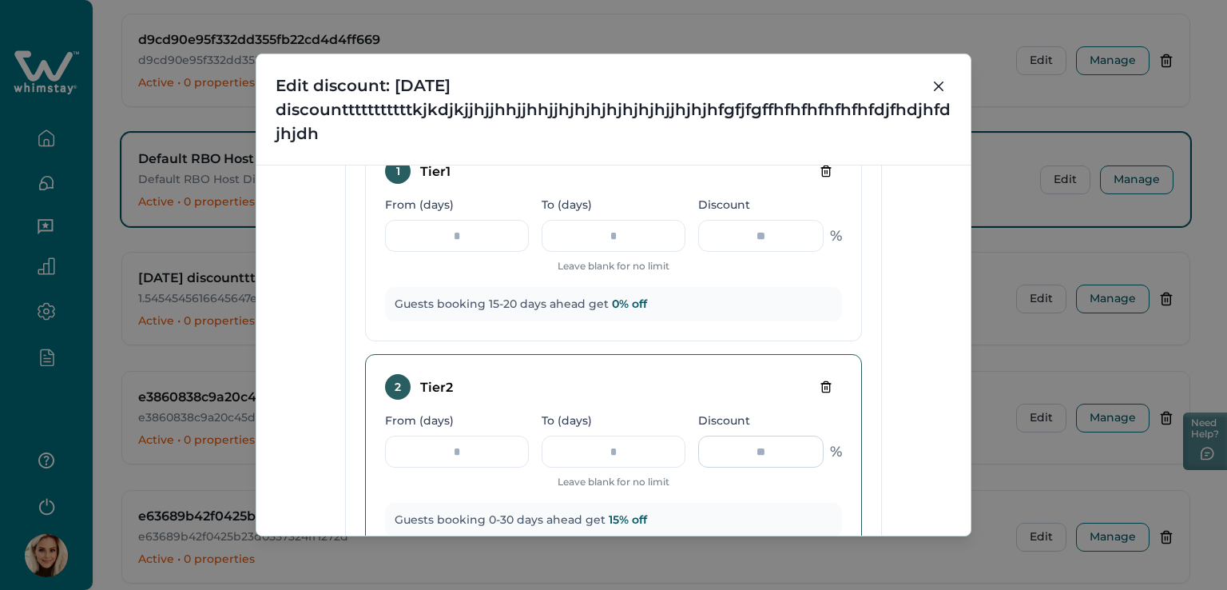
drag, startPoint x: 784, startPoint y: 447, endPoint x: 733, endPoint y: 447, distance: 51.1
click at [733, 447] on input "**" at bounding box center [760, 451] width 125 height 32
type input "***"
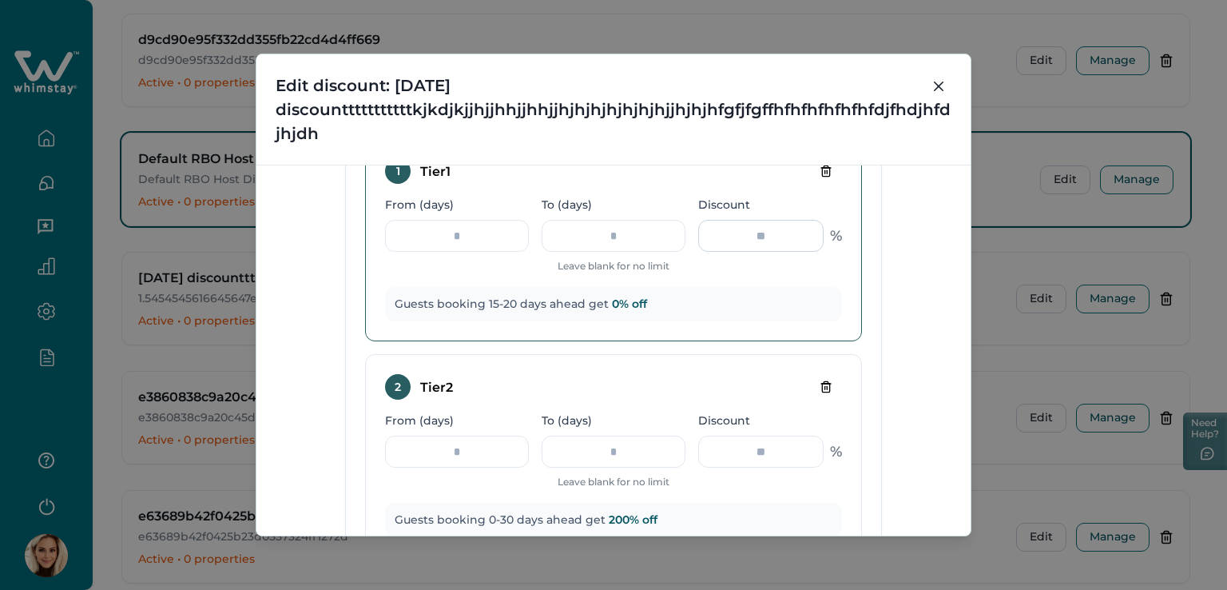
click at [782, 238] on input "*" at bounding box center [760, 236] width 125 height 32
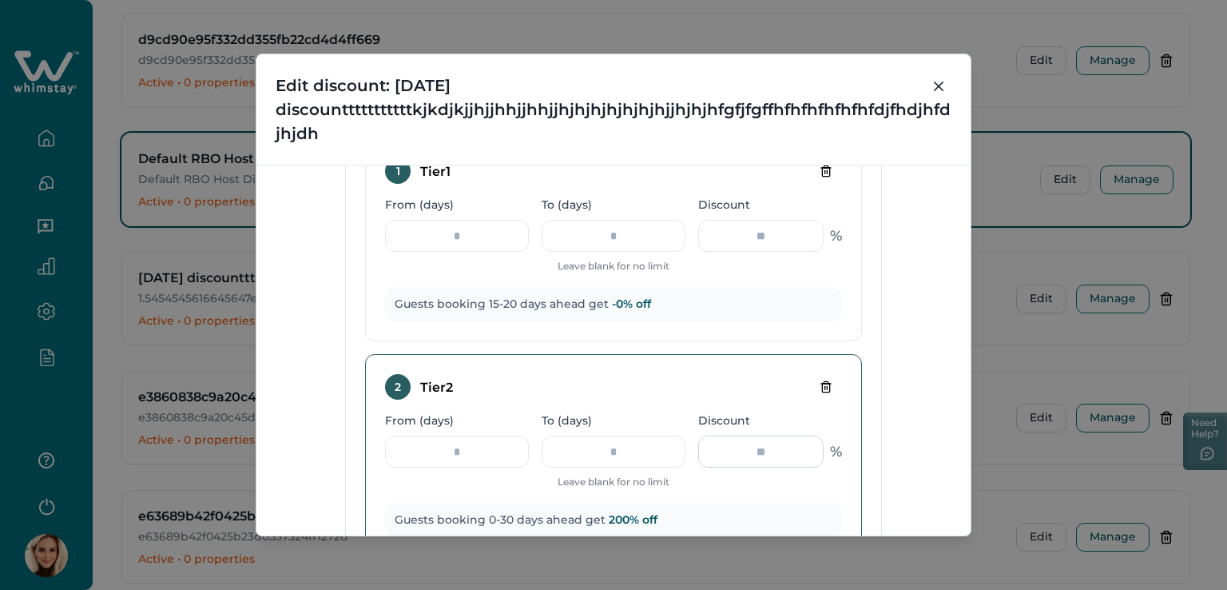
type input "**"
click at [740, 459] on input "***" at bounding box center [760, 451] width 125 height 32
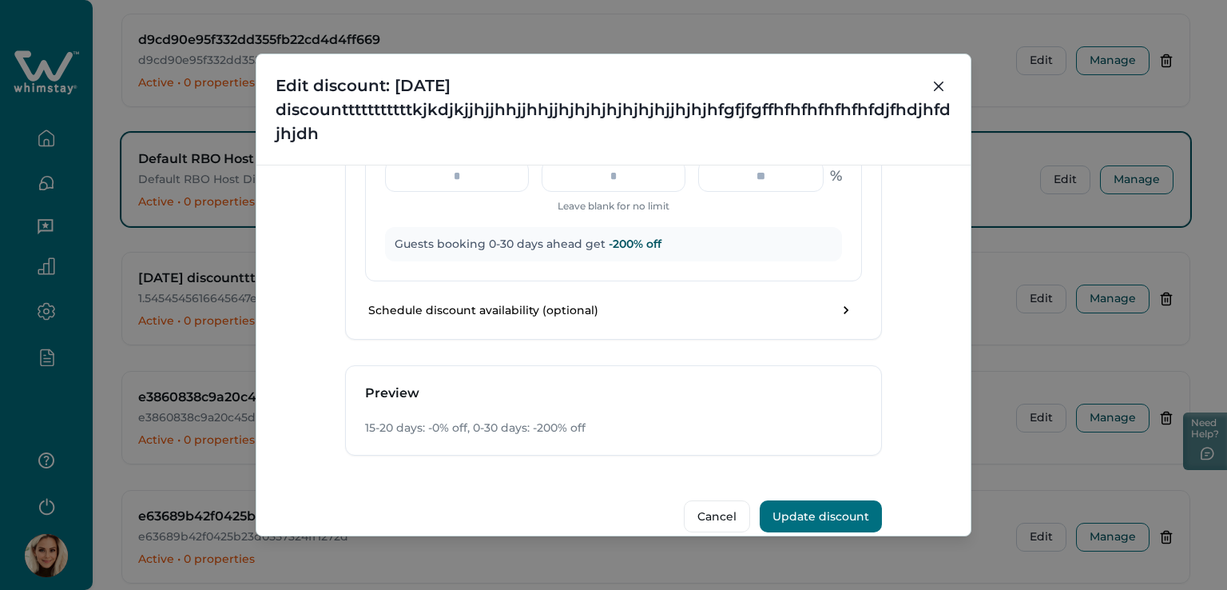
scroll to position [1086, 0]
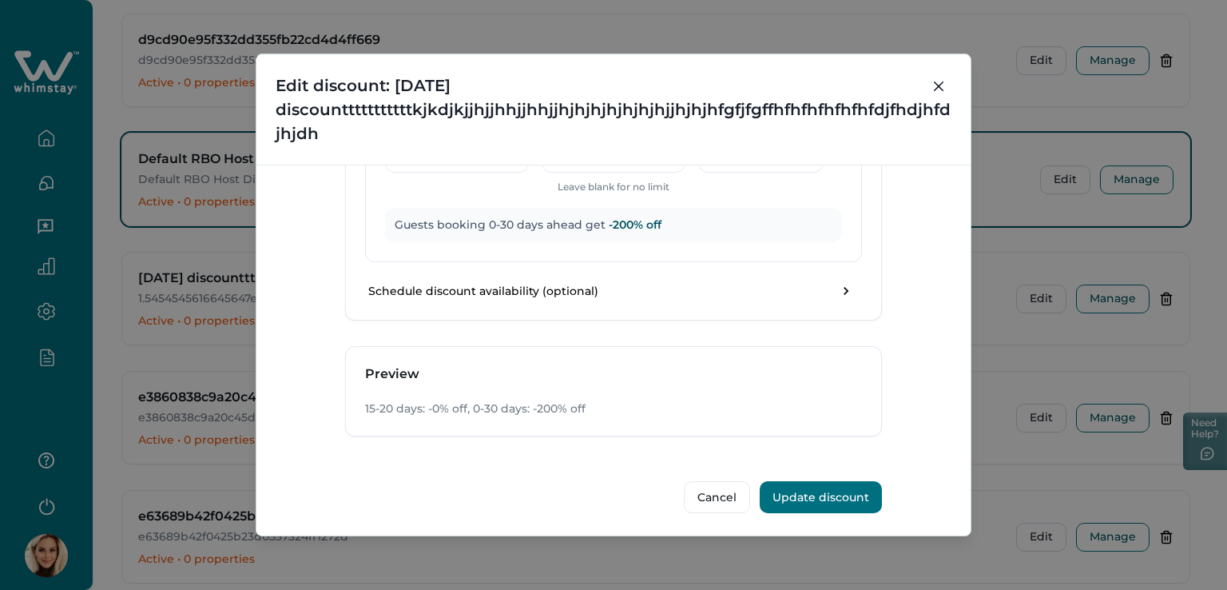
type input "****"
click at [845, 491] on button "Update discount" at bounding box center [821, 497] width 122 height 32
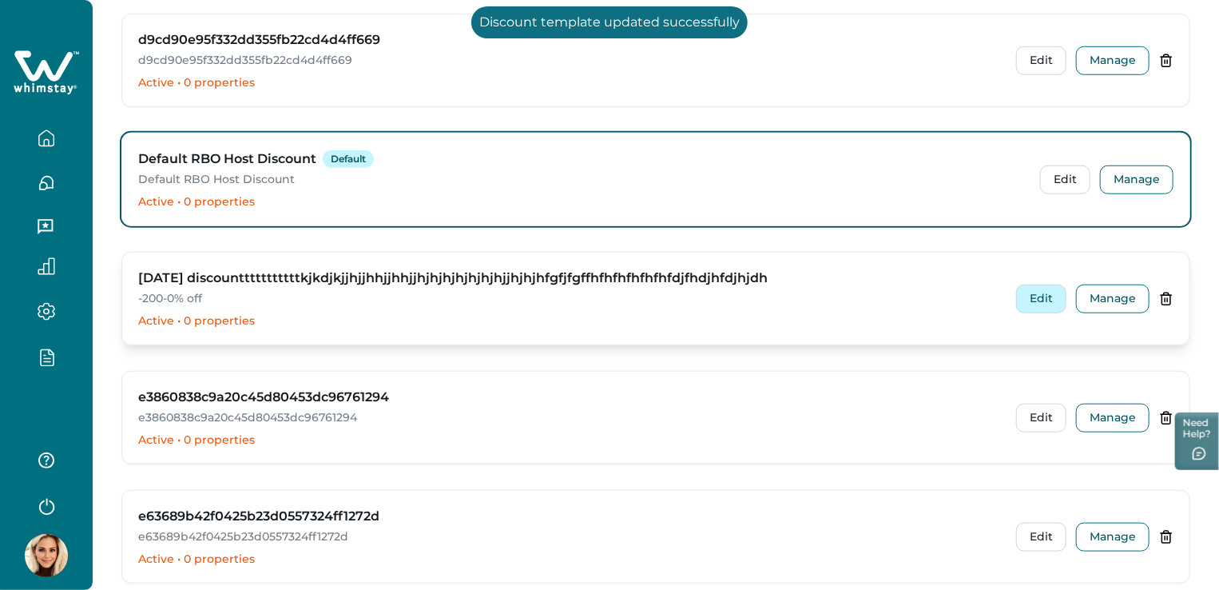
click at [1038, 291] on button "Edit" at bounding box center [1041, 298] width 50 height 29
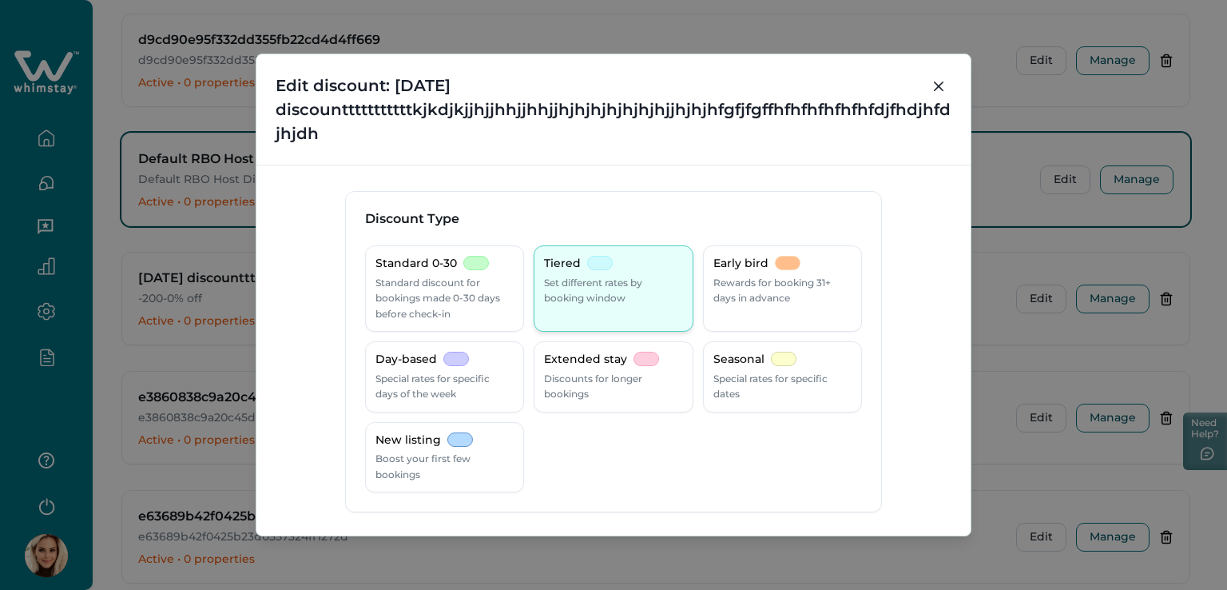
click at [600, 264] on div at bounding box center [600, 263] width 26 height 14
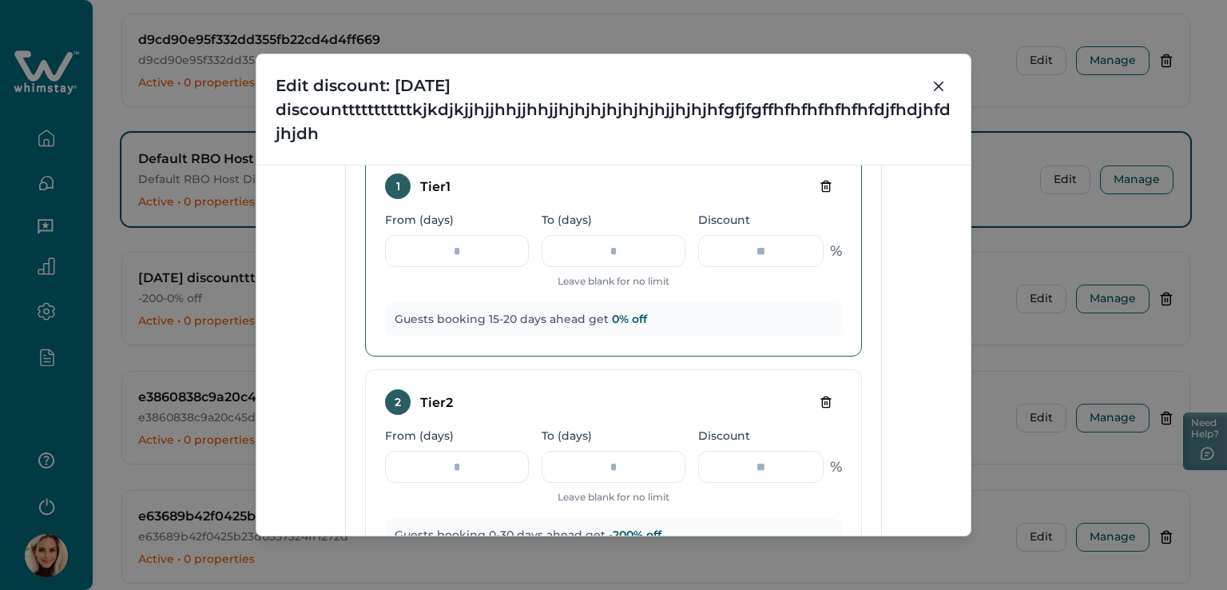
scroll to position [799, 0]
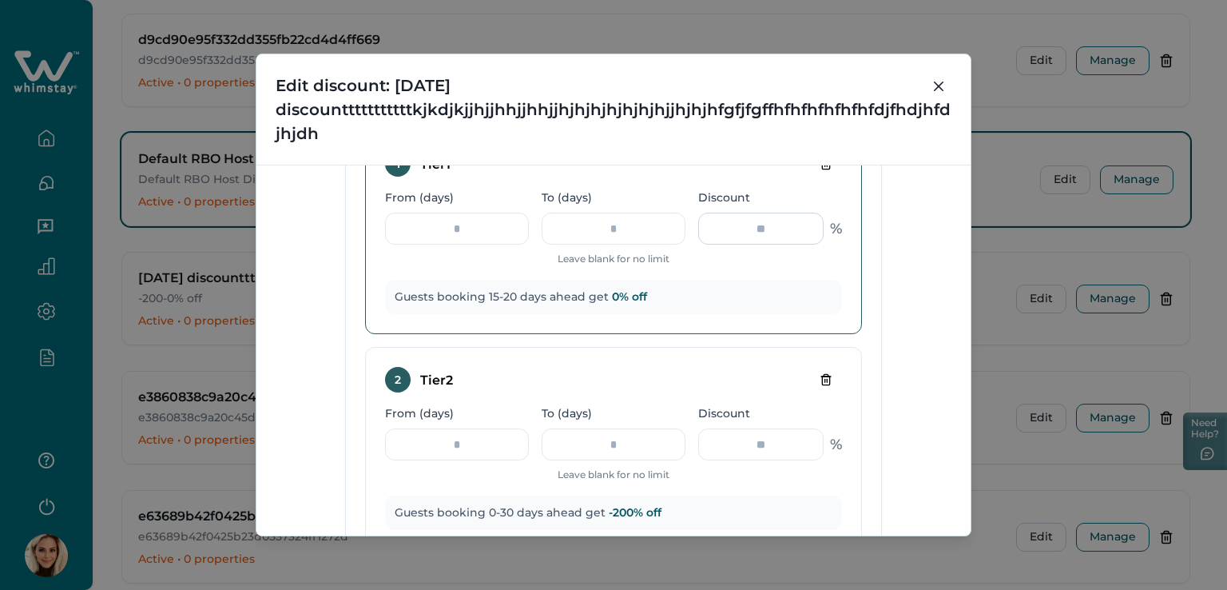
drag, startPoint x: 748, startPoint y: 233, endPoint x: 768, endPoint y: 228, distance: 20.7
click at [768, 228] on input "*" at bounding box center [760, 228] width 125 height 32
drag, startPoint x: 740, startPoint y: 439, endPoint x: 753, endPoint y: 439, distance: 13.6
click at [753, 439] on input "****" at bounding box center [760, 444] width 125 height 32
click at [805, 439] on input "****" at bounding box center [760, 444] width 125 height 32
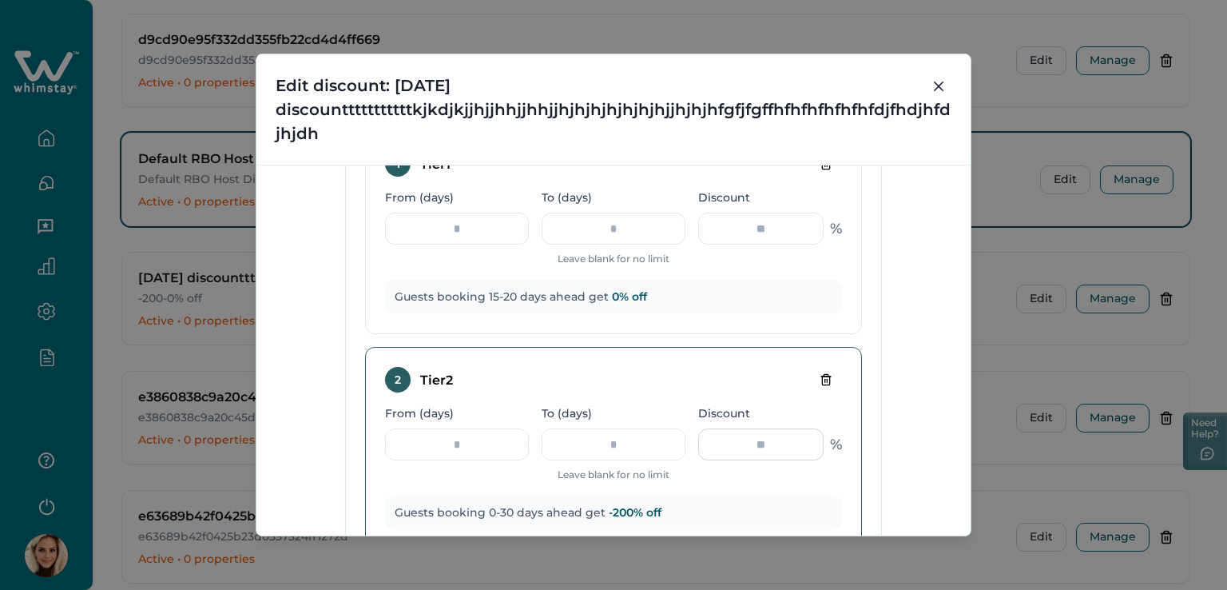
drag, startPoint x: 773, startPoint y: 451, endPoint x: 697, endPoint y: 444, distance: 77.0
click at [699, 447] on input "****" at bounding box center [760, 444] width 125 height 32
type input "*"
type input "***"
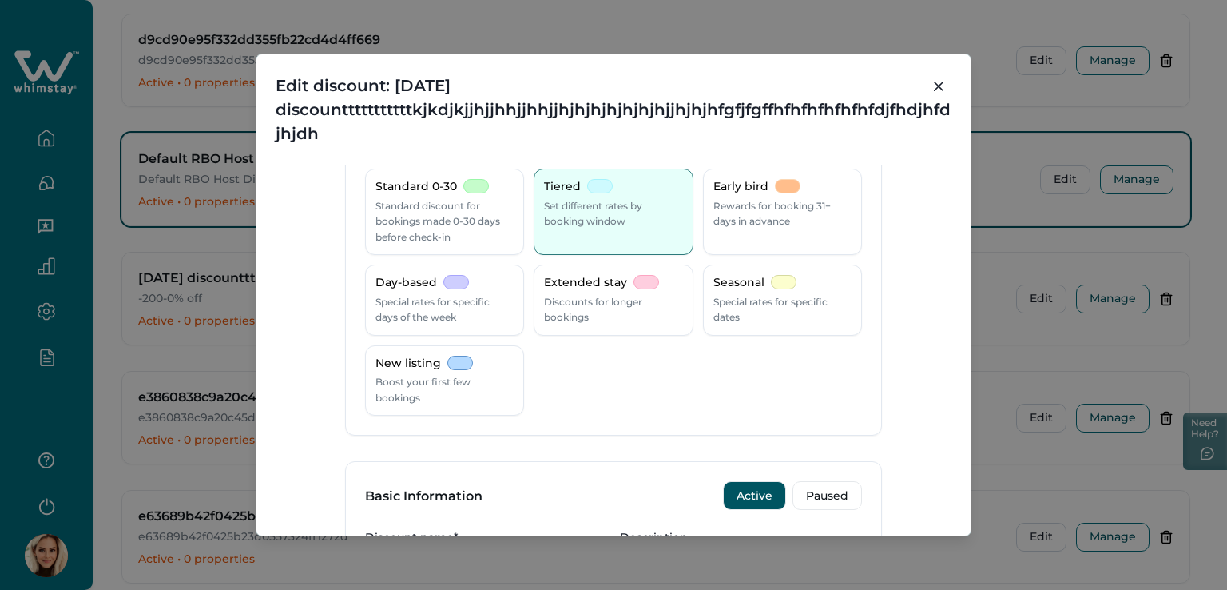
scroll to position [0, 0]
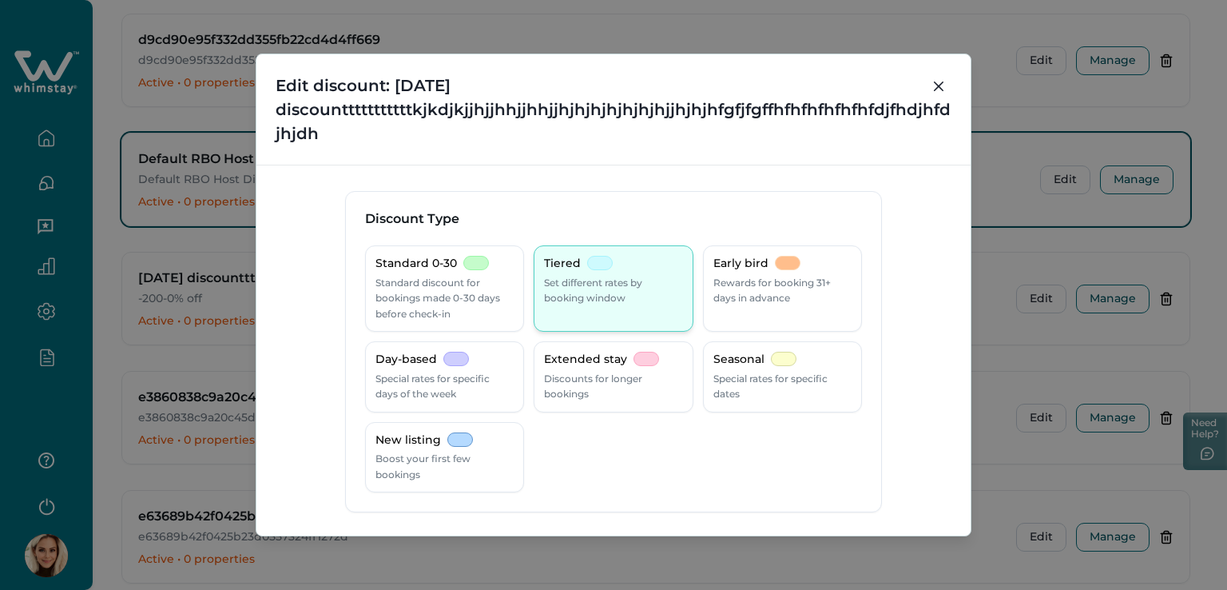
click at [594, 288] on p "Set different rates by booking window" at bounding box center [613, 290] width 138 height 31
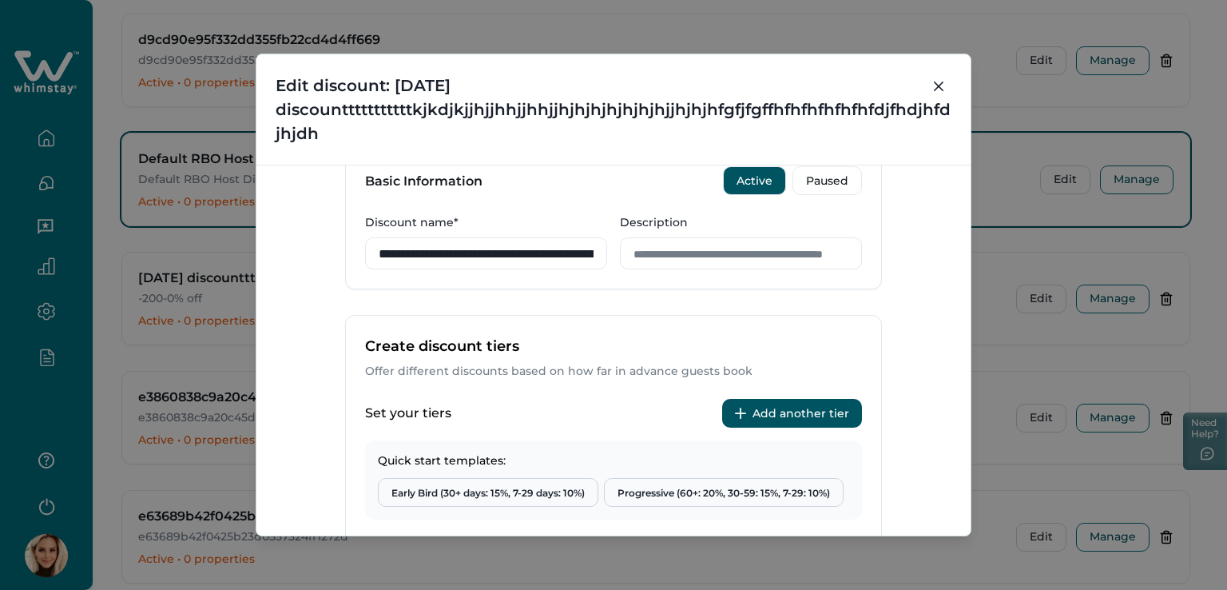
scroll to position [399, 0]
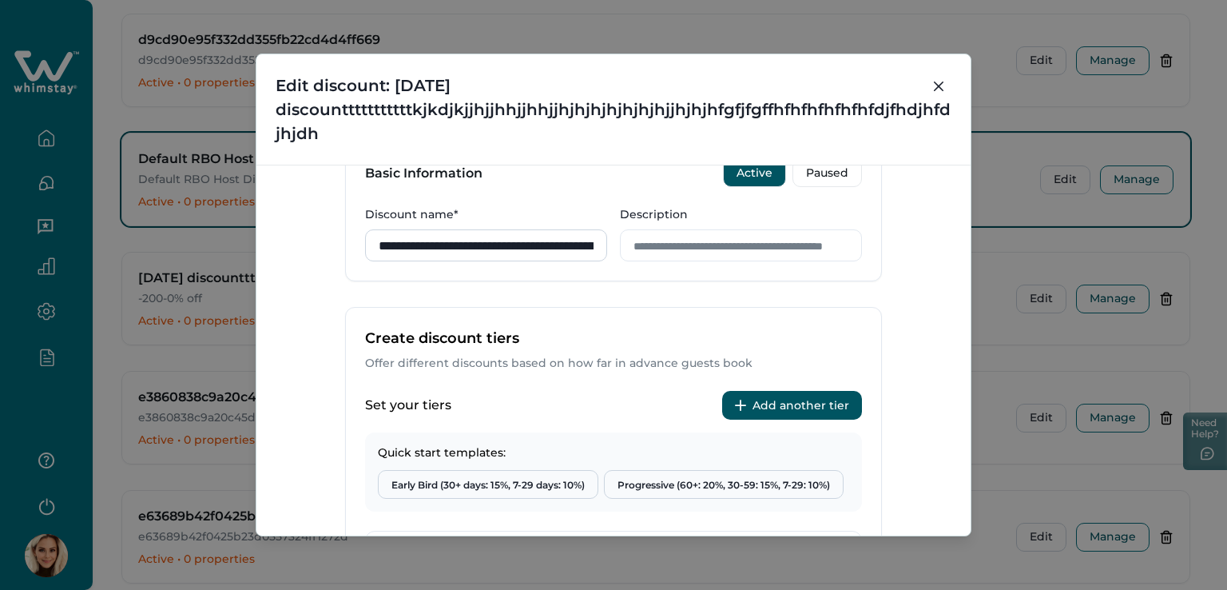
click at [552, 250] on input "**********" at bounding box center [486, 245] width 242 height 32
drag, startPoint x: 586, startPoint y: 244, endPoint x: 452, endPoint y: 234, distance: 134.6
click at [452, 234] on input "**********" at bounding box center [486, 245] width 242 height 32
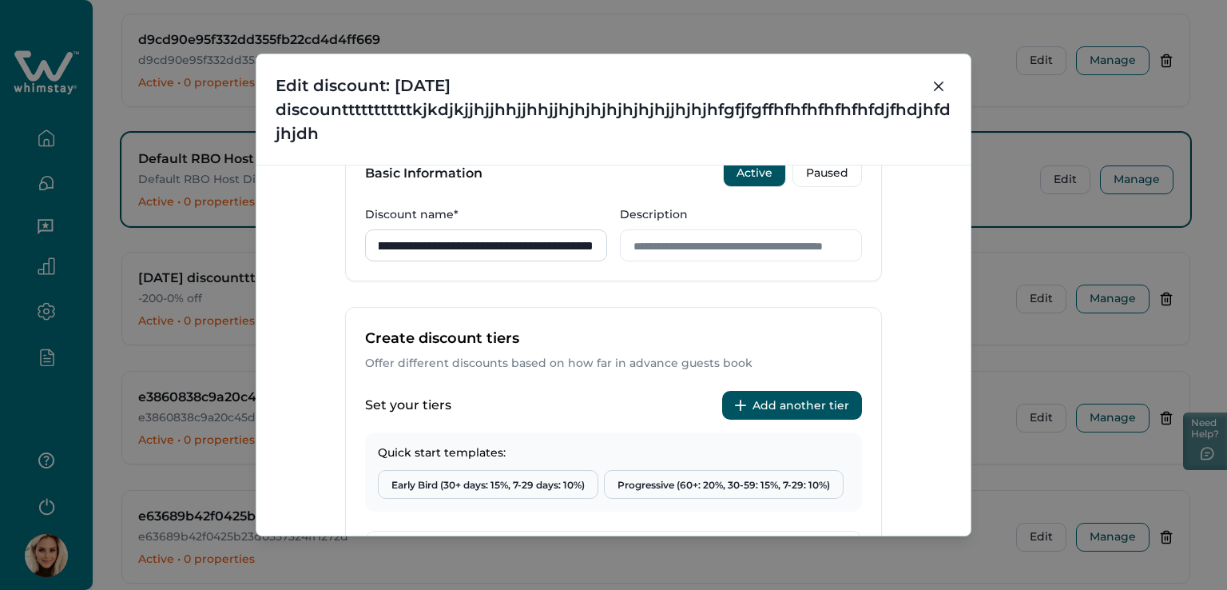
click at [467, 240] on input "**********" at bounding box center [486, 245] width 242 height 32
drag, startPoint x: 393, startPoint y: 244, endPoint x: 604, endPoint y: 251, distance: 211.0
click at [604, 251] on div "**********" at bounding box center [613, 233] width 497 height 55
drag, startPoint x: 470, startPoint y: 243, endPoint x: 591, endPoint y: 256, distance: 122.2
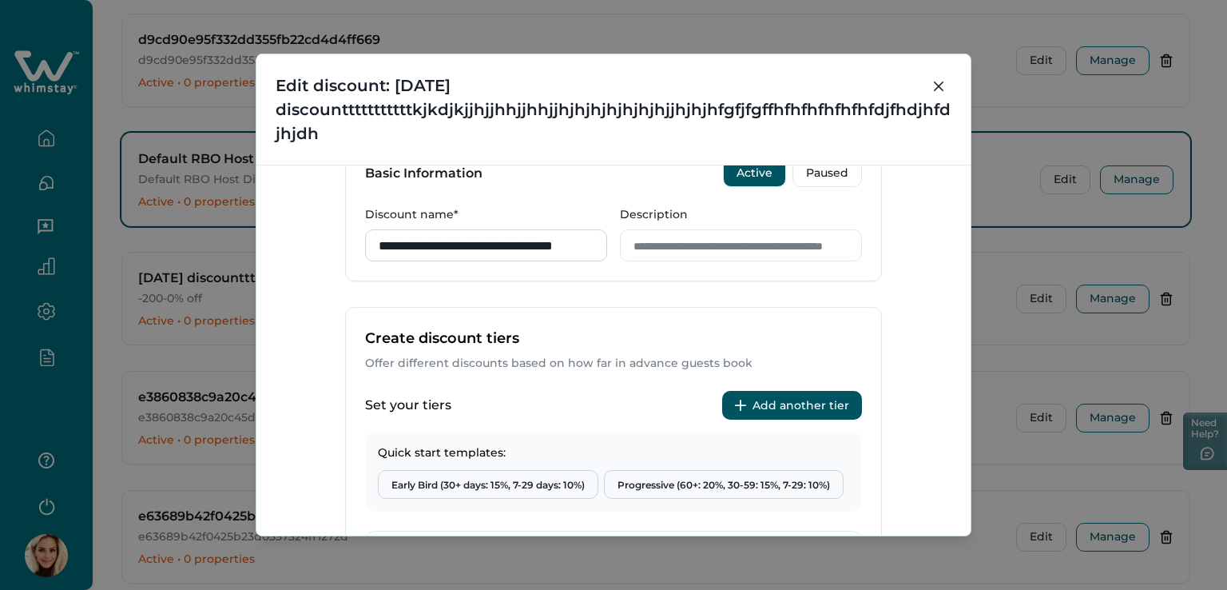
click at [591, 256] on input "**********" at bounding box center [486, 245] width 242 height 32
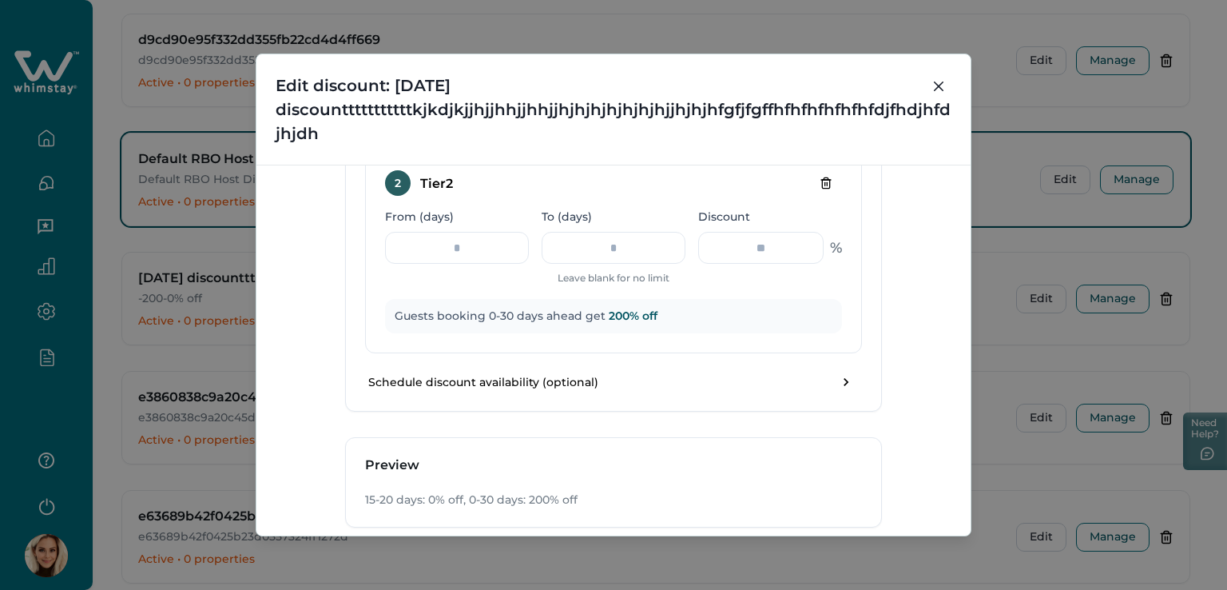
scroll to position [1086, 0]
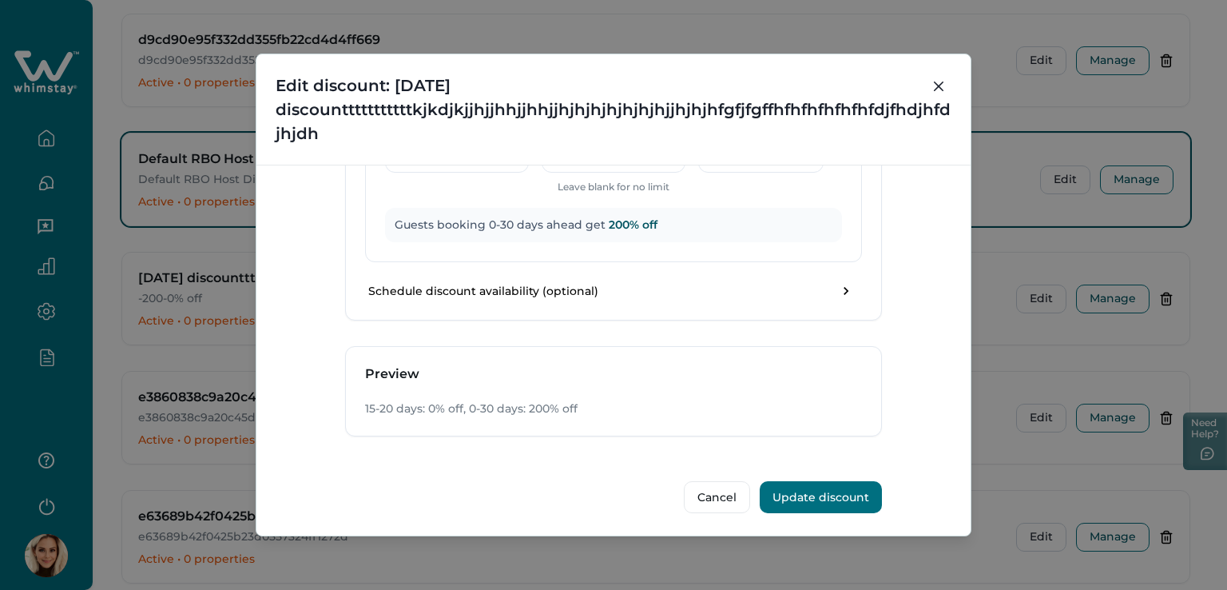
type input "**********"
click at [831, 493] on button "Update discount" at bounding box center [821, 497] width 122 height 32
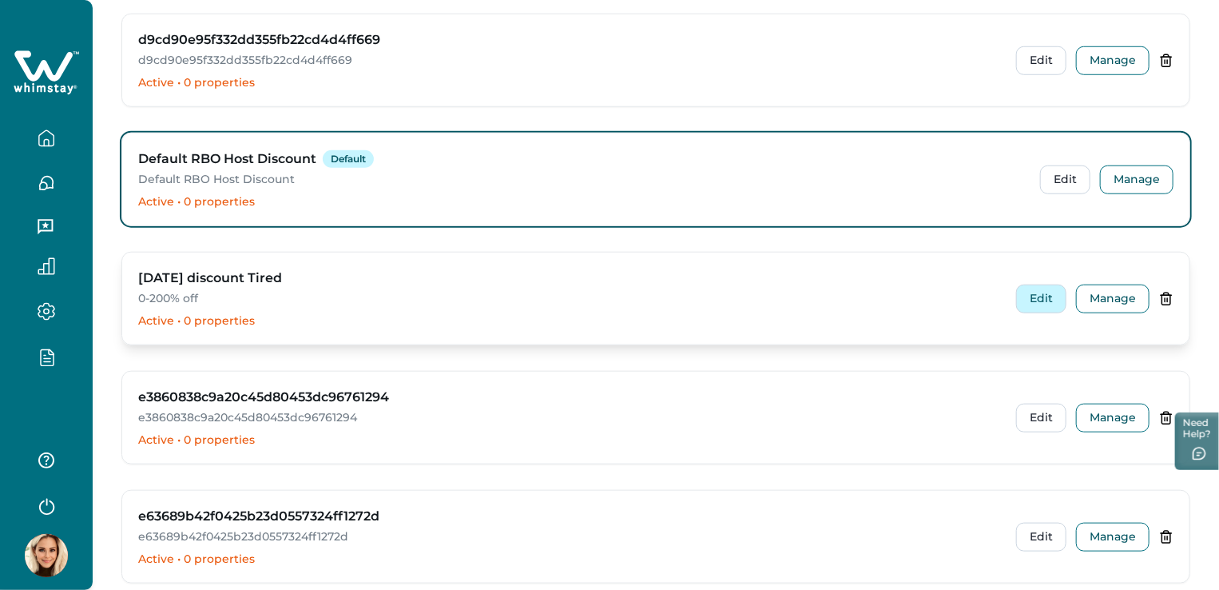
click at [1044, 284] on button "Edit" at bounding box center [1041, 298] width 50 height 29
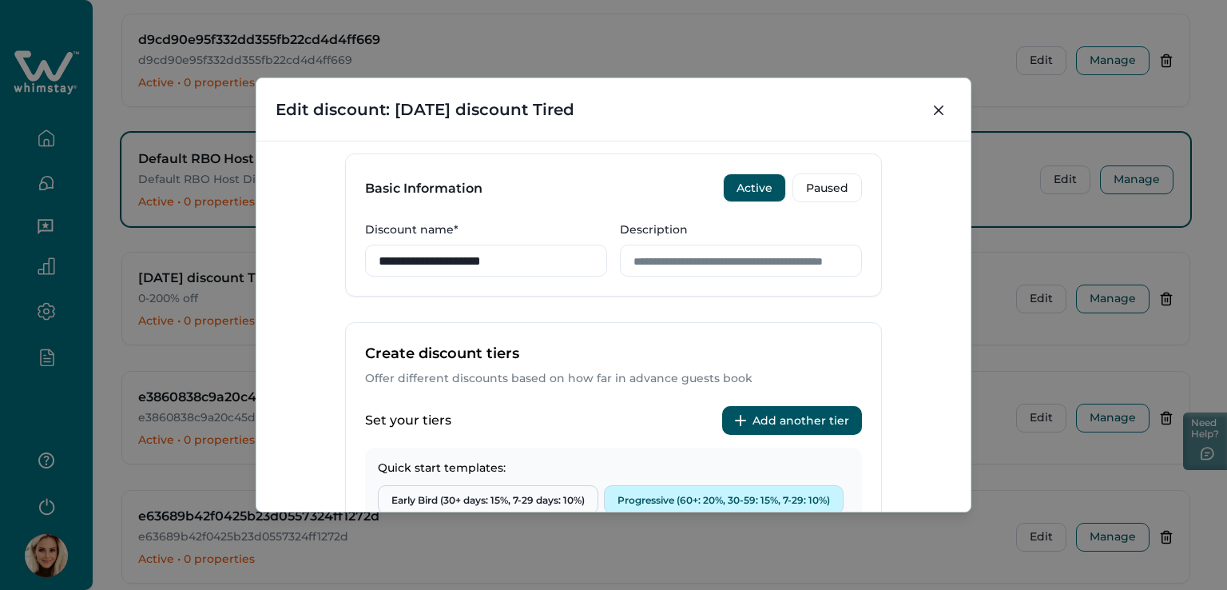
scroll to position [240, 0]
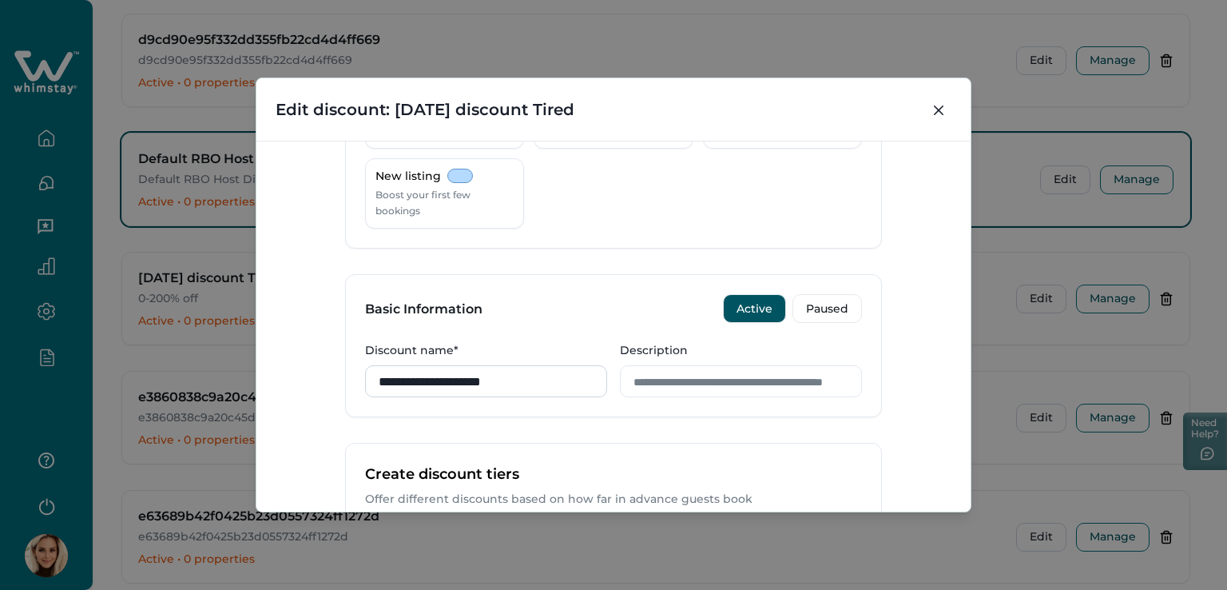
click at [524, 382] on input "**********" at bounding box center [486, 381] width 242 height 32
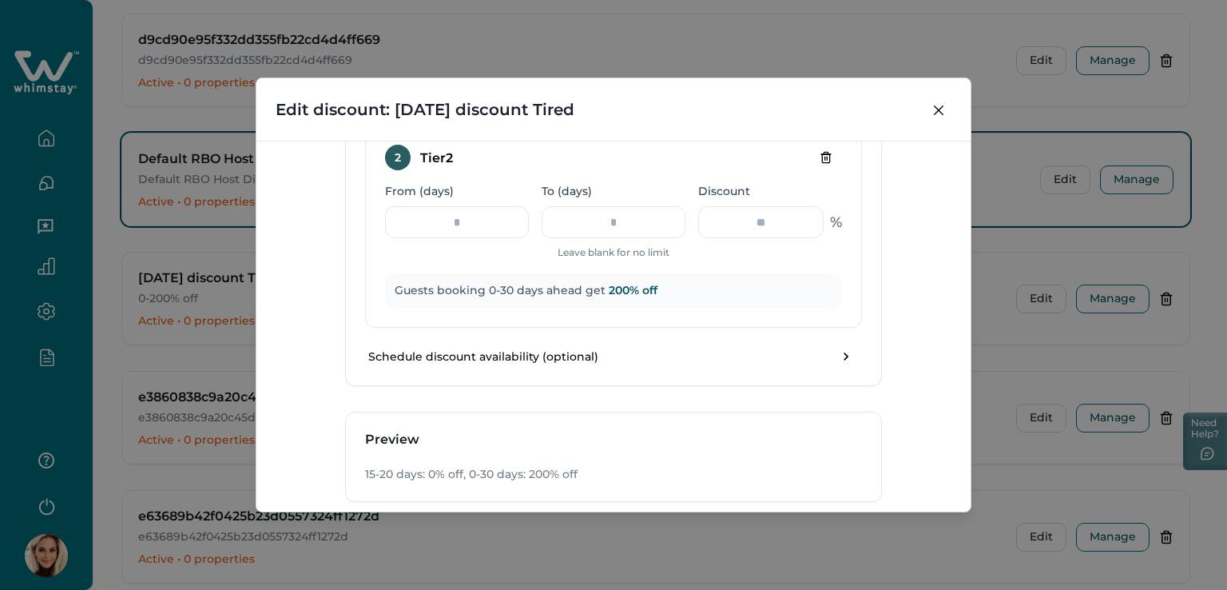
scroll to position [1086, 0]
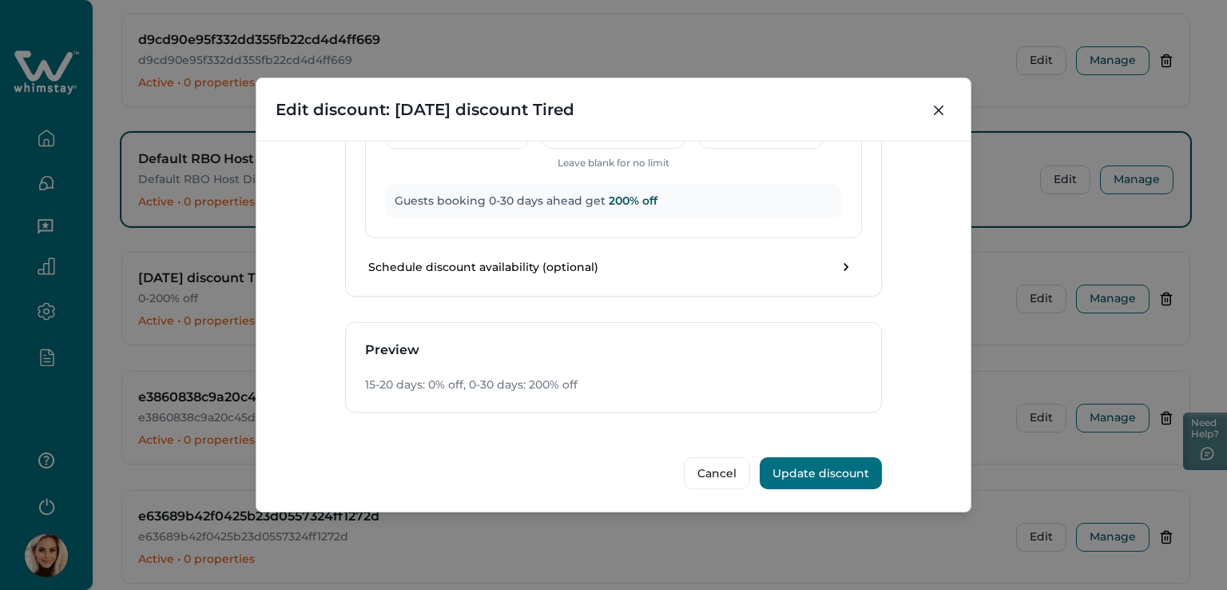
type input "**********"
click at [831, 471] on button "Update discount" at bounding box center [821, 473] width 122 height 32
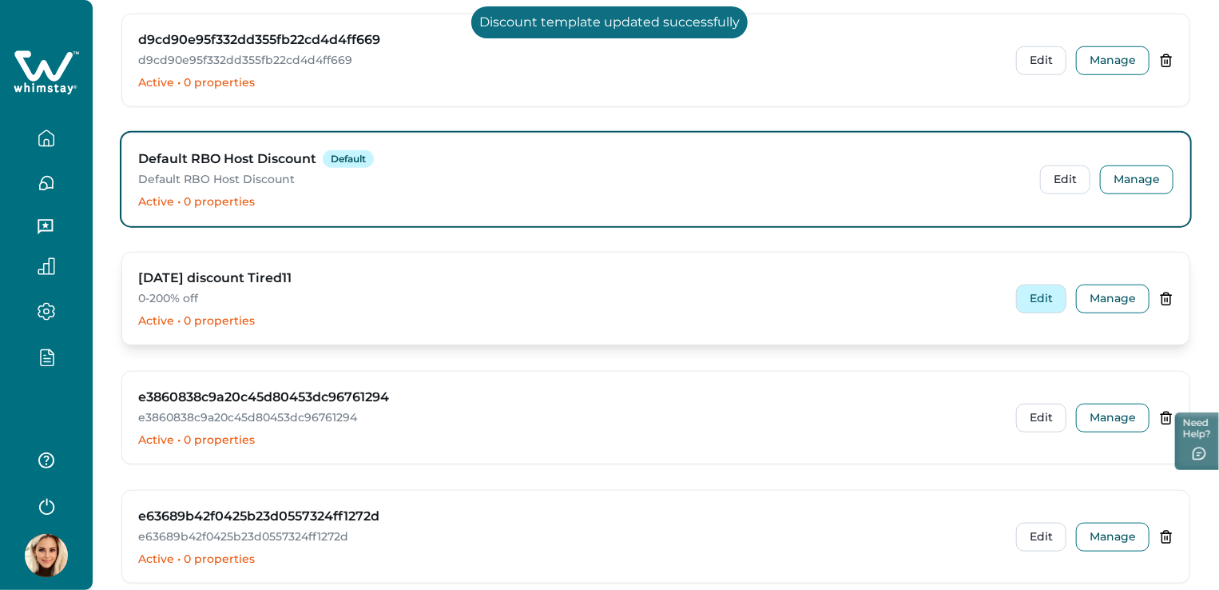
click at [1046, 295] on button "Edit" at bounding box center [1041, 298] width 50 height 29
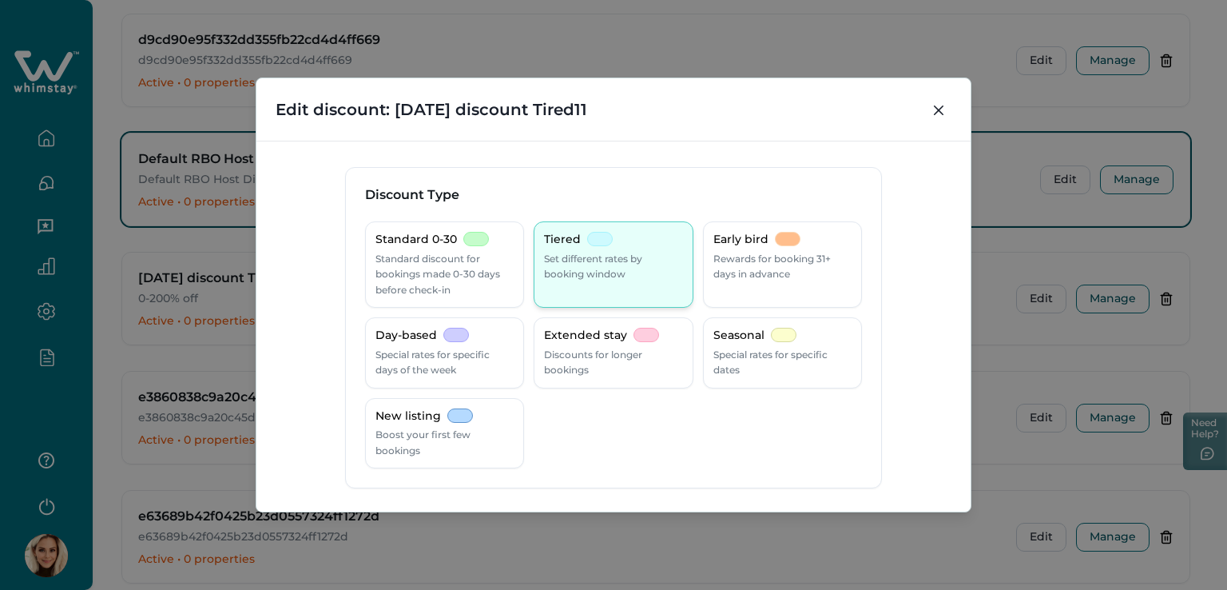
click at [629, 279] on p "Set different rates by booking window" at bounding box center [613, 266] width 138 height 31
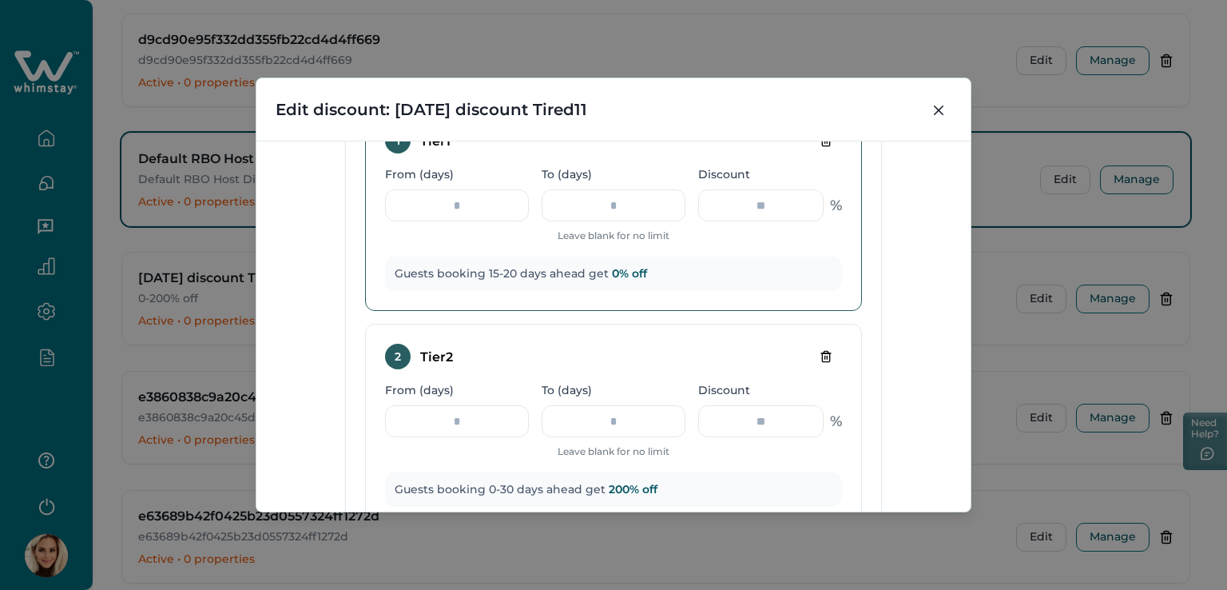
scroll to position [799, 0]
click at [943, 109] on icon "Close" at bounding box center [939, 110] width 10 height 10
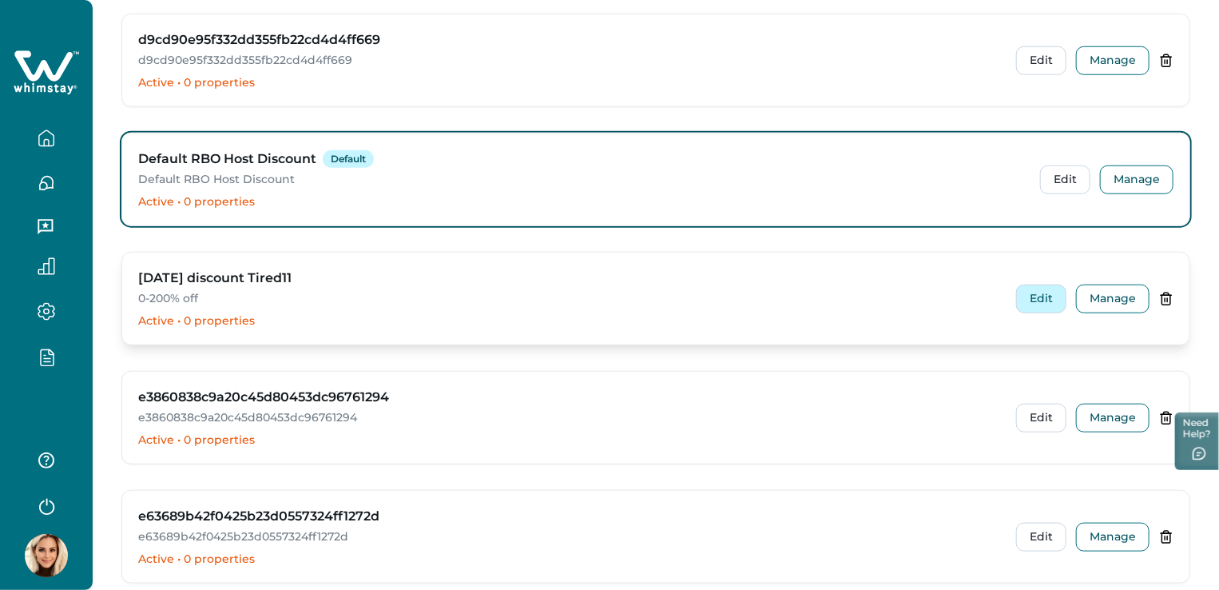
click at [1039, 287] on button "Edit" at bounding box center [1041, 298] width 50 height 29
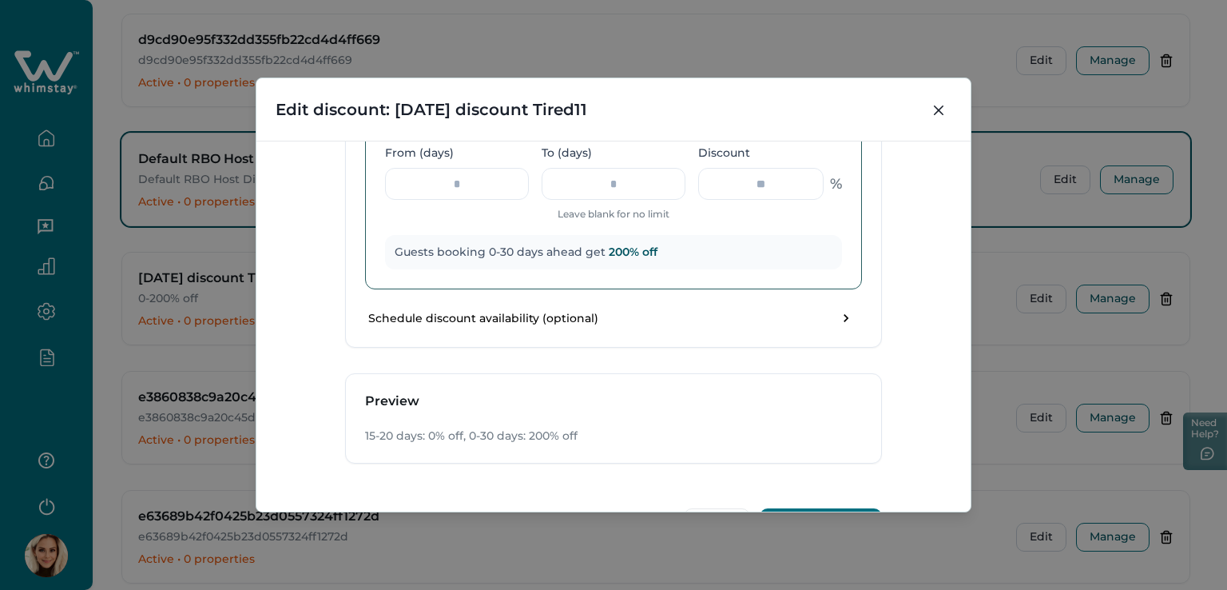
scroll to position [1007, 0]
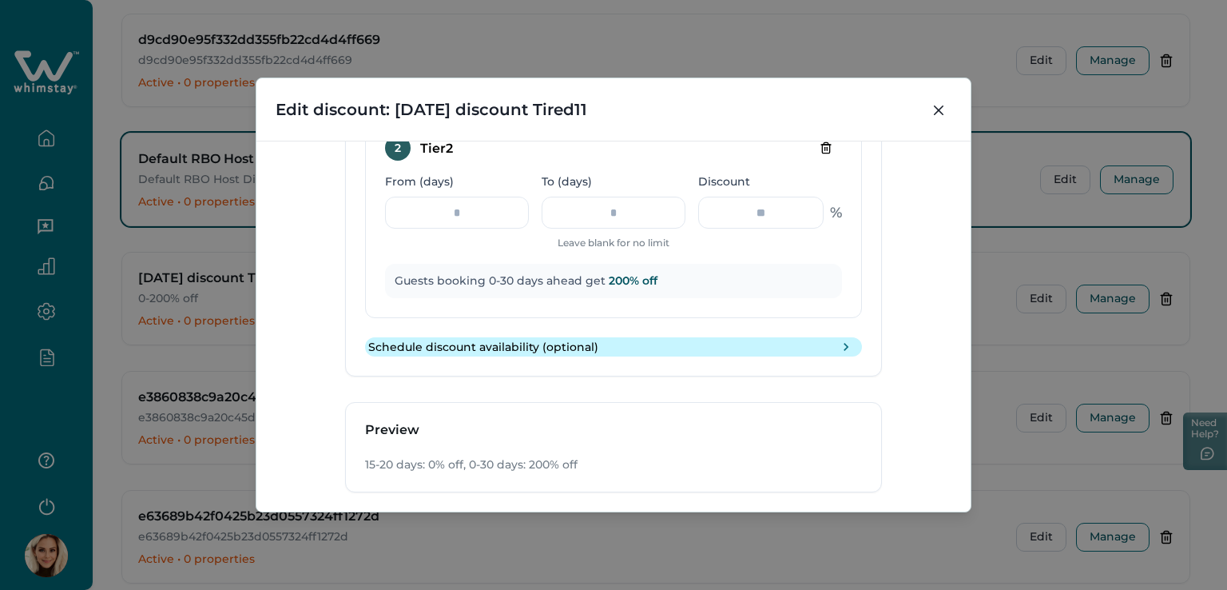
click at [844, 343] on icon "toggle schedule" at bounding box center [846, 347] width 16 height 16
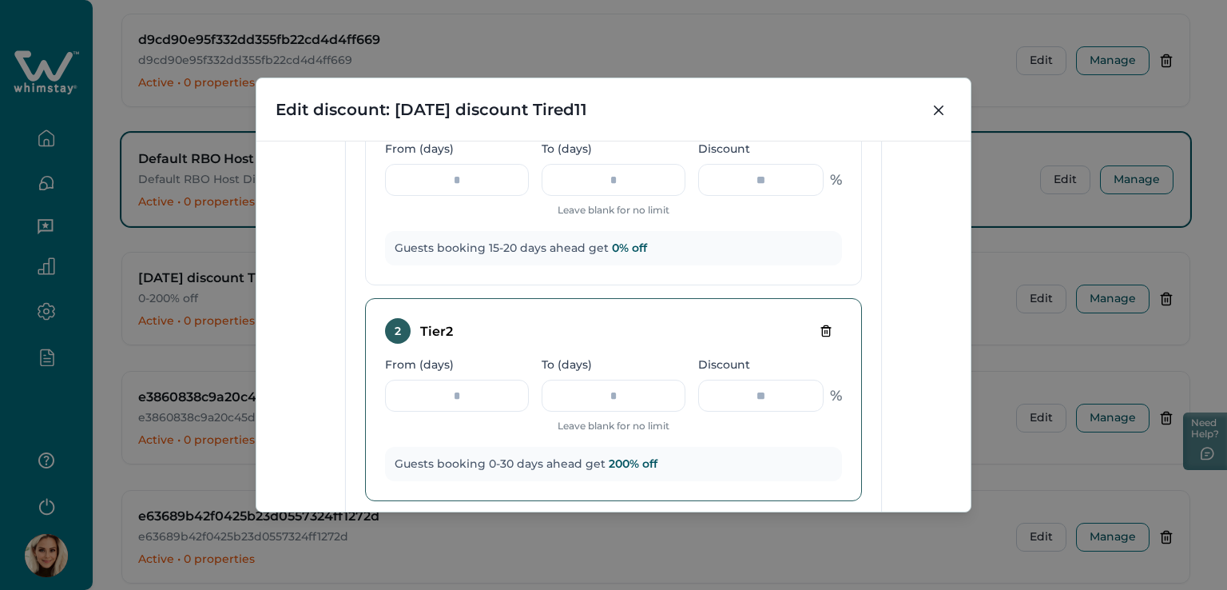
scroll to position [847, 0]
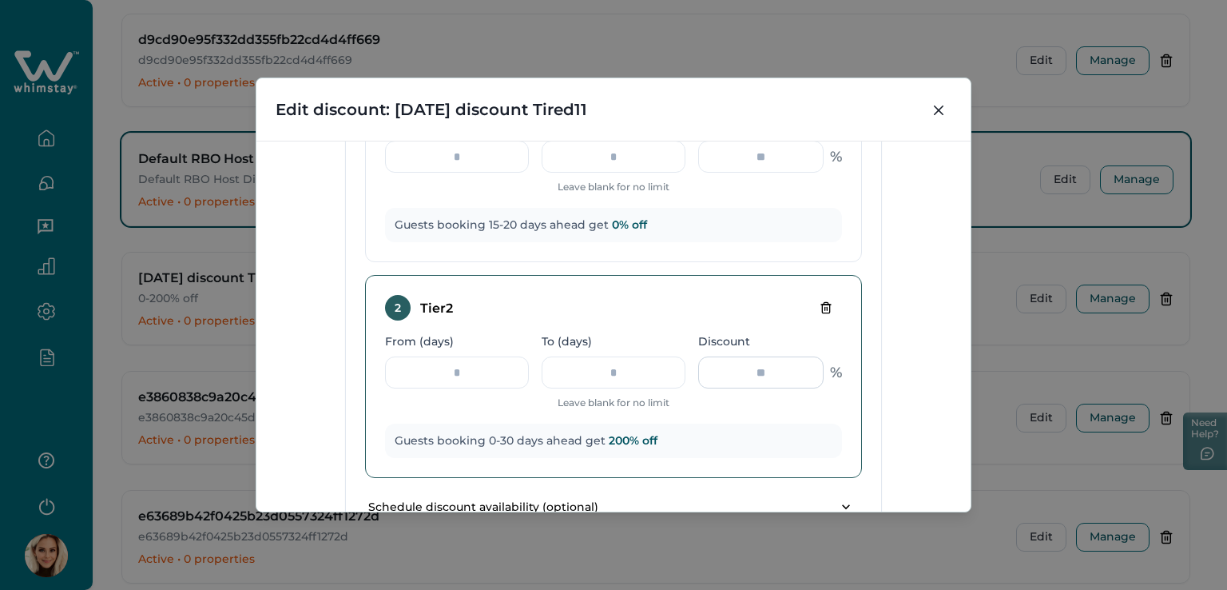
drag, startPoint x: 792, startPoint y: 363, endPoint x: 743, endPoint y: 371, distance: 50.3
click at [744, 371] on input "***" at bounding box center [760, 372] width 125 height 32
type input "**********"
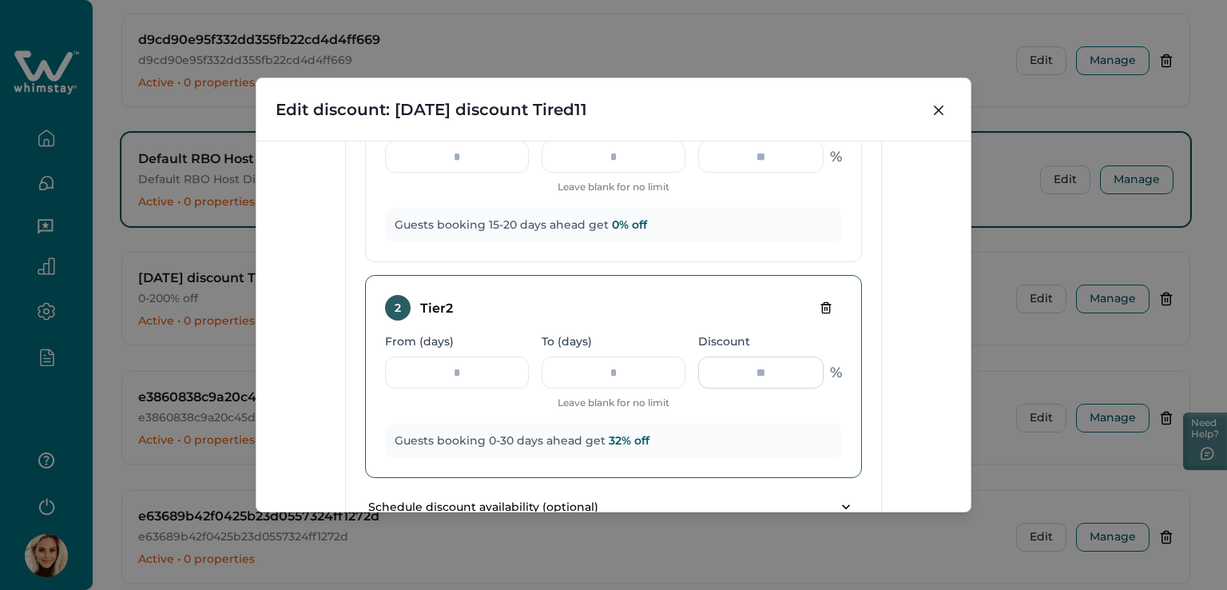
type input "*"
type input "*****"
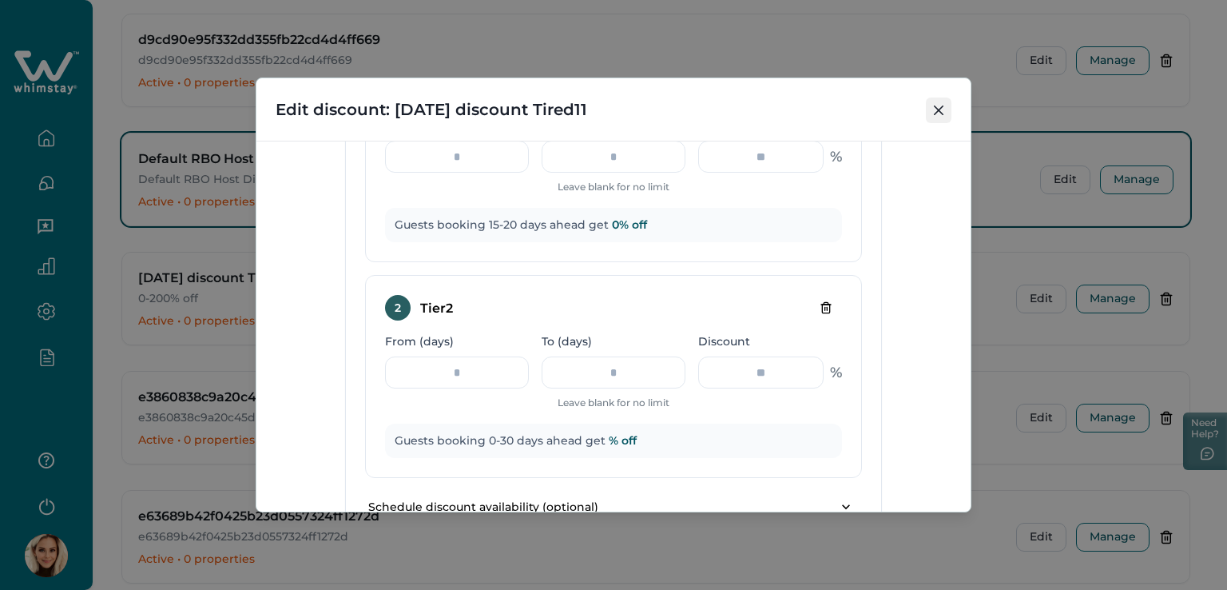
click at [939, 117] on button "Close" at bounding box center [939, 110] width 26 height 26
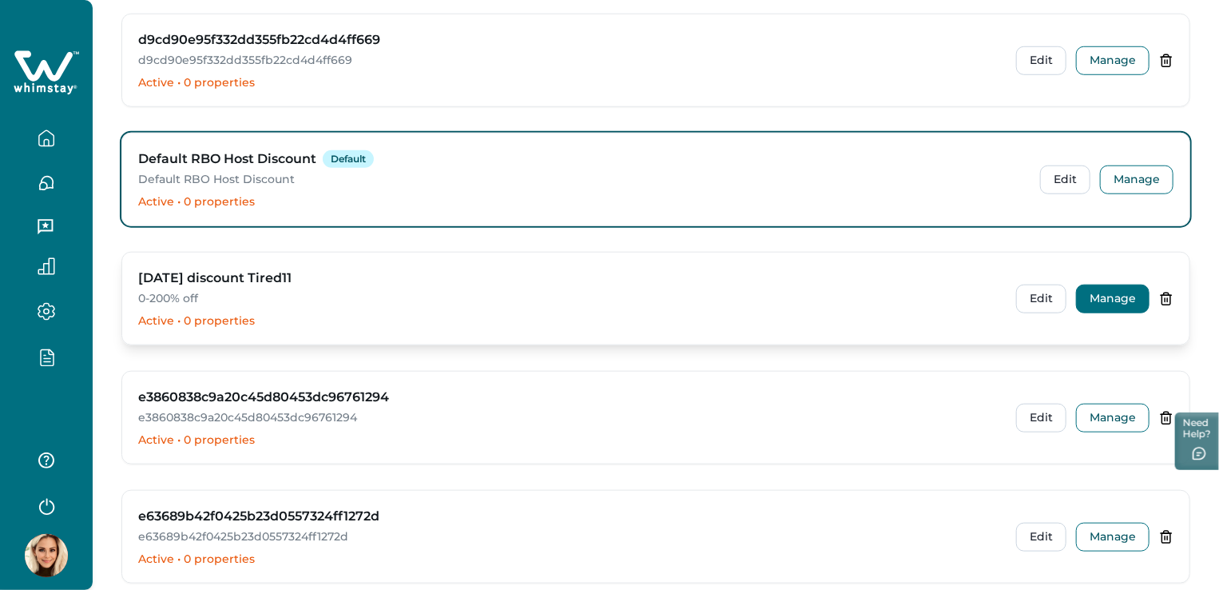
drag, startPoint x: 1128, startPoint y: 283, endPoint x: 1141, endPoint y: 280, distance: 13.0
click at [1141, 284] on button "Manage" at bounding box center [1112, 298] width 73 height 29
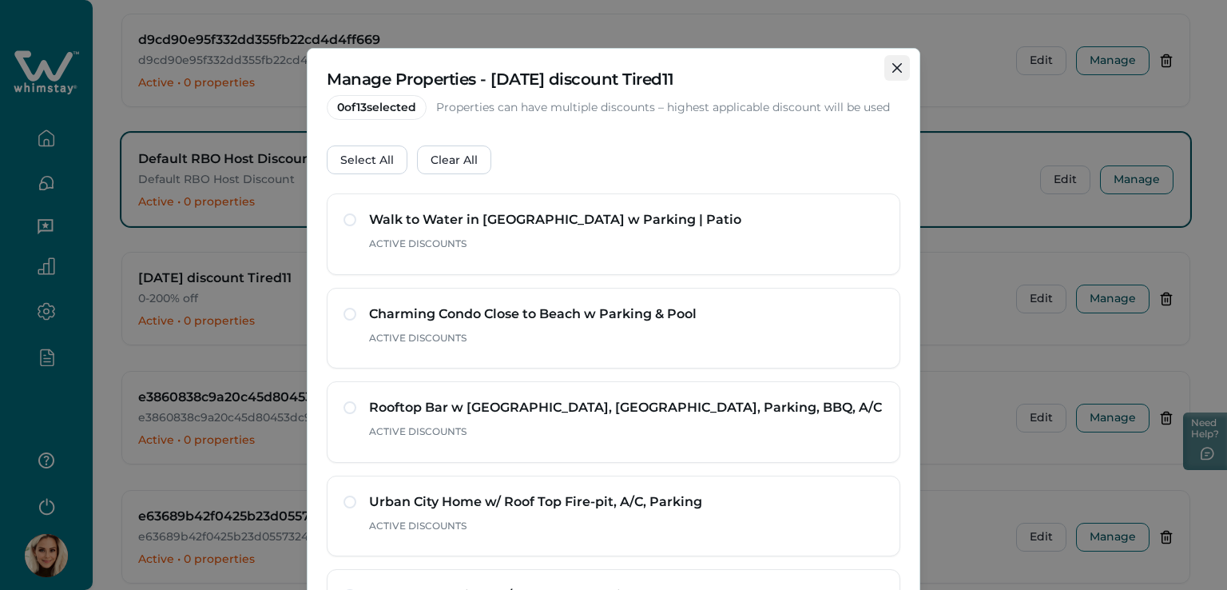
click at [892, 68] on icon "Close" at bounding box center [897, 68] width 10 height 10
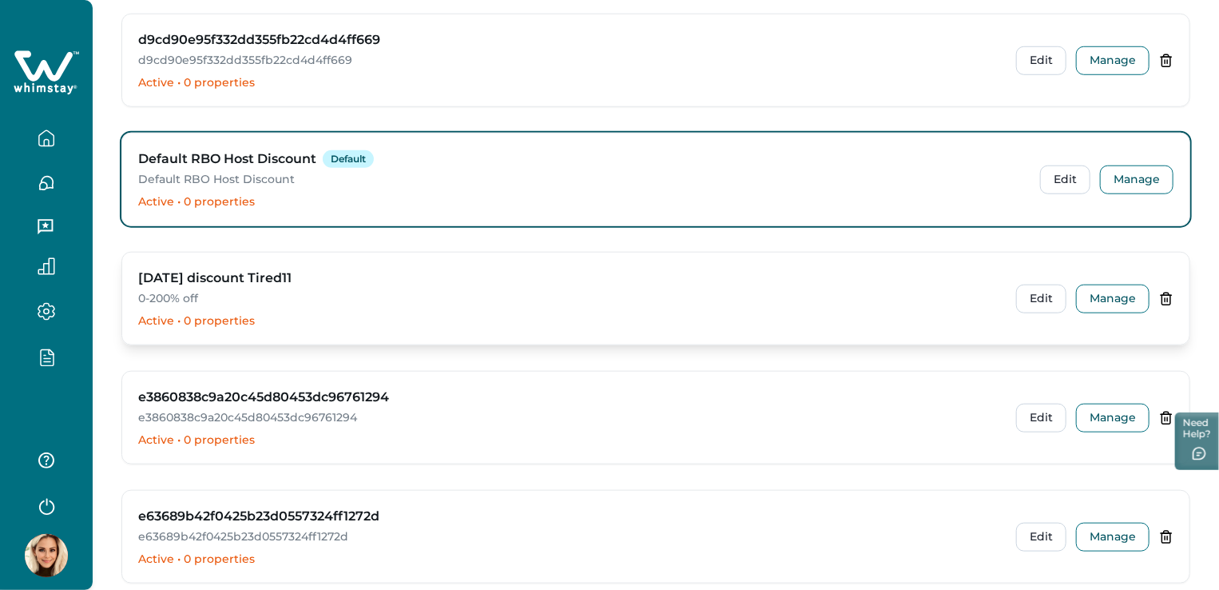
click at [175, 272] on h3 "[DATE] discount Tired11" at bounding box center [214, 277] width 153 height 19
click at [1045, 296] on button "Edit" at bounding box center [1041, 298] width 50 height 29
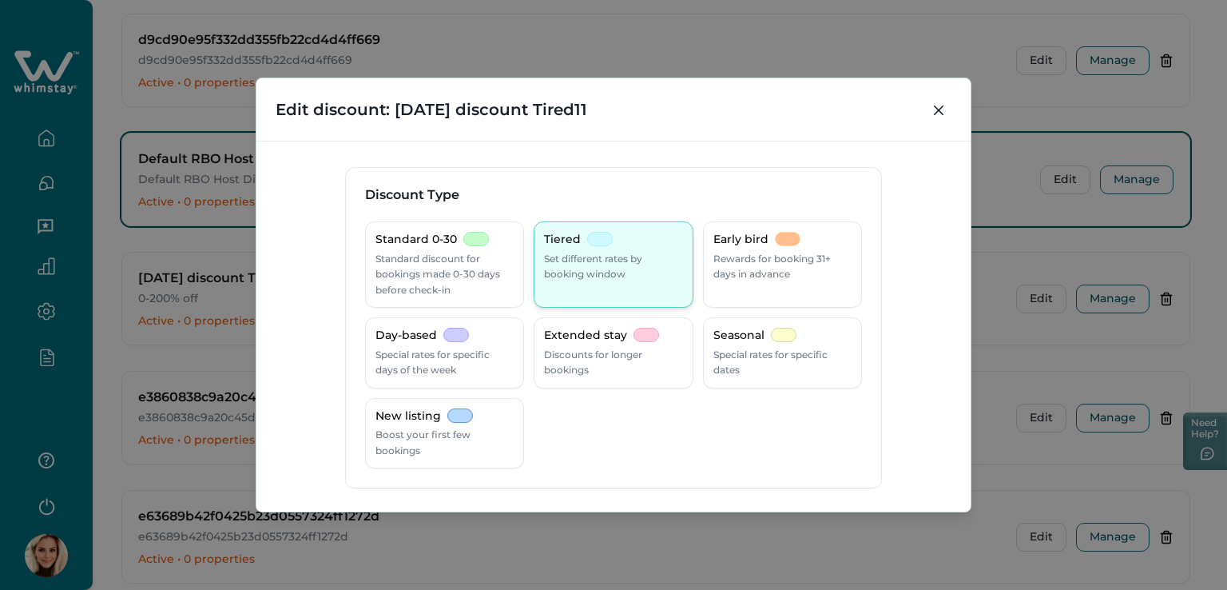
click at [606, 260] on p "Set different rates by booking window" at bounding box center [613, 266] width 138 height 31
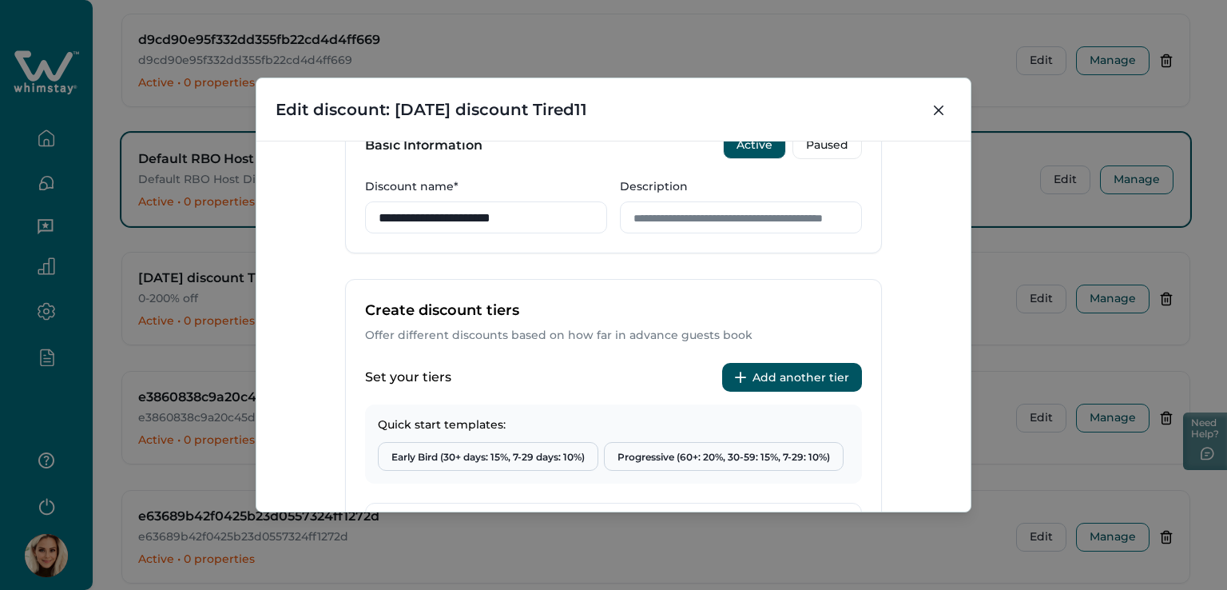
scroll to position [399, 0]
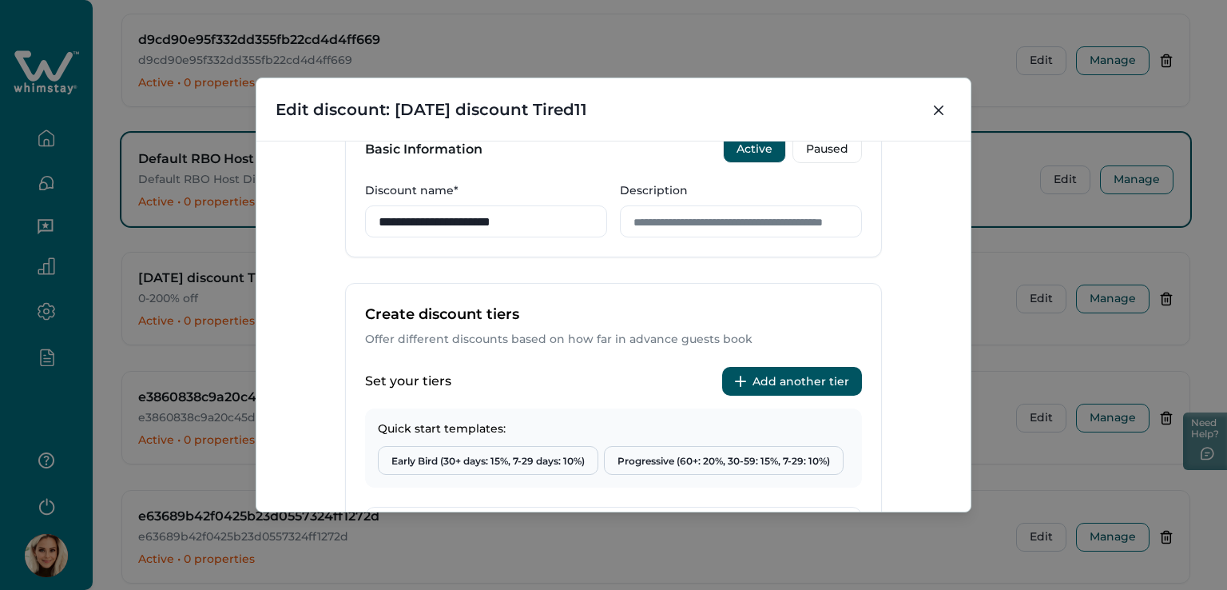
click at [792, 373] on button "Add another tier" at bounding box center [792, 381] width 140 height 29
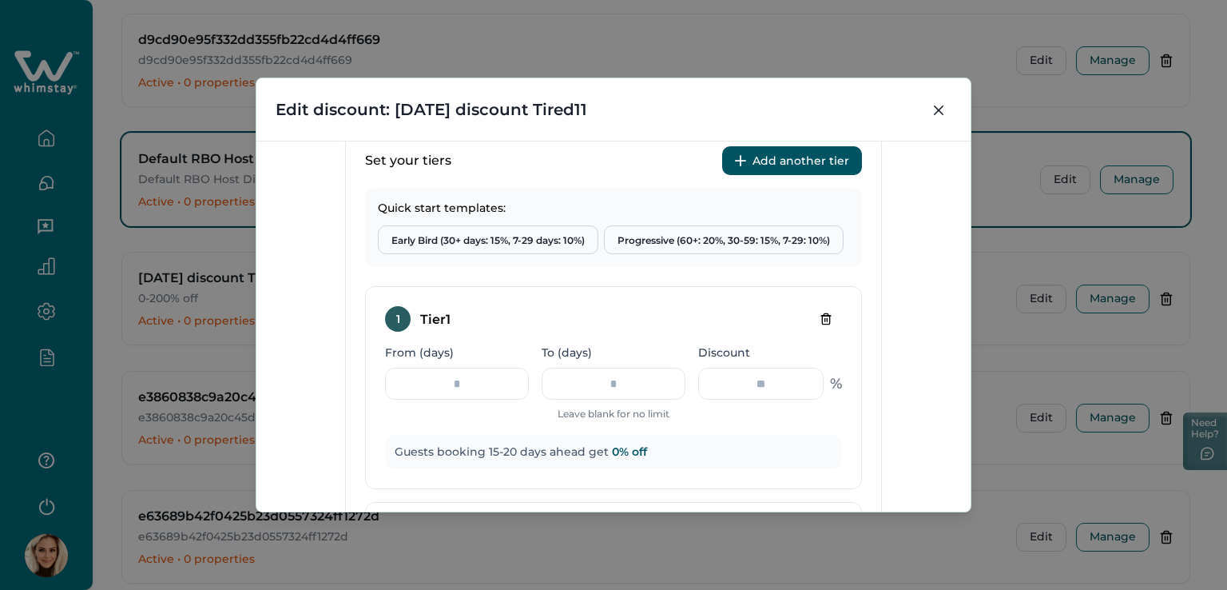
scroll to position [559, 0]
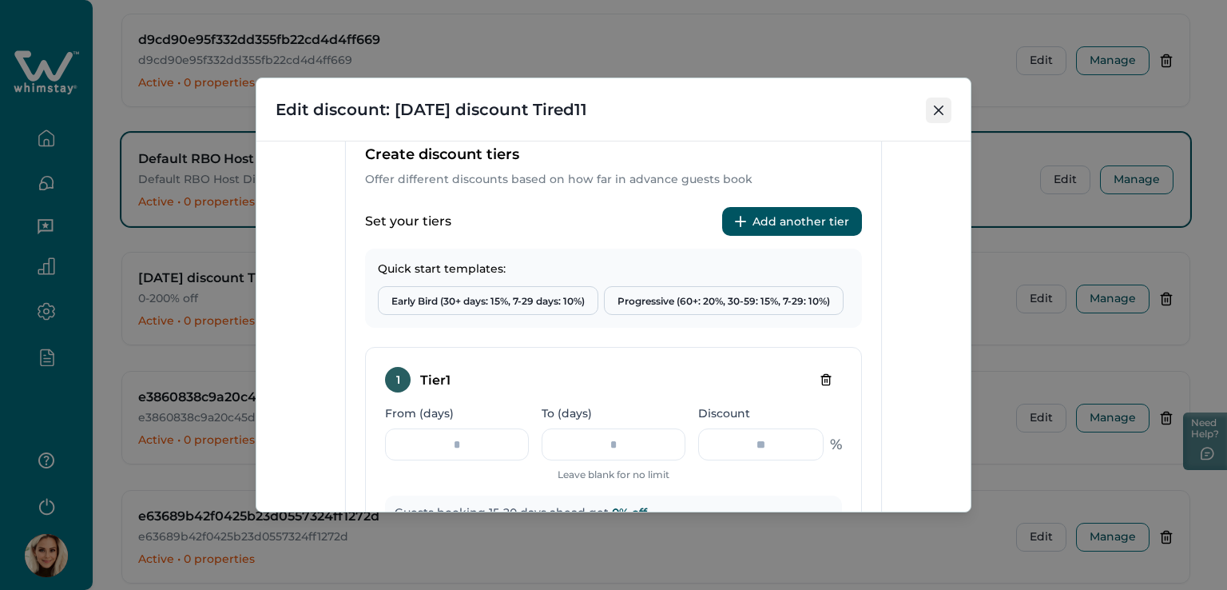
click at [934, 113] on icon "Close" at bounding box center [939, 110] width 10 height 10
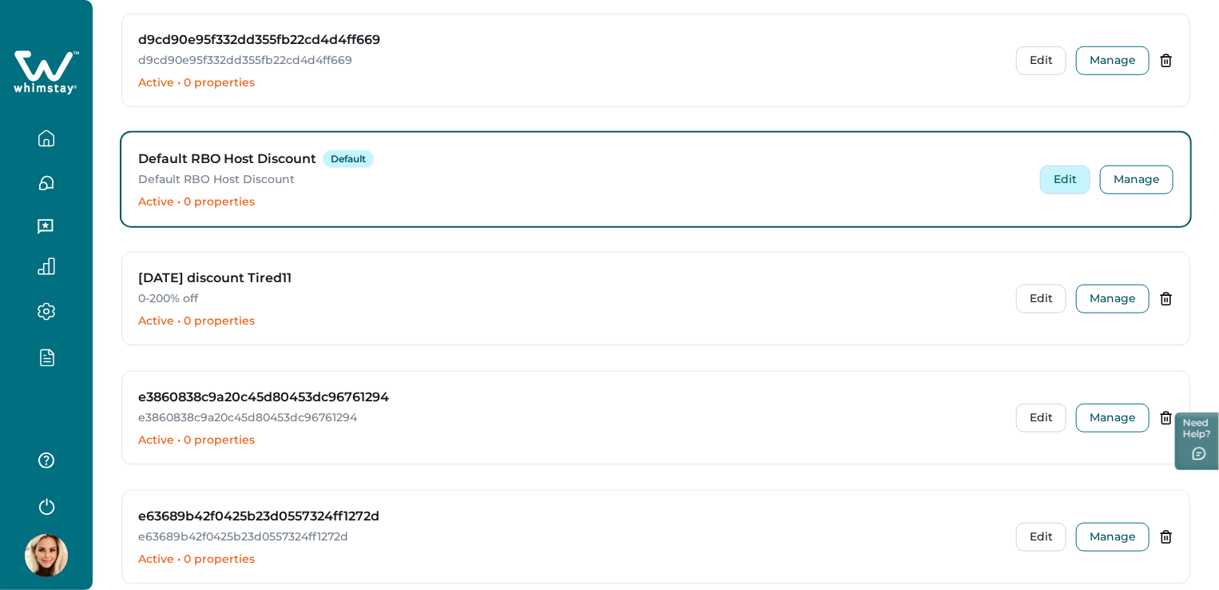
click at [1067, 177] on button "Edit" at bounding box center [1065, 179] width 50 height 29
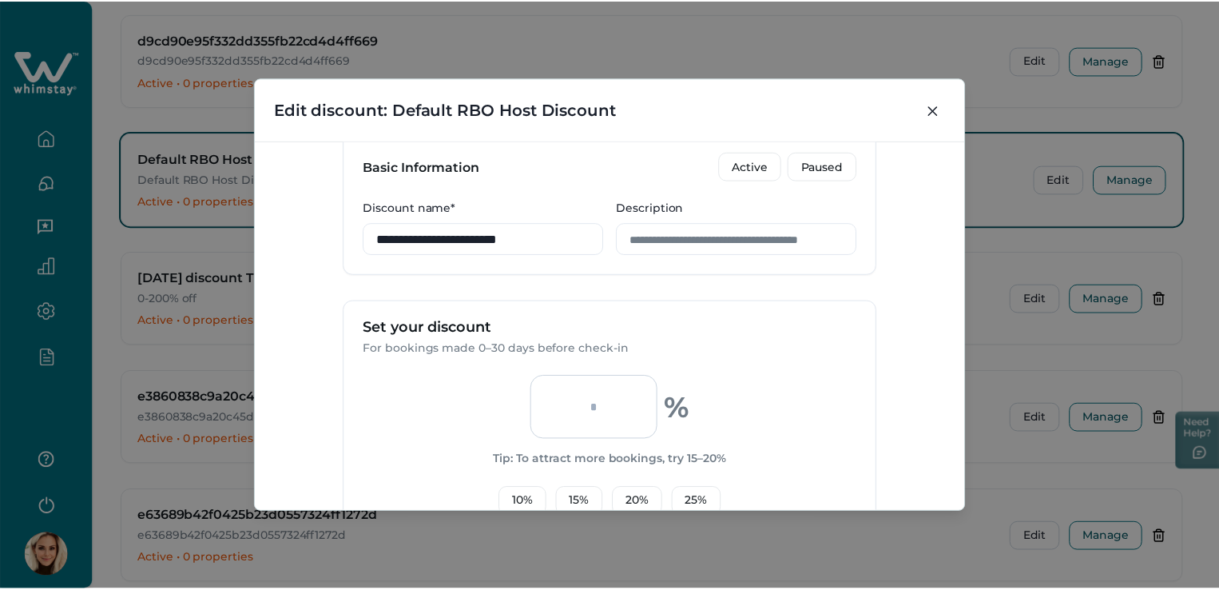
scroll to position [188, 0]
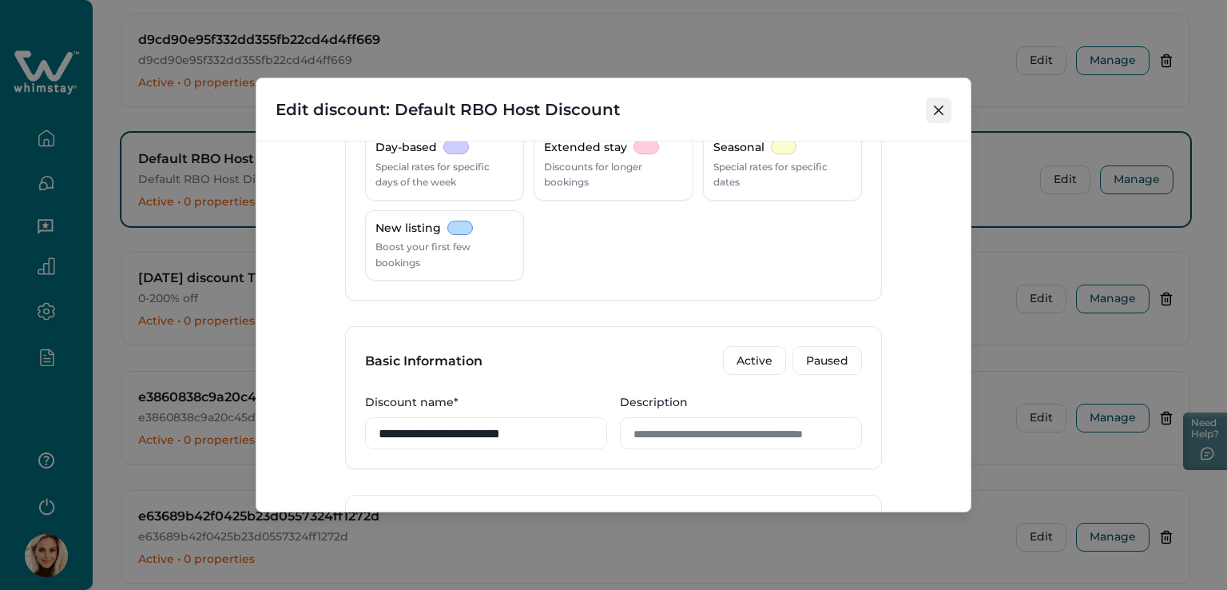
click at [932, 106] on button "Close" at bounding box center [939, 110] width 26 height 26
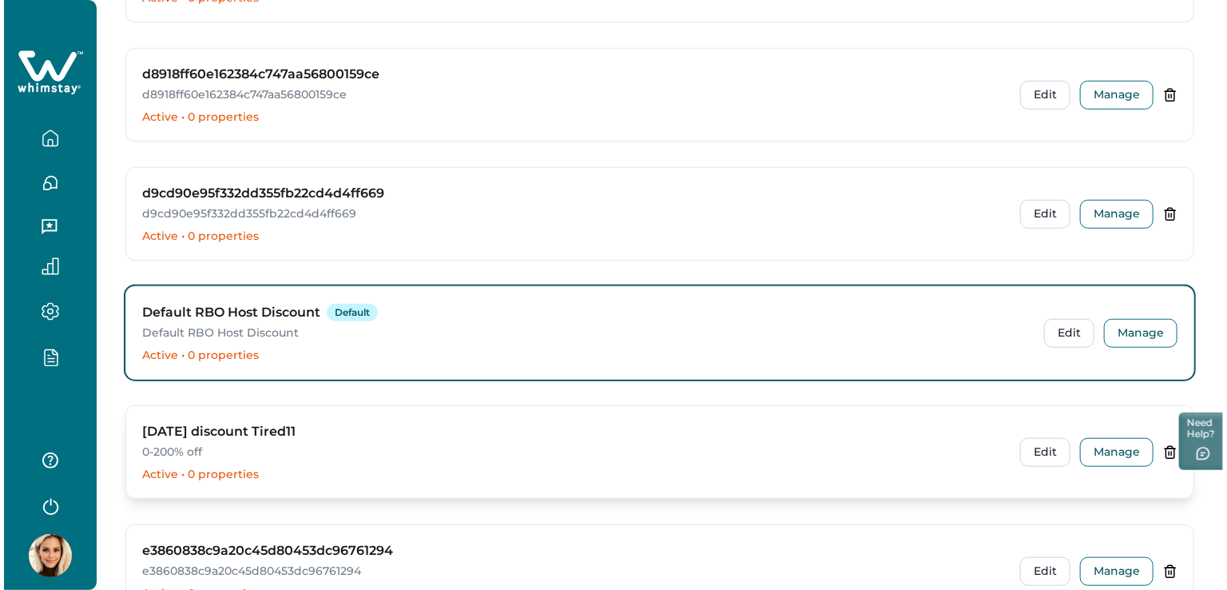
scroll to position [3595, 0]
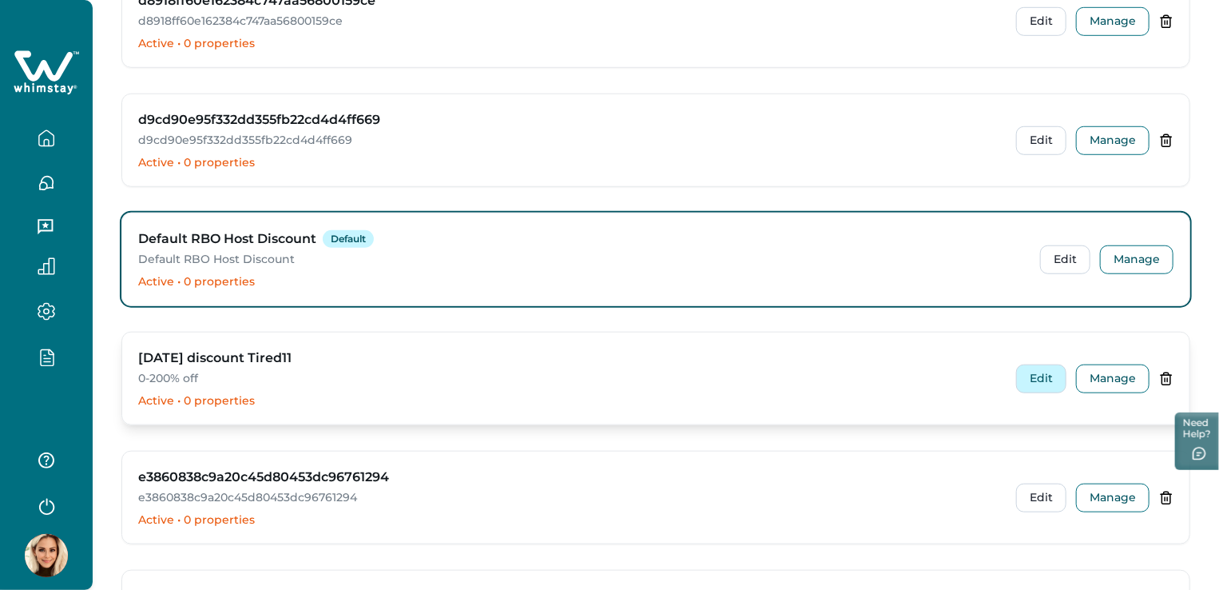
click at [1043, 364] on button "Edit" at bounding box center [1041, 378] width 50 height 29
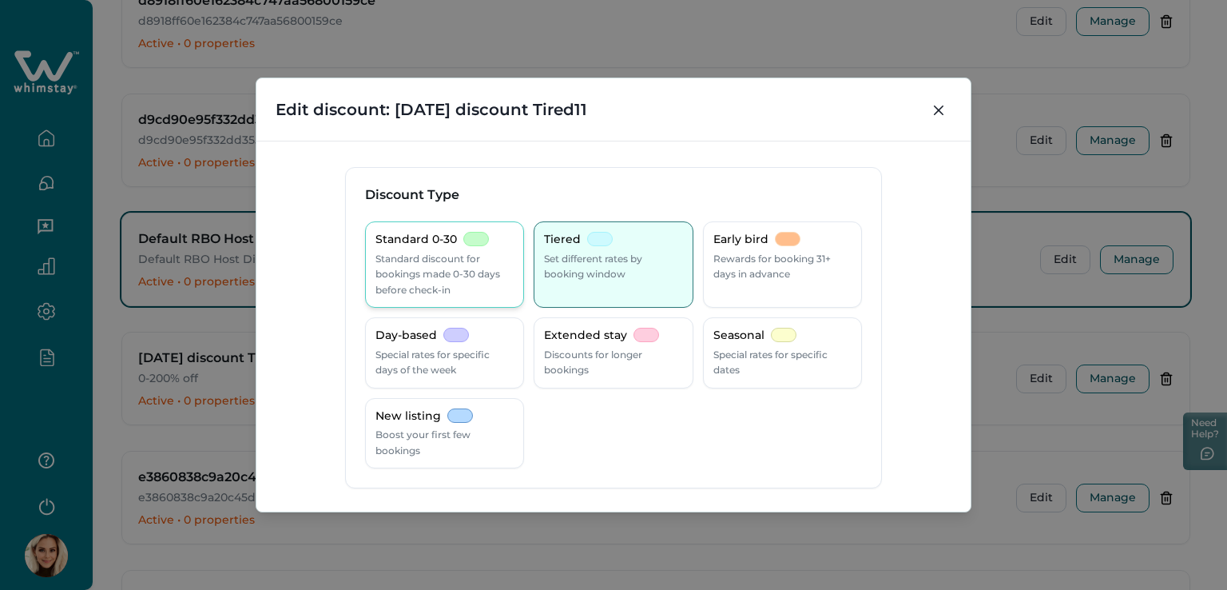
click at [423, 264] on p "Standard discount for bookings made 0-30 days before check-in" at bounding box center [444, 274] width 138 height 47
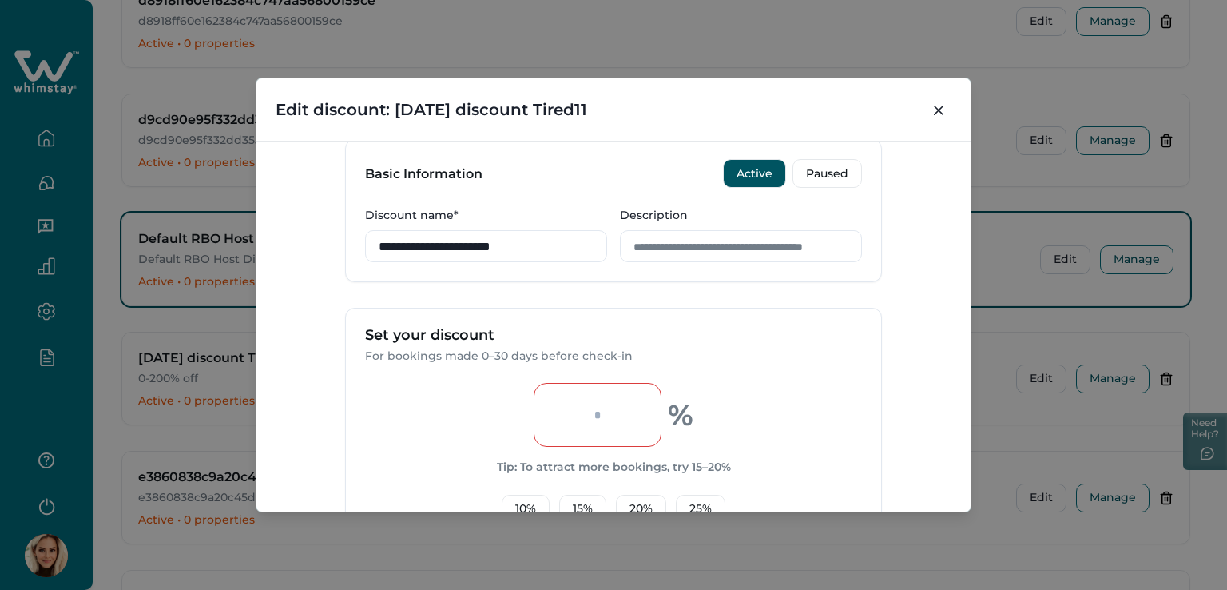
scroll to position [399, 0]
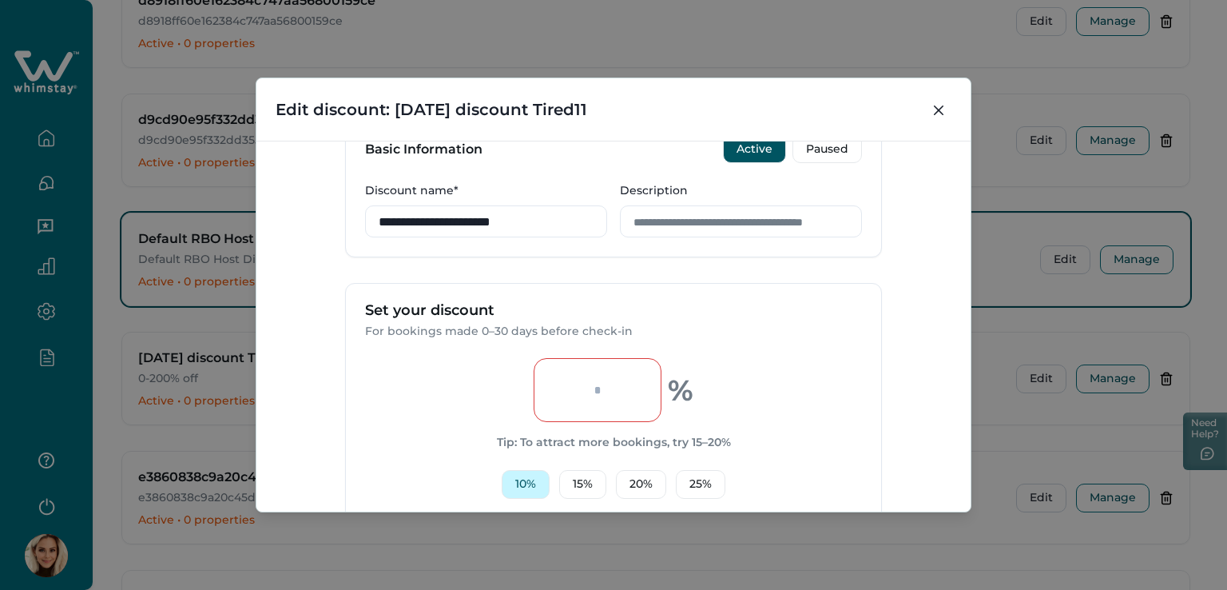
click at [518, 480] on button "10 %" at bounding box center [526, 484] width 48 height 29
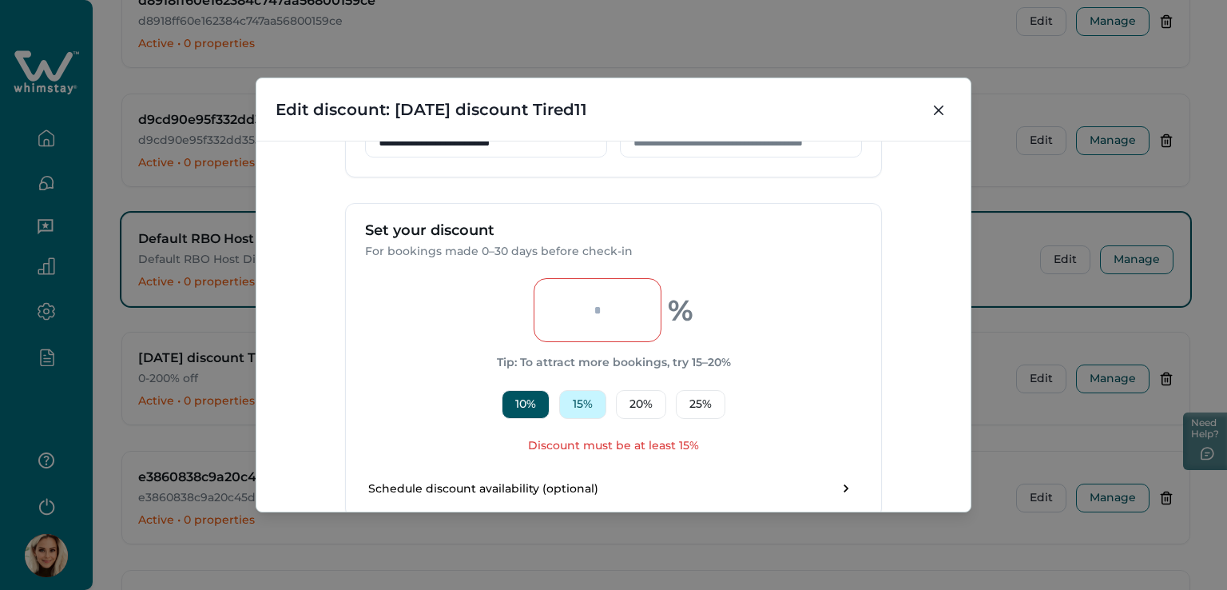
click at [579, 399] on button "15 %" at bounding box center [582, 404] width 47 height 29
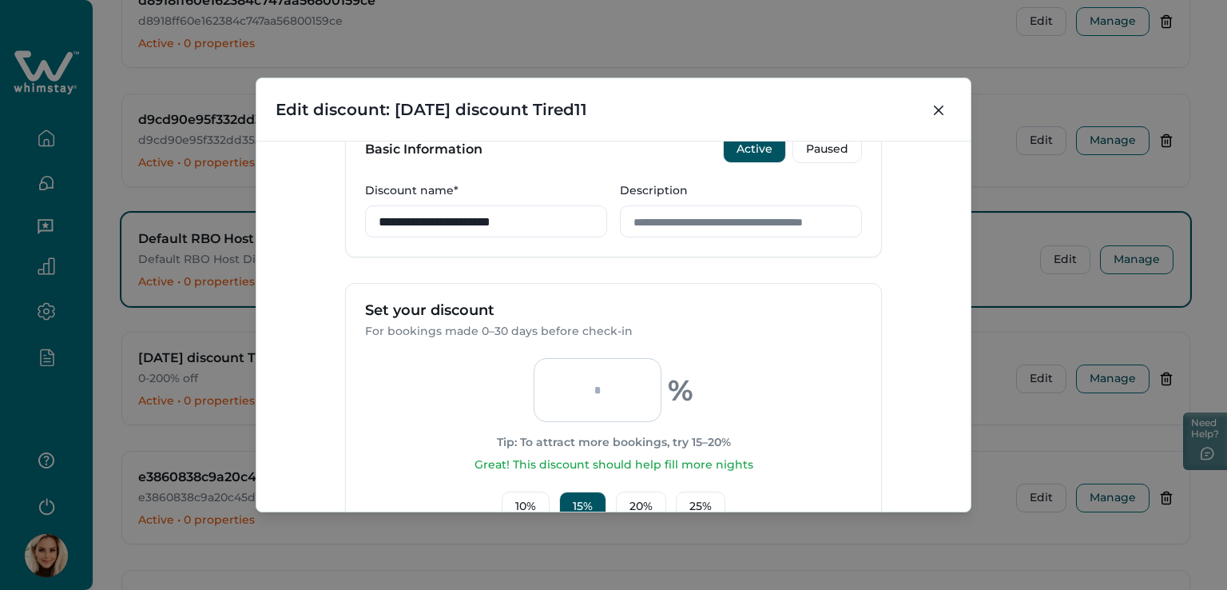
scroll to position [559, 0]
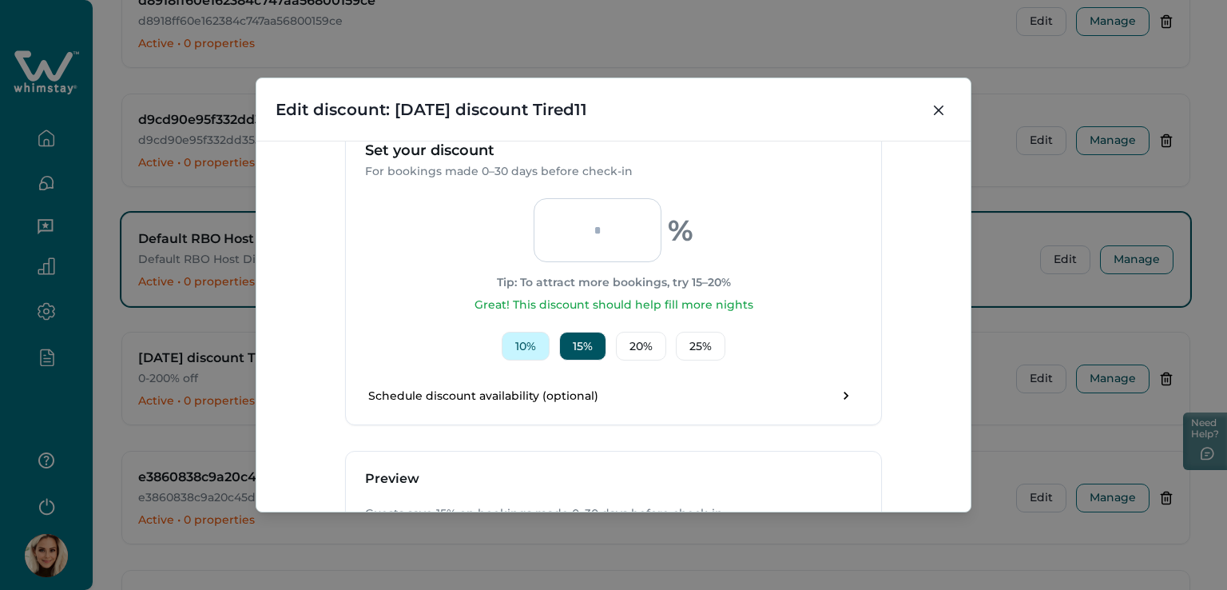
click at [523, 351] on button "10 %" at bounding box center [526, 346] width 48 height 29
type input "**"
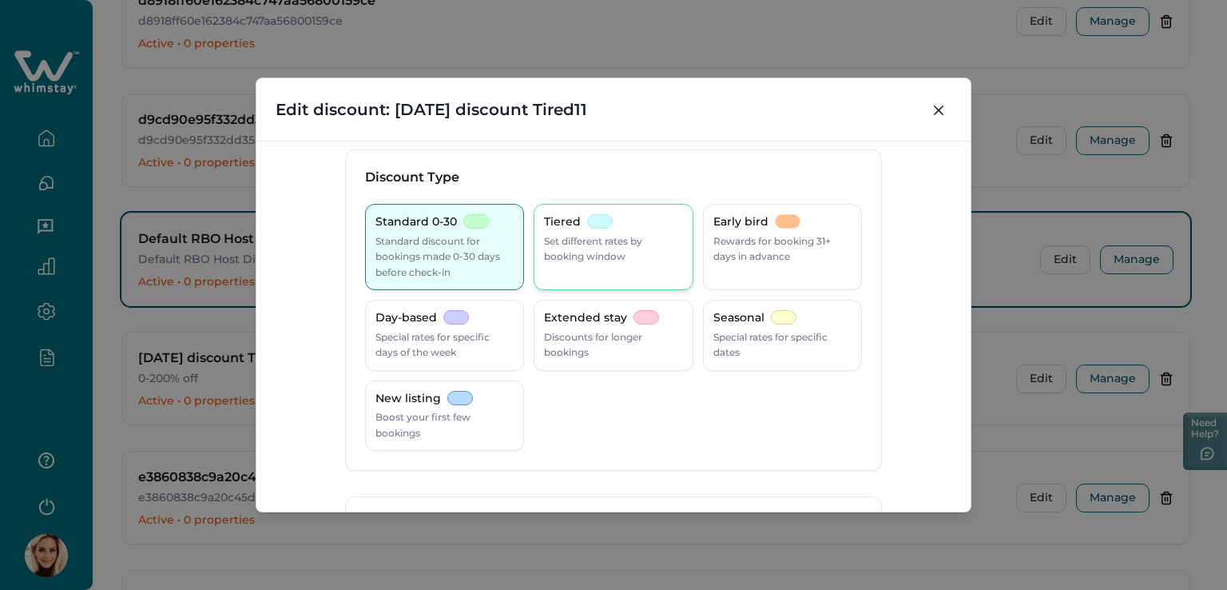
scroll to position [0, 0]
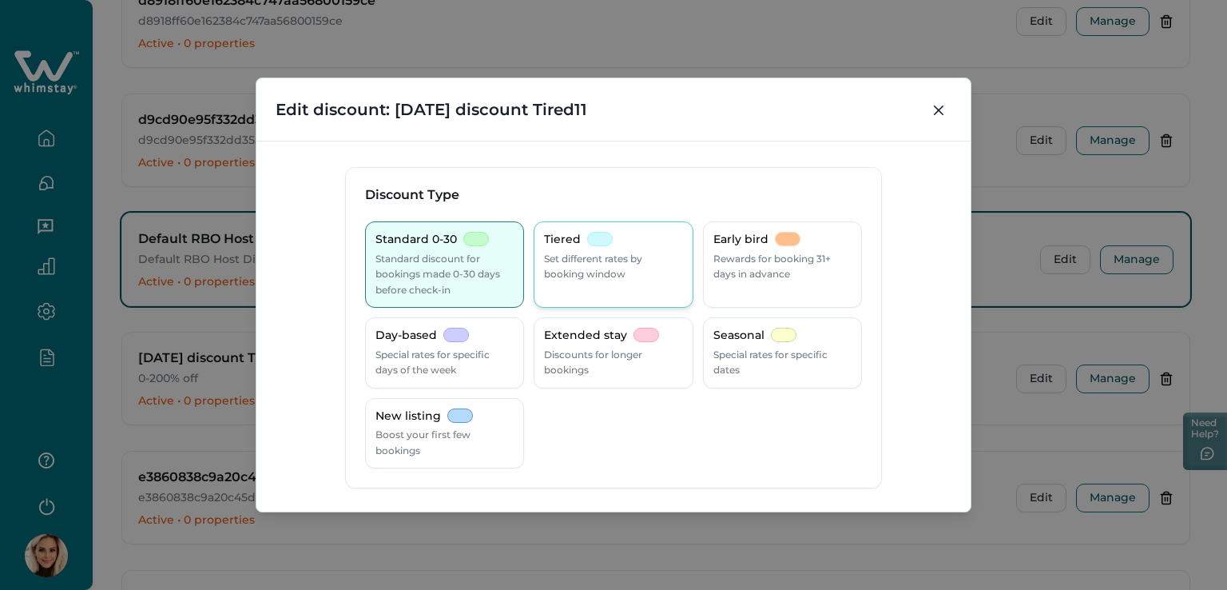
click at [610, 263] on p "Set different rates by booking window" at bounding box center [613, 266] width 138 height 31
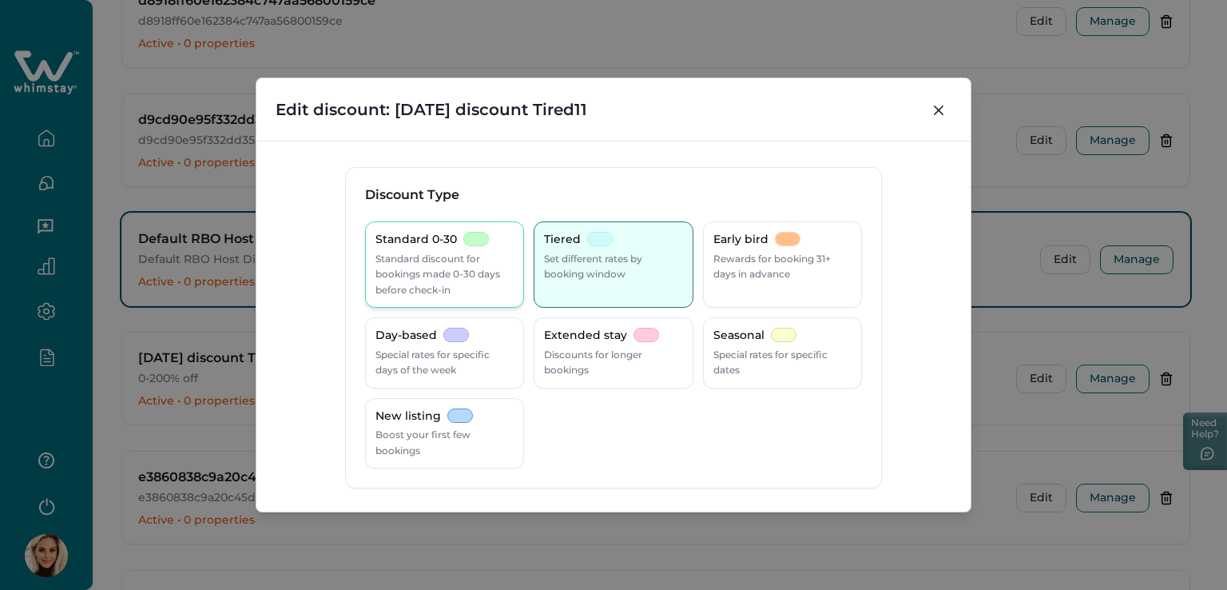
click at [410, 190] on h3 "Discount Type" at bounding box center [613, 195] width 497 height 16
click at [428, 244] on p "Standard 0-30" at bounding box center [415, 240] width 81 height 16
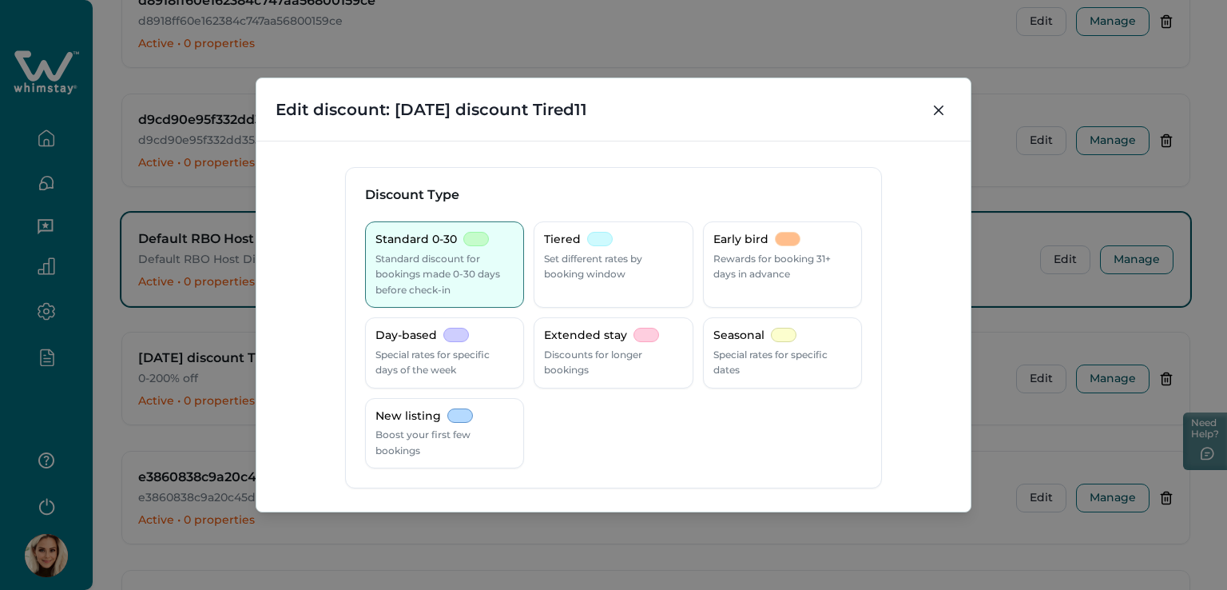
scroll to position [240, 0]
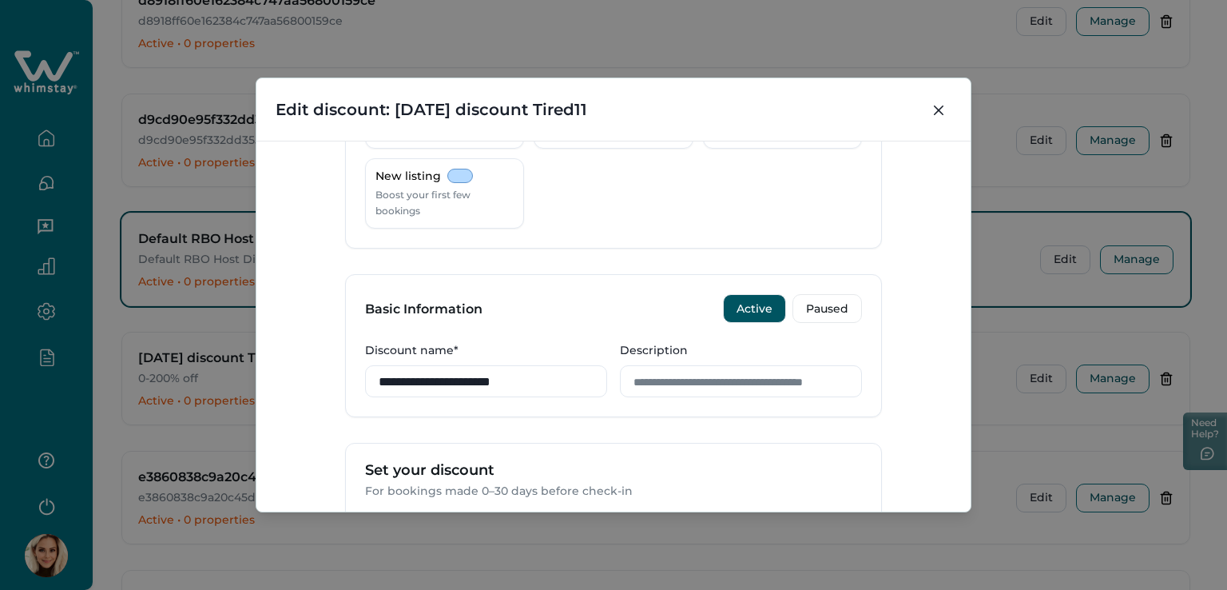
click at [663, 99] on header "Edit discount: [DATE] discount Tired11" at bounding box center [613, 109] width 714 height 62
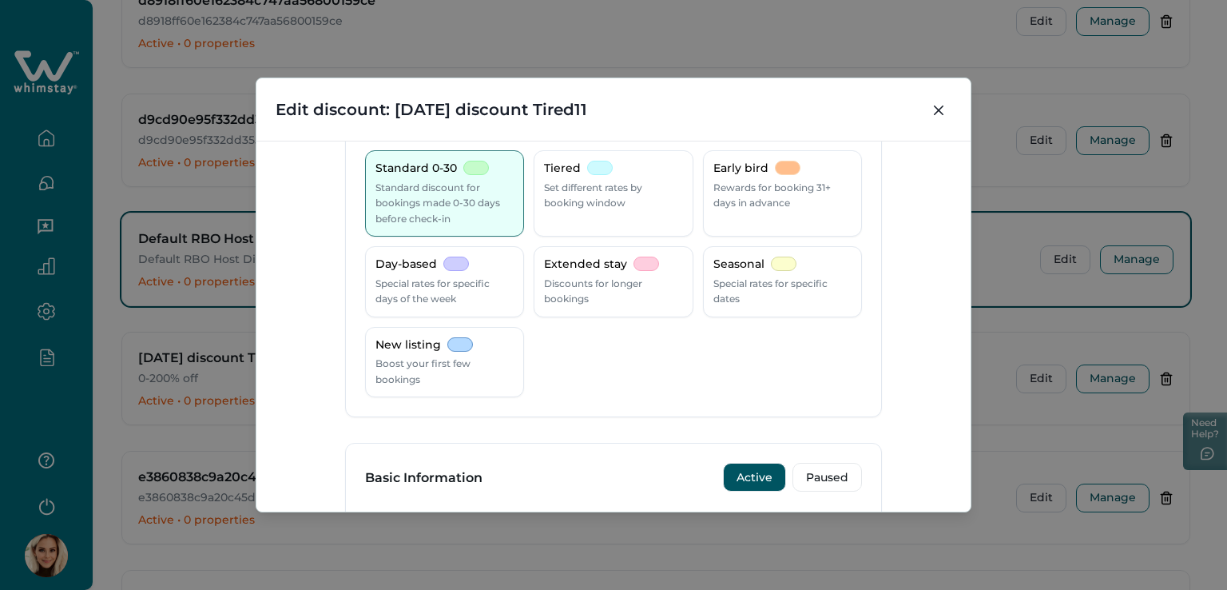
scroll to position [80, 0]
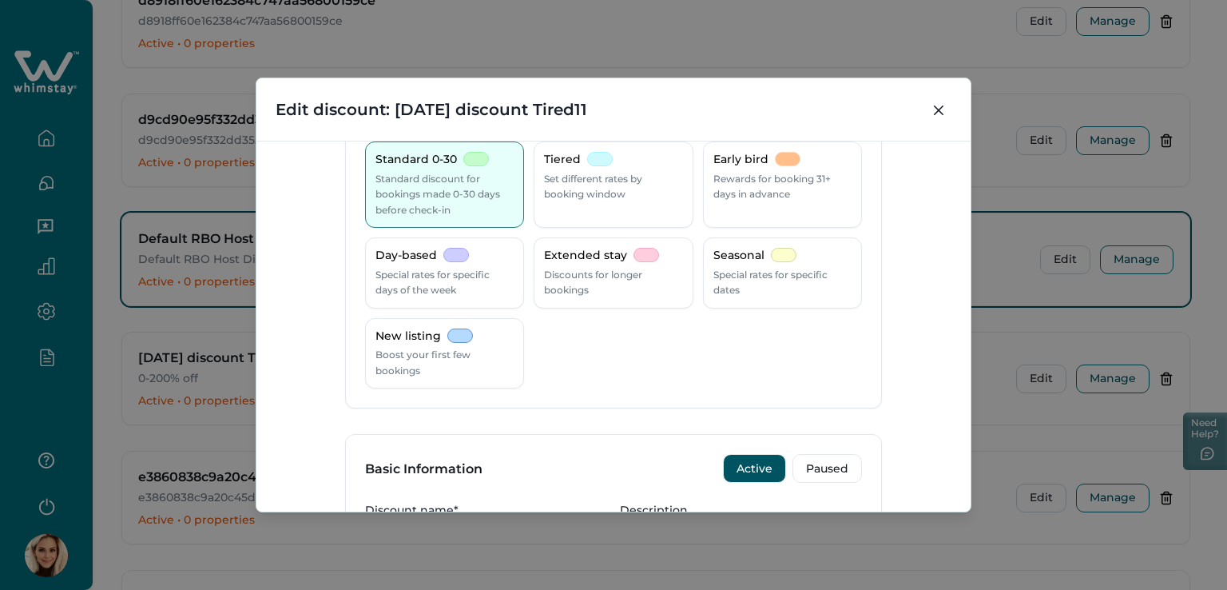
click at [445, 93] on header "Edit discount: [DATE] discount Tired11" at bounding box center [613, 109] width 714 height 62
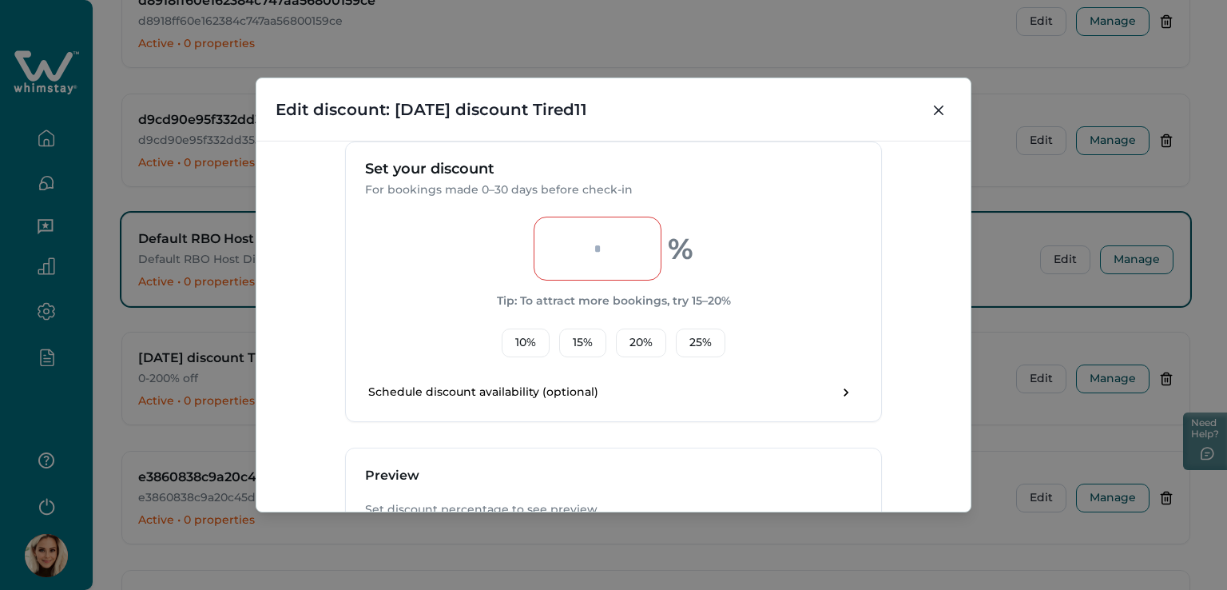
scroll to position [559, 0]
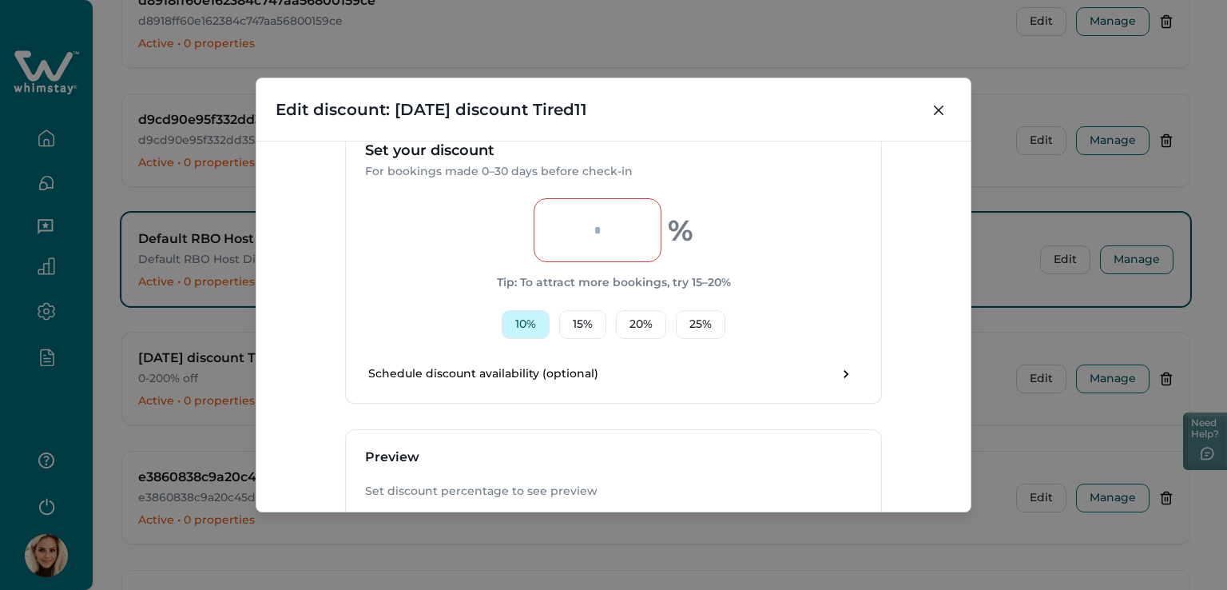
click at [533, 328] on button "10 %" at bounding box center [526, 324] width 48 height 29
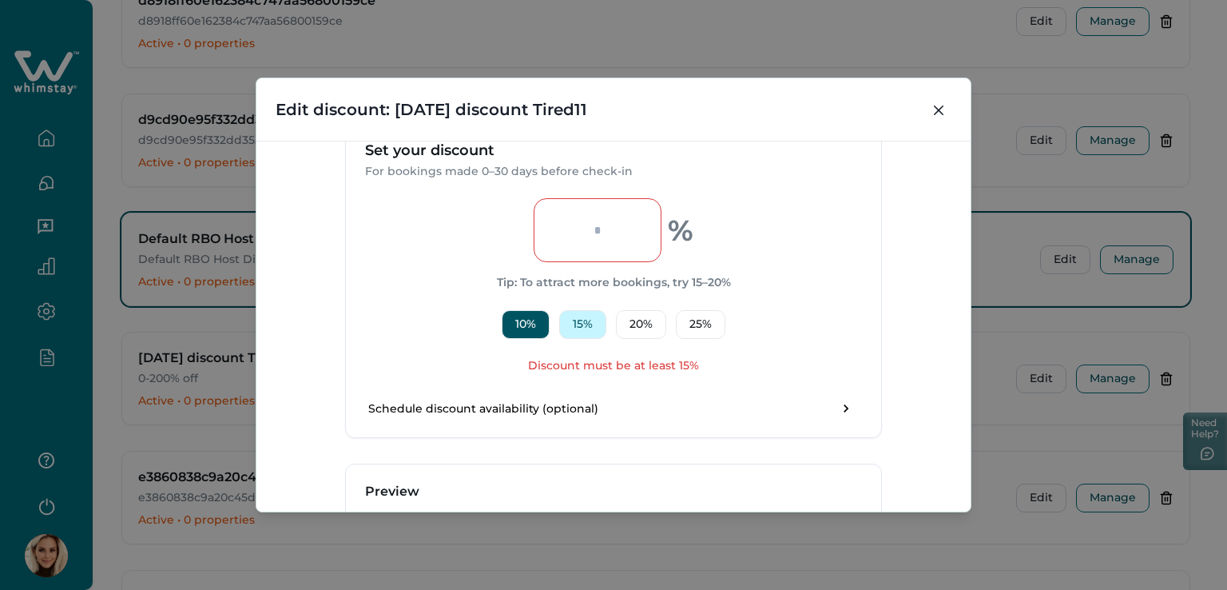
click at [596, 327] on button "15 %" at bounding box center [582, 324] width 47 height 29
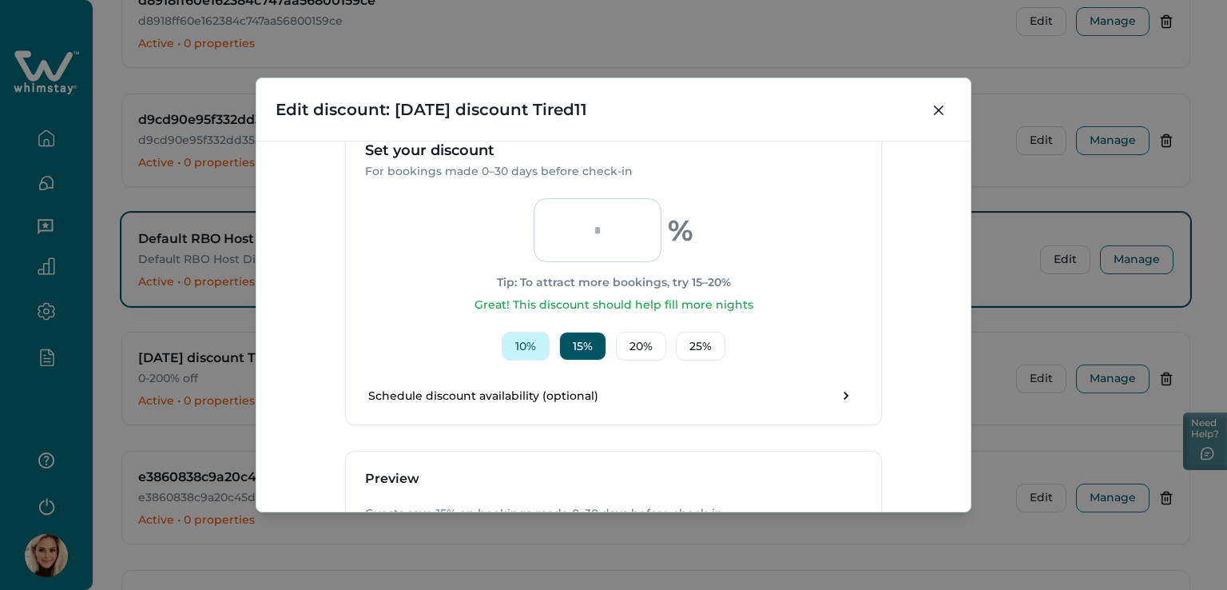
click at [515, 339] on button "10 %" at bounding box center [526, 346] width 48 height 29
type input "**"
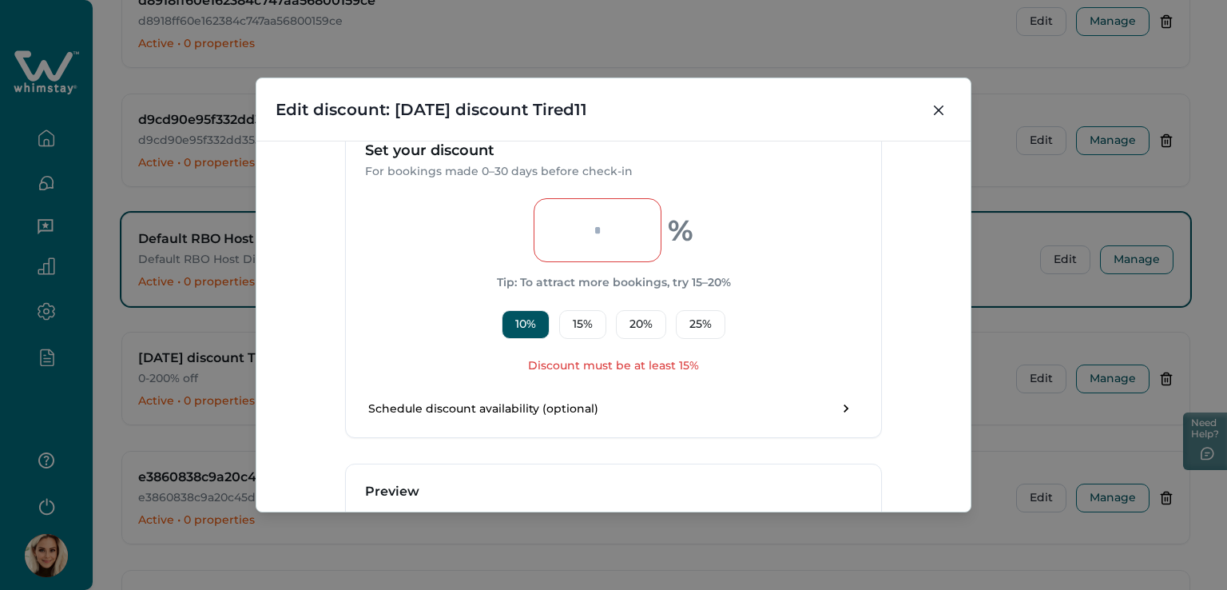
click at [733, 111] on header "Edit discount: [DATE] discount Tired11" at bounding box center [613, 109] width 714 height 62
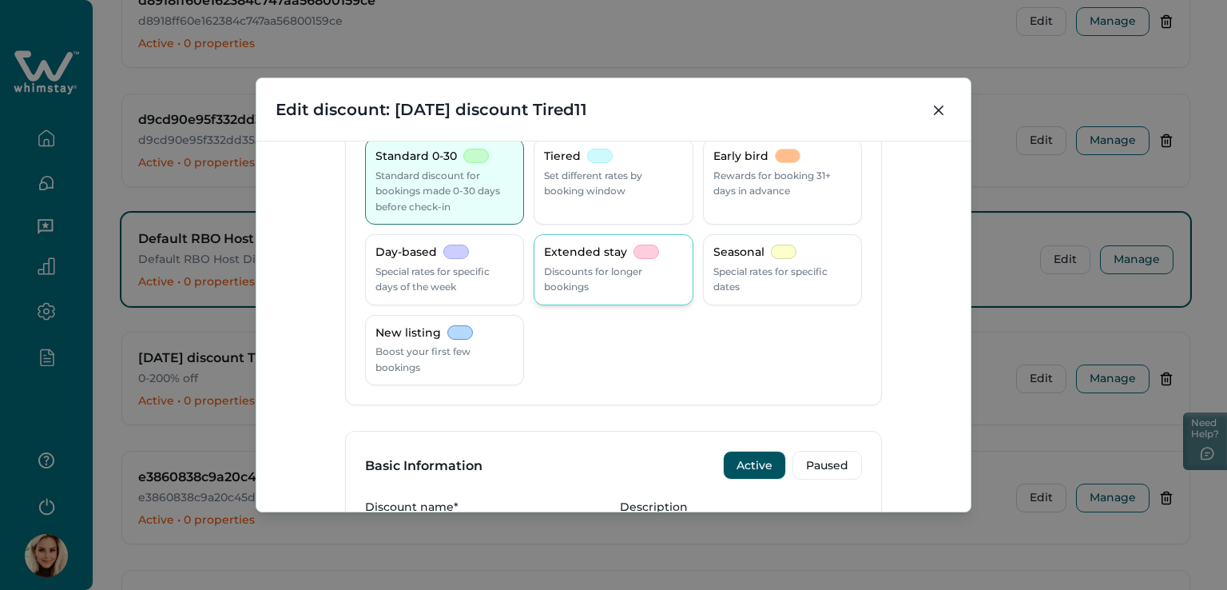
scroll to position [0, 0]
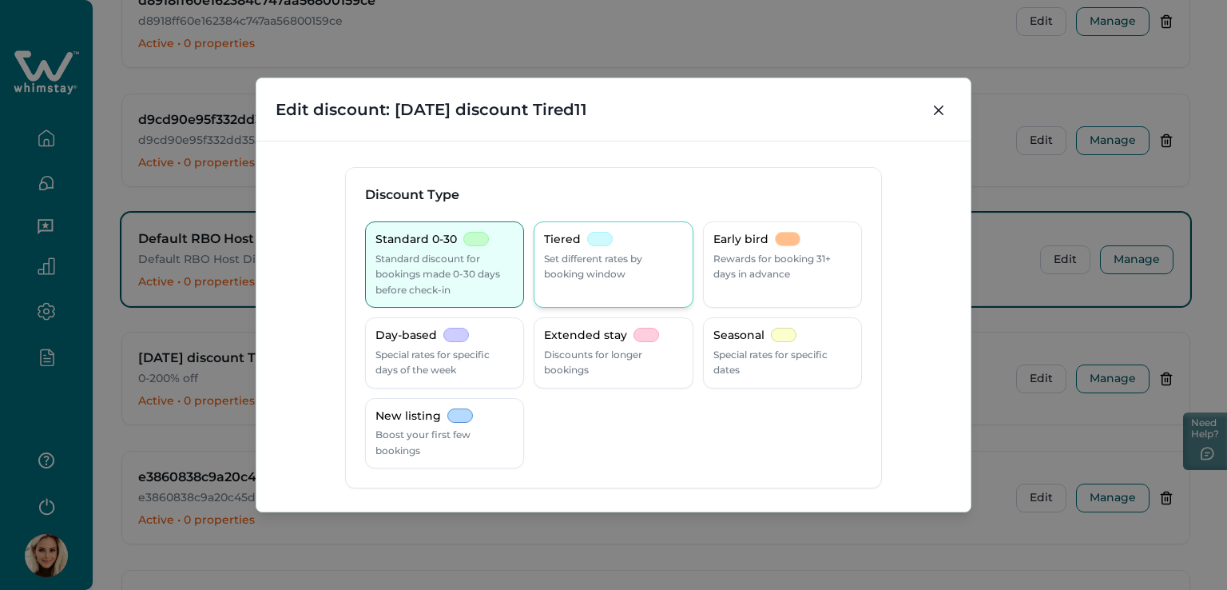
click at [603, 251] on p "Set different rates by booking window" at bounding box center [613, 266] width 138 height 31
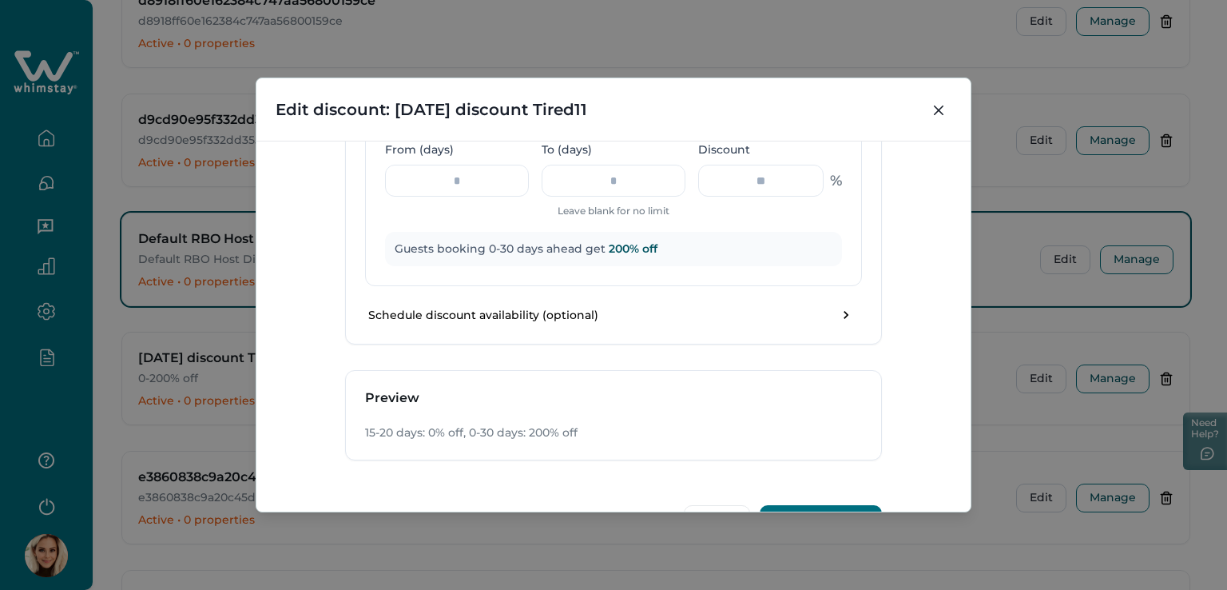
scroll to position [1086, 0]
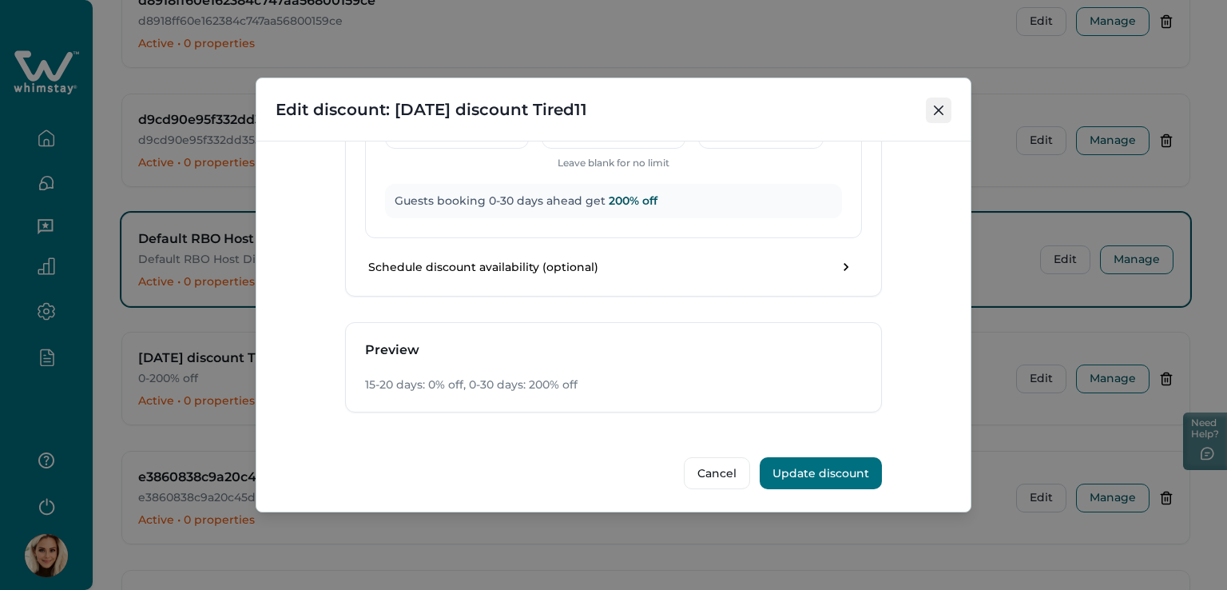
click at [939, 108] on icon "Close" at bounding box center [939, 110] width 10 height 10
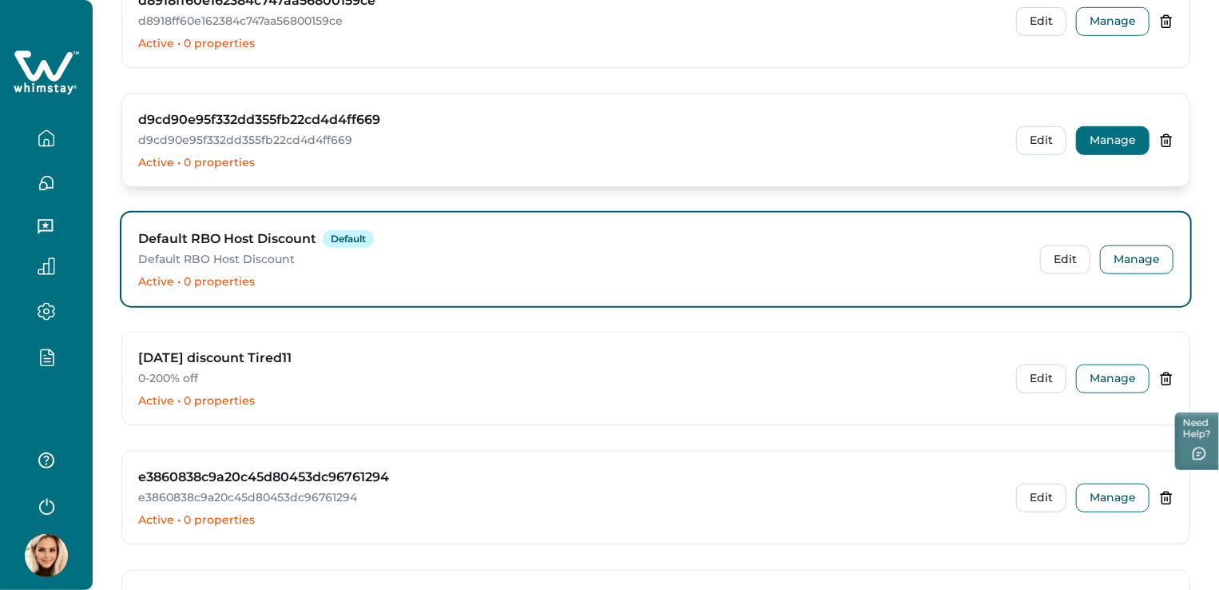
click at [1110, 132] on button "Manage" at bounding box center [1112, 140] width 73 height 29
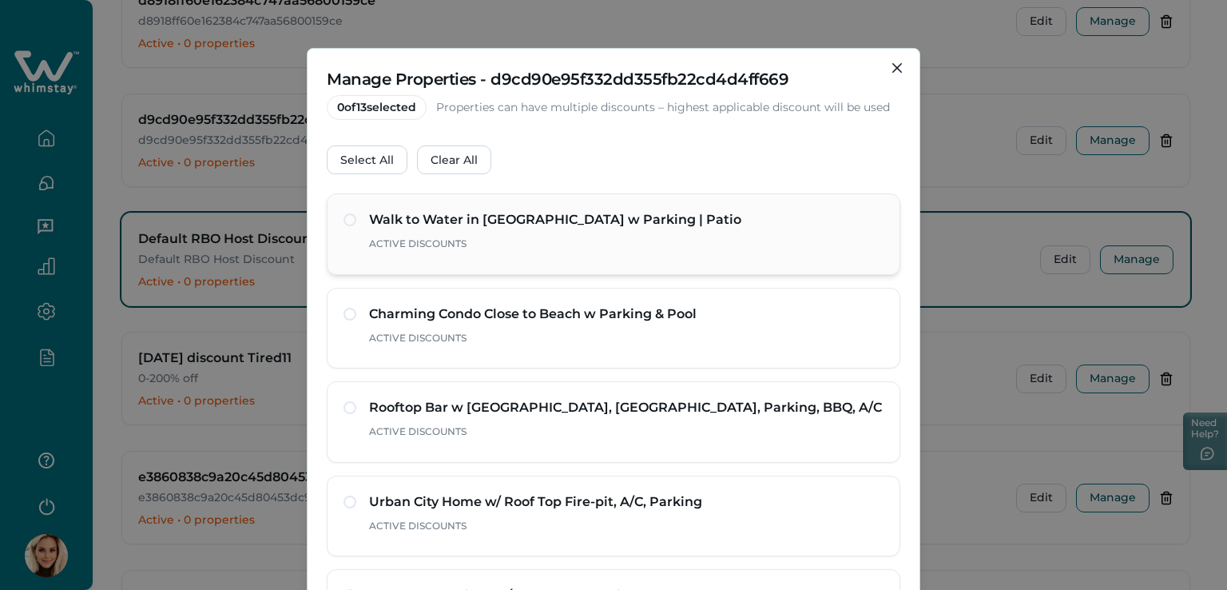
click at [333, 224] on div "Walk to Water in Mission Beach w Parking | Patio Active Discounts" at bounding box center [614, 233] width 574 height 81
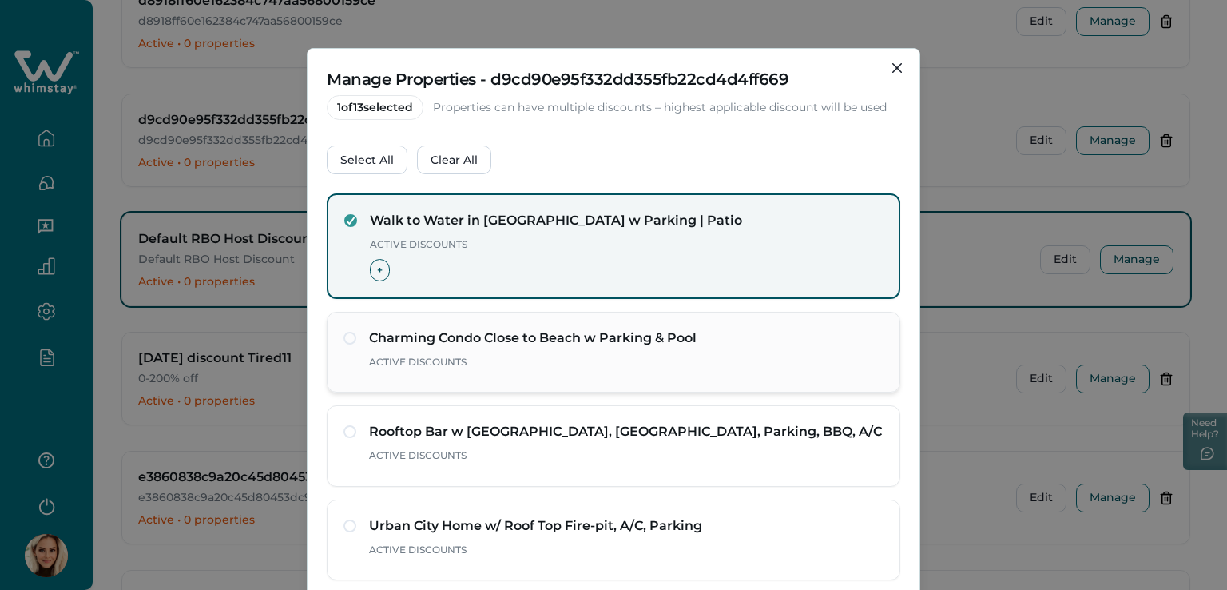
click at [344, 335] on span at bounding box center [350, 338] width 13 height 13
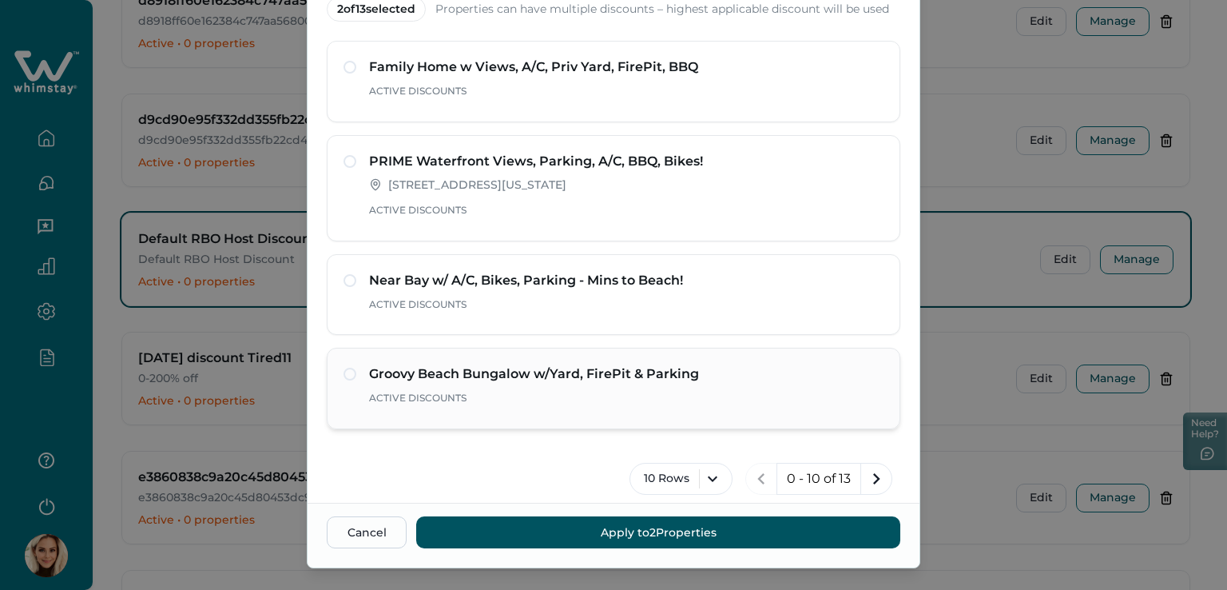
scroll to position [125, 0]
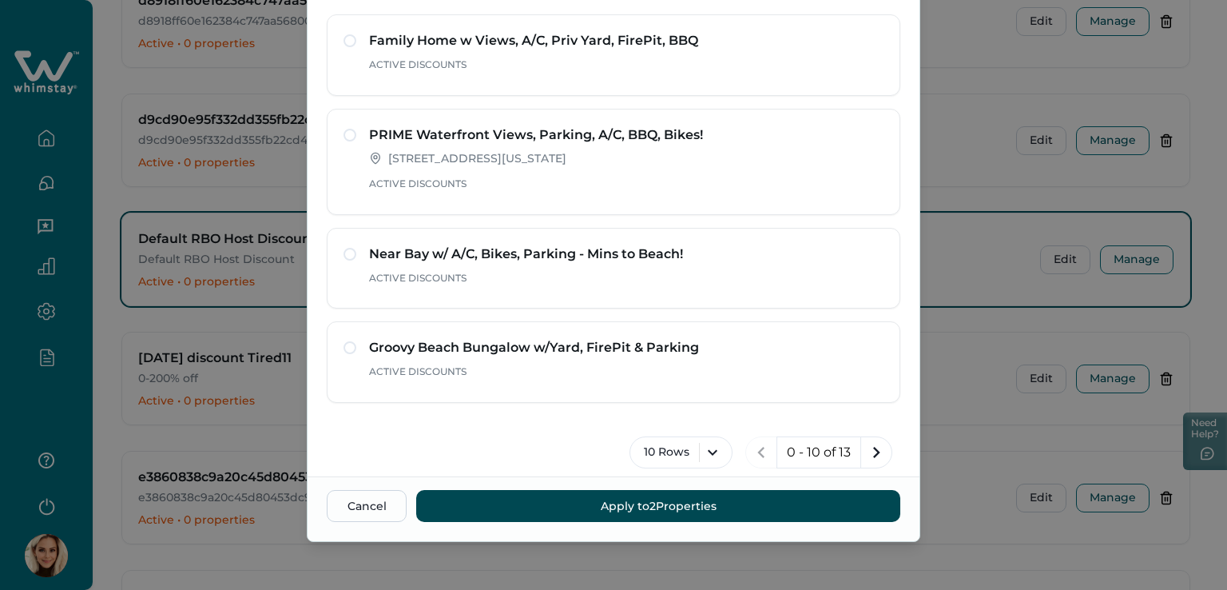
click at [632, 506] on button "Apply to 2 Properties" at bounding box center [658, 506] width 484 height 32
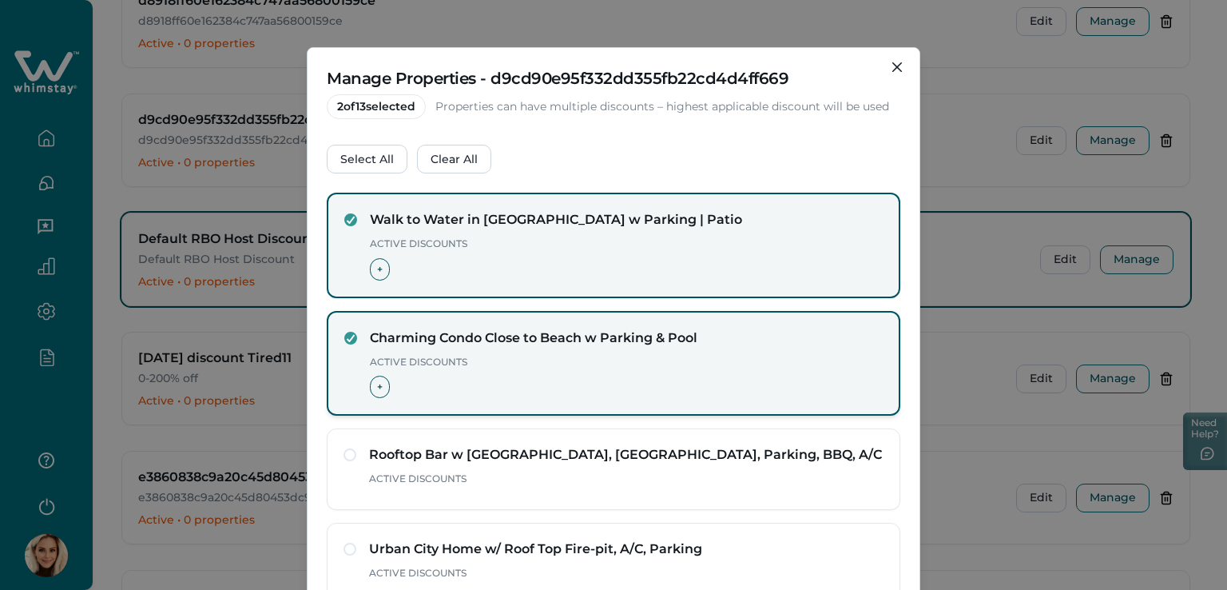
scroll to position [0, 0]
click at [887, 67] on button "Close" at bounding box center [897, 68] width 26 height 26
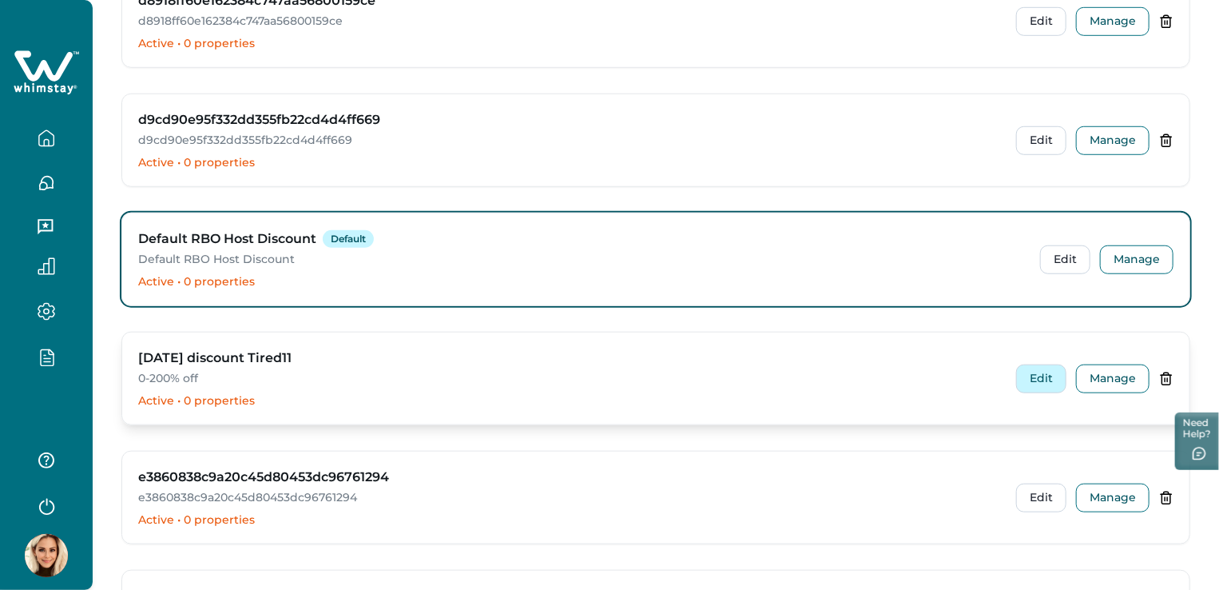
click at [1044, 371] on button "Edit" at bounding box center [1041, 378] width 50 height 29
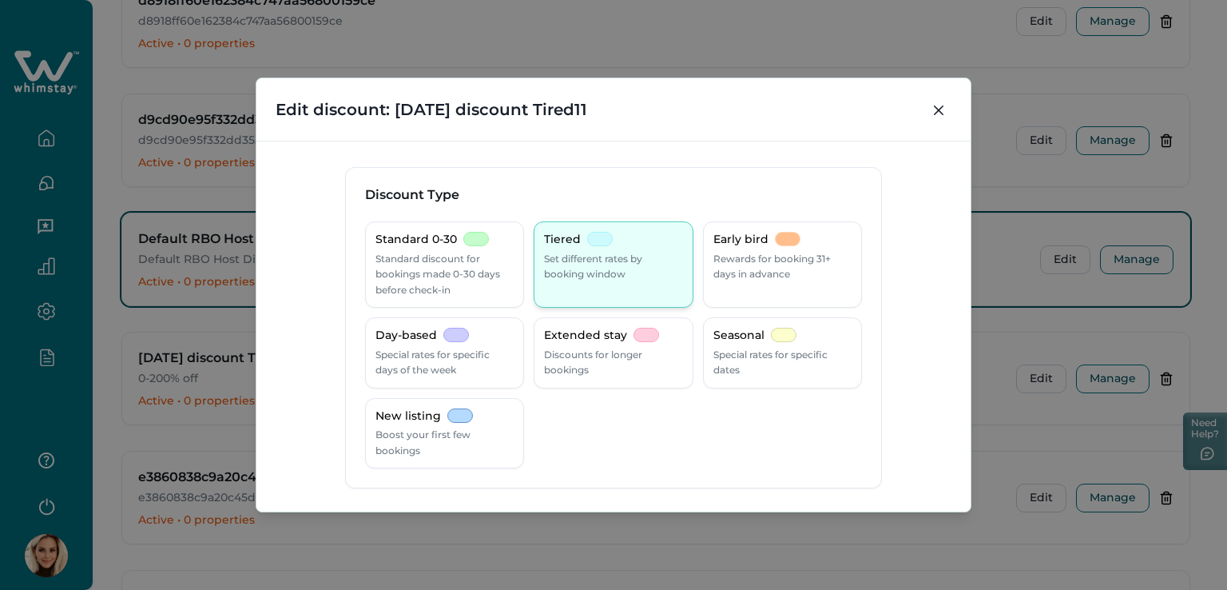
click at [601, 263] on p "Set different rates by booking window" at bounding box center [613, 266] width 138 height 31
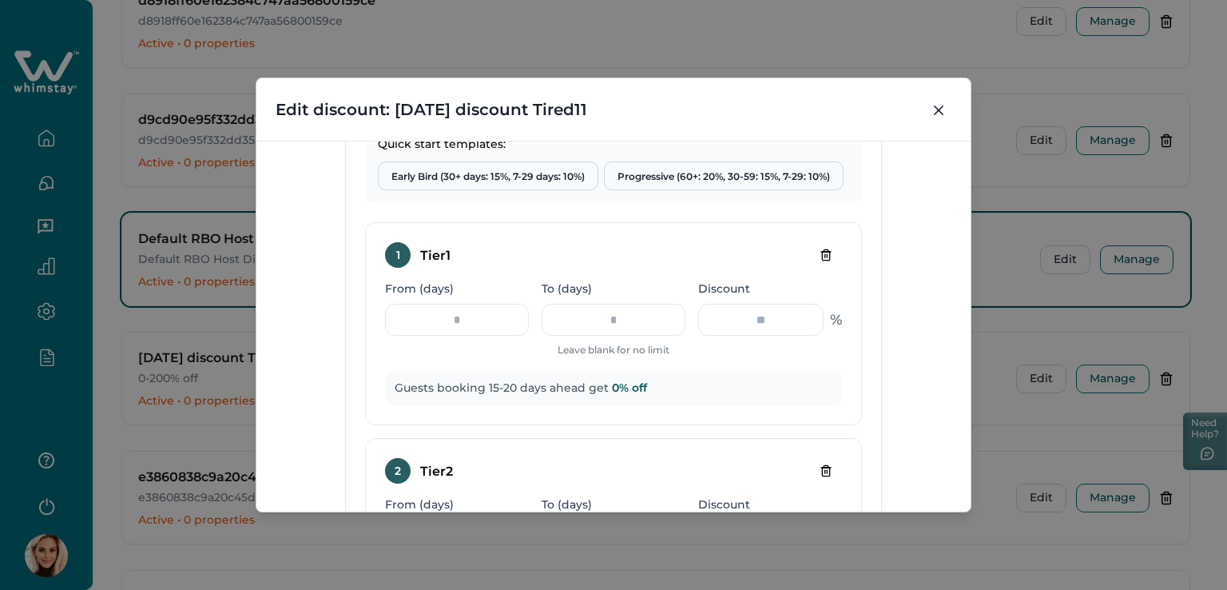
scroll to position [719, 0]
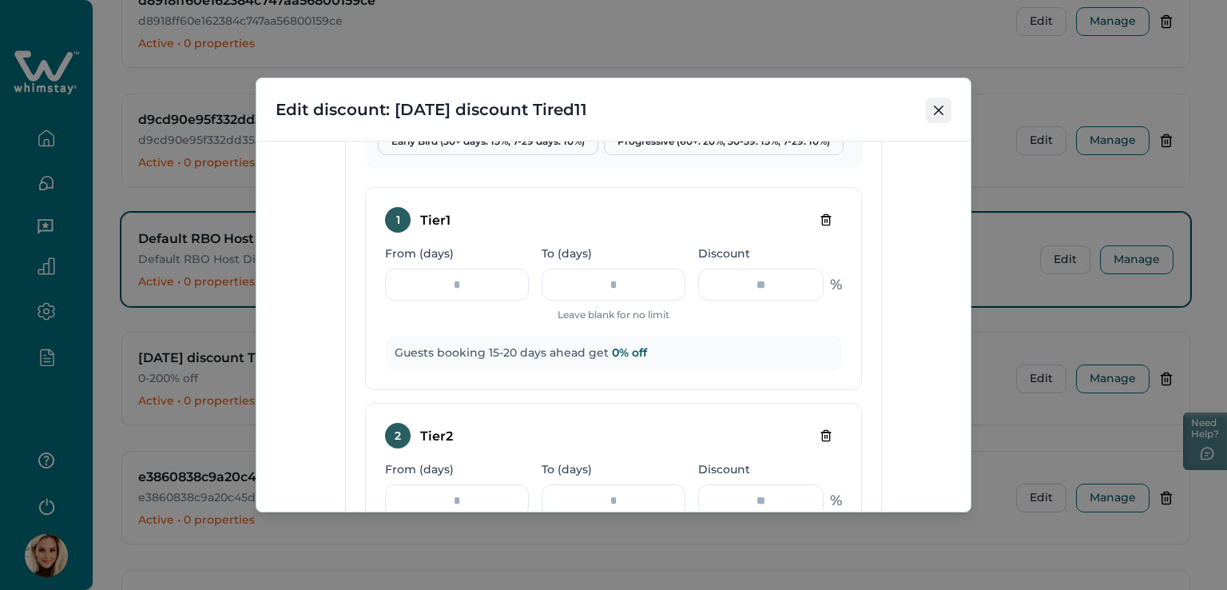
click at [939, 108] on icon "Close" at bounding box center [939, 110] width 10 height 10
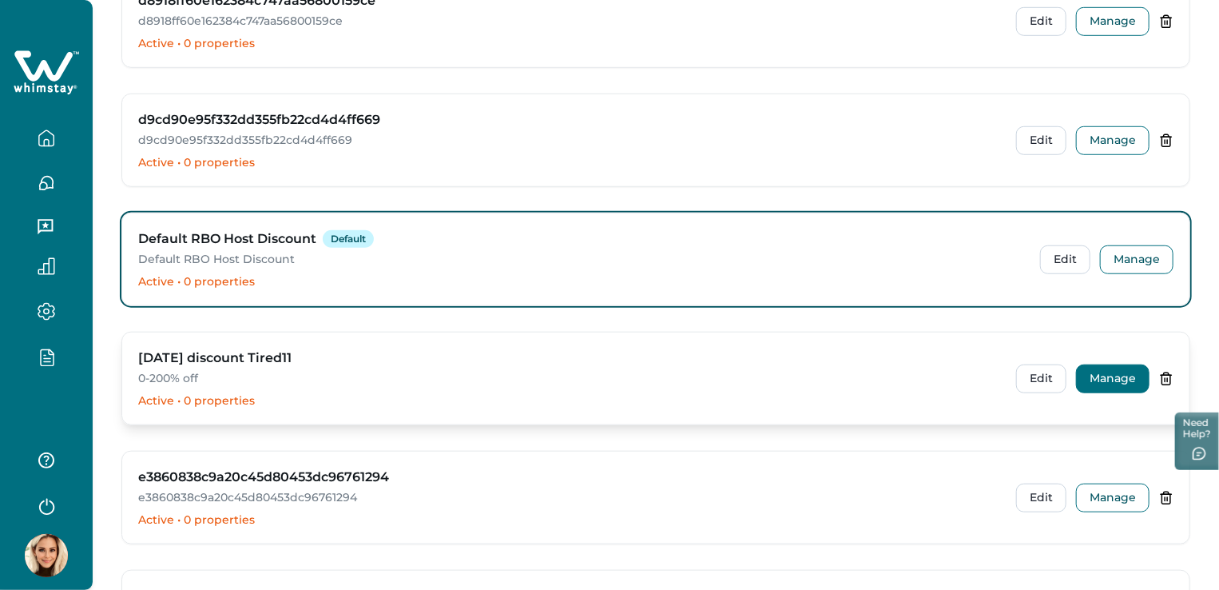
click at [1122, 370] on button "Manage" at bounding box center [1112, 378] width 73 height 29
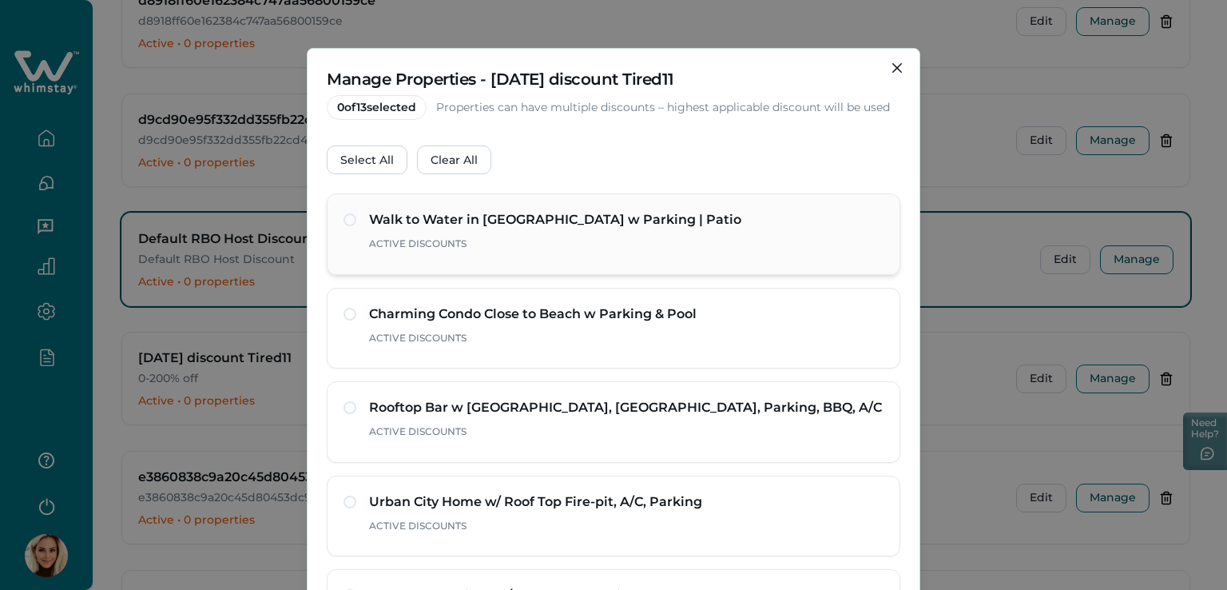
drag, startPoint x: 348, startPoint y: 221, endPoint x: 348, endPoint y: 230, distance: 8.8
click at [346, 221] on span at bounding box center [350, 219] width 13 height 13
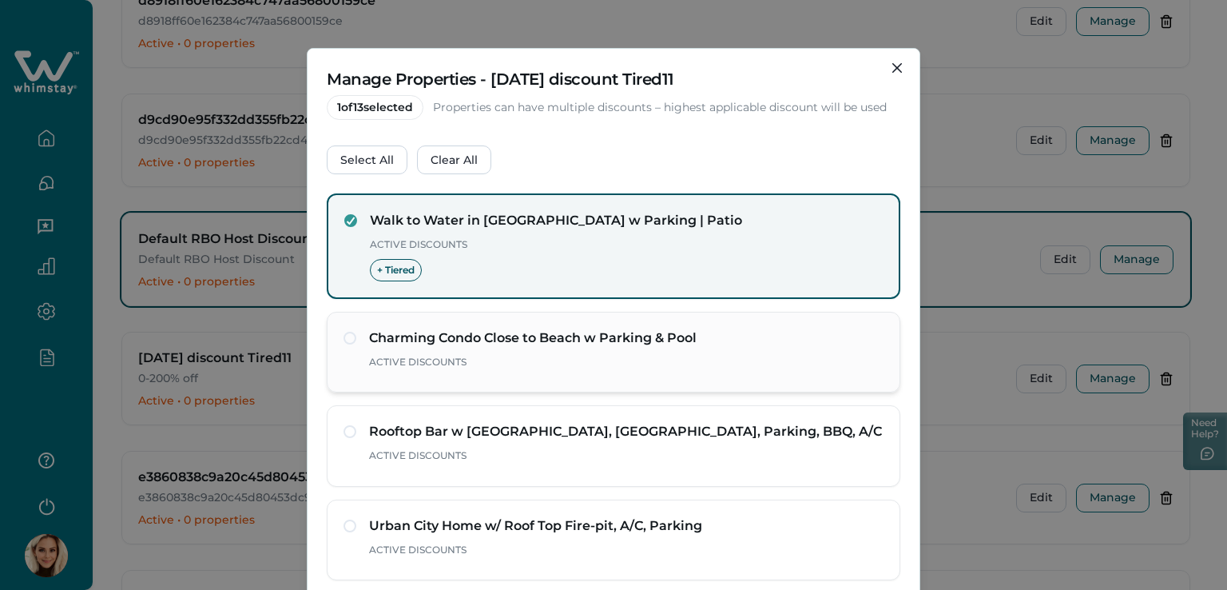
click at [352, 336] on div "Charming Condo Close to Beach w Parking & Pool Active Discounts" at bounding box center [614, 352] width 540 height 48
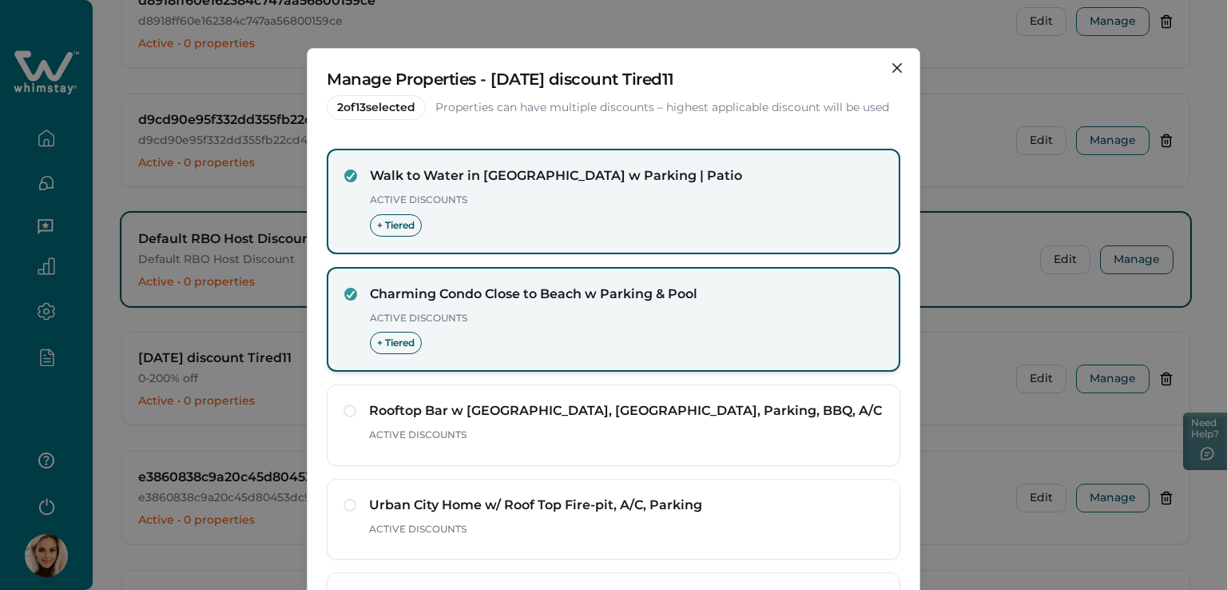
scroll to position [0, 0]
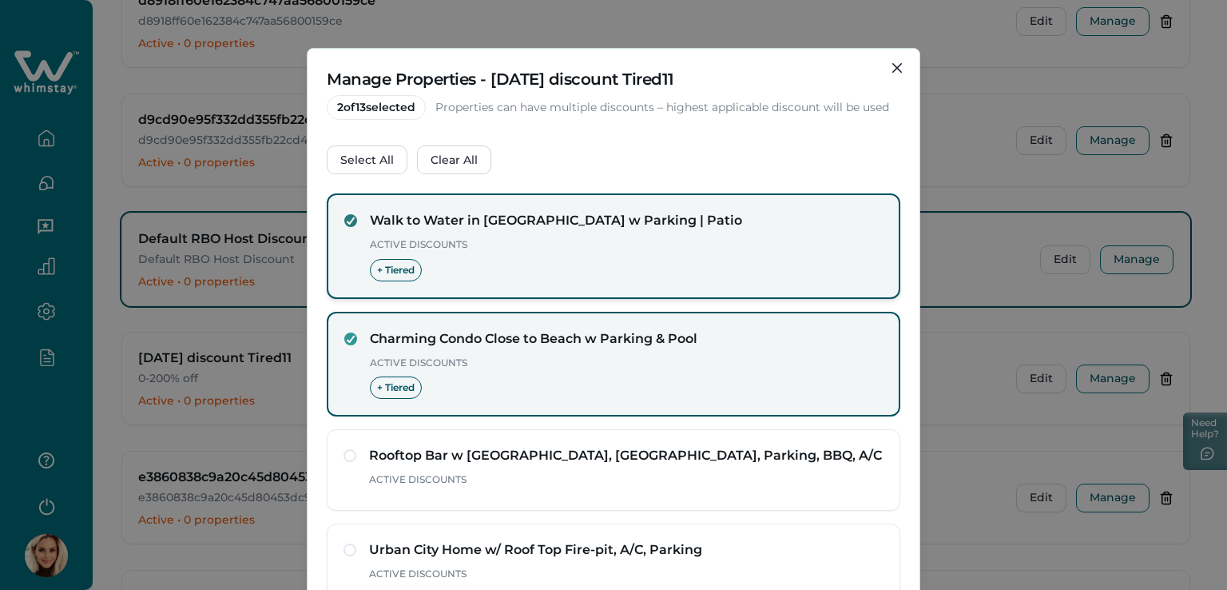
click at [348, 221] on polyline at bounding box center [351, 220] width 7 height 6
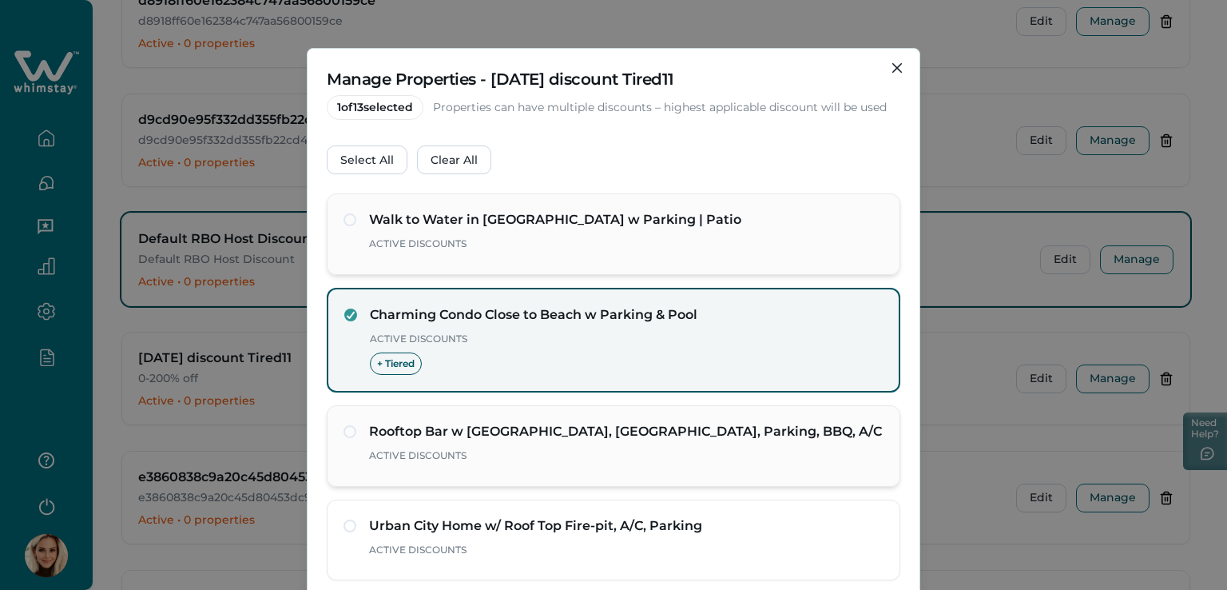
click at [344, 437] on div "Rooftop Bar w Bay View, Jacuzzi, Parking, BBQ, A/C Active Discounts" at bounding box center [614, 446] width 540 height 48
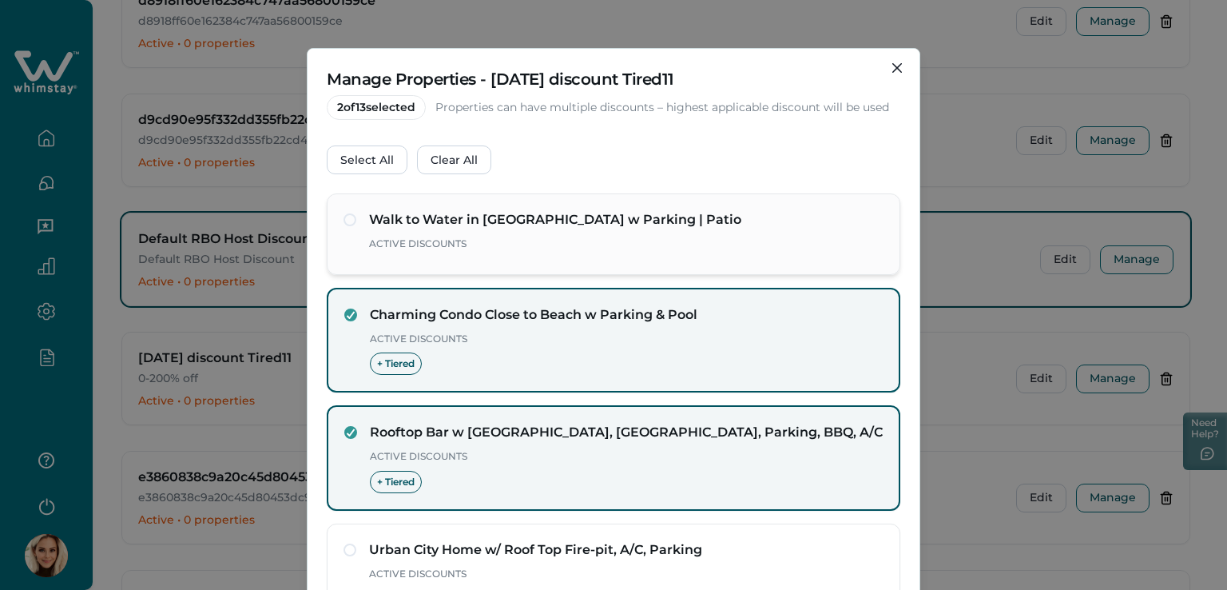
click at [332, 221] on div "Walk to Water in Mission Beach w Parking | Patio Active Discounts" at bounding box center [614, 233] width 574 height 81
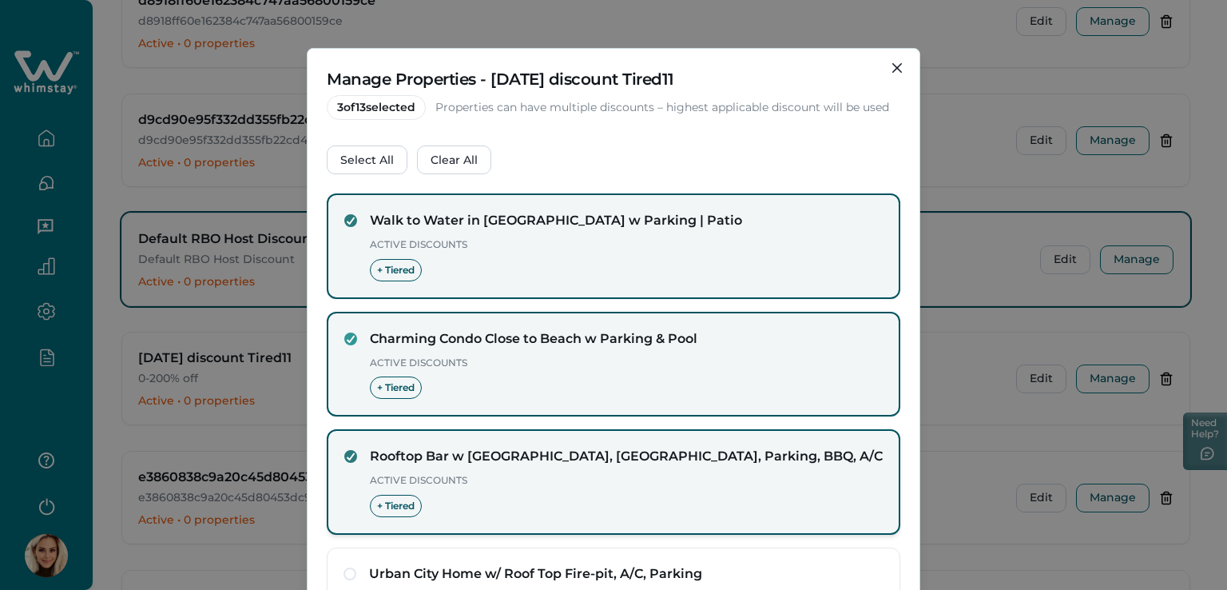
click at [349, 458] on label at bounding box center [350, 456] width 13 height 13
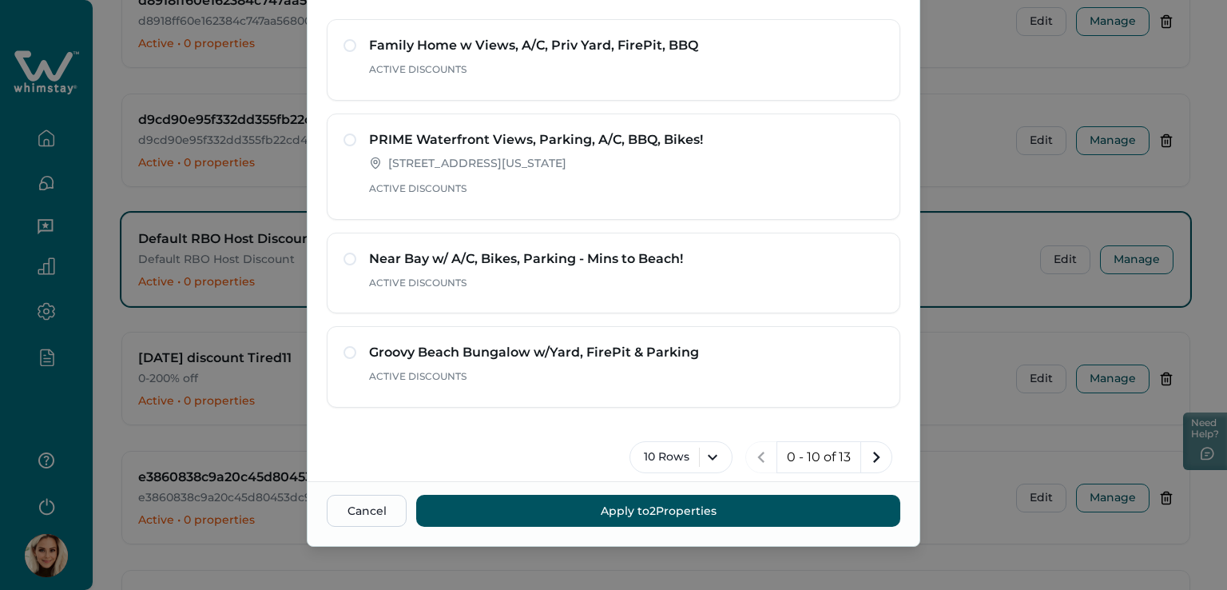
scroll to position [125, 0]
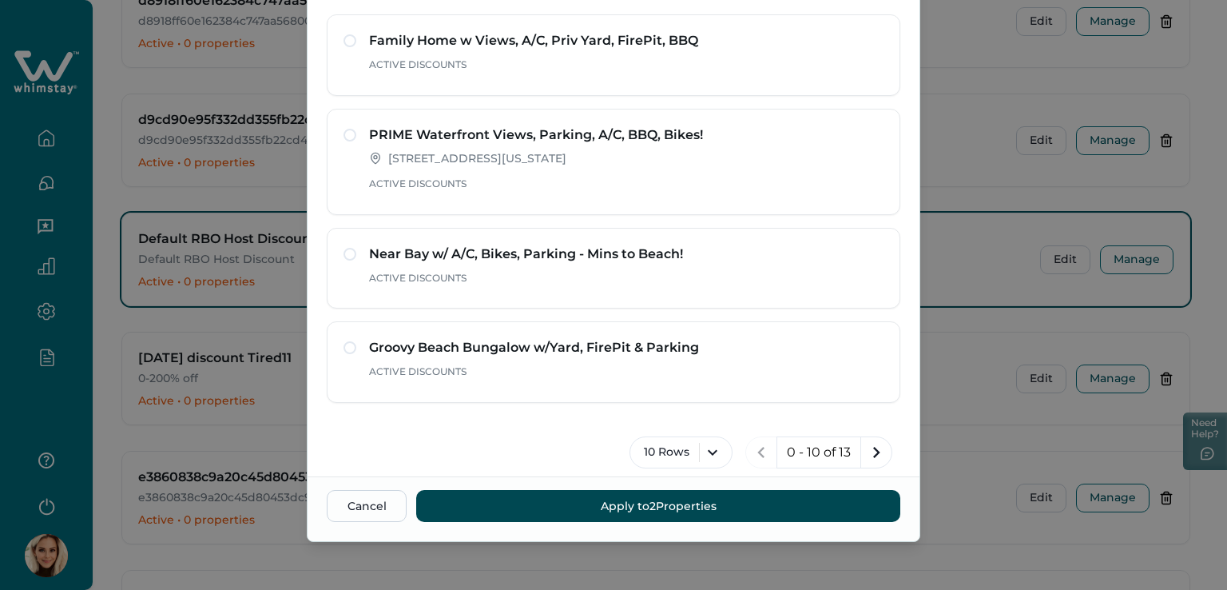
click at [617, 508] on button "Apply to 2 Properties" at bounding box center [658, 506] width 484 height 32
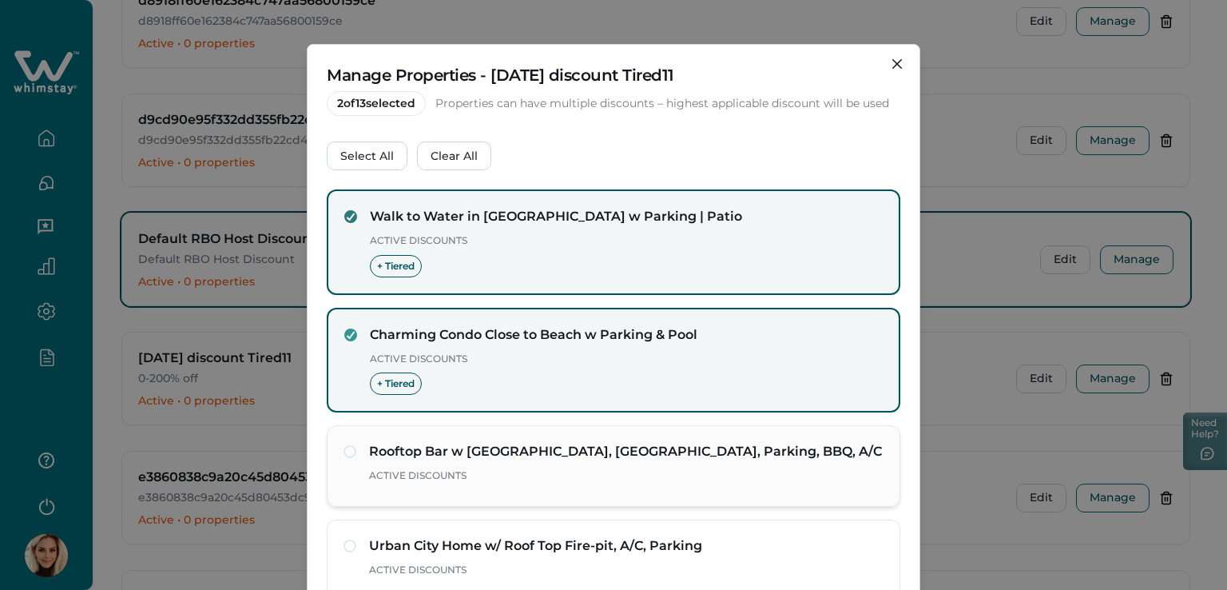
scroll to position [0, 0]
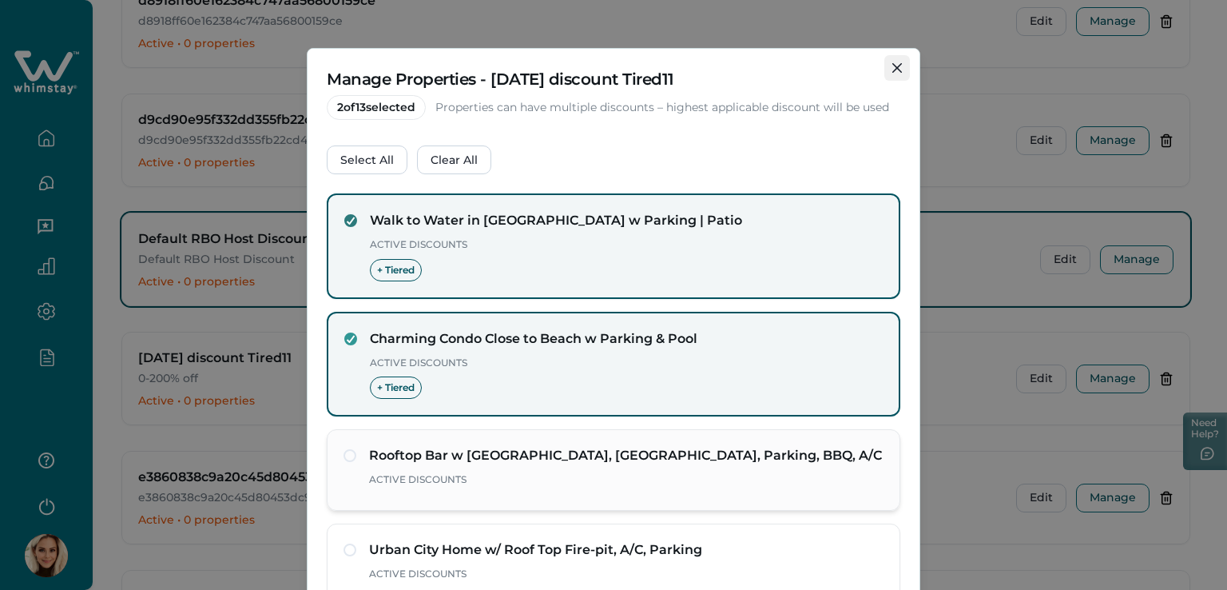
click at [885, 70] on button "Close" at bounding box center [897, 68] width 26 height 26
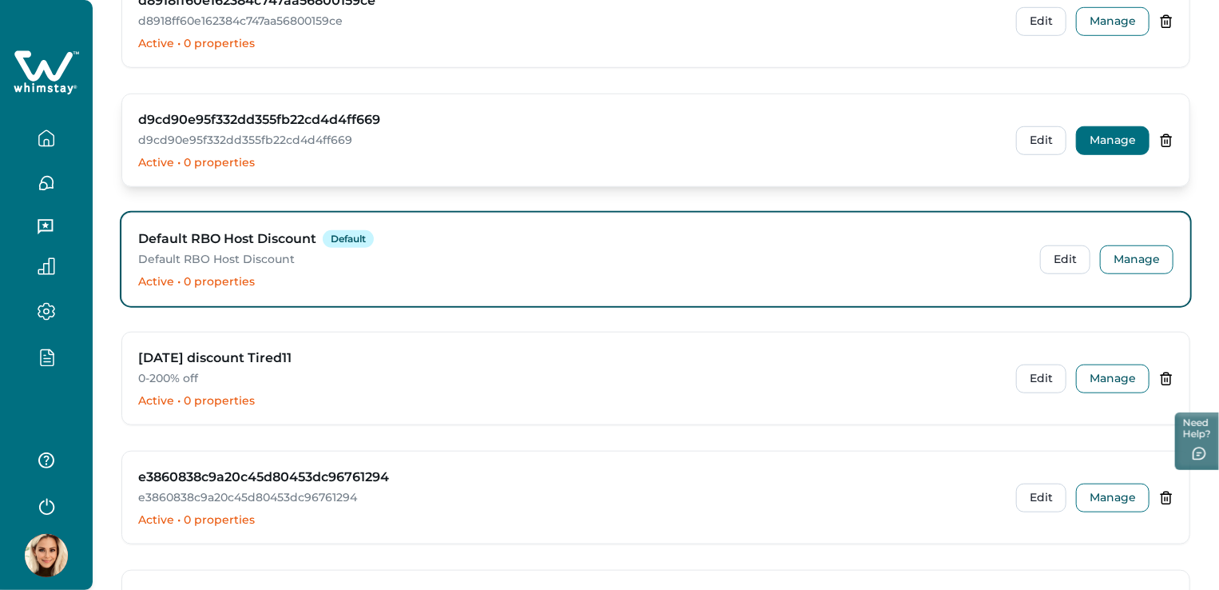
click at [1127, 126] on button "Manage" at bounding box center [1112, 140] width 73 height 29
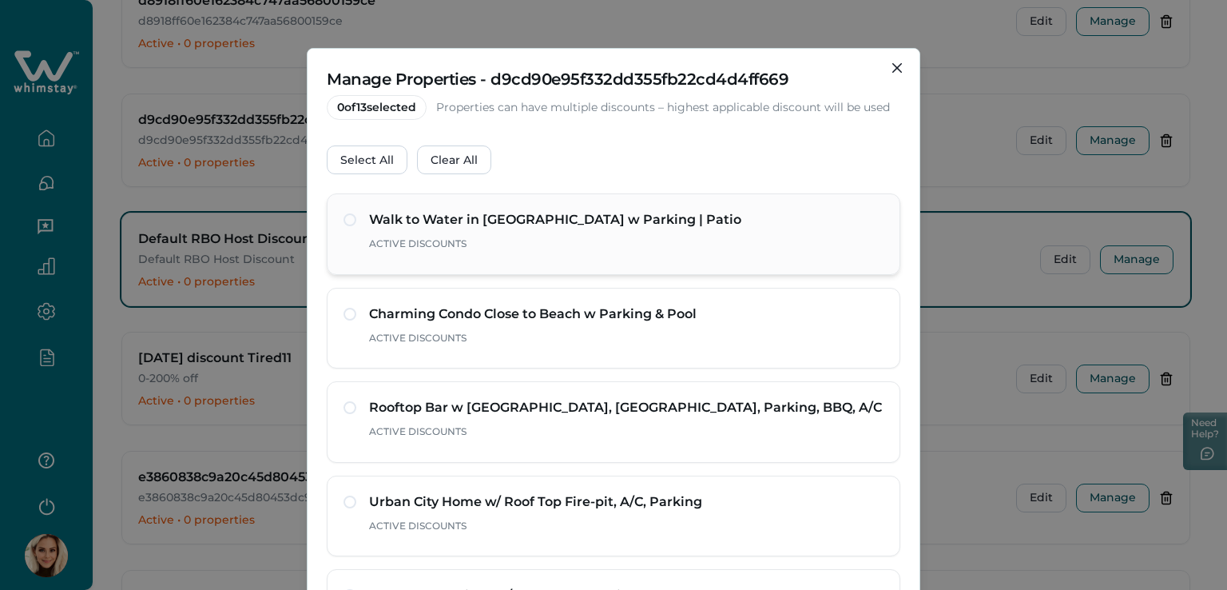
click at [345, 224] on span at bounding box center [350, 219] width 13 height 13
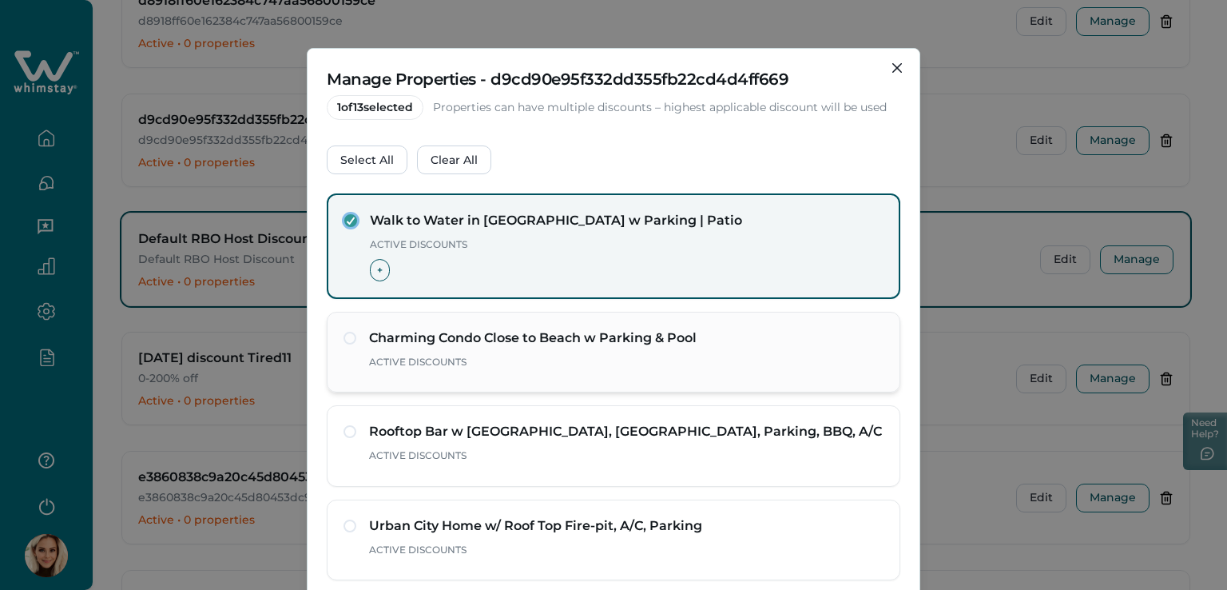
click at [348, 340] on span at bounding box center [350, 338] width 13 height 13
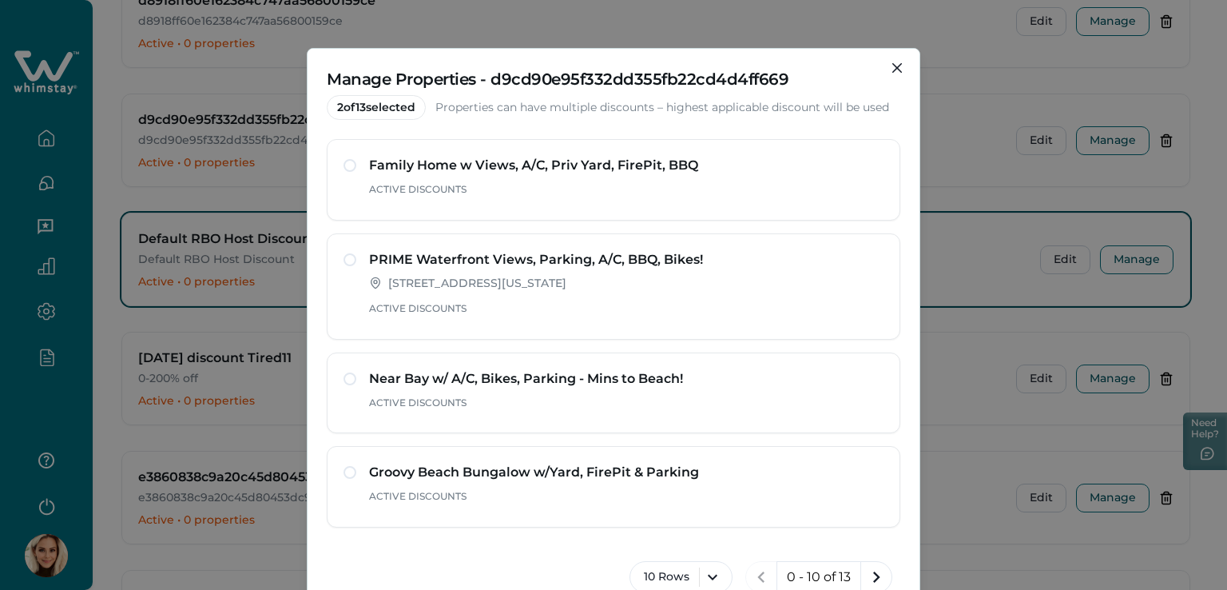
scroll to position [125, 0]
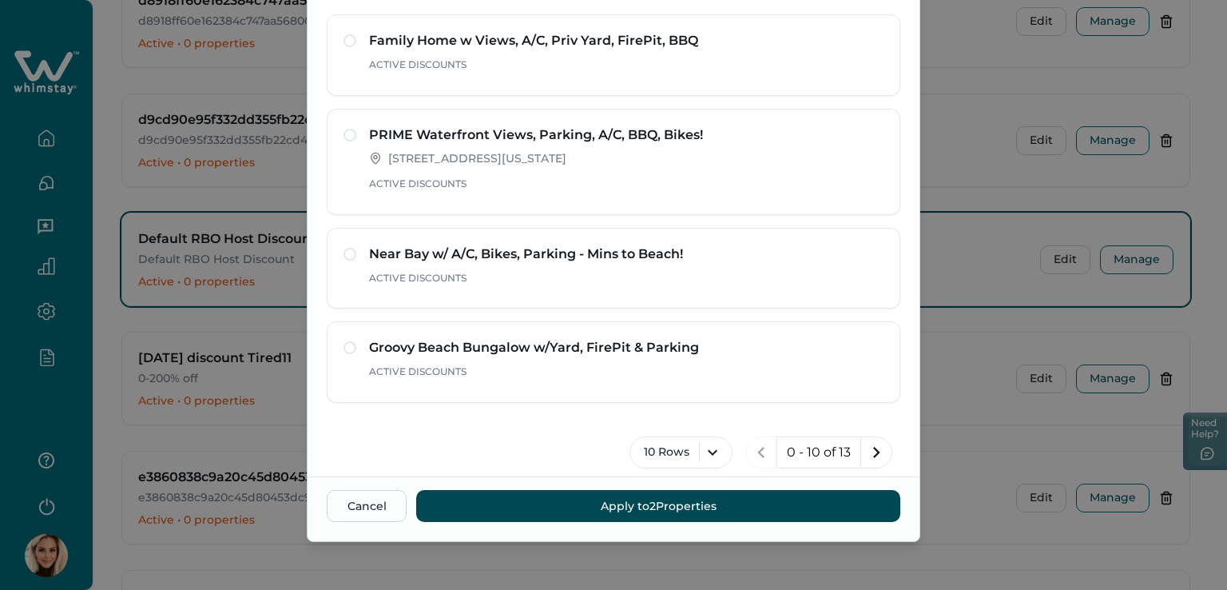
click at [673, 519] on button "Apply to 2 Properties" at bounding box center [658, 506] width 484 height 32
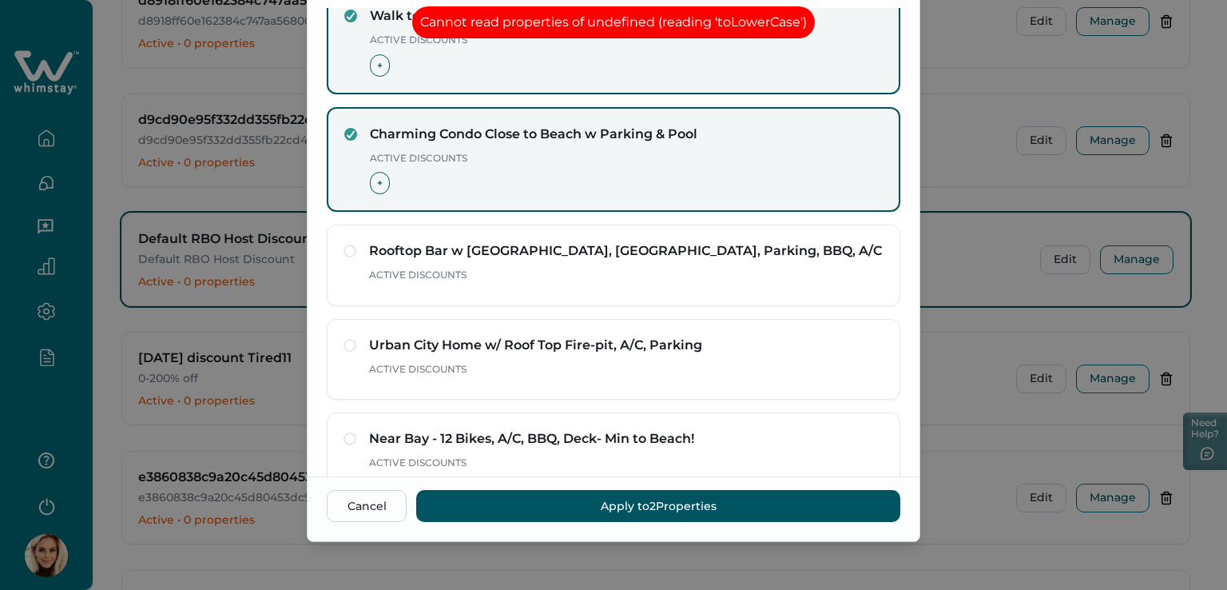
scroll to position [0, 0]
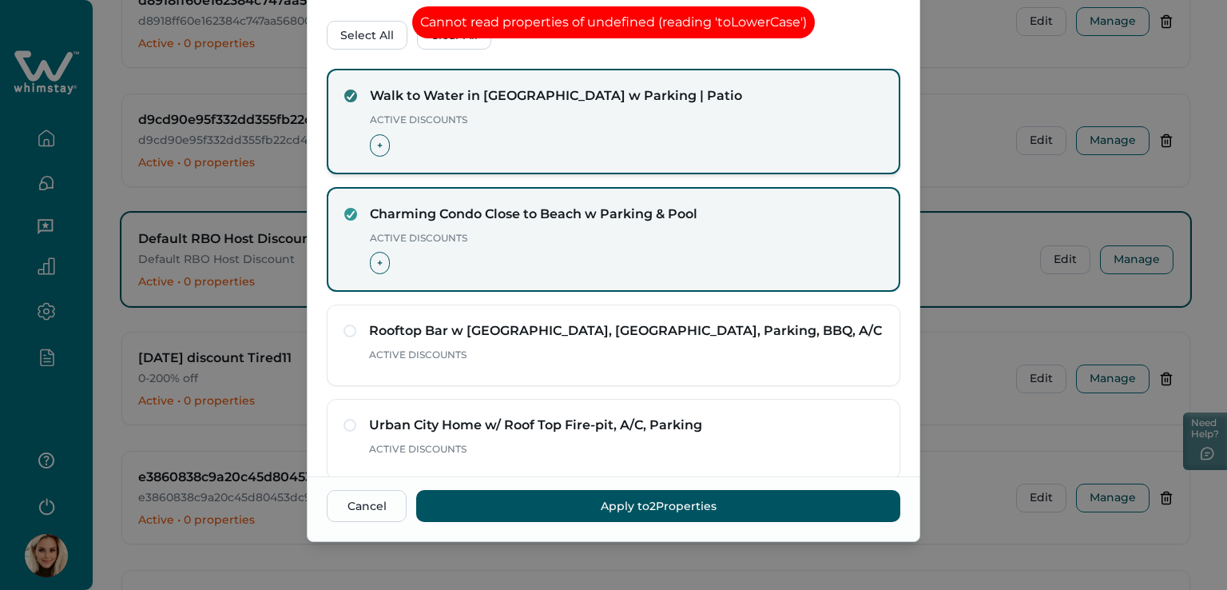
click at [348, 91] on div at bounding box center [351, 96] width 10 height 10
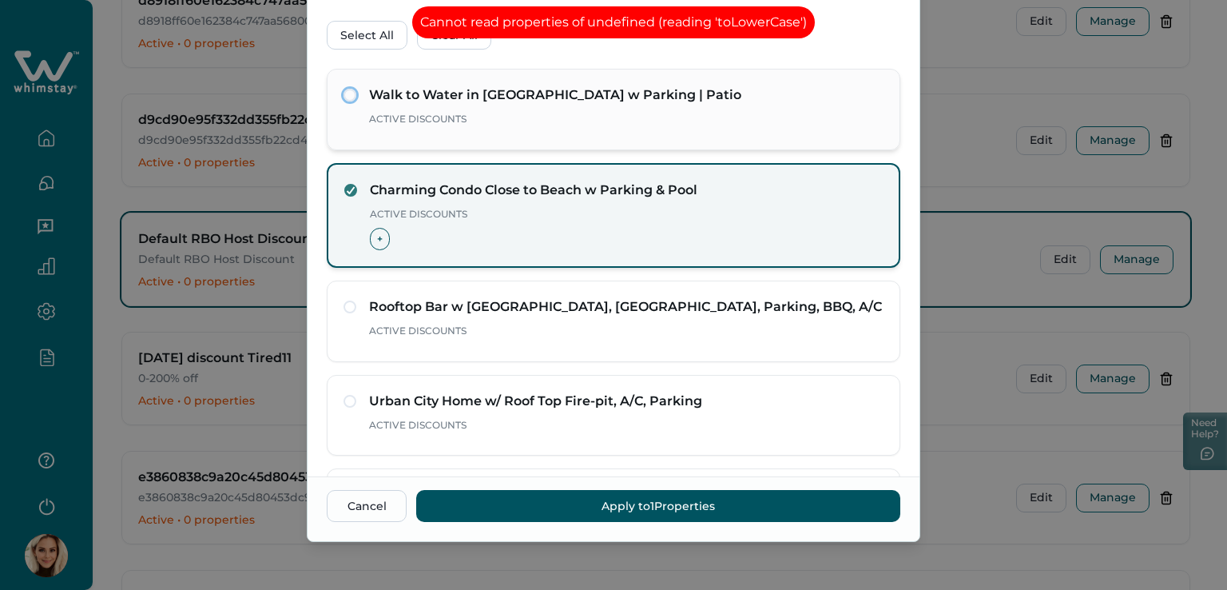
click at [346, 188] on icon at bounding box center [351, 190] width 10 height 8
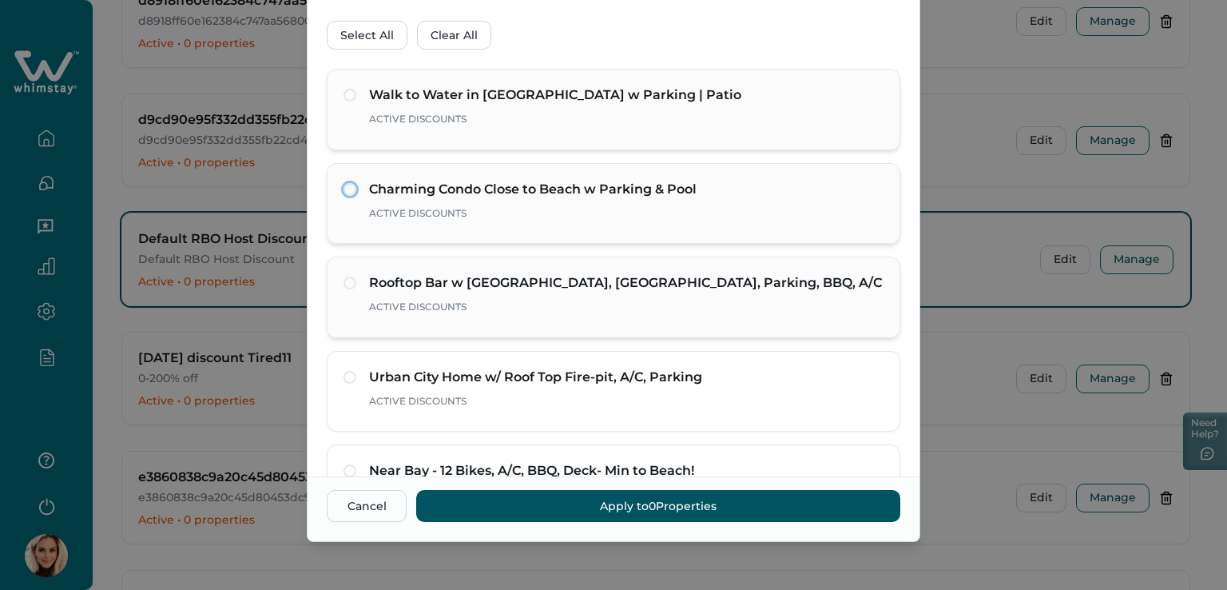
click at [338, 279] on div "Rooftop Bar w Bay View, Jacuzzi, Parking, BBQ, A/C Active Discounts" at bounding box center [614, 296] width 574 height 81
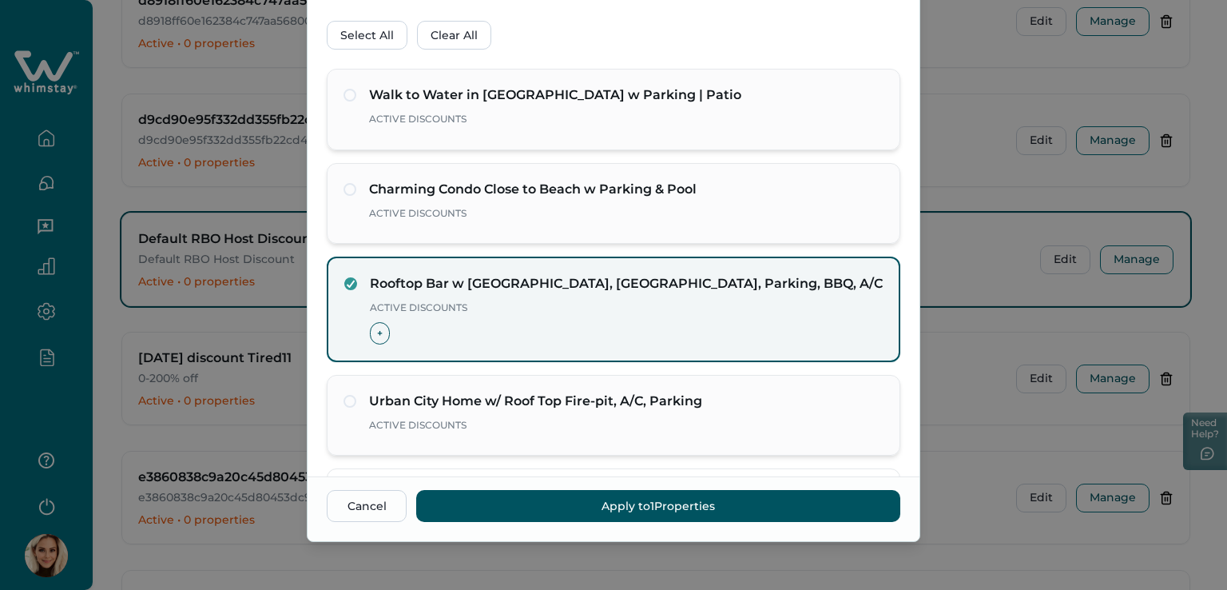
click at [338, 392] on div "Urban City Home w/ Roof Top Fire-pit, A/C, Parking Active Discounts" at bounding box center [614, 415] width 574 height 81
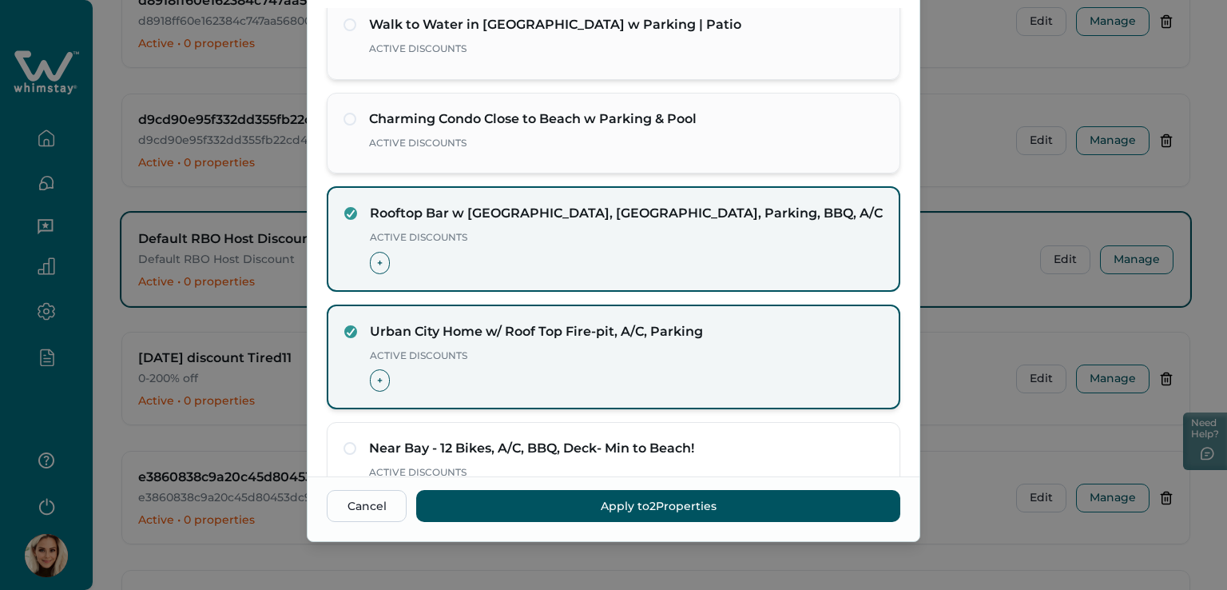
scroll to position [240, 0]
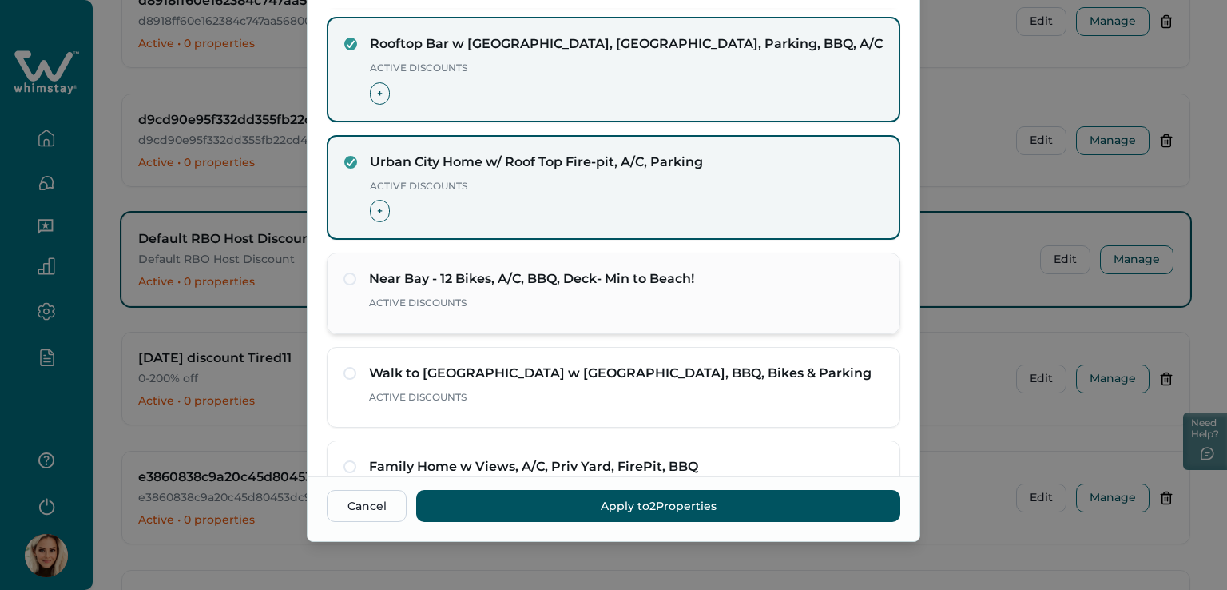
click at [344, 278] on label at bounding box center [350, 278] width 13 height 13
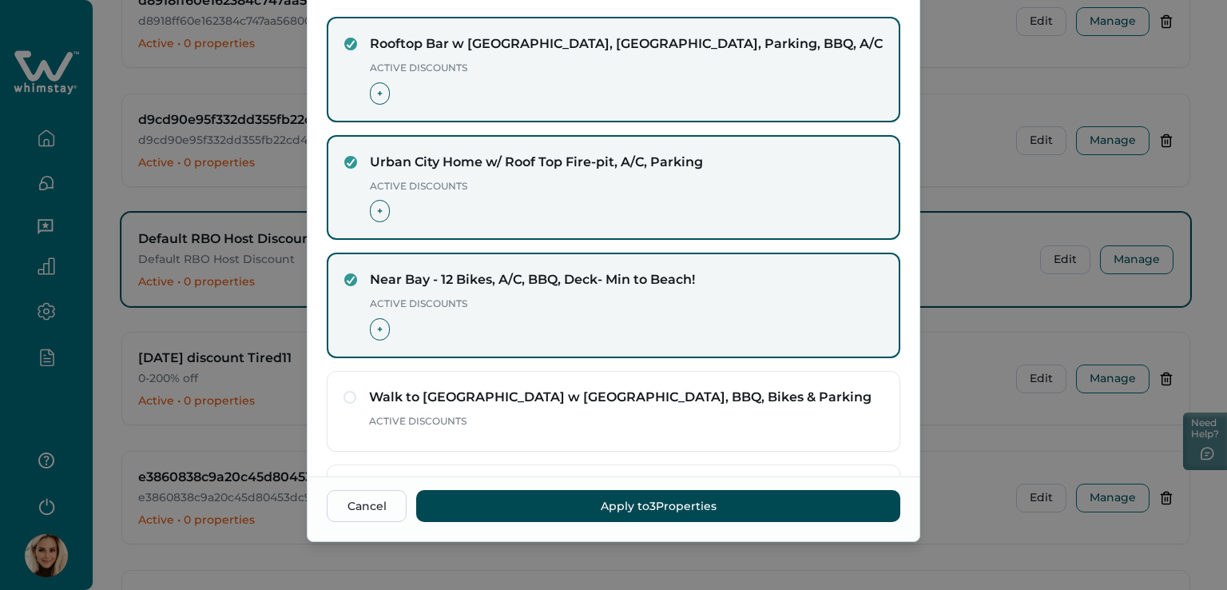
click at [656, 506] on button "Apply to 3 Properties" at bounding box center [658, 506] width 484 height 32
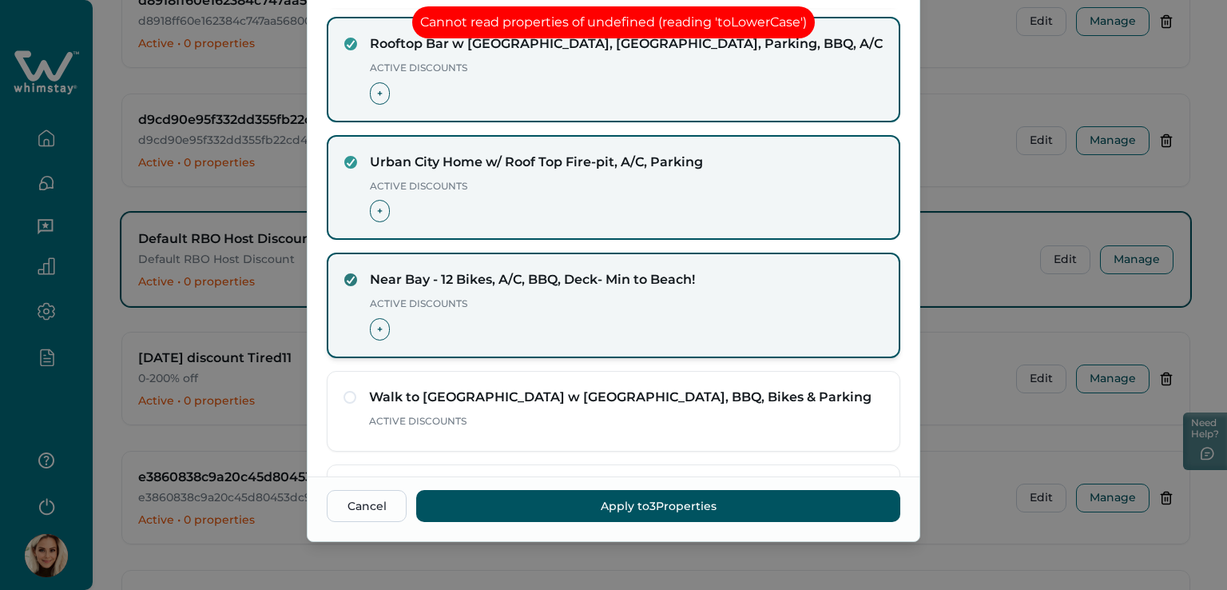
click at [348, 276] on polyline at bounding box center [351, 279] width 7 height 6
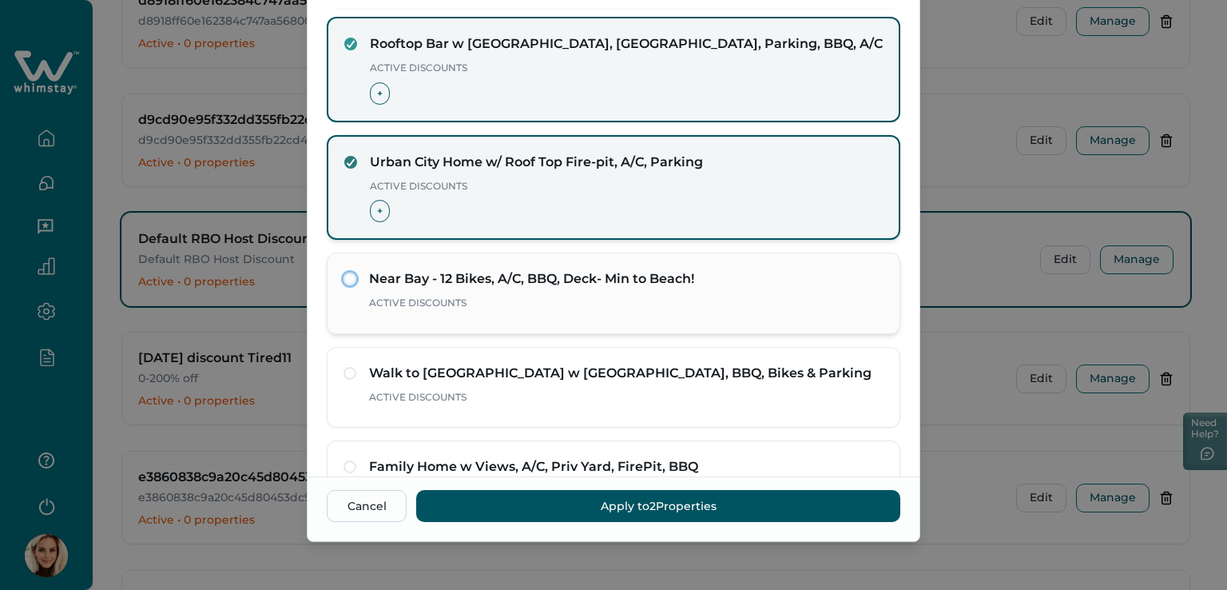
click at [348, 159] on polyline at bounding box center [351, 162] width 7 height 6
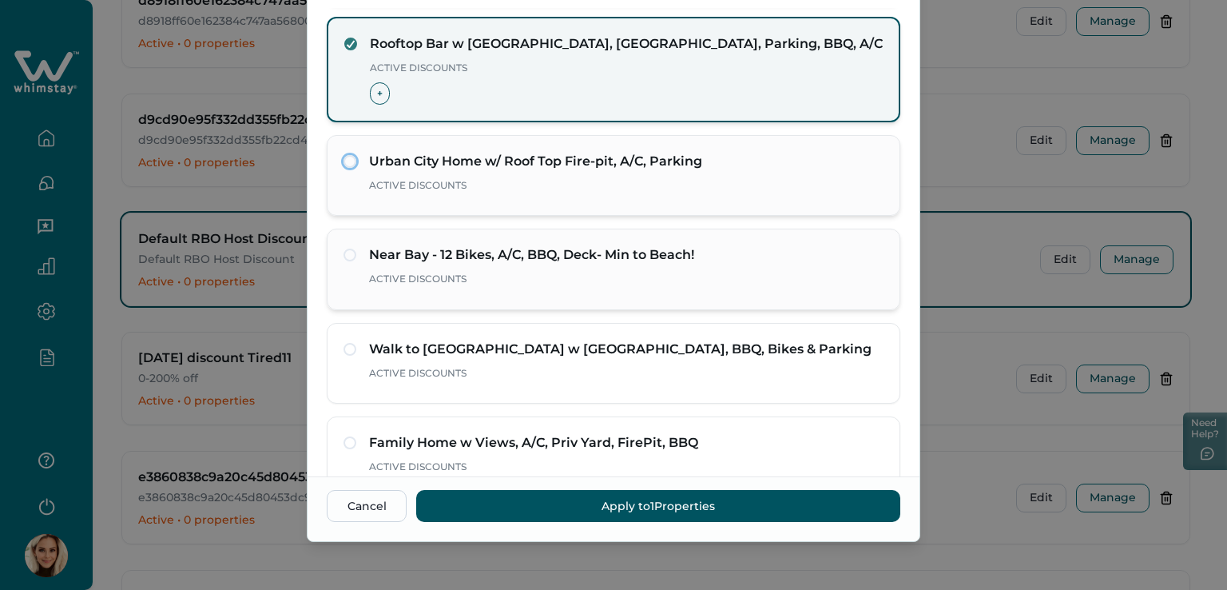
click at [349, 44] on icon at bounding box center [351, 44] width 10 height 8
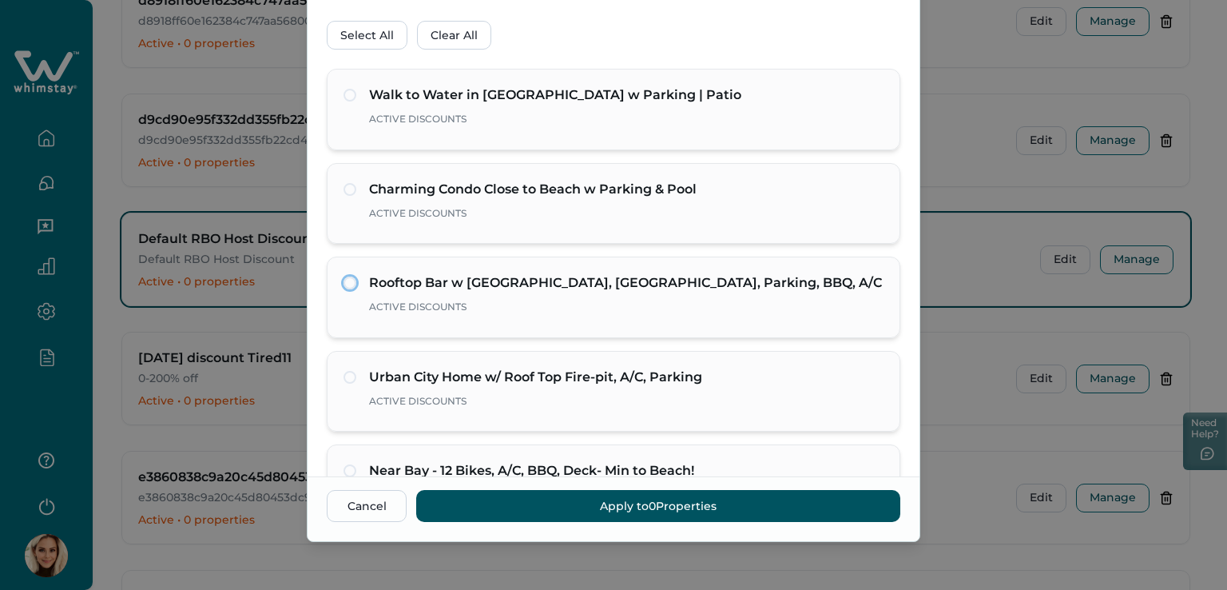
scroll to position [0, 0]
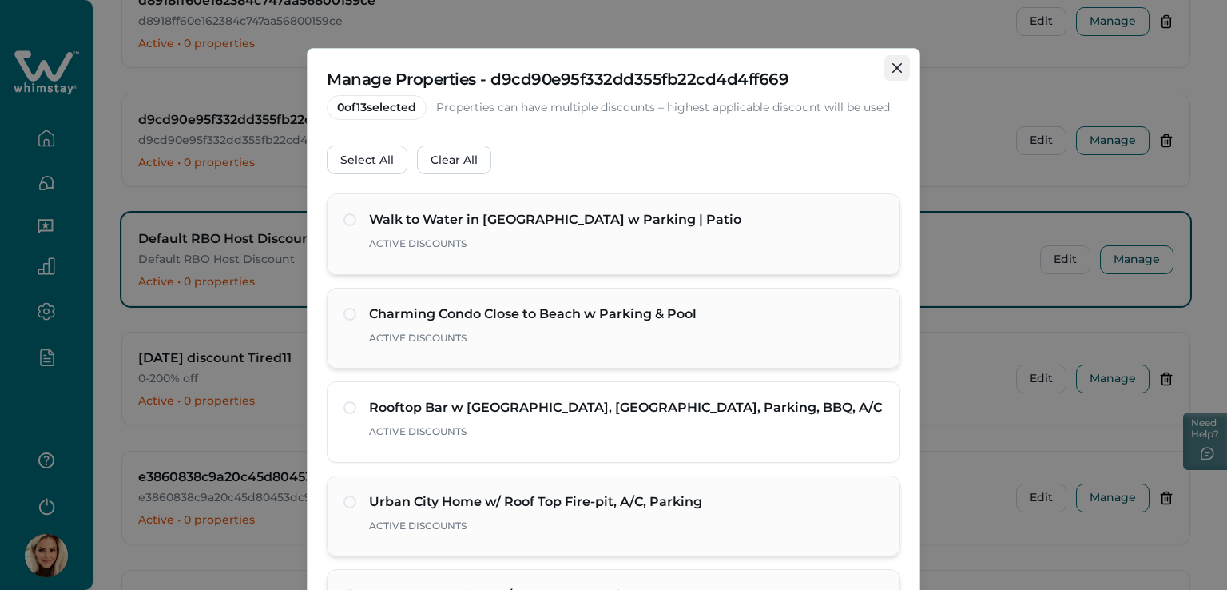
click at [896, 63] on icon "Close" at bounding box center [897, 68] width 10 height 10
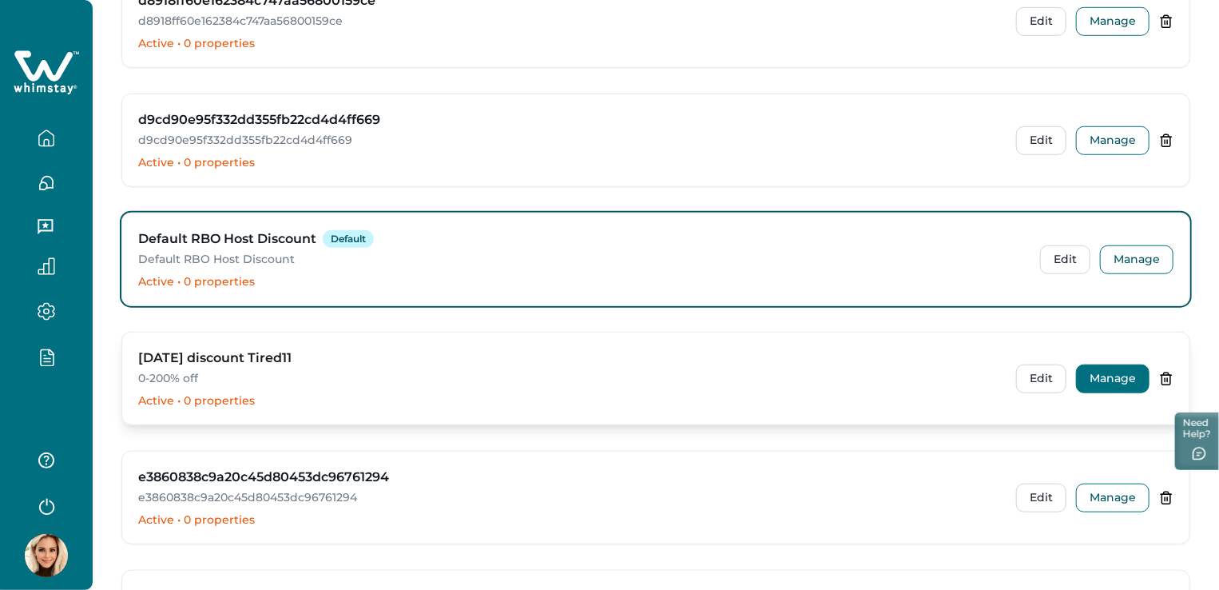
click at [1128, 364] on button "Manage" at bounding box center [1112, 378] width 73 height 29
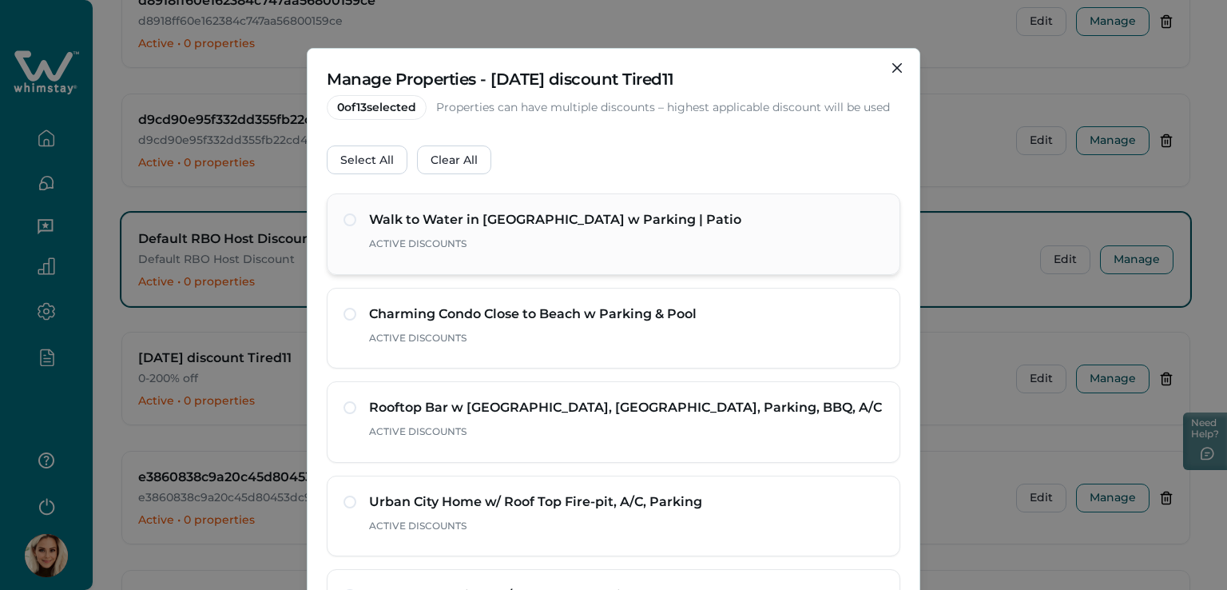
click at [348, 218] on span at bounding box center [350, 219] width 13 height 13
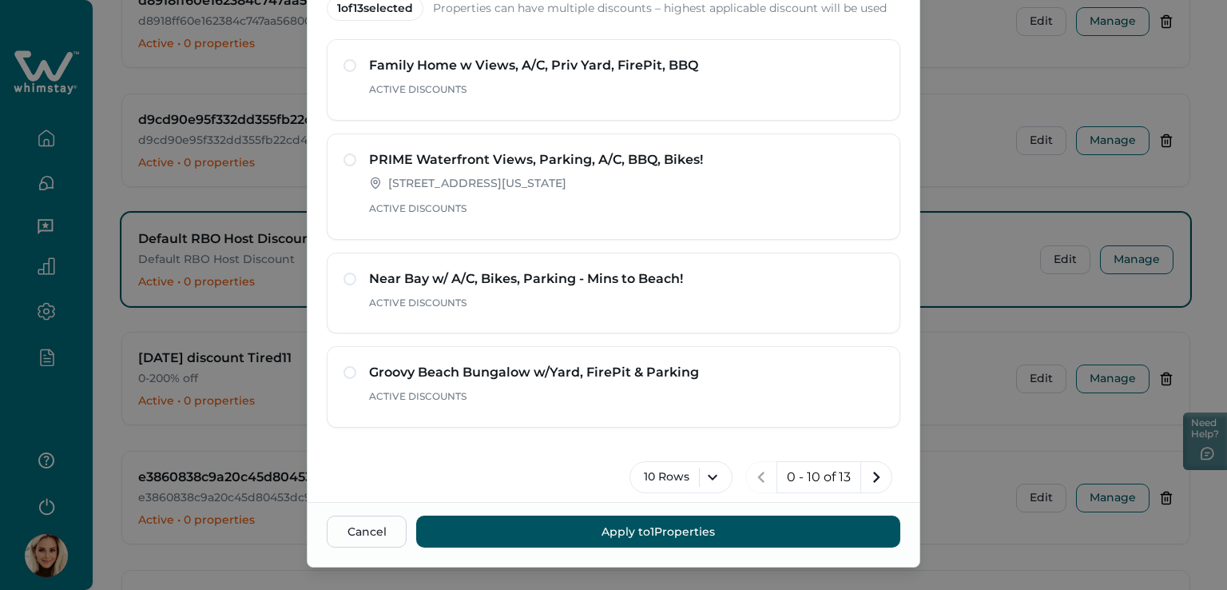
scroll to position [125, 0]
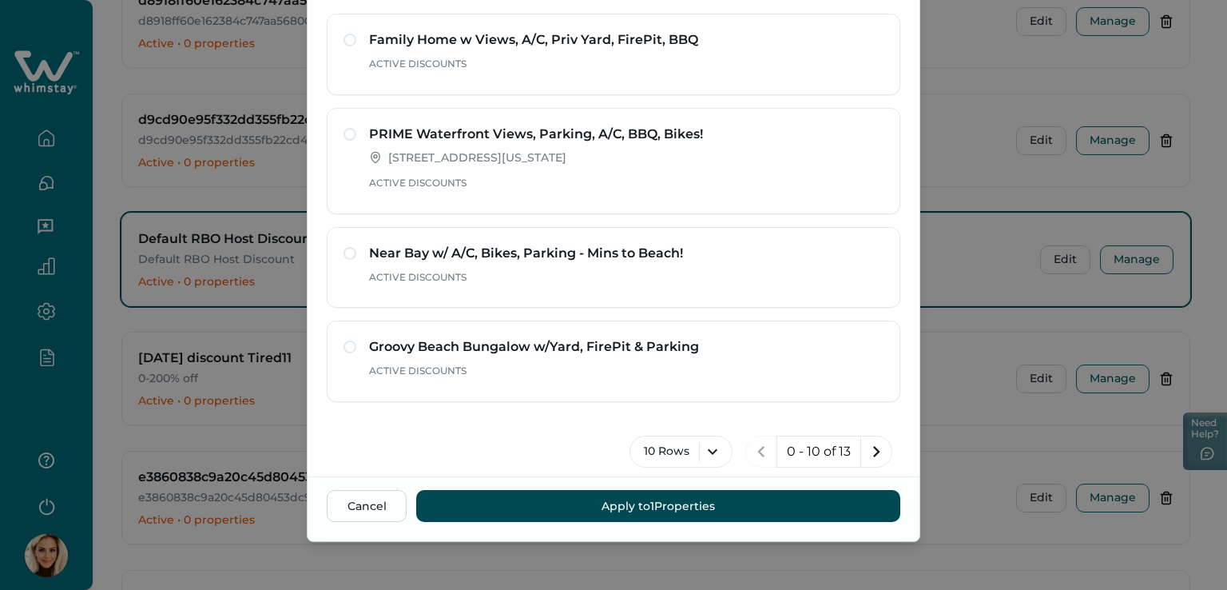
click at [637, 505] on button "Apply to 1 Properties" at bounding box center [658, 506] width 484 height 32
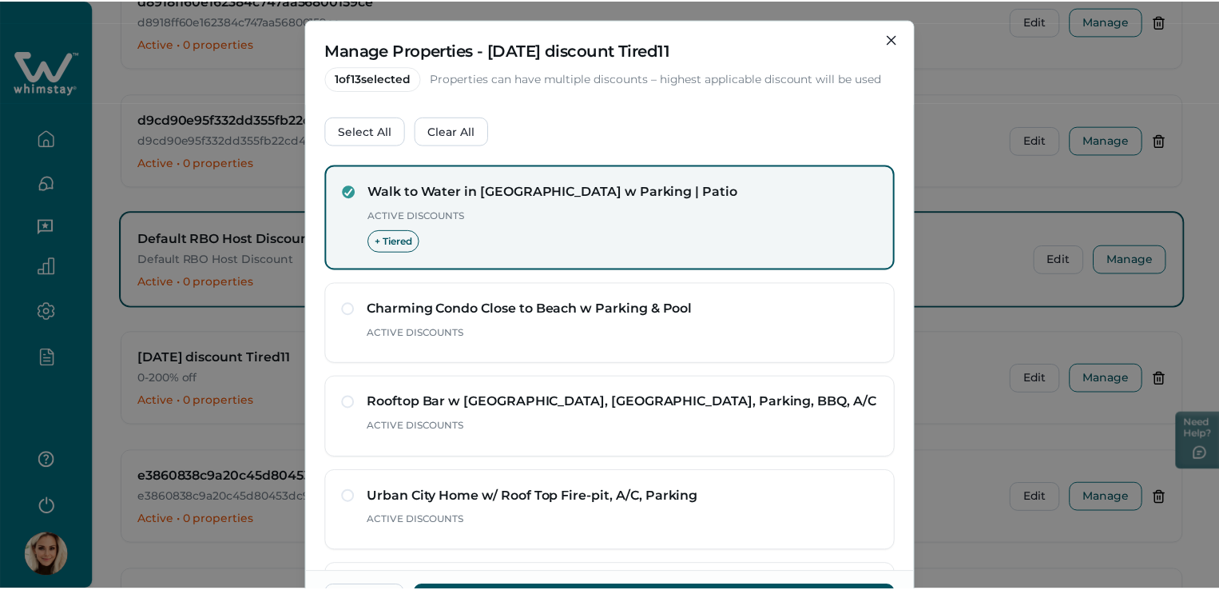
scroll to position [0, 0]
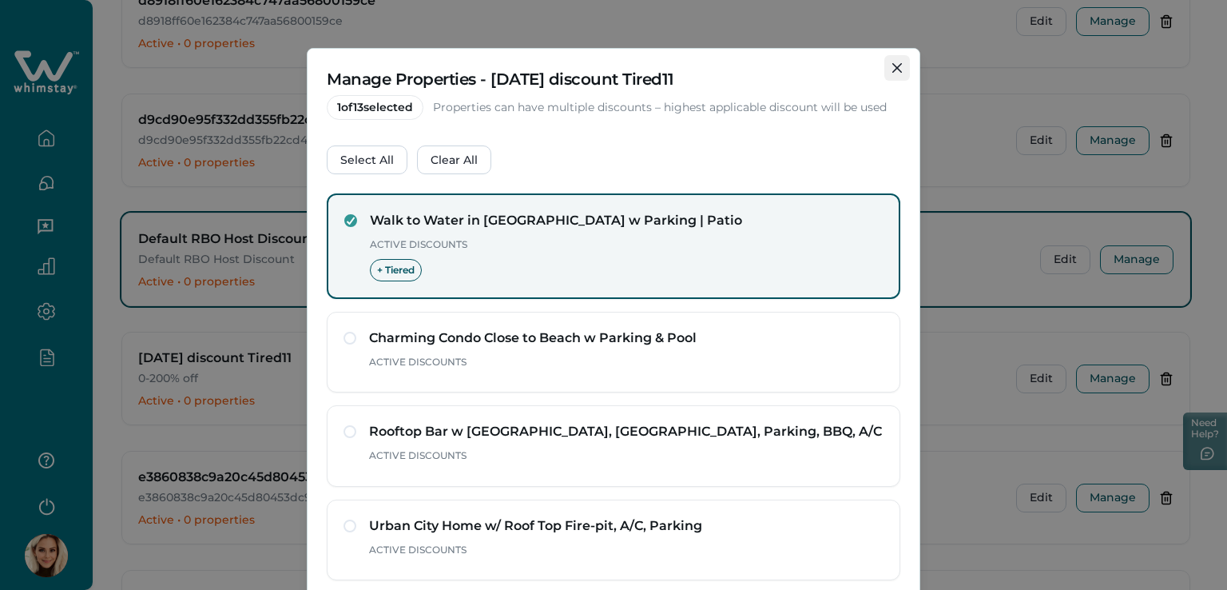
click at [893, 77] on button "Close" at bounding box center [897, 68] width 26 height 26
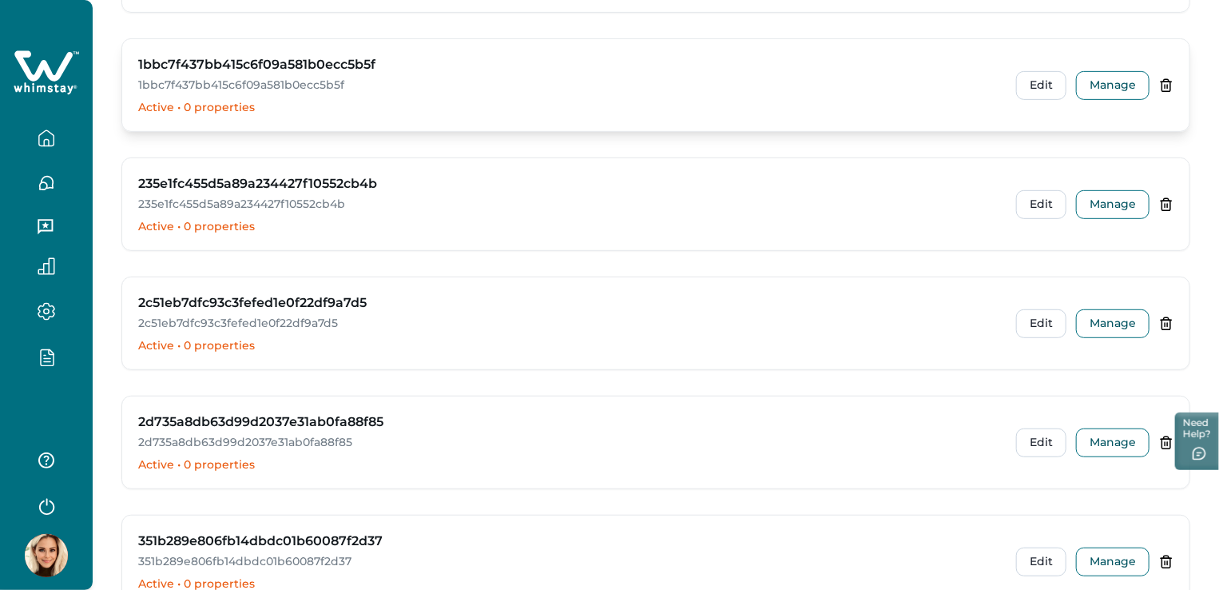
scroll to position [320, 0]
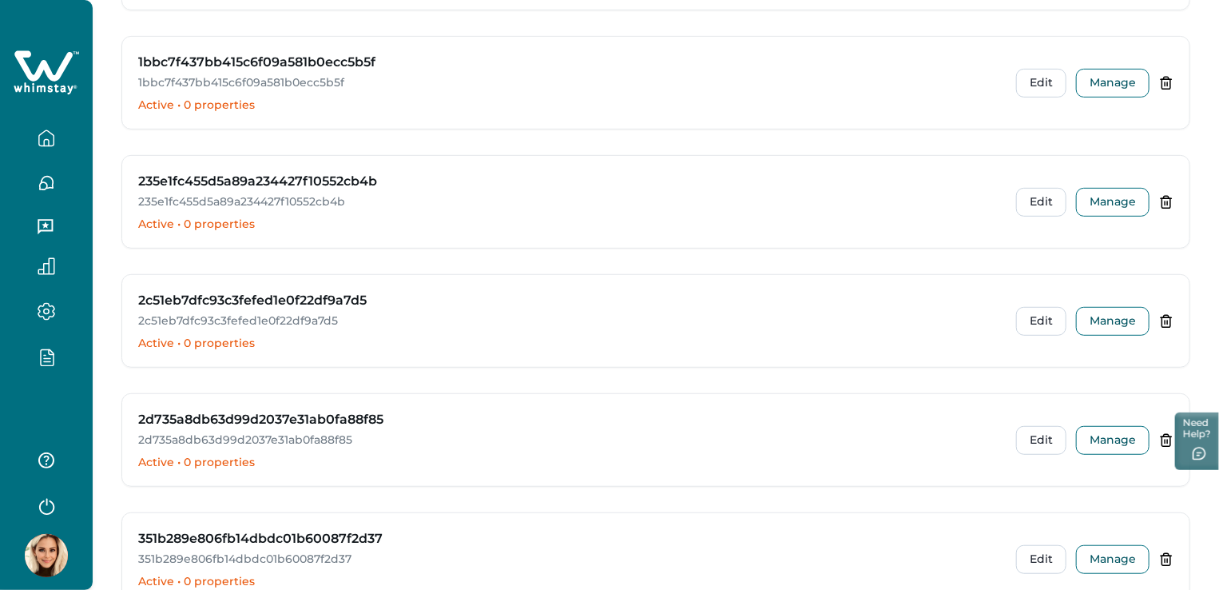
click at [46, 359] on icon "button" at bounding box center [47, 357] width 18 height 18
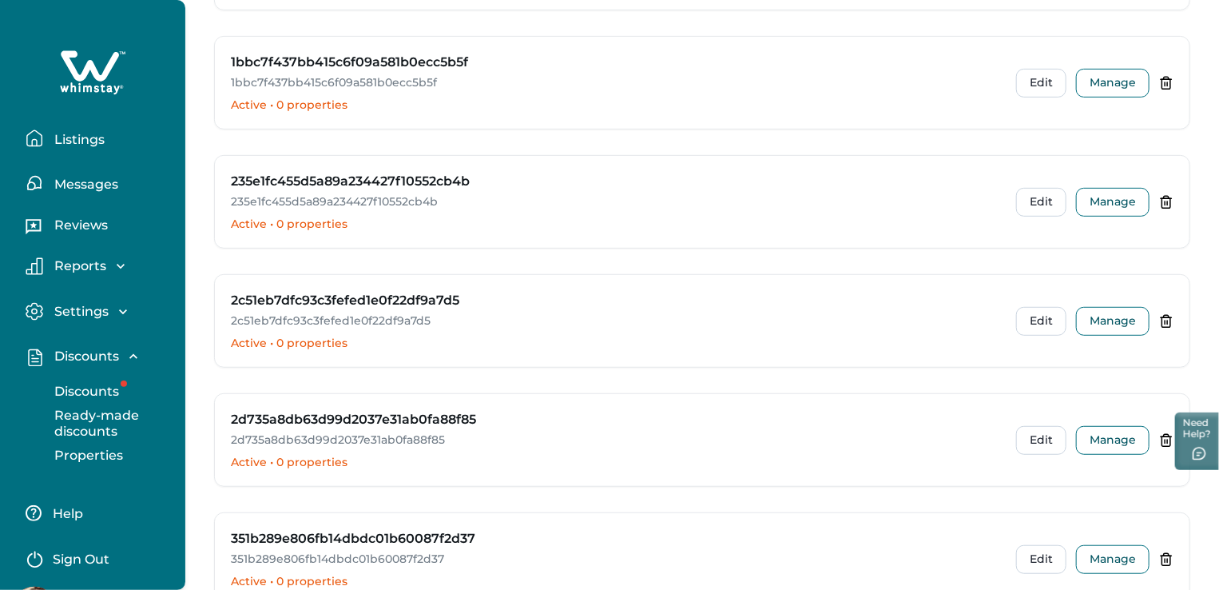
click at [86, 349] on p "Discounts" at bounding box center [85, 356] width 70 height 16
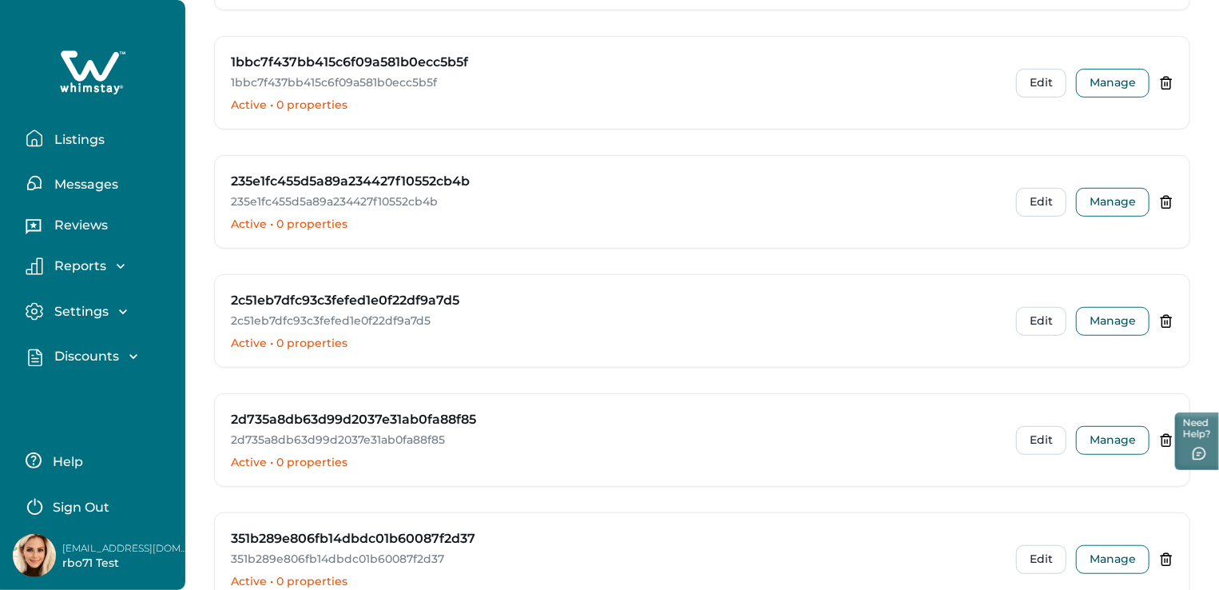
click at [100, 352] on p "Discounts" at bounding box center [85, 356] width 70 height 16
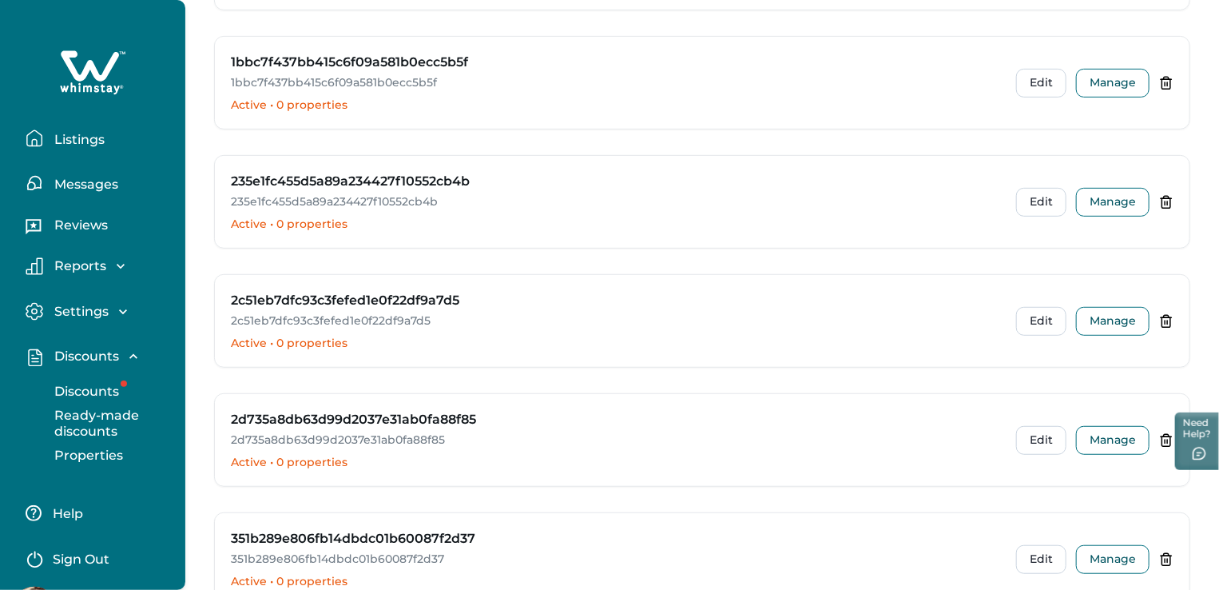
click at [93, 391] on p "Discounts" at bounding box center [85, 391] width 70 height 16
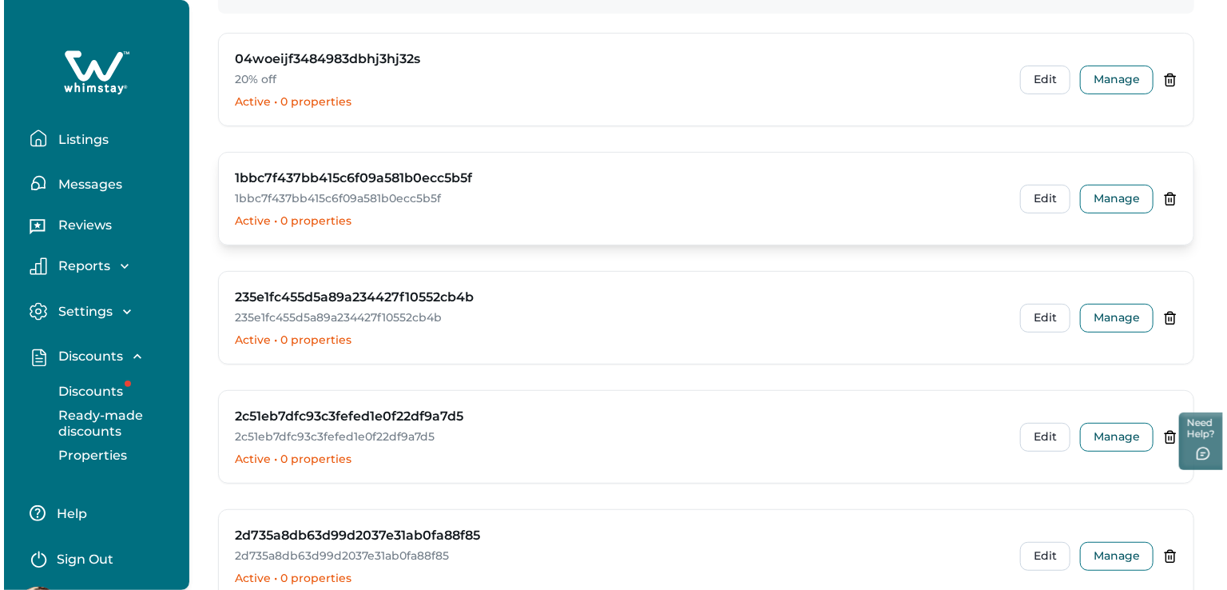
scroll to position [0, 0]
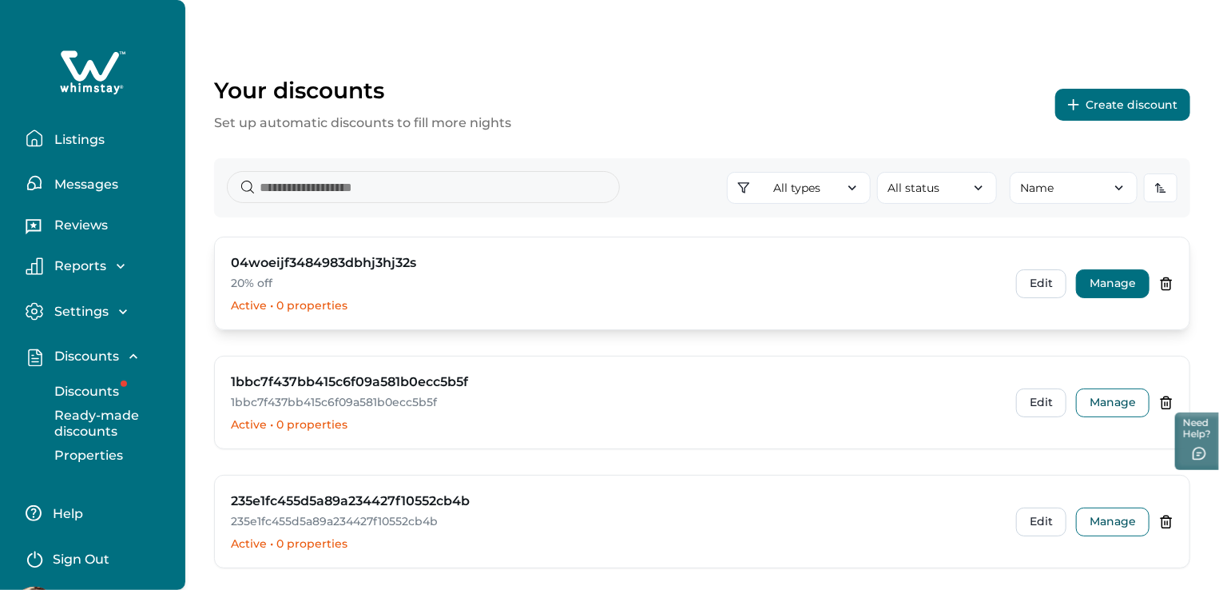
click at [1106, 285] on button "Manage" at bounding box center [1112, 283] width 73 height 29
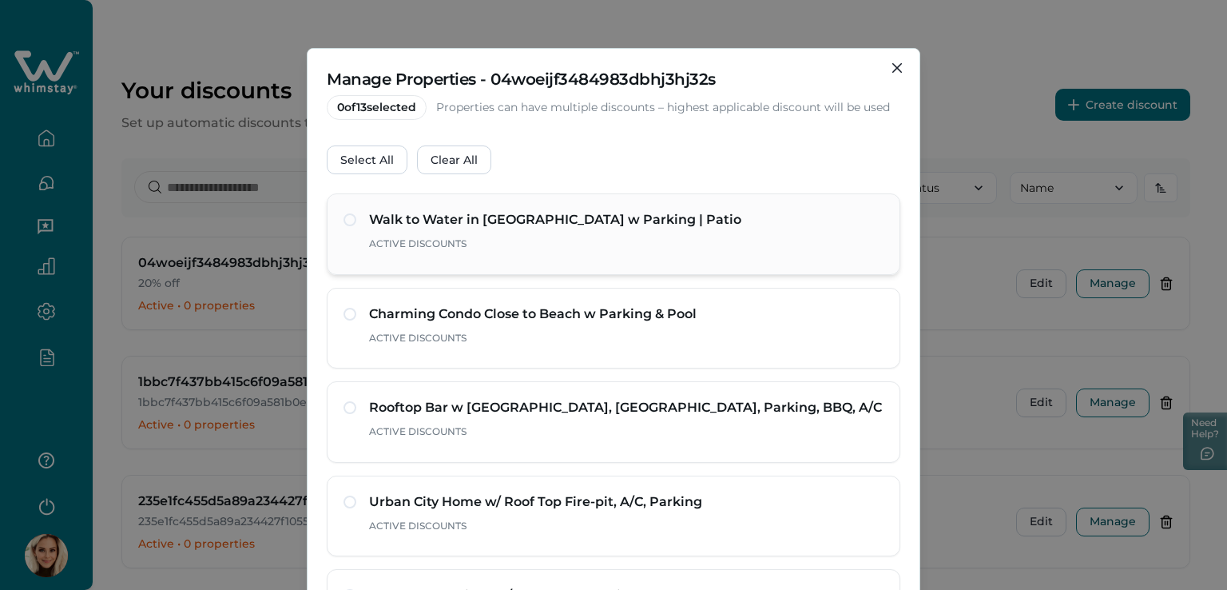
click at [346, 218] on span at bounding box center [350, 219] width 13 height 13
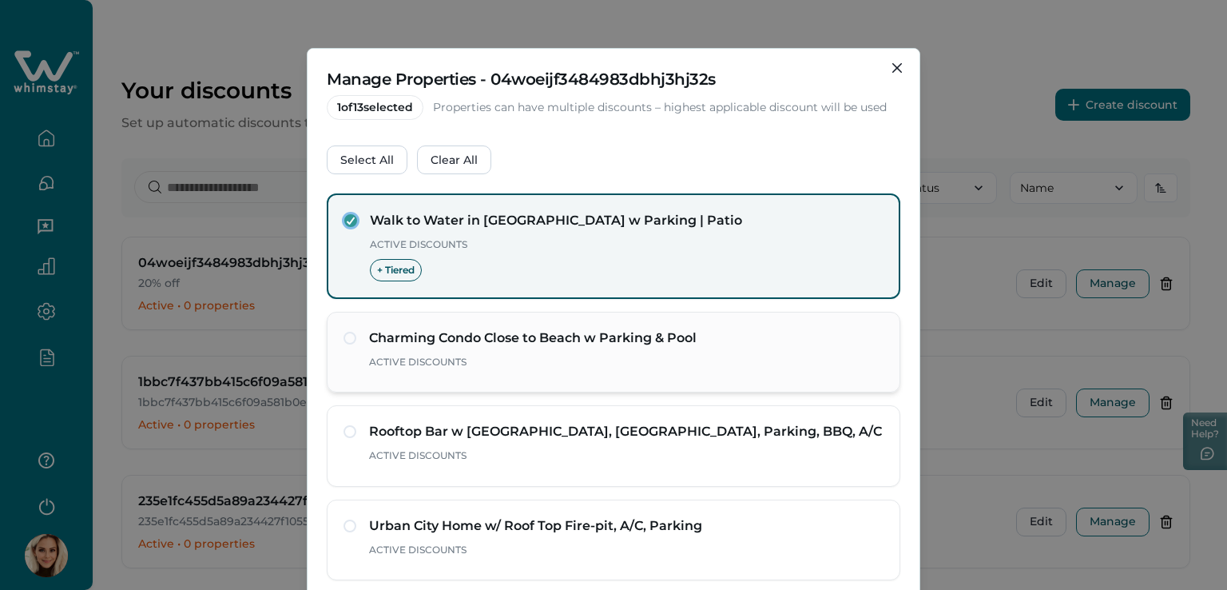
click at [349, 336] on div "Charming Condo Close to Beach w Parking & Pool Active Discounts" at bounding box center [614, 352] width 540 height 48
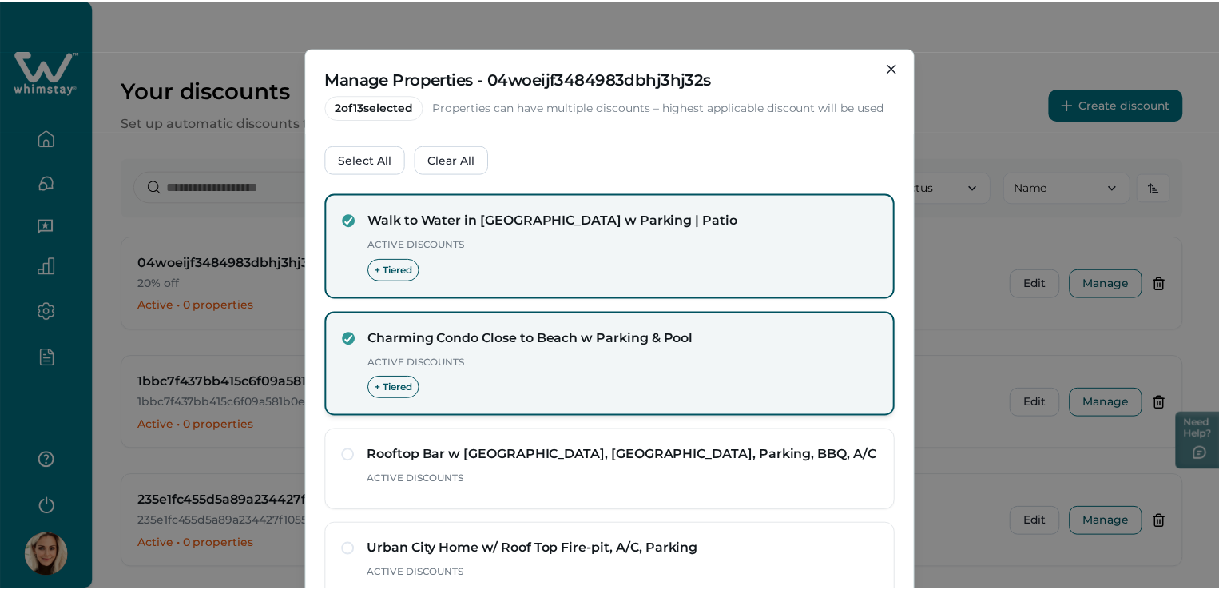
scroll to position [160, 0]
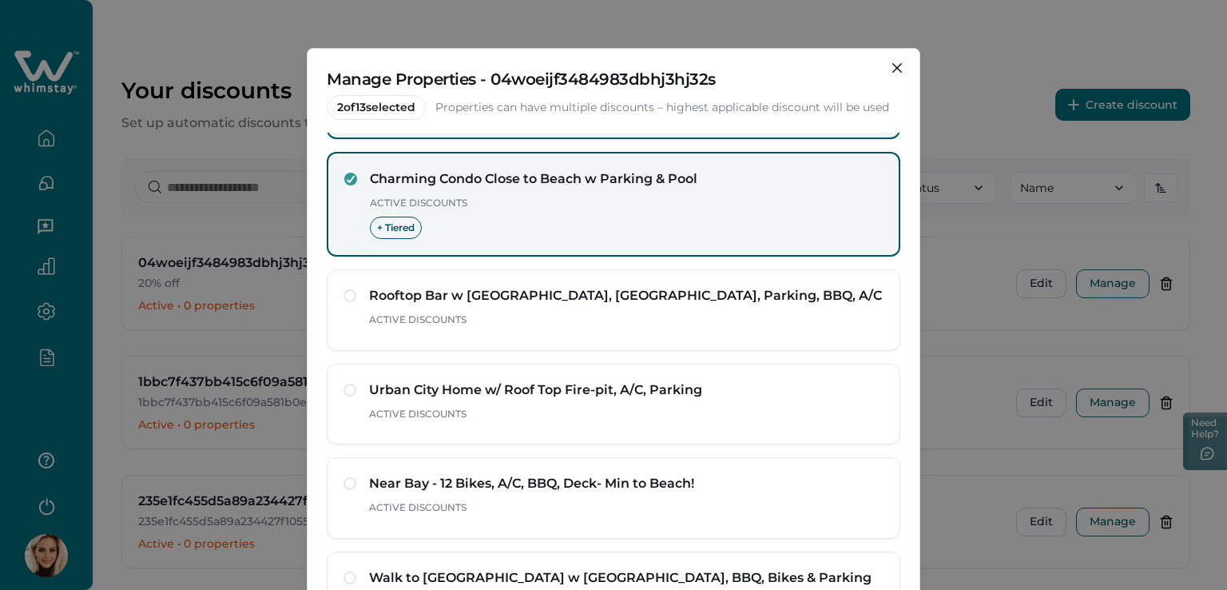
click at [892, 87] on h2 "Manage Properties - 04woeijf3484983dbhj3hj32s" at bounding box center [614, 79] width 574 height 22
click at [894, 66] on icon "Close" at bounding box center [897, 68] width 10 height 10
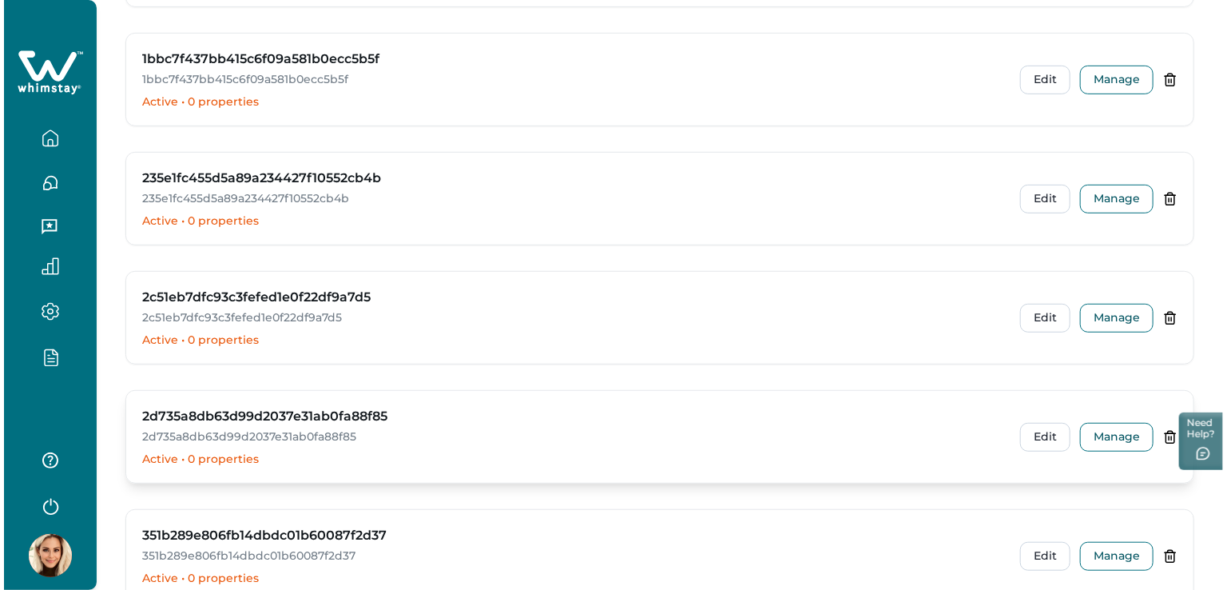
scroll to position [399, 0]
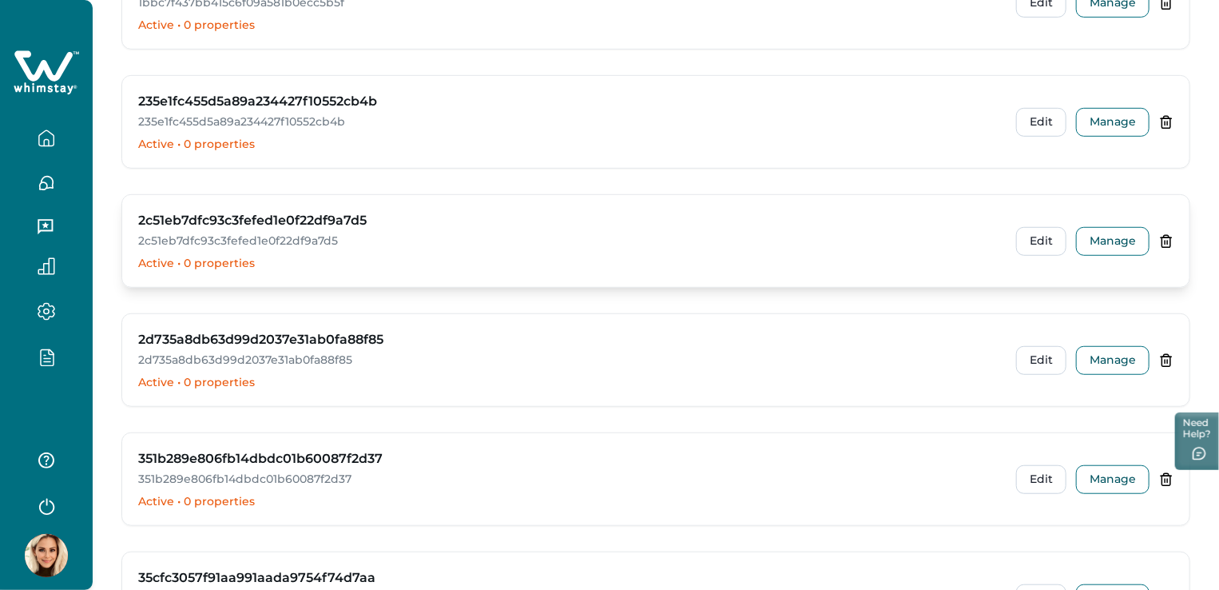
click at [244, 216] on h3 "2c51eb7dfc93c3fefed1e0f22df9a7d5" at bounding box center [252, 220] width 228 height 19
click at [1100, 247] on button "Manage" at bounding box center [1112, 241] width 73 height 29
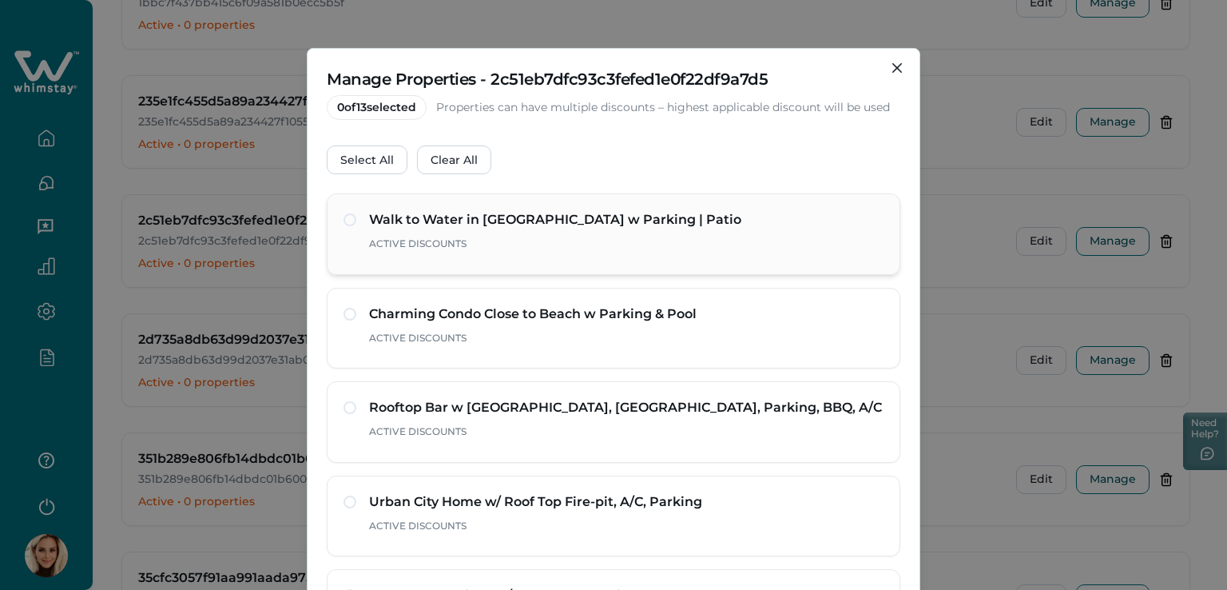
click at [363, 218] on div "Walk to Water in Mission Beach w Parking | Patio Active Discounts" at bounding box center [614, 234] width 540 height 48
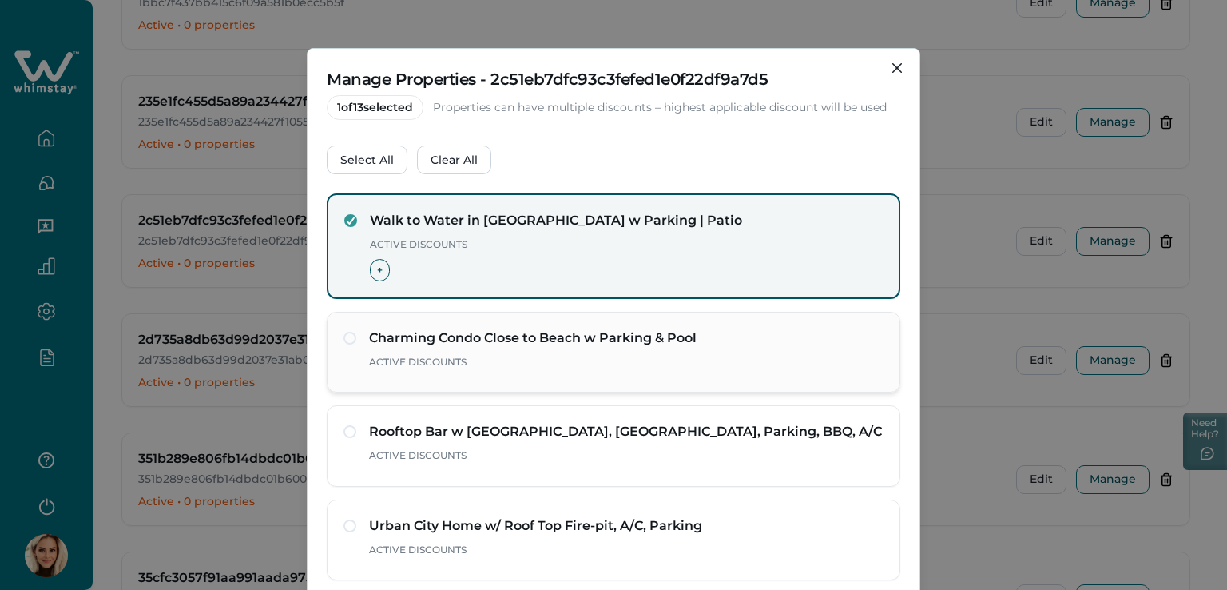
click at [346, 336] on span at bounding box center [350, 338] width 13 height 13
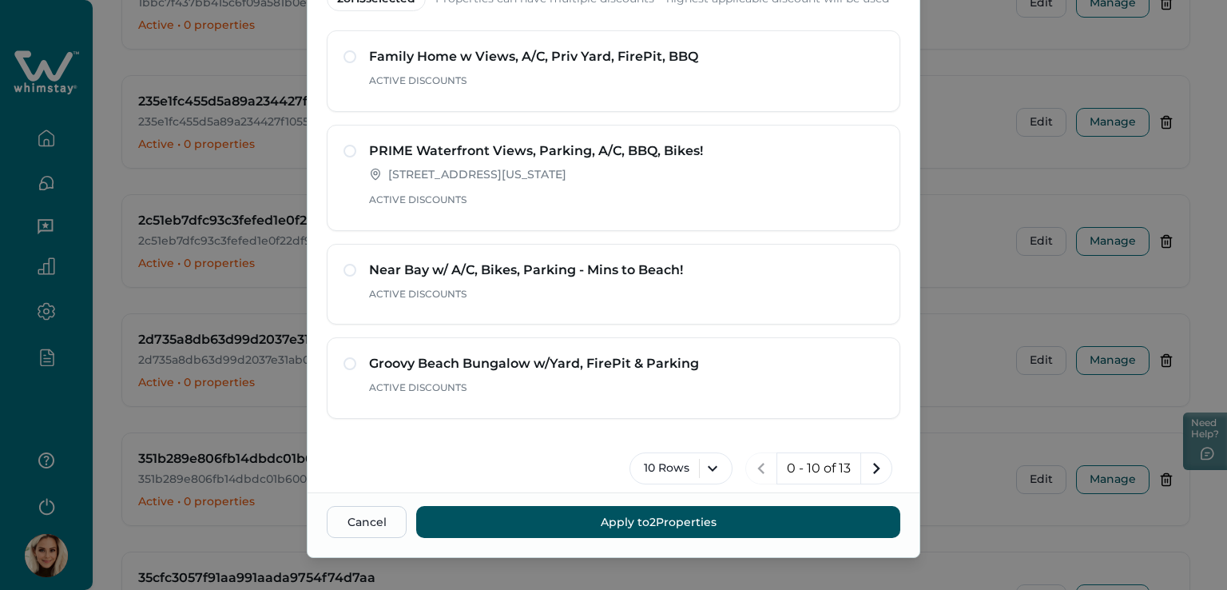
scroll to position [125, 0]
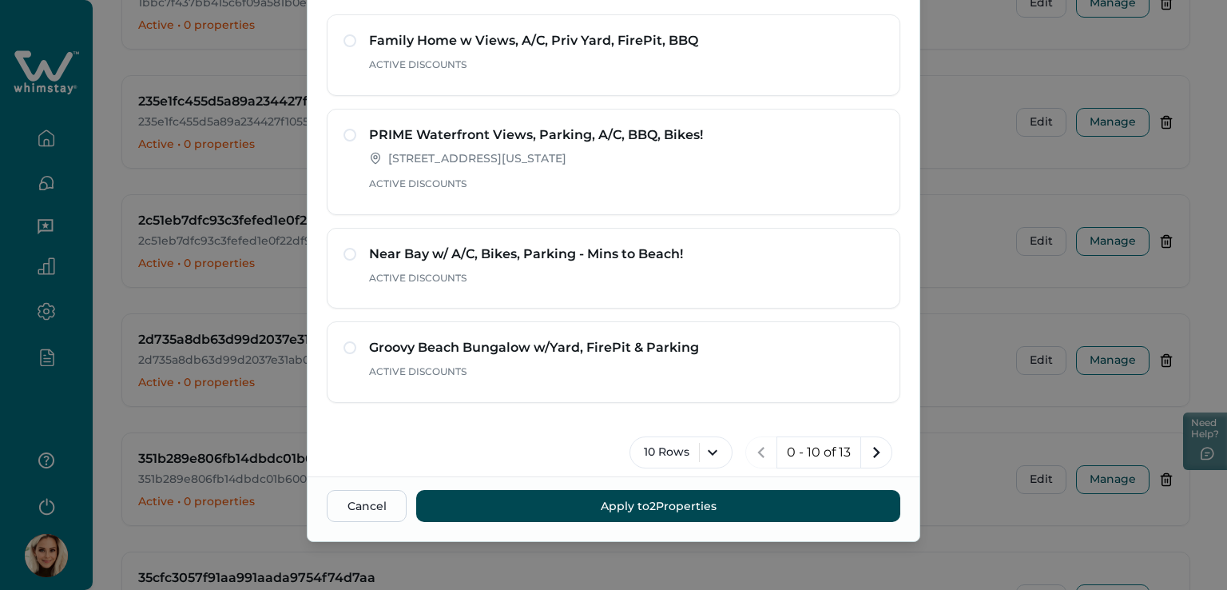
click at [658, 510] on button "Apply to 2 Properties" at bounding box center [658, 506] width 484 height 32
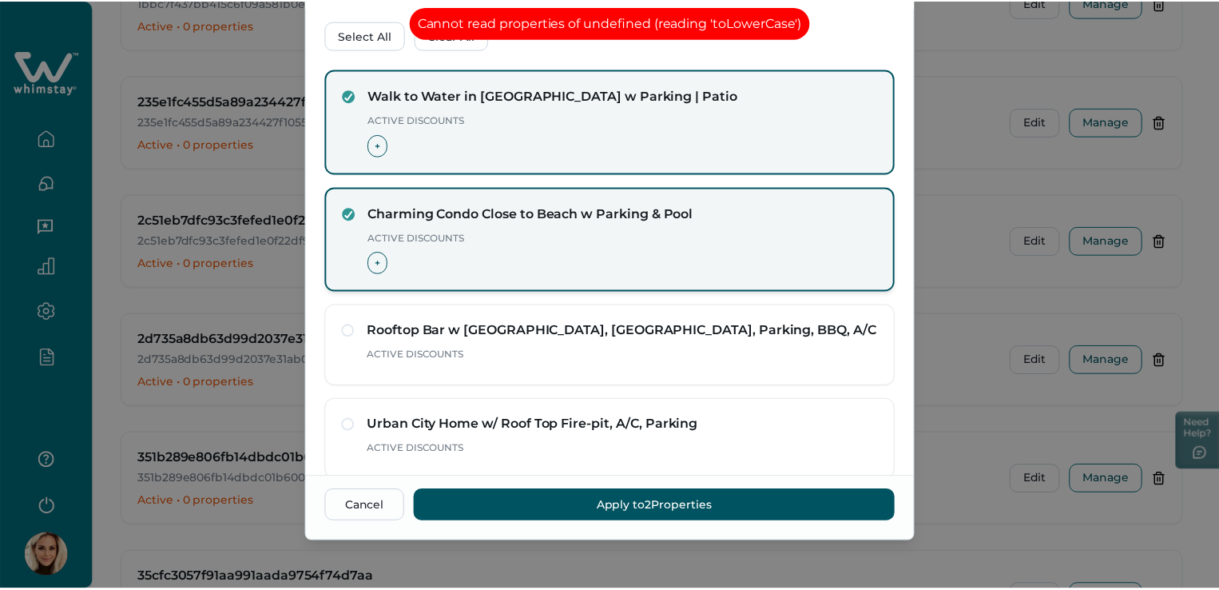
scroll to position [0, 0]
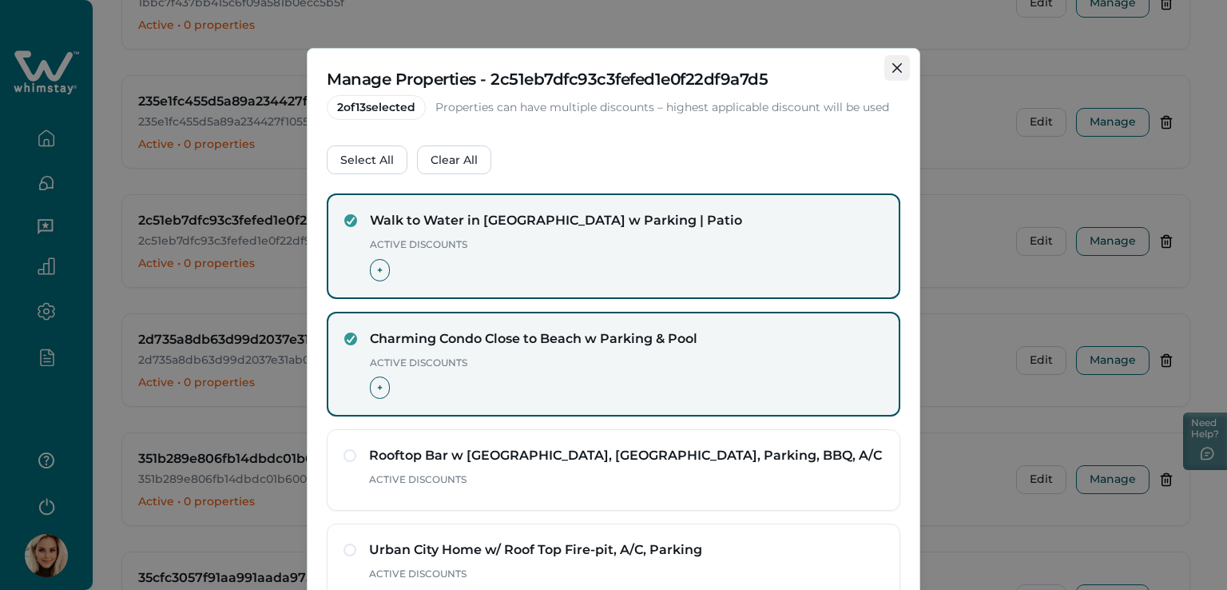
click at [896, 68] on icon "Close" at bounding box center [897, 68] width 10 height 10
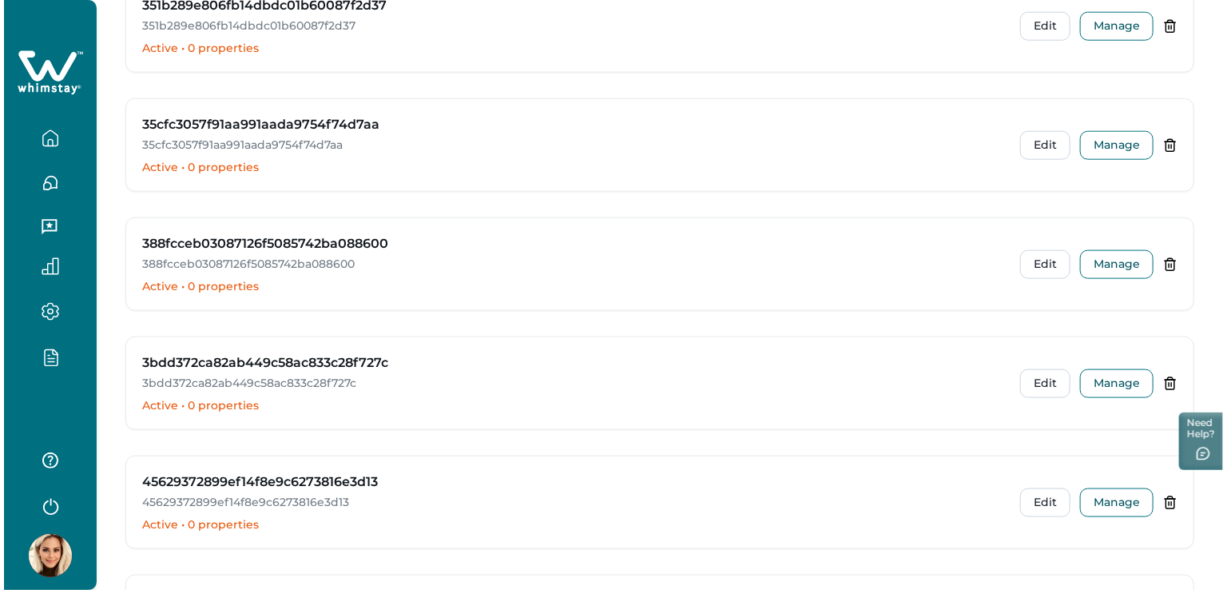
scroll to position [1118, 0]
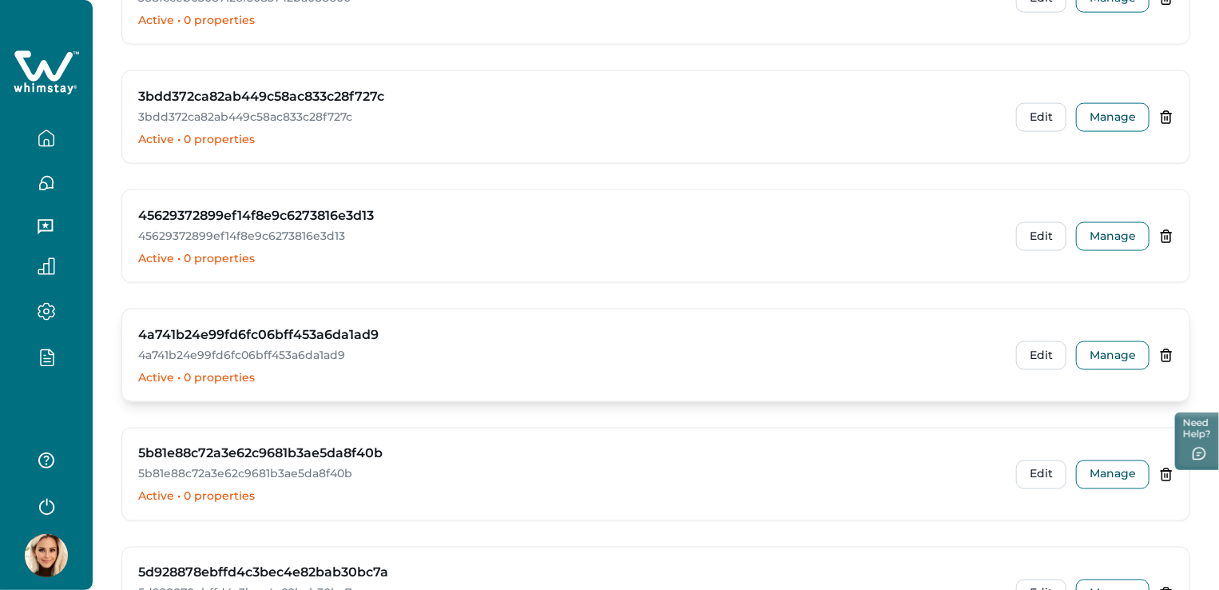
click at [225, 330] on h3 "4a741b24e99fd6fc06bff453a6da1ad9" at bounding box center [258, 334] width 240 height 19
click at [1101, 356] on button "Manage" at bounding box center [1112, 355] width 73 height 29
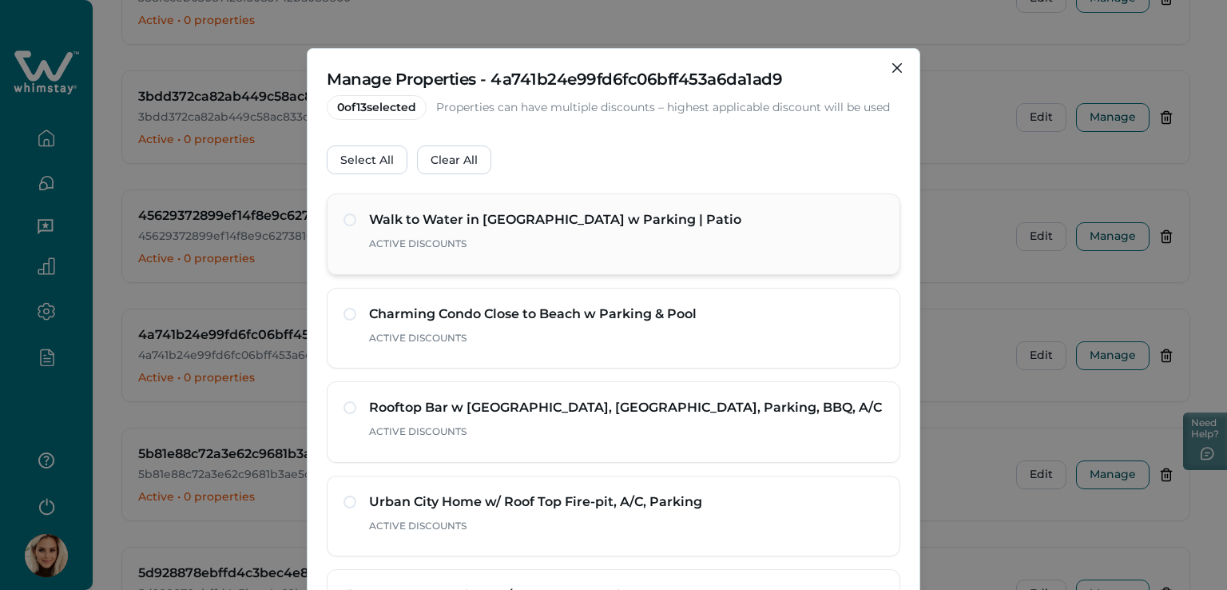
click at [348, 226] on div "Walk to Water in Mission Beach w Parking | Patio Active Discounts" at bounding box center [614, 234] width 540 height 48
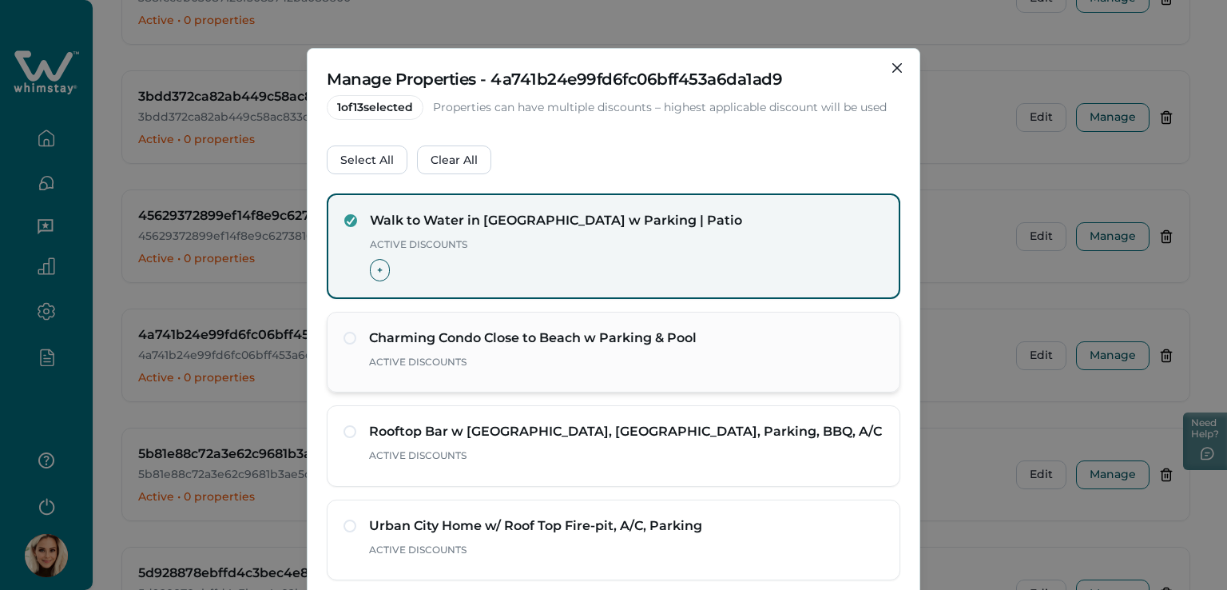
click at [344, 312] on div "Charming Condo Close to Beach w Parking & Pool Active Discounts" at bounding box center [614, 352] width 574 height 81
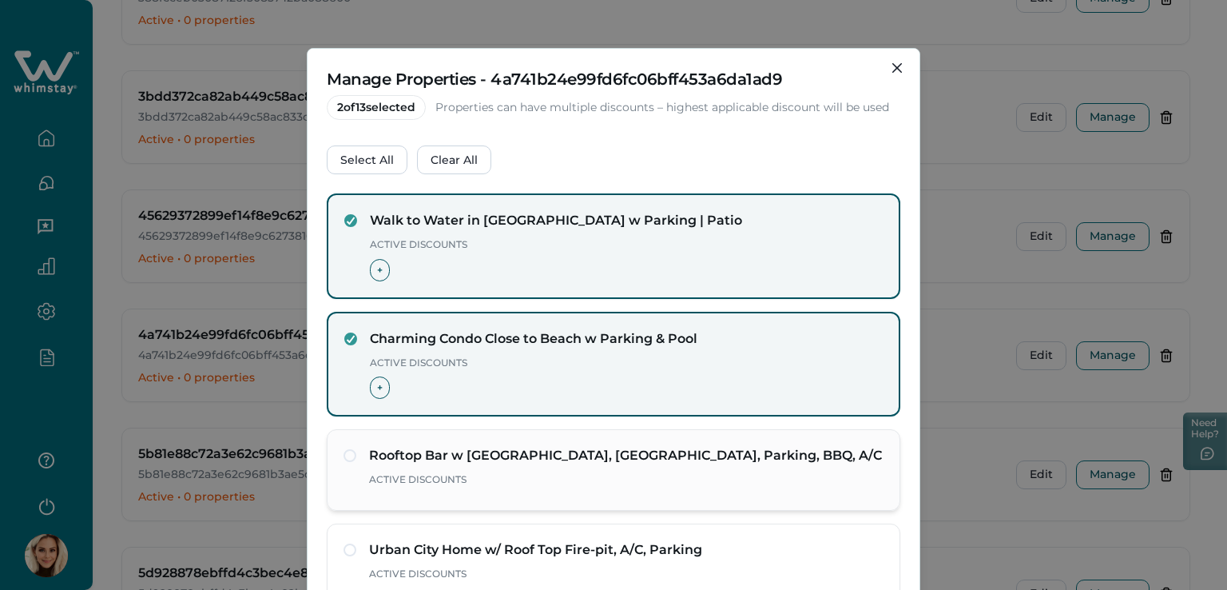
click at [344, 455] on span at bounding box center [350, 455] width 13 height 13
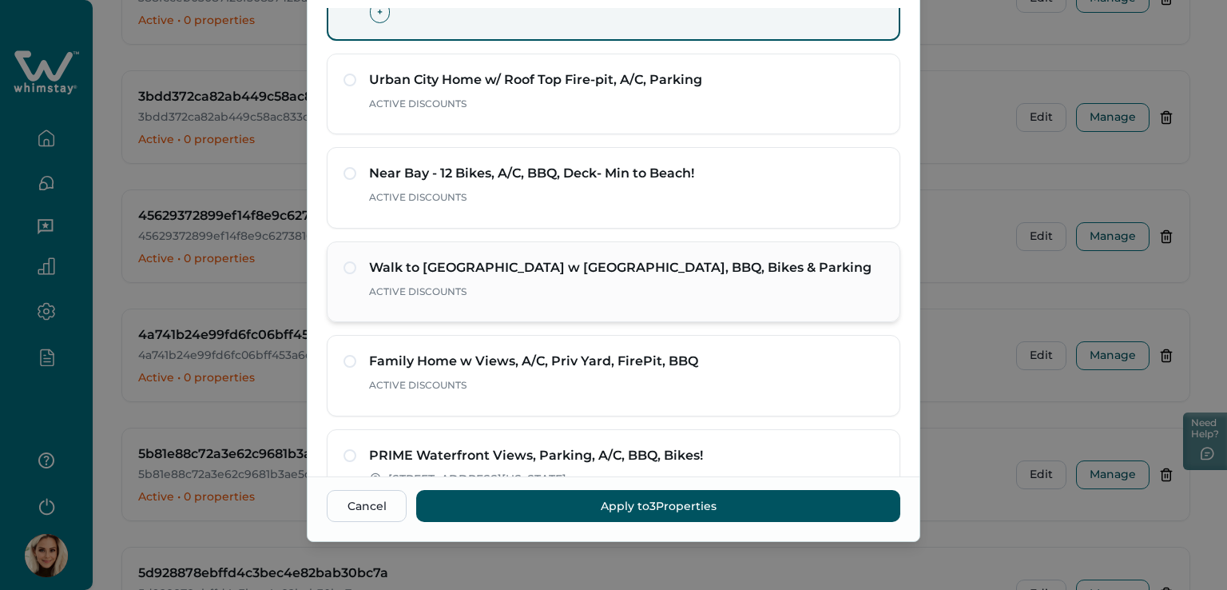
scroll to position [50, 0]
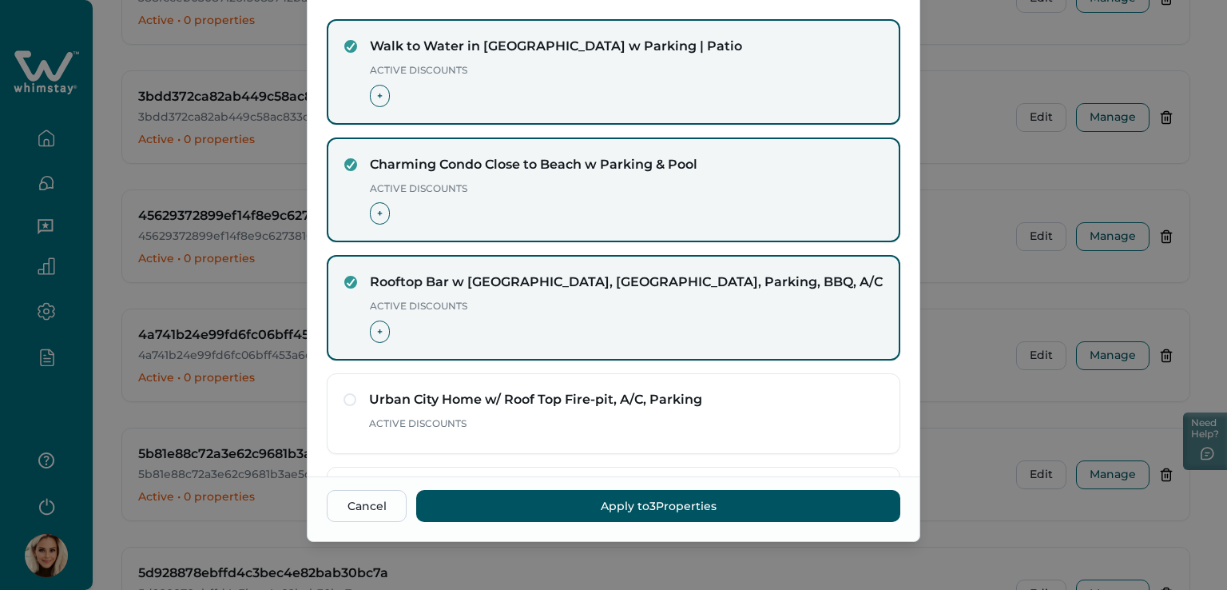
click at [633, 484] on footer "Cancel Apply to 3 Properties" at bounding box center [614, 508] width 612 height 65
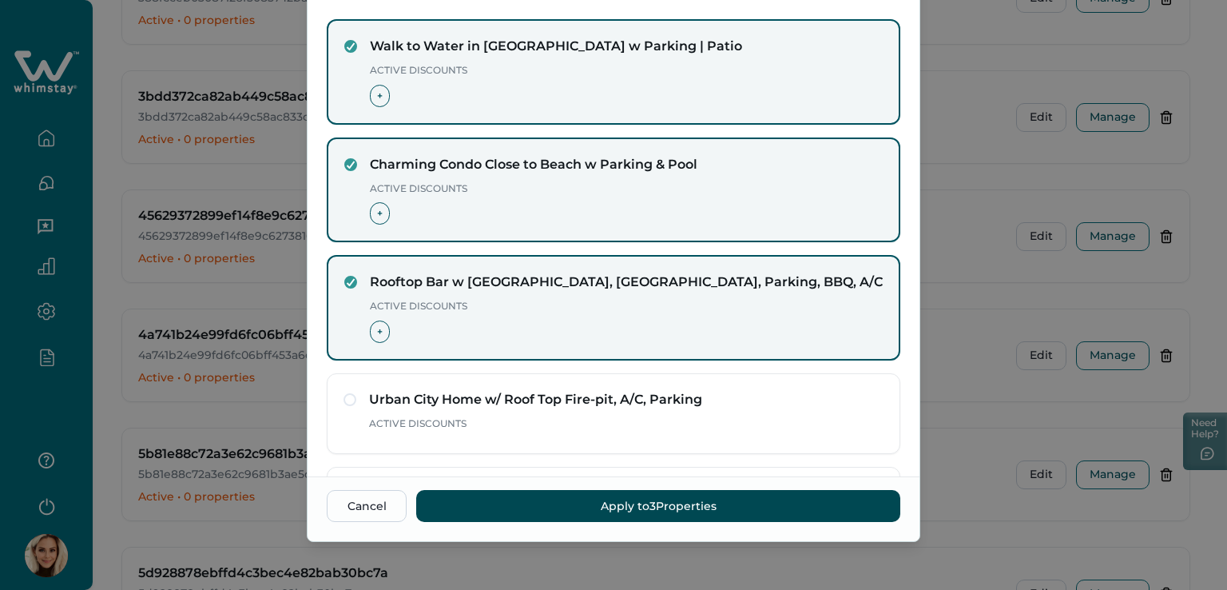
click at [626, 517] on button "Apply to 3 Properties" at bounding box center [658, 506] width 484 height 32
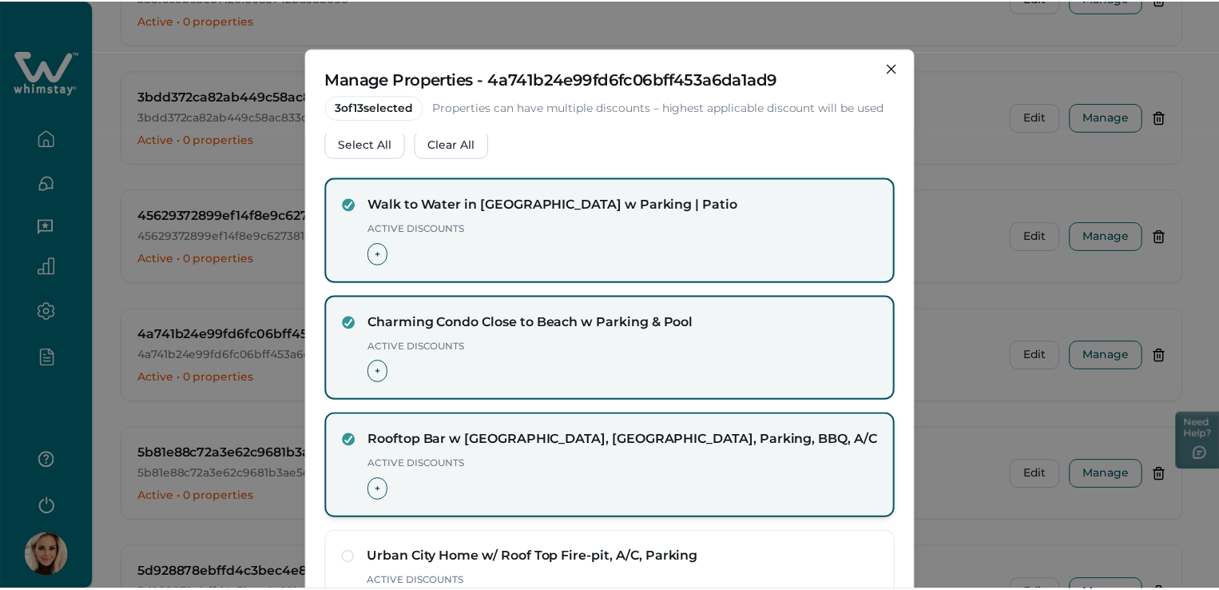
scroll to position [0, 0]
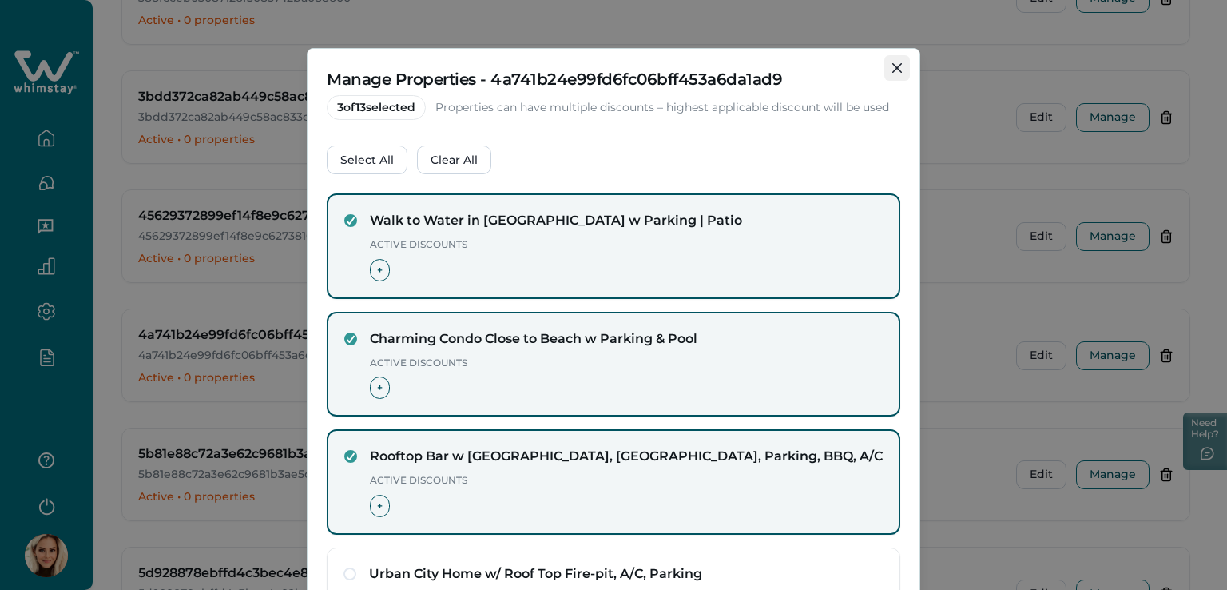
click at [893, 74] on button "Close" at bounding box center [897, 68] width 26 height 26
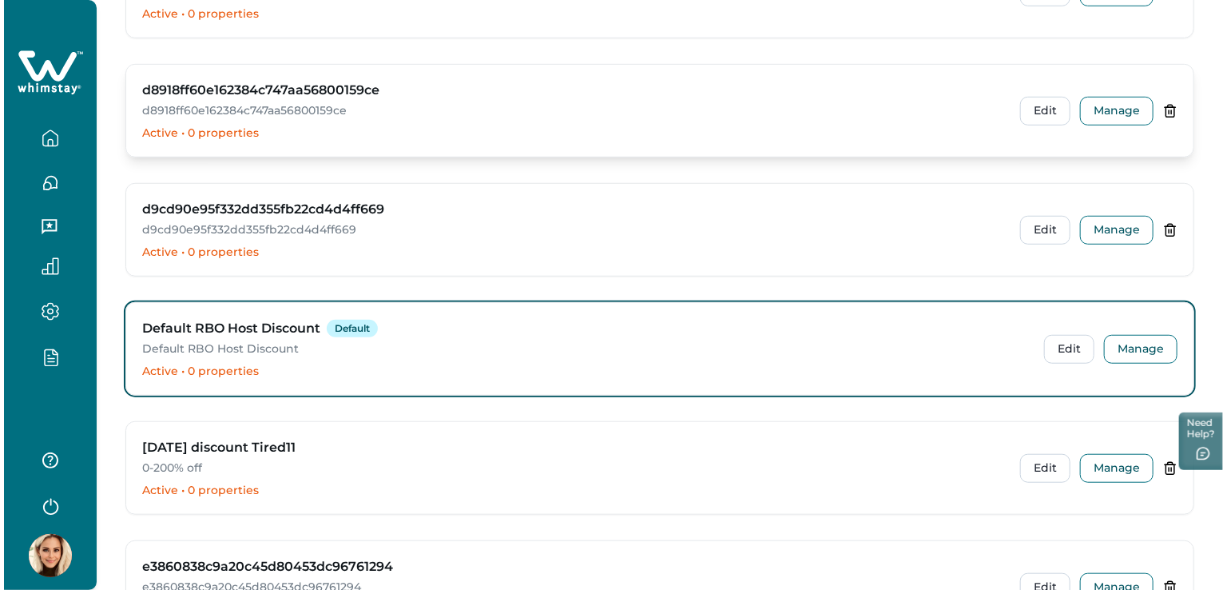
scroll to position [3515, 0]
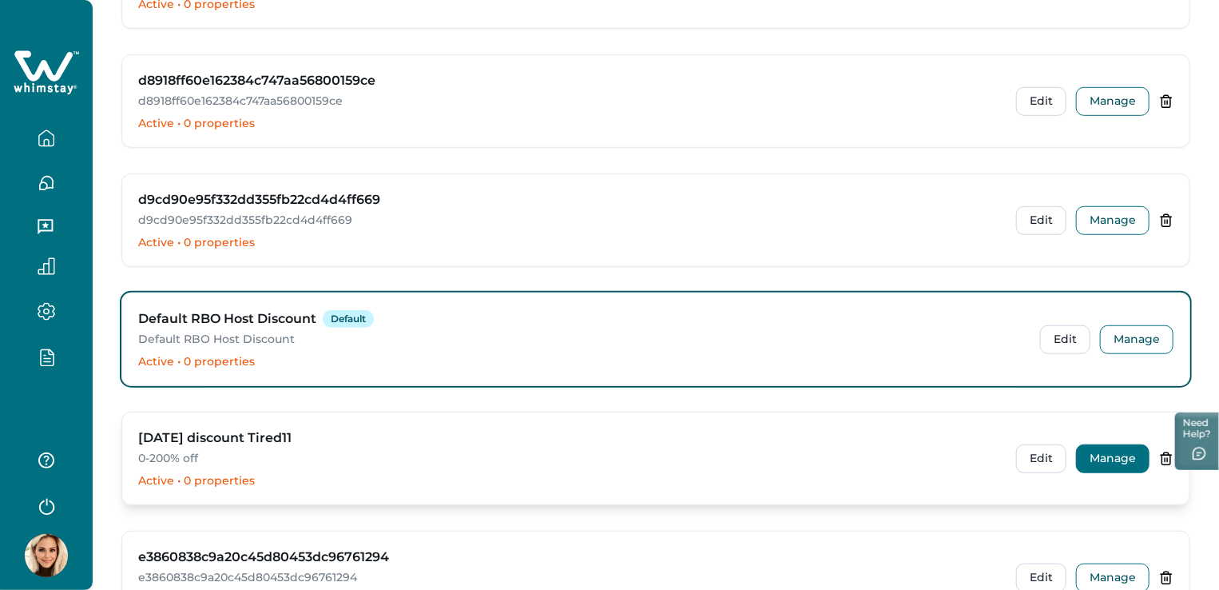
click at [1114, 450] on button "Manage" at bounding box center [1112, 458] width 73 height 29
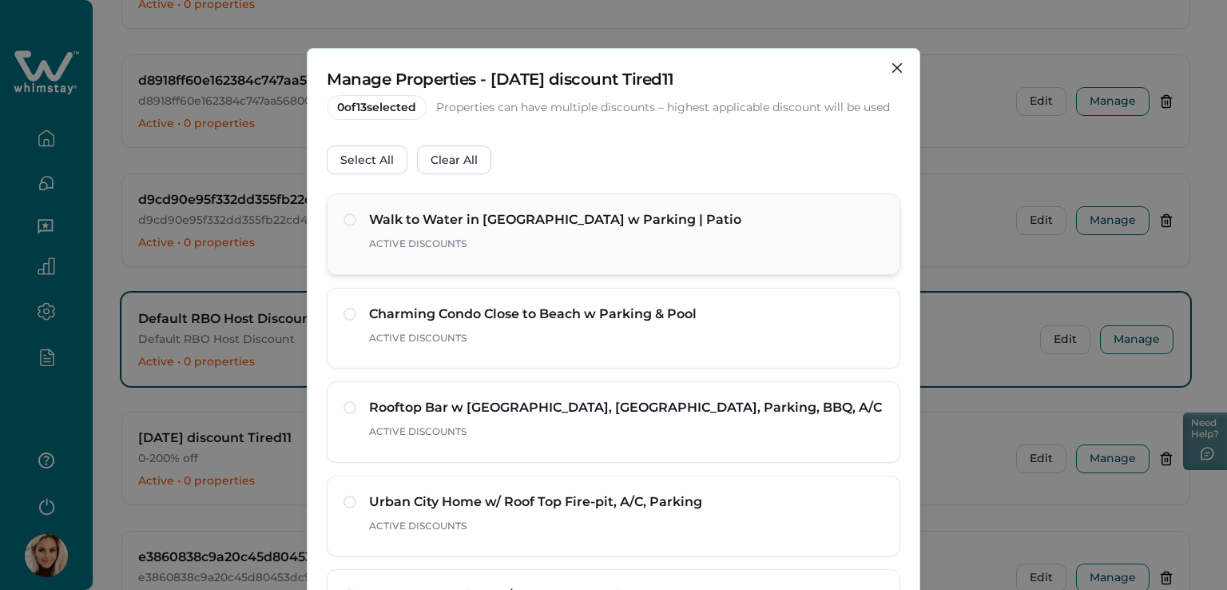
click at [350, 220] on span at bounding box center [350, 219] width 13 height 13
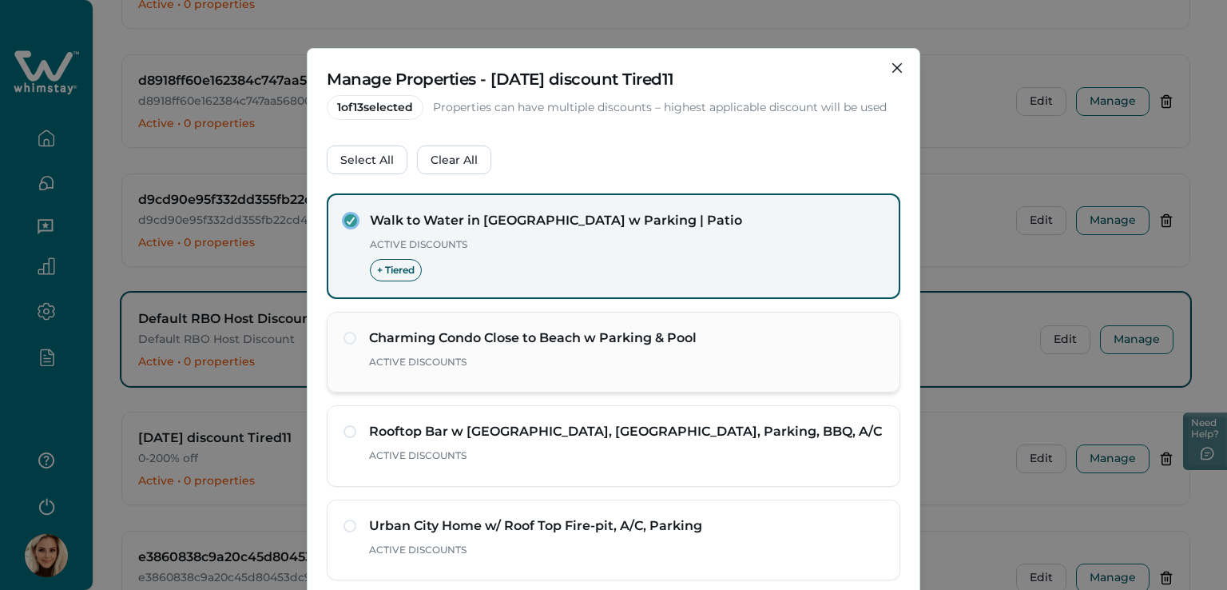
click at [350, 338] on span at bounding box center [350, 338] width 13 height 13
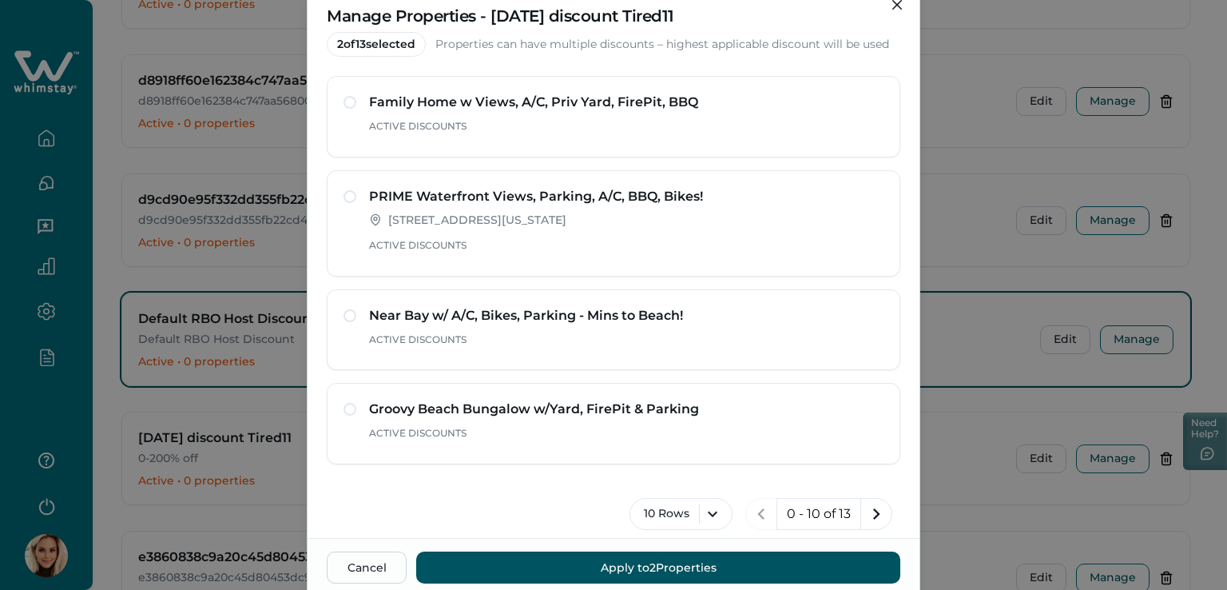
scroll to position [125, 0]
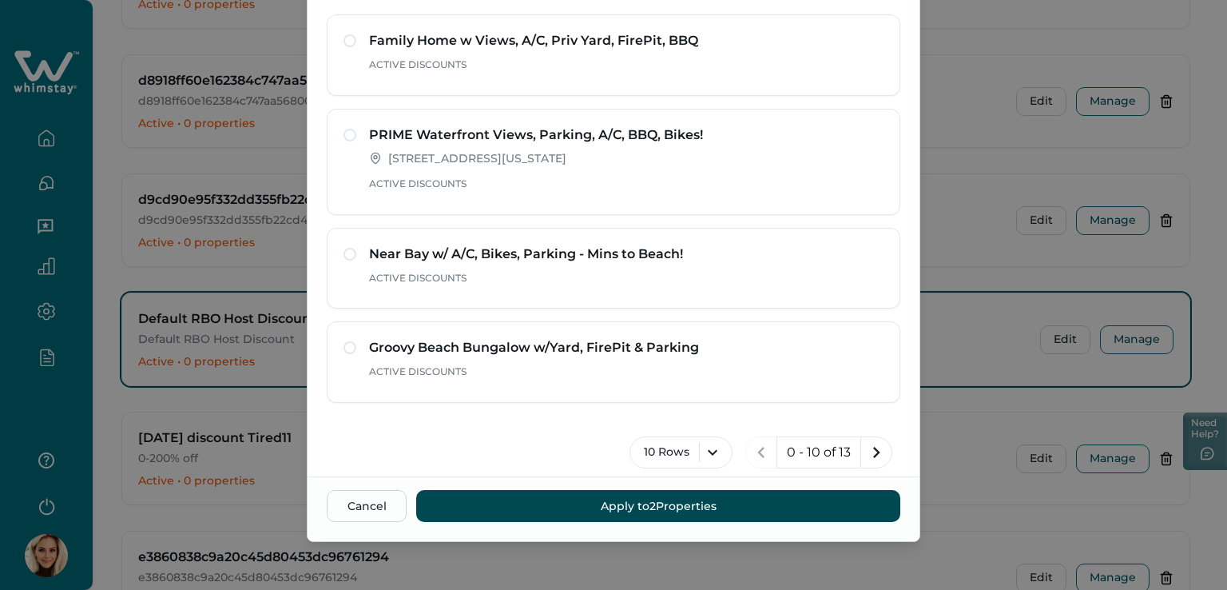
click at [650, 509] on button "Apply to 2 Properties" at bounding box center [658, 506] width 484 height 32
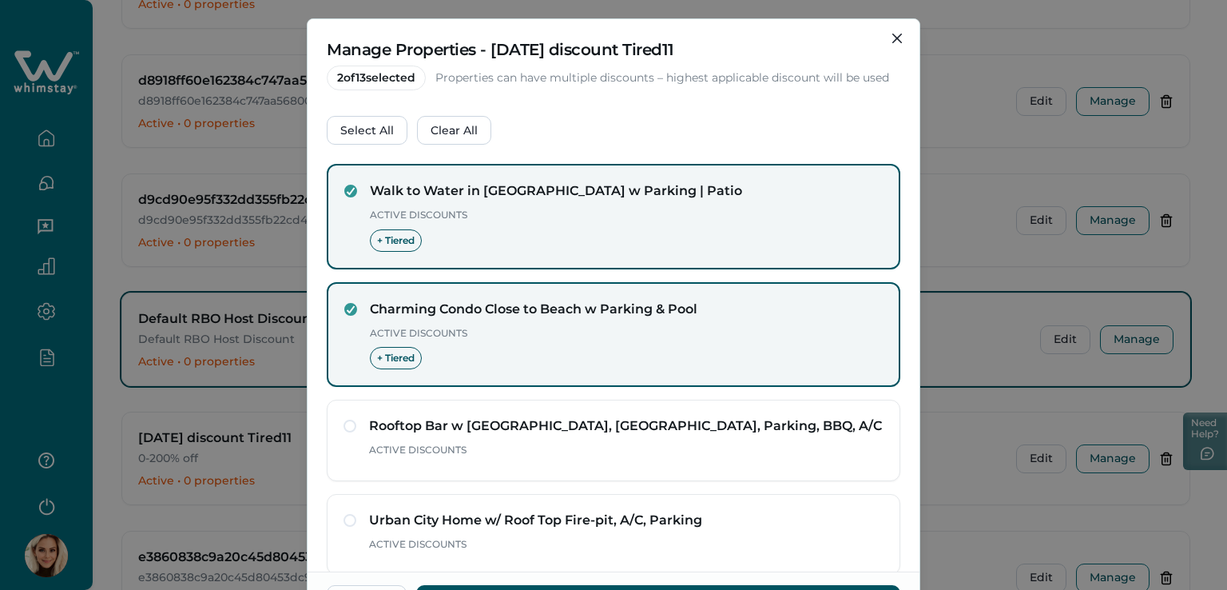
scroll to position [0, 0]
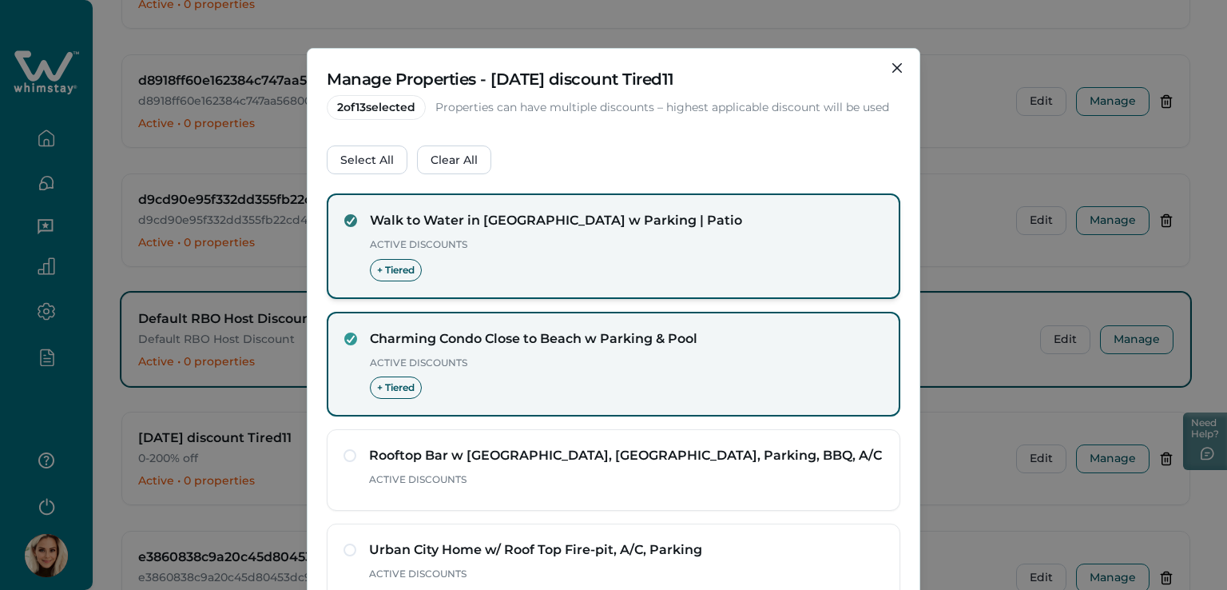
click at [350, 217] on polyline at bounding box center [351, 220] width 7 height 6
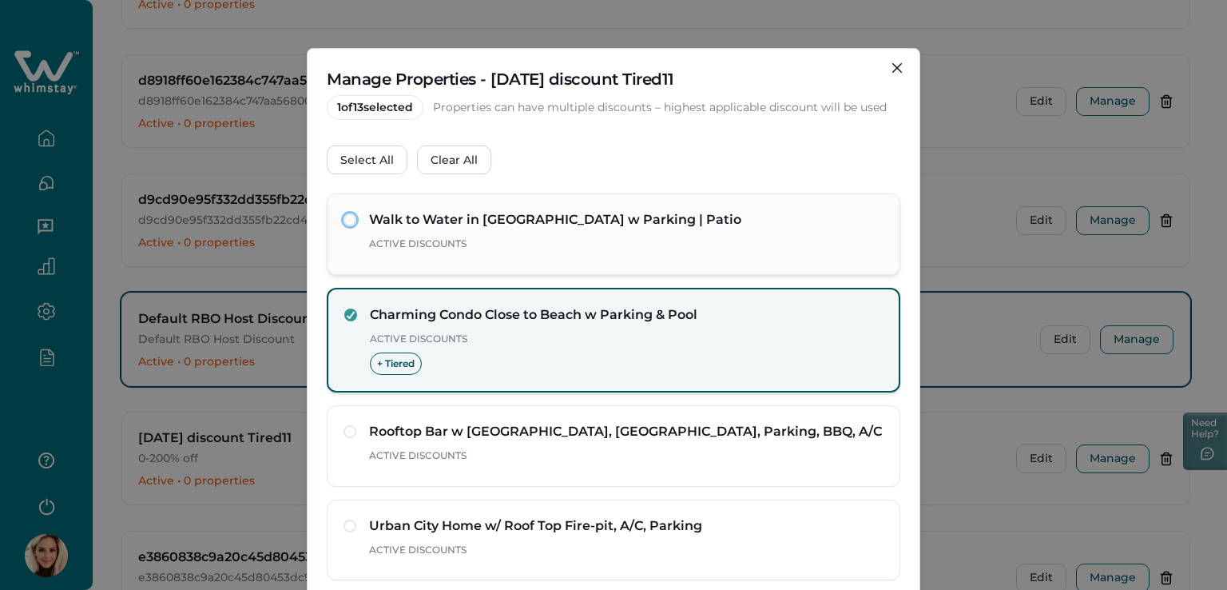
click at [353, 313] on div "Charming Condo Close to Beach w Parking & Pool Active Discounts + Tiered" at bounding box center [613, 340] width 538 height 70
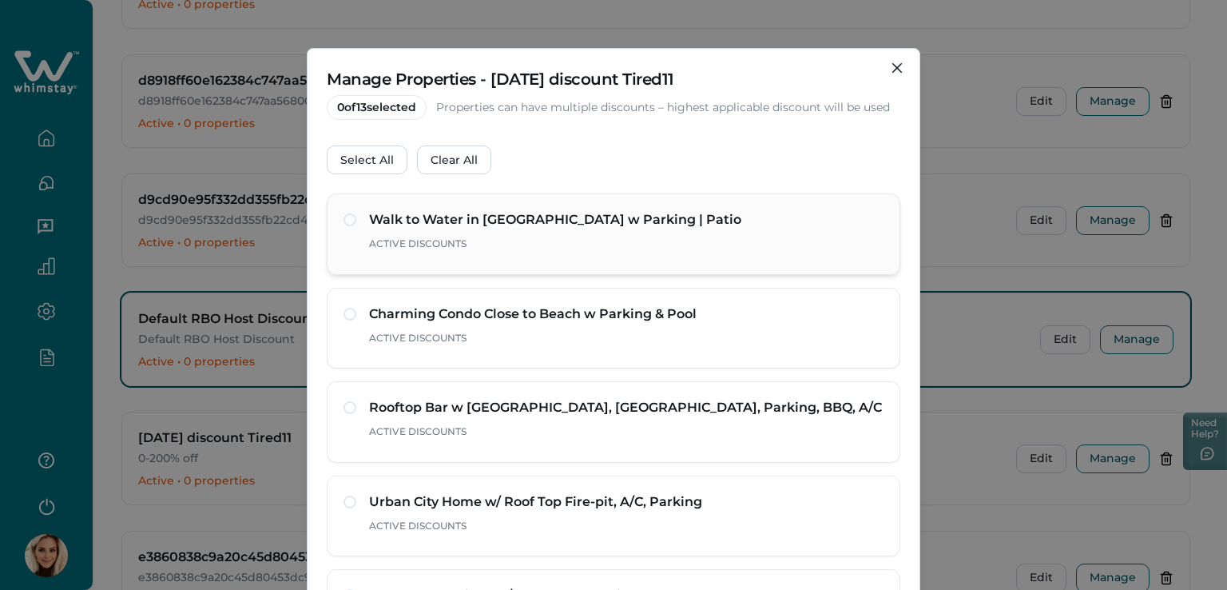
click at [351, 224] on div "Walk to Water in Mission Beach w Parking | Patio Active Discounts" at bounding box center [614, 234] width 540 height 48
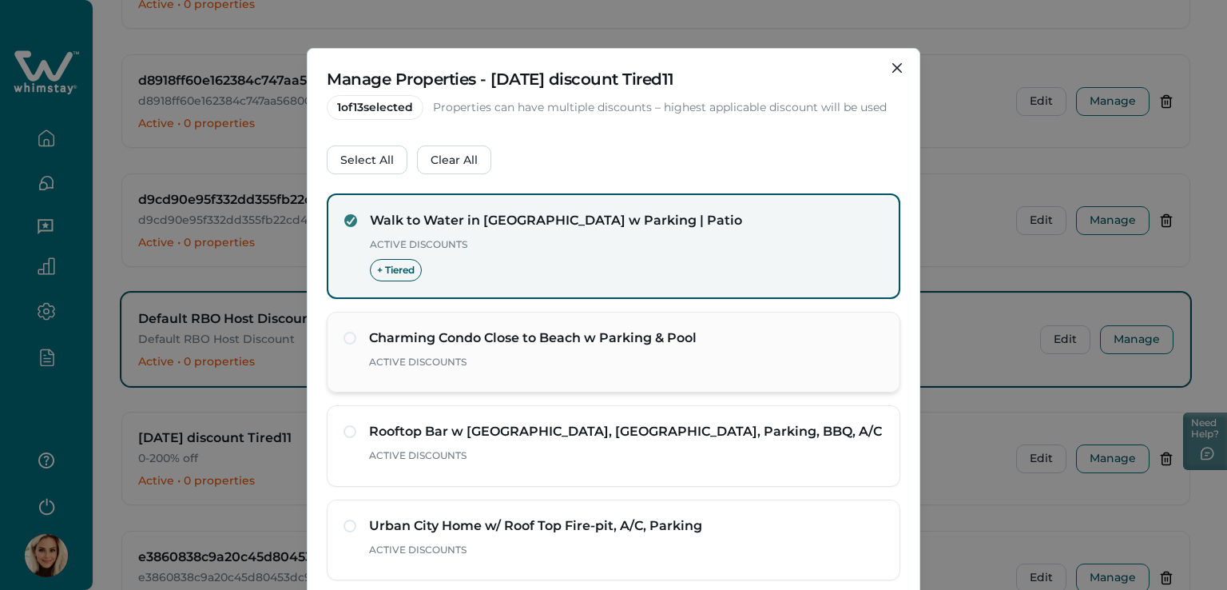
click at [345, 338] on span at bounding box center [350, 338] width 13 height 13
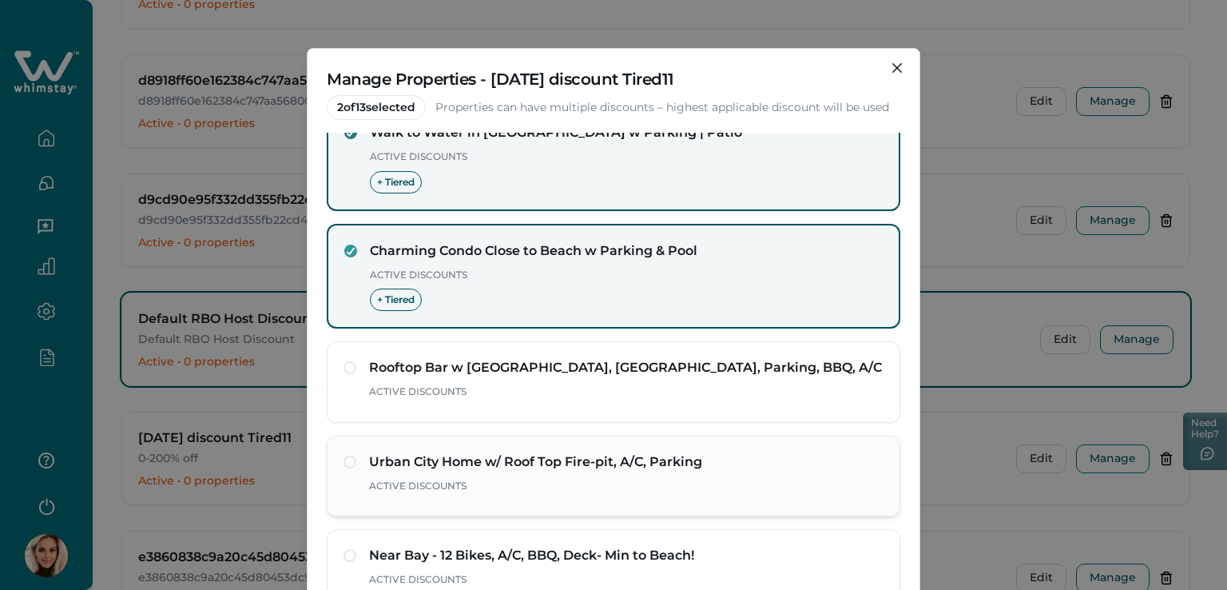
scroll to position [160, 0]
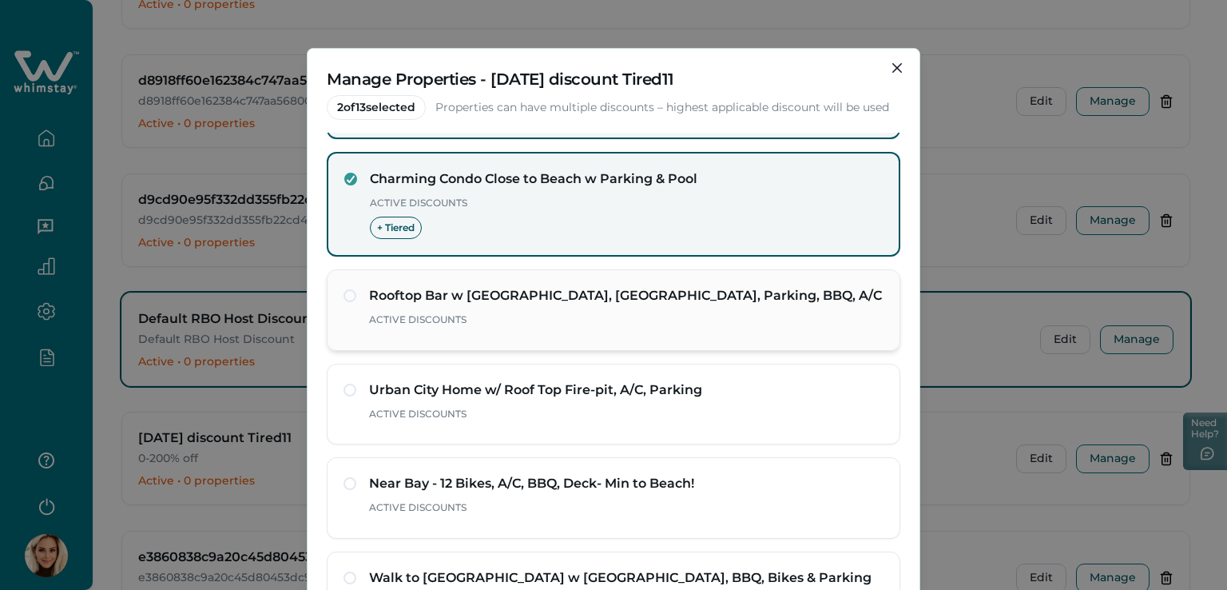
click at [348, 293] on span at bounding box center [350, 295] width 13 height 13
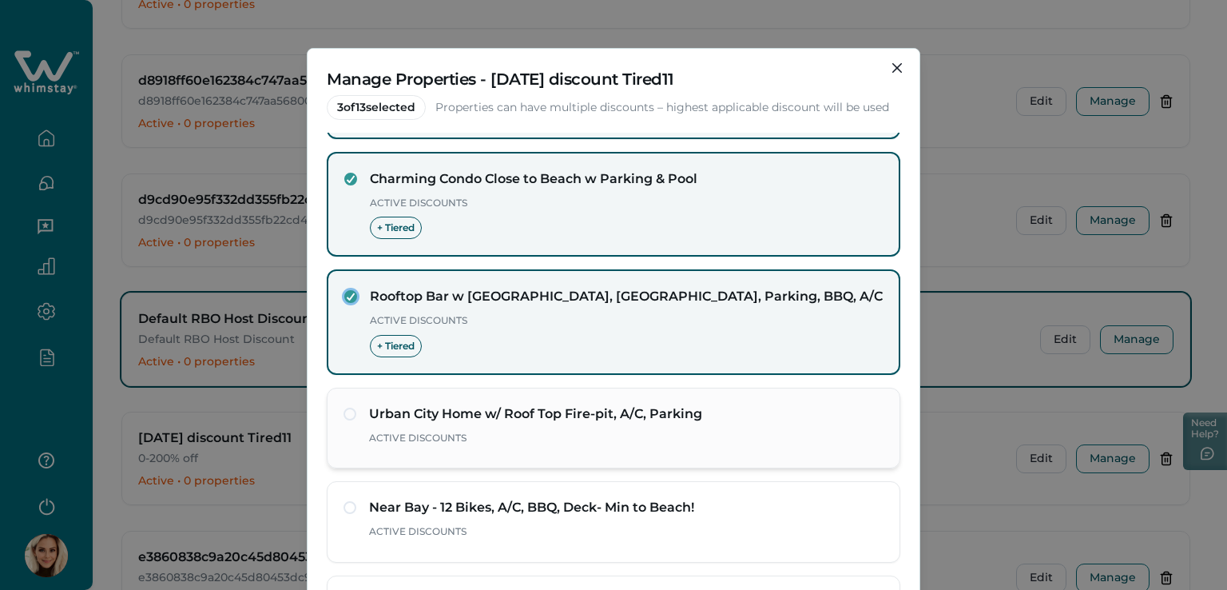
click at [344, 412] on span at bounding box center [350, 413] width 13 height 13
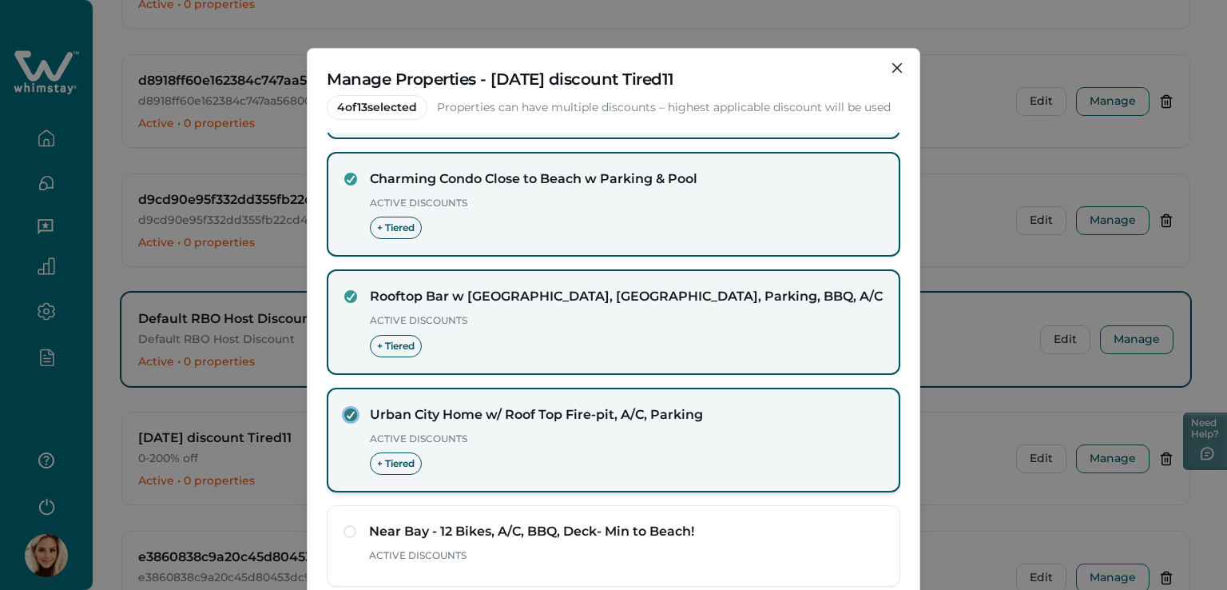
click at [346, 412] on icon at bounding box center [351, 415] width 10 height 8
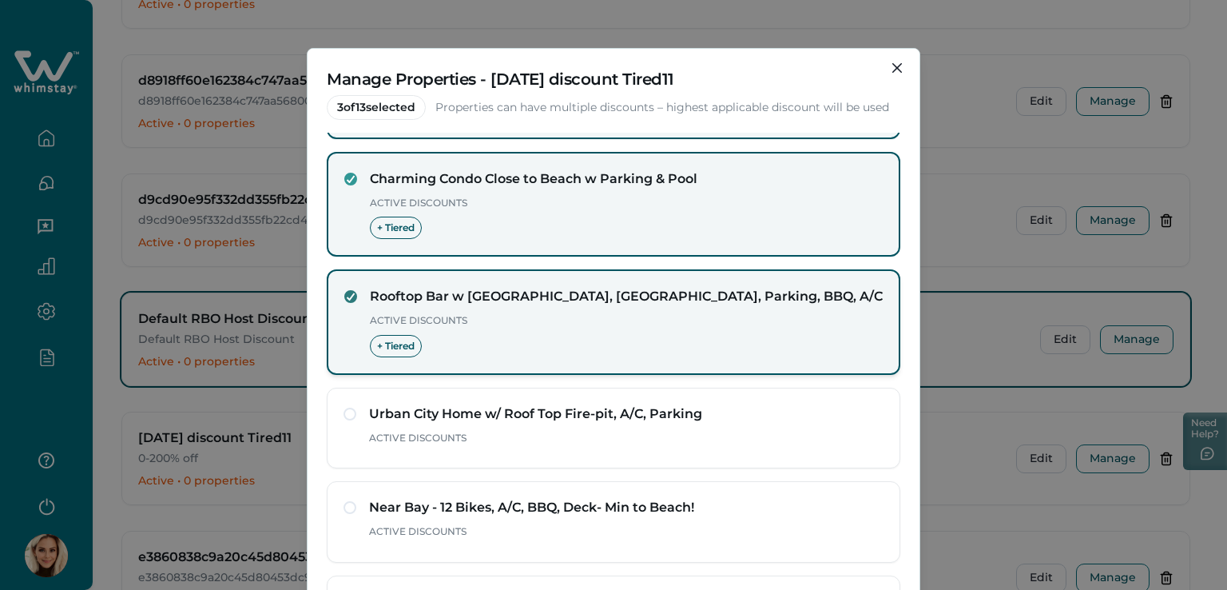
click at [348, 299] on span at bounding box center [350, 296] width 13 height 13
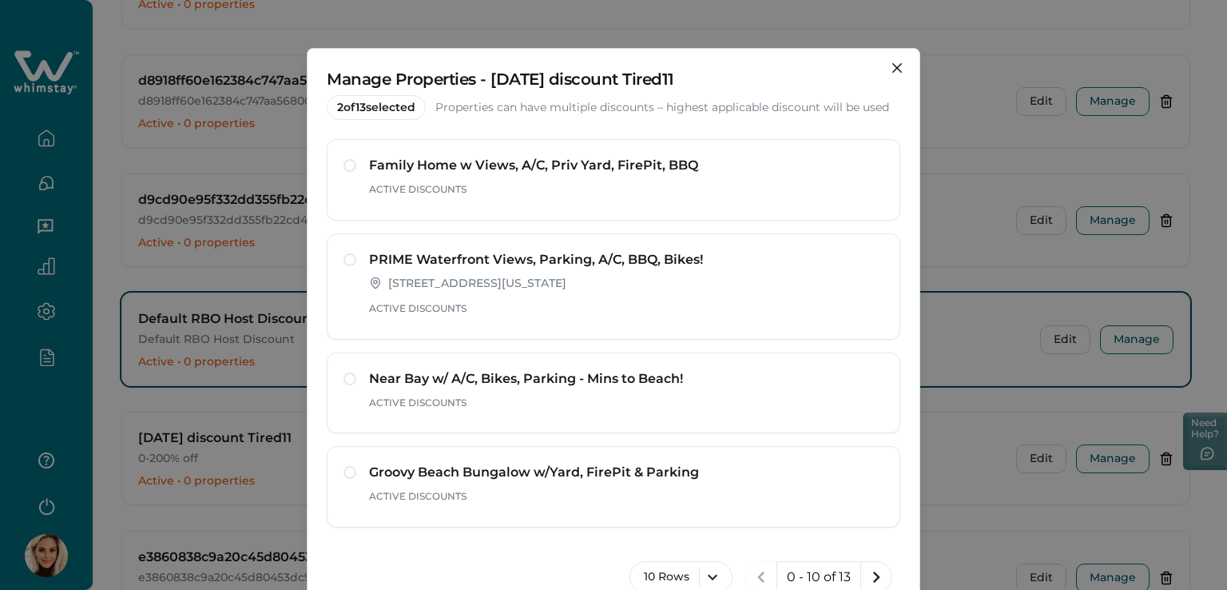
scroll to position [80, 0]
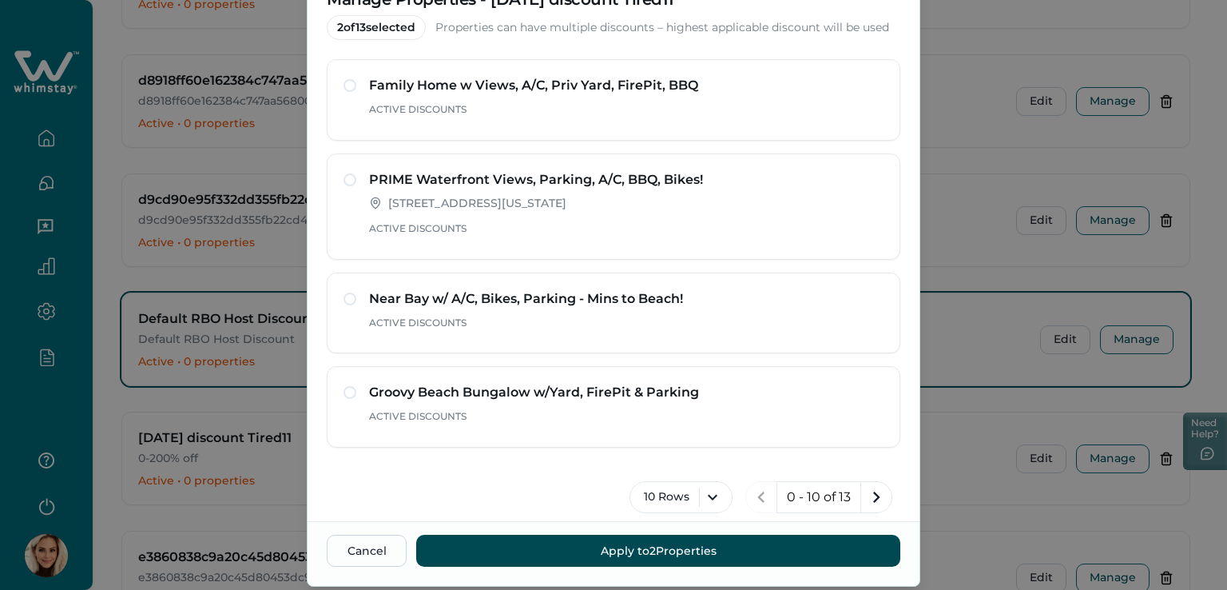
click at [618, 541] on button "Apply to 2 Properties" at bounding box center [658, 550] width 484 height 32
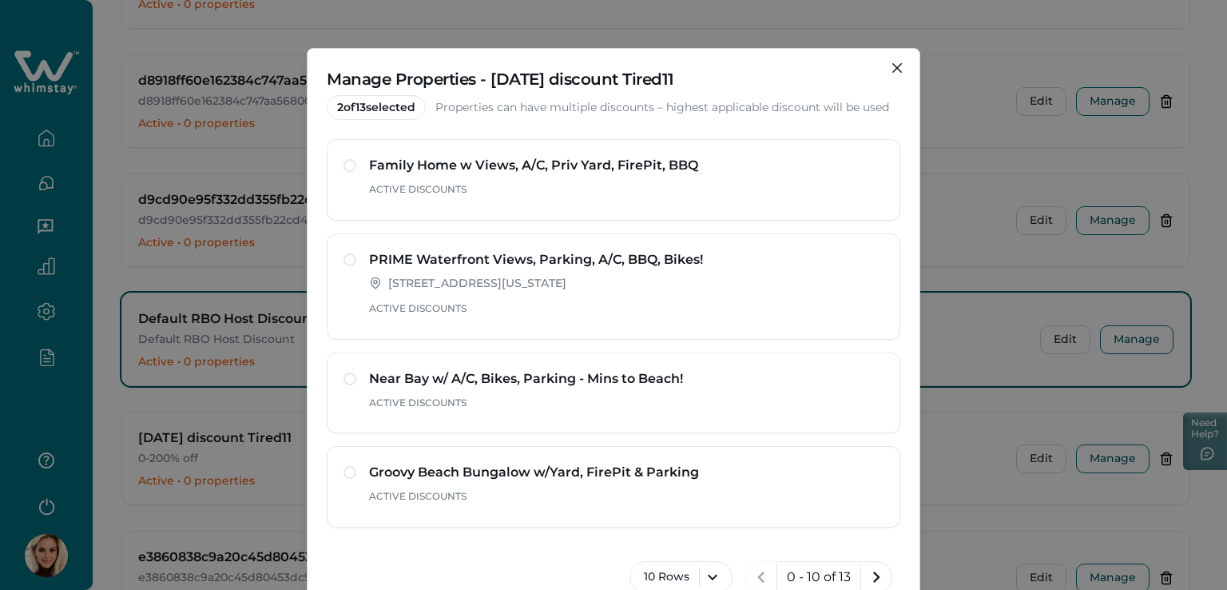
scroll to position [125, 0]
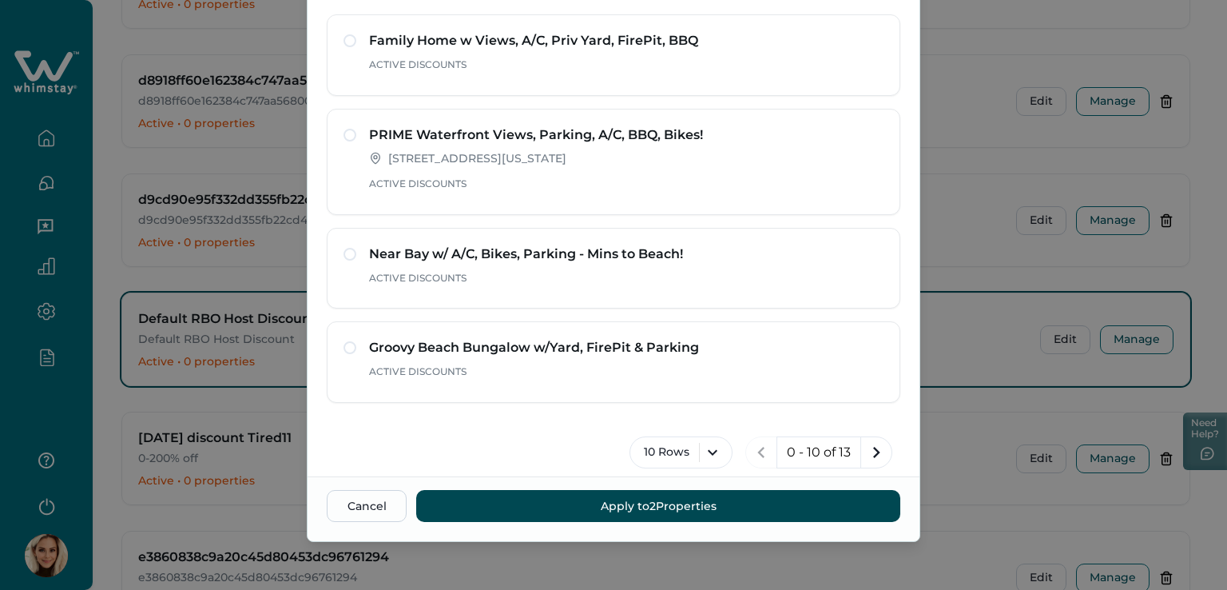
click at [608, 502] on button "Apply to 2 Properties" at bounding box center [658, 506] width 484 height 32
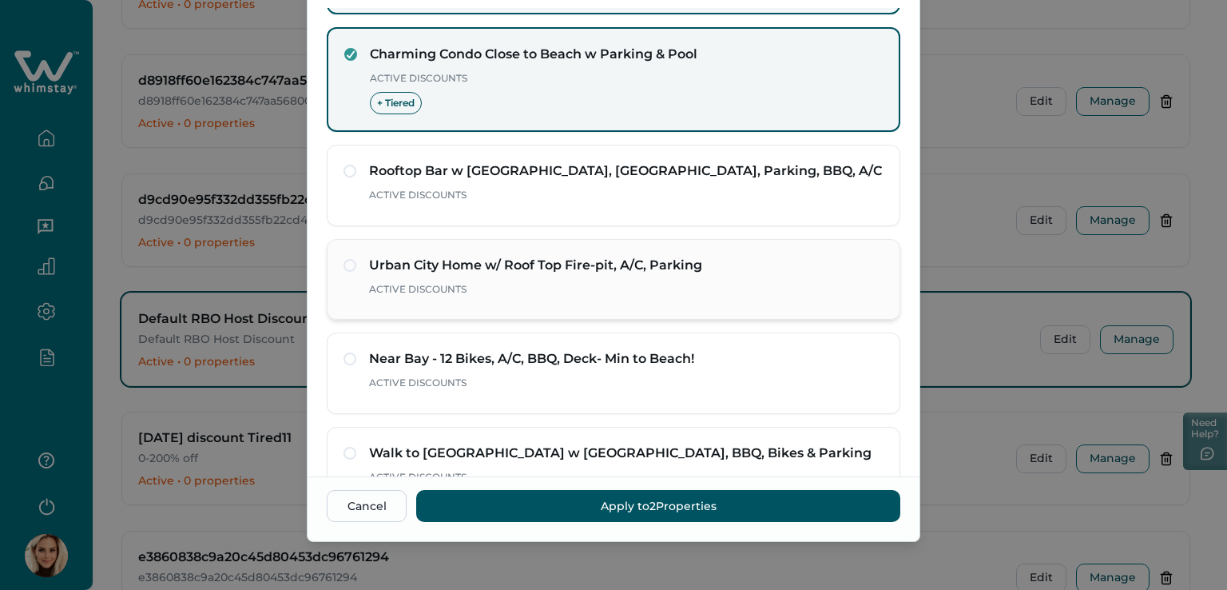
scroll to position [0, 0]
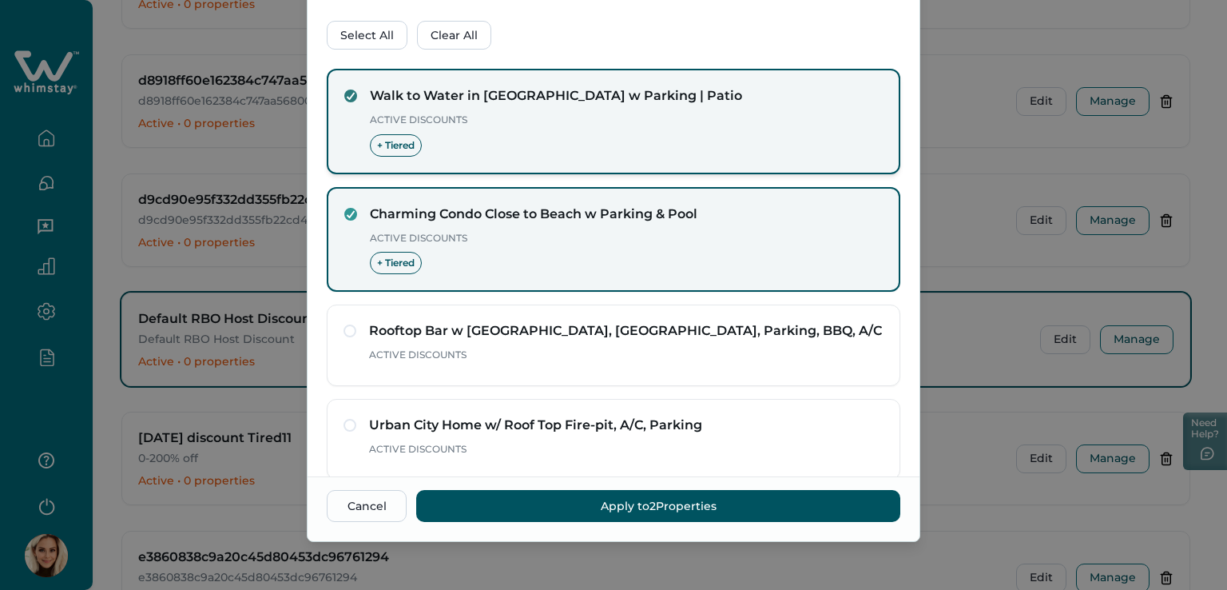
click at [346, 93] on icon at bounding box center [351, 96] width 10 height 8
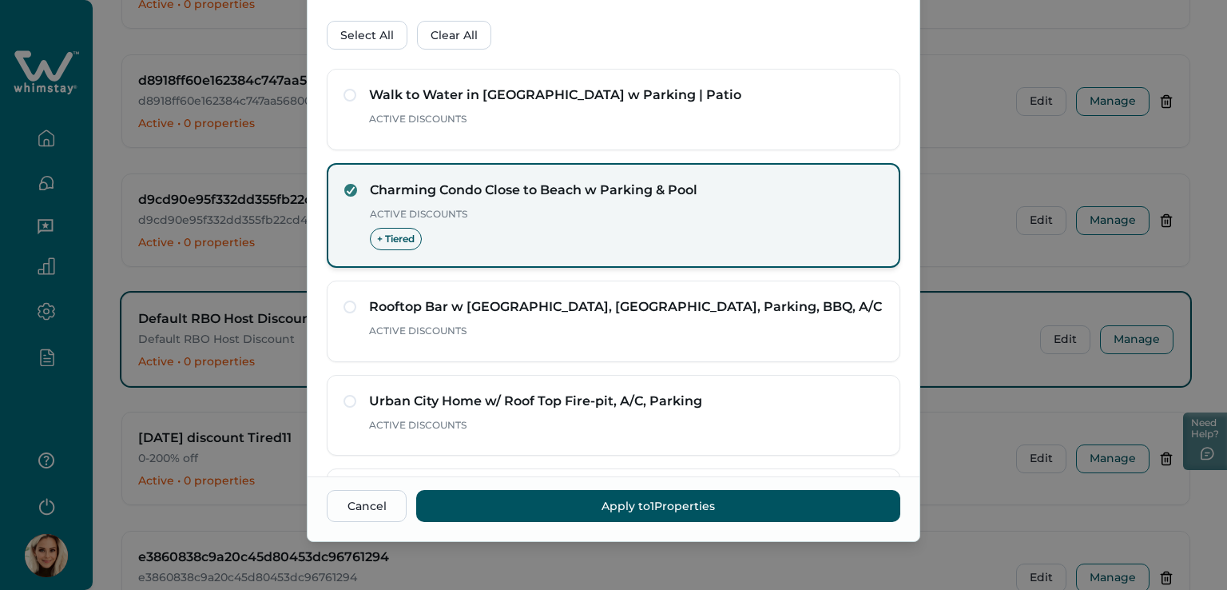
click at [349, 189] on icon at bounding box center [351, 190] width 10 height 8
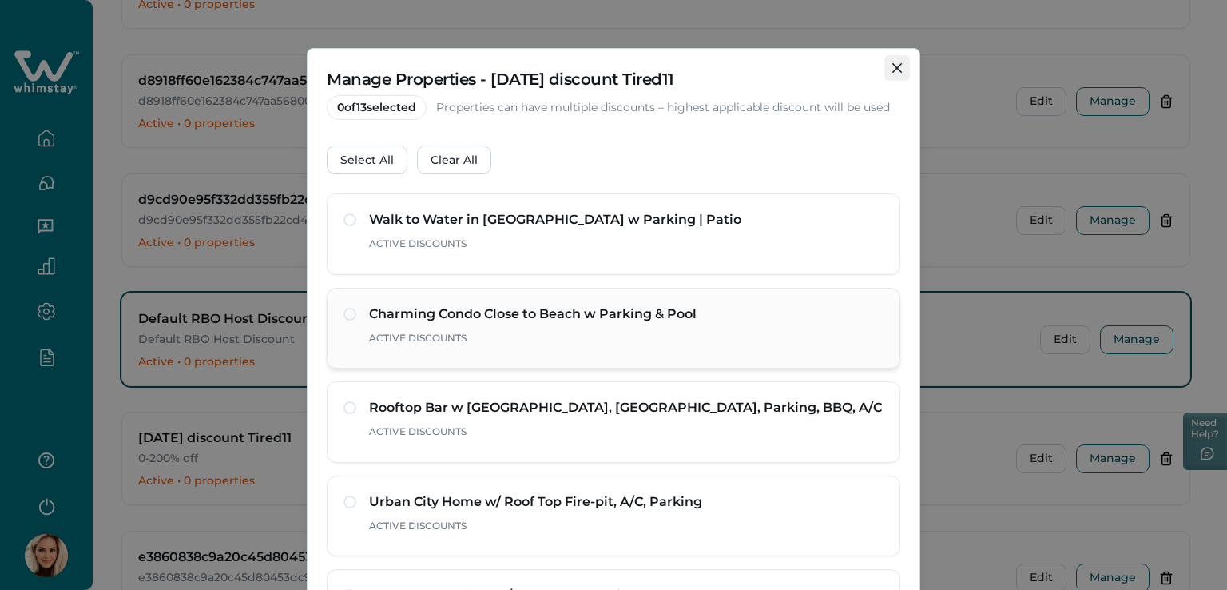
click at [904, 59] on button "Close" at bounding box center [897, 68] width 26 height 26
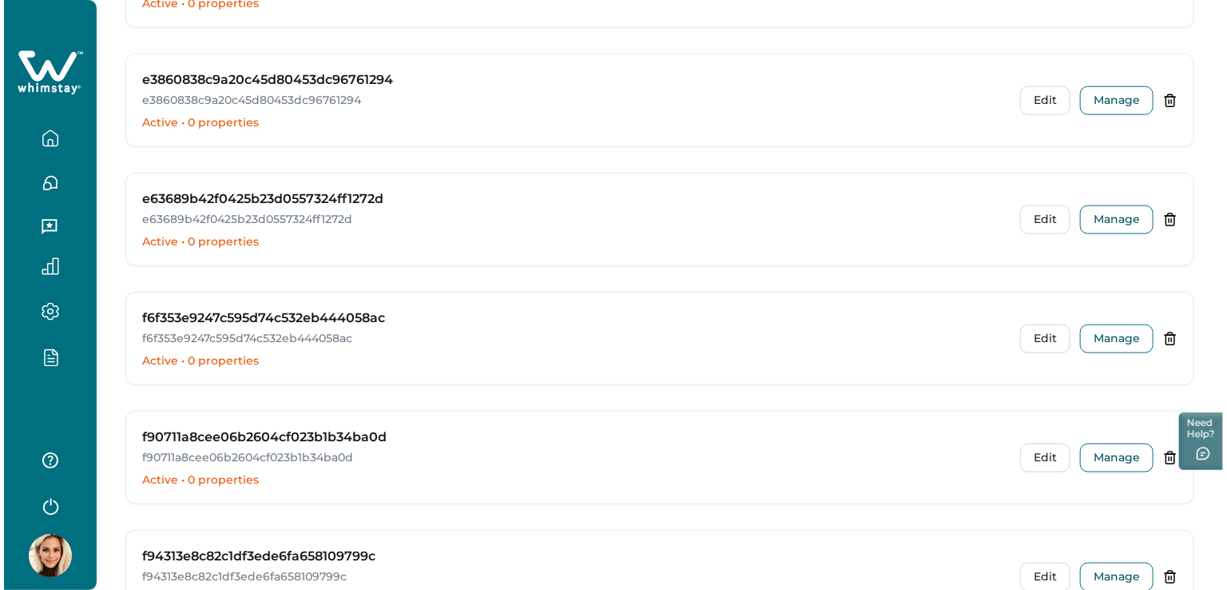
scroll to position [3994, 0]
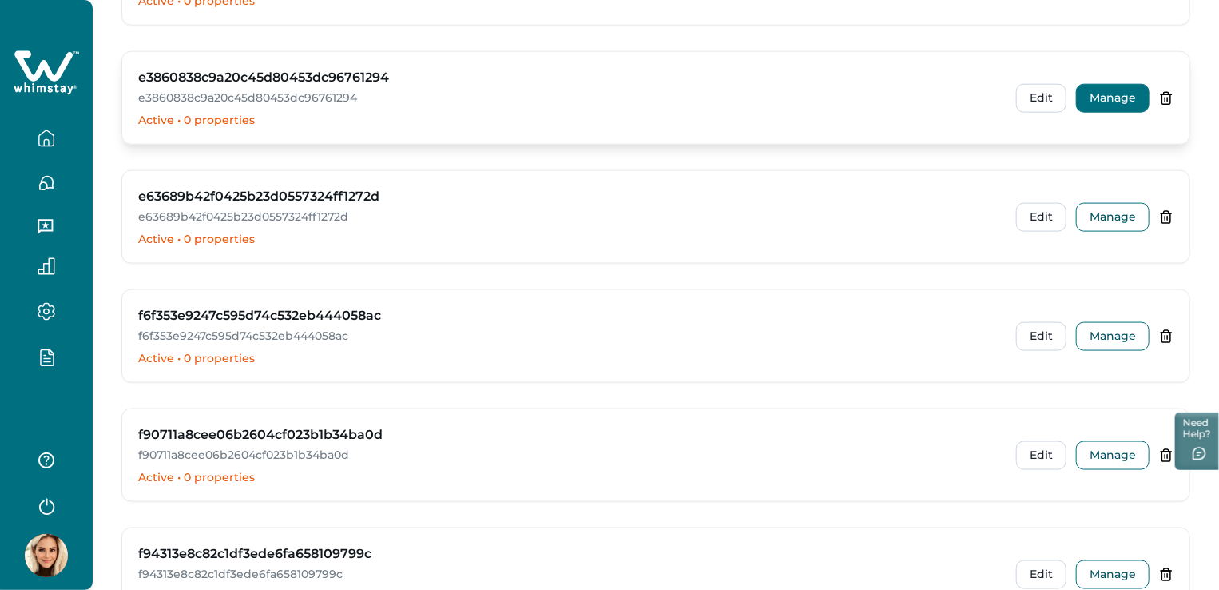
click at [1118, 84] on button "Manage" at bounding box center [1112, 98] width 73 height 29
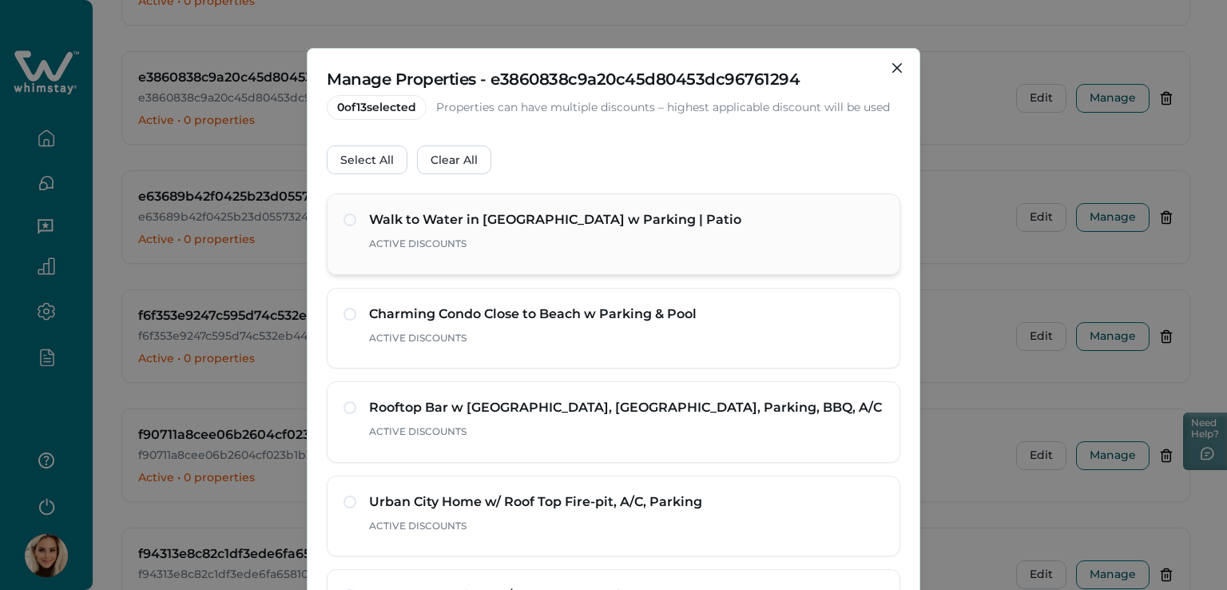
click at [355, 217] on div "Walk to Water in Mission Beach w Parking | Patio Active Discounts" at bounding box center [614, 234] width 540 height 48
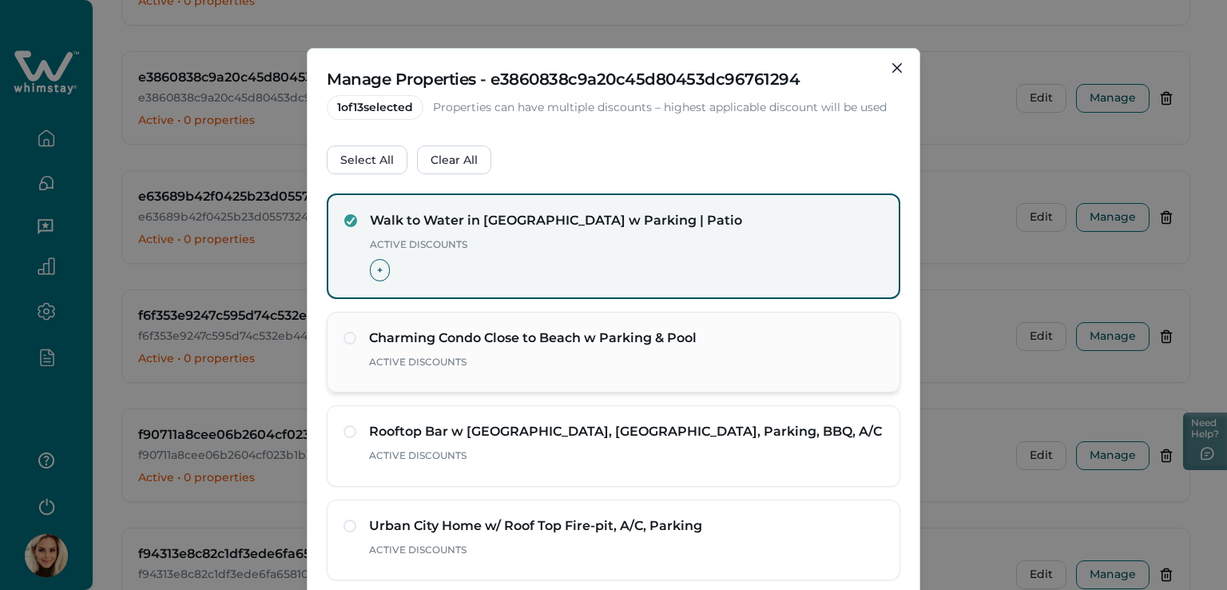
click at [350, 337] on span at bounding box center [350, 338] width 13 height 13
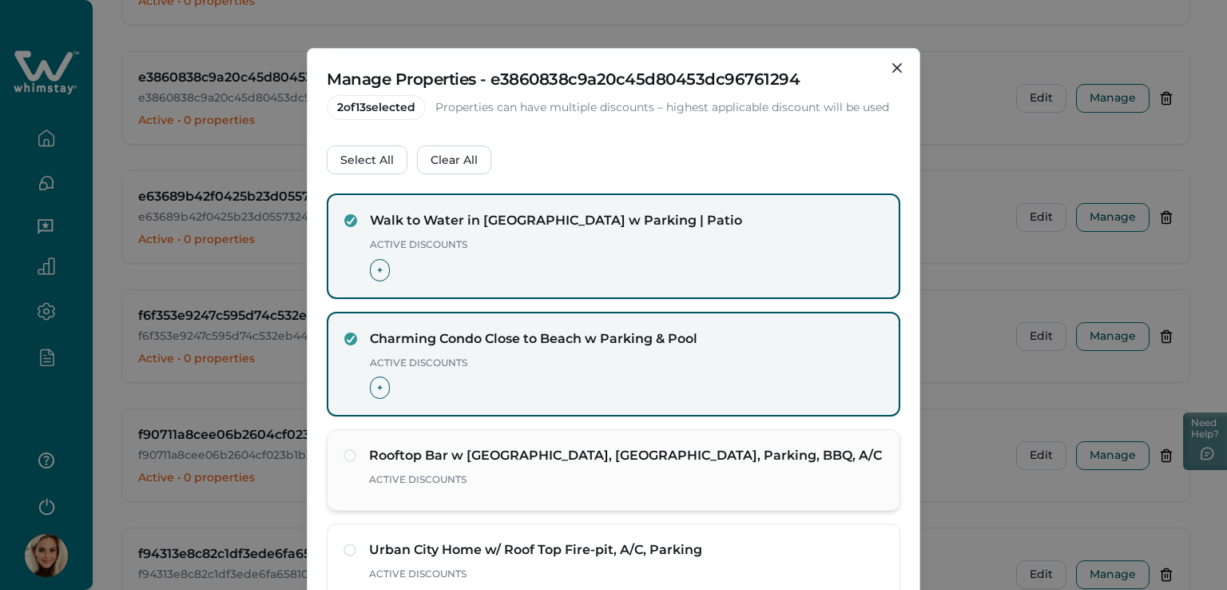
click at [355, 455] on div "Rooftop Bar w Bay View, Jacuzzi, Parking, BBQ, A/C Active Discounts" at bounding box center [614, 470] width 540 height 48
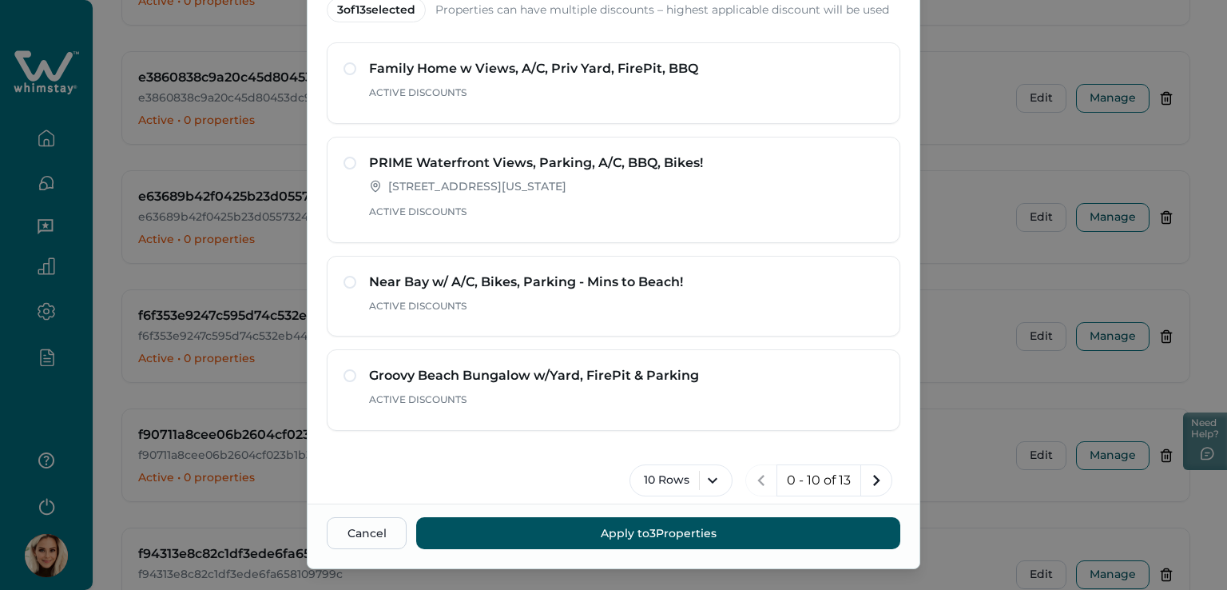
scroll to position [125, 0]
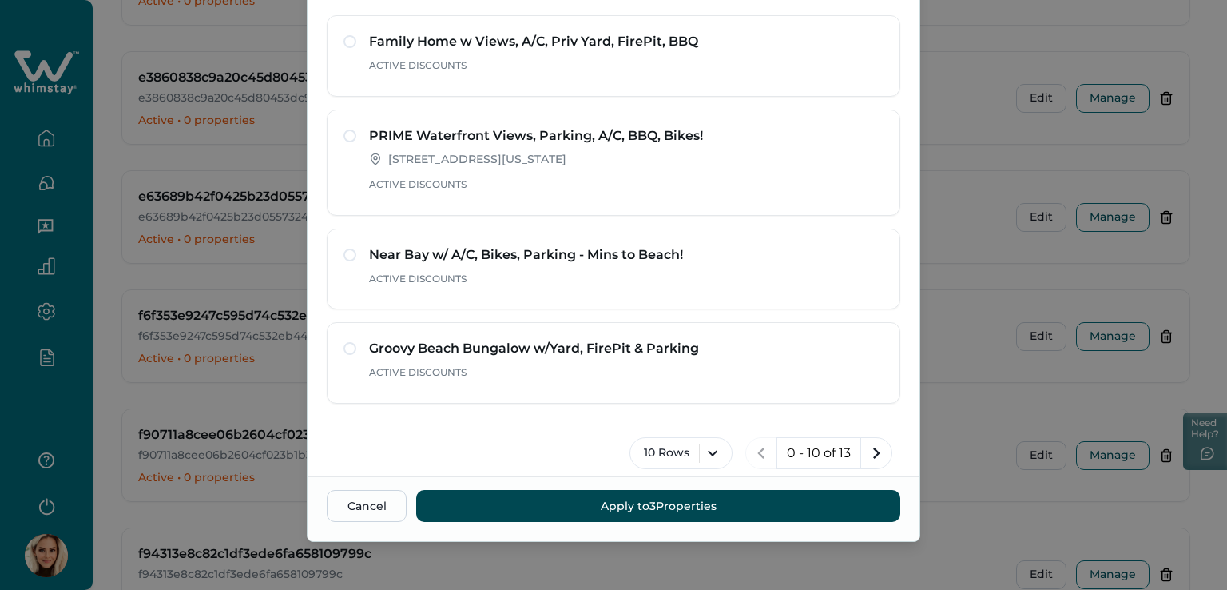
click at [709, 499] on button "Apply to 3 Properties" at bounding box center [658, 506] width 484 height 32
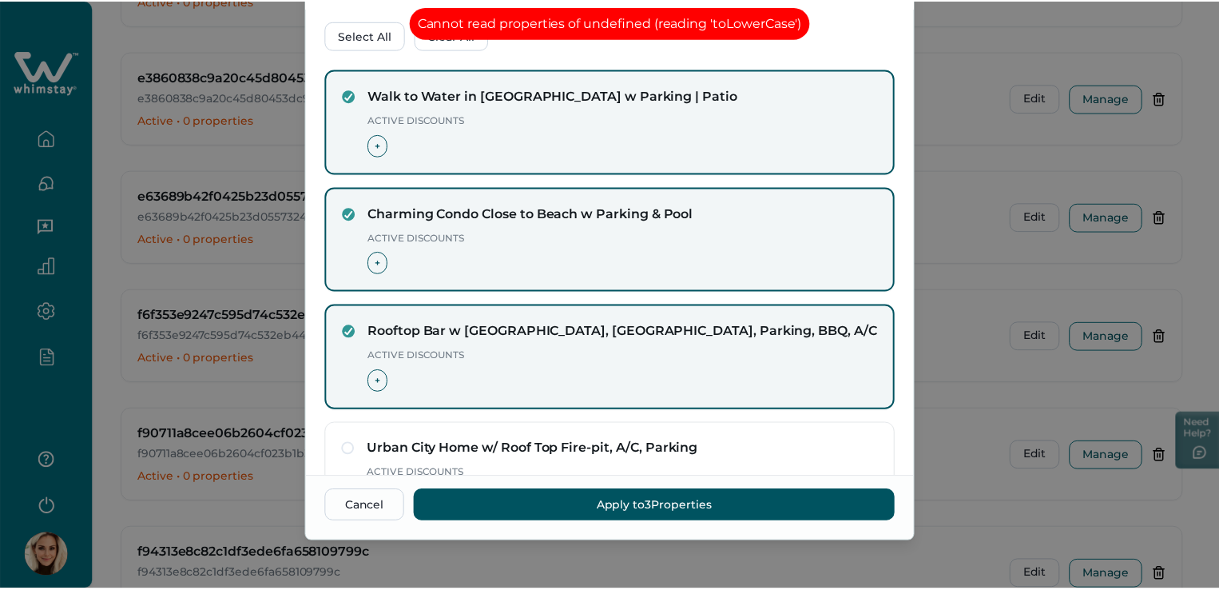
scroll to position [0, 0]
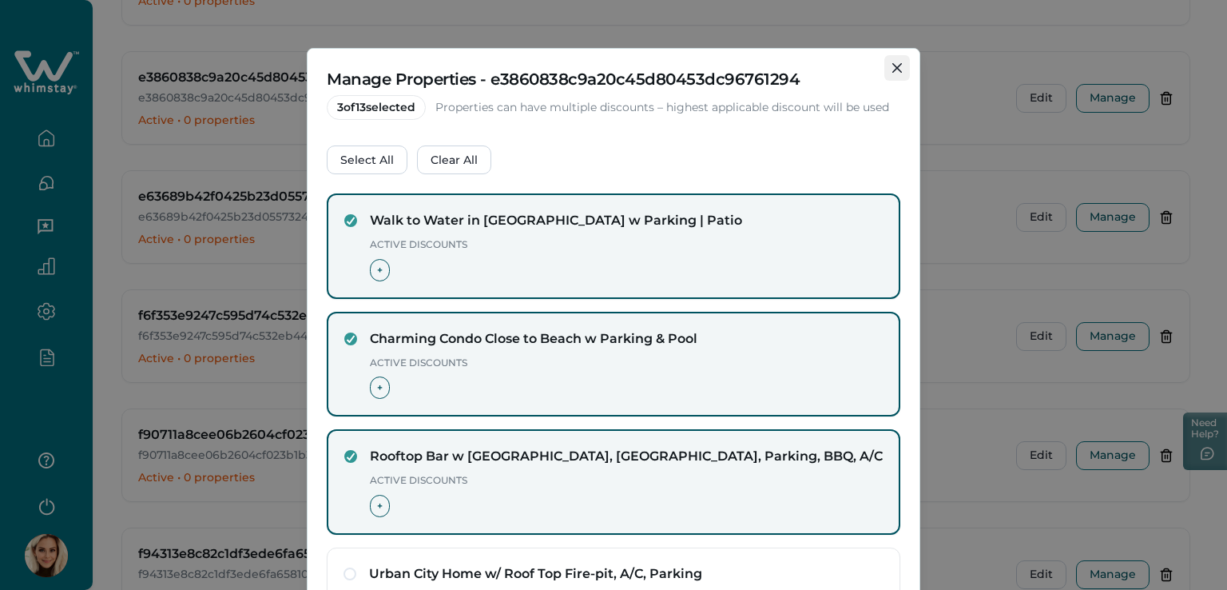
click at [892, 70] on icon "Close" at bounding box center [897, 68] width 10 height 10
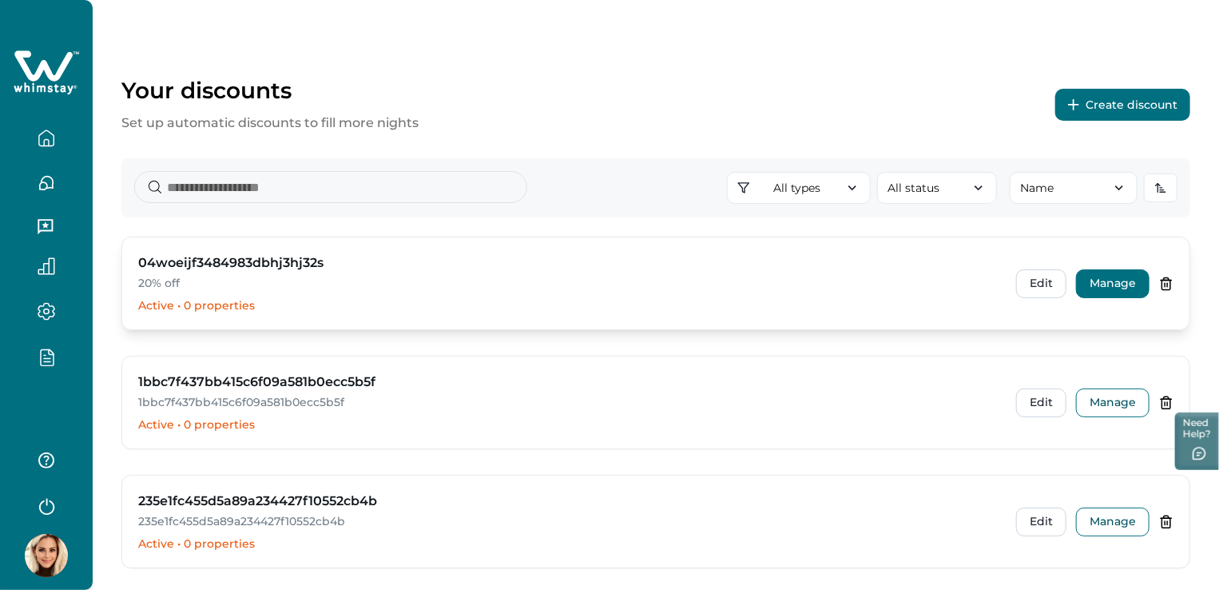
click at [1127, 284] on button "Manage" at bounding box center [1112, 283] width 73 height 29
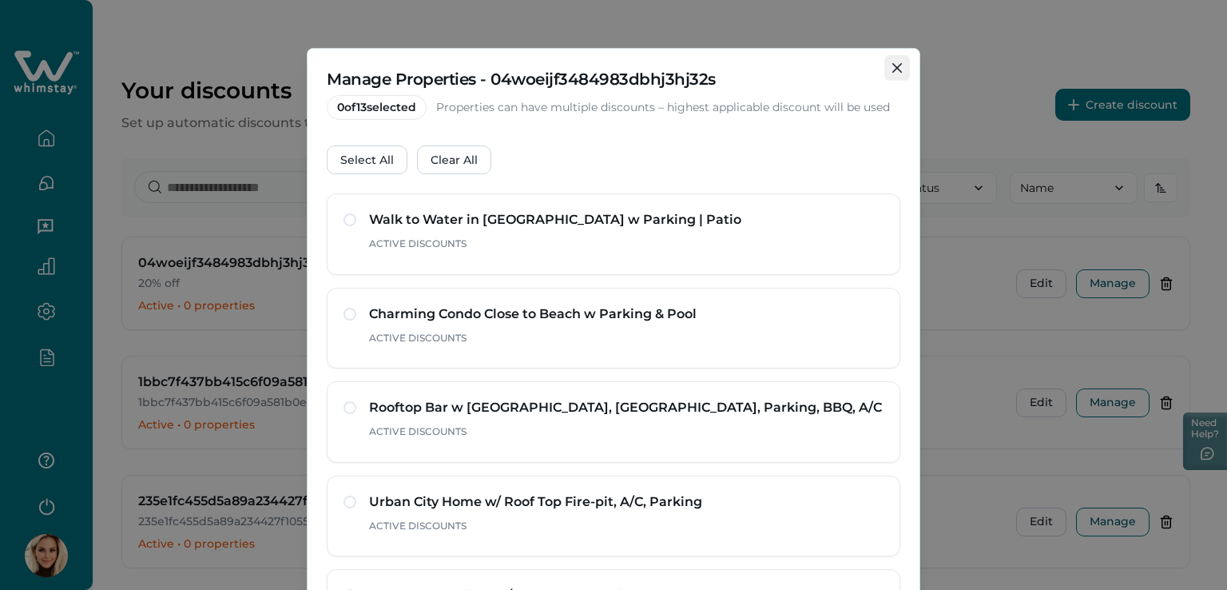
click at [895, 68] on icon "Close" at bounding box center [897, 68] width 10 height 10
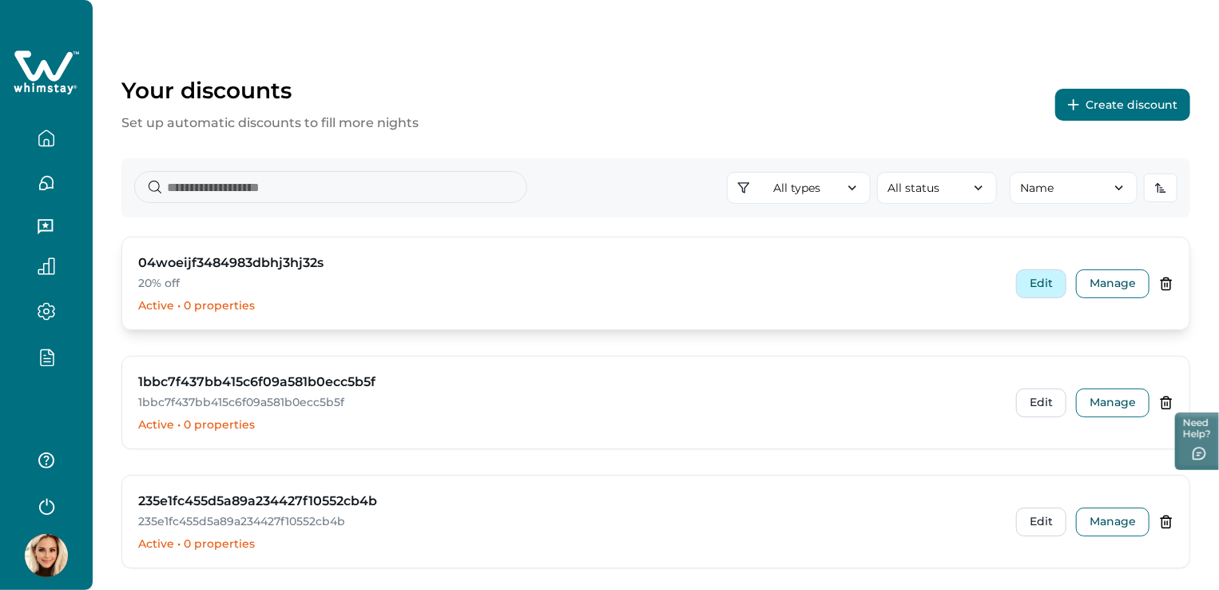
click at [1040, 279] on button "Edit" at bounding box center [1041, 283] width 50 height 29
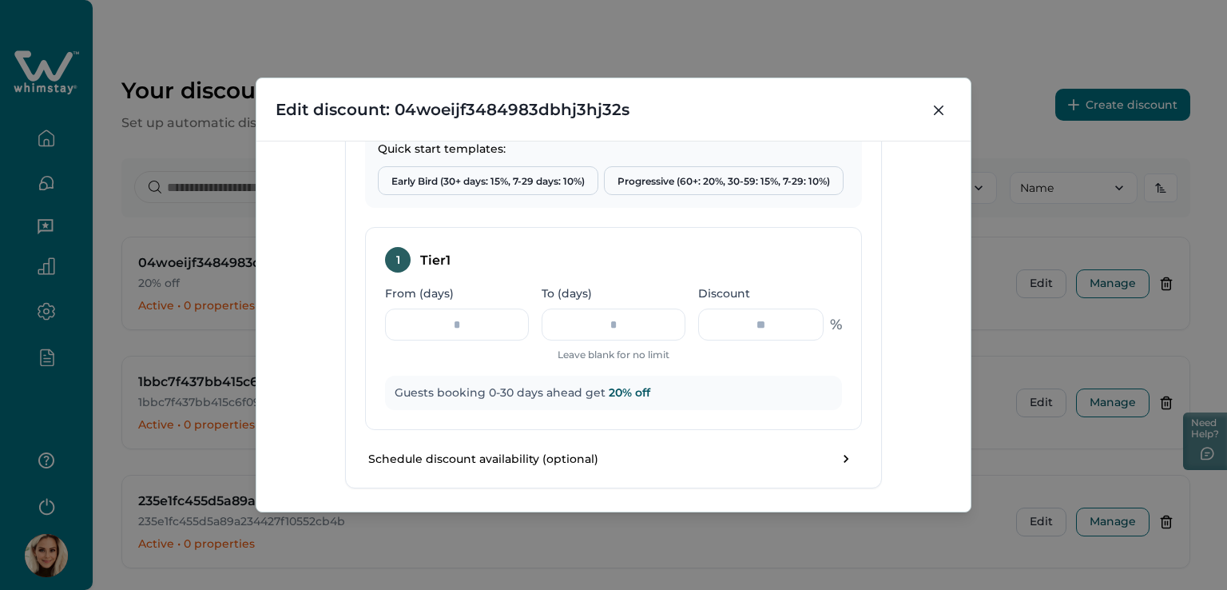
scroll to position [552, 0]
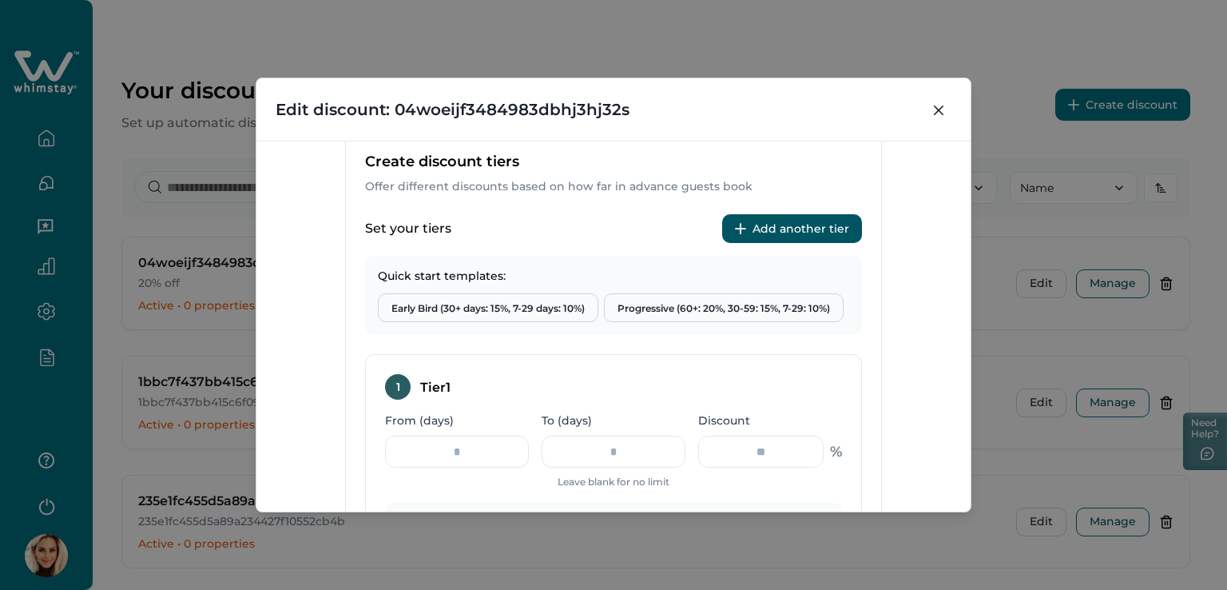
click at [821, 218] on button "Add another tier" at bounding box center [792, 228] width 140 height 29
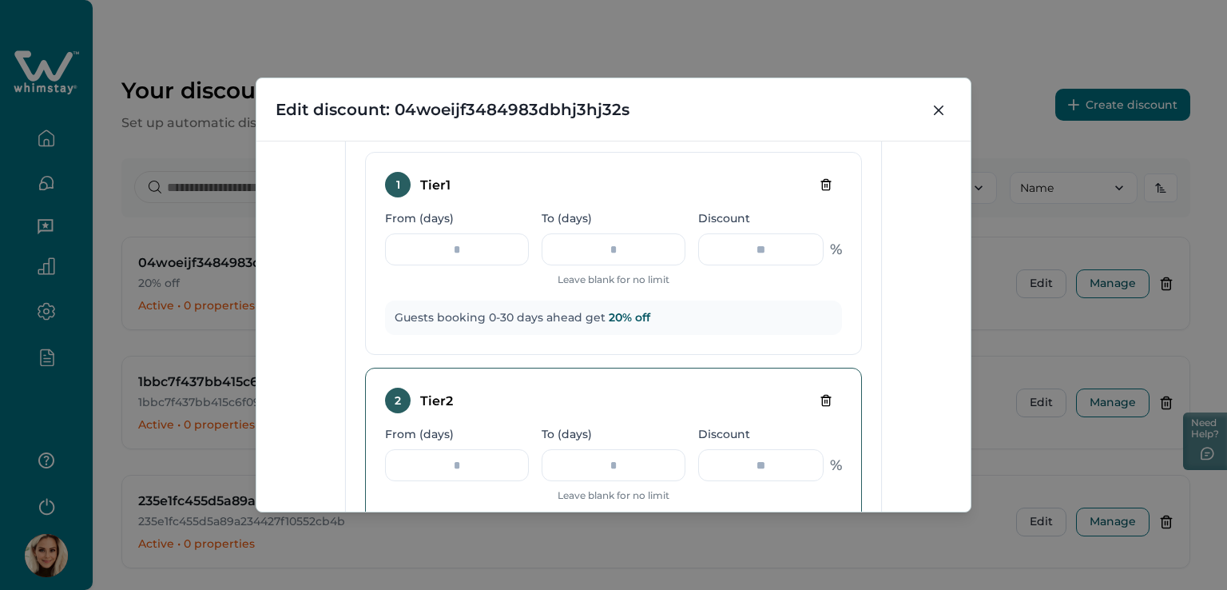
scroll to position [712, 0]
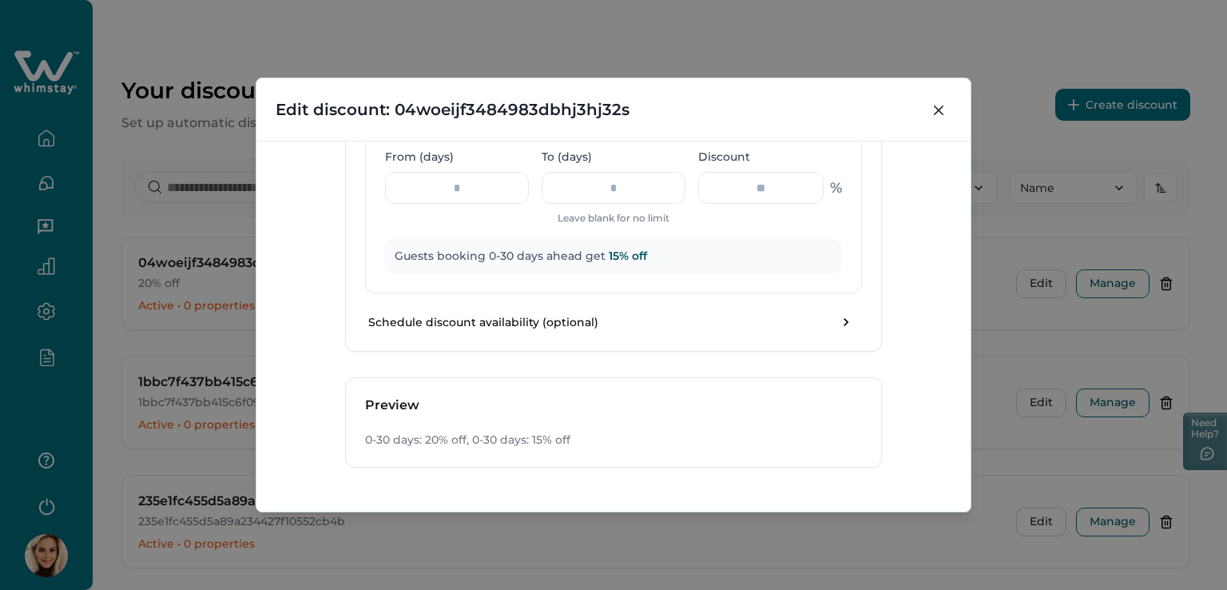
click at [569, 339] on div "Set your tiers Add another tier Quick start templates: Early Bird (30+ days: 15…" at bounding box center [613, 43] width 535 height 617
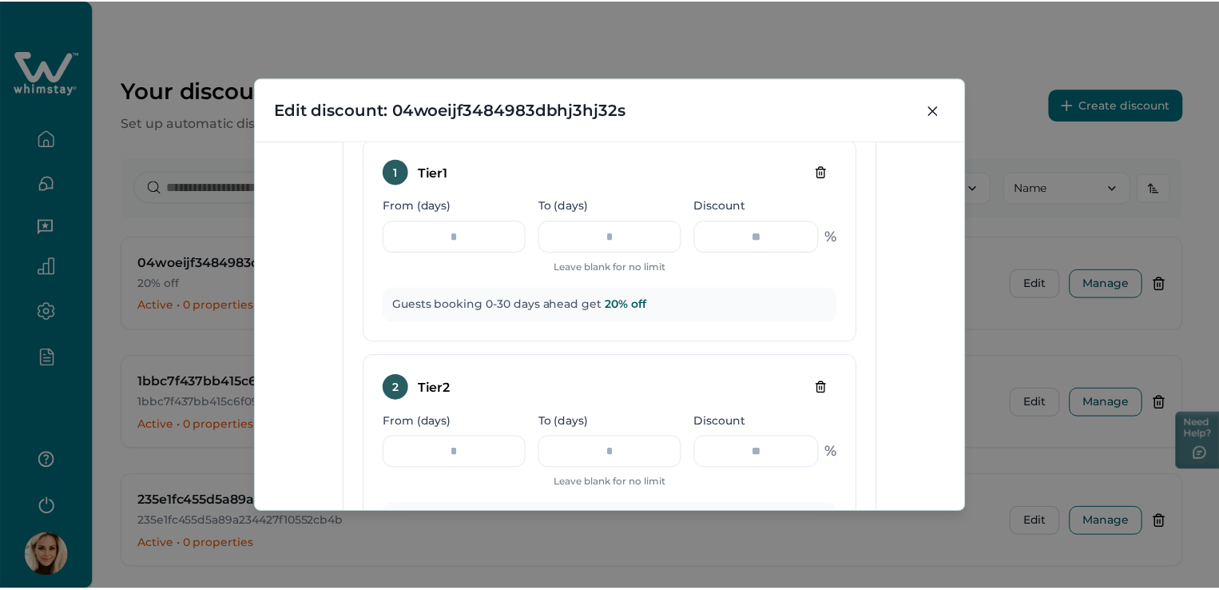
scroll to position [1086, 0]
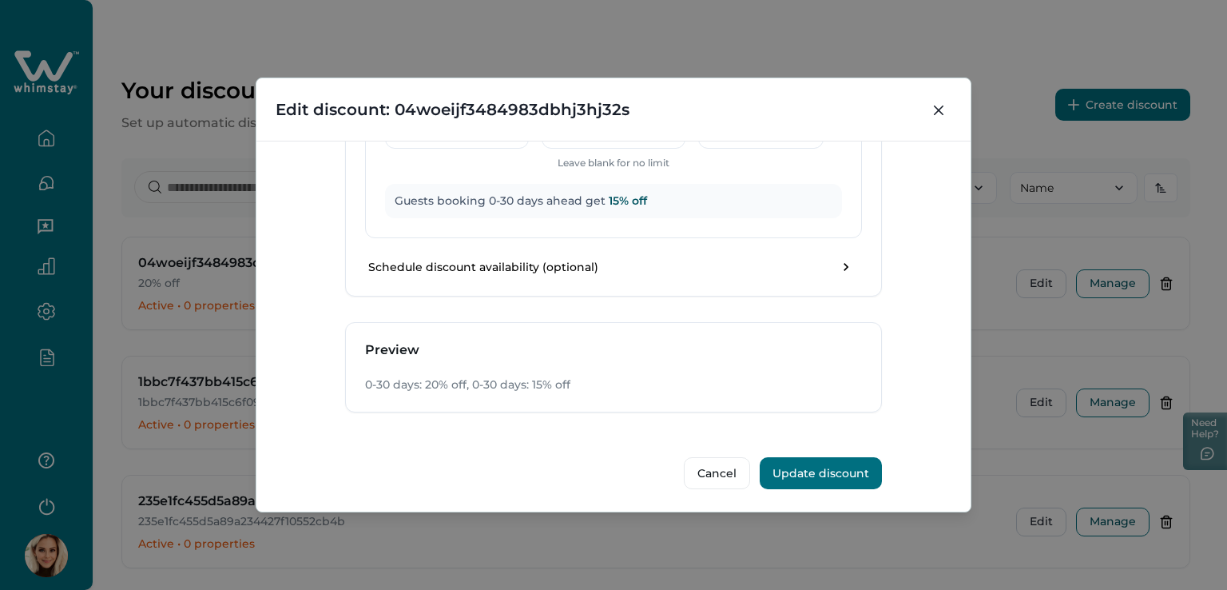
click at [784, 464] on button "Update discount" at bounding box center [821, 473] width 122 height 32
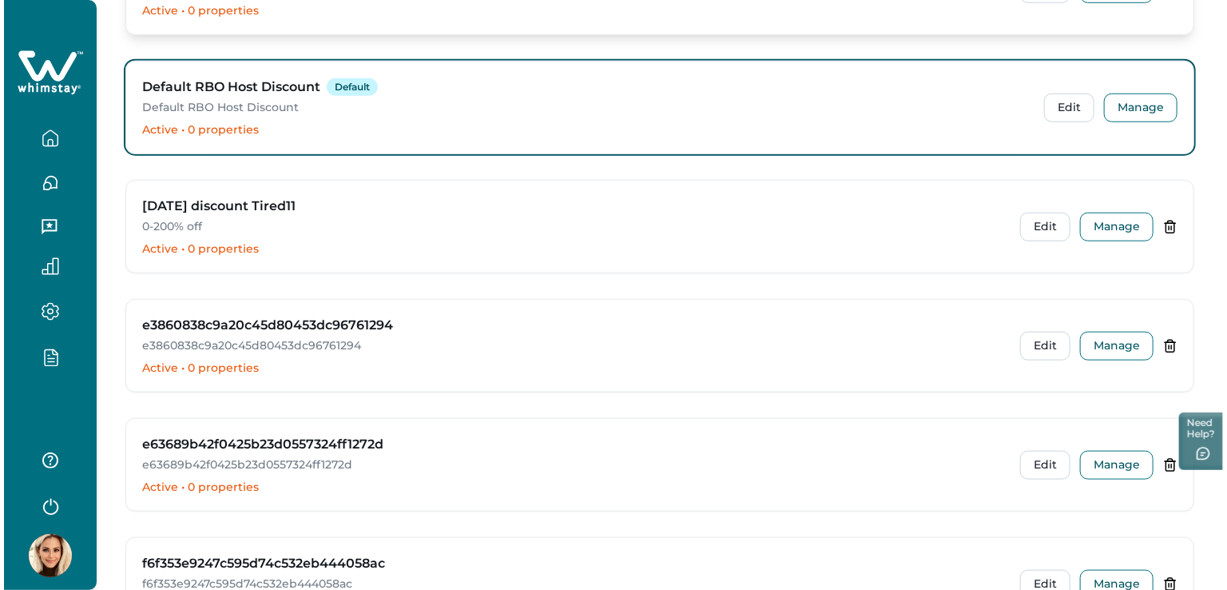
scroll to position [3355, 0]
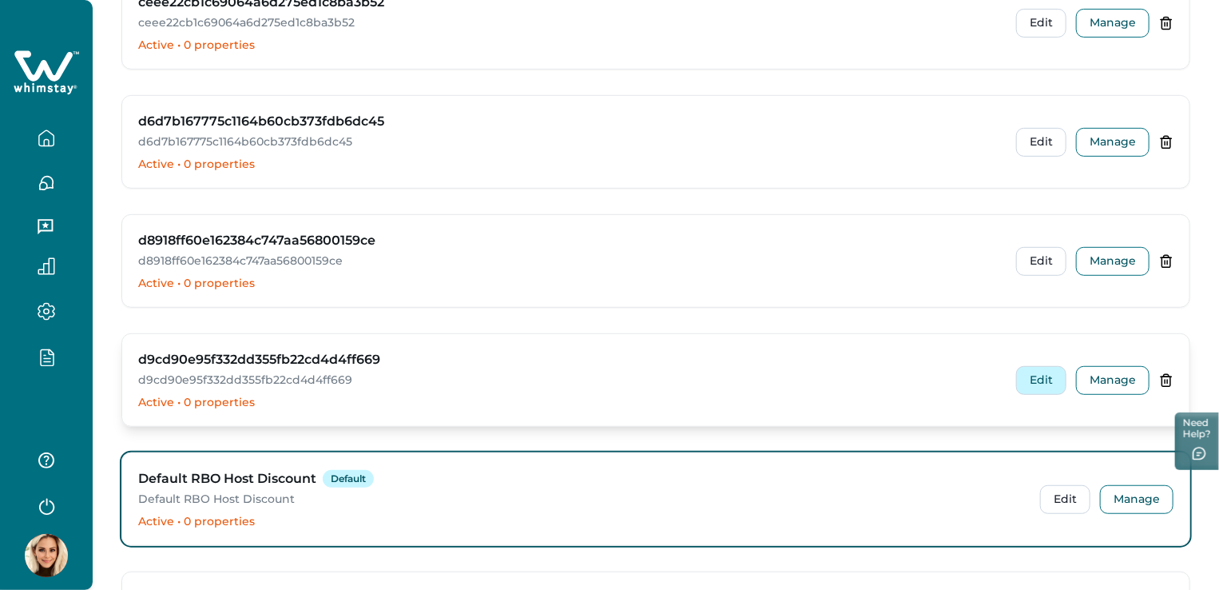
click at [1050, 371] on button "Edit" at bounding box center [1041, 380] width 50 height 29
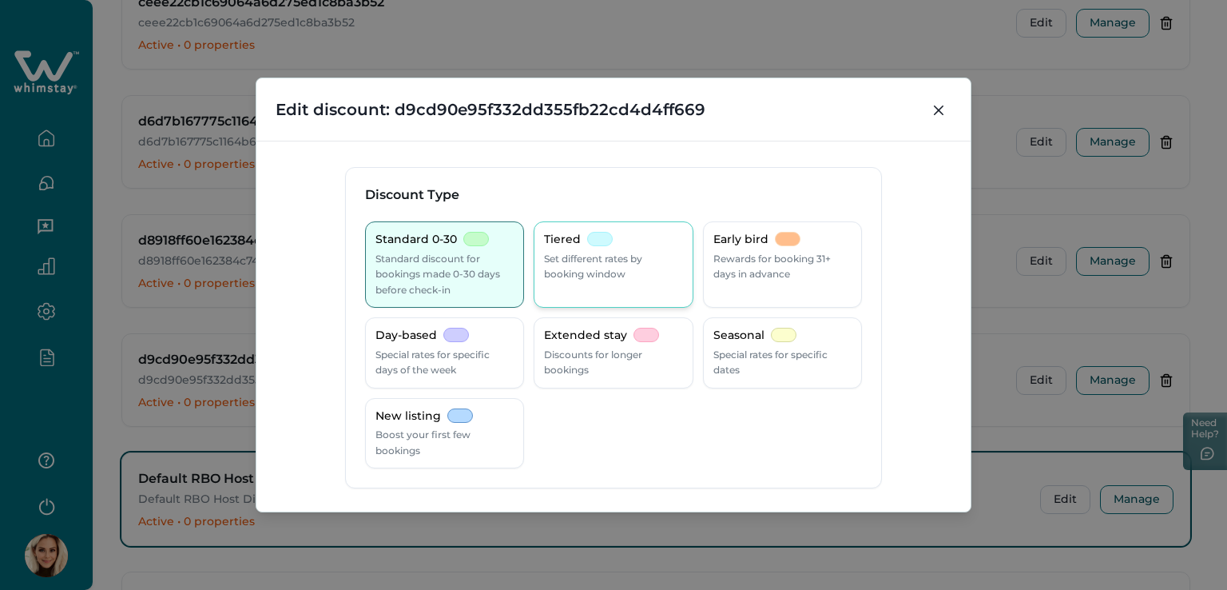
click at [618, 276] on p "Set different rates by booking window" at bounding box center [613, 266] width 138 height 31
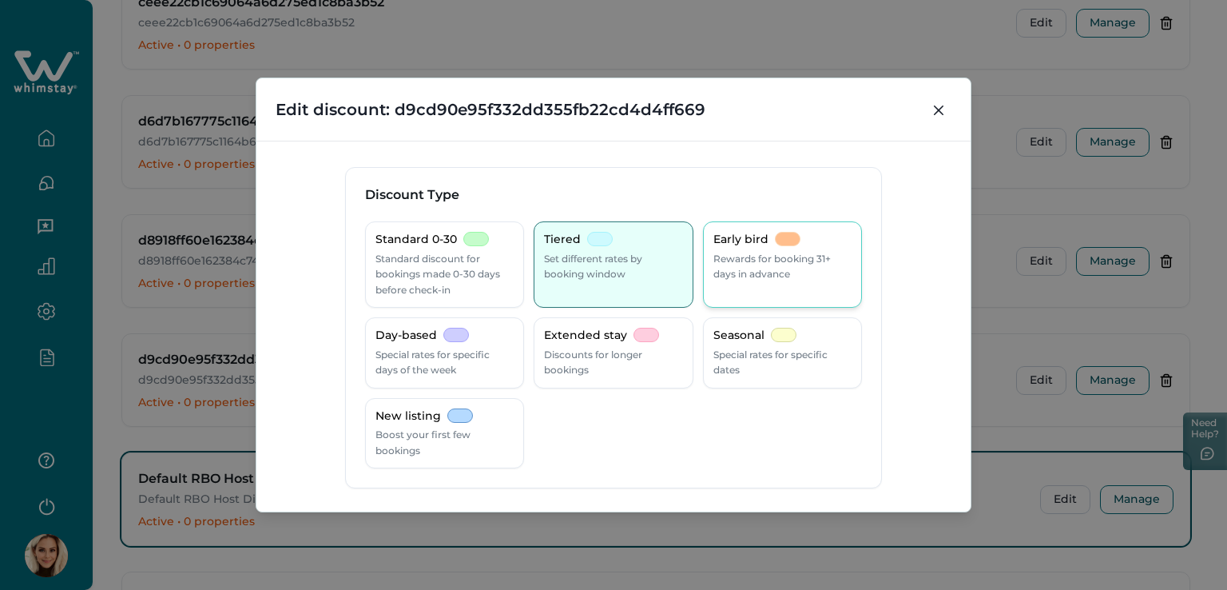
click at [774, 253] on p "Rewards for booking 31+ days in advance" at bounding box center [782, 266] width 138 height 31
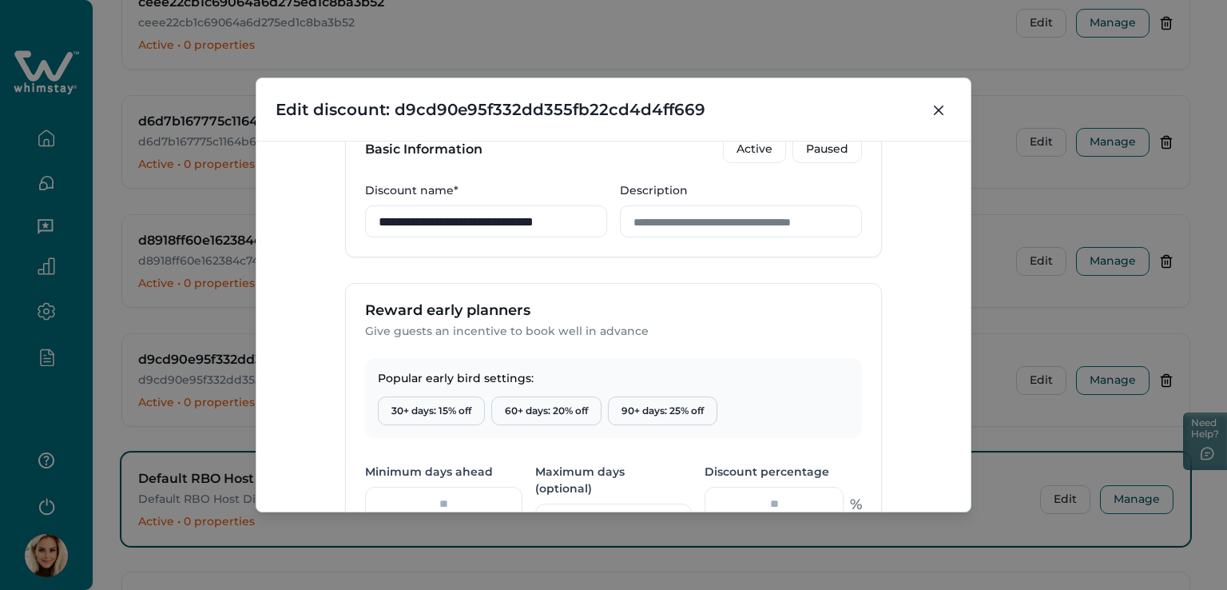
scroll to position [320, 0]
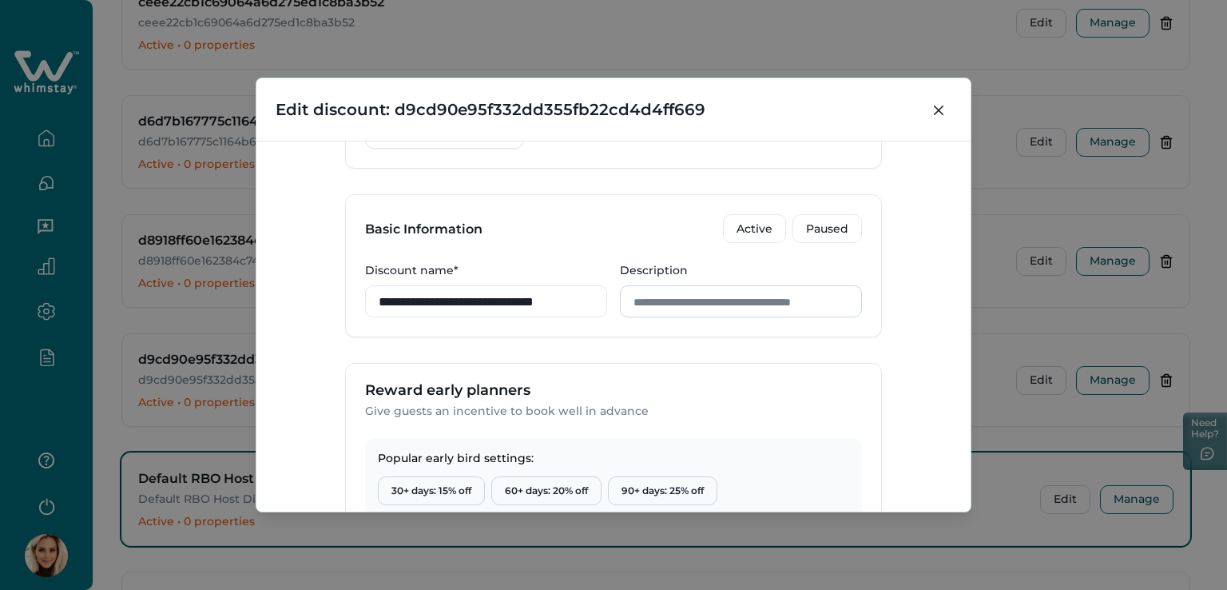
click at [713, 307] on input "Description" at bounding box center [741, 301] width 242 height 32
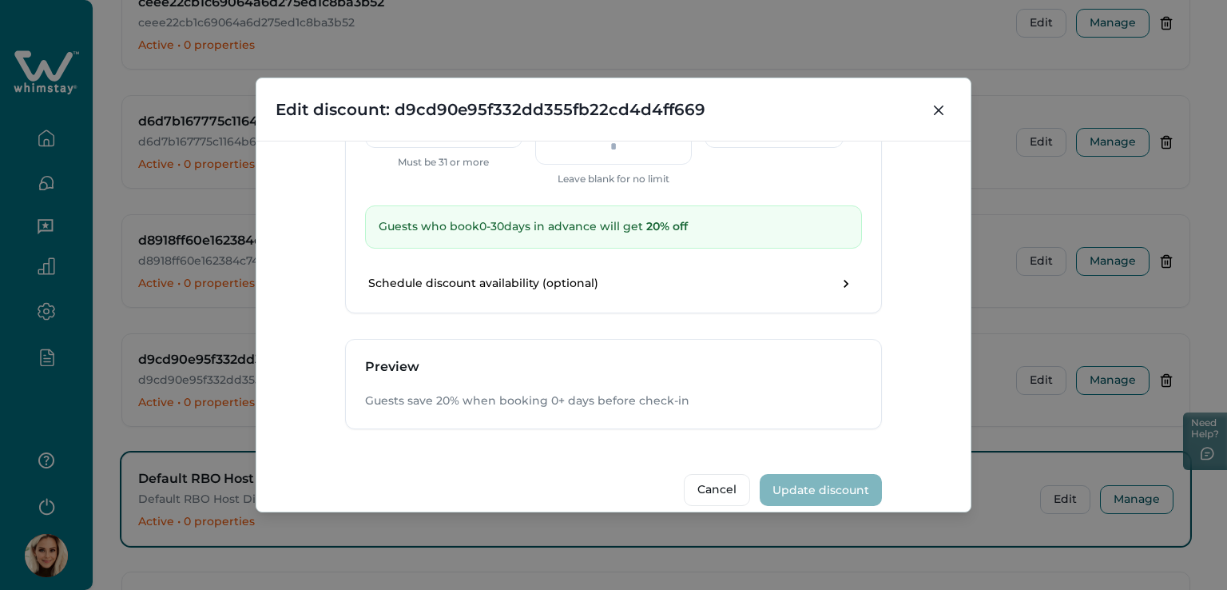
scroll to position [534, 0]
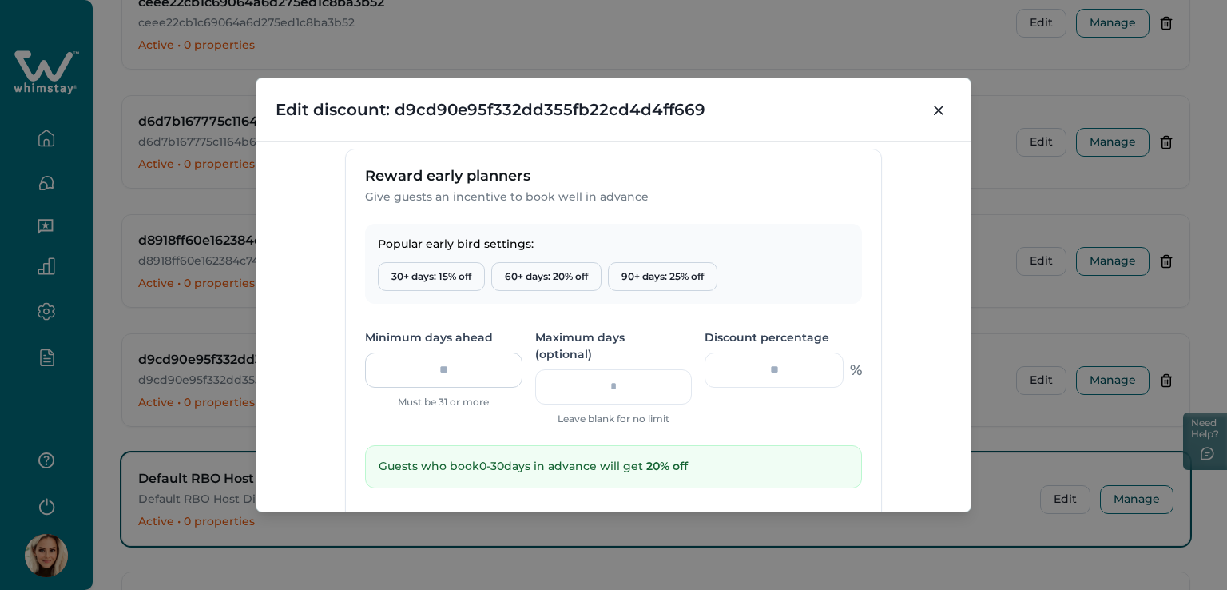
click at [473, 366] on input "*" at bounding box center [443, 369] width 157 height 35
type input "*"
type input "**"
click at [705, 407] on div "Popular early bird settings: 30+ days: 15% off 60+ days: 20% off 90+ days: 25% …" at bounding box center [613, 388] width 535 height 328
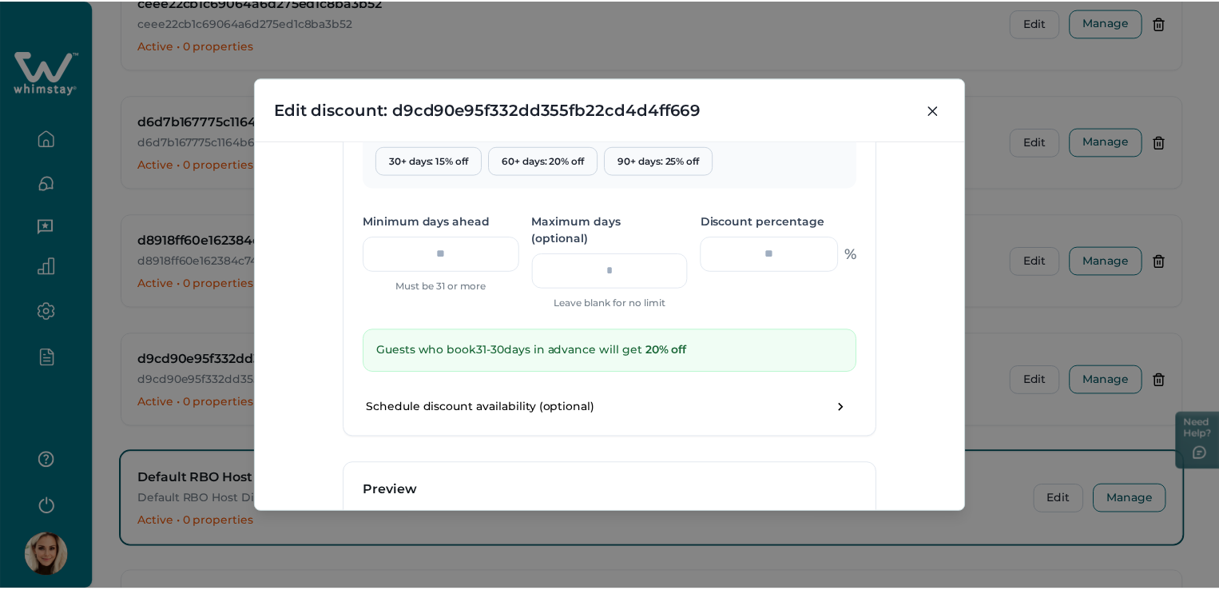
scroll to position [773, 0]
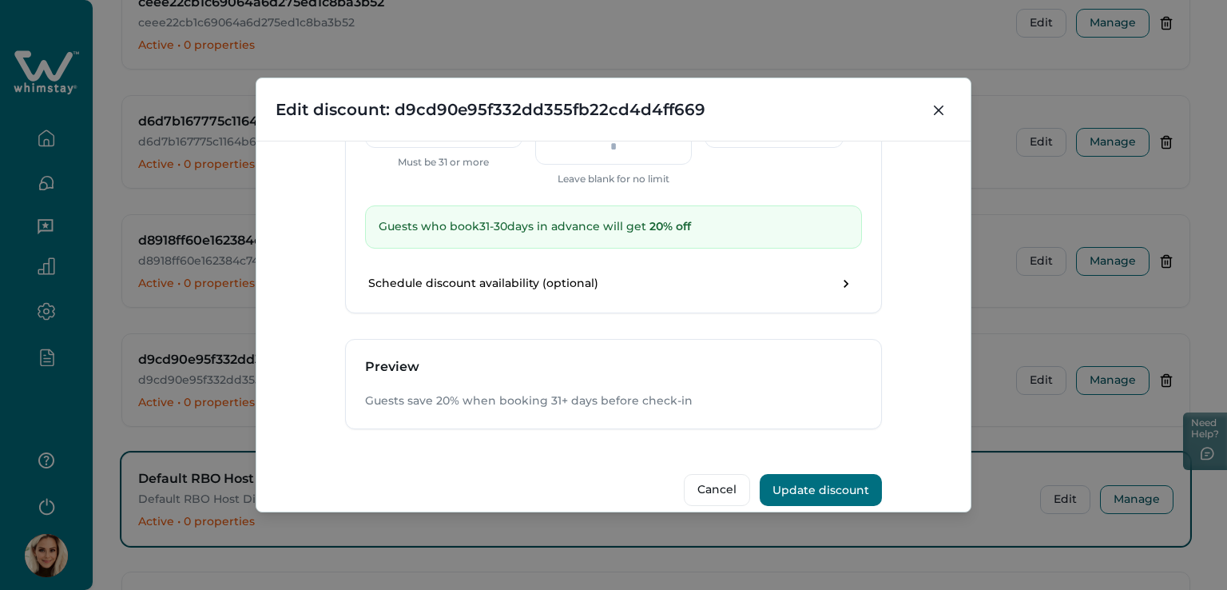
click at [818, 474] on button "Update discount" at bounding box center [821, 490] width 122 height 32
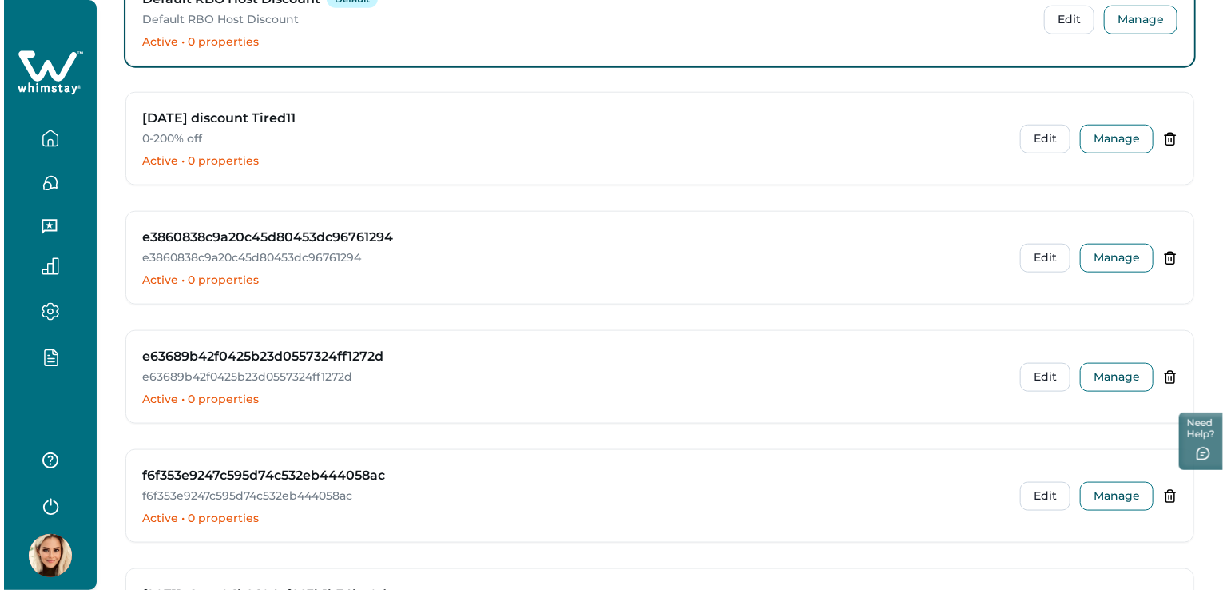
scroll to position [3595, 0]
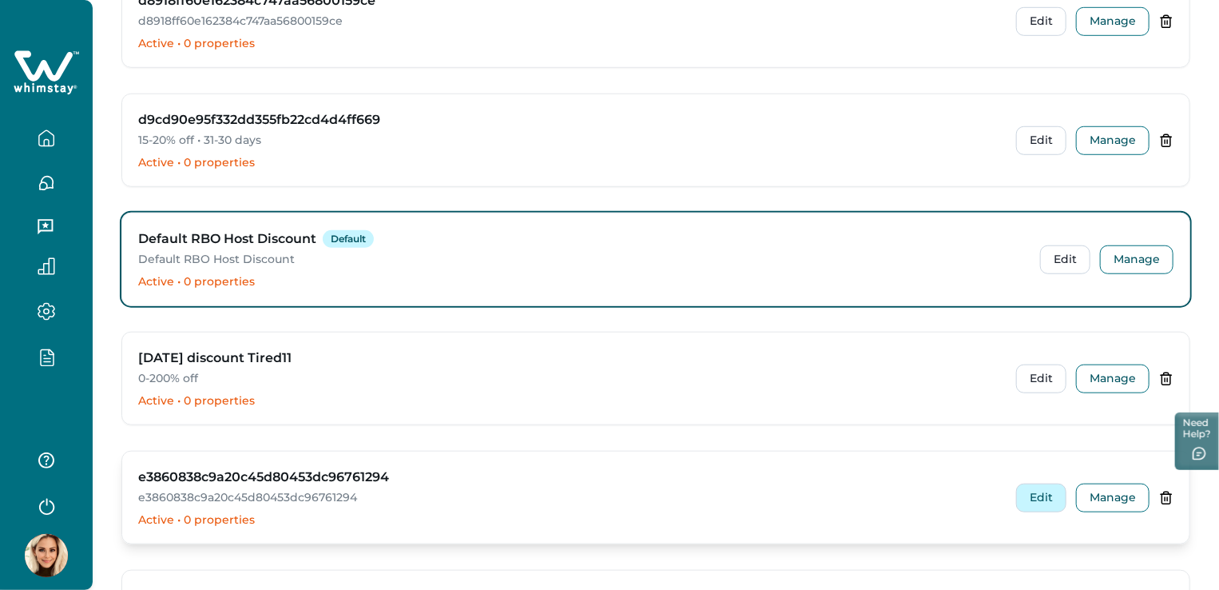
click at [1050, 487] on button "Edit" at bounding box center [1041, 497] width 50 height 29
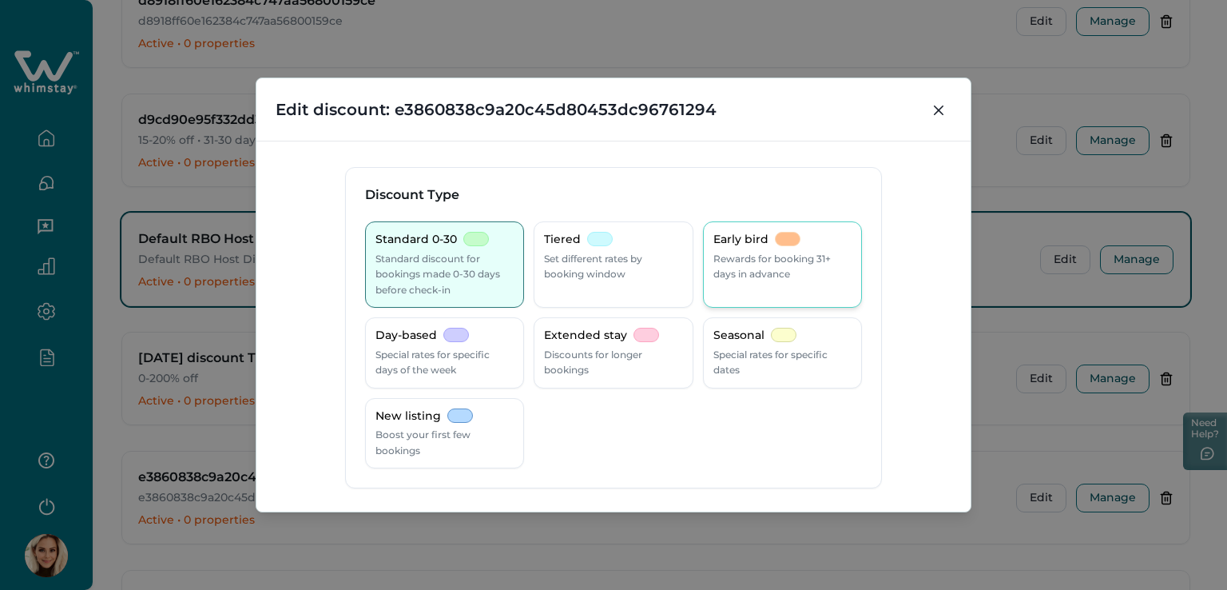
click at [800, 265] on p "Rewards for booking 31+ days in advance" at bounding box center [782, 266] width 138 height 31
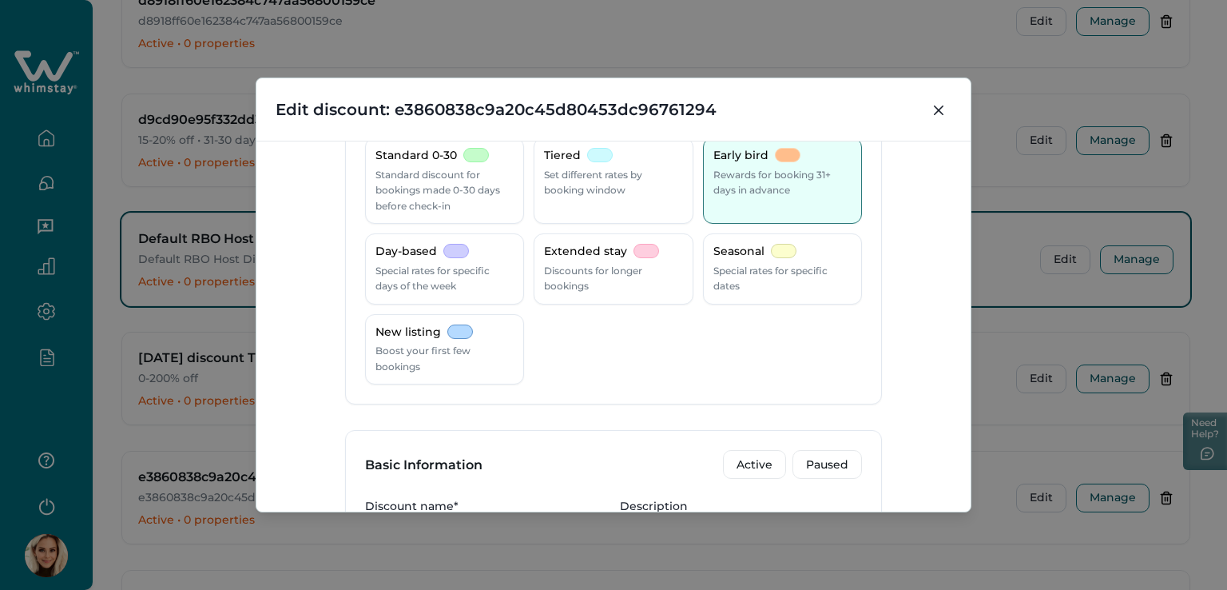
scroll to position [240, 0]
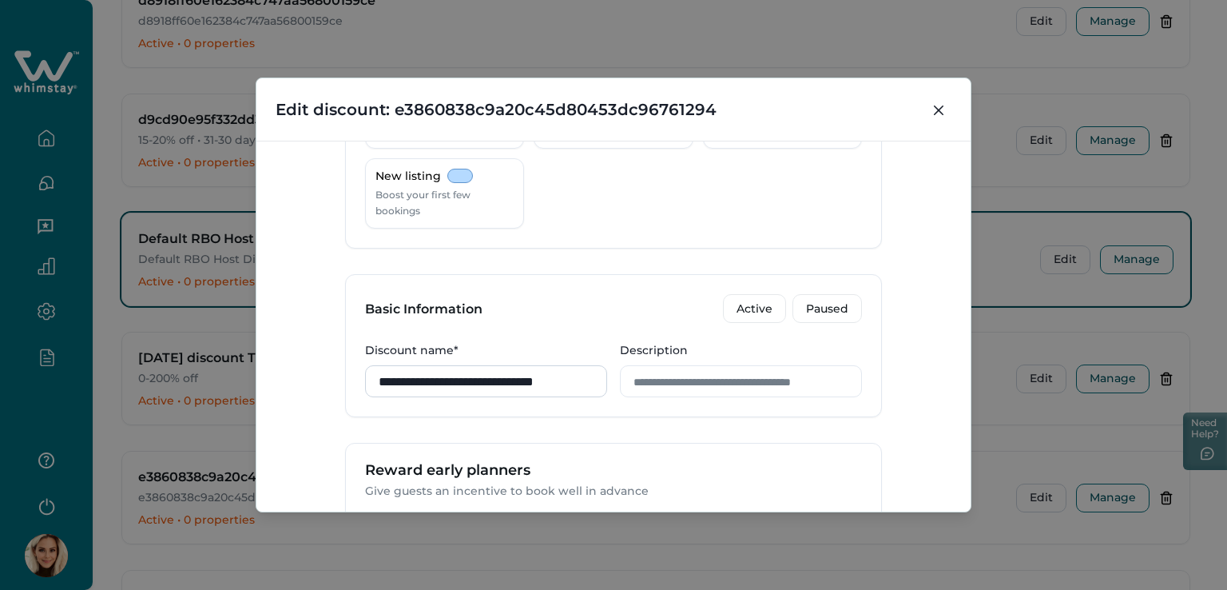
click at [545, 371] on input "**********" at bounding box center [486, 381] width 242 height 32
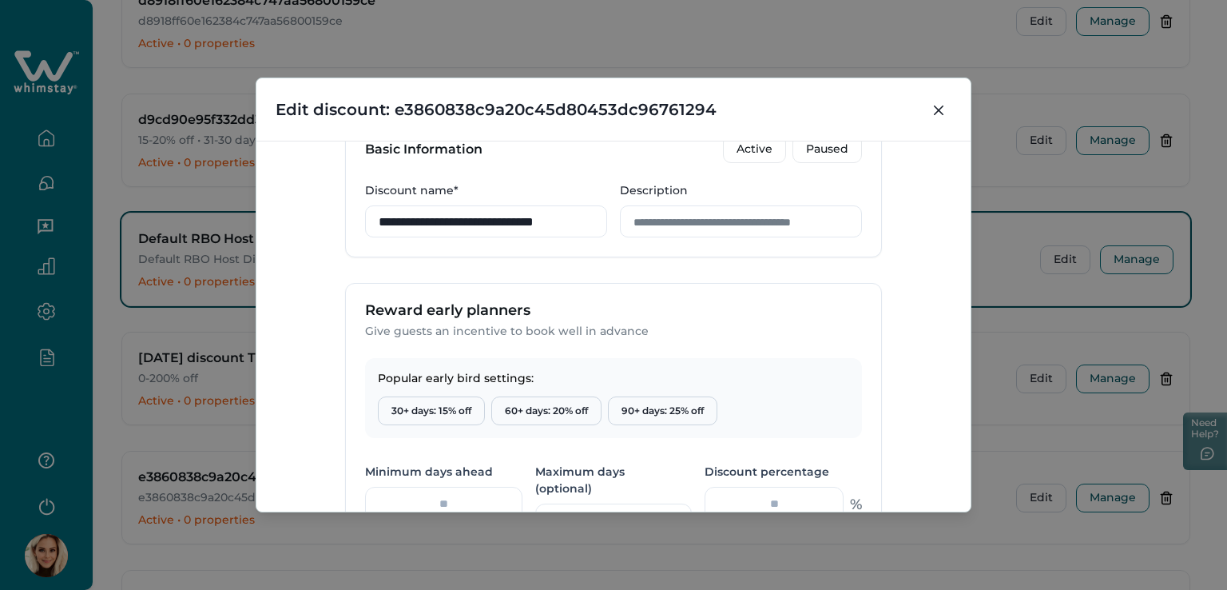
scroll to position [0, 30]
drag, startPoint x: 426, startPoint y: 217, endPoint x: 606, endPoint y: 224, distance: 180.7
click at [606, 224] on div "**********" at bounding box center [613, 209] width 497 height 55
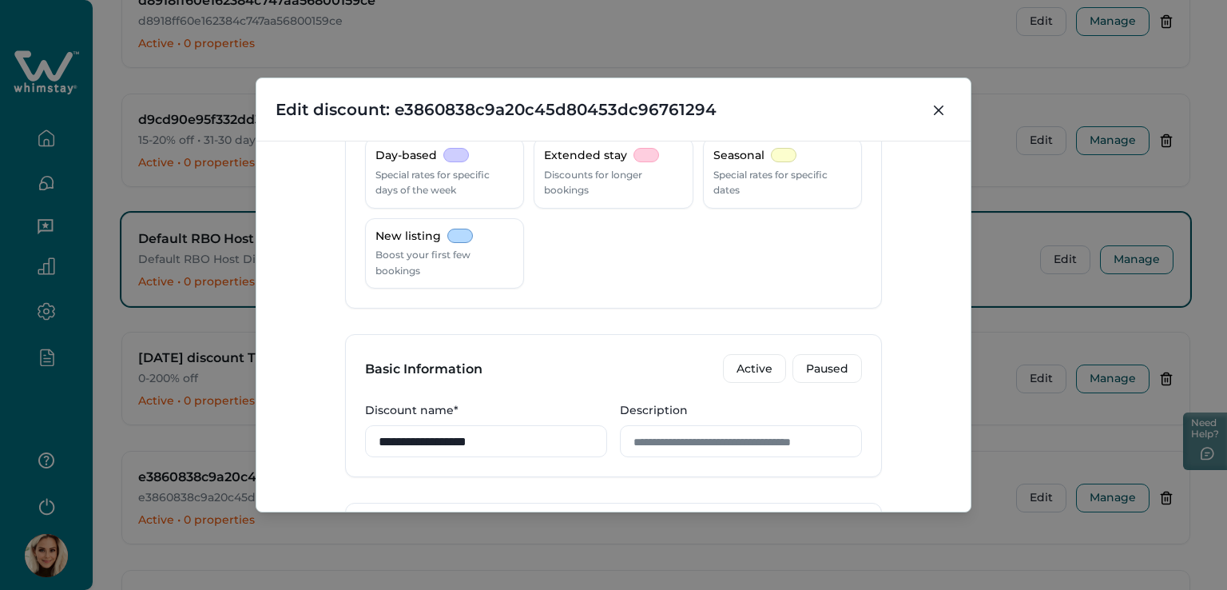
scroll to position [312, 0]
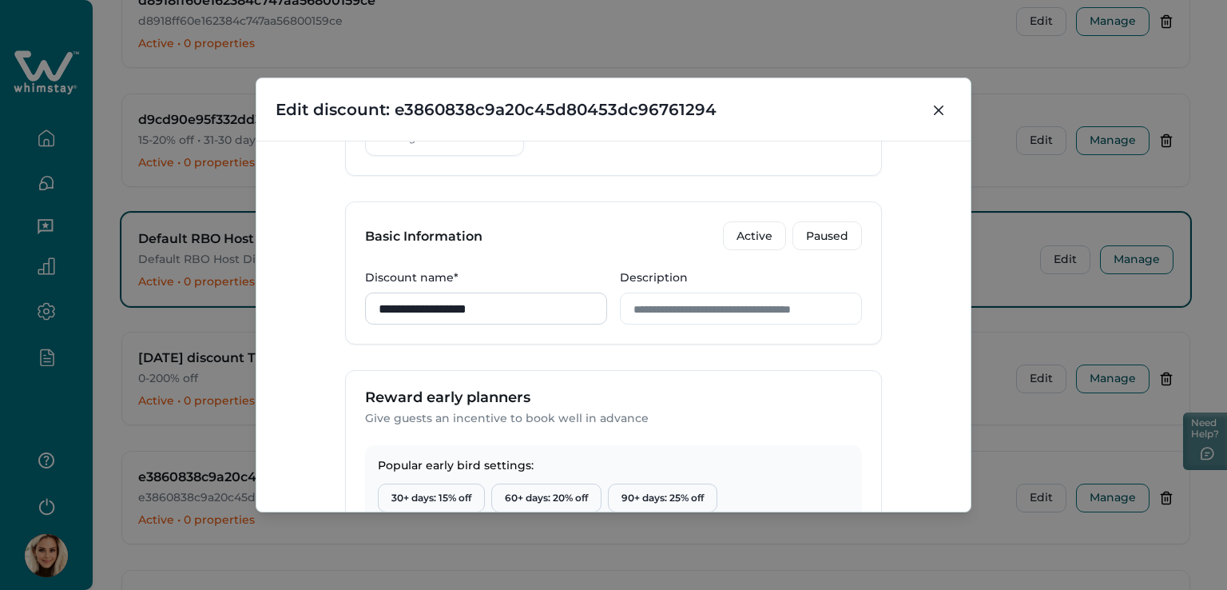
click at [524, 309] on input "**********" at bounding box center [486, 308] width 242 height 32
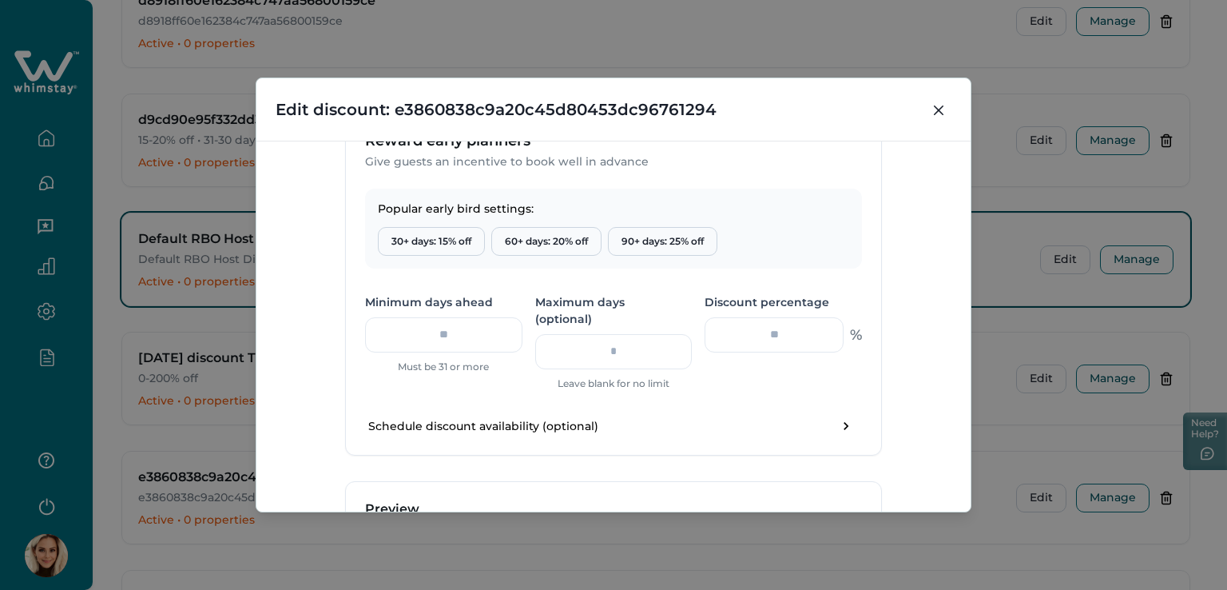
scroll to position [712, 0]
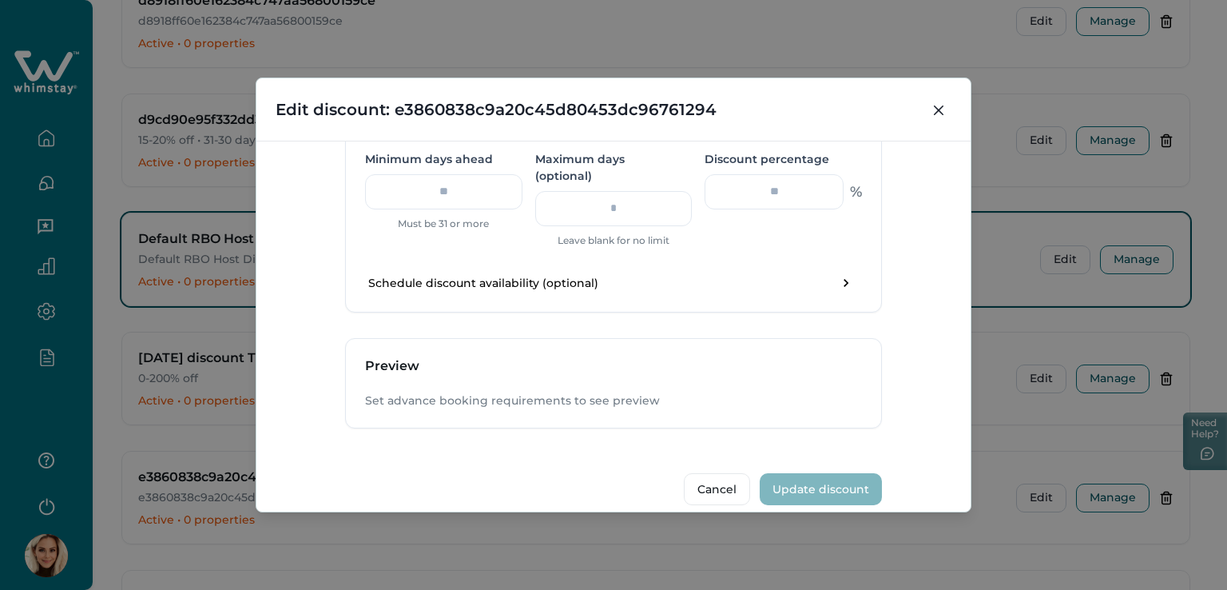
type input "**********"
click at [404, 362] on div "Preview" at bounding box center [613, 366] width 535 height 54
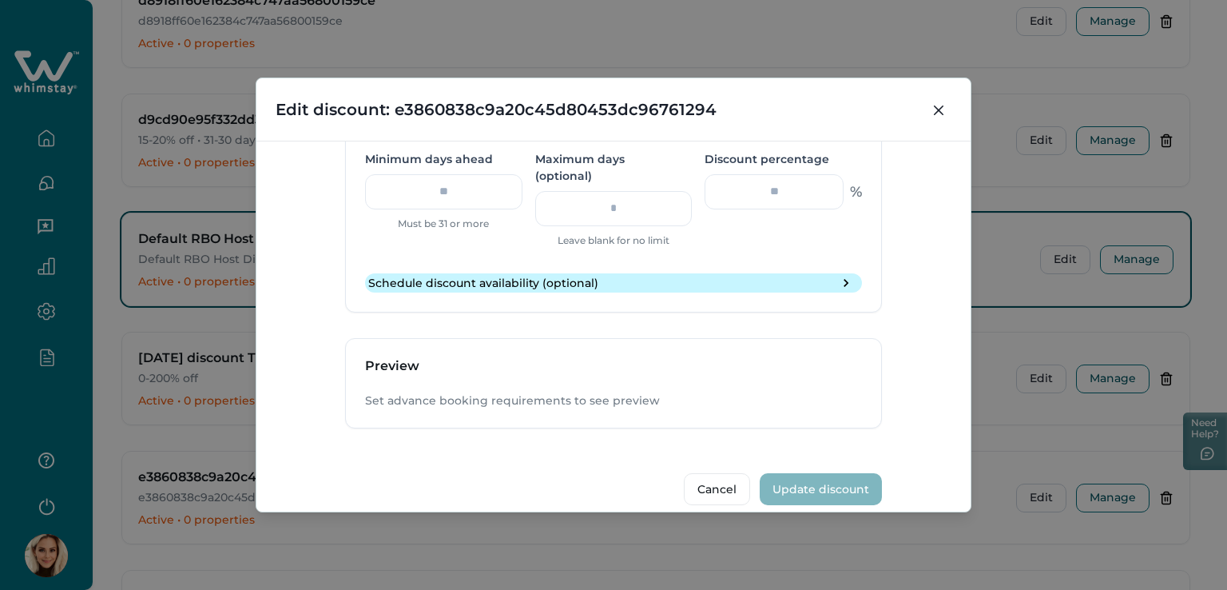
click at [604, 273] on button "Schedule discount availability (optional)" at bounding box center [613, 282] width 497 height 19
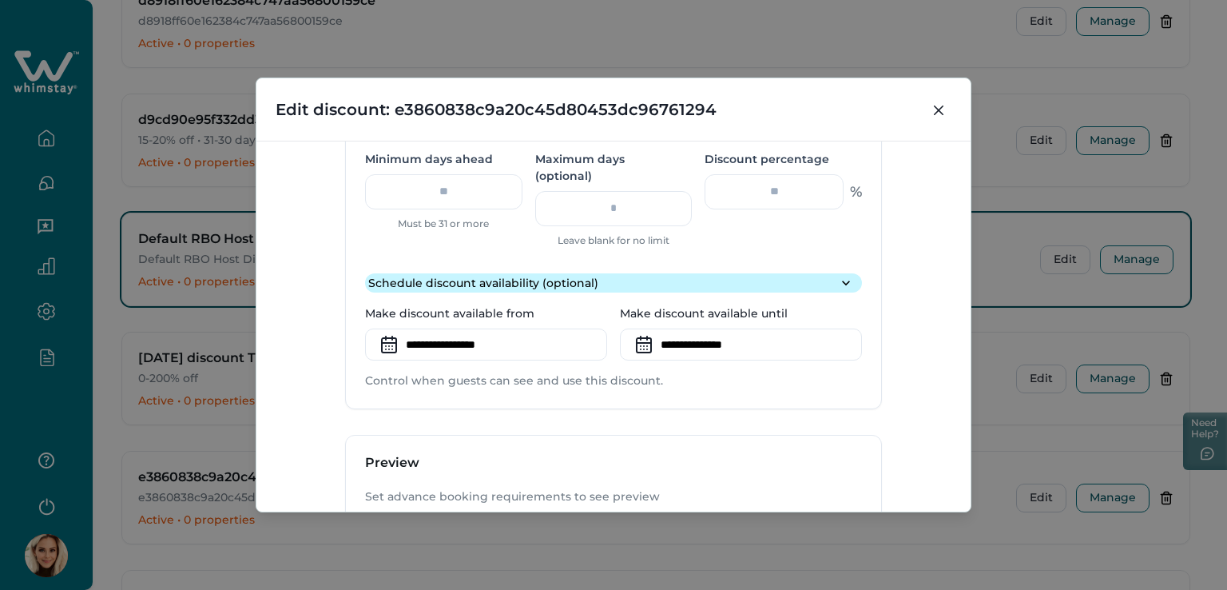
click at [604, 273] on button "Schedule discount availability (optional)" at bounding box center [613, 282] width 497 height 19
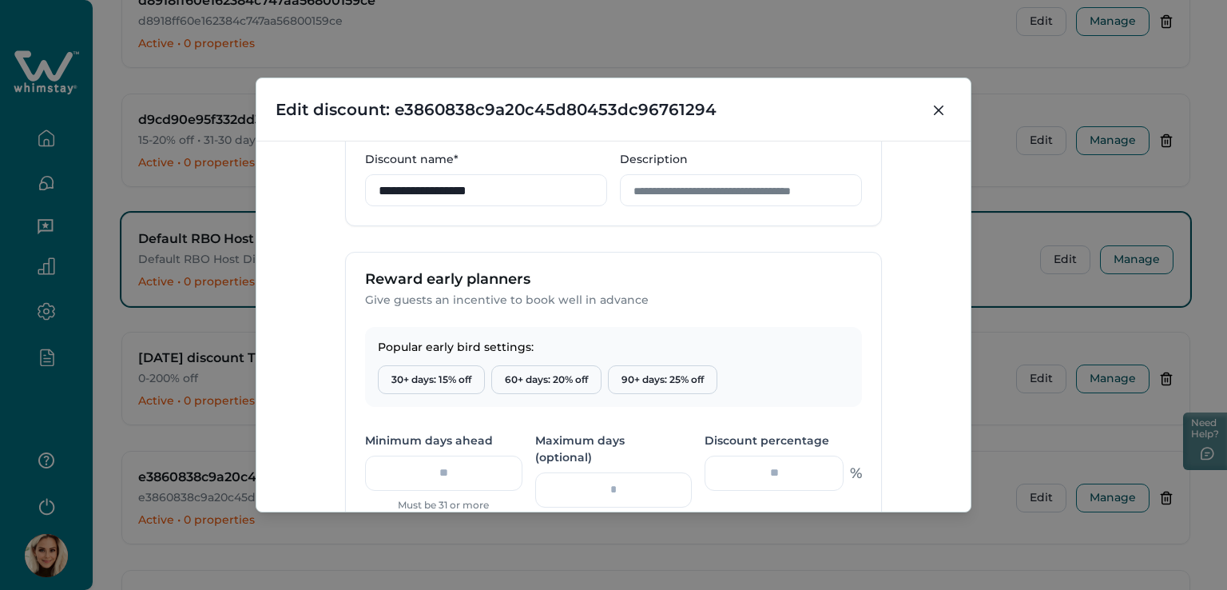
scroll to position [639, 0]
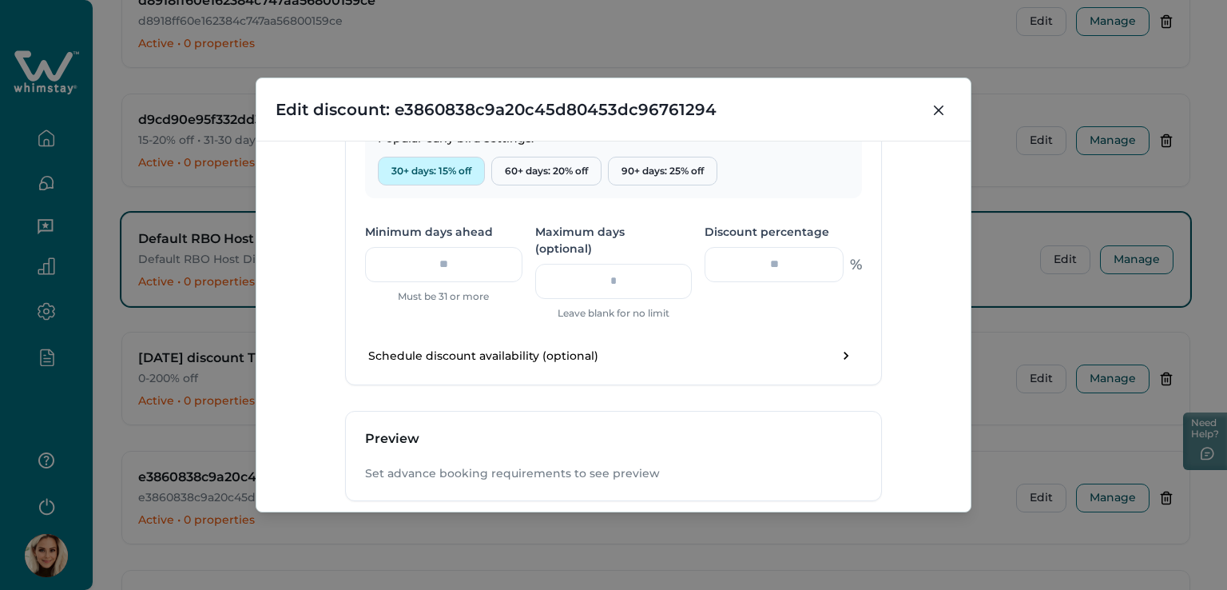
click at [451, 169] on button "30+ days: 15% off" at bounding box center [431, 171] width 107 height 29
type input "**"
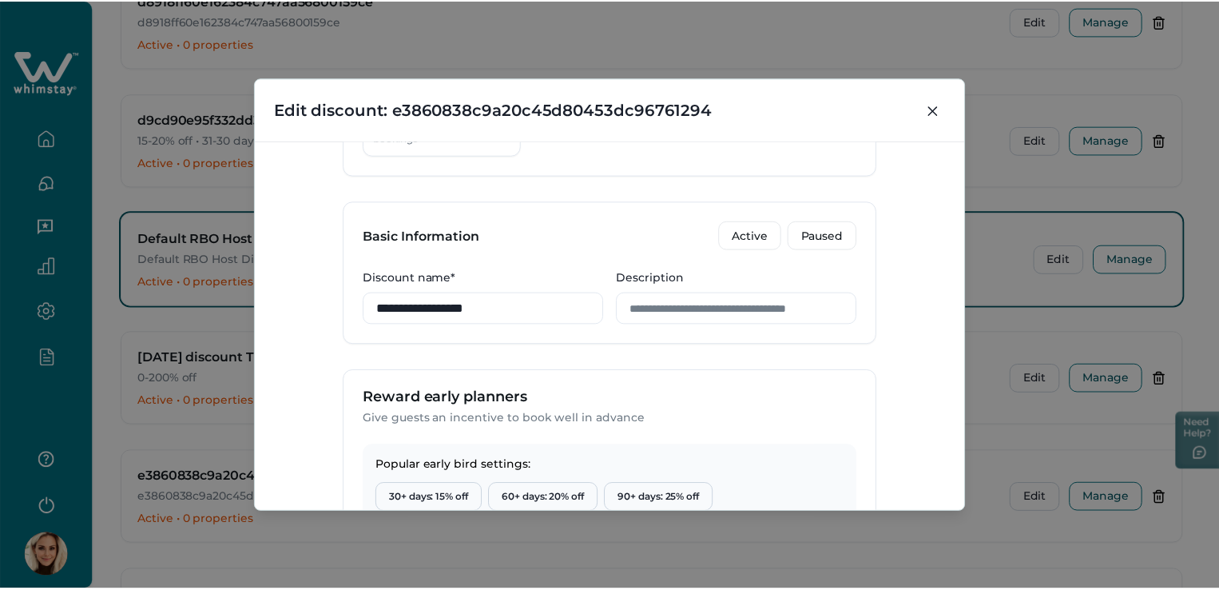
scroll to position [374, 0]
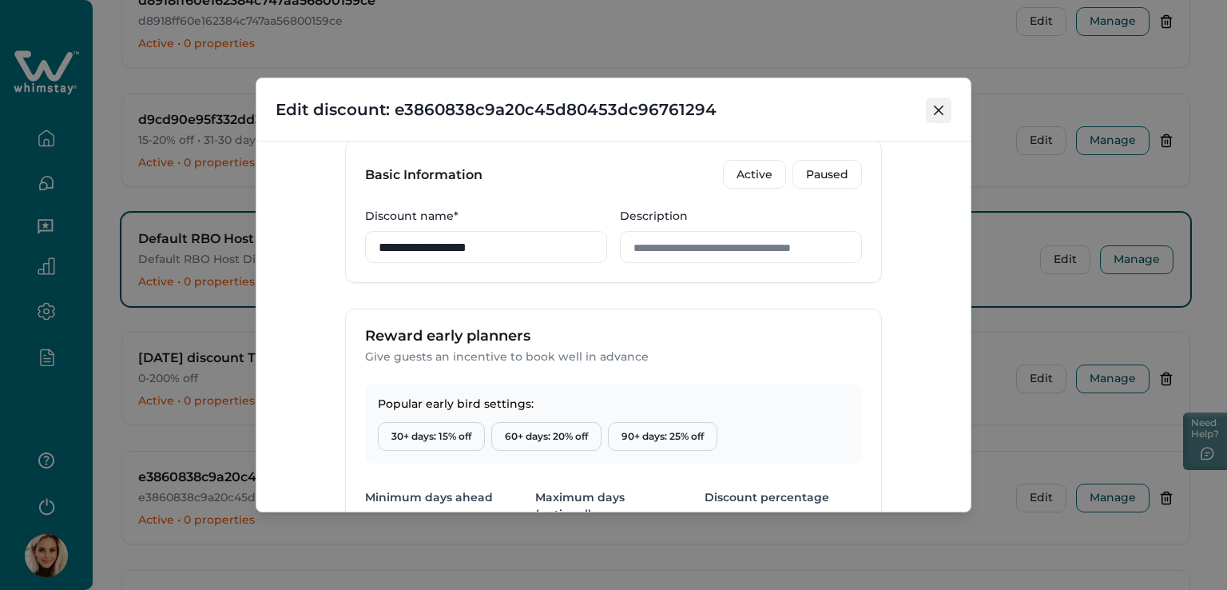
click at [938, 105] on icon "Close" at bounding box center [939, 110] width 10 height 10
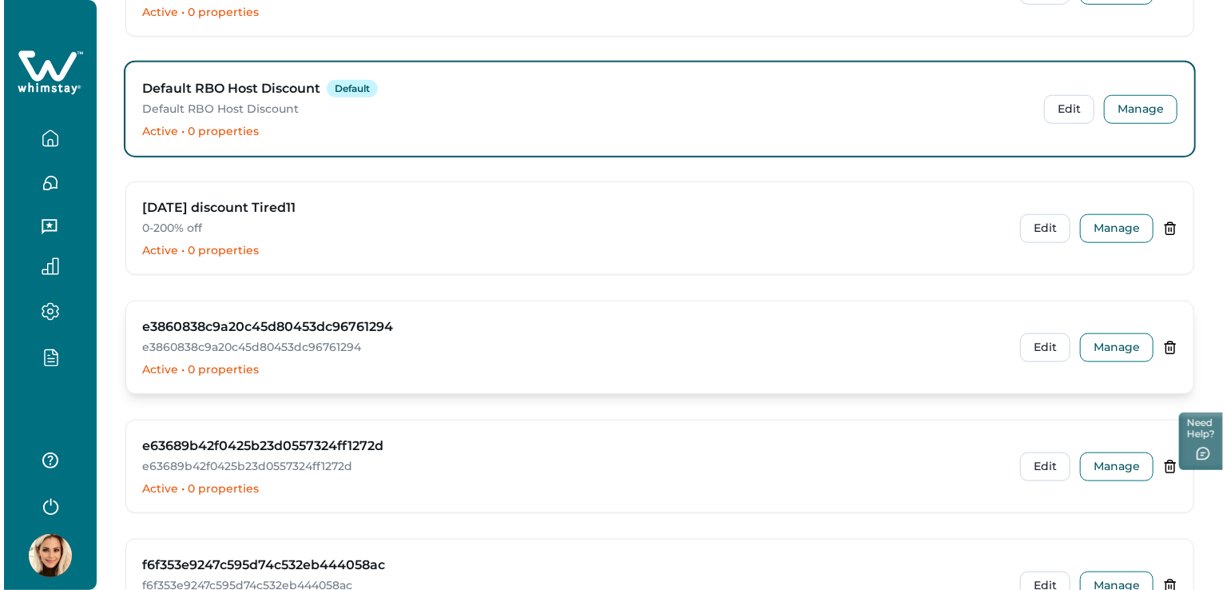
scroll to position [3755, 0]
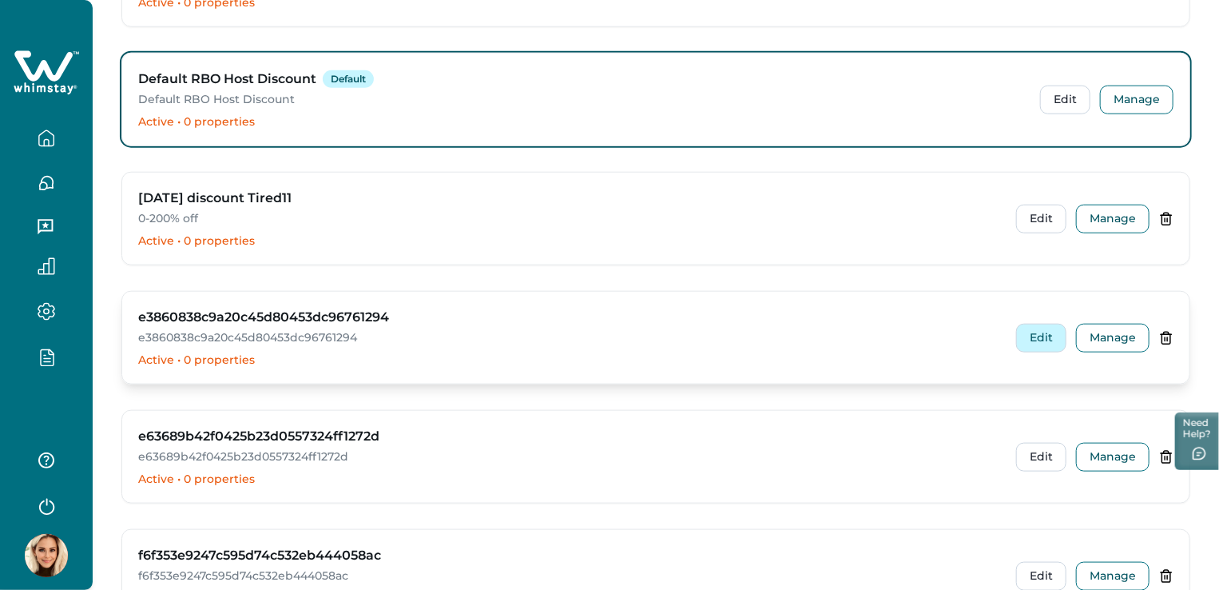
click at [1047, 330] on button "Edit" at bounding box center [1041, 338] width 50 height 29
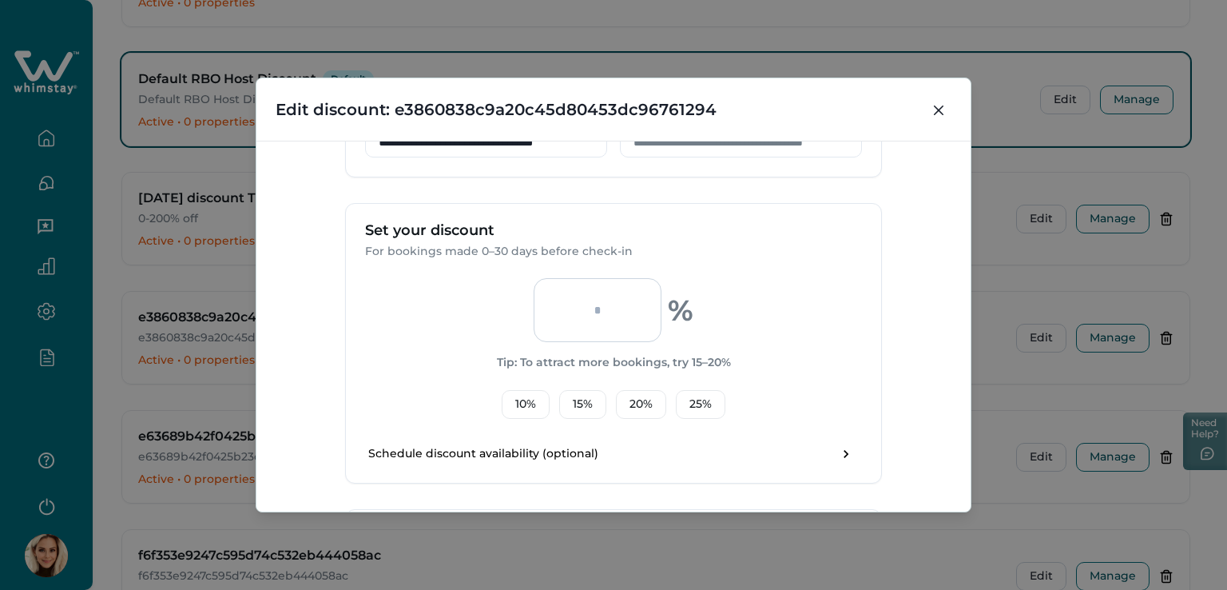
scroll to position [320, 0]
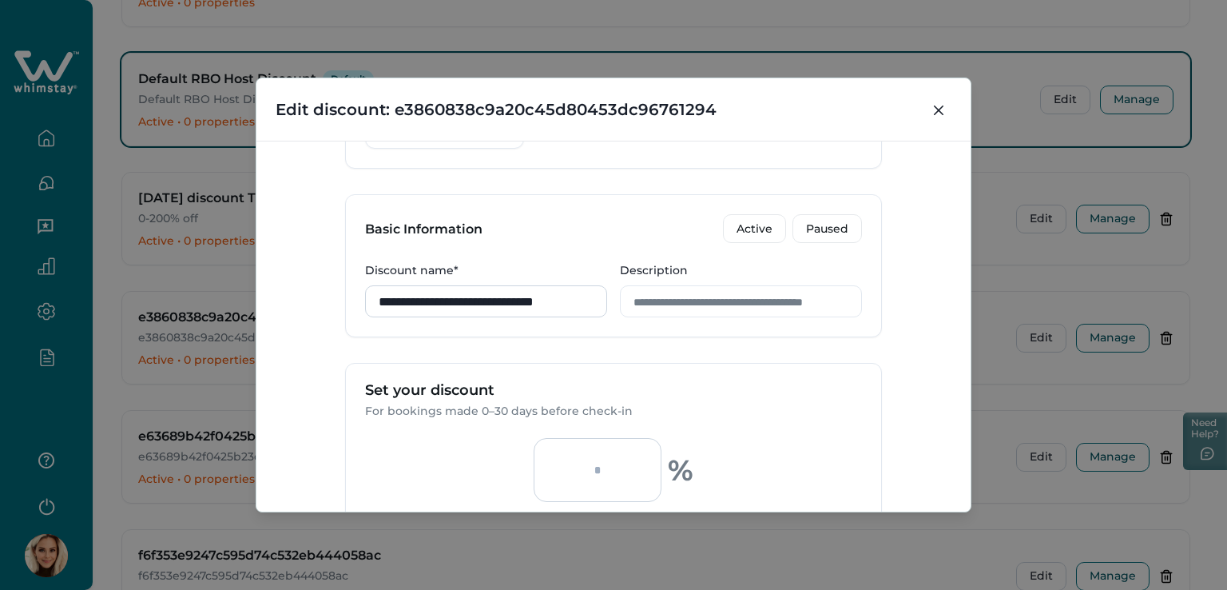
click at [492, 304] on input "**********" at bounding box center [486, 301] width 242 height 32
click at [591, 303] on input "**********" at bounding box center [486, 301] width 242 height 32
drag, startPoint x: 407, startPoint y: 300, endPoint x: 581, endPoint y: 296, distance: 174.2
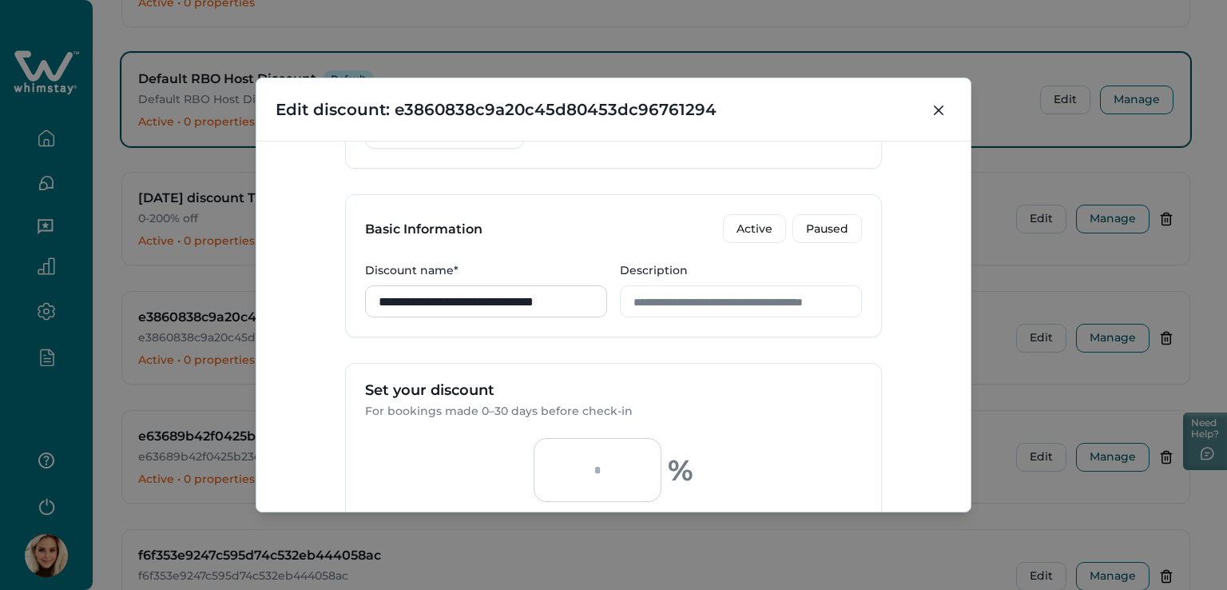
click at [581, 296] on input "**********" at bounding box center [486, 301] width 242 height 32
click at [515, 307] on input "**********" at bounding box center [486, 301] width 242 height 32
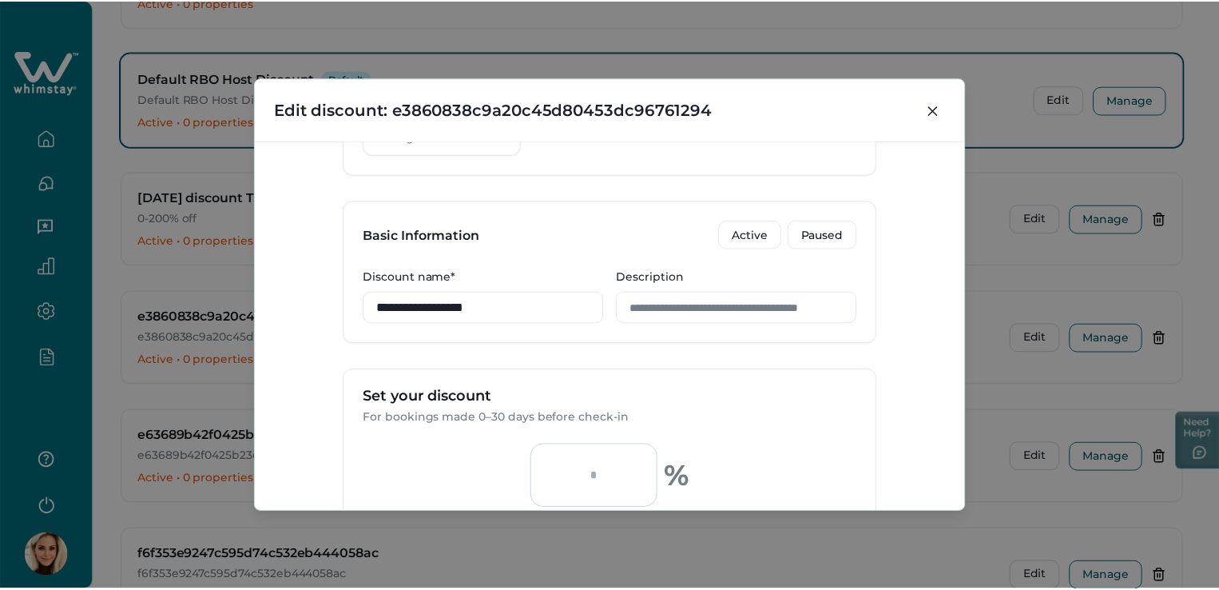
scroll to position [268, 0]
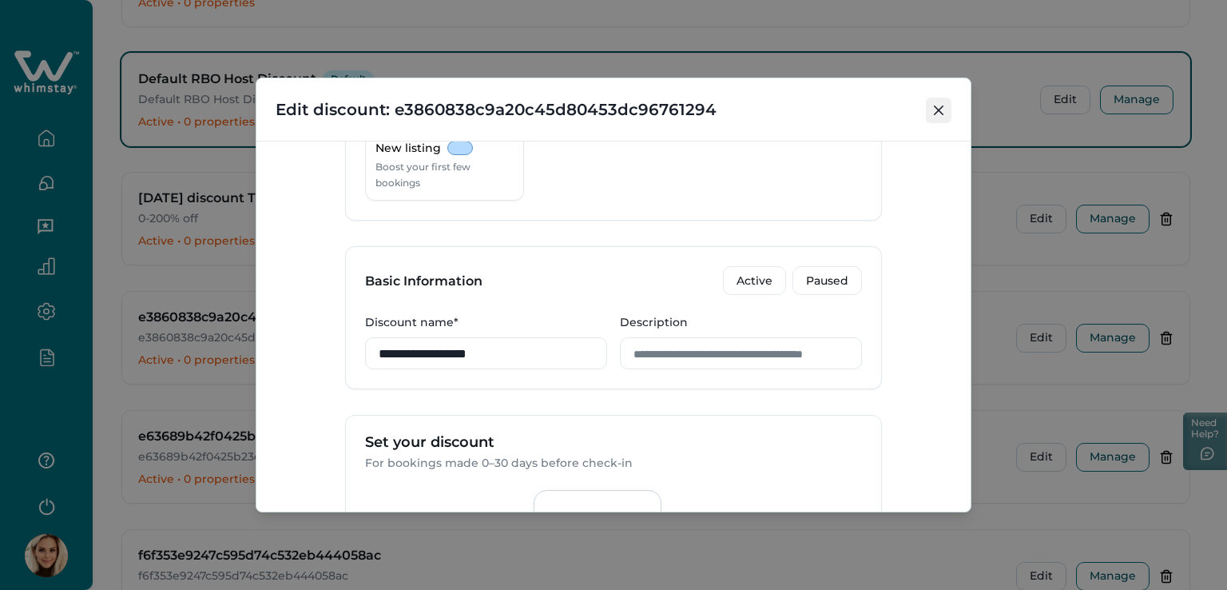
type input "**********"
click at [944, 104] on button "Close" at bounding box center [939, 110] width 26 height 26
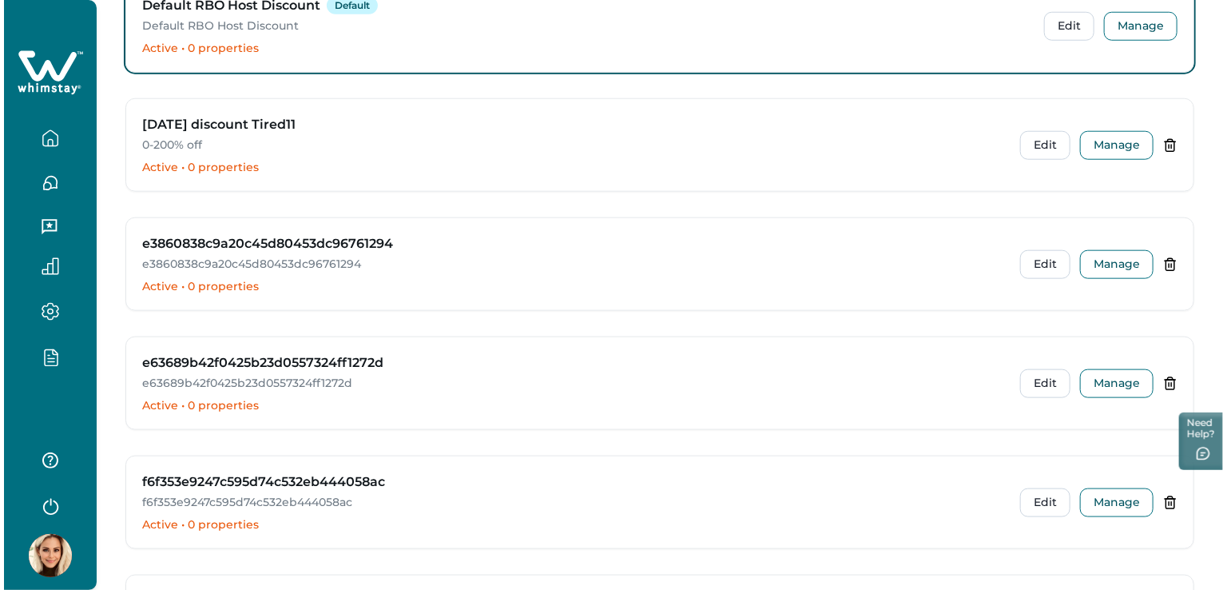
scroll to position [3835, 0]
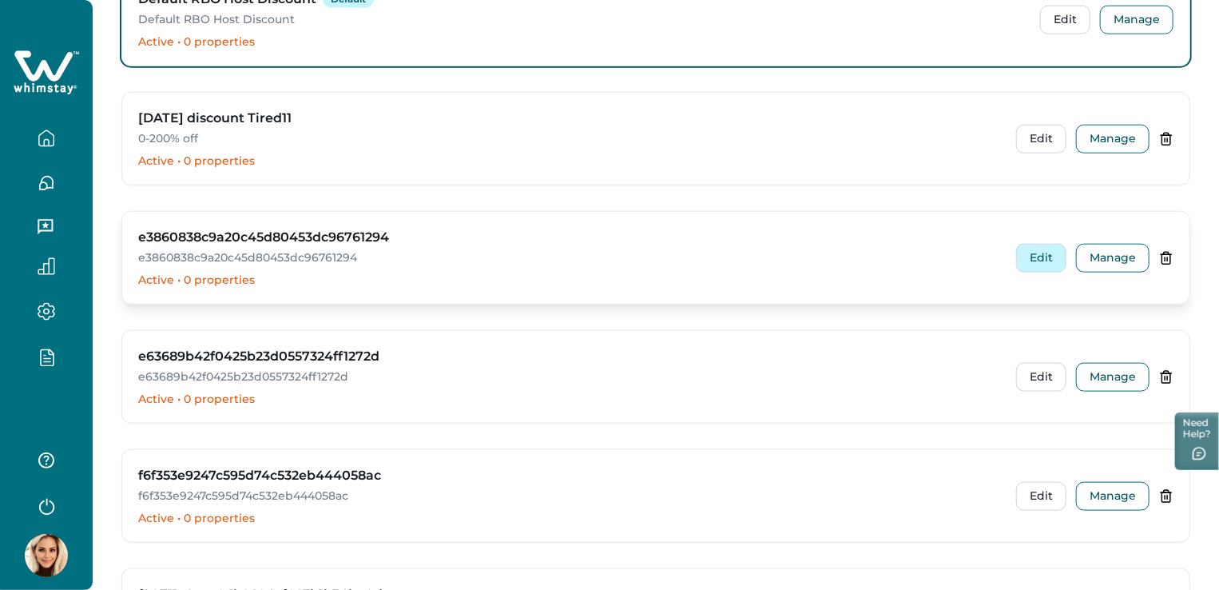
click at [1040, 248] on button "Edit" at bounding box center [1041, 258] width 50 height 29
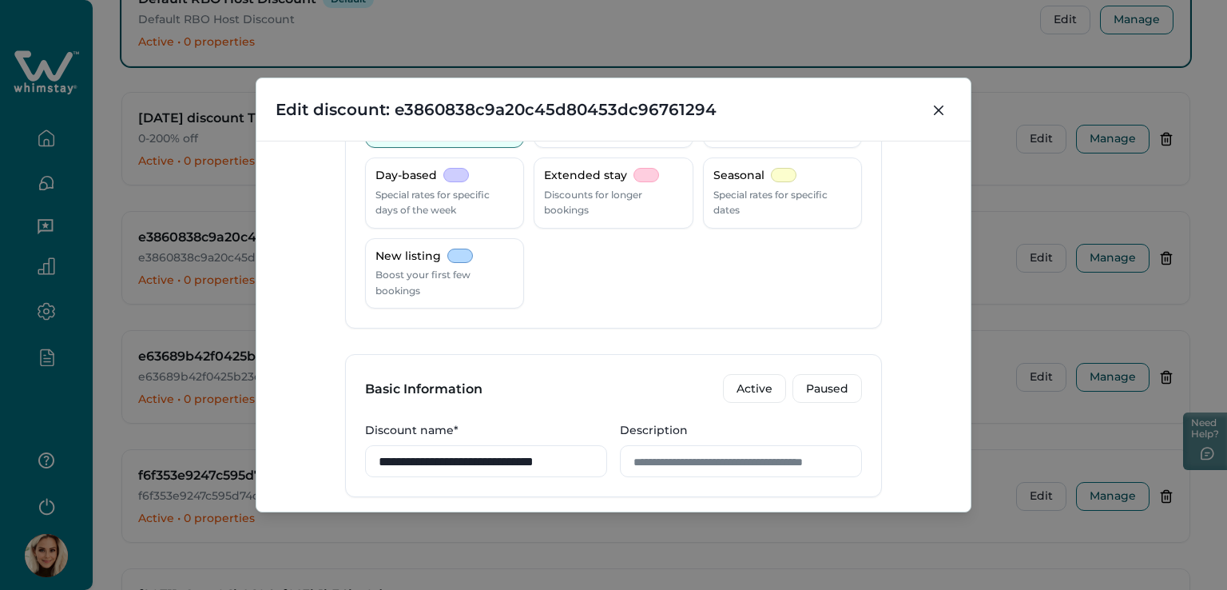
scroll to position [240, 0]
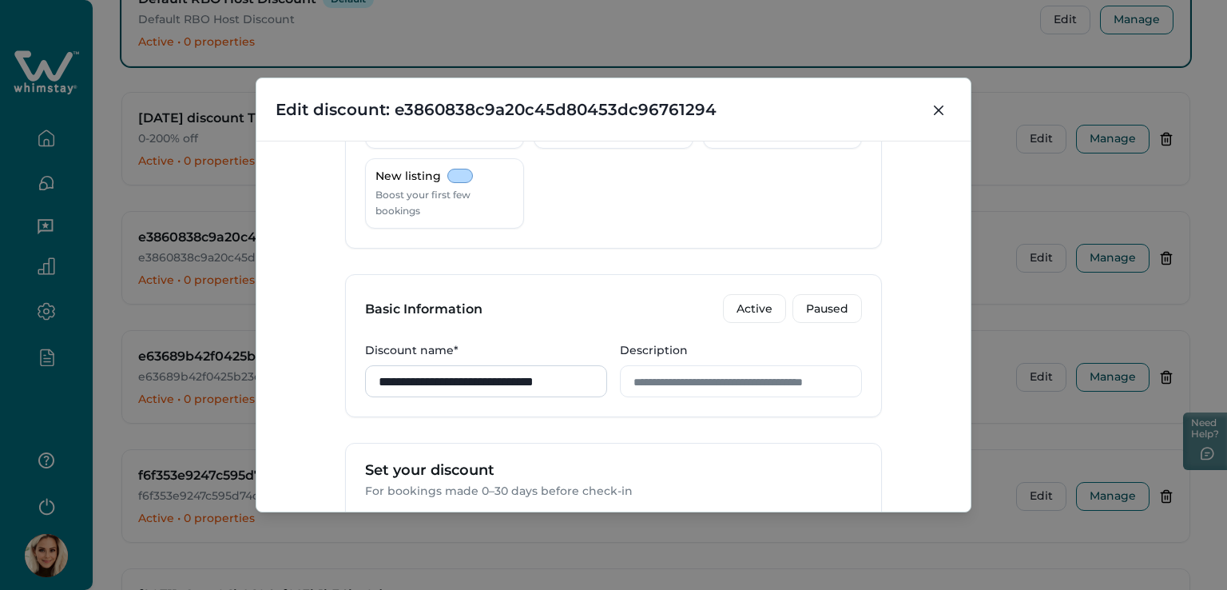
click at [450, 375] on input "**********" at bounding box center [486, 381] width 242 height 32
type input "********"
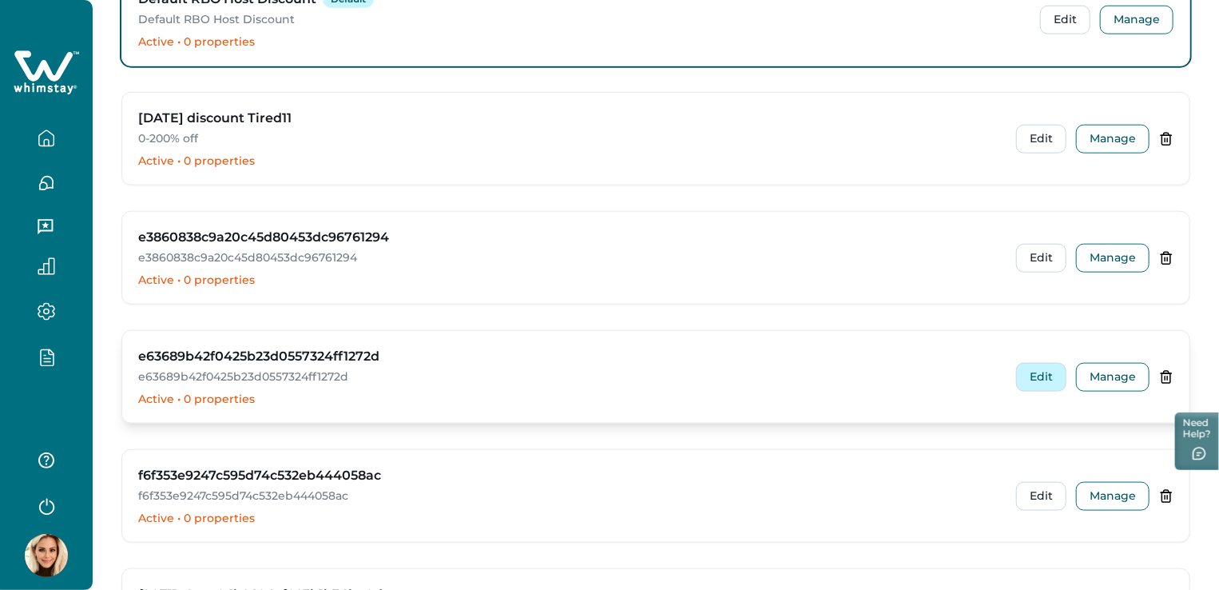
click at [1037, 366] on button "Edit" at bounding box center [1041, 377] width 50 height 29
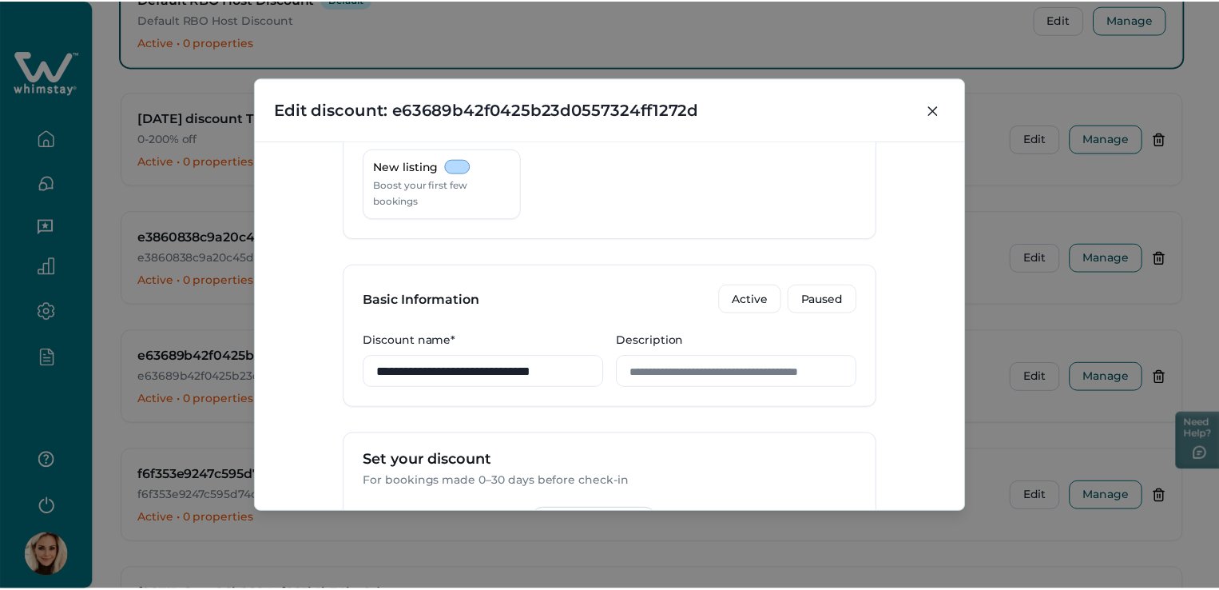
scroll to position [240, 0]
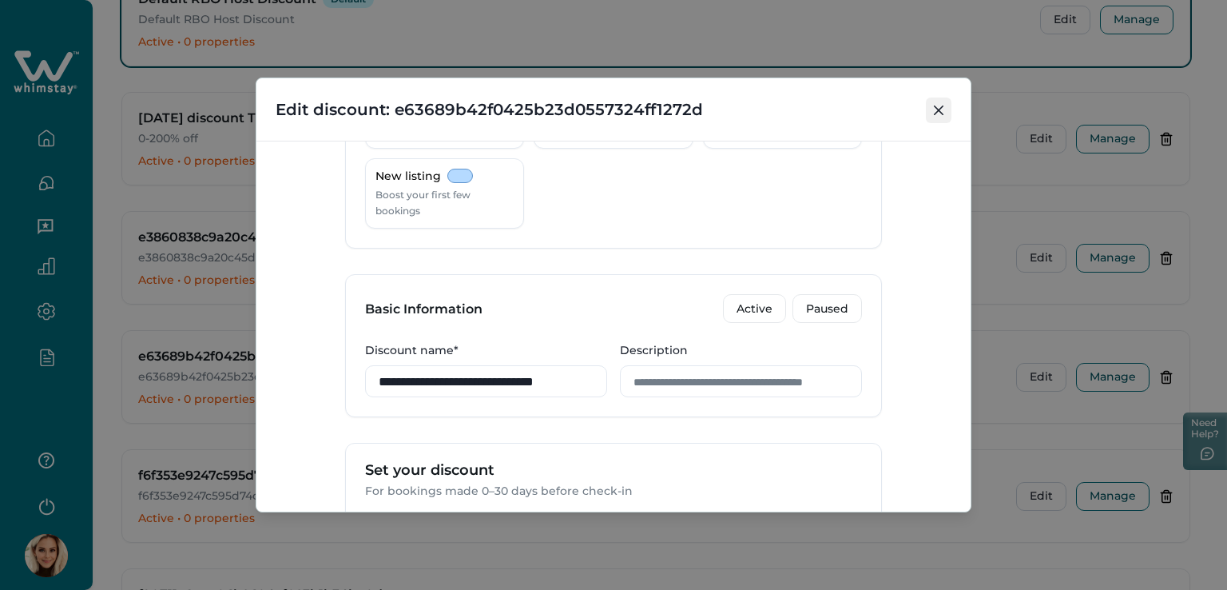
click at [935, 108] on icon "Close" at bounding box center [939, 110] width 10 height 10
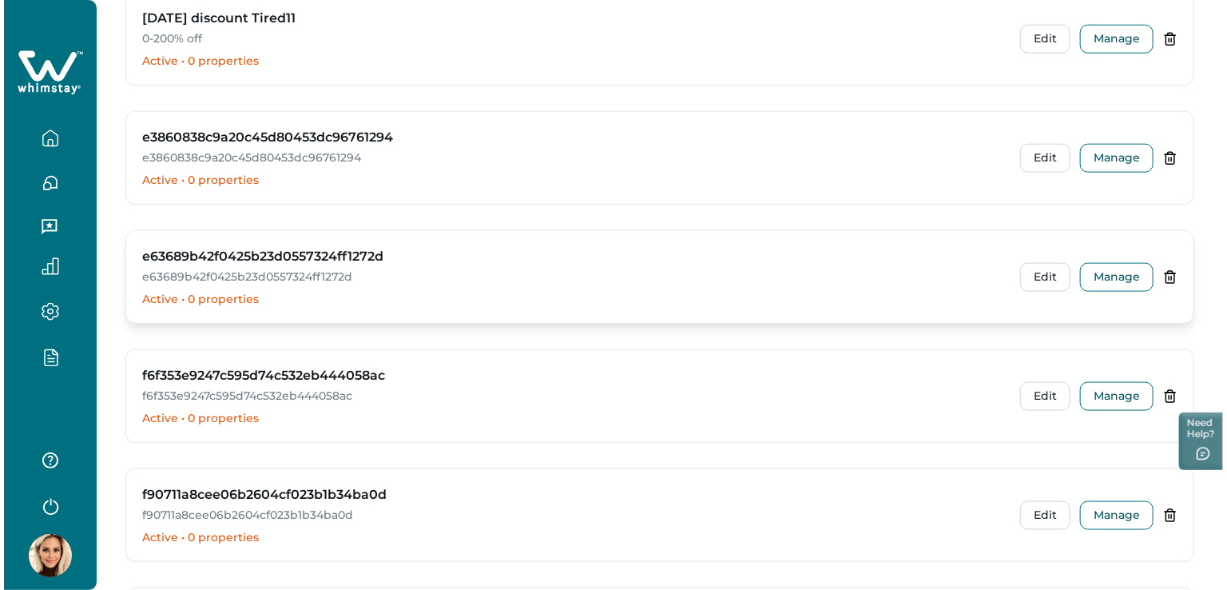
scroll to position [3994, 0]
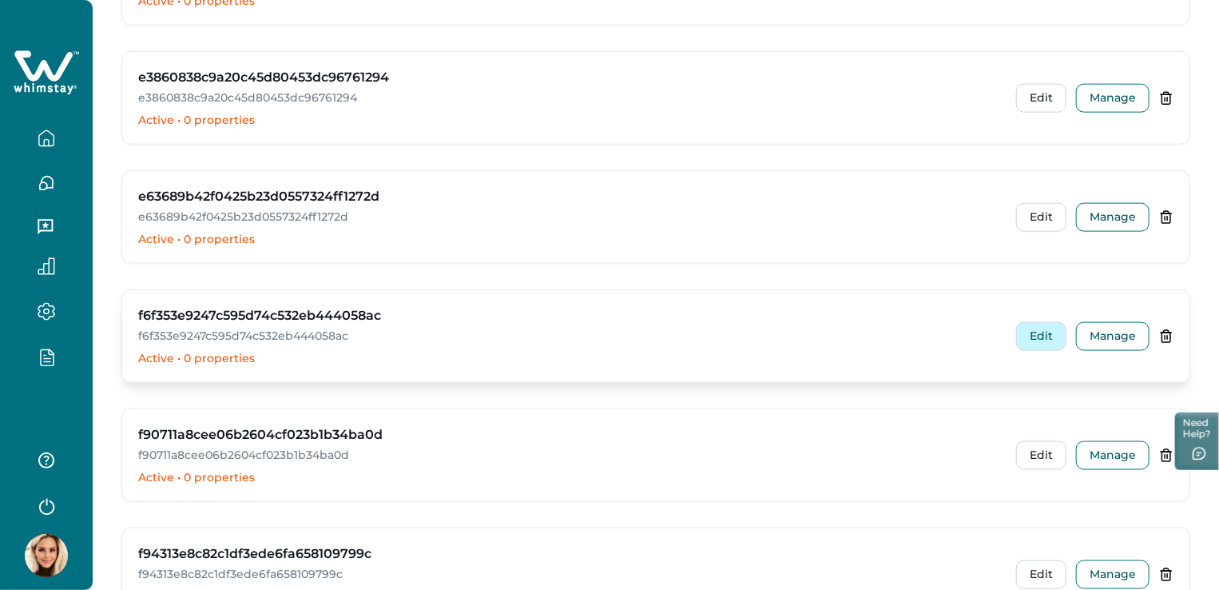
click at [1038, 331] on button "Edit" at bounding box center [1041, 336] width 50 height 29
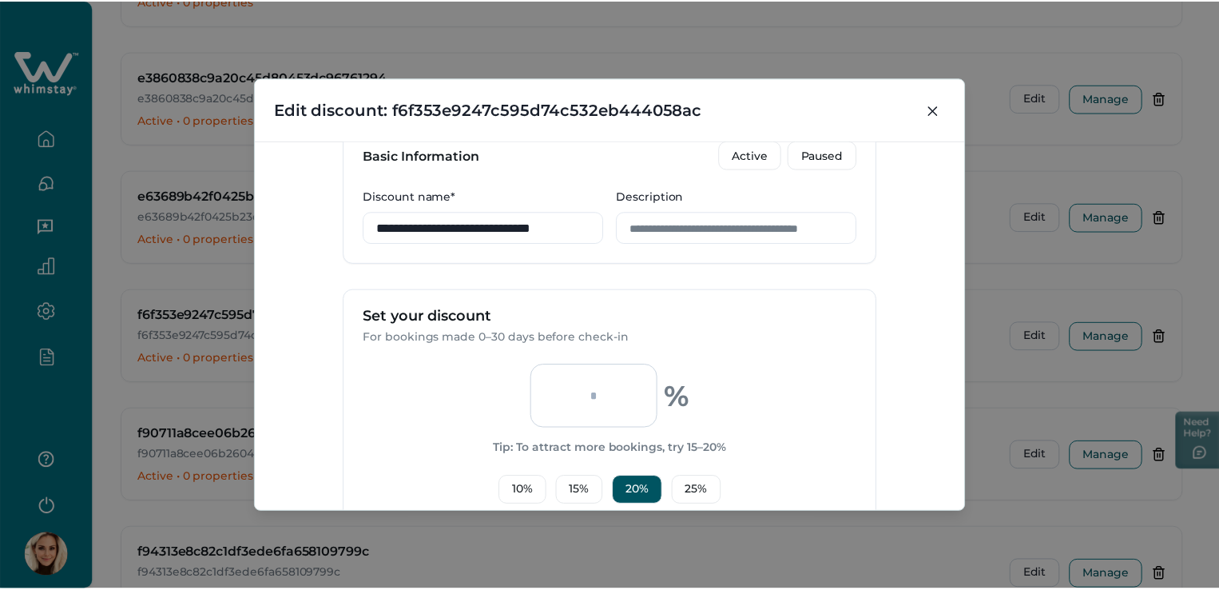
scroll to position [479, 0]
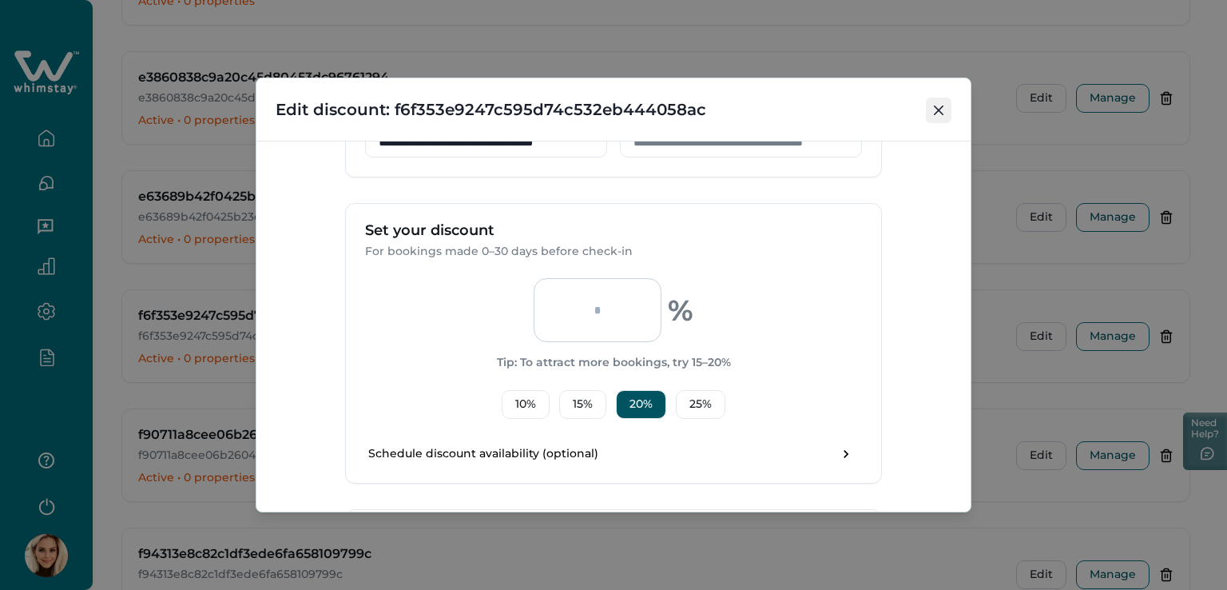
click at [936, 113] on icon "Close" at bounding box center [939, 110] width 10 height 10
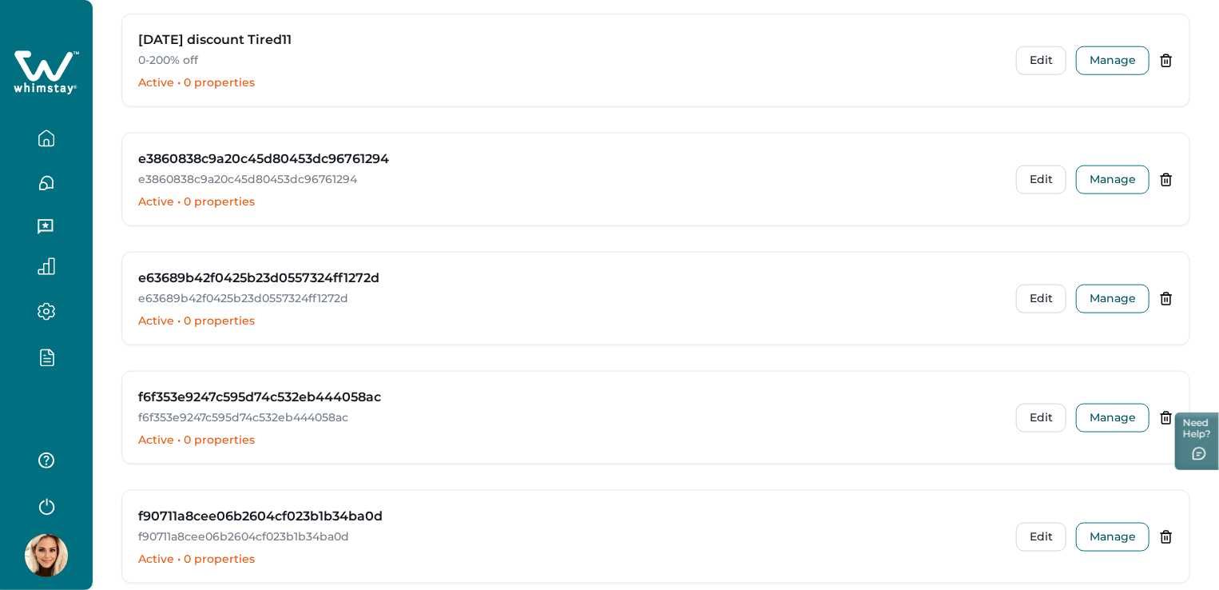
scroll to position [3914, 0]
click at [1126, 284] on button "Manage" at bounding box center [1112, 297] width 73 height 29
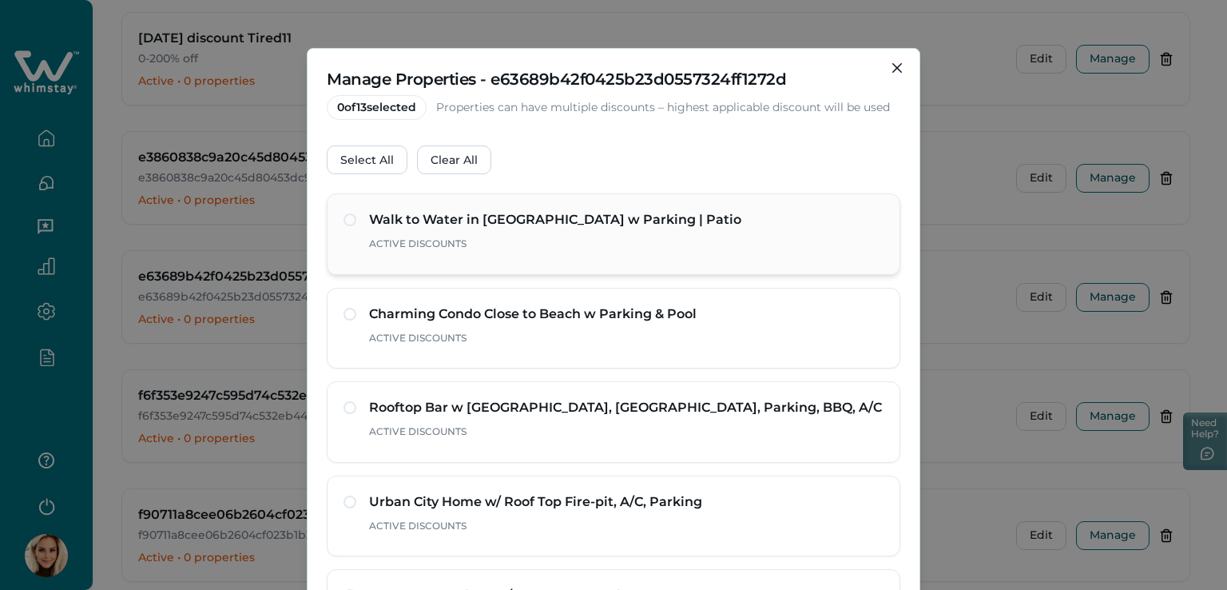
click at [349, 220] on span at bounding box center [350, 219] width 13 height 13
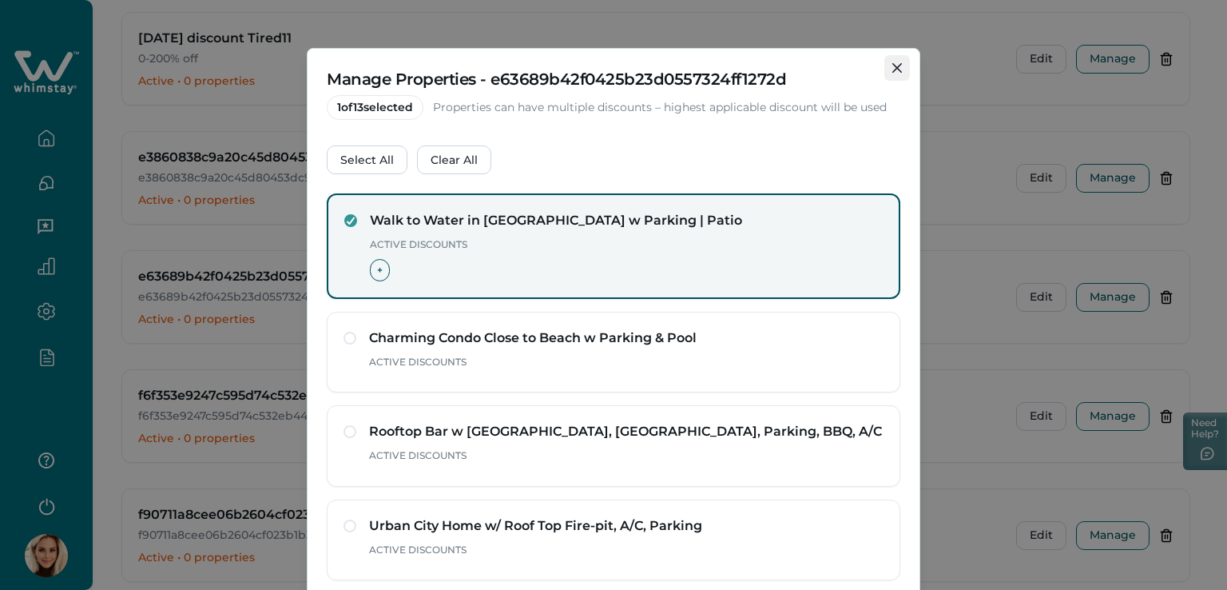
click at [892, 66] on icon "Close" at bounding box center [897, 68] width 10 height 10
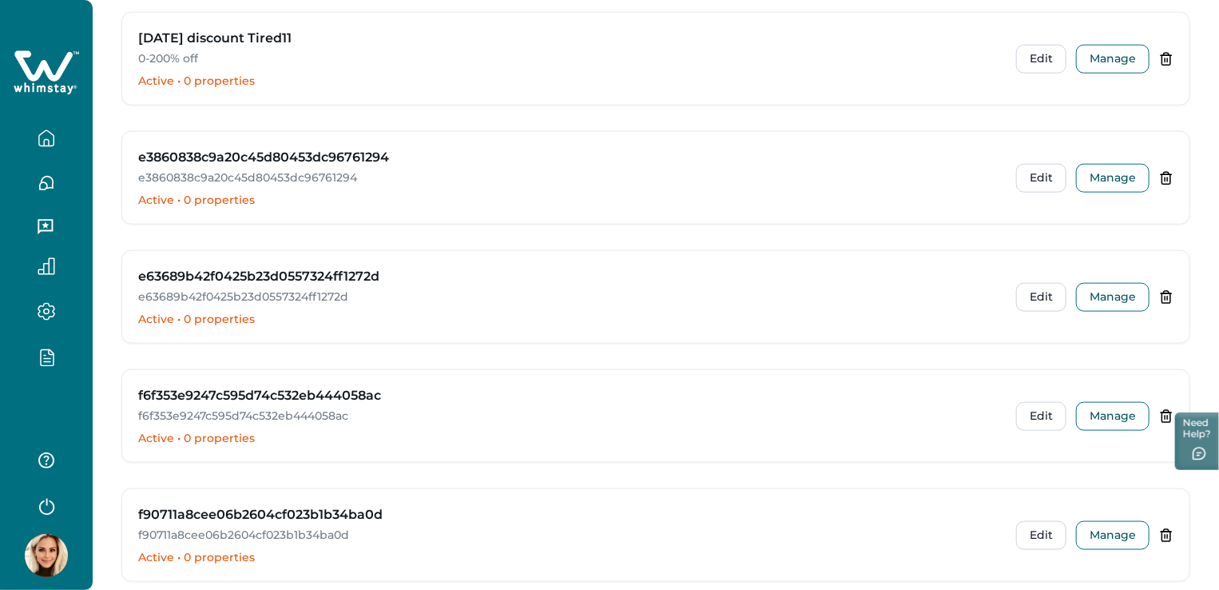
click at [54, 133] on icon "button" at bounding box center [47, 138] width 18 height 18
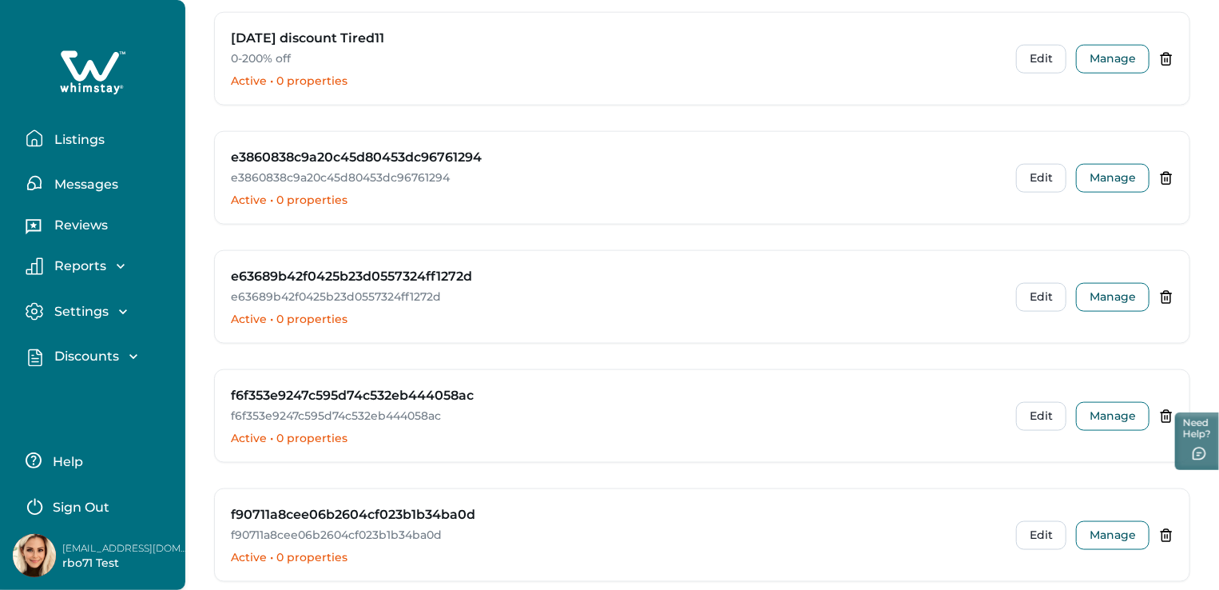
click at [99, 137] on p "Listings" at bounding box center [77, 140] width 55 height 16
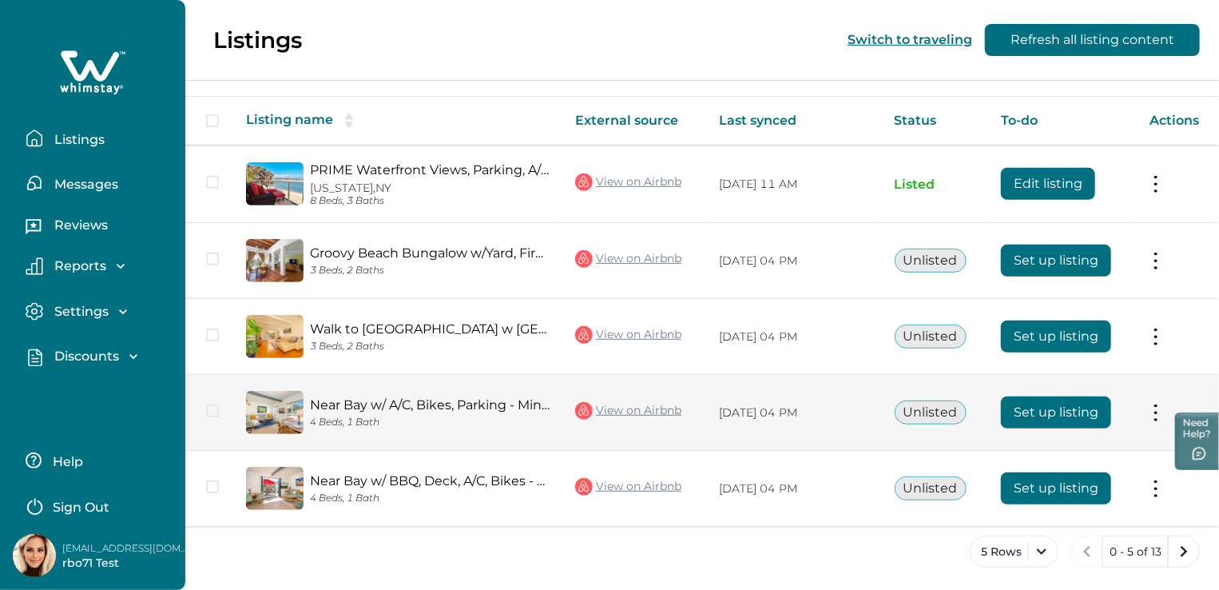
scroll to position [256, 0]
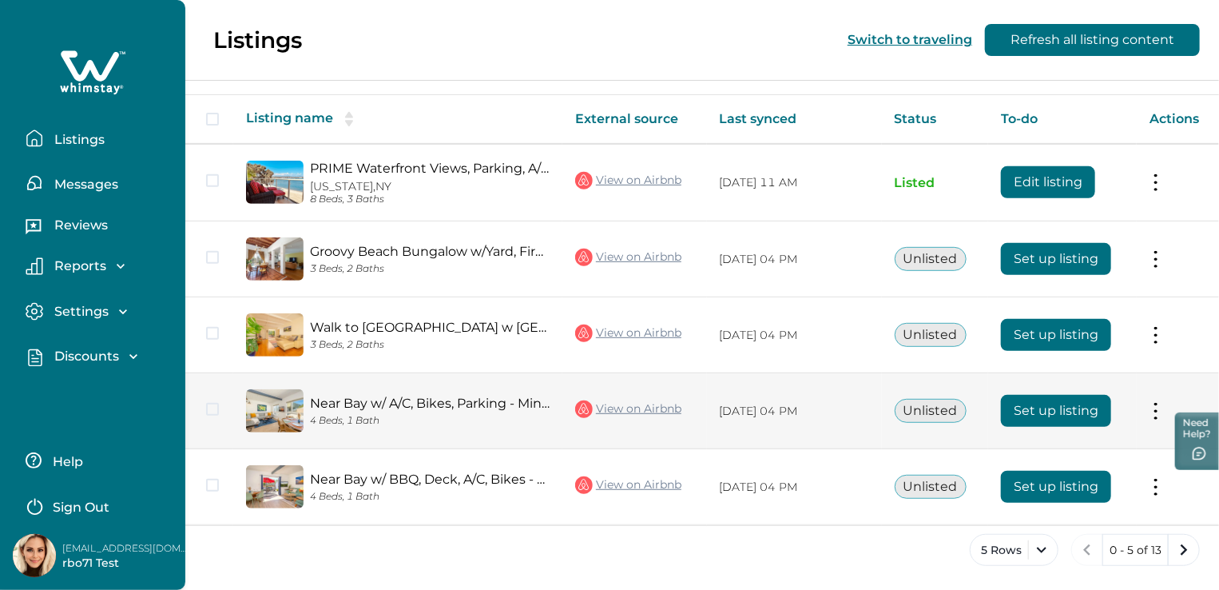
scroll to position [256, 0]
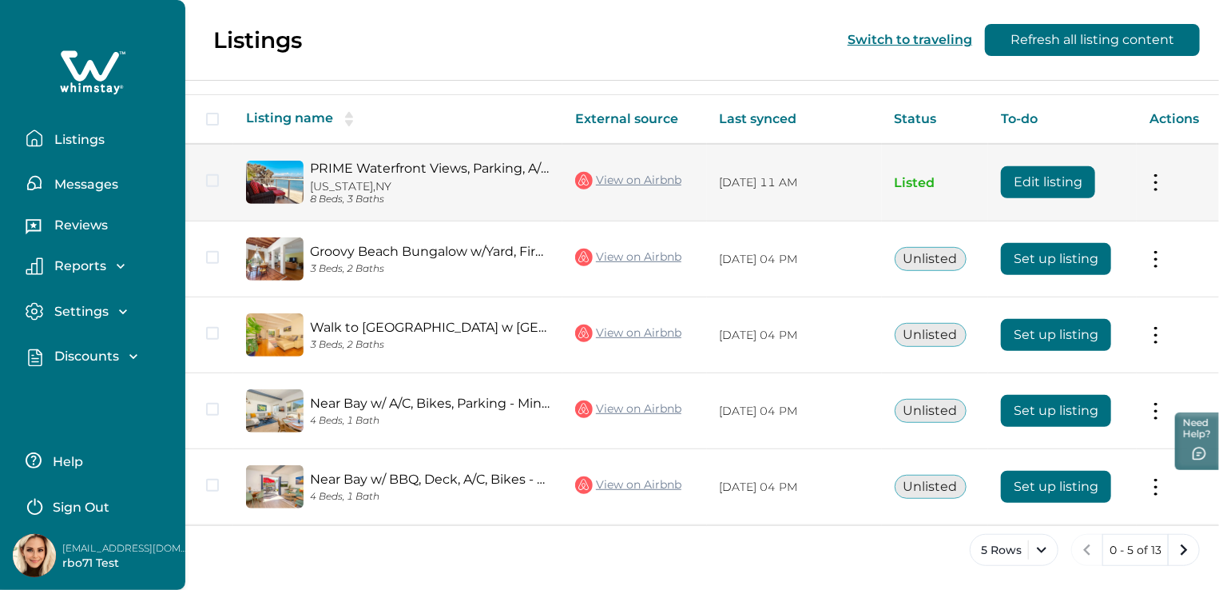
click at [363, 165] on link "PRIME Waterfront Views, Parking, A/C, BBQ, Bikes!" at bounding box center [430, 168] width 240 height 15
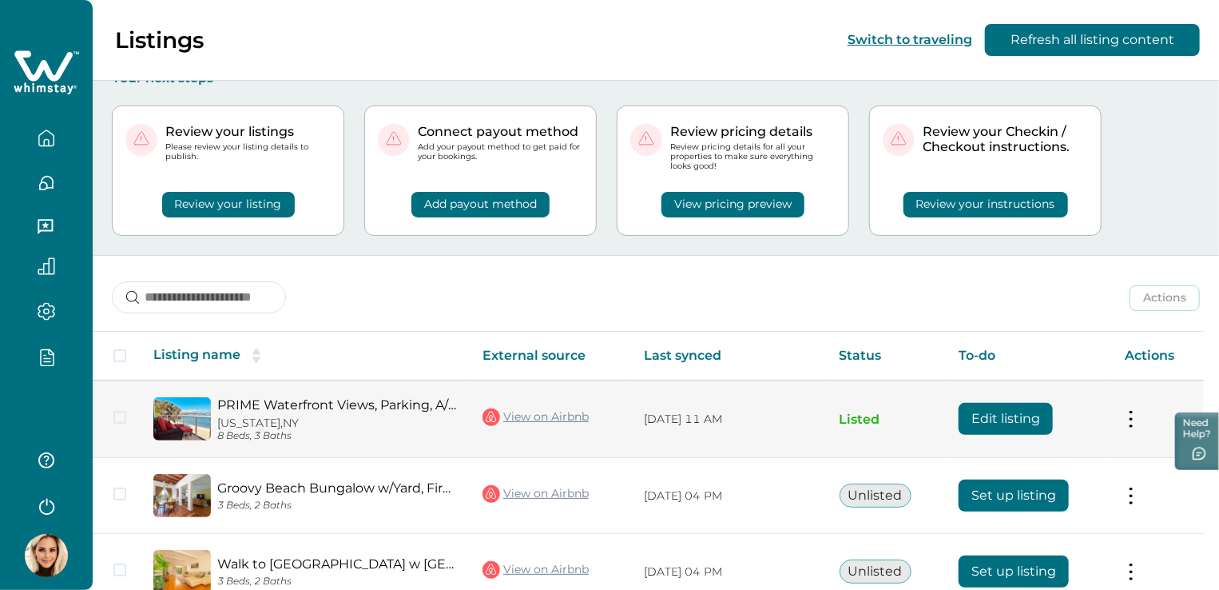
scroll to position [16, 0]
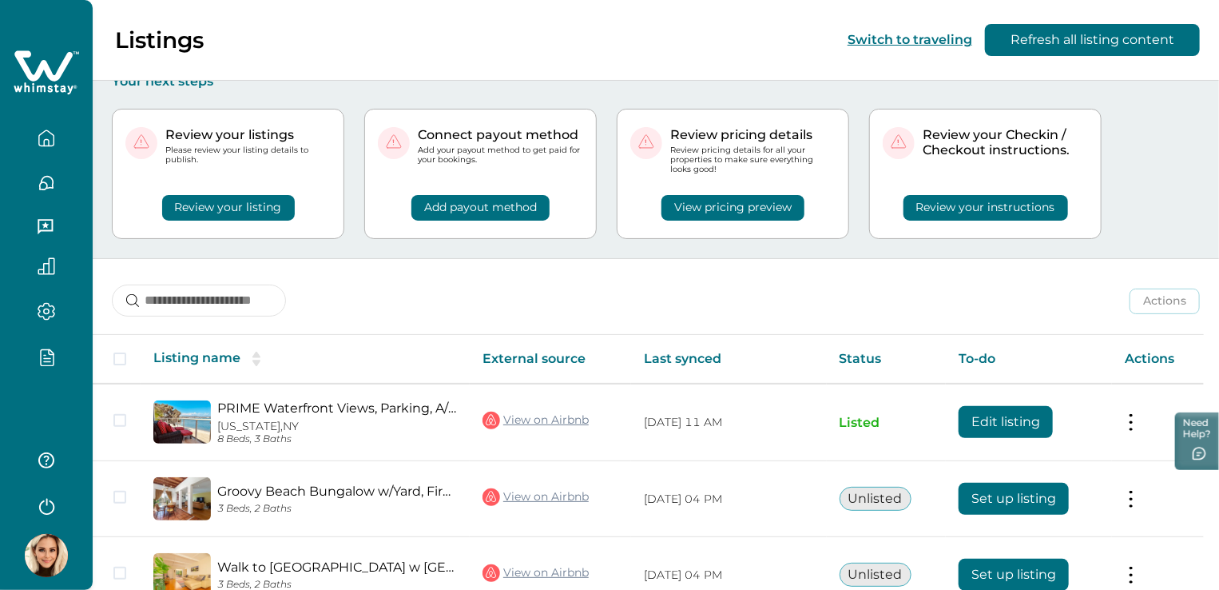
click at [48, 358] on icon "button" at bounding box center [47, 358] width 6 height 0
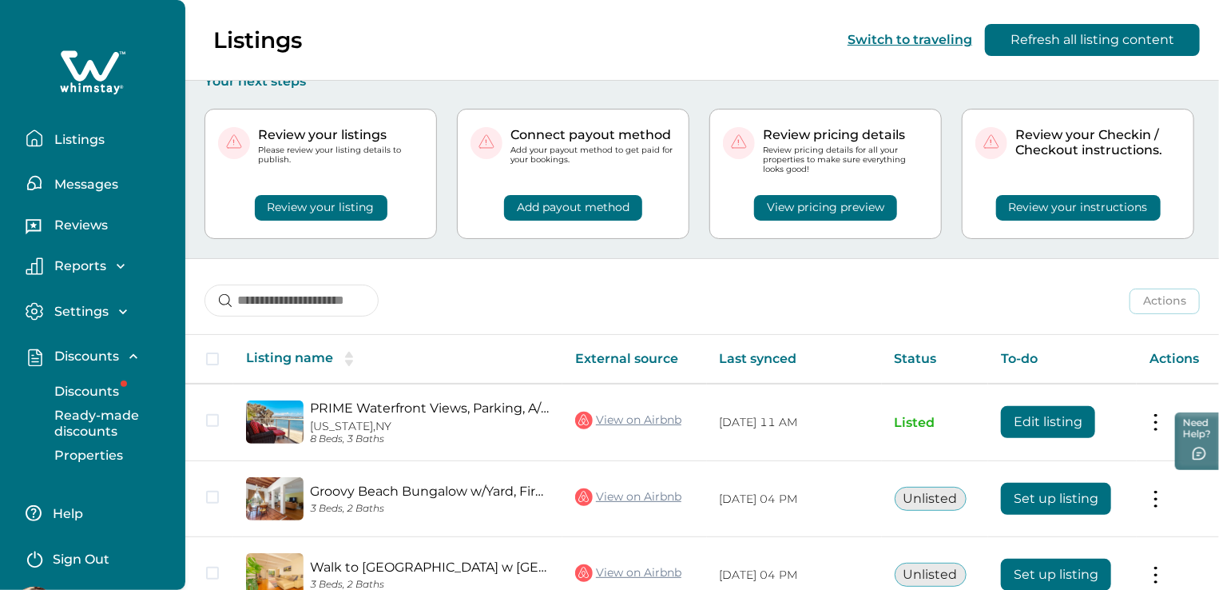
click at [83, 386] on p "Discounts" at bounding box center [85, 391] width 70 height 16
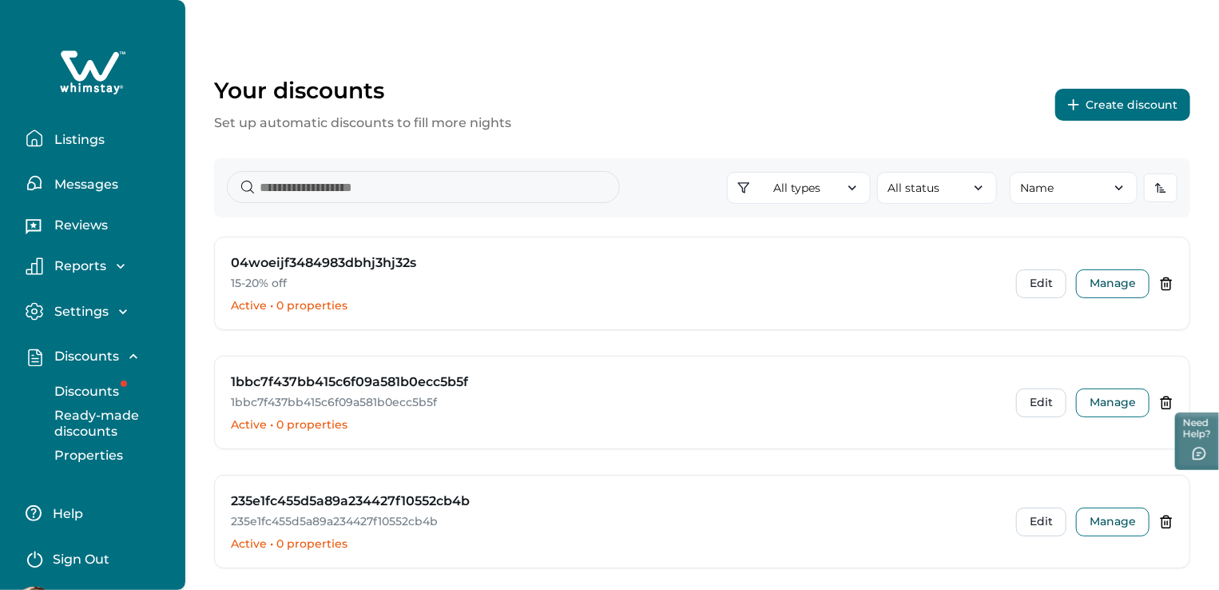
click at [1152, 113] on button "Create discount" at bounding box center [1122, 105] width 135 height 32
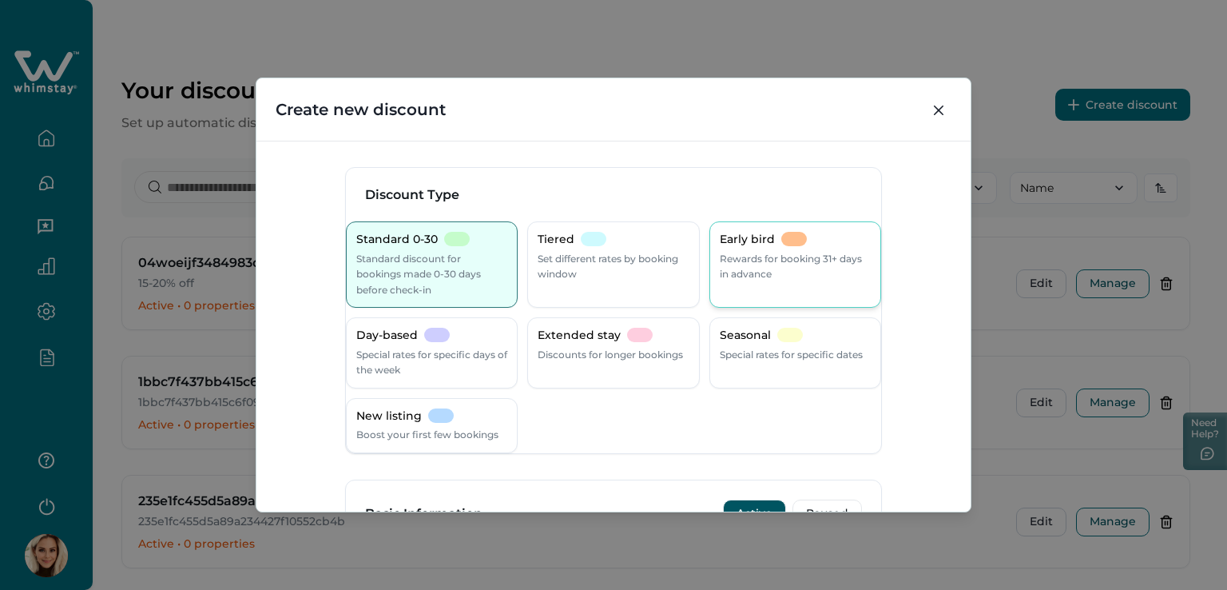
click at [775, 280] on p "Rewards for booking 31+ days in advance" at bounding box center [795, 266] width 151 height 31
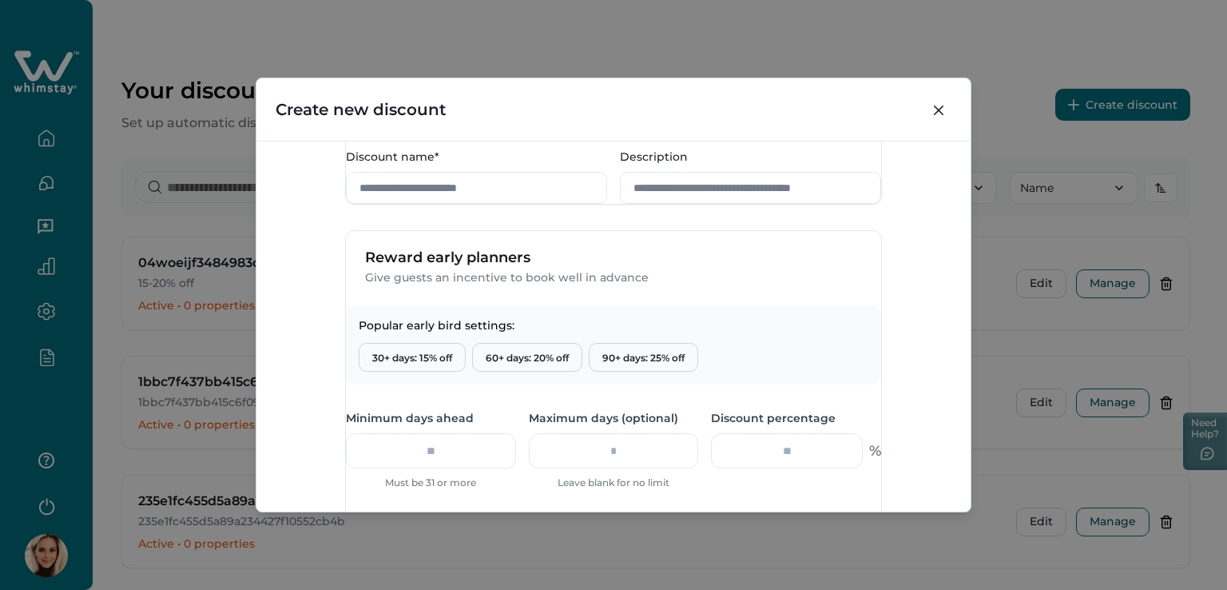
scroll to position [399, 0]
click at [431, 203] on input "Discount name*" at bounding box center [476, 187] width 261 height 32
type input "**********"
click at [685, 203] on input "Description" at bounding box center [750, 187] width 261 height 32
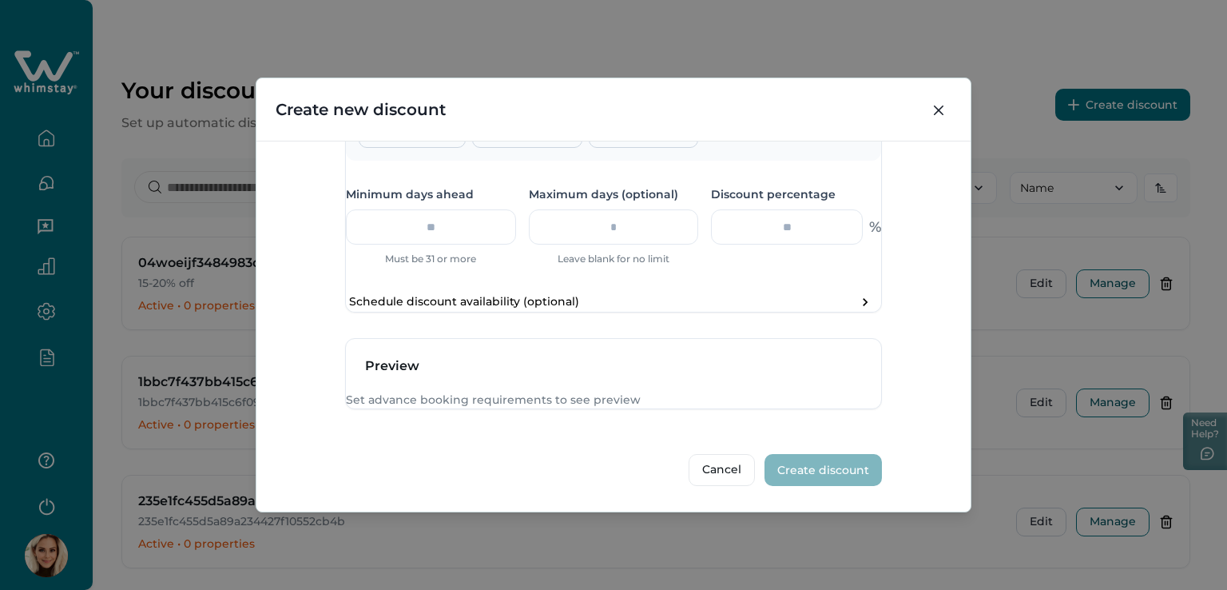
scroll to position [712, 0]
type input "**********"
click at [467, 209] on input "number" at bounding box center [431, 226] width 170 height 35
type input "*"
type input "**"
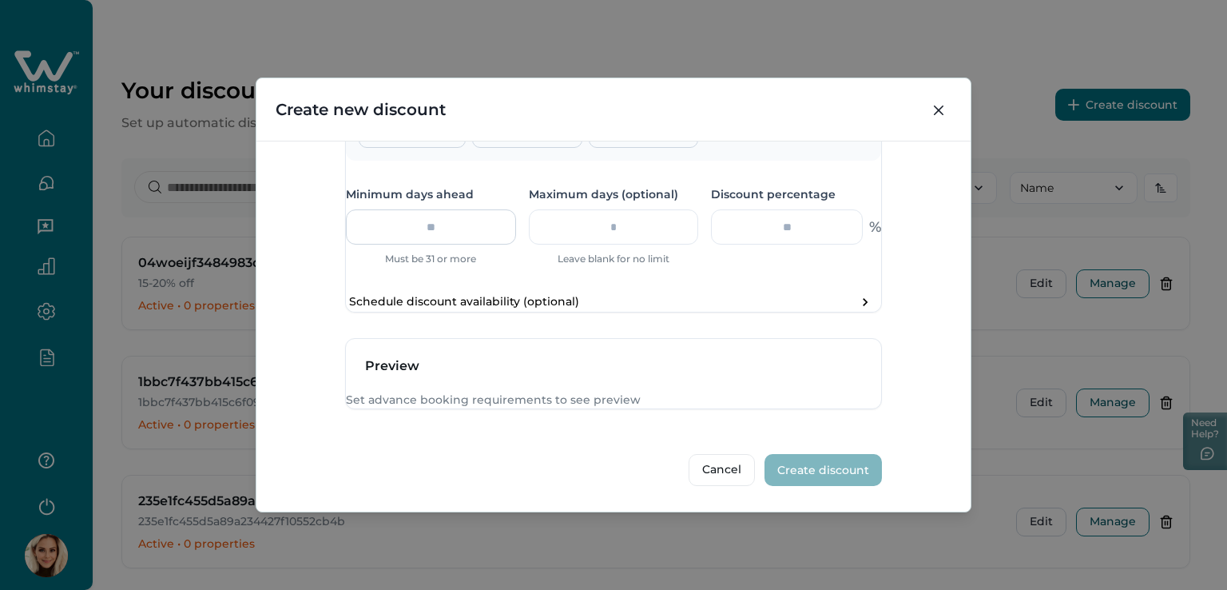
type input "**"
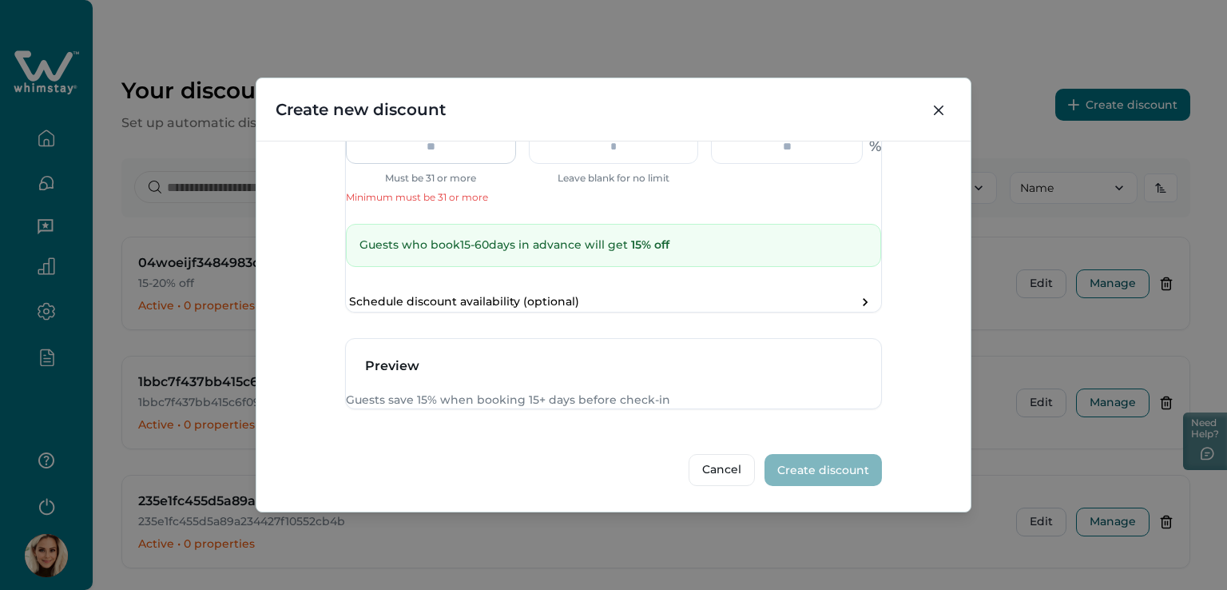
type input "*"
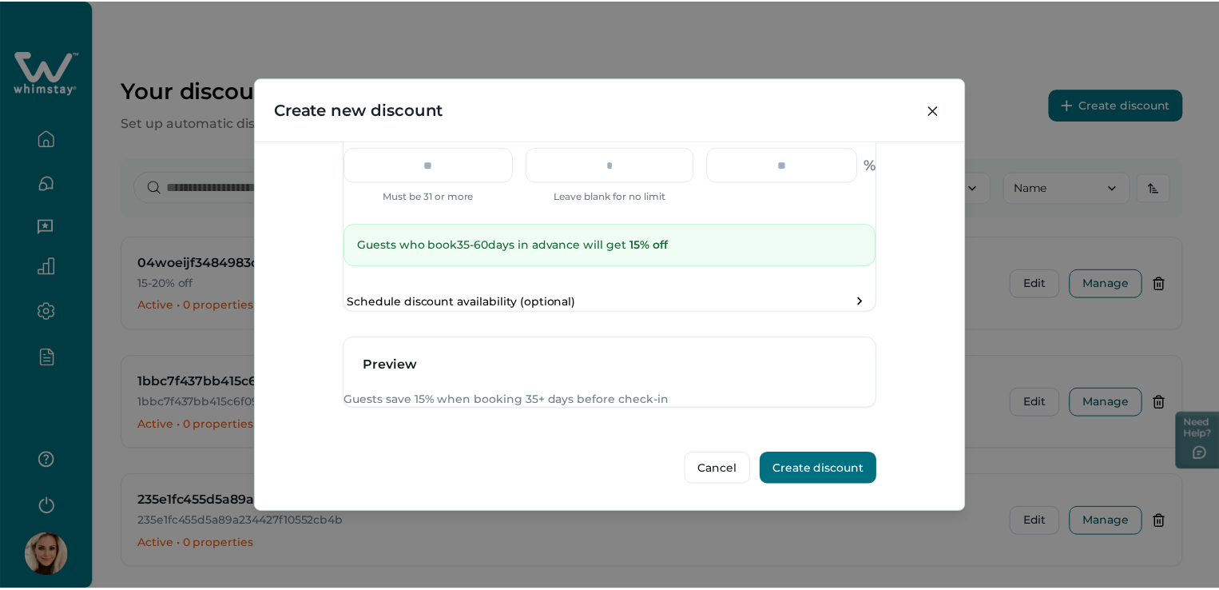
scroll to position [773, 0]
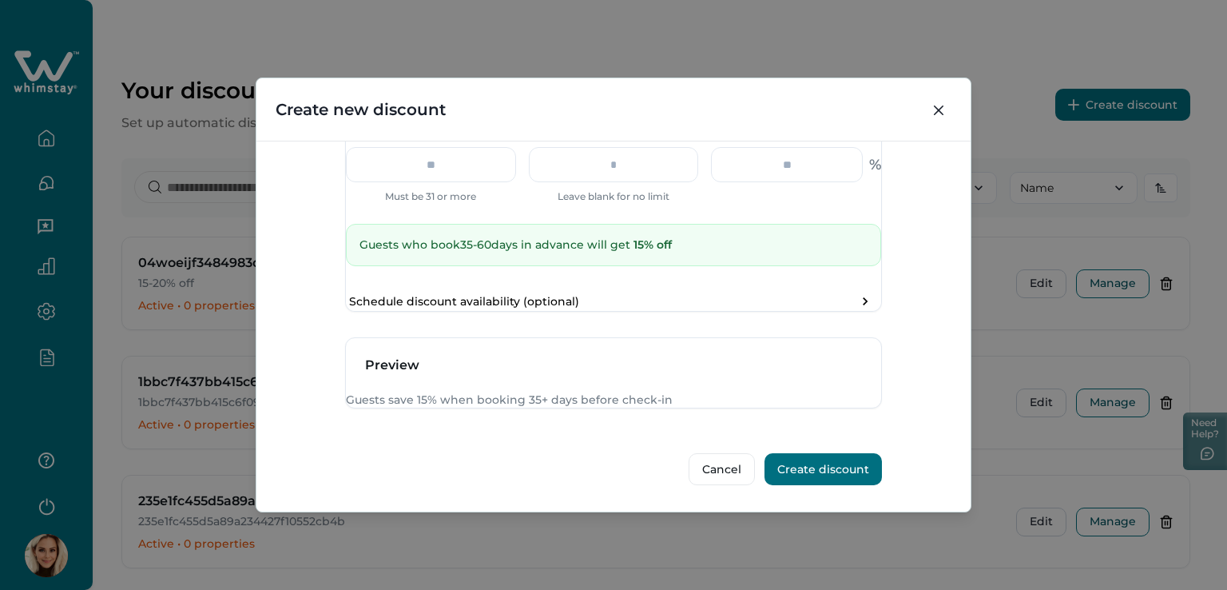
type input "**"
click at [810, 469] on button "Create discount" at bounding box center [823, 469] width 117 height 32
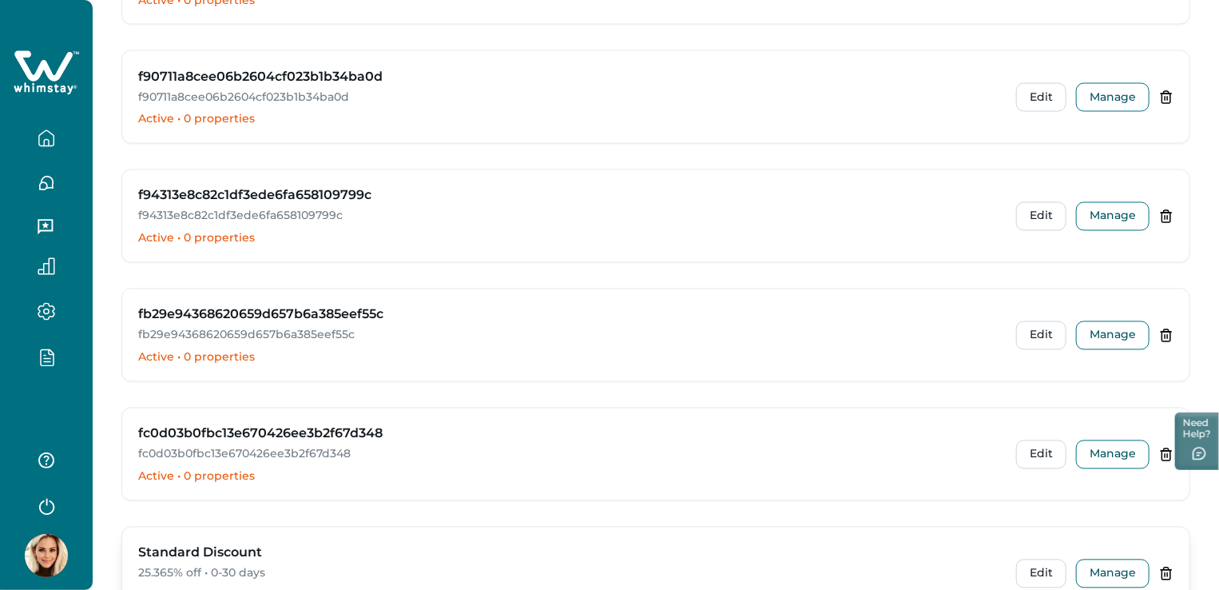
scroll to position [4594, 0]
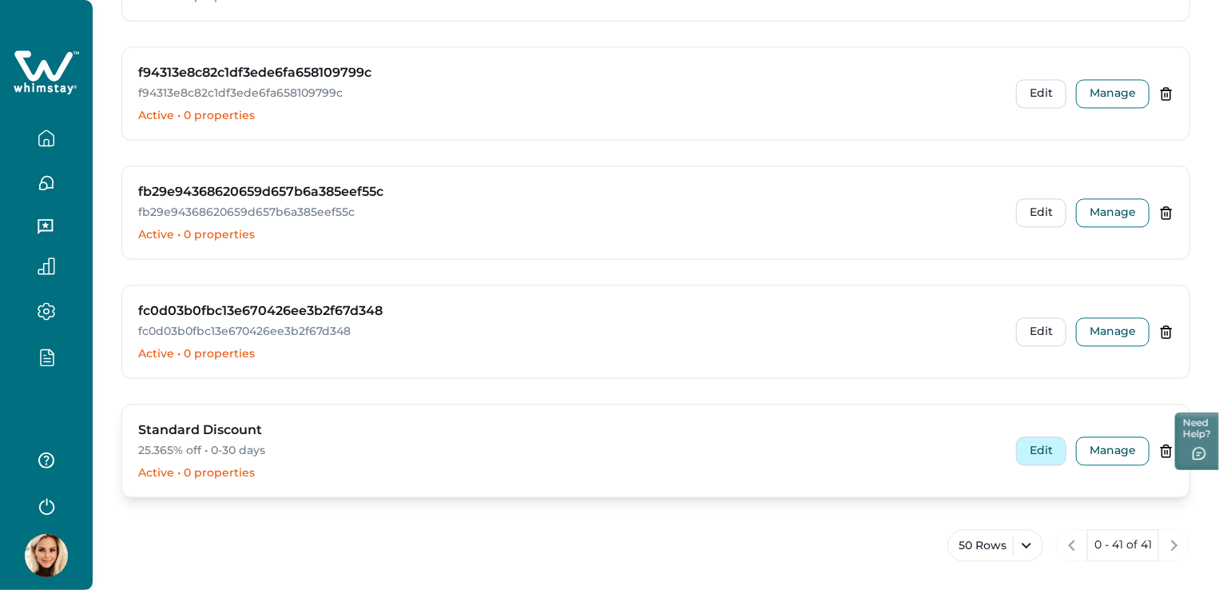
click at [1027, 439] on button "Edit" at bounding box center [1041, 450] width 50 height 29
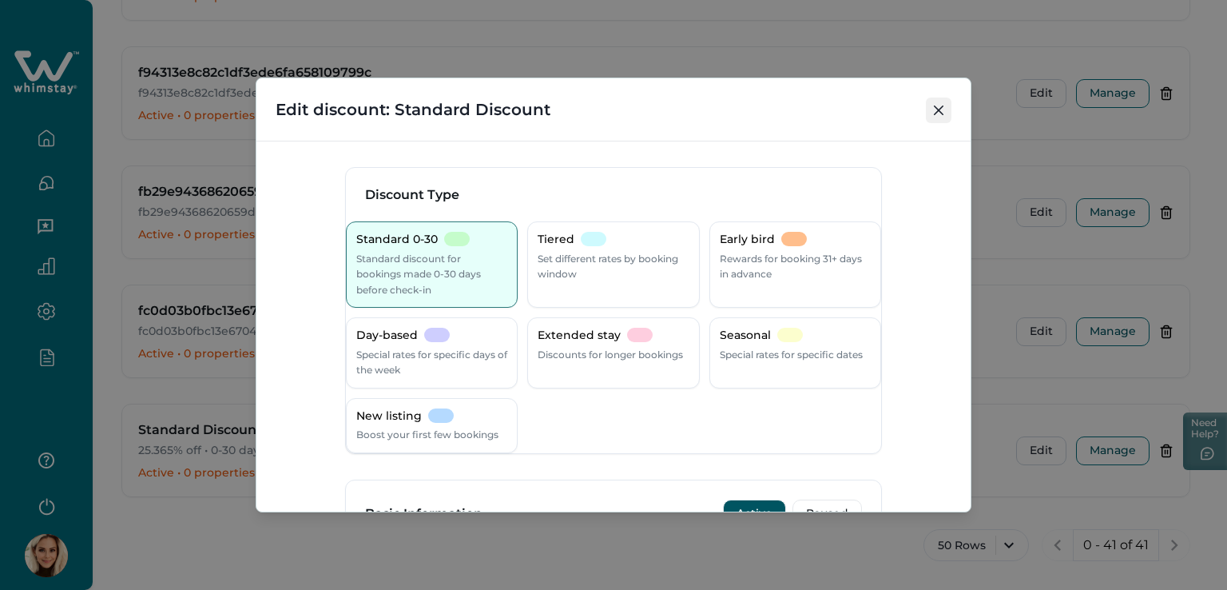
click at [939, 108] on icon "Close" at bounding box center [939, 110] width 10 height 10
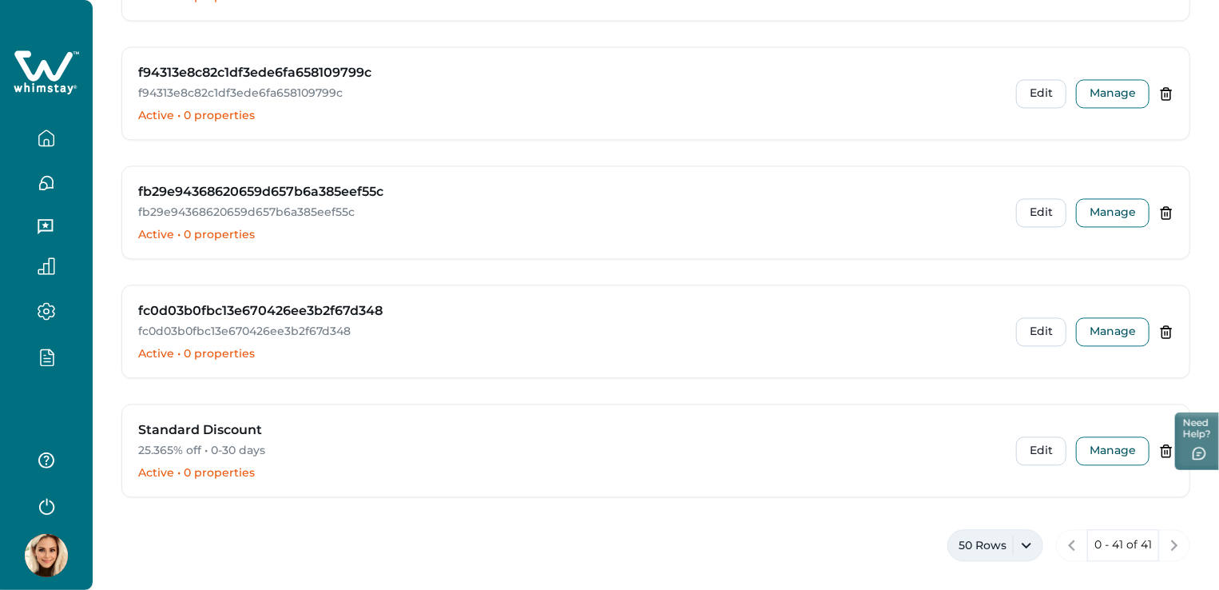
click at [1007, 529] on button "50 Rows" at bounding box center [995, 545] width 96 height 32
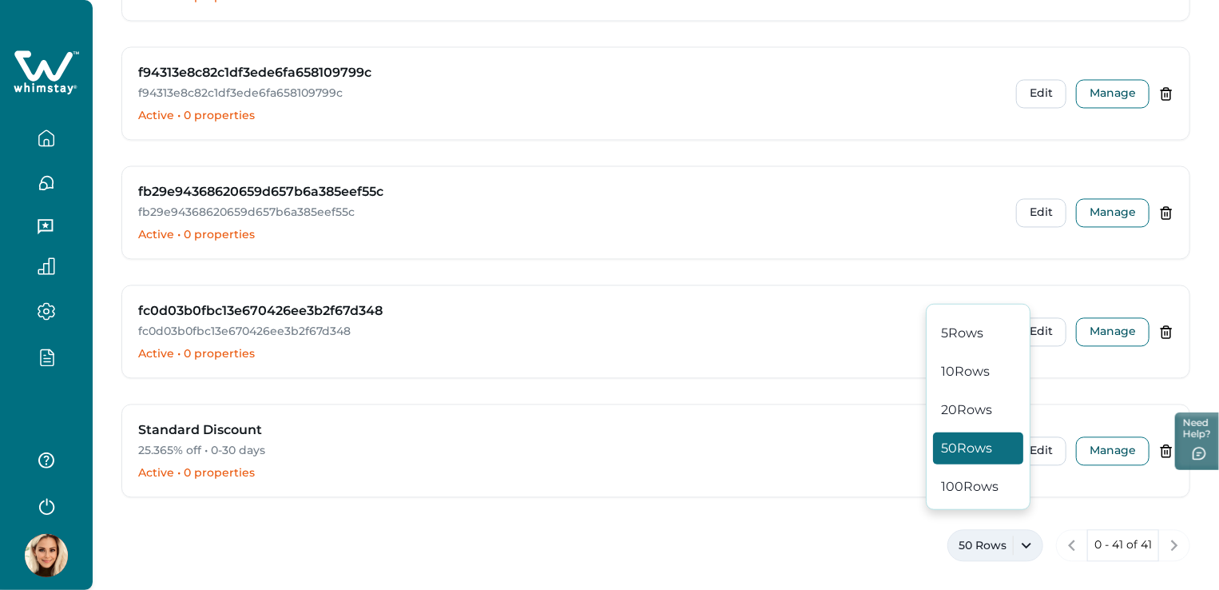
click at [968, 447] on button "50 Rows" at bounding box center [978, 447] width 90 height 32
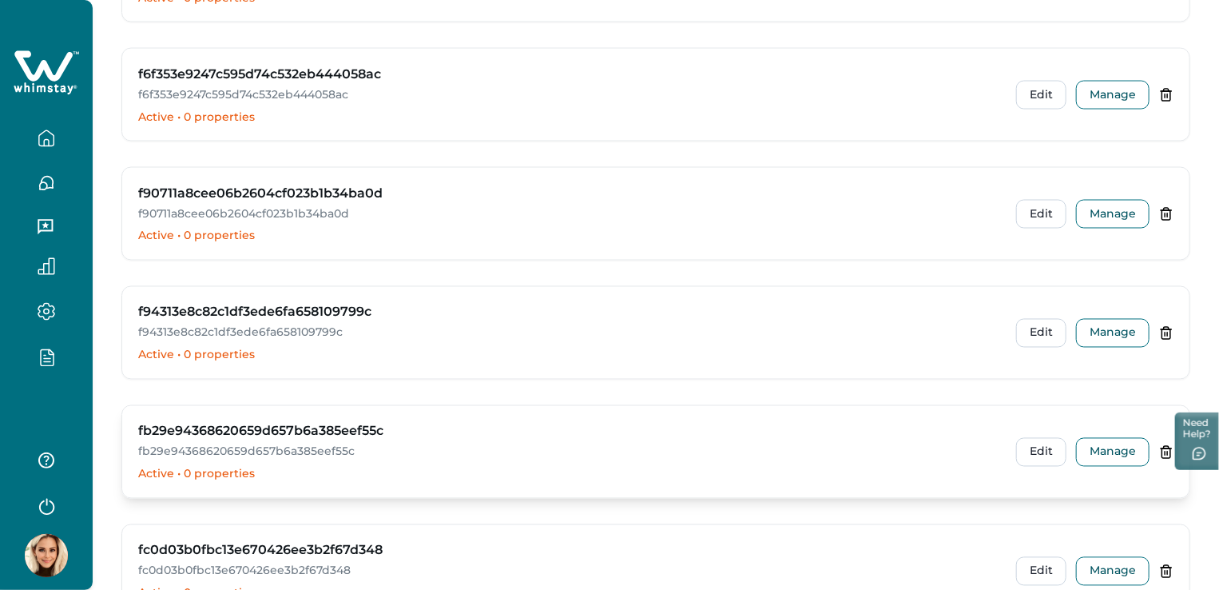
scroll to position [4115, 0]
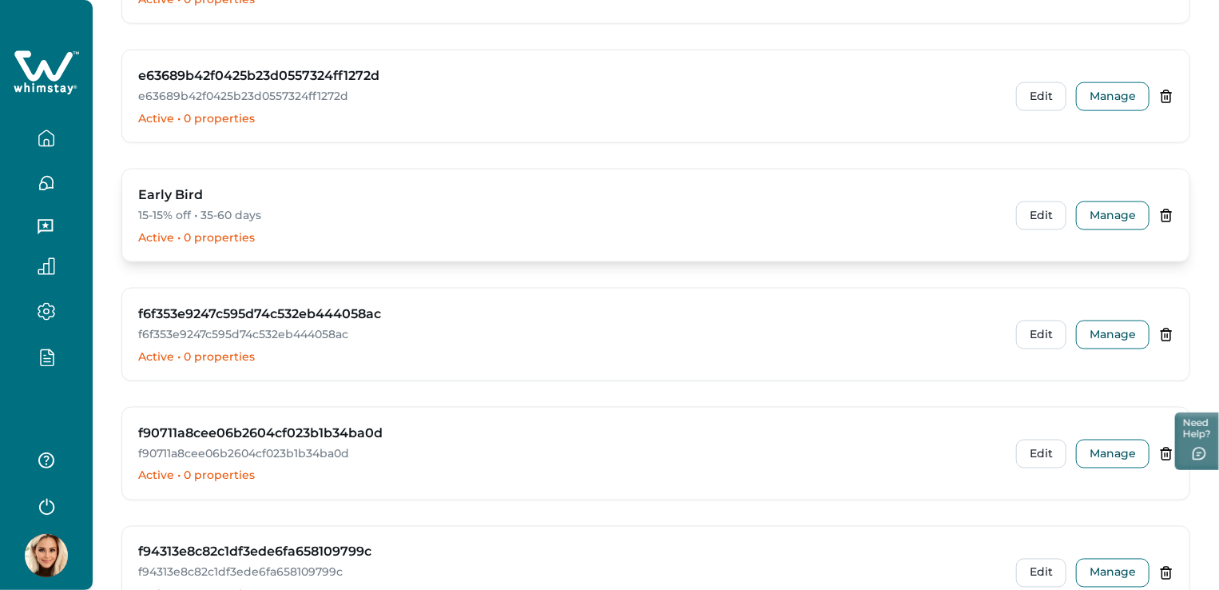
click at [173, 185] on h3 "Early Bird" at bounding box center [170, 194] width 65 height 19
click at [1032, 201] on button "Edit" at bounding box center [1041, 215] width 50 height 29
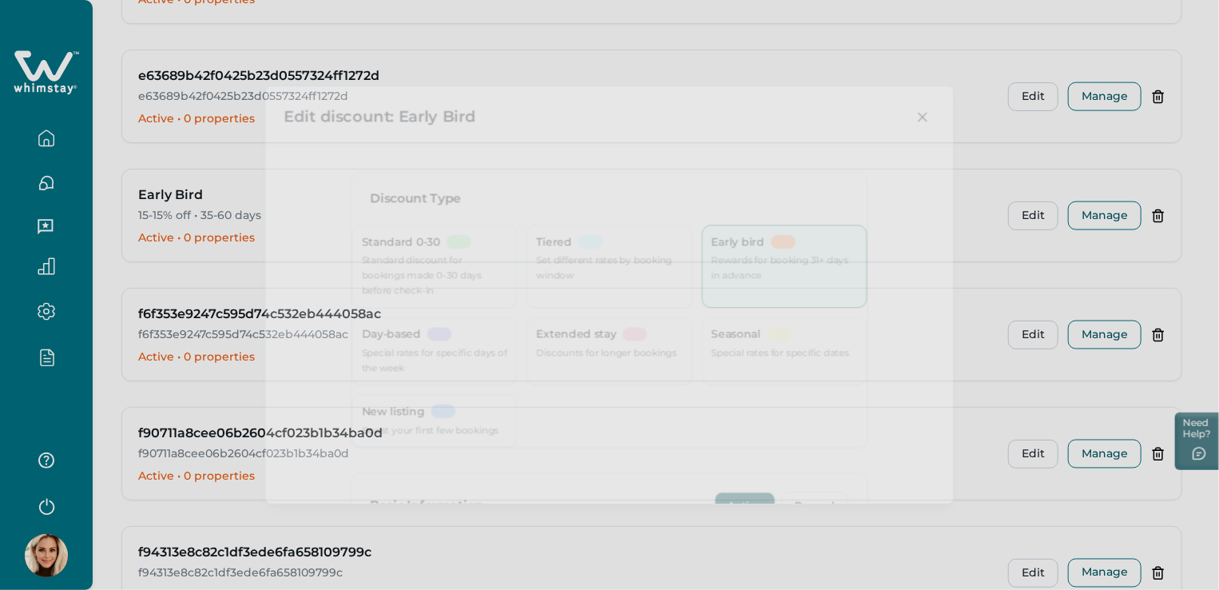
type input "**"
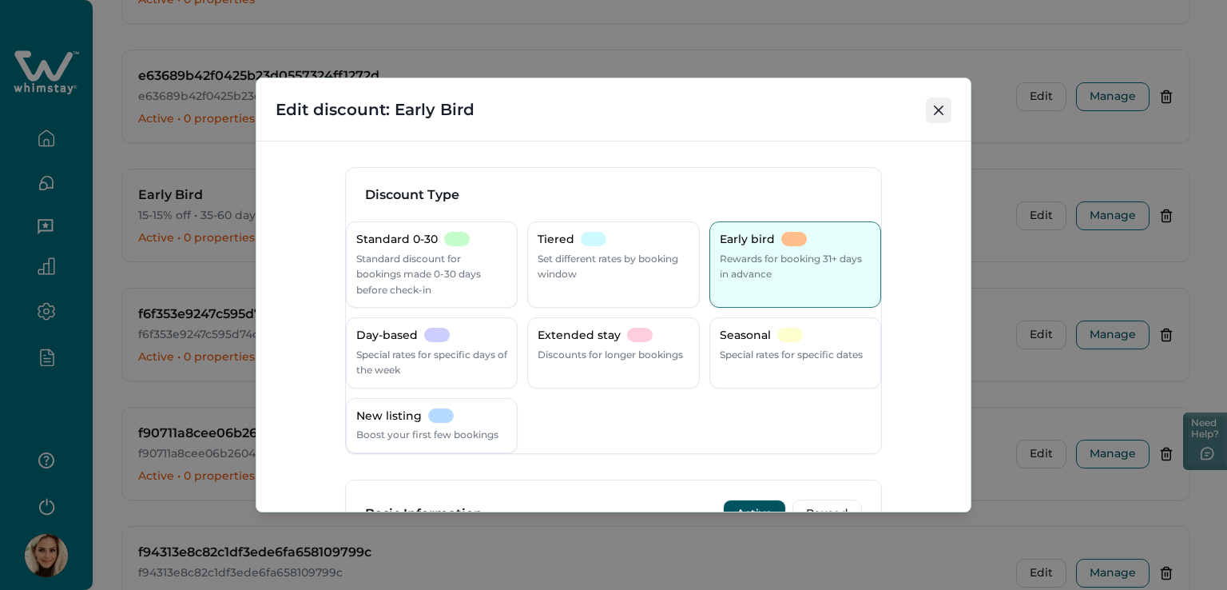
click at [936, 109] on icon "Close" at bounding box center [939, 110] width 10 height 10
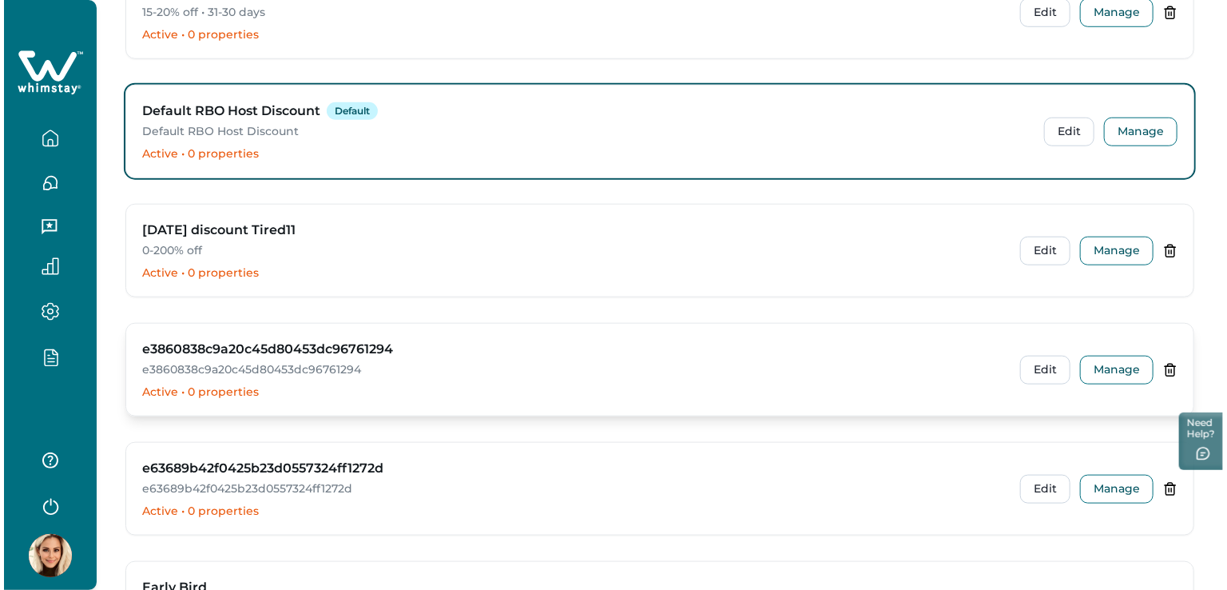
scroll to position [3716, 0]
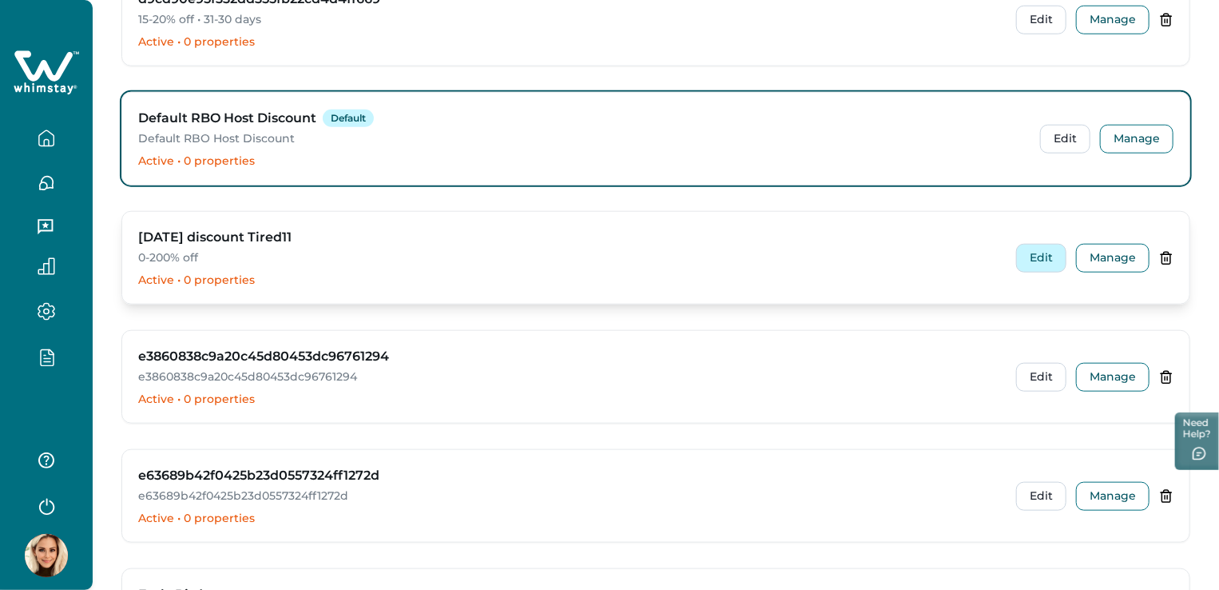
click at [1035, 246] on button "Edit" at bounding box center [1041, 258] width 50 height 29
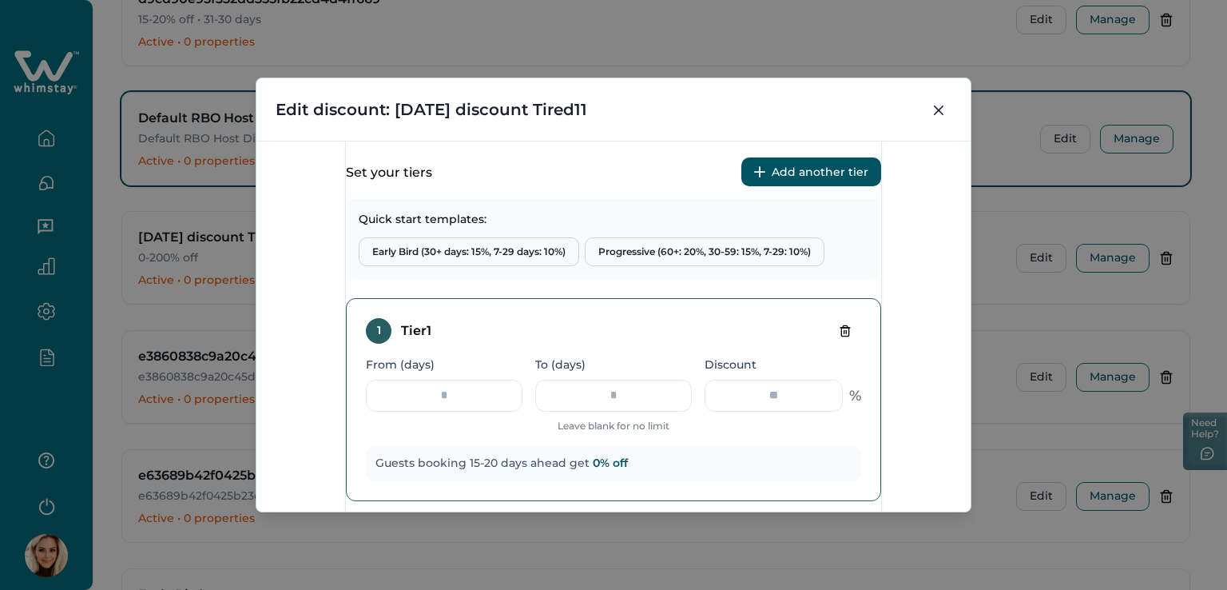
scroll to position [559, 0]
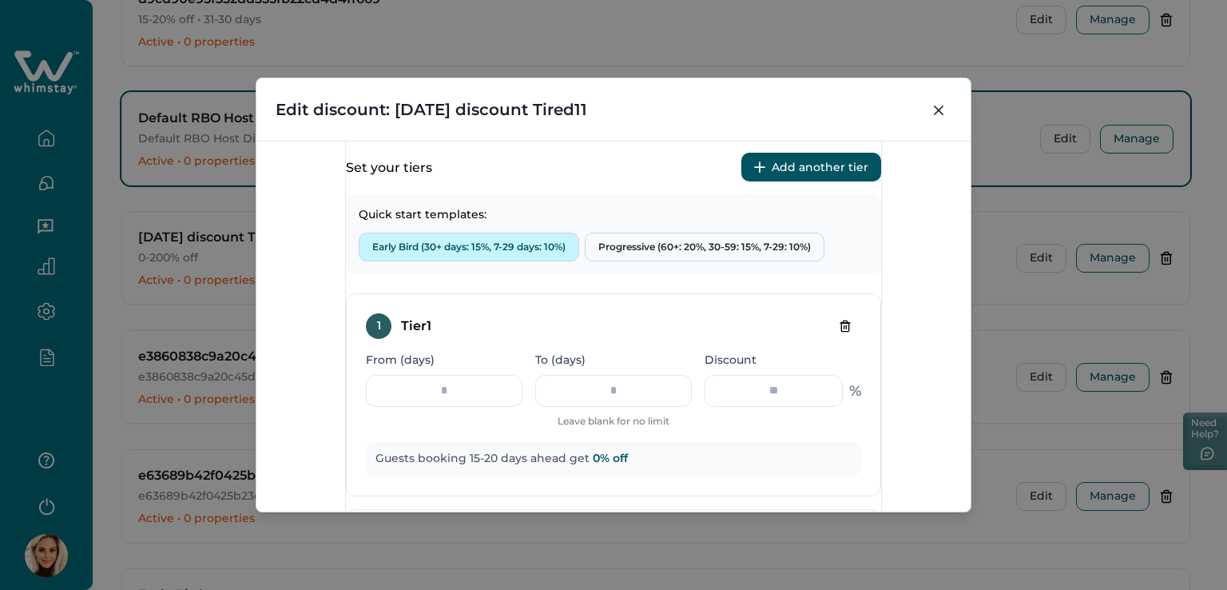
click at [429, 261] on button "Early Bird (30+ days: 15%, 7-29 days: 10%)" at bounding box center [469, 246] width 220 height 29
type input "**"
type input "*"
type input "**"
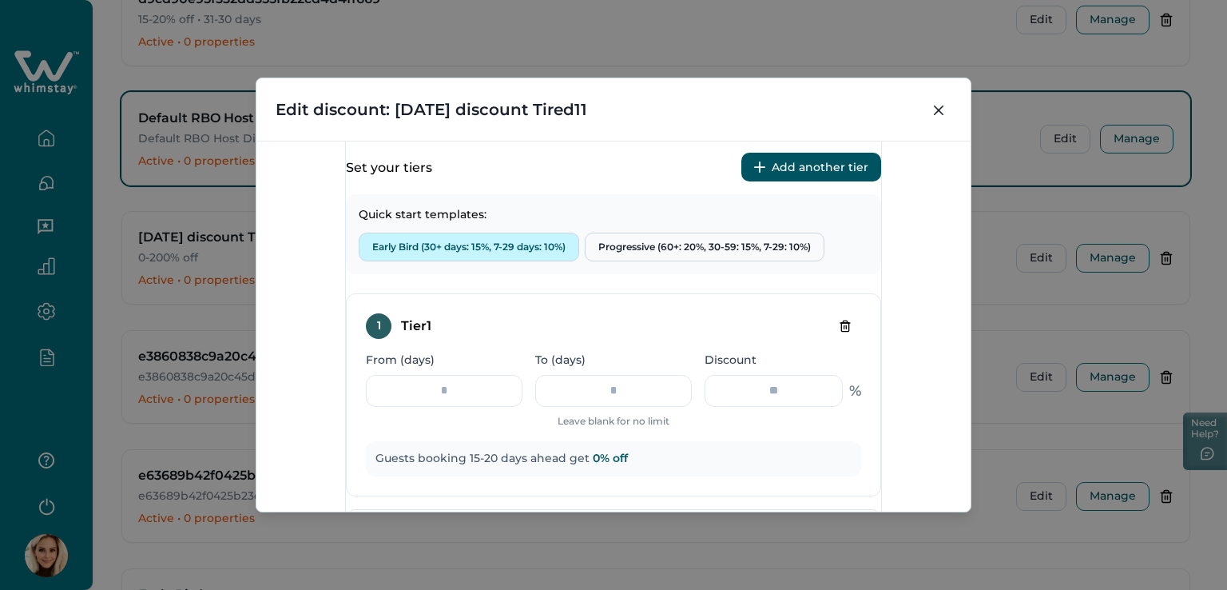
type input "**"
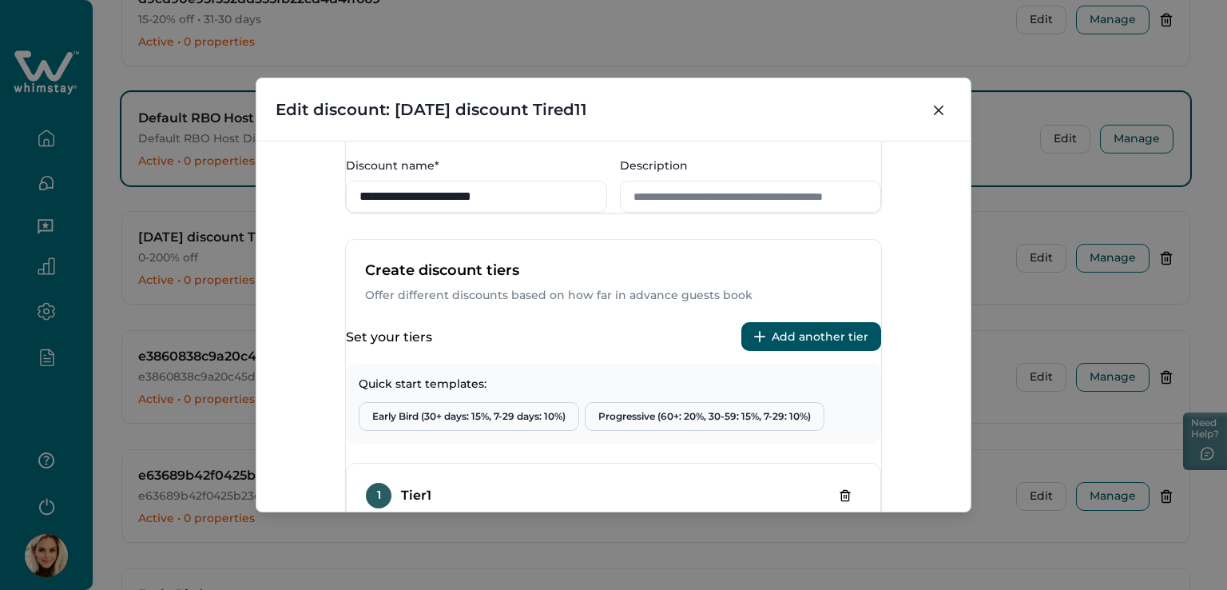
scroll to position [399, 0]
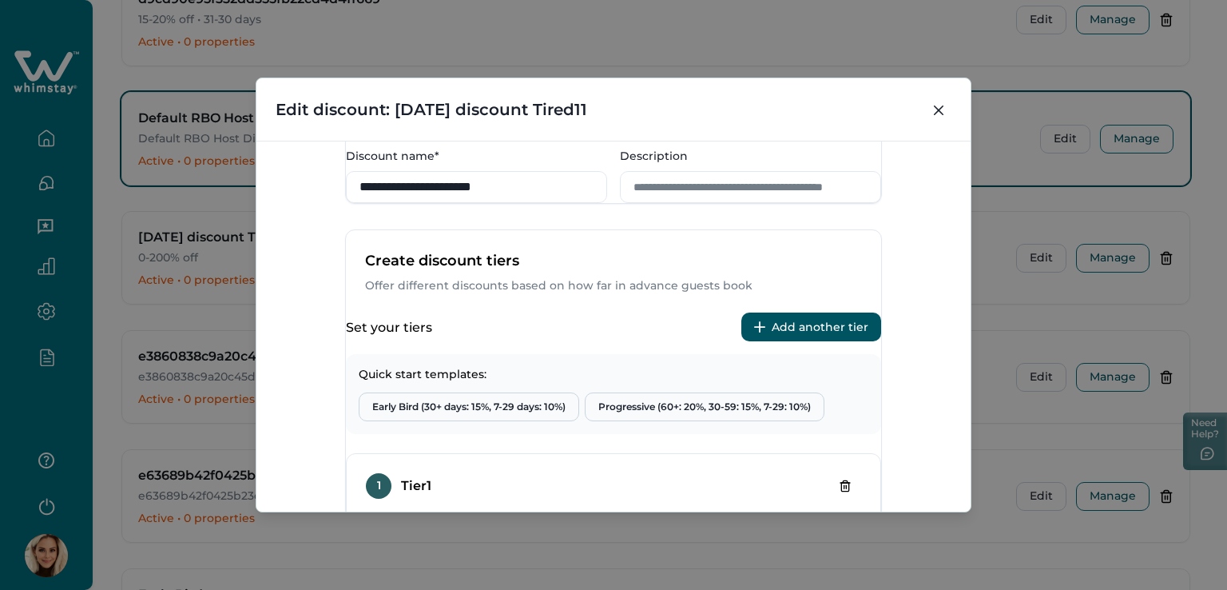
drag, startPoint x: 514, startPoint y: 222, endPoint x: 342, endPoint y: 222, distance: 172.6
click at [346, 203] on div "**********" at bounding box center [613, 175] width 535 height 55
type input "******"
click at [936, 113] on icon "Close" at bounding box center [939, 110] width 10 height 10
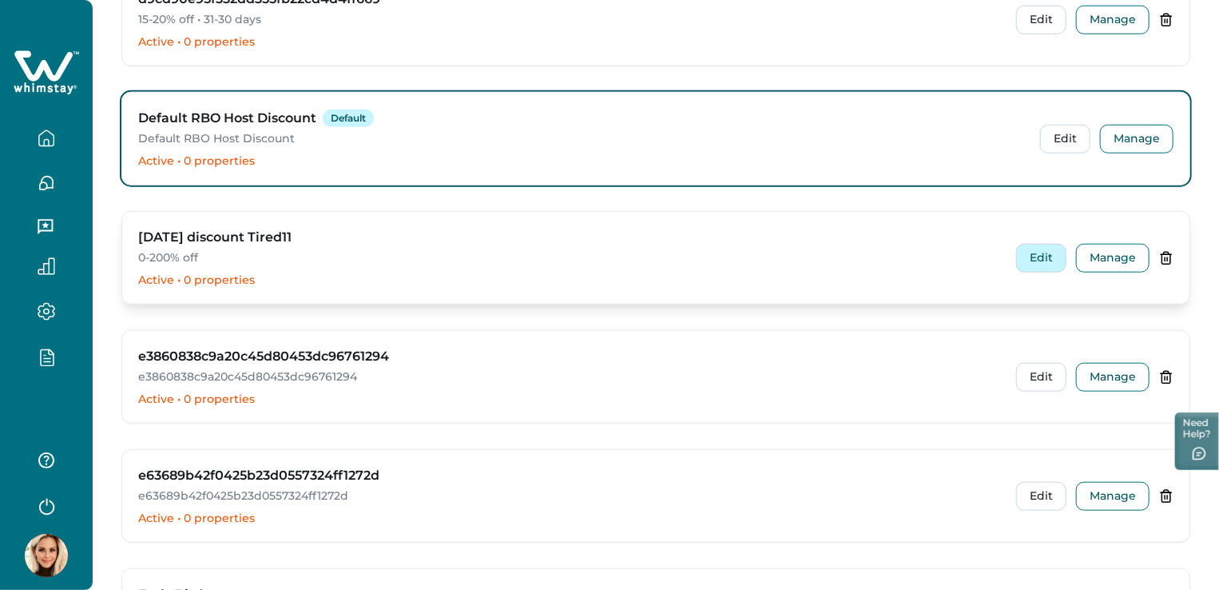
click at [1039, 252] on button "Edit" at bounding box center [1041, 258] width 50 height 29
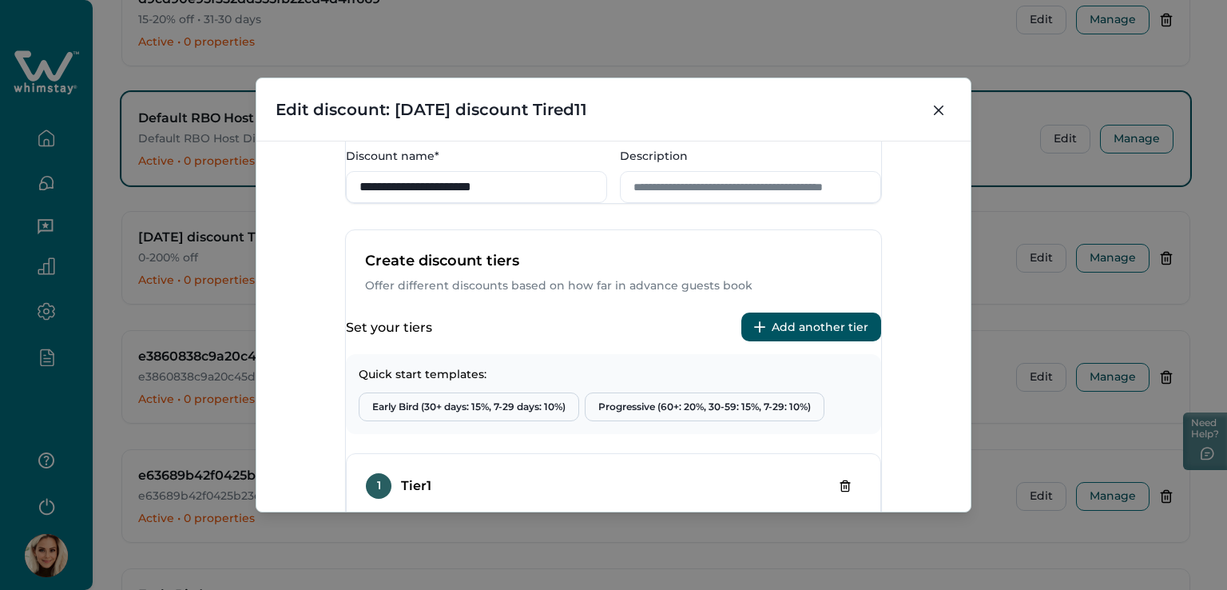
drag, startPoint x: 535, startPoint y: 220, endPoint x: 317, endPoint y: 218, distance: 218.1
click at [317, 218] on div "**********" at bounding box center [613, 326] width 714 height 371
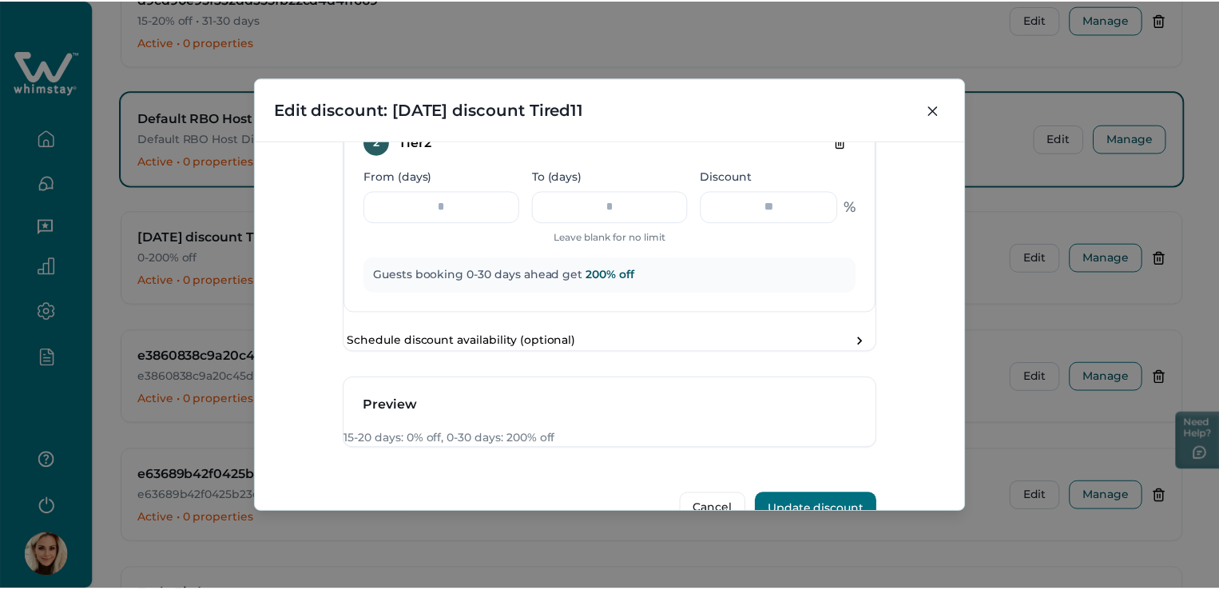
scroll to position [1086, 0]
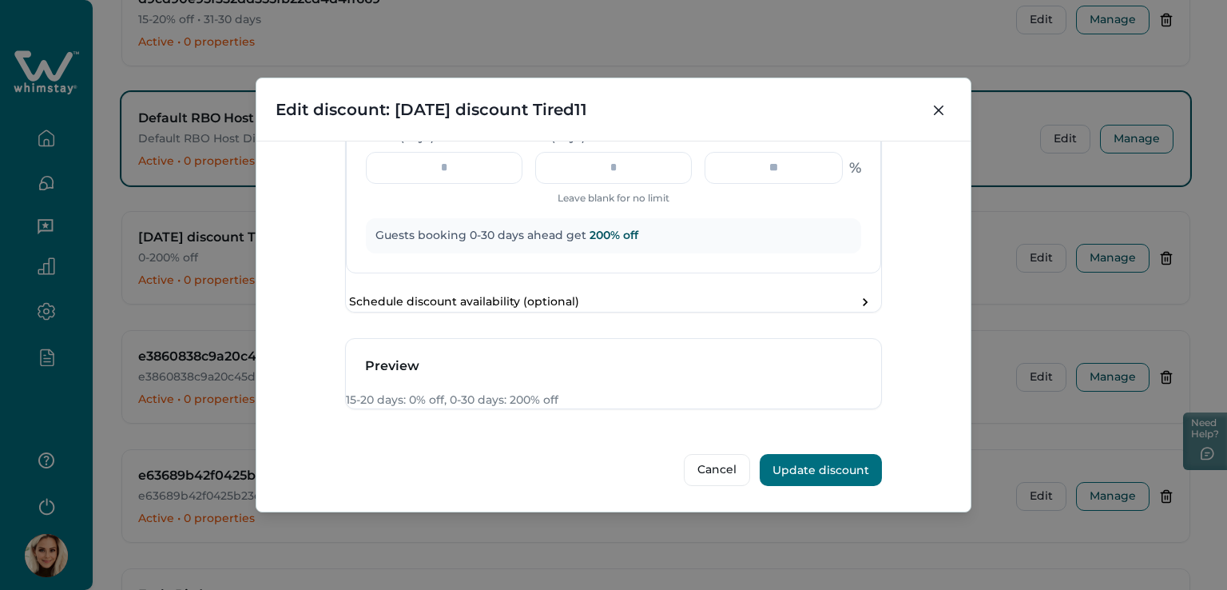
type input "**********"
click at [831, 470] on button "Update discount" at bounding box center [821, 470] width 122 height 32
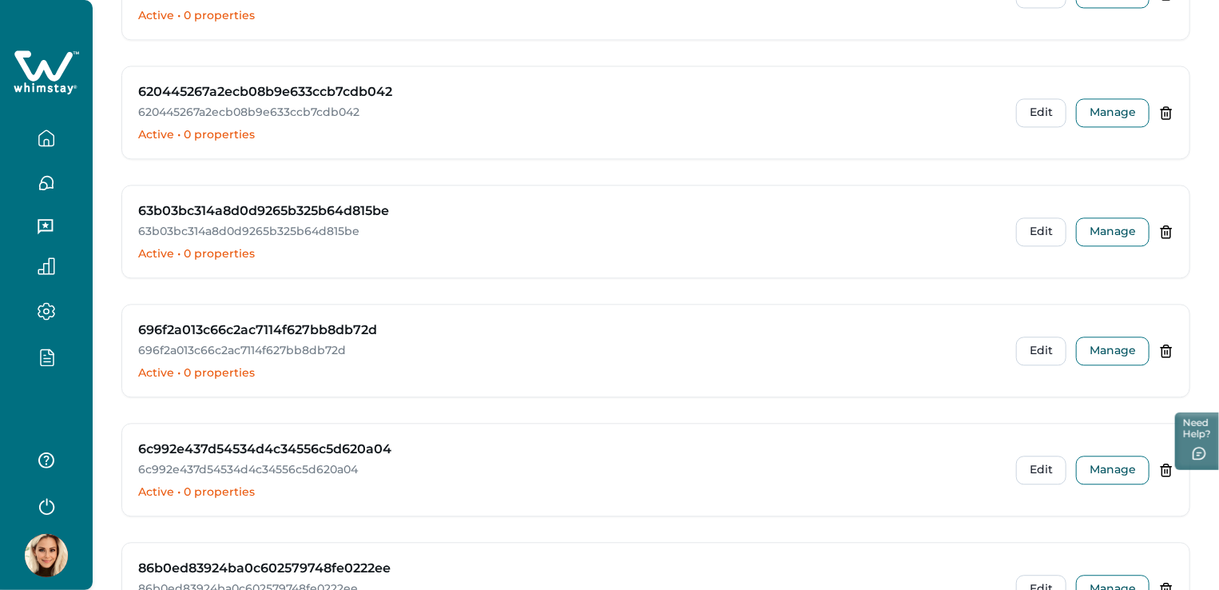
scroll to position [0, 0]
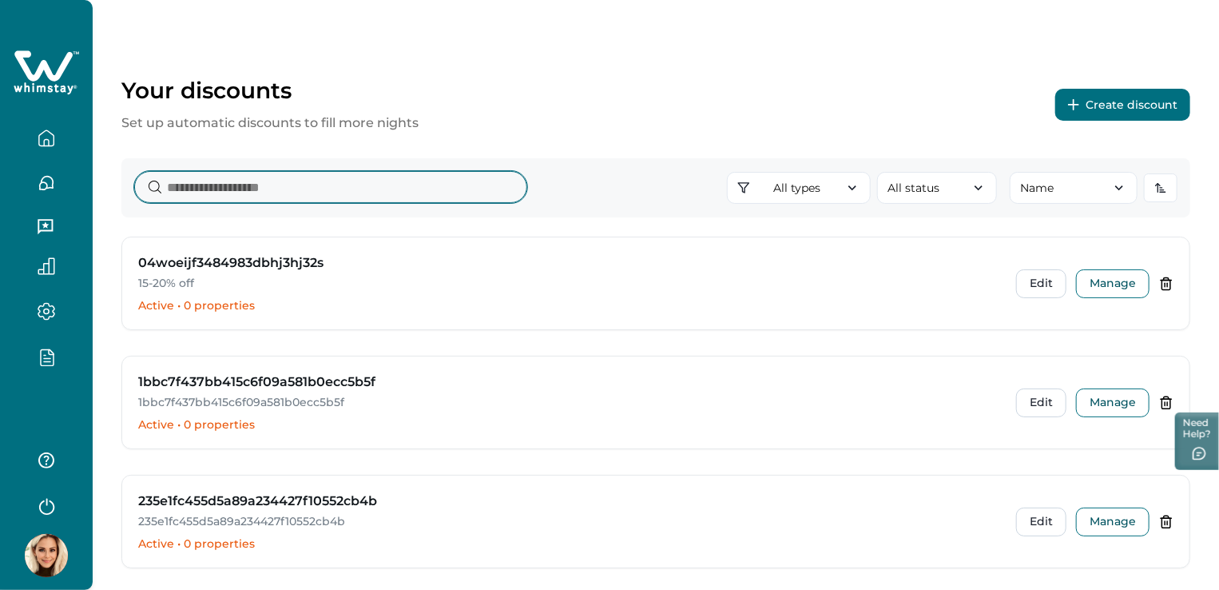
click at [259, 180] on input at bounding box center [330, 187] width 393 height 32
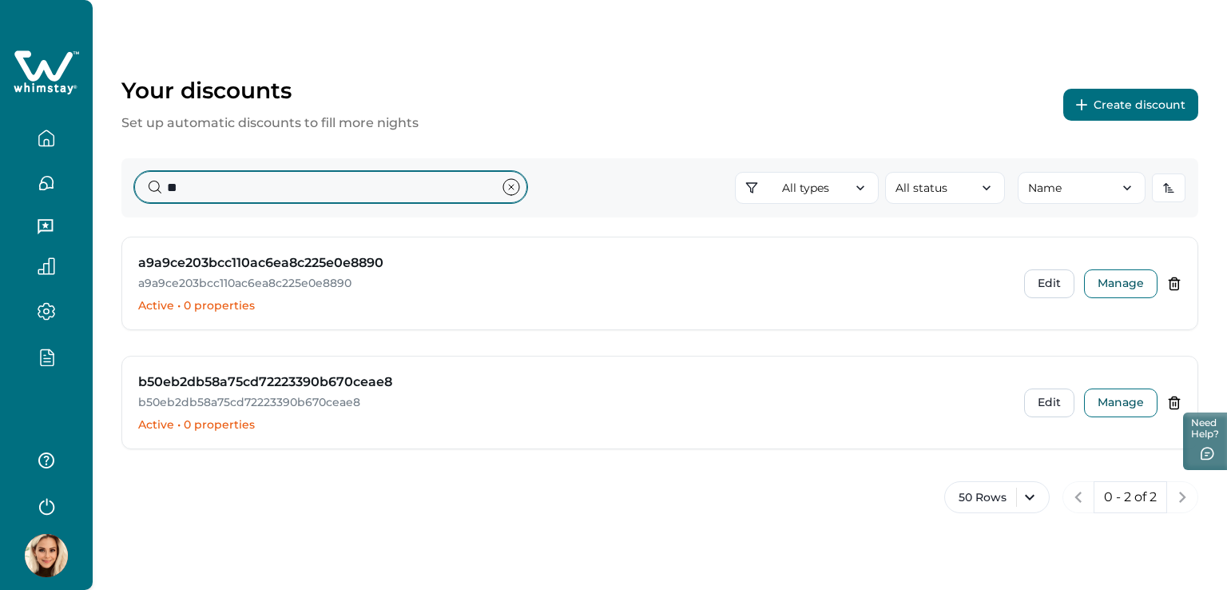
type input "*"
